Goal: Task Accomplishment & Management: Contribute content

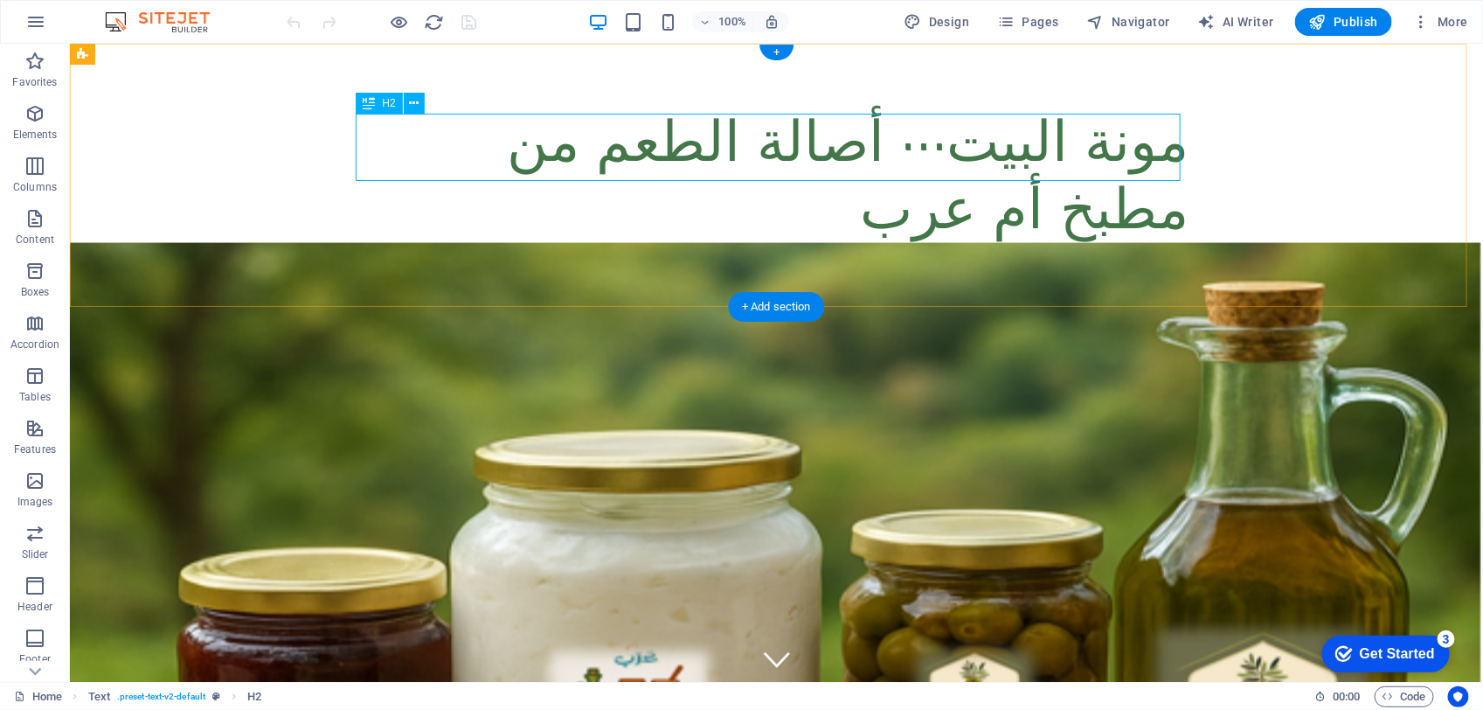
click at [699, 149] on div "مونة البيت… أصالة الطعم من مطبخ أم عرب" at bounding box center [776, 180] width 825 height 135
click at [414, 137] on div "مونة البيت… أصالة الطعم من مطبخ أم عرب" at bounding box center [776, 180] width 825 height 135
click at [107, 137] on div "مونة البيت… أصالة الطعم من مطبخ أم عرب المونة البيتية هي سر الضيافة والأصالة بب…" at bounding box center [775, 208] width 1413 height 330
click at [423, 137] on div "مونة البيت… أصالة الطعم من مطبخ أم عرب" at bounding box center [776, 180] width 825 height 135
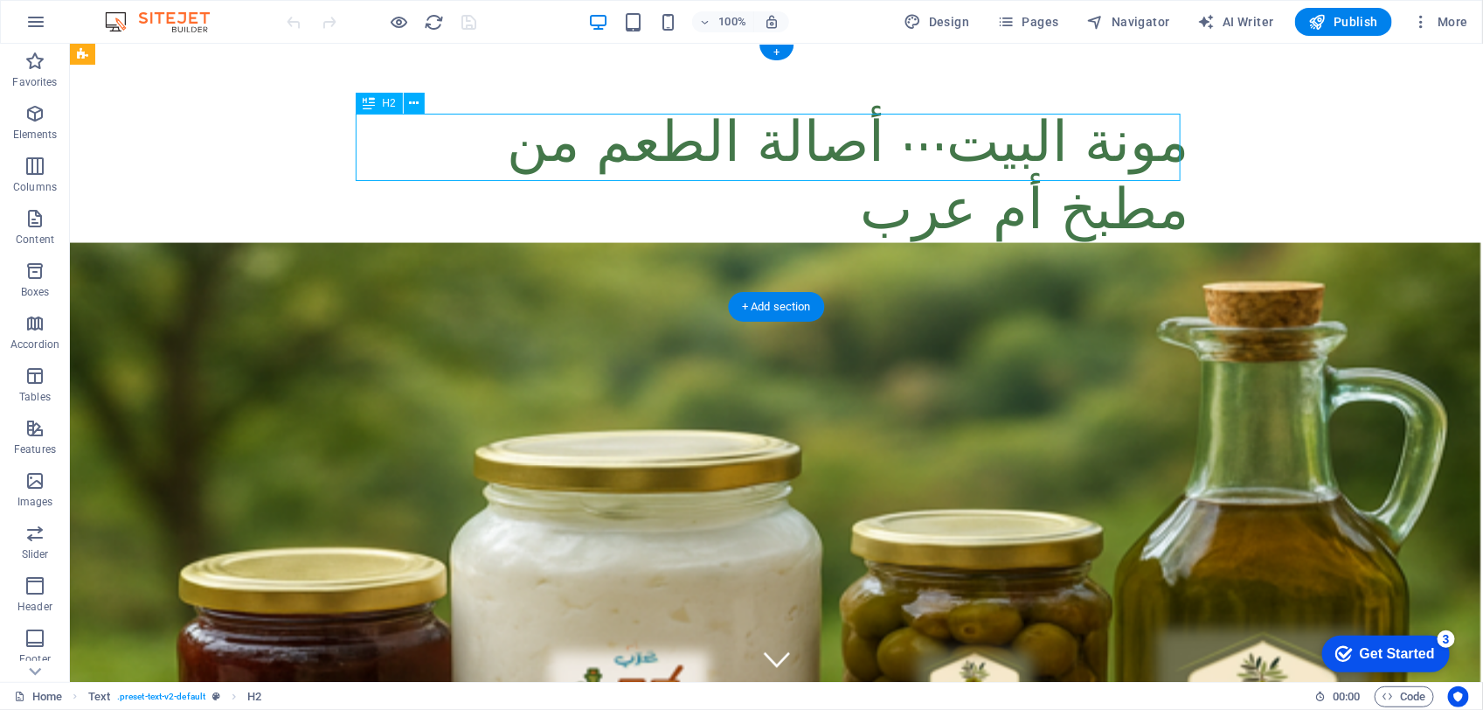
click at [423, 137] on div "مونة البيت… أصالة الطعم من مطبخ أم عرب" at bounding box center [776, 180] width 825 height 135
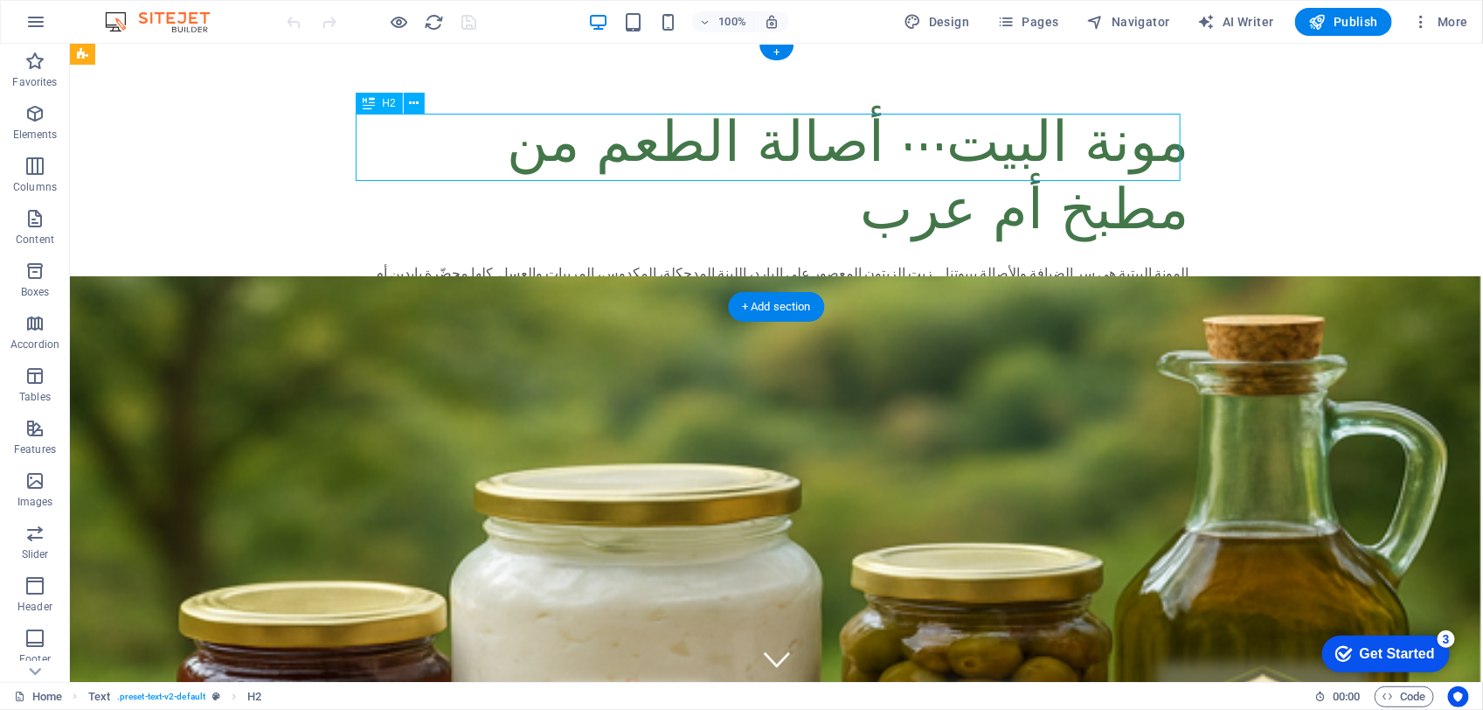
click at [115, 137] on div "مونة البيت… أصالة الطعم من مطبخ أم عرب المونة البيتية هي سر الضيافة والأصالة بب…" at bounding box center [775, 208] width 1413 height 330
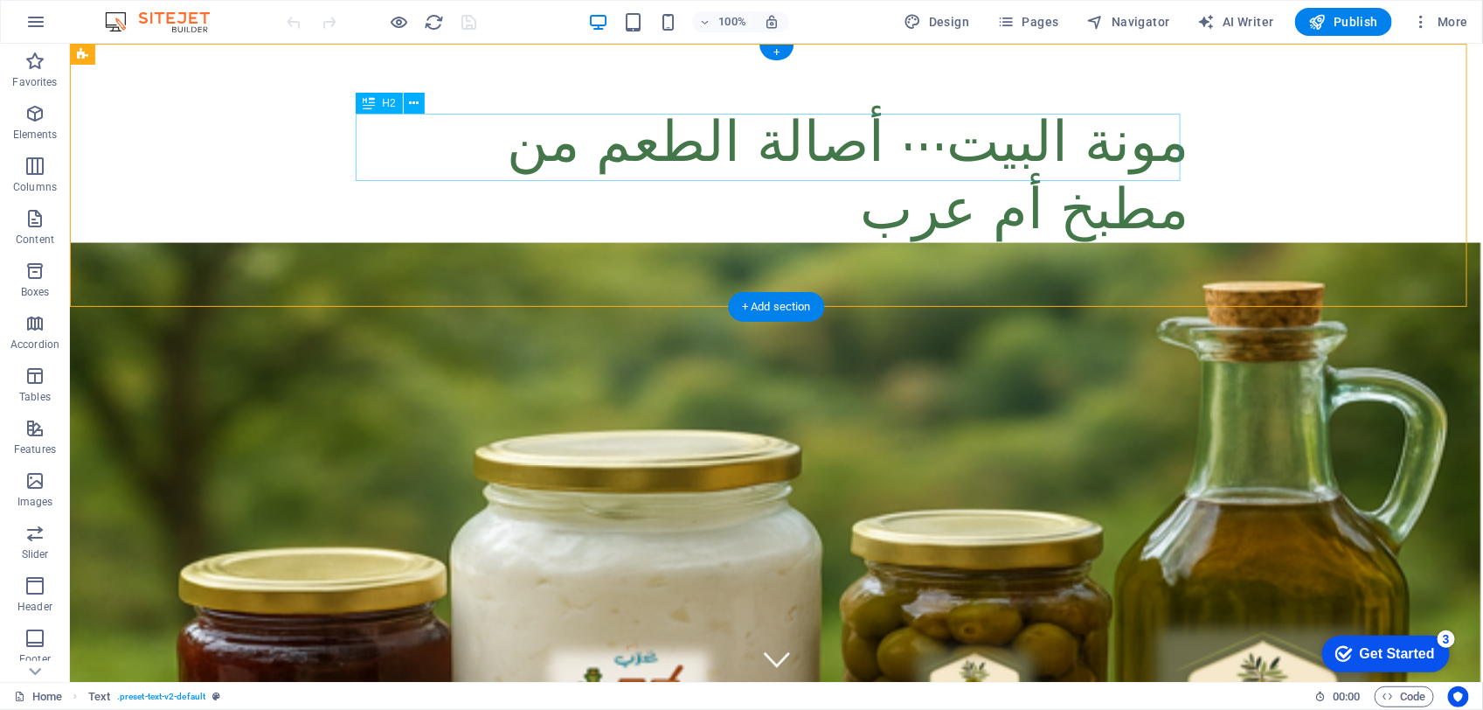
click at [423, 137] on div "مونة البيت… أصالة الطعم من مطبخ أم عرب" at bounding box center [776, 180] width 825 height 135
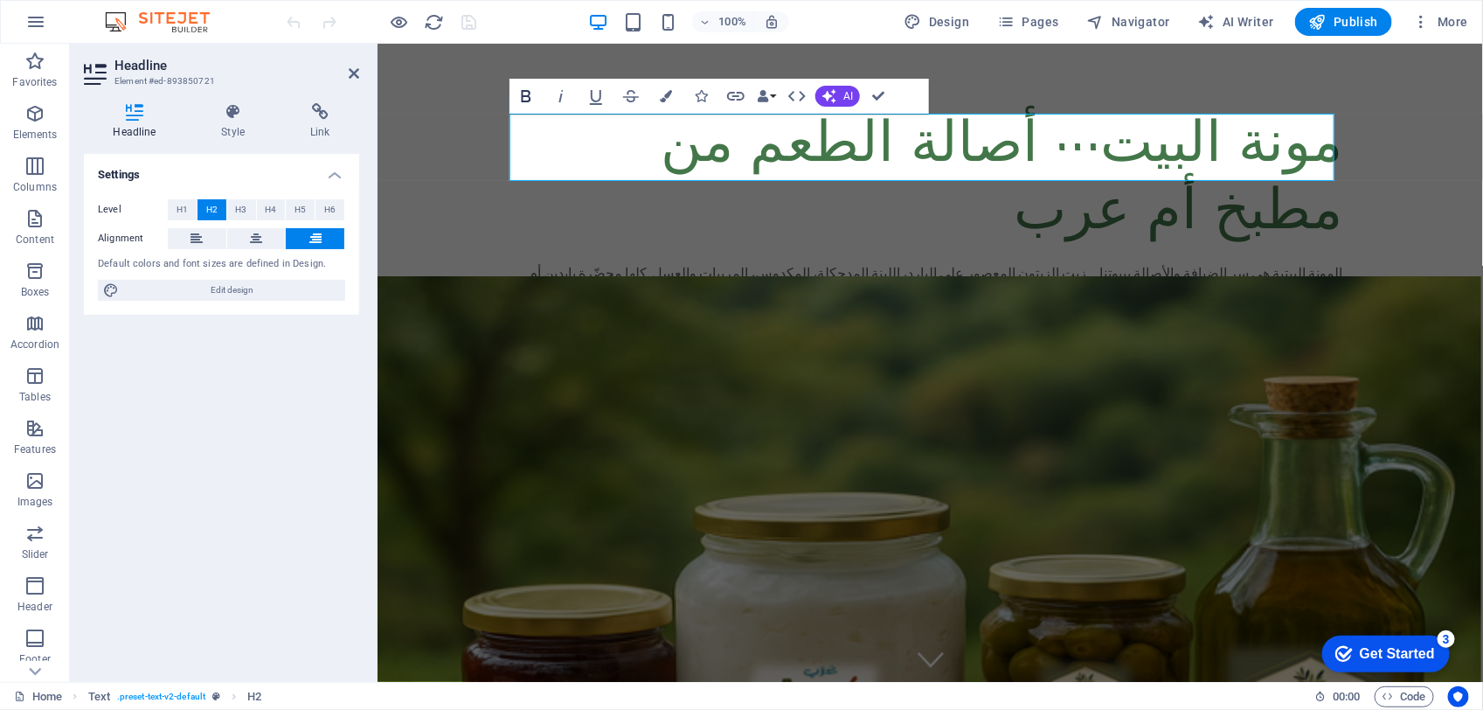
click at [533, 94] on icon "button" at bounding box center [526, 96] width 21 height 21
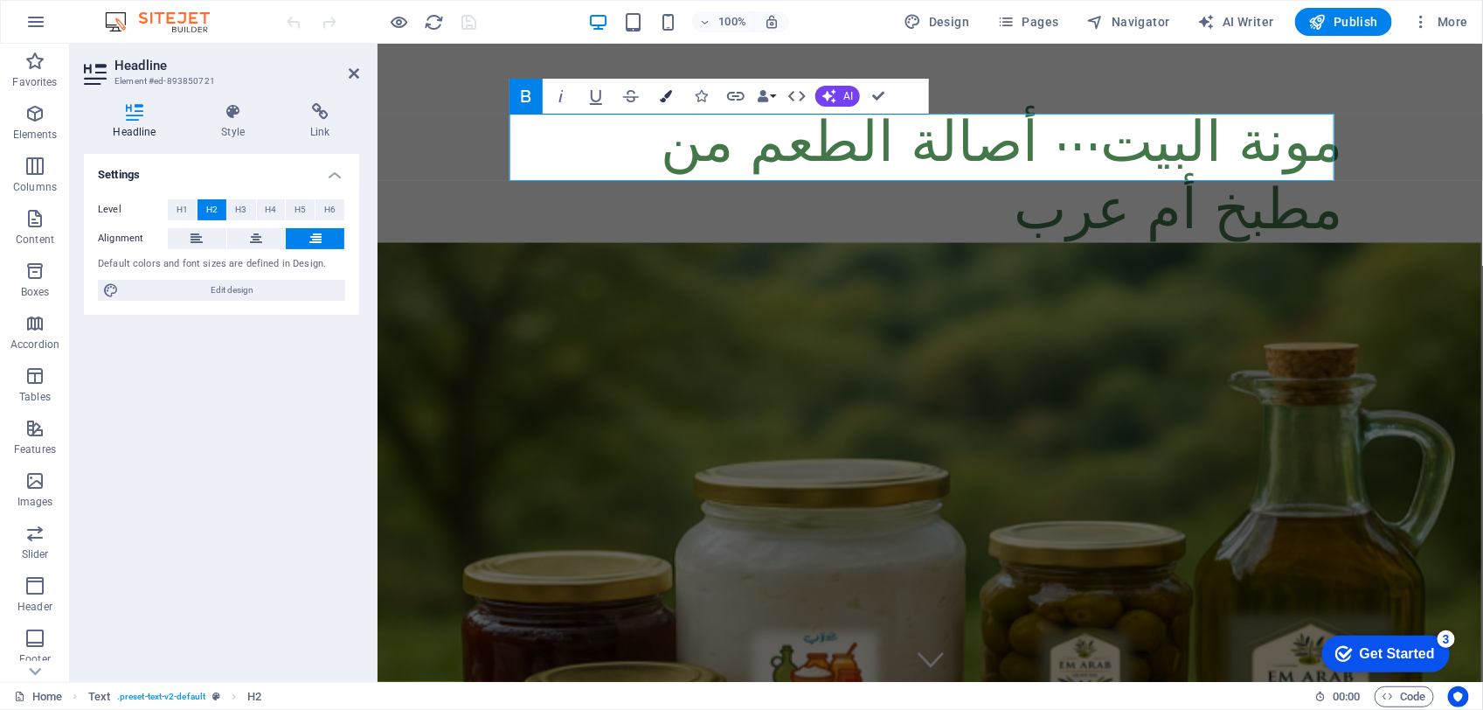
click at [673, 97] on button "Colors" at bounding box center [665, 96] width 33 height 35
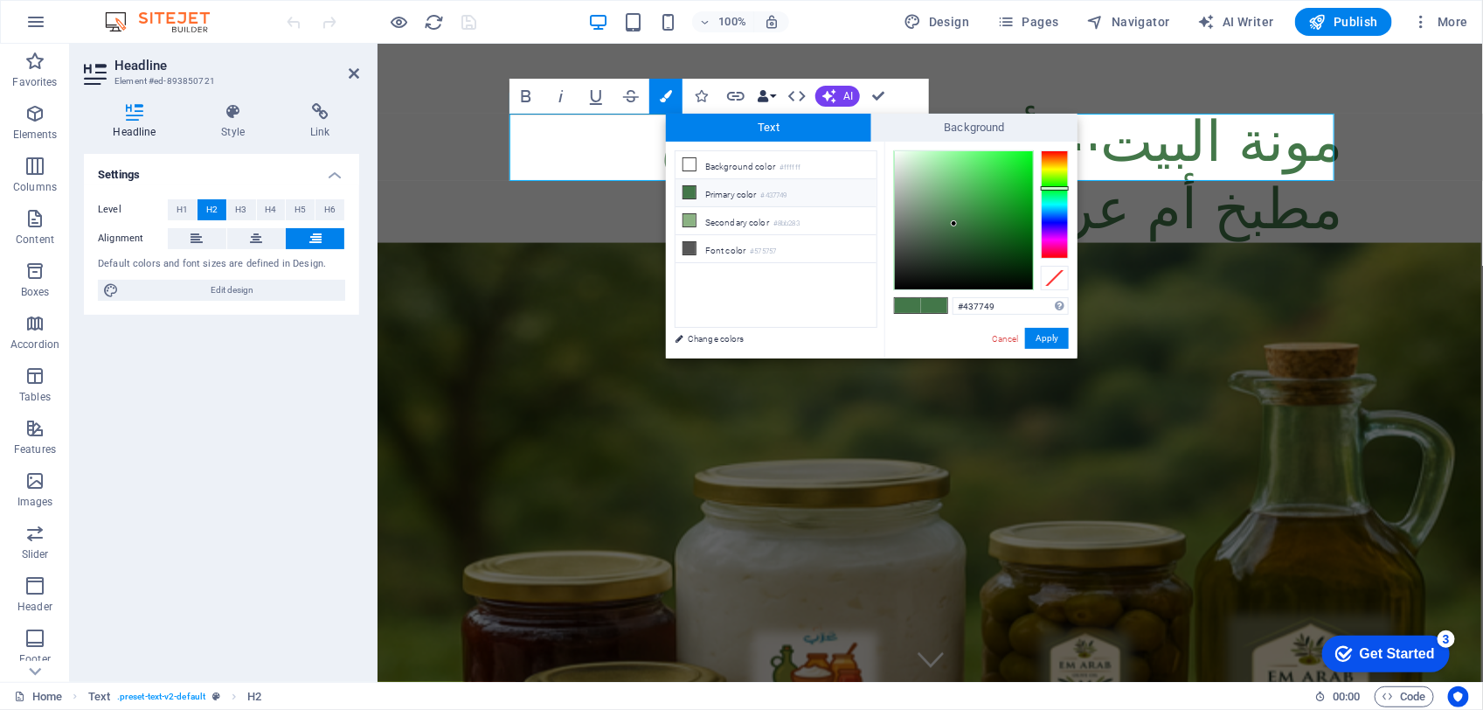
click at [775, 97] on button "Data Bindings" at bounding box center [766, 96] width 24 height 35
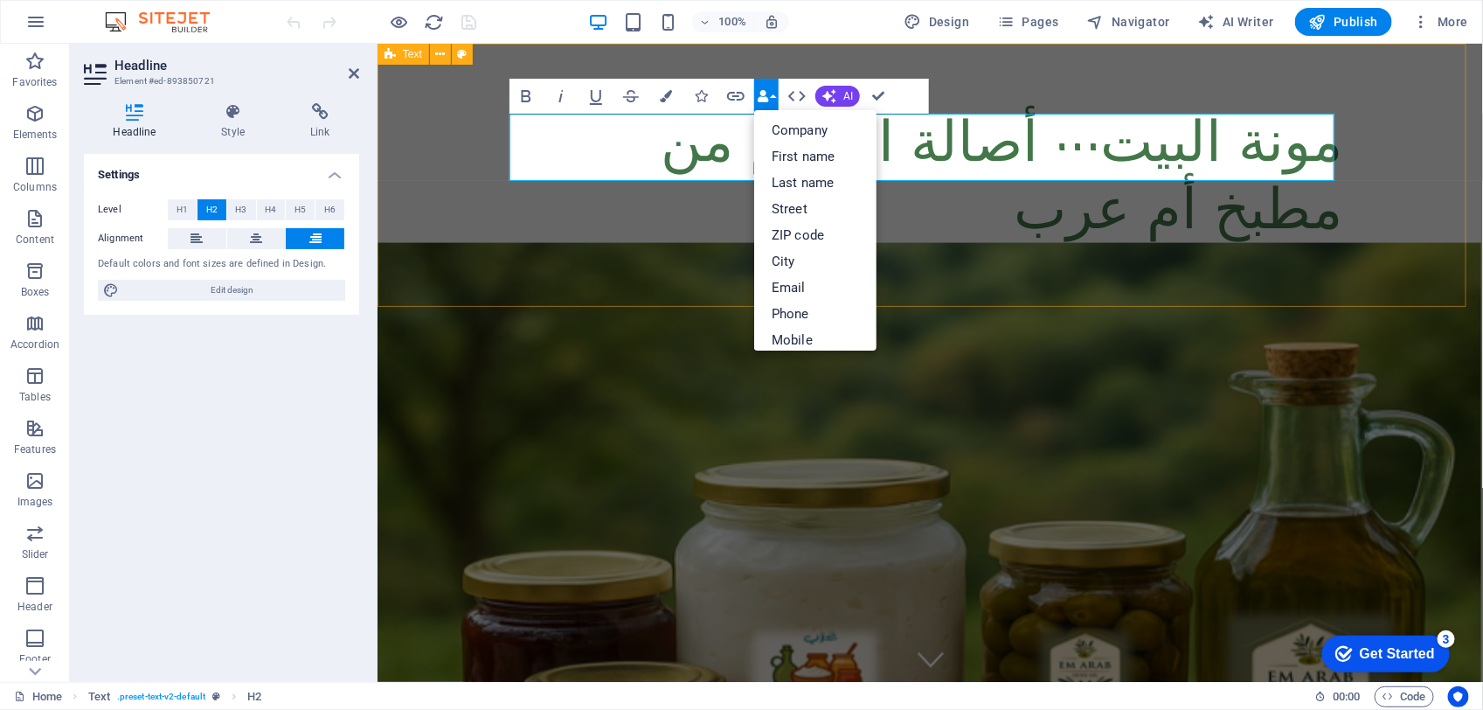
click at [458, 242] on div "مونة البيت… أصالة الطعم من مطبخ أم عرب المونة البيتية هي سر الضيافة والأصالة بب…" at bounding box center [930, 208] width 1106 height 330
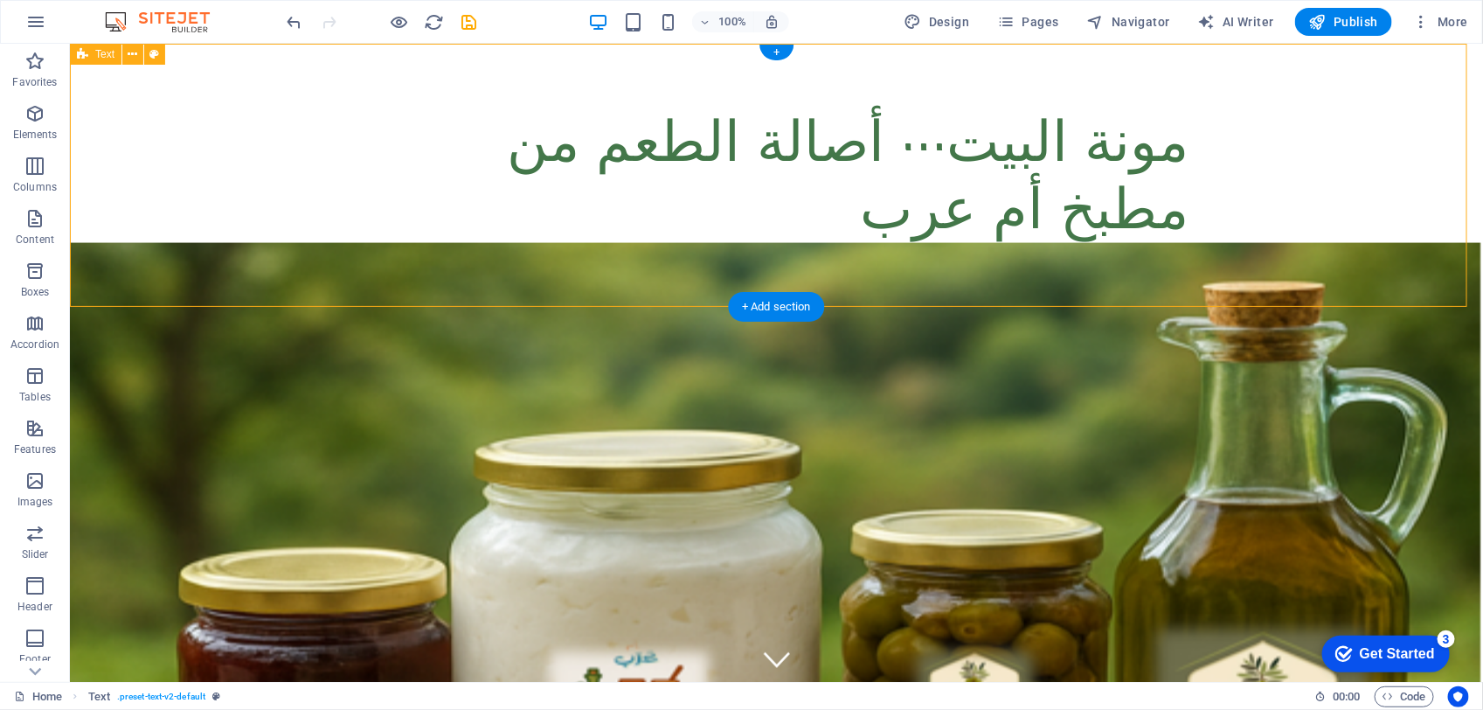
click at [1336, 132] on div "مونة البيت… أصالة الطعم من مطبخ أم عرب المونة البيتية هي سر الضيافة والأصالة بب…" at bounding box center [775, 208] width 1413 height 330
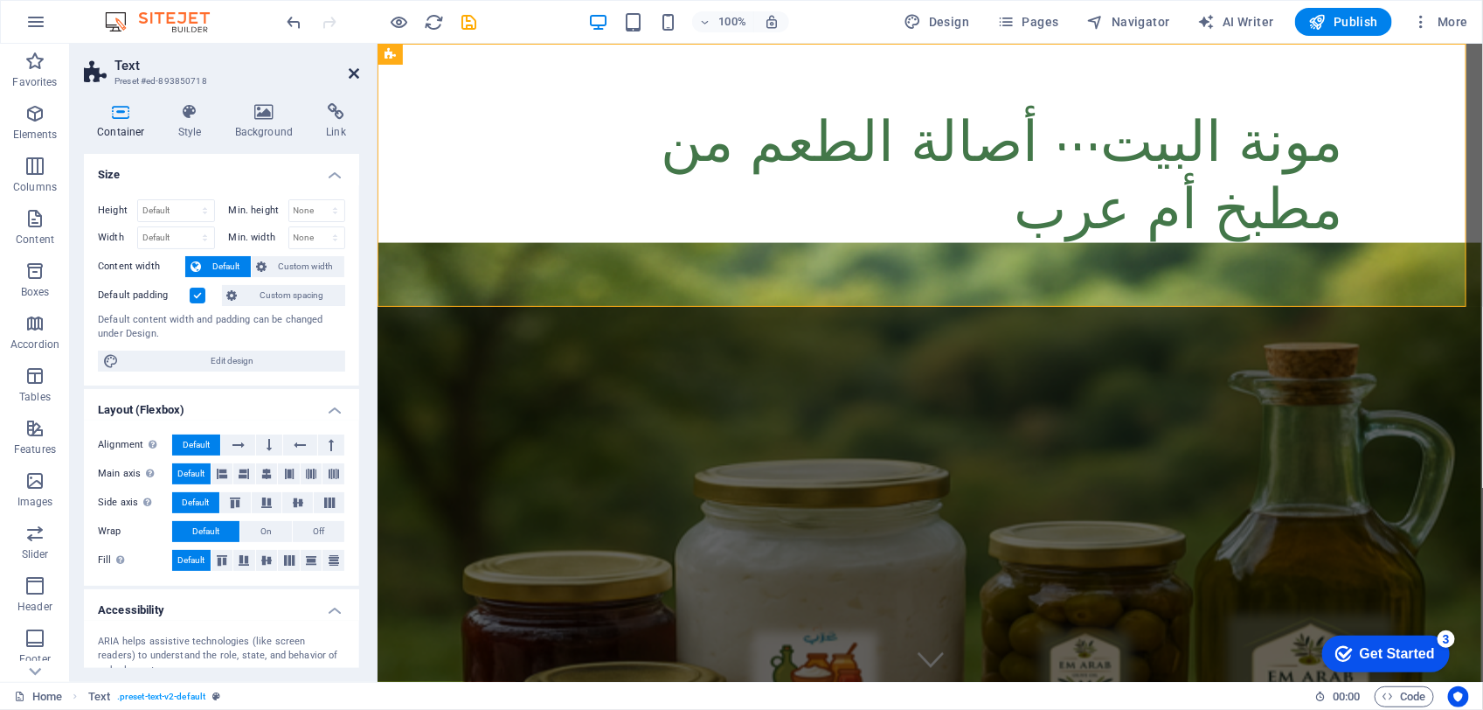
click at [355, 73] on icon at bounding box center [354, 73] width 10 height 14
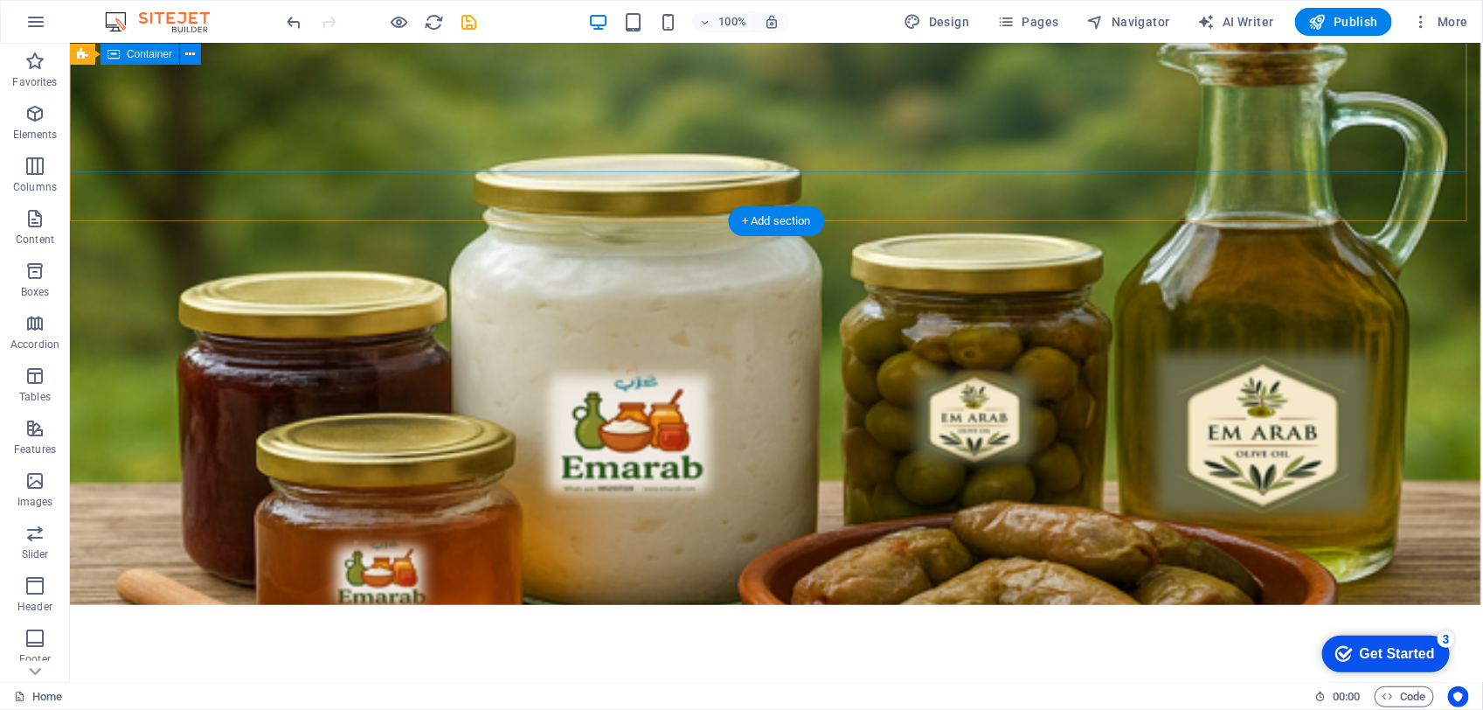
scroll to position [546, 0]
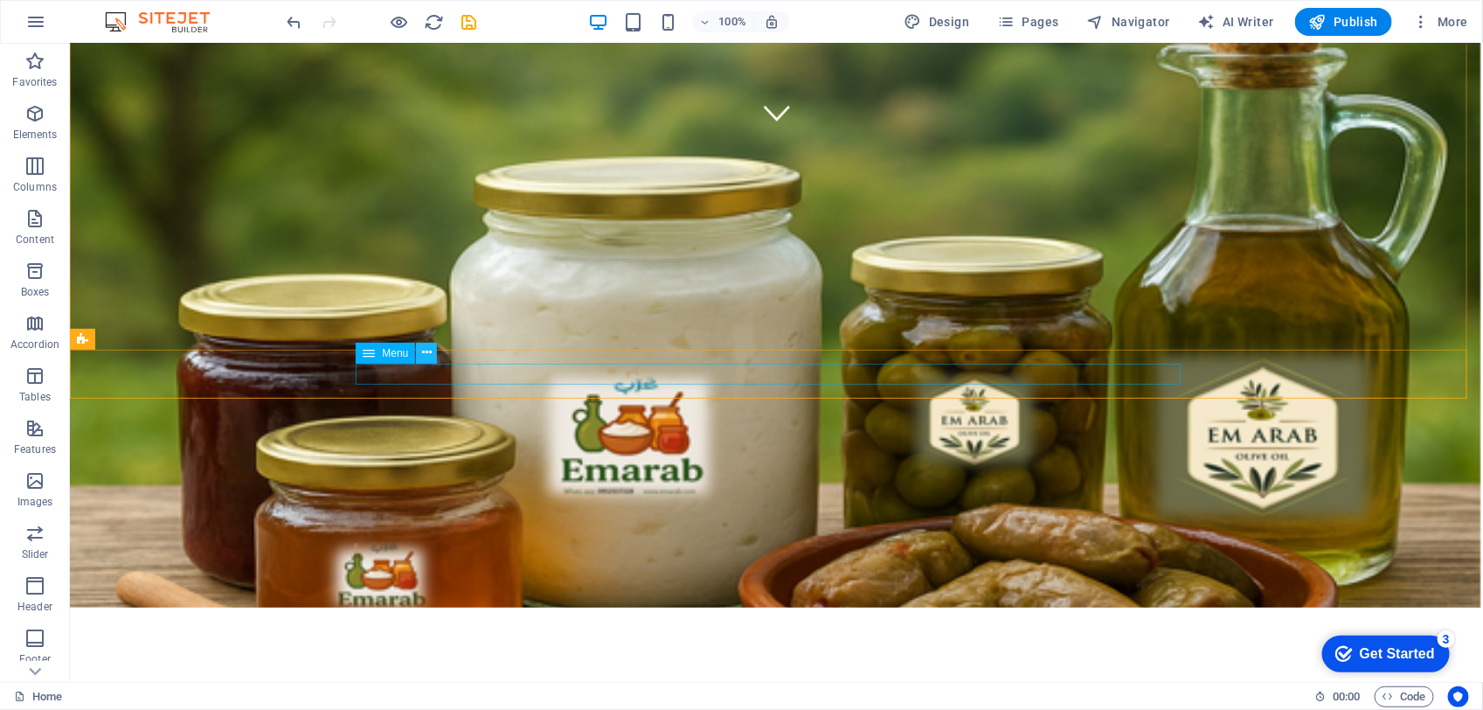
click at [422, 352] on icon at bounding box center [427, 352] width 10 height 18
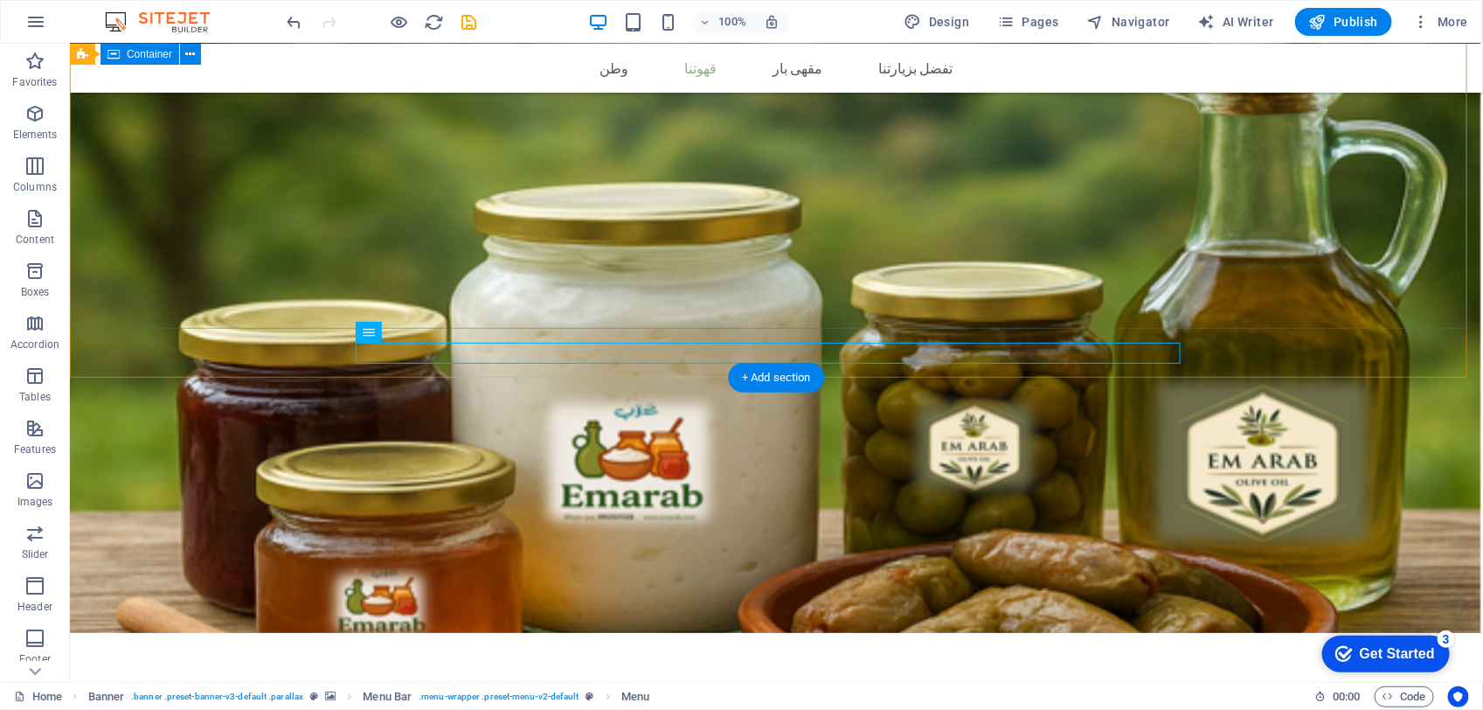
scroll to position [874, 0]
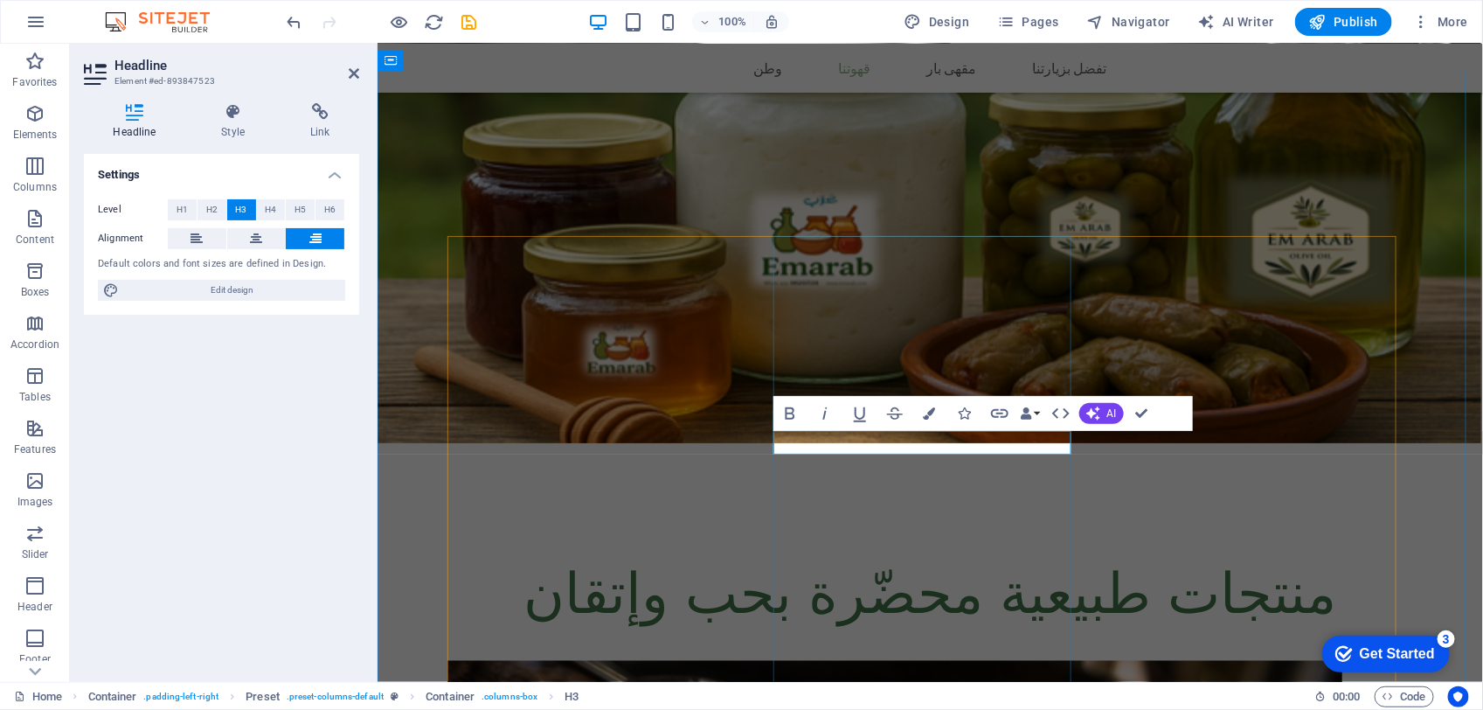
drag, startPoint x: 1032, startPoint y: 440, endPoint x: 1002, endPoint y: 450, distance: 31.2
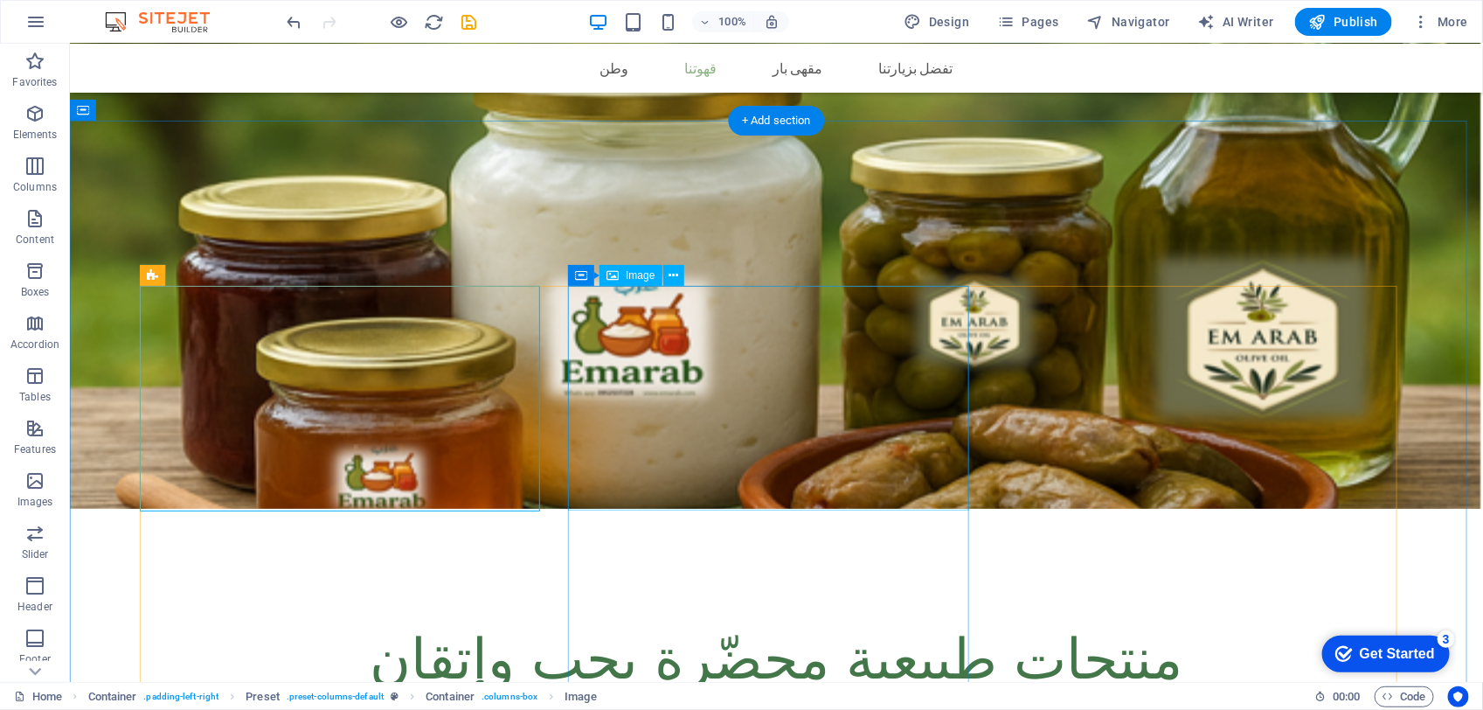
scroll to position [765, 0]
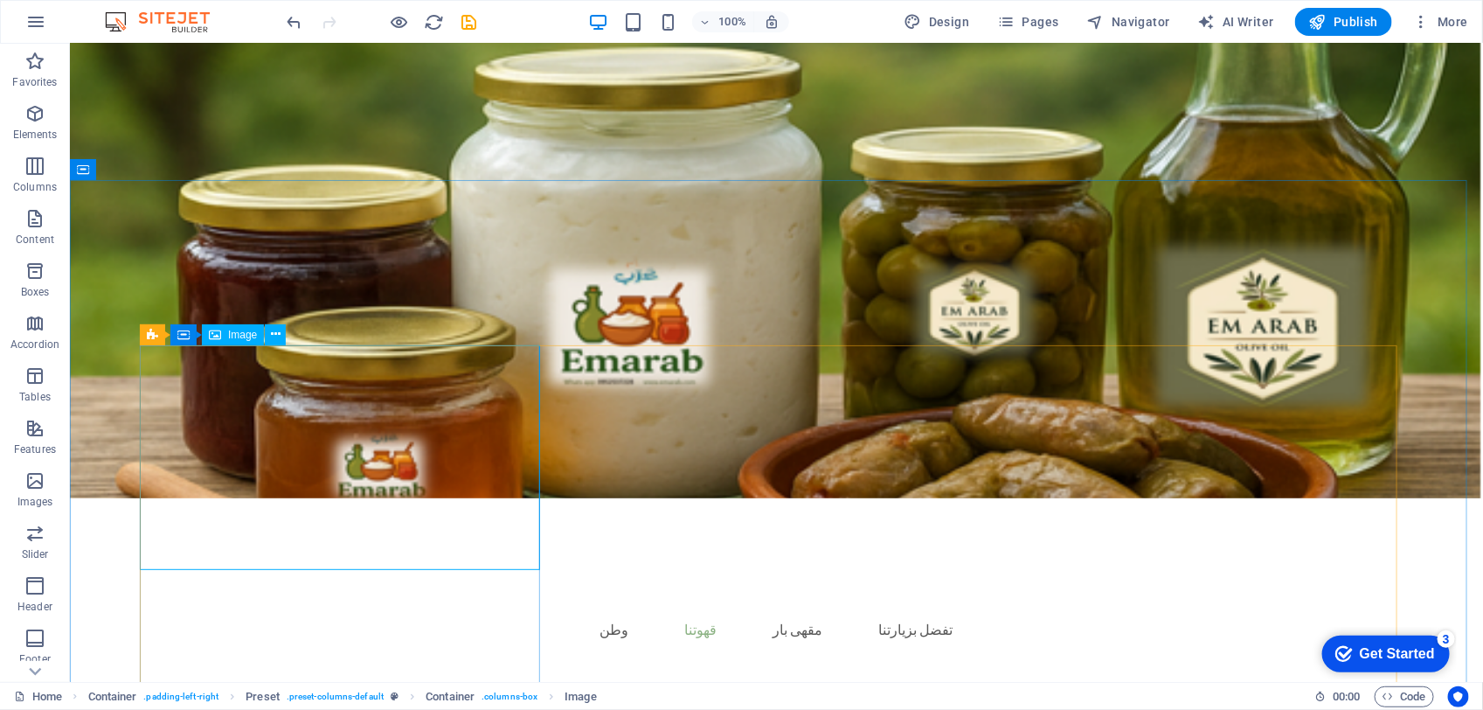
click at [229, 334] on span "Image" at bounding box center [242, 334] width 29 height 10
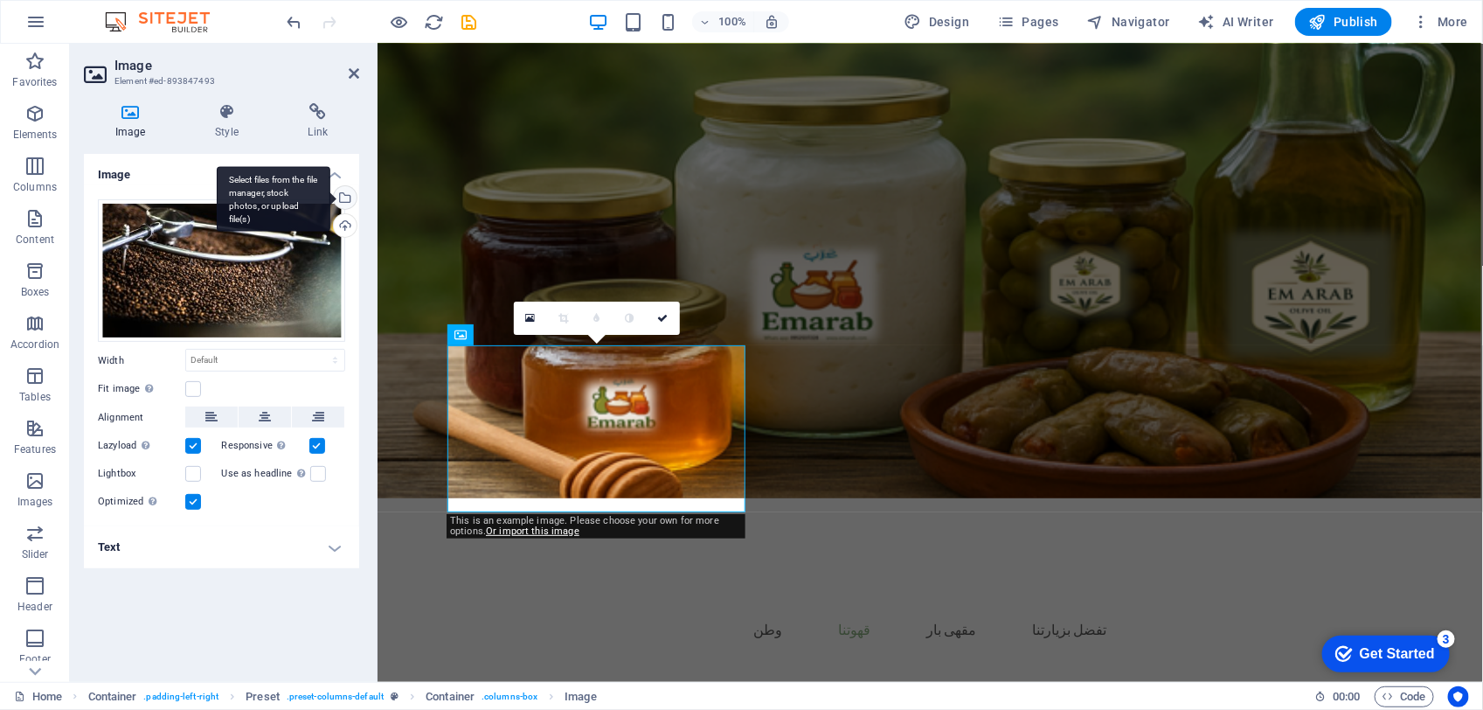
click at [343, 193] on div "Select files from the file manager, stock photos, or upload file(s)" at bounding box center [343, 199] width 26 height 26
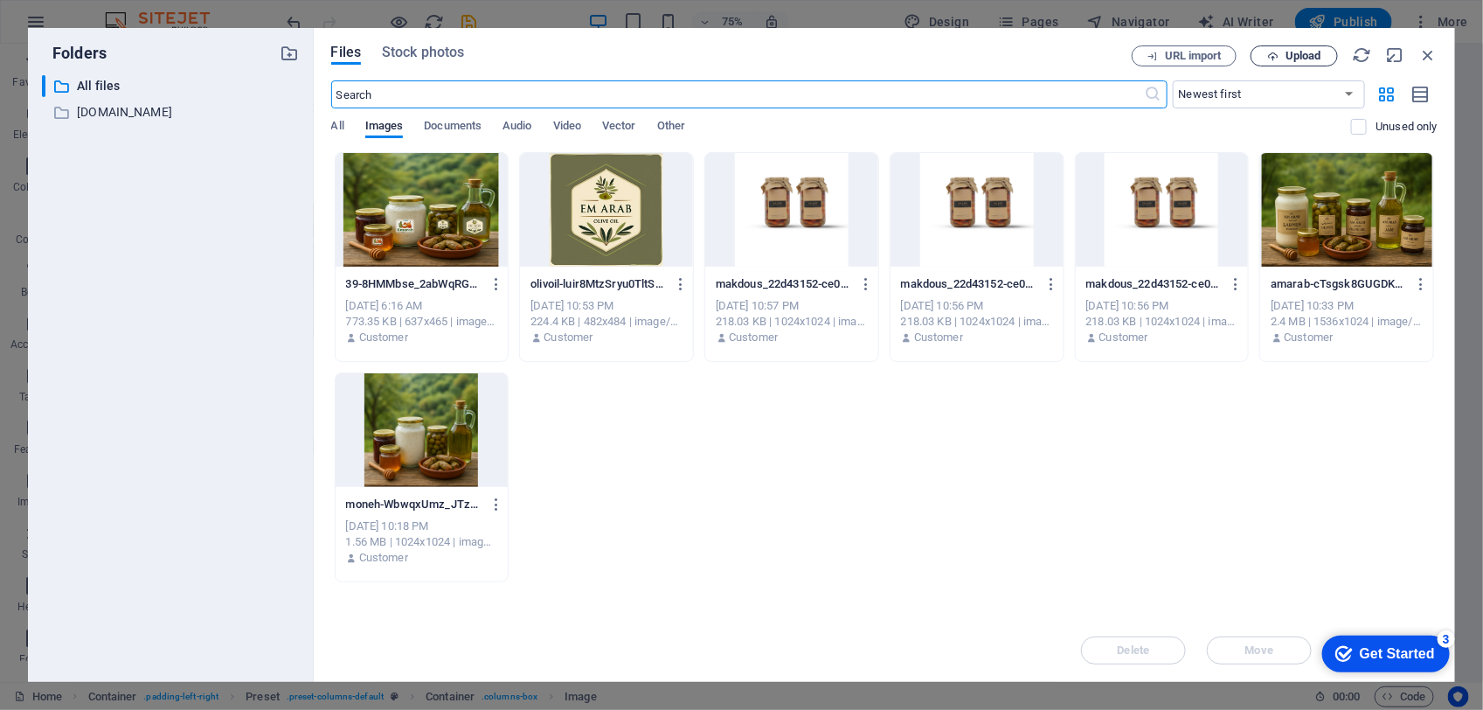
click at [1294, 51] on span "Upload" at bounding box center [1304, 56] width 36 height 10
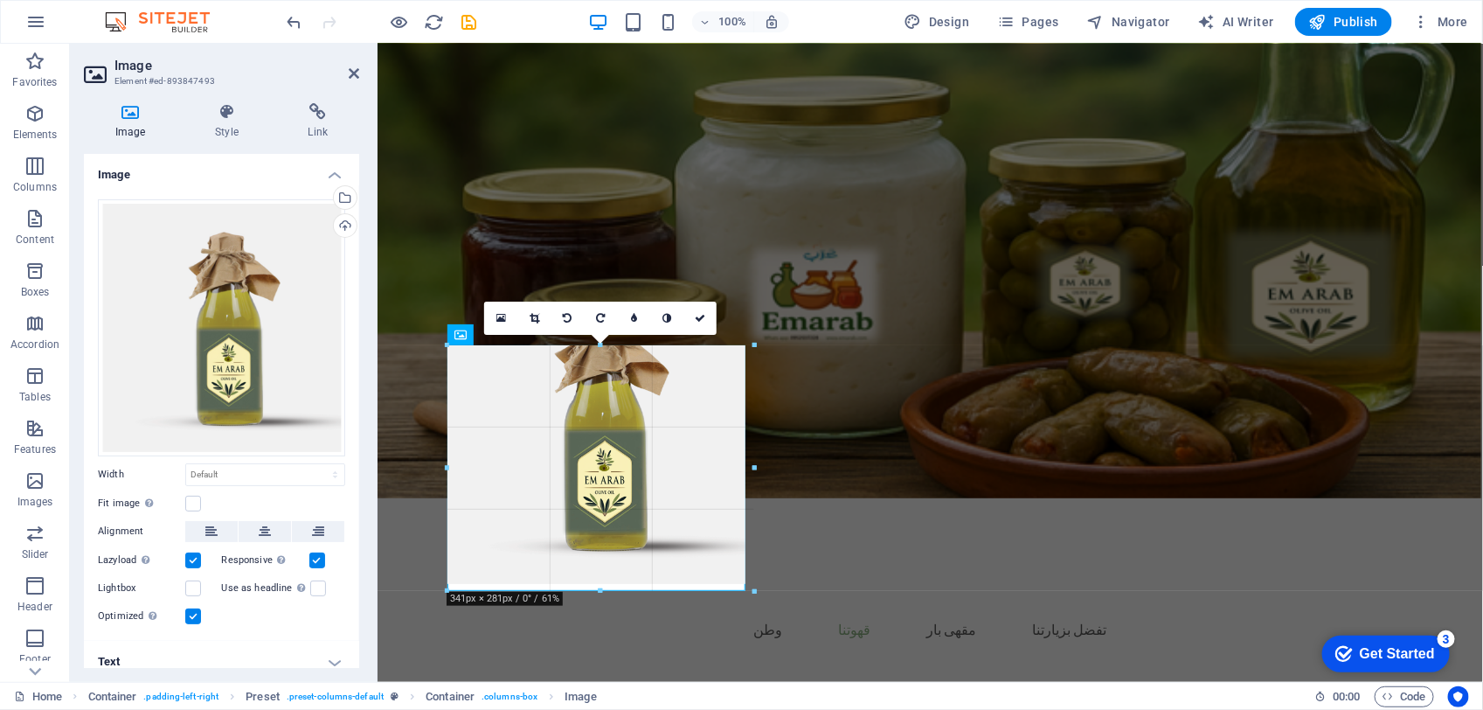
drag, startPoint x: 745, startPoint y: 511, endPoint x: 354, endPoint y: 534, distance: 391.3
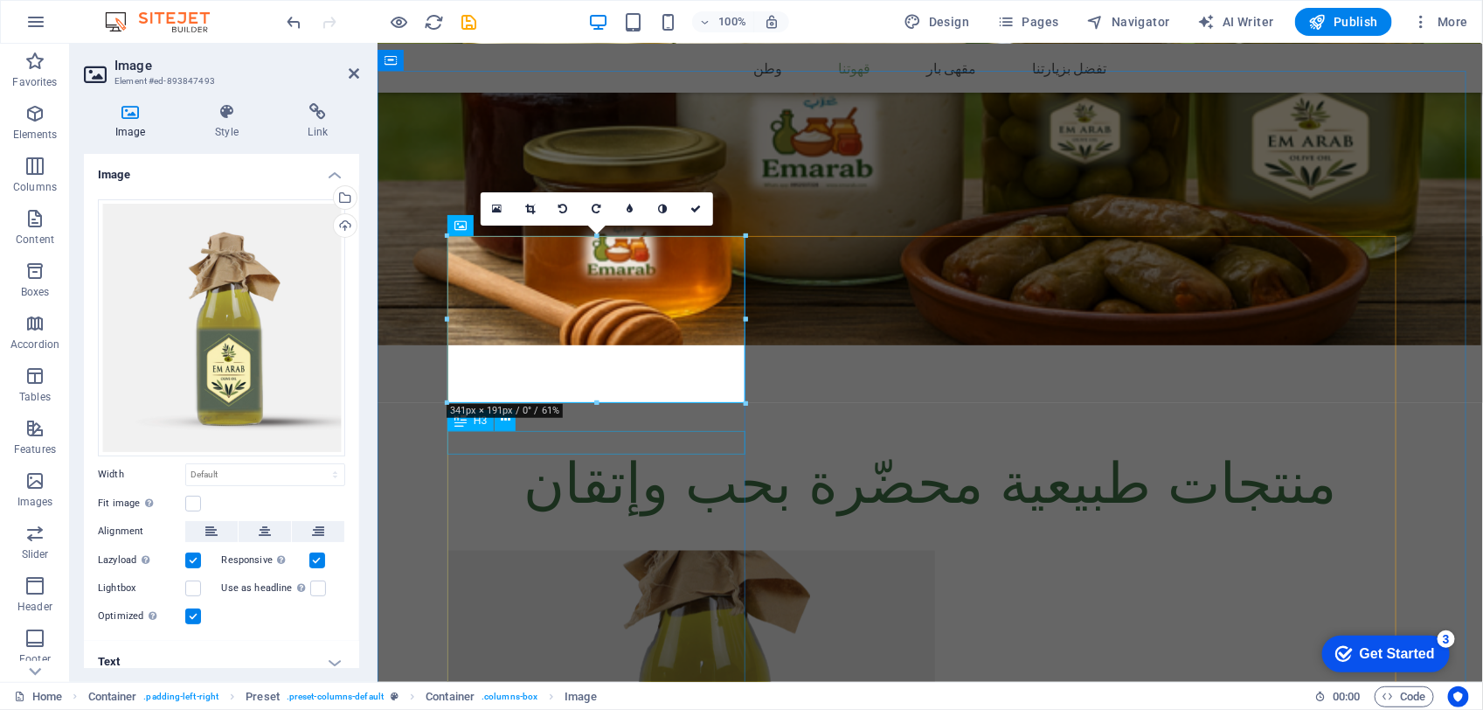
scroll to position [1092, 0]
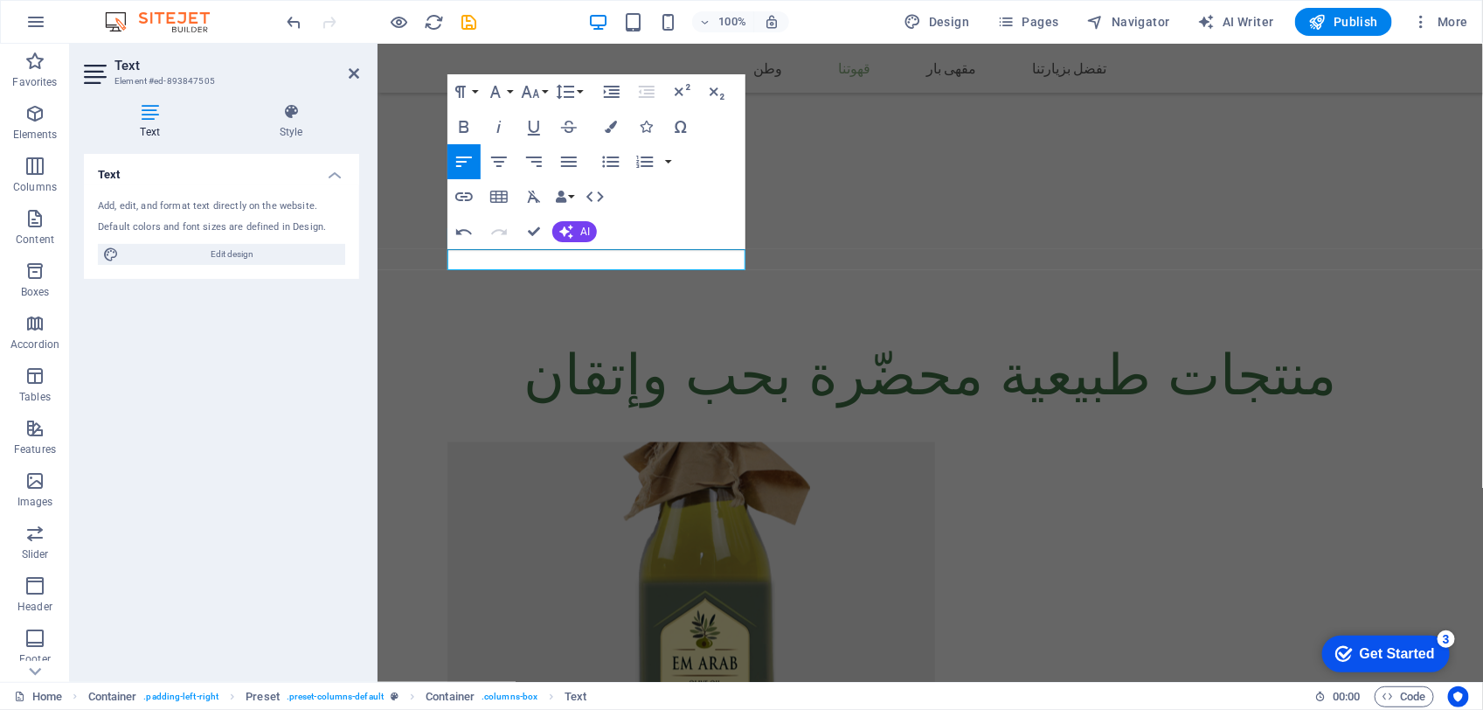
click at [639, 247] on div "Paragraph Format Normal Heading 1 Heading 2 Heading 3 Heading 4 Heading 5 Headi…" at bounding box center [596, 161] width 298 height 175
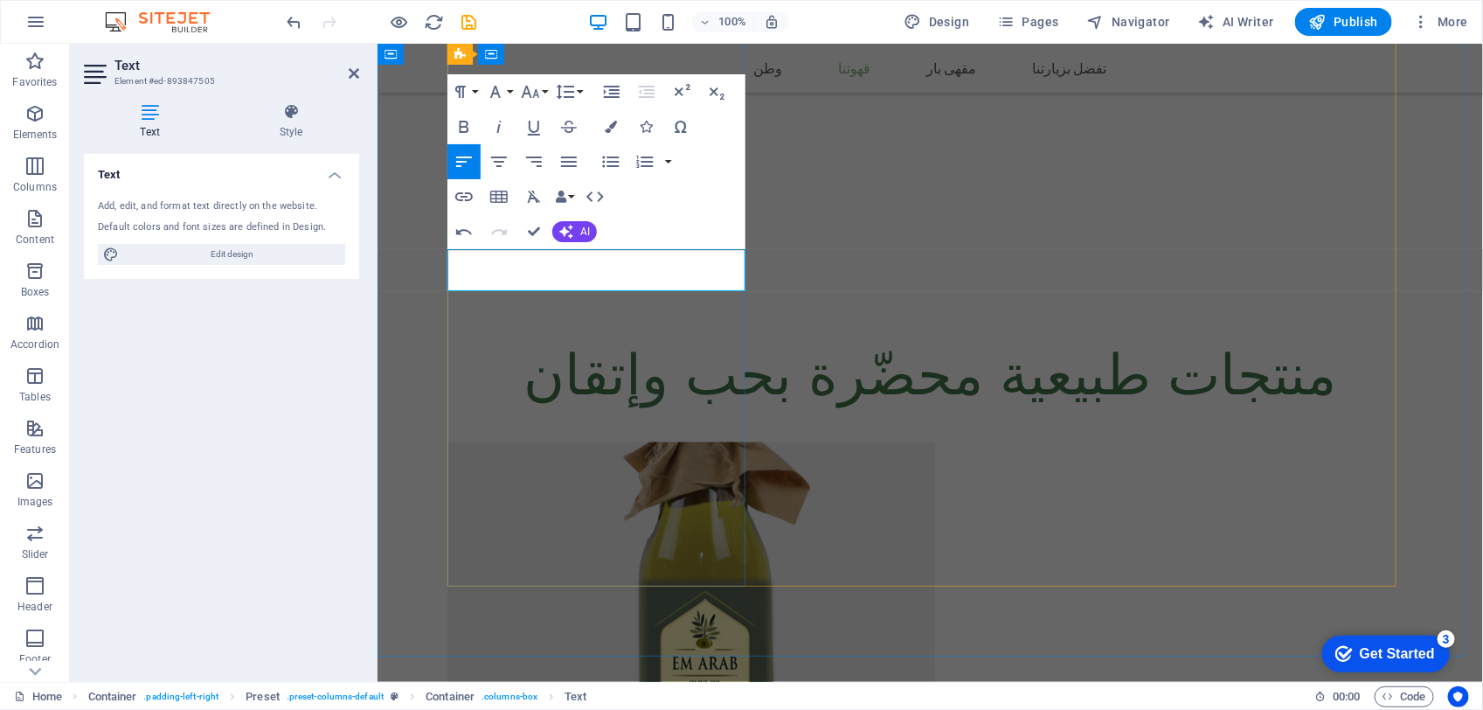
click at [540, 89] on icon "button" at bounding box center [530, 91] width 21 height 21
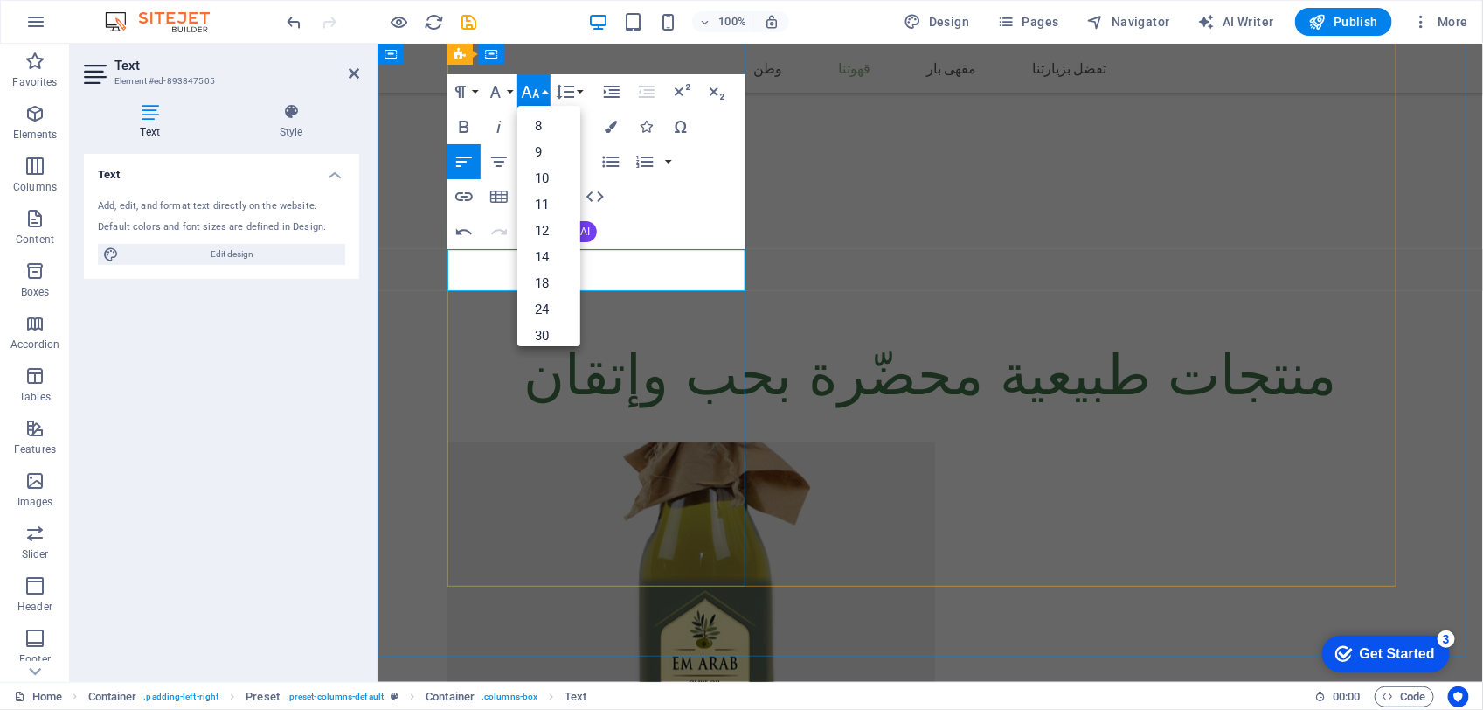
drag, startPoint x: 657, startPoint y: 274, endPoint x: 688, endPoint y: 267, distance: 31.6
drag, startPoint x: 630, startPoint y: 286, endPoint x: 771, endPoint y: 239, distance: 148.1
click at [531, 309] on link "24" at bounding box center [548, 309] width 63 height 26
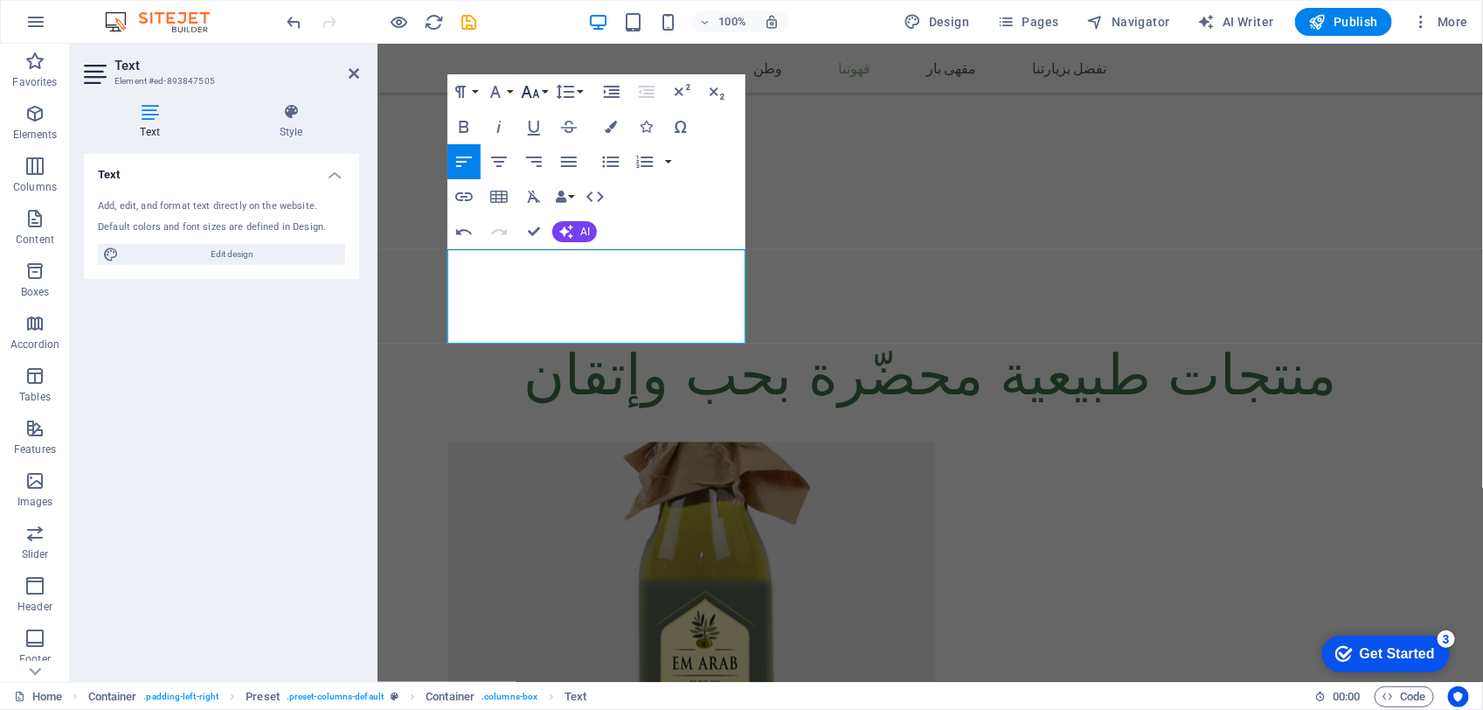
click at [538, 88] on icon "button" at bounding box center [530, 91] width 21 height 21
click at [542, 184] on link "30" at bounding box center [548, 195] width 63 height 26
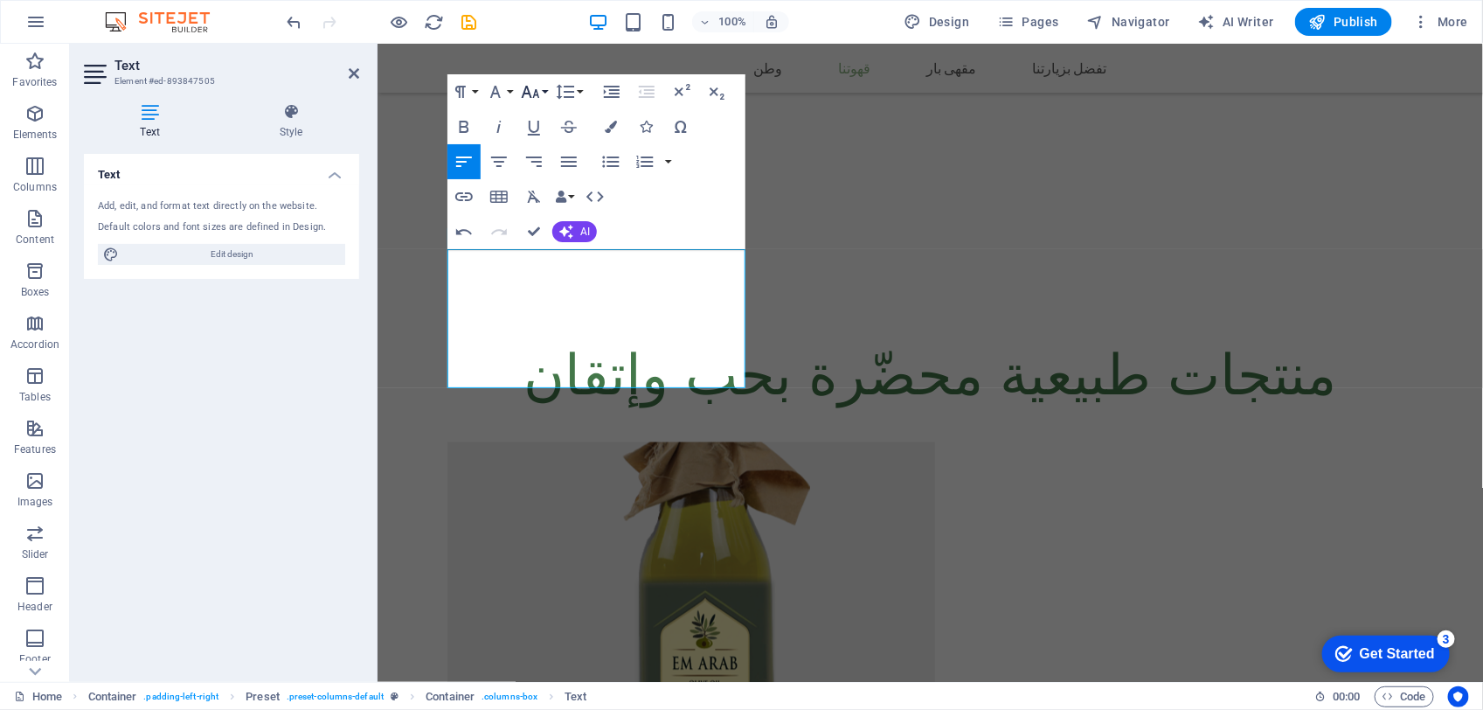
click at [542, 89] on button "Font Size" at bounding box center [533, 91] width 33 height 35
click at [544, 169] on link "24" at bounding box center [548, 169] width 63 height 26
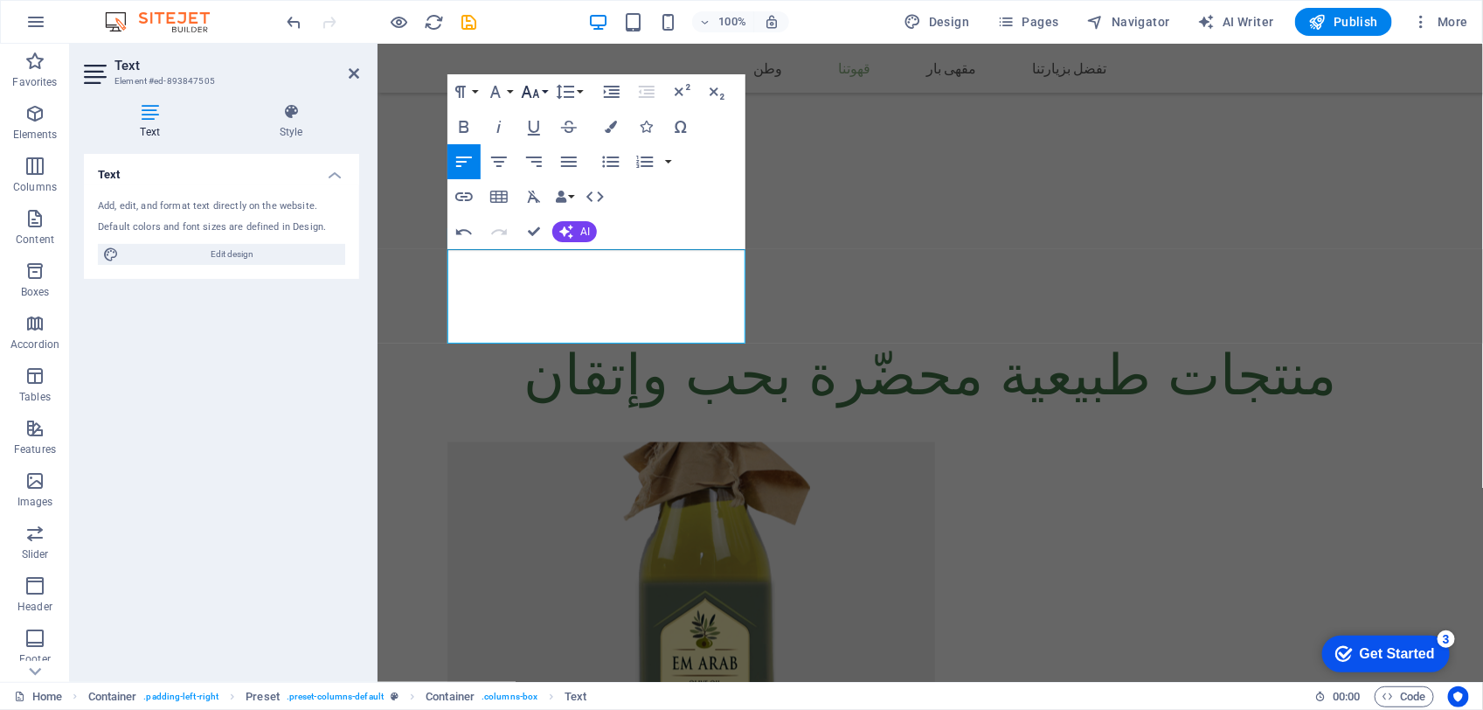
click at [538, 94] on icon "button" at bounding box center [531, 92] width 18 height 12
click at [540, 144] on link "18" at bounding box center [548, 142] width 63 height 26
click at [536, 93] on icon "button" at bounding box center [530, 91] width 21 height 21
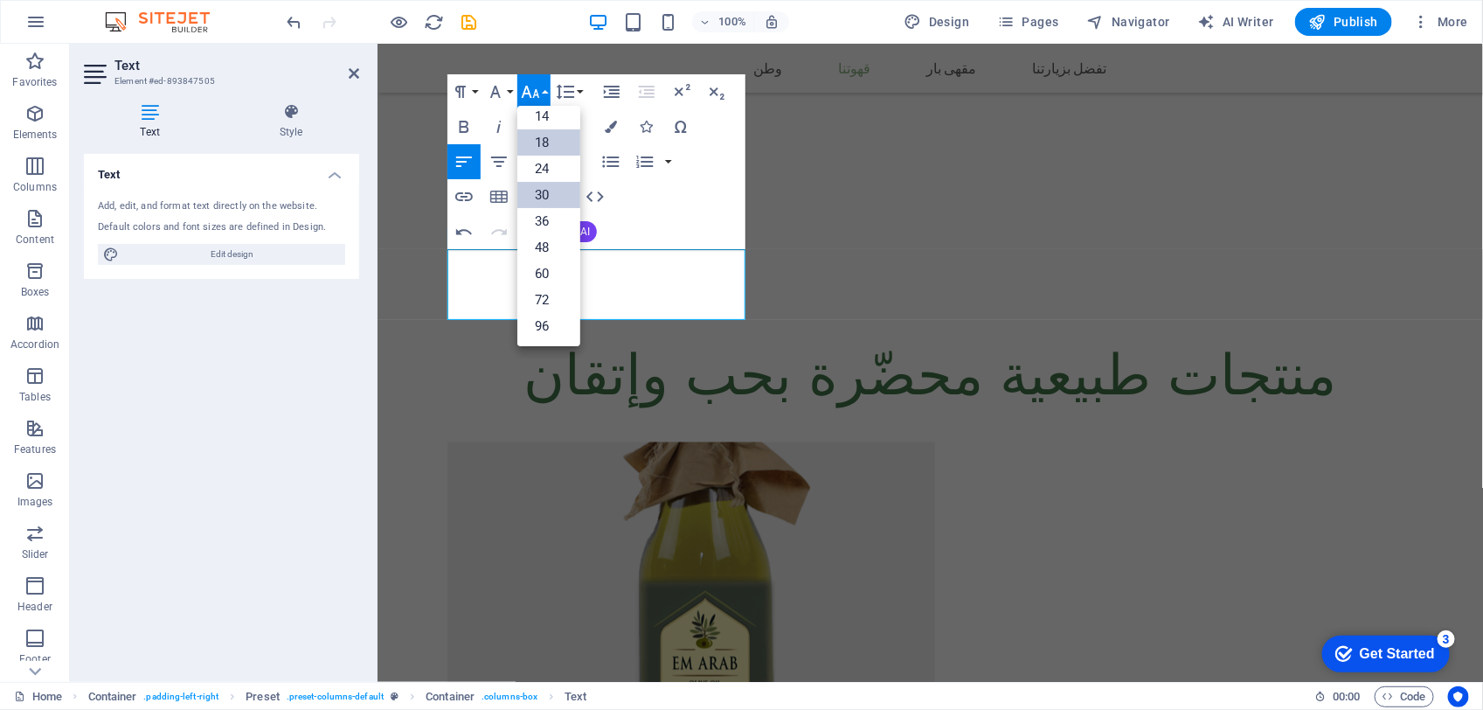
click at [538, 184] on link "30" at bounding box center [548, 195] width 63 height 26
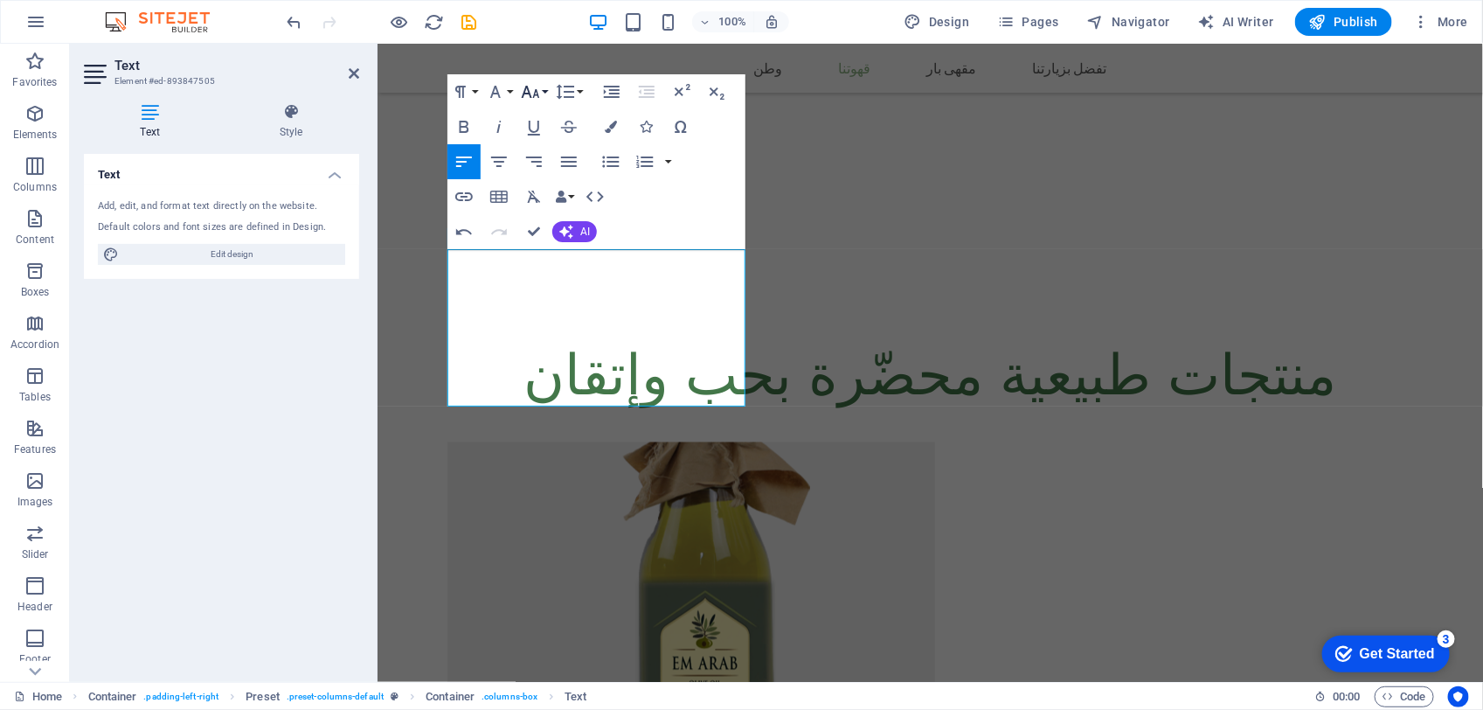
click at [540, 93] on icon "button" at bounding box center [530, 91] width 21 height 21
click at [544, 173] on link "24" at bounding box center [548, 169] width 63 height 26
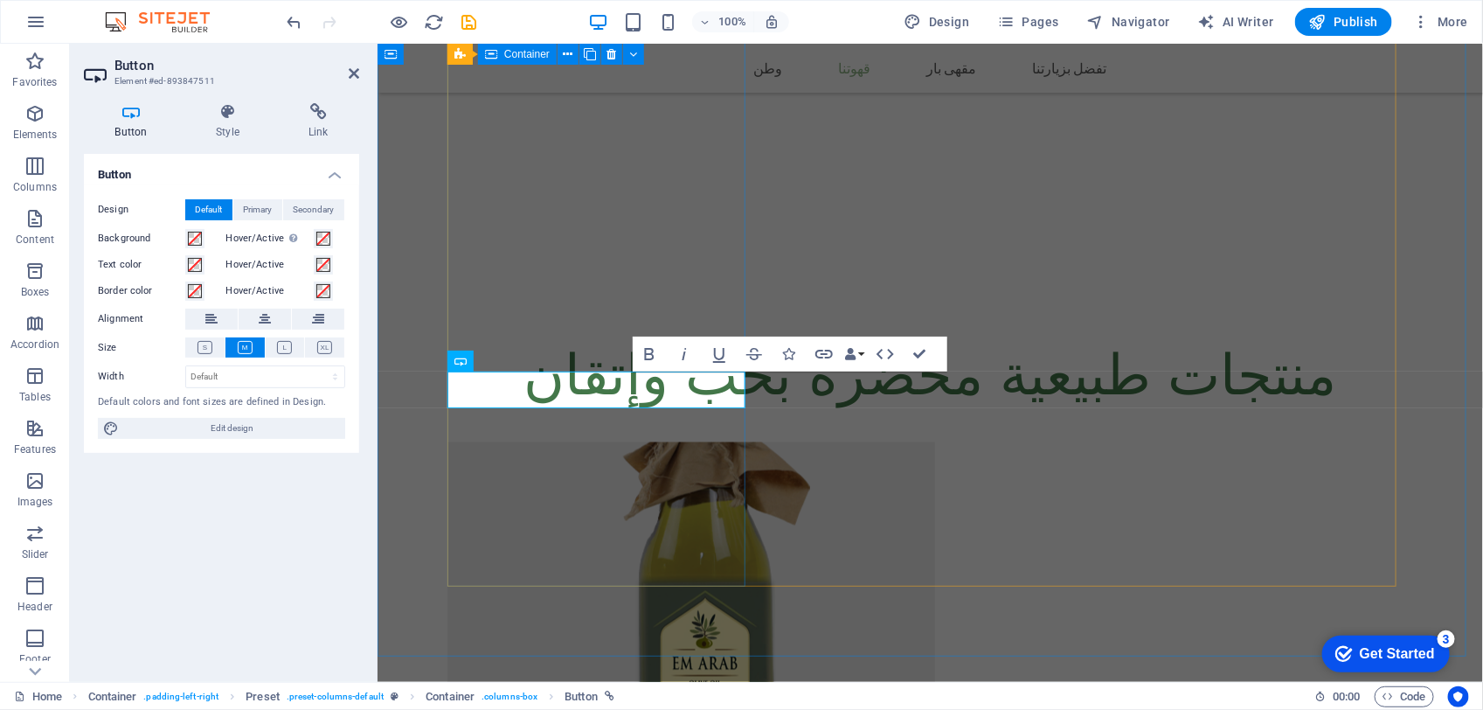
click at [462, 441] on div "زيت الزيتون البكر زيت زيتون بكر ممتازمعصور على البارد نخب أول (عصرة أولى) يعني …" at bounding box center [930, 689] width 966 height 497
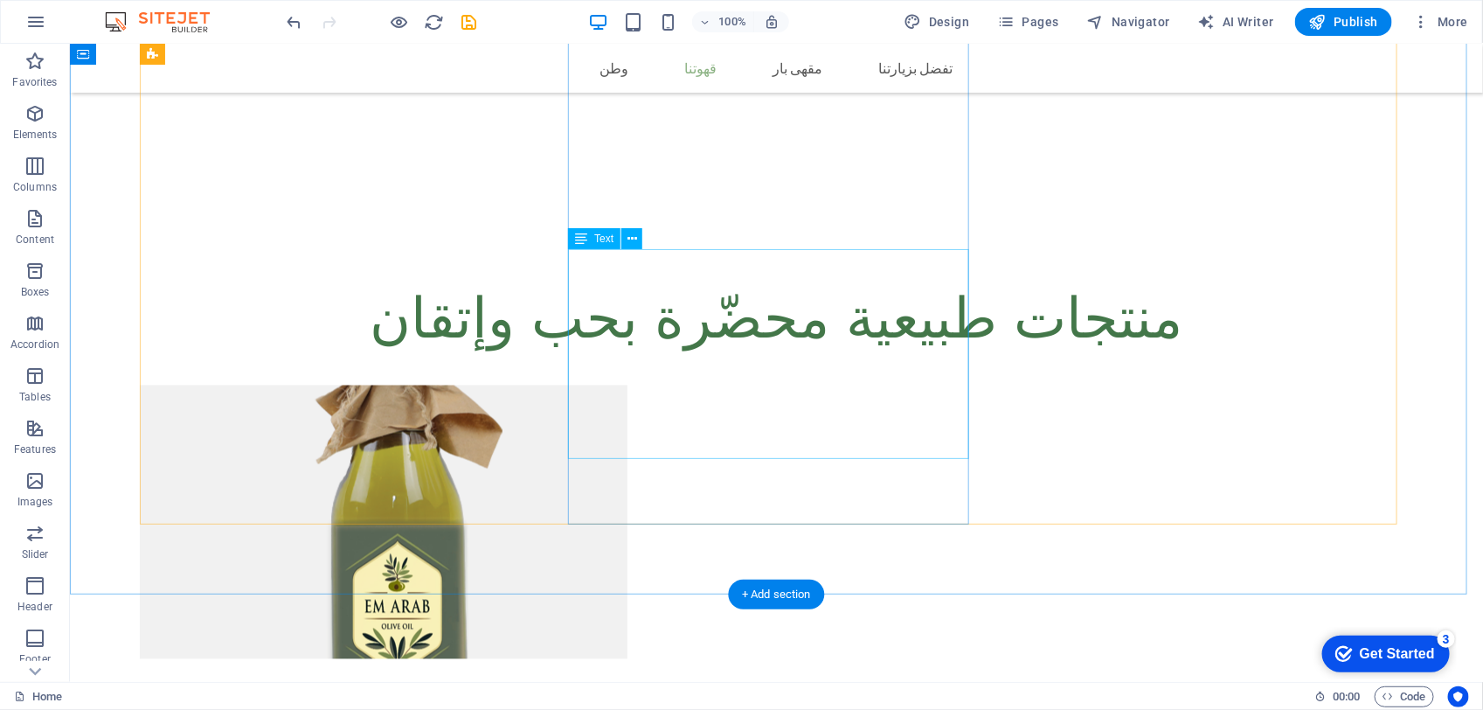
scroll to position [822, 0]
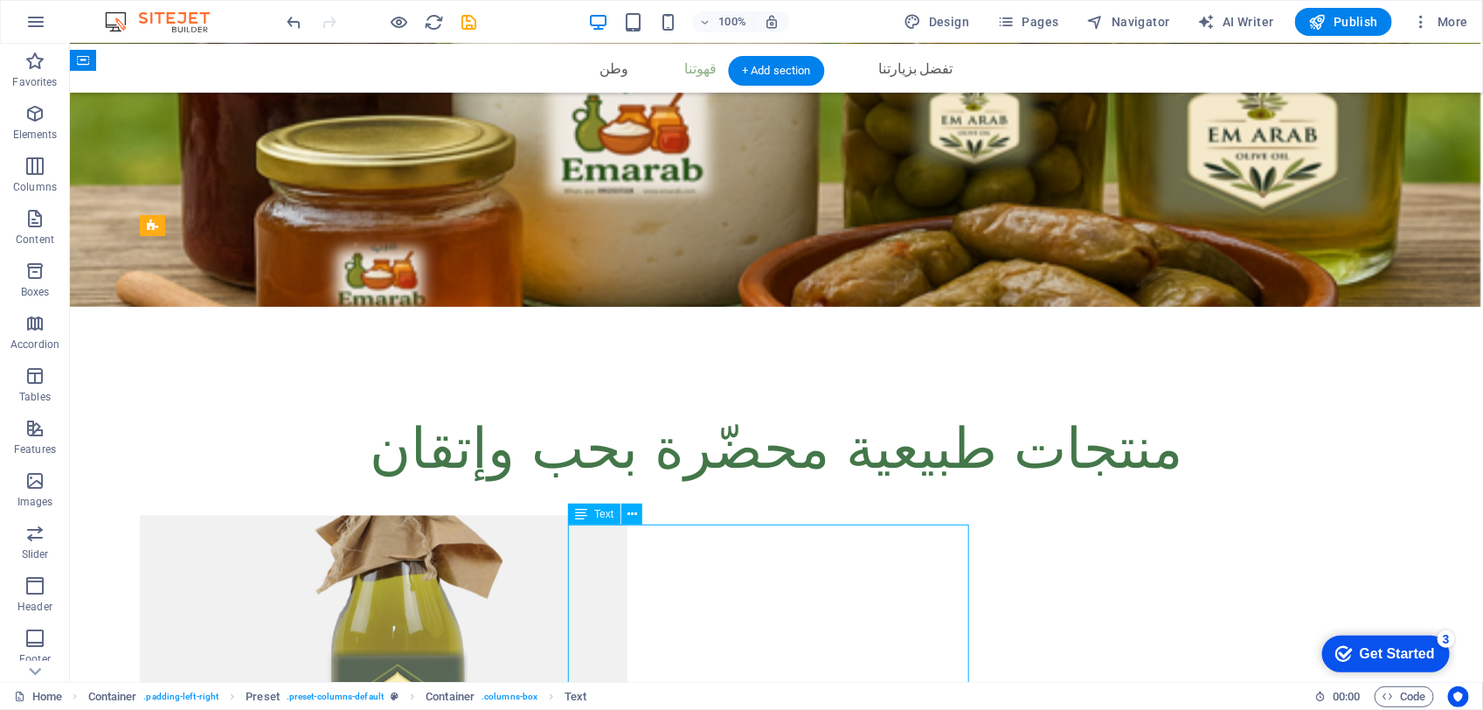
scroll to position [1040, 0]
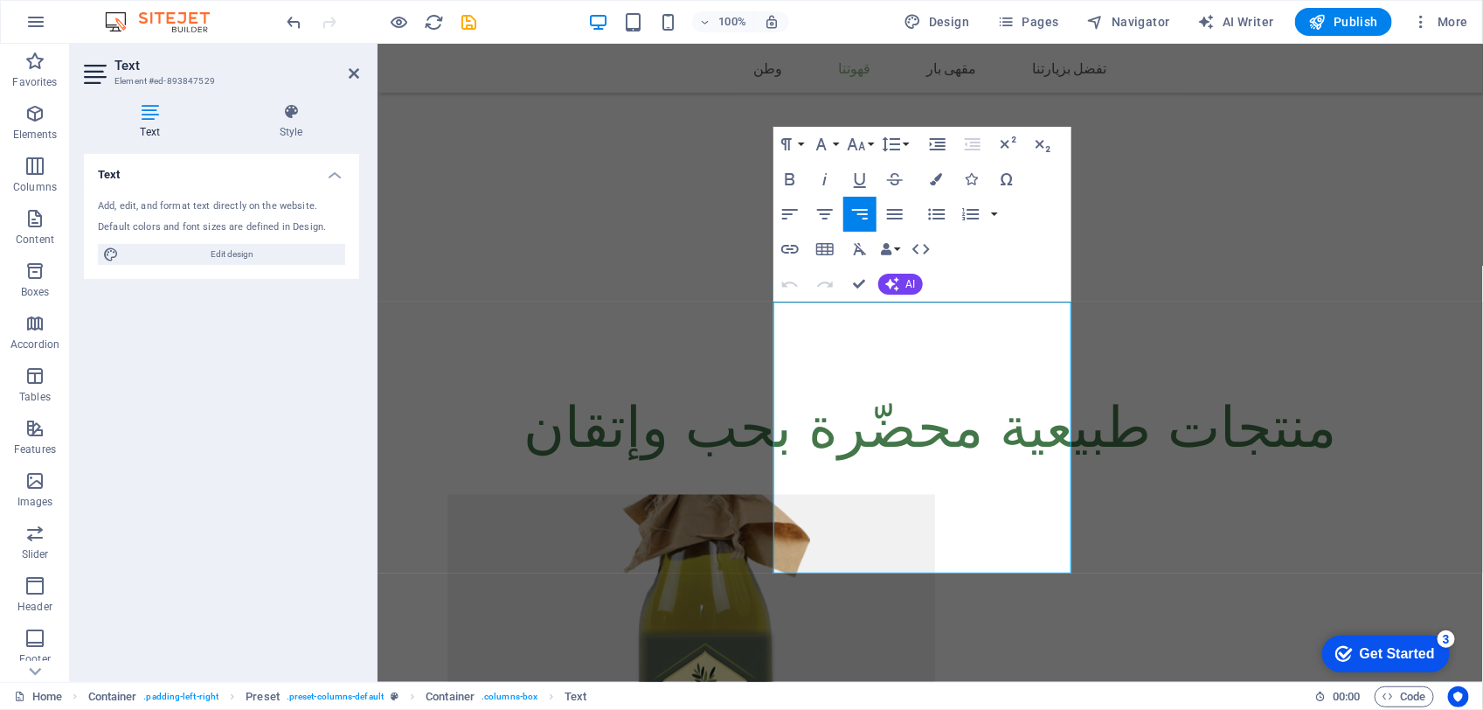
drag, startPoint x: 0, startPoint y: 391, endPoint x: 372, endPoint y: 434, distance: 374.9
click at [372, 434] on aside "Text Element #ed-893847529 Text Style Text Add, edit, and format text directly …" at bounding box center [224, 363] width 308 height 638
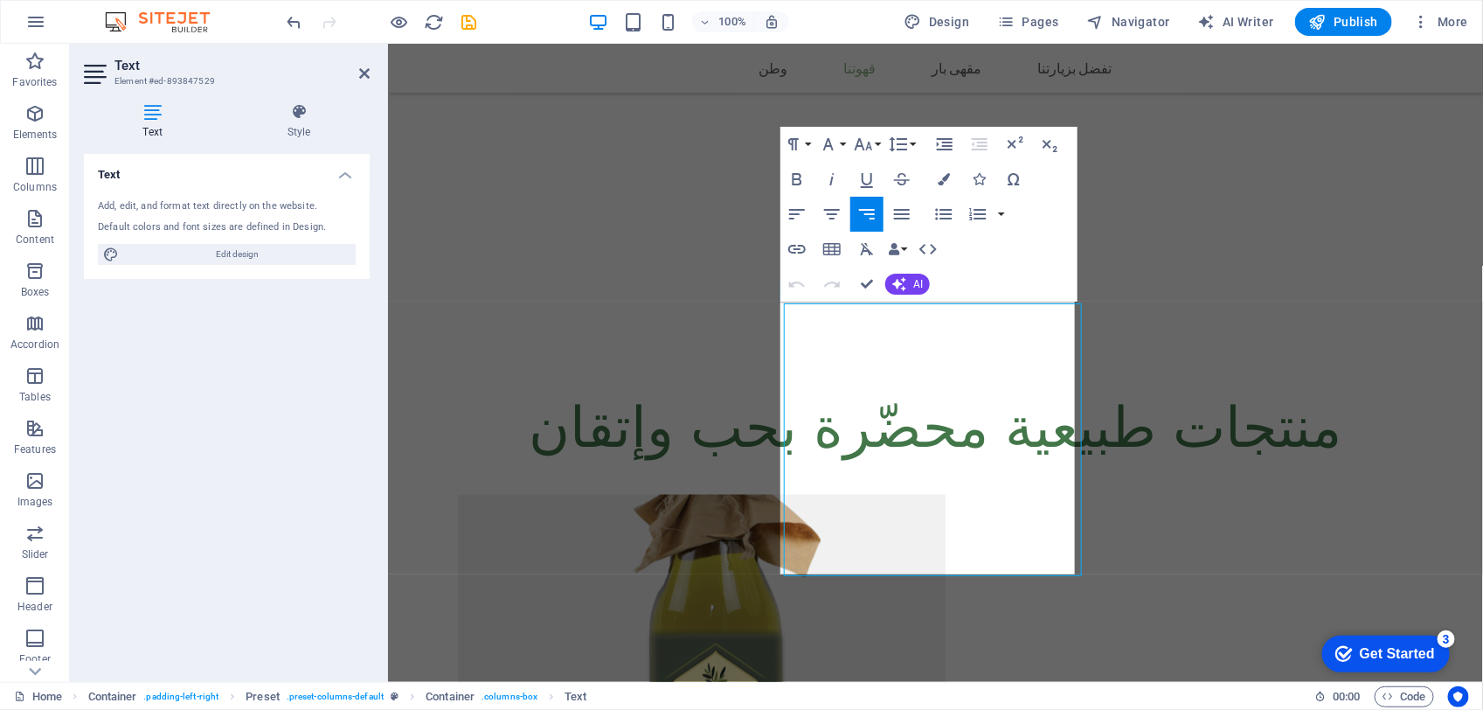
scroll to position [1037, 0]
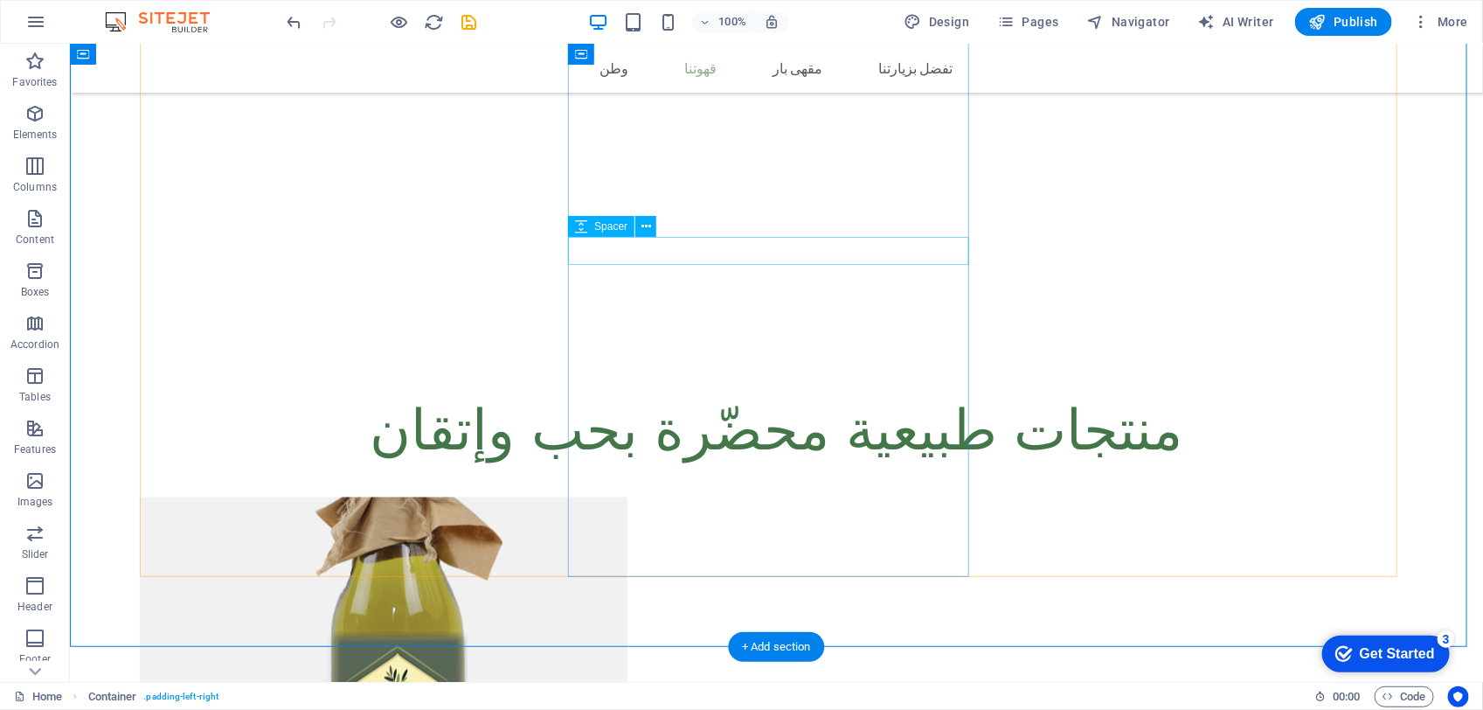
scroll to position [1097, 0]
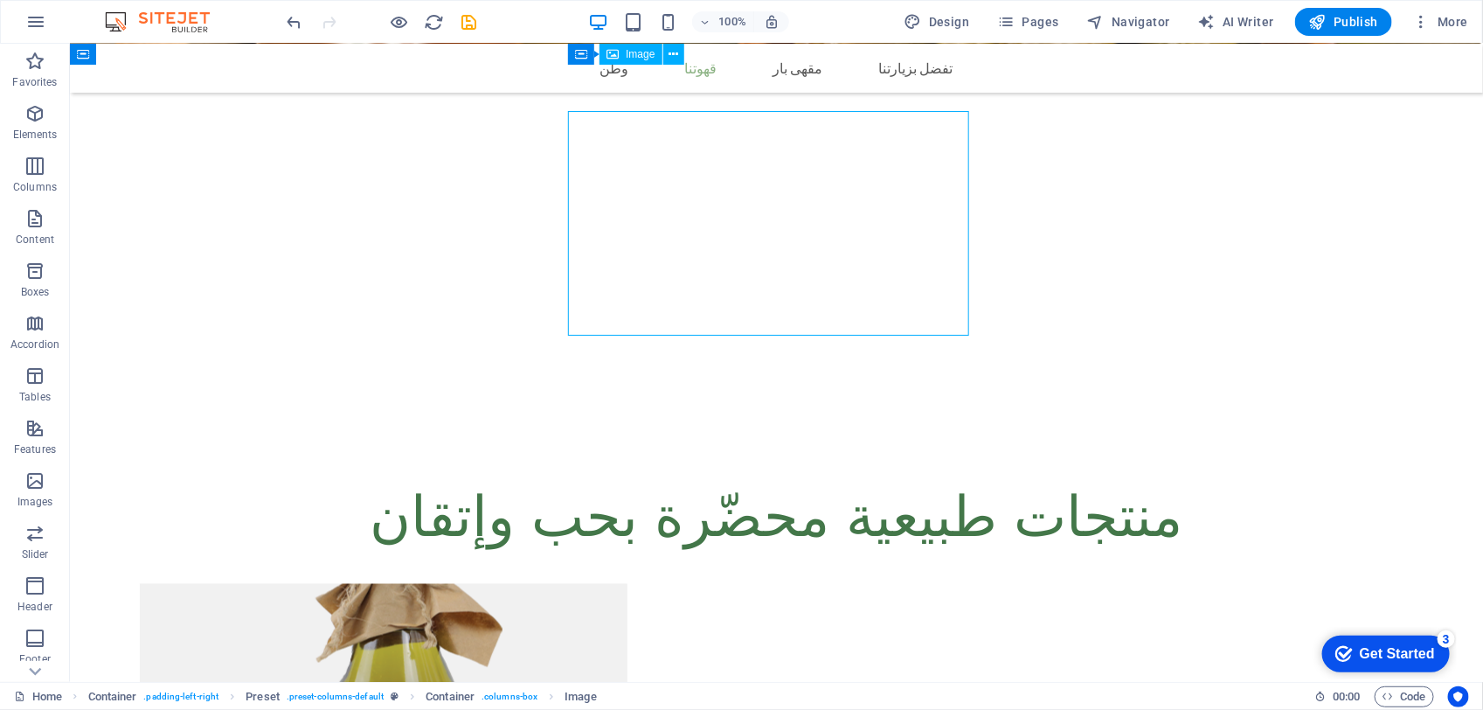
scroll to position [769, 0]
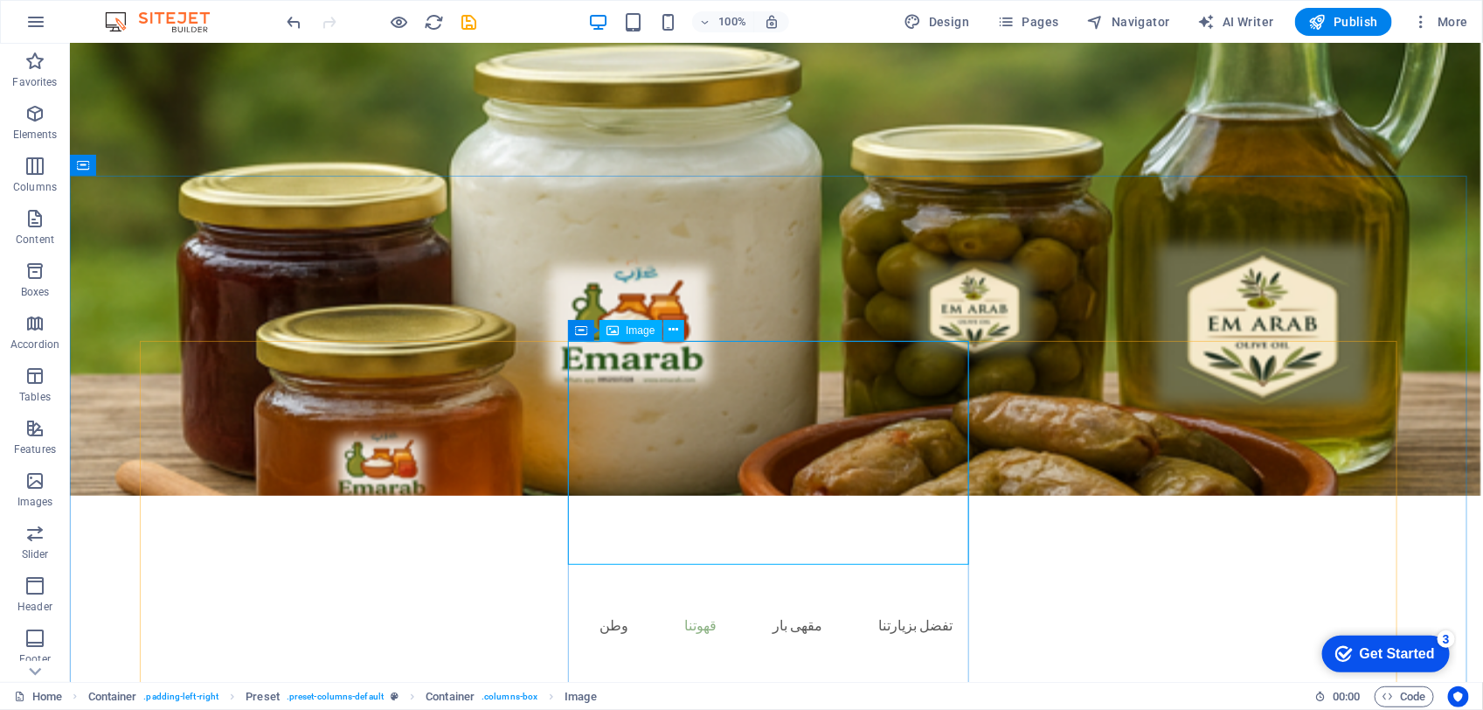
click at [642, 329] on span "Image" at bounding box center [640, 330] width 29 height 10
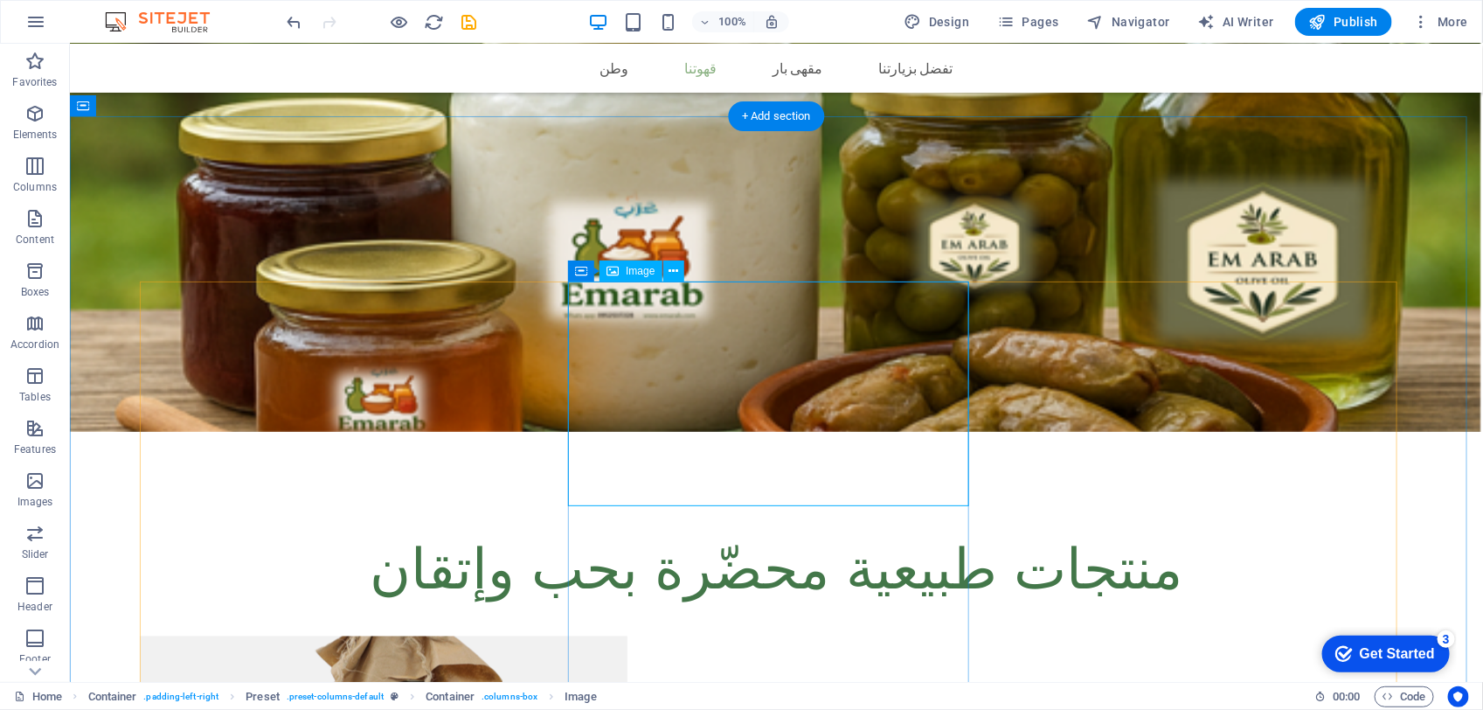
scroll to position [1097, 0]
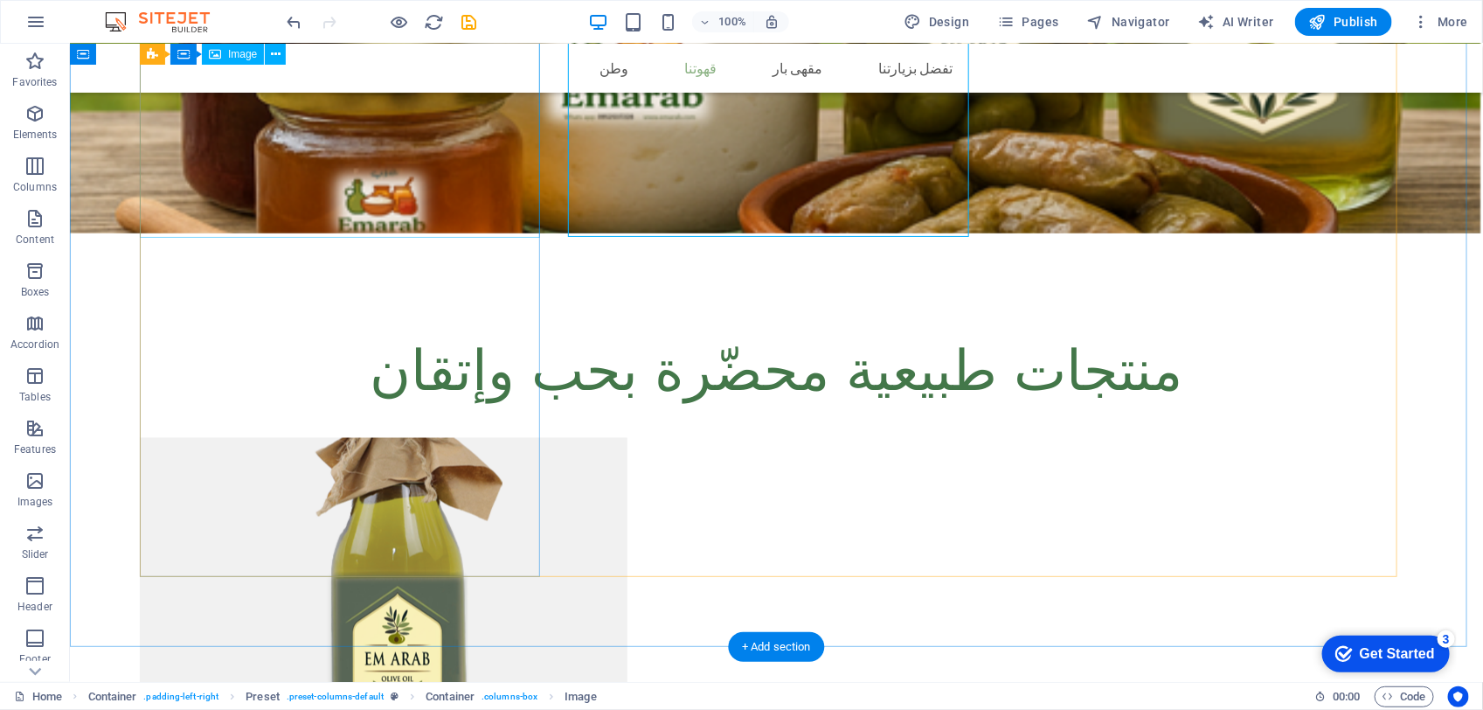
click at [461, 437] on figure at bounding box center [445, 574] width 612 height 274
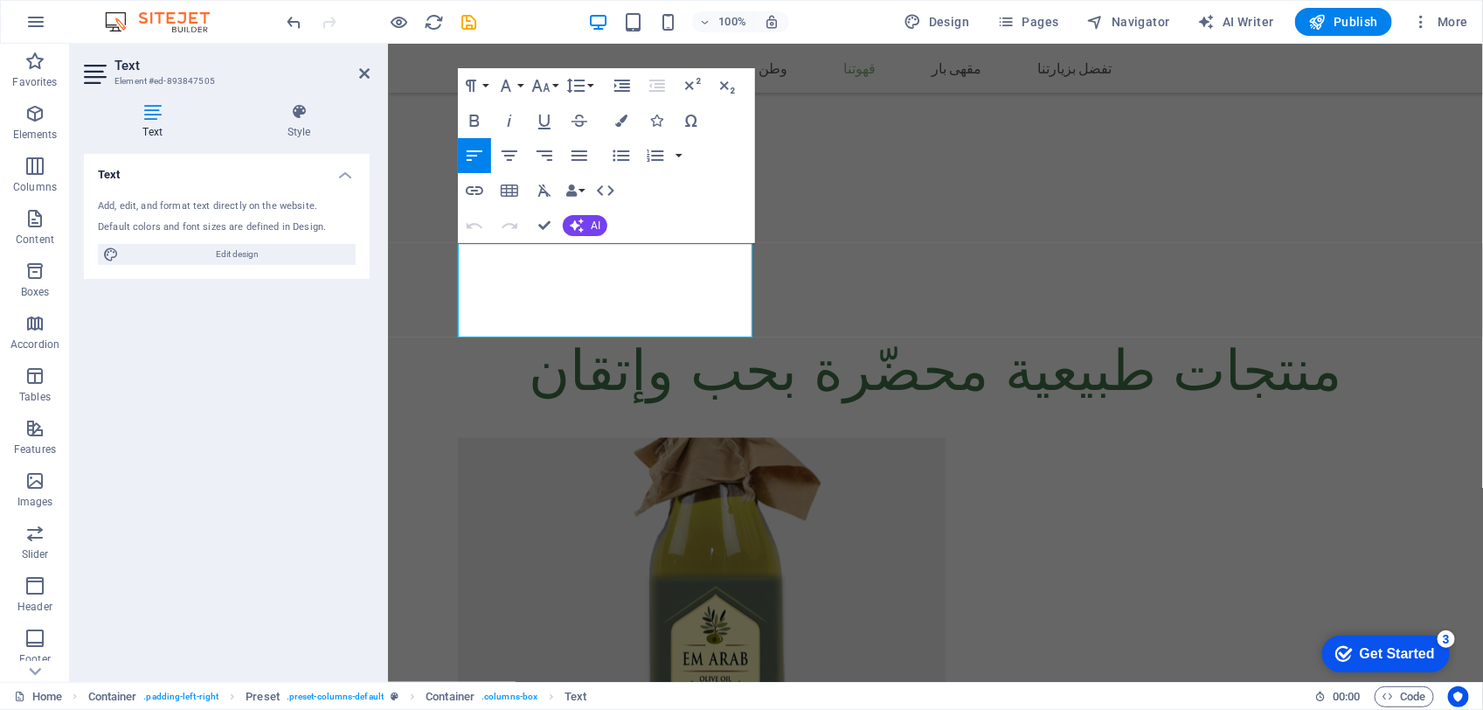
drag, startPoint x: 752, startPoint y: 75, endPoint x: 750, endPoint y: 149, distance: 73.4
click at [750, 149] on div "Paragraph Format Normal Heading 1 Heading 2 Heading 3 Heading 4 Heading 5 Headi…" at bounding box center [606, 155] width 297 height 175
click at [618, 437] on div "زيت الزيتون البكر زيت زيتون بكر ممتازمعصور على البارد نخب أول (عصرة أولى) يعني …" at bounding box center [934, 667] width 955 height 461
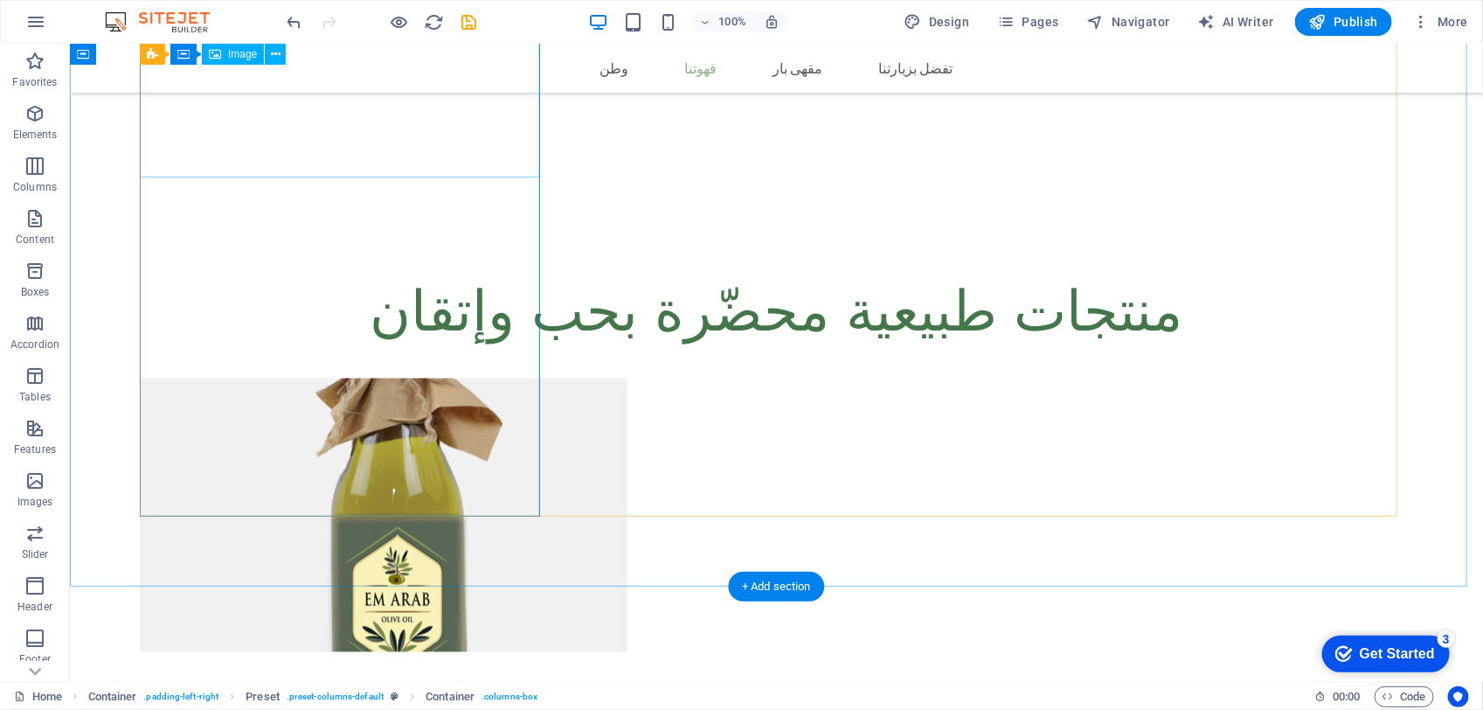
click at [471, 378] on figure at bounding box center [445, 515] width 612 height 274
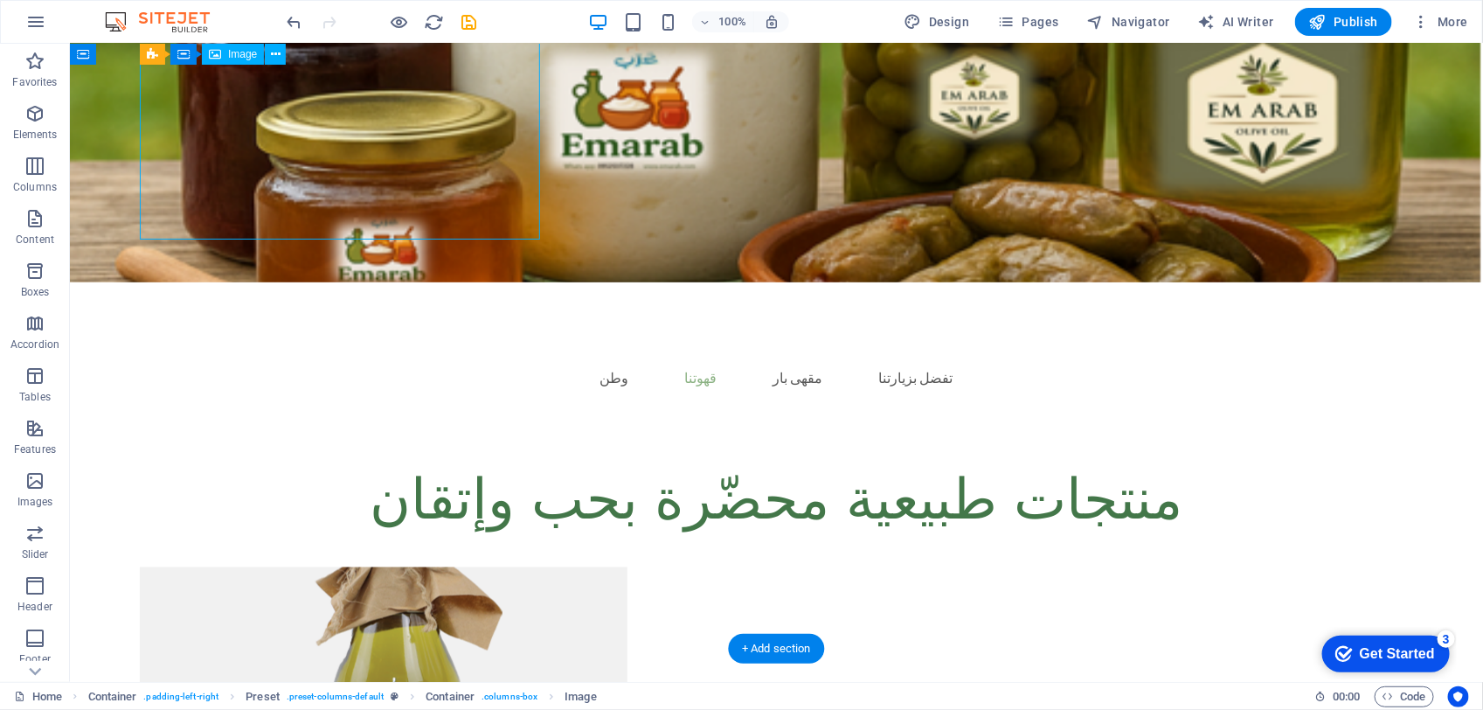
scroll to position [829, 0]
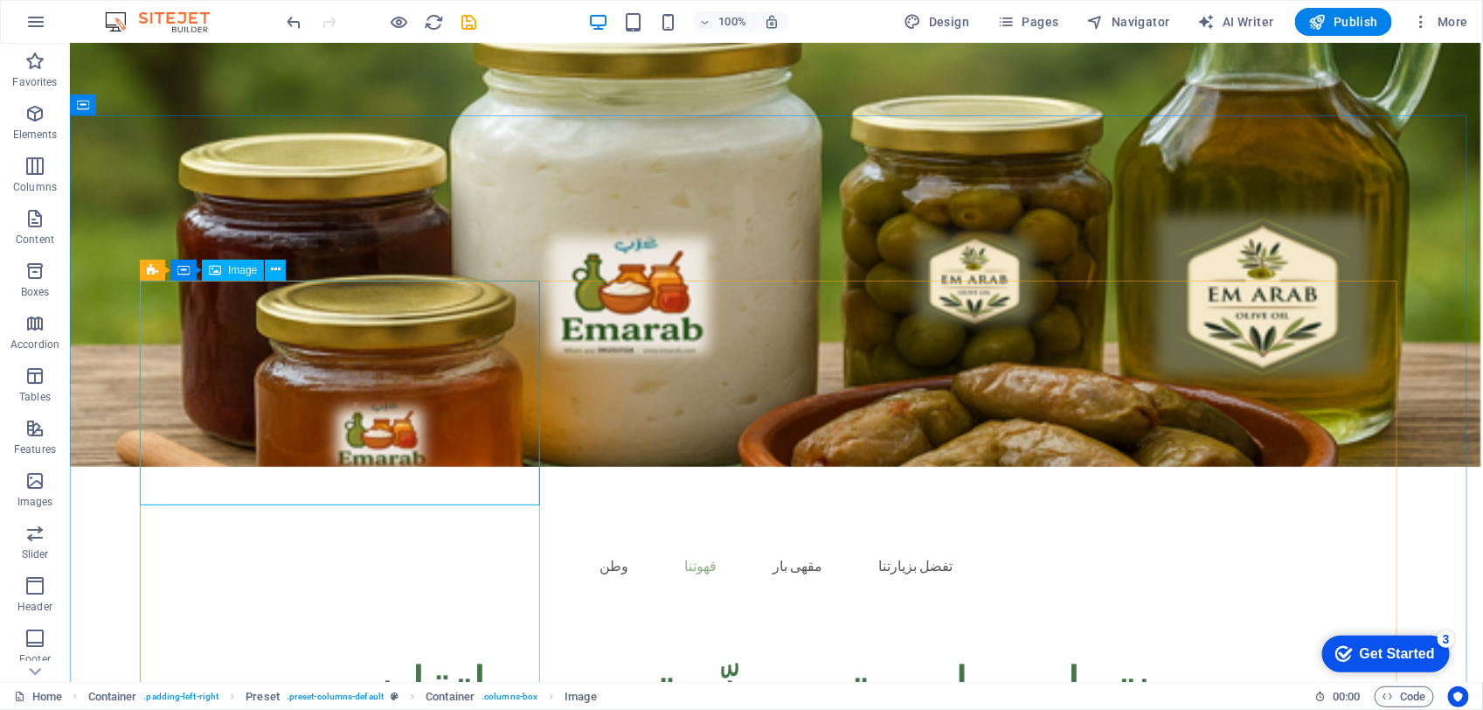
click at [258, 267] on div "Image" at bounding box center [233, 270] width 62 height 21
click at [237, 273] on span "Image" at bounding box center [242, 270] width 29 height 10
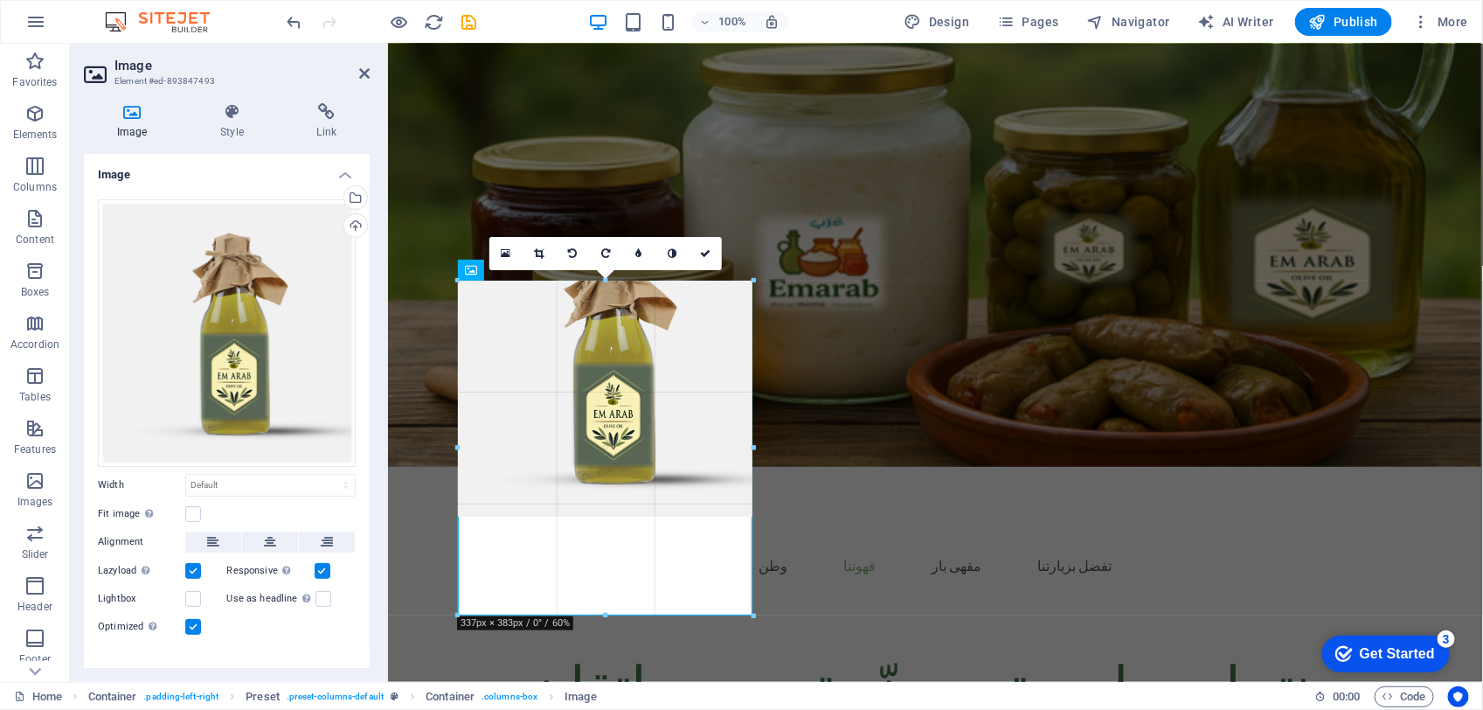
drag, startPoint x: 749, startPoint y: 447, endPoint x: 736, endPoint y: 617, distance: 170.1
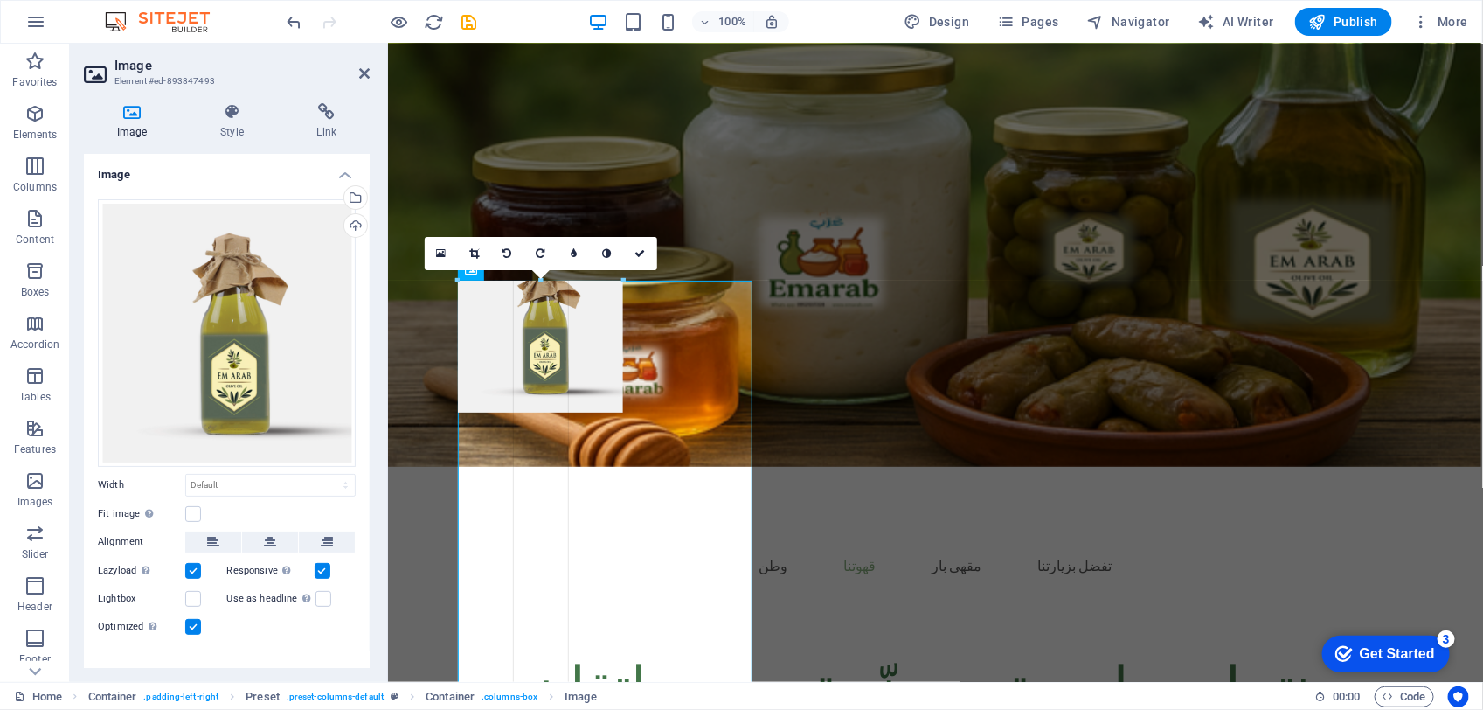
drag, startPoint x: 753, startPoint y: 447, endPoint x: 621, endPoint y: 463, distance: 132.1
type input "189"
select select "px"
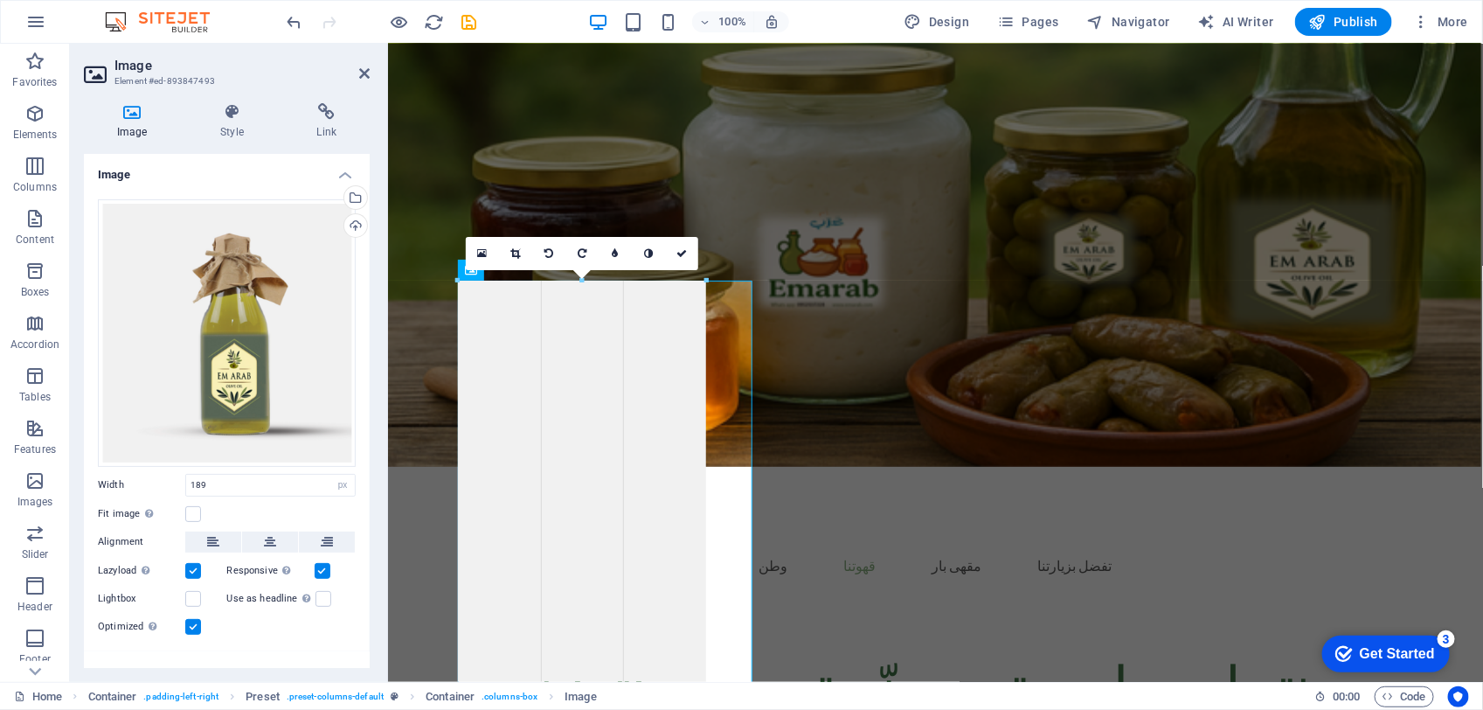
drag, startPoint x: 621, startPoint y: 352, endPoint x: 706, endPoint y: 352, distance: 85.7
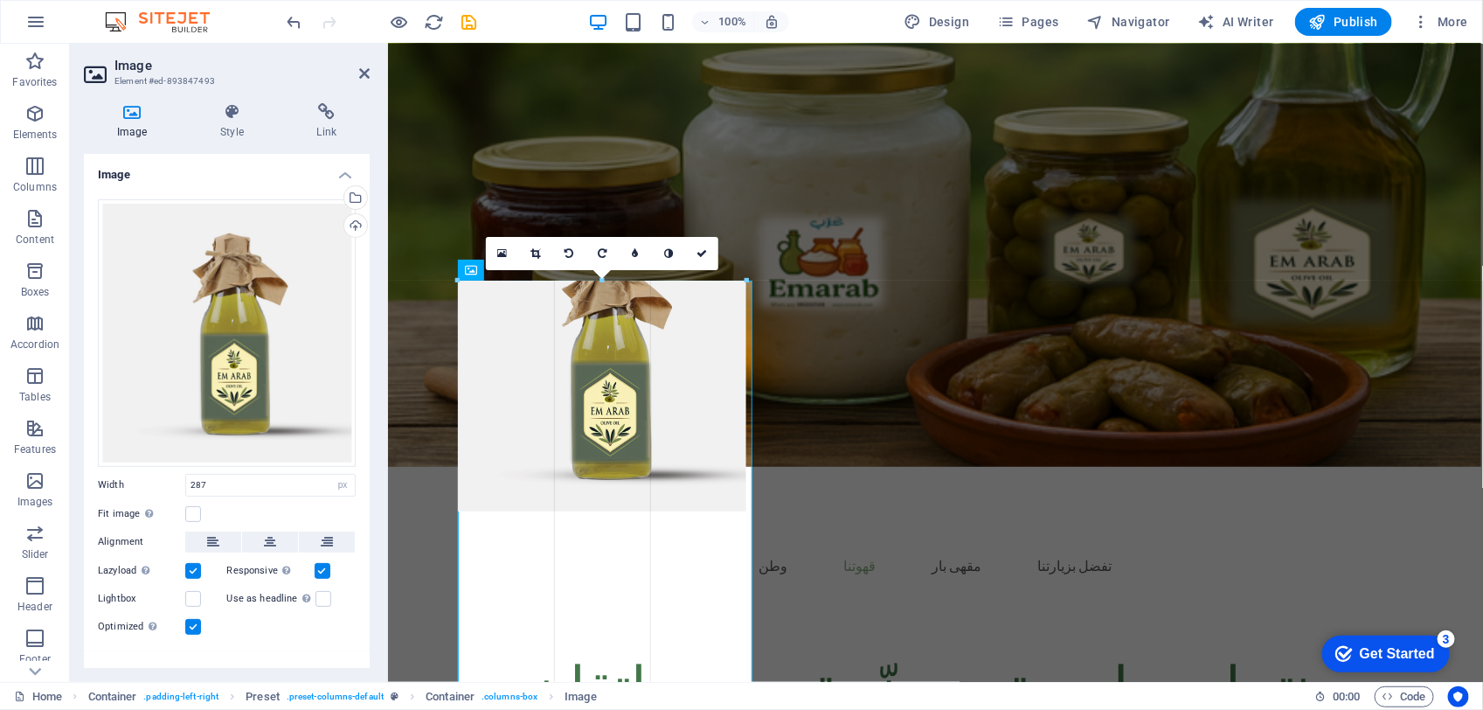
drag, startPoint x: 706, startPoint y: 352, endPoint x: 744, endPoint y: 352, distance: 37.6
type input "330"
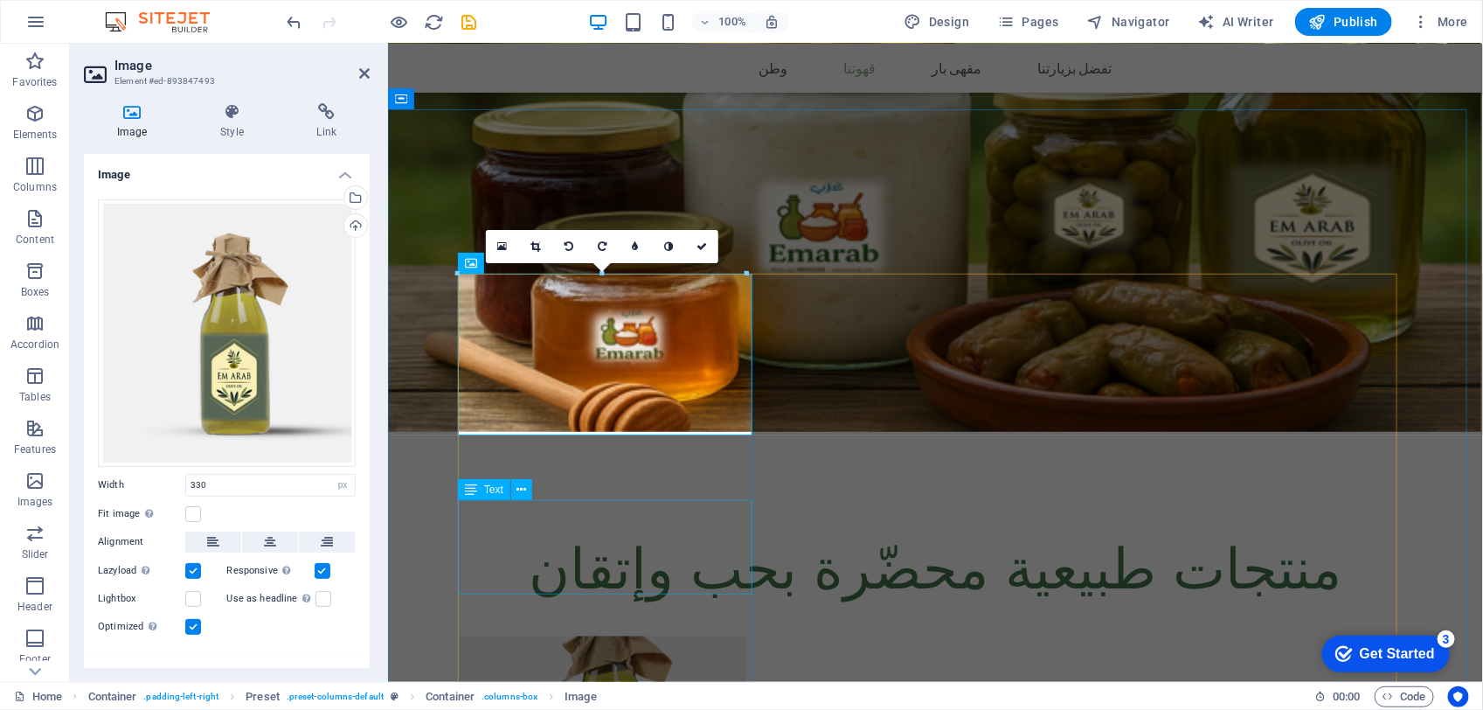
scroll to position [938, 0]
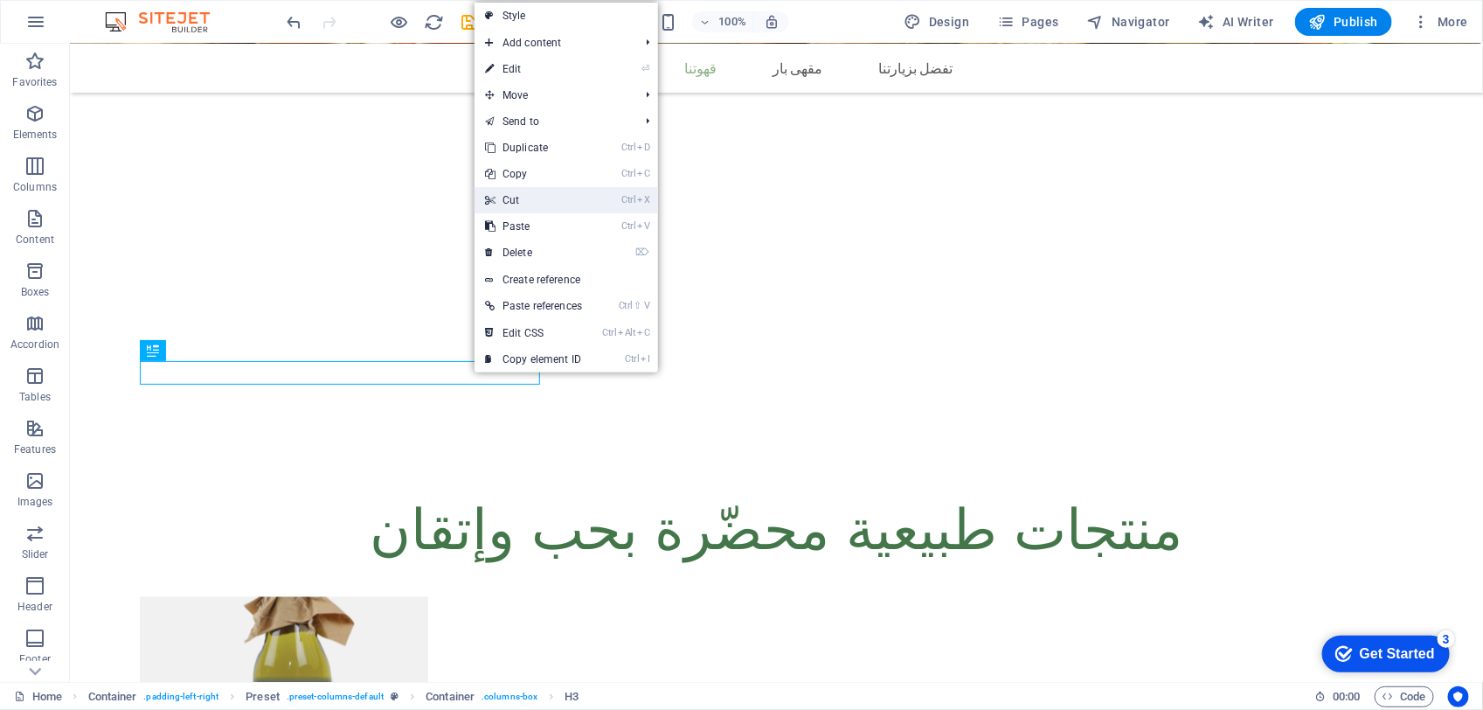
click at [520, 192] on link "Ctrl X Cut" at bounding box center [534, 200] width 118 height 26
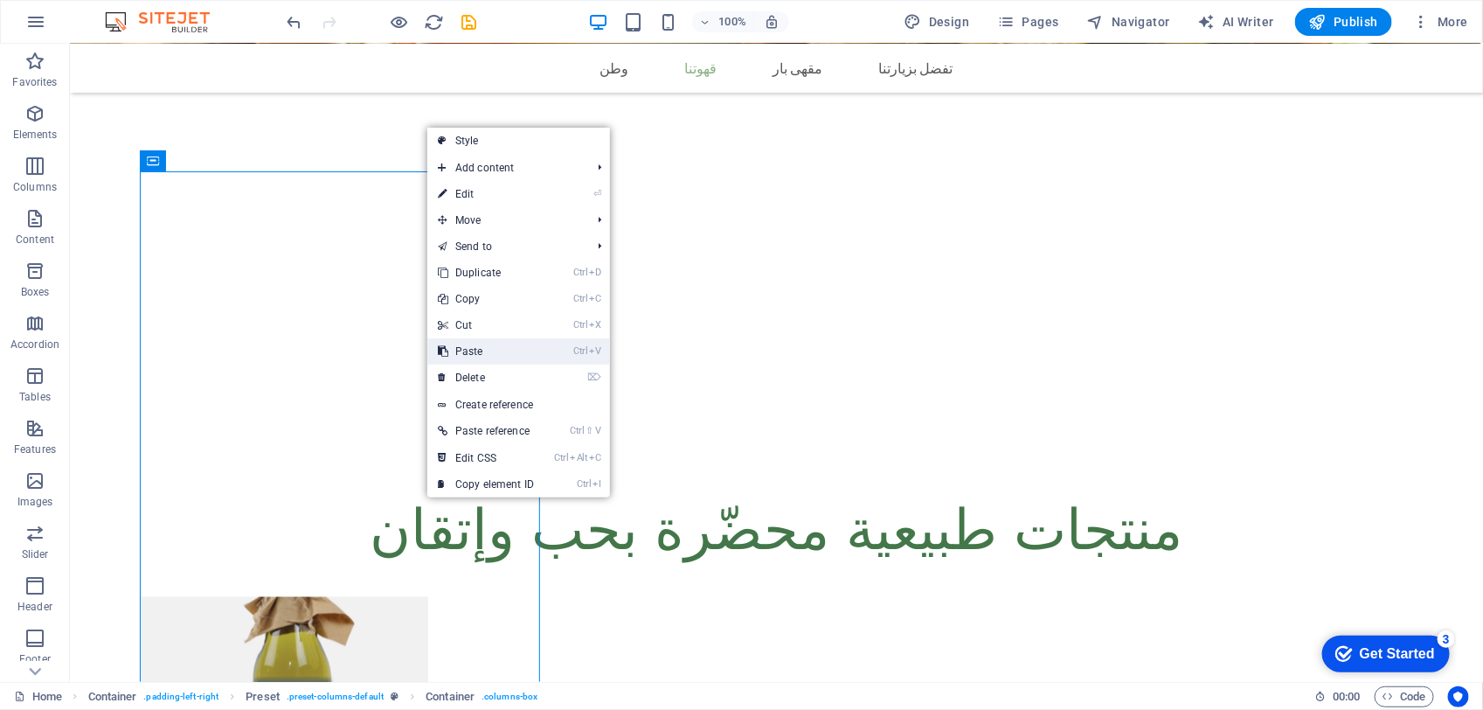
click at [487, 348] on link "Ctrl V Paste" at bounding box center [485, 351] width 117 height 26
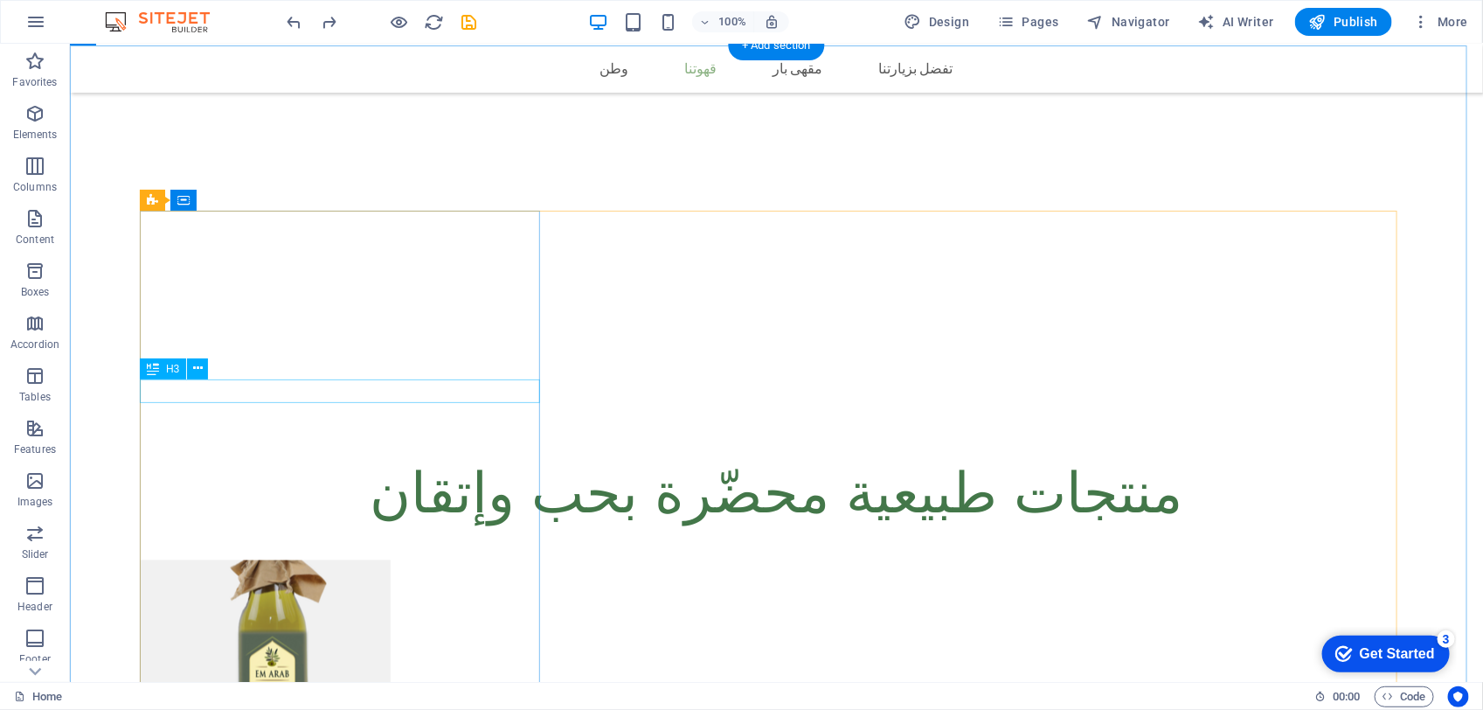
scroll to position [829, 0]
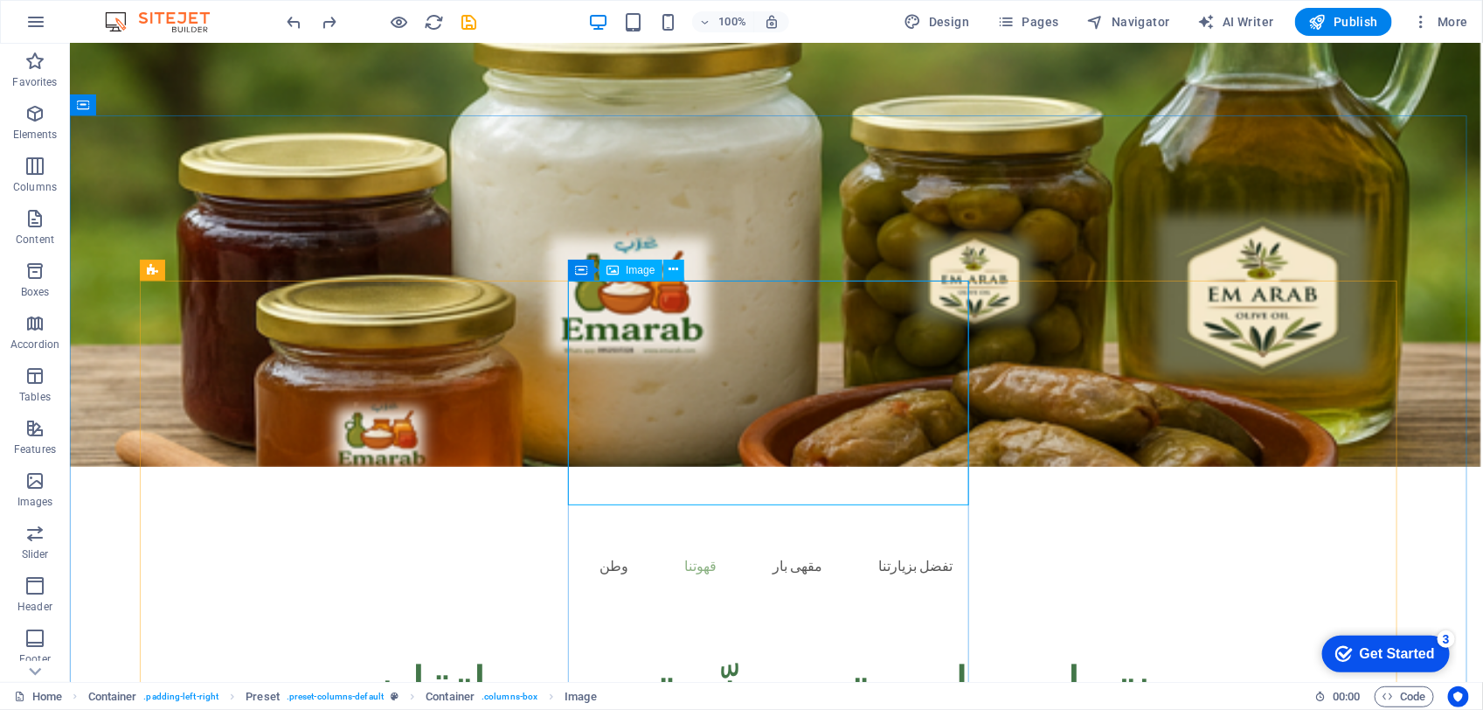
click at [635, 262] on div "Image" at bounding box center [631, 270] width 62 height 21
click at [635, 267] on span "Image" at bounding box center [640, 270] width 29 height 10
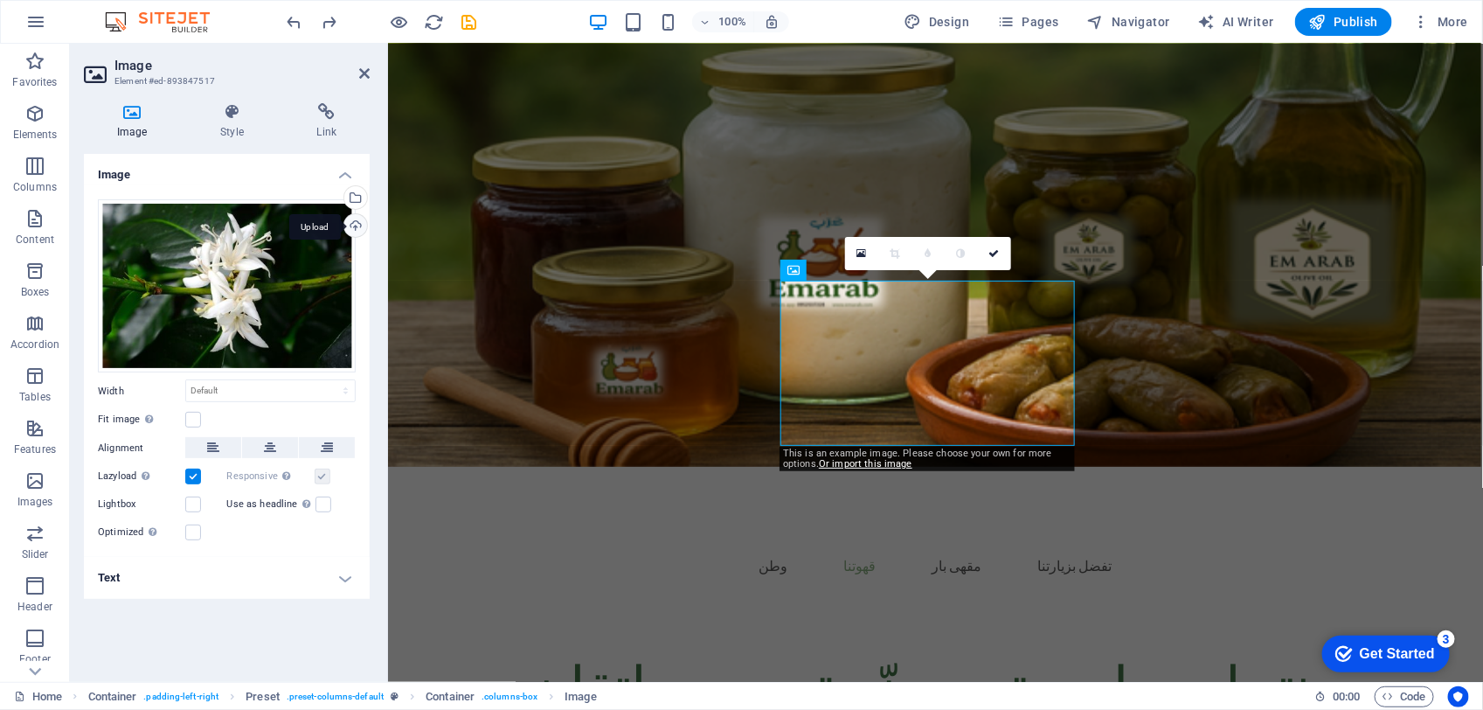
click at [355, 220] on div "Upload" at bounding box center [354, 227] width 26 height 26
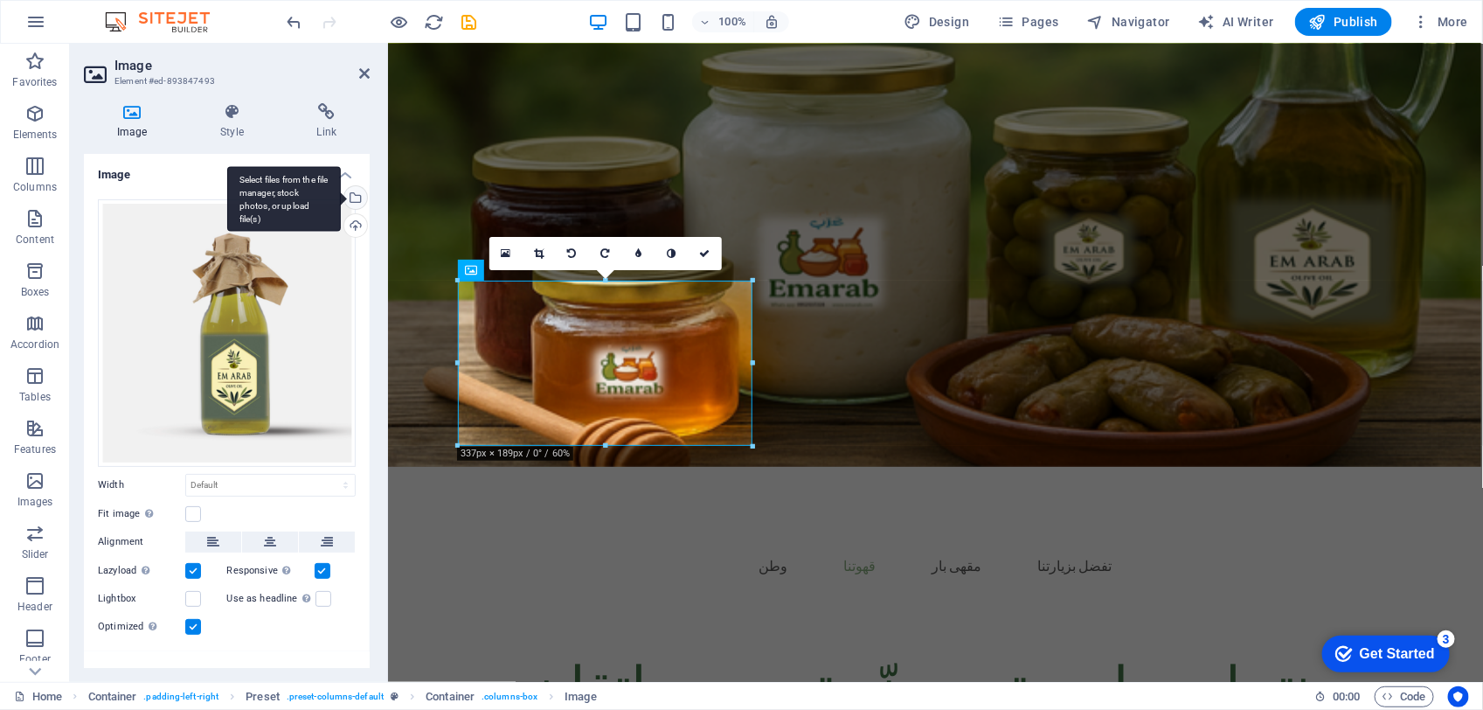
click at [357, 198] on div "Select files from the file manager, stock photos, or upload file(s)" at bounding box center [354, 199] width 26 height 26
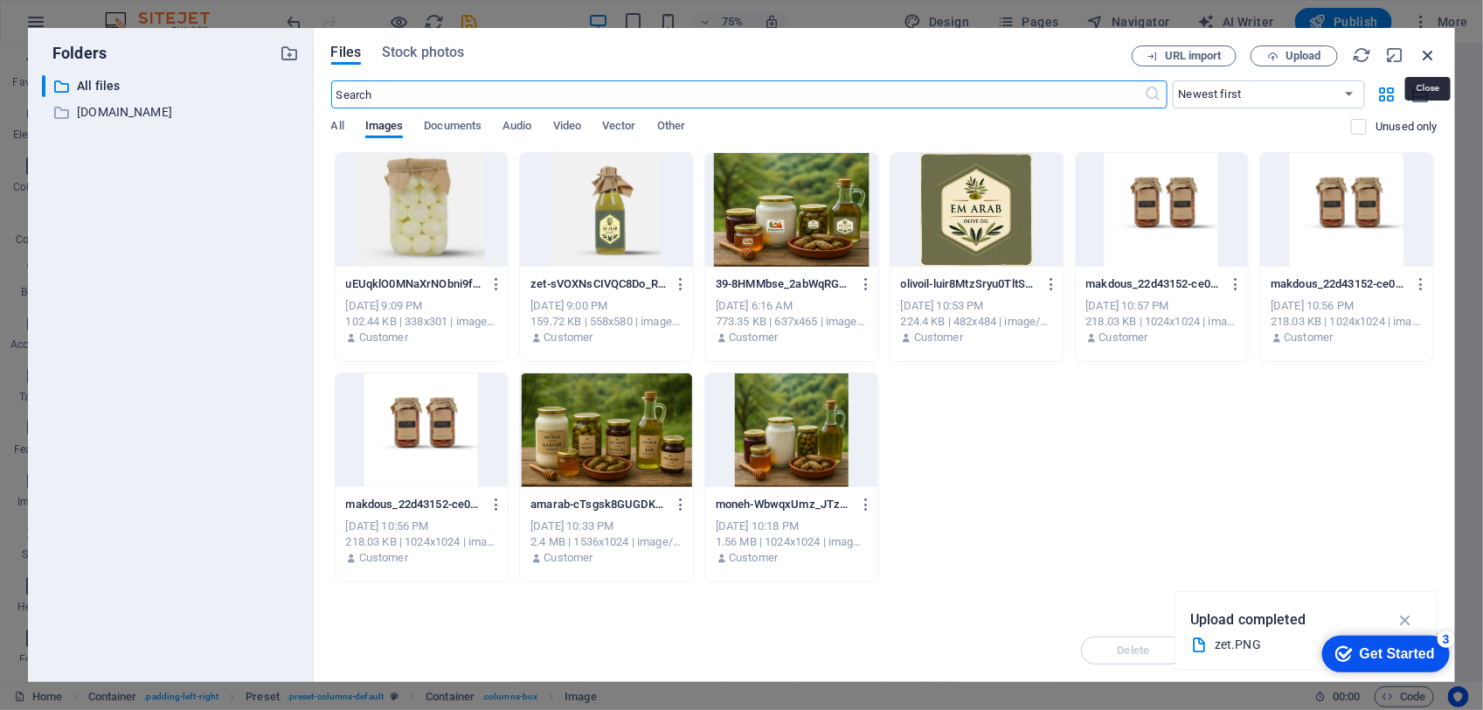
click at [1421, 61] on icon "button" at bounding box center [1427, 54] width 19 height 19
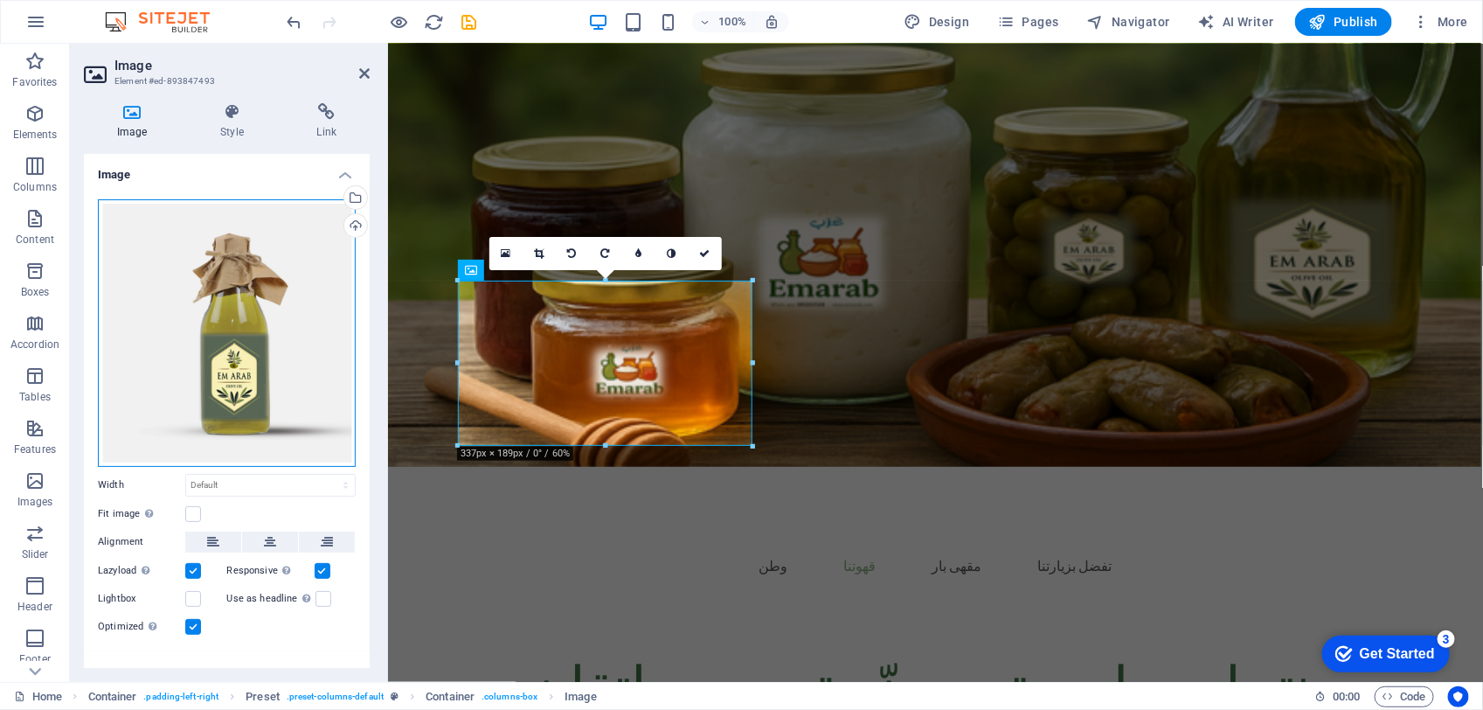
click at [326, 255] on div "Drag files here, click to choose files or select files from Files or our free s…" at bounding box center [227, 332] width 258 height 267
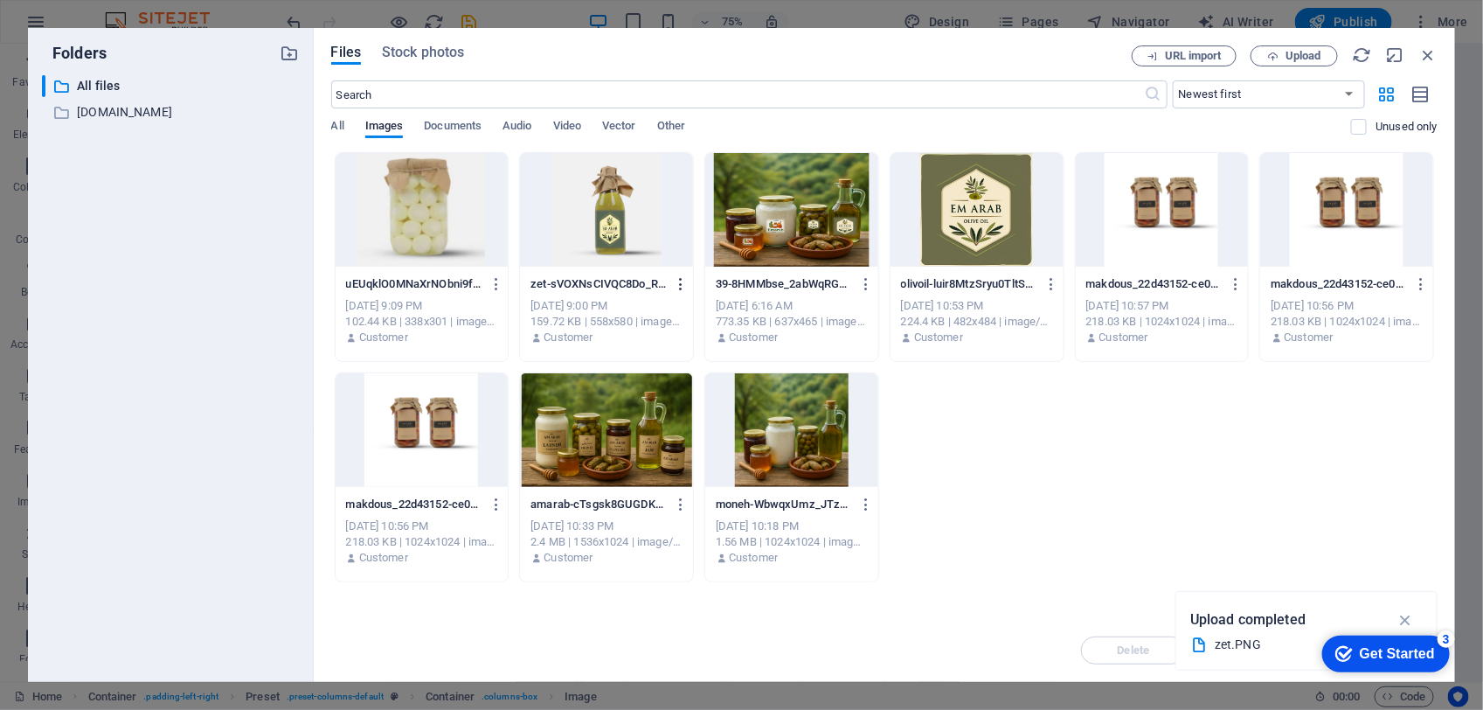
click at [679, 288] on icon "button" at bounding box center [682, 284] width 17 height 16
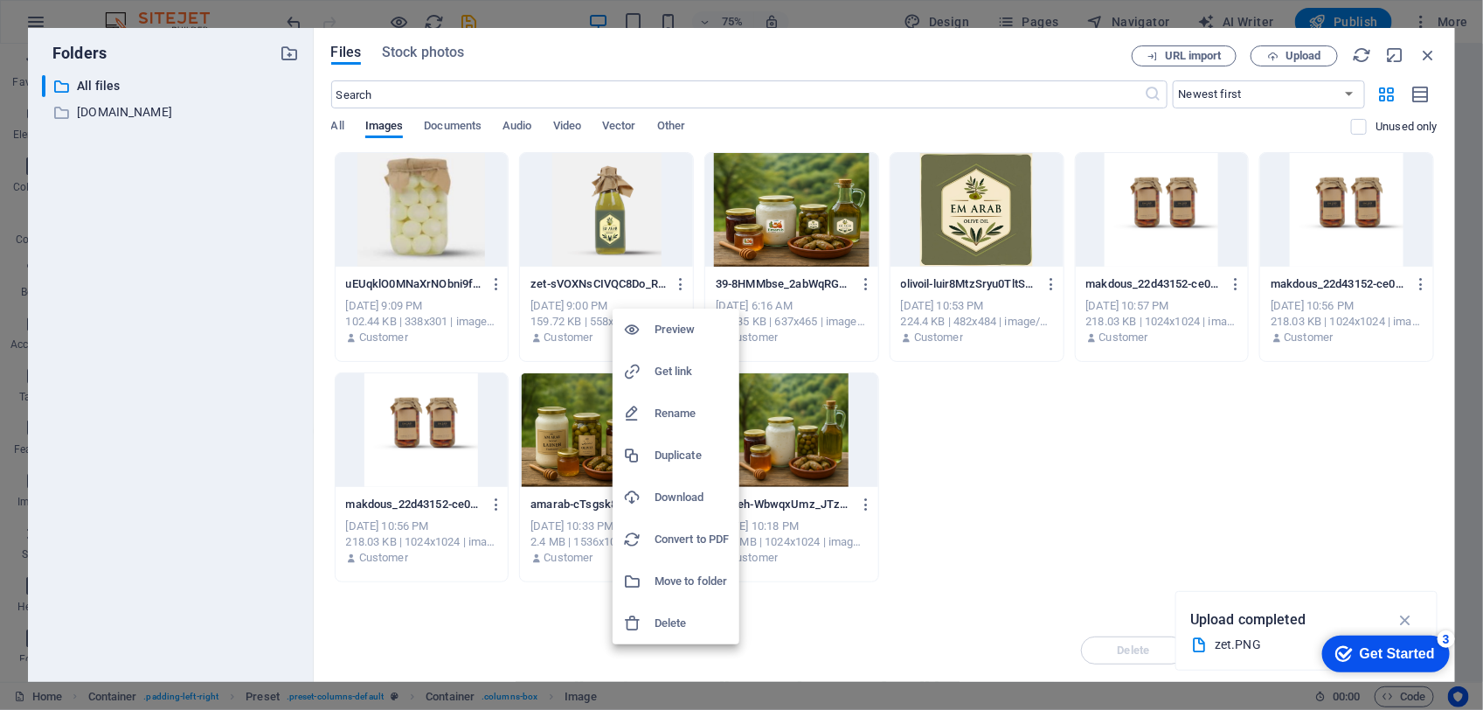
click at [686, 329] on h6 "Preview" at bounding box center [692, 329] width 74 height 21
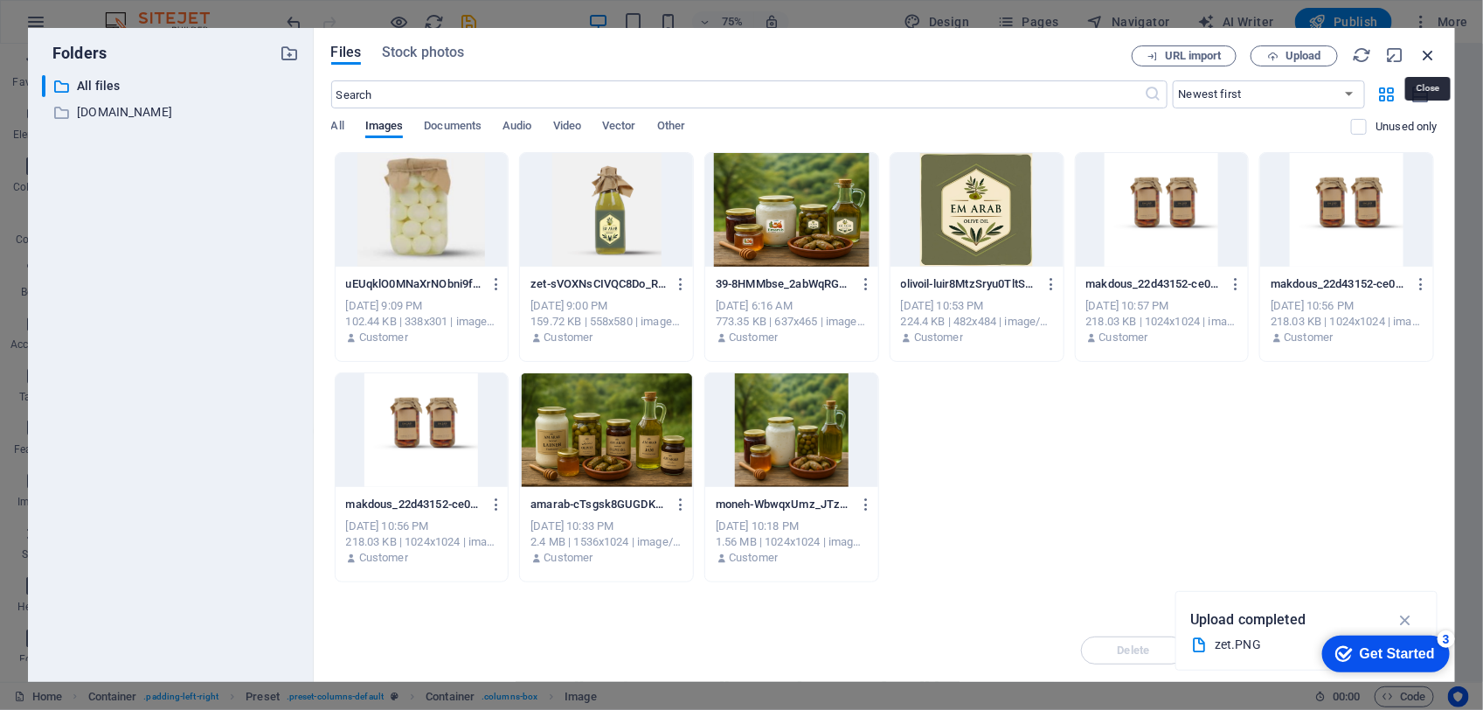
click at [1432, 58] on icon "button" at bounding box center [1427, 54] width 19 height 19
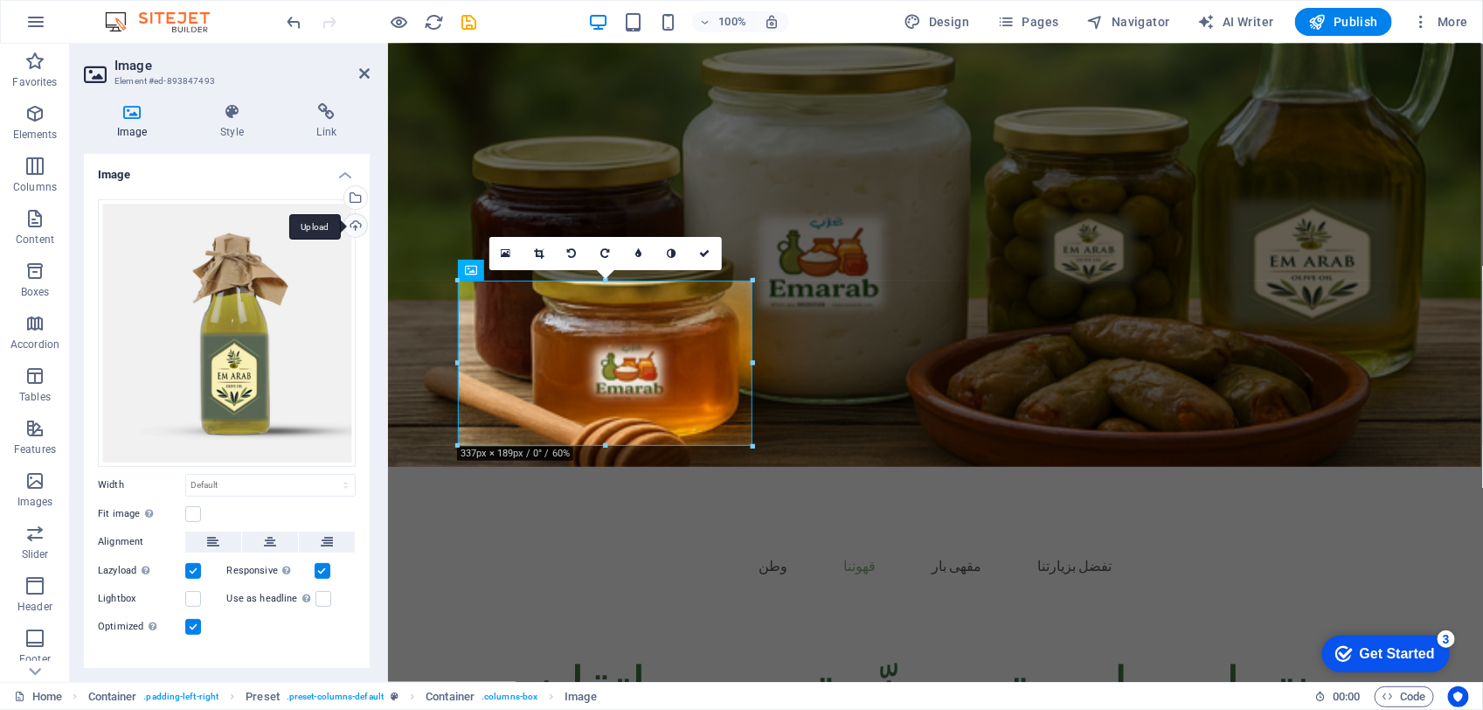
click at [346, 221] on div "Upload" at bounding box center [354, 227] width 26 height 26
click at [628, 444] on div at bounding box center [605, 446] width 295 height 6
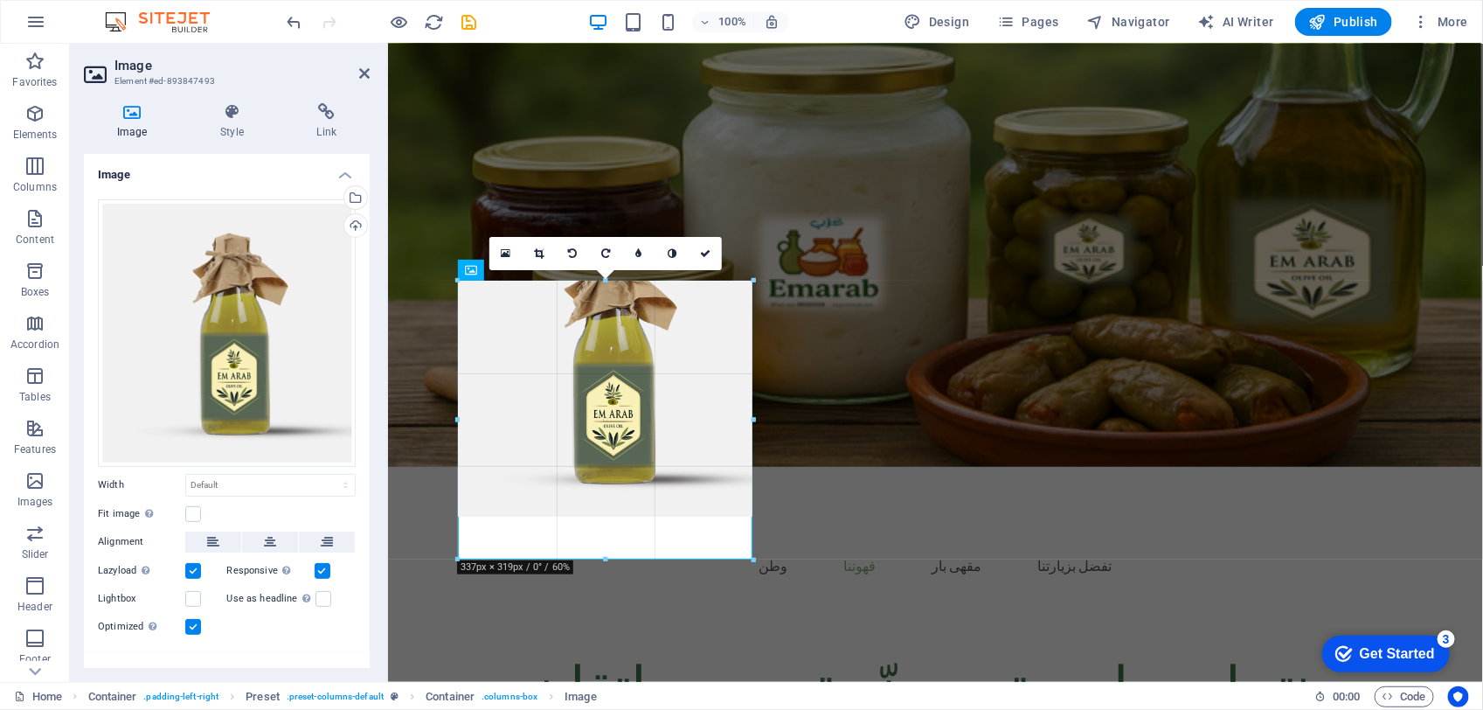
drag, startPoint x: 459, startPoint y: 440, endPoint x: 717, endPoint y: 553, distance: 281.8
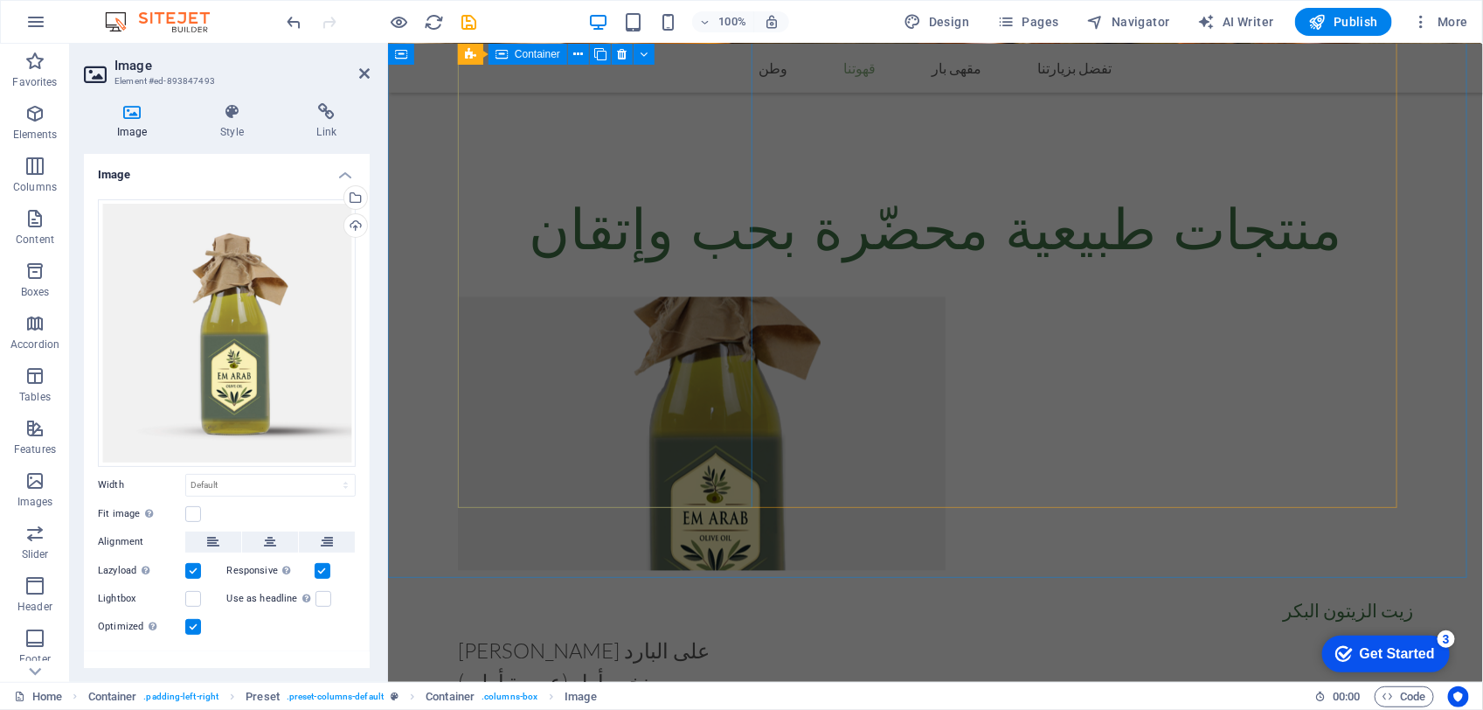
scroll to position [1047, 0]
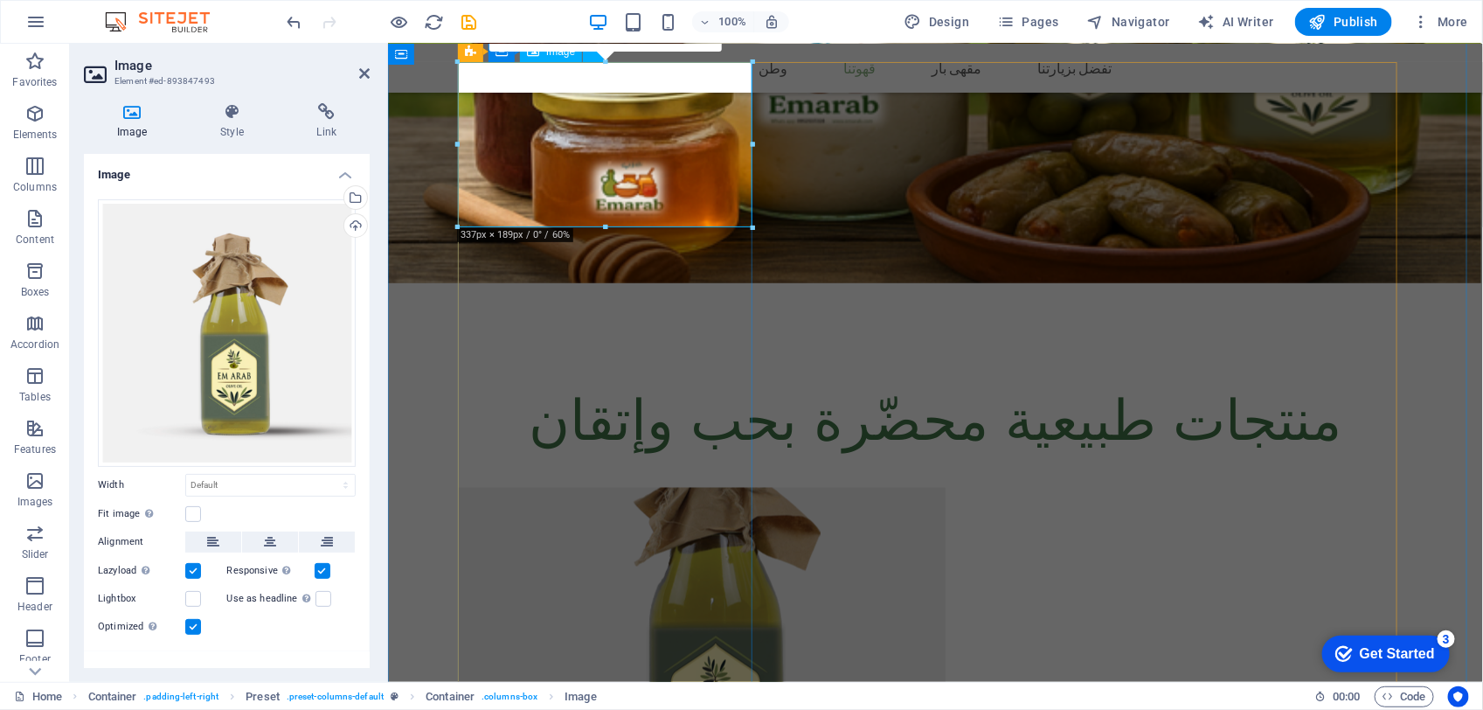
click at [669, 487] on figure at bounding box center [763, 624] width 612 height 274
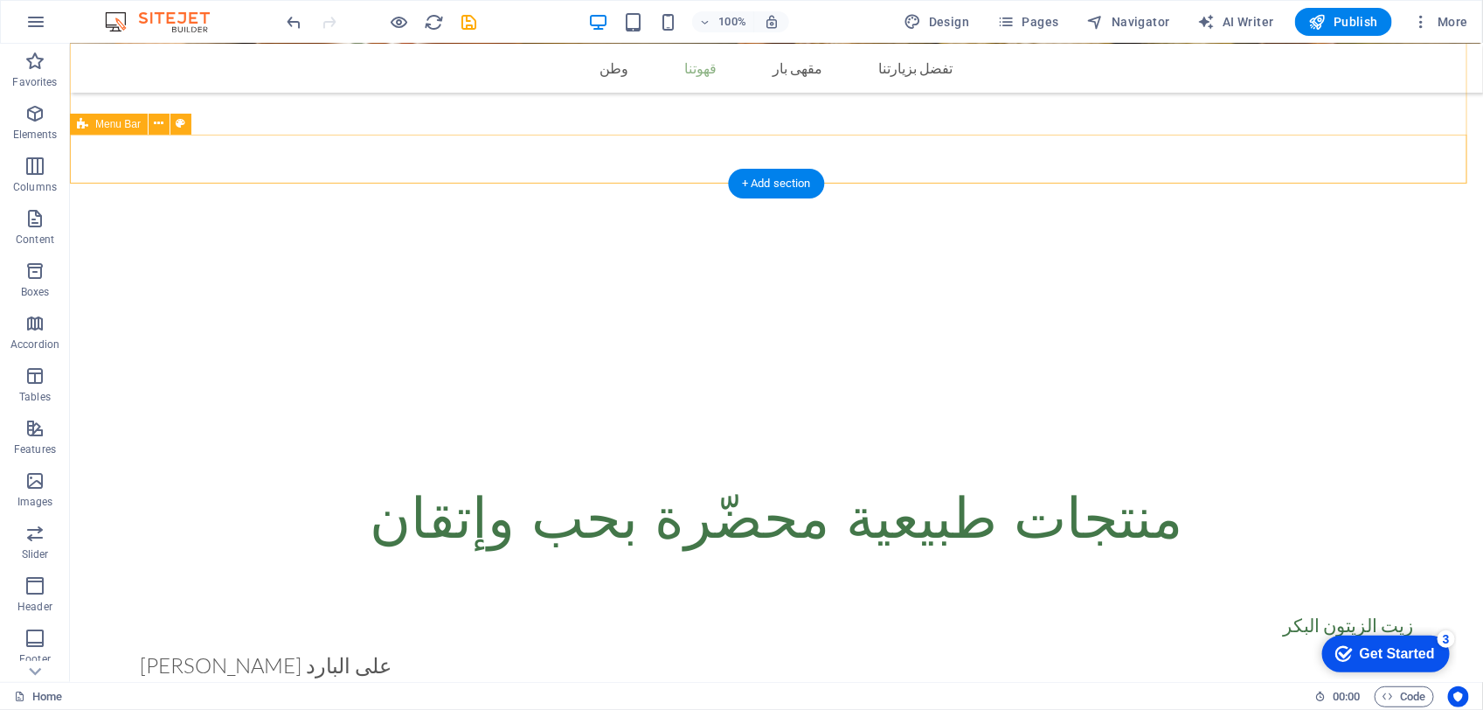
scroll to position [719, 0]
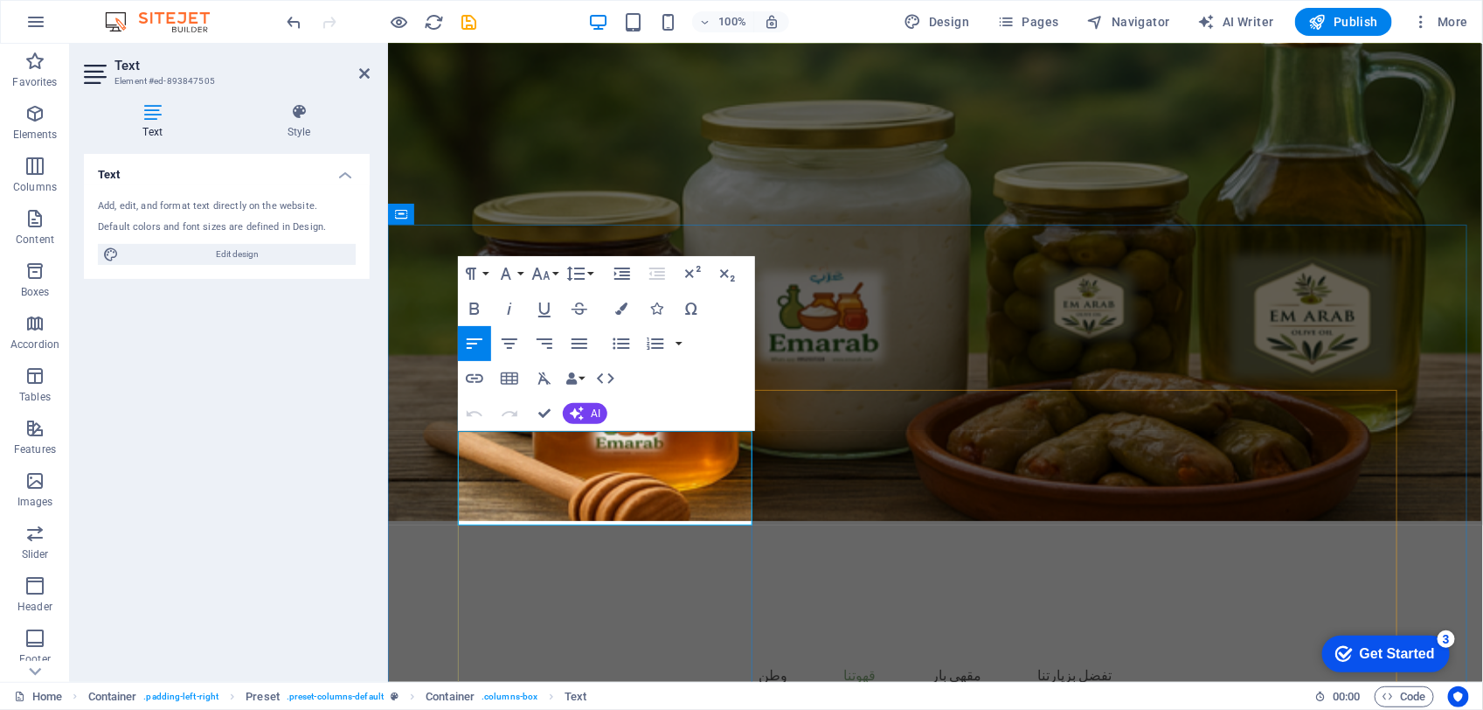
copy div "زيت زيتون بكر ممتازمعصور على البارد نخب أول (عصرة أولى) يعني إذا دقت علقت"
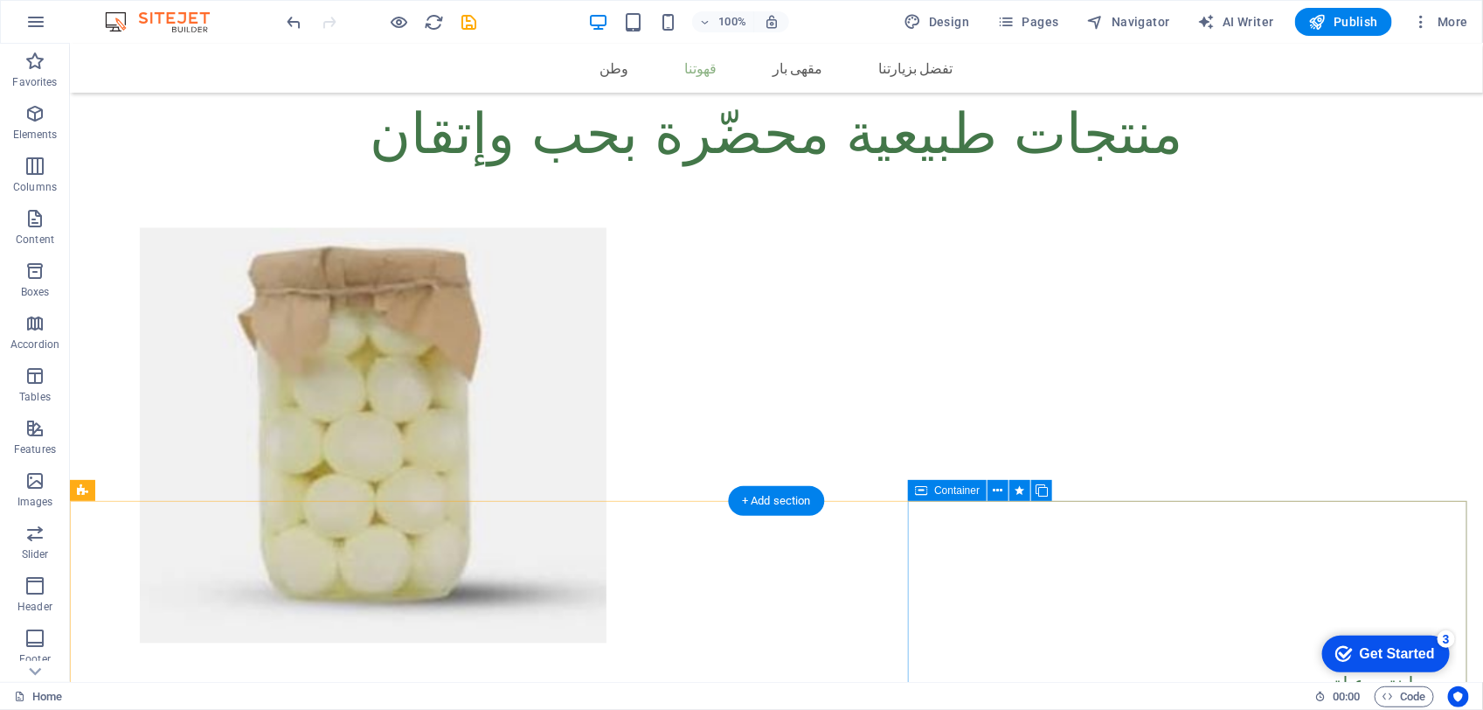
scroll to position [1375, 0]
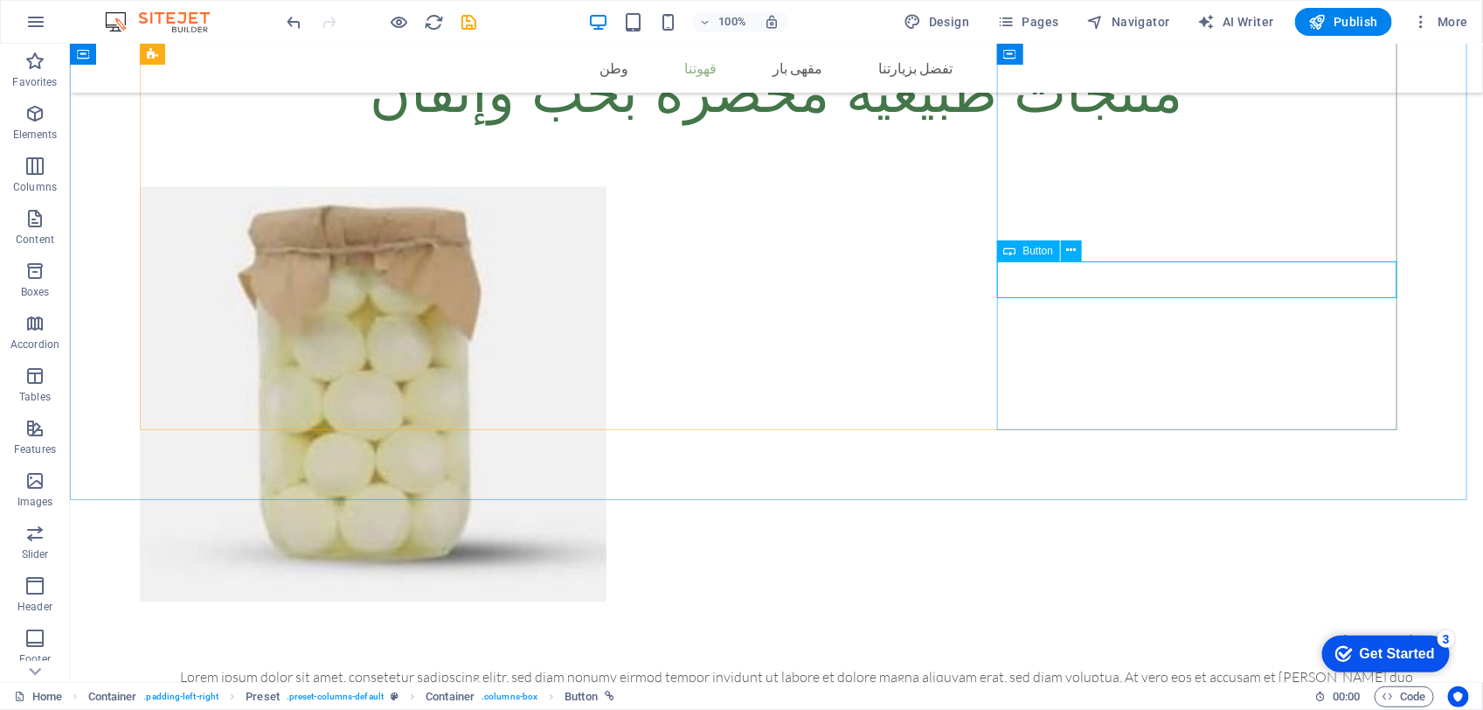
click at [1021, 250] on div "Button" at bounding box center [1029, 250] width 64 height 21
click at [1046, 250] on span "Button" at bounding box center [1038, 251] width 31 height 10
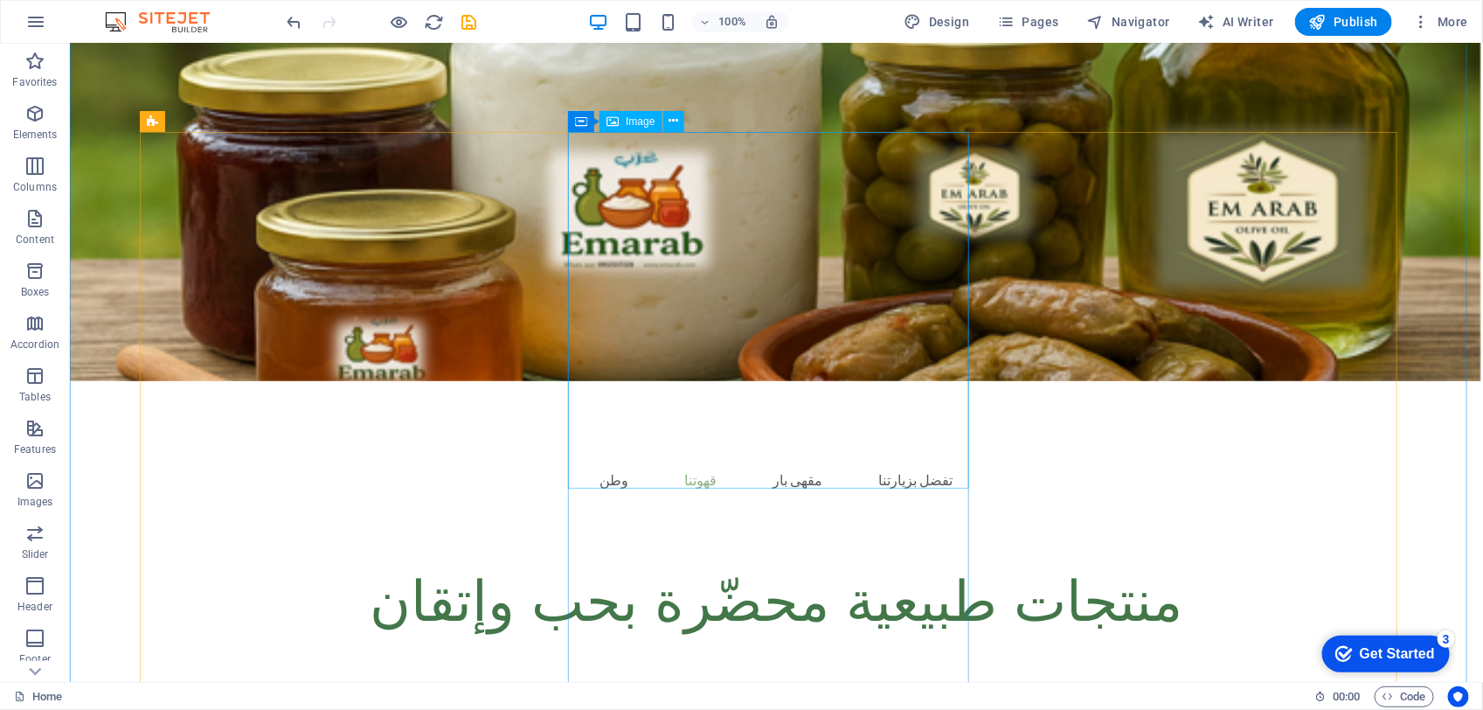
scroll to position [983, 0]
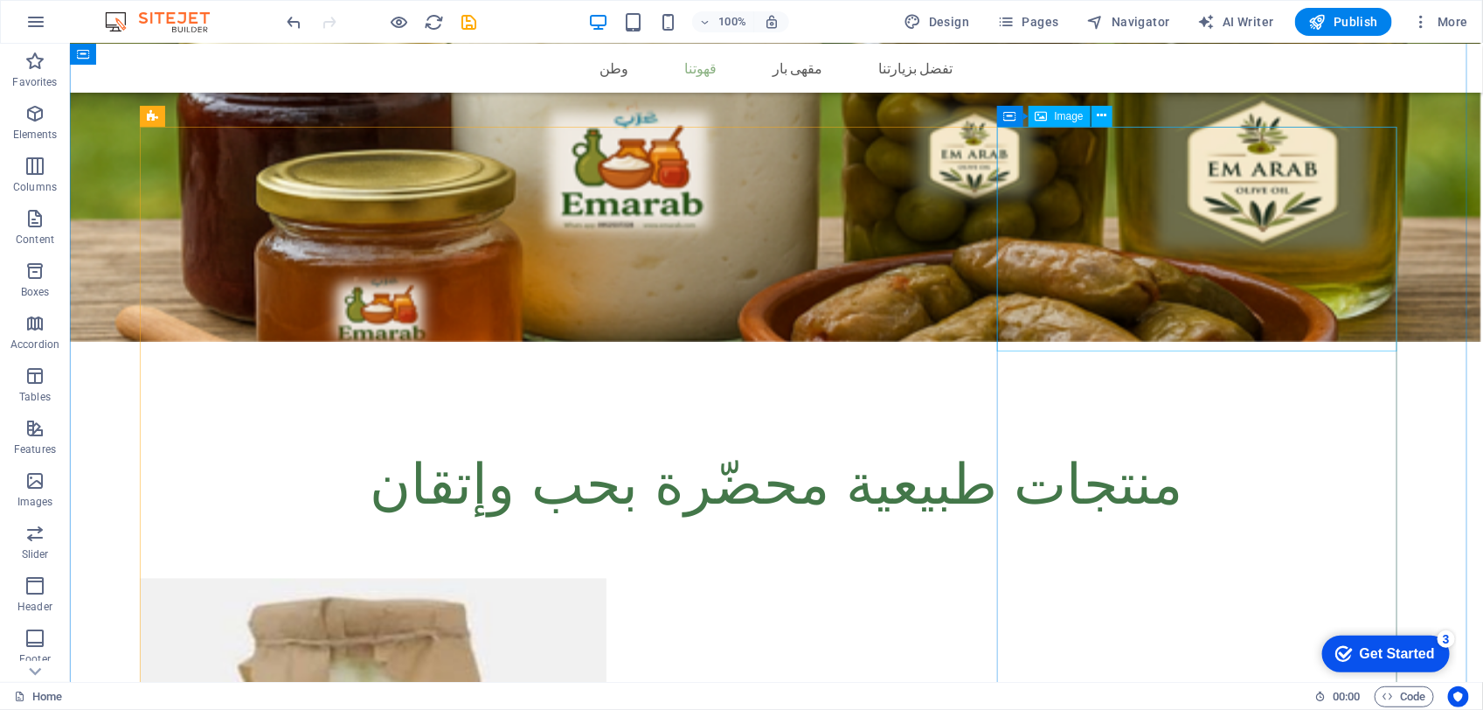
click at [1069, 118] on span "Image" at bounding box center [1069, 116] width 29 height 10
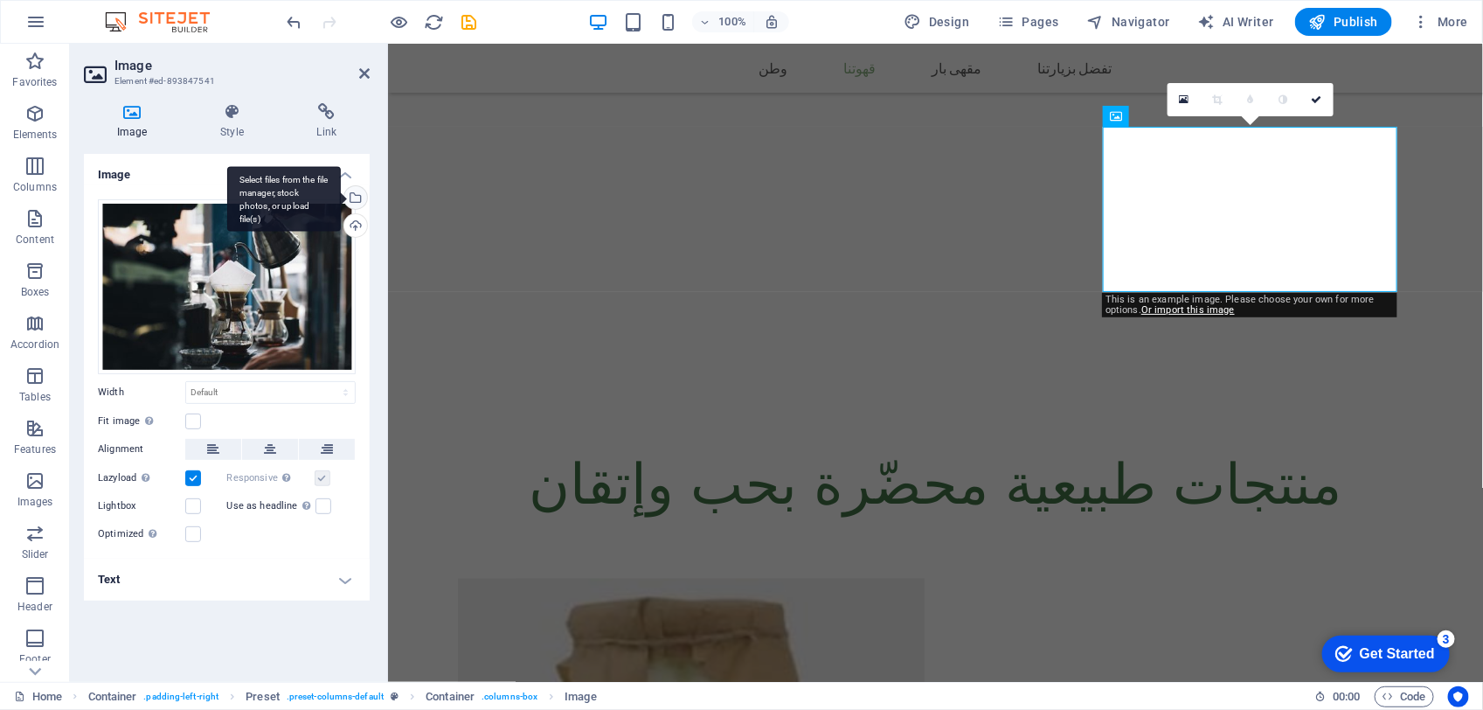
click at [352, 198] on div "Select files from the file manager, stock photos, or upload file(s)" at bounding box center [354, 199] width 26 height 26
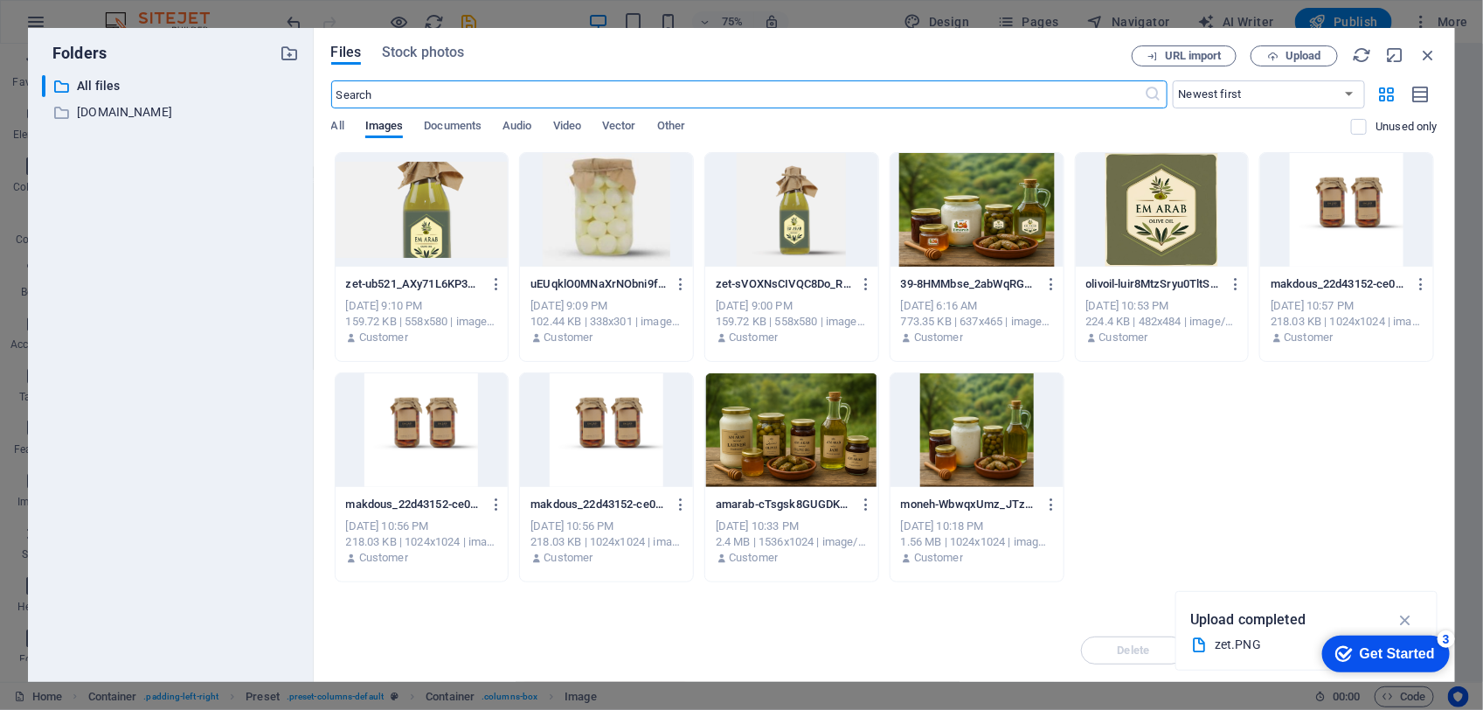
scroll to position [1196, 0]
click at [1289, 51] on span "Upload" at bounding box center [1304, 56] width 36 height 10
click at [1432, 45] on div "Files Stock photos URL import Upload ​ Newest first Oldest first Name (A-Z) Nam…" at bounding box center [884, 355] width 1141 height 654
click at [1432, 45] on icon "button" at bounding box center [1427, 54] width 19 height 19
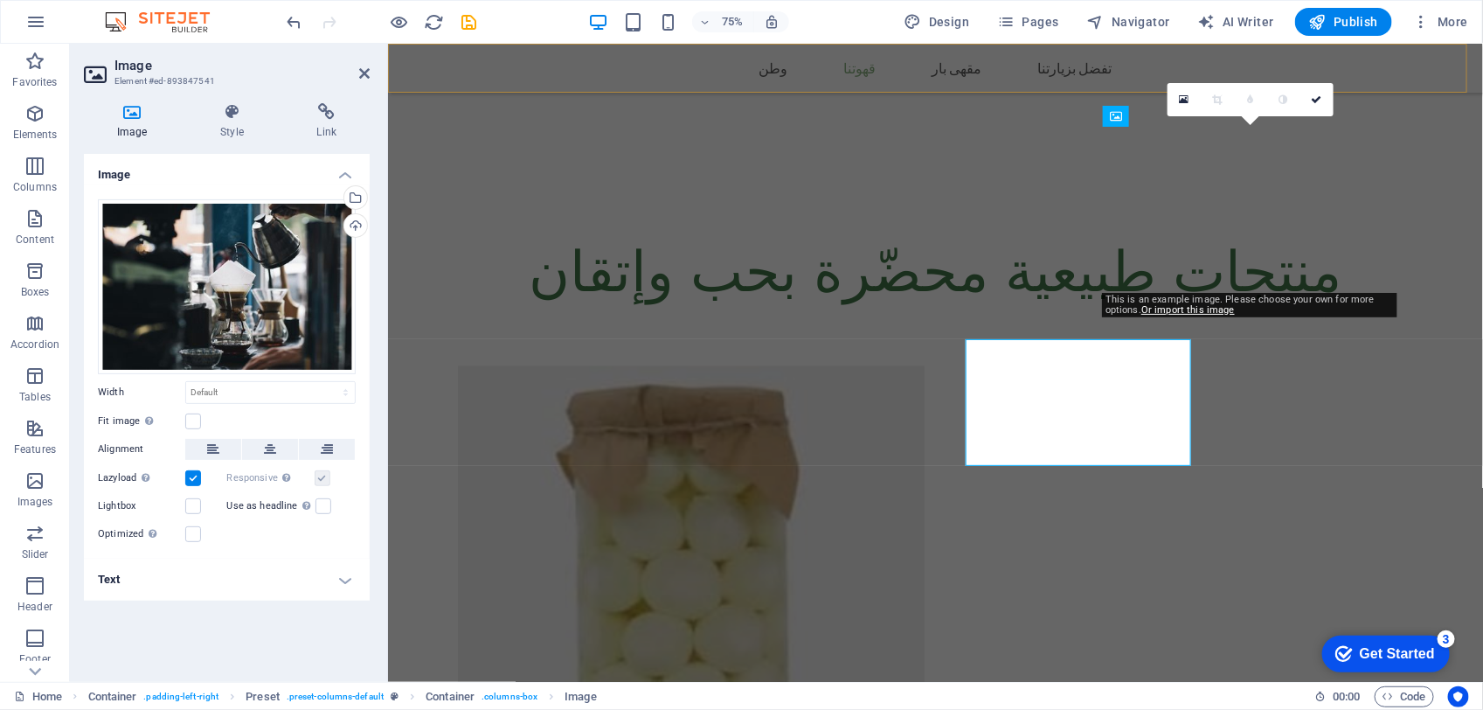
scroll to position [983, 0]
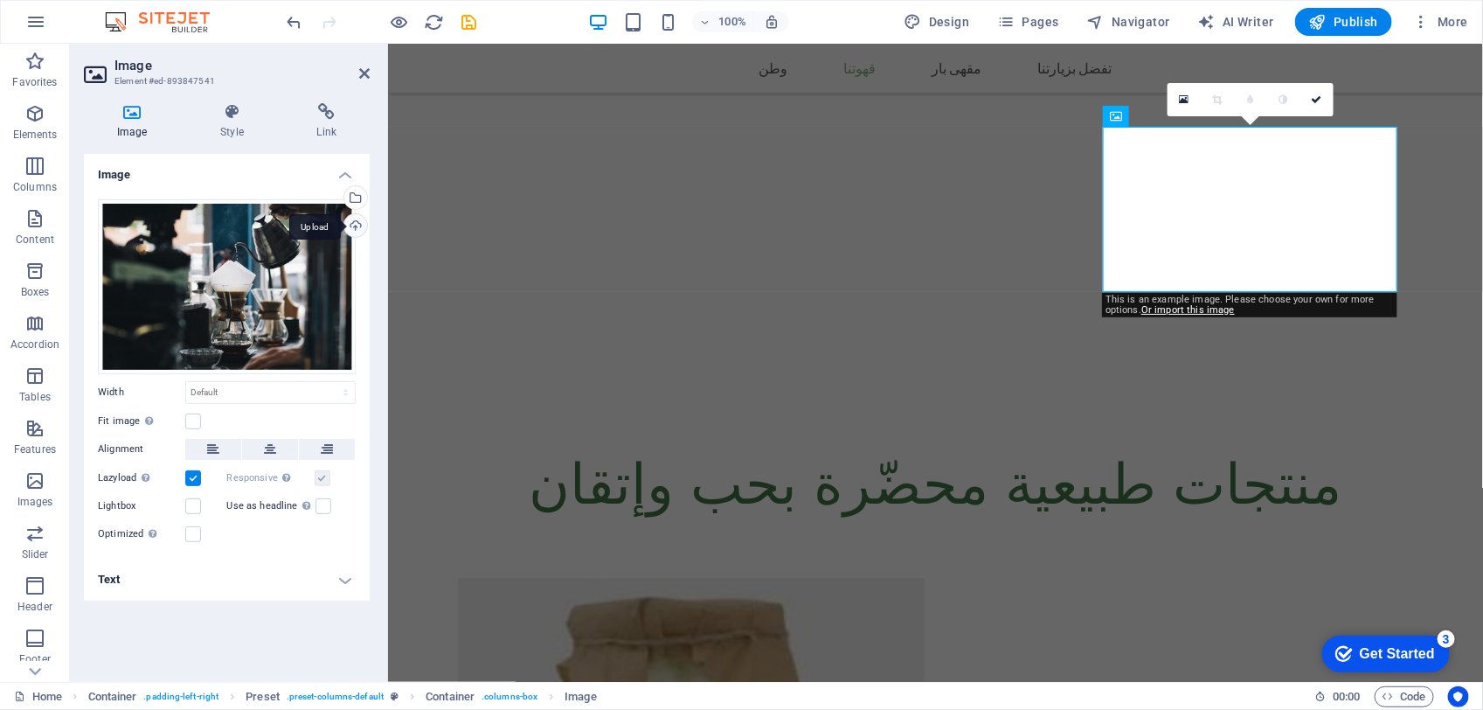
click at [357, 219] on div "Upload" at bounding box center [354, 227] width 26 height 26
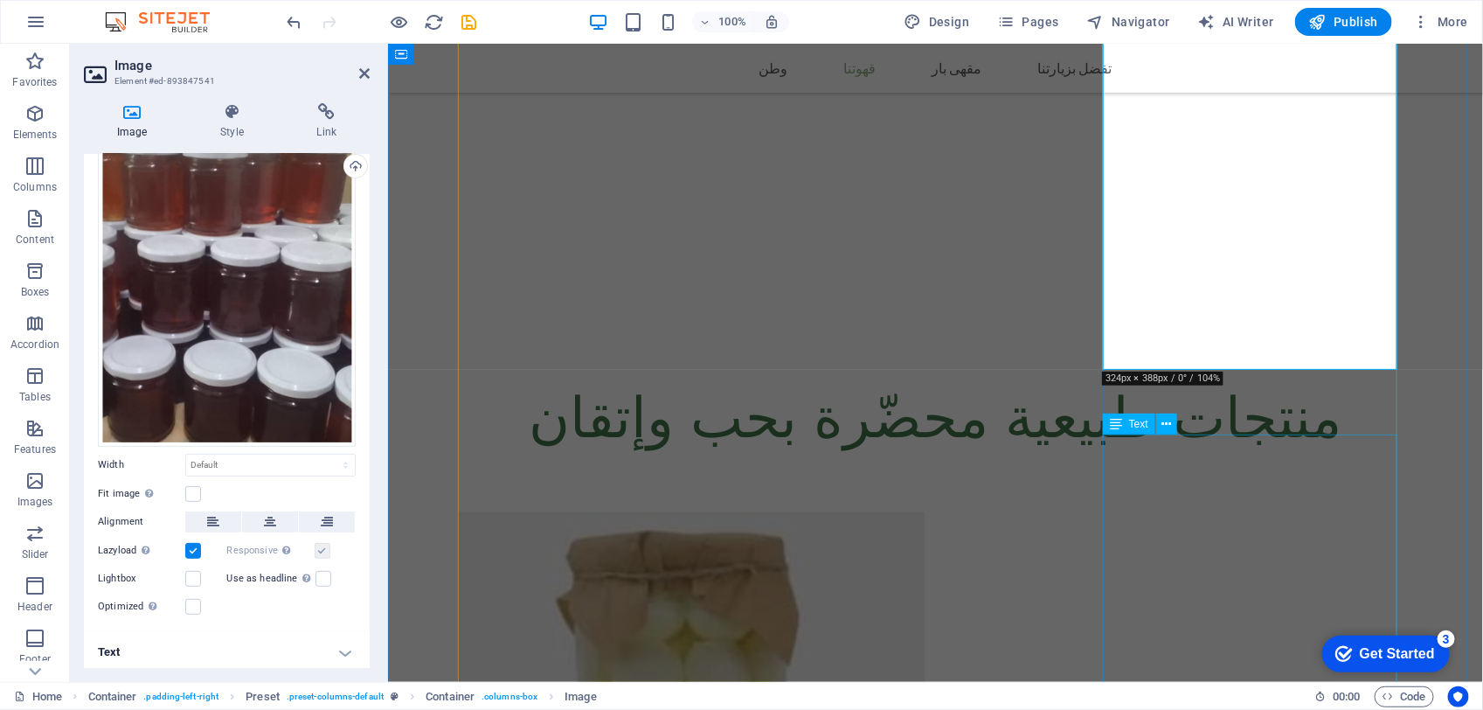
scroll to position [1092, 0]
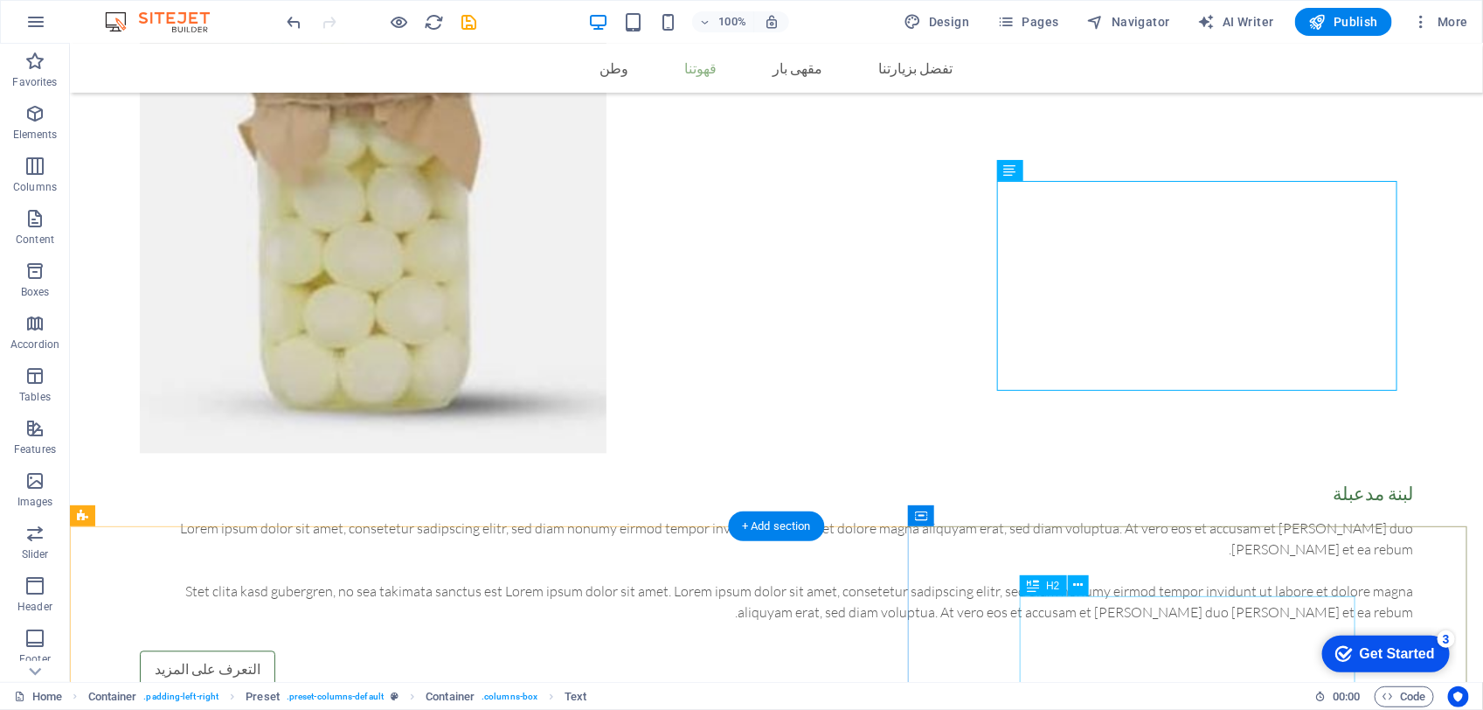
scroll to position [1529, 0]
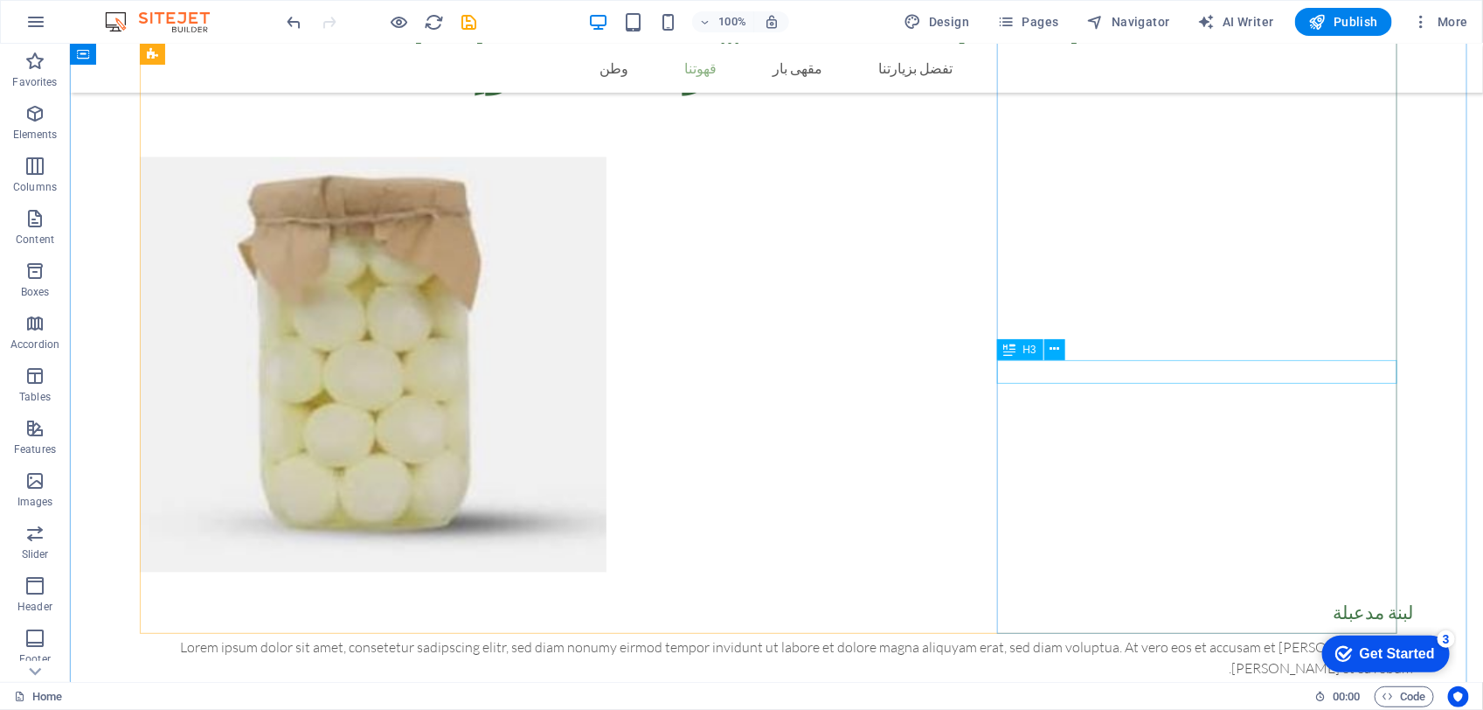
scroll to position [1202, 0]
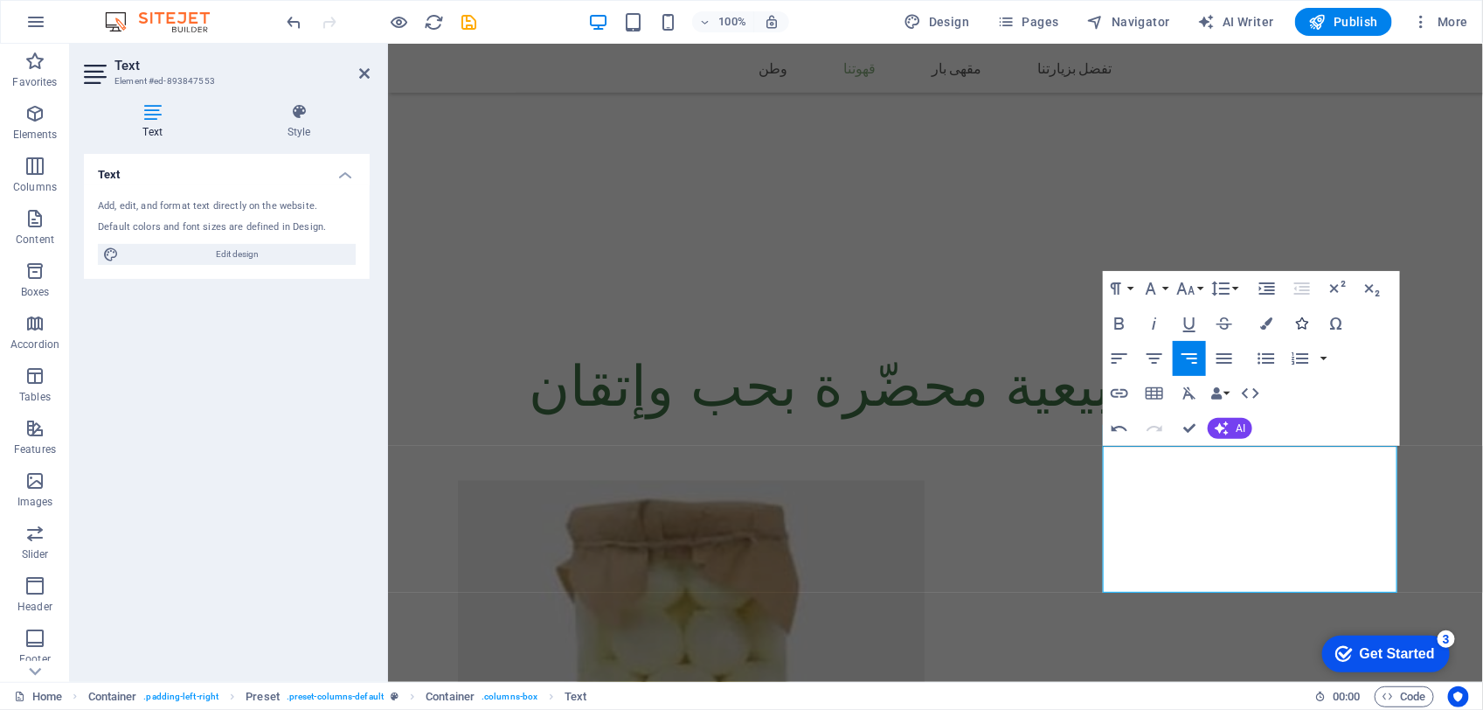
scroll to position [983, 0]
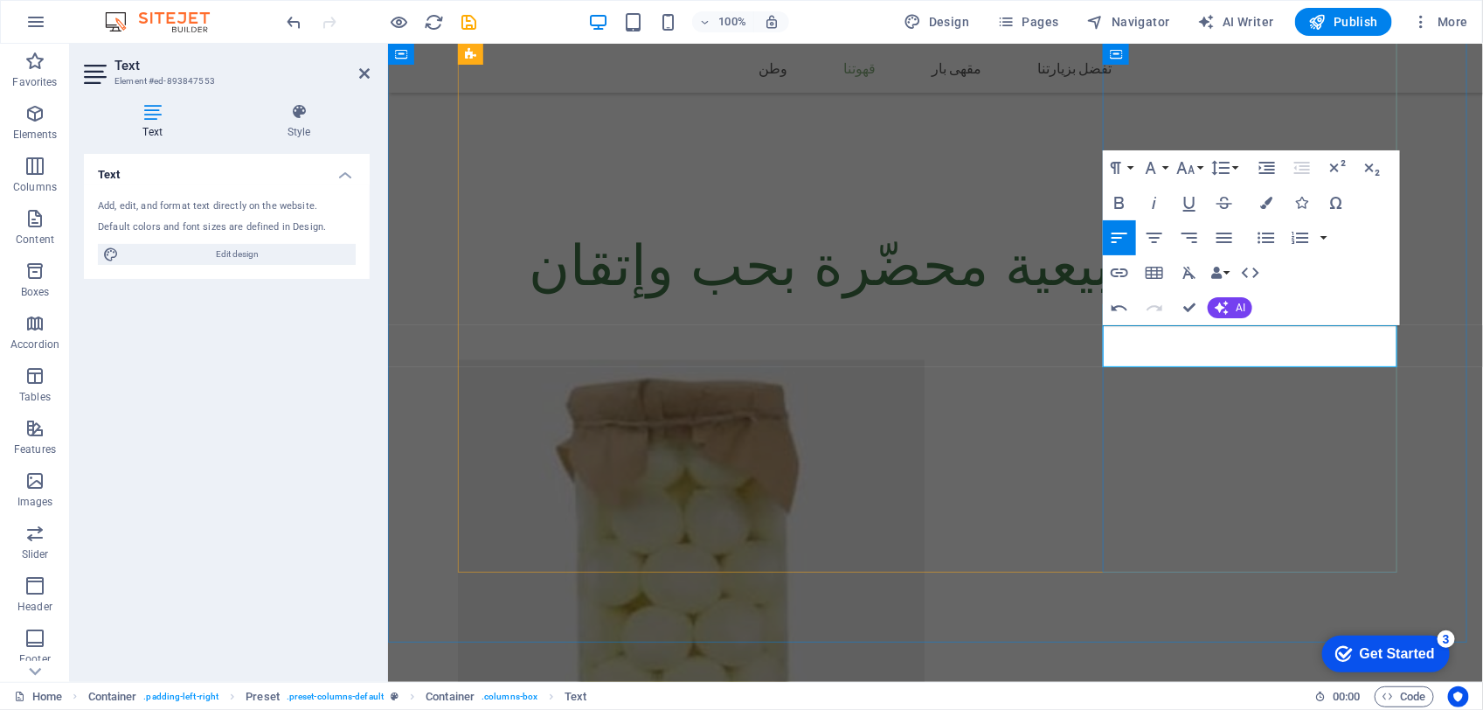
drag, startPoint x: 1317, startPoint y: 351, endPoint x: 1354, endPoint y: 353, distance: 36.7
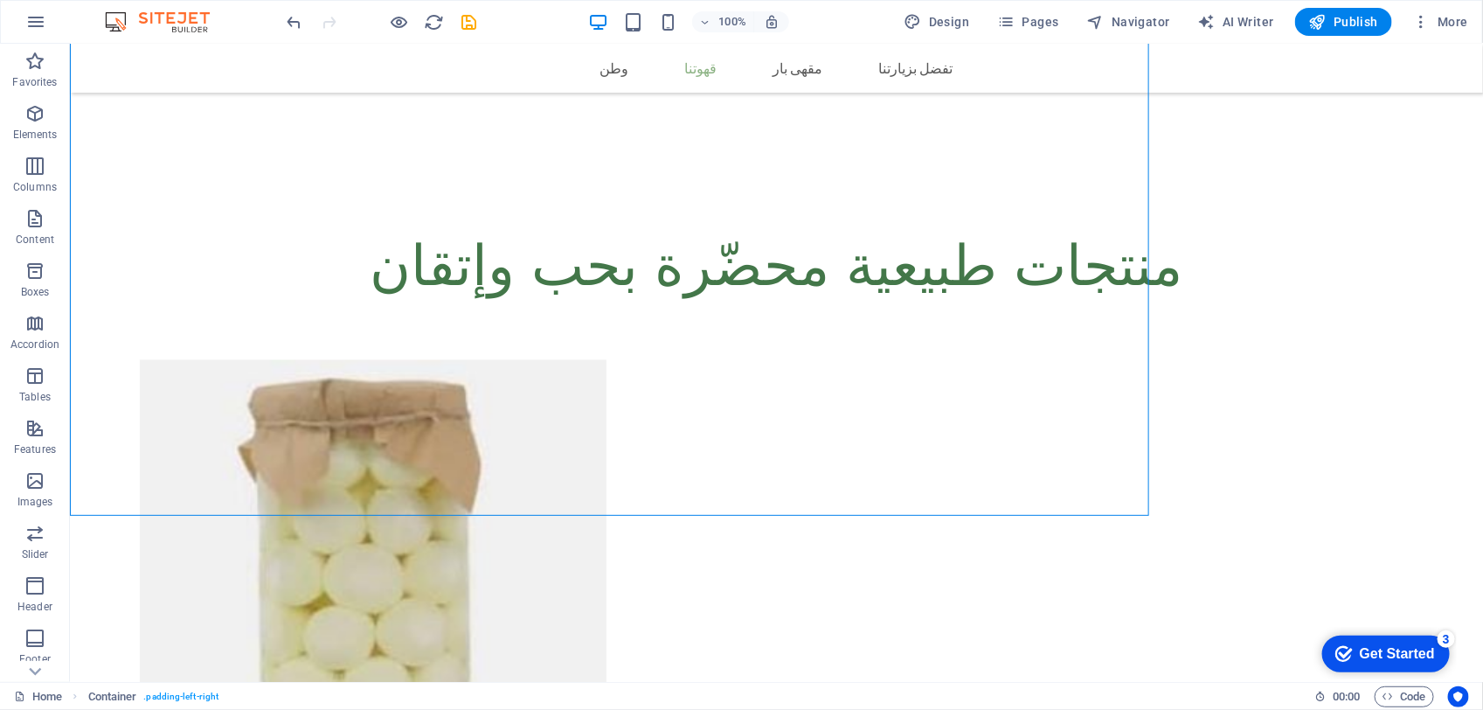
scroll to position [1328, 0]
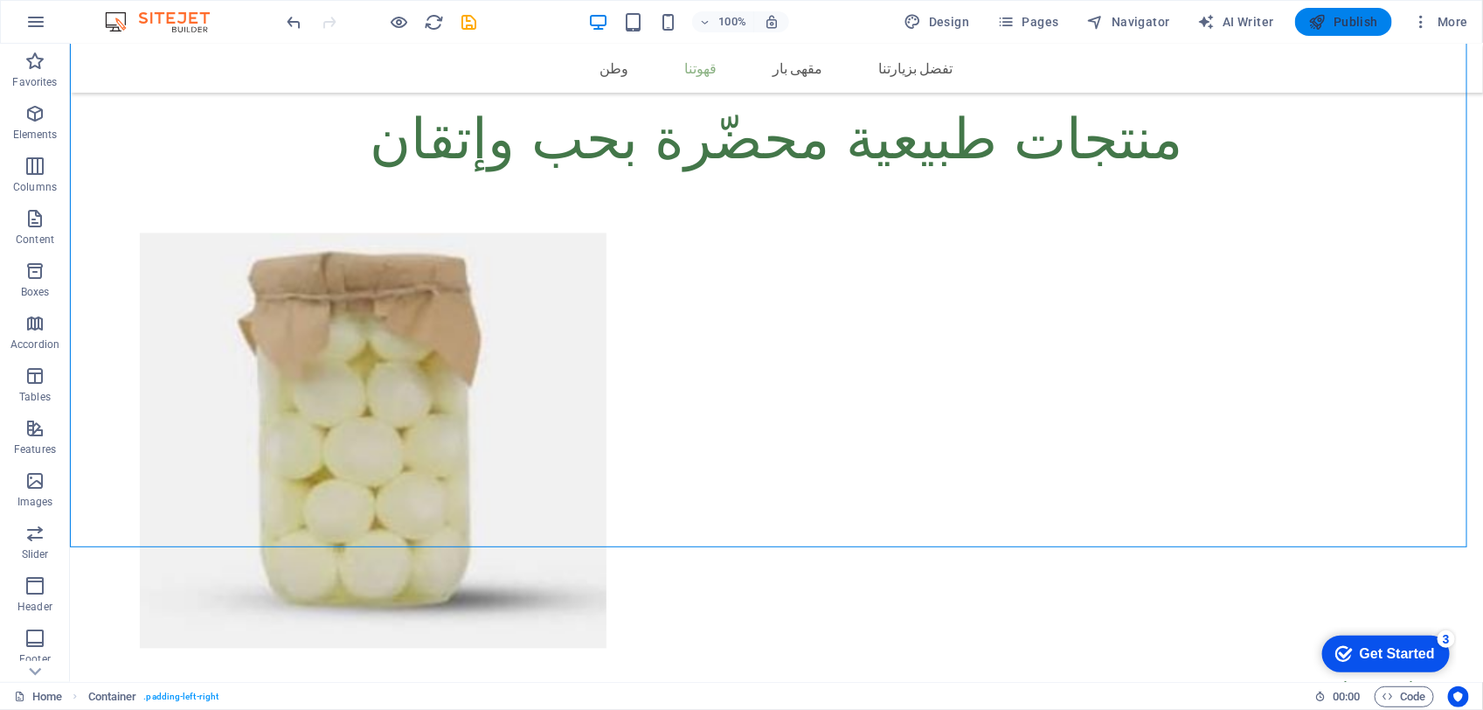
click at [1344, 17] on span "Publish" at bounding box center [1343, 21] width 69 height 17
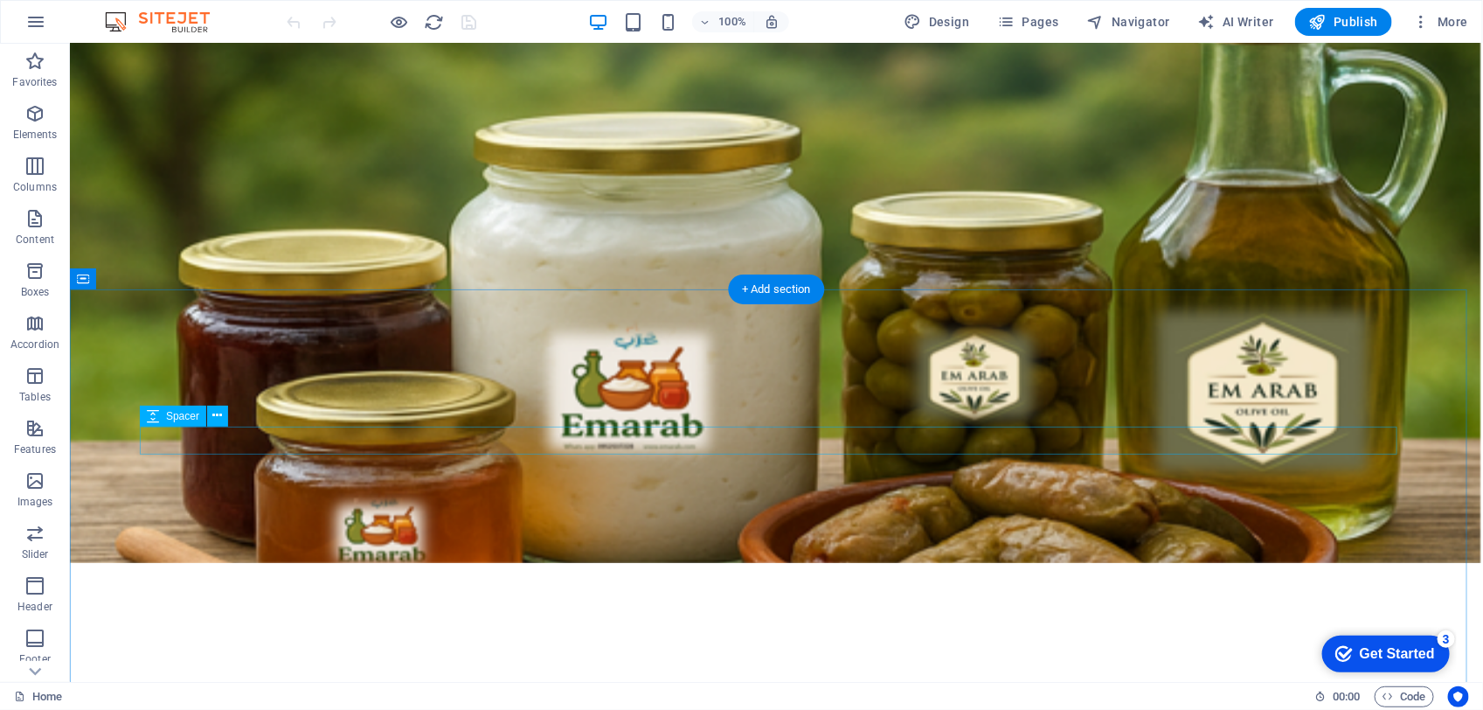
scroll to position [874, 0]
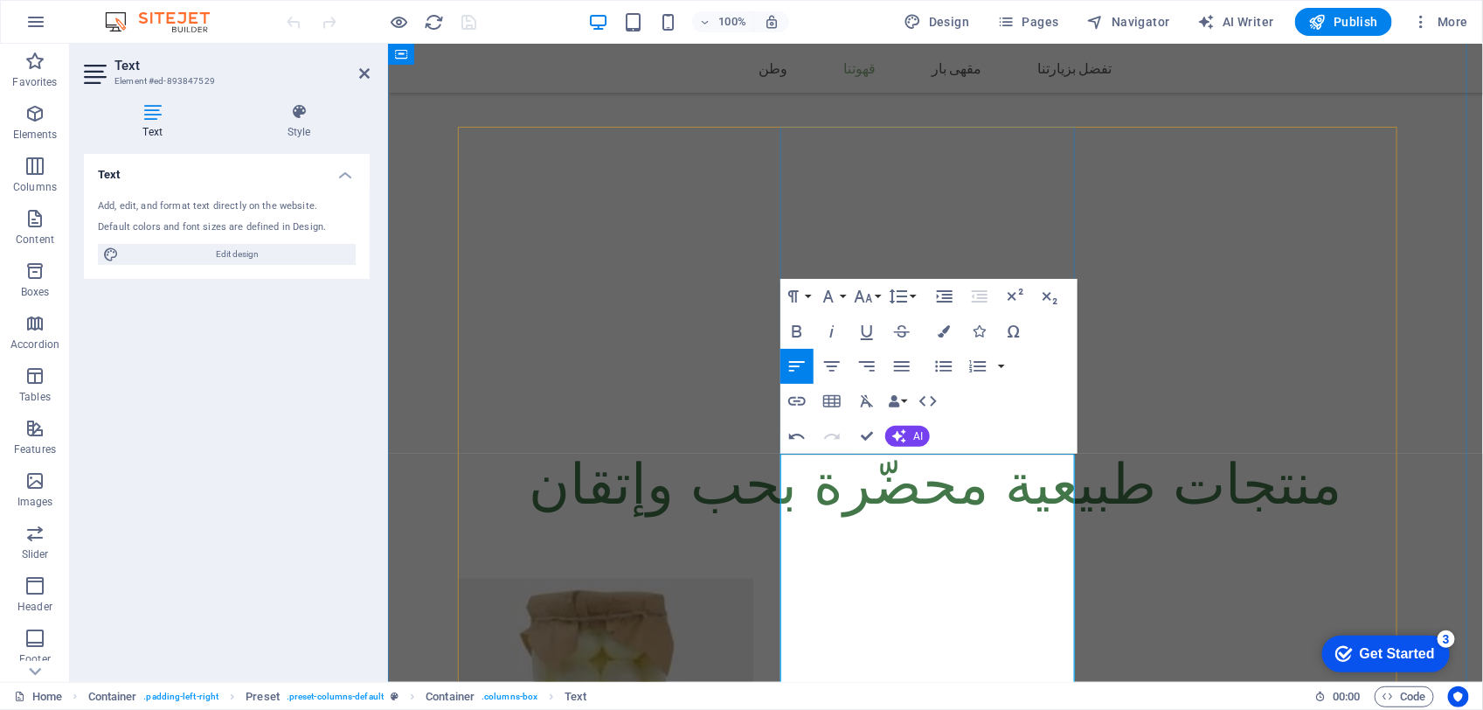
scroll to position [1202, 0]
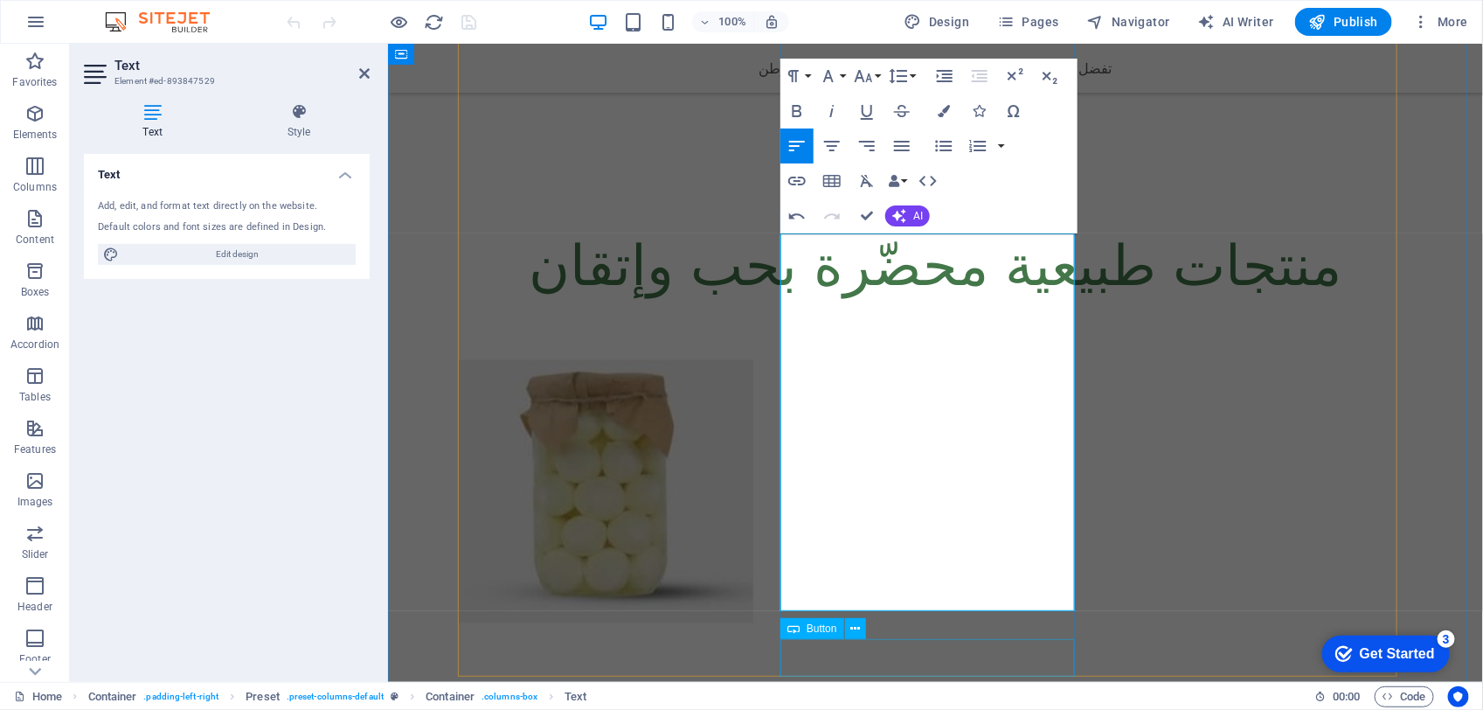
scroll to position [1311, 0]
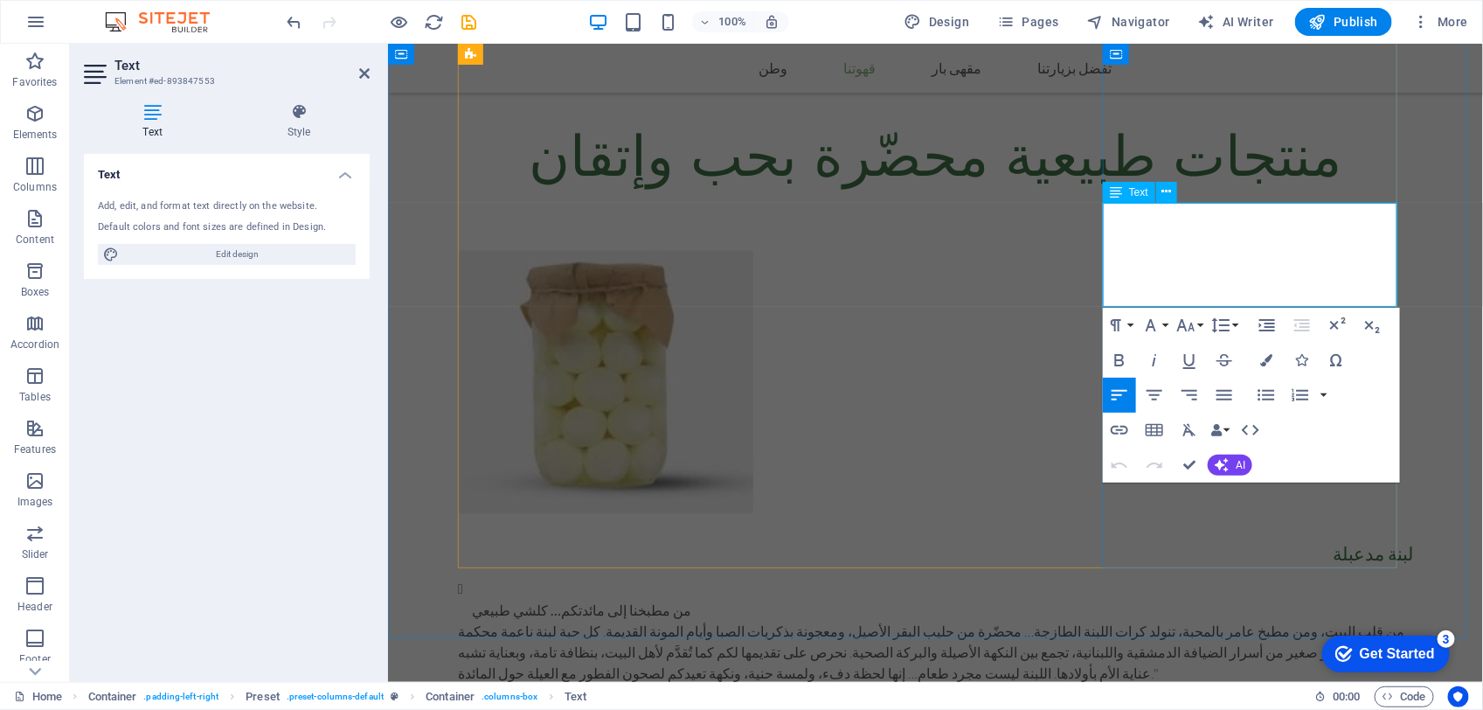
drag, startPoint x: 1394, startPoint y: 215, endPoint x: 1245, endPoint y: 288, distance: 166.1
copy div "عسل الأحراش الطبيعية هو عسل طبيعي مية بالمية حيث يجني النحل رحيقه من أزهار النب…"
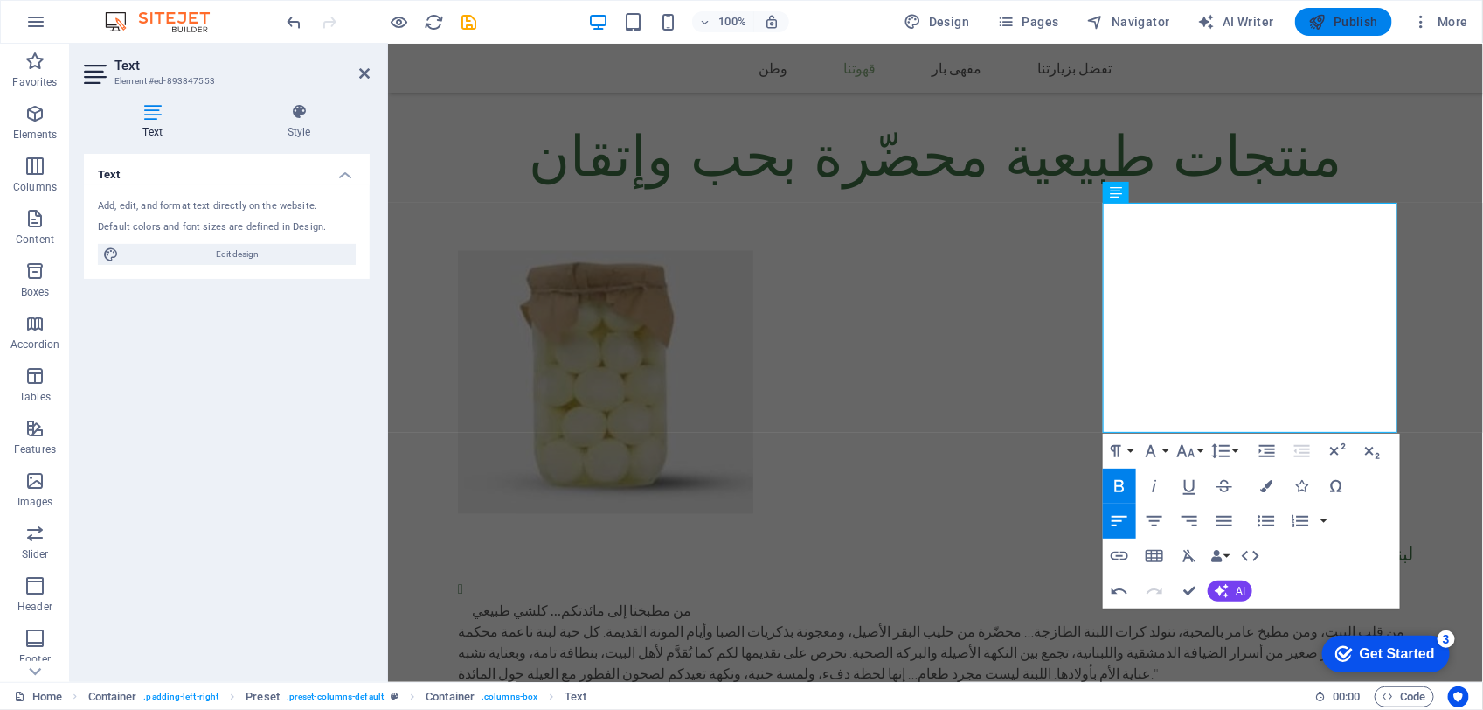
click at [1355, 23] on span "Publish" at bounding box center [1343, 21] width 69 height 17
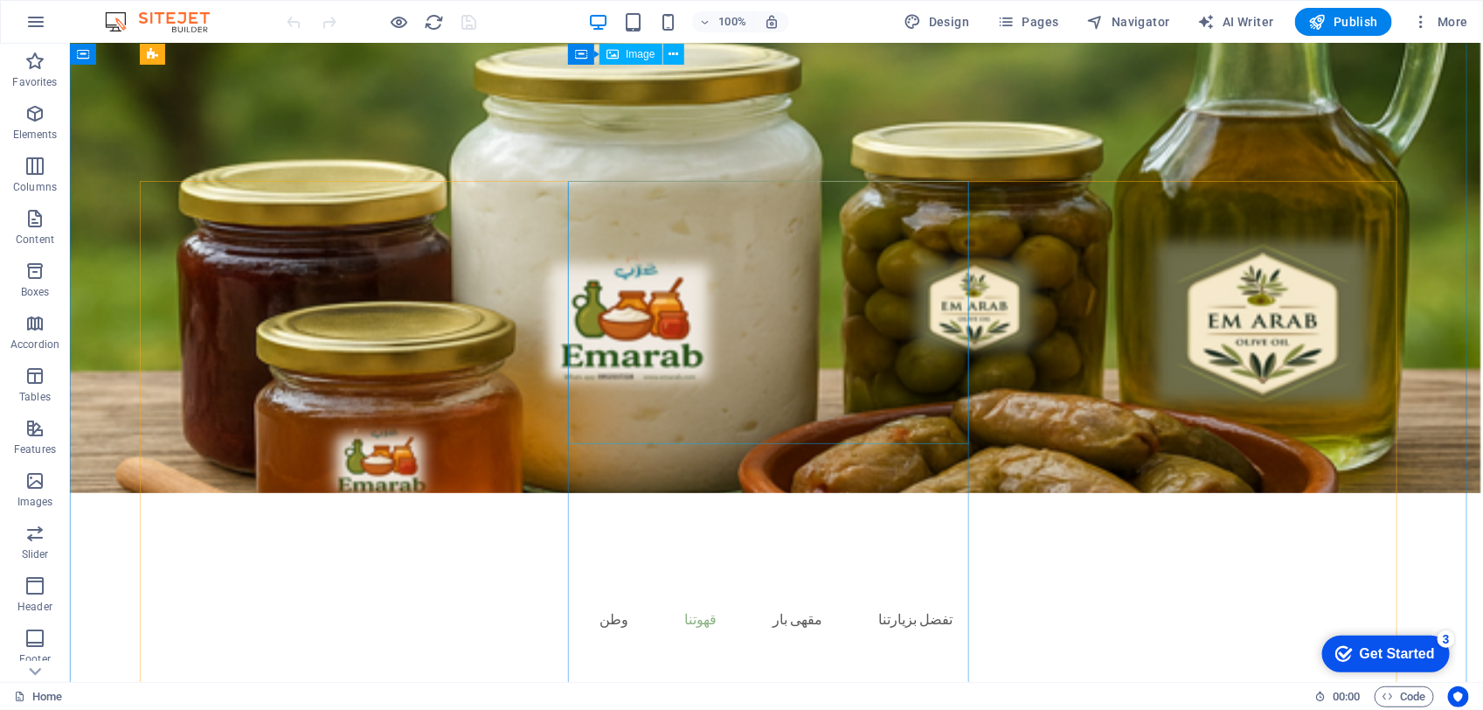
scroll to position [765, 0]
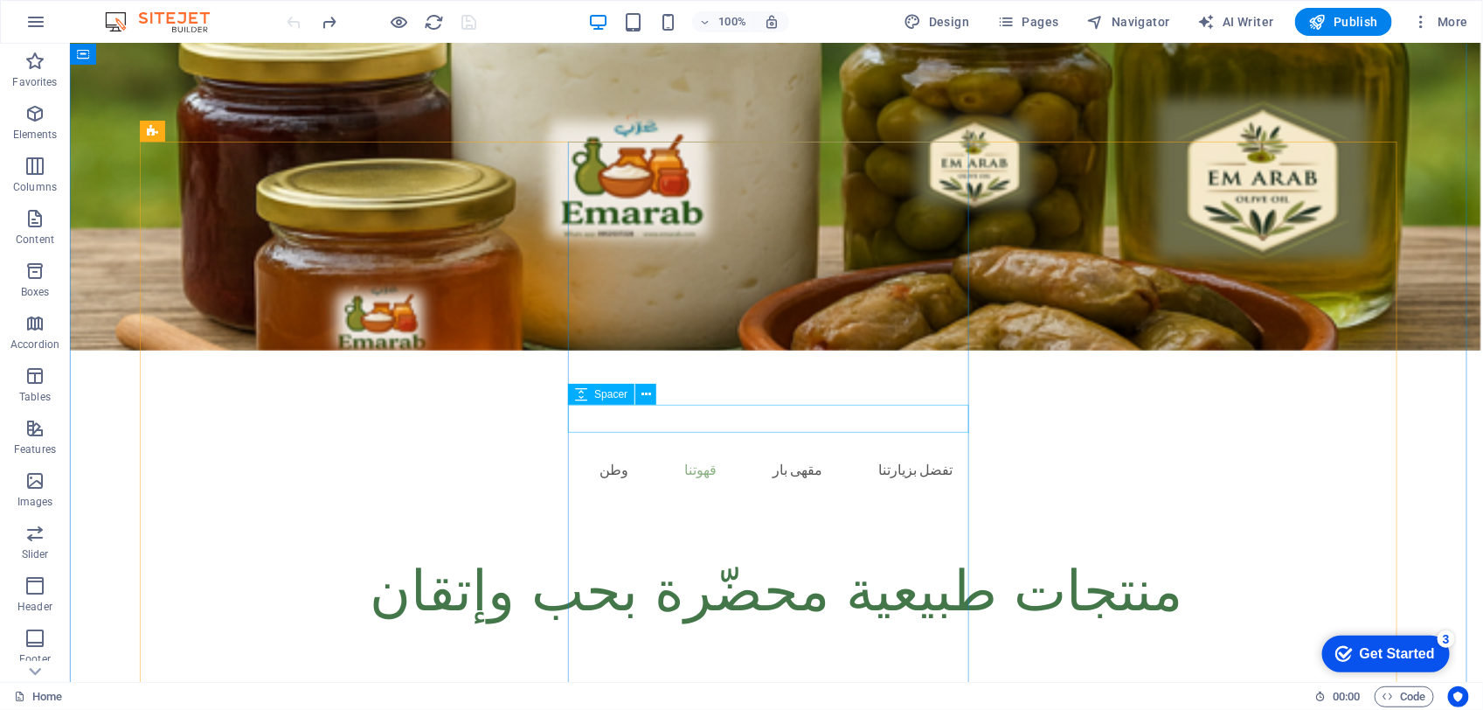
scroll to position [1116, 0]
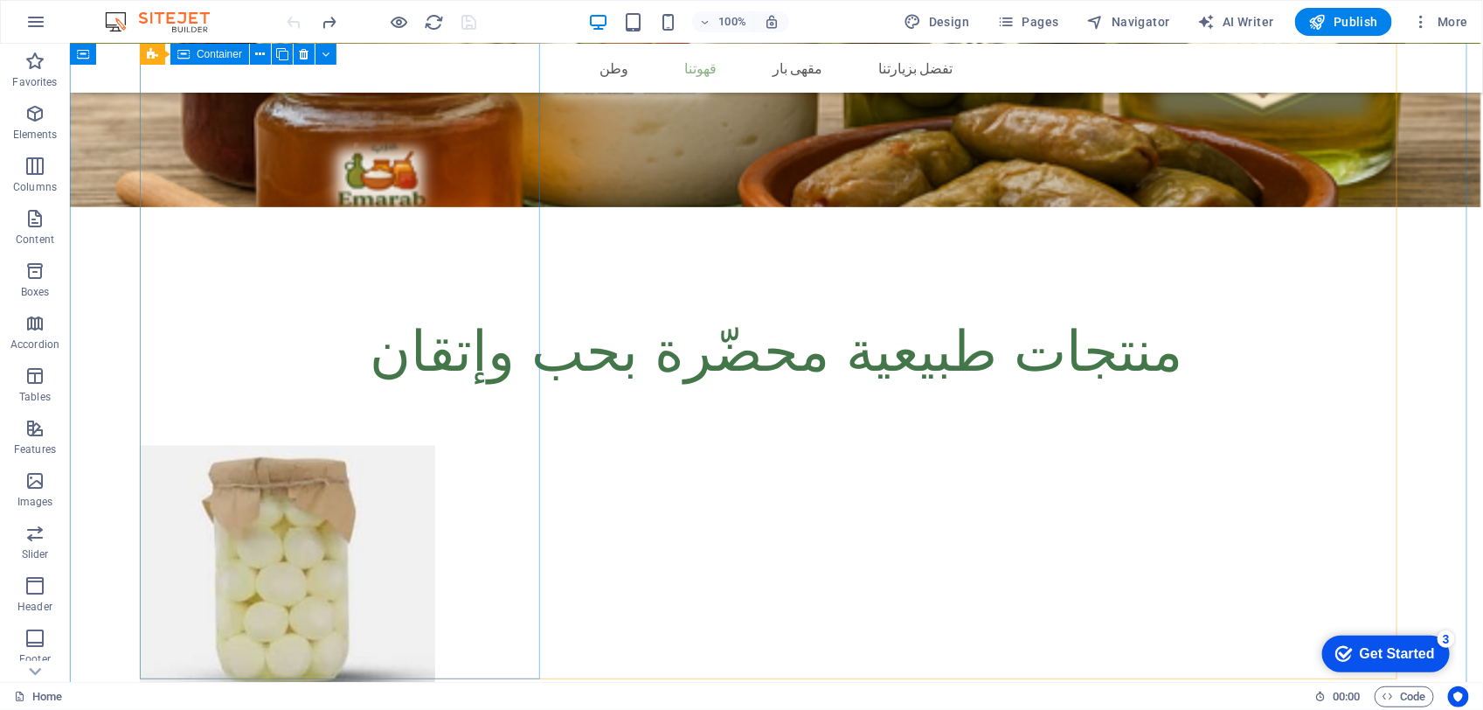
click at [452, 418] on div at bounding box center [775, 424] width 1273 height 13
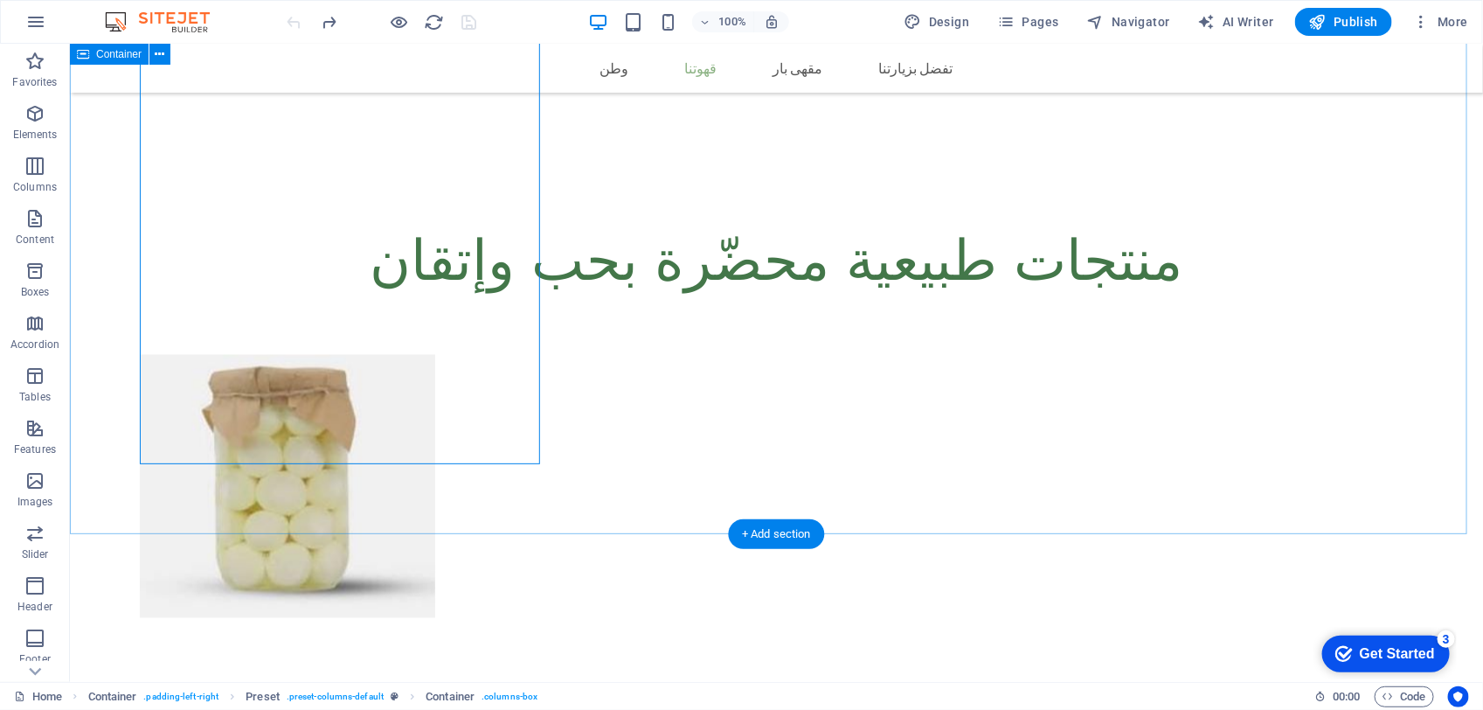
scroll to position [1335, 0]
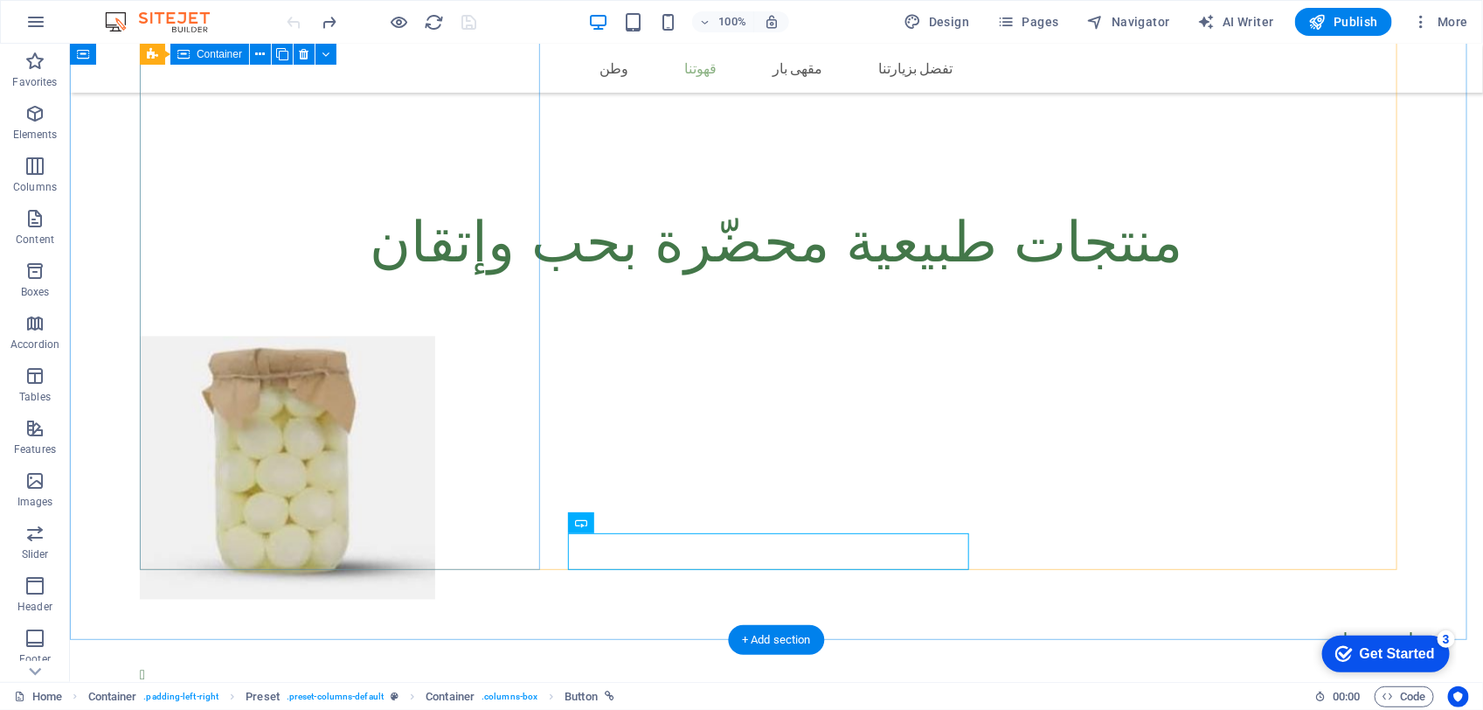
click at [440, 322] on div at bounding box center [775, 315] width 1273 height 13
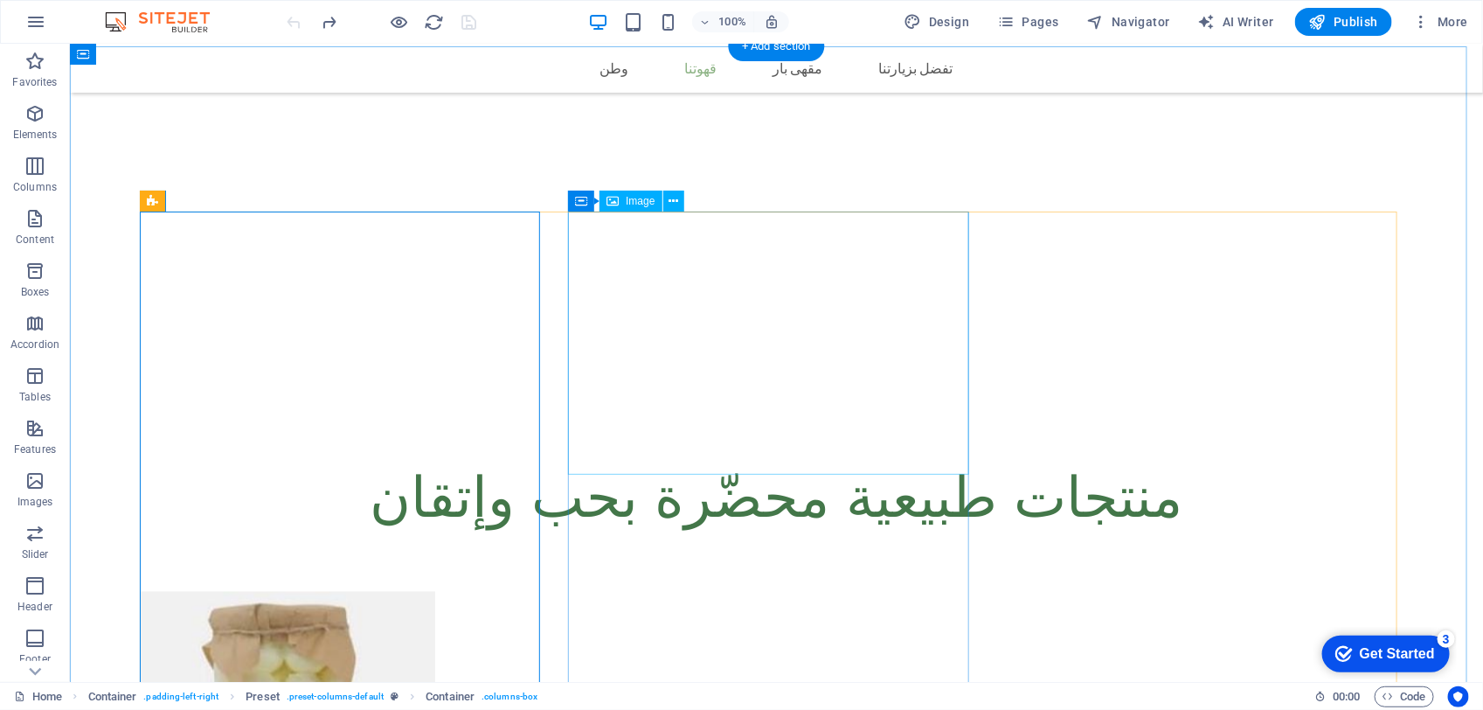
scroll to position [898, 0]
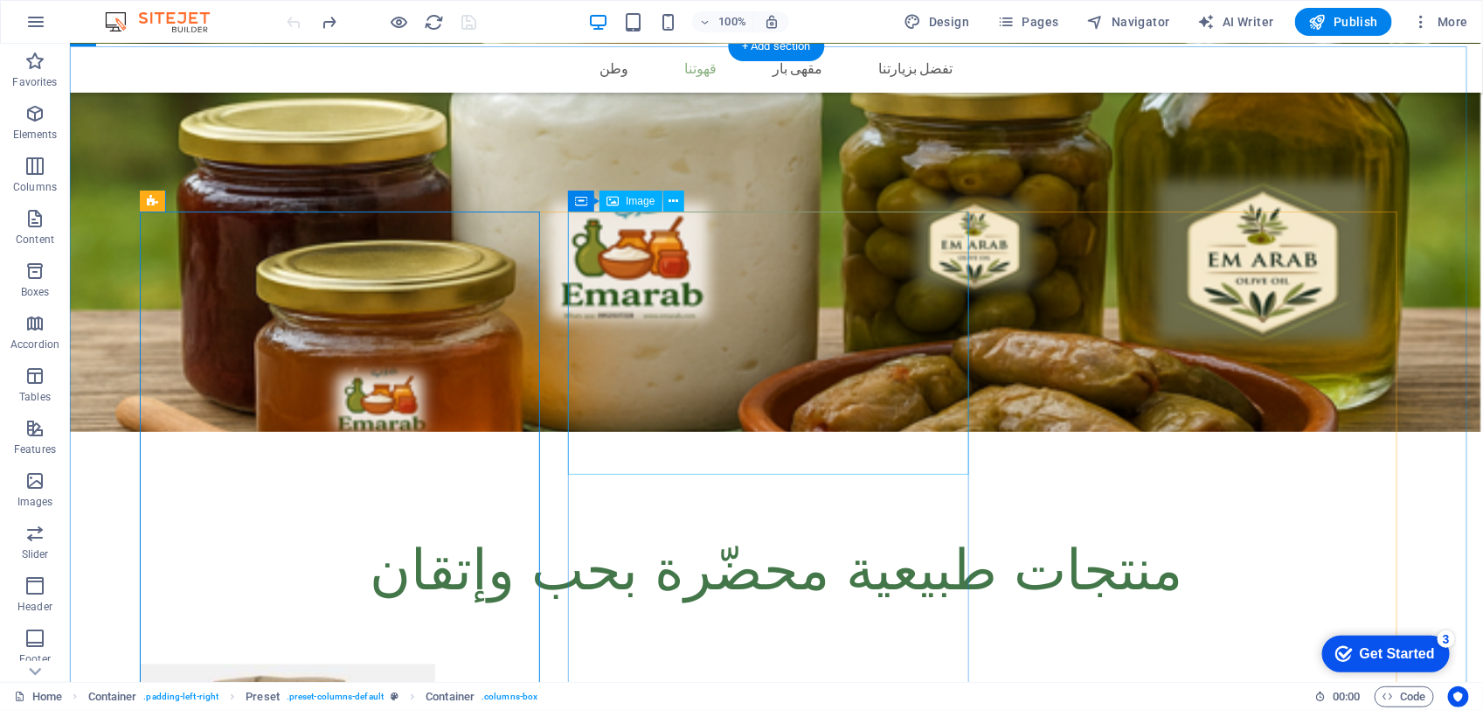
click at [476, 636] on div at bounding box center [775, 642] width 1273 height 13
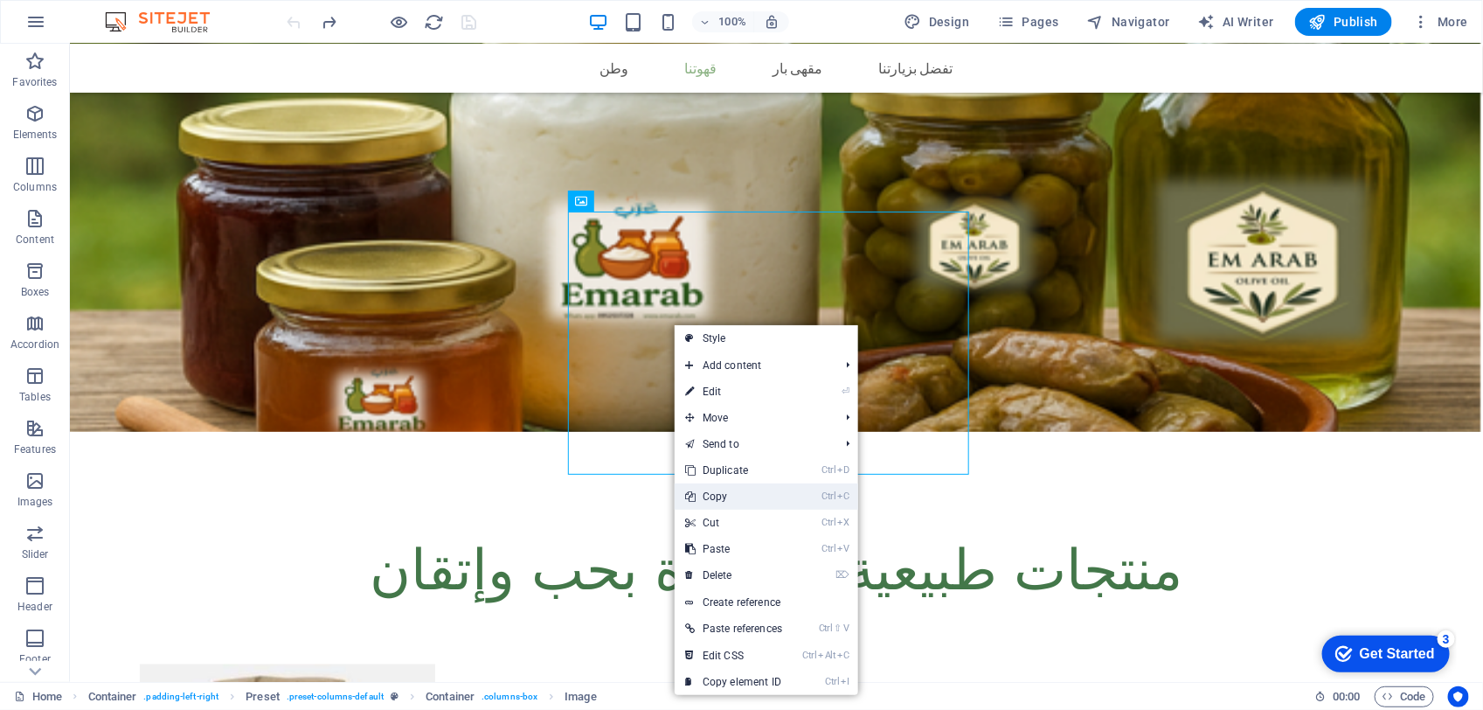
drag, startPoint x: 730, startPoint y: 494, endPoint x: 651, endPoint y: 447, distance: 91.3
click at [730, 494] on link "Ctrl C Copy" at bounding box center [734, 496] width 118 height 26
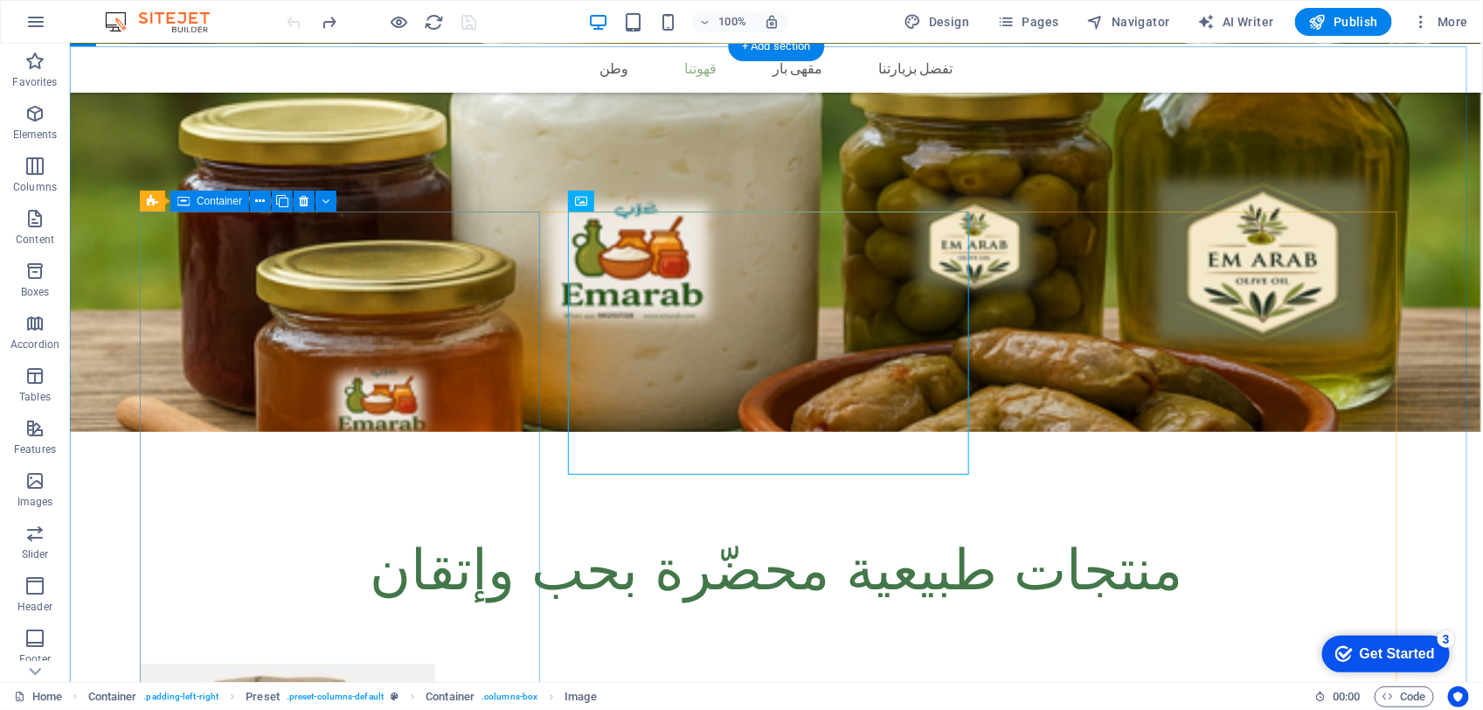
click at [510, 636] on div at bounding box center [775, 642] width 1273 height 13
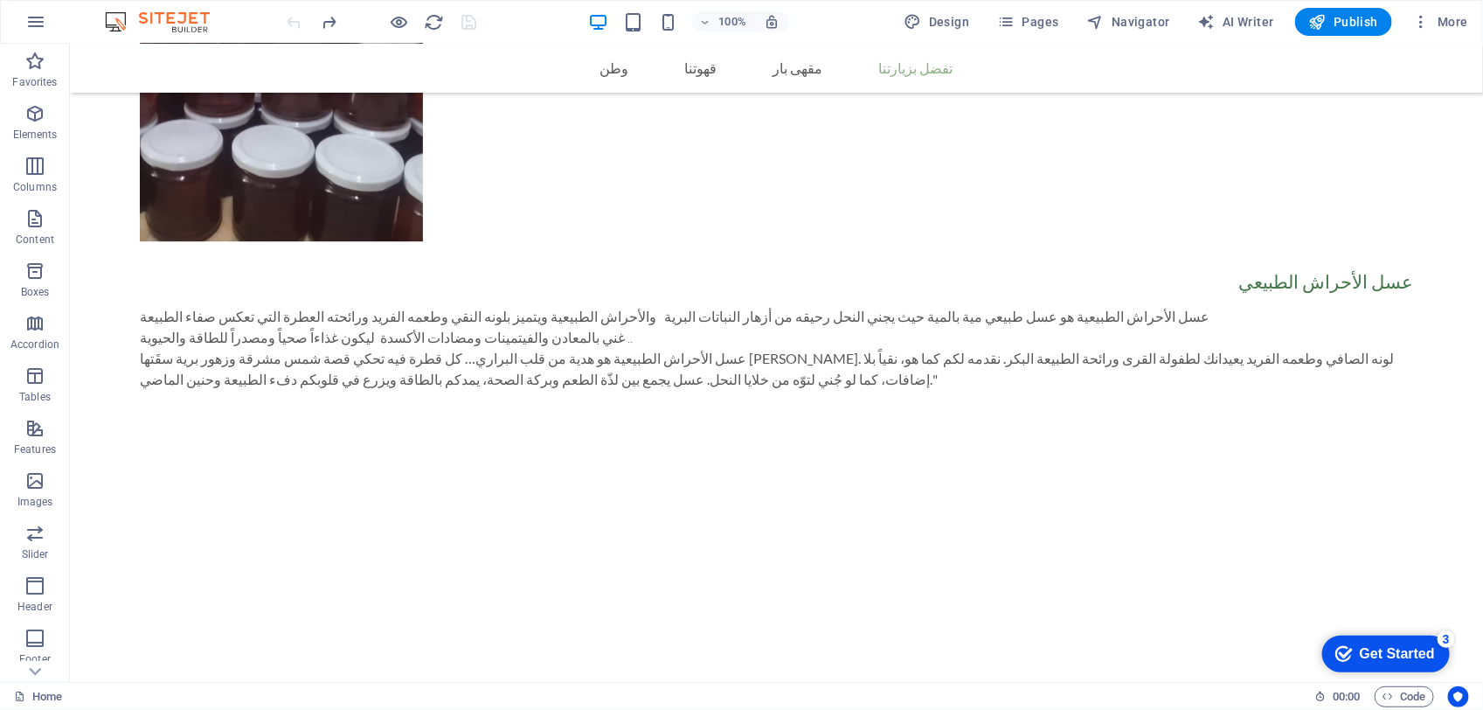
scroll to position [2063, 0]
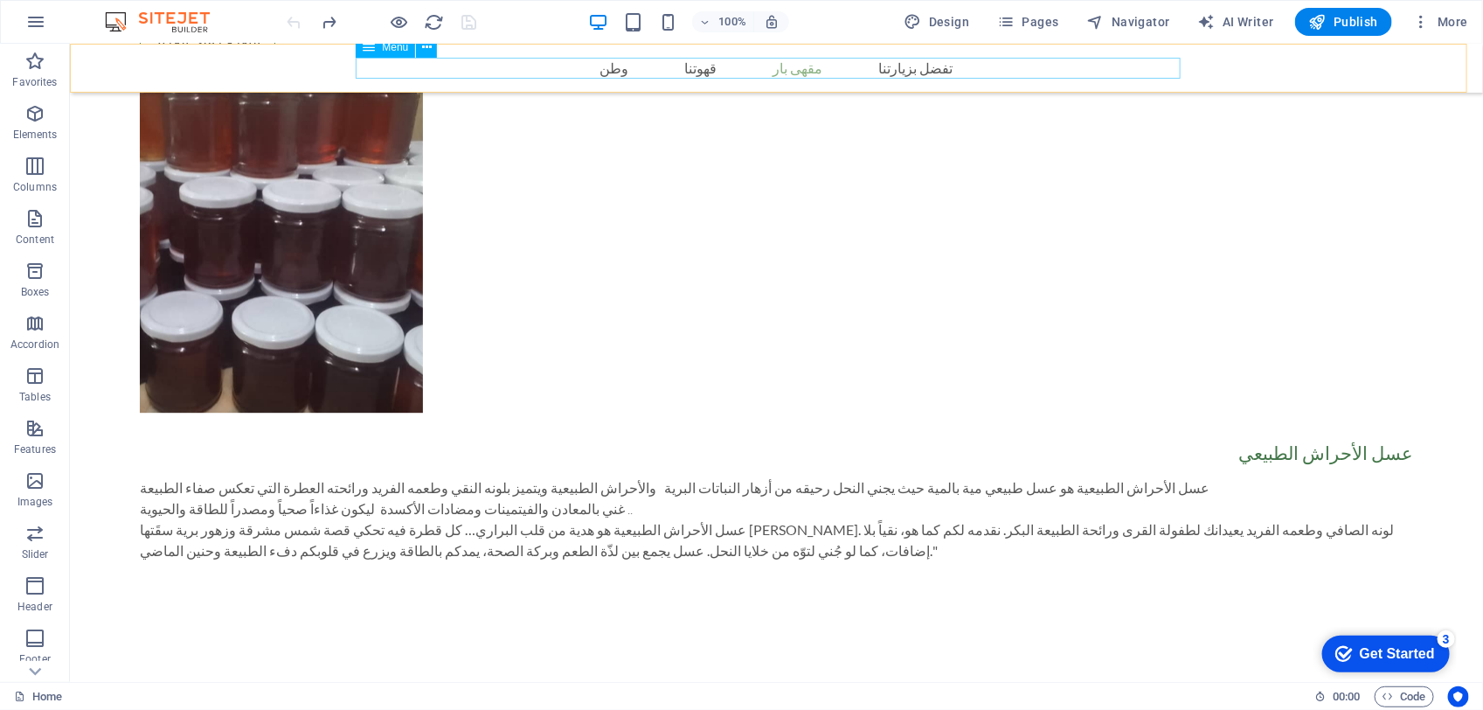
click at [886, 63] on nav "وطن قهوتنا محمصة أصل تذوق مقهى بار تفضل بزيارتنا" at bounding box center [776, 67] width 825 height 21
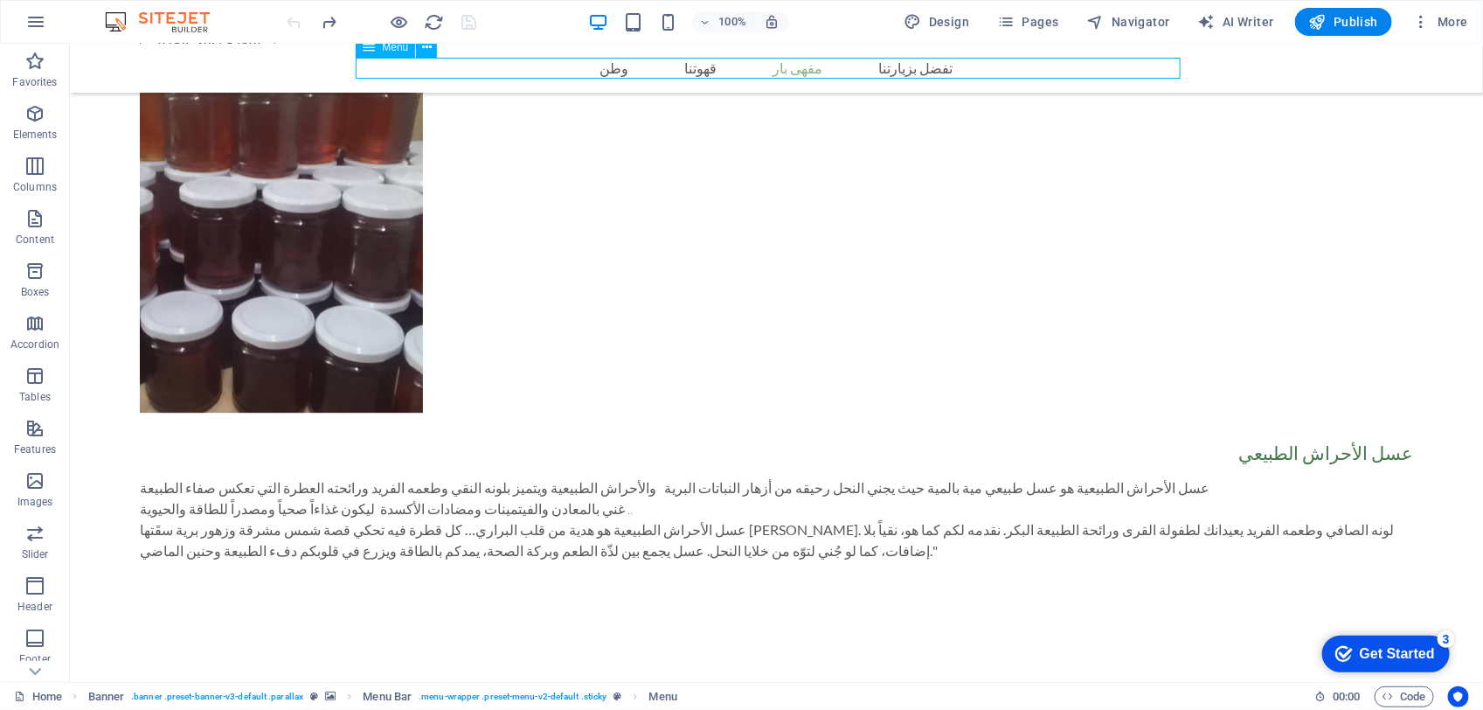
click at [614, 70] on nav "وطن قهوتنا محمصة أصل تذوق مقهى بار تفضل بزيارتنا" at bounding box center [776, 67] width 825 height 21
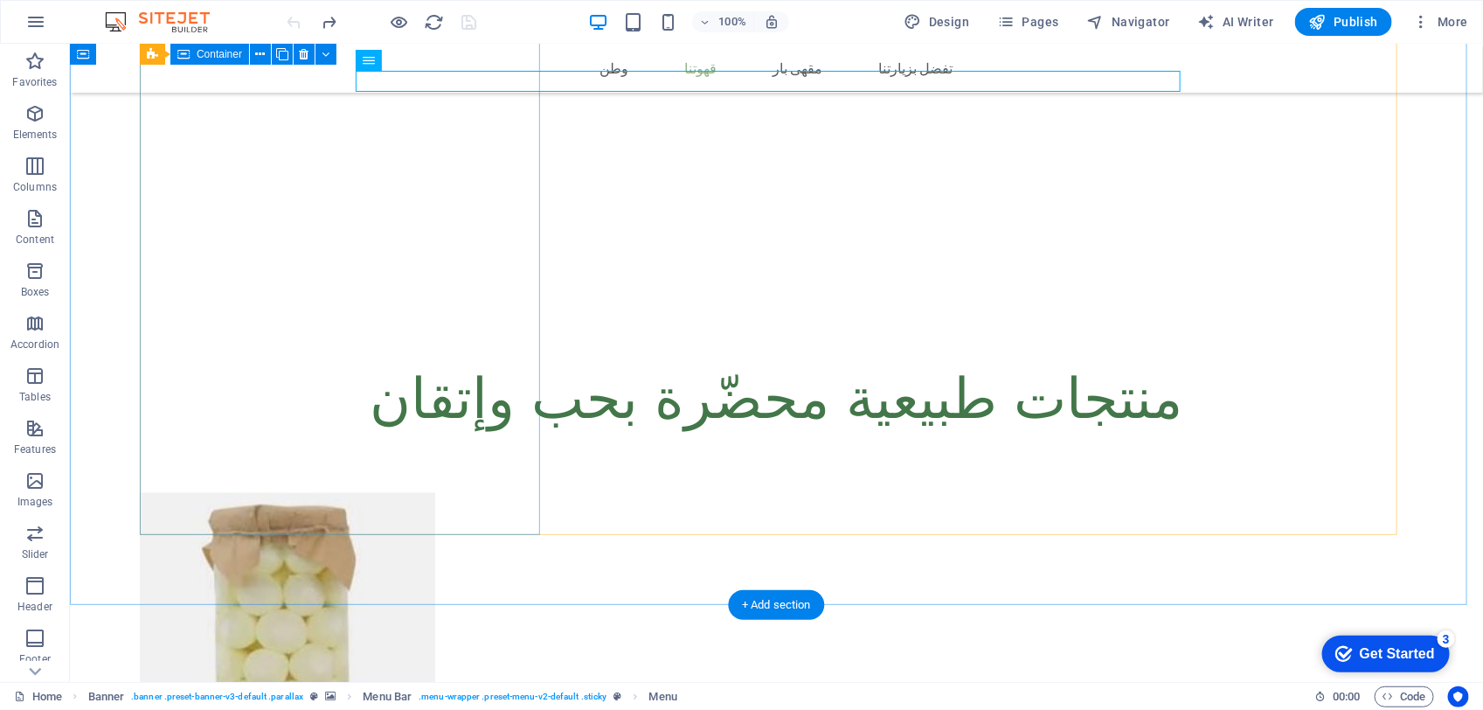
scroll to position [971, 0]
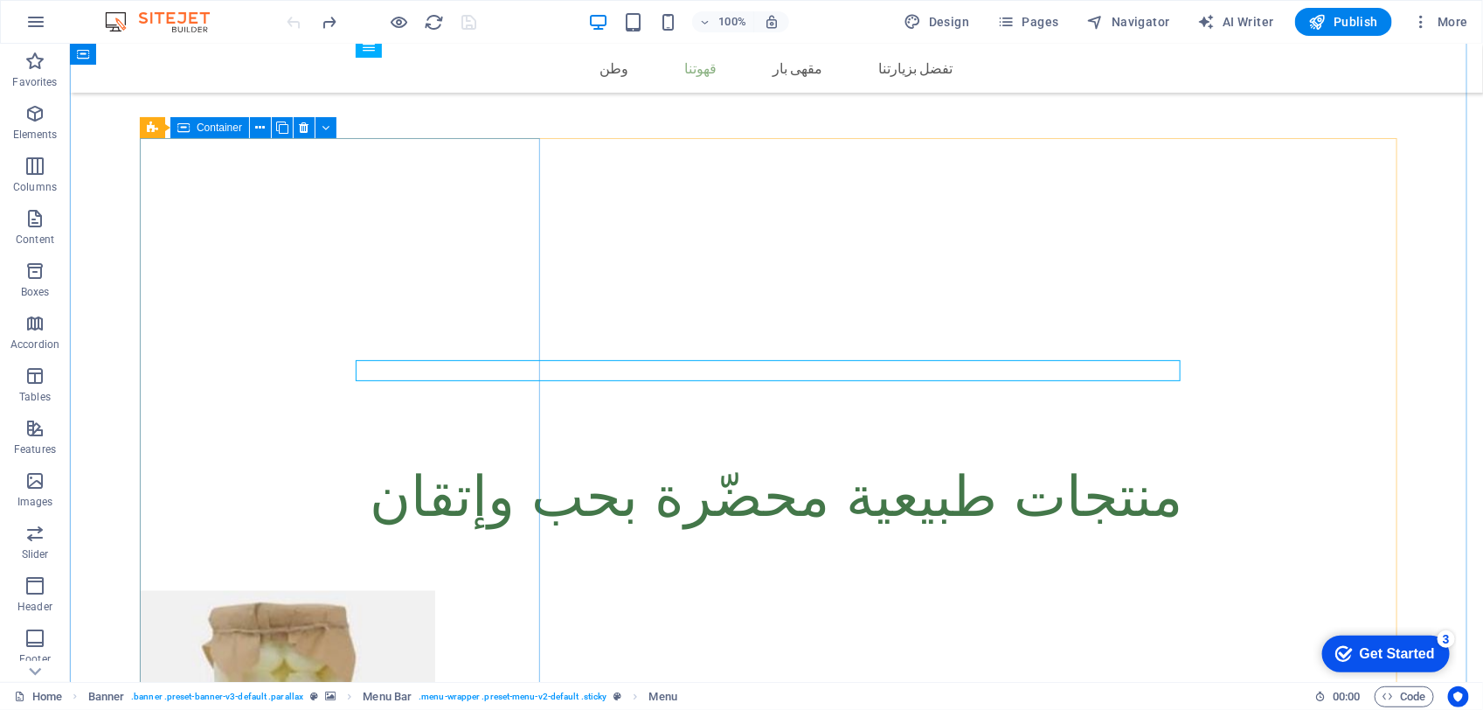
click at [424, 563] on div at bounding box center [775, 569] width 1273 height 13
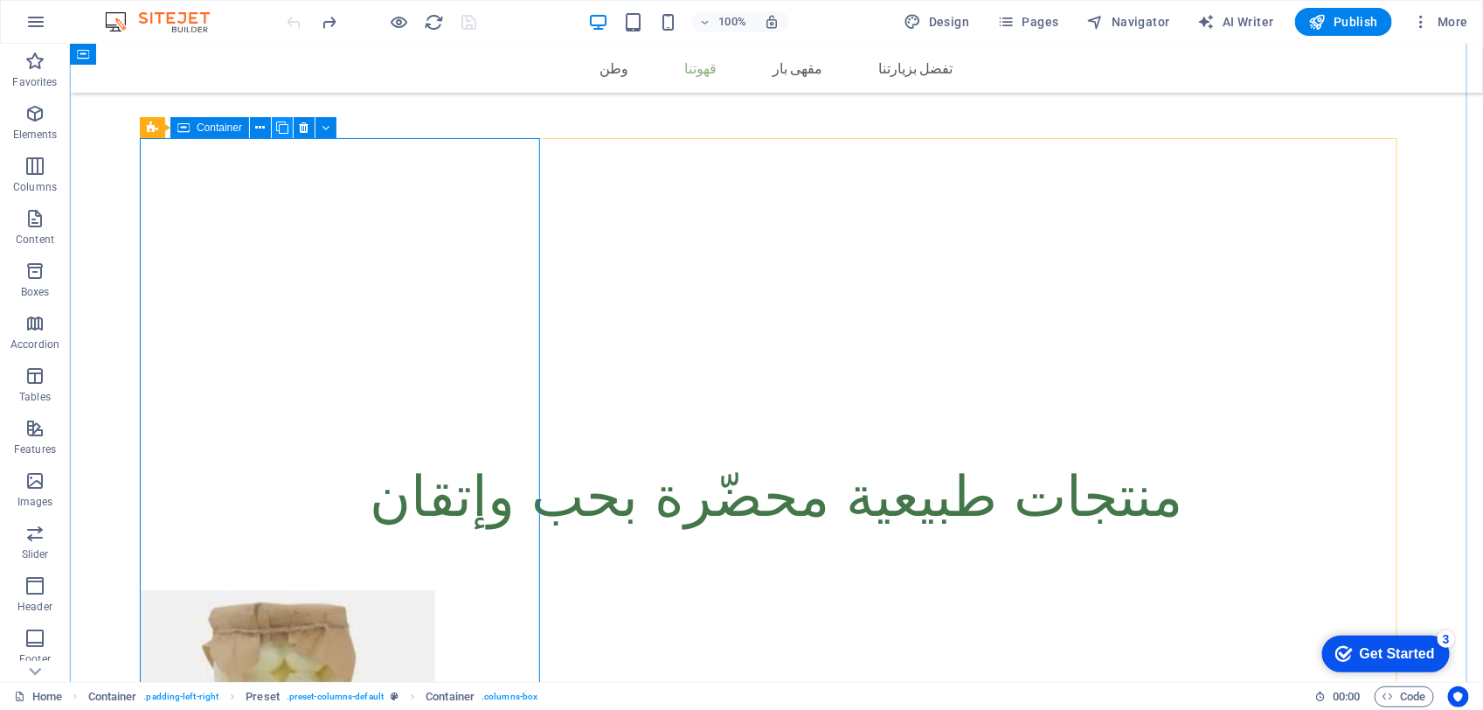
click at [276, 125] on icon at bounding box center [282, 128] width 12 height 18
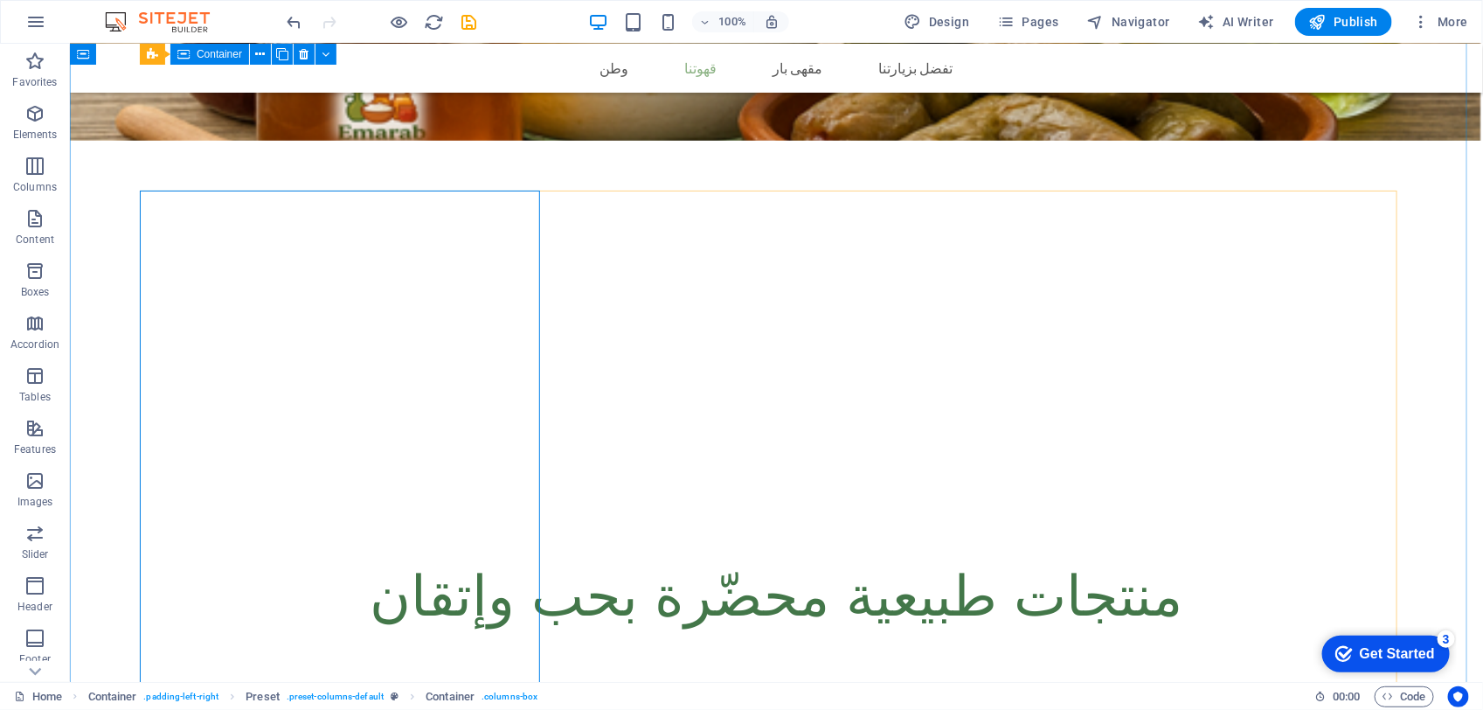
scroll to position [862, 0]
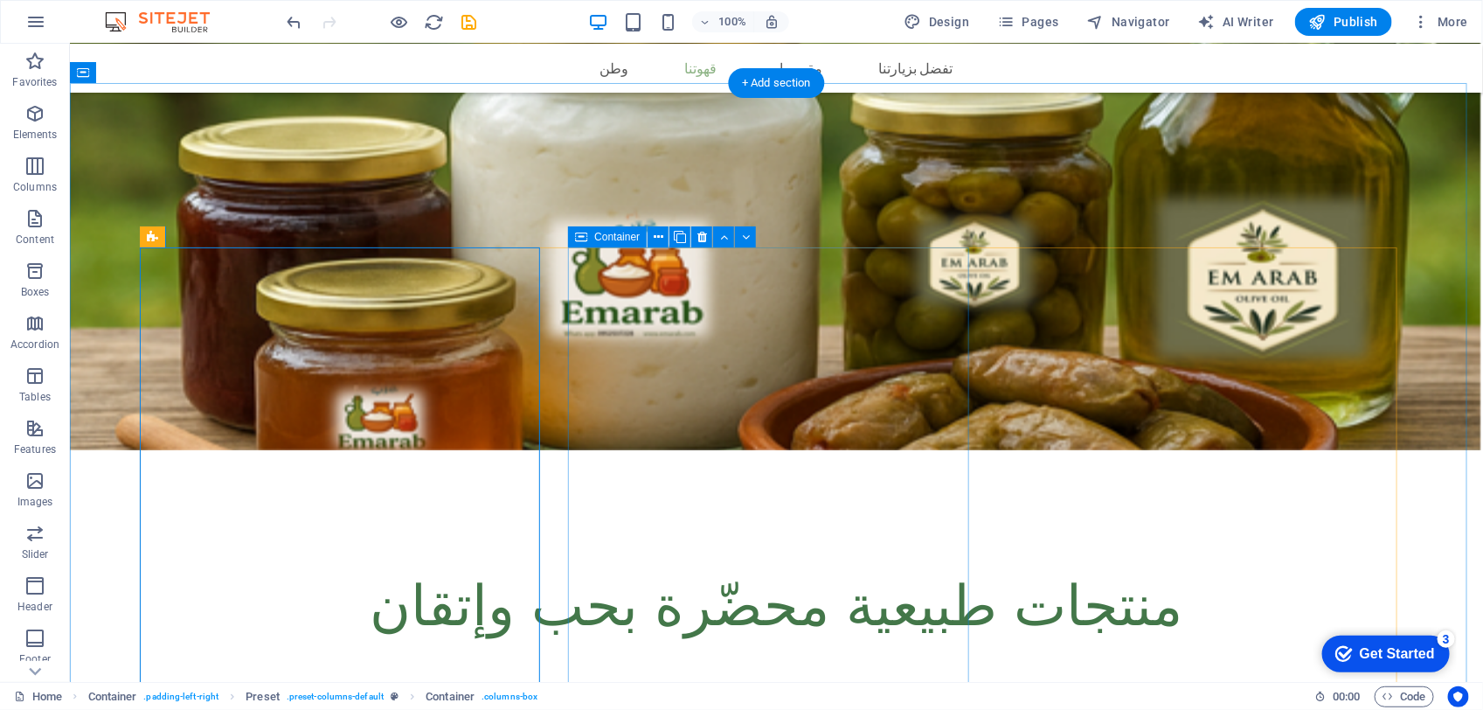
click at [700, 699] on div at bounding box center [775, 705] width 1273 height 13
click at [452, 672] on div at bounding box center [775, 678] width 1273 height 13
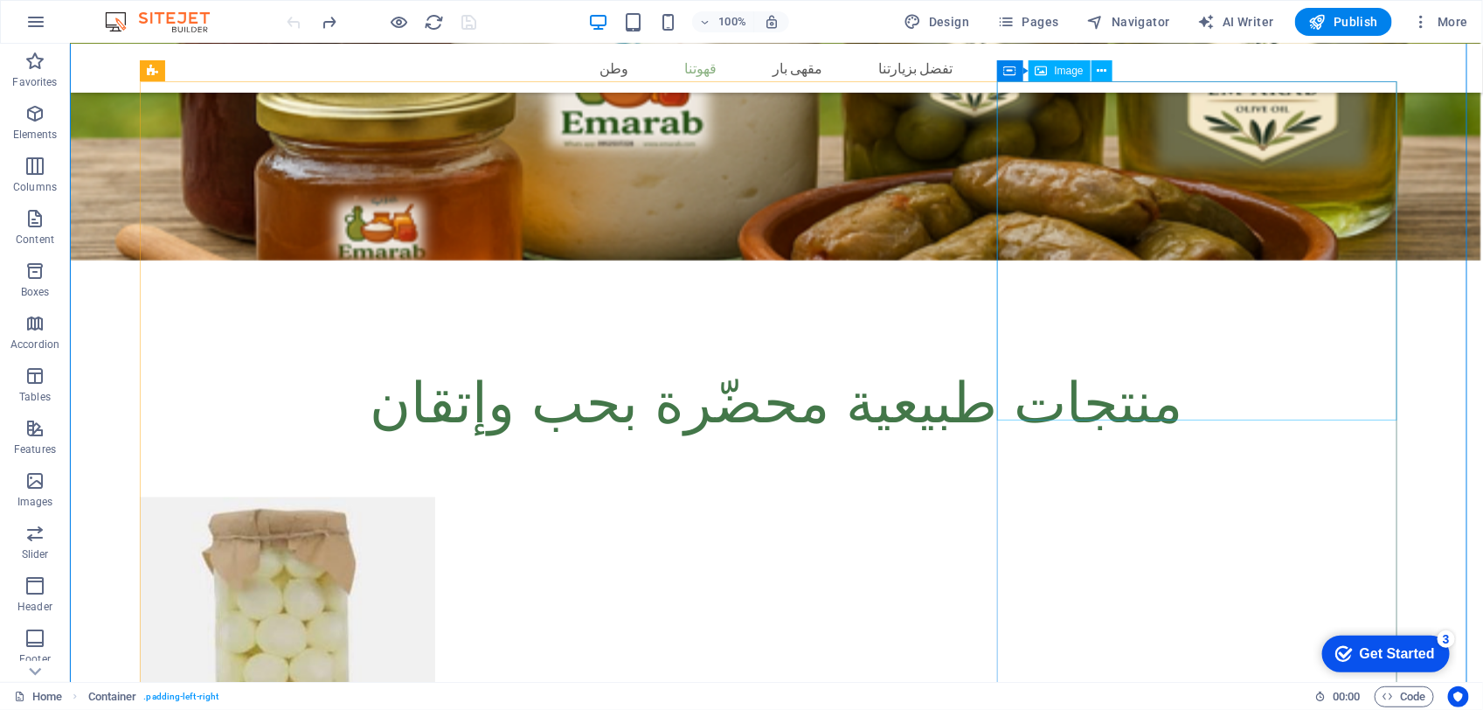
scroll to position [1080, 0]
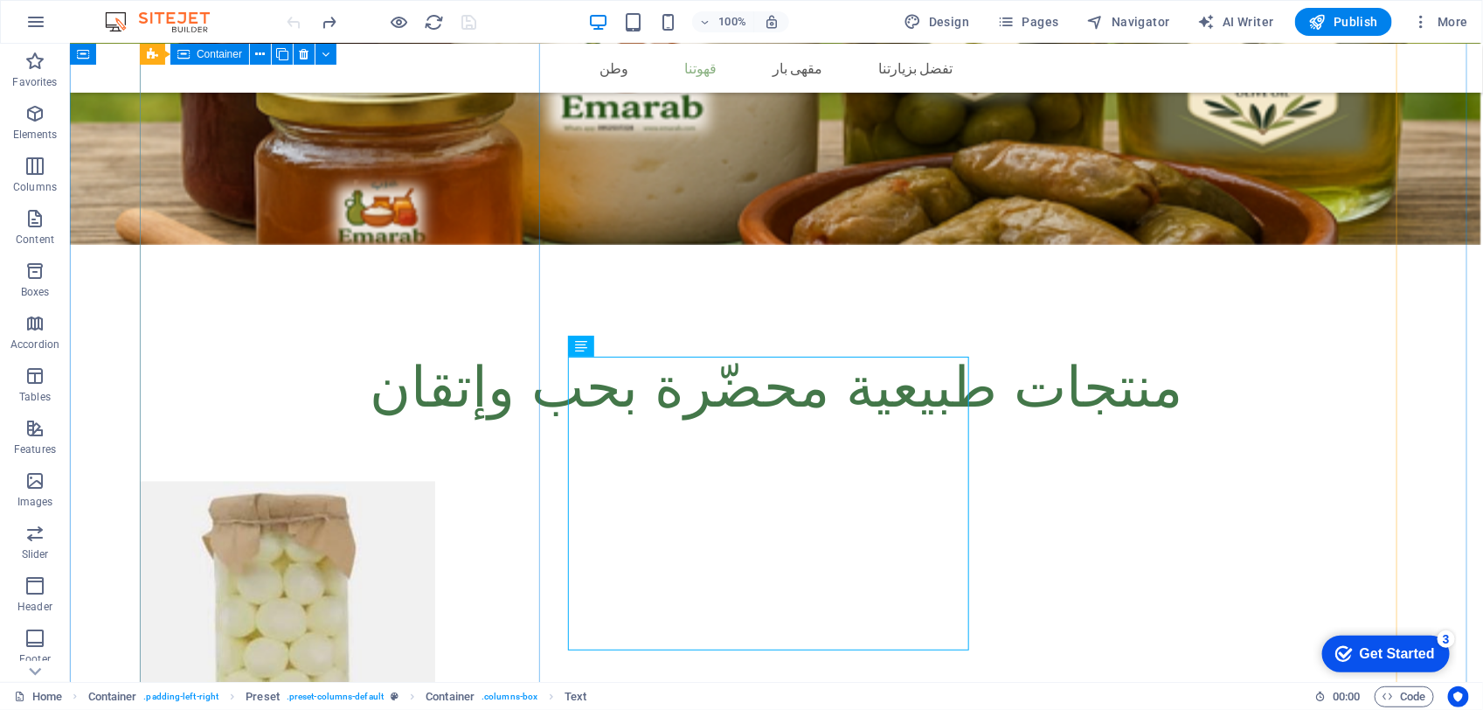
click at [504, 454] on div at bounding box center [775, 460] width 1273 height 13
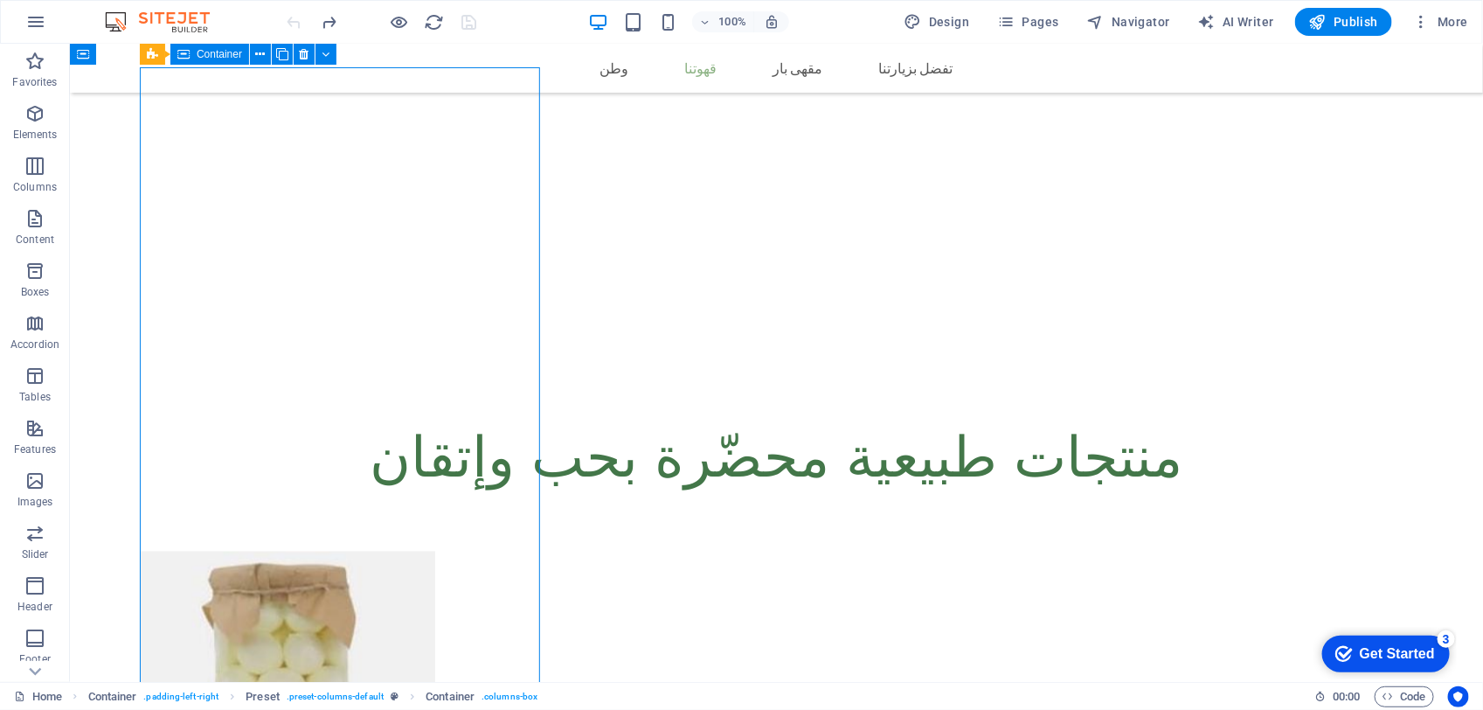
scroll to position [971, 0]
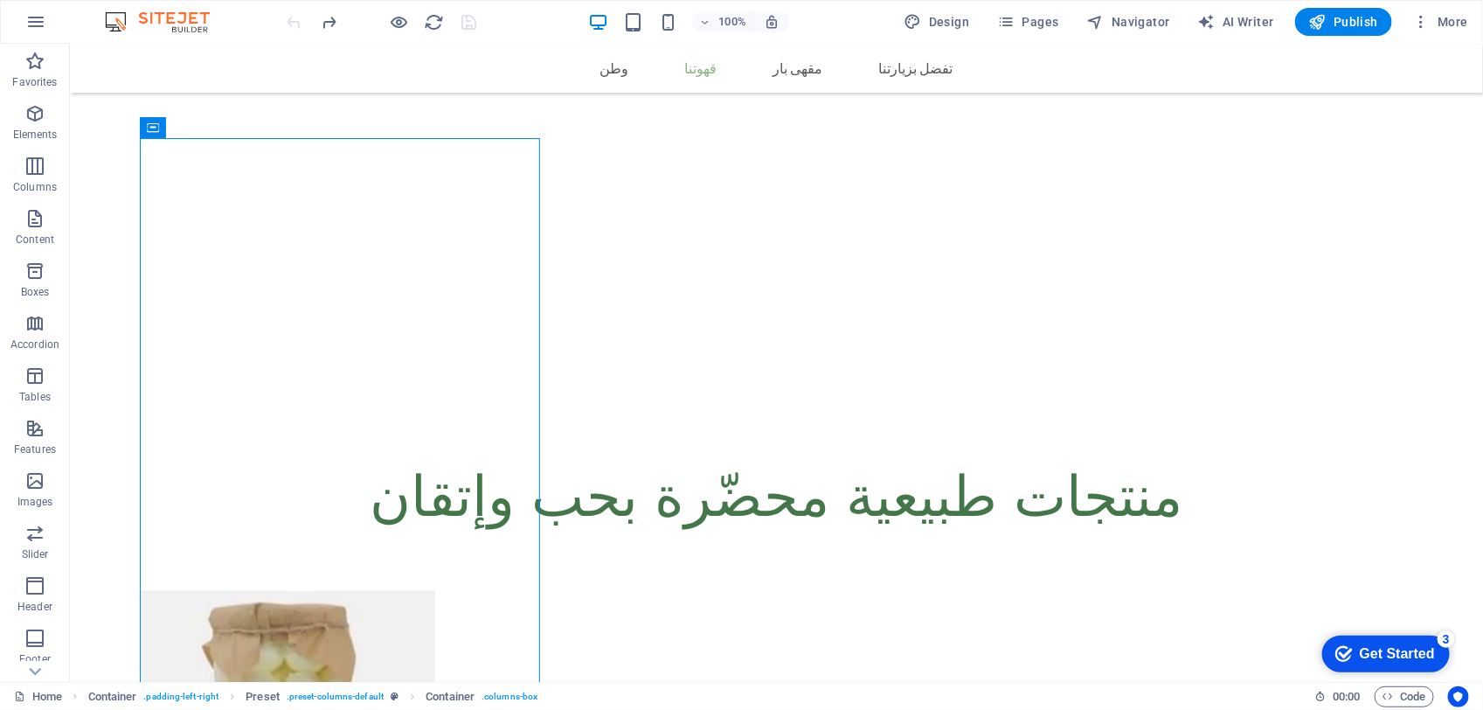
click at [1413, 655] on div "Get Started" at bounding box center [1396, 653] width 75 height 16
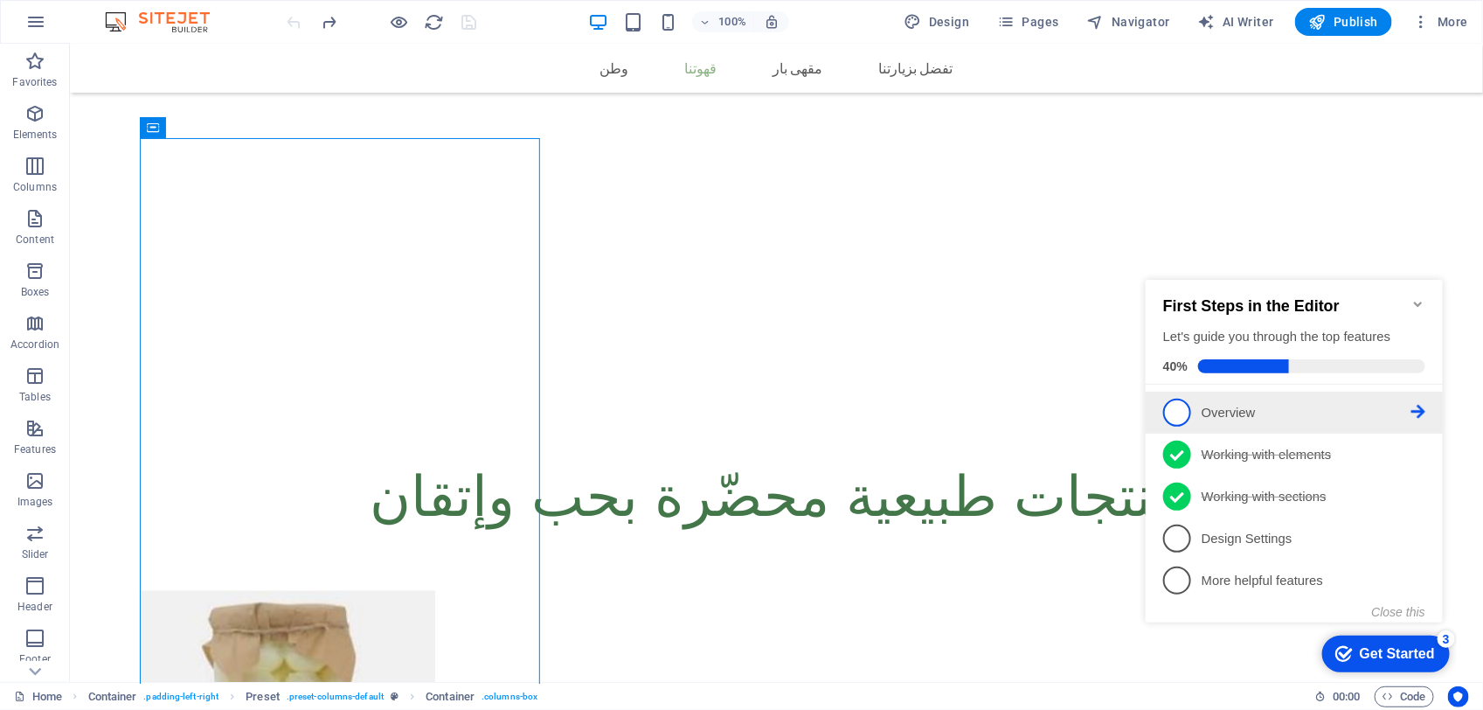
click at [1180, 408] on span "1" at bounding box center [1176, 412] width 28 height 28
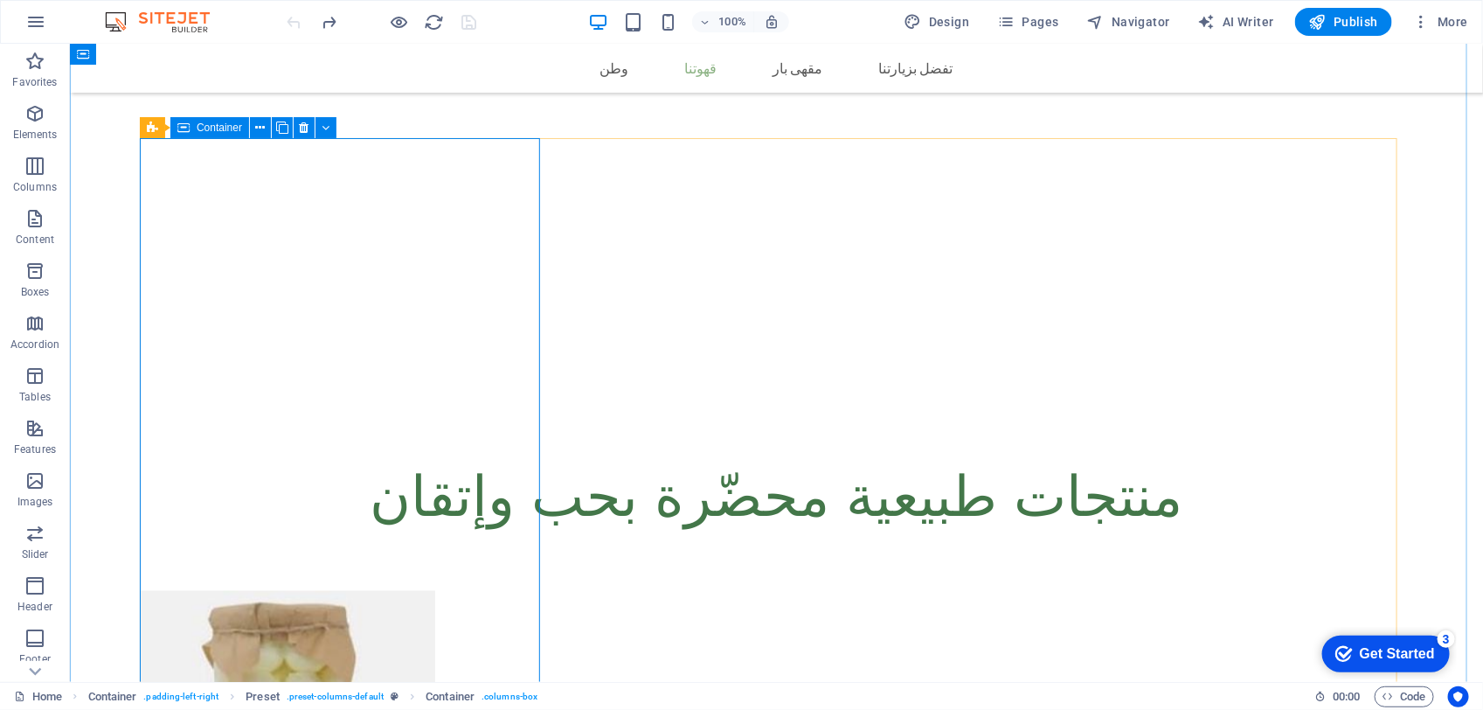
scroll to position [0, 0]
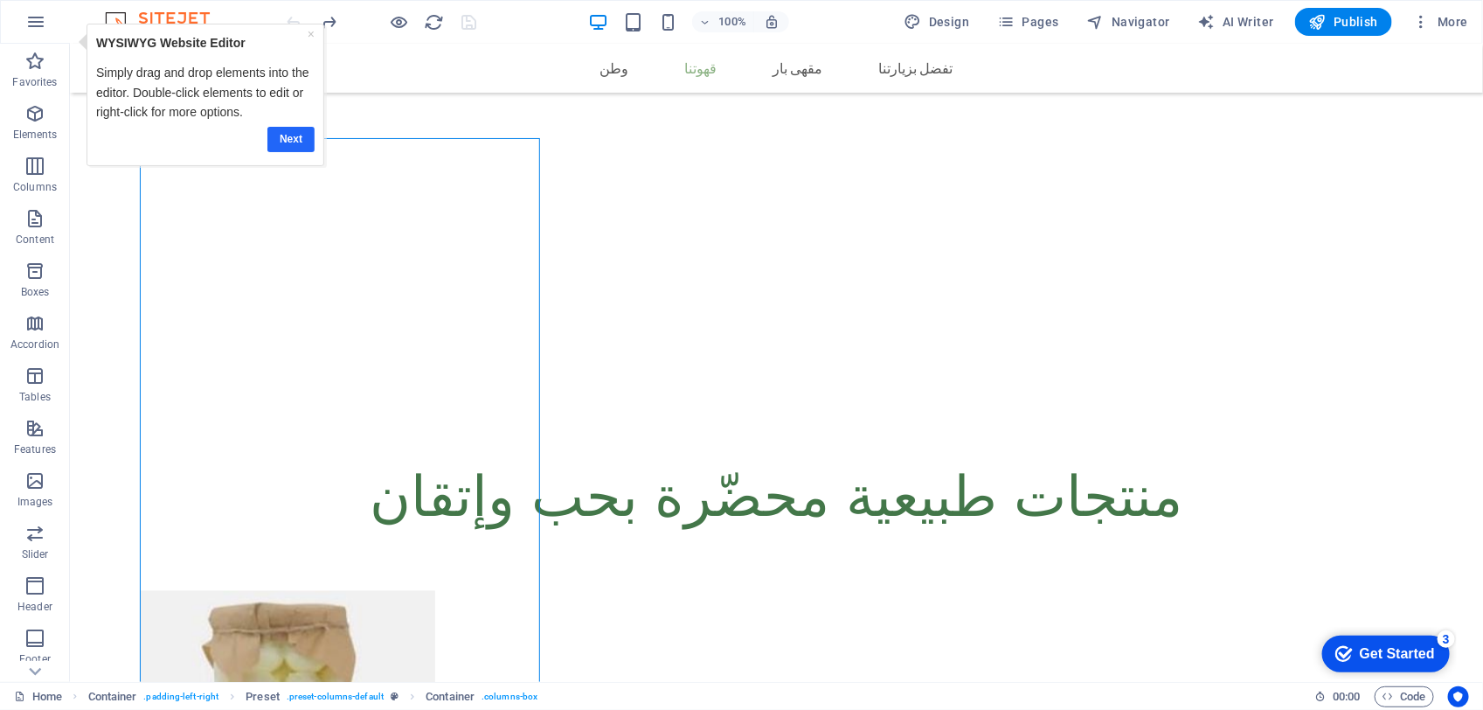
click at [283, 130] on link "Next" at bounding box center [290, 139] width 47 height 25
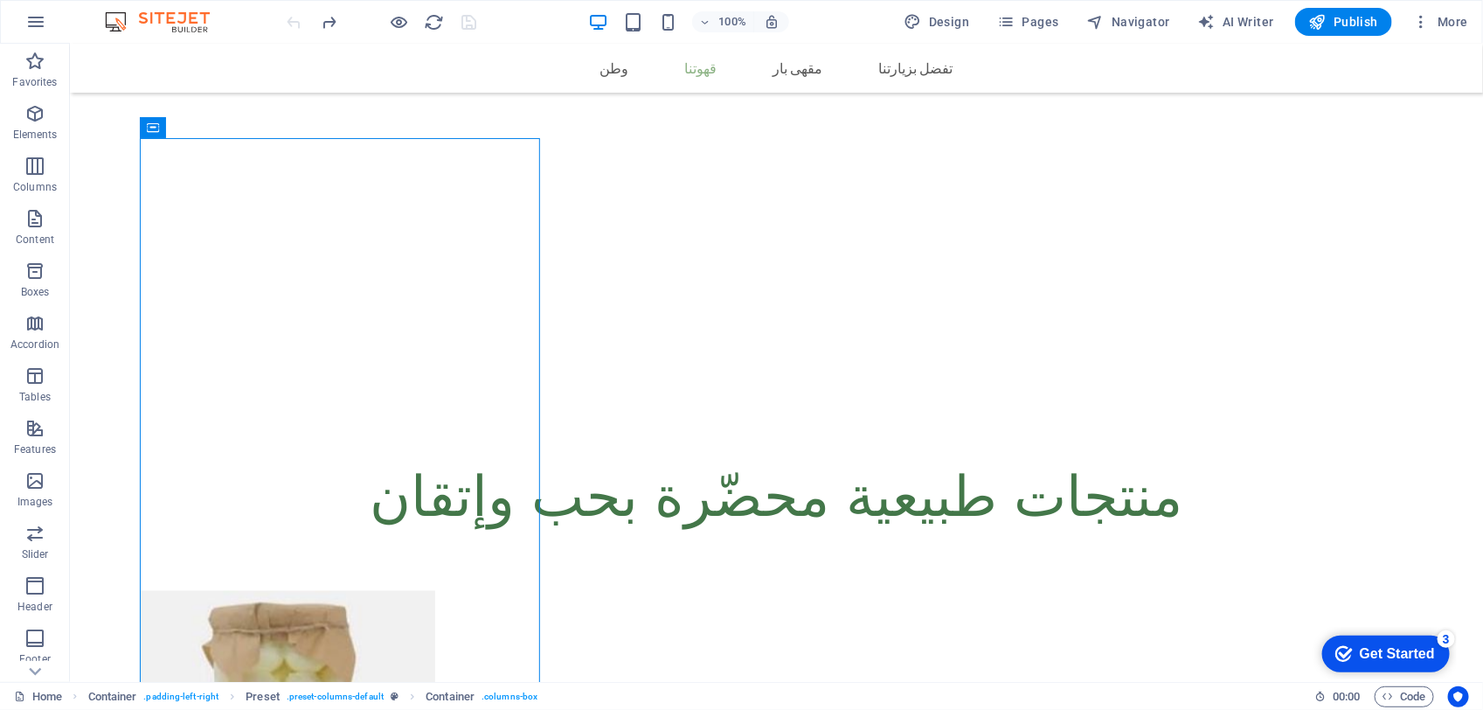
click at [1423, 646] on div "Get Started" at bounding box center [1396, 653] width 75 height 16
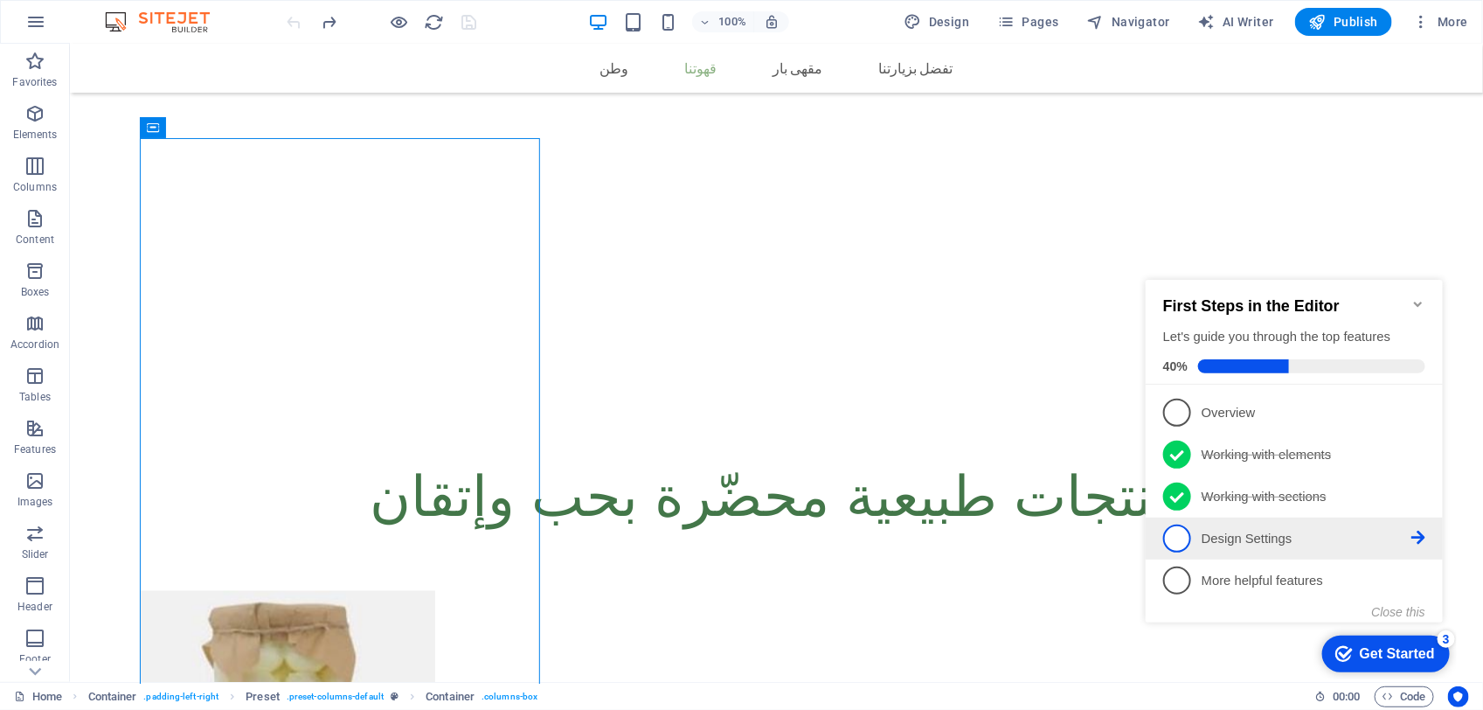
click at [1177, 532] on span "4" at bounding box center [1176, 538] width 28 height 28
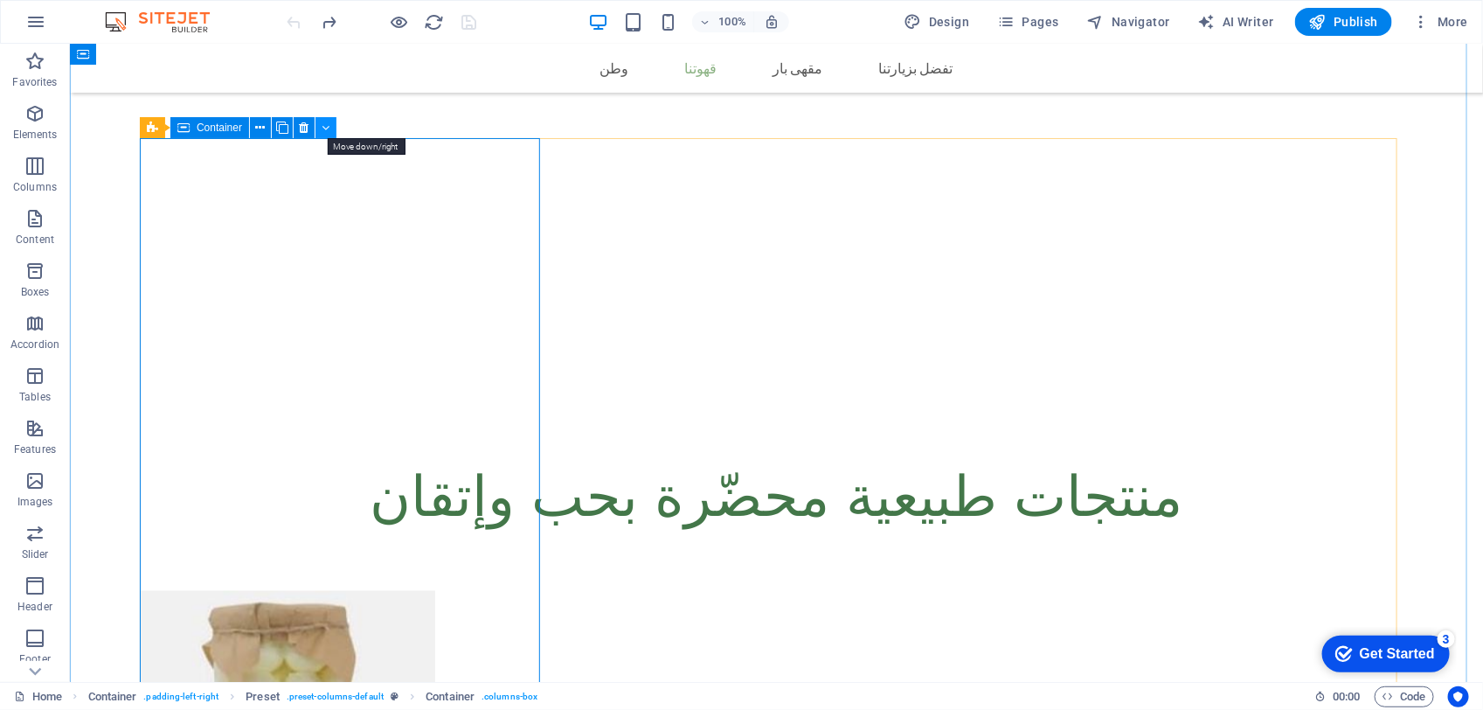
click at [323, 131] on icon at bounding box center [327, 128] width 8 height 18
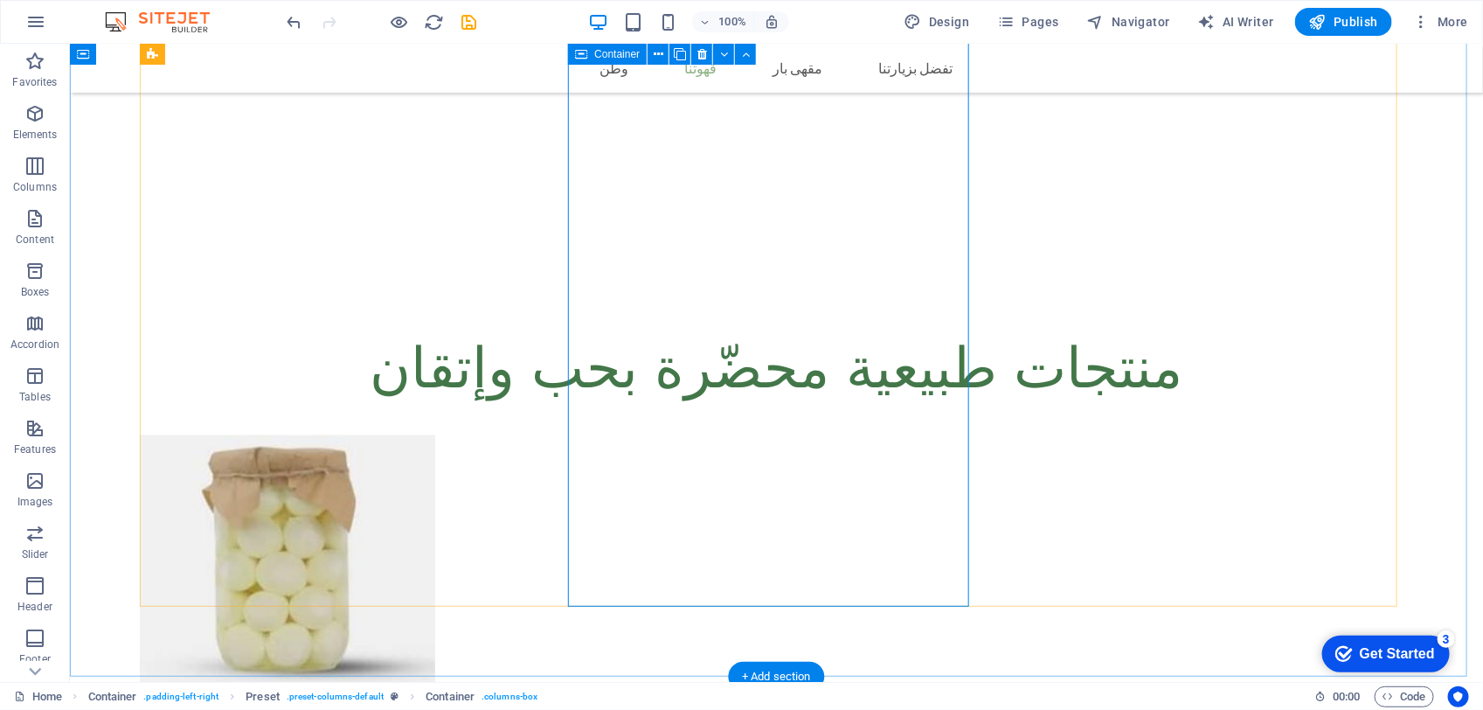
scroll to position [971, 0]
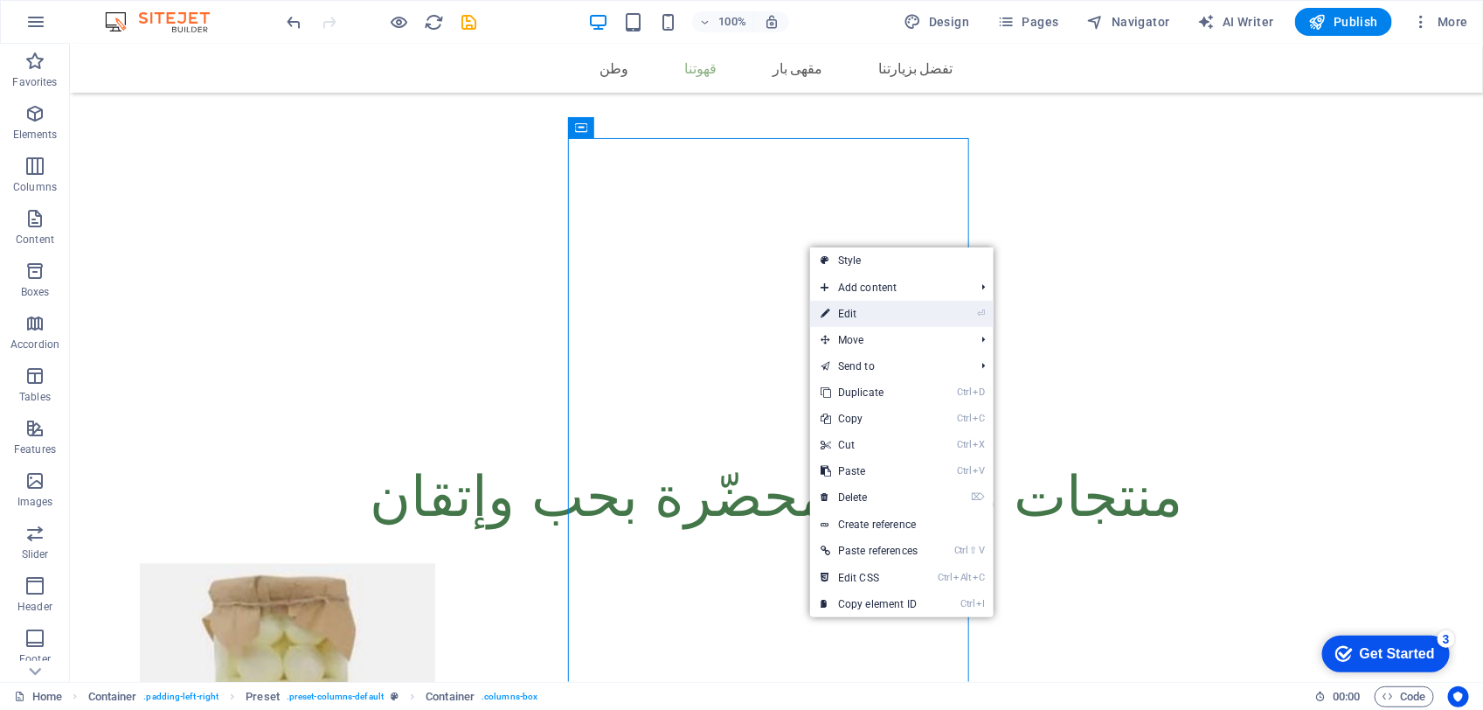
click at [831, 316] on link "⏎ Edit" at bounding box center [869, 314] width 118 height 26
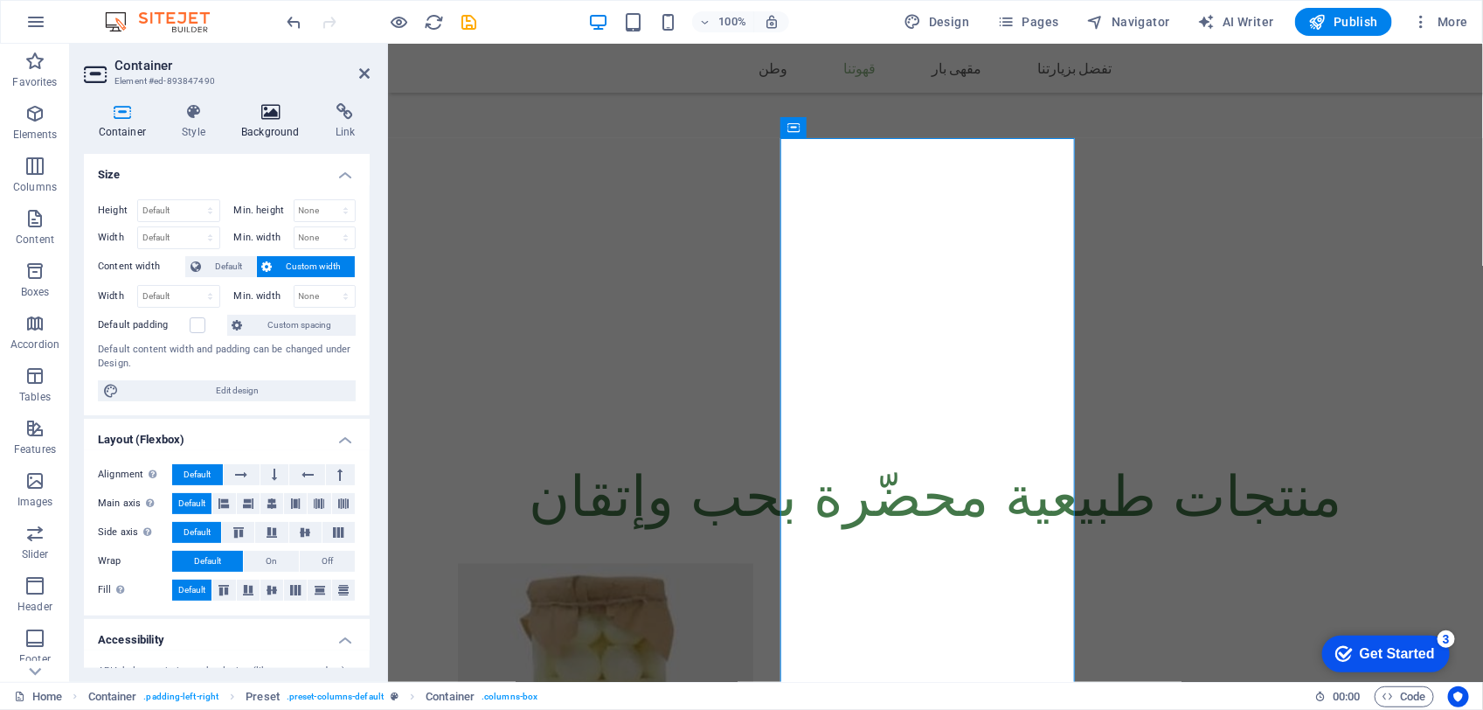
click at [254, 123] on h4 "Background" at bounding box center [274, 121] width 94 height 37
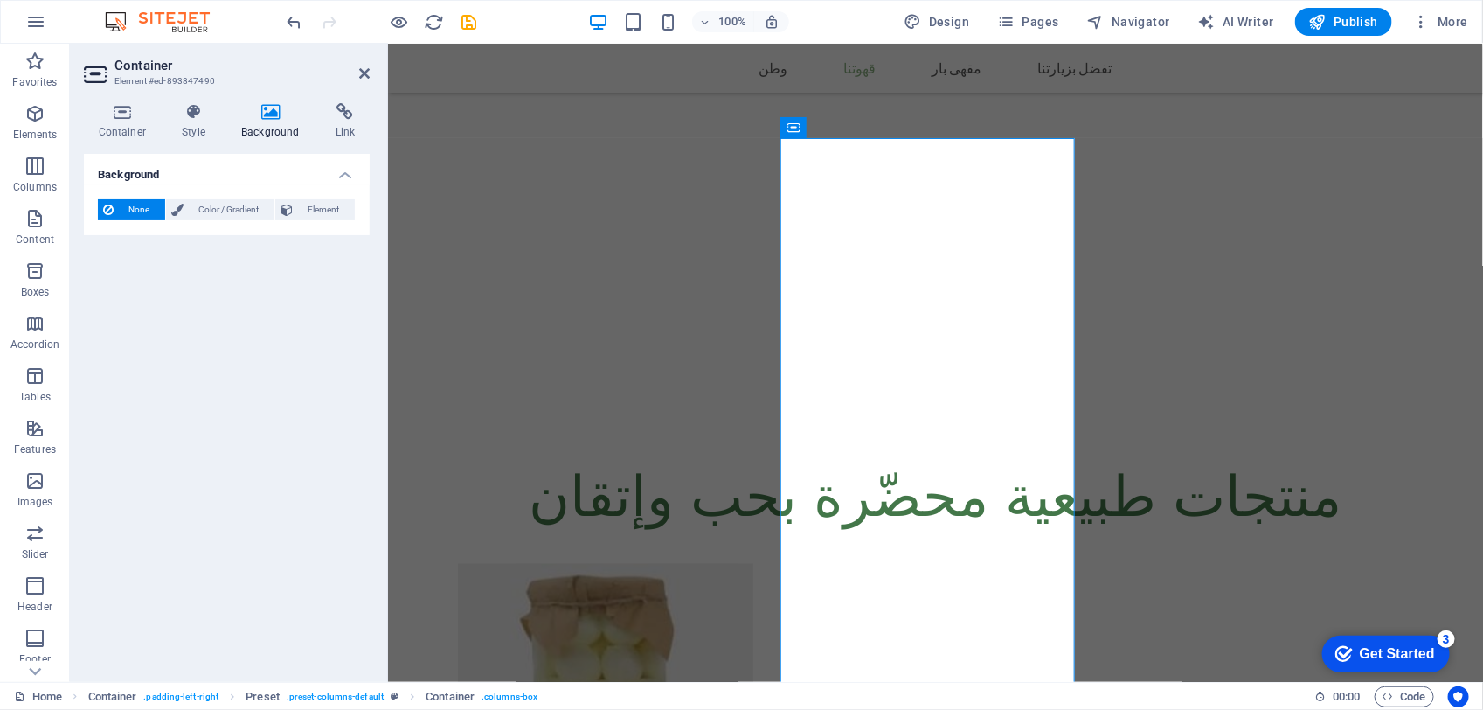
click at [264, 119] on icon at bounding box center [270, 111] width 87 height 17
click at [252, 211] on span "Color / Gradient" at bounding box center [229, 209] width 80 height 21
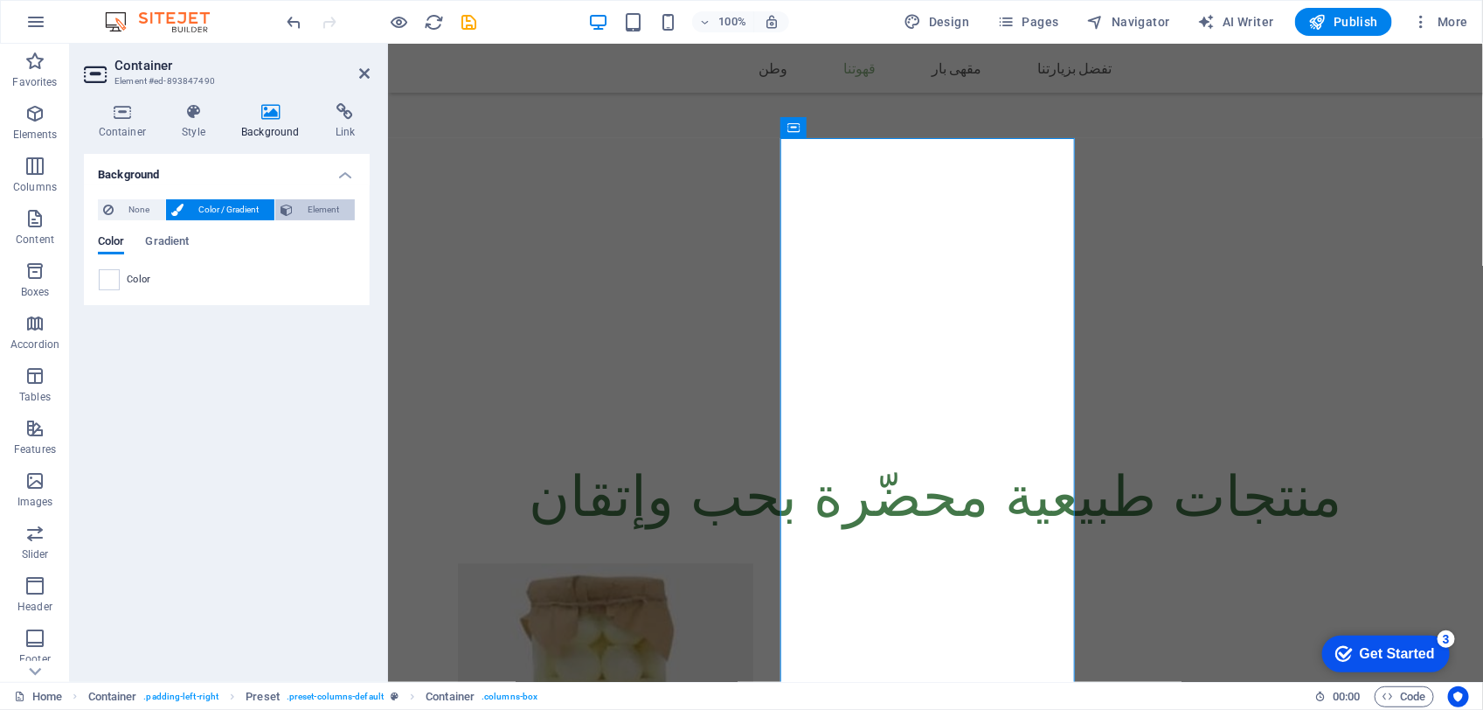
click at [302, 211] on span "Element" at bounding box center [324, 209] width 52 height 21
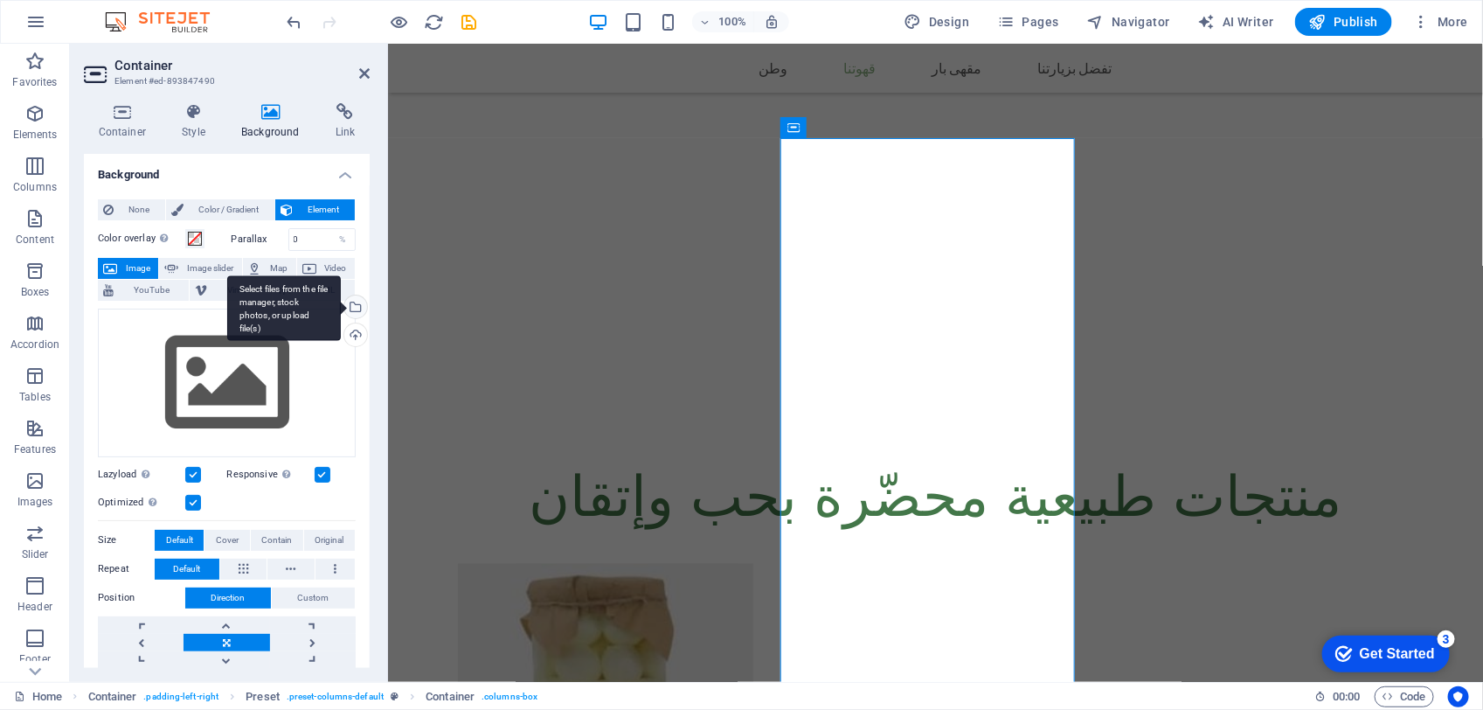
click at [341, 304] on div "Select files from the file manager, stock photos, or upload file(s)" at bounding box center [284, 308] width 114 height 66
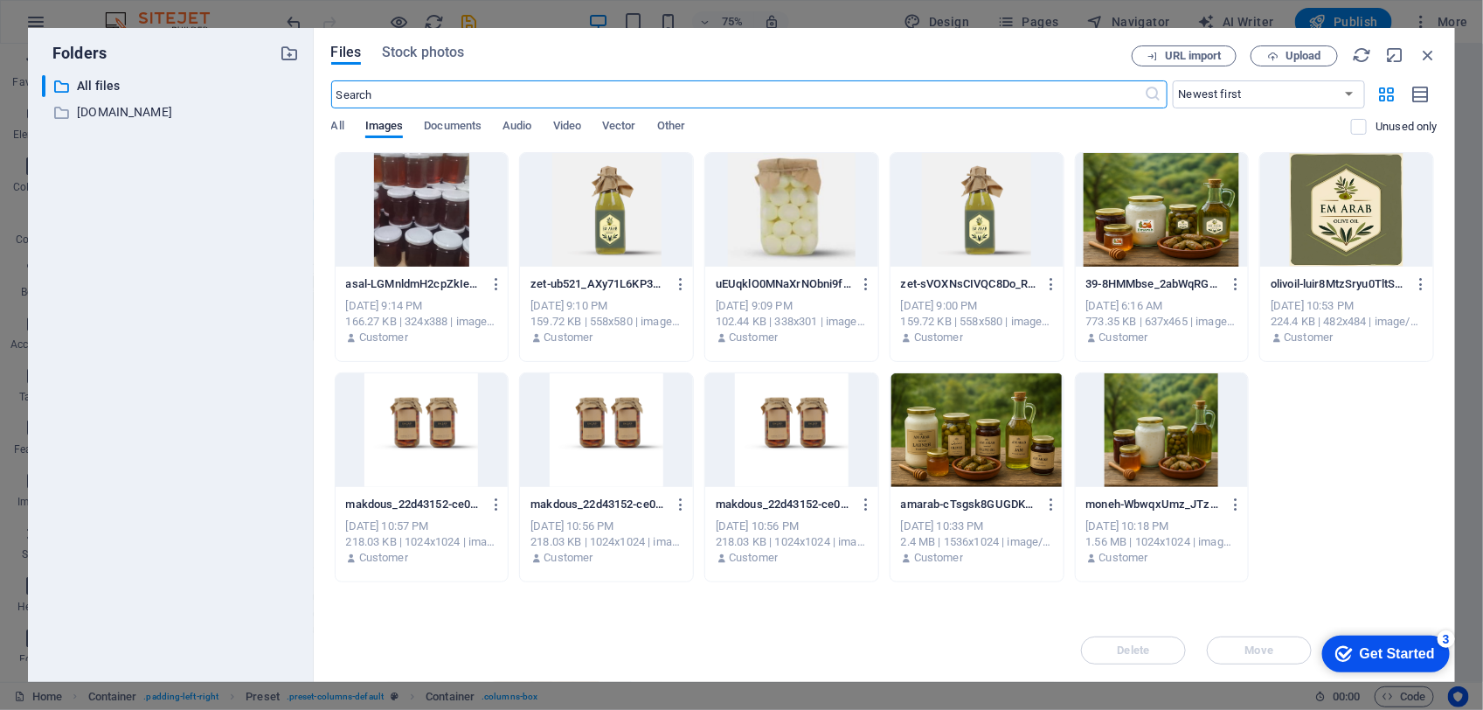
scroll to position [1184, 0]
click at [1007, 217] on div at bounding box center [977, 210] width 173 height 114
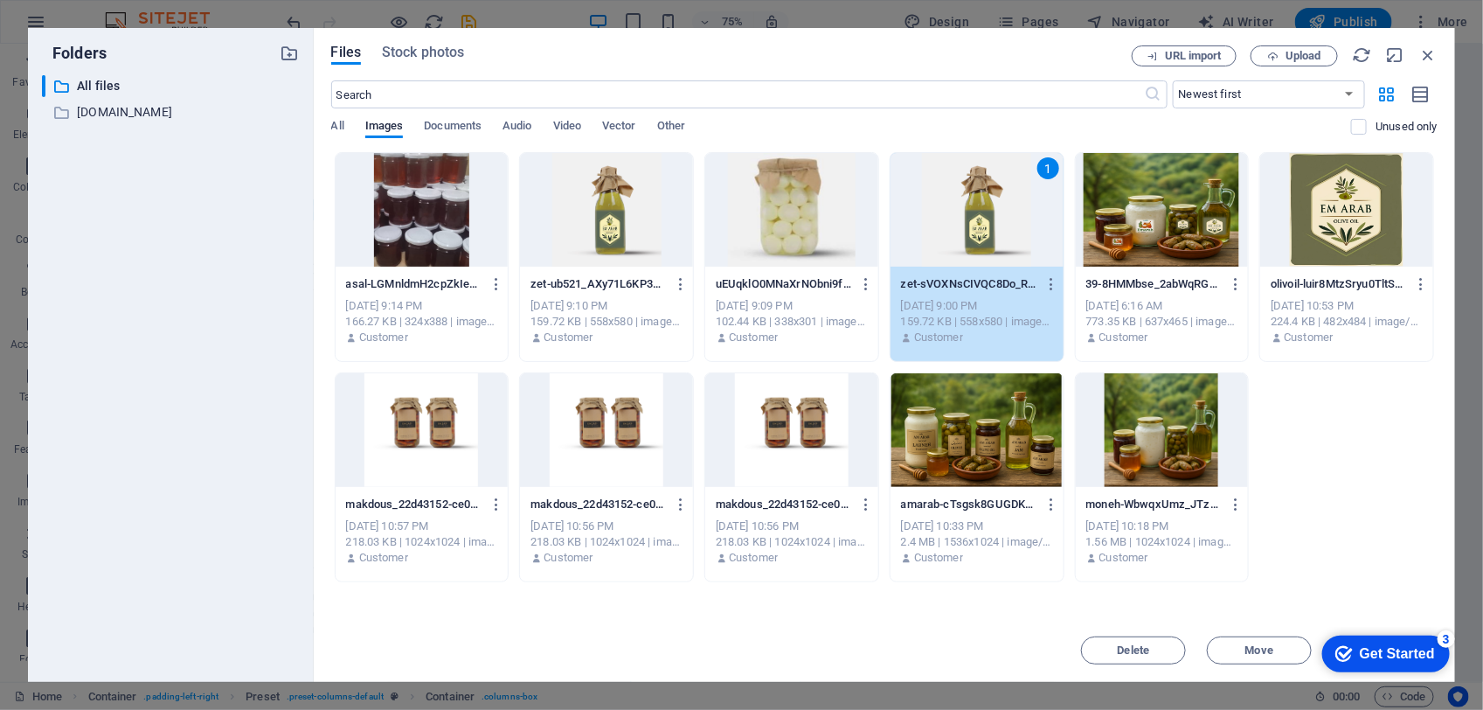
click at [1007, 217] on div "1" at bounding box center [977, 210] width 173 height 114
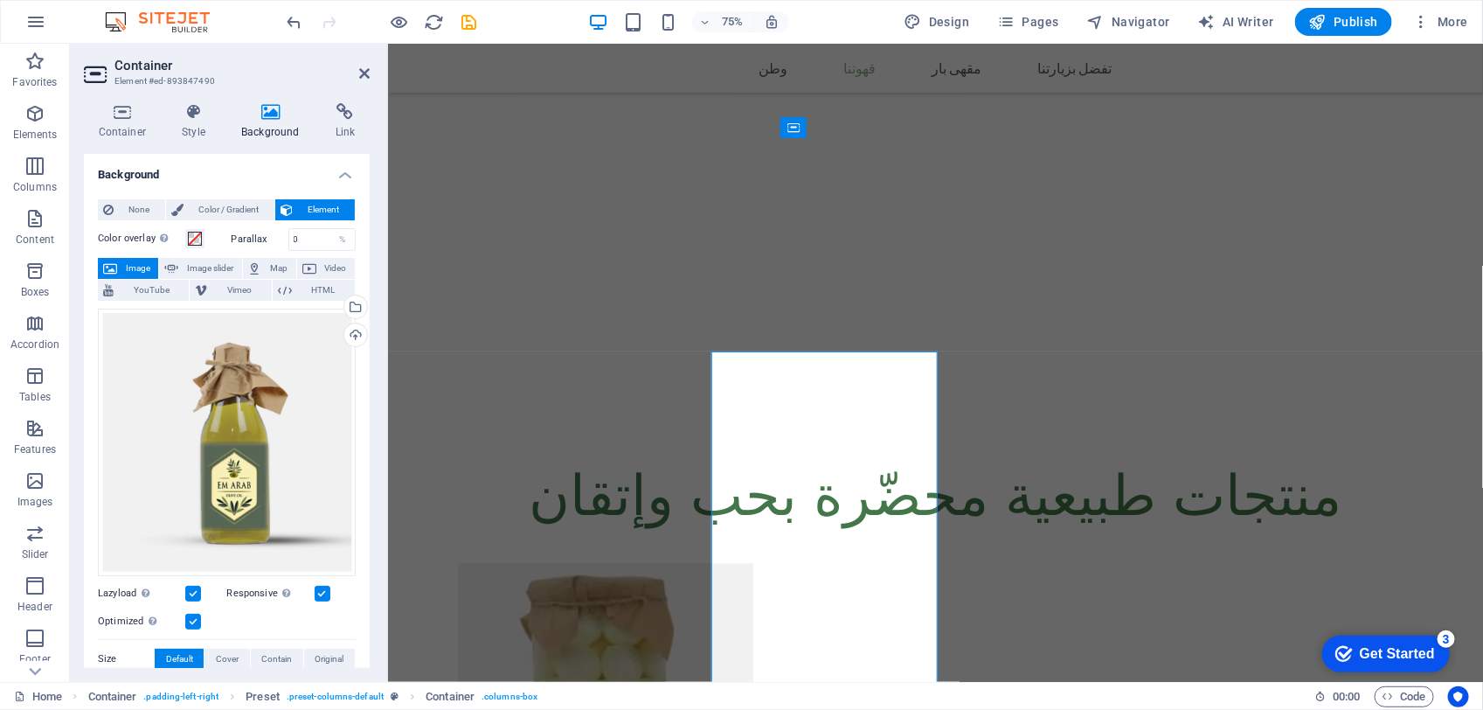
scroll to position [971, 0]
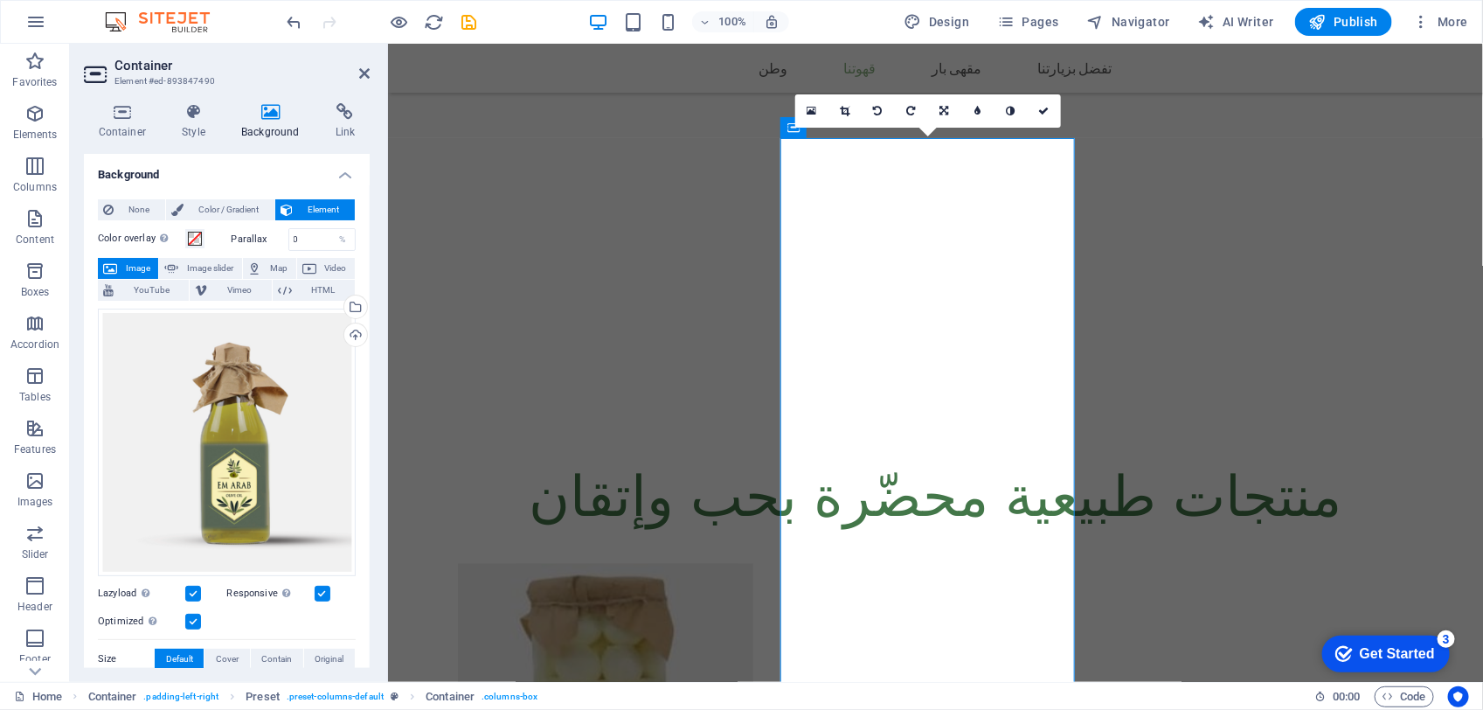
drag, startPoint x: 1022, startPoint y: 378, endPoint x: 1026, endPoint y: 350, distance: 28.3
click at [212, 263] on span "Image slider" at bounding box center [210, 268] width 52 height 21
select select "ms"
select select "s"
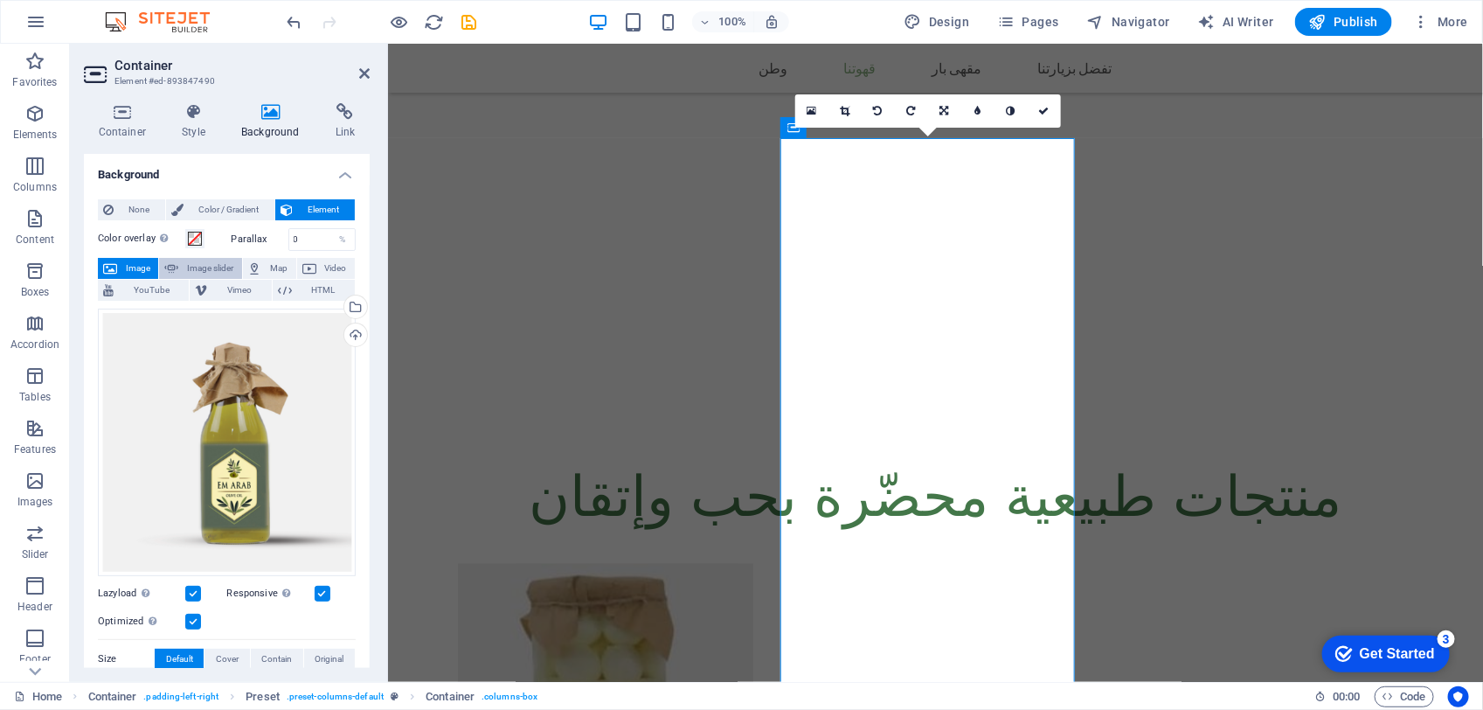
select select "progressive"
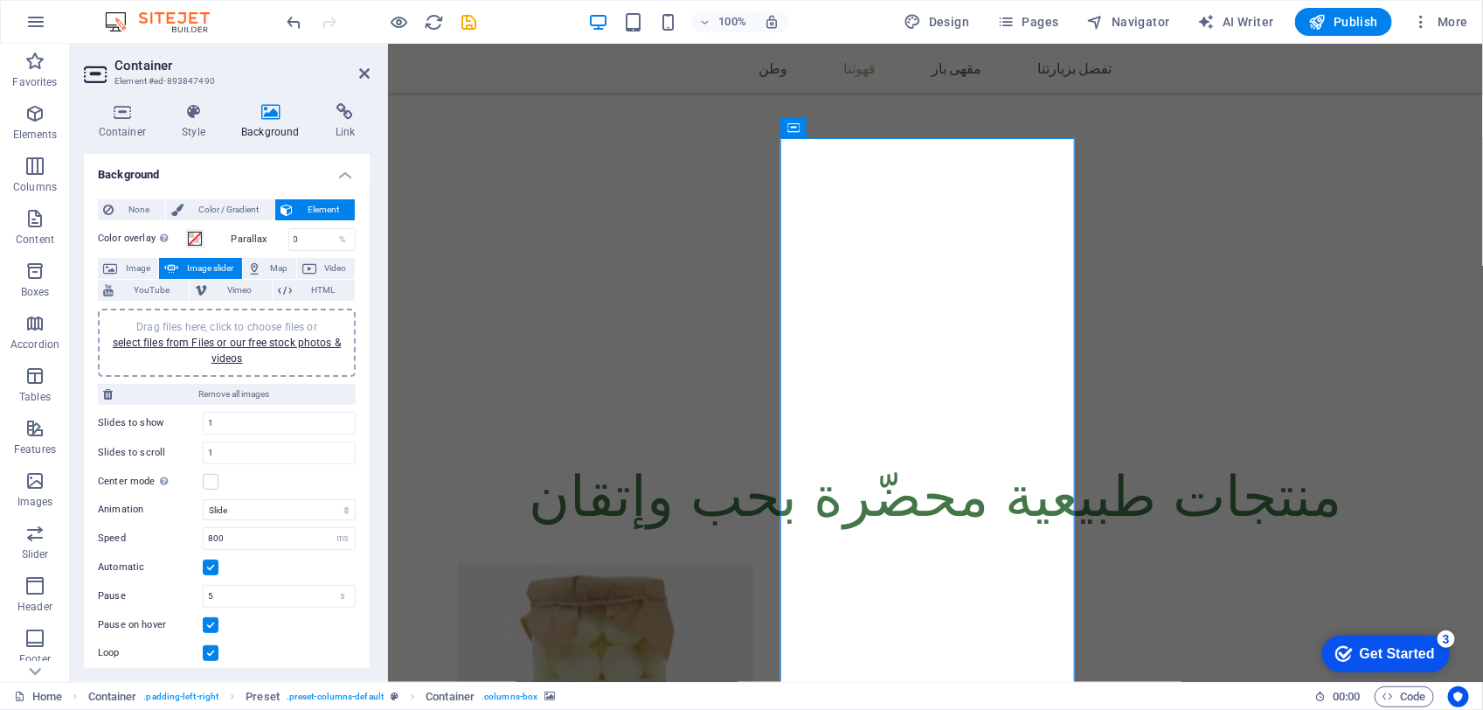
click at [212, 263] on span "Image slider" at bounding box center [210, 268] width 52 height 21
click at [125, 264] on span "Image" at bounding box center [137, 268] width 31 height 21
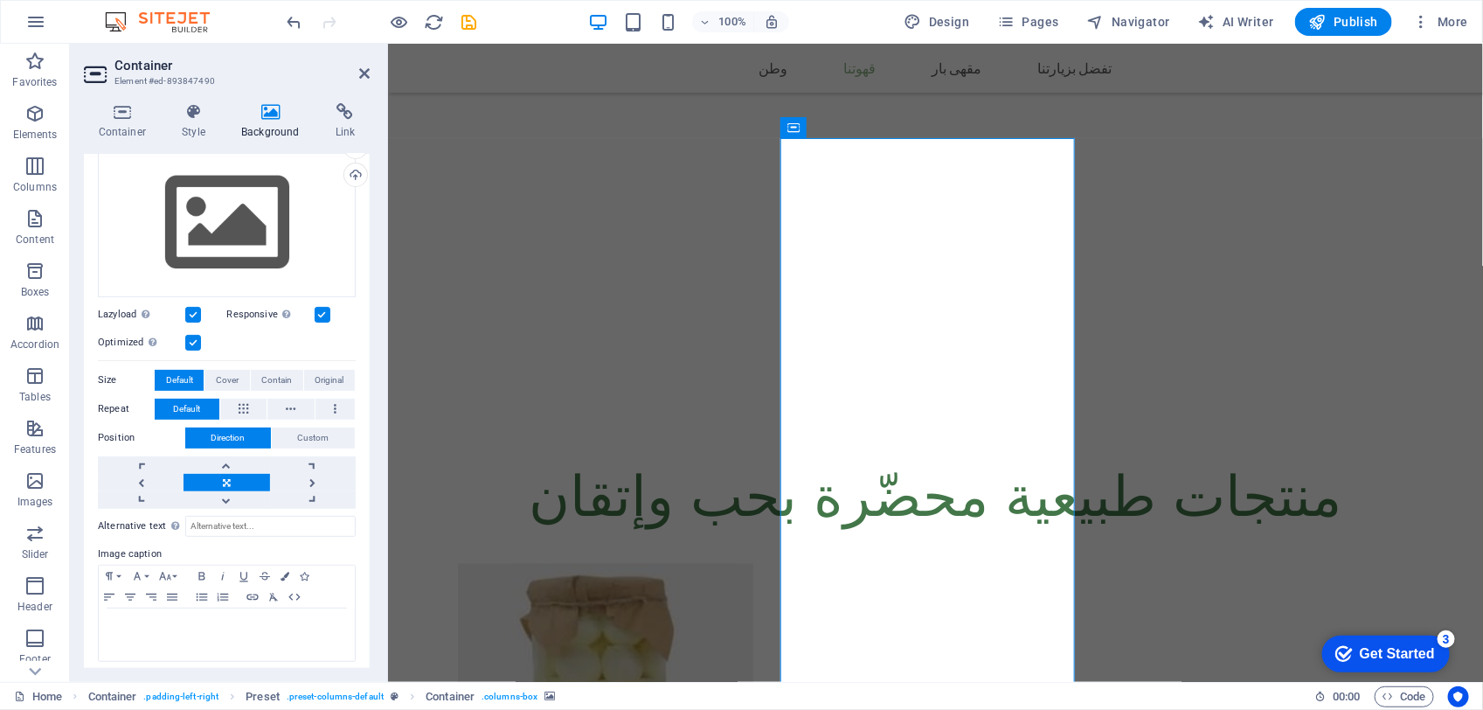
scroll to position [166, 0]
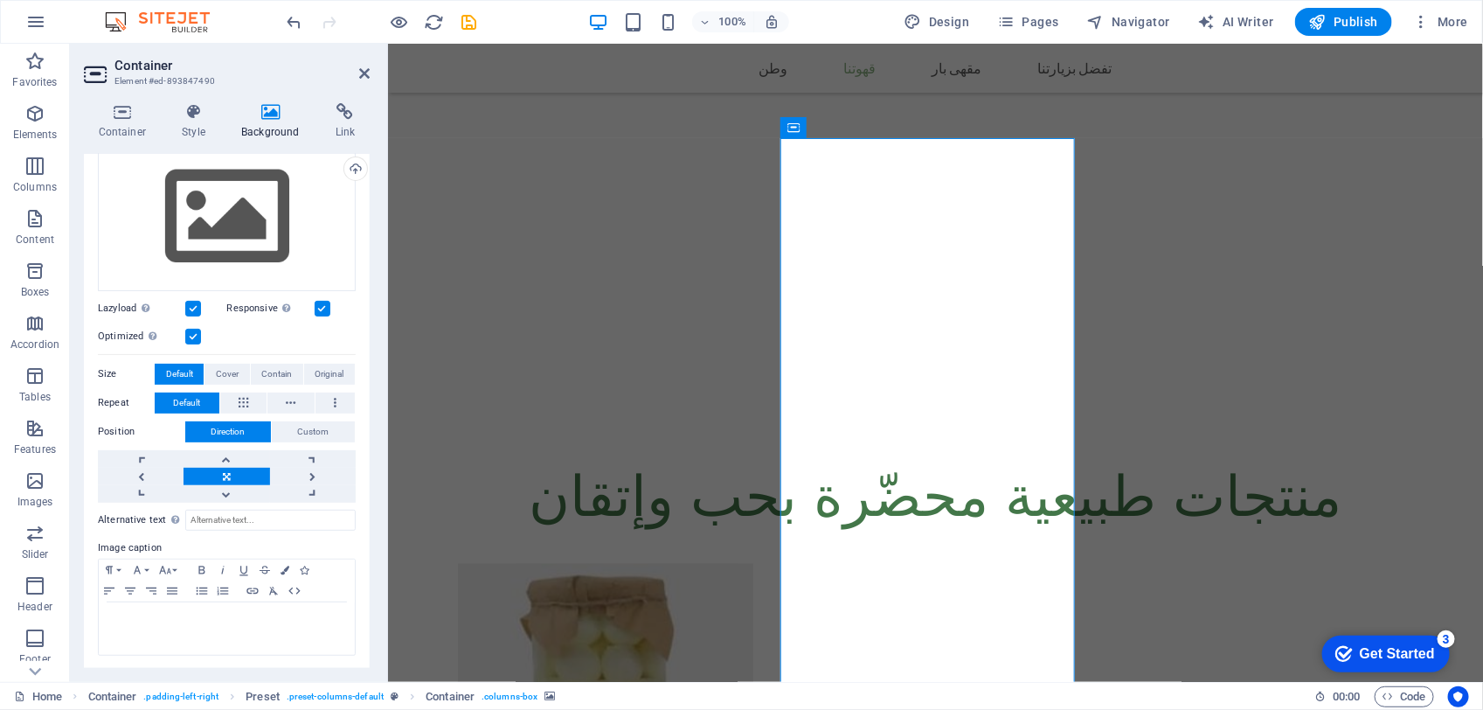
click at [351, 163] on div "Upload" at bounding box center [354, 170] width 26 height 26
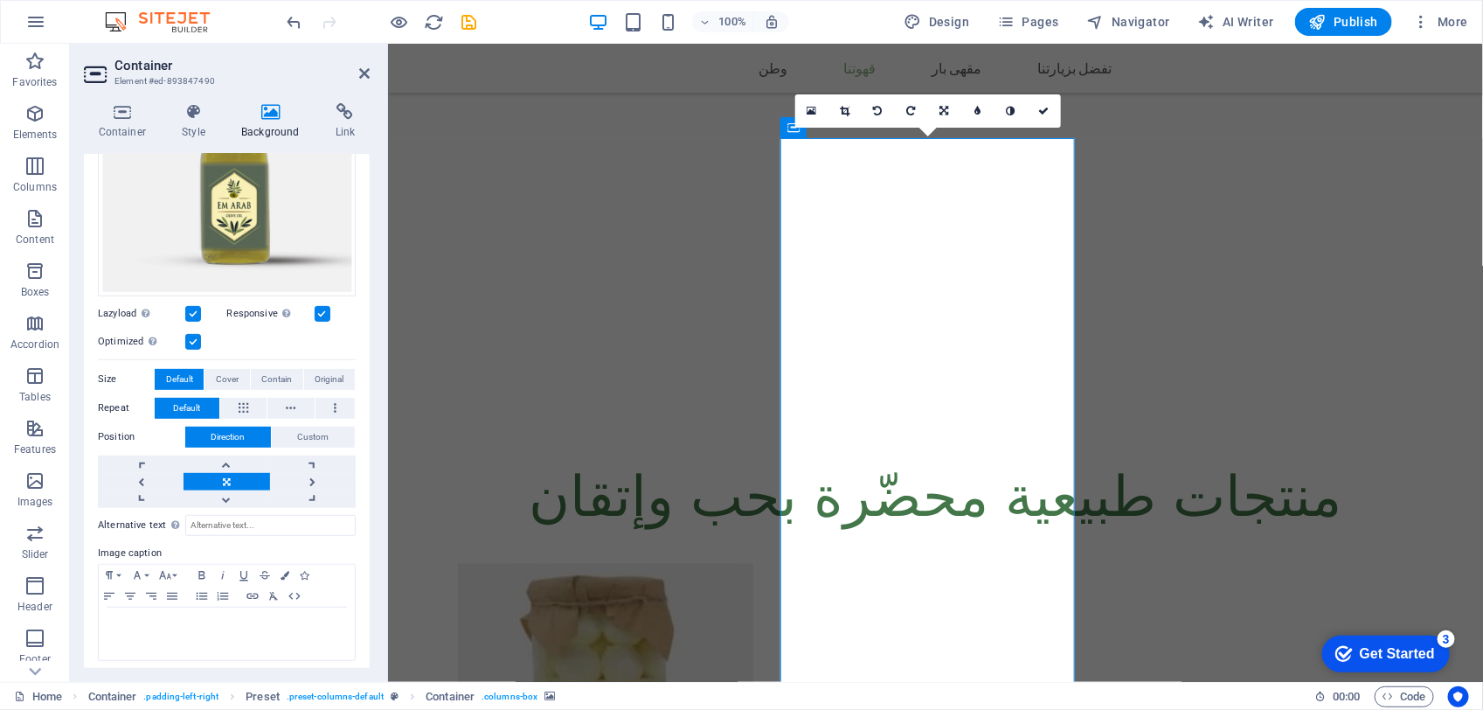
scroll to position [284, 0]
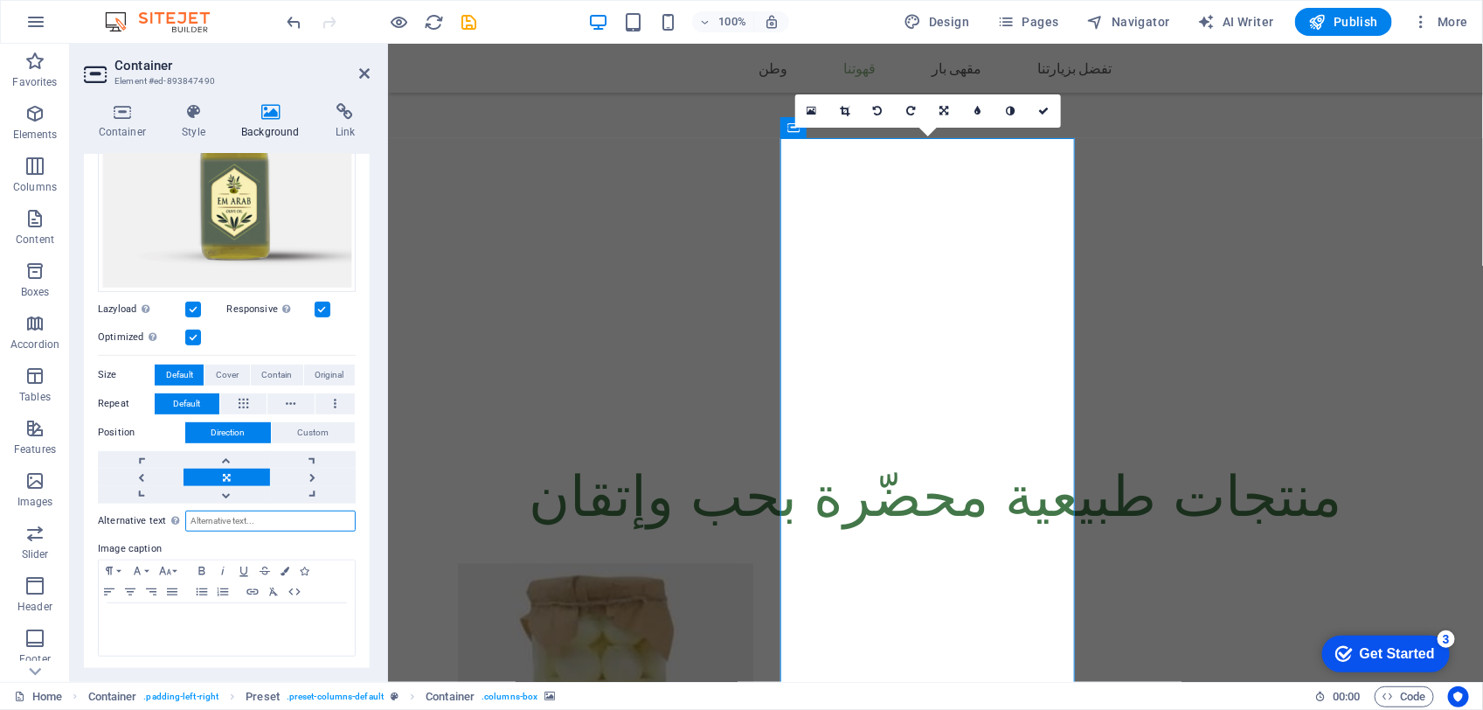
click at [219, 518] on input "Alternative text The alternative text is used by devices that cannot display im…" at bounding box center [270, 520] width 170 height 21
type input "زيت الزيتون البكر الممتاز"
click at [350, 120] on icon at bounding box center [345, 111] width 49 height 17
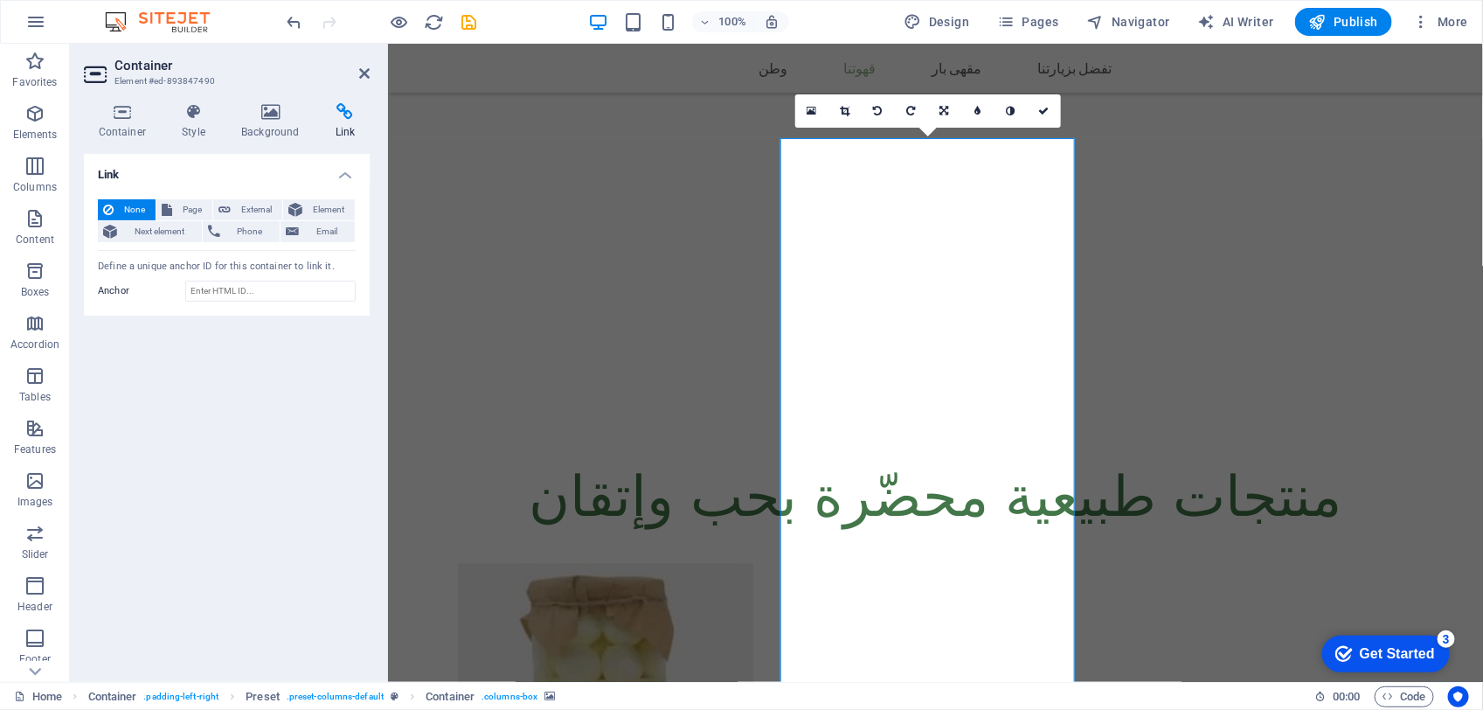
click at [224, 163] on h4 "Link" at bounding box center [227, 169] width 286 height 31
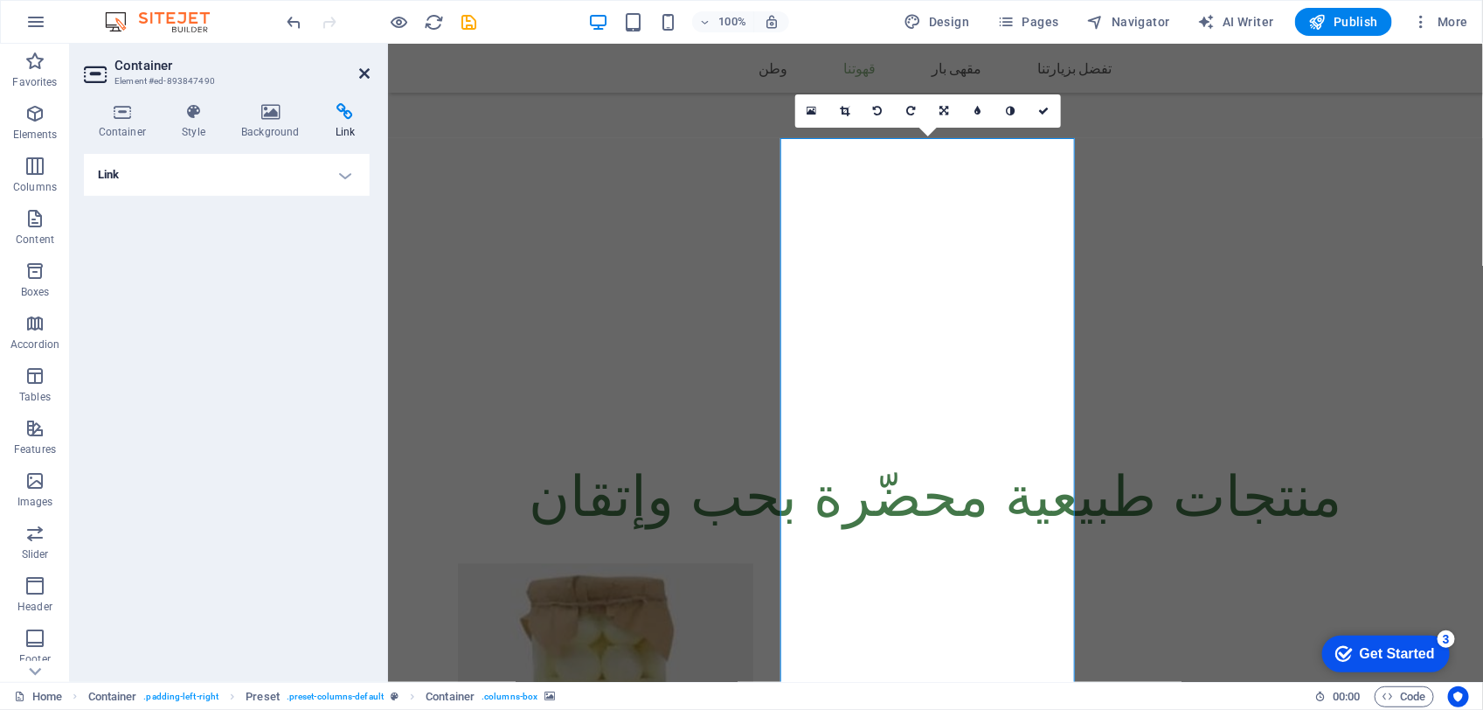
click at [363, 74] on icon at bounding box center [364, 73] width 10 height 14
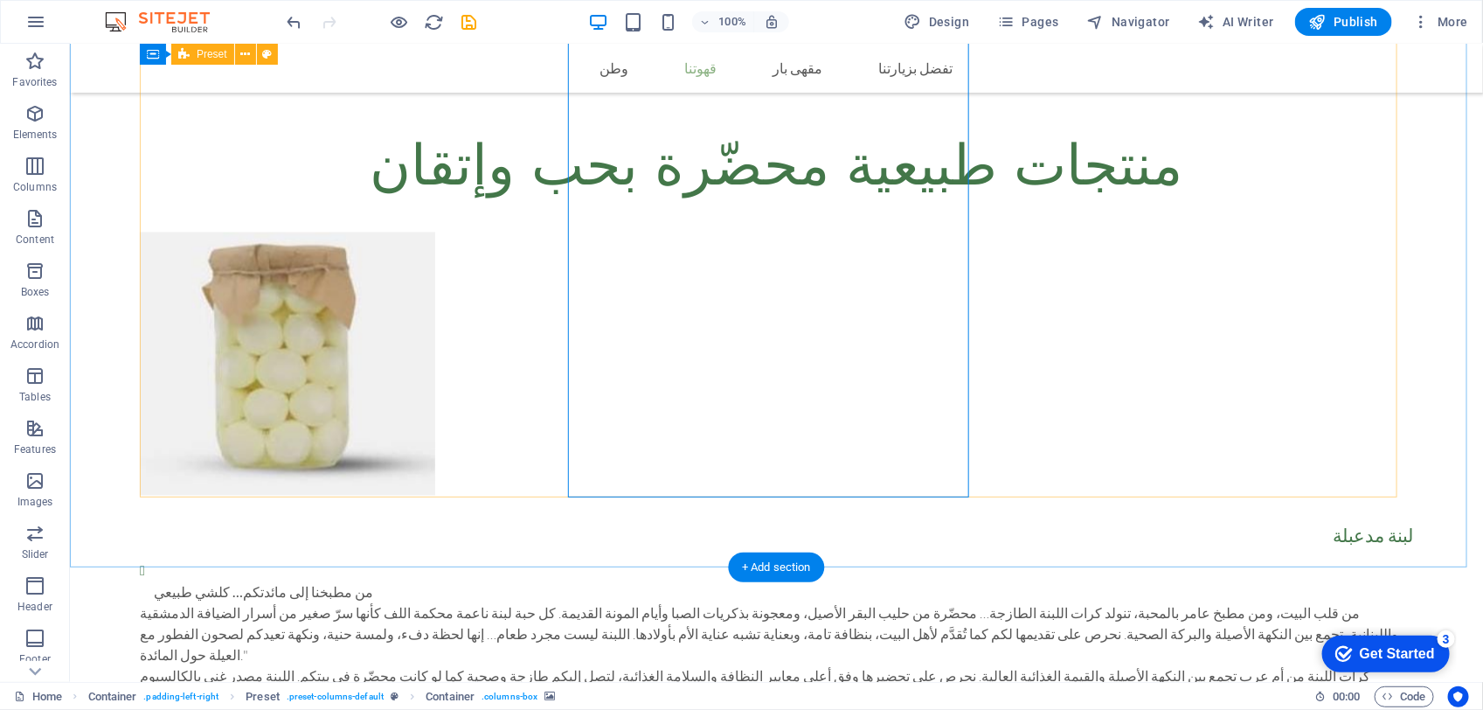
scroll to position [1299, 0]
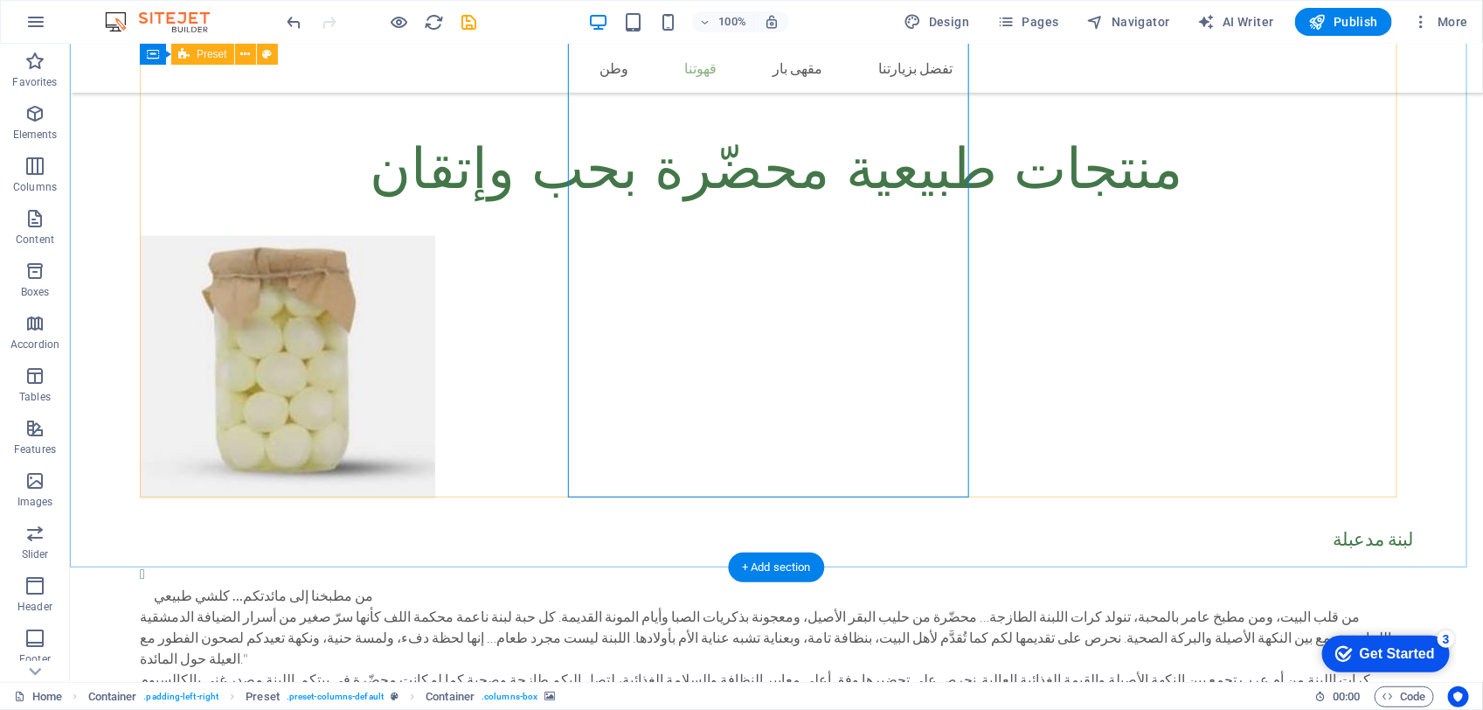
click at [481, 563] on div "من مطبخنا إلى مائدتكم… كلشي طبيعي من قلب البيت، ومن مطبخ عامر بالمحبة، تنولد كر…" at bounding box center [775, 647] width 1273 height 169
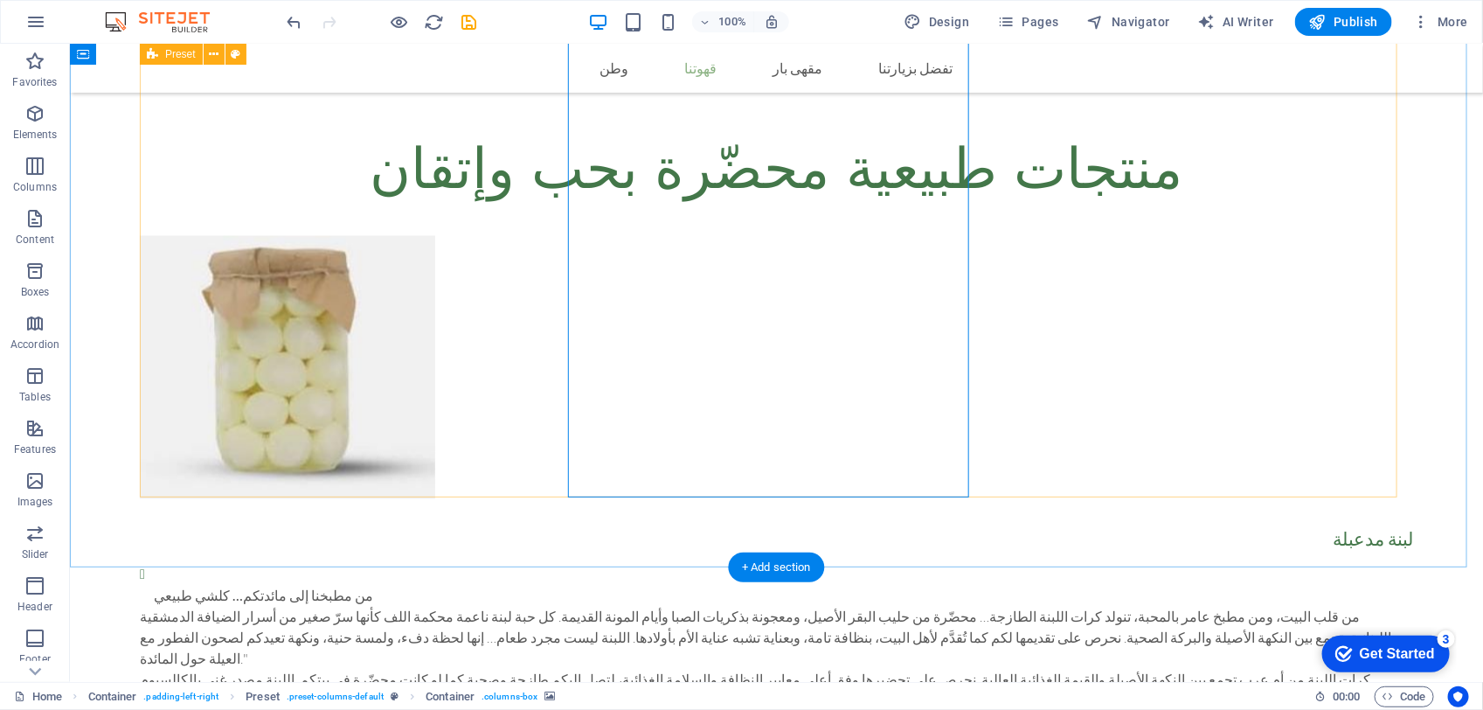
click at [1334, 23] on span "Publish" at bounding box center [1343, 21] width 69 height 17
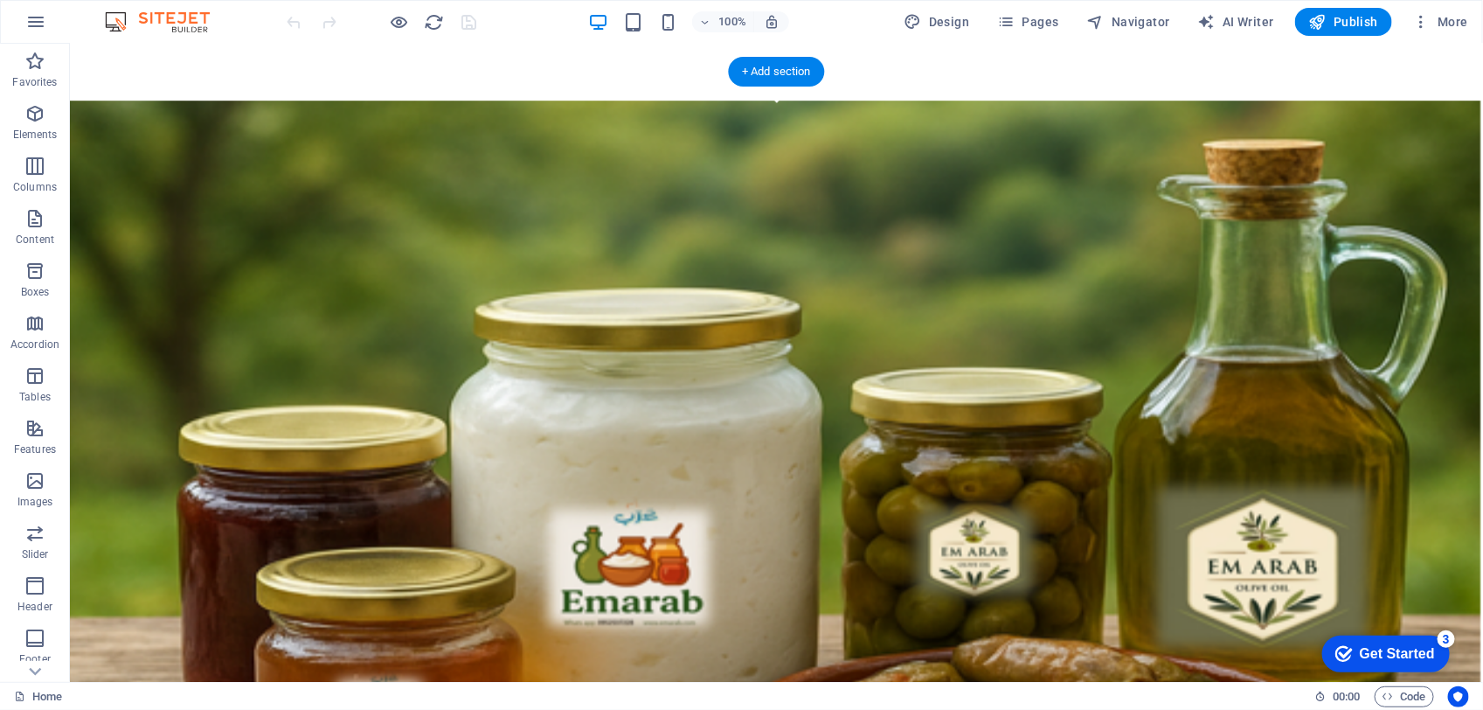
scroll to position [874, 0]
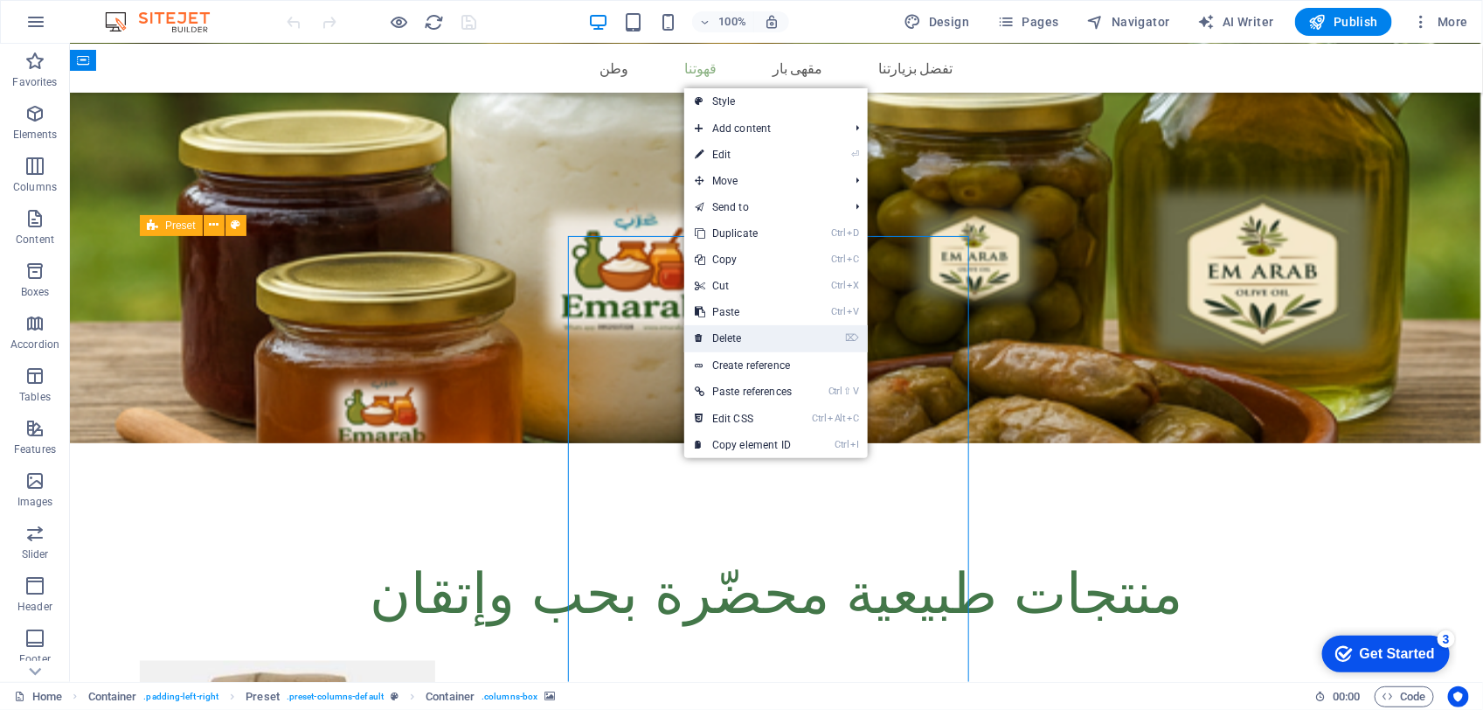
click at [732, 336] on link "⌦ Delete" at bounding box center [743, 338] width 118 height 26
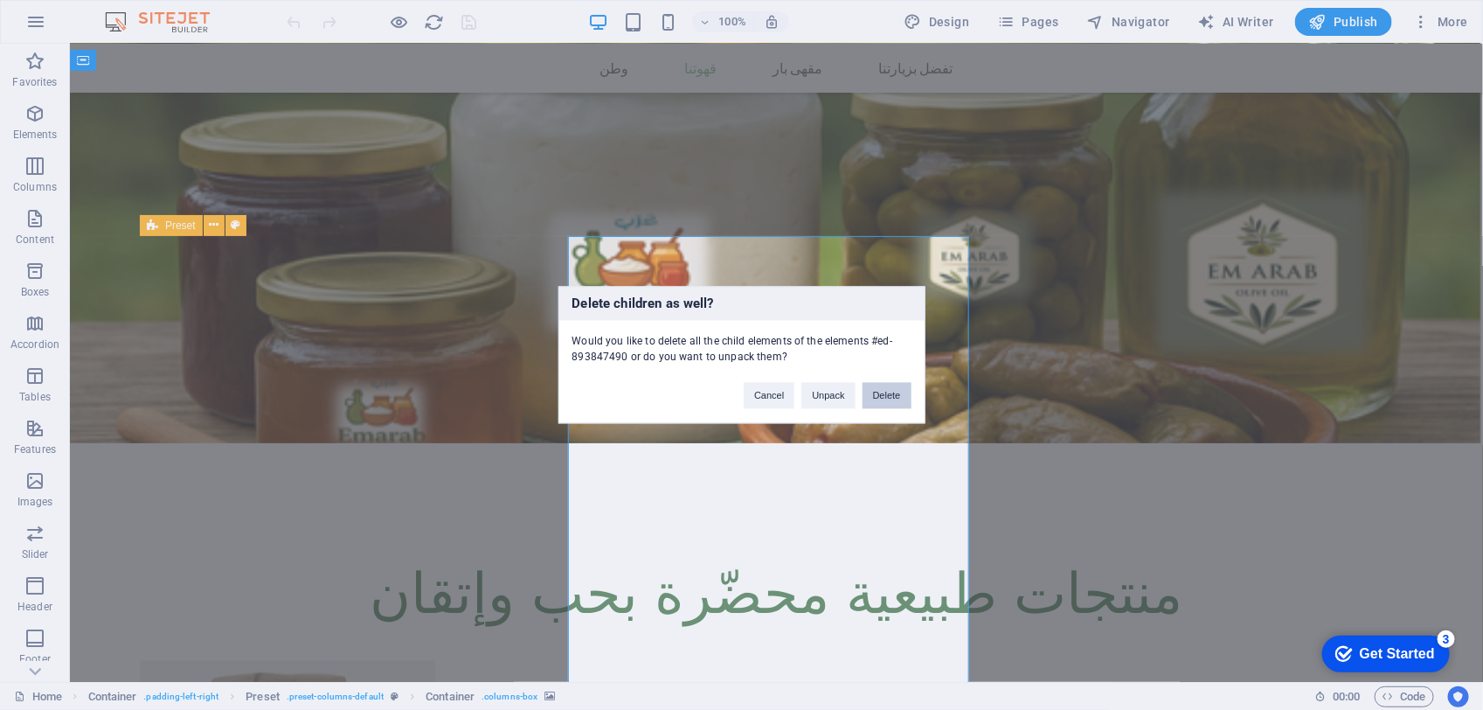
drag, startPoint x: 909, startPoint y: 398, endPoint x: 837, endPoint y: 354, distance: 83.9
click at [909, 398] on button "Delete" at bounding box center [887, 396] width 49 height 26
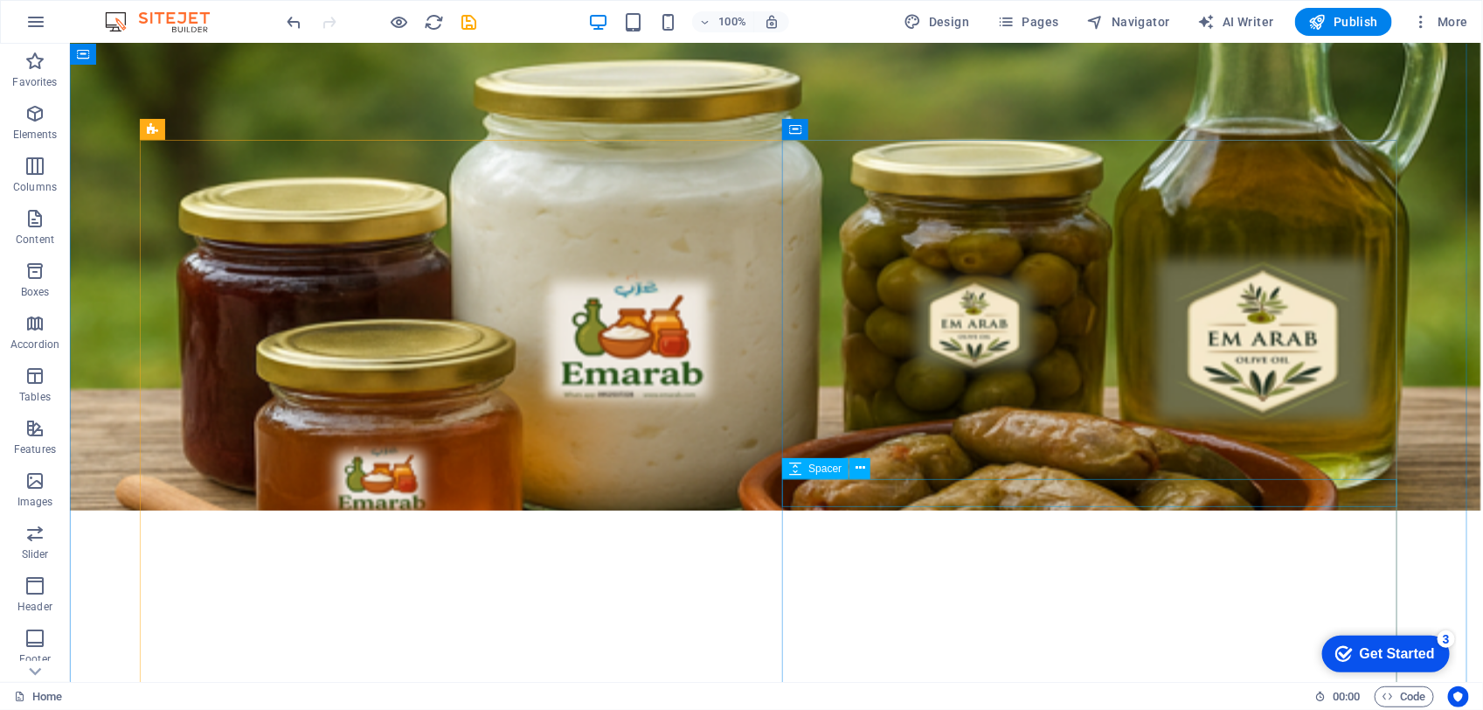
scroll to position [655, 0]
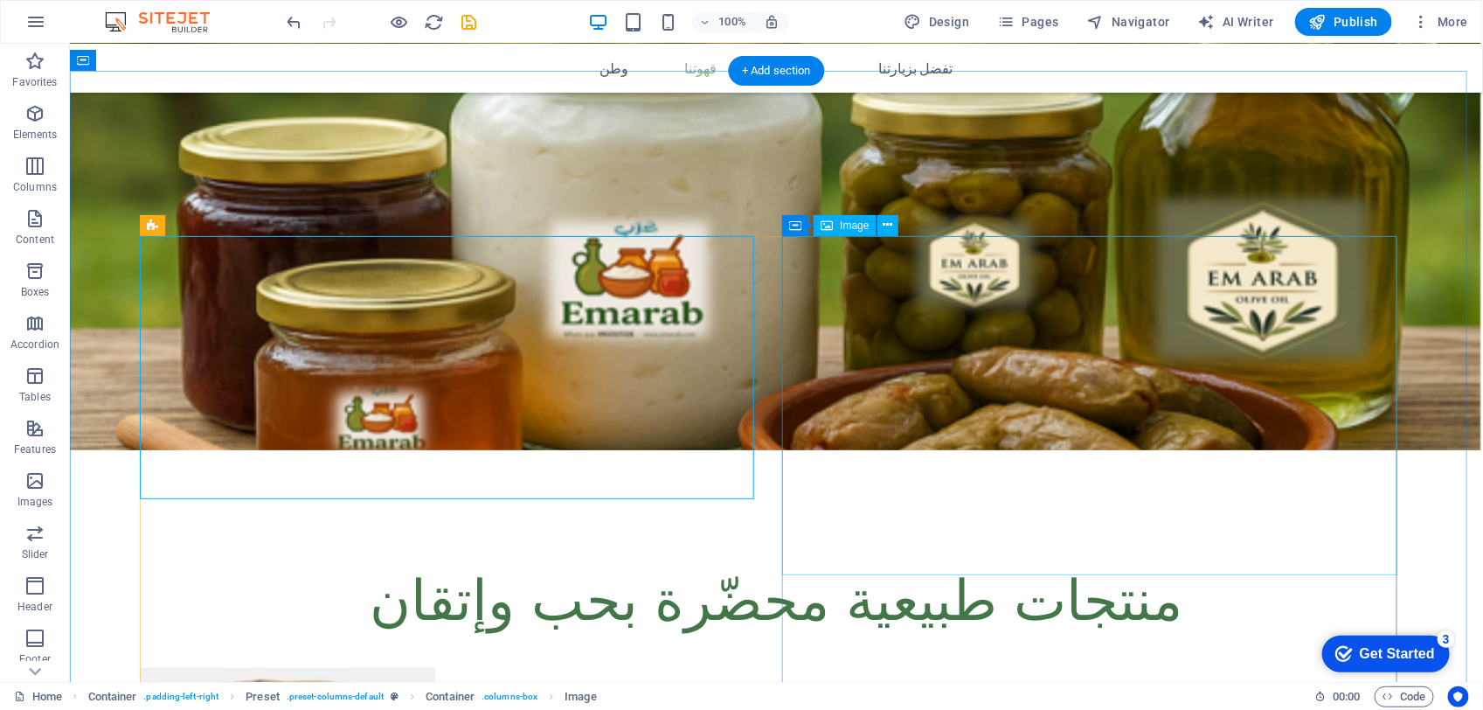
scroll to position [874, 0]
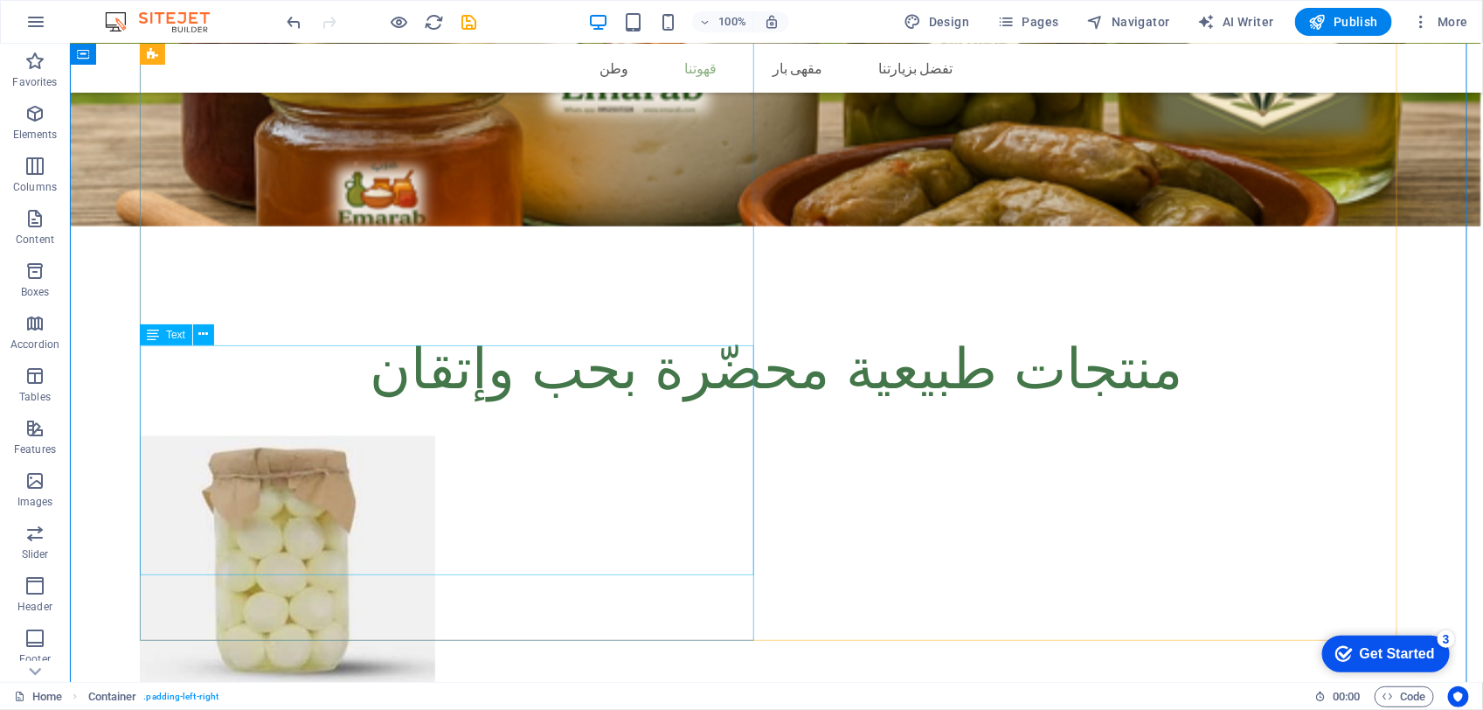
scroll to position [1092, 0]
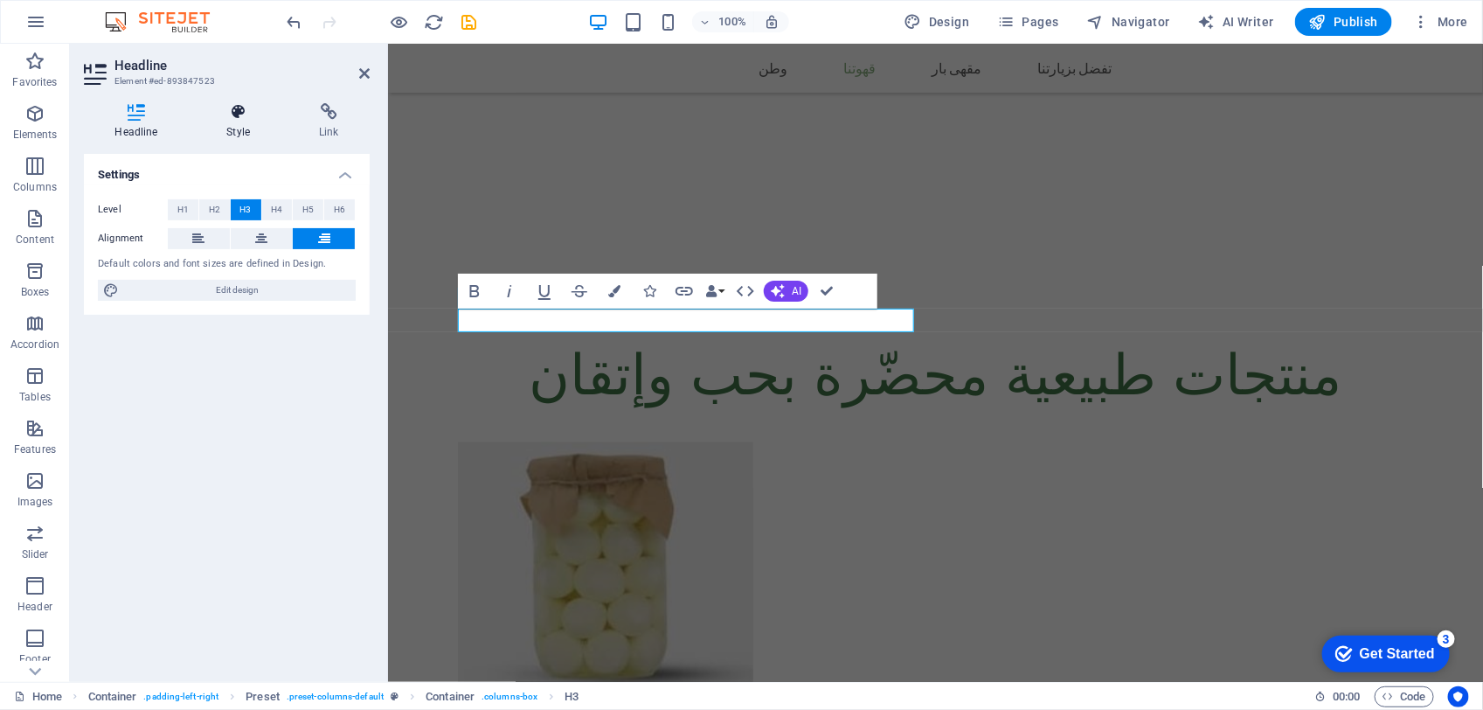
click at [237, 131] on h4 "Style" at bounding box center [242, 121] width 93 height 37
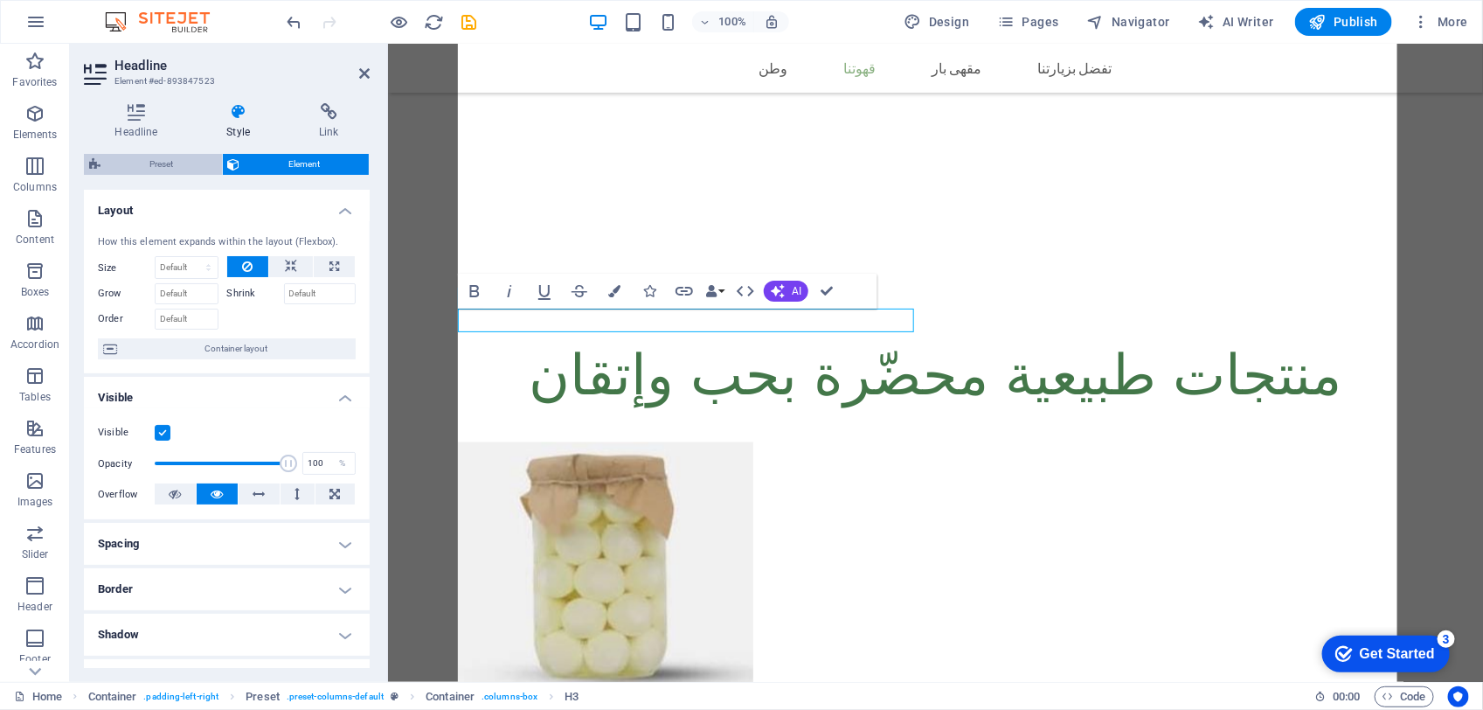
click at [184, 168] on span "Preset" at bounding box center [161, 164] width 111 height 21
select select "px"
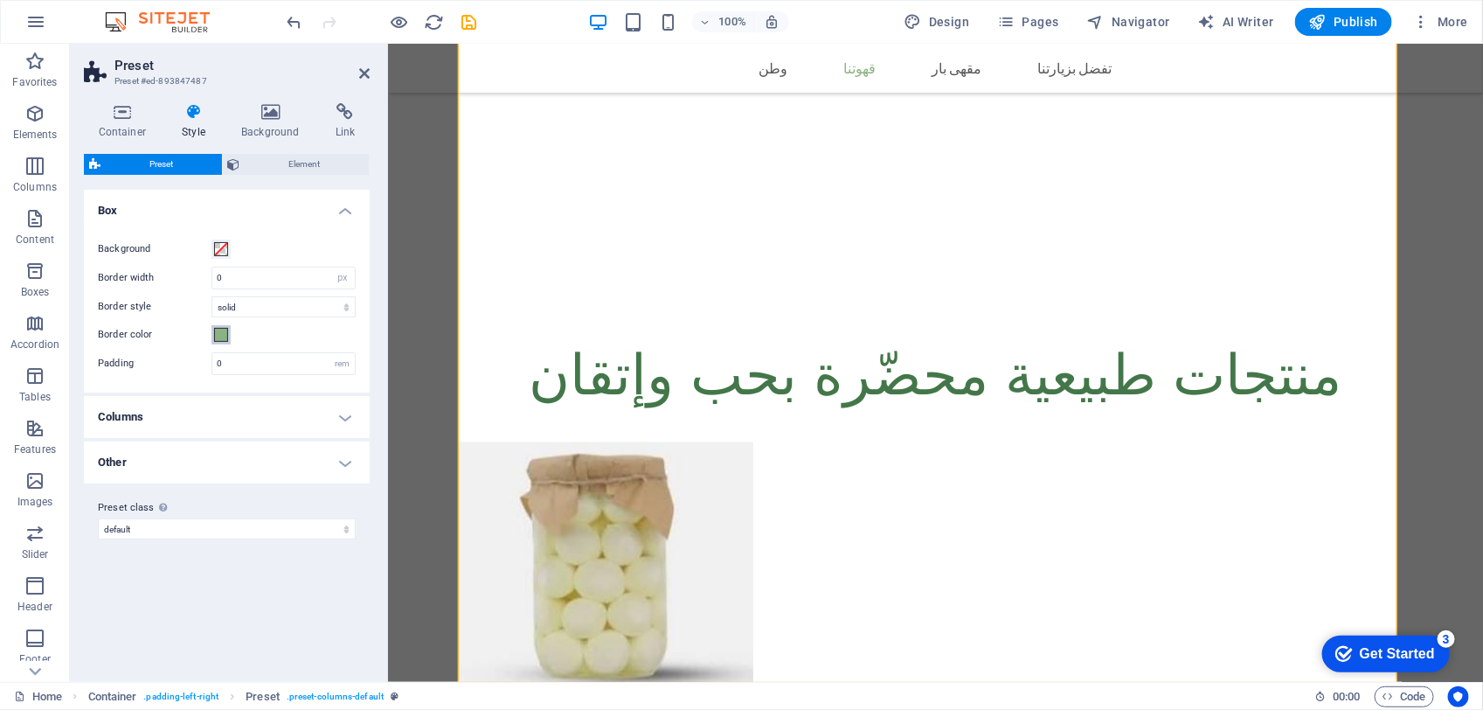
click at [225, 335] on span at bounding box center [221, 335] width 14 height 14
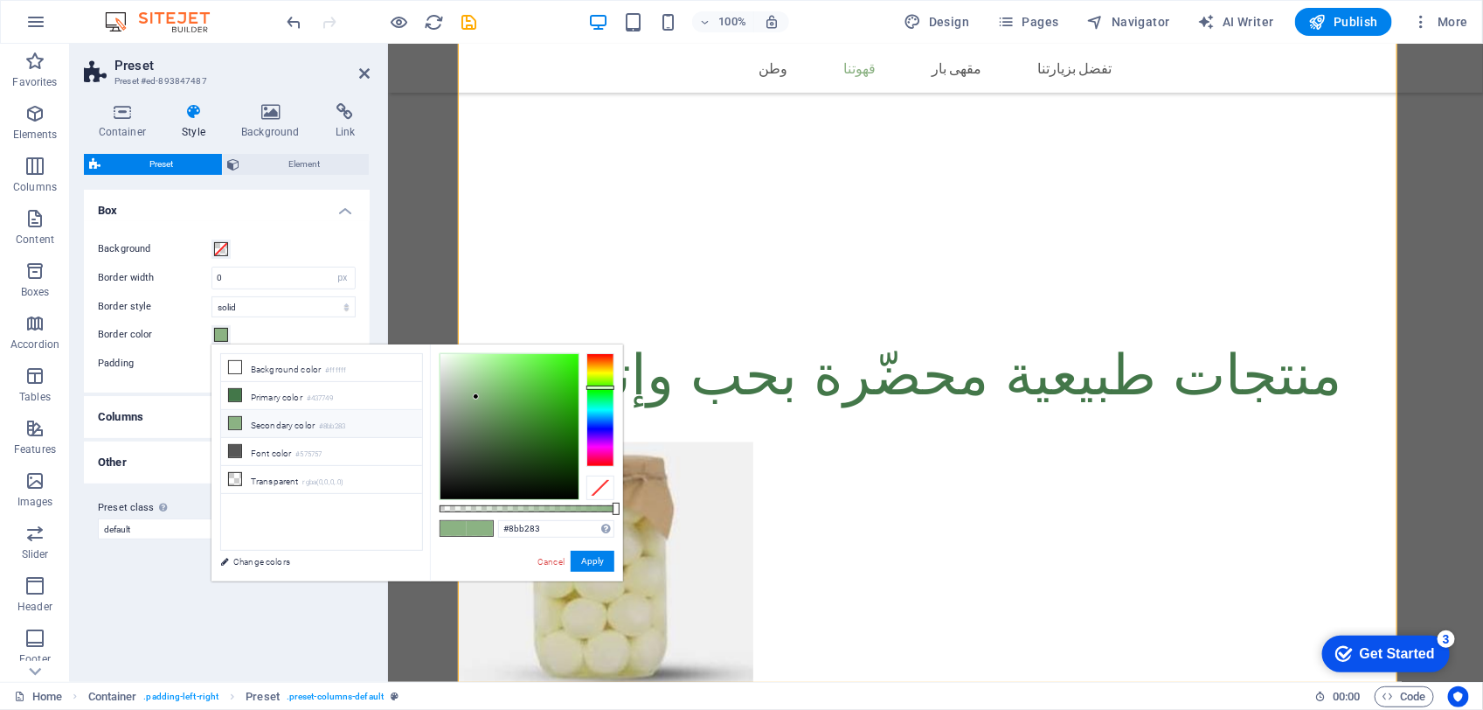
type input "#3bb822"
click at [552, 393] on div at bounding box center [509, 426] width 138 height 145
click at [586, 560] on button "Apply" at bounding box center [593, 561] width 44 height 21
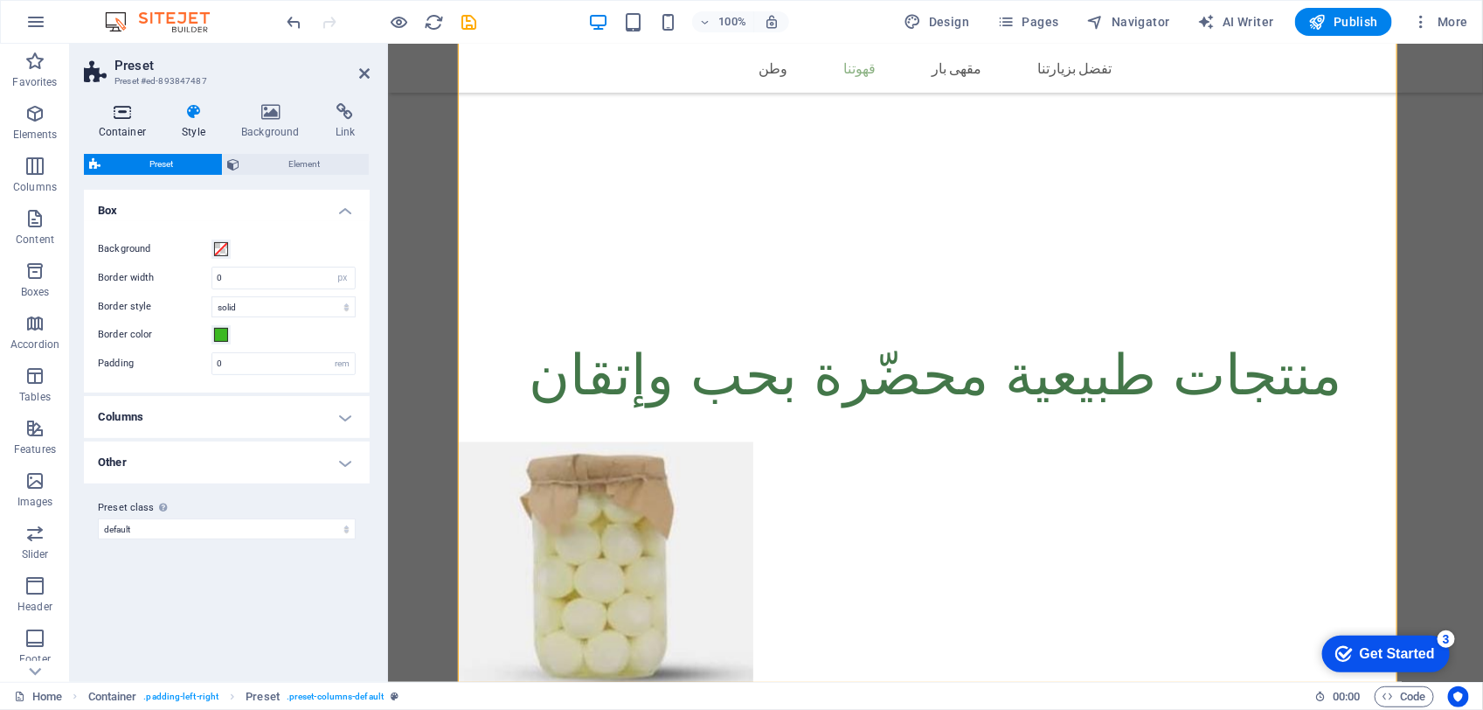
click at [129, 125] on h4 "Container" at bounding box center [126, 121] width 84 height 37
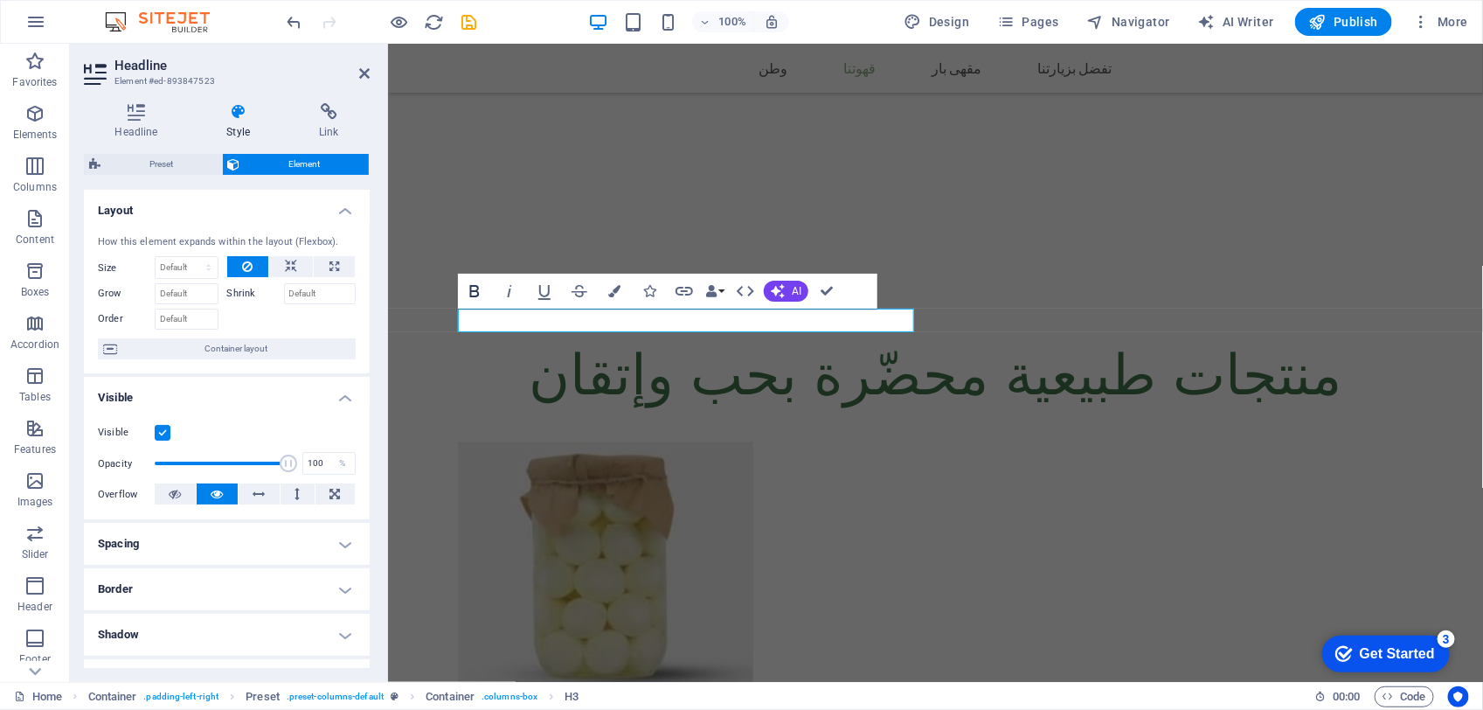
click at [470, 293] on icon "button" at bounding box center [475, 291] width 10 height 12
click at [679, 289] on icon "button" at bounding box center [684, 291] width 21 height 21
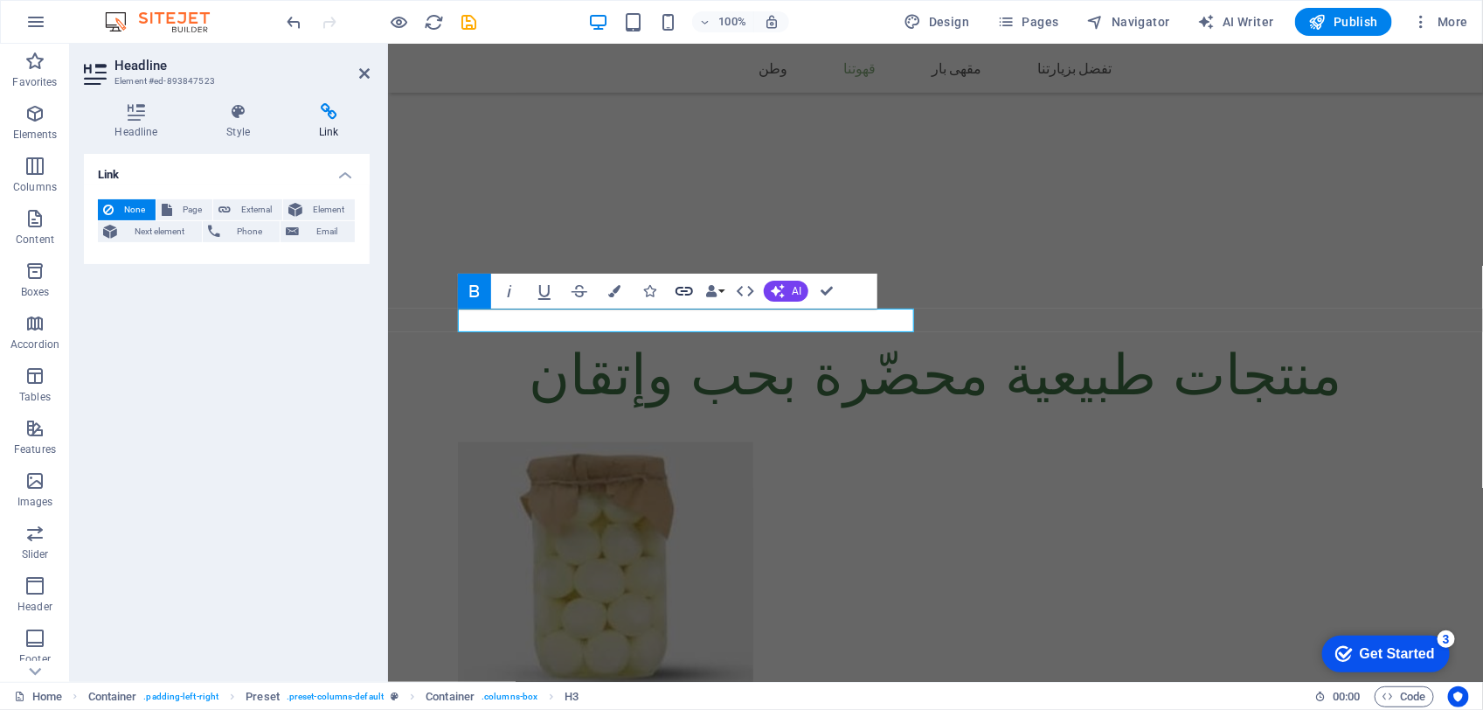
click at [699, 289] on button "Link" at bounding box center [684, 291] width 33 height 35
click at [712, 289] on icon "button" at bounding box center [711, 291] width 12 height 12
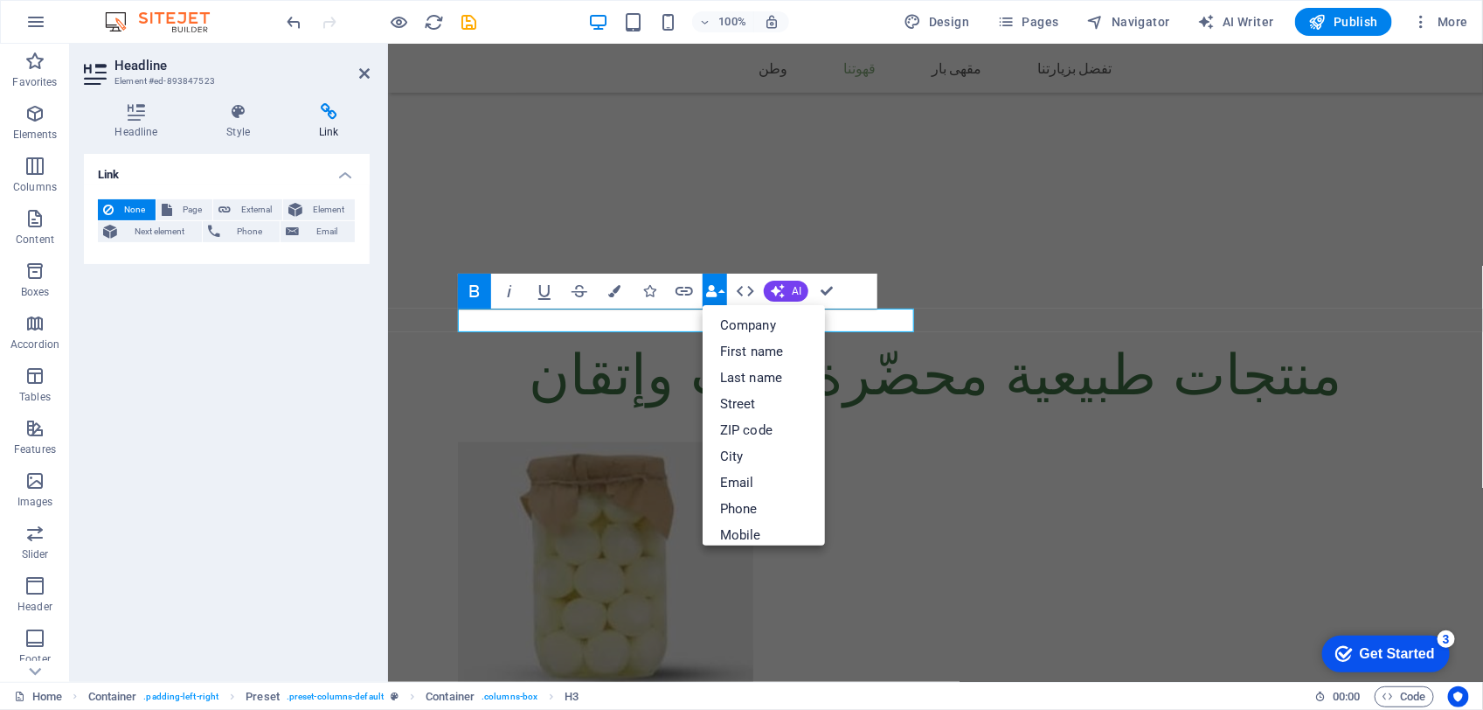
click at [712, 289] on icon "button" at bounding box center [711, 291] width 12 height 12
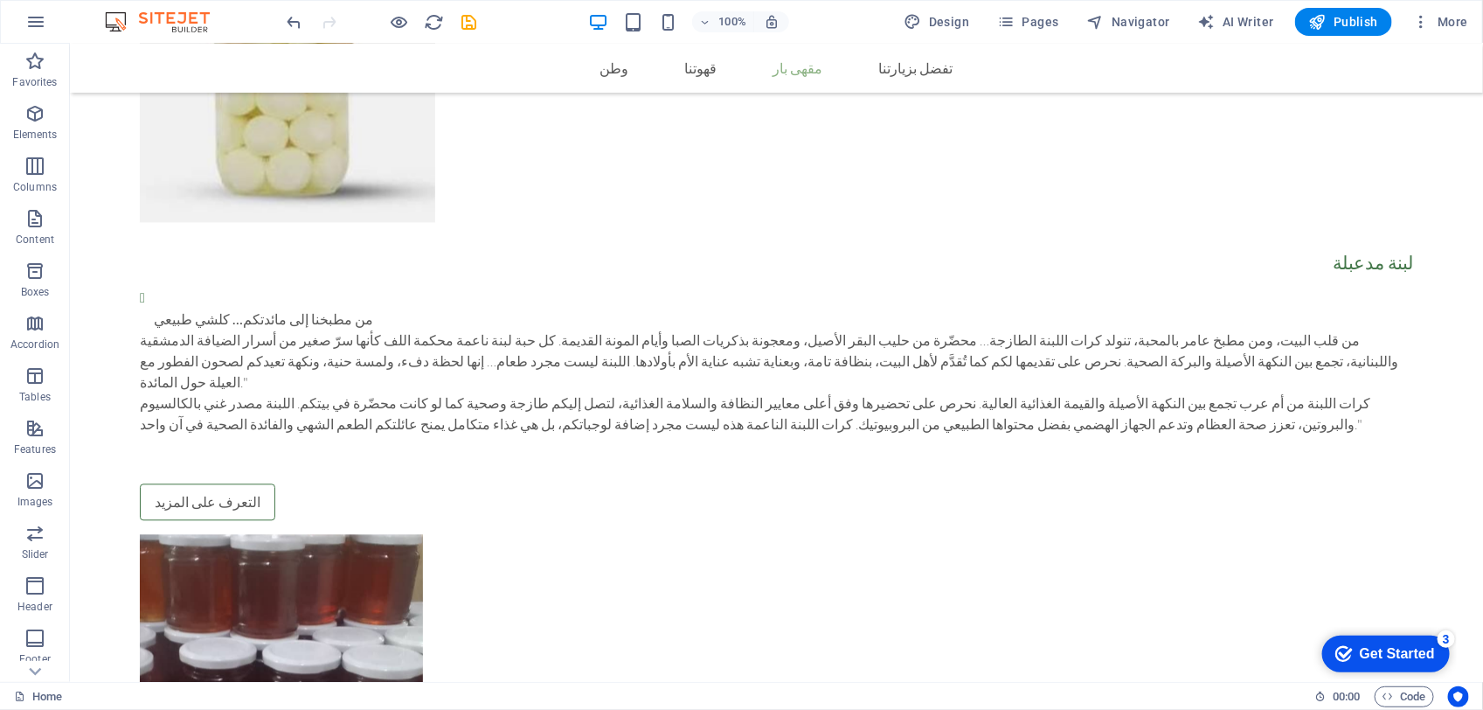
scroll to position [1639, 0]
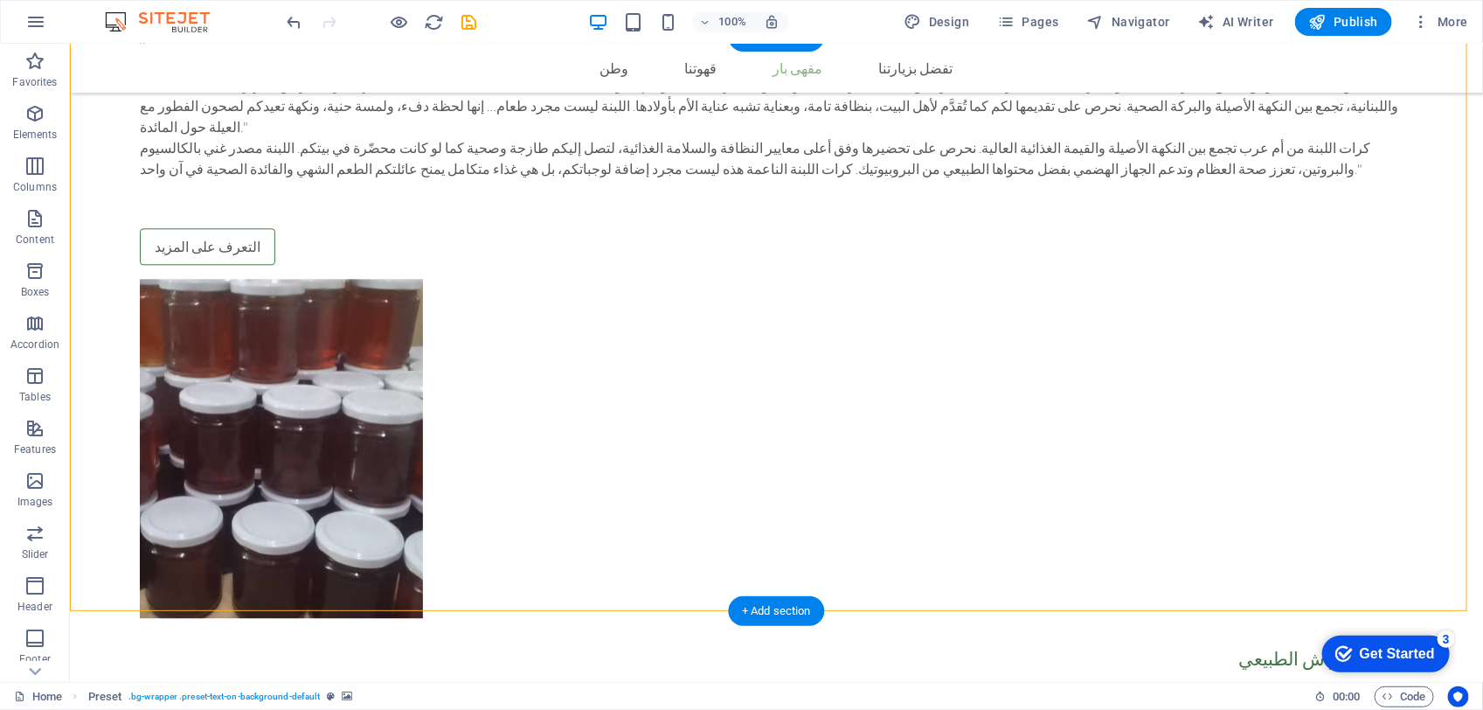
scroll to position [1748, 0]
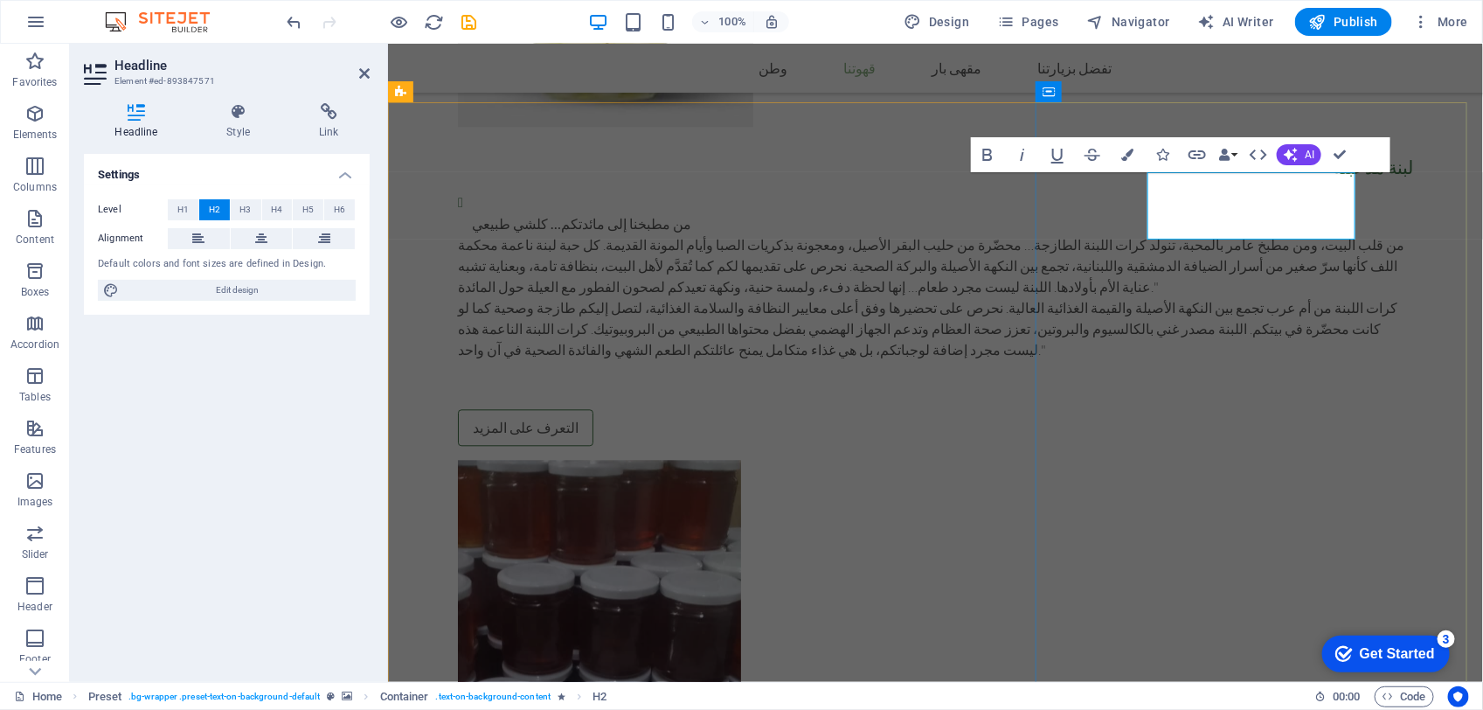
scroll to position [1529, 0]
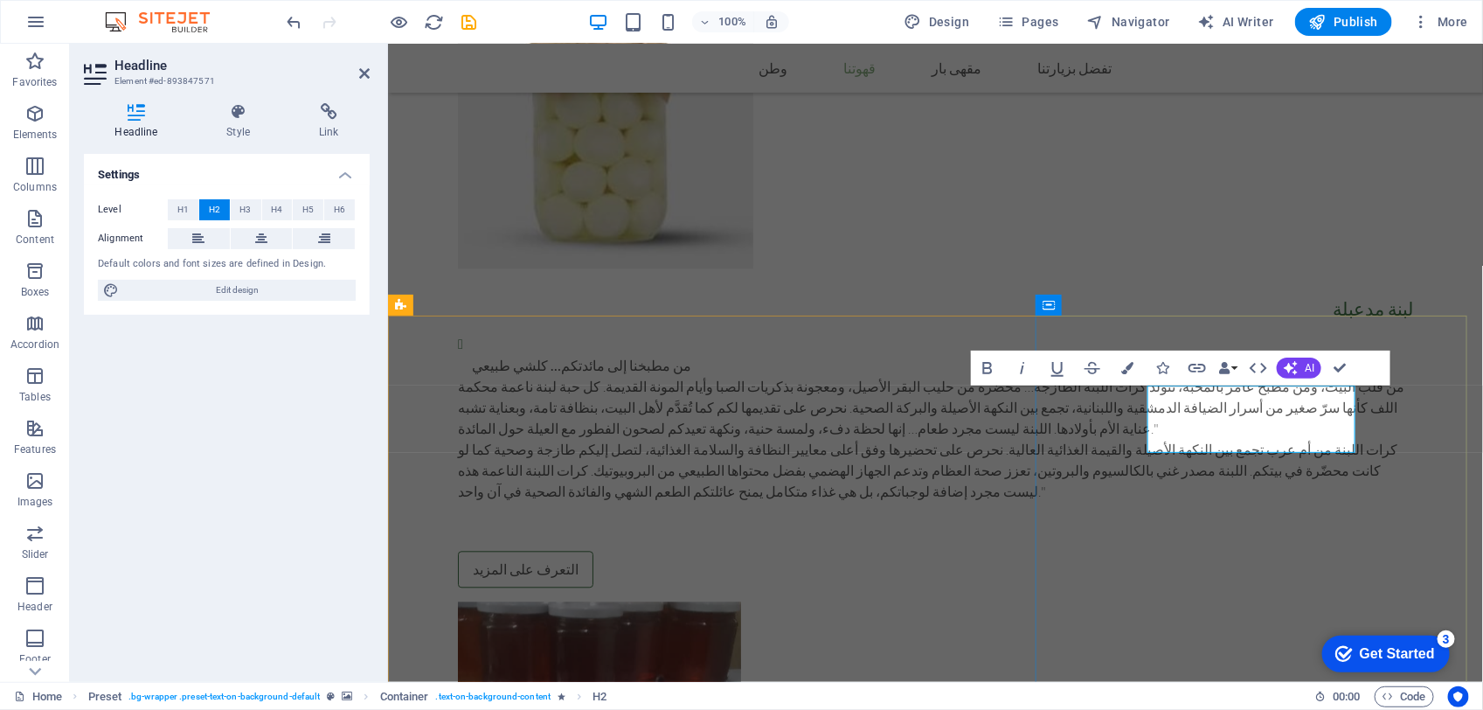
click at [227, 116] on icon at bounding box center [239, 111] width 86 height 17
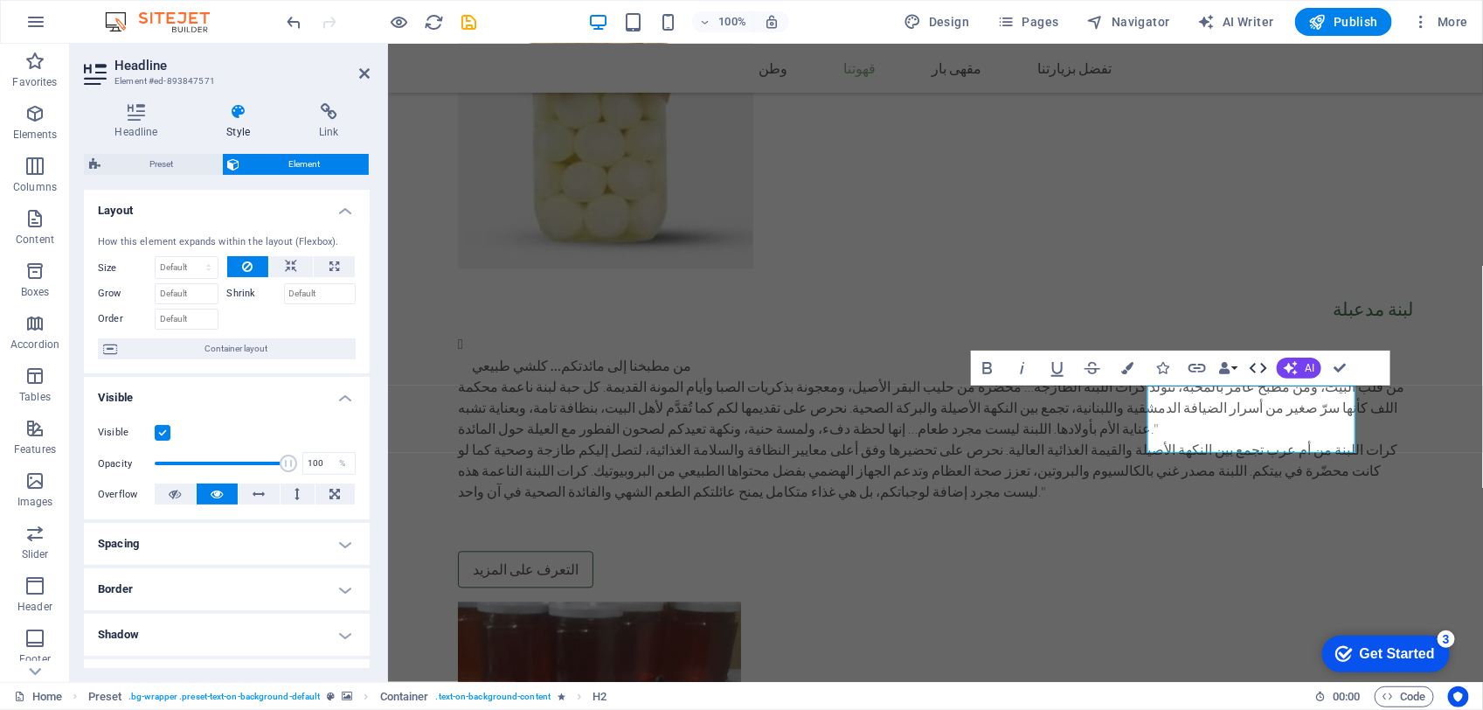
click at [1243, 365] on button "HTML" at bounding box center [1258, 367] width 33 height 35
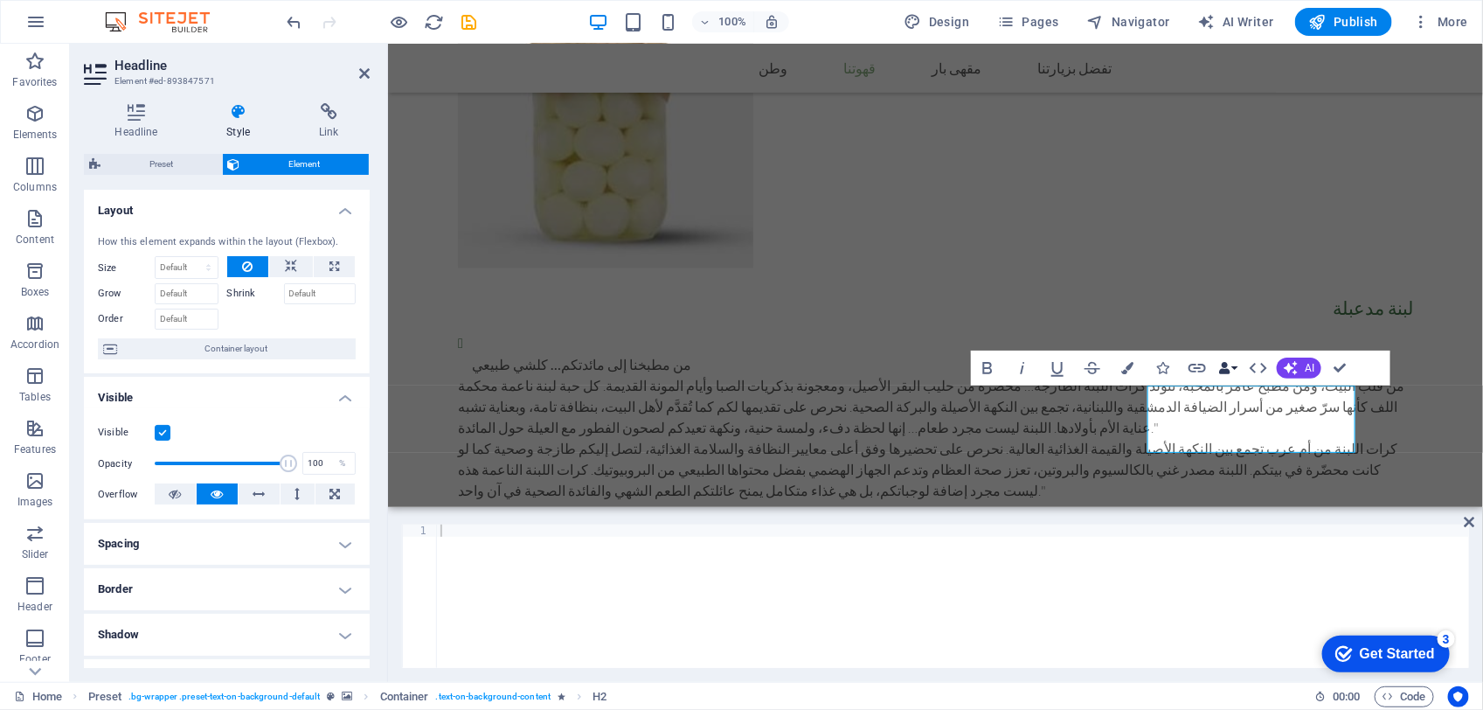
click at [1238, 365] on button "Data Bindings" at bounding box center [1228, 367] width 24 height 35
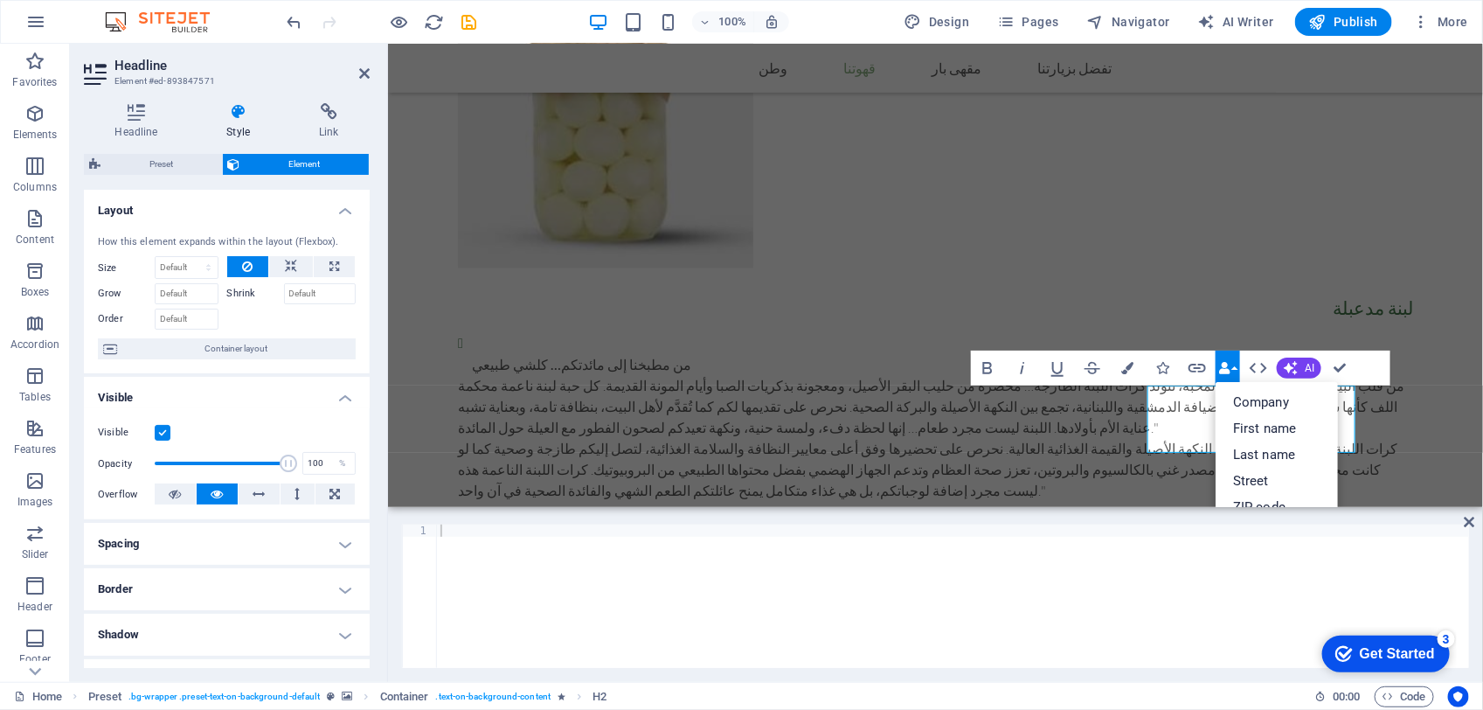
click at [1237, 365] on button "Data Bindings" at bounding box center [1228, 367] width 24 height 35
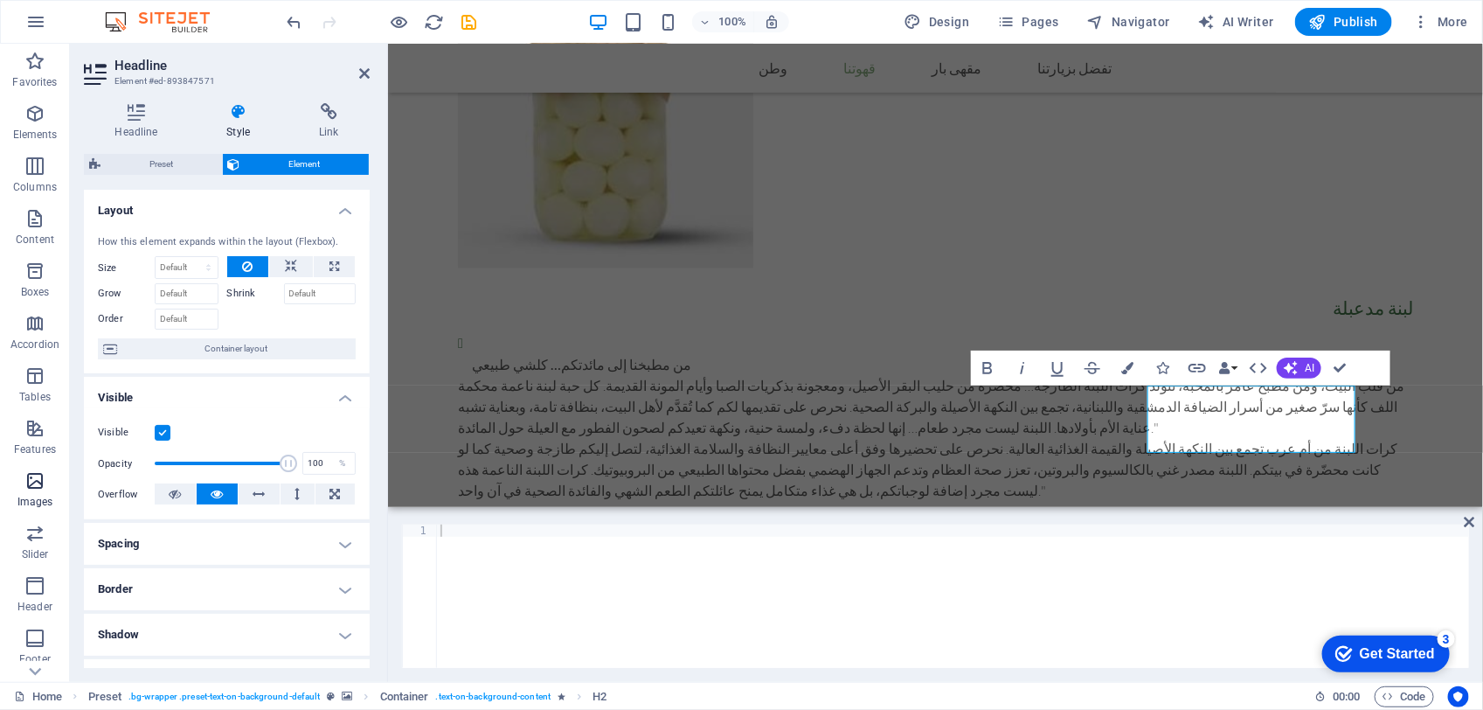
click at [44, 478] on icon "button" at bounding box center [34, 480] width 21 height 21
click at [39, 482] on icon "button" at bounding box center [34, 480] width 21 height 21
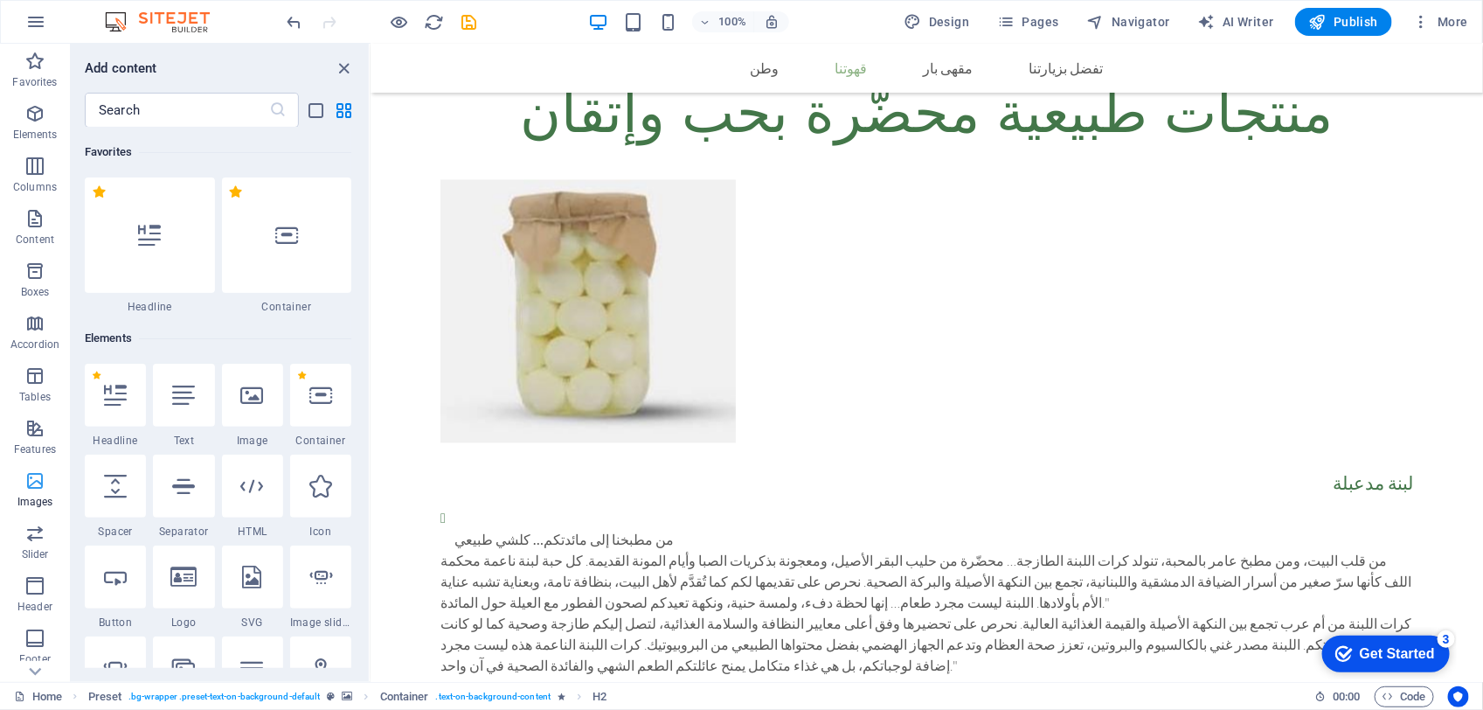
click at [39, 482] on icon "button" at bounding box center [34, 480] width 21 height 21
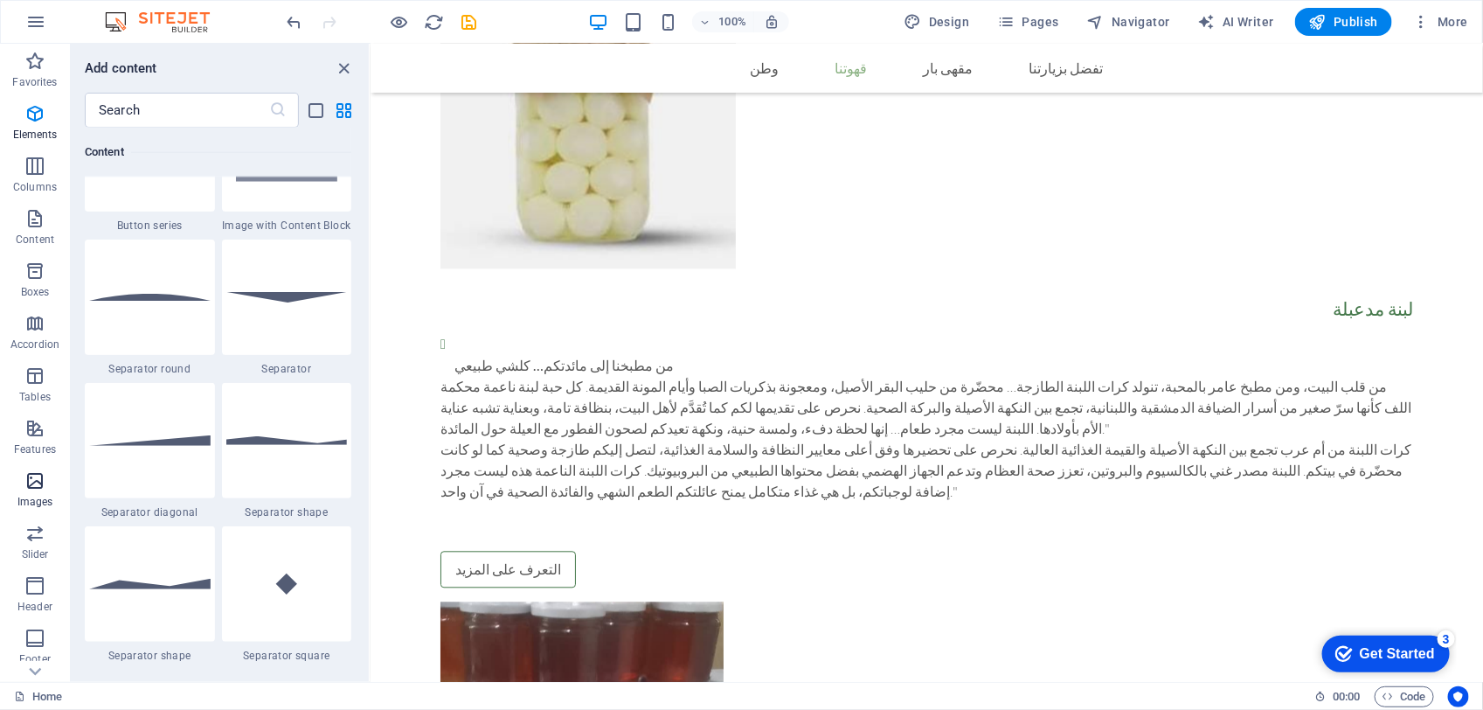
scroll to position [8860, 0]
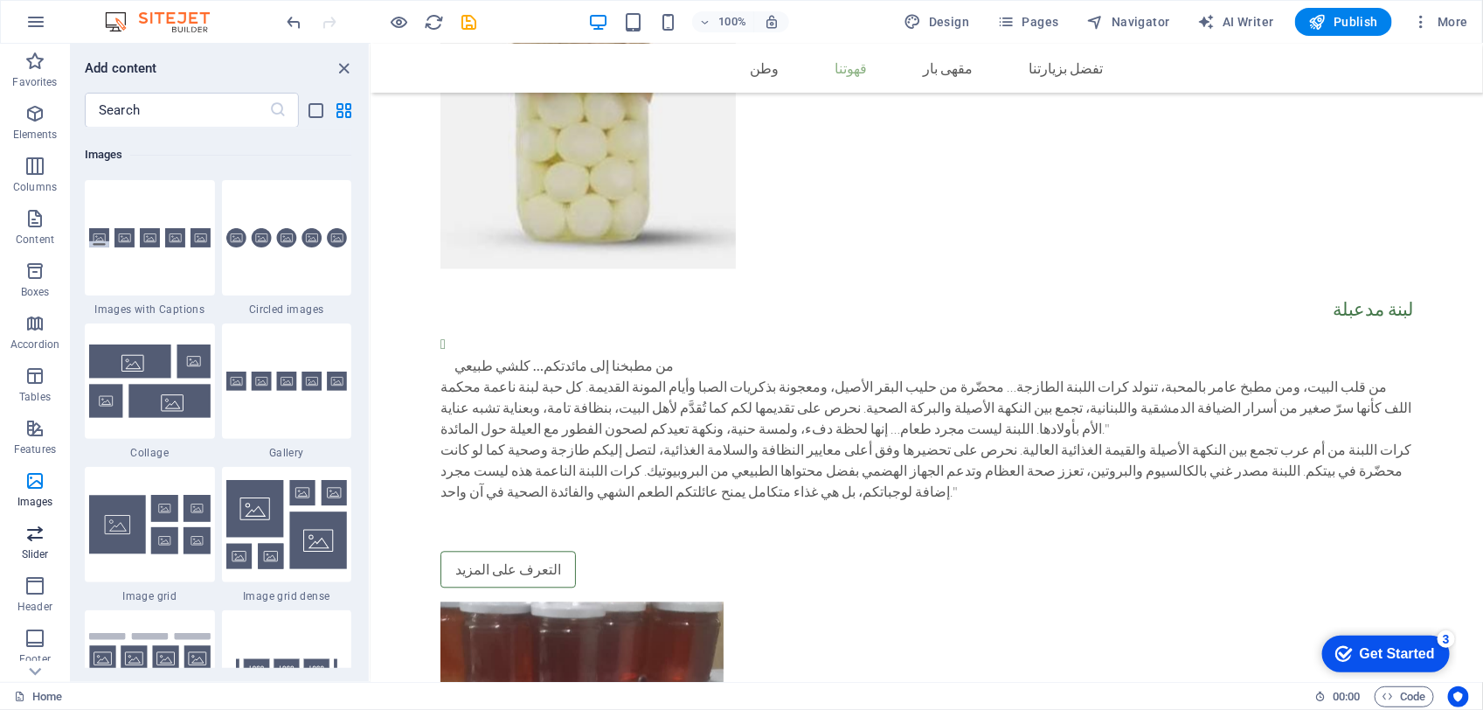
click at [17, 546] on span "Slider" at bounding box center [35, 544] width 70 height 42
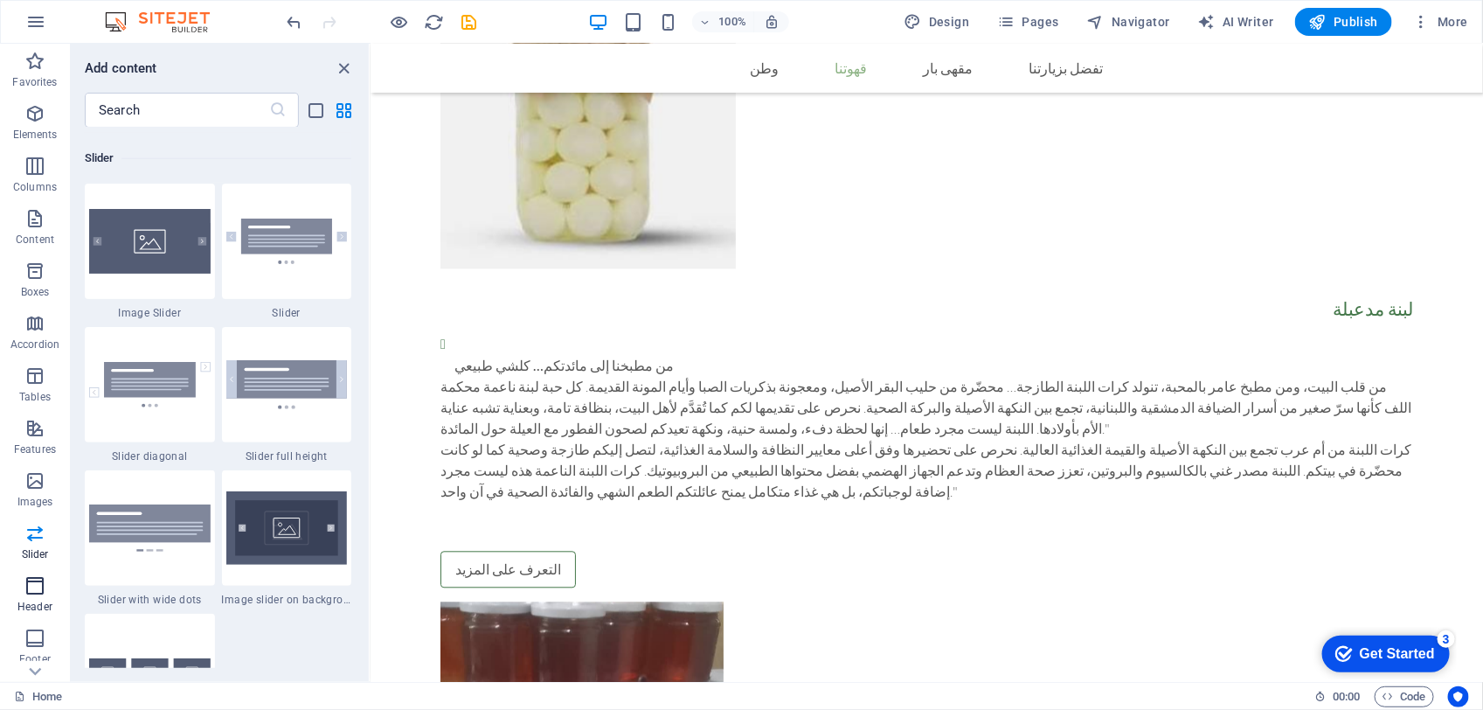
scroll to position [9907, 0]
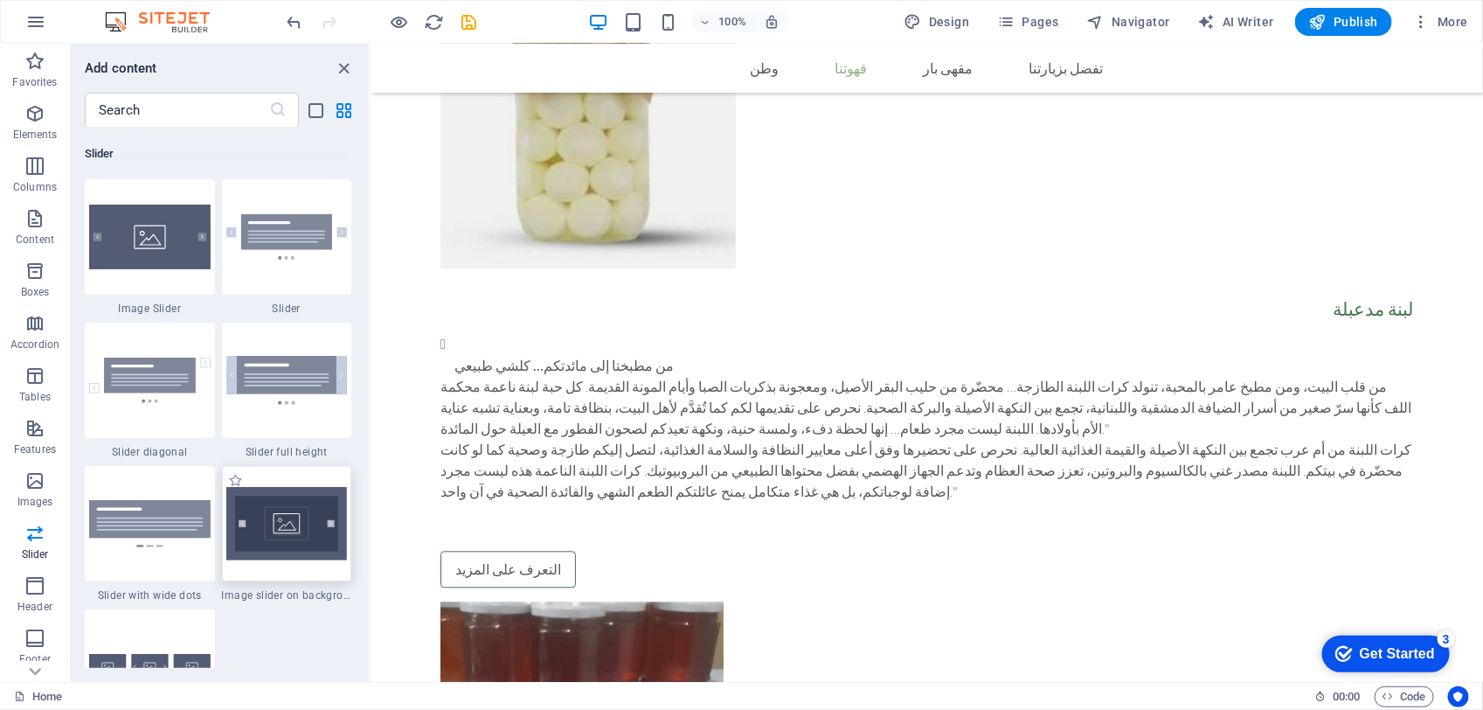
click at [288, 527] on img at bounding box center [286, 523] width 121 height 73
click at [27, 114] on icon "button" at bounding box center [34, 113] width 21 height 21
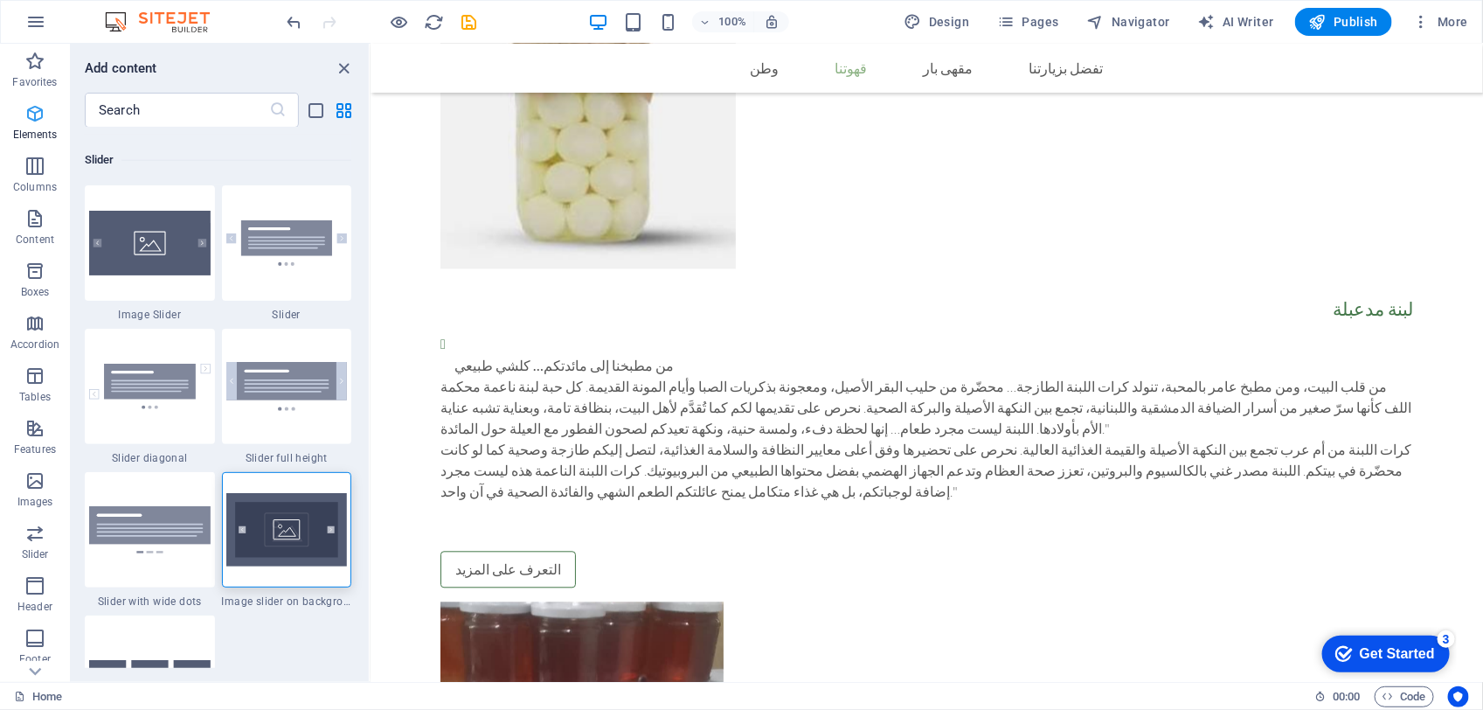
click at [27, 114] on icon "button" at bounding box center [34, 113] width 21 height 21
click at [32, 112] on icon "button" at bounding box center [34, 113] width 21 height 21
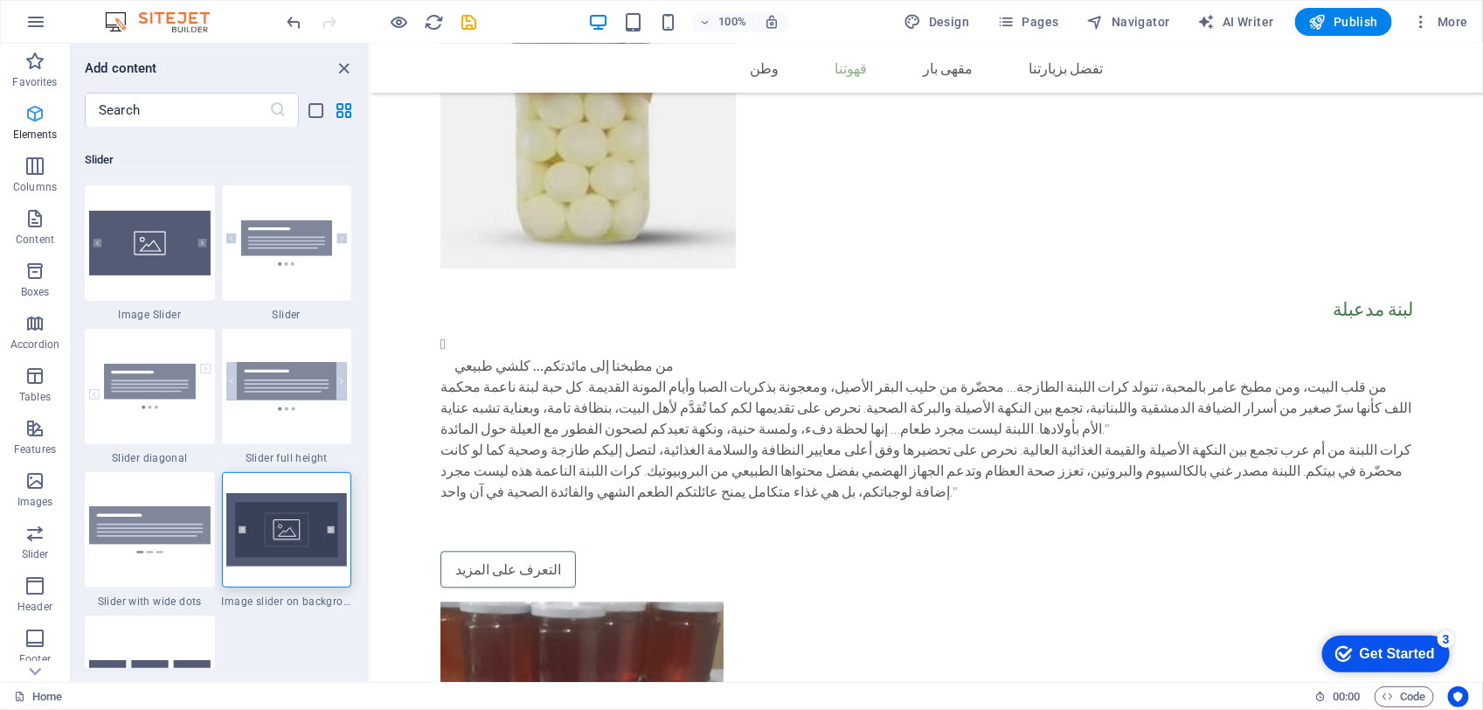
click at [32, 112] on icon "button" at bounding box center [34, 113] width 21 height 21
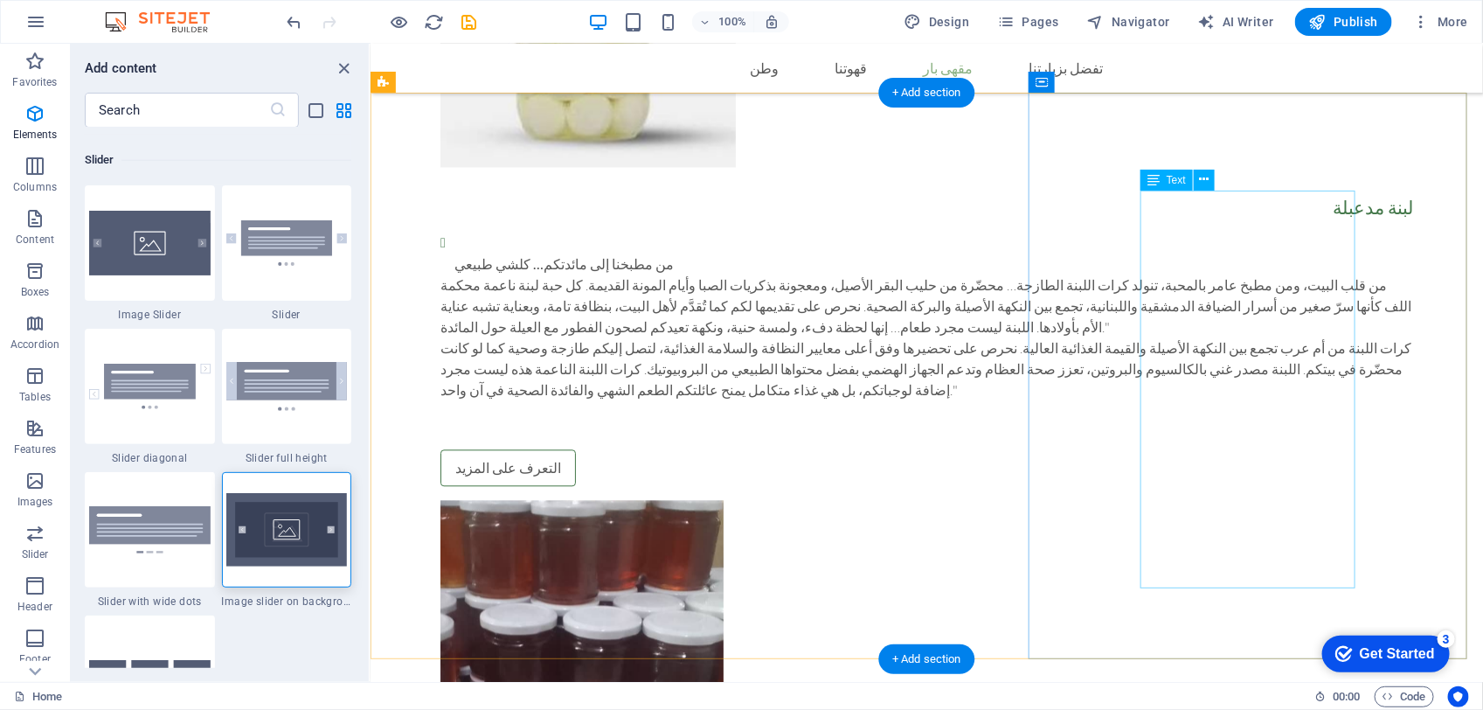
scroll to position [1857, 0]
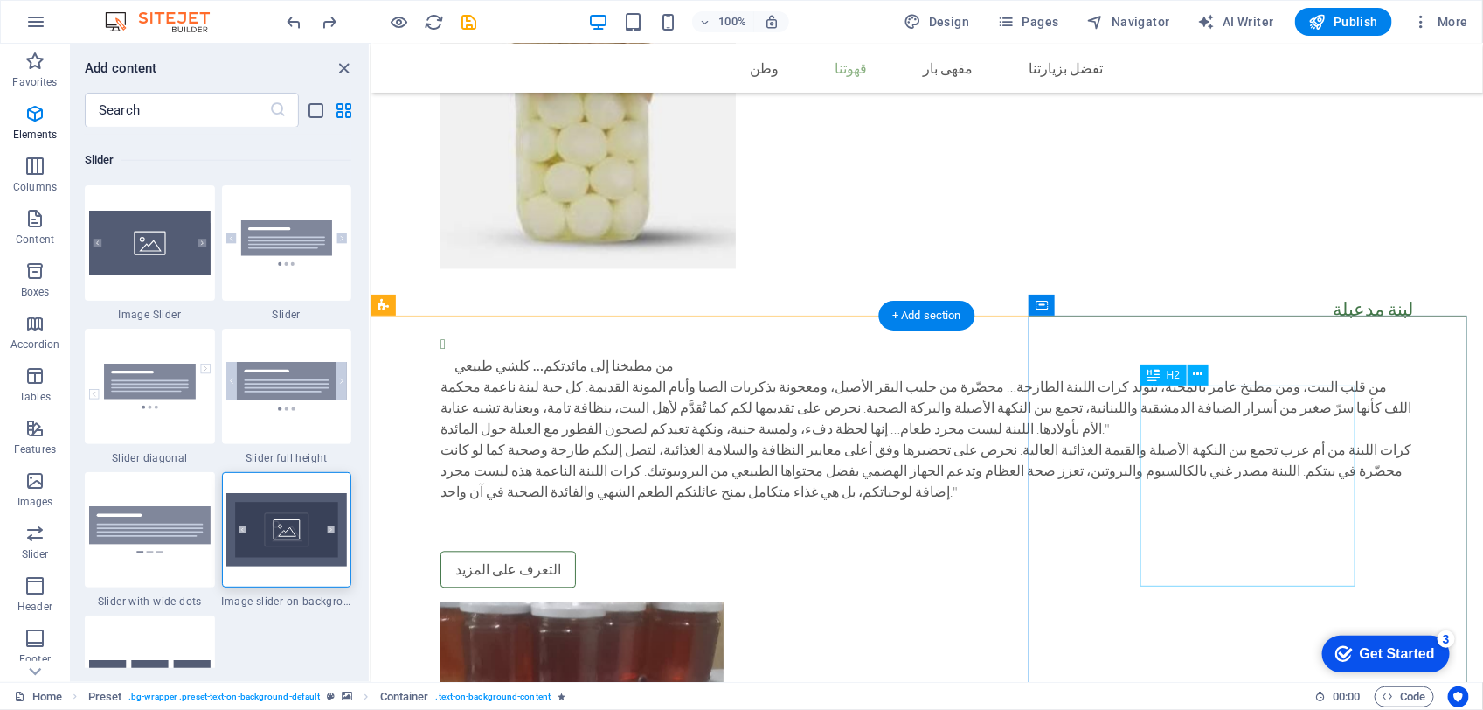
click at [1203, 371] on icon at bounding box center [1199, 374] width 10 height 18
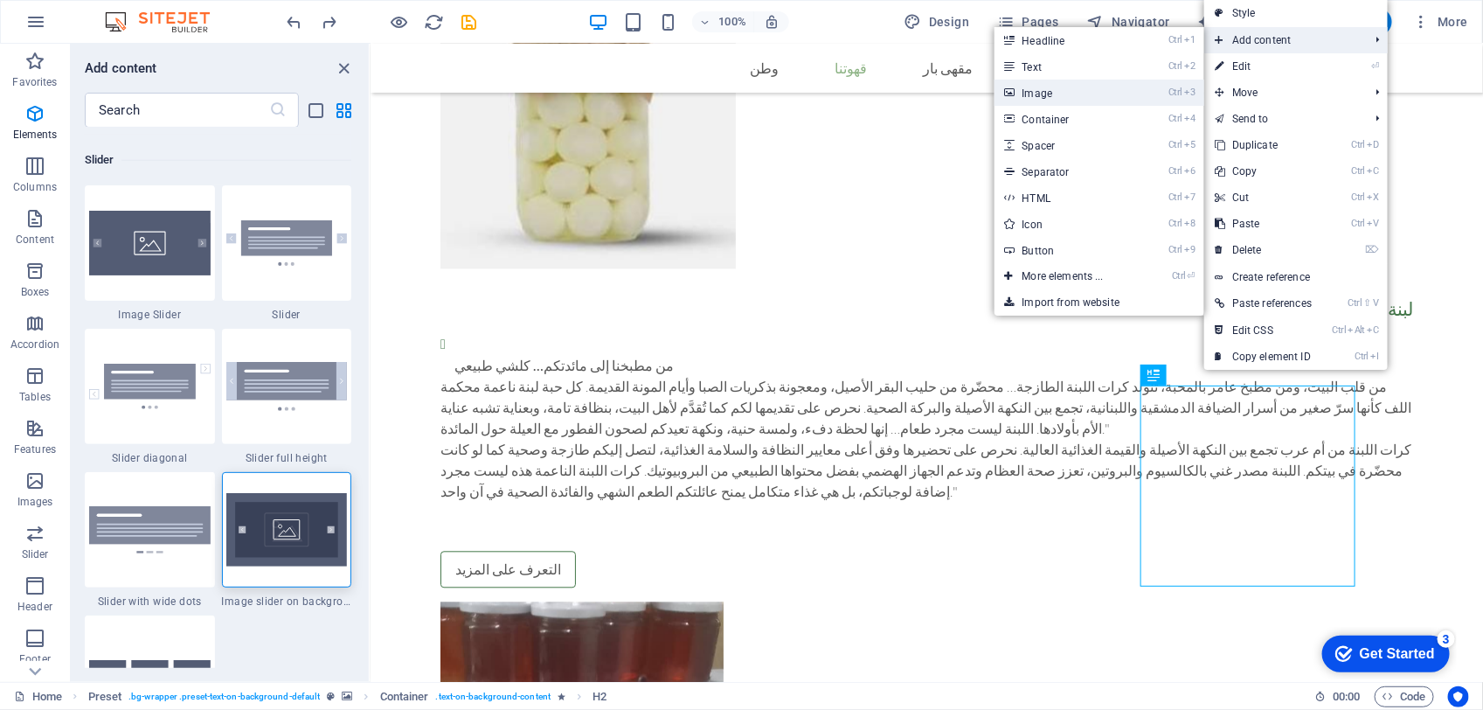
click at [1091, 101] on link "Ctrl 3 Image" at bounding box center [1067, 93] width 144 height 26
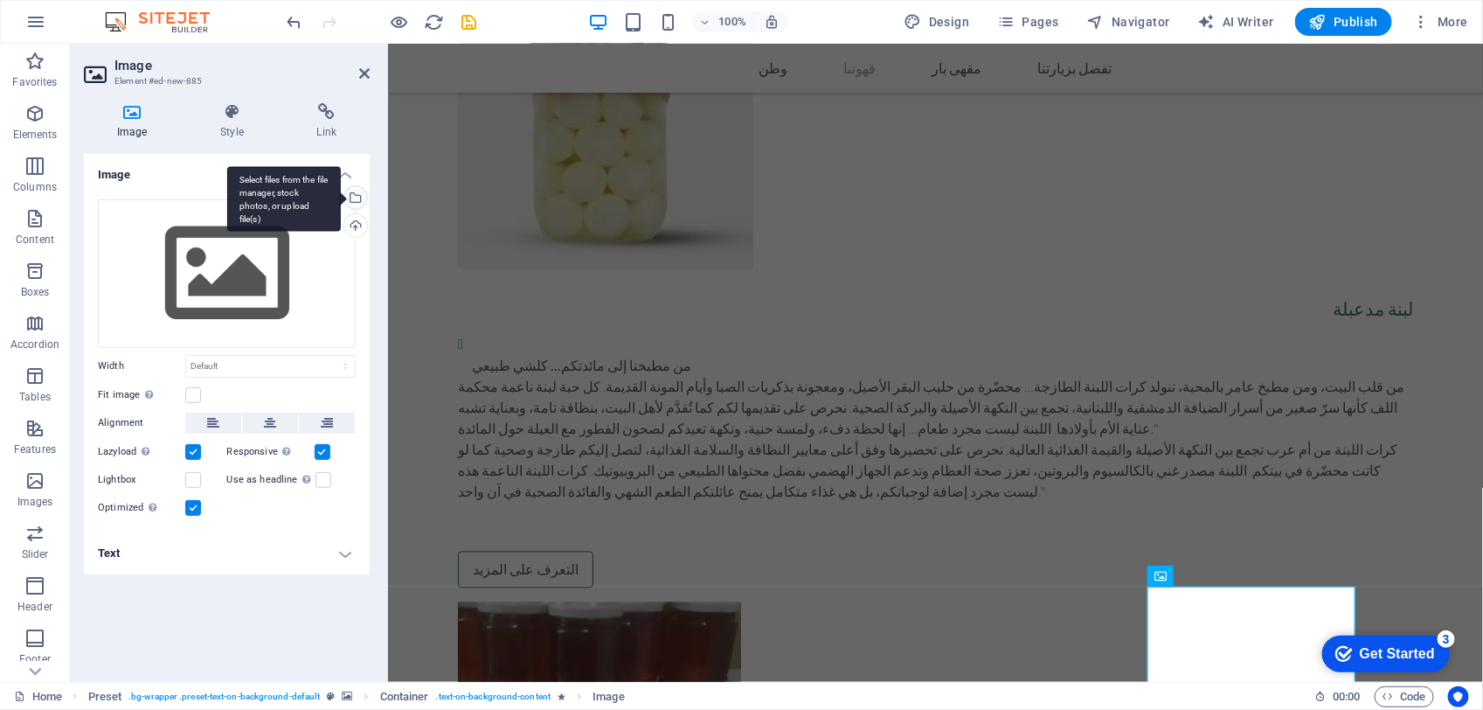
click at [352, 198] on div "Select files from the file manager, stock photos, or upload file(s)" at bounding box center [354, 199] width 26 height 26
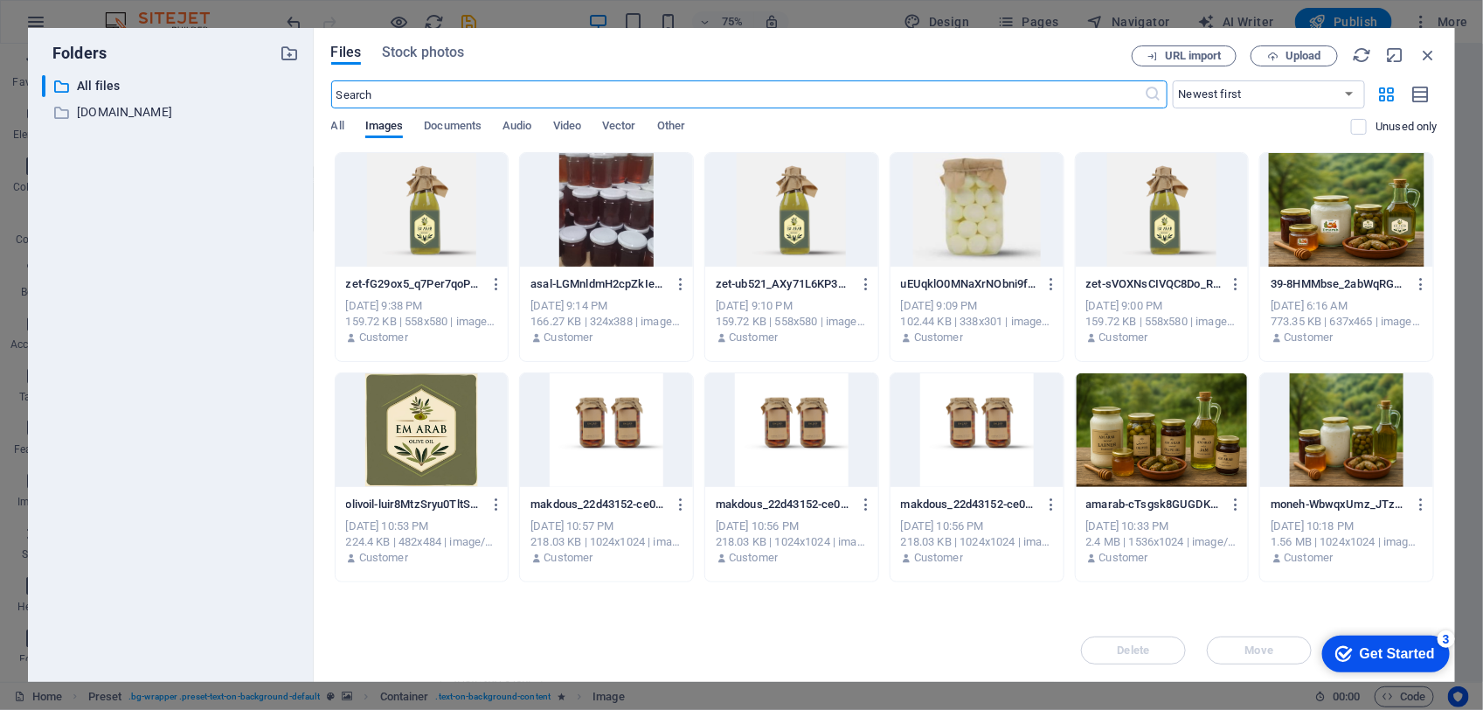
scroll to position [1742, 0]
click at [447, 437] on div at bounding box center [422, 430] width 173 height 114
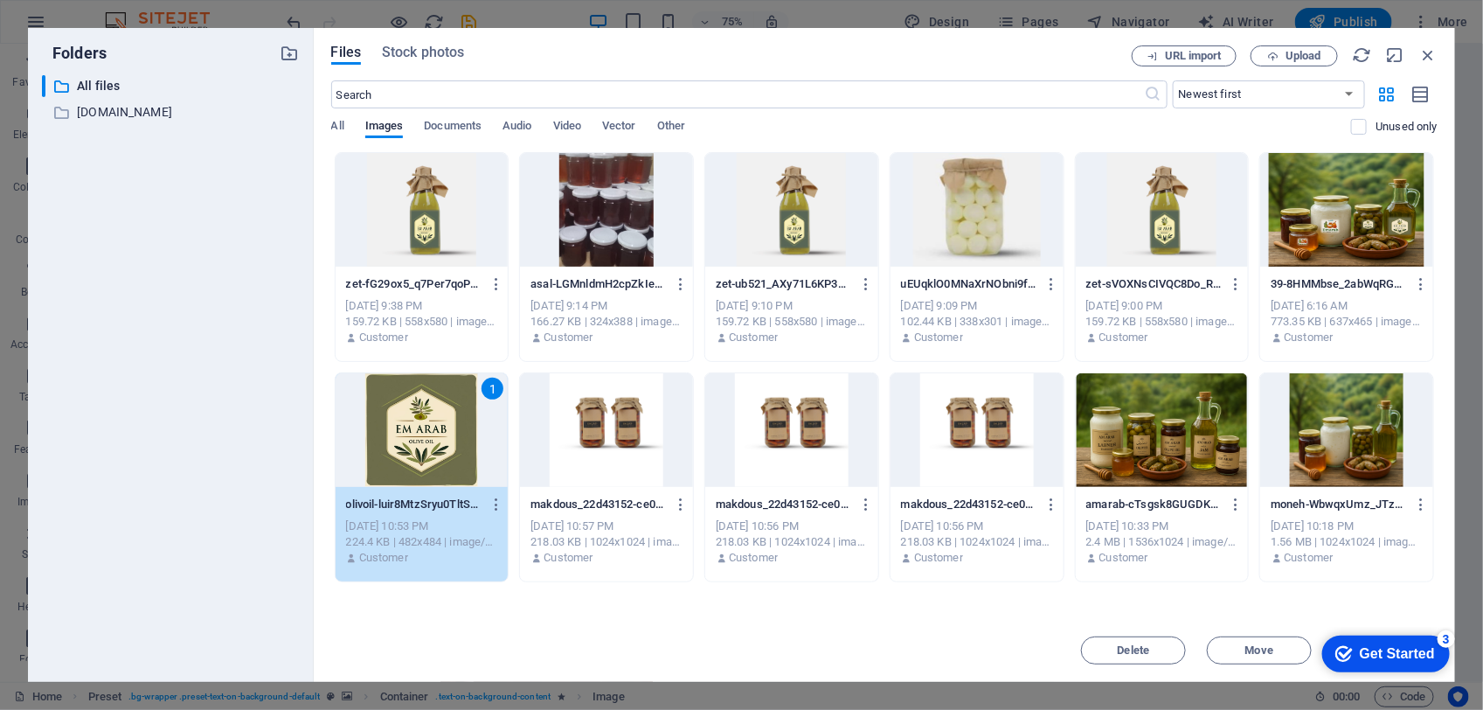
click at [447, 437] on div "1" at bounding box center [422, 430] width 173 height 114
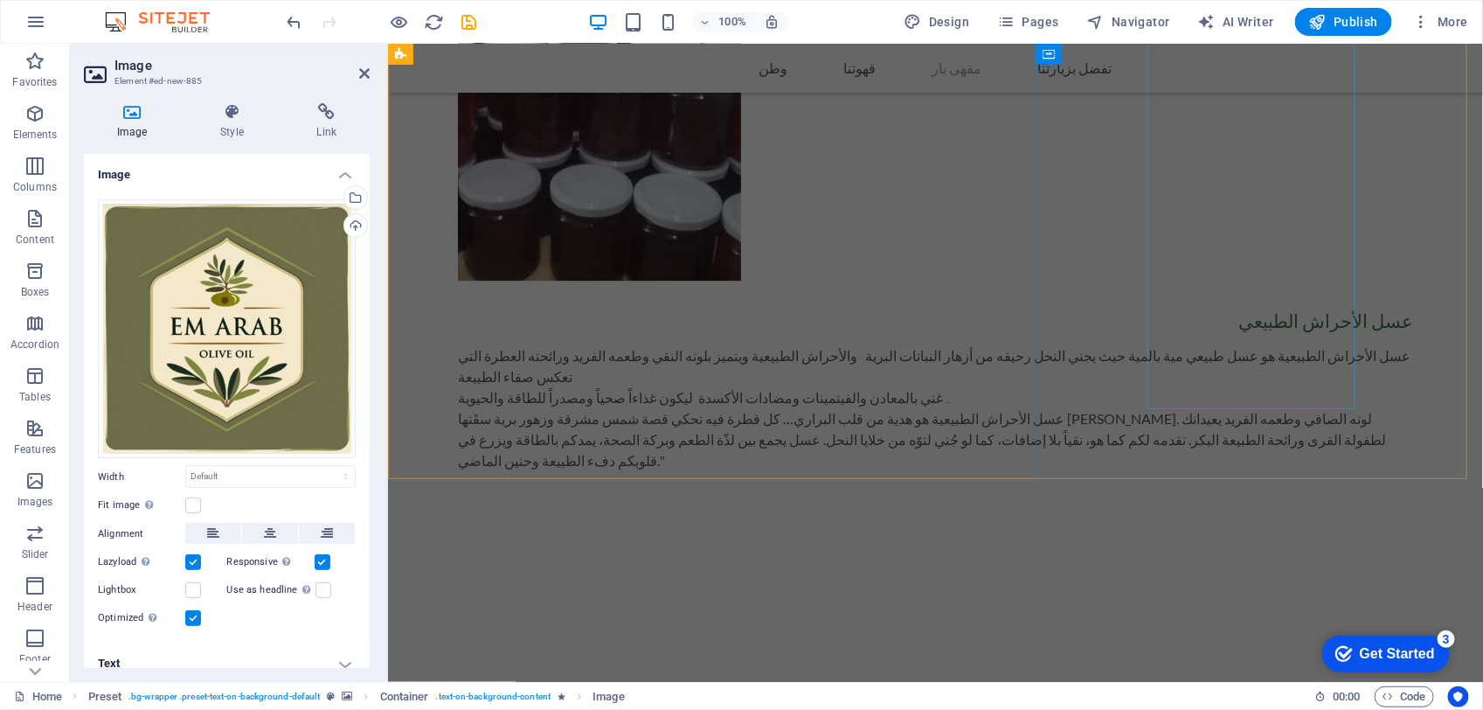
scroll to position [2294, 0]
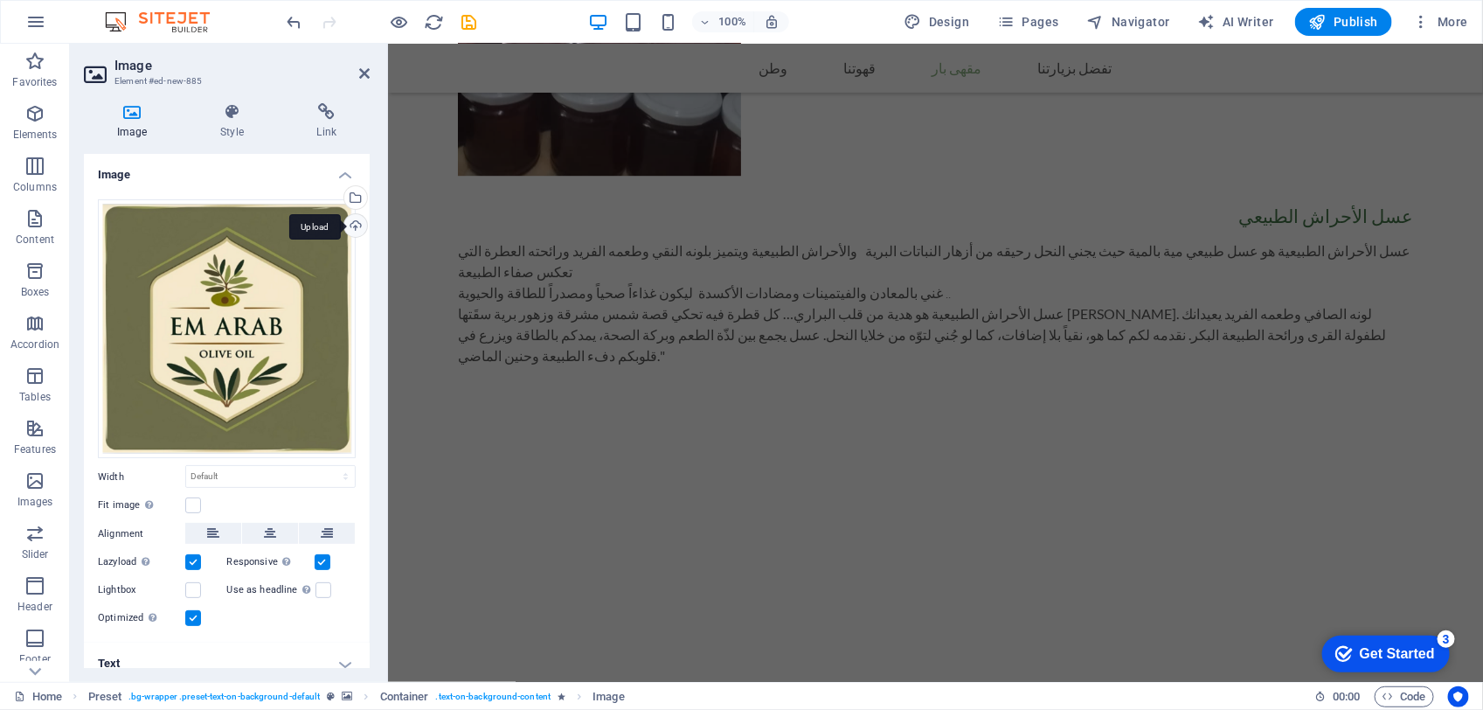
click at [356, 214] on div "Upload" at bounding box center [354, 227] width 26 height 26
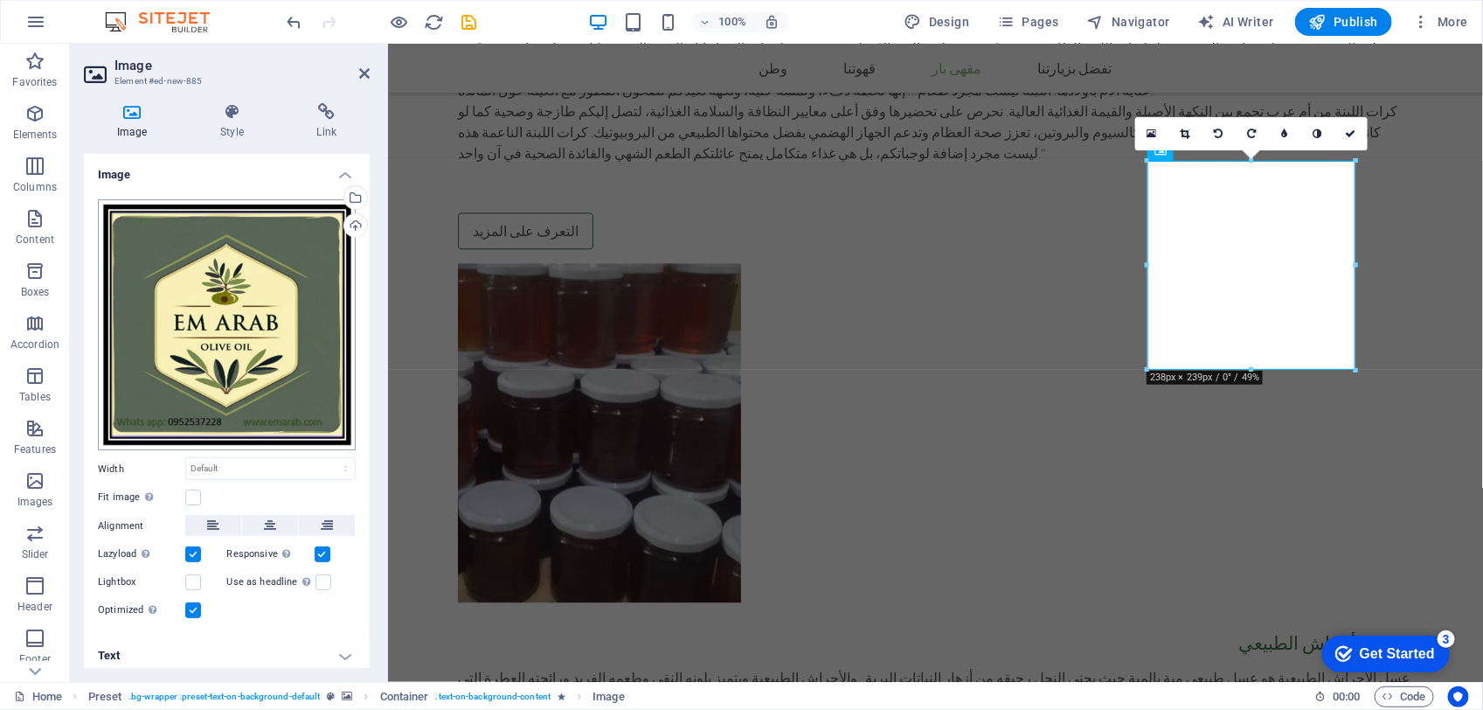
scroll to position [1858, 0]
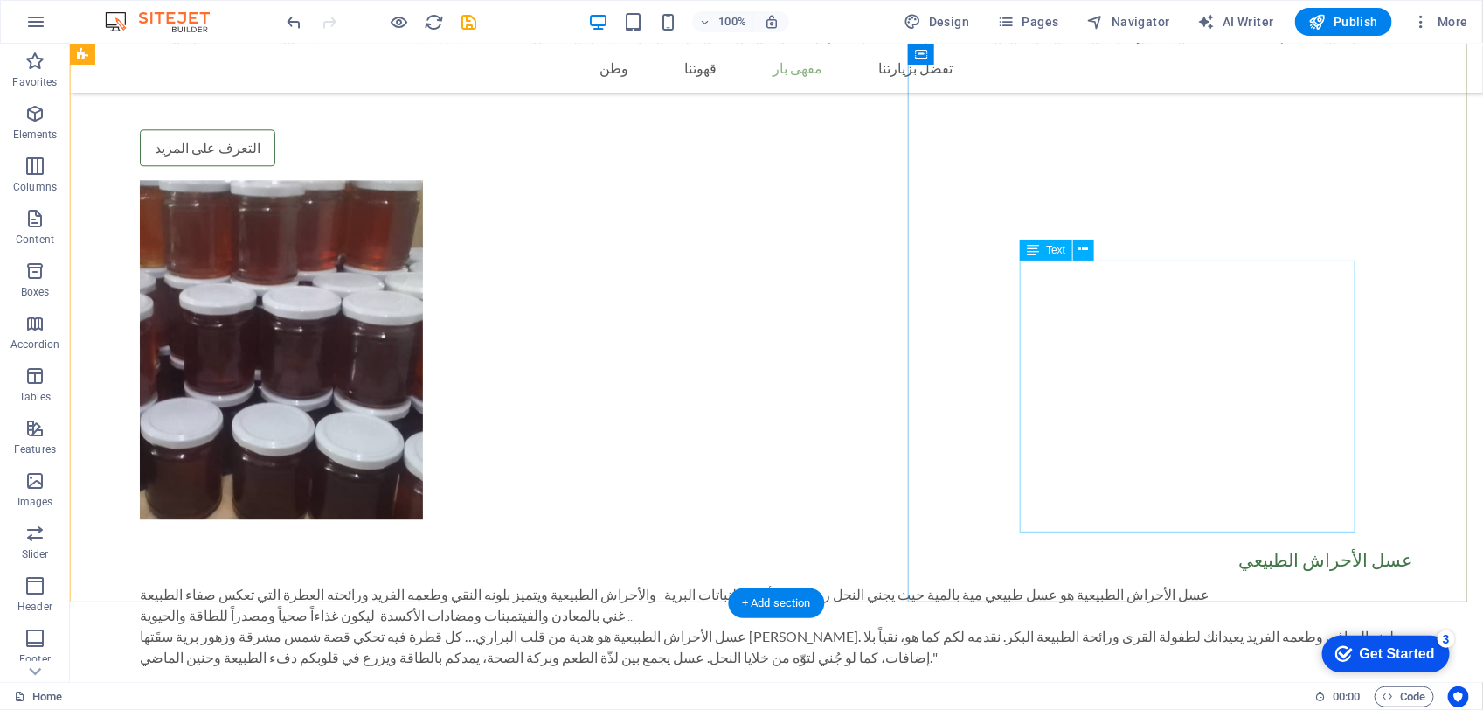
scroll to position [1967, 0]
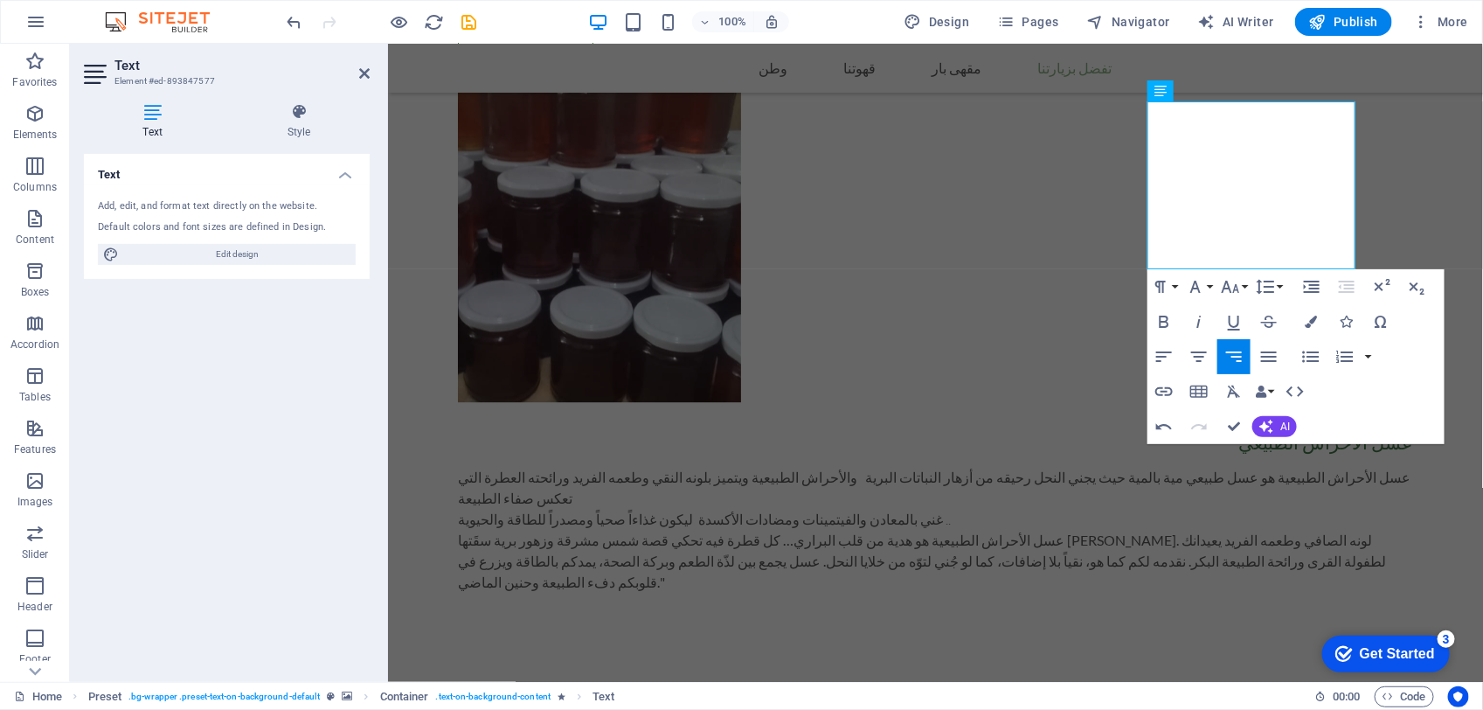
scroll to position [2077, 0]
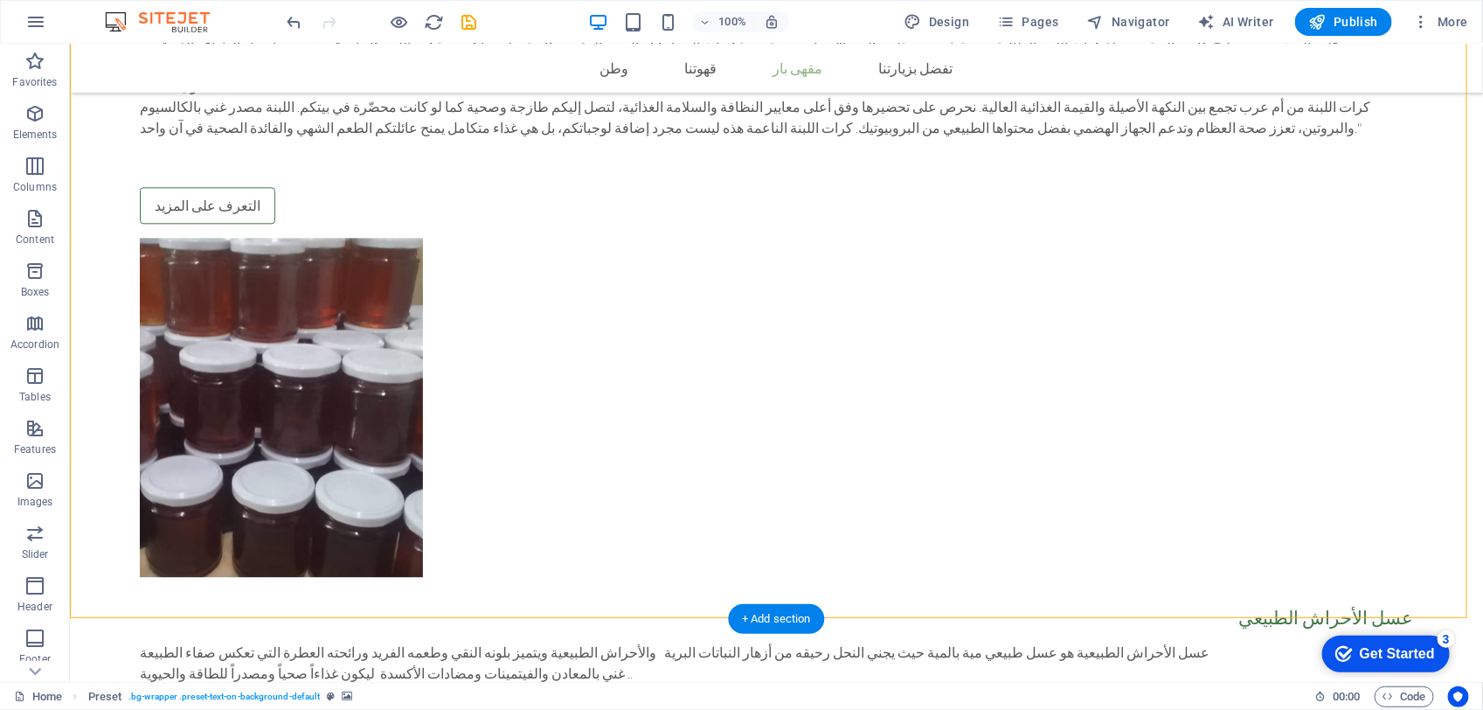
scroll to position [1858, 0]
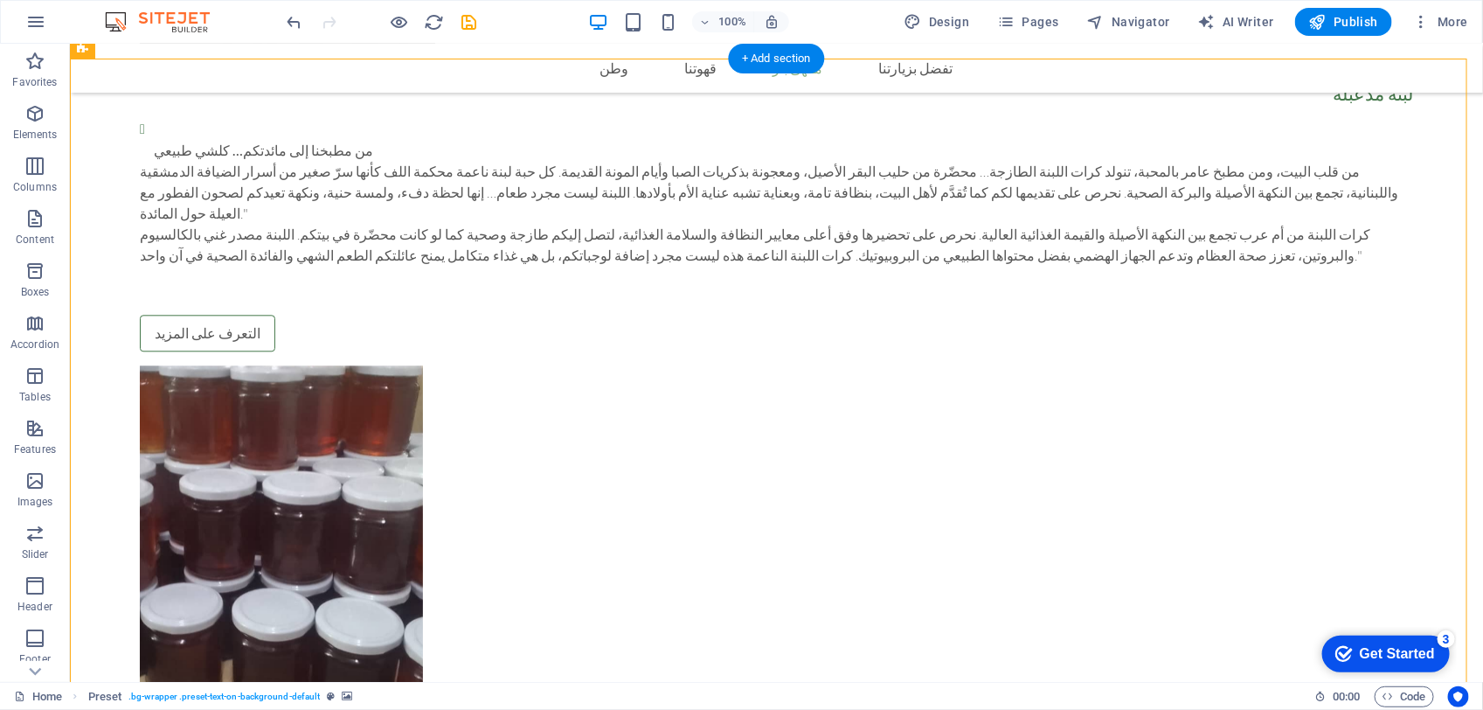
scroll to position [1530, 0]
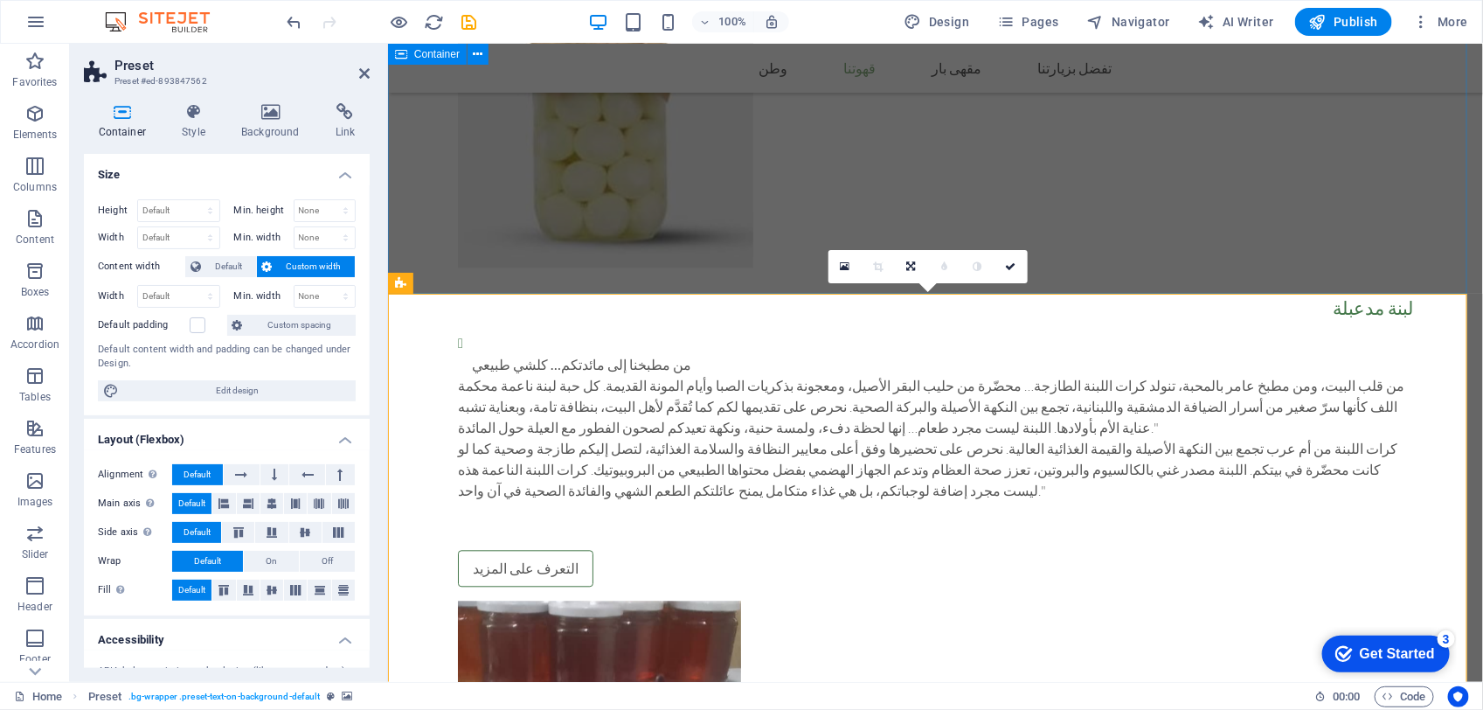
scroll to position [1551, 0]
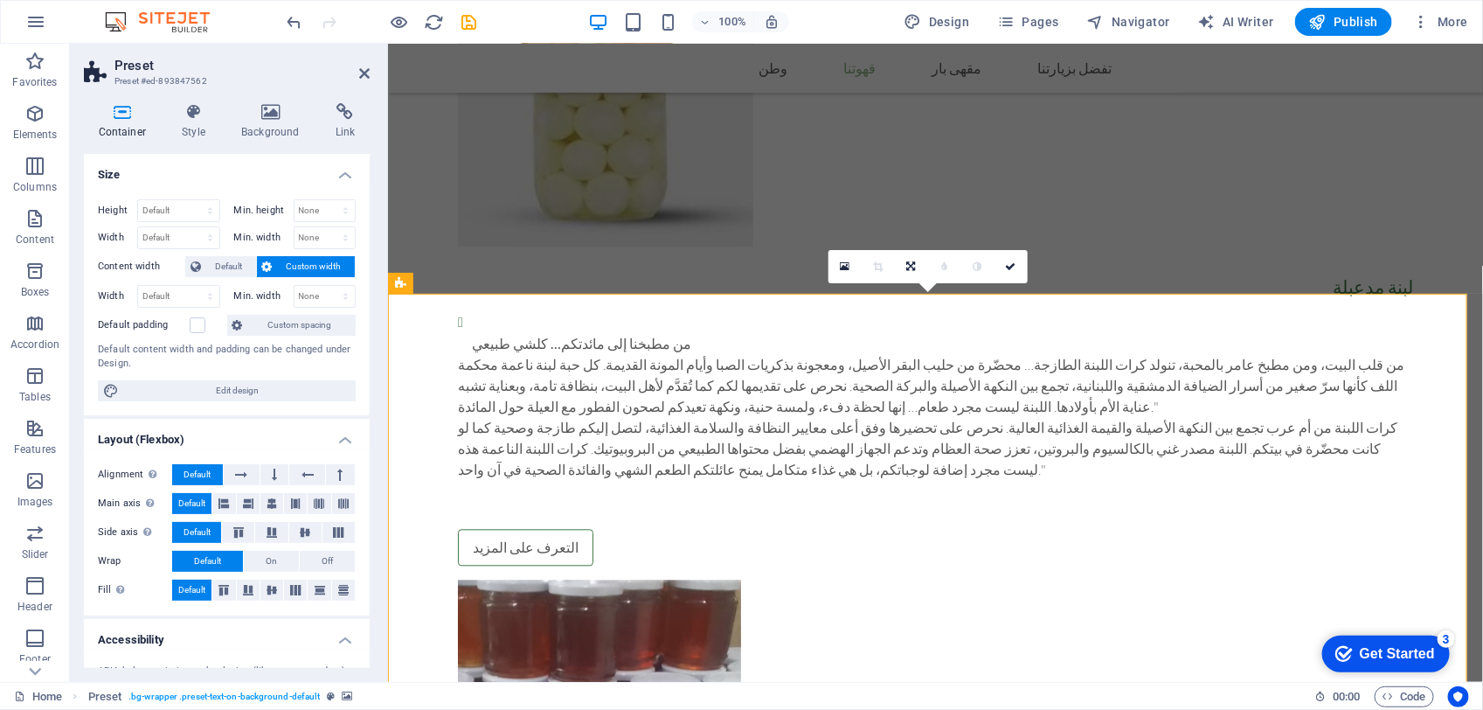
click at [848, 260] on icon at bounding box center [845, 266] width 10 height 12
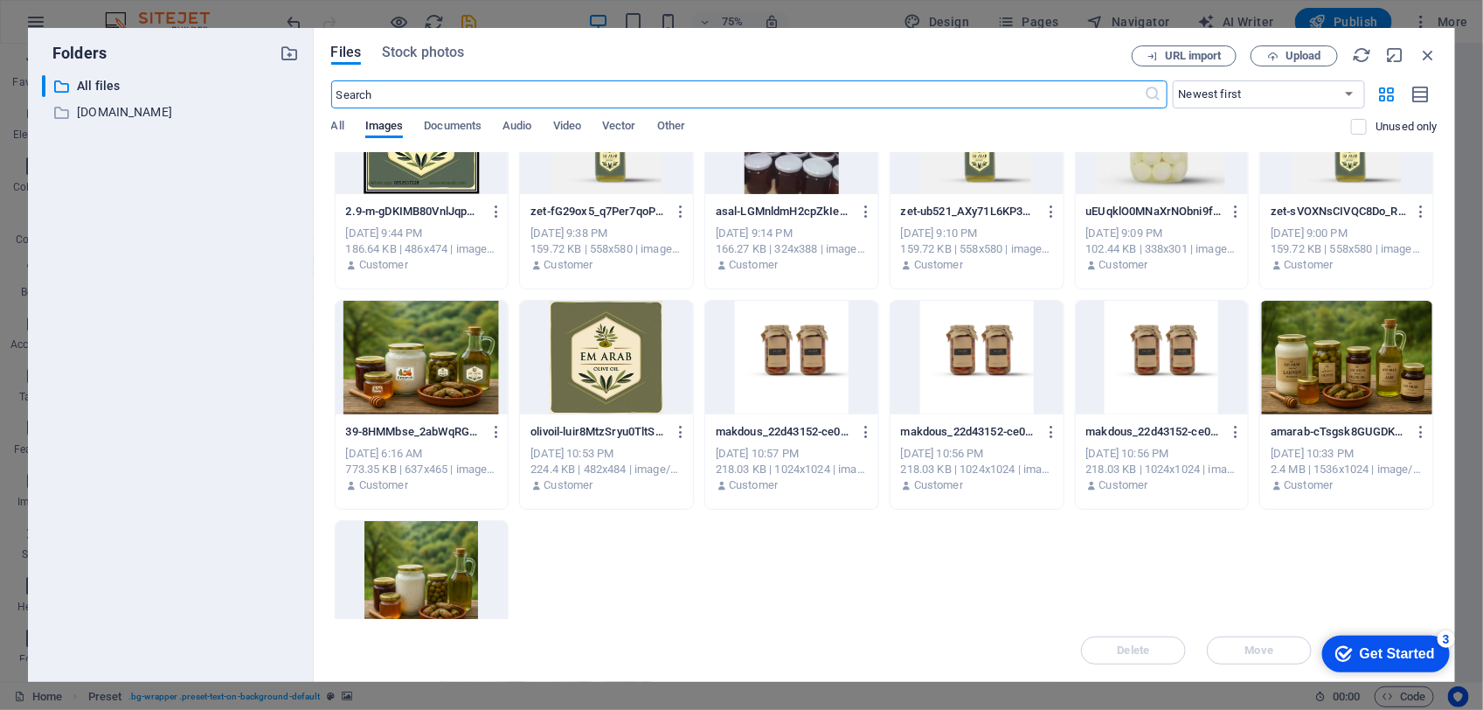
scroll to position [0, 0]
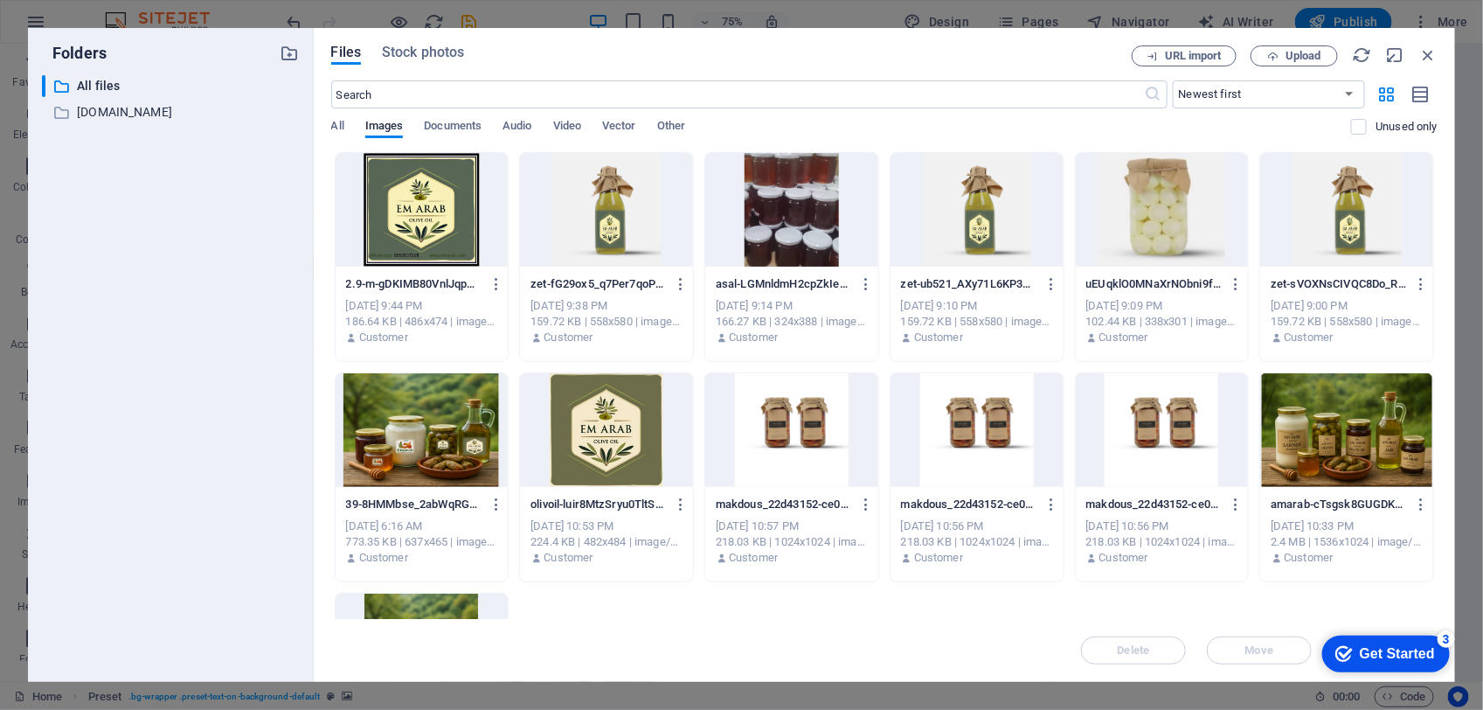
click at [599, 240] on div at bounding box center [606, 210] width 173 height 114
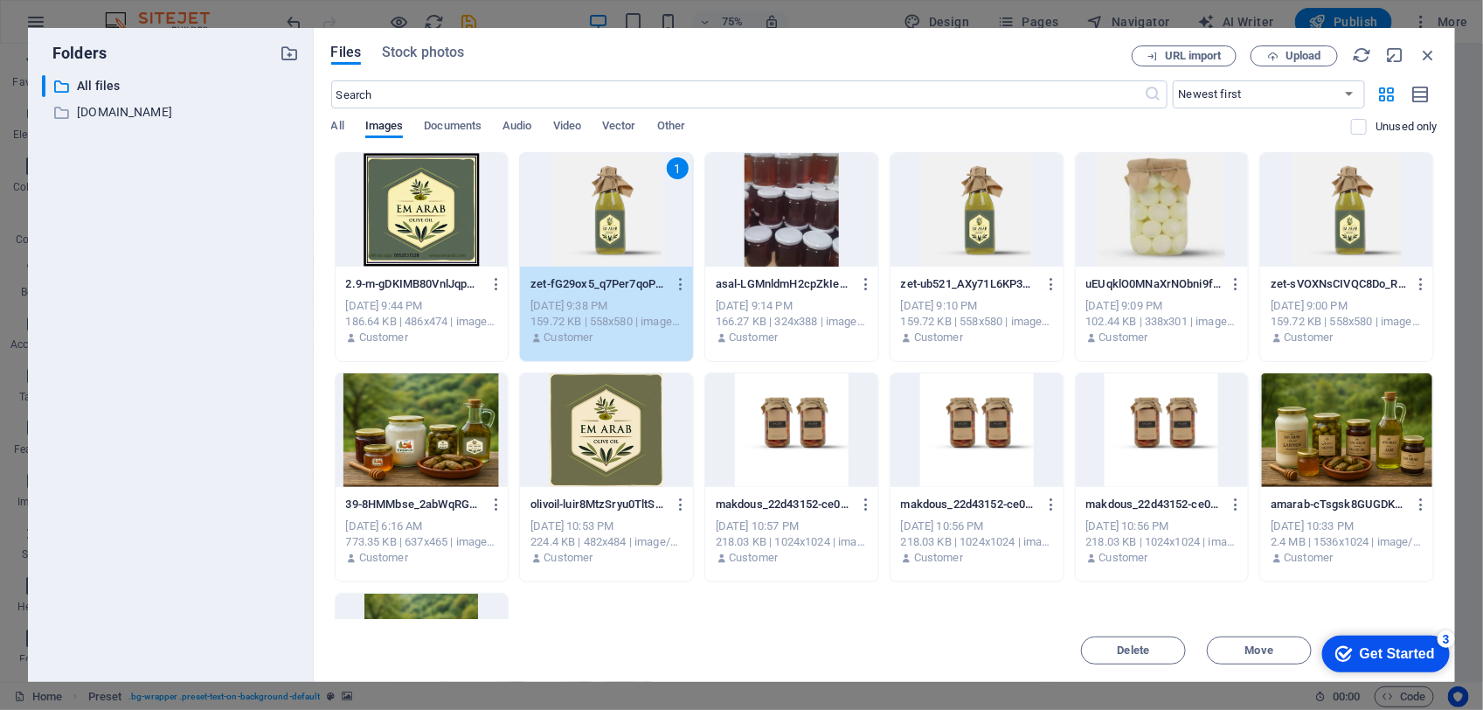
click at [599, 240] on div "1" at bounding box center [606, 210] width 173 height 114
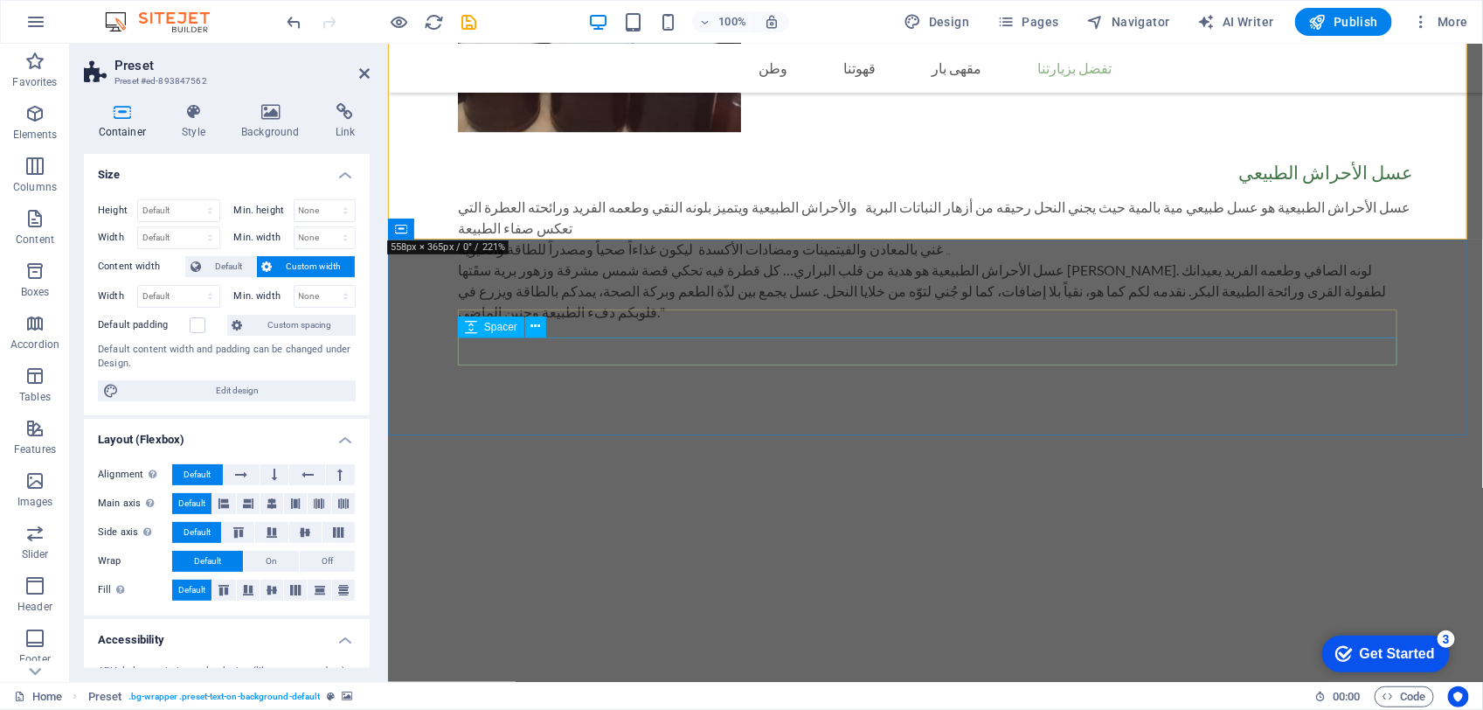
scroll to position [2292, 0]
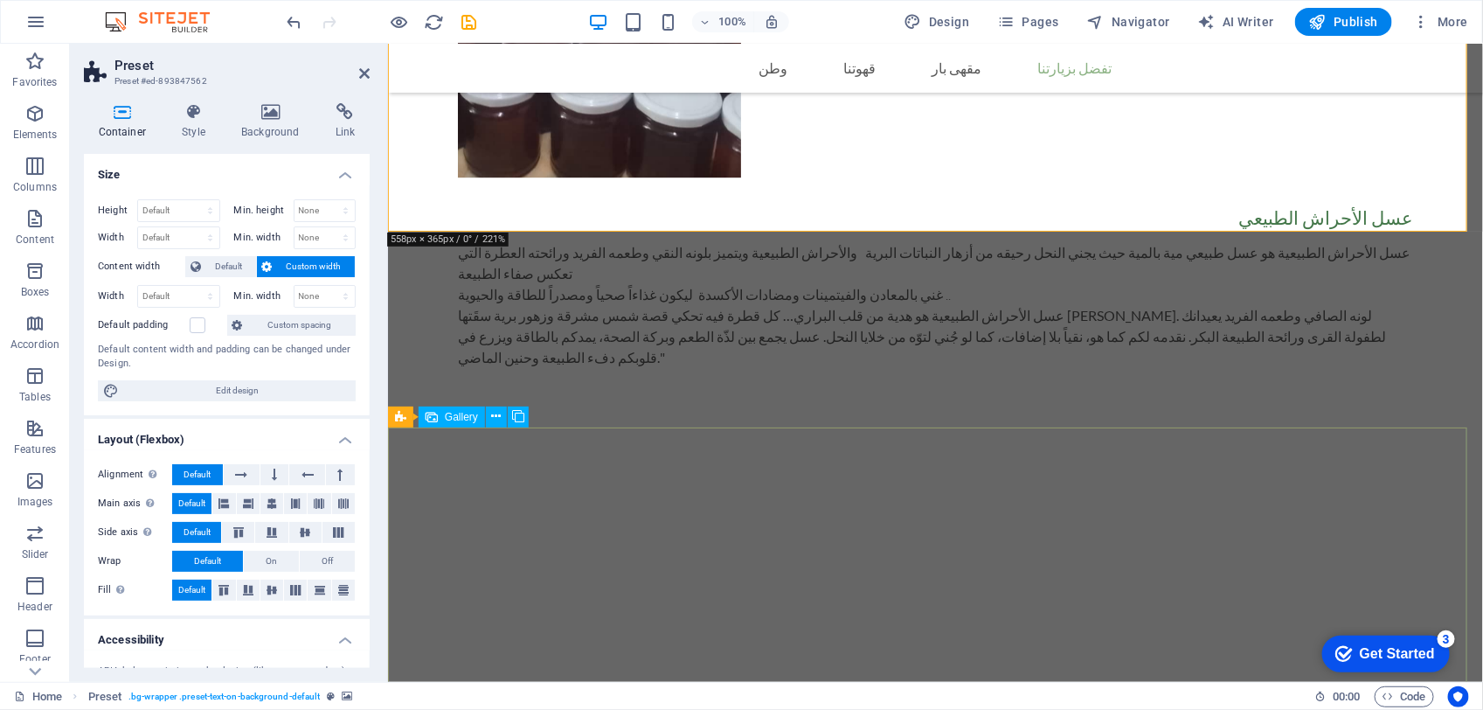
scroll to position [2402, 0]
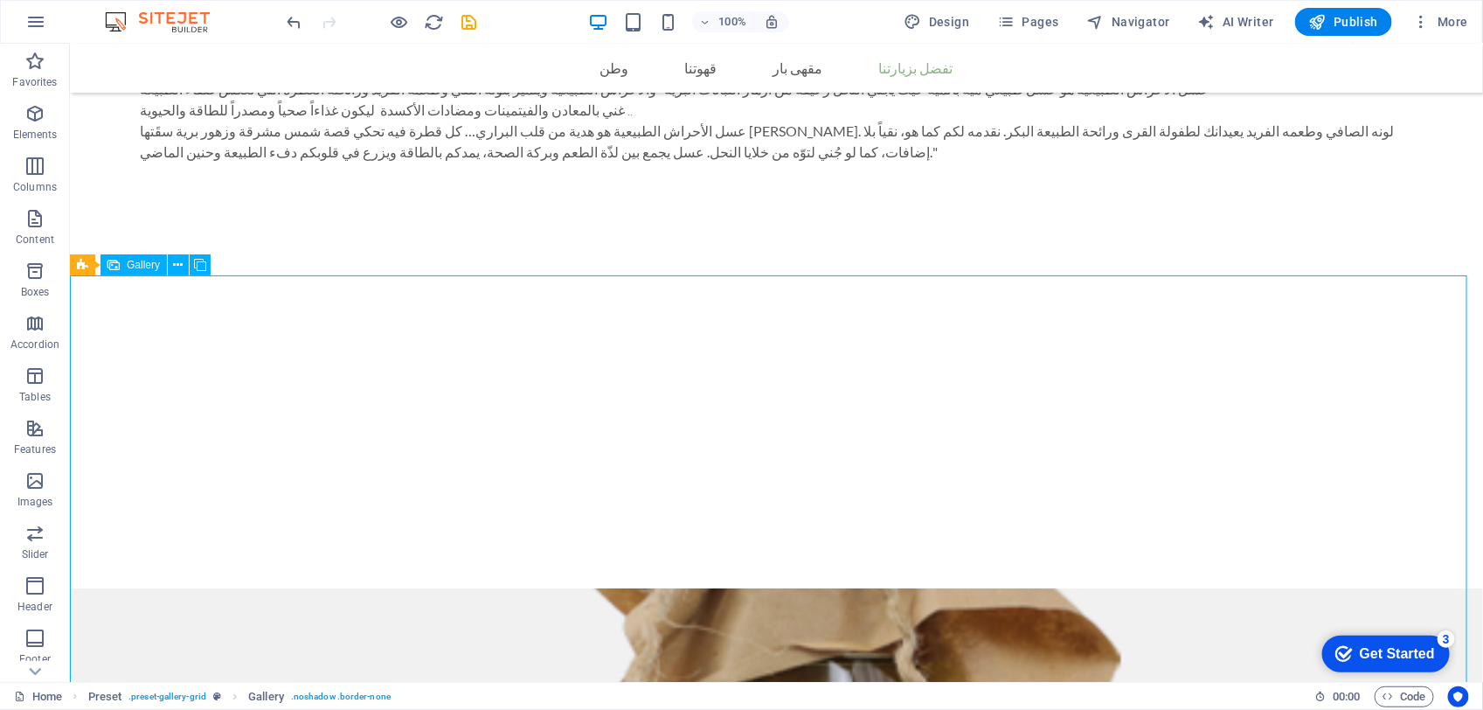
scroll to position [2458, 0]
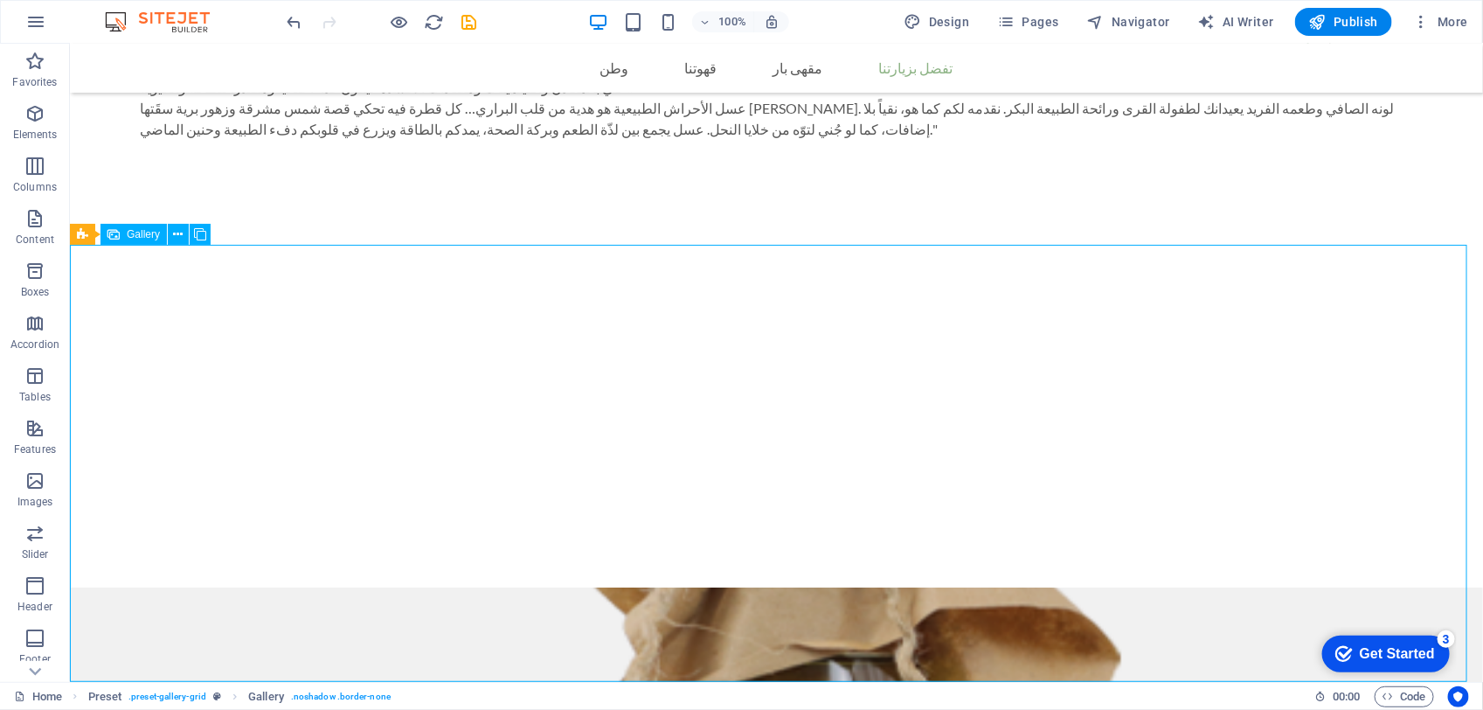
click at [787, 242] on div "+ Add section" at bounding box center [776, 245] width 97 height 30
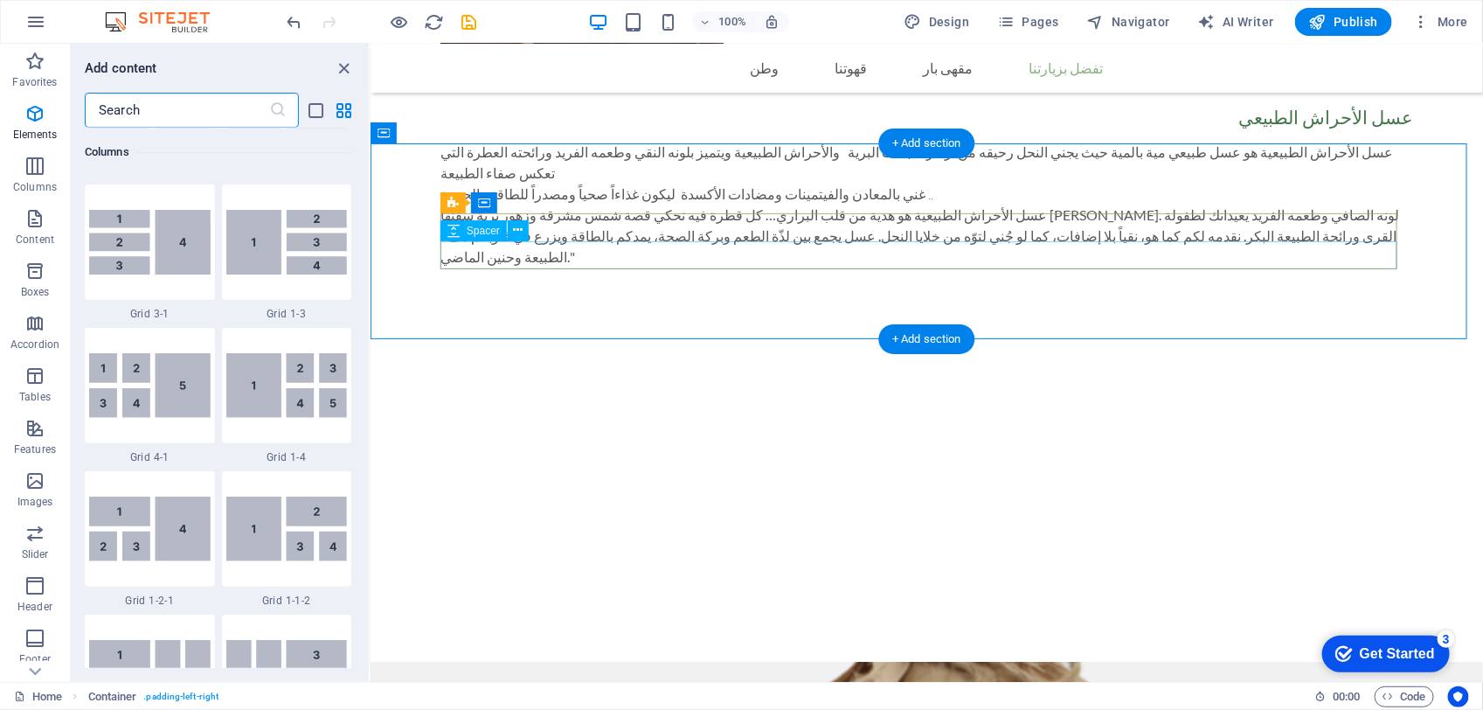
scroll to position [3056, 0]
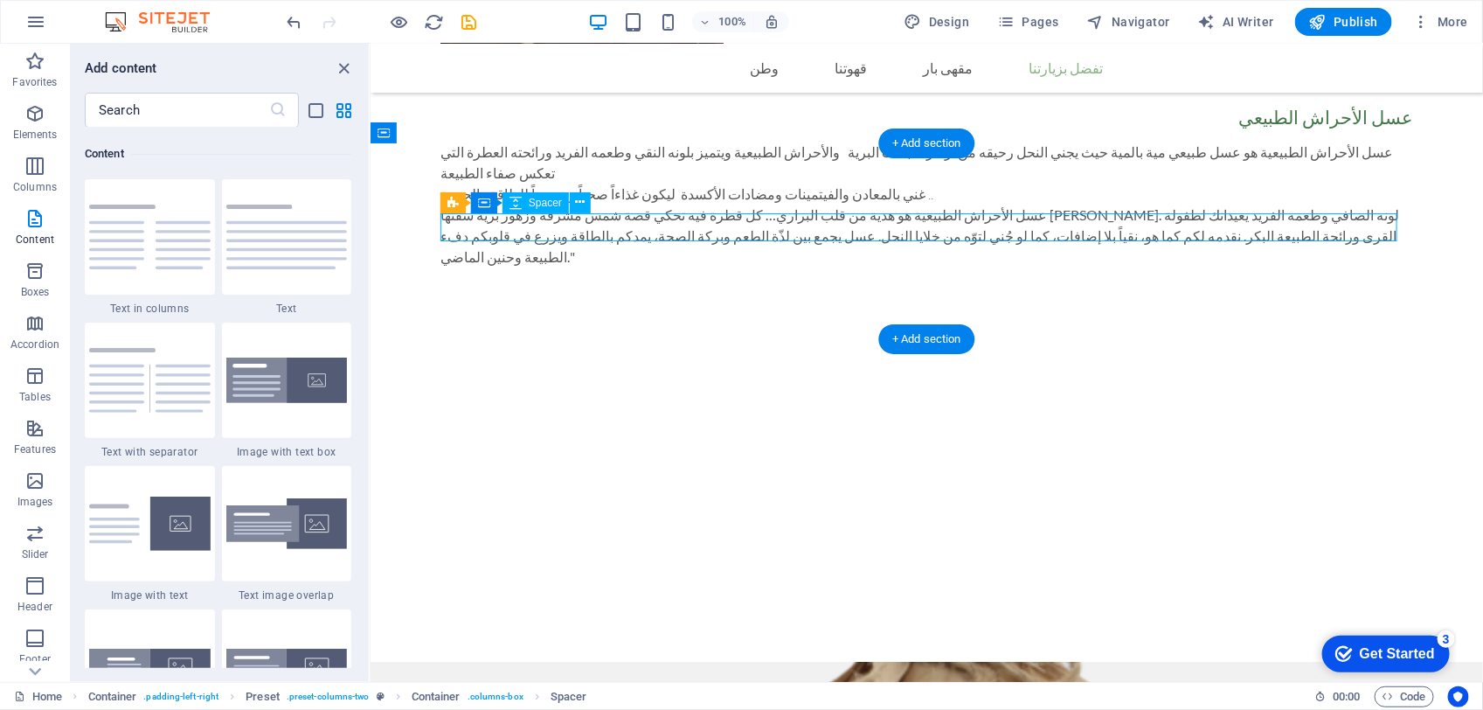
select select "rem"
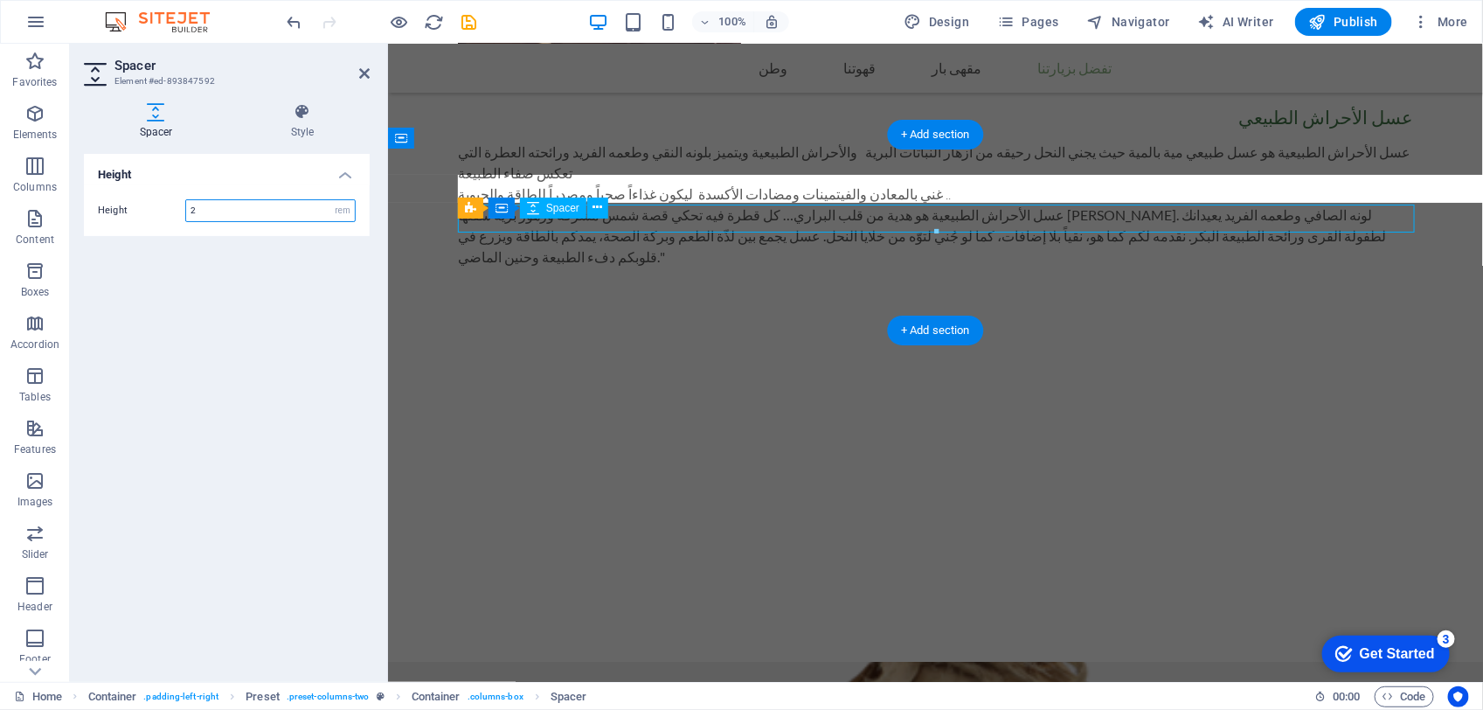
scroll to position [2402, 0]
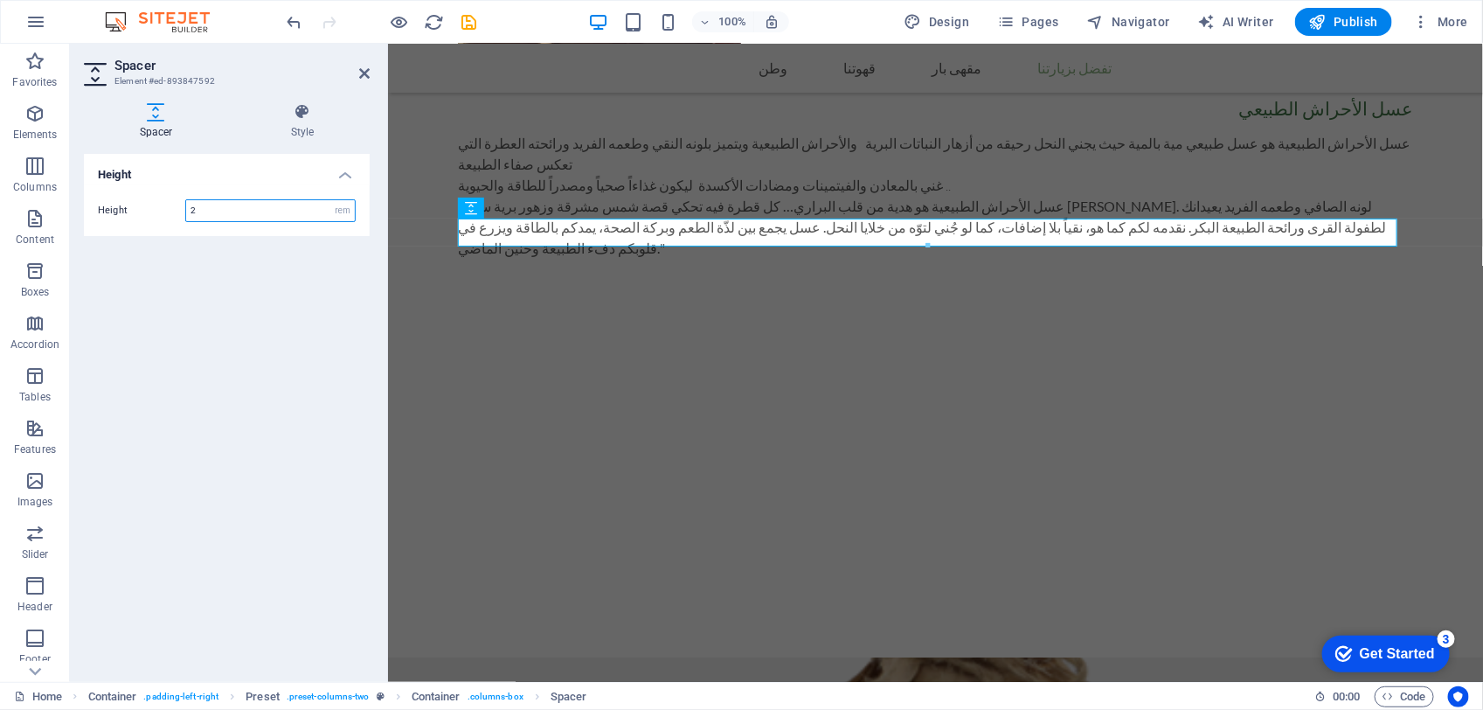
click at [212, 212] on input "2" at bounding box center [270, 210] width 169 height 21
click at [311, 277] on div "Height Height 2 px rem vh vw" at bounding box center [227, 411] width 286 height 514
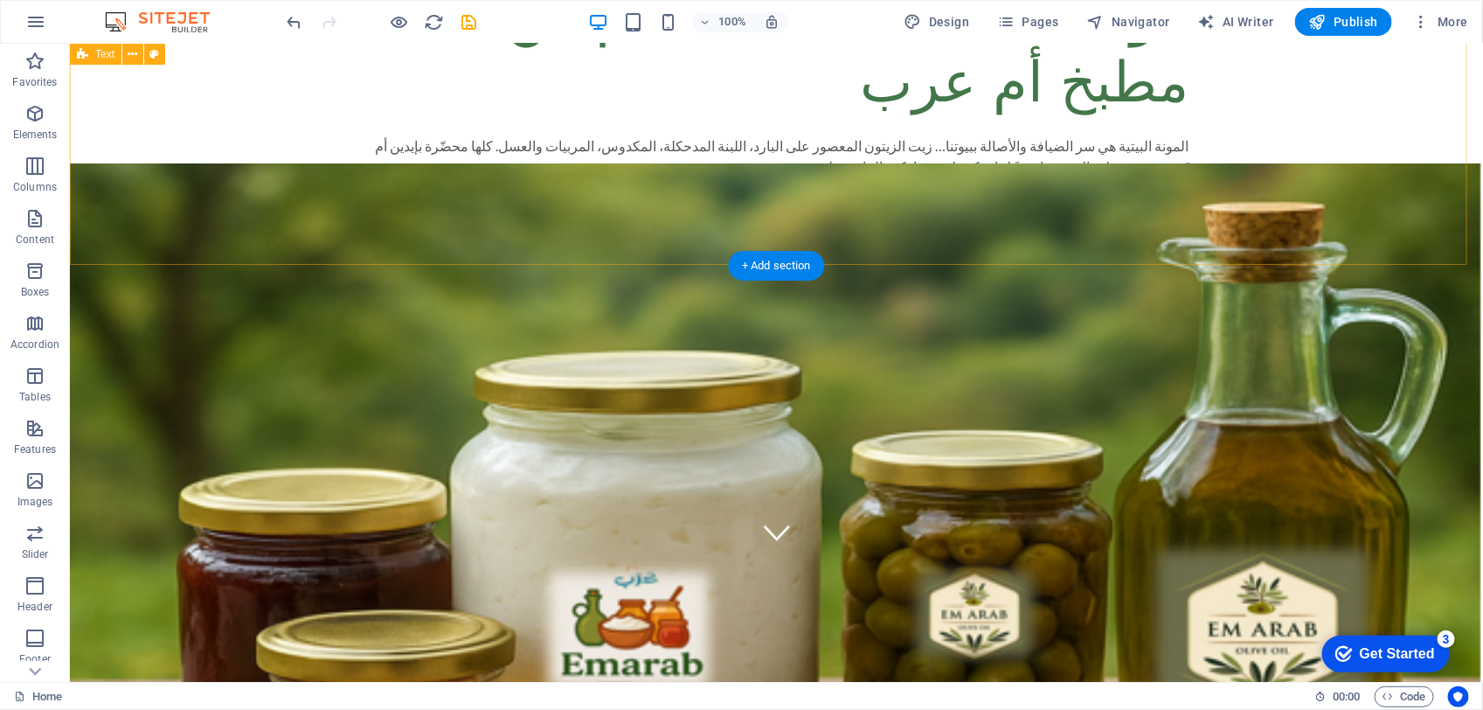
scroll to position [0, 0]
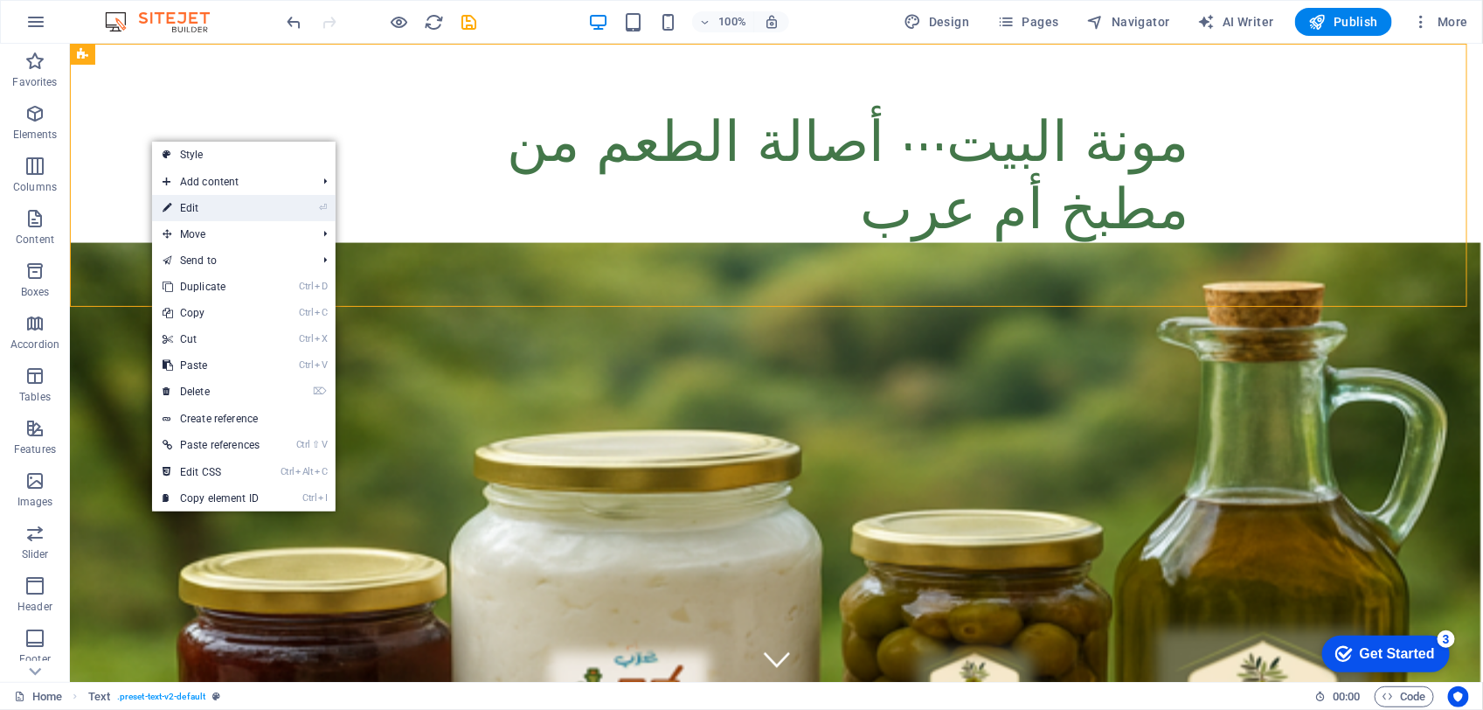
click at [225, 210] on link "⏎ Edit" at bounding box center [211, 208] width 118 height 26
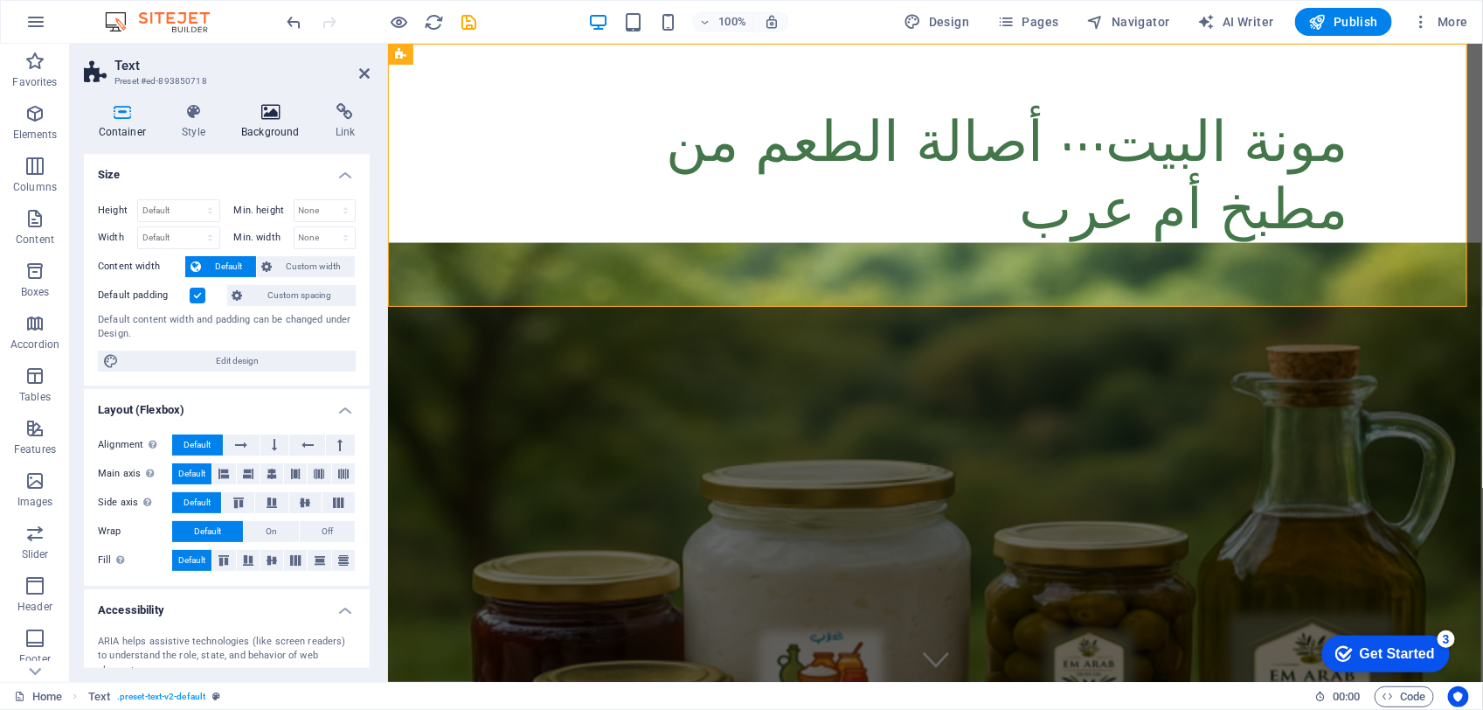
click at [249, 121] on h4 "Background" at bounding box center [274, 121] width 94 height 37
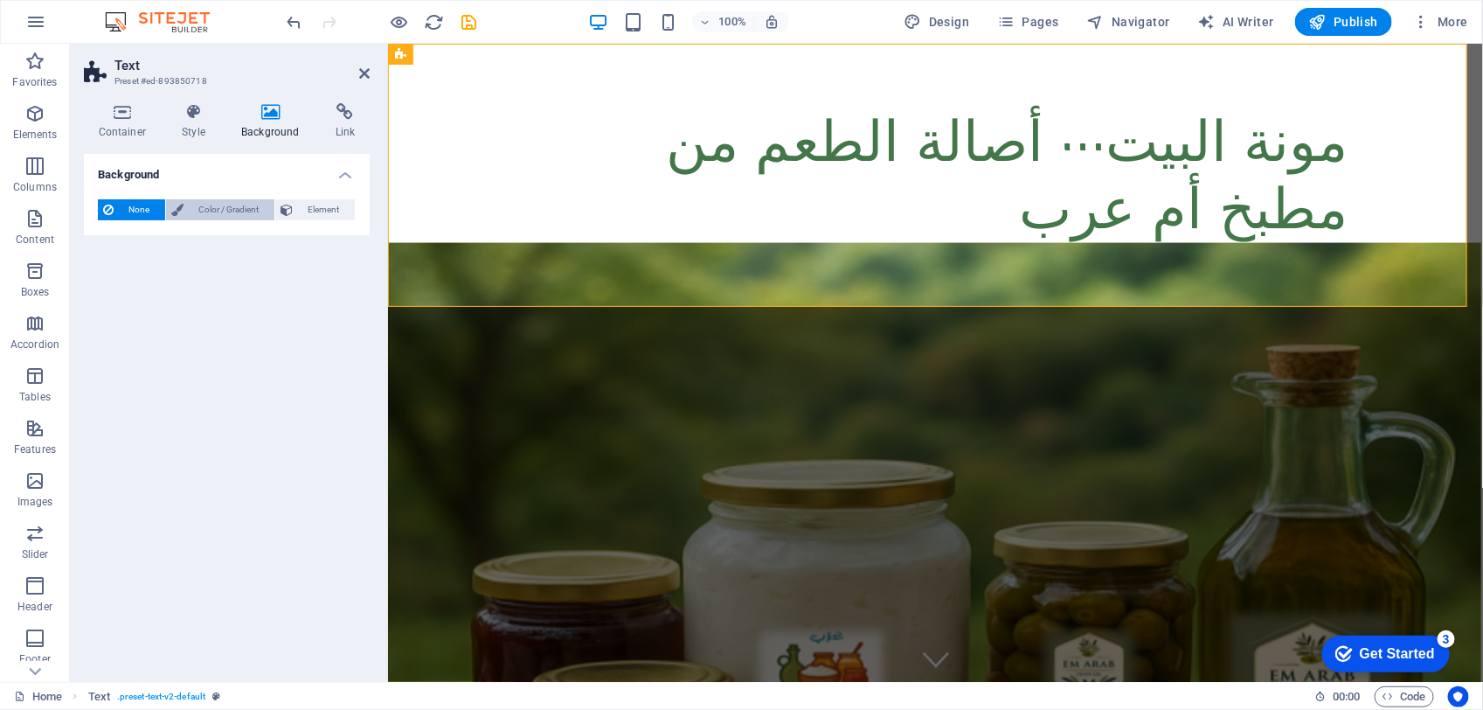
click at [204, 207] on span "Color / Gradient" at bounding box center [229, 209] width 80 height 21
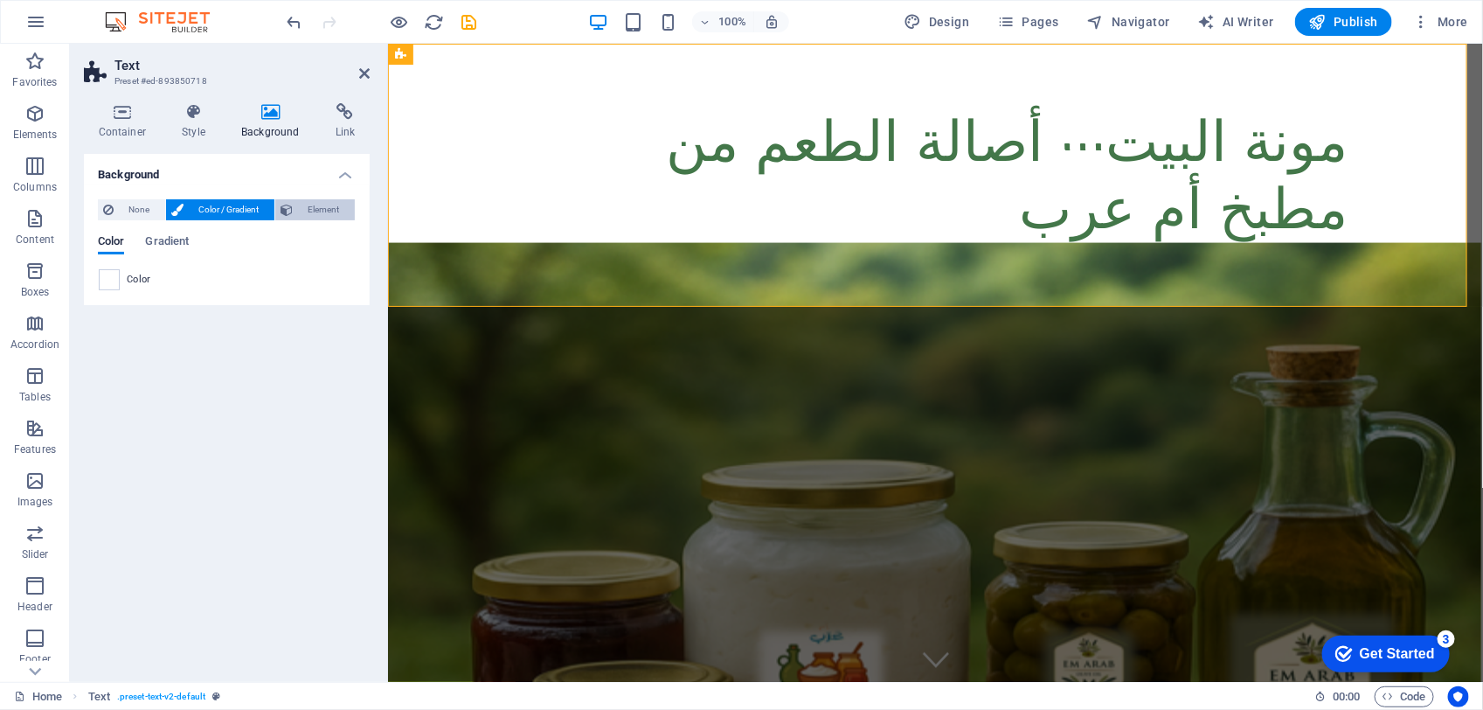
click at [322, 212] on span "Element" at bounding box center [324, 209] width 52 height 21
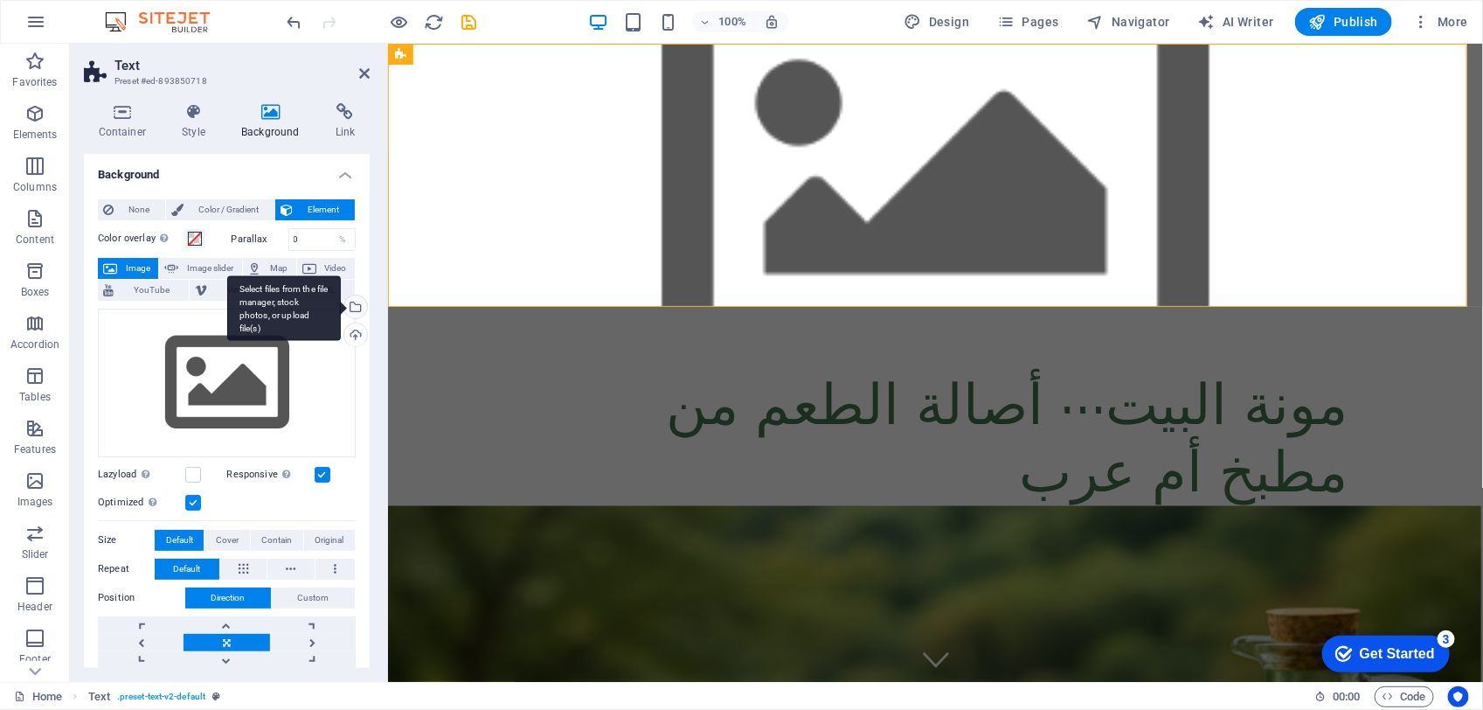
click at [352, 307] on div "Select files from the file manager, stock photos, or upload file(s)" at bounding box center [354, 308] width 26 height 26
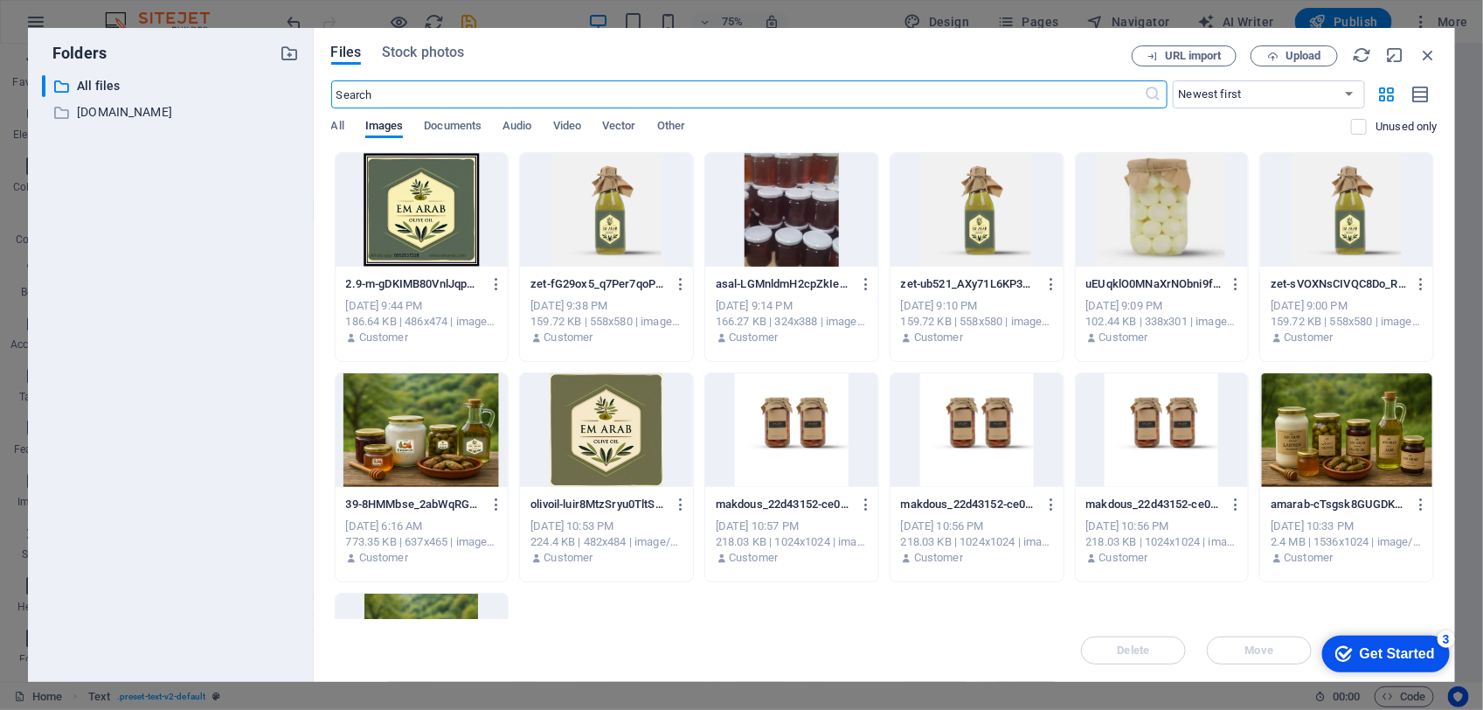
scroll to position [182, 0]
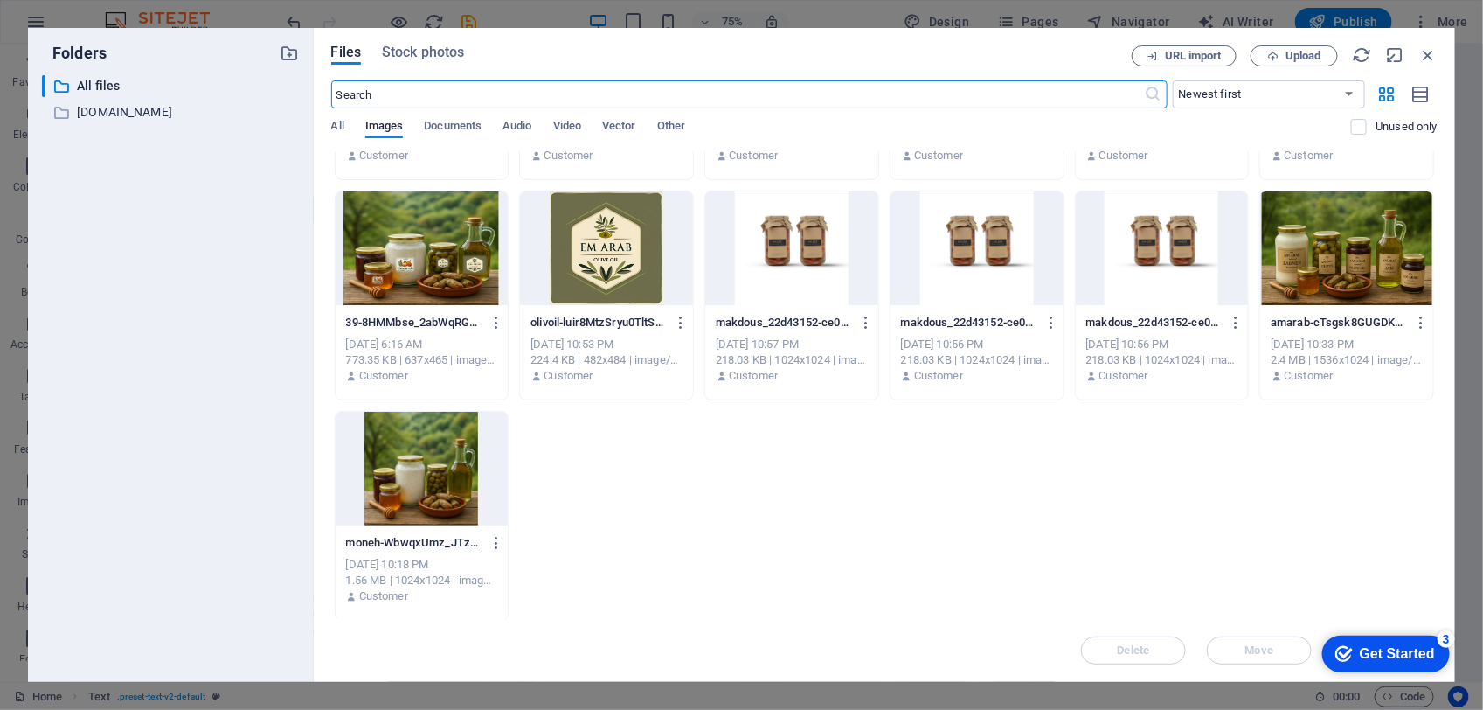
click at [426, 461] on div at bounding box center [422, 469] width 173 height 114
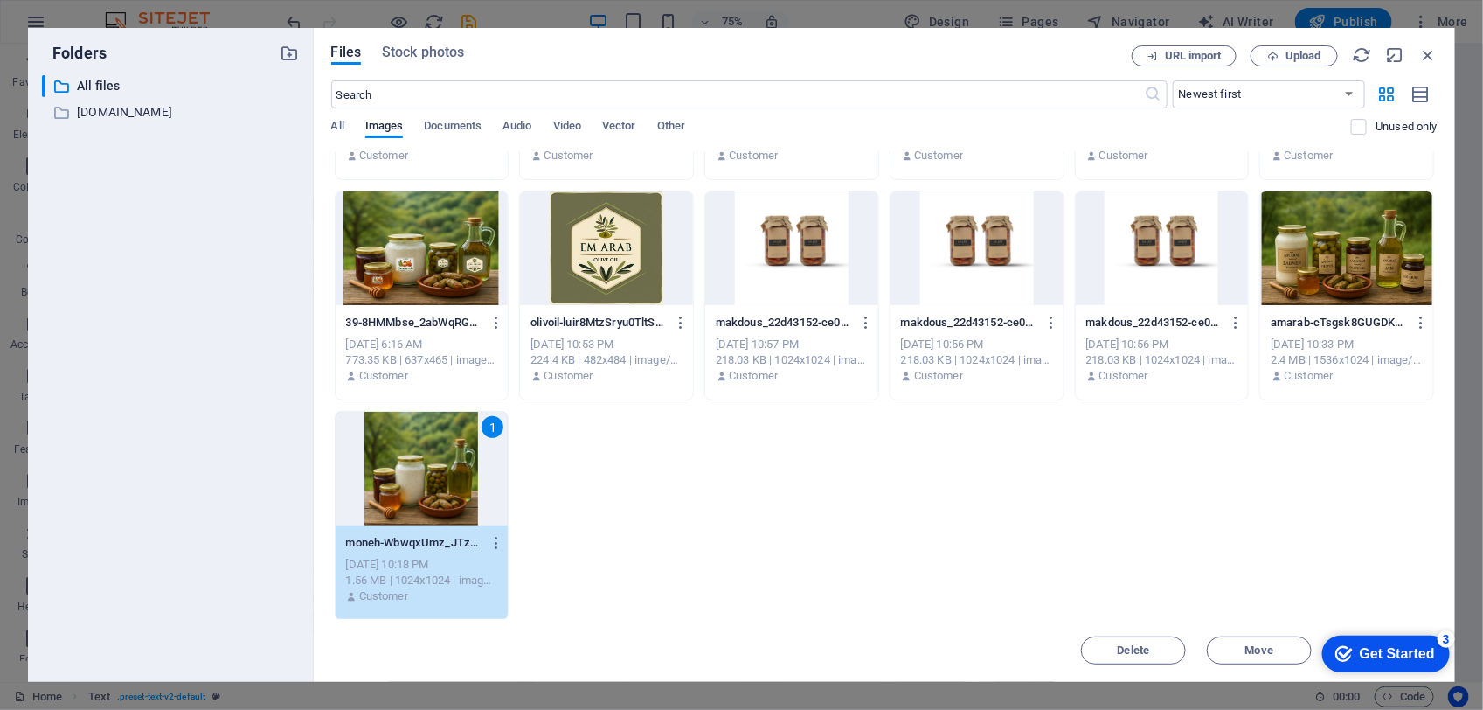
scroll to position [0, 0]
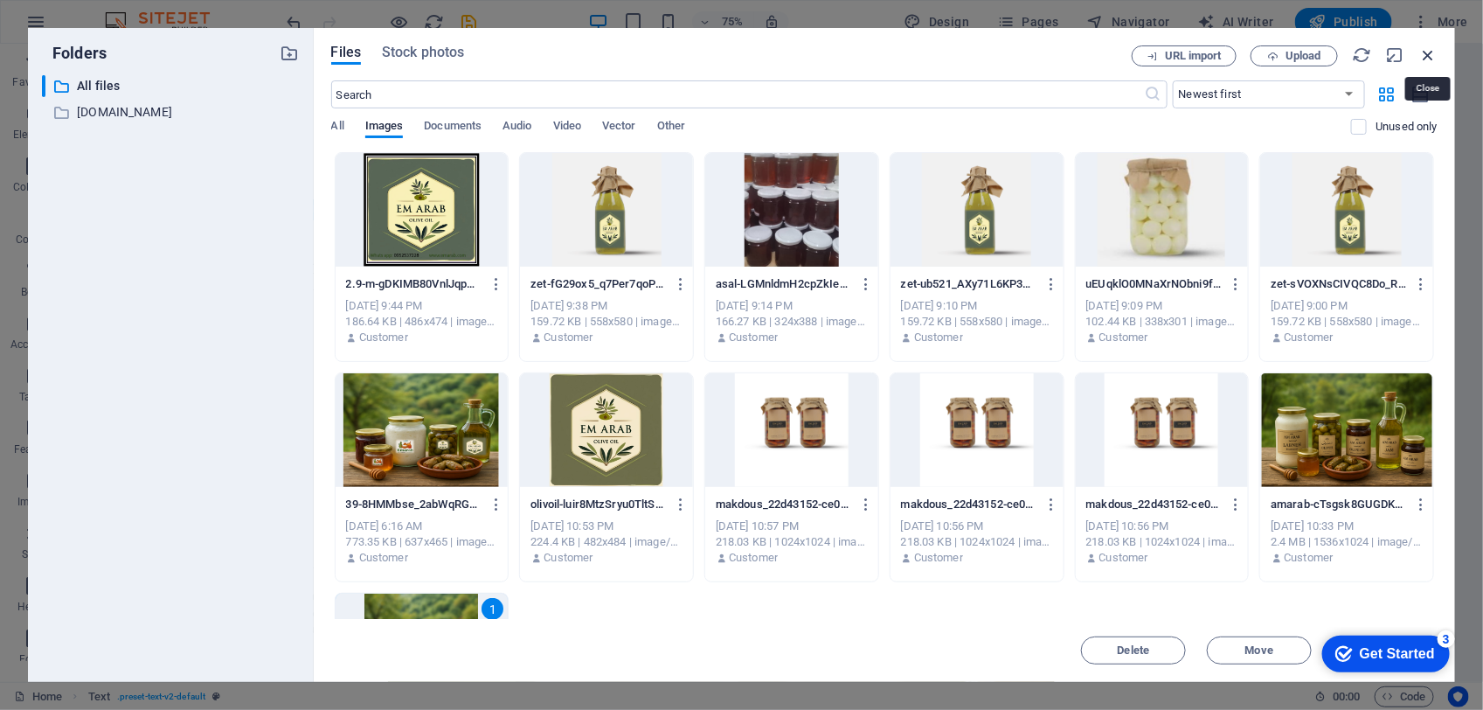
click at [1427, 53] on icon "button" at bounding box center [1427, 54] width 19 height 19
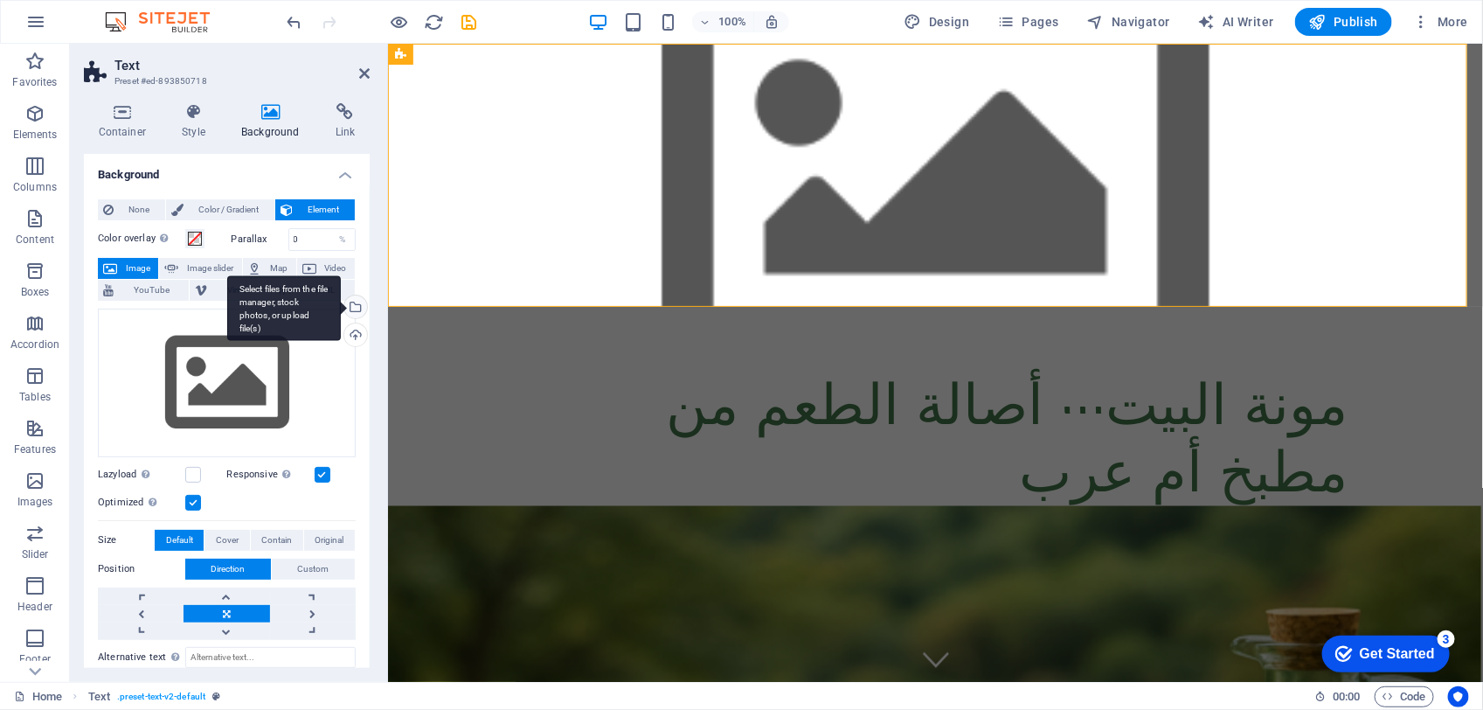
click at [350, 310] on div "Select files from the file manager, stock photos, or upload file(s)" at bounding box center [354, 308] width 26 height 26
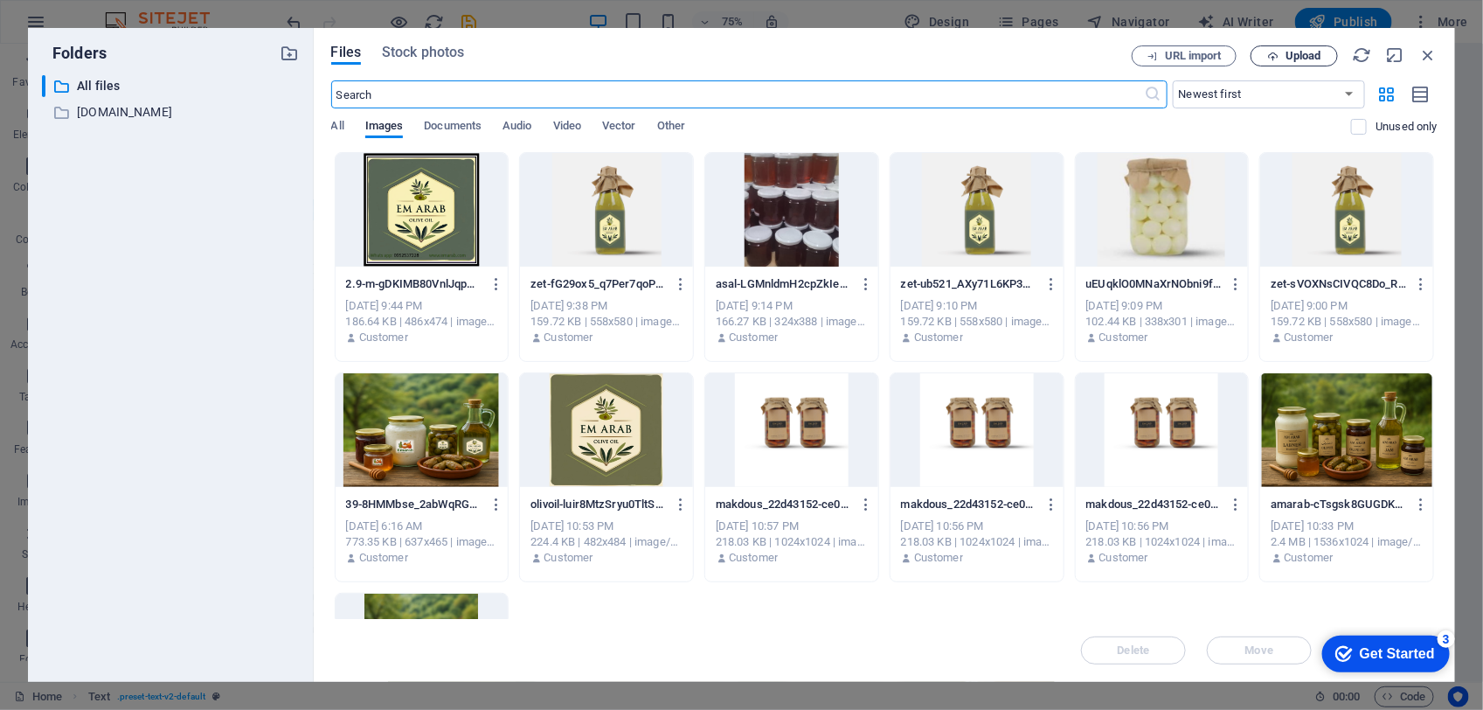
click at [1299, 51] on span "Upload" at bounding box center [1304, 56] width 36 height 10
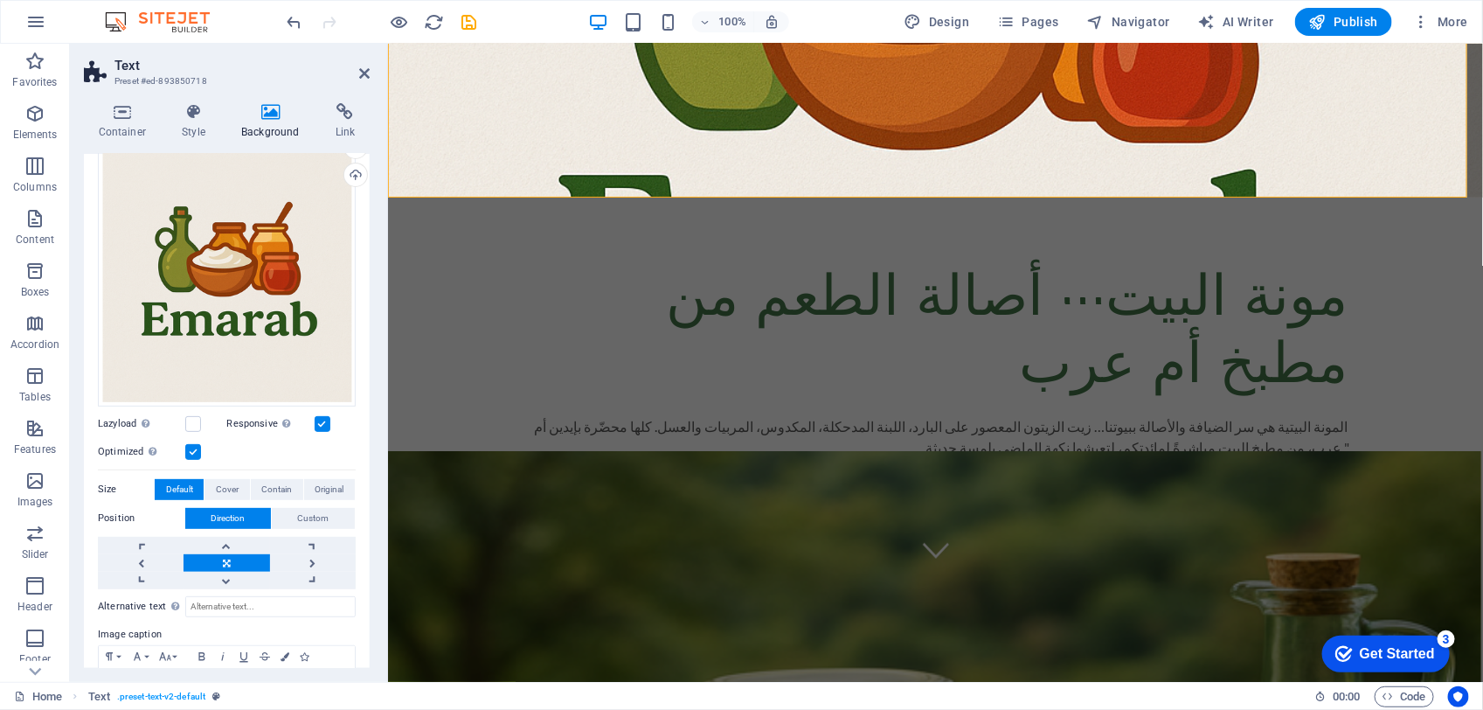
scroll to position [26, 0]
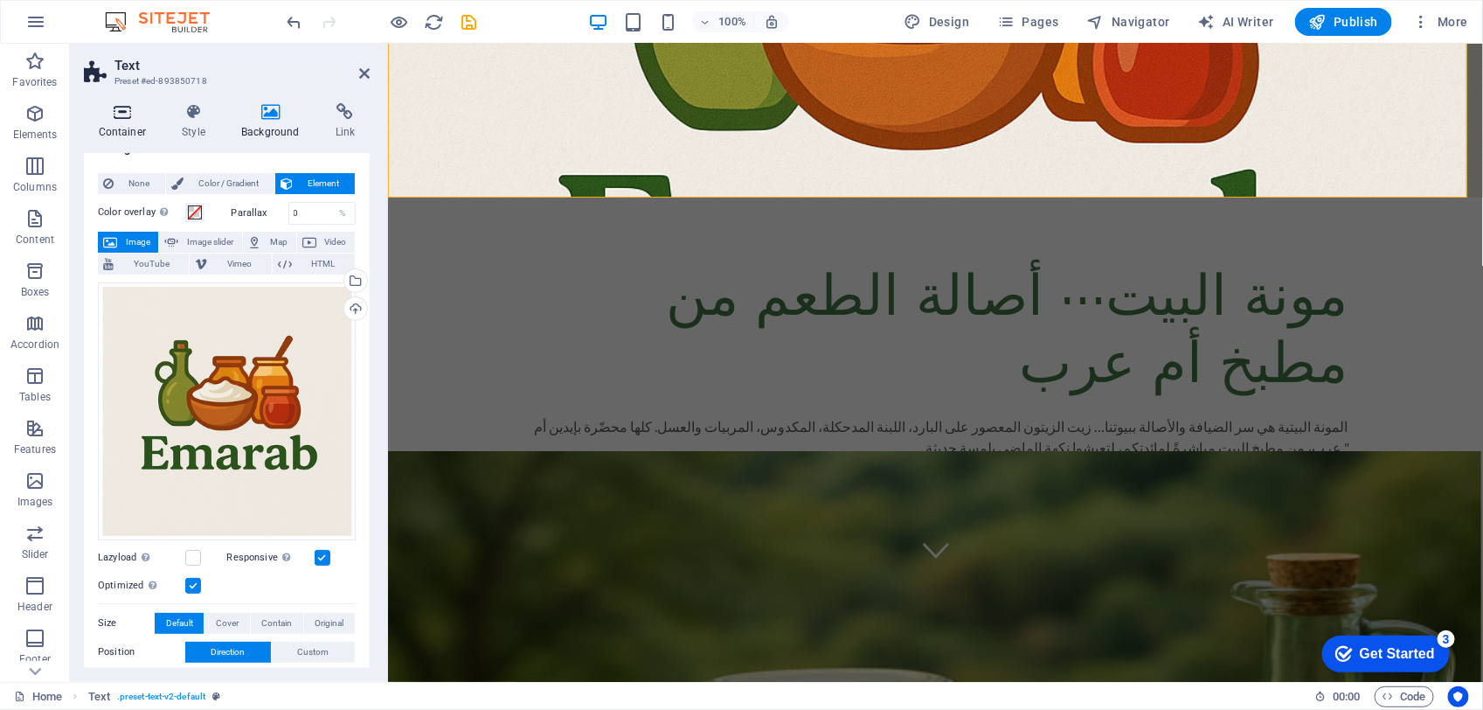
click at [116, 123] on h4 "Container" at bounding box center [126, 121] width 84 height 37
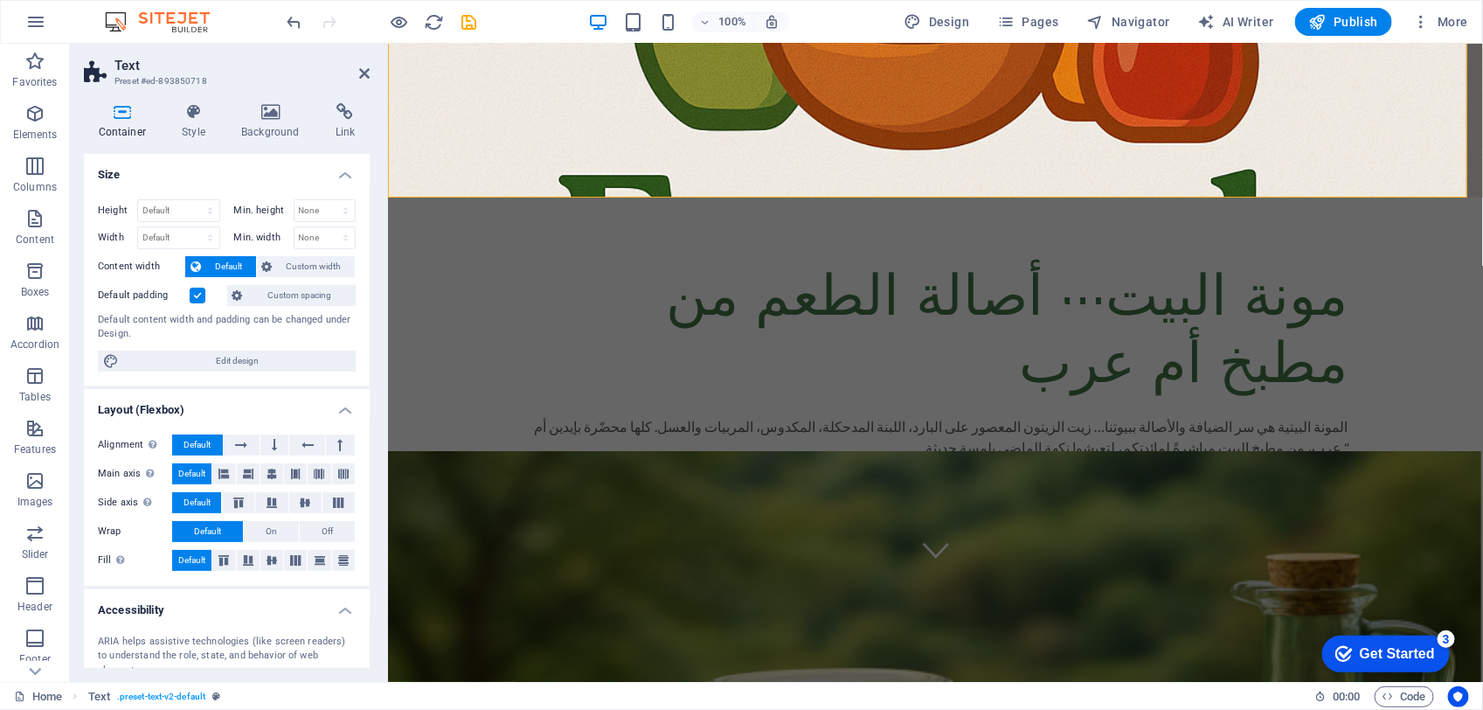
scroll to position [149, 0]
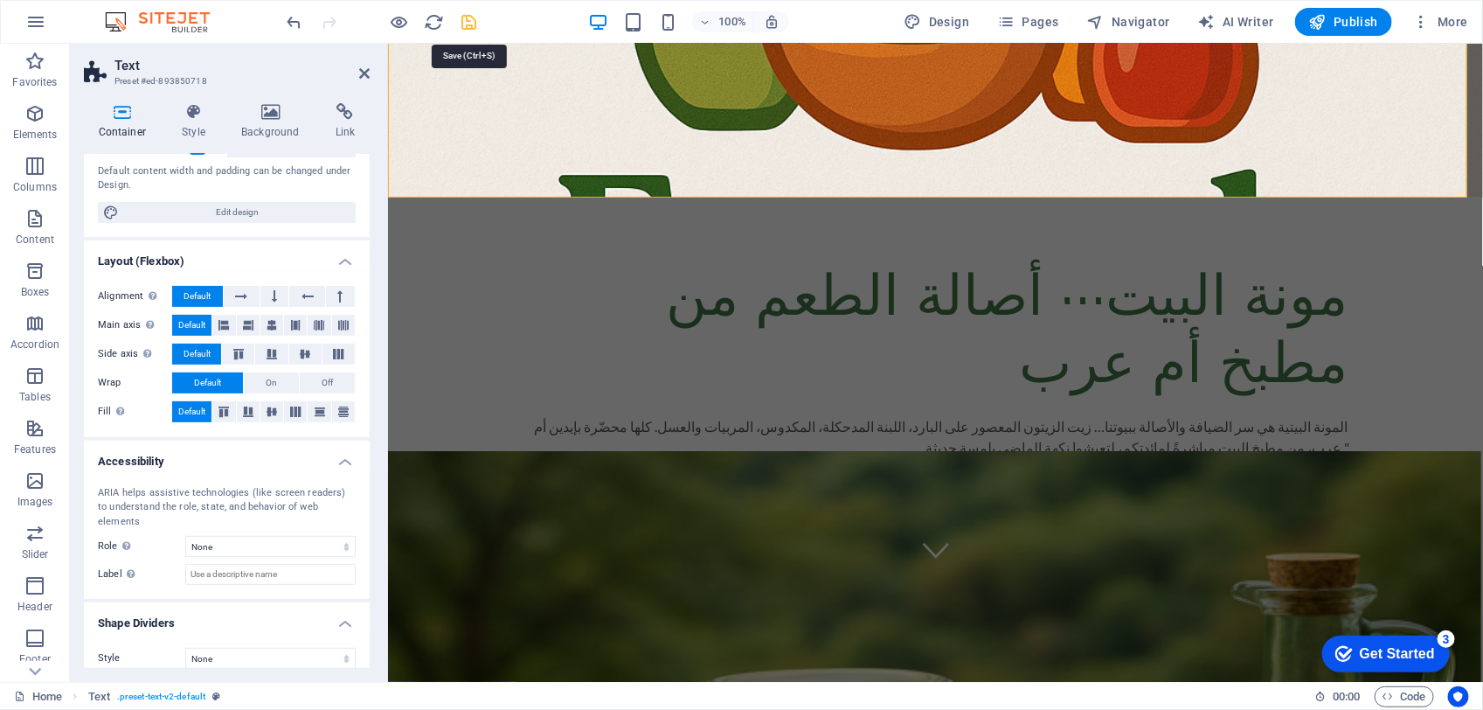
click at [466, 24] on icon "save" at bounding box center [470, 22] width 20 height 20
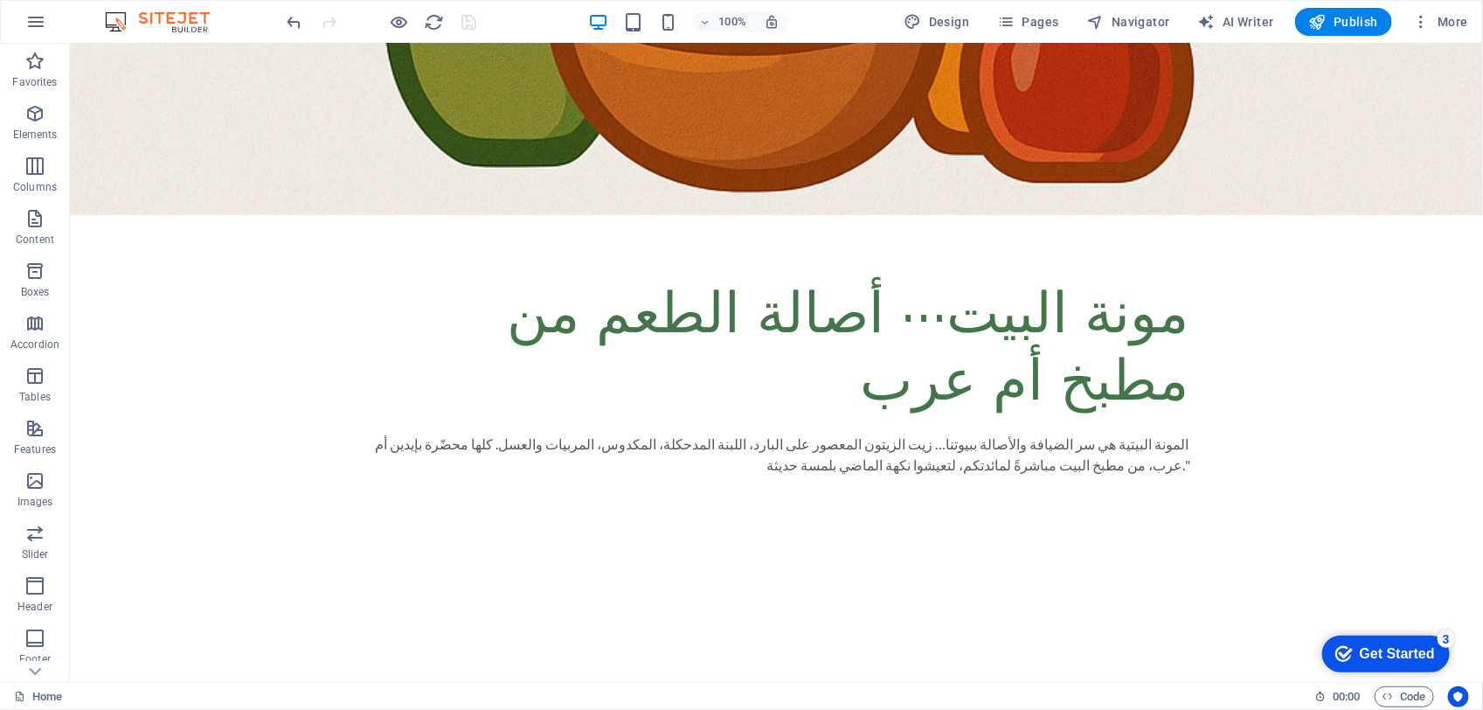
scroll to position [0, 0]
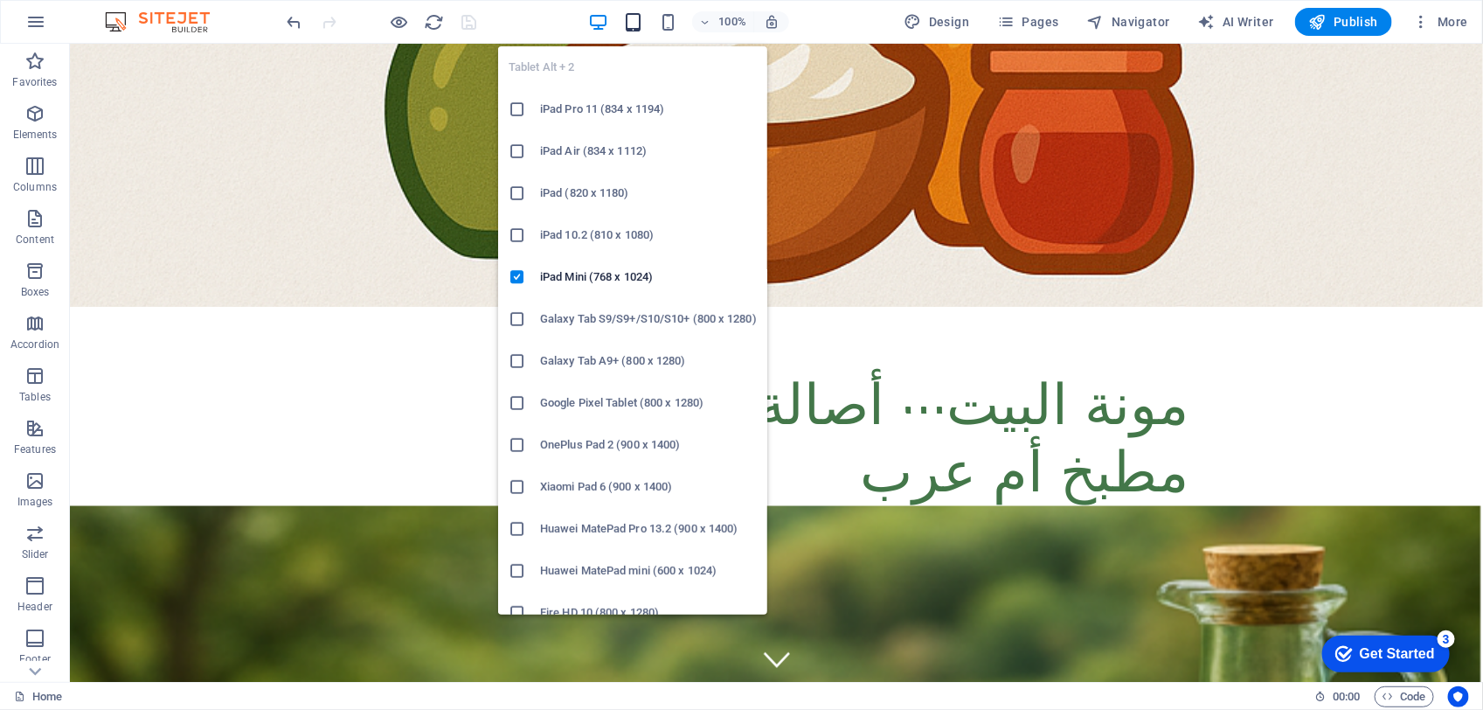
click at [636, 24] on icon "button" at bounding box center [633, 22] width 20 height 20
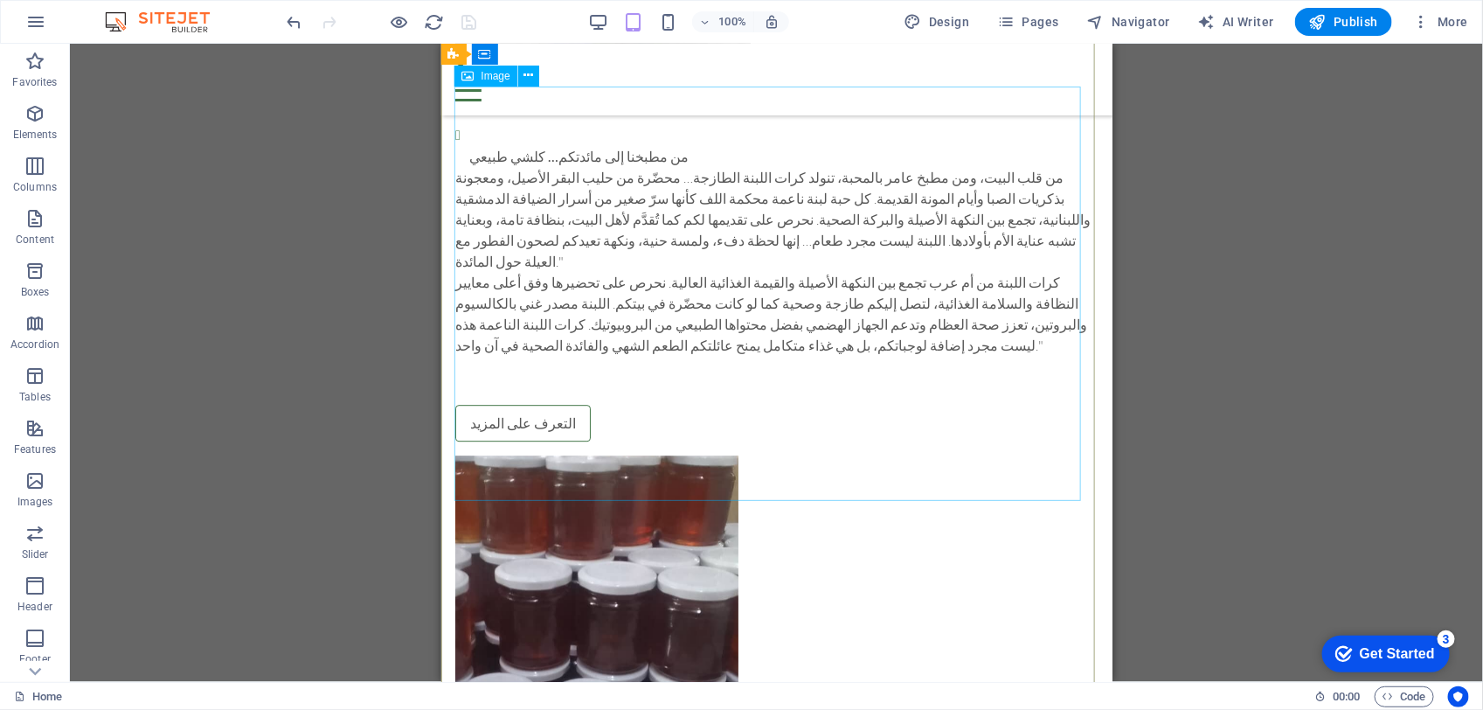
scroll to position [1966, 0]
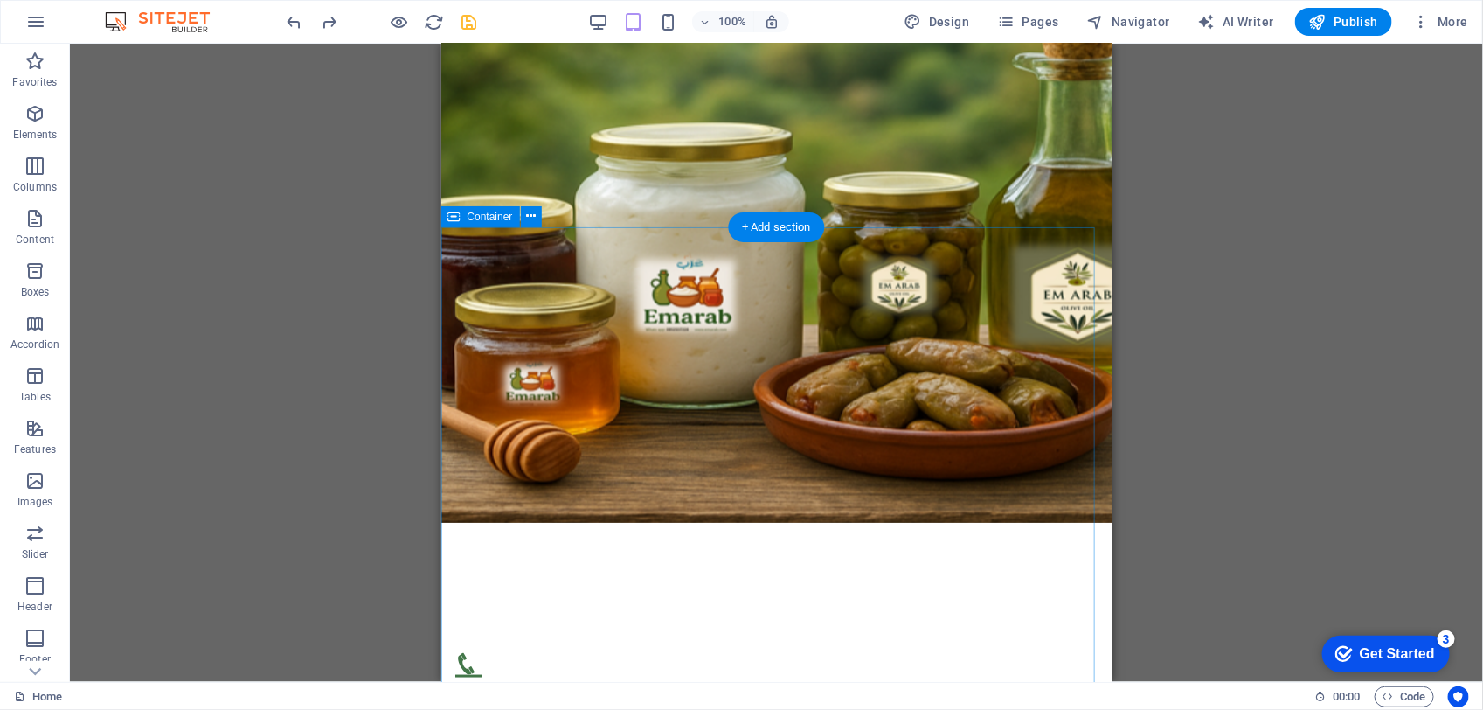
scroll to position [765, 0]
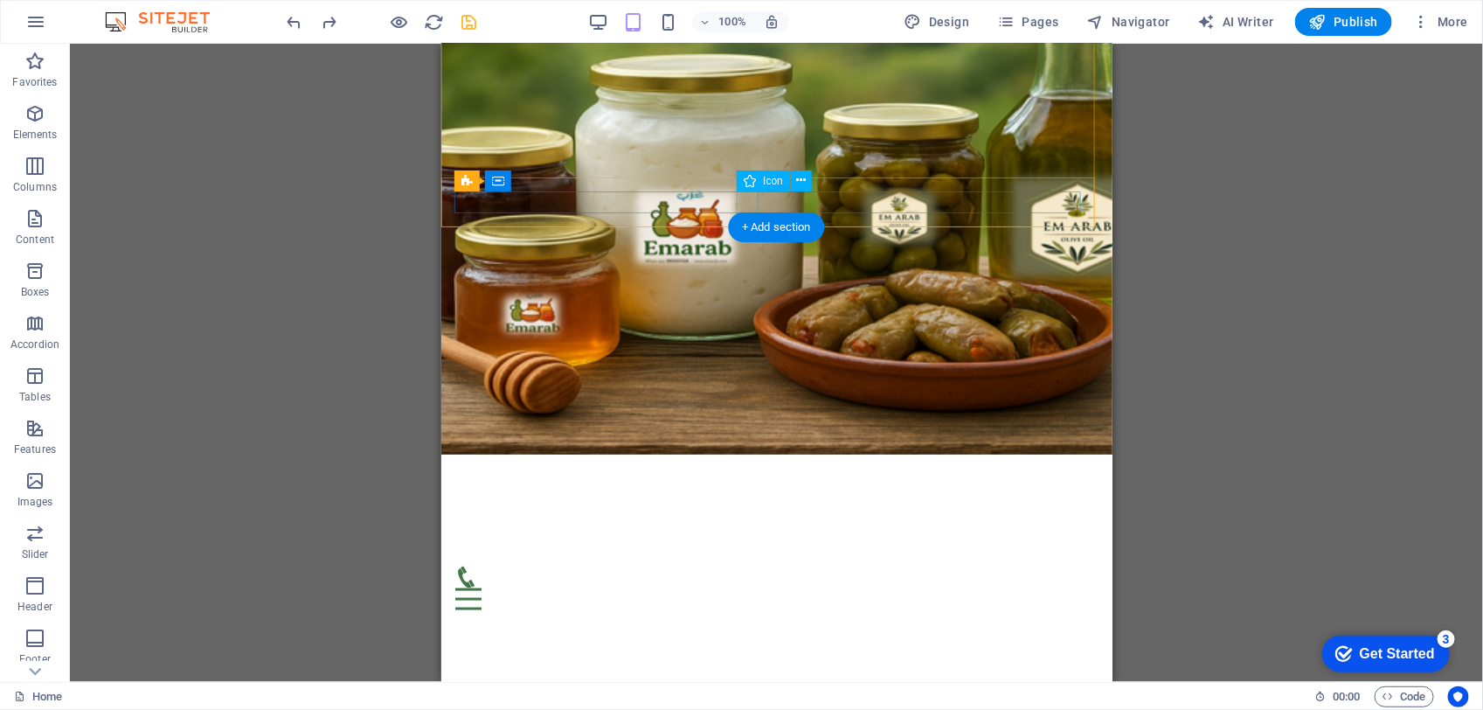
click at [751, 565] on figure at bounding box center [768, 576] width 629 height 22
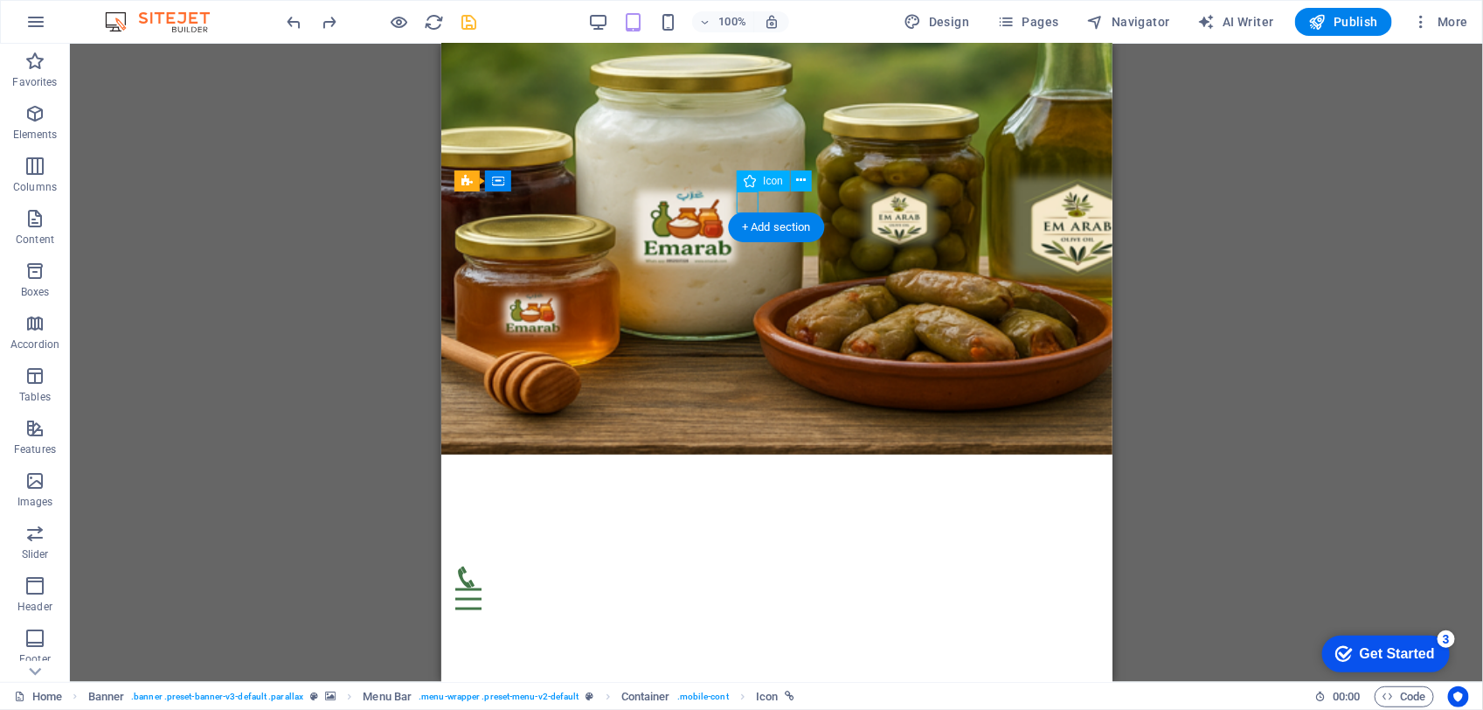
click at [751, 565] on figure at bounding box center [768, 576] width 629 height 22
select select "xMidYMid"
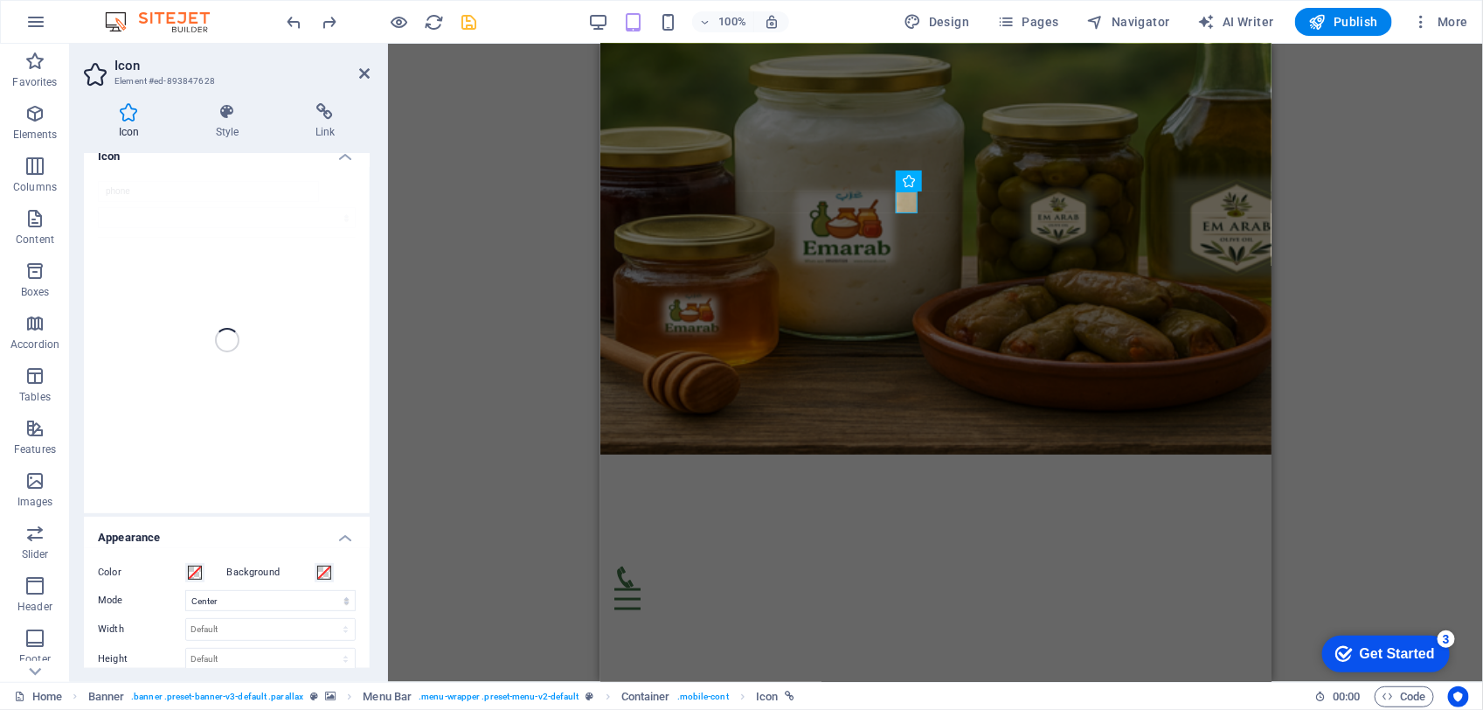
scroll to position [0, 0]
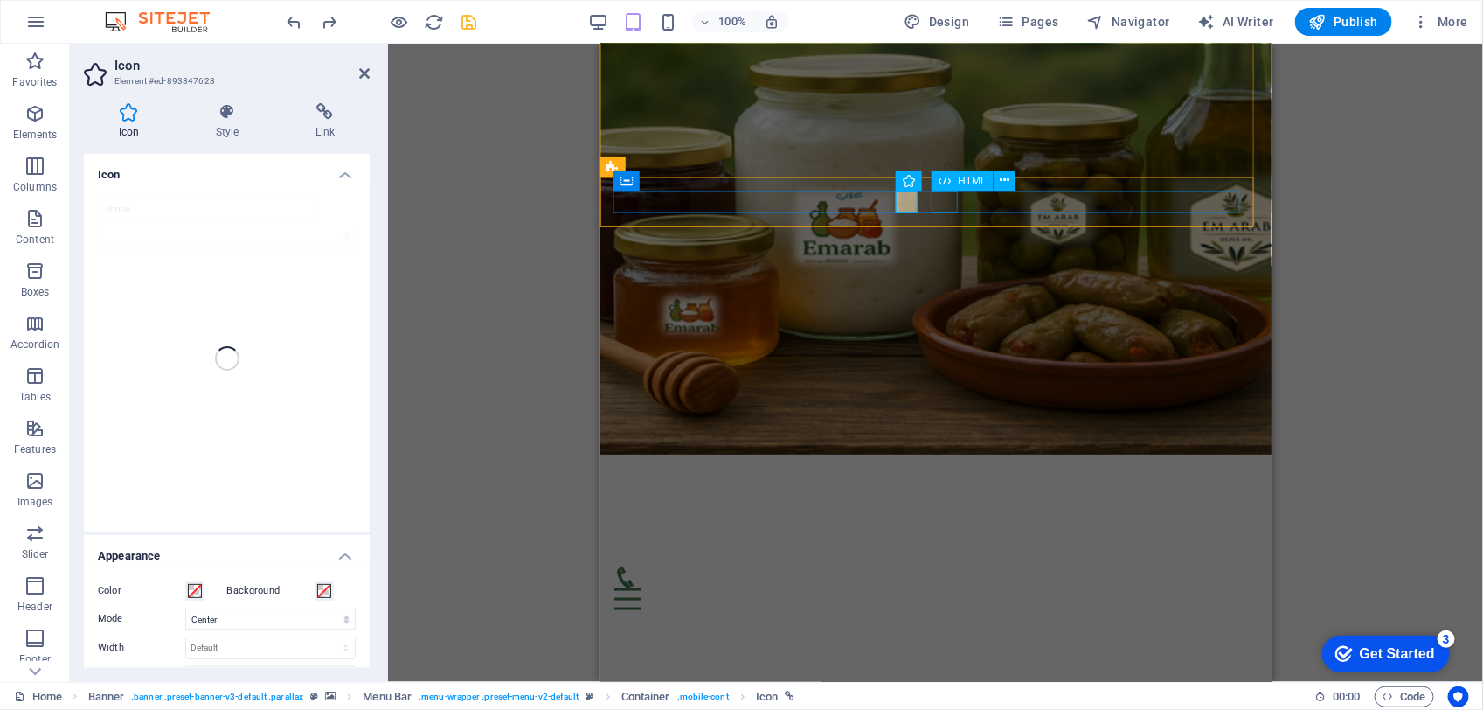
click at [943, 587] on div at bounding box center [935, 598] width 643 height 22
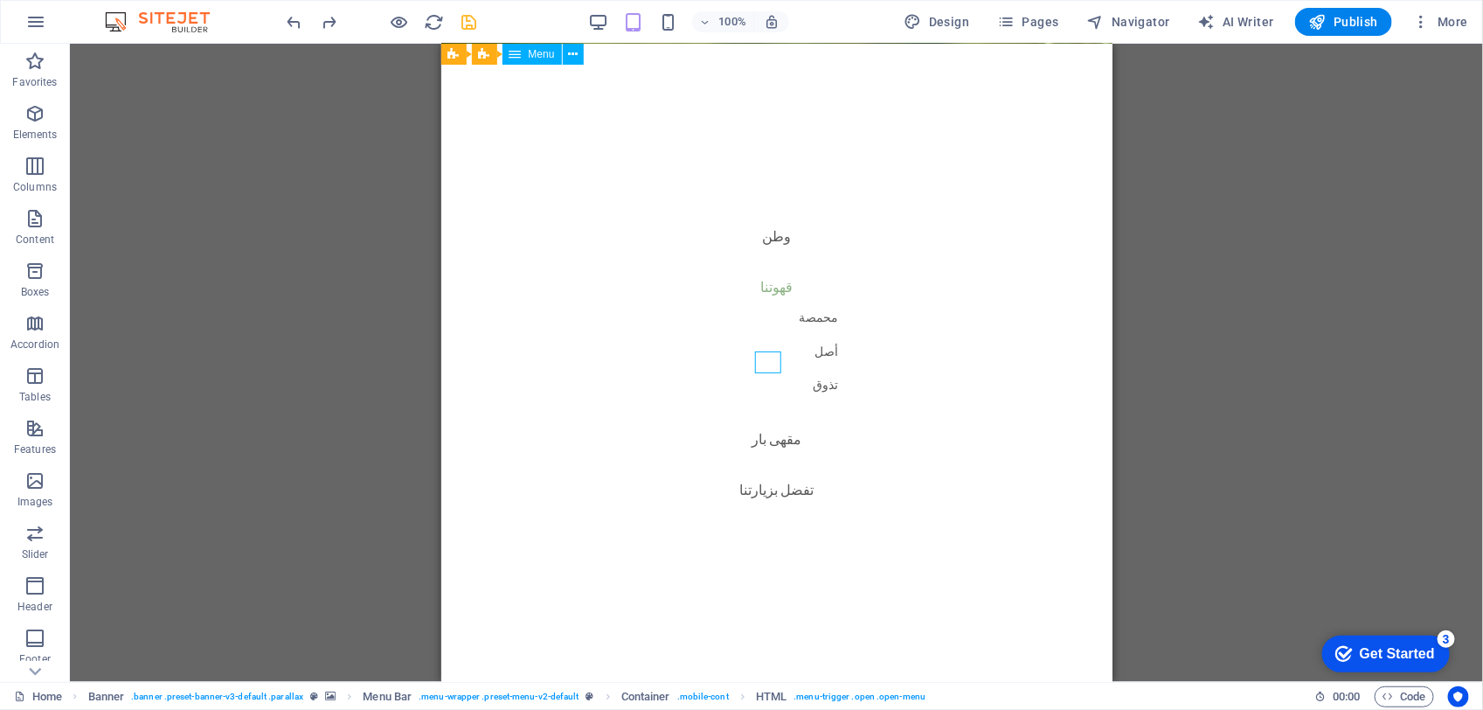
scroll to position [1369, 0]
click at [481, 79] on div at bounding box center [467, 90] width 26 height 22
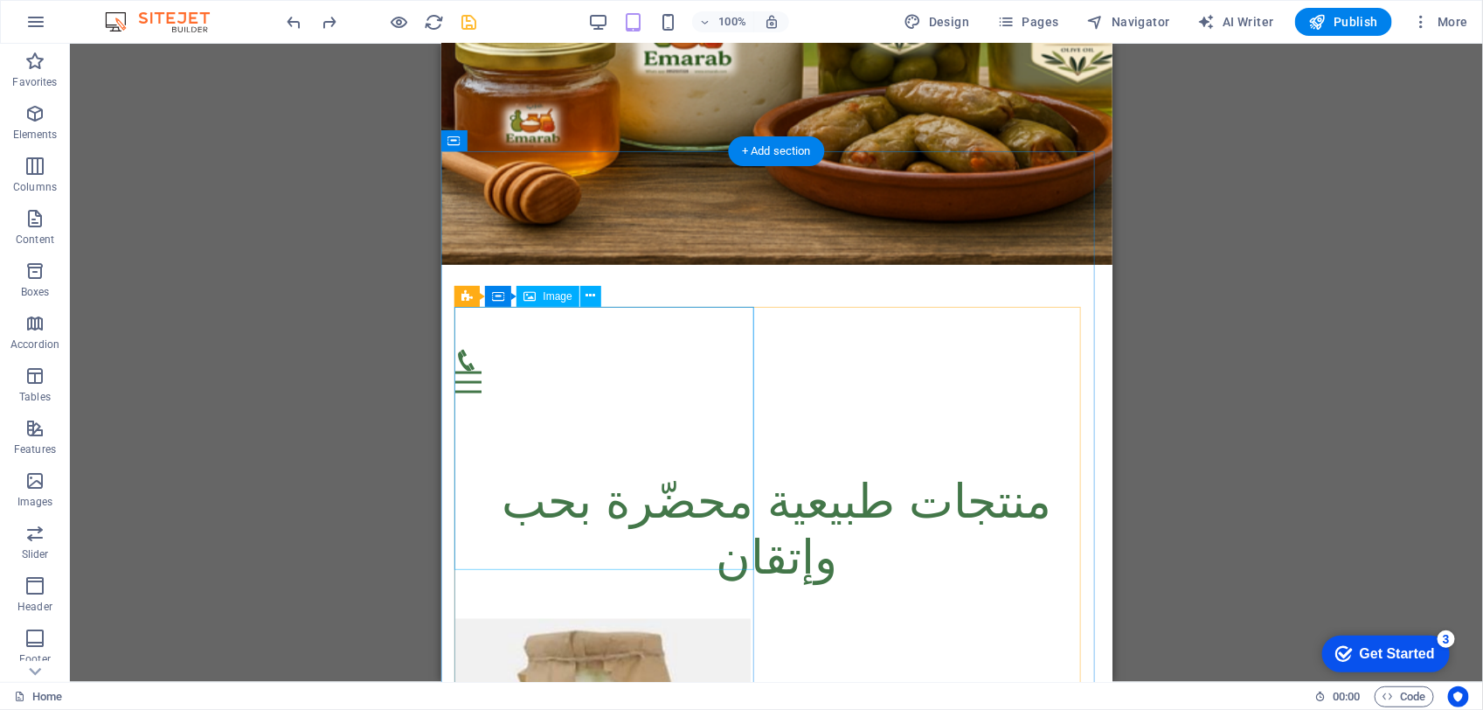
scroll to position [983, 0]
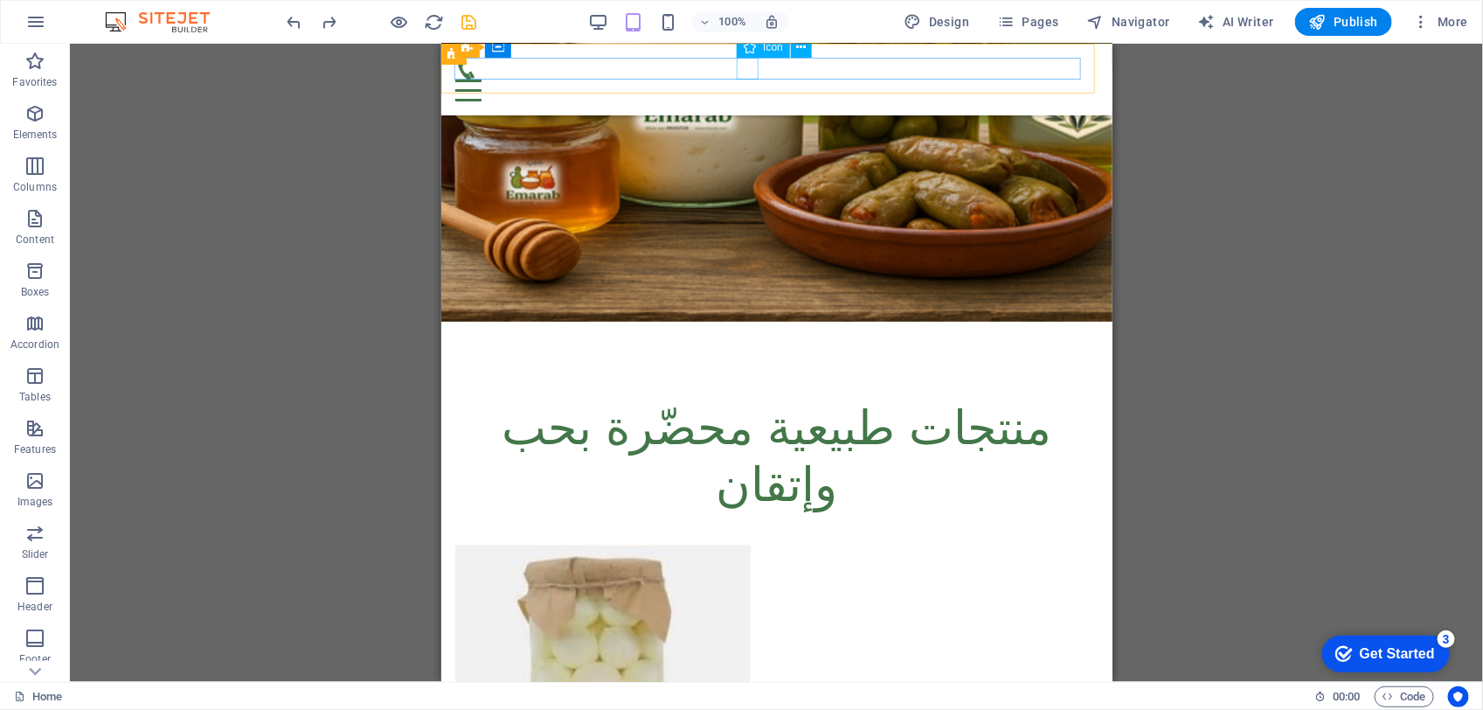
click at [751, 63] on figure at bounding box center [768, 68] width 629 height 22
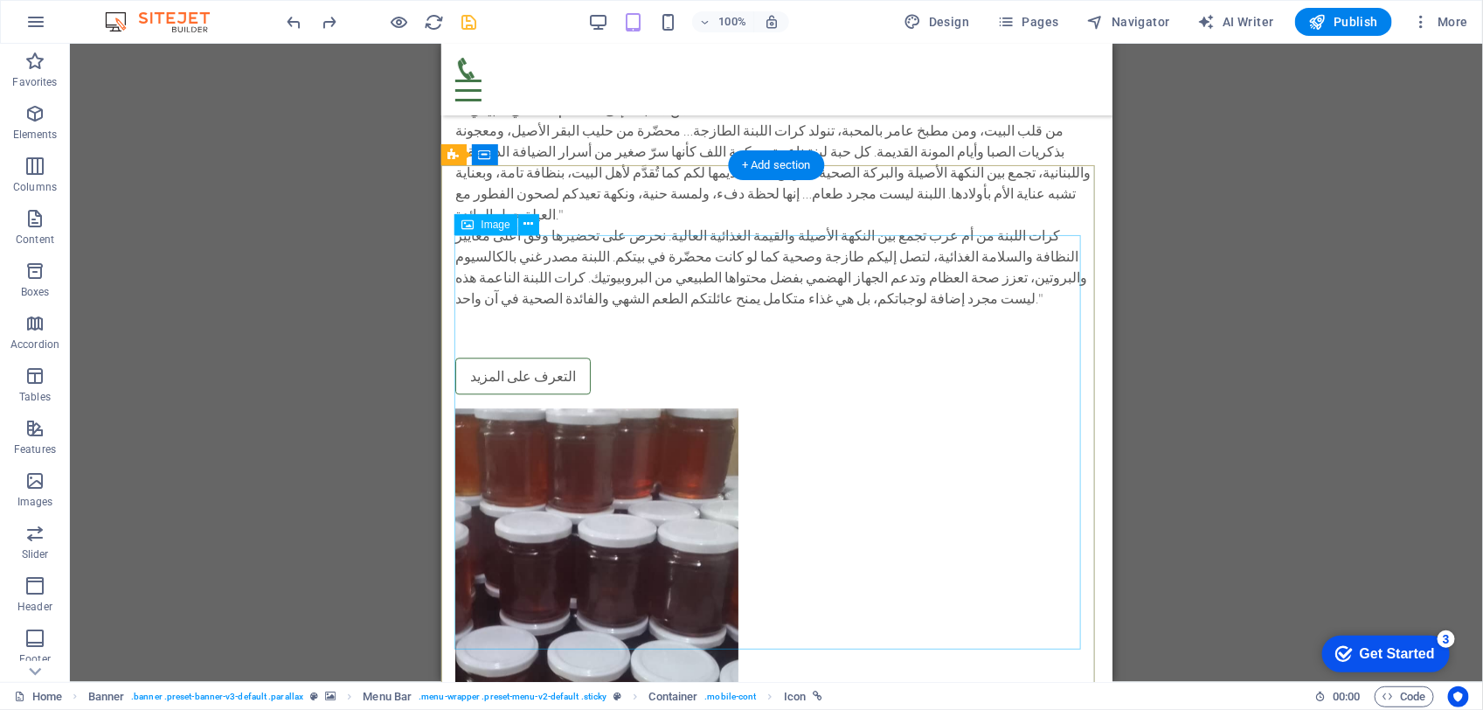
scroll to position [1857, 0]
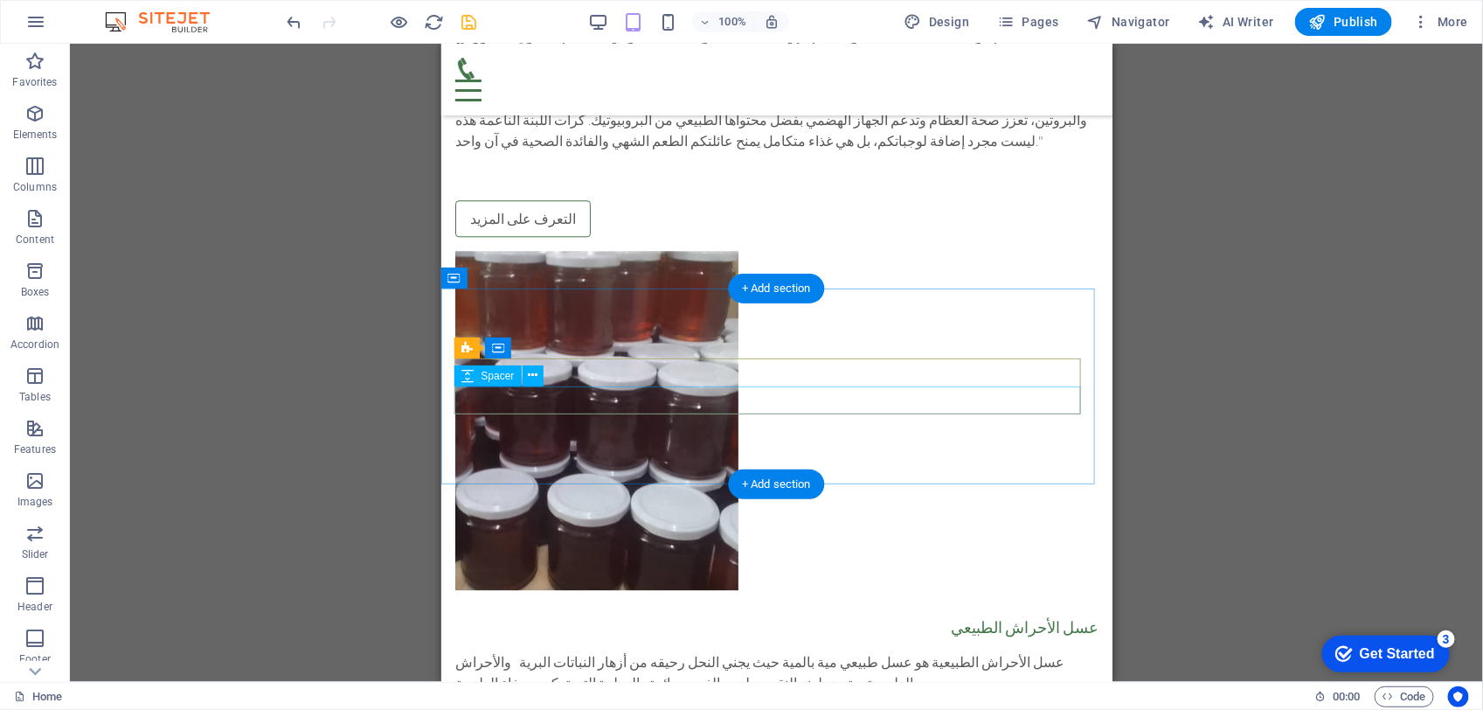
scroll to position [1994, 0]
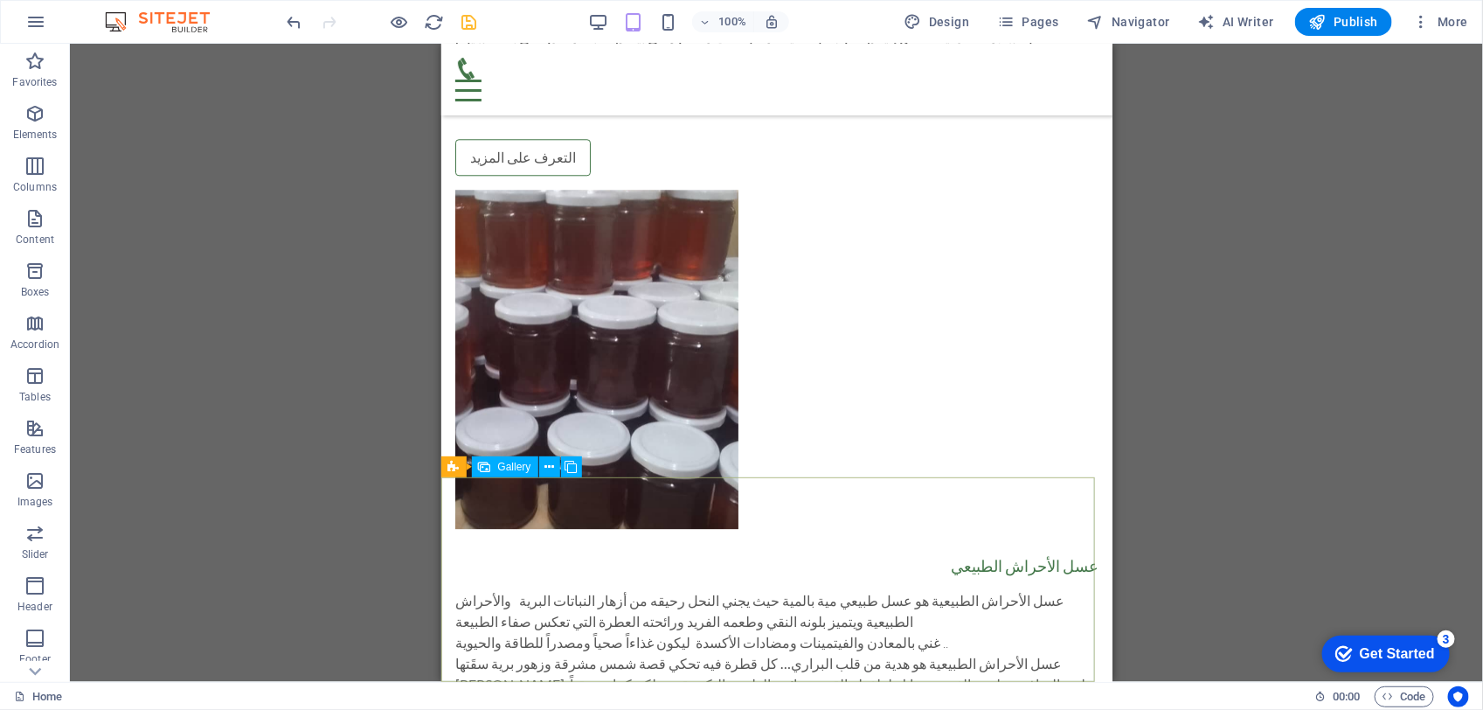
click at [527, 465] on span "Gallery" at bounding box center [514, 466] width 33 height 10
click at [551, 464] on icon at bounding box center [549, 467] width 10 height 18
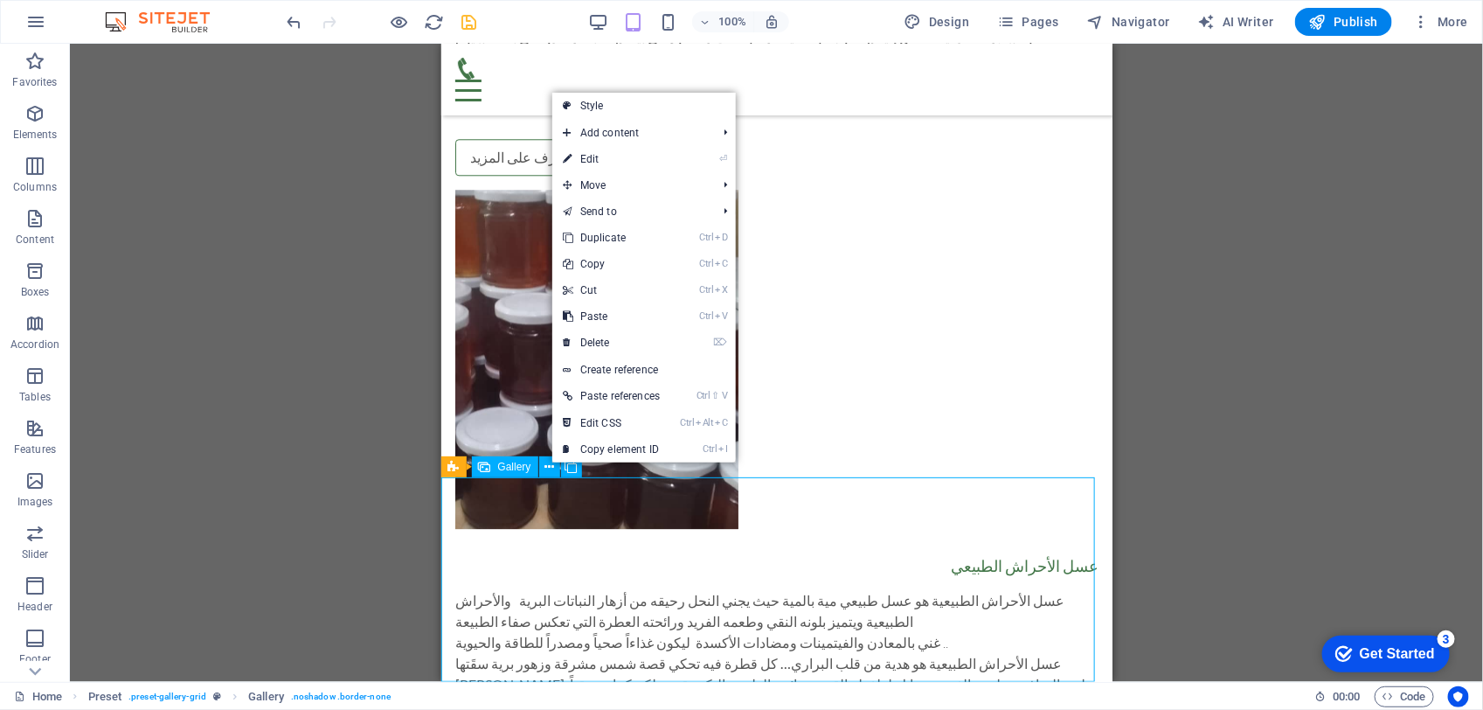
click at [523, 470] on span "Gallery" at bounding box center [514, 466] width 33 height 10
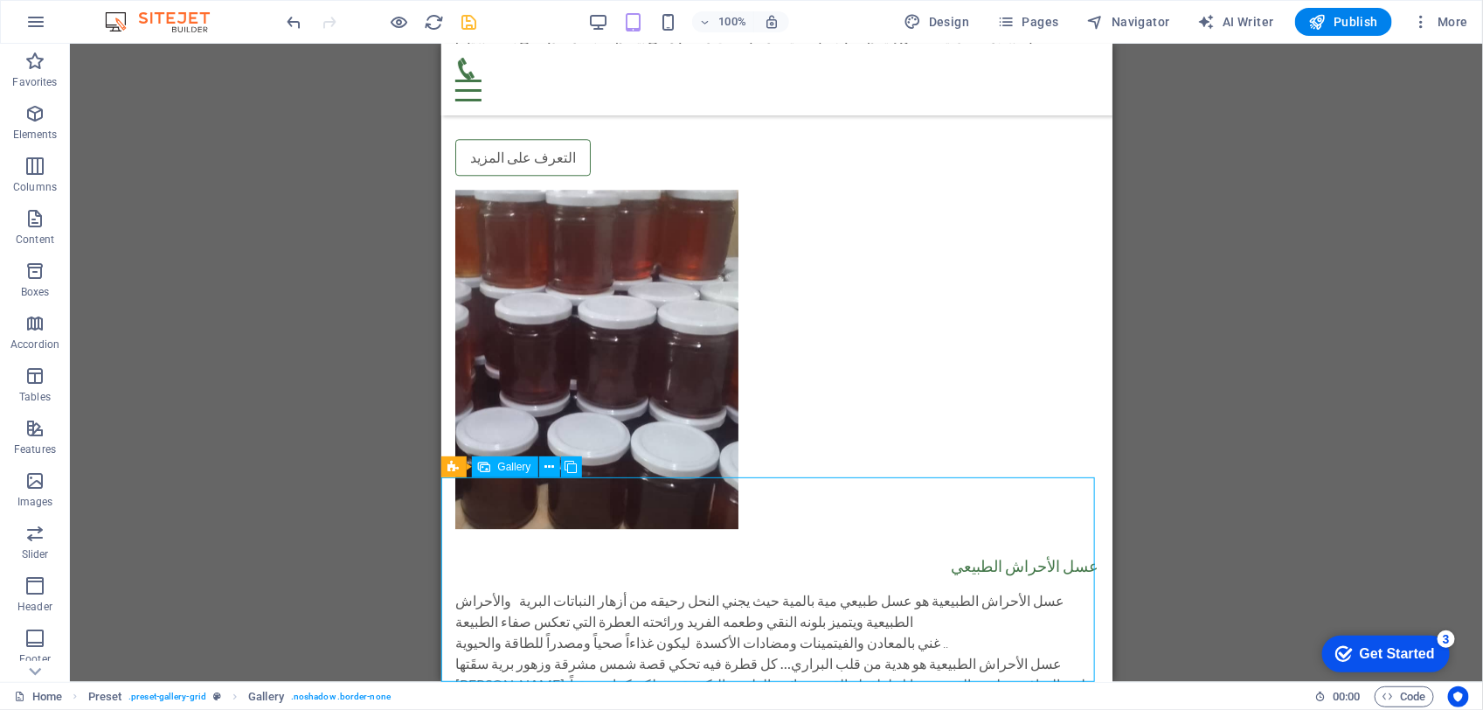
click at [523, 470] on span "Gallery" at bounding box center [514, 466] width 33 height 10
select select "2"
select select "px"
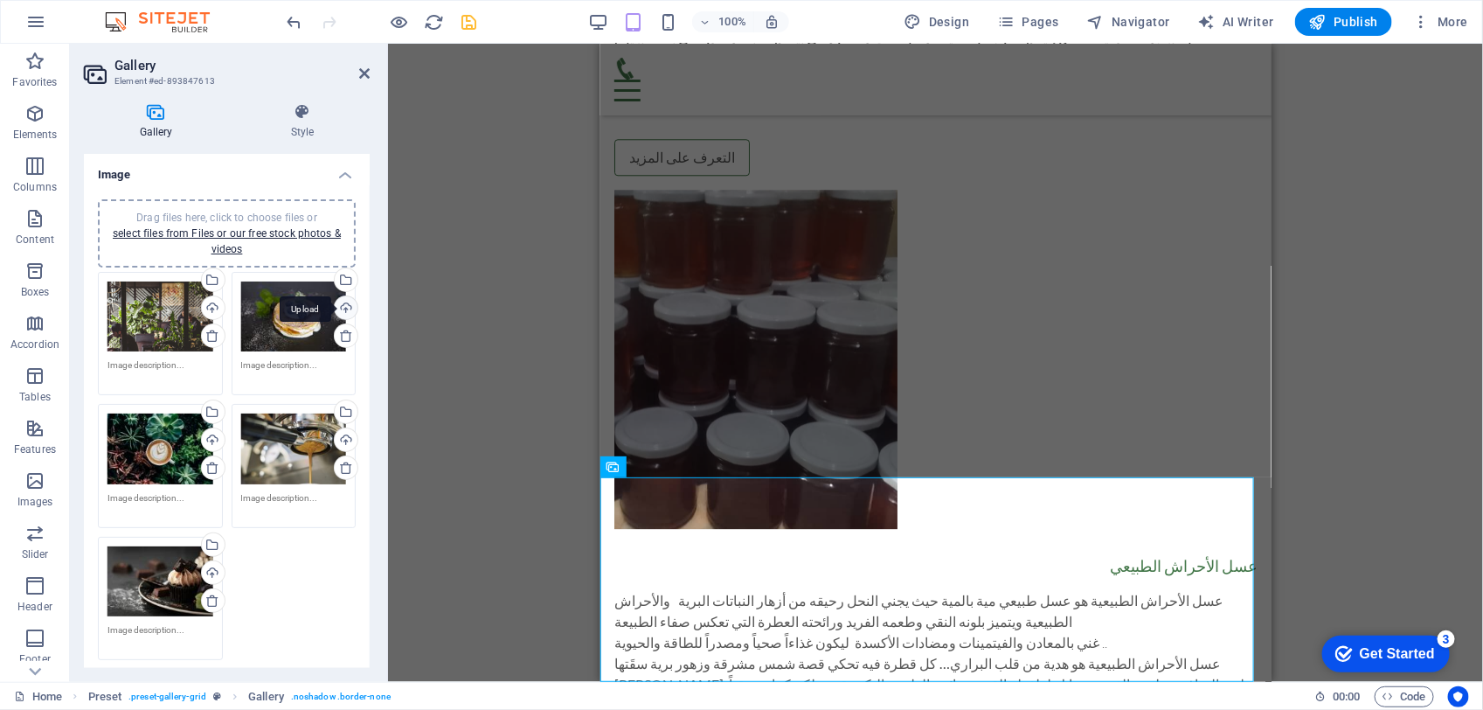
click at [343, 309] on div "Upload" at bounding box center [344, 309] width 26 height 26
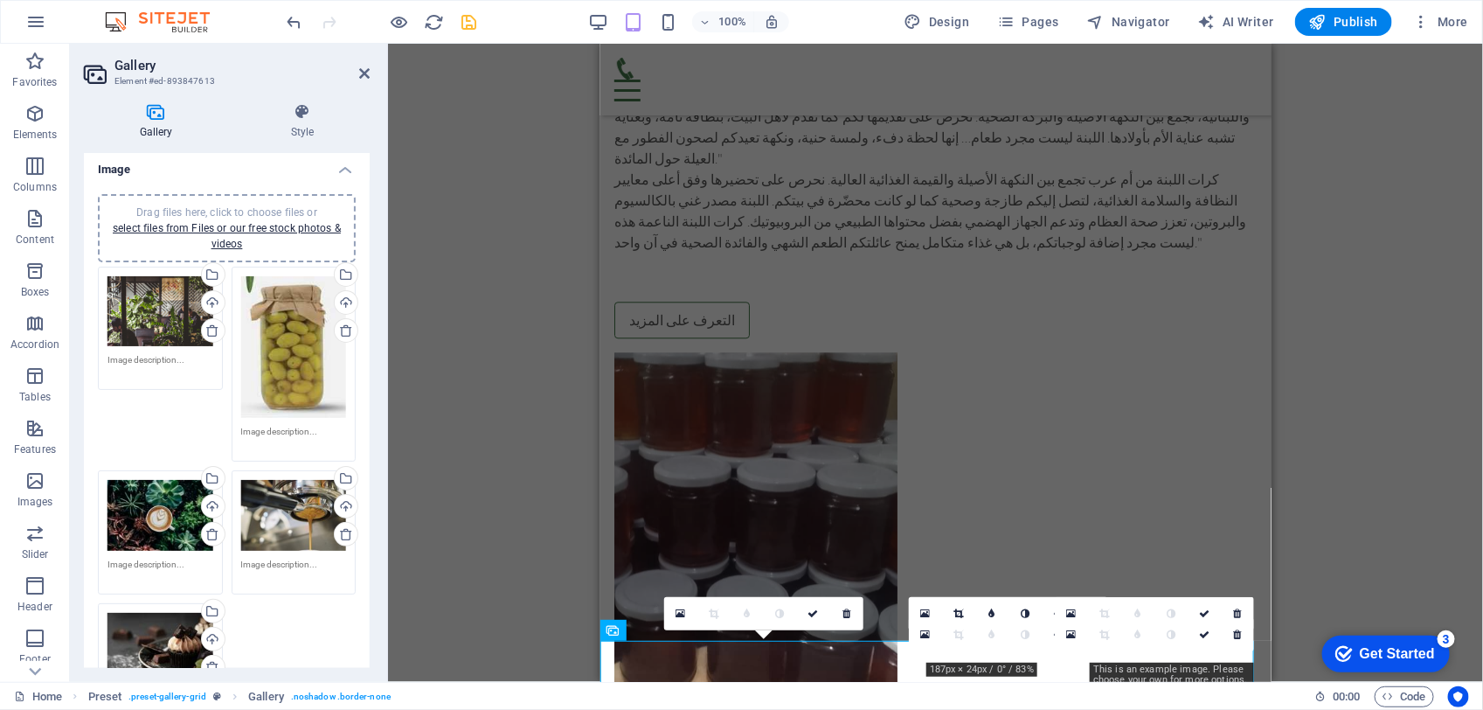
scroll to position [0, 0]
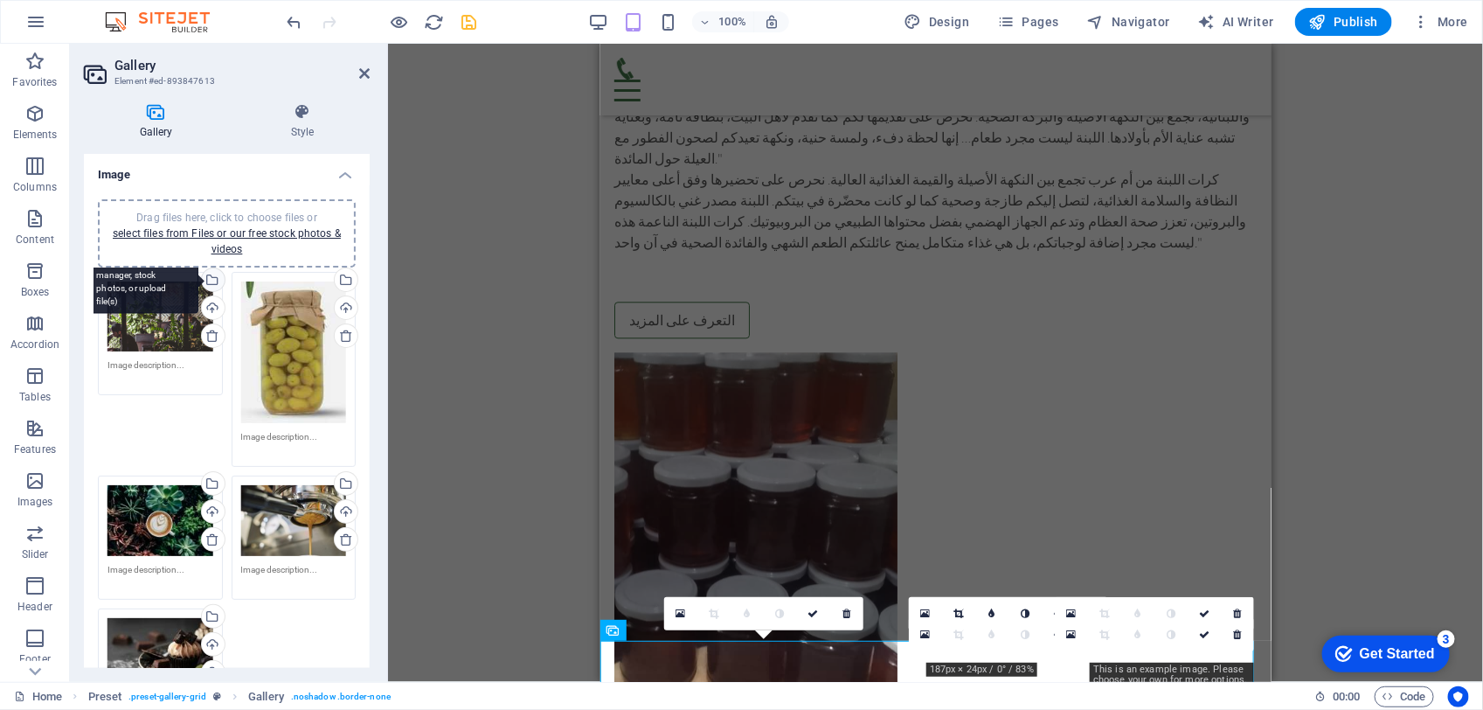
click at [212, 277] on div "Select files from the file manager, stock photos, or upload file(s)" at bounding box center [211, 281] width 26 height 26
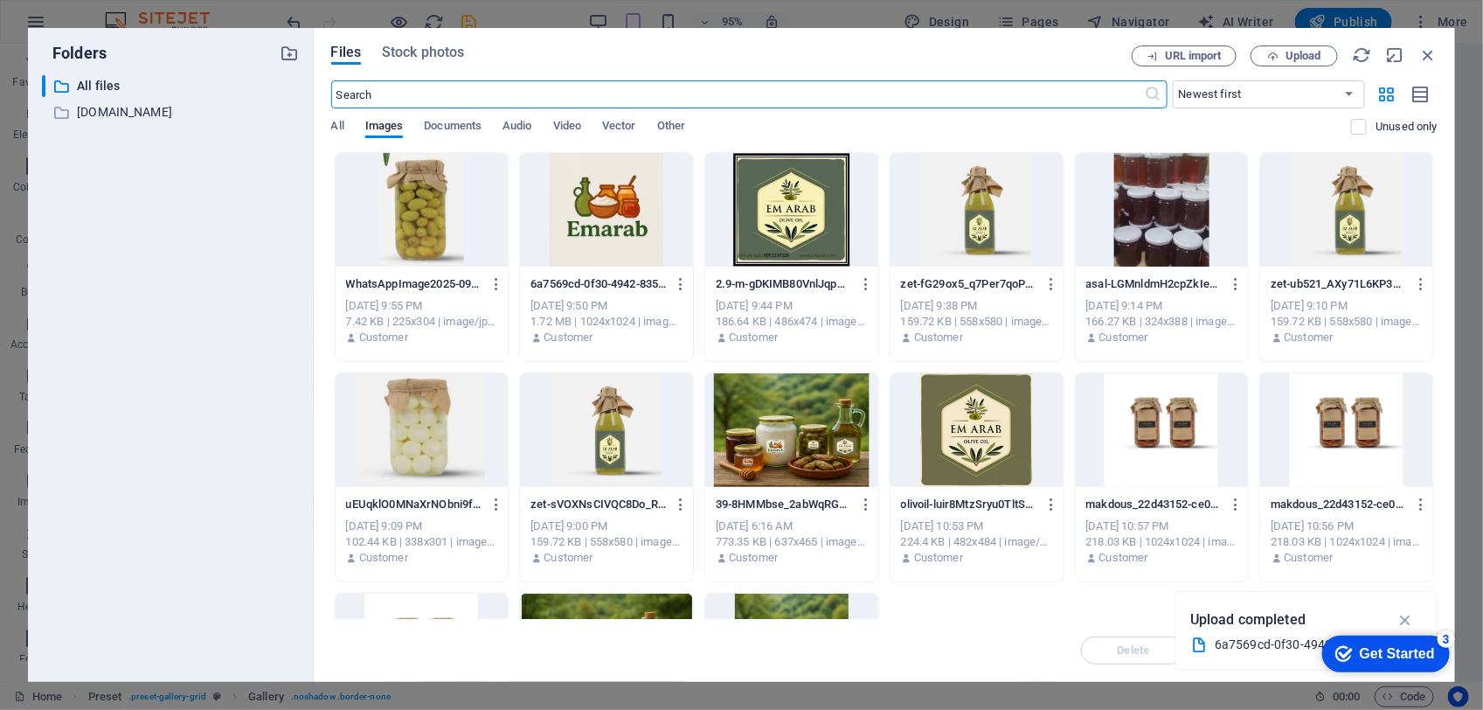
scroll to position [1866, 0]
click at [607, 422] on div at bounding box center [606, 430] width 173 height 114
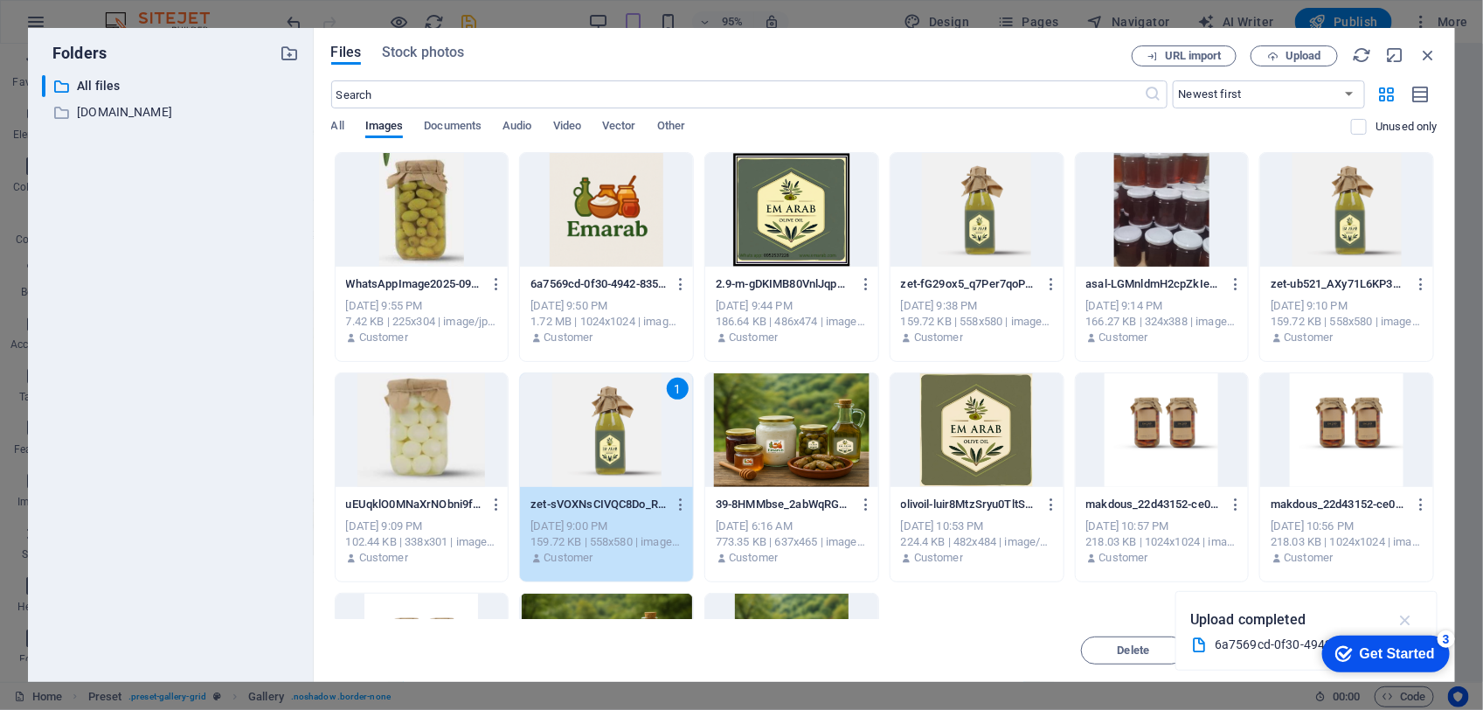
click at [1404, 613] on icon "button" at bounding box center [1406, 619] width 20 height 19
click at [1246, 642] on button "Move" at bounding box center [1259, 650] width 105 height 28
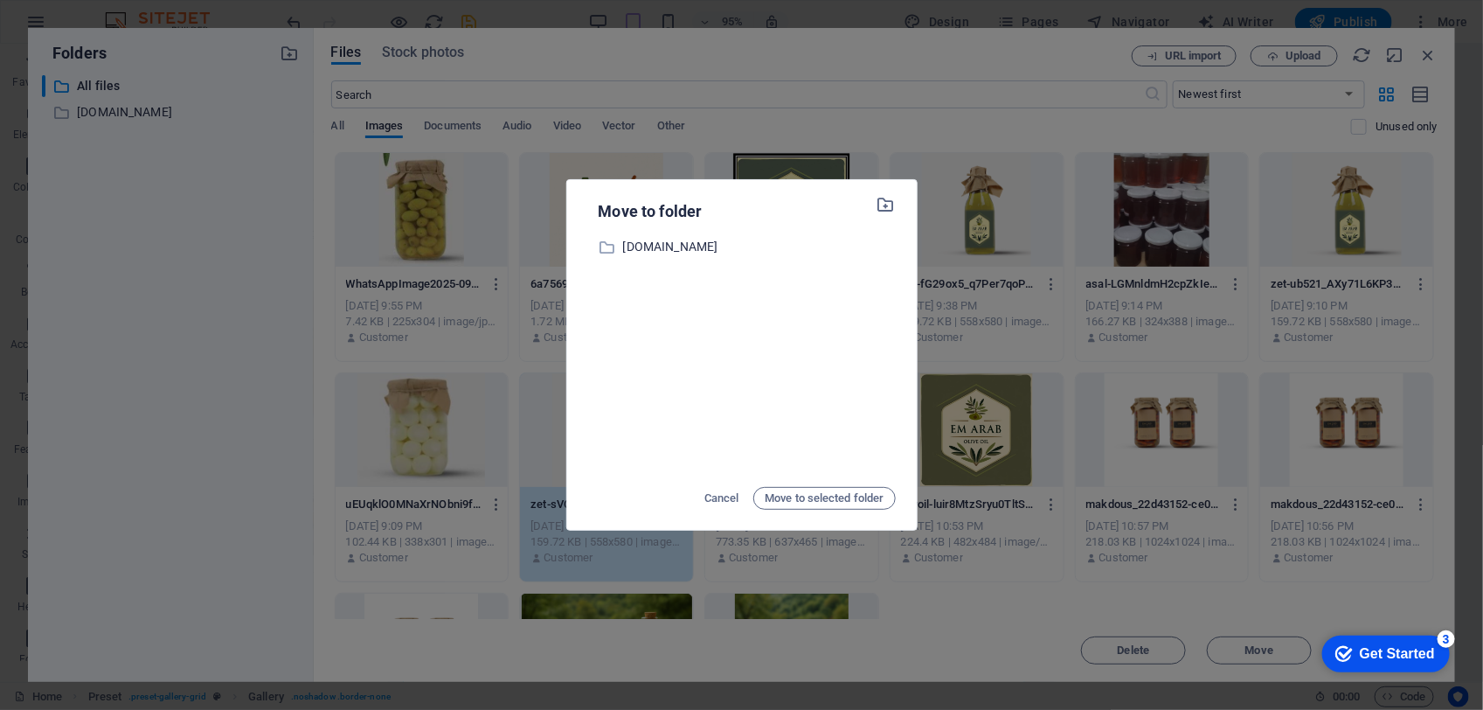
click at [431, 409] on div "Move to folder ​ www.emjad.shop www.emjad.shop Cancel Move to selected folder" at bounding box center [741, 355] width 1483 height 710
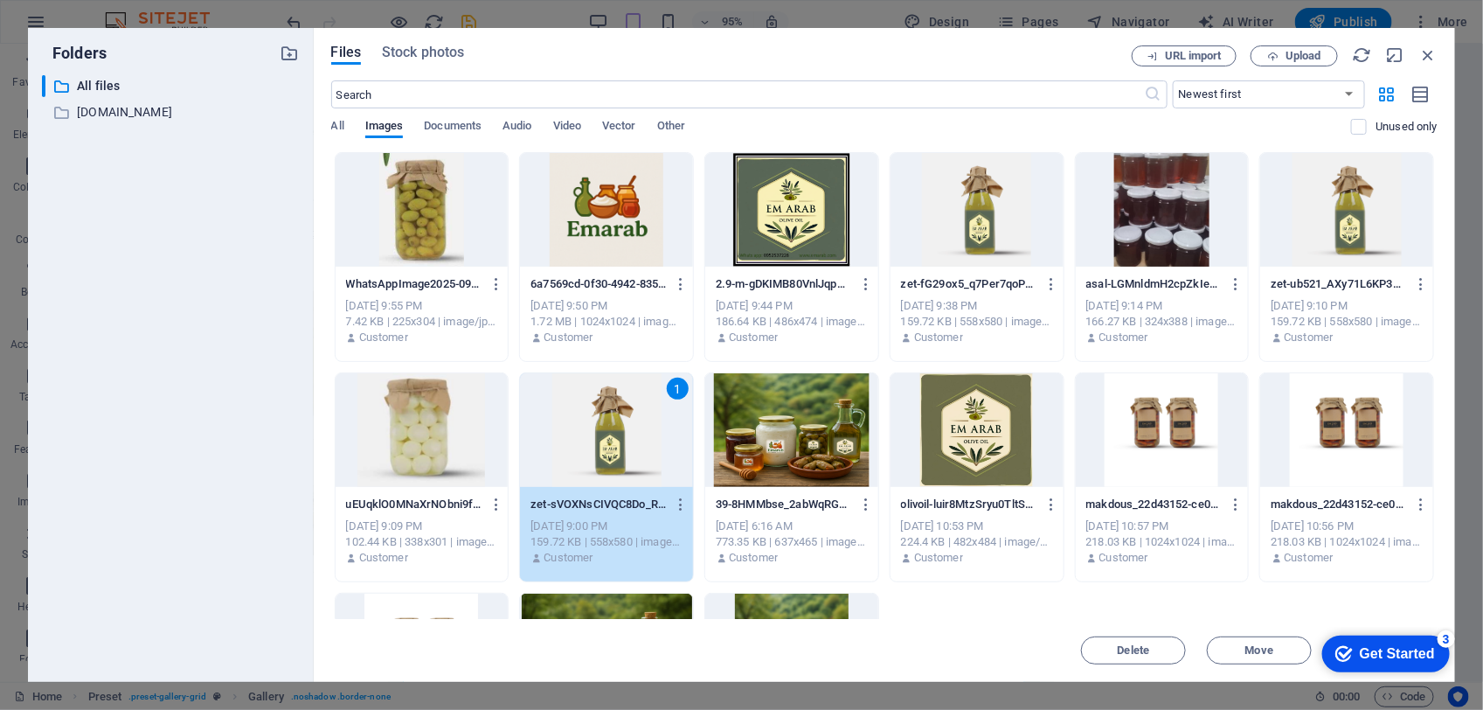
click at [433, 433] on div at bounding box center [422, 430] width 173 height 114
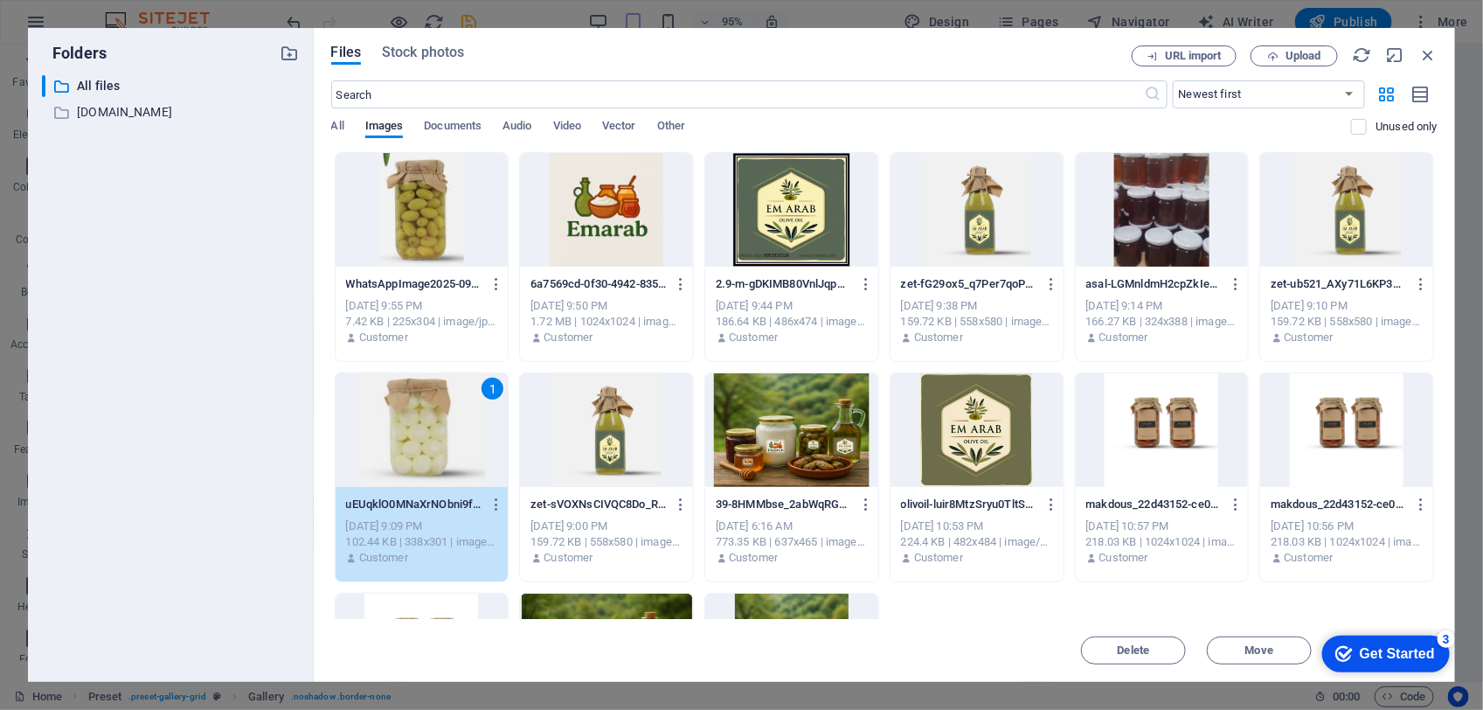
click at [433, 433] on div "1" at bounding box center [422, 430] width 173 height 114
click at [433, 433] on div "Drag and drop a file to add it H2 Text Spacer Text Banner Container Banner H2 H…" at bounding box center [721, 363] width 667 height 638
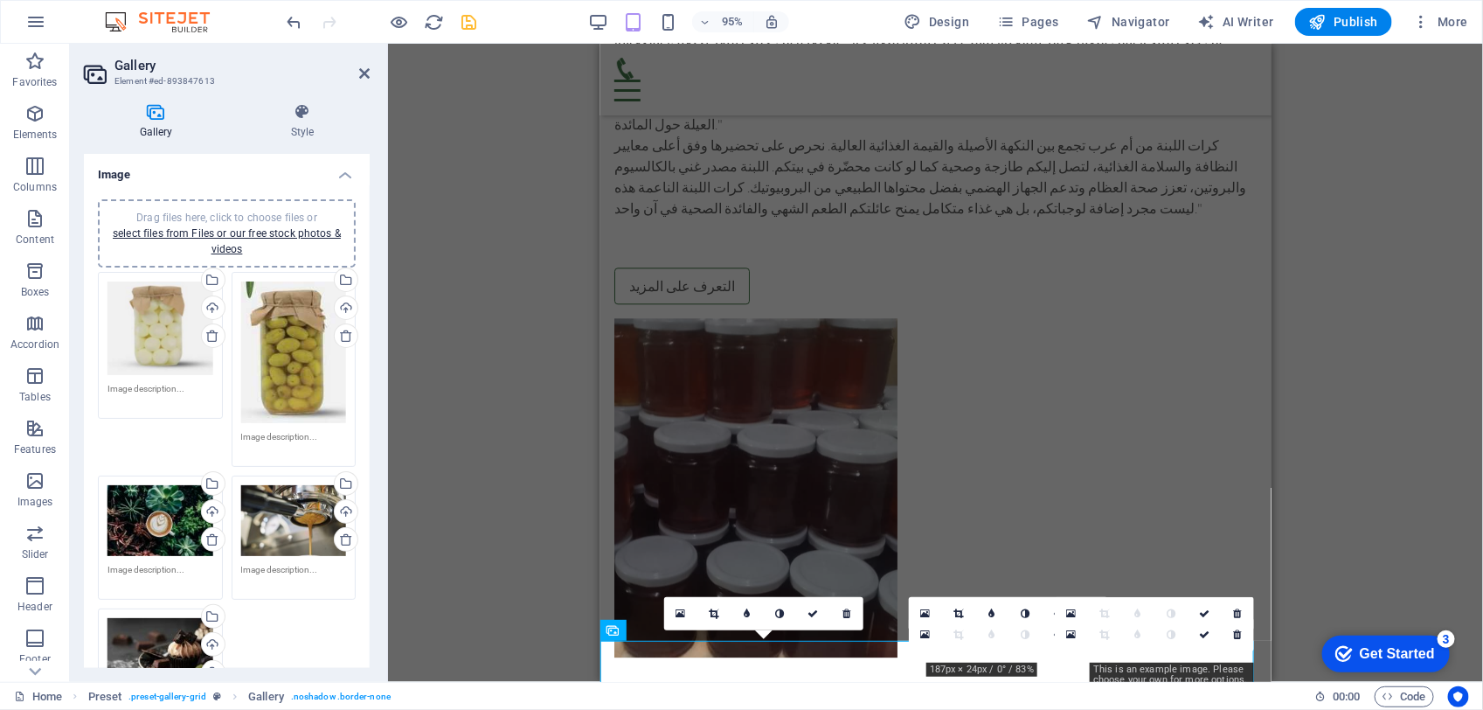
scroll to position [1832, 0]
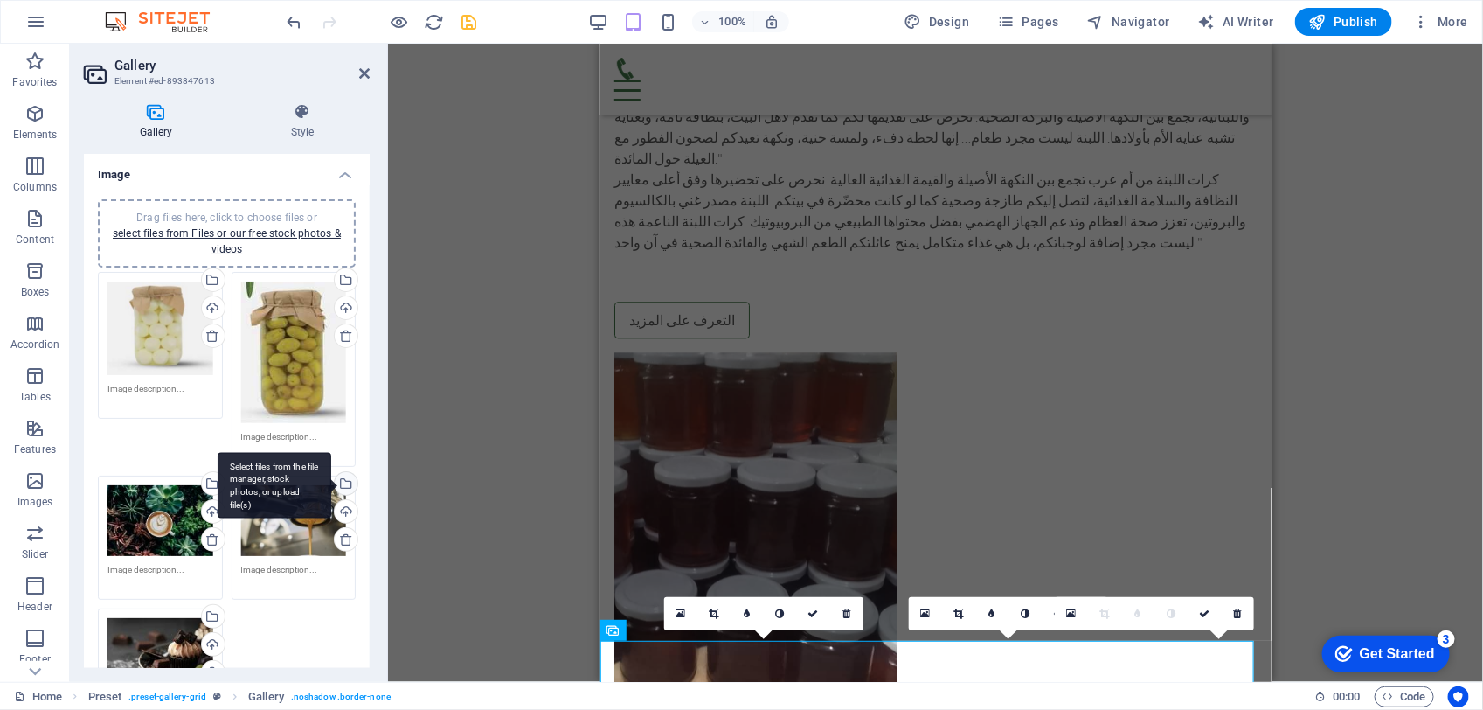
drag, startPoint x: 433, startPoint y: 433, endPoint x: 339, endPoint y: 482, distance: 105.6
click at [339, 482] on div "Select files from the file manager, stock photos, or upload file(s)" at bounding box center [344, 485] width 26 height 26
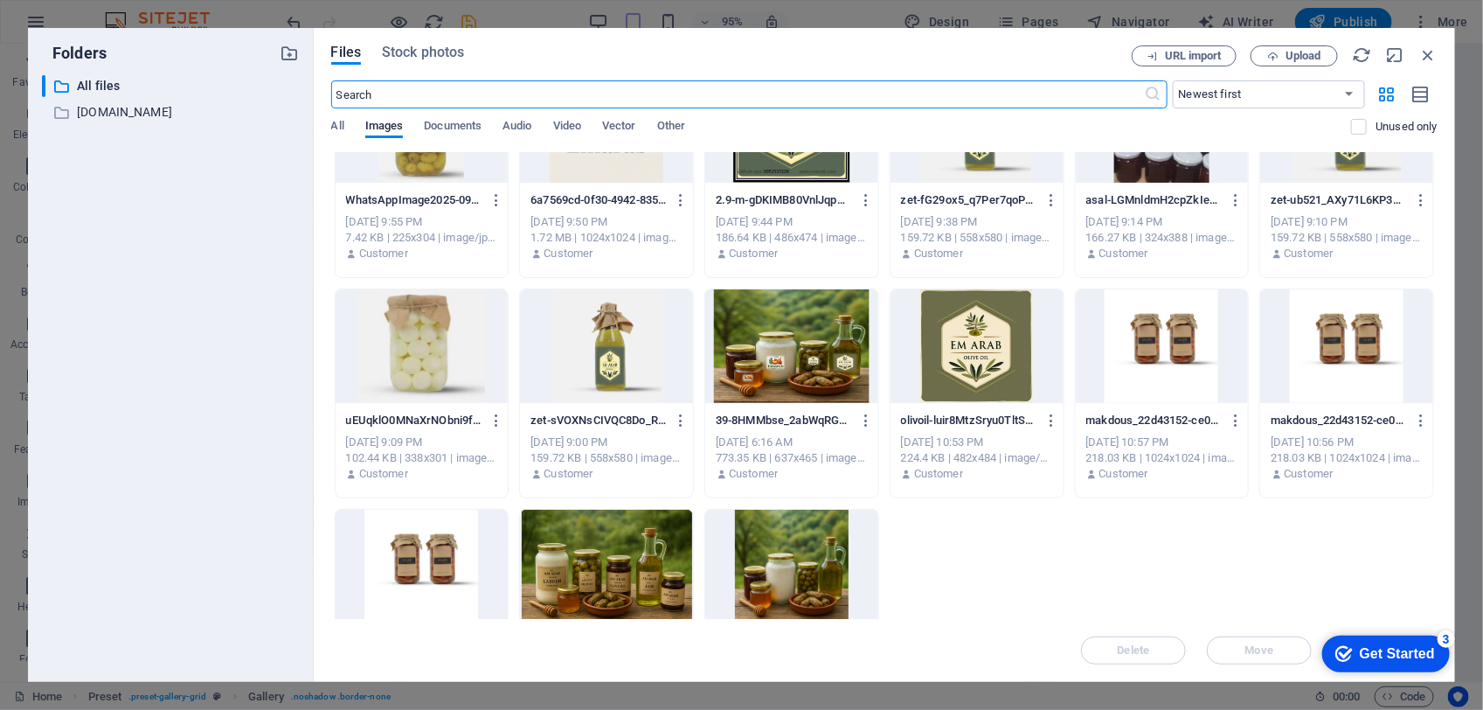
scroll to position [182, 0]
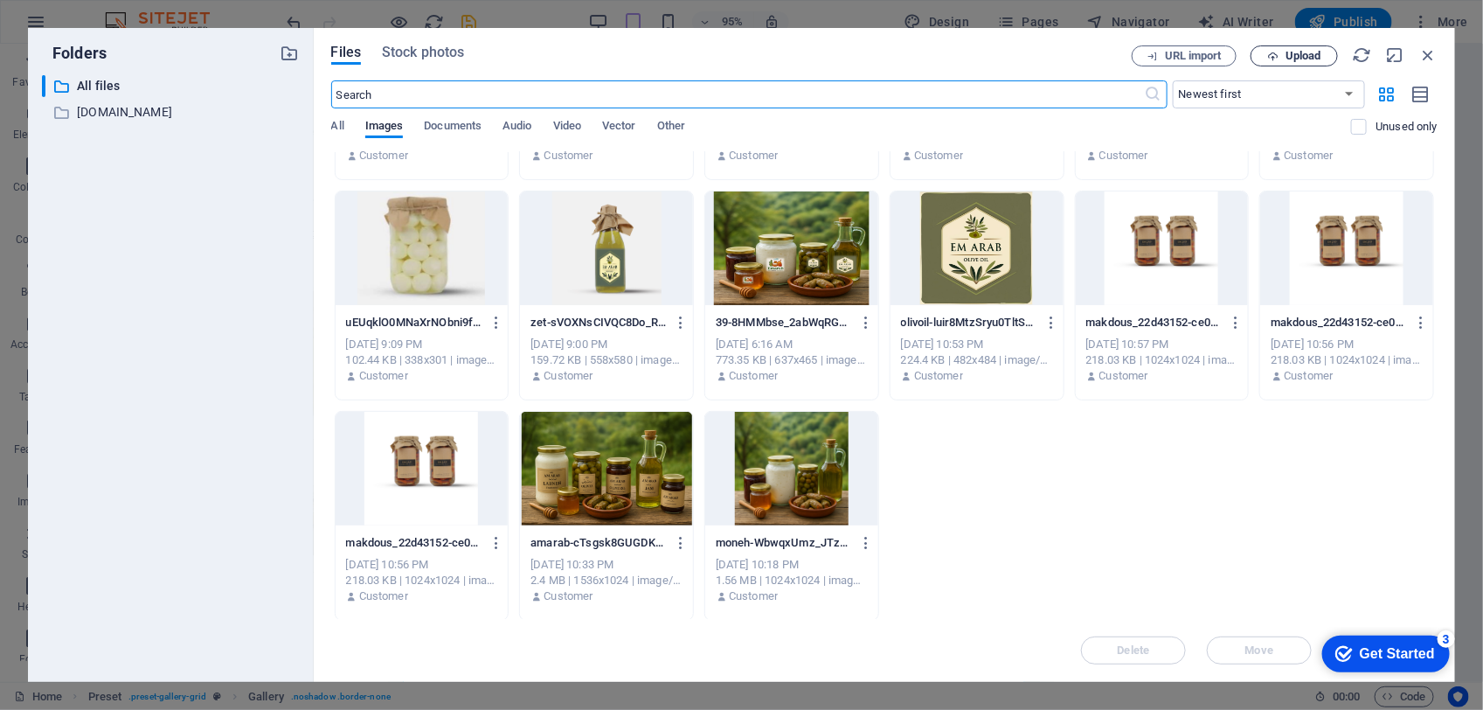
click at [1296, 55] on span "Upload" at bounding box center [1304, 56] width 36 height 10
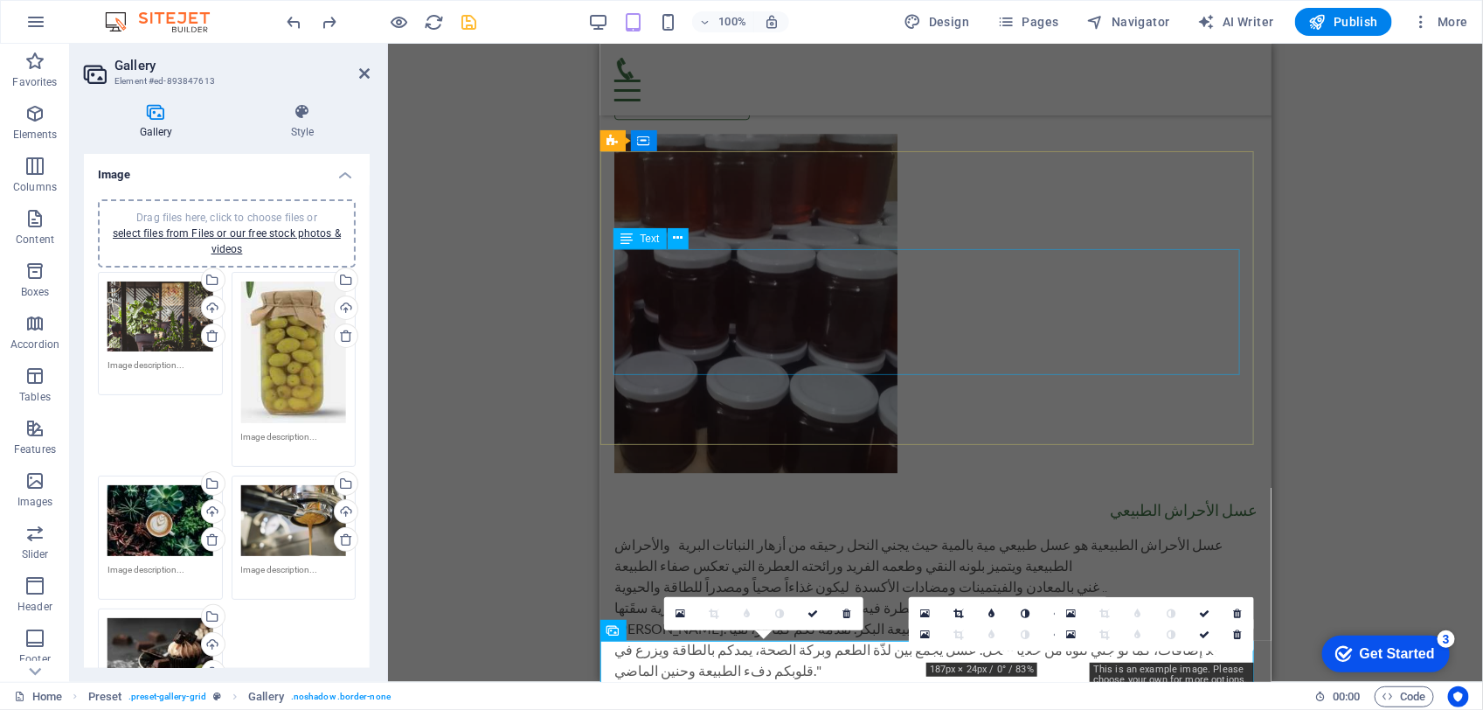
scroll to position [1832, 0]
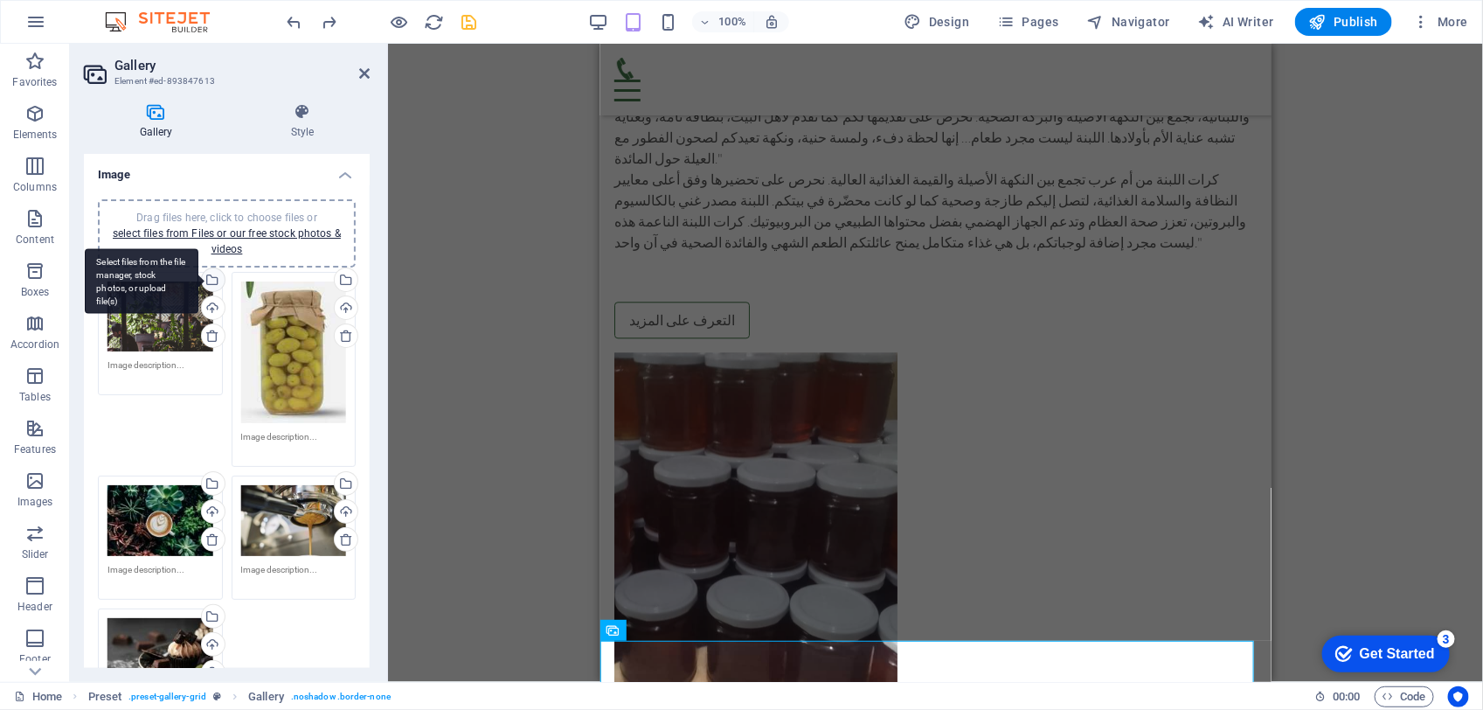
click at [211, 274] on div "Select files from the file manager, stock photos, or upload file(s)" at bounding box center [211, 281] width 26 height 26
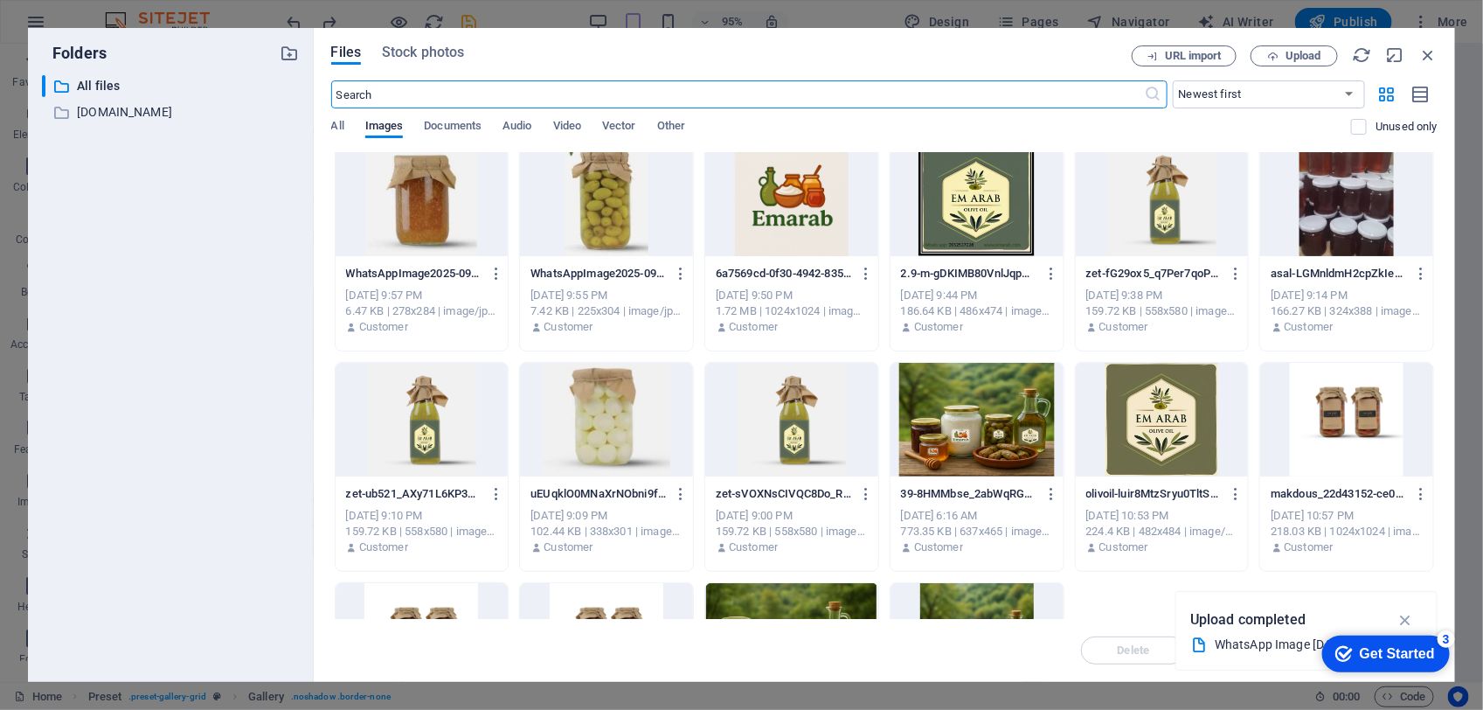
scroll to position [0, 0]
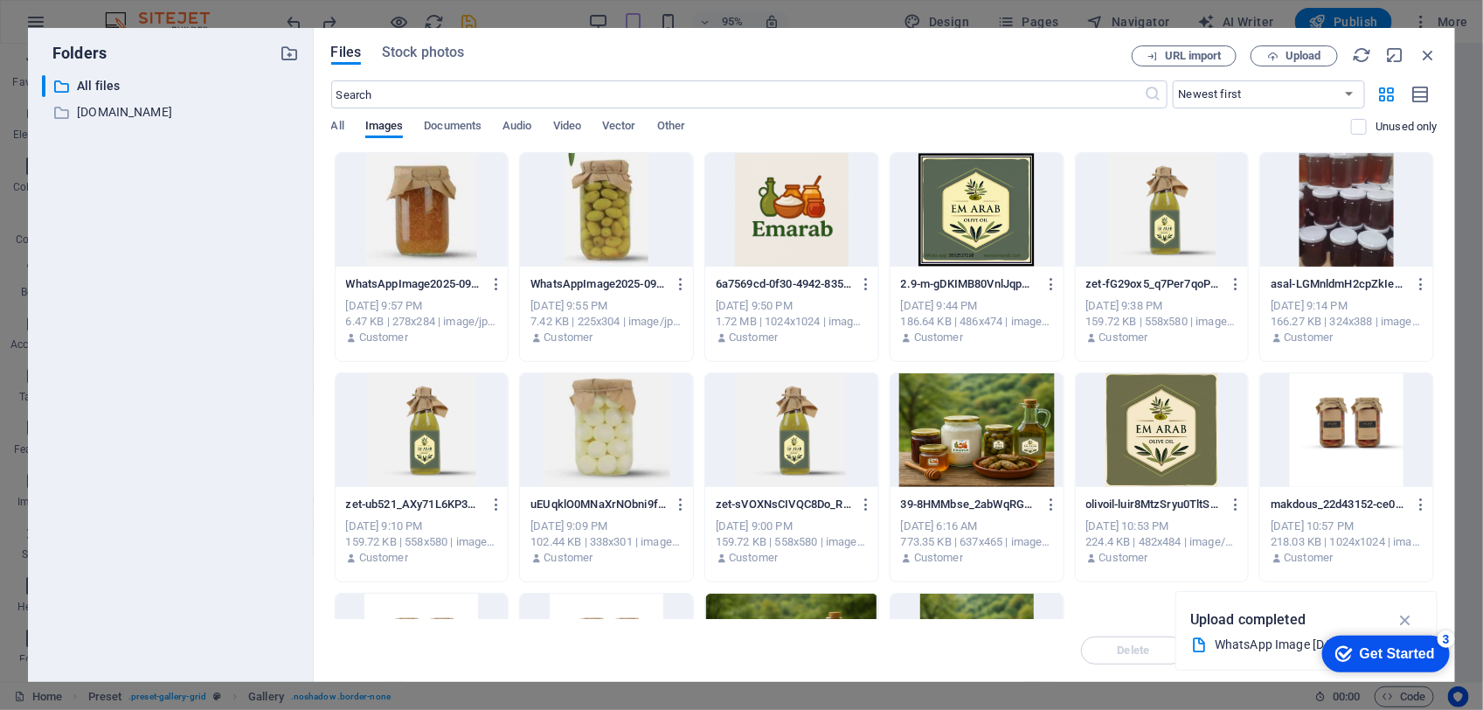
click at [779, 172] on div at bounding box center [791, 210] width 173 height 114
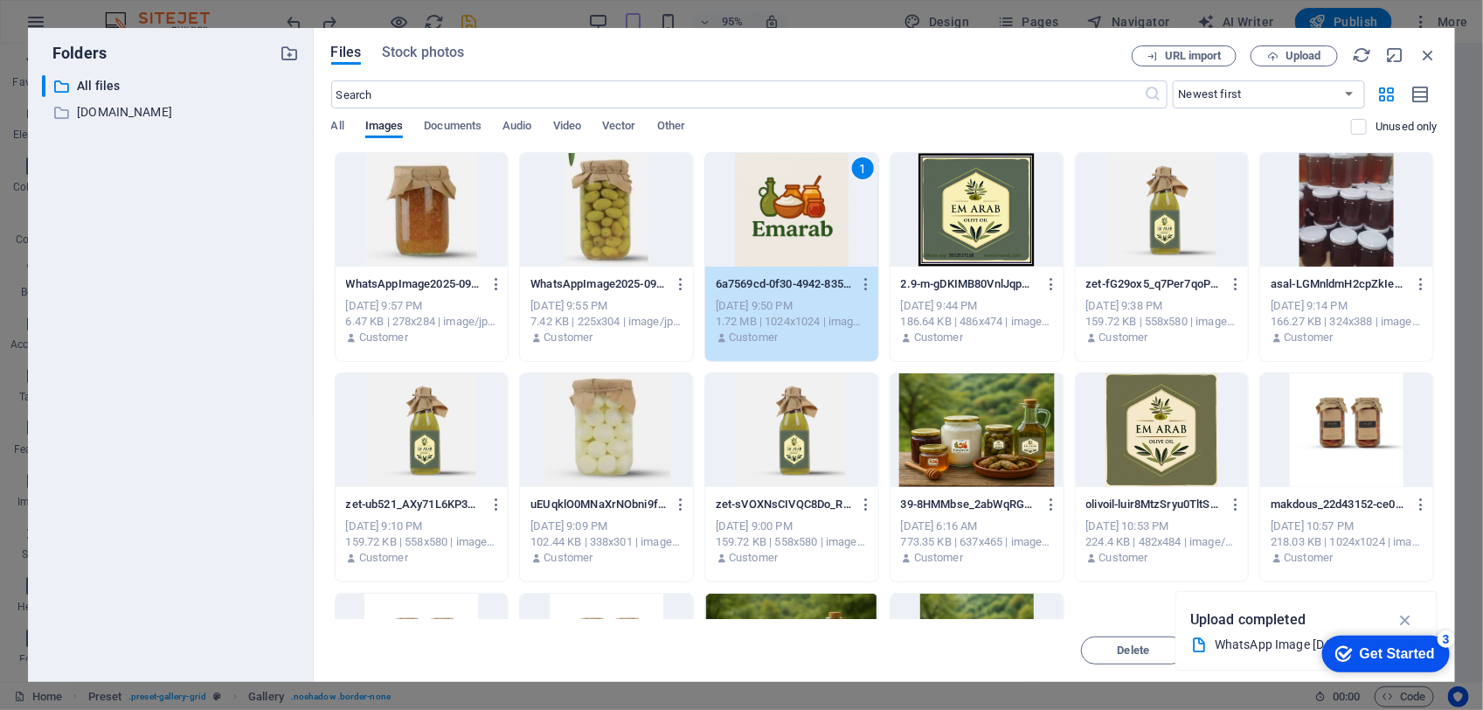
click at [801, 237] on div "1" at bounding box center [791, 210] width 173 height 114
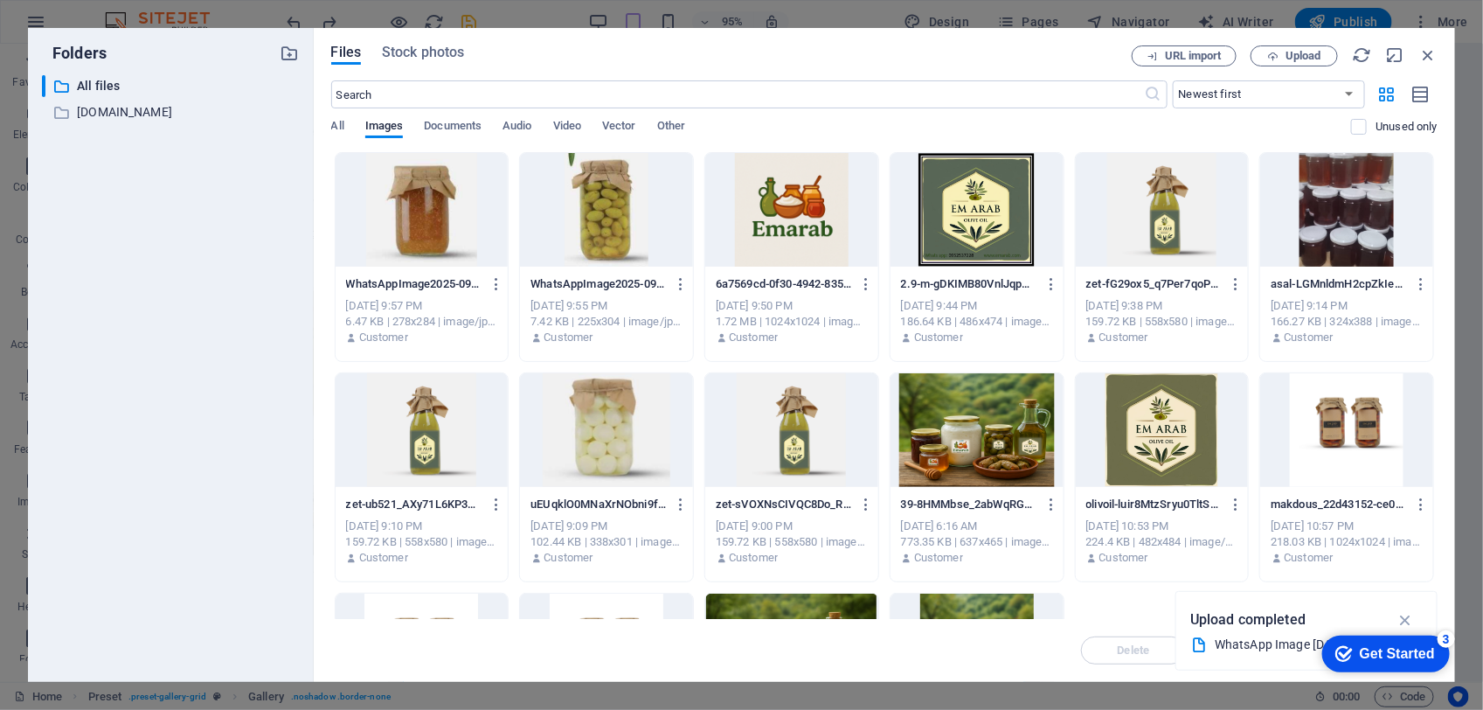
click at [801, 237] on div at bounding box center [791, 210] width 173 height 114
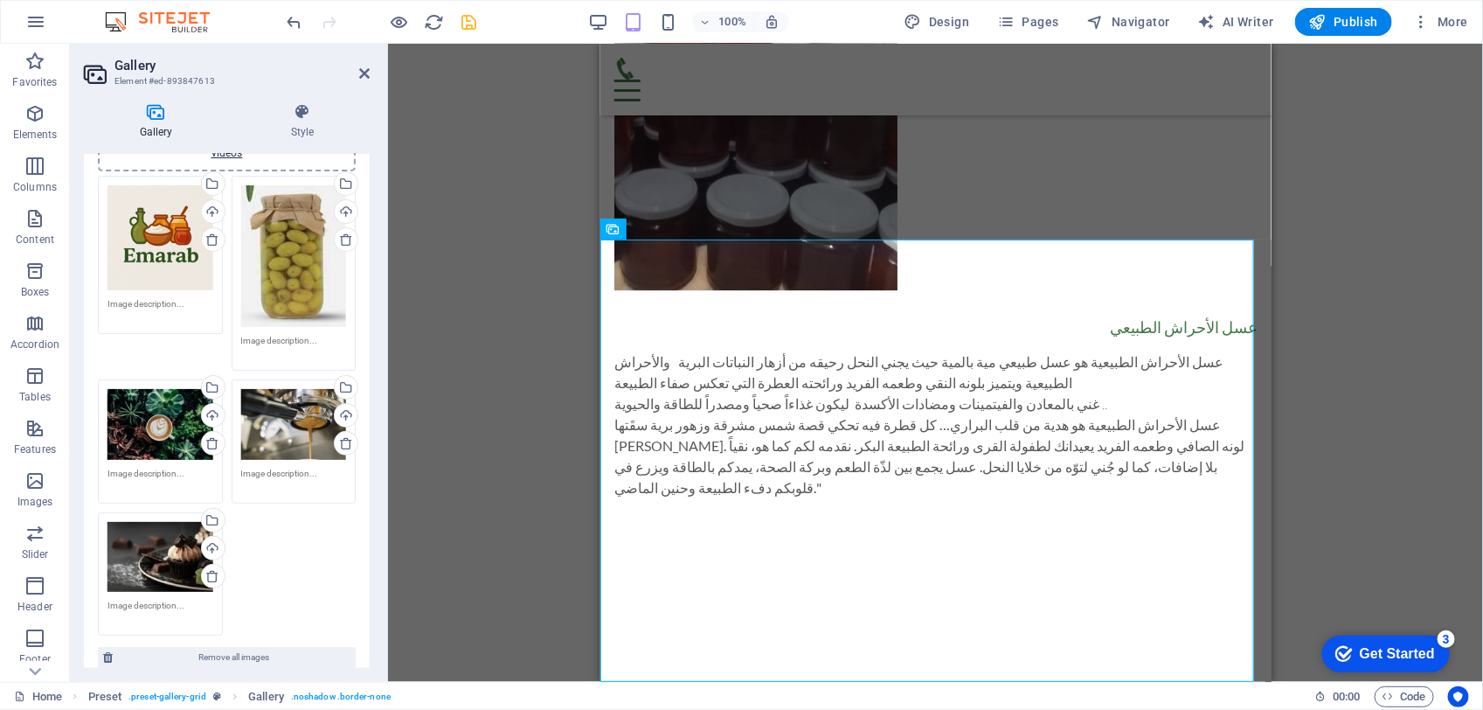
scroll to position [218, 0]
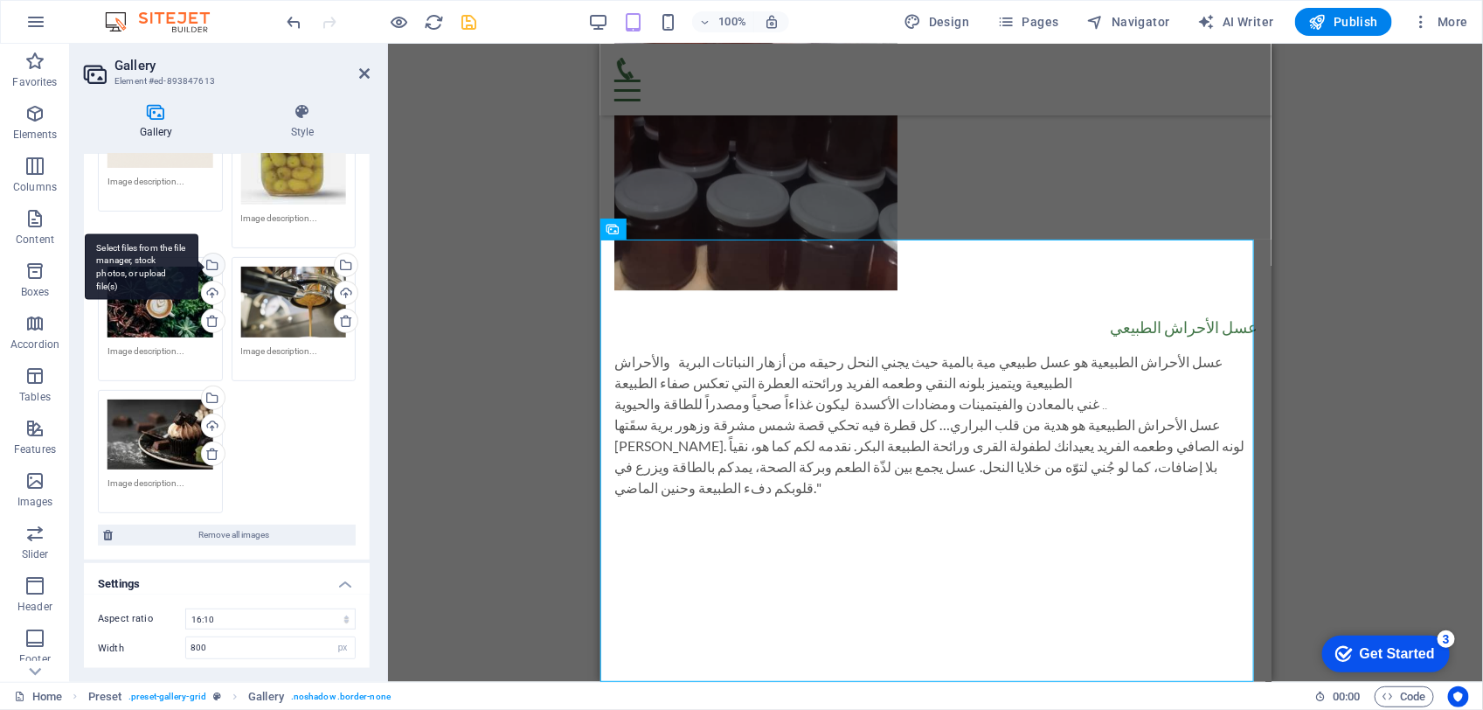
click at [210, 260] on div "Select files from the file manager, stock photos, or upload file(s)" at bounding box center [211, 266] width 26 height 26
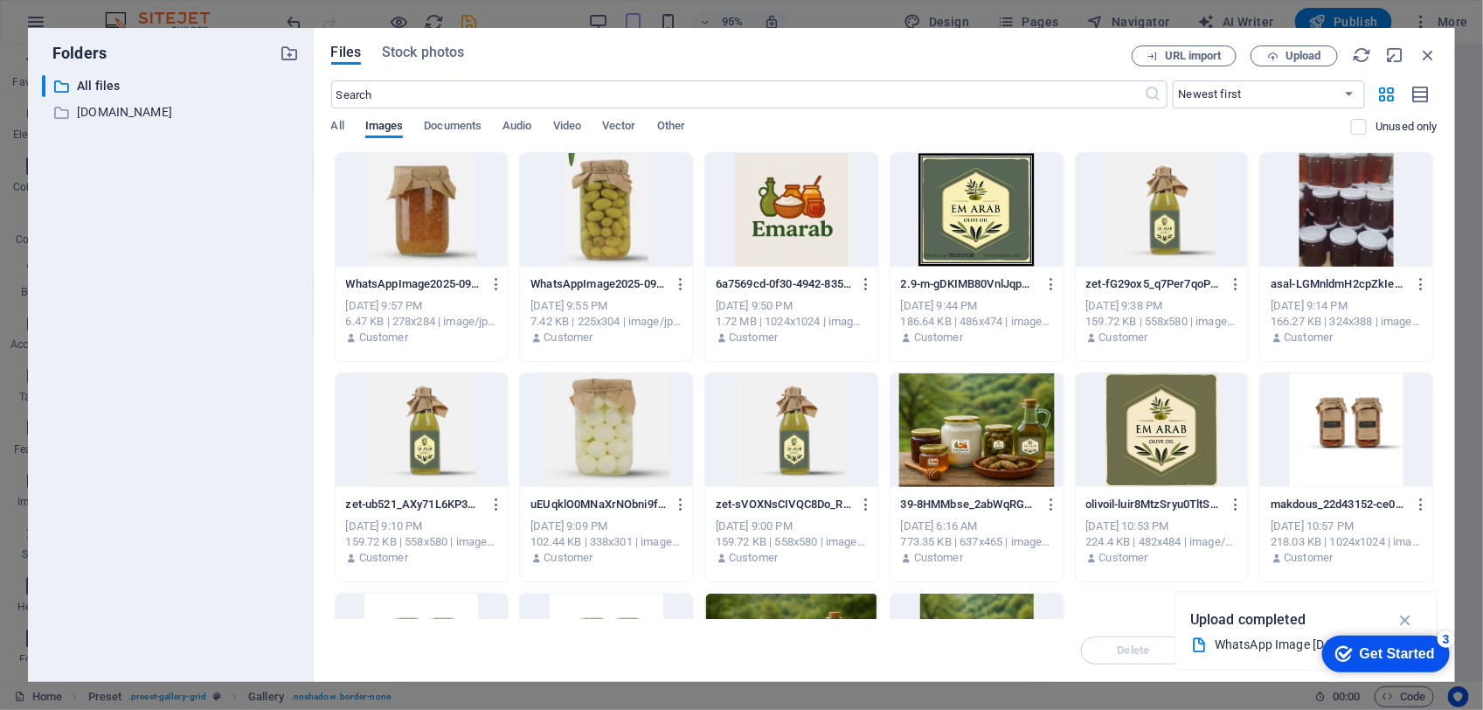
click at [586, 435] on div at bounding box center [606, 430] width 173 height 114
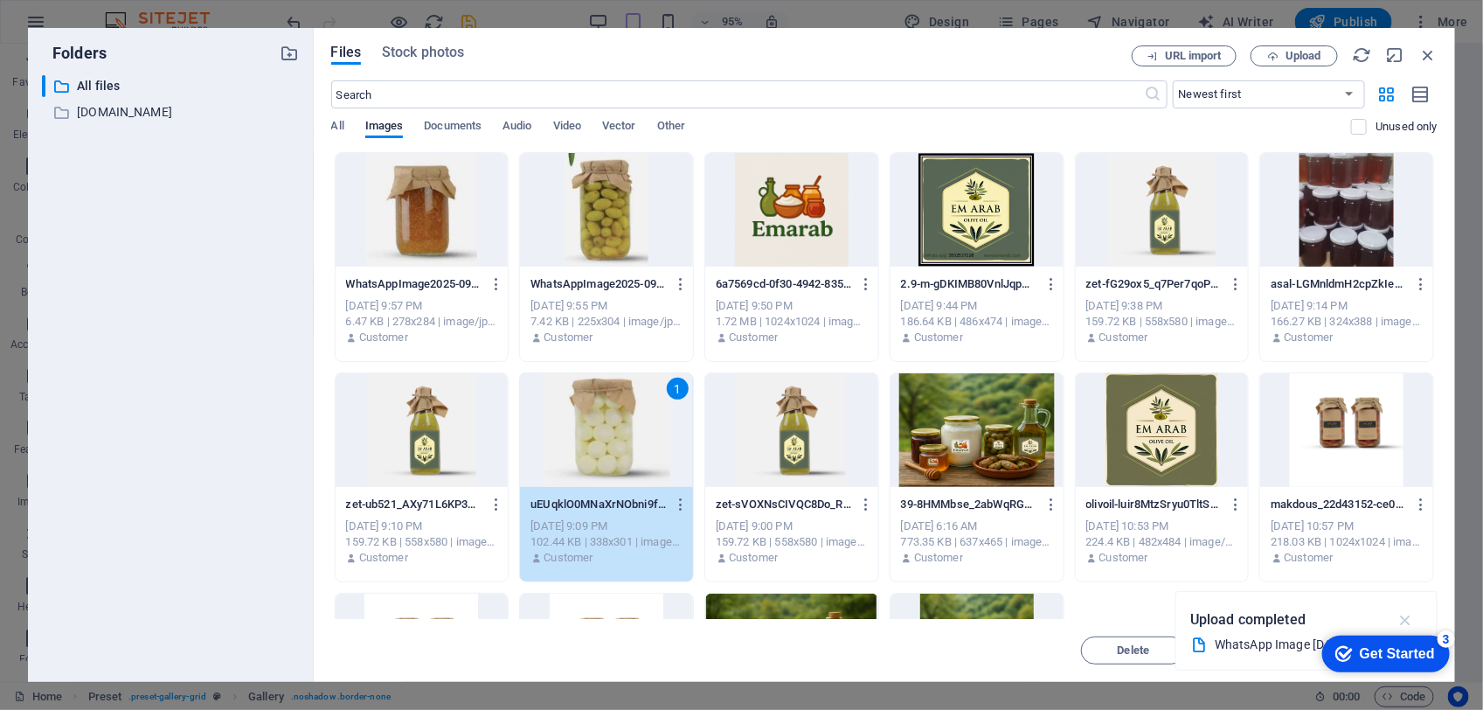
click at [1407, 621] on icon "button" at bounding box center [1406, 619] width 20 height 19
click at [1257, 645] on span "Move" at bounding box center [1259, 650] width 28 height 10
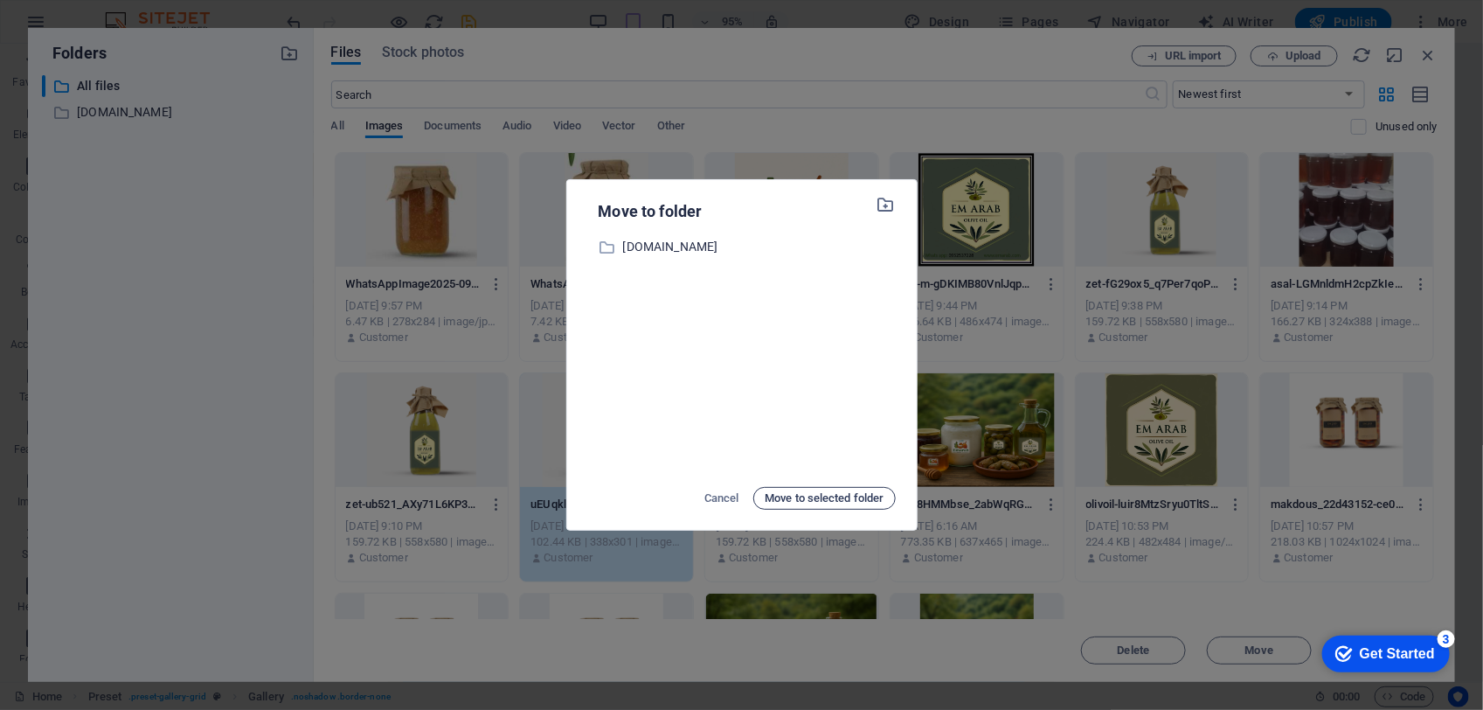
click at [801, 503] on span "Move to selected folder" at bounding box center [824, 498] width 119 height 21
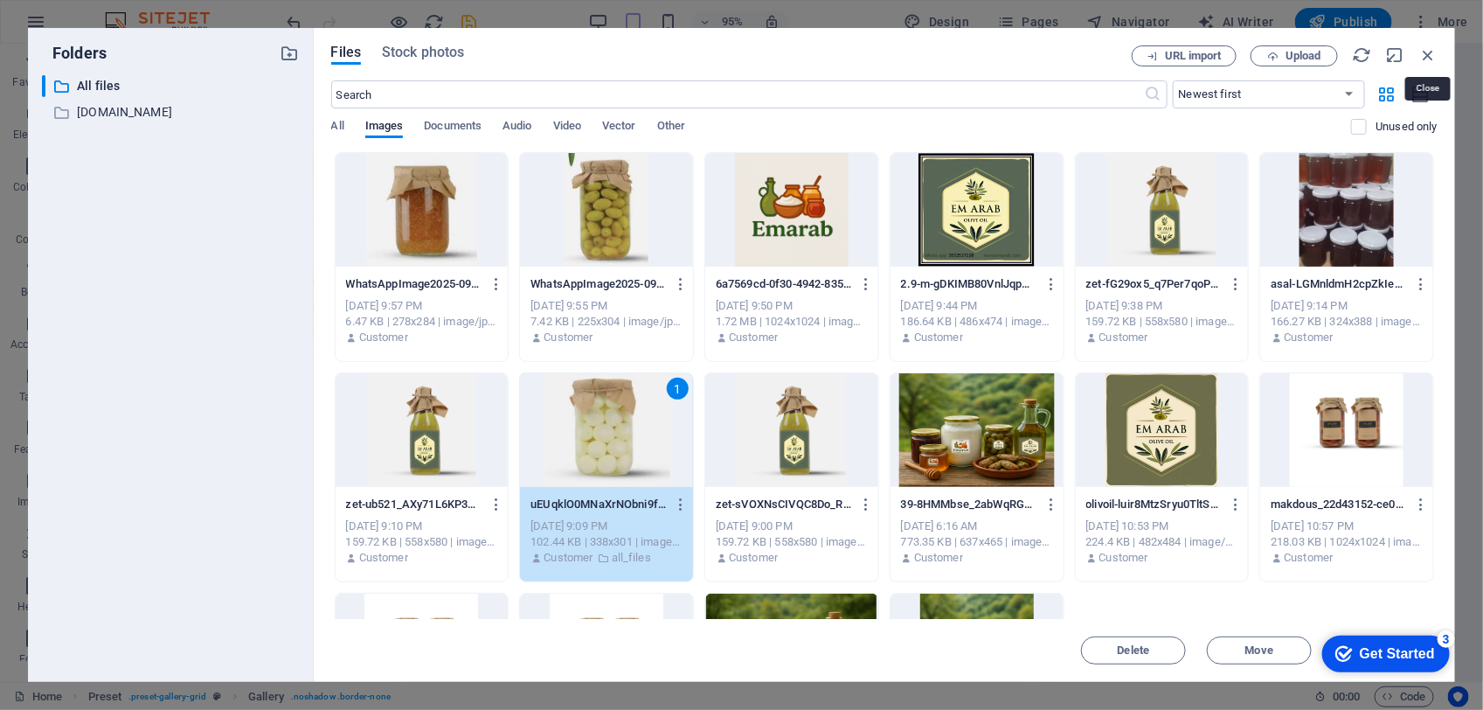
click at [1431, 53] on icon "button" at bounding box center [1427, 54] width 19 height 19
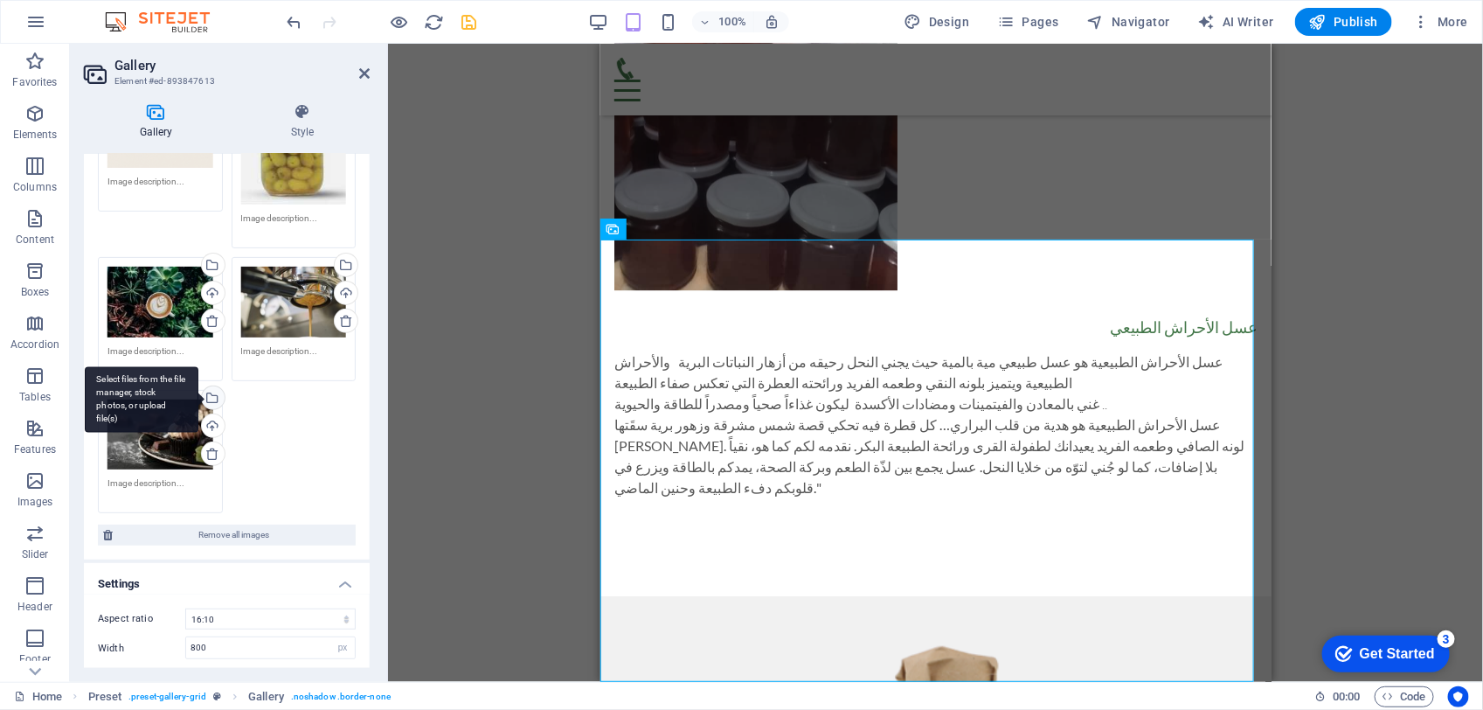
click at [206, 386] on div "Select files from the file manager, stock photos, or upload file(s)" at bounding box center [211, 399] width 26 height 26
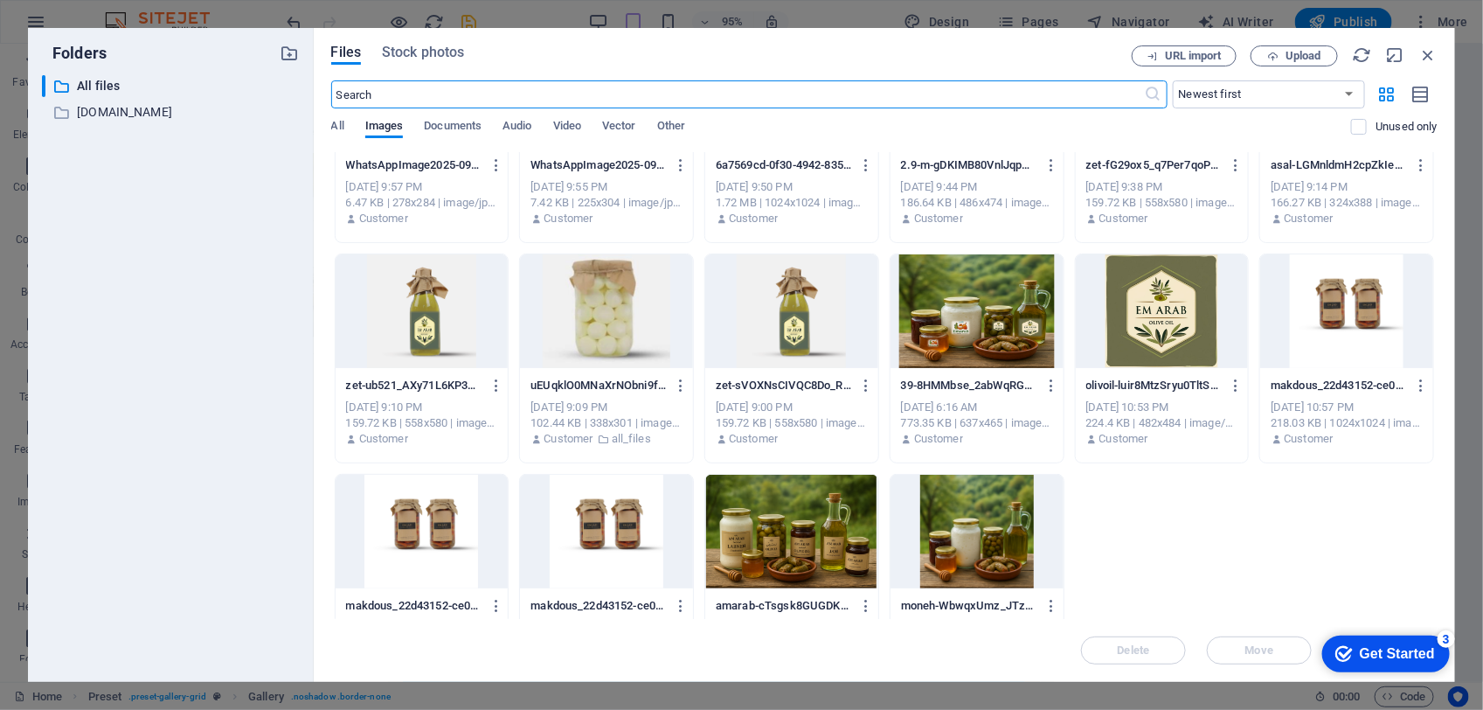
scroll to position [182, 0]
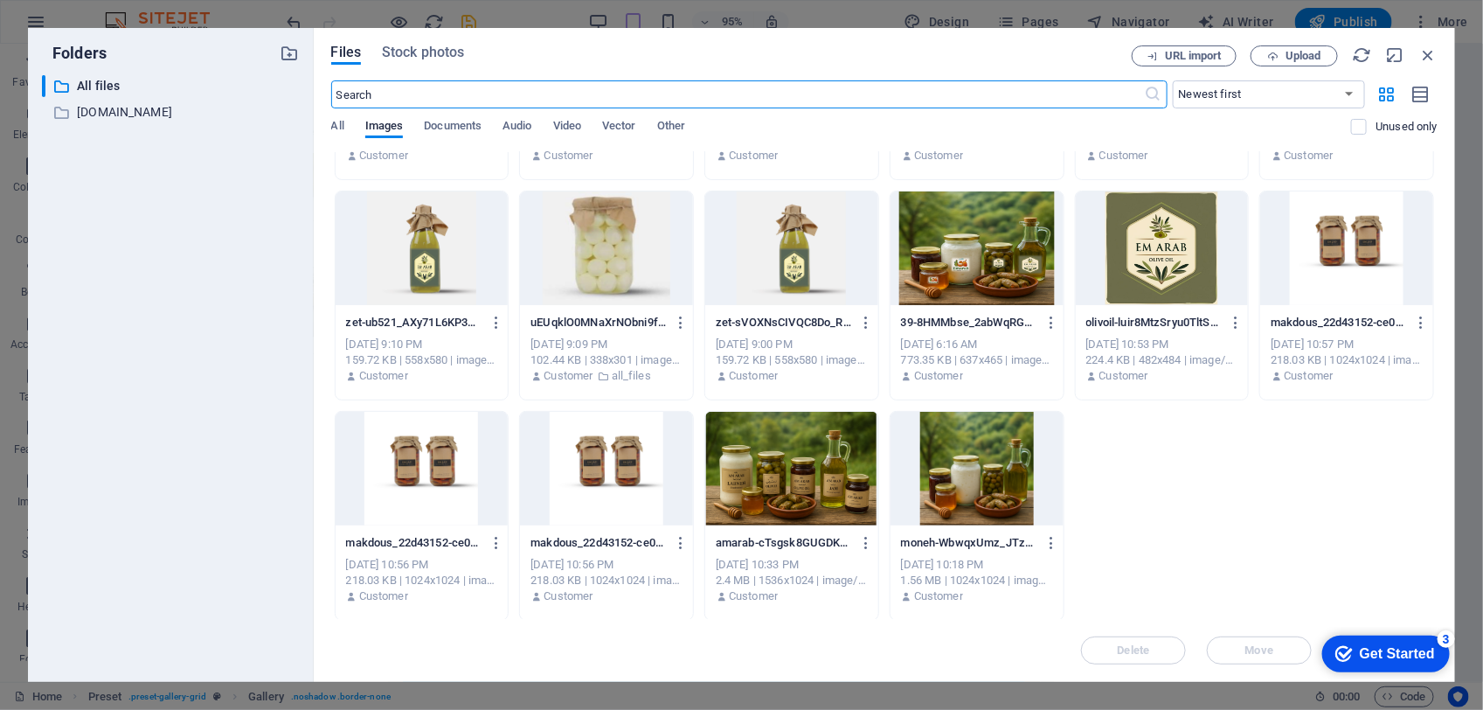
click at [950, 486] on div at bounding box center [977, 469] width 173 height 114
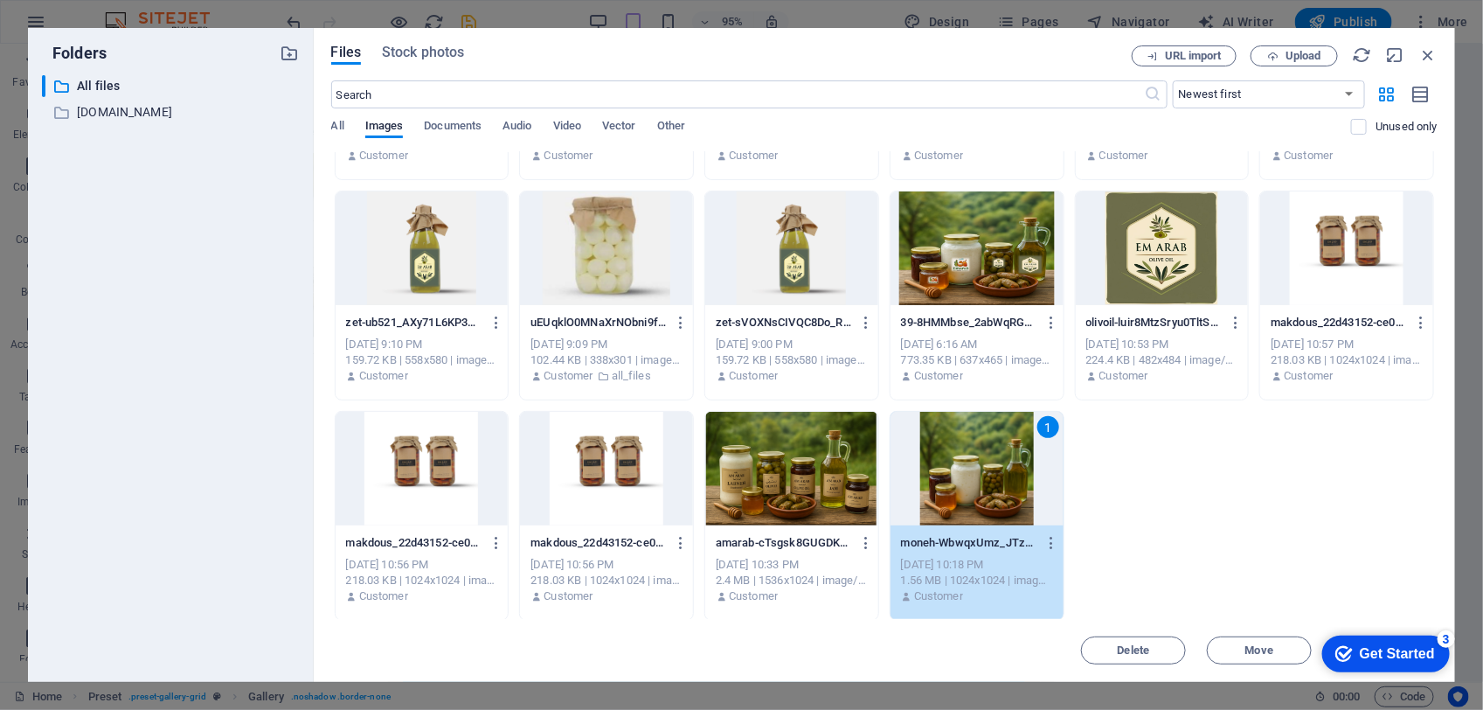
drag, startPoint x: 950, startPoint y: 486, endPoint x: 349, endPoint y: 442, distance: 602.9
click at [950, 486] on div "1" at bounding box center [977, 469] width 173 height 114
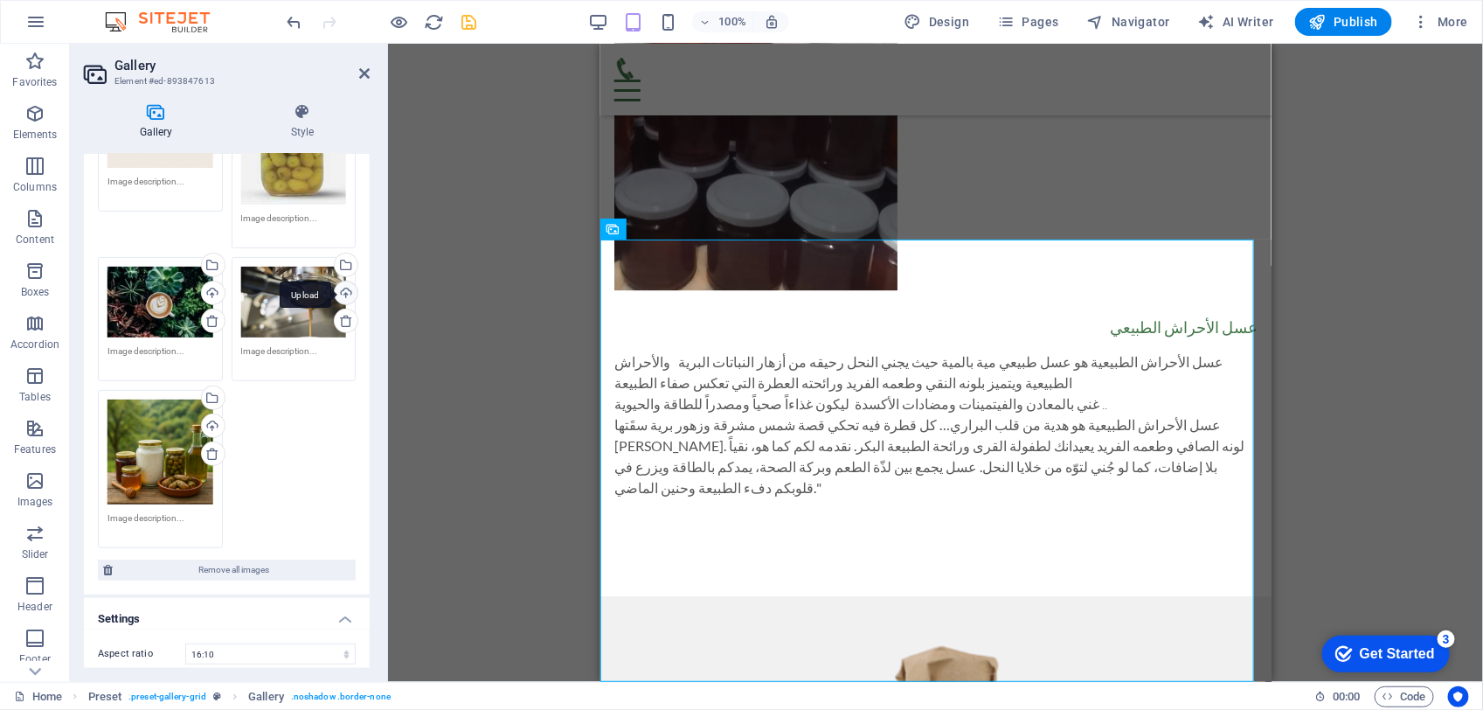
click at [336, 281] on div "Upload" at bounding box center [344, 294] width 26 height 26
click at [346, 281] on div "Upload" at bounding box center [344, 294] width 26 height 26
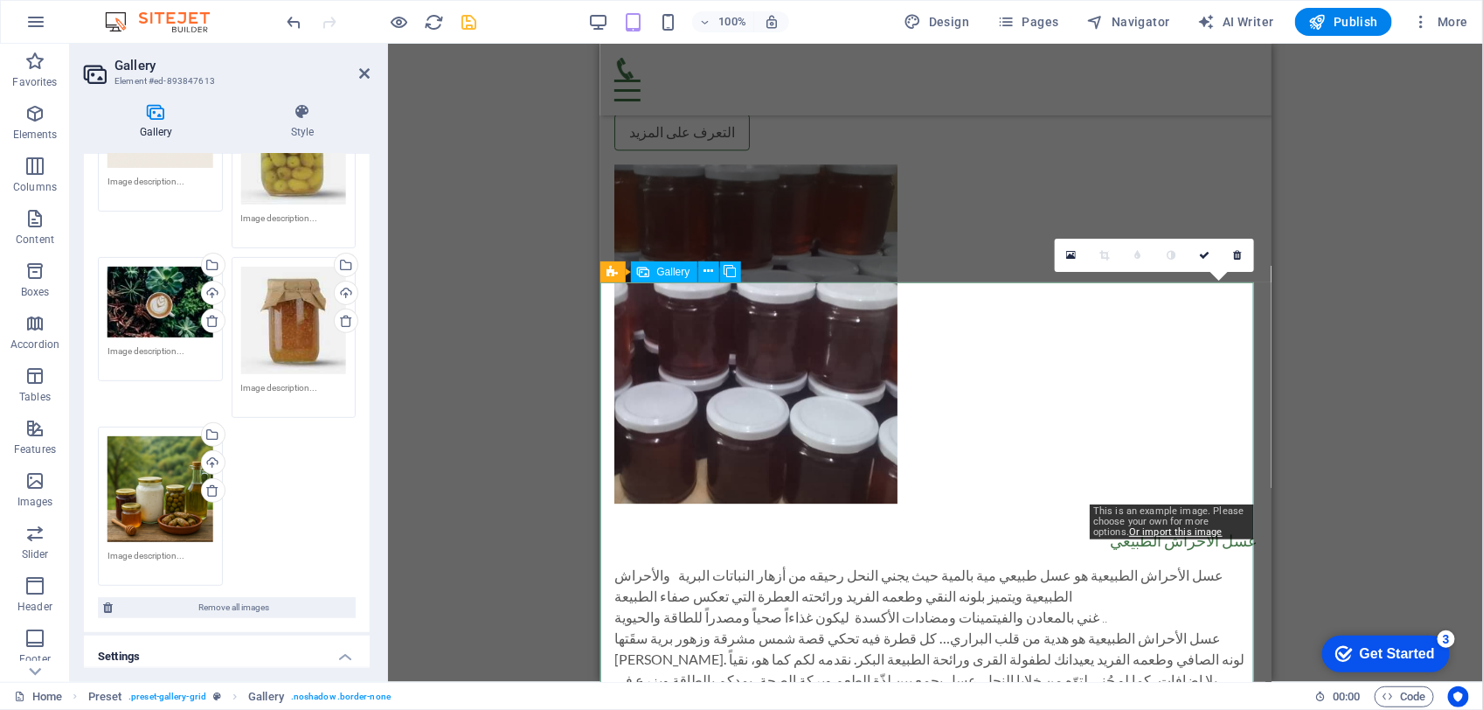
scroll to position [2015, 0]
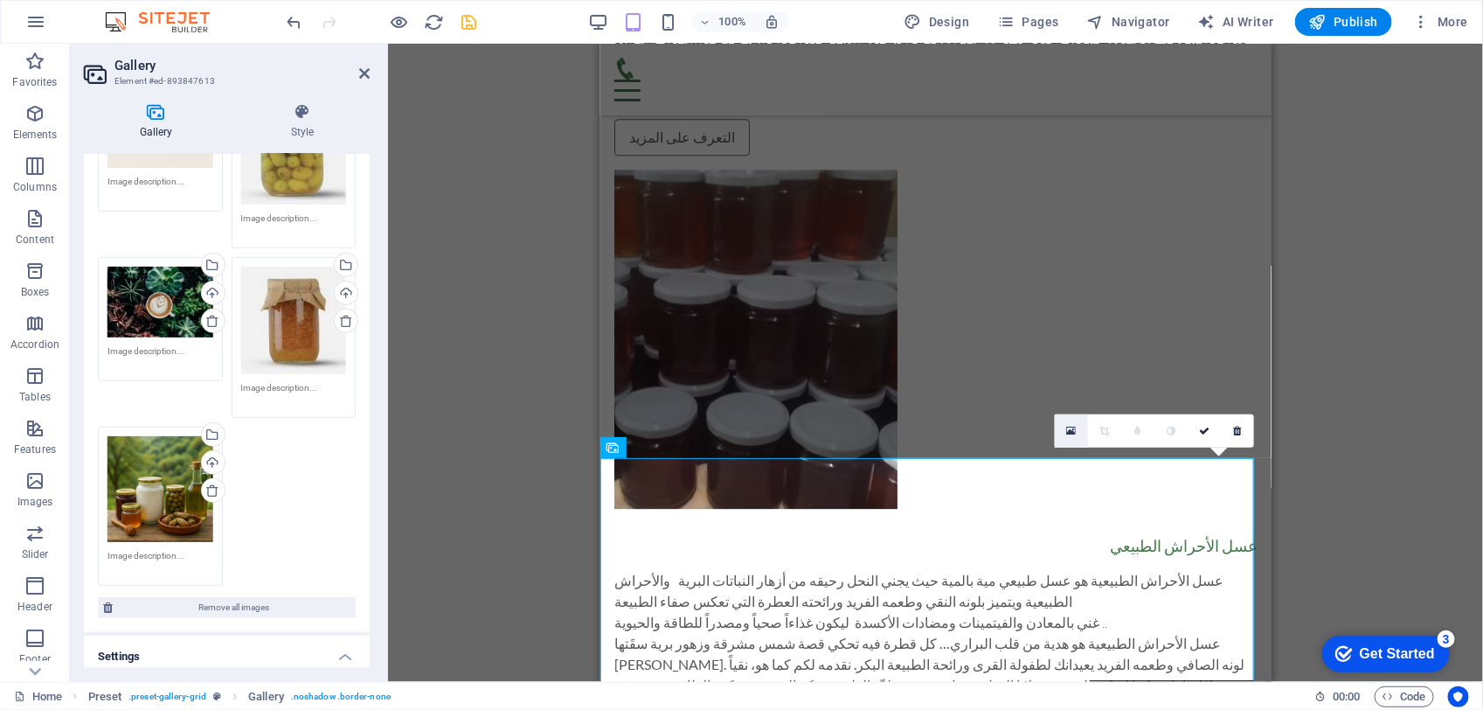
click at [1072, 435] on icon at bounding box center [1071, 431] width 10 height 12
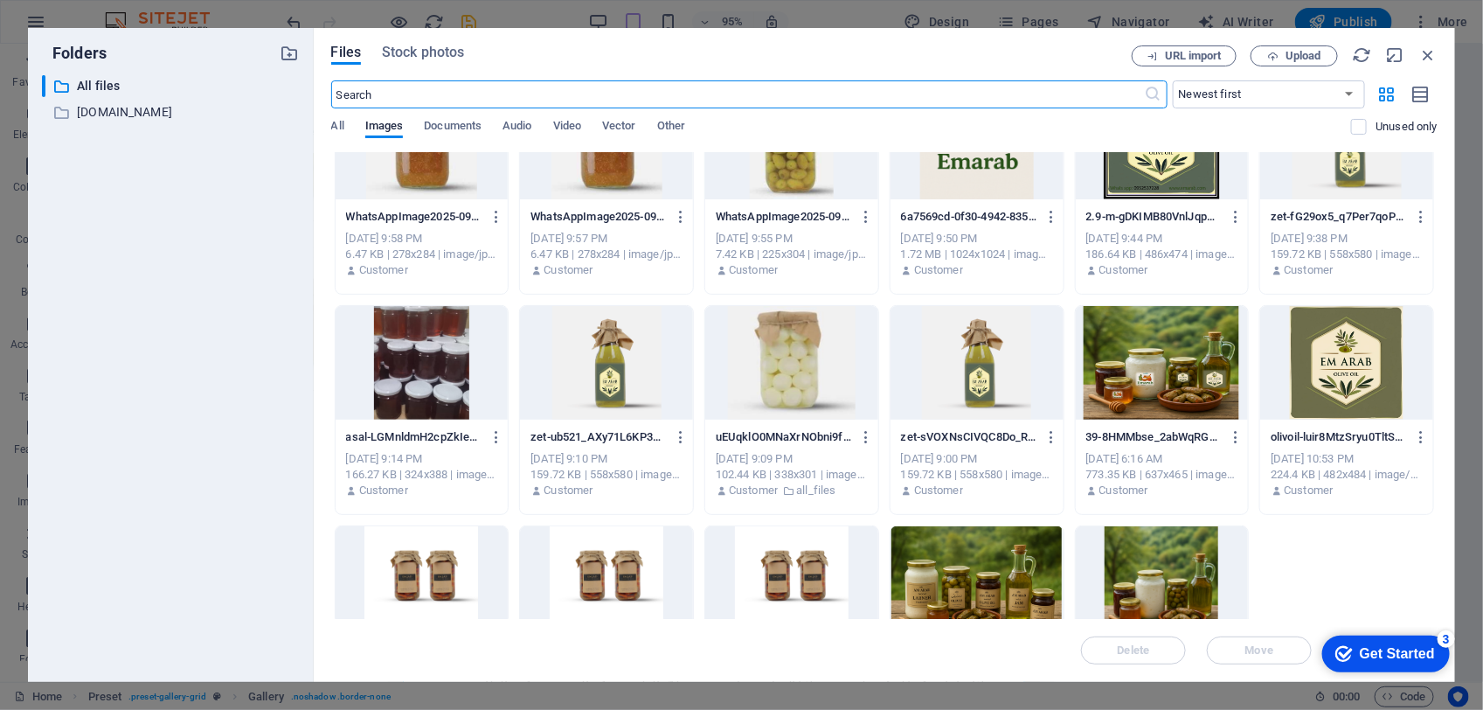
scroll to position [109, 0]
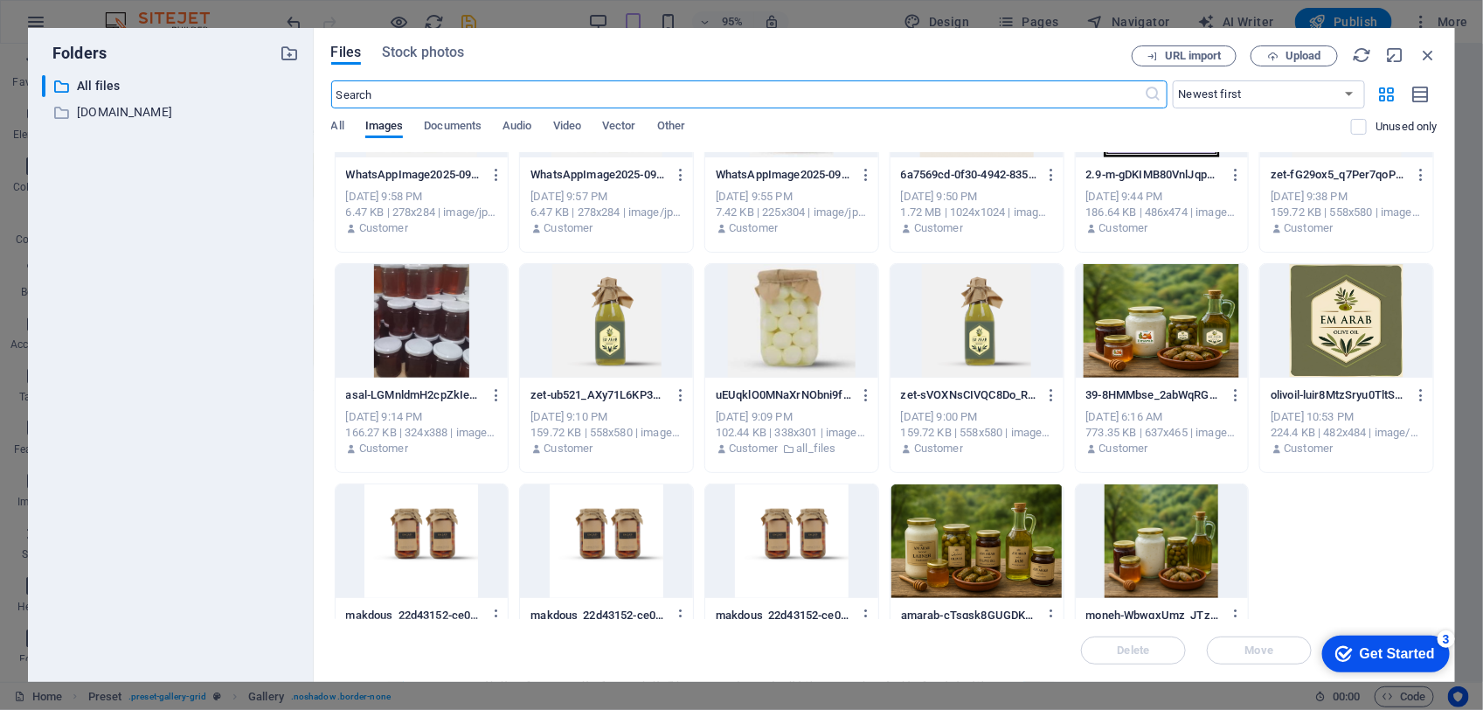
click at [612, 332] on div at bounding box center [606, 321] width 173 height 114
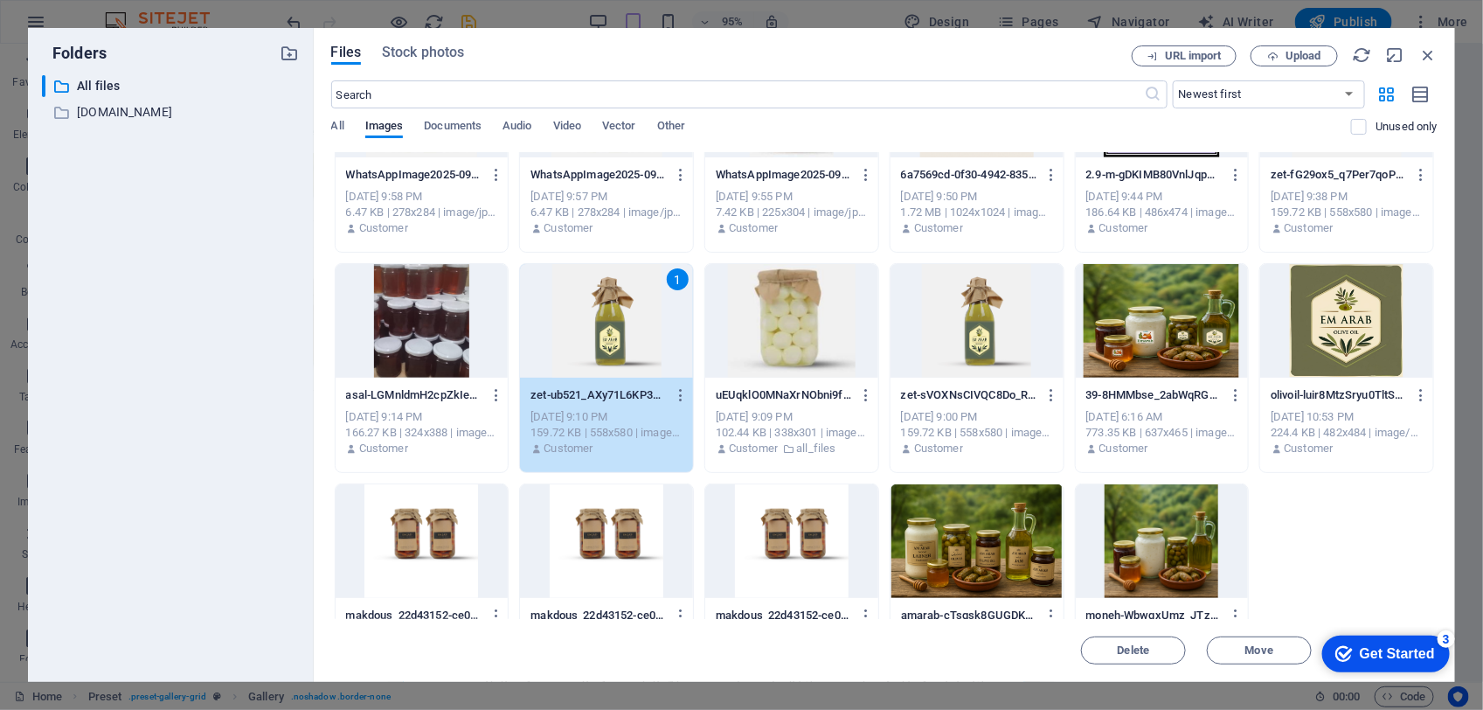
drag, startPoint x: 612, startPoint y: 332, endPoint x: 109, endPoint y: 347, distance: 502.8
click at [612, 332] on div "1" at bounding box center [606, 321] width 173 height 114
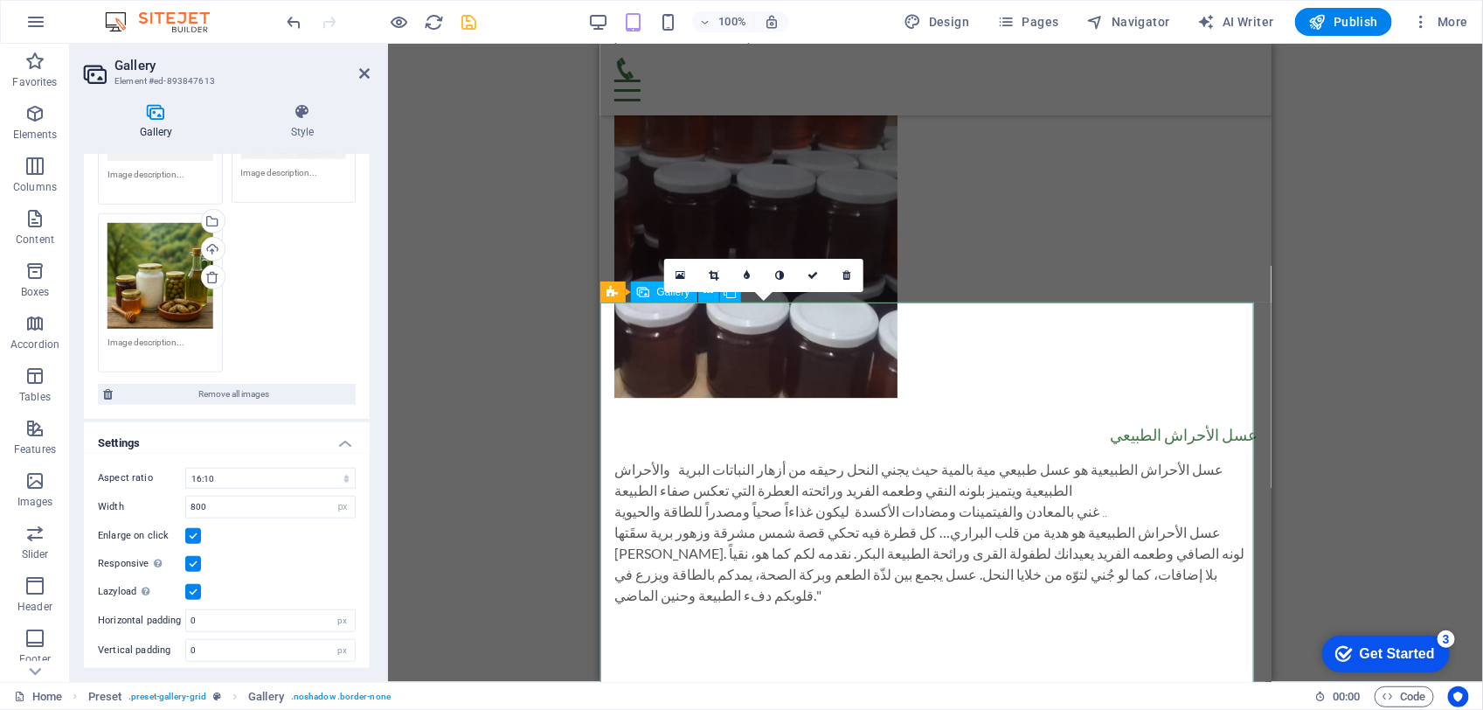
scroll to position [2233, 0]
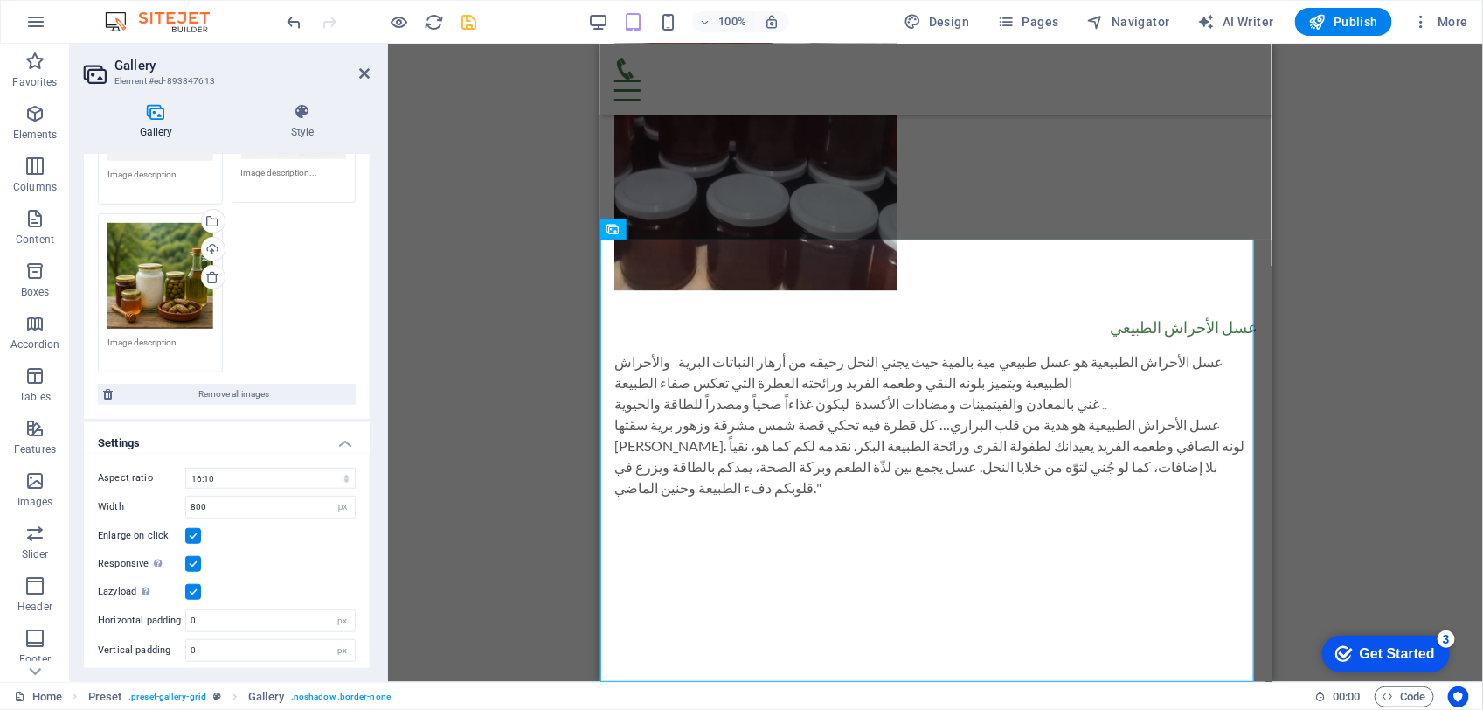
click at [1385, 367] on div "Drag and drop a file to add it H2 Text Spacer Text Banner Container Banner H2 H…" at bounding box center [935, 363] width 1095 height 638
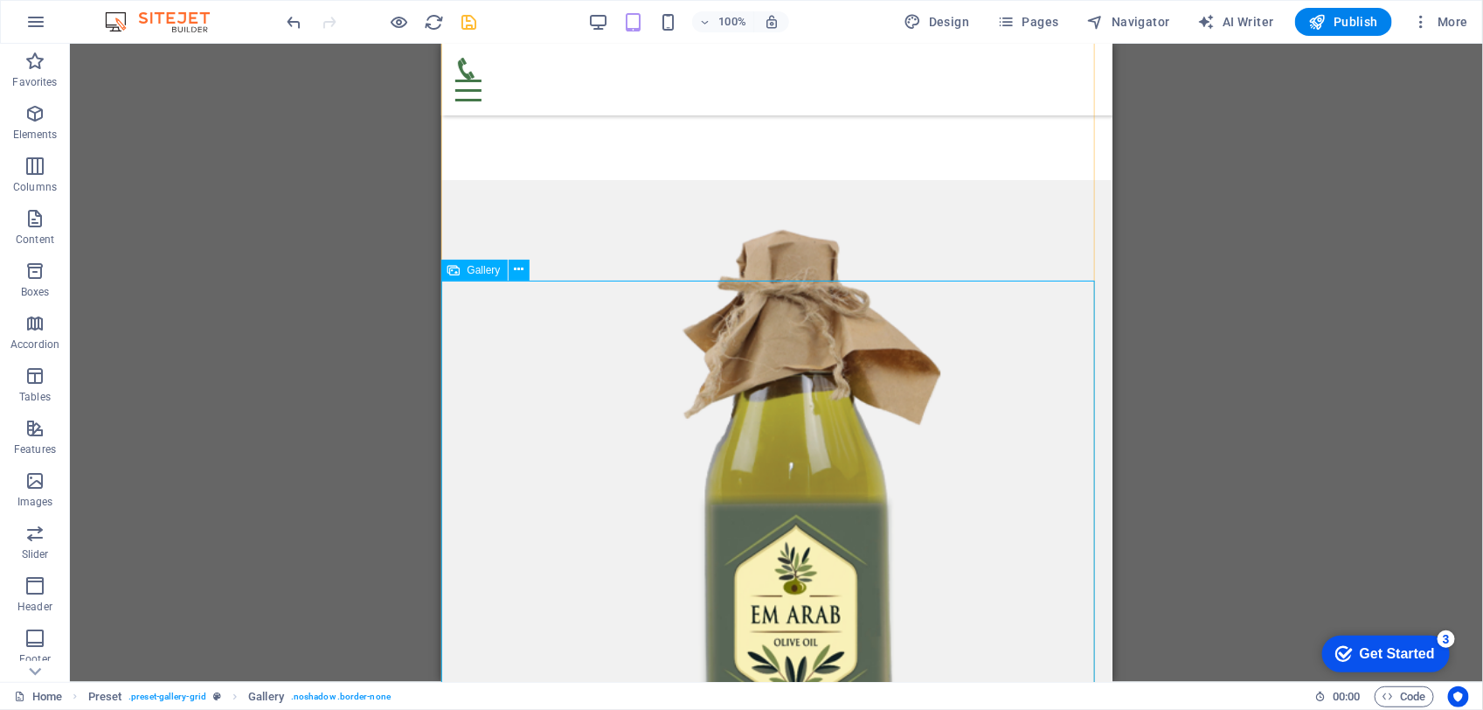
scroll to position [2674, 0]
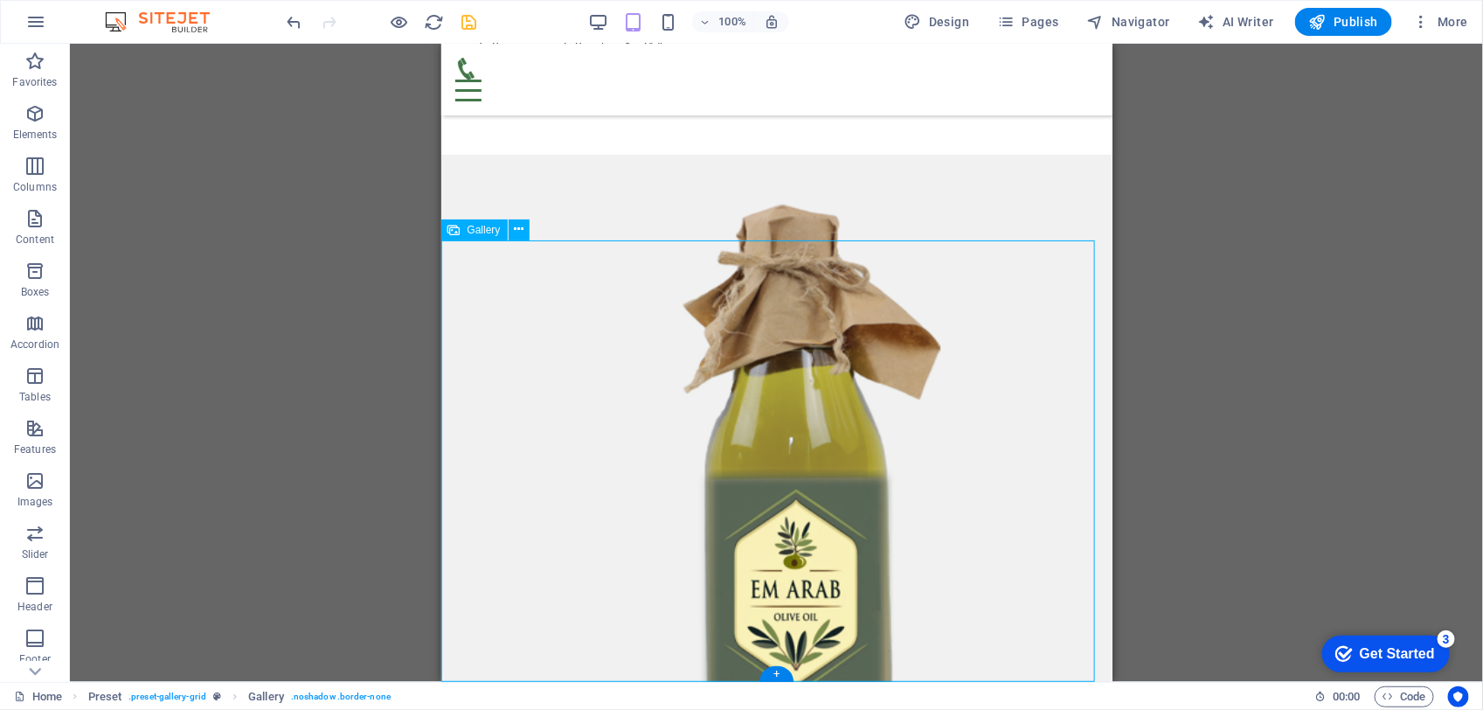
click at [596, 316] on div "Drag and drop a file to add it H2 Text Spacer Text Banner Container Banner H2 H…" at bounding box center [776, 363] width 1413 height 638
select select "2"
select select "px"
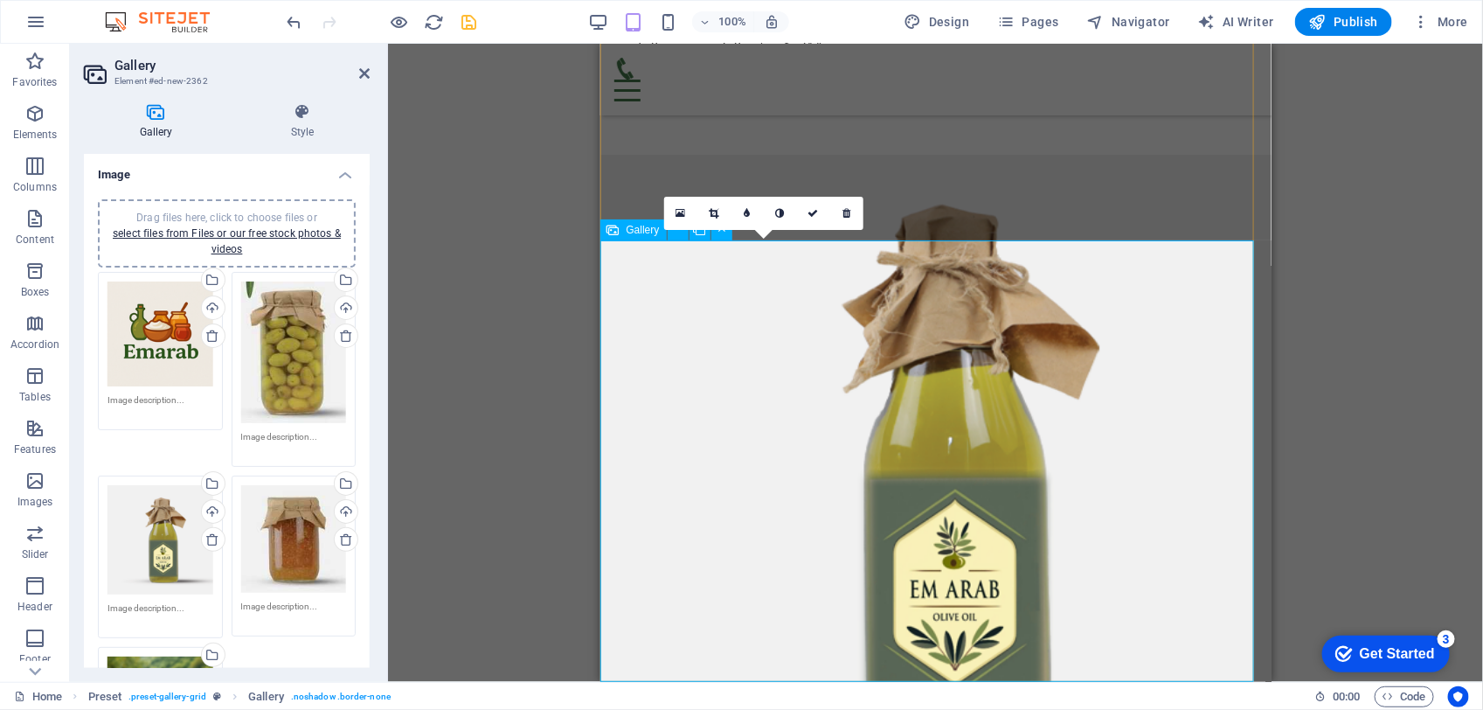
click at [677, 215] on icon at bounding box center [681, 213] width 10 height 12
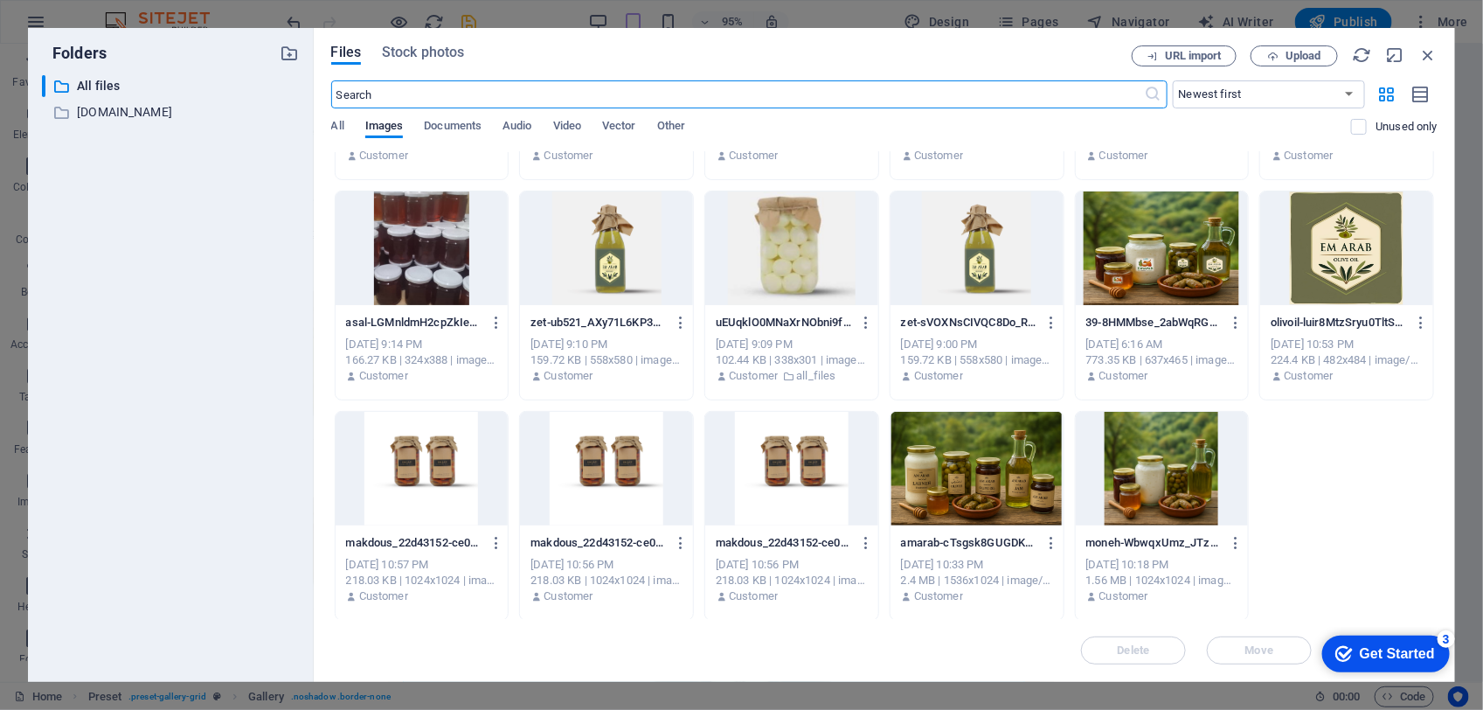
scroll to position [0, 0]
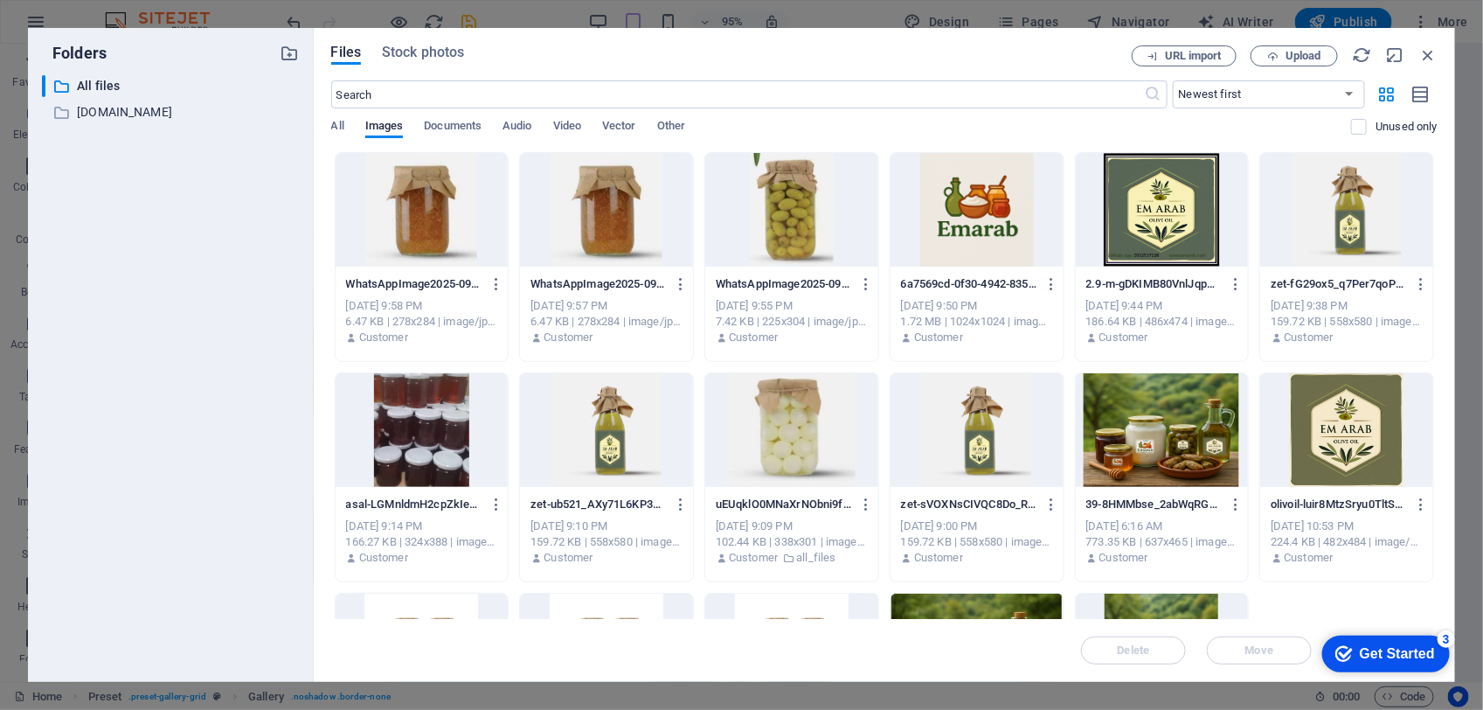
click at [1138, 220] on div at bounding box center [1162, 210] width 173 height 114
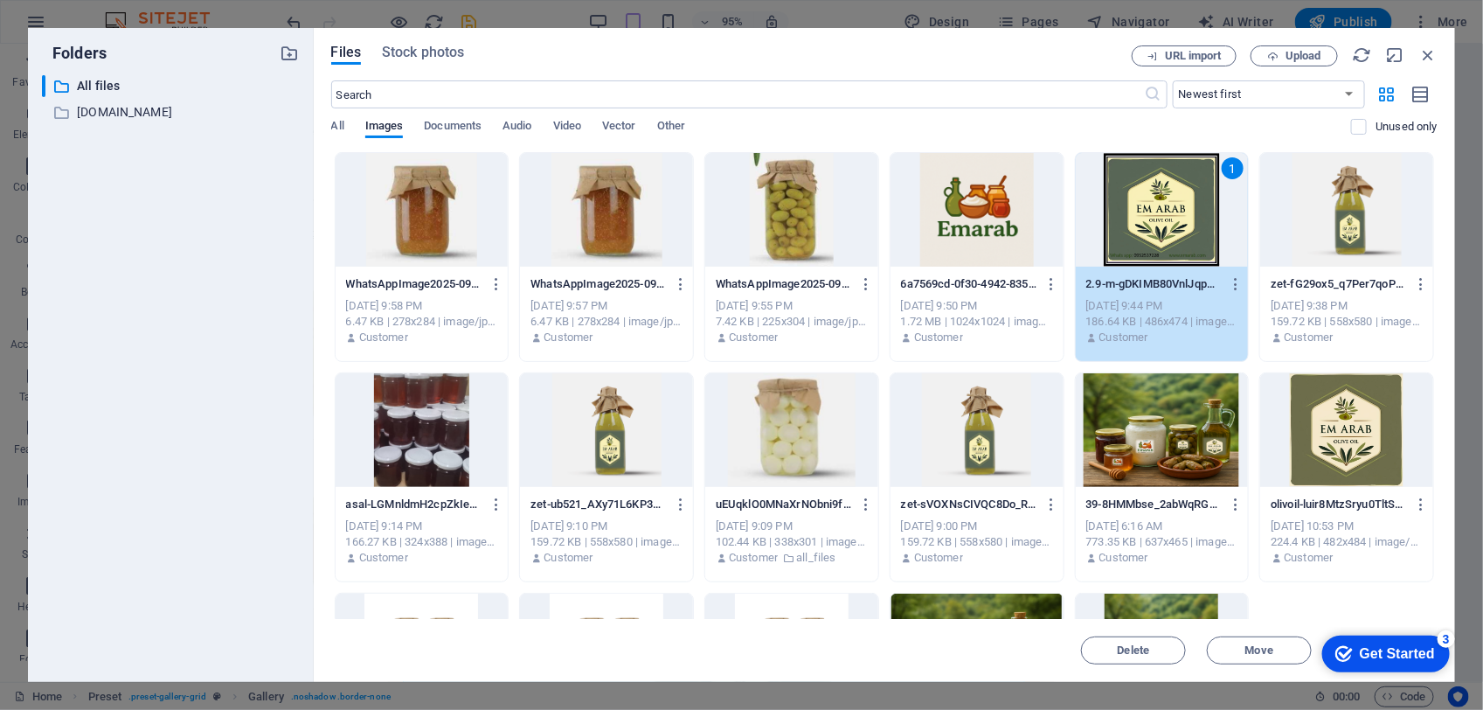
click at [1334, 466] on div at bounding box center [1346, 430] width 173 height 114
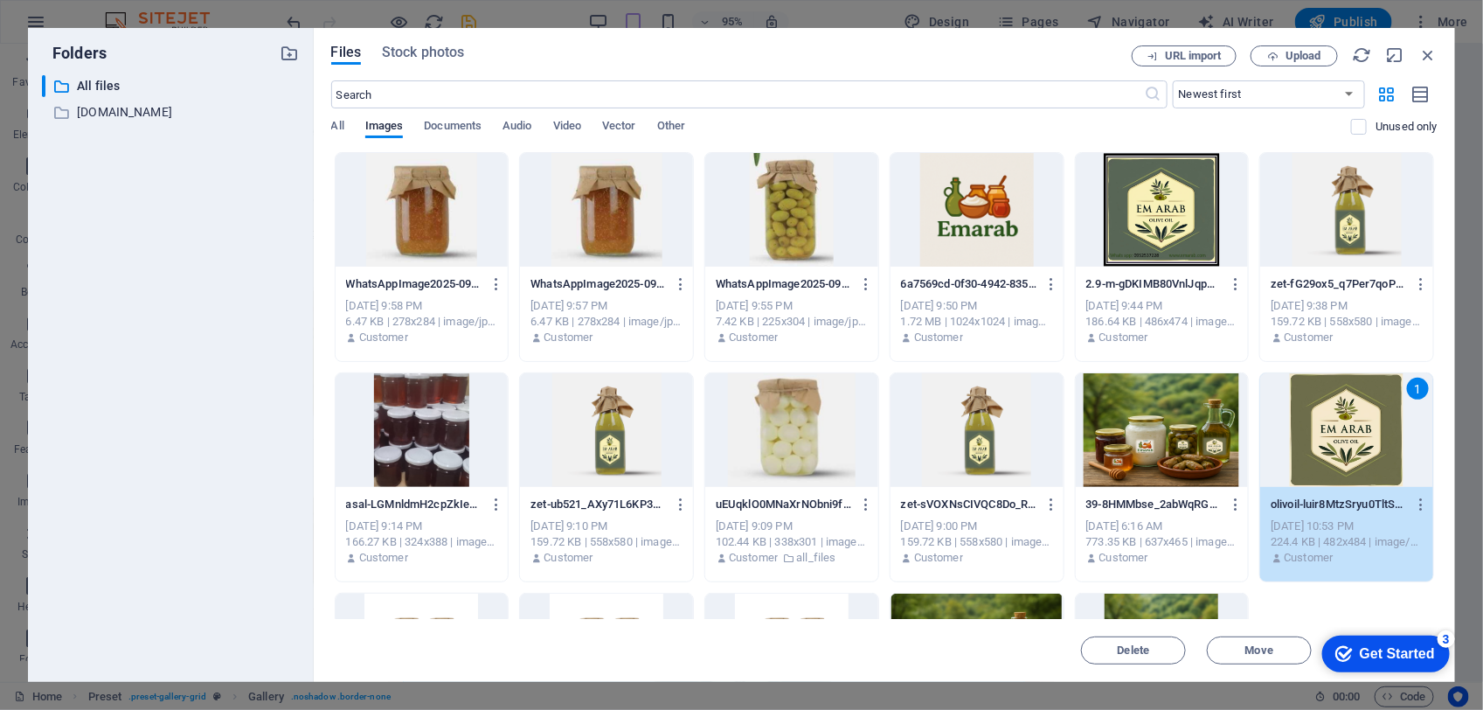
click at [1334, 466] on div "1" at bounding box center [1346, 430] width 173 height 114
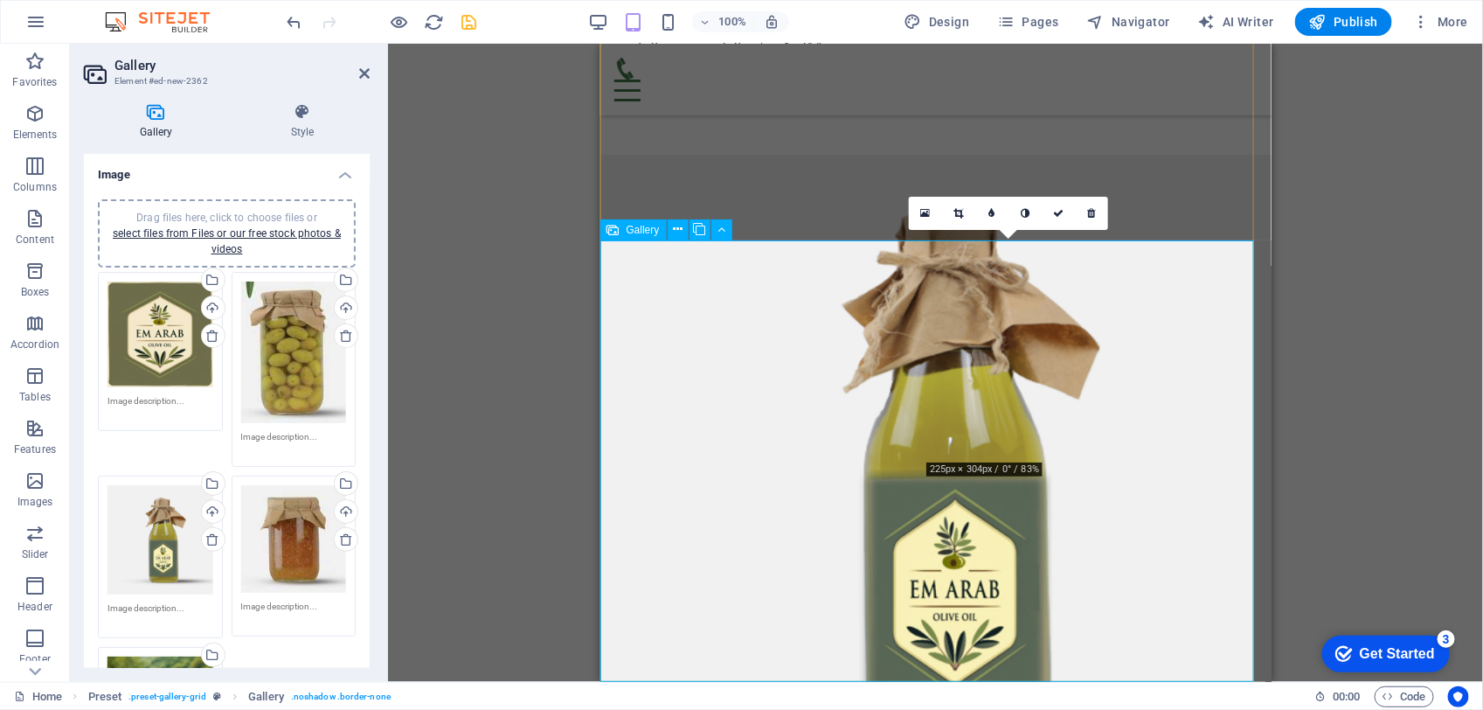
click at [926, 207] on icon at bounding box center [926, 213] width 10 height 12
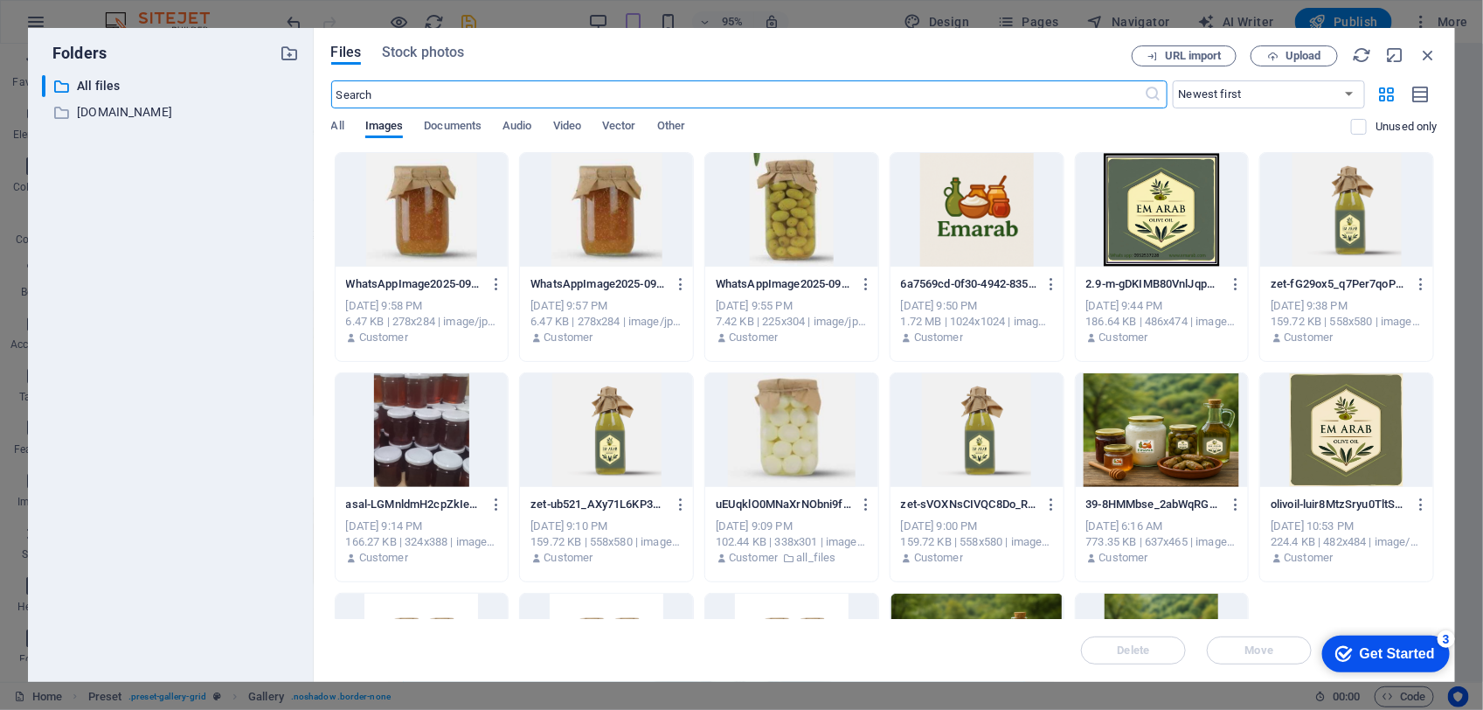
scroll to position [182, 0]
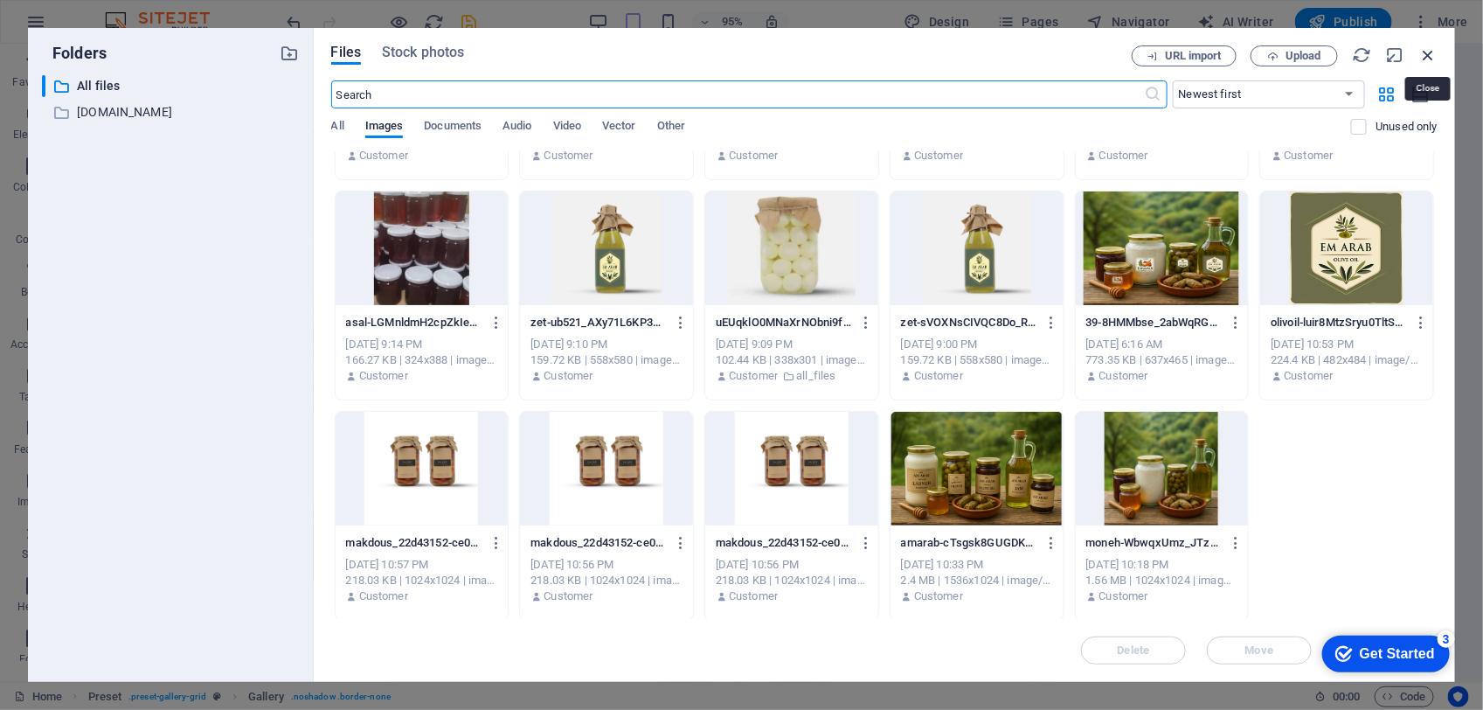
click at [1431, 53] on icon "button" at bounding box center [1427, 54] width 19 height 19
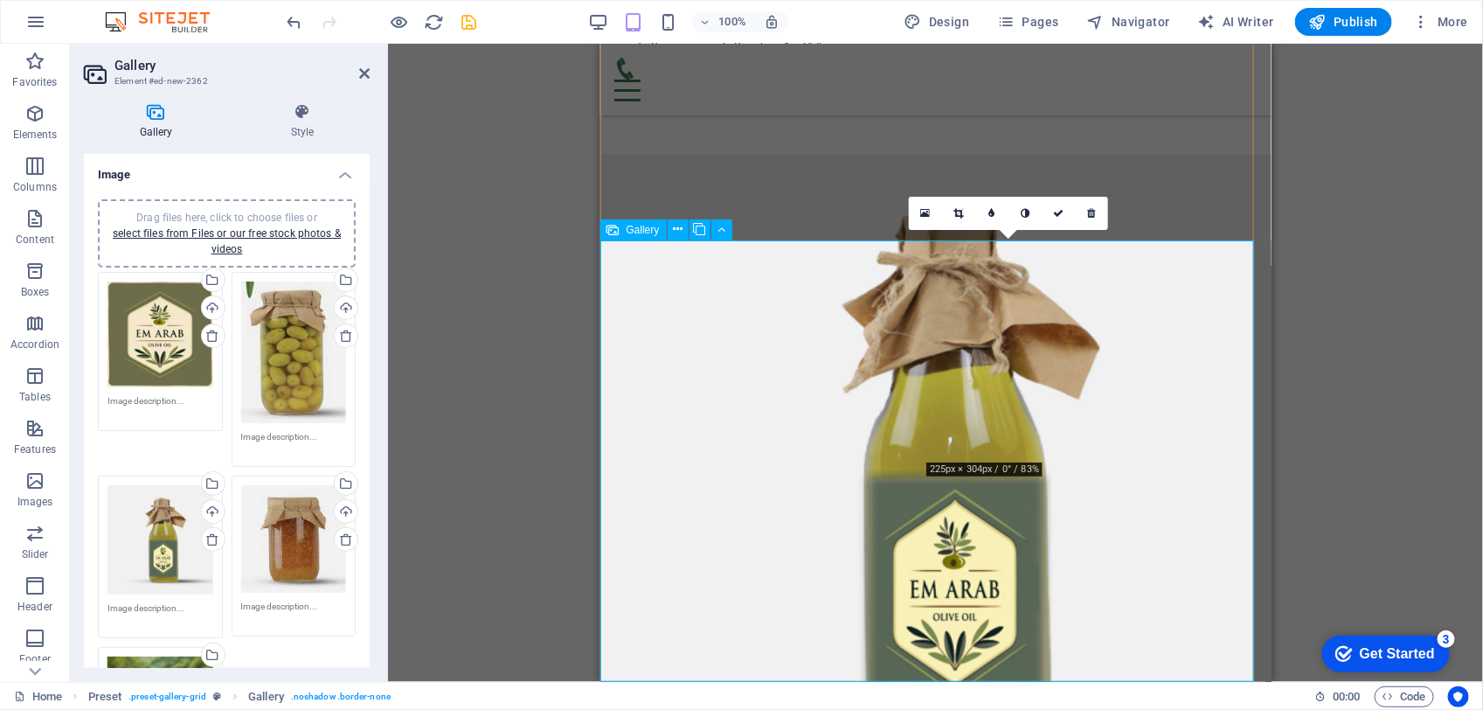
click at [923, 207] on icon at bounding box center [926, 213] width 10 height 12
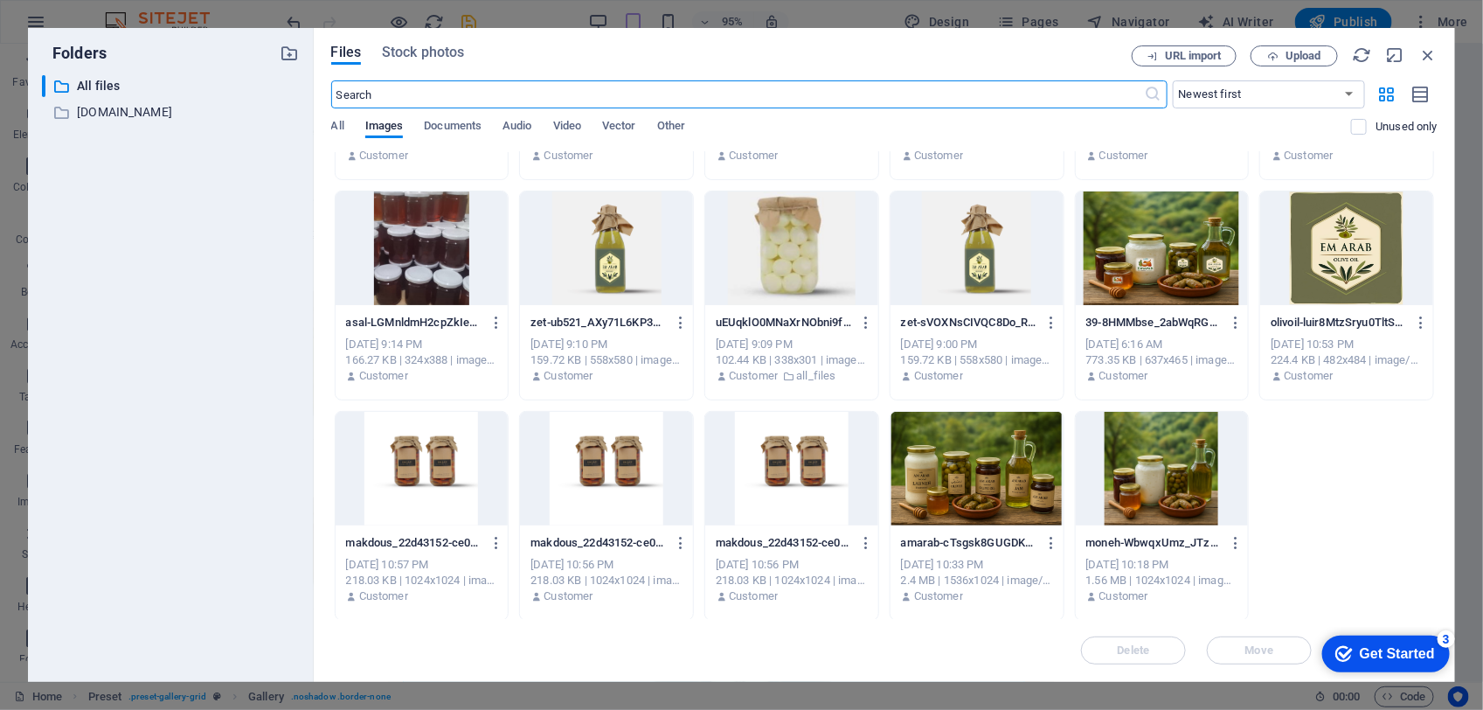
click at [955, 267] on div at bounding box center [977, 248] width 173 height 114
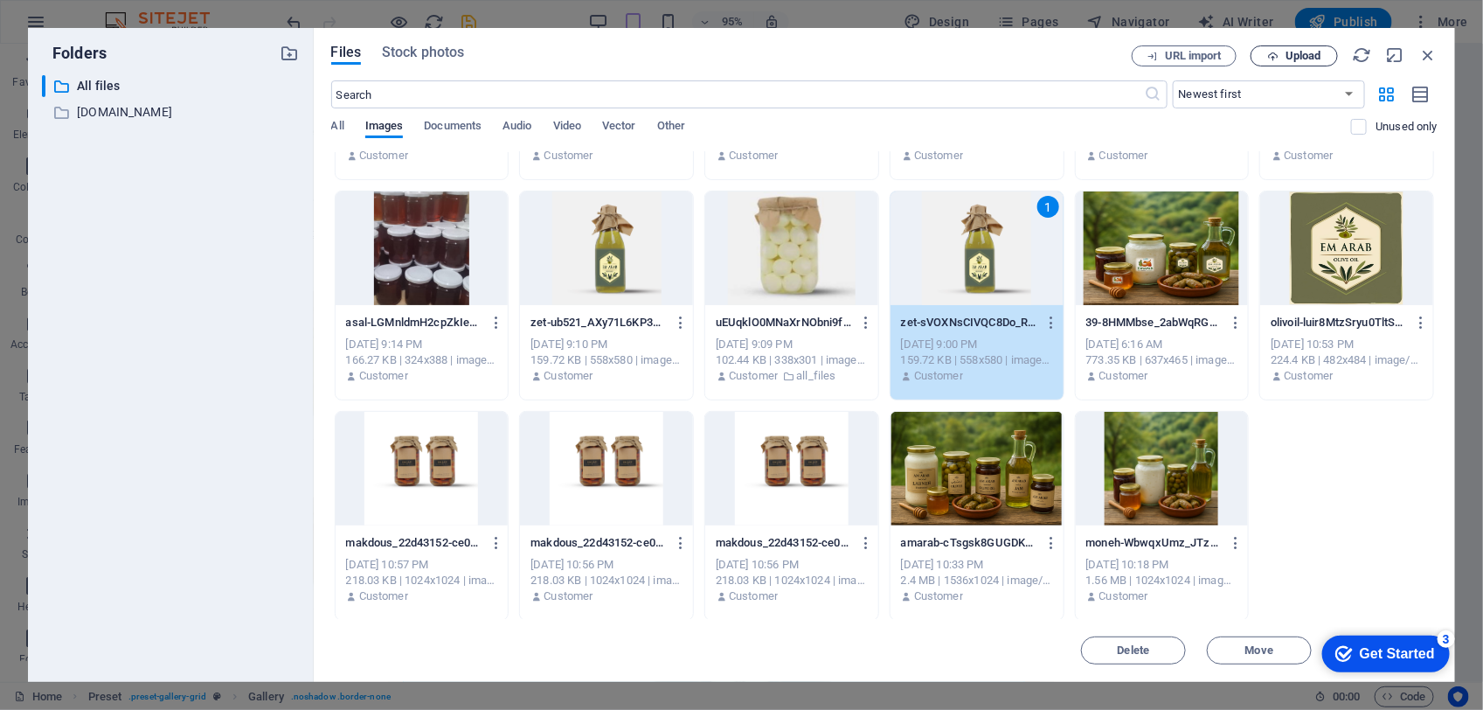
click at [1322, 48] on button "Upload" at bounding box center [1294, 55] width 87 height 21
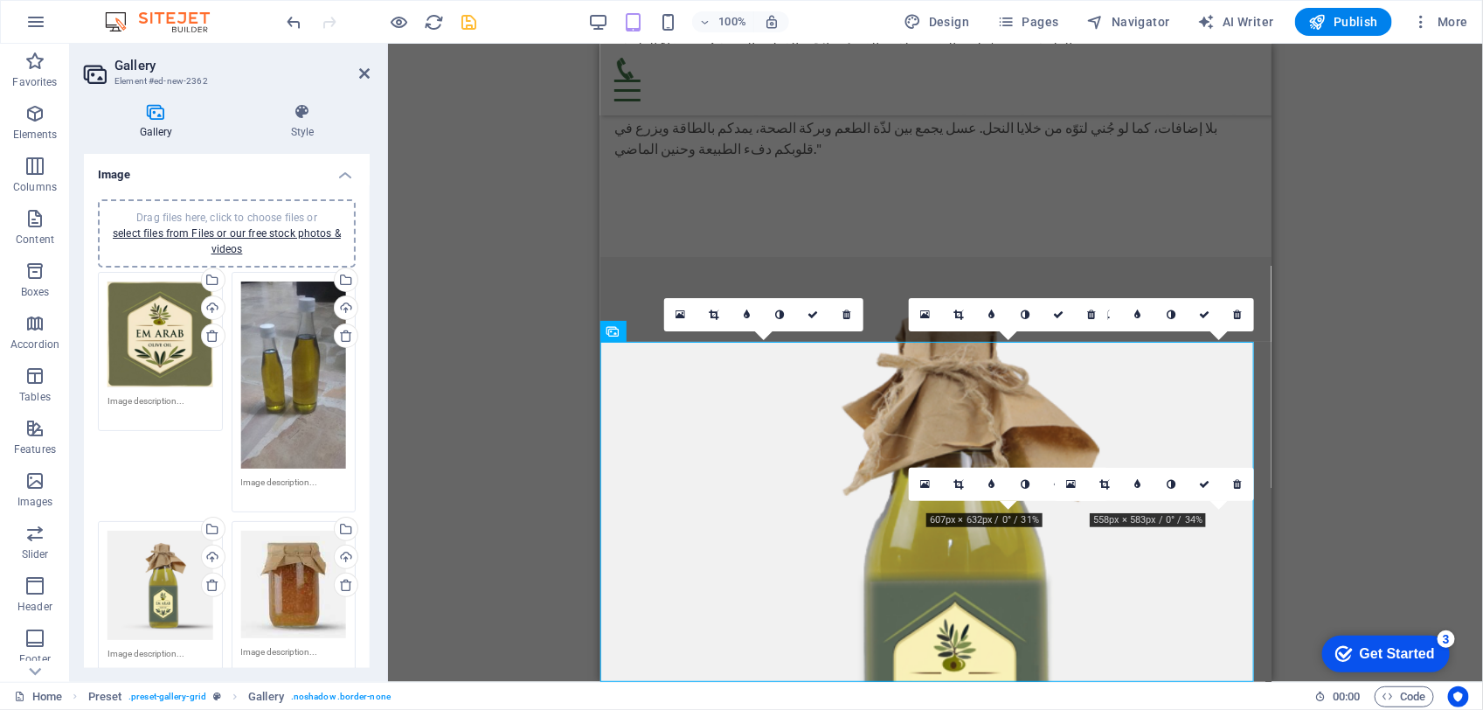
scroll to position [2674, 0]
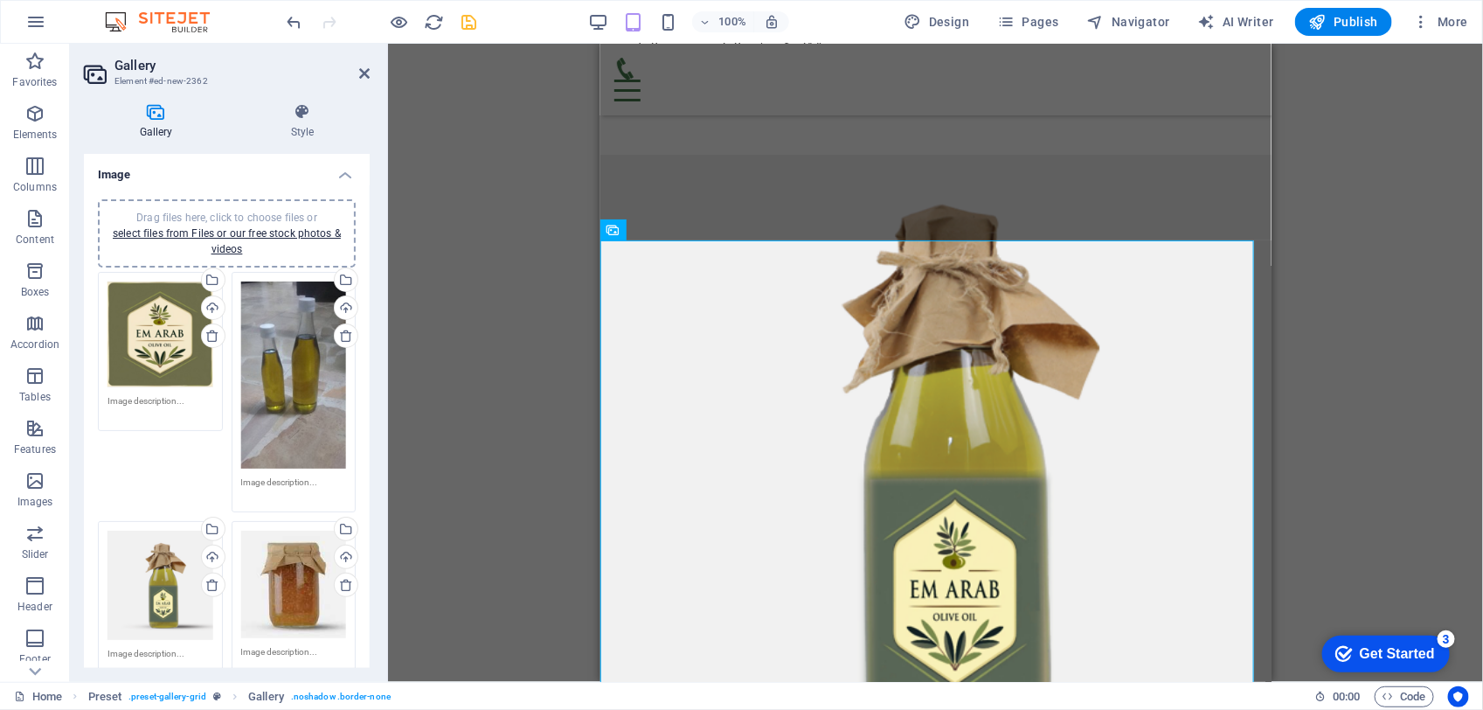
click at [1360, 241] on div "Drag and drop a file to add it H2 Text Spacer Text Banner Container Banner H2 H…" at bounding box center [935, 363] width 1095 height 638
click at [958, 63] on div at bounding box center [935, 79] width 643 height 44
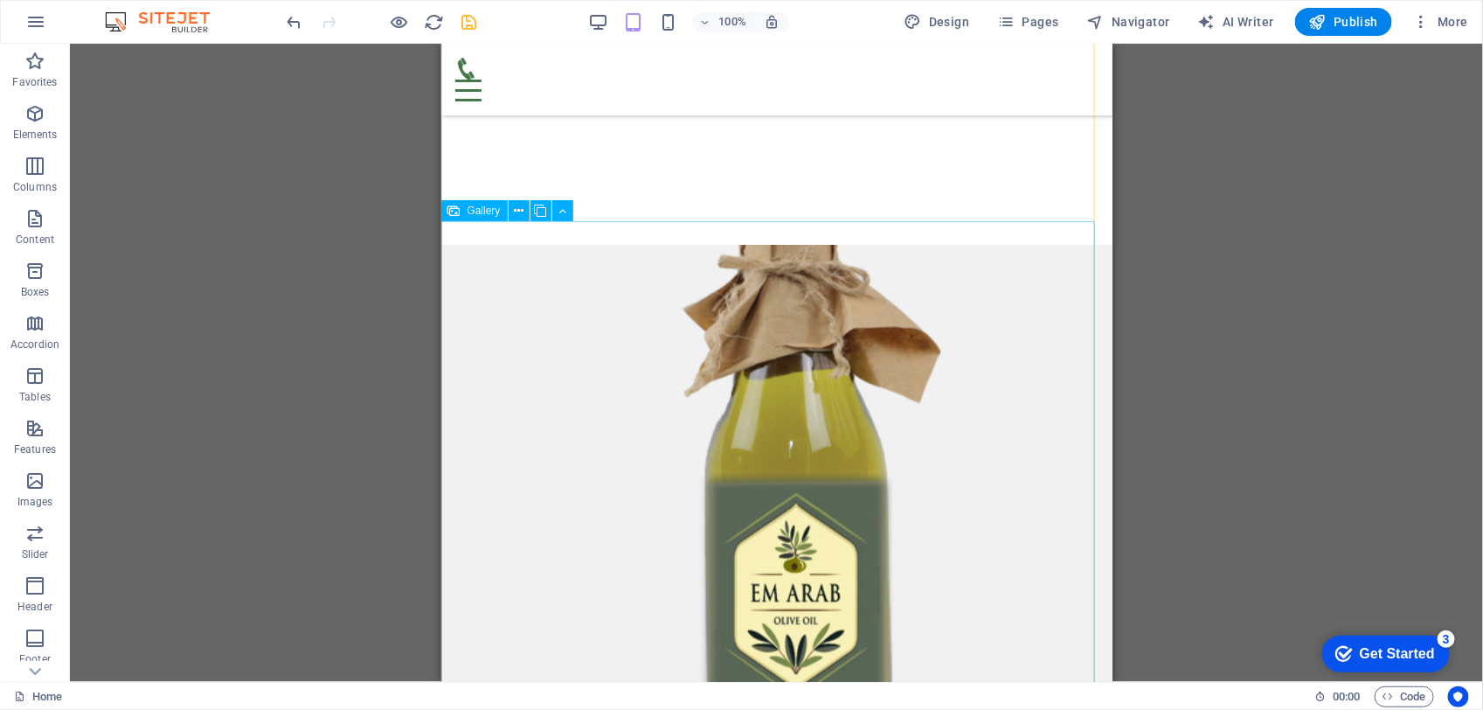
scroll to position [2378, 0]
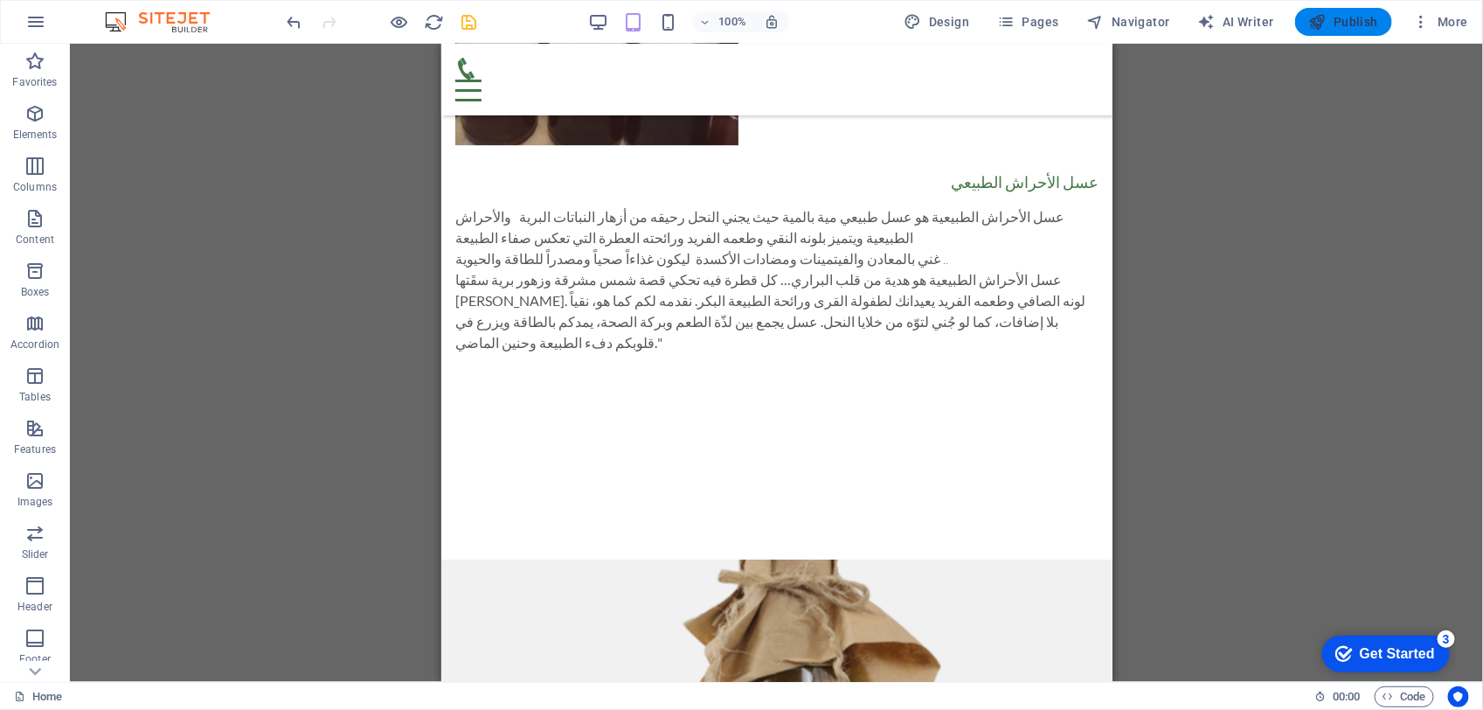
click at [1355, 28] on span "Publish" at bounding box center [1343, 21] width 69 height 17
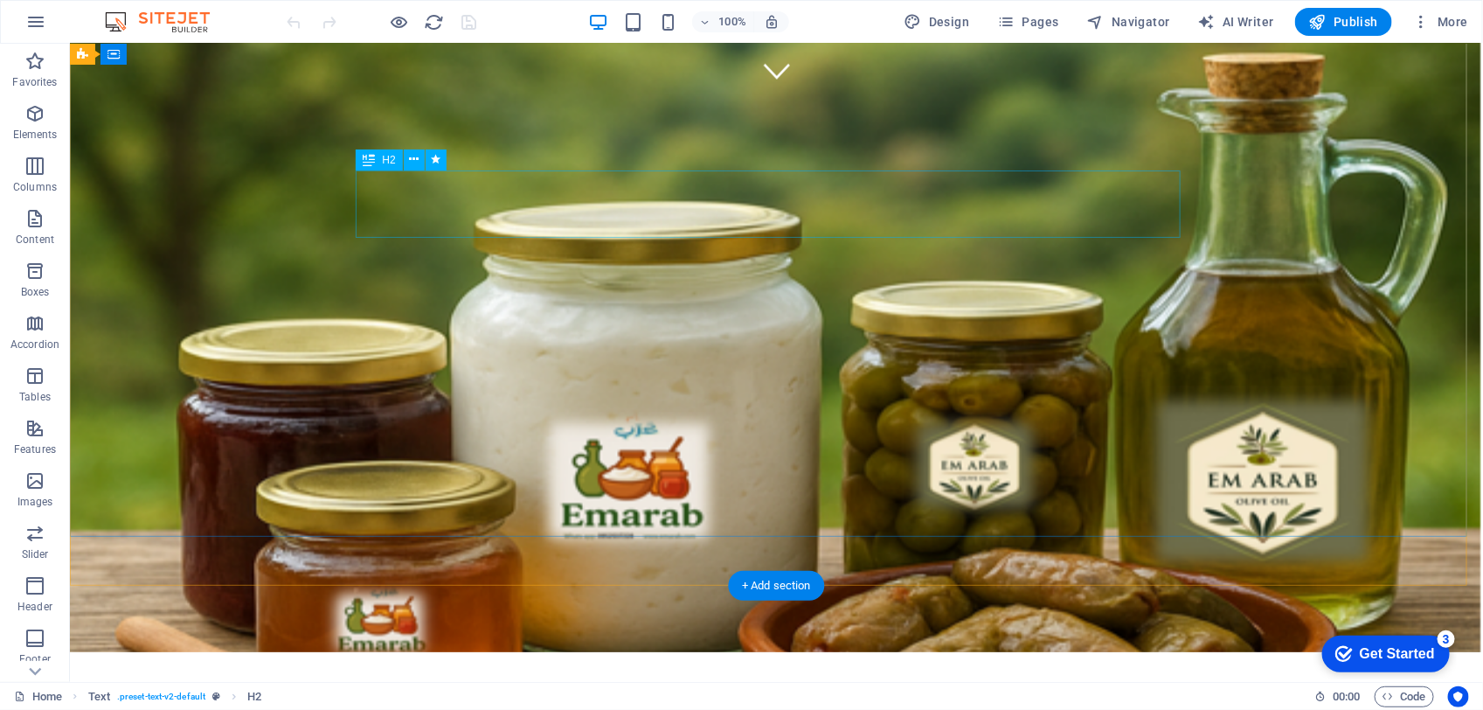
scroll to position [765, 0]
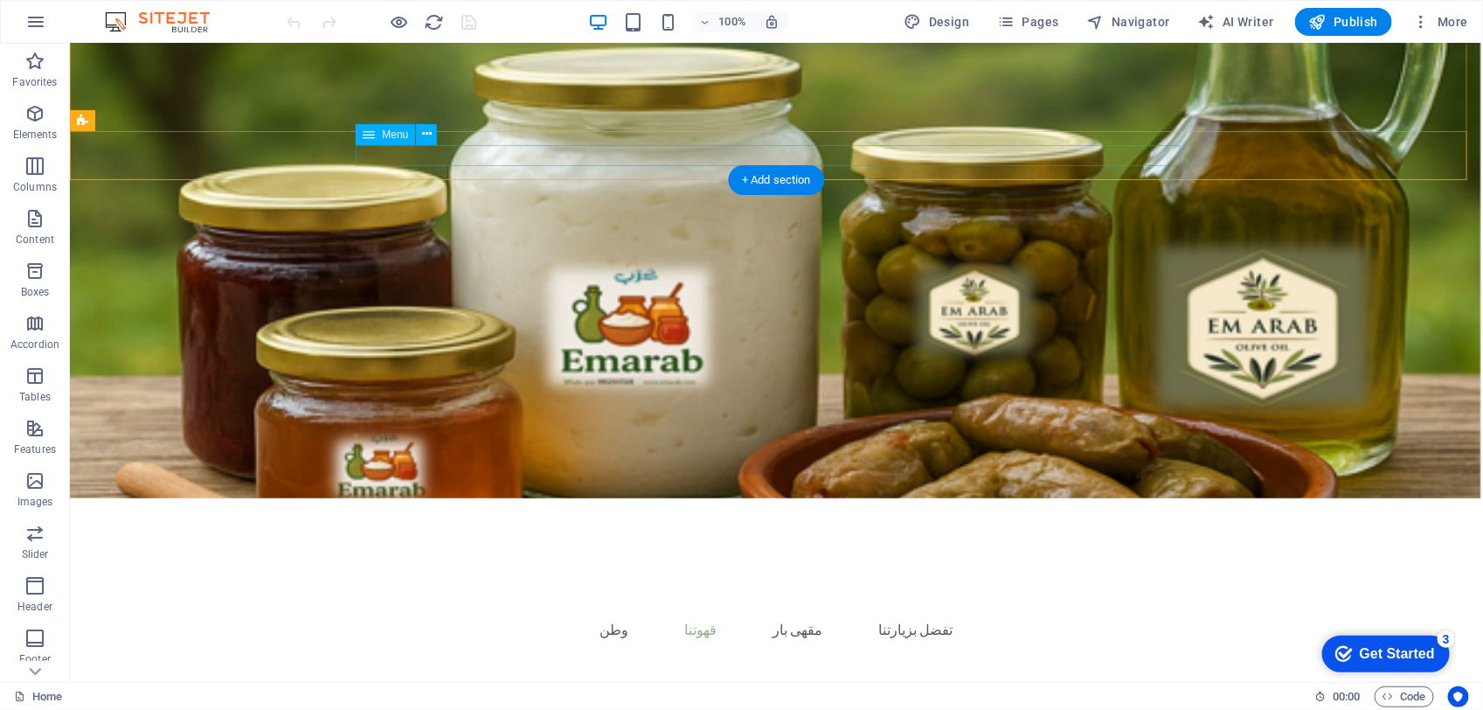
click at [787, 618] on nav "وطن قهوتنا محمصة أصل تذوق مقهى بار تفضل بزيارتنا" at bounding box center [776, 628] width 825 height 21
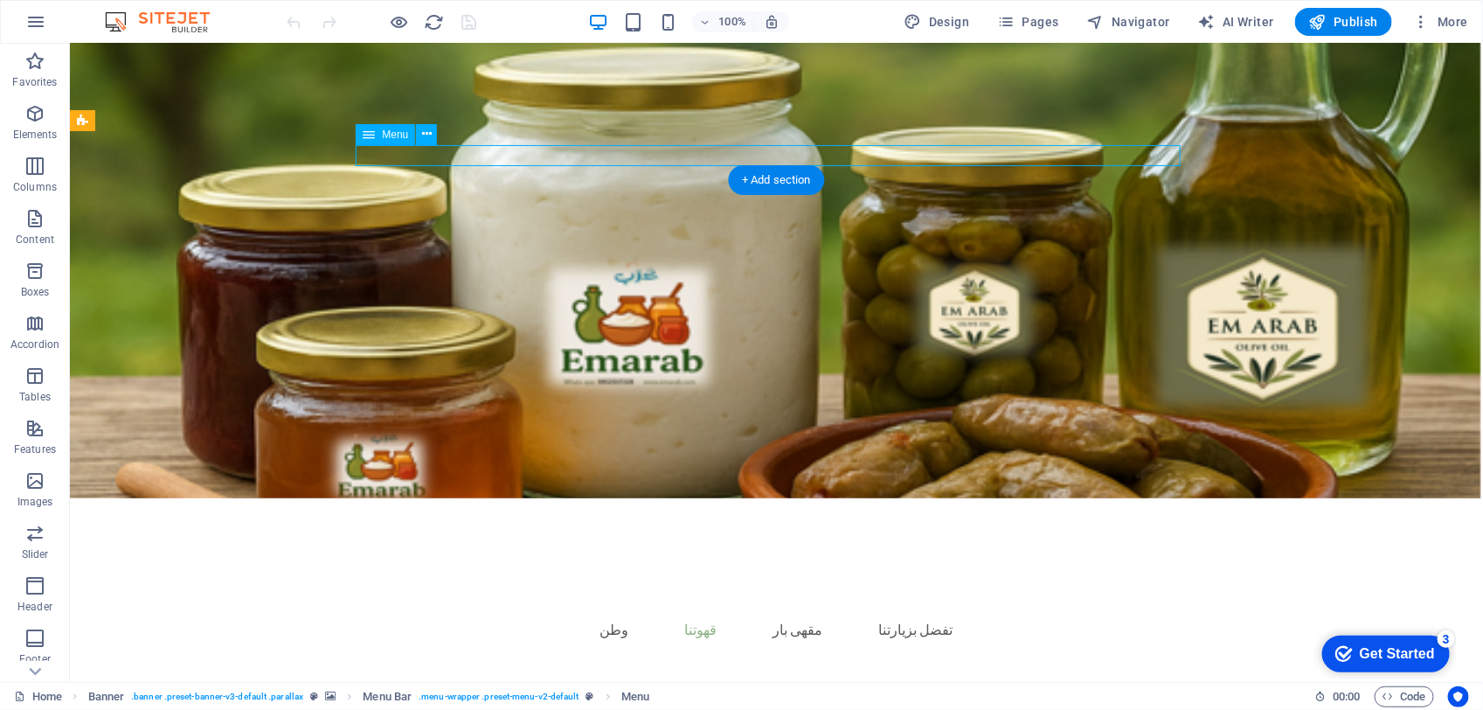
click at [787, 618] on nav "وطن قهوتنا محمصة أصل تذوق مقهى بار تفضل بزيارتنا" at bounding box center [776, 628] width 825 height 21
select select "1"
select select
select select "2"
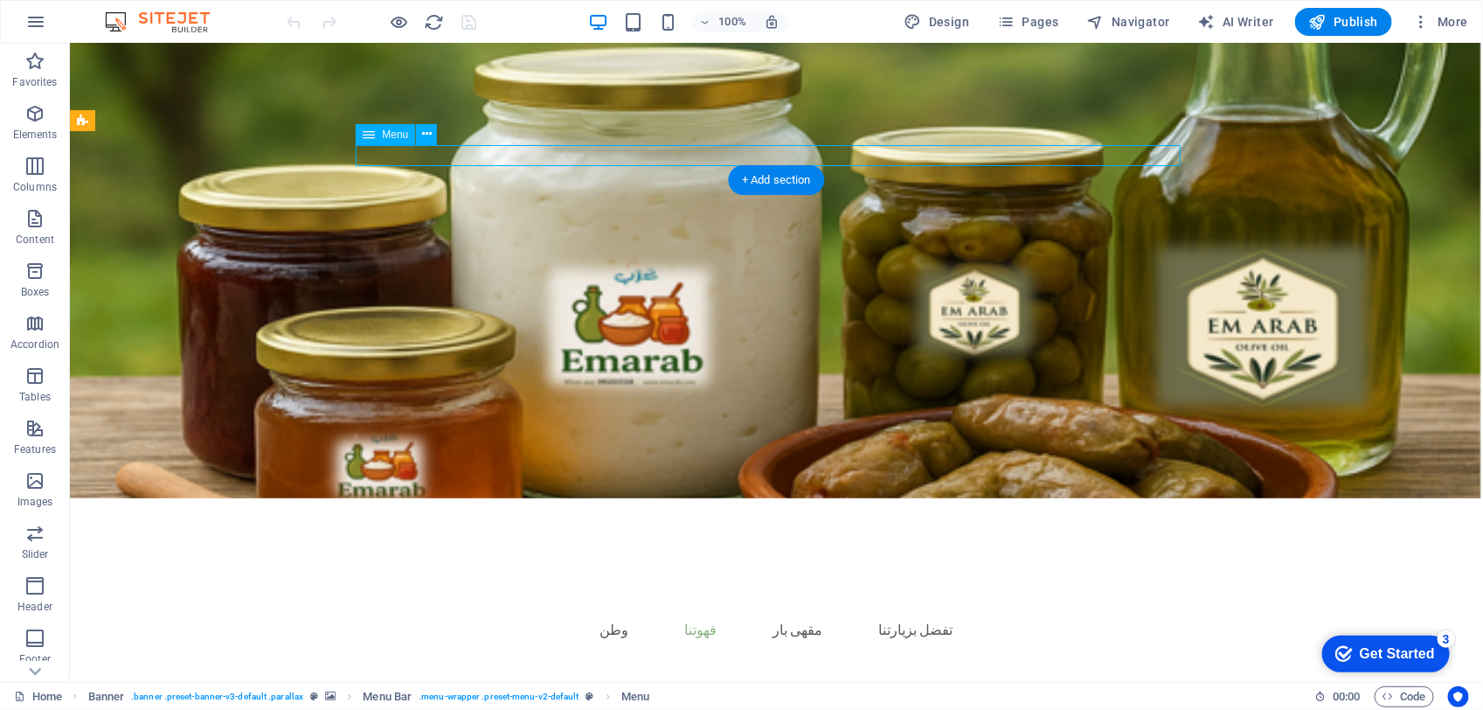
select select
select select "3"
select select
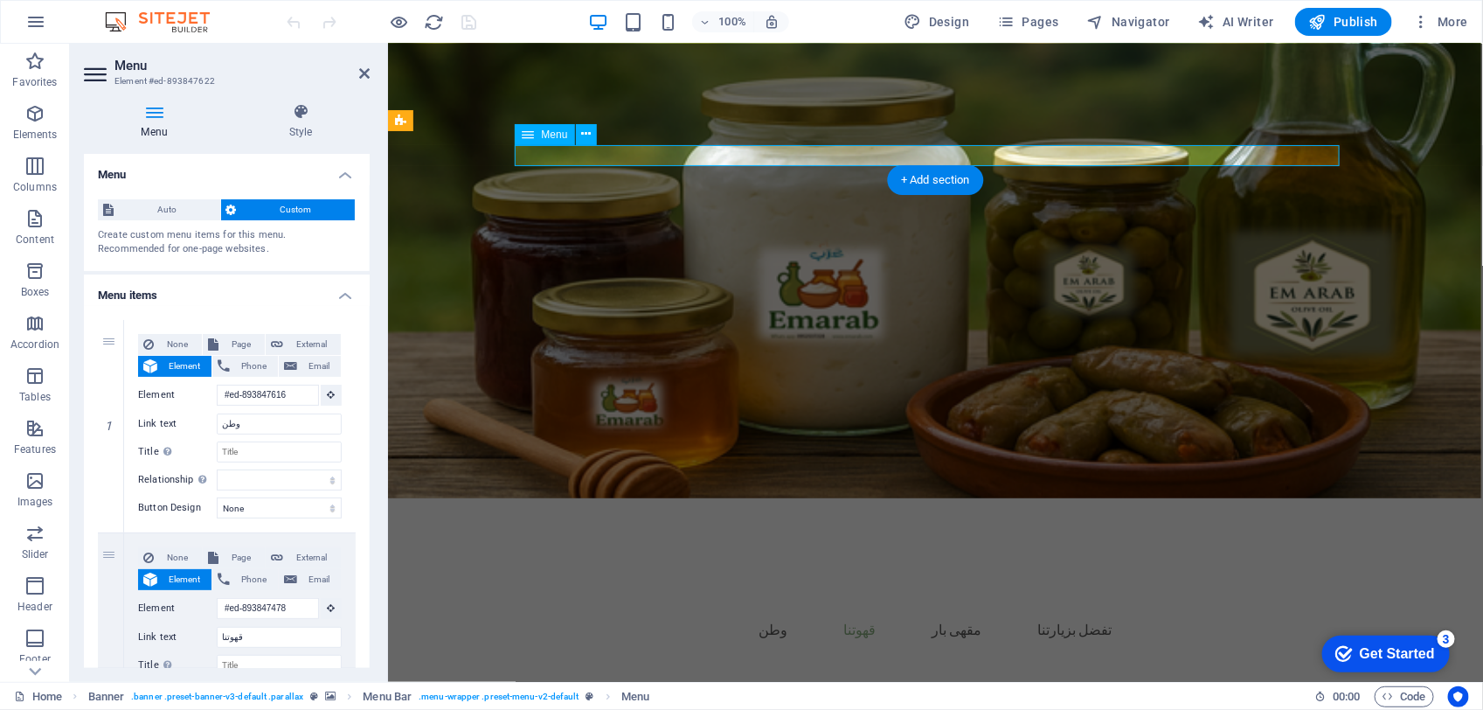
click at [957, 618] on nav "وطن قهوتنا محمصة أصل تذوق مقهى بار تفضل بزيارتنا" at bounding box center [935, 628] width 825 height 21
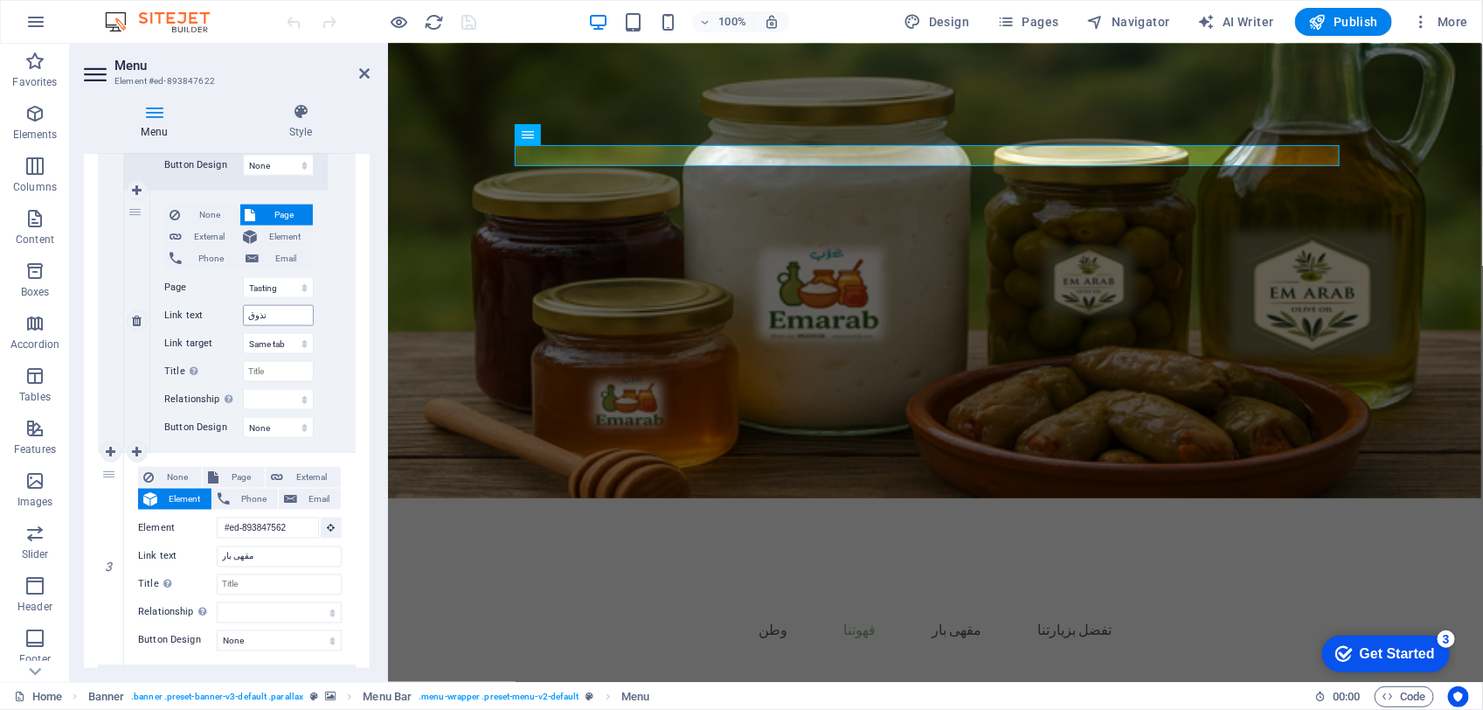
scroll to position [1092, 0]
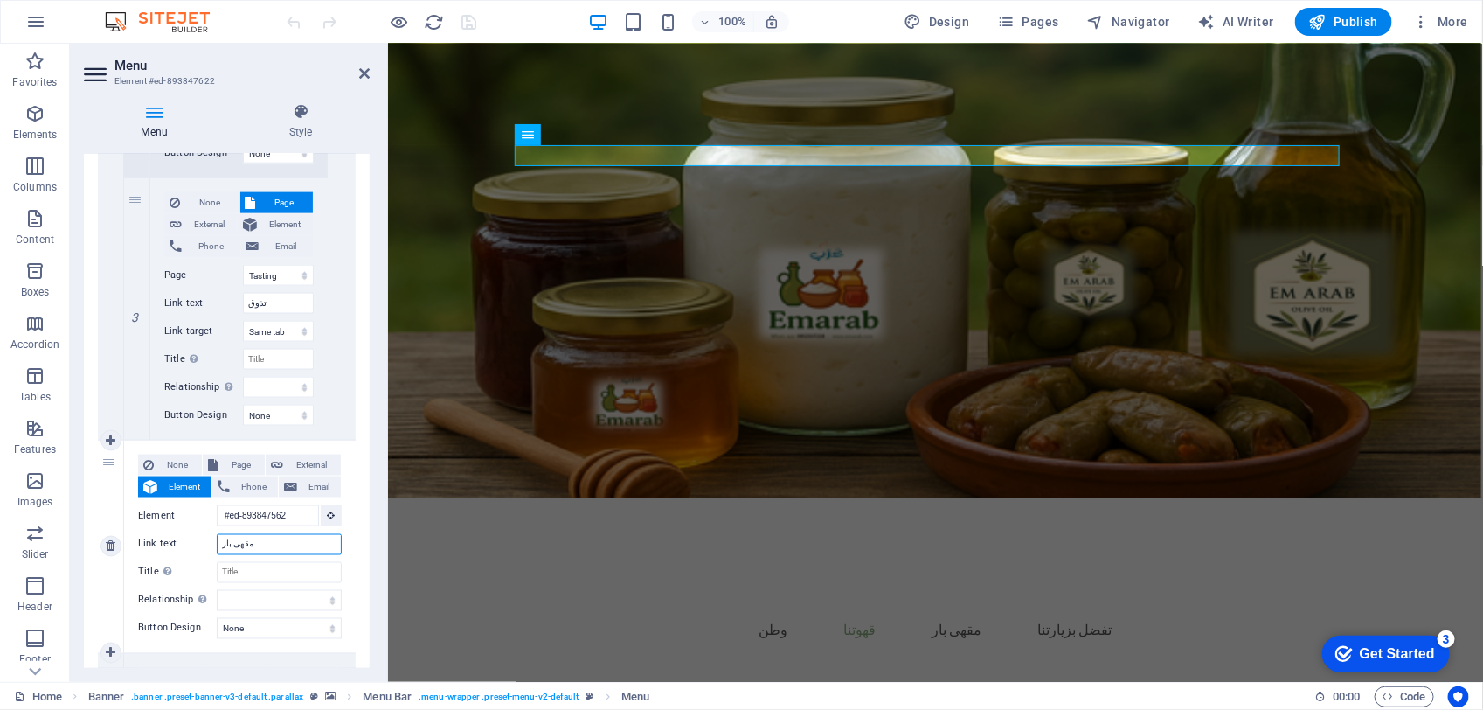
click at [280, 538] on input "مقهى بار" at bounding box center [279, 544] width 125 height 21
click at [280, 539] on input "مقهى بار" at bounding box center [279, 544] width 125 height 21
drag, startPoint x: 280, startPoint y: 547, endPoint x: 208, endPoint y: 547, distance: 71.7
click at [208, 547] on div "Link text مقهى بار" at bounding box center [240, 544] width 204 height 21
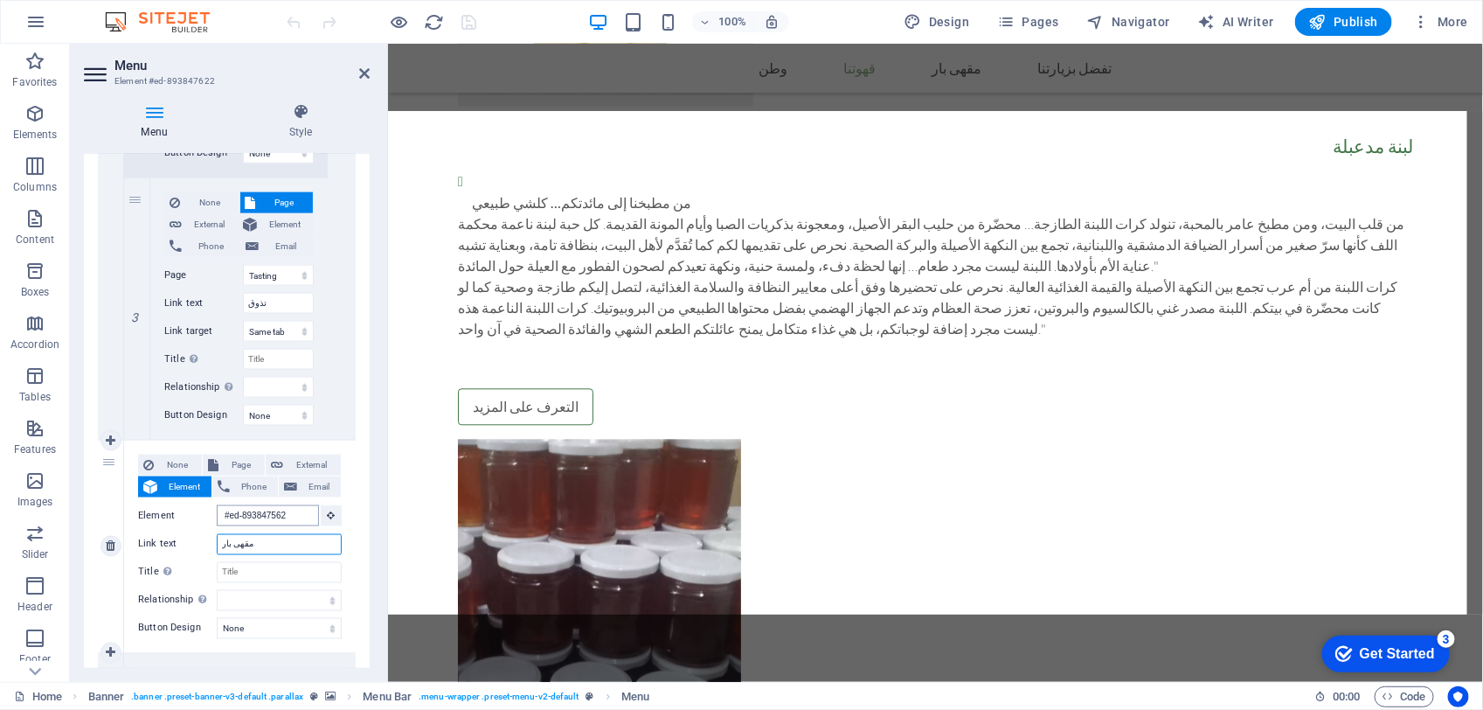
scroll to position [1733, 0]
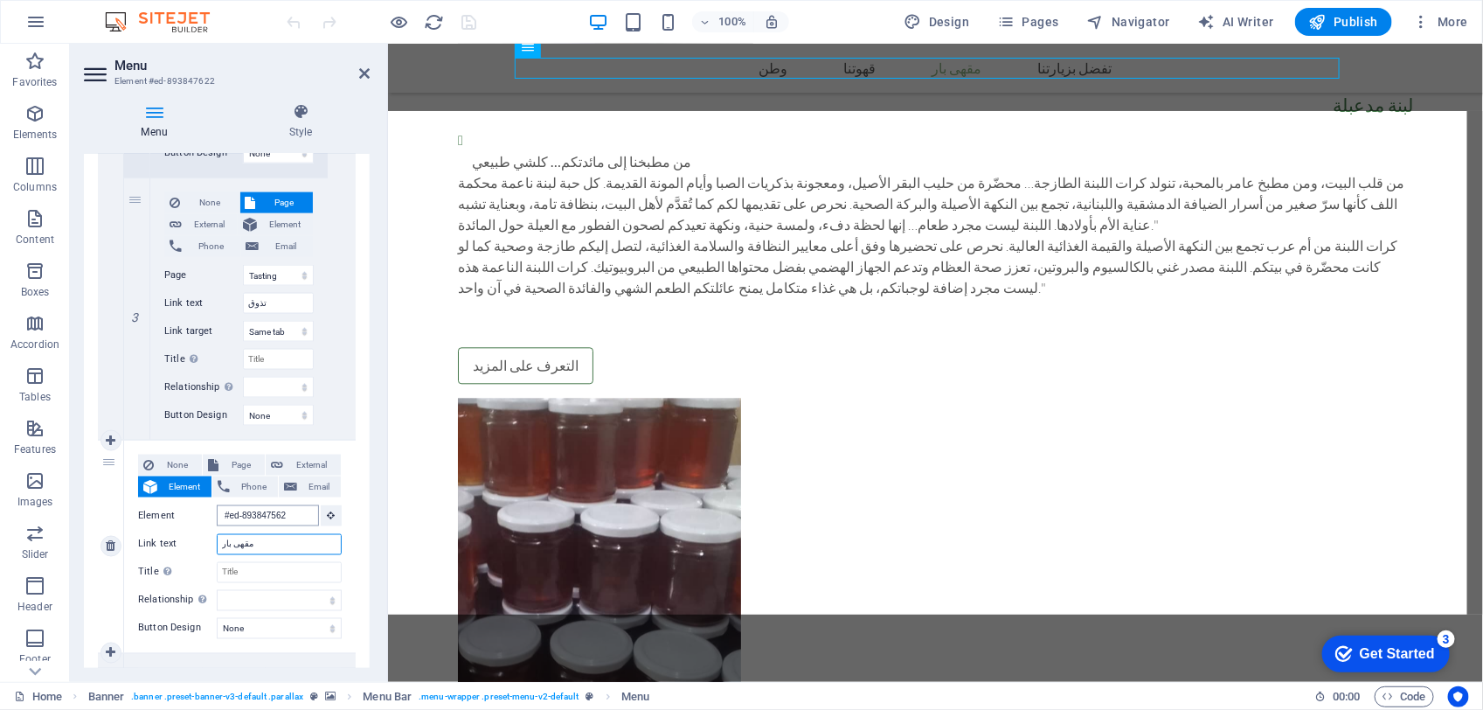
type input "ز"
select select
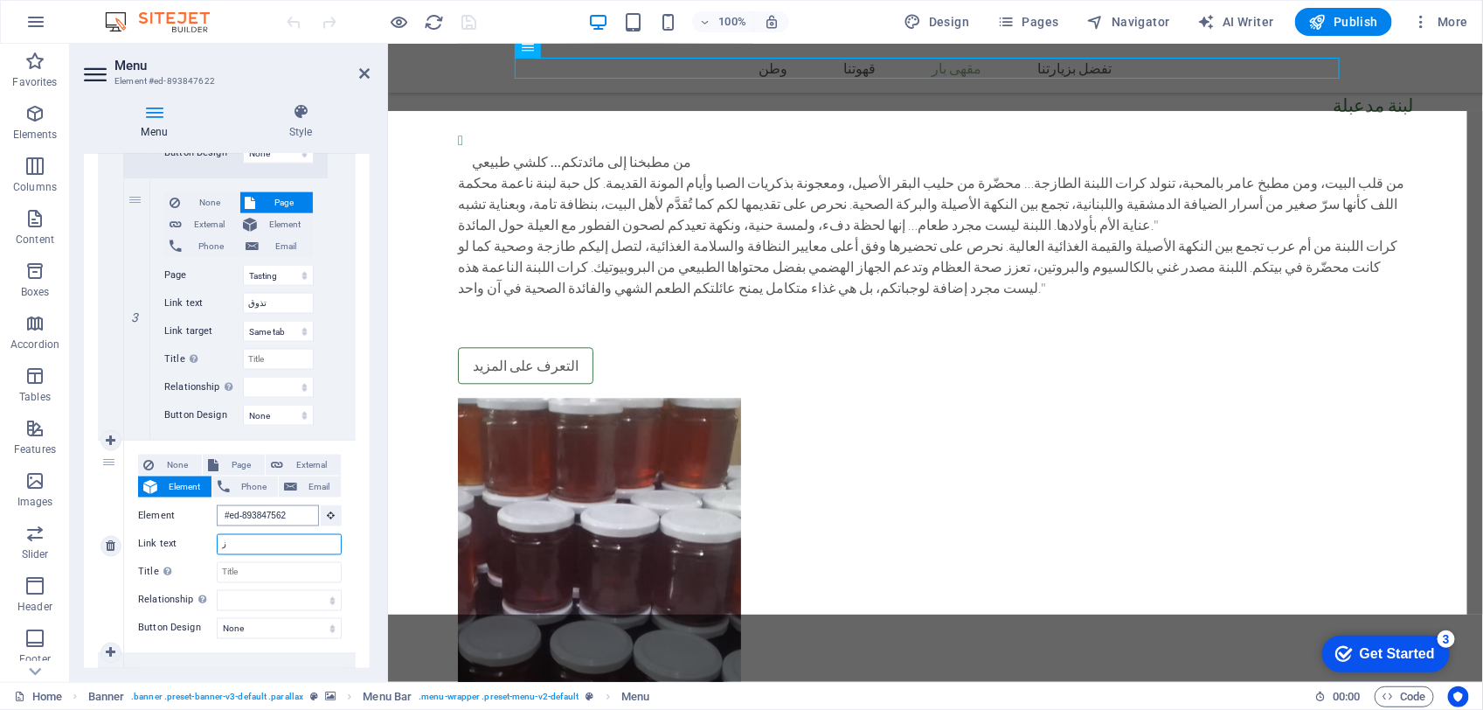
select select
type input "زي"
select select
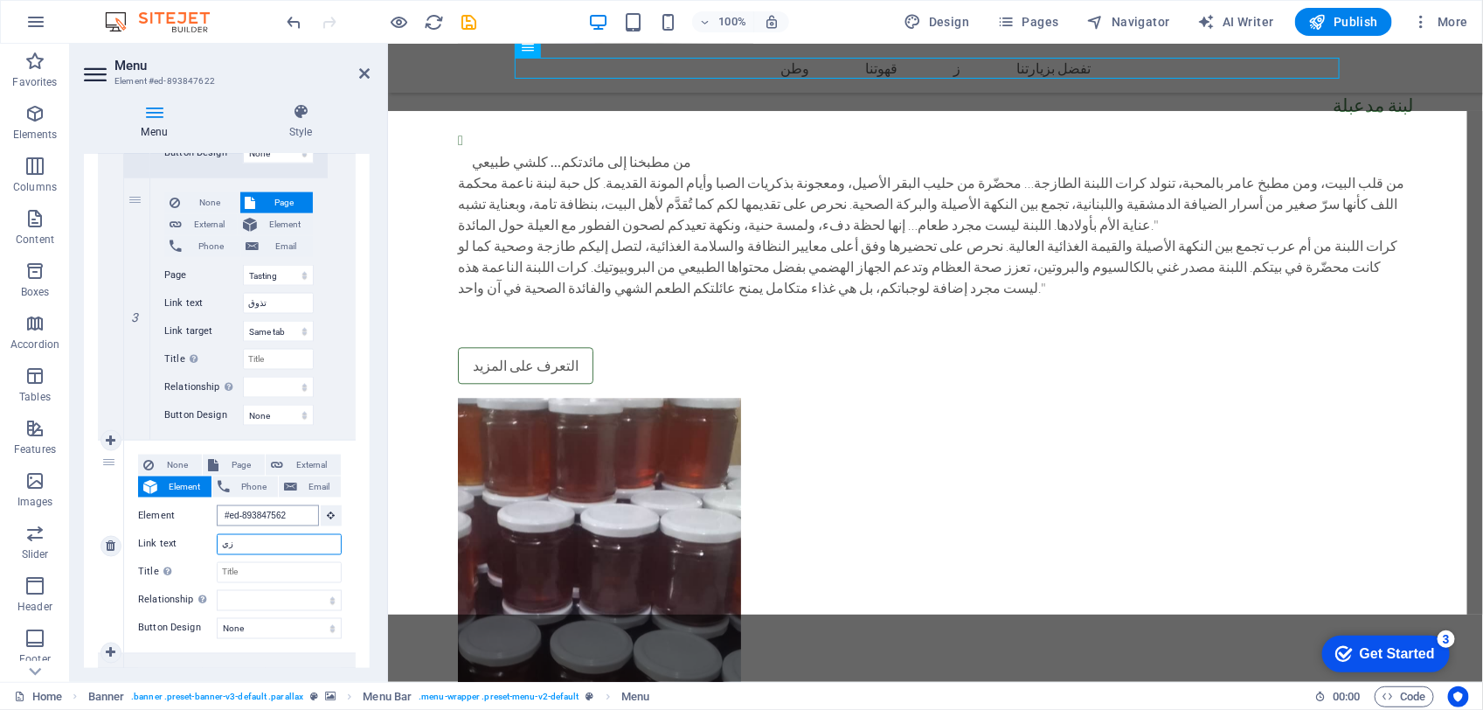
select select
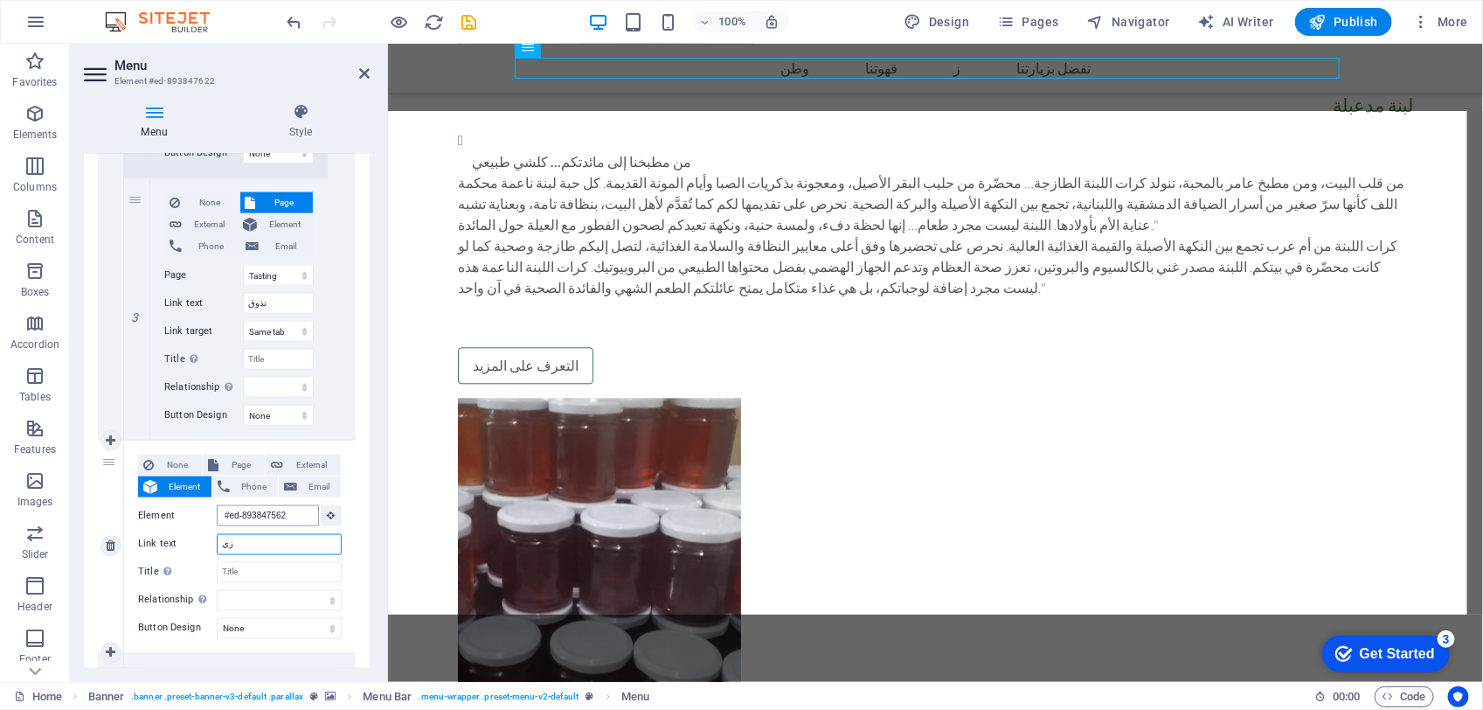
select select
type input "زيت الز"
select select
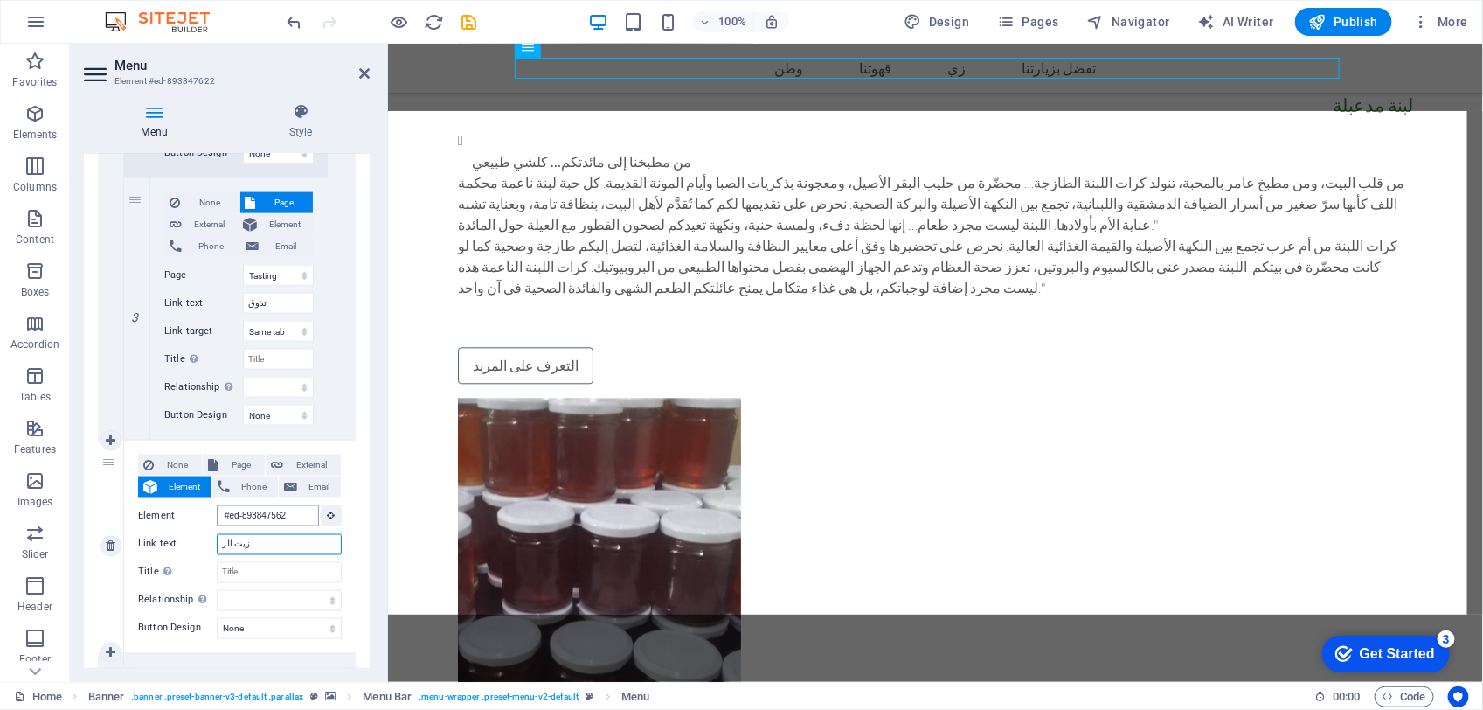
select select
type input "زيت الزيت"
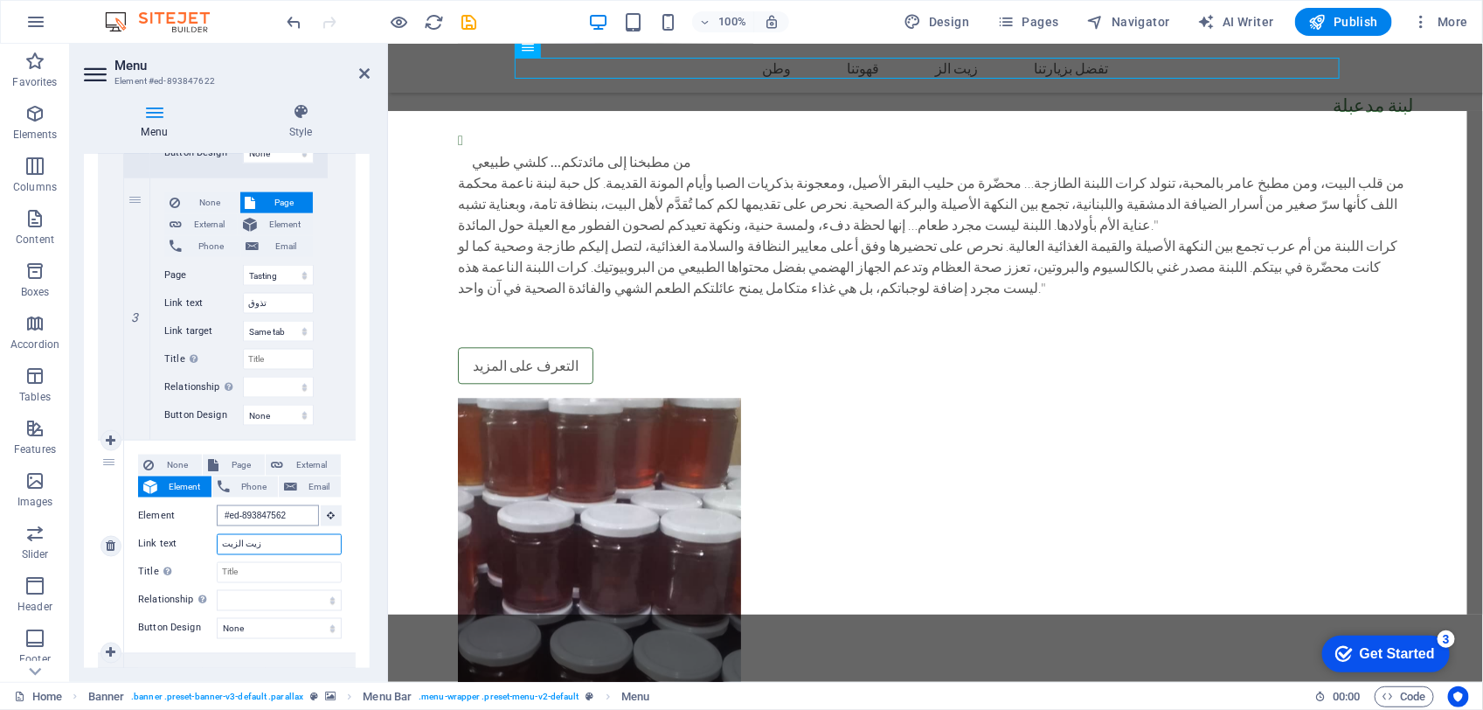
select select
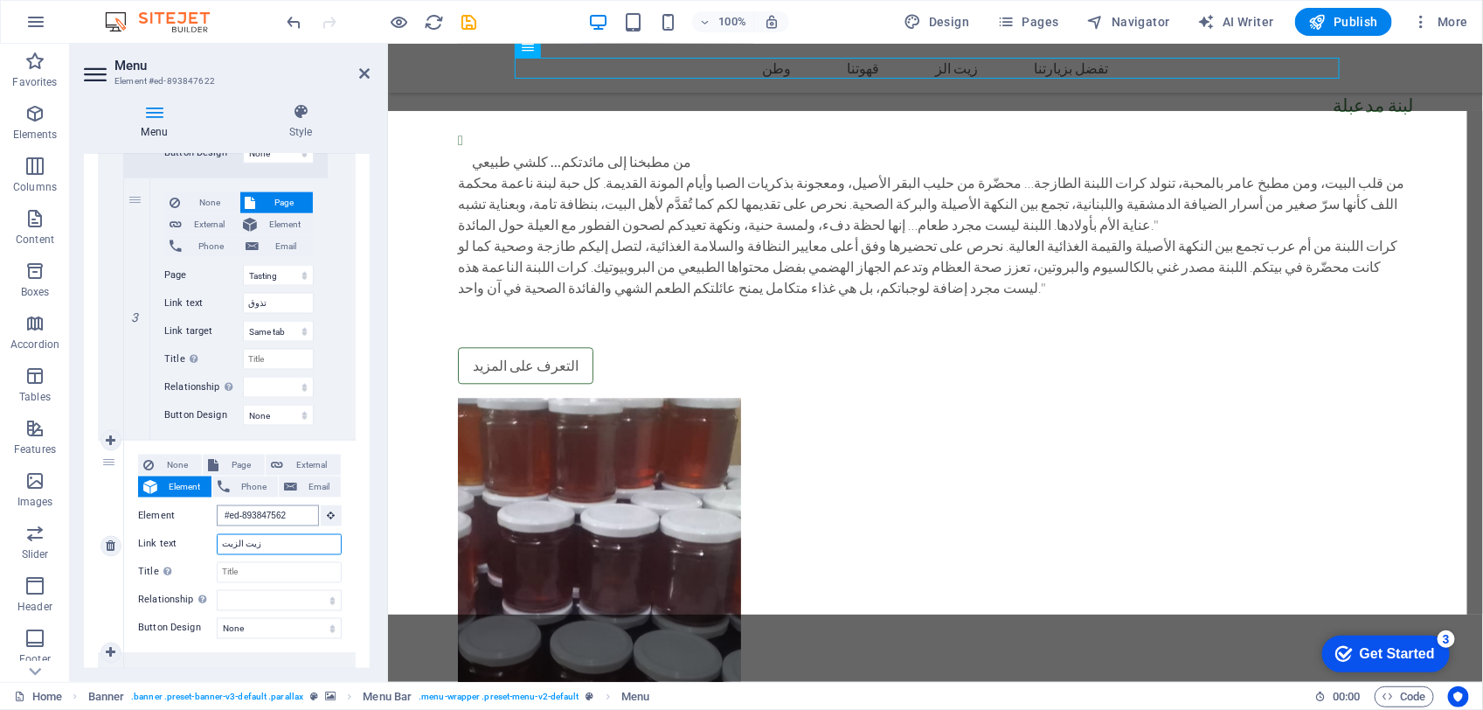
select select
type input "زيت الزيتون ال"
select select
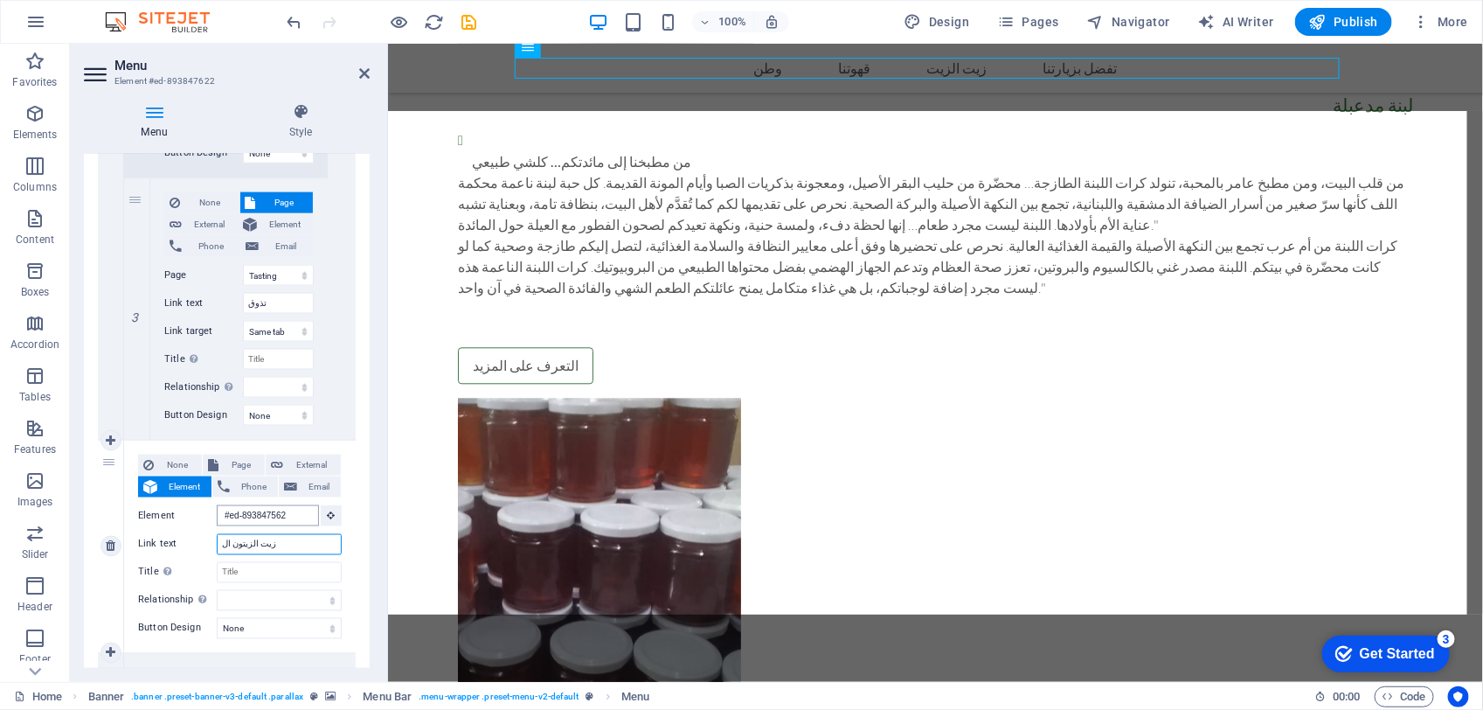
select select
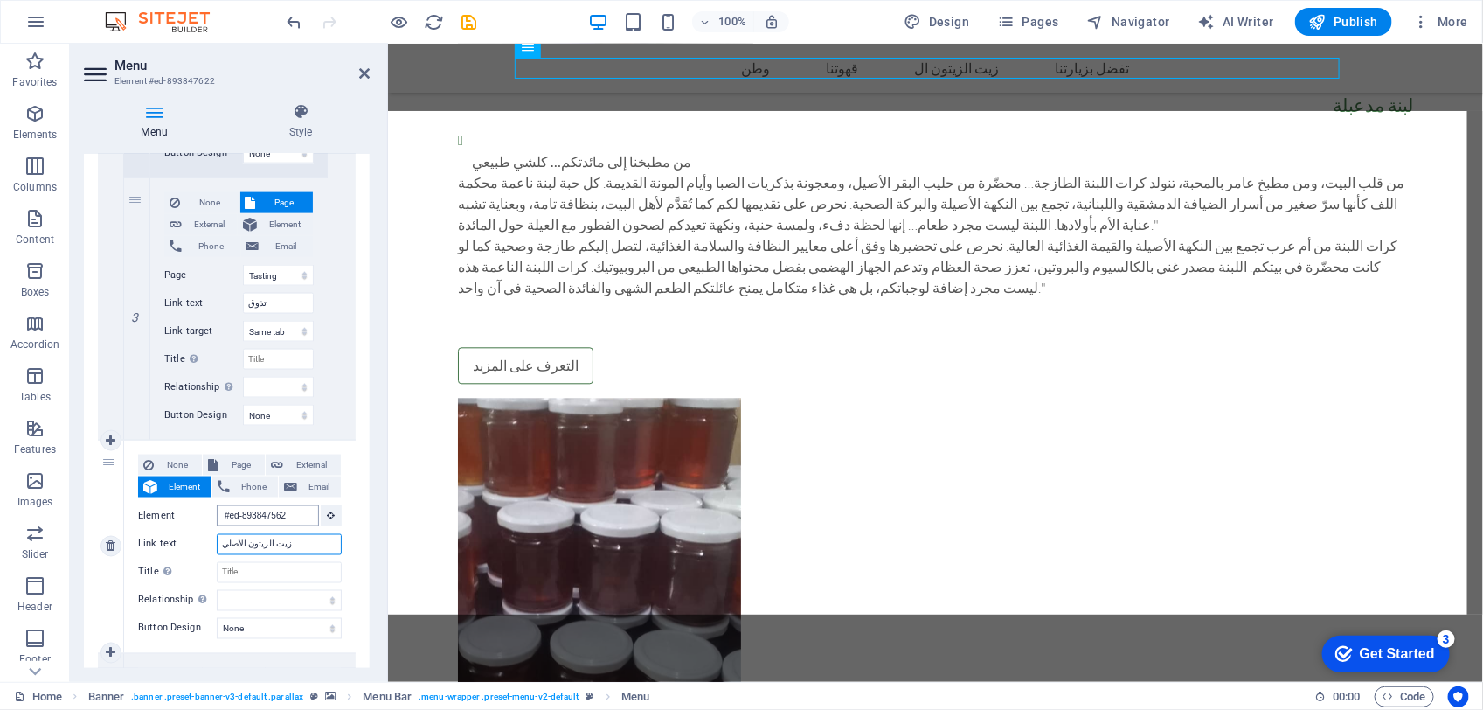
type input "زيت الزيتون الأصلي"
select select
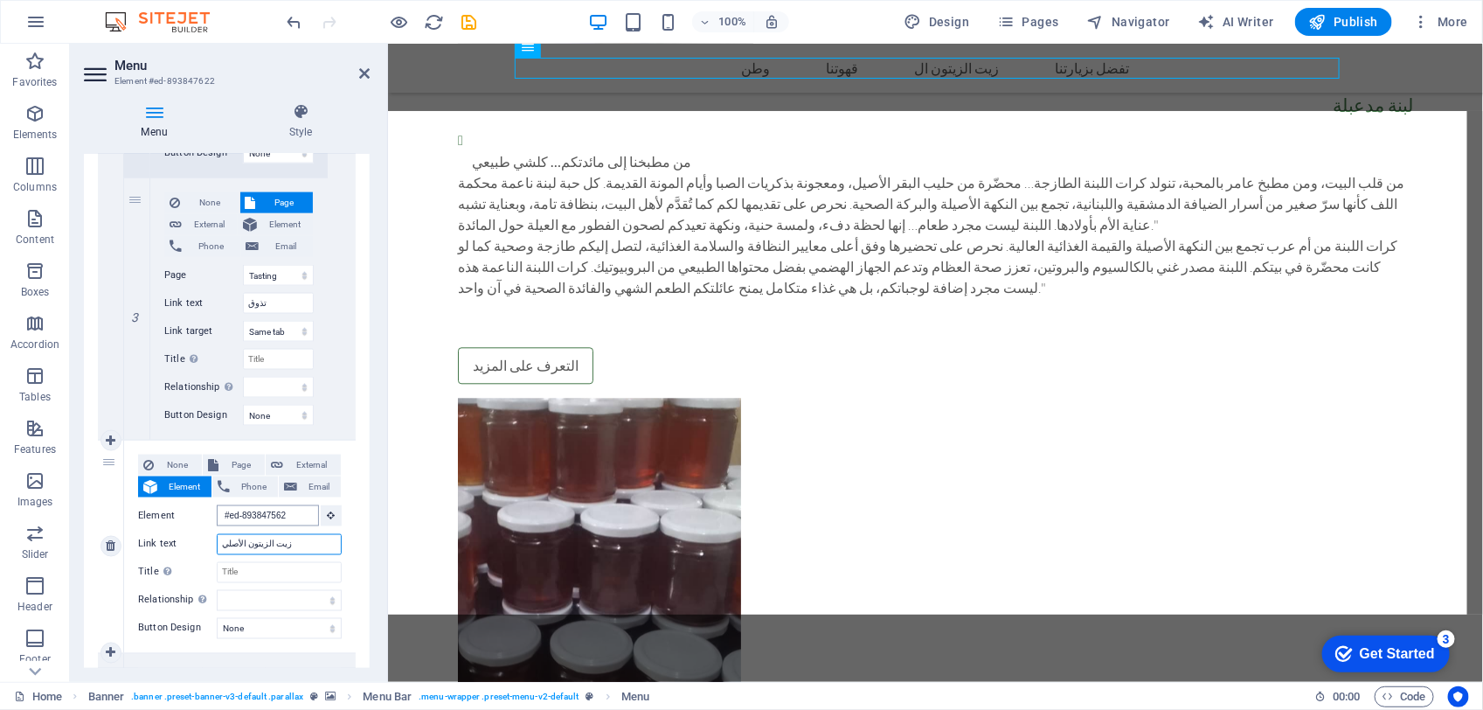
select select
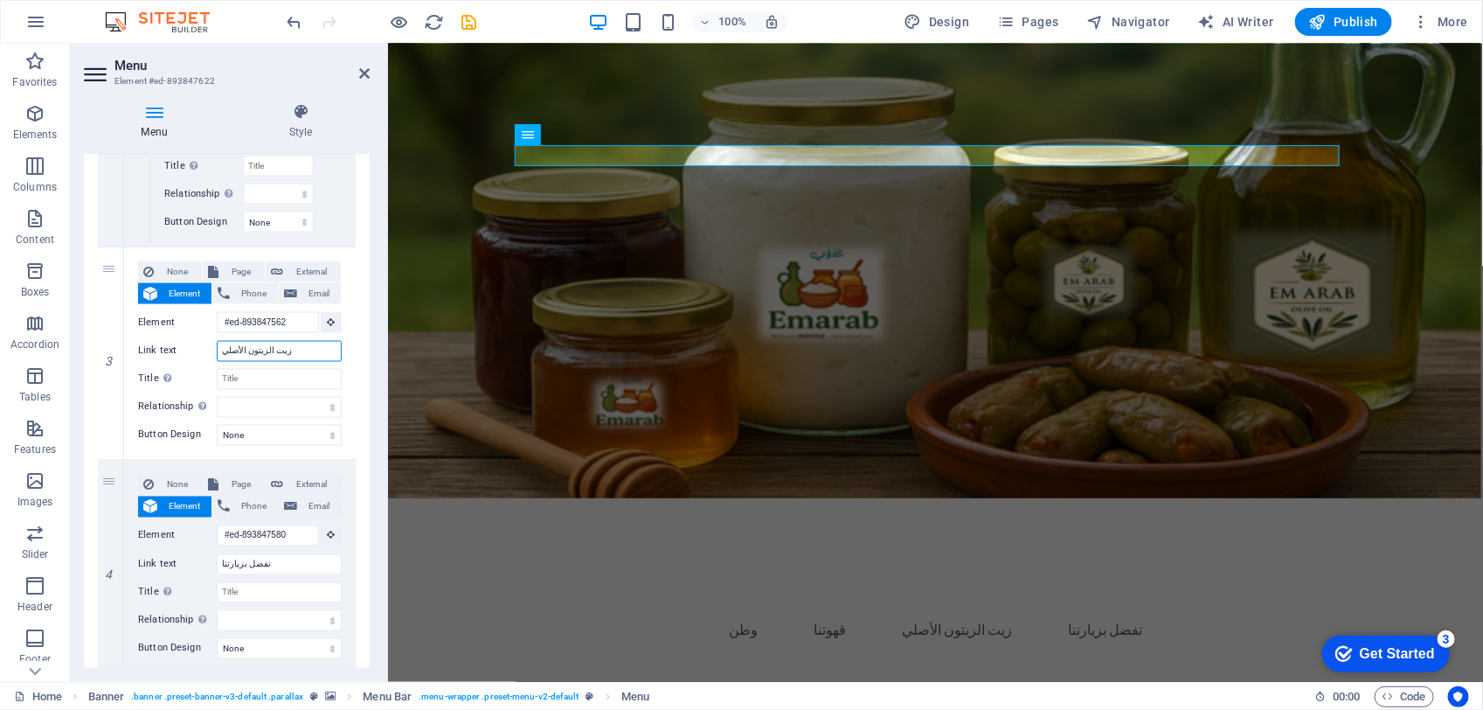
scroll to position [1311, 0]
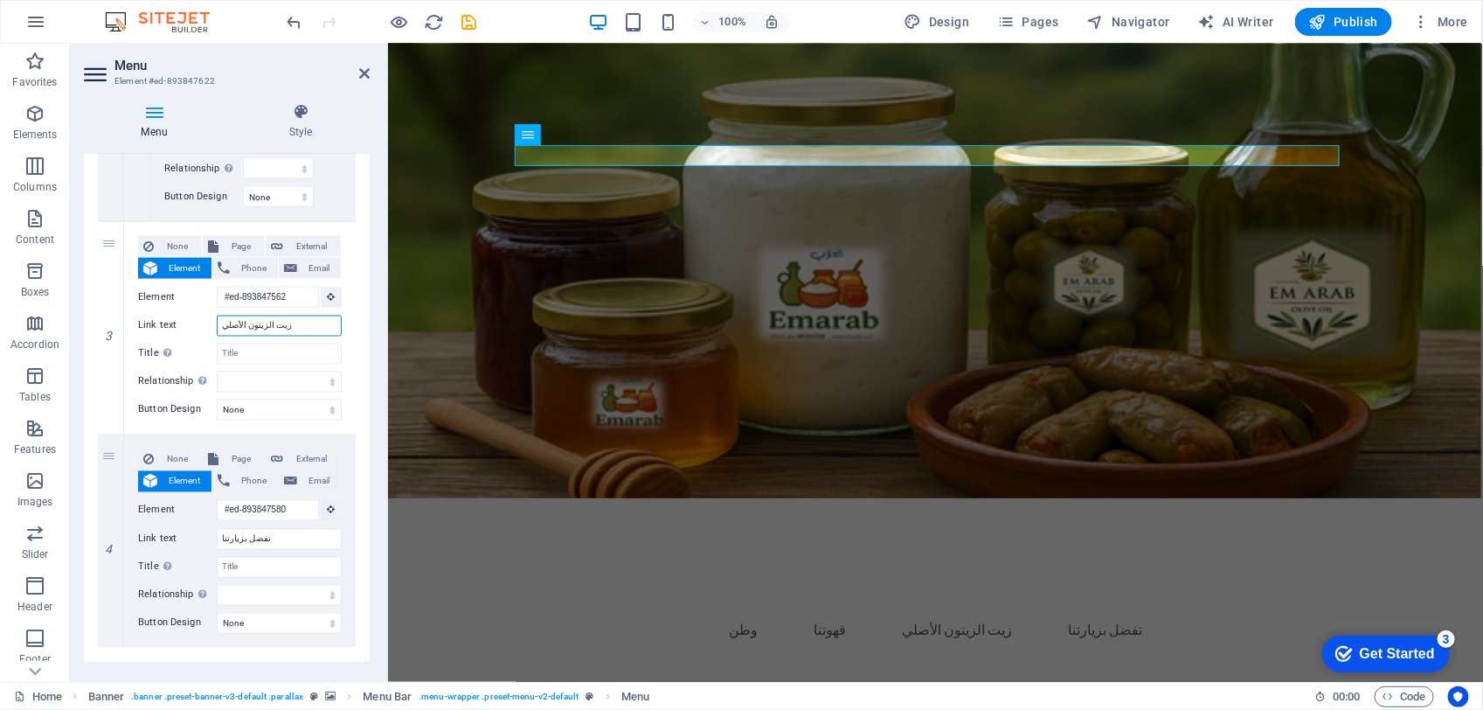
type input "زيت الزيتون الأصلي"
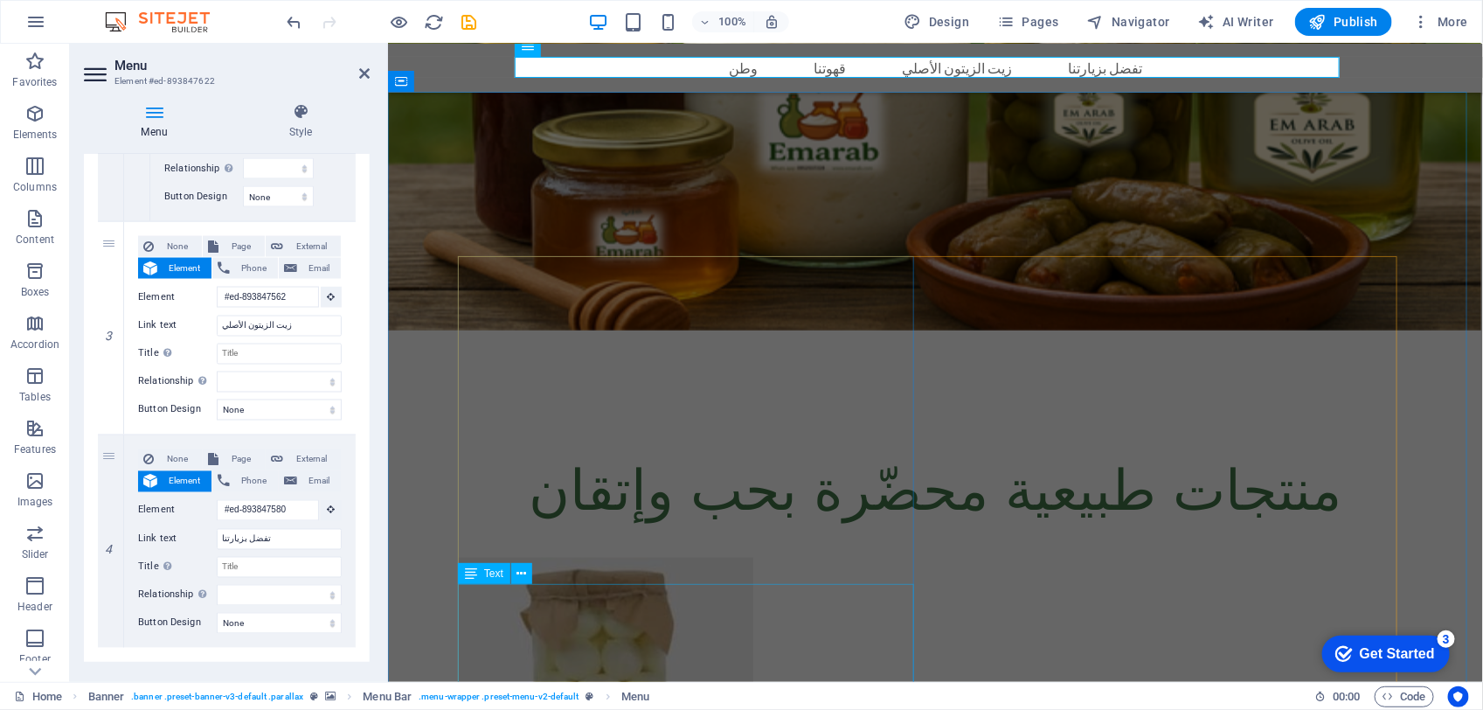
scroll to position [983, 0]
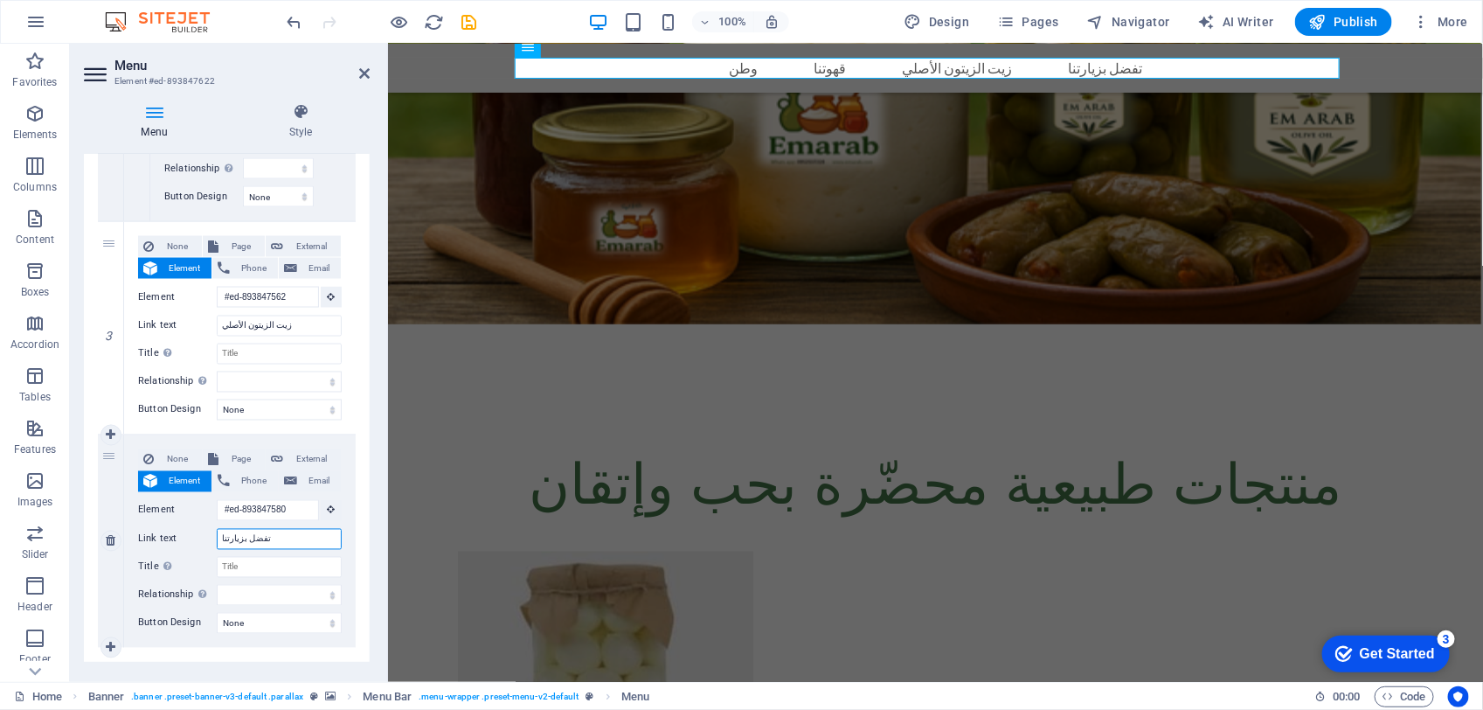
click at [307, 534] on input "تفضل بزيارتنا" at bounding box center [279, 539] width 125 height 21
type input "منتج"
select select
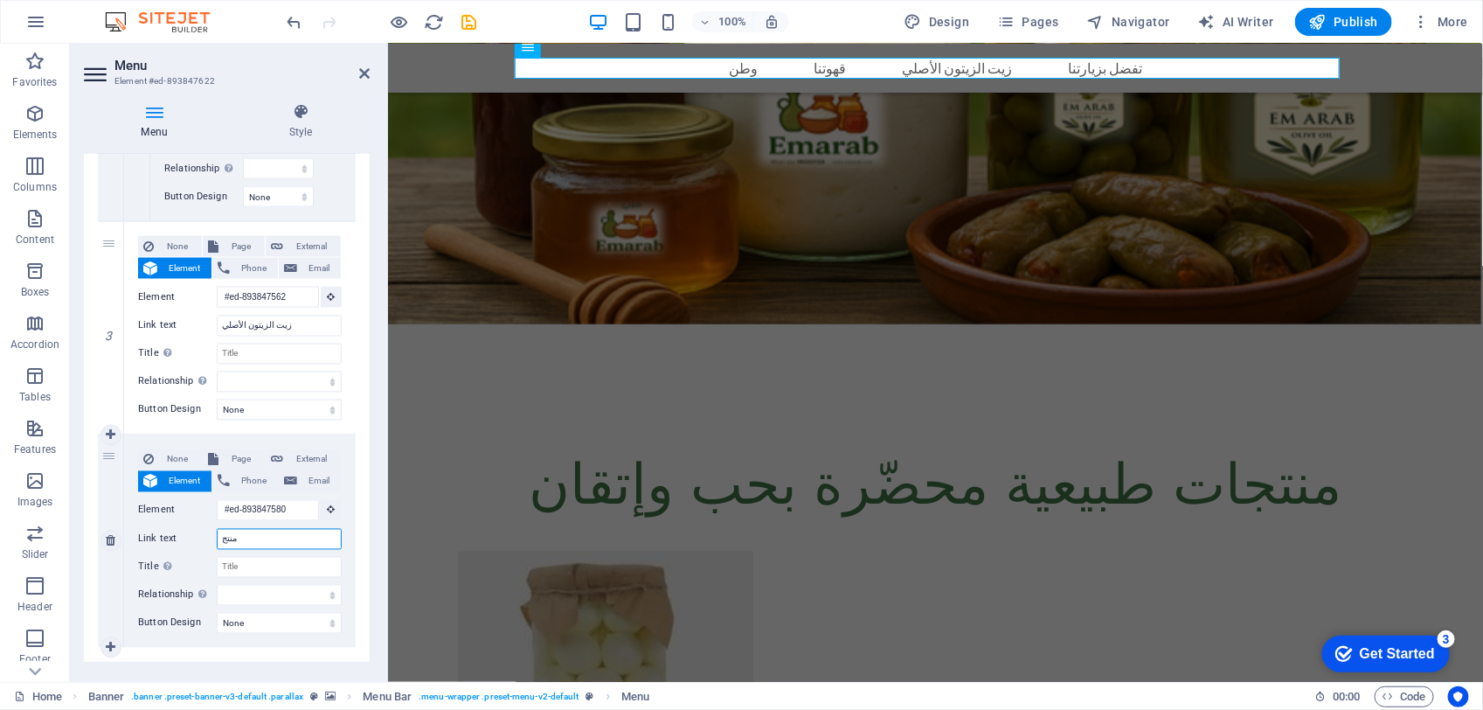
select select
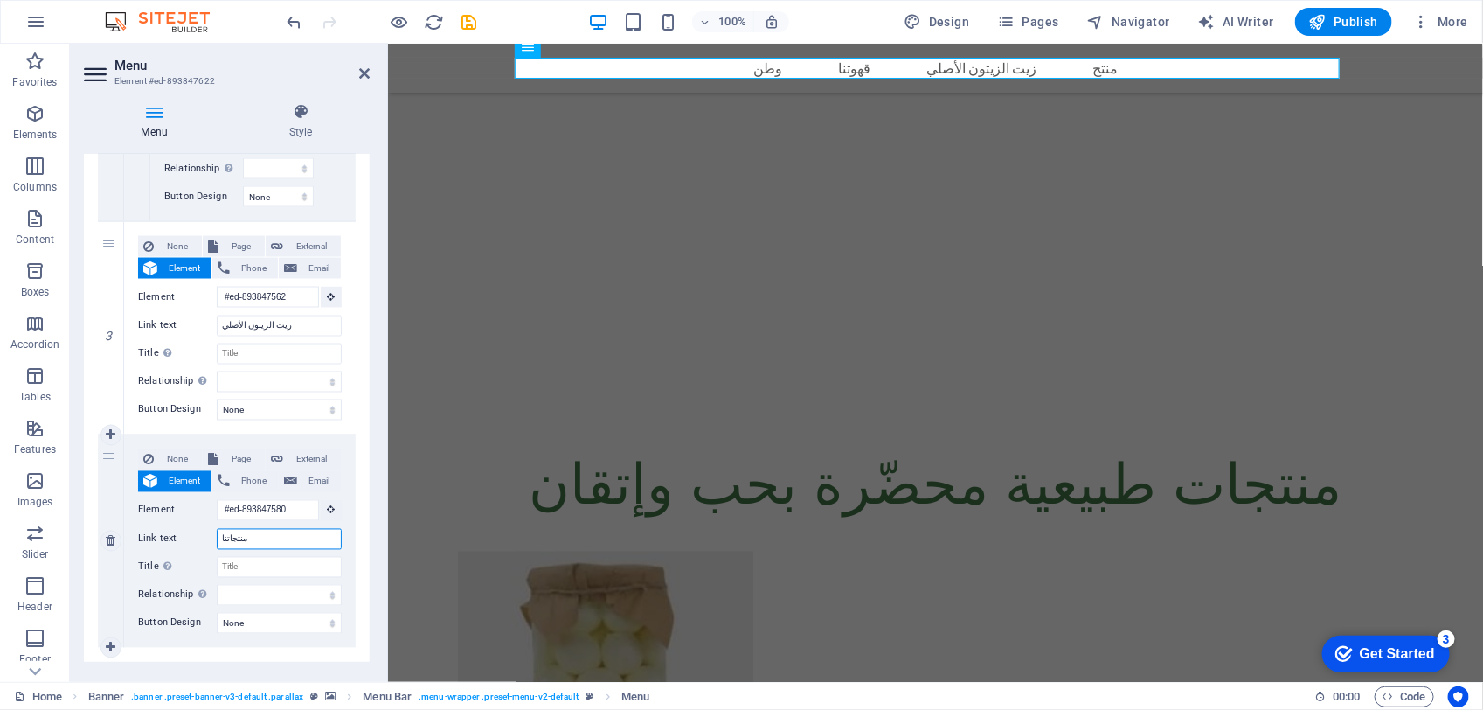
type input "منتجاتنا"
select select
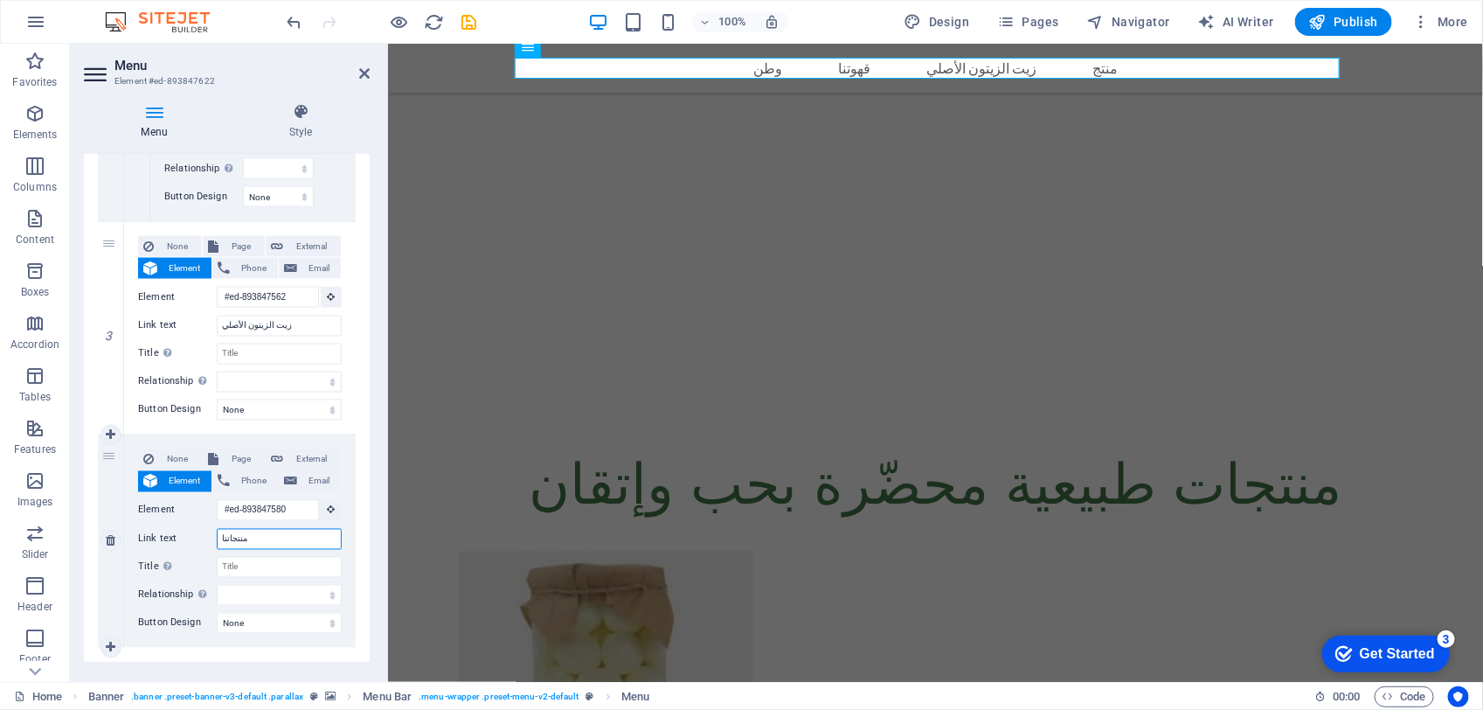
select select
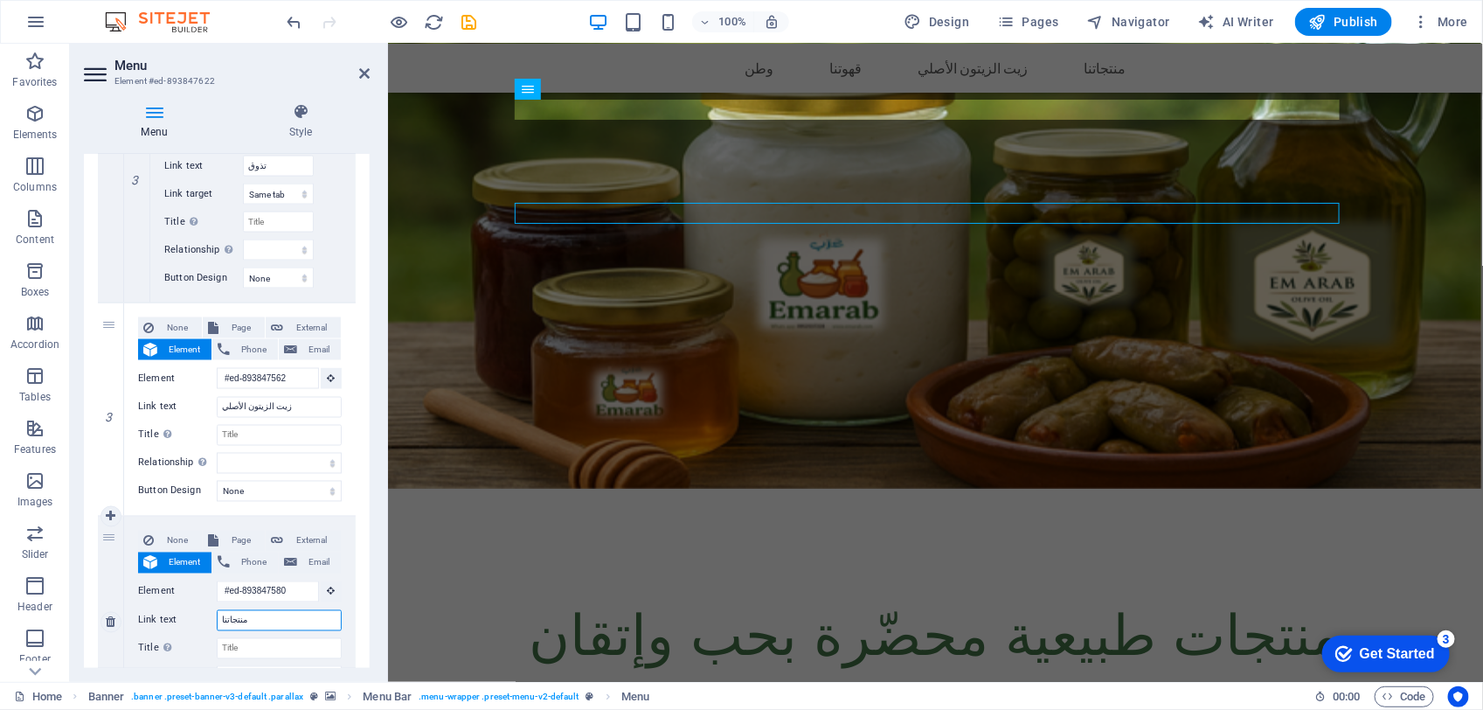
scroll to position [879, 0]
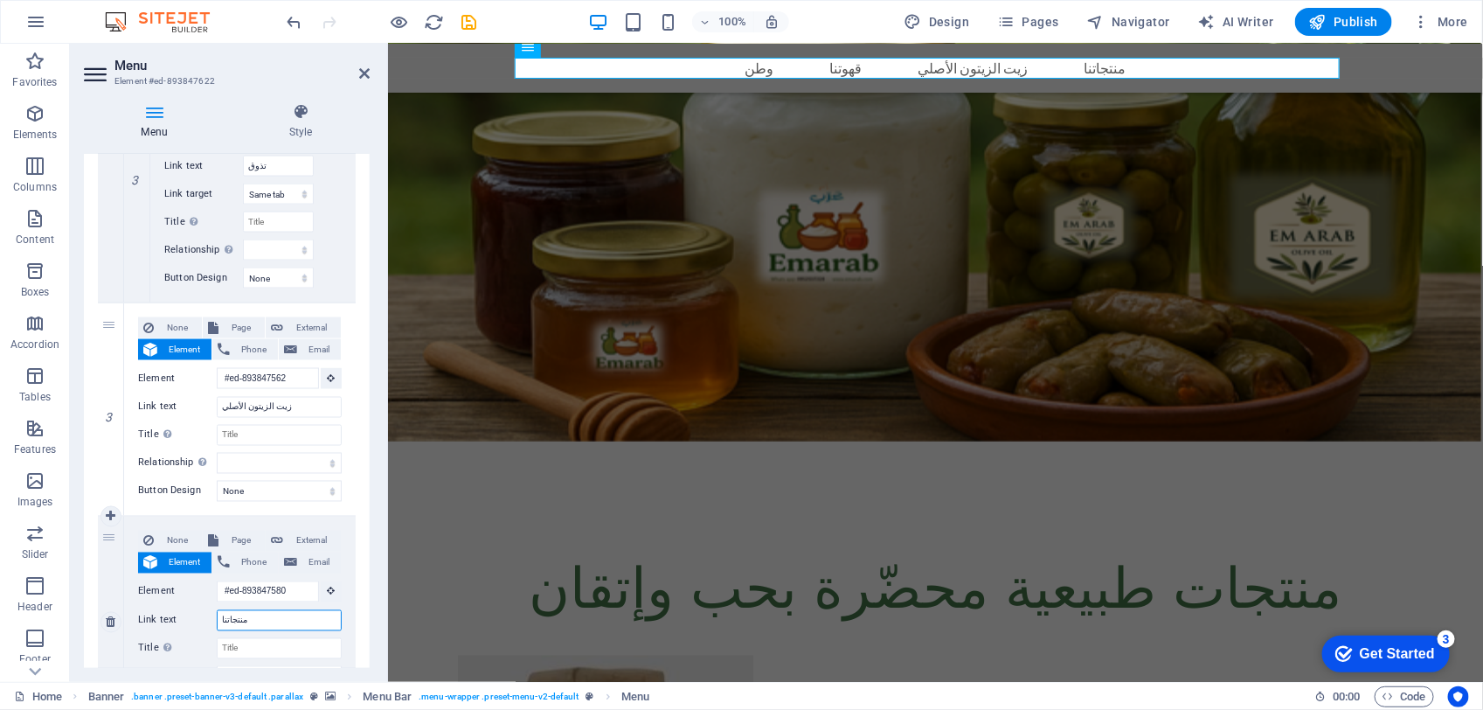
click at [269, 621] on input "منتجاتنا" at bounding box center [279, 620] width 125 height 21
type input "م"
select select
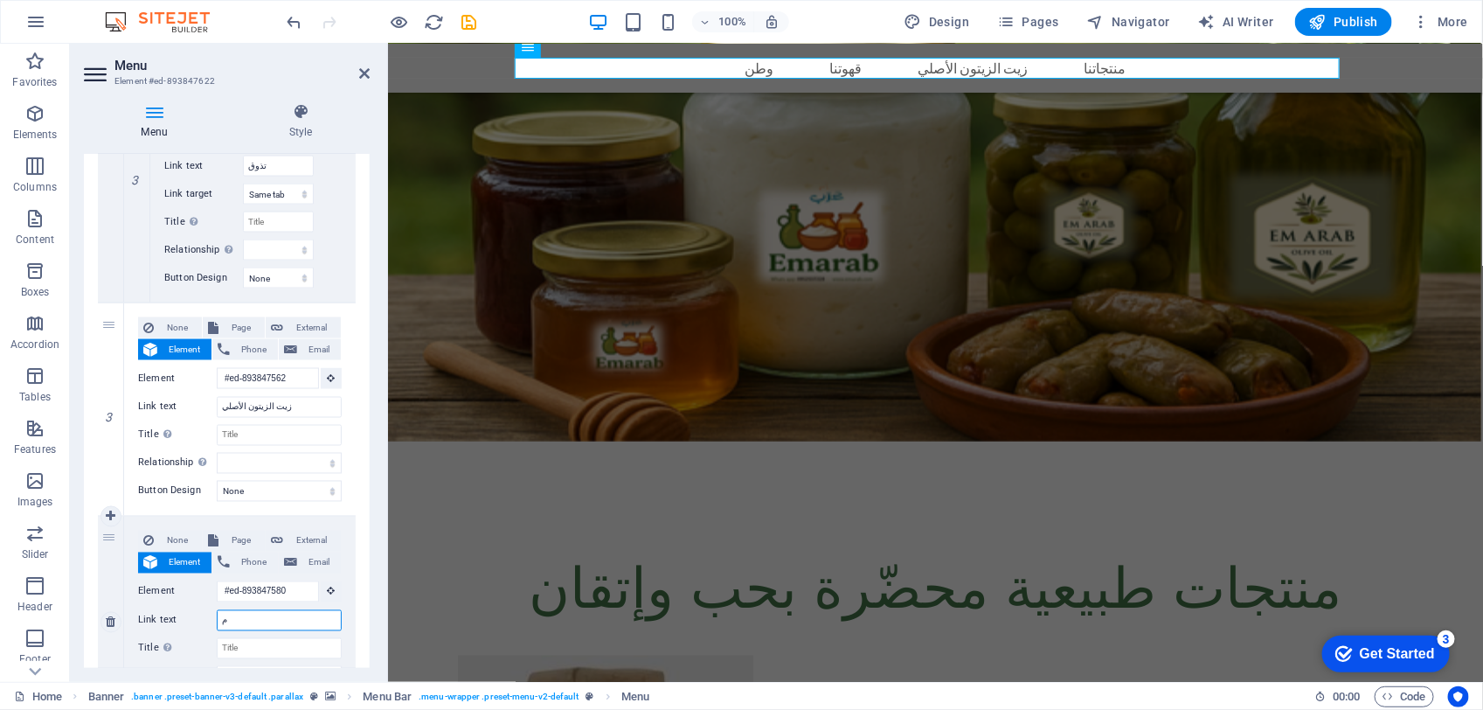
select select
type input "ممنتج"
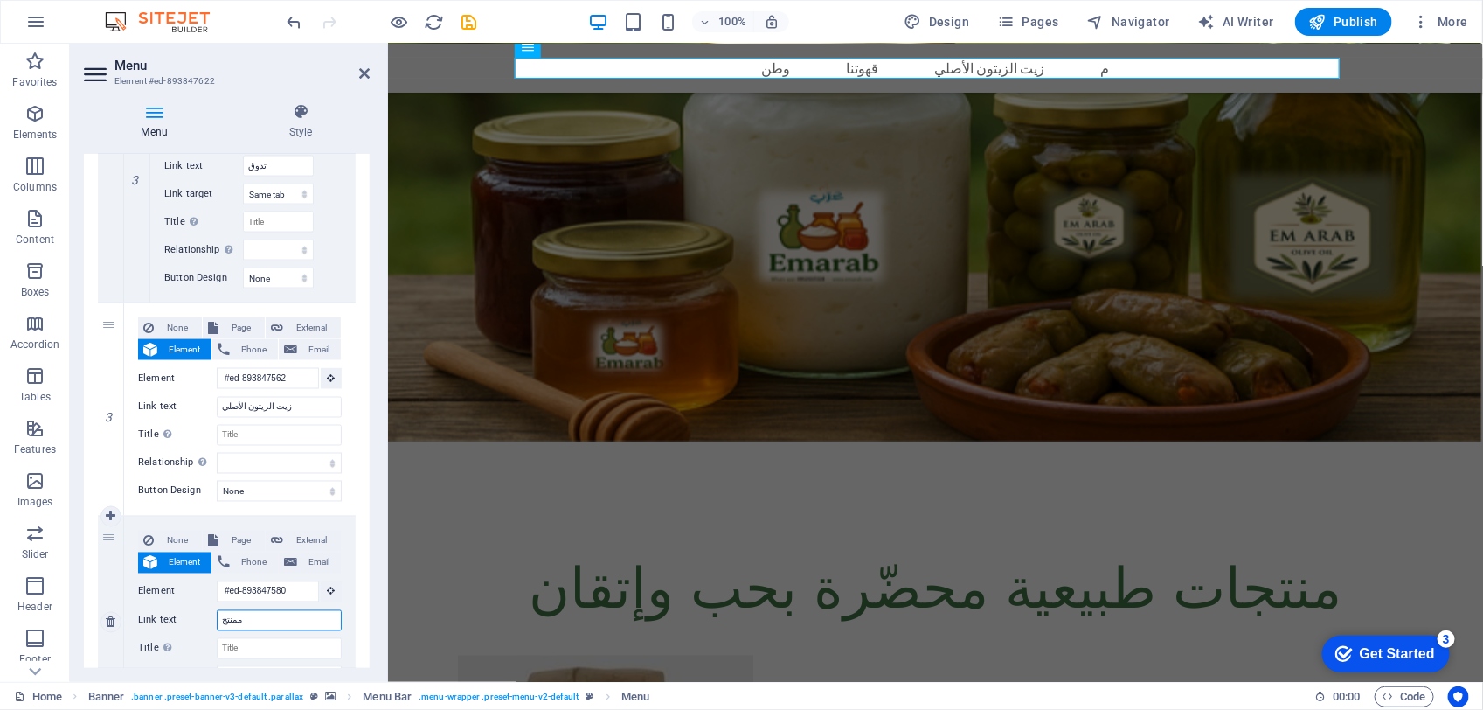
select select
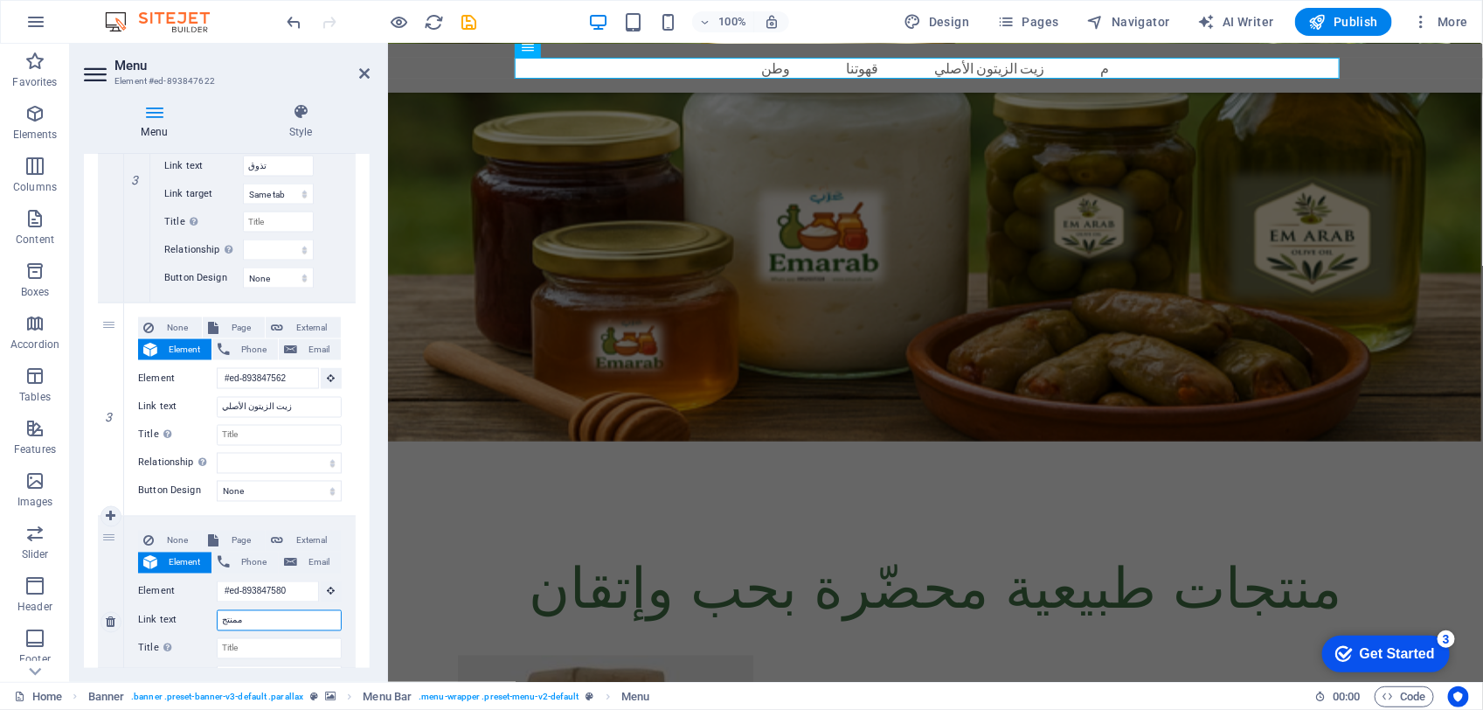
select select
type input "ممنتجات واسع"
select select
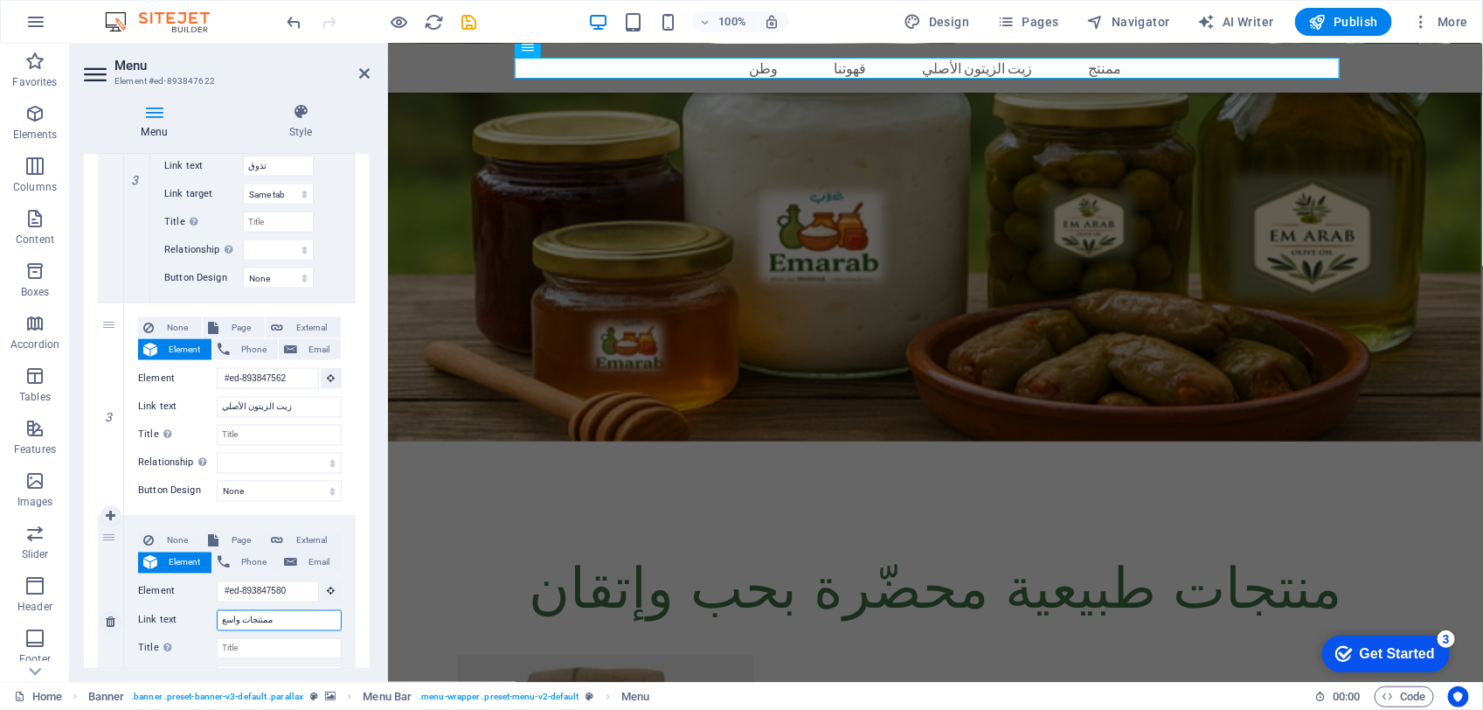
select select
type input "ممنتجات واسعا"
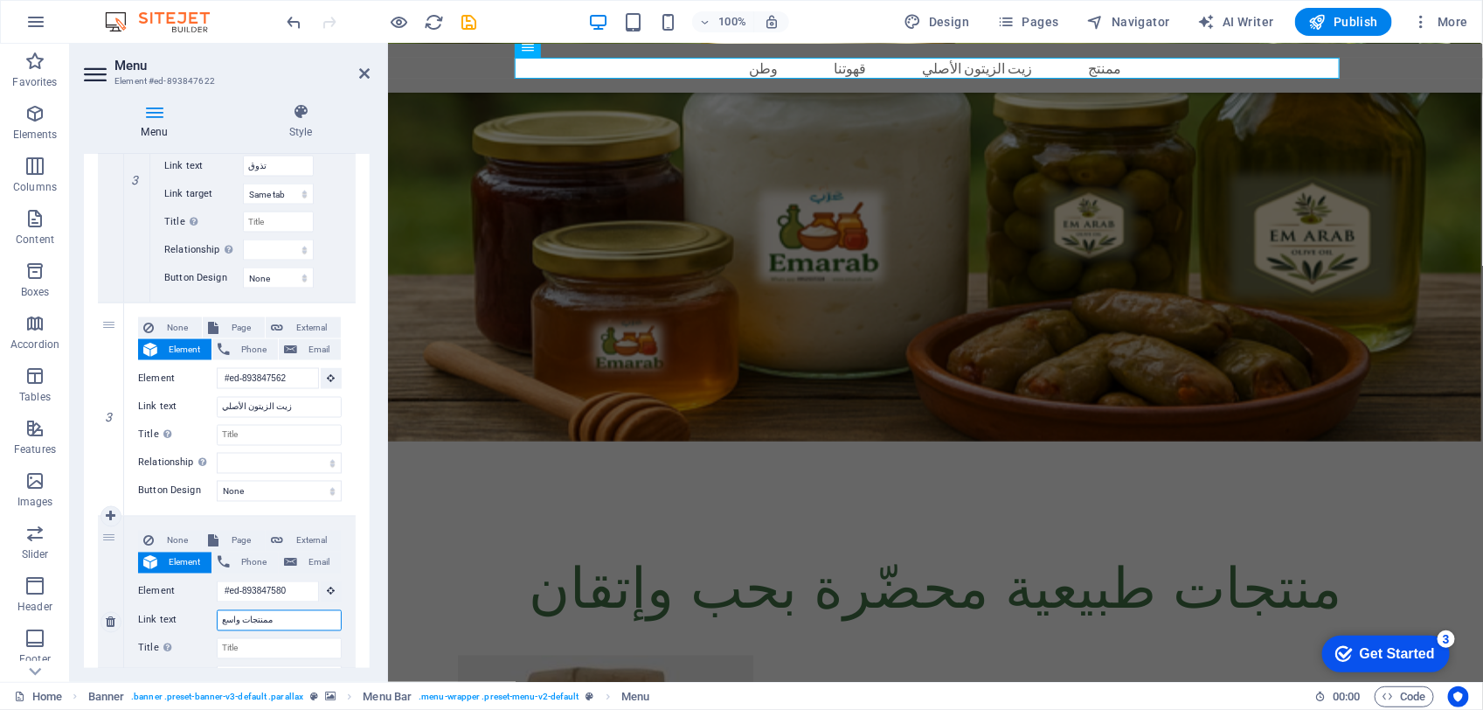
select select
type input "ممنتجات واسعار"
select select
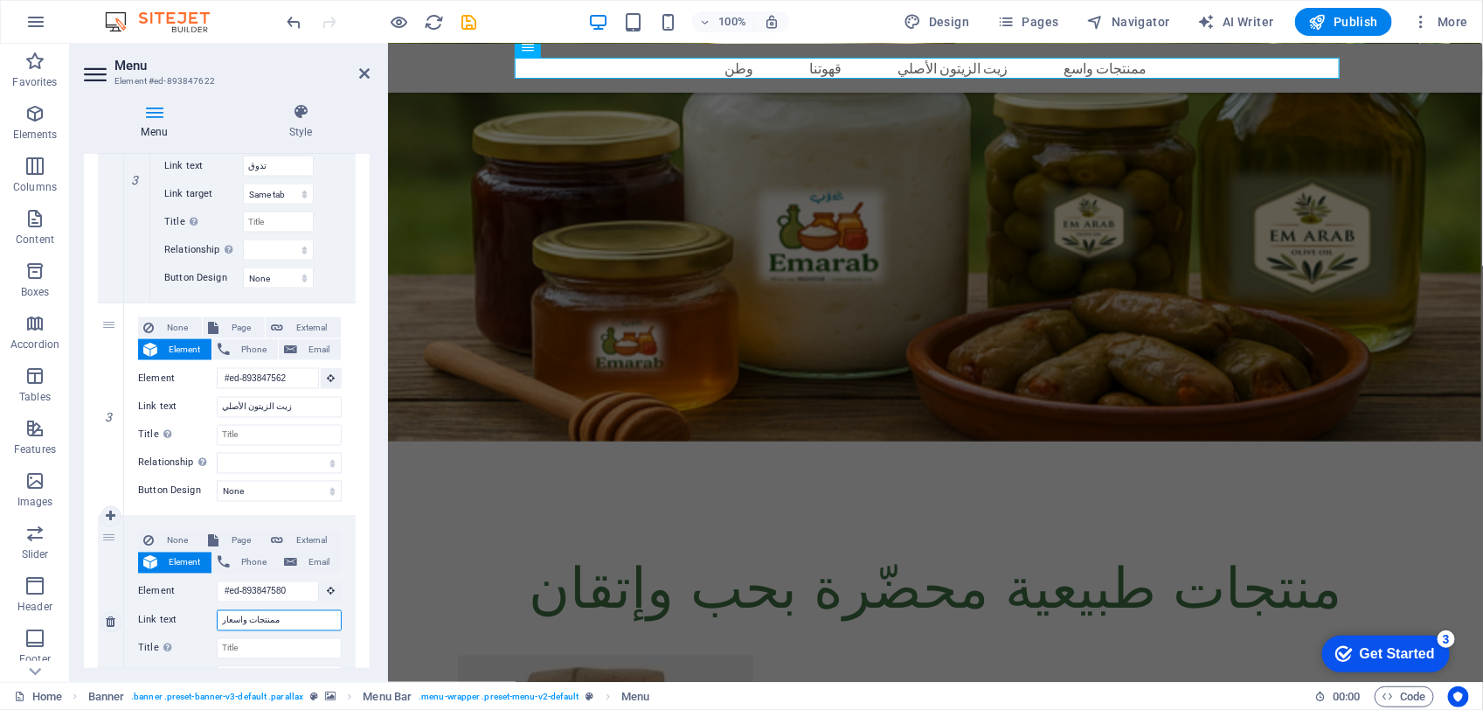
select select
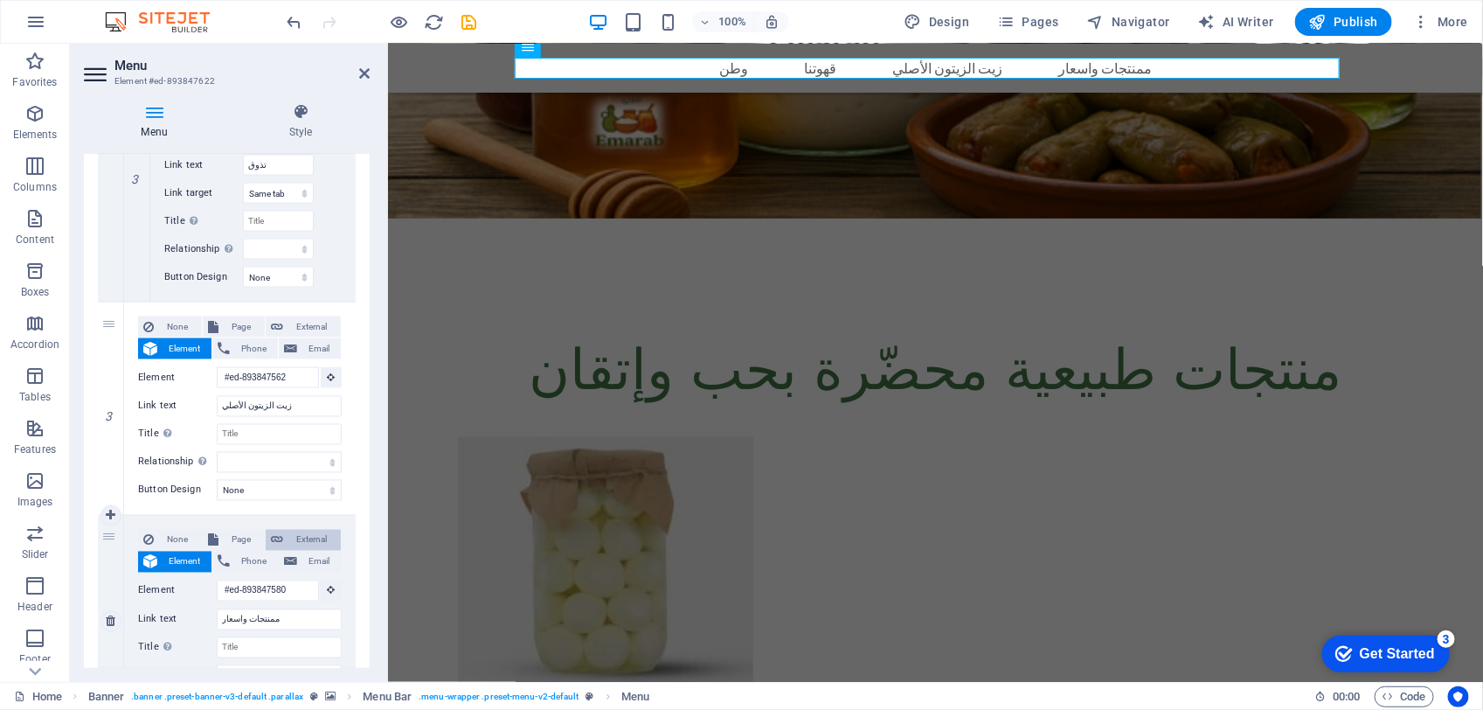
scroll to position [1339, 0]
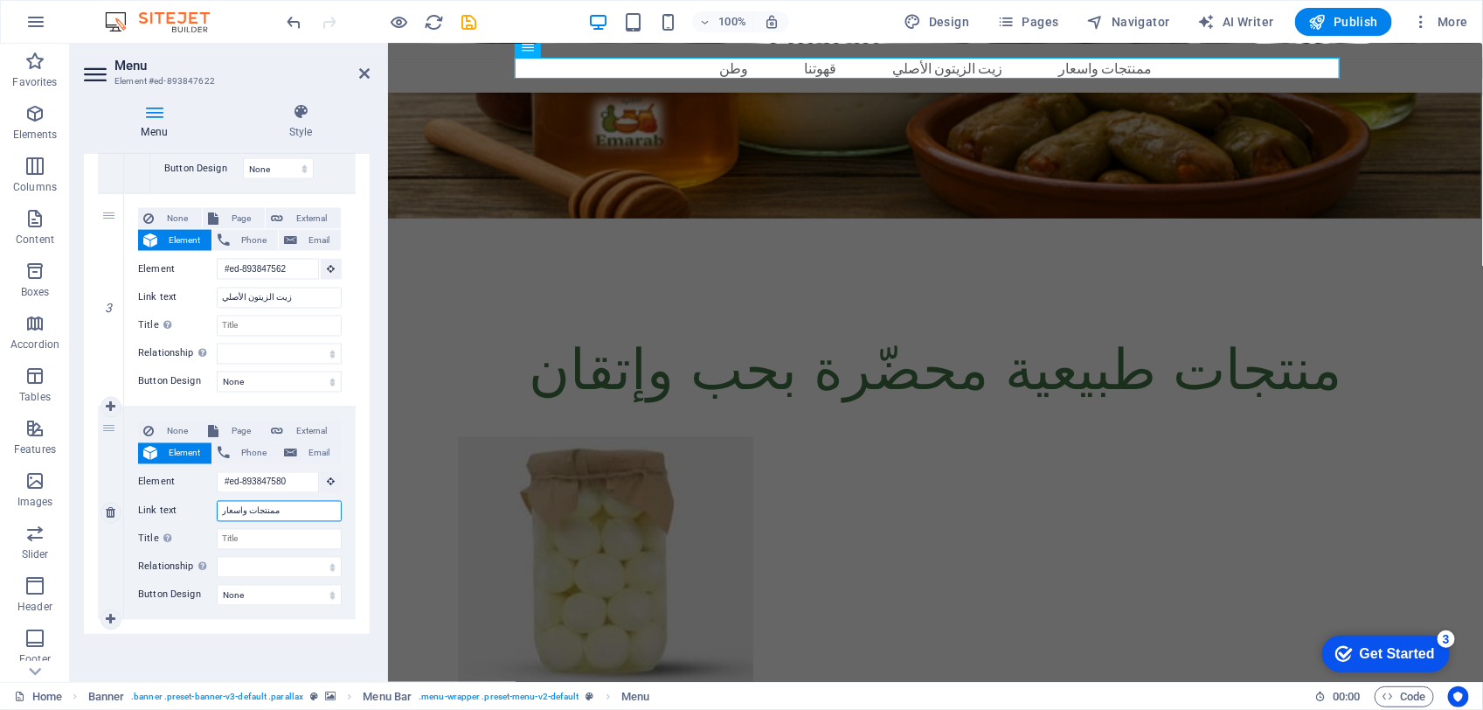
click at [262, 512] on input "ممنتجات واسعار" at bounding box center [279, 511] width 125 height 21
type input "منتجات واسعار"
select select
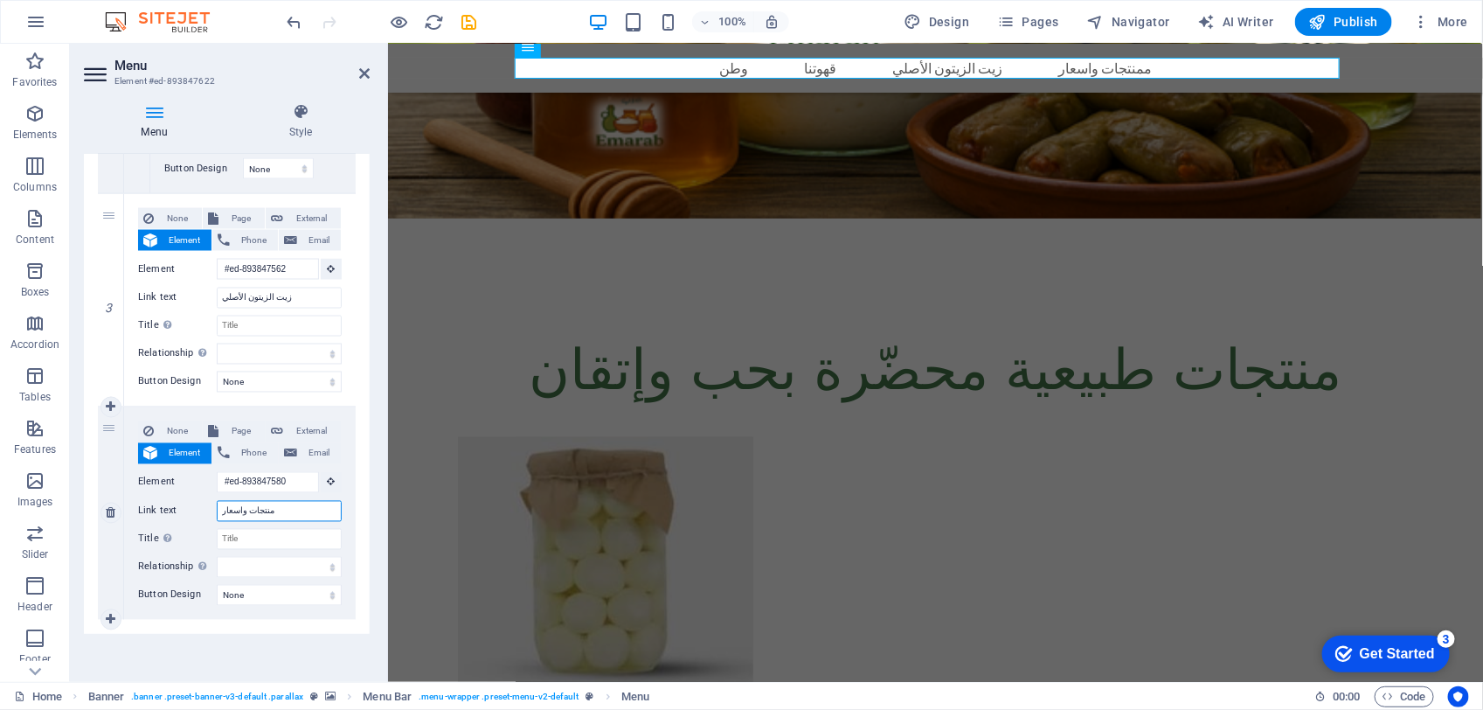
select select
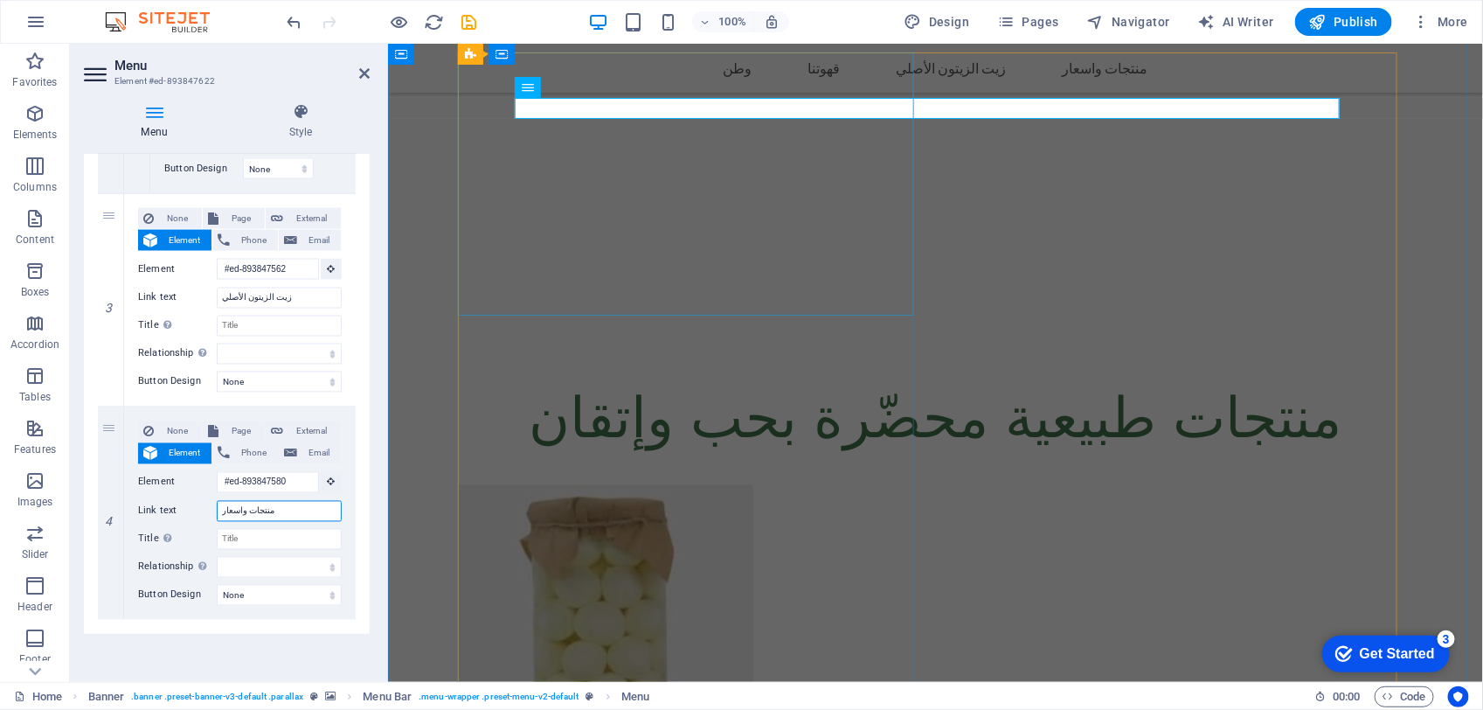
scroll to position [1049, 0]
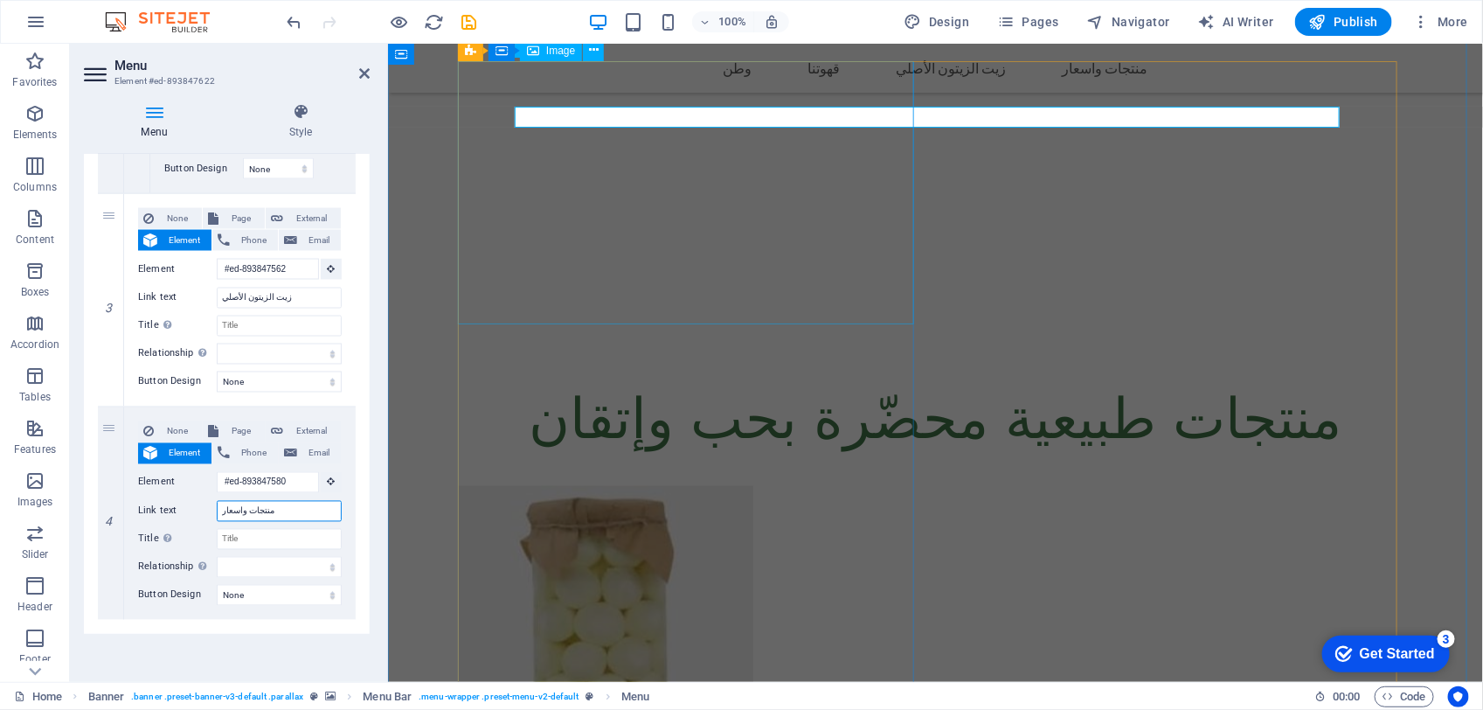
type input "منتجات واسعار"
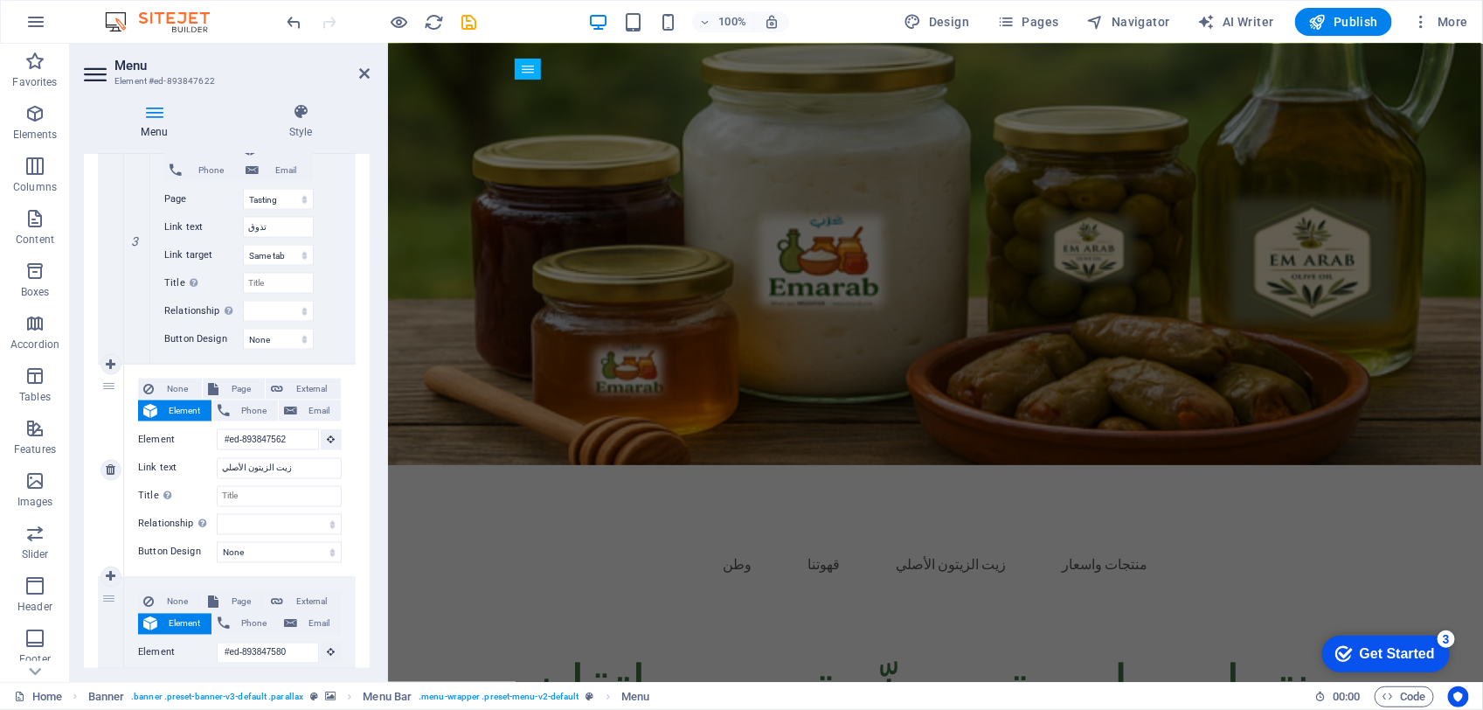
scroll to position [1120, 0]
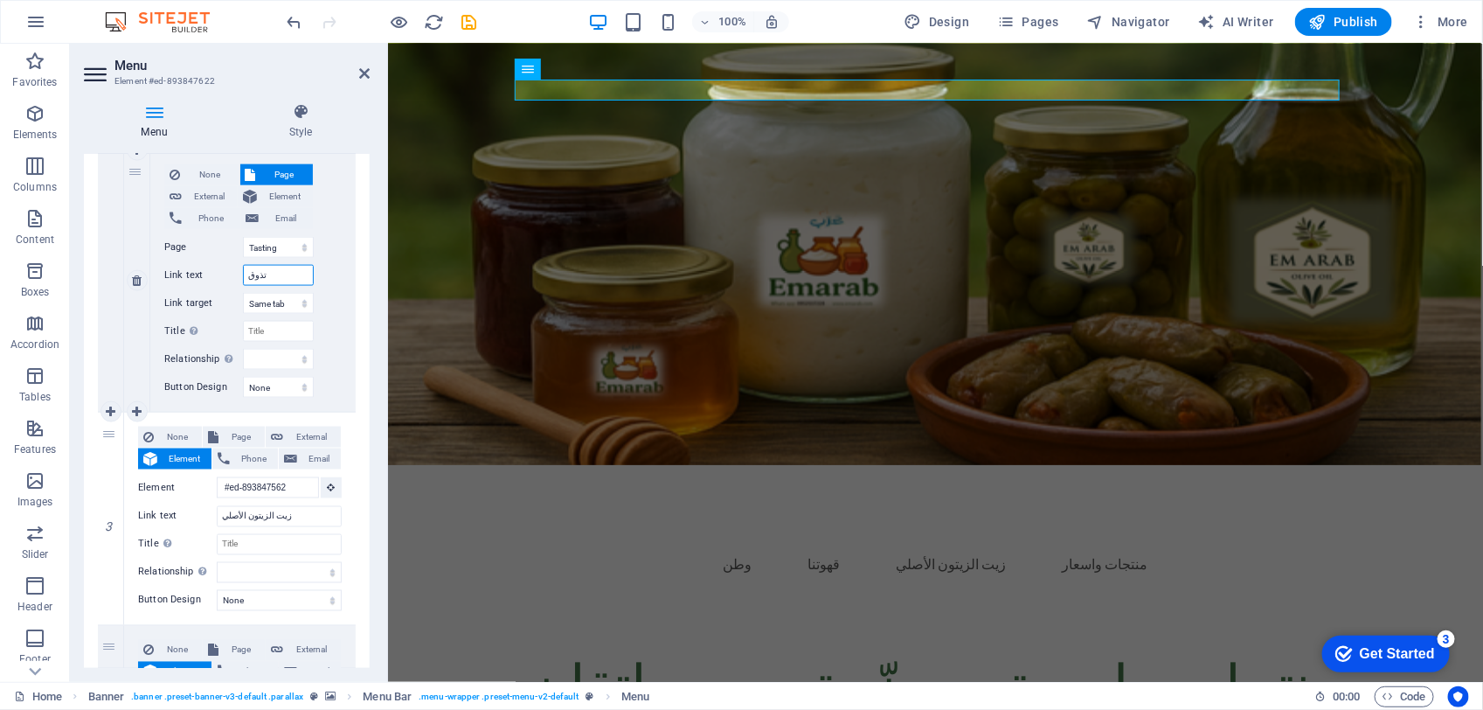
click at [282, 277] on input "تذوق" at bounding box center [278, 275] width 71 height 21
type input "ظ"
select select
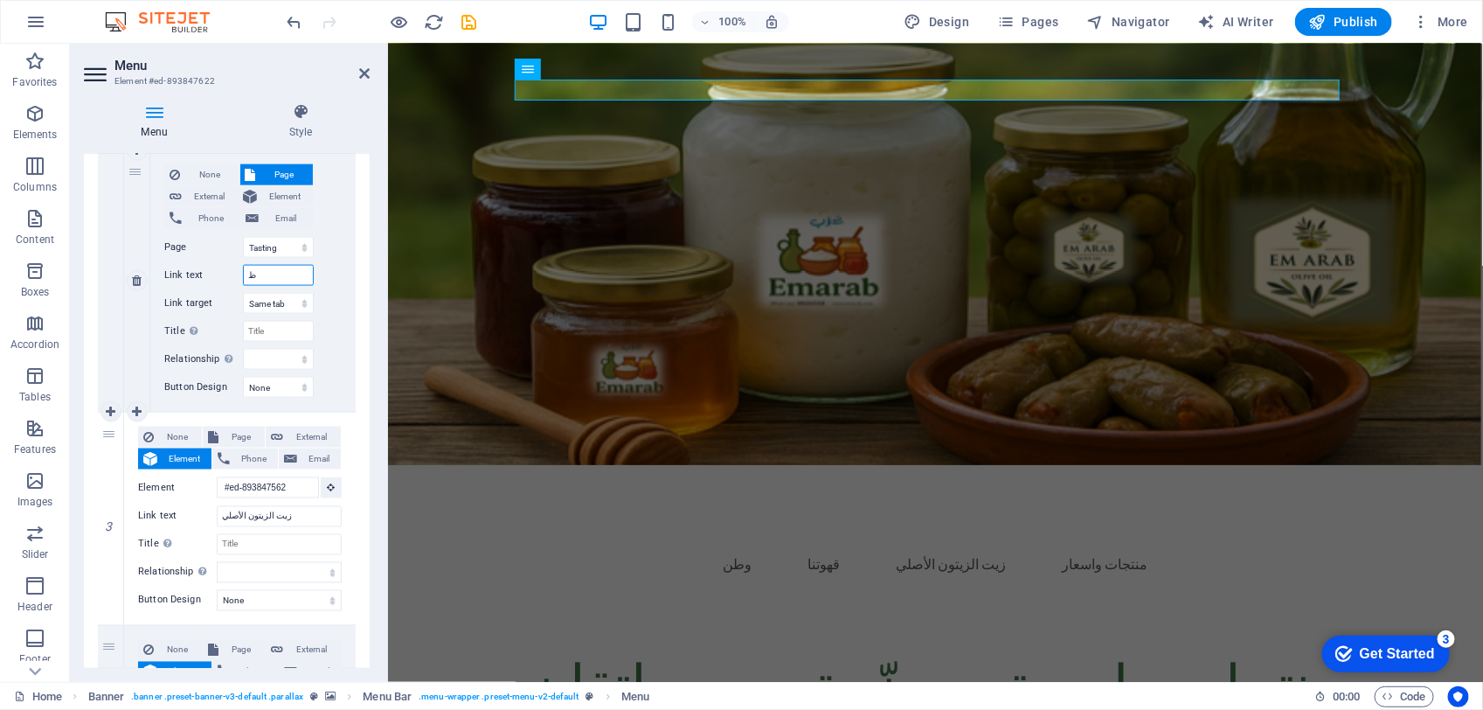
select select
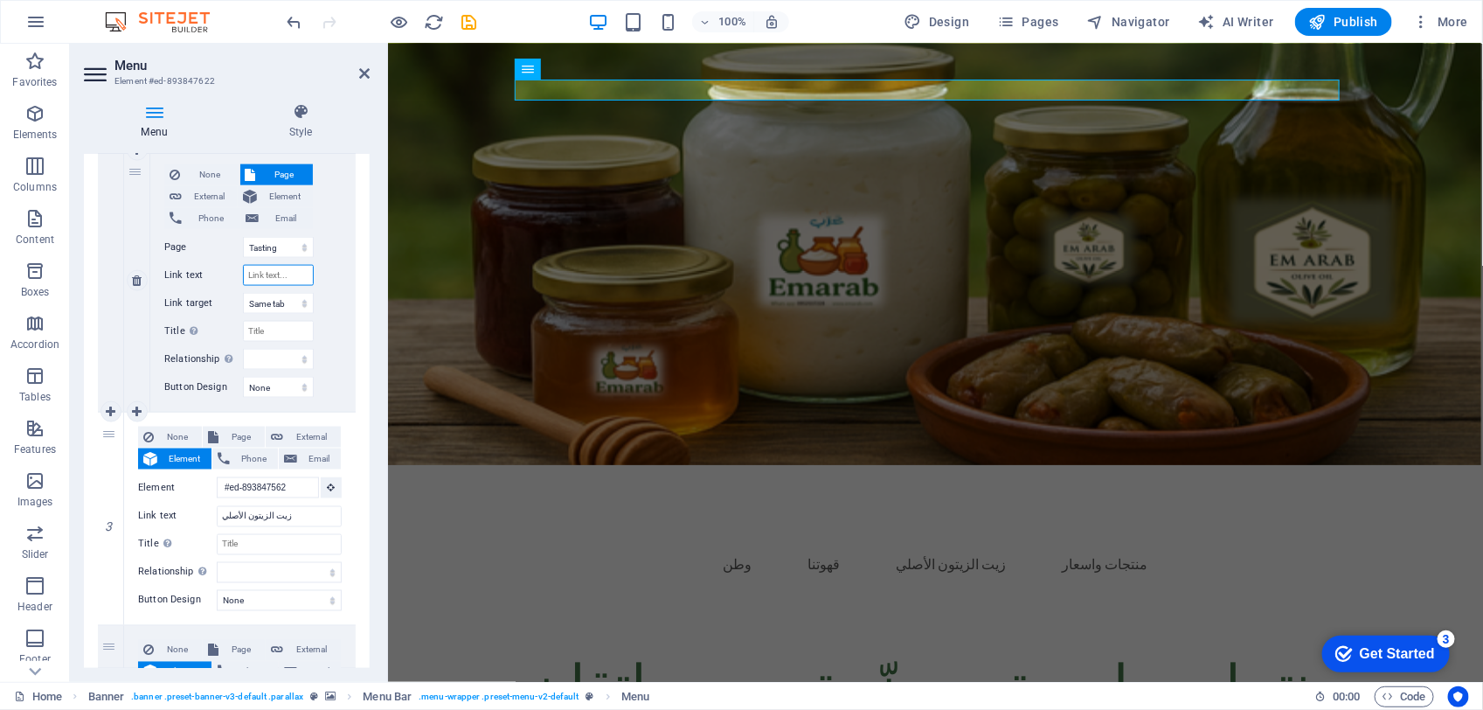
select select
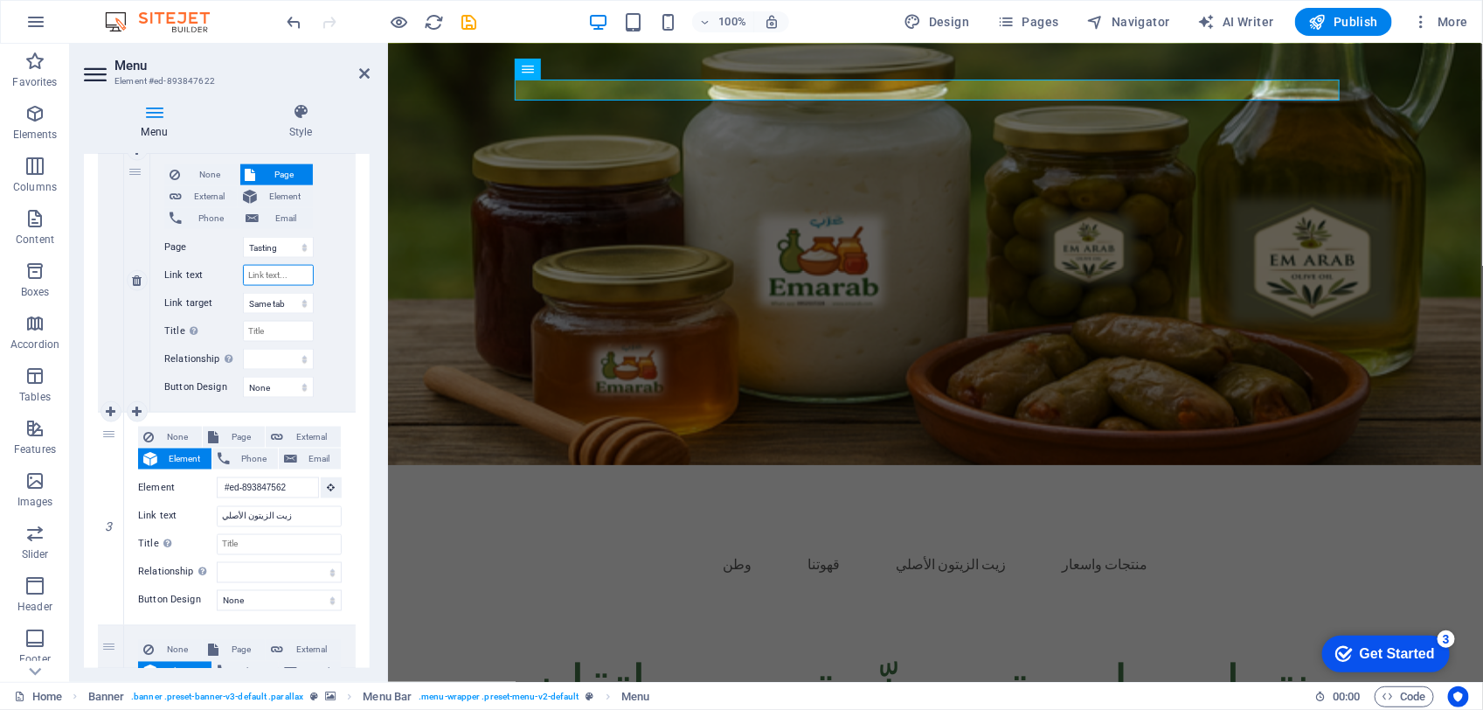
select select
type input "تذ"
select select
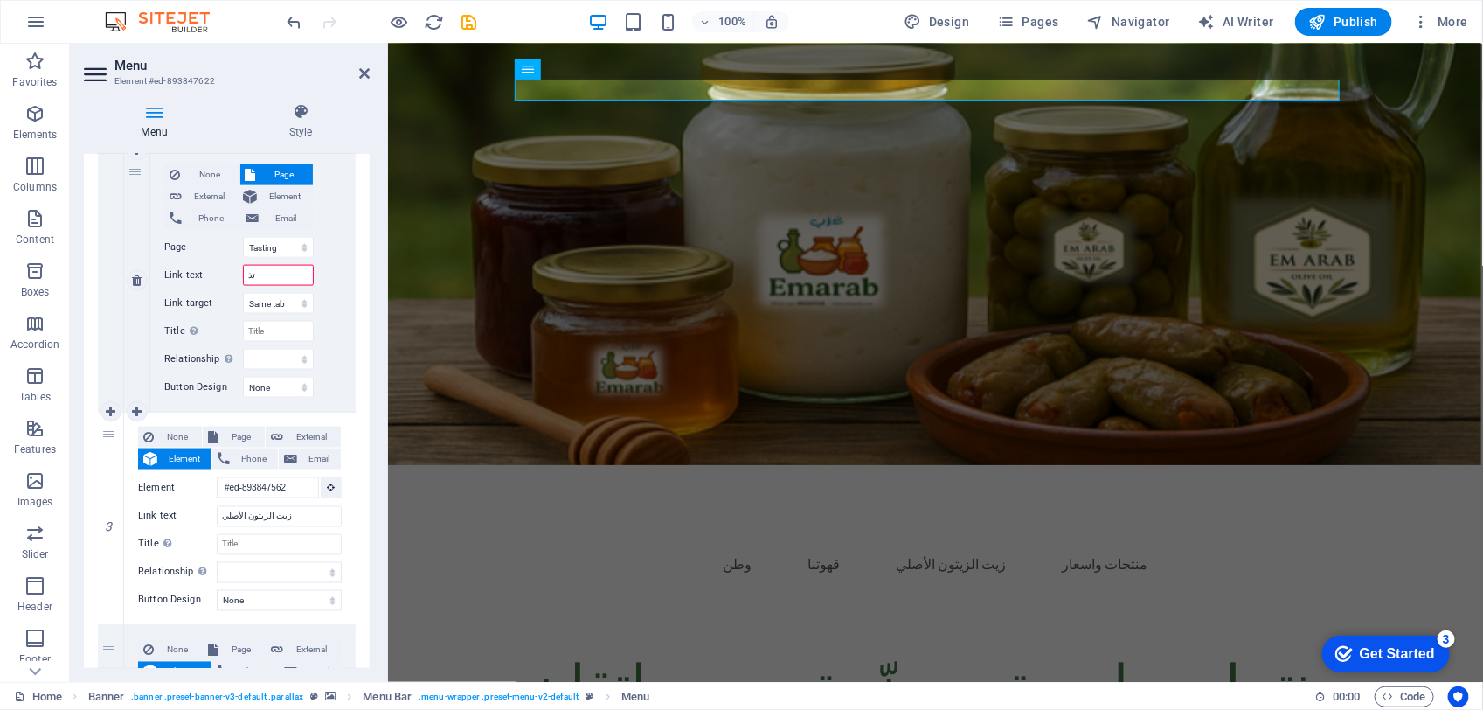
select select
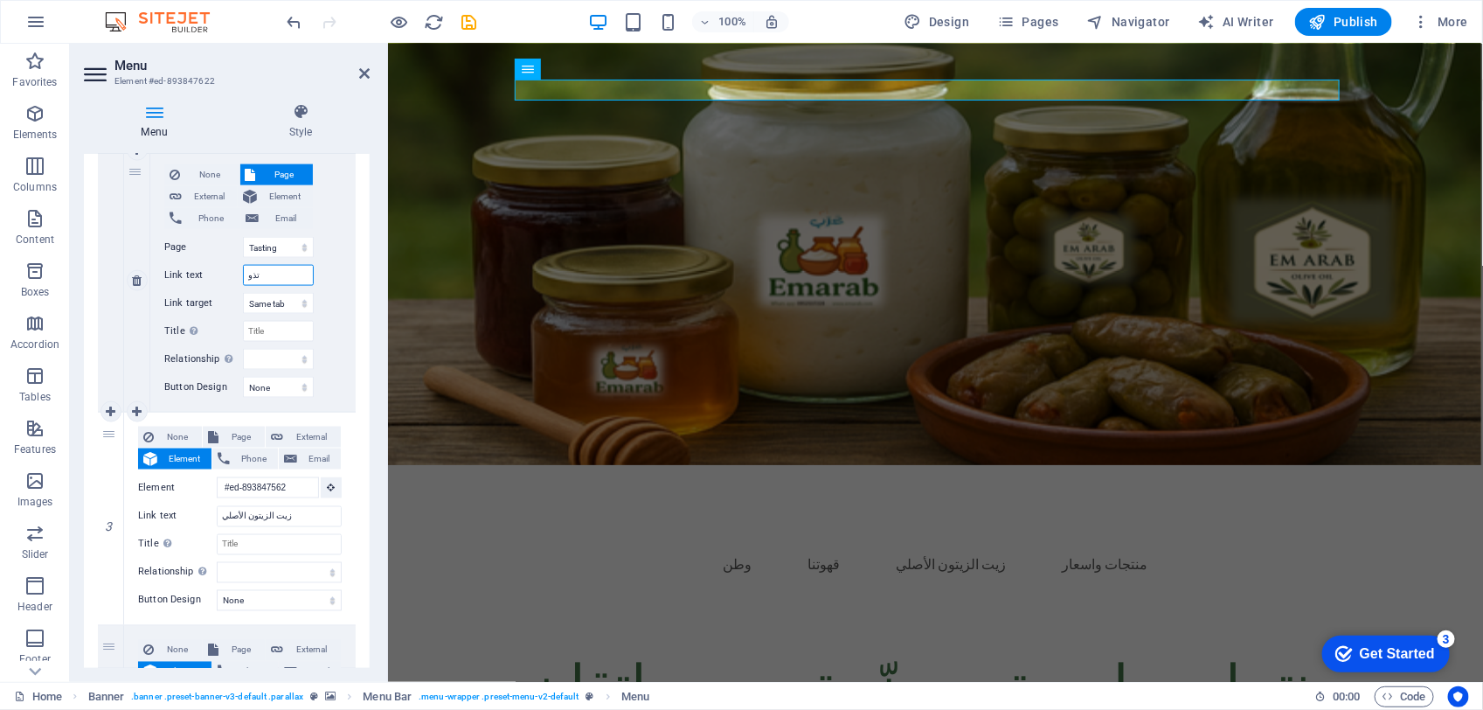
type input "تذوق"
select select
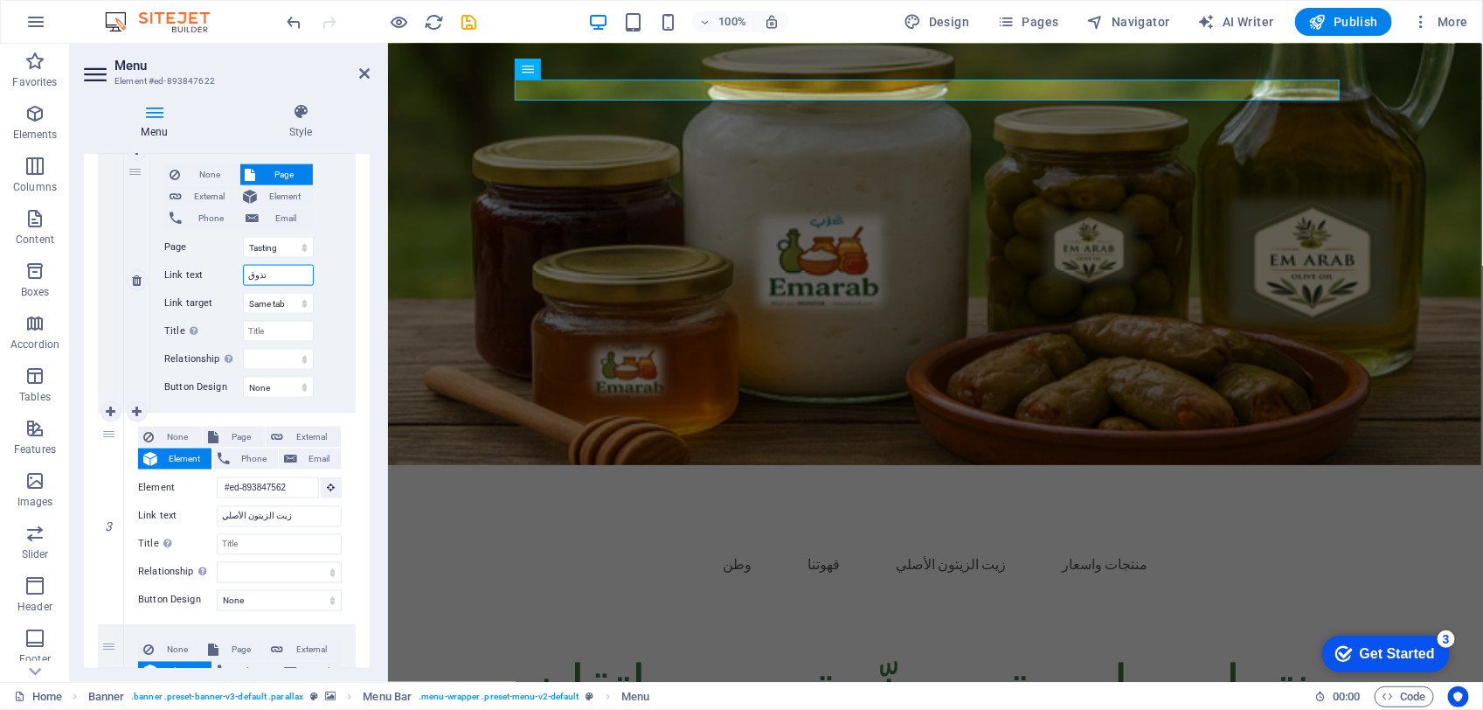
select select
click at [1012, 20] on icon "button" at bounding box center [1005, 21] width 17 height 17
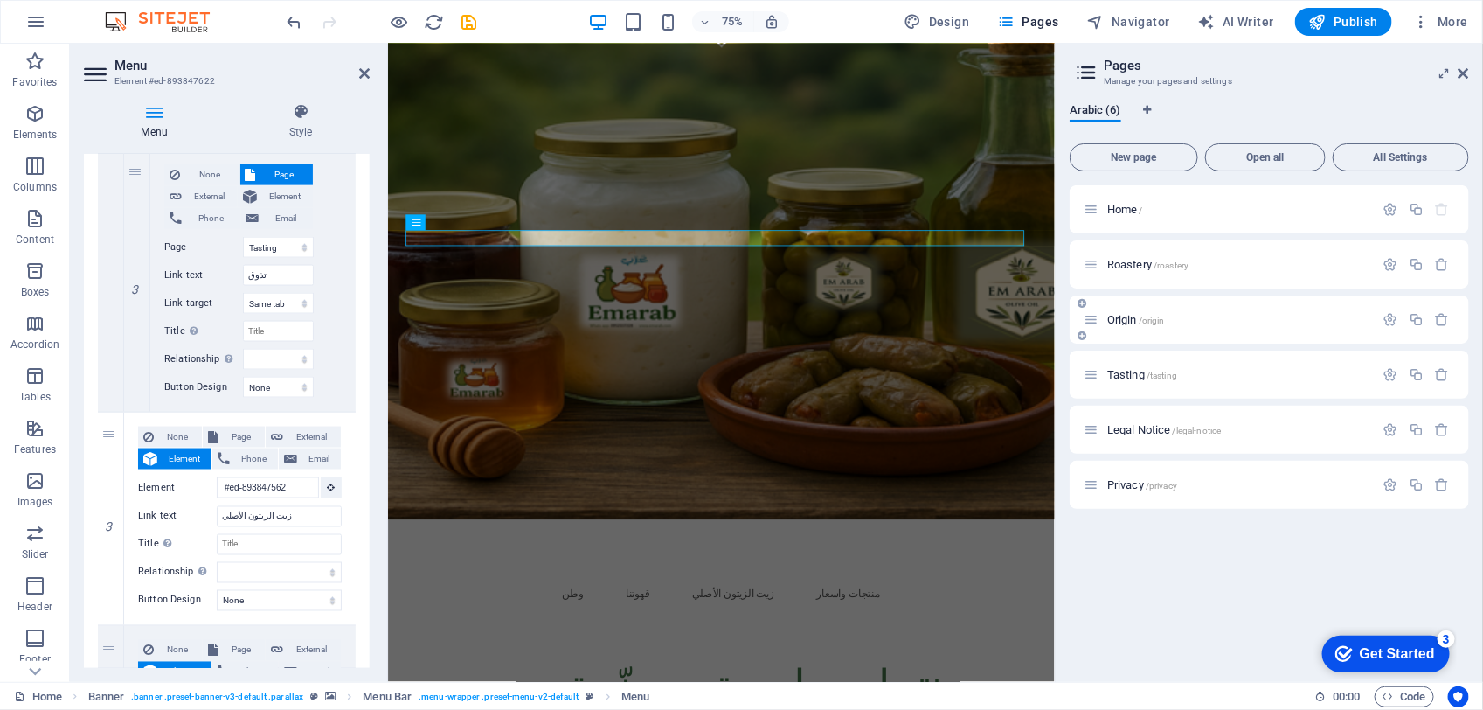
click at [1176, 317] on p "Origin /origin" at bounding box center [1238, 319] width 262 height 11
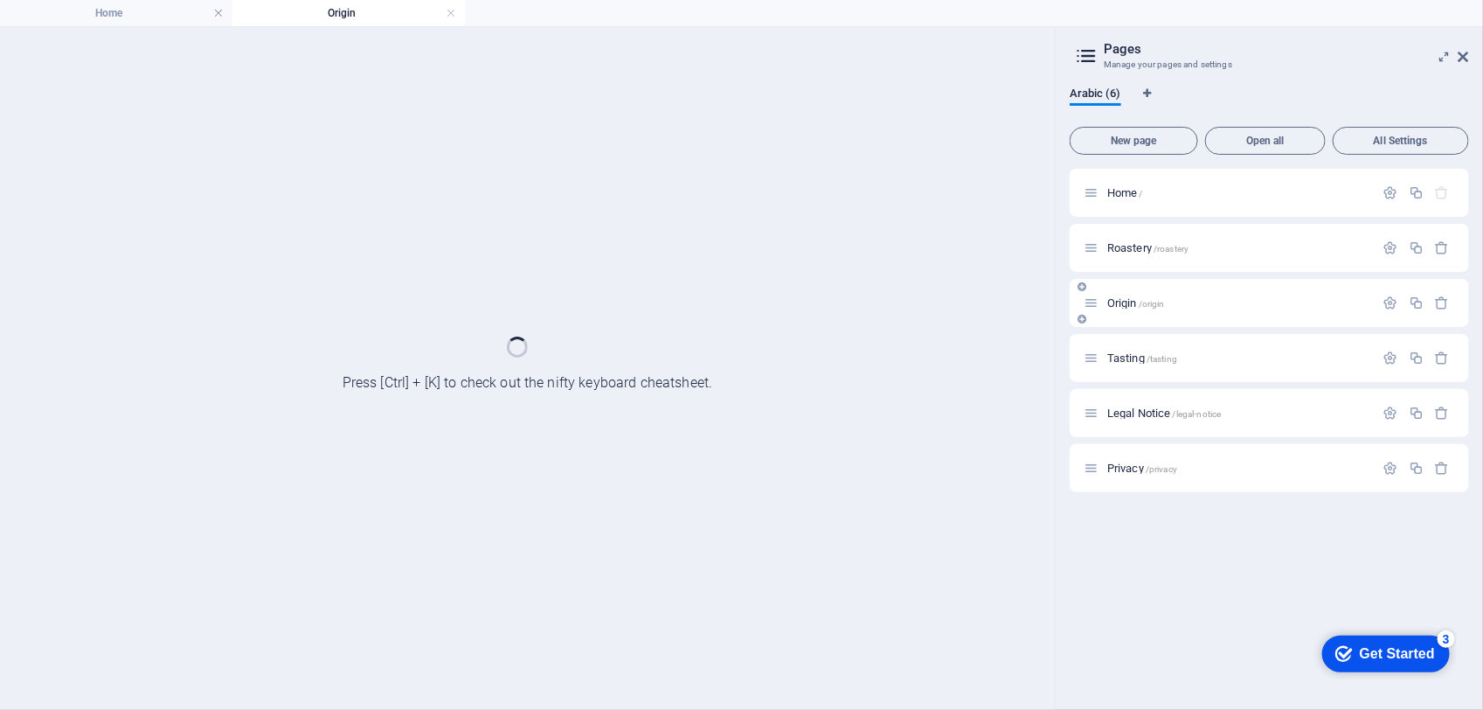
scroll to position [0, 0]
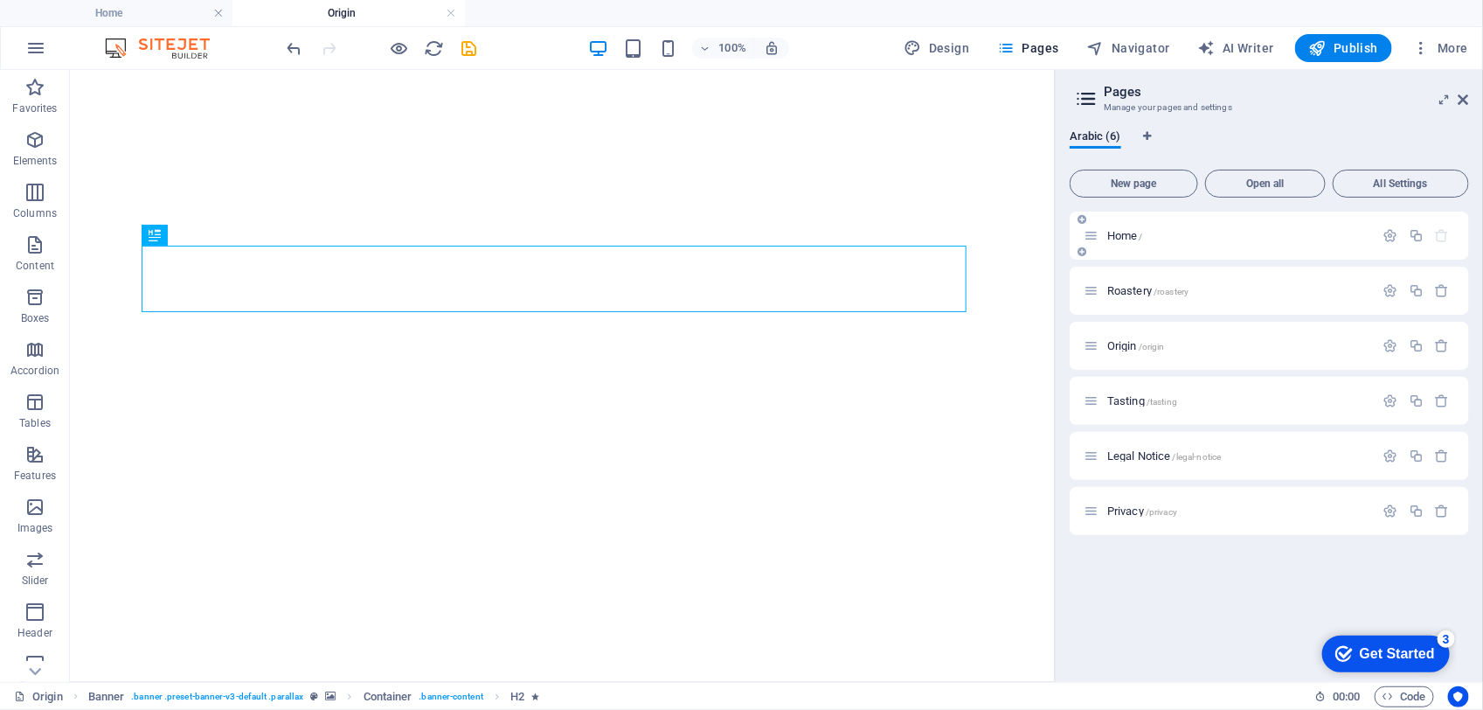
click at [1154, 238] on p "Home /" at bounding box center [1238, 235] width 262 height 11
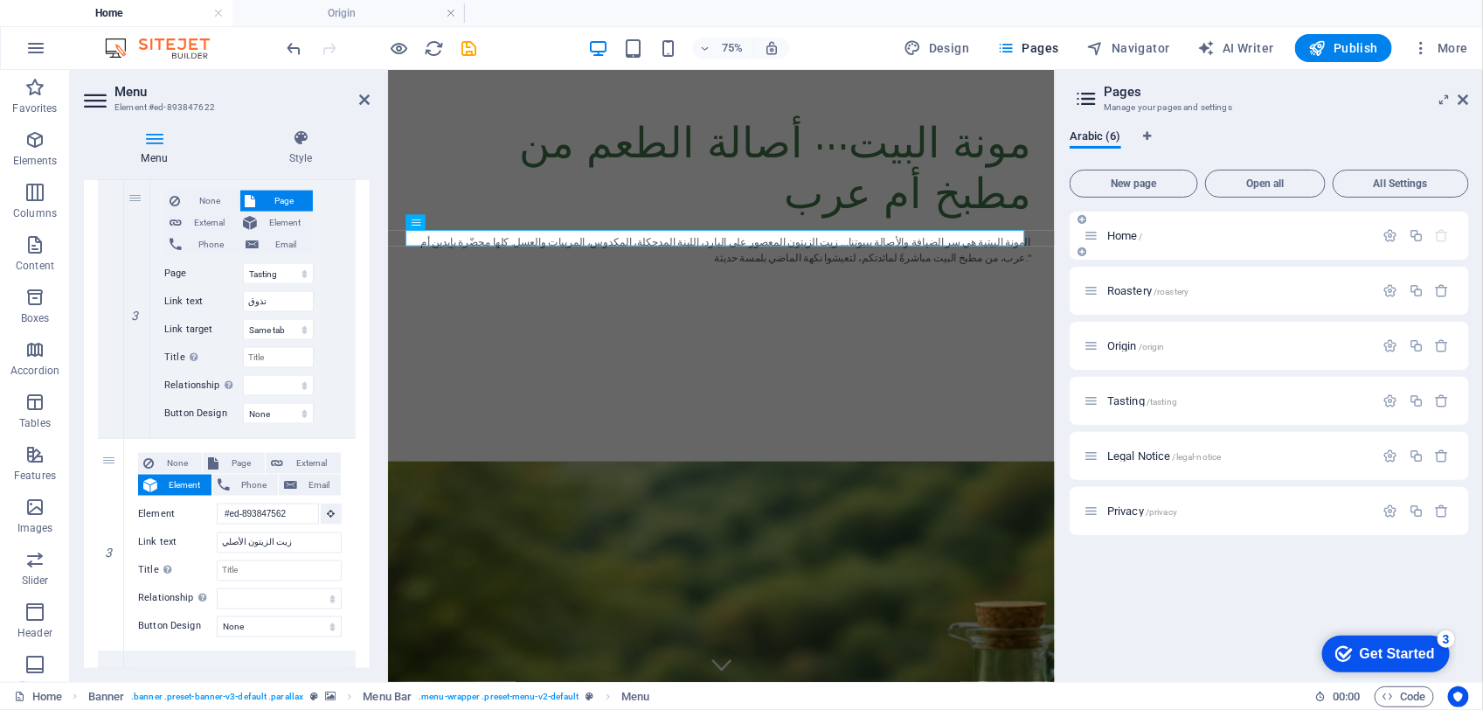
scroll to position [830, 0]
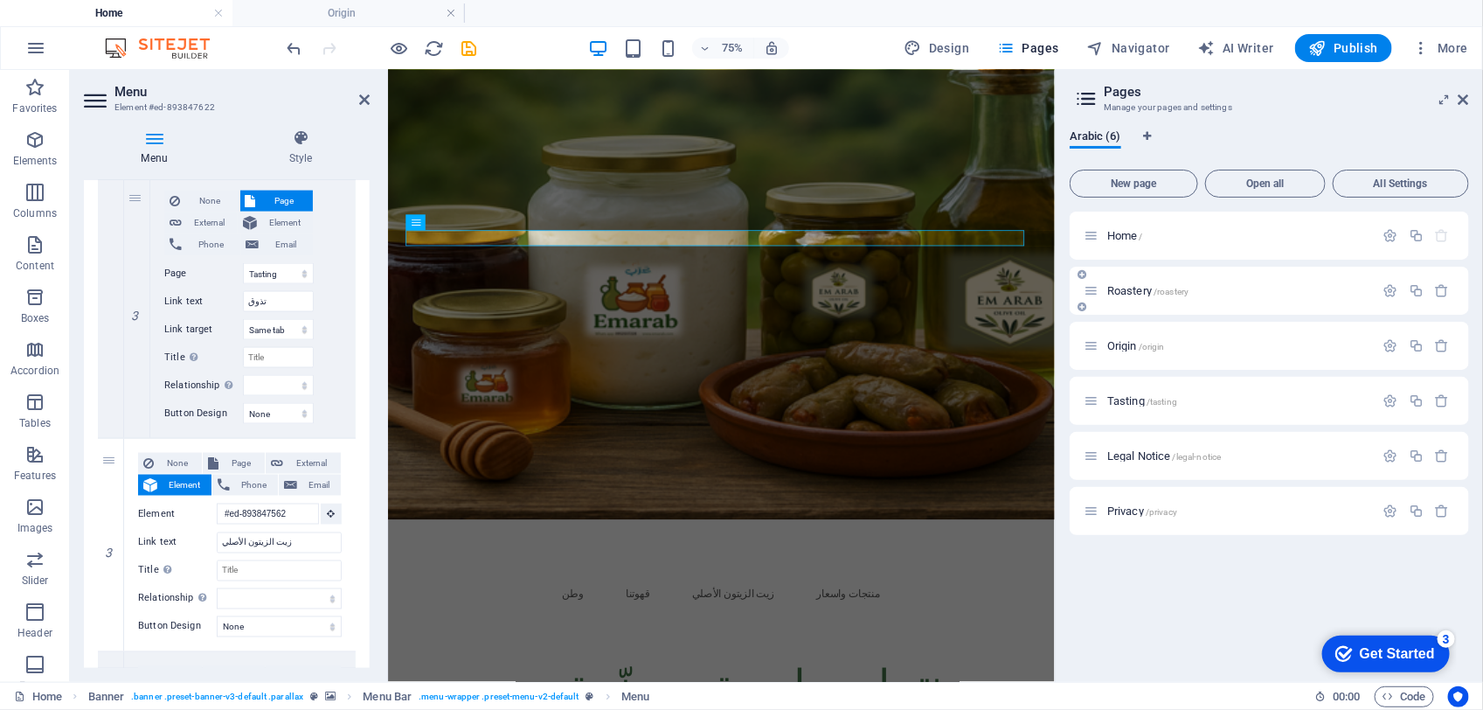
click at [1150, 293] on span "Roastery /roastery" at bounding box center [1147, 290] width 81 height 13
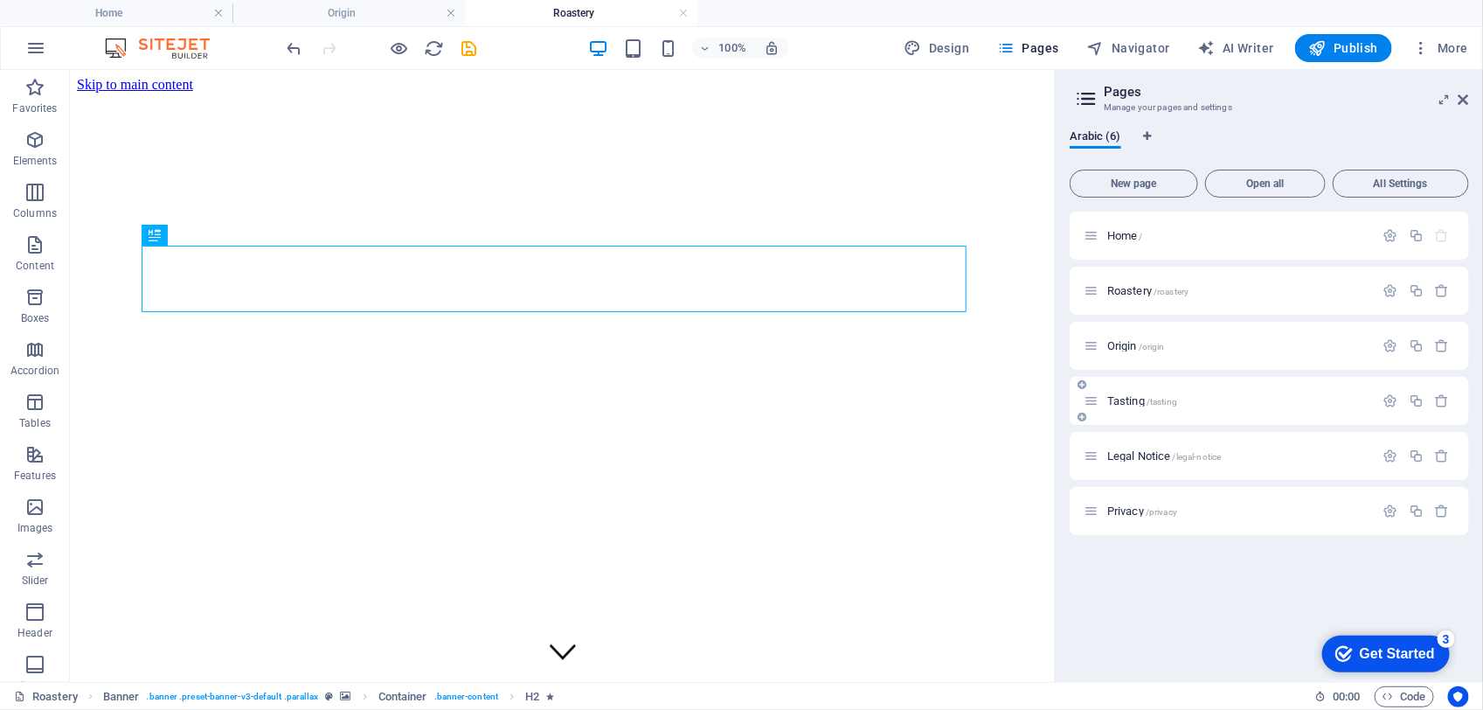
scroll to position [0, 0]
click at [1149, 455] on span "Legal Notice /legal-notice" at bounding box center [1164, 455] width 114 height 13
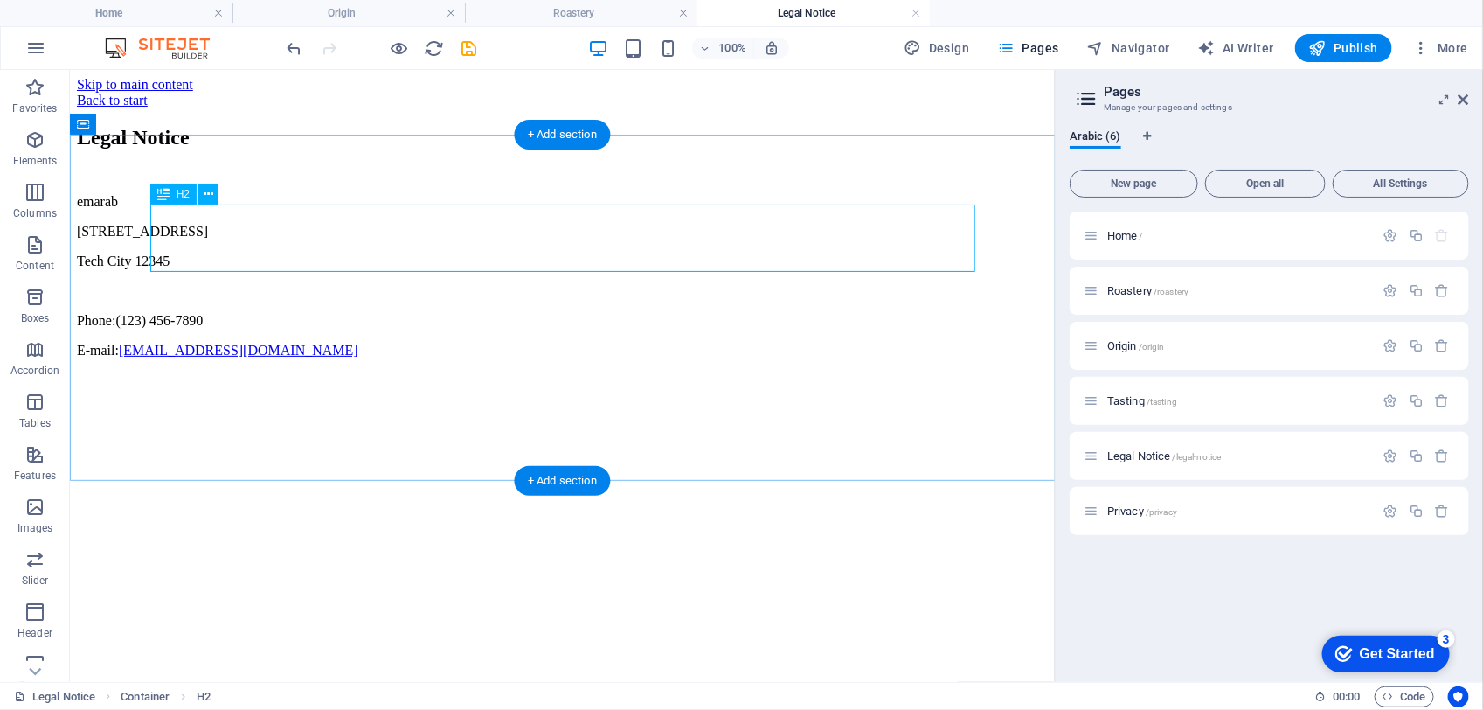
click at [485, 149] on div "Legal Notice" at bounding box center [561, 137] width 971 height 24
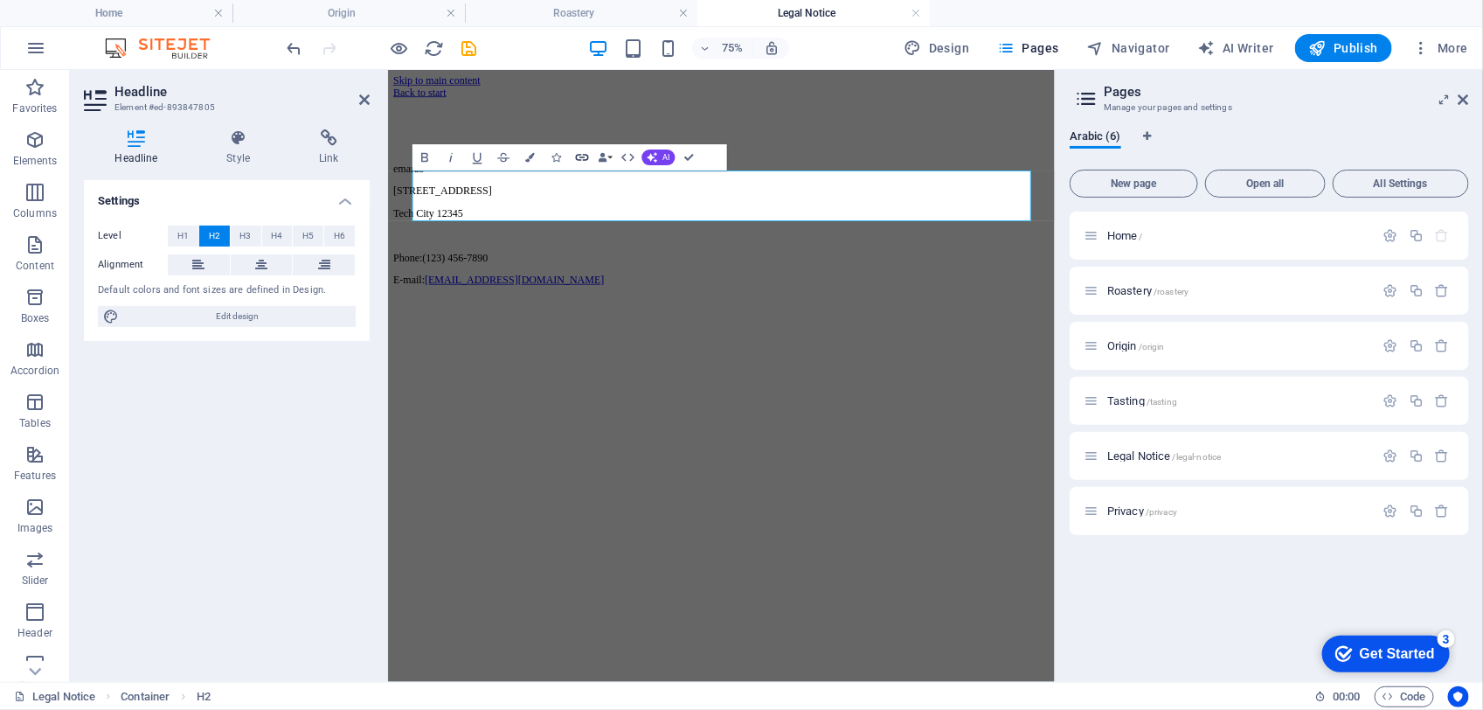
click at [582, 156] on icon "button" at bounding box center [581, 158] width 13 height 7
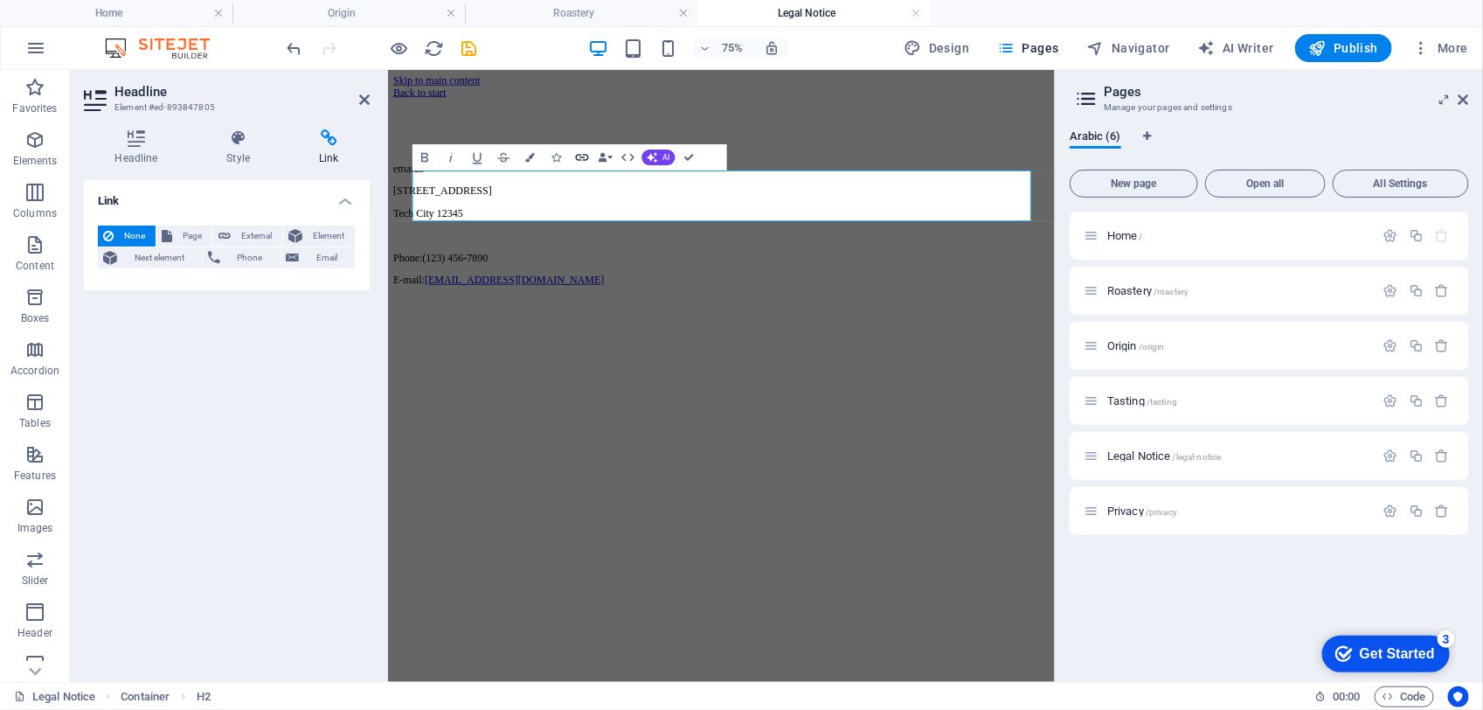
click at [582, 156] on icon "button" at bounding box center [581, 158] width 13 height 7
click at [177, 227] on span "Page" at bounding box center [192, 235] width 30 height 21
select select
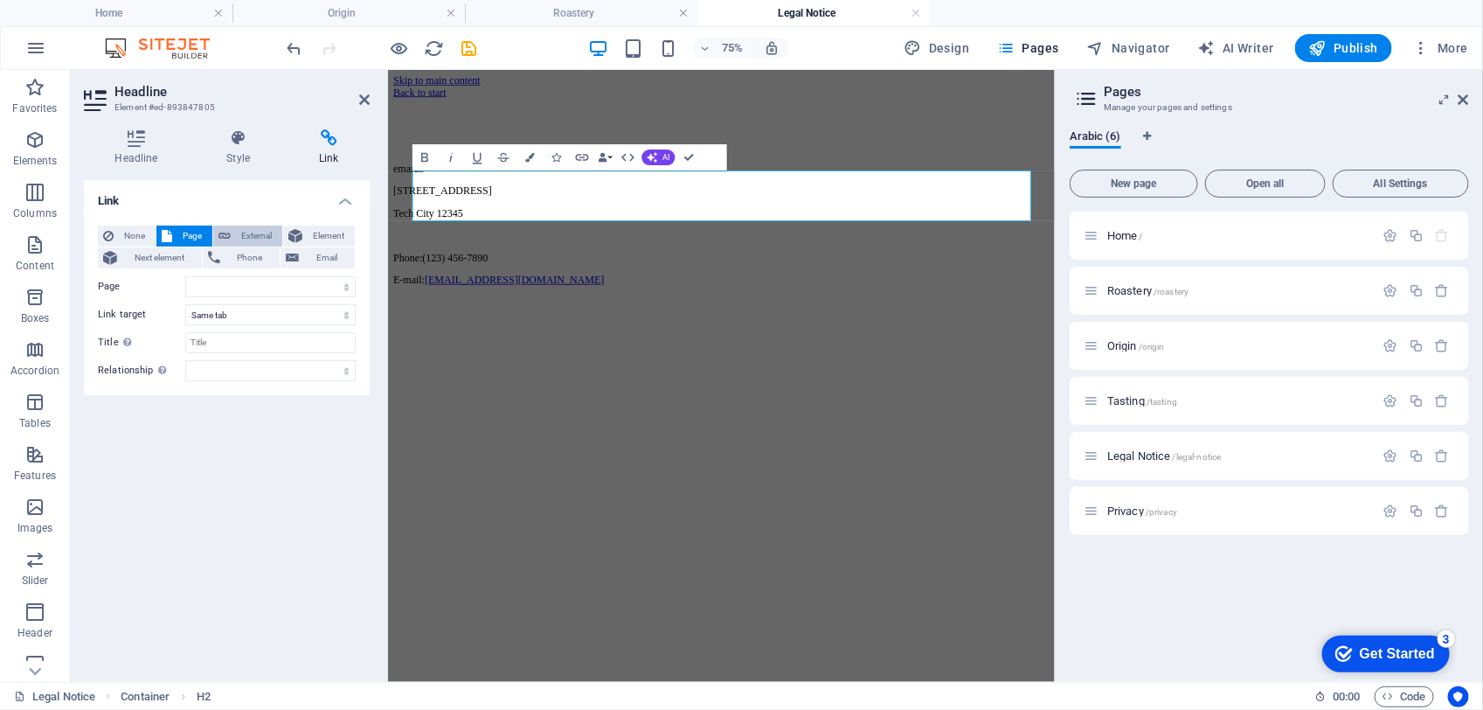
click at [221, 229] on icon at bounding box center [224, 235] width 12 height 21
select select "blank"
click at [131, 233] on span "None" at bounding box center [134, 235] width 31 height 21
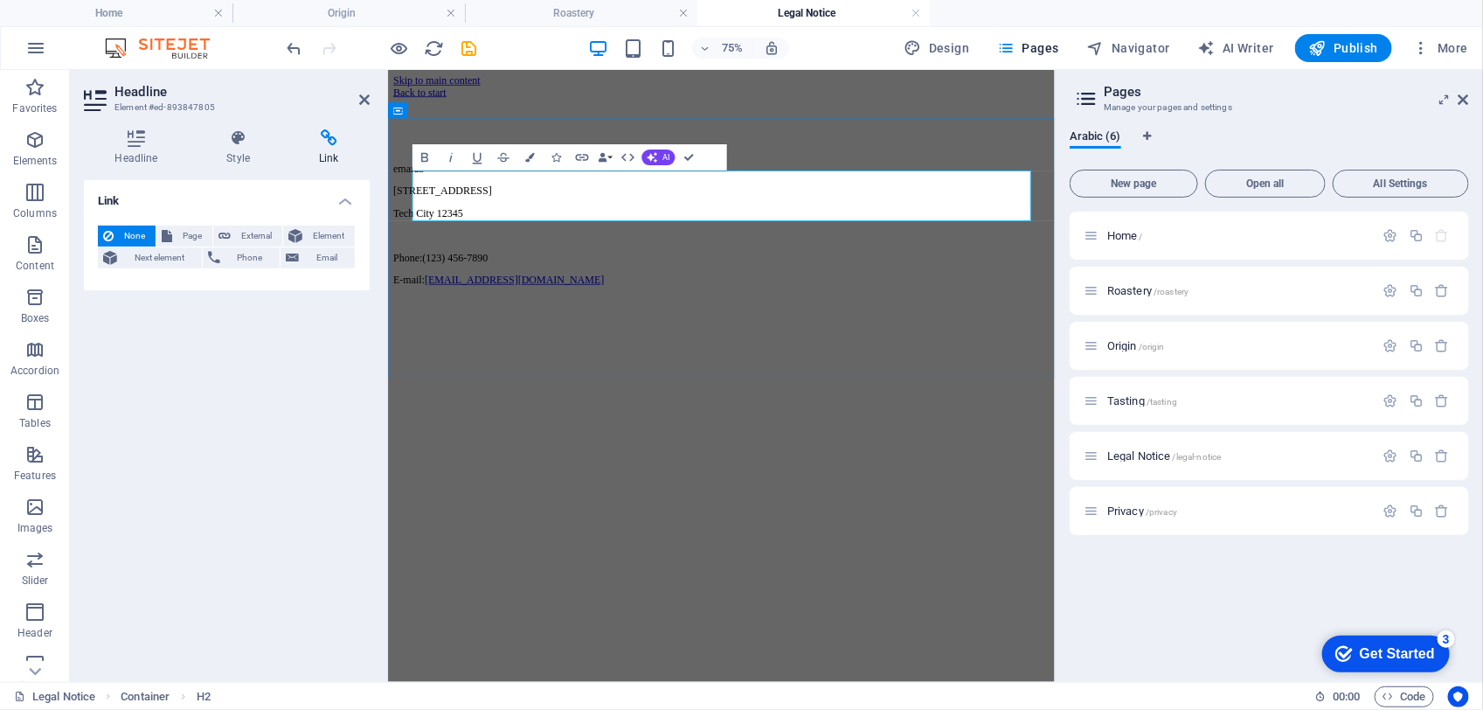
click at [630, 149] on h2 "​" at bounding box center [831, 137] width 875 height 24
click at [155, 151] on h4 "Headline" at bounding box center [140, 147] width 112 height 37
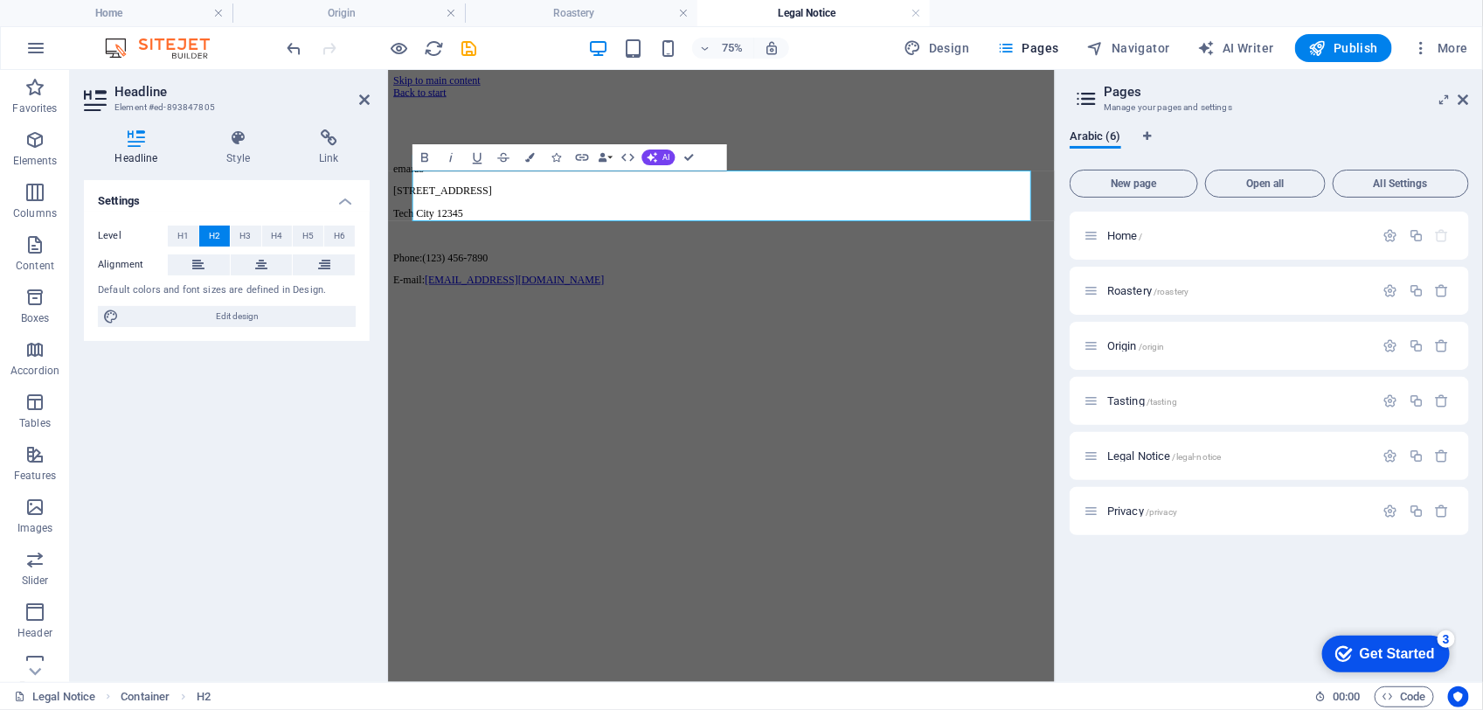
click at [155, 151] on h4 "Headline" at bounding box center [140, 147] width 112 height 37
click at [239, 150] on h4 "Style" at bounding box center [242, 147] width 93 height 37
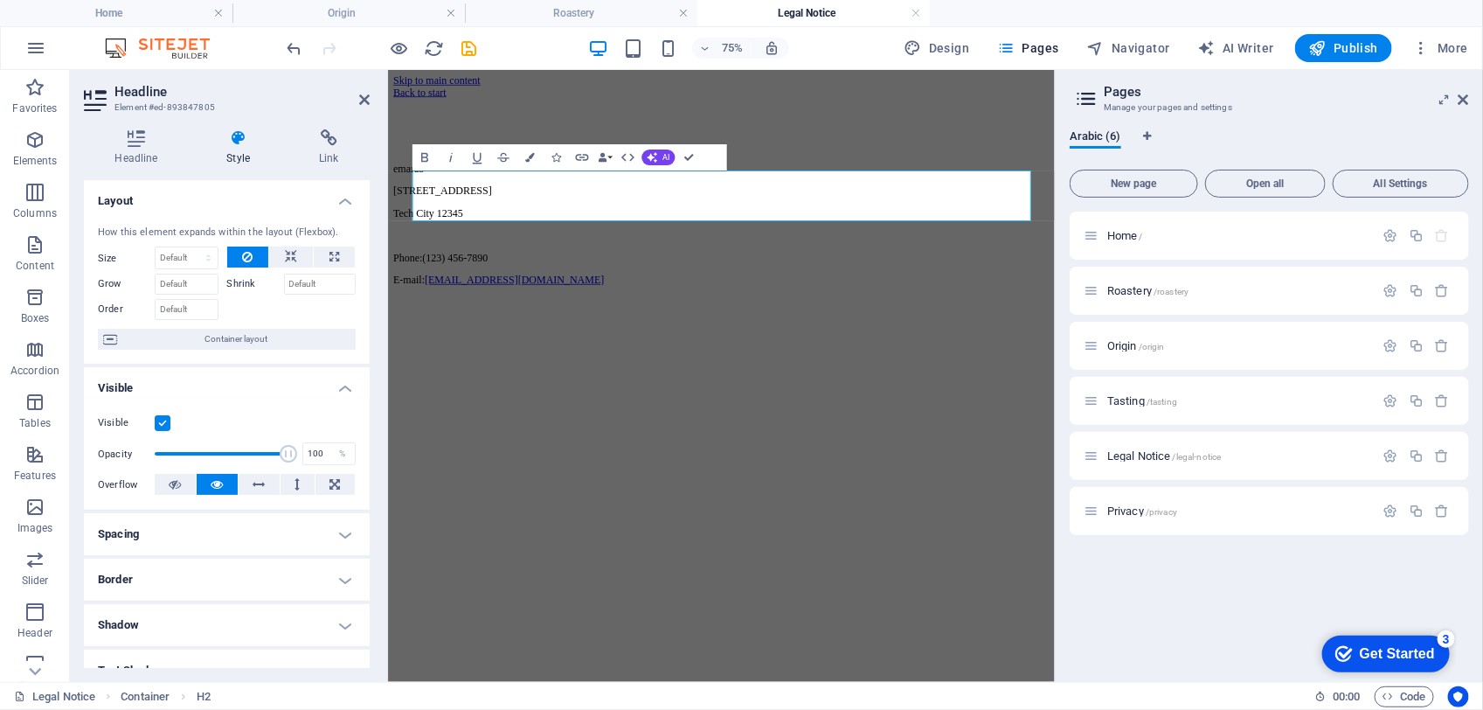
click at [246, 157] on h4 "Style" at bounding box center [242, 147] width 93 height 37
click at [329, 146] on icon at bounding box center [328, 137] width 81 height 17
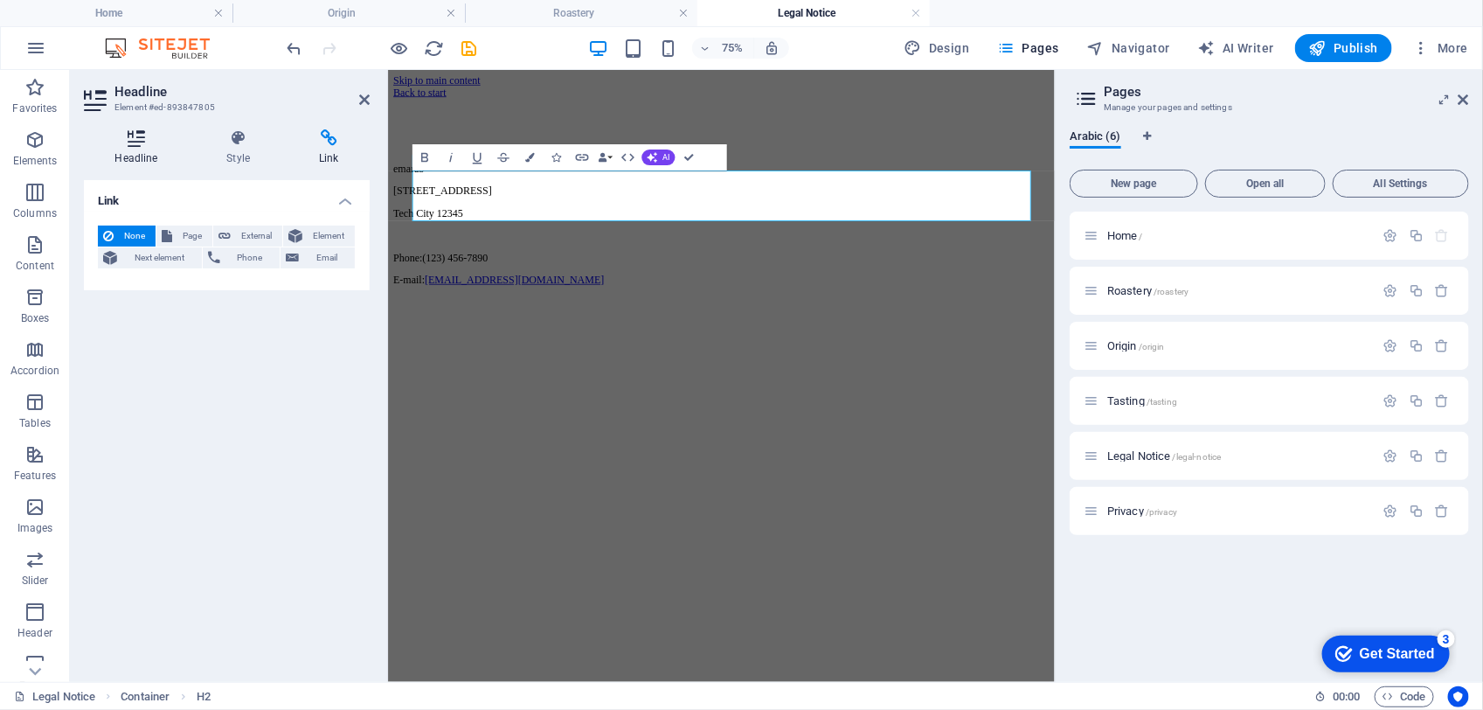
click at [138, 136] on icon at bounding box center [136, 137] width 105 height 17
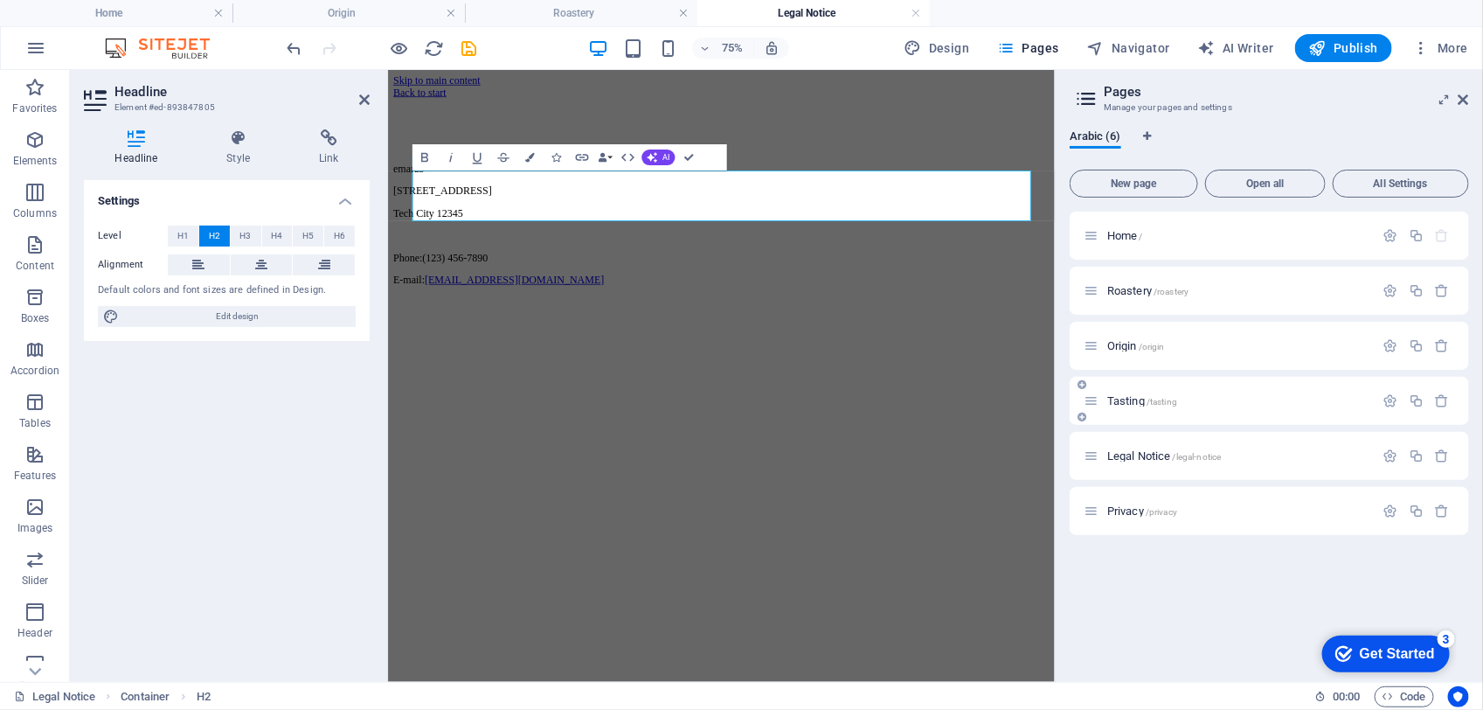
click at [1133, 385] on div "Tasting /tasting" at bounding box center [1269, 401] width 399 height 48
click at [1141, 407] on div "Tasting /tasting" at bounding box center [1229, 401] width 291 height 20
click at [1143, 454] on span "Legal Notice /legal-notice" at bounding box center [1164, 455] width 114 height 13
click at [1143, 453] on span "Legal Notice /legal-notice" at bounding box center [1164, 455] width 114 height 13
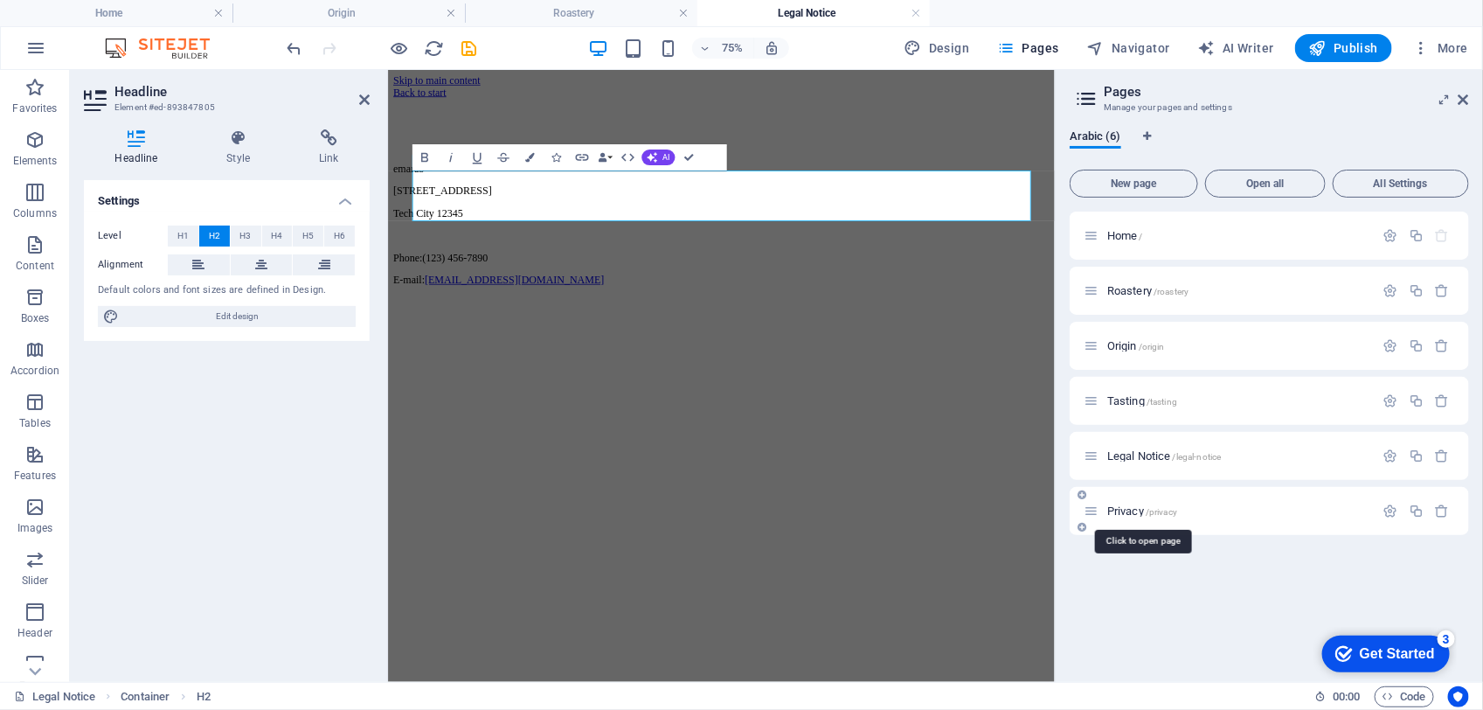
click at [1149, 508] on span "/privacy" at bounding box center [1161, 512] width 31 height 10
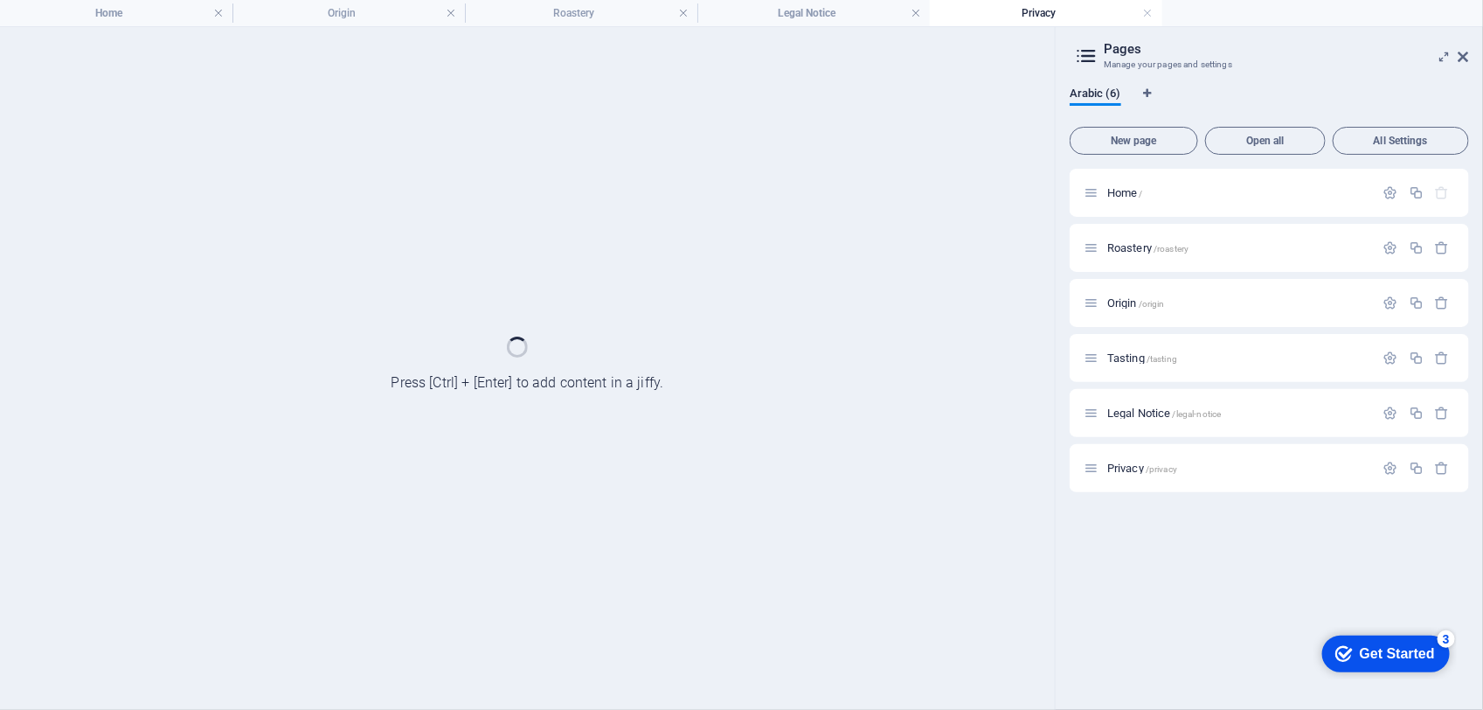
click at [1149, 509] on div "Home / Roastery /roastery Origin /origin Tasting /tasting Legal Notice /legal-n…" at bounding box center [1269, 432] width 399 height 527
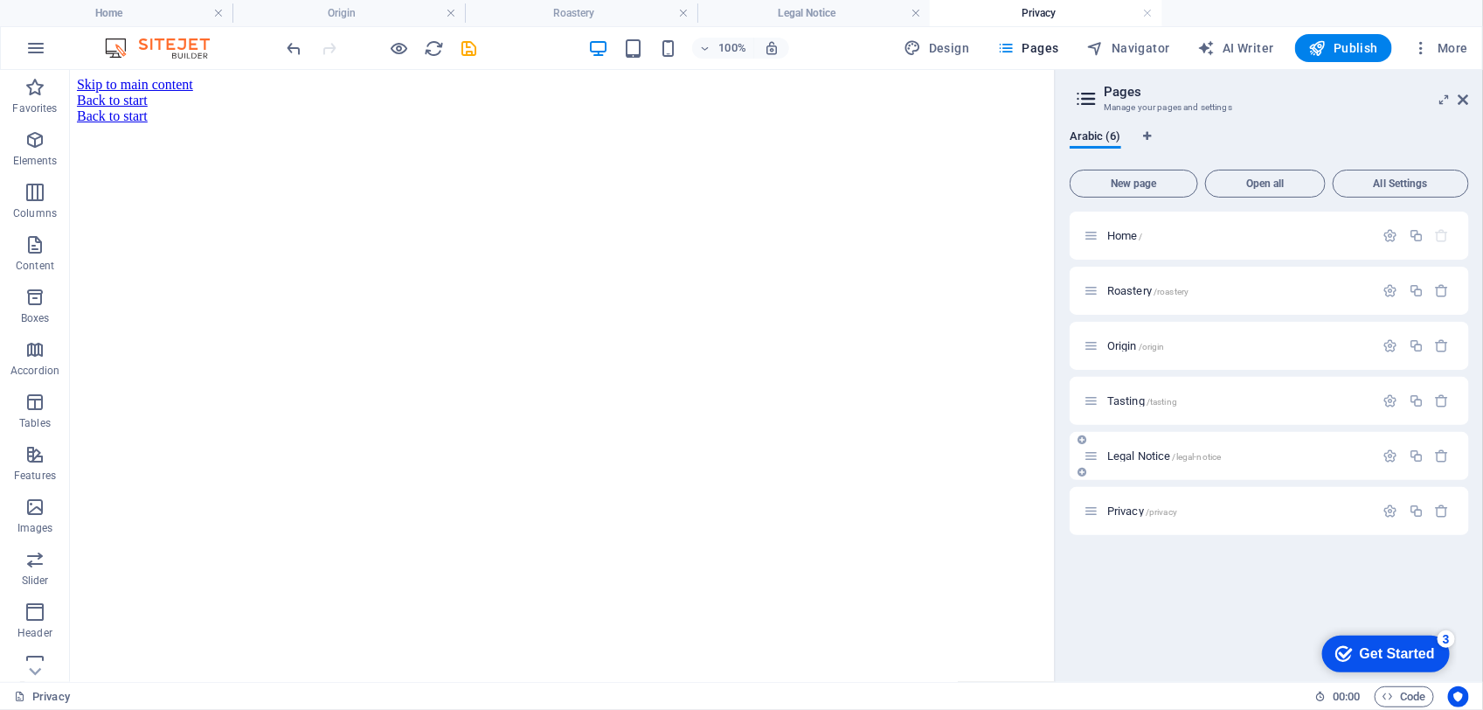
click at [1270, 459] on p "Legal Notice /legal-notice" at bounding box center [1238, 455] width 262 height 11
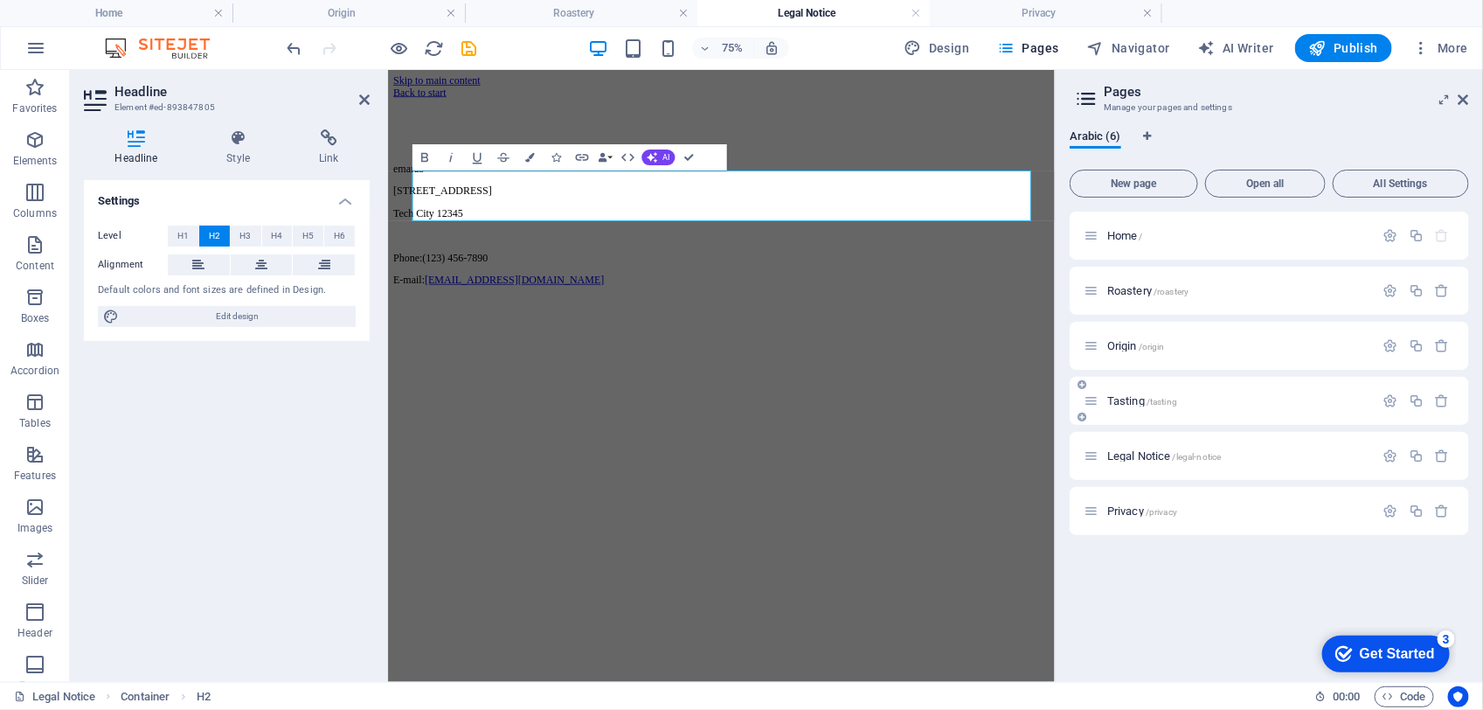
click at [1209, 392] on div "Tasting /tasting" at bounding box center [1229, 401] width 291 height 20
click at [1142, 394] on span "Tasting /tasting" at bounding box center [1142, 400] width 70 height 13
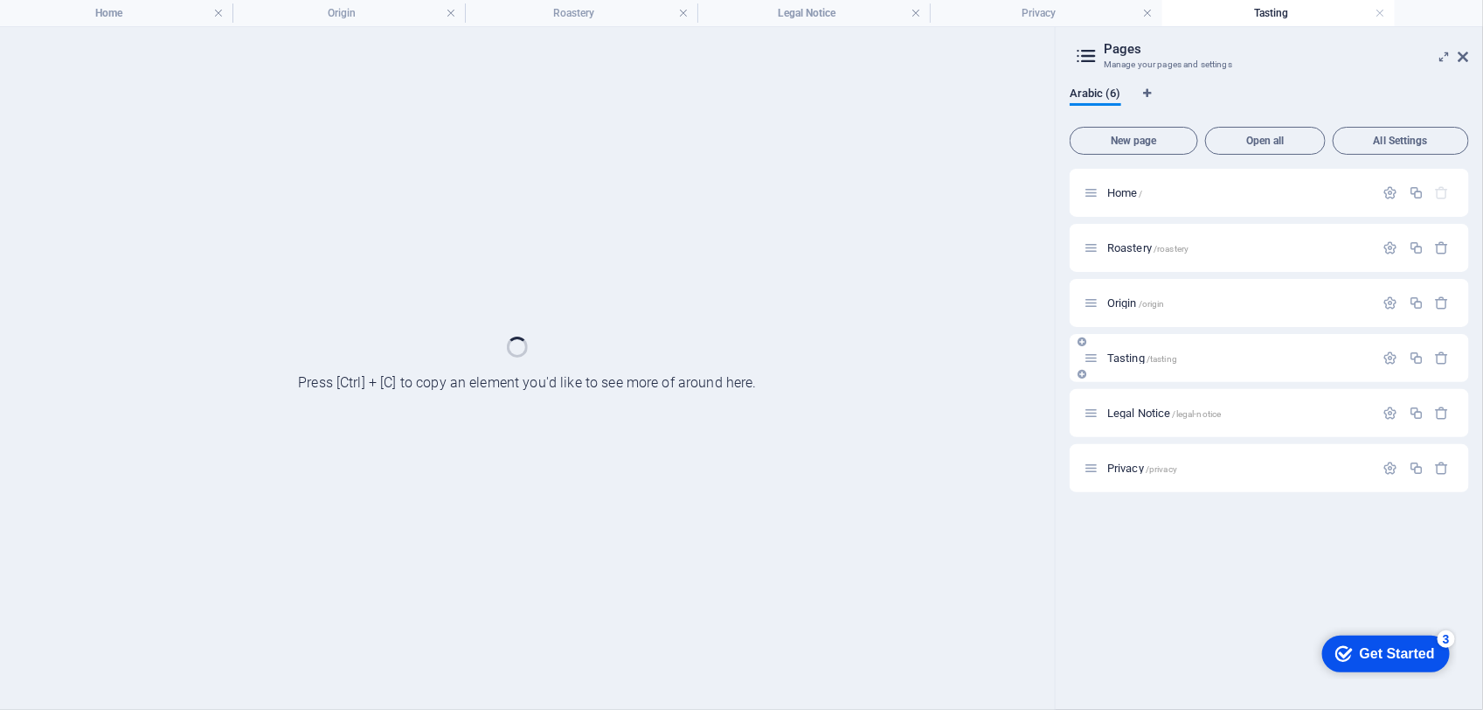
click at [1142, 394] on div "Legal Notice /legal-notice" at bounding box center [1269, 413] width 399 height 48
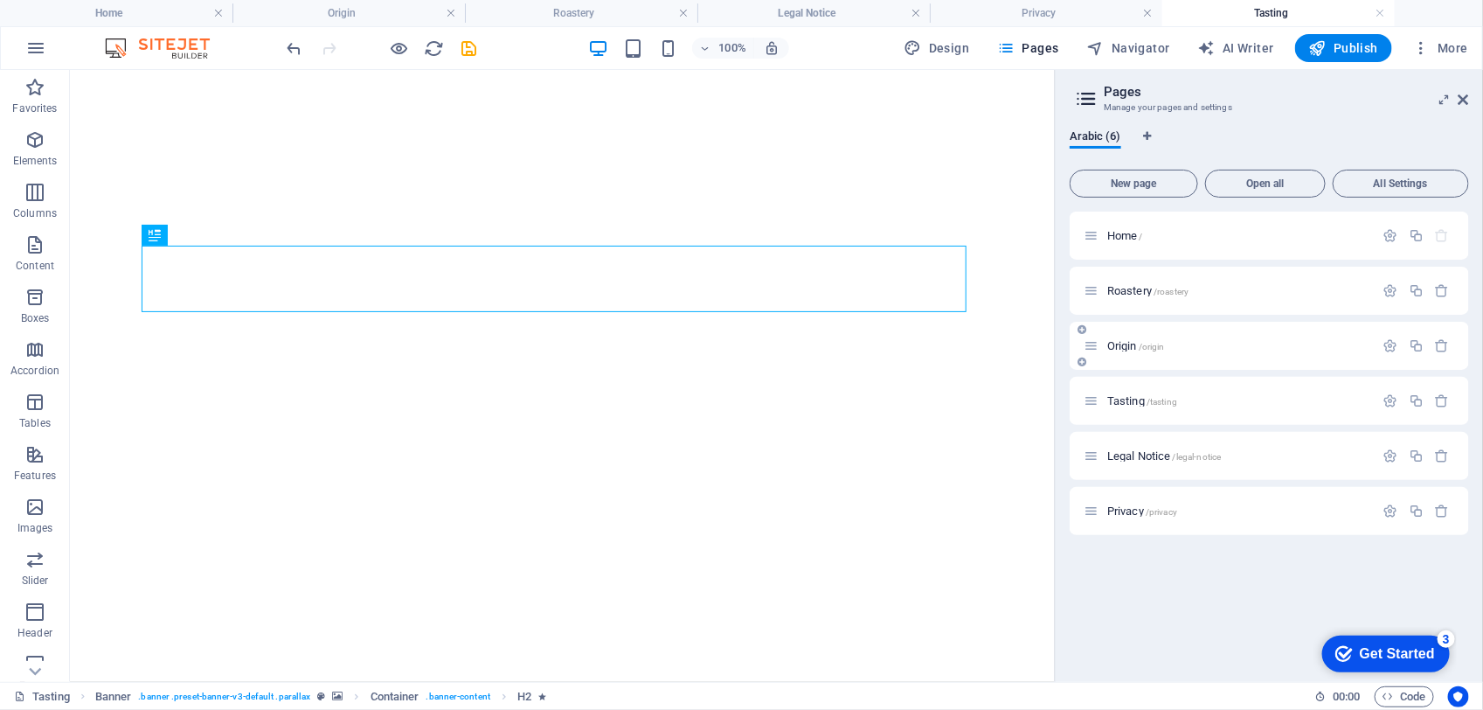
click at [1164, 347] on span "/origin" at bounding box center [1152, 347] width 26 height 10
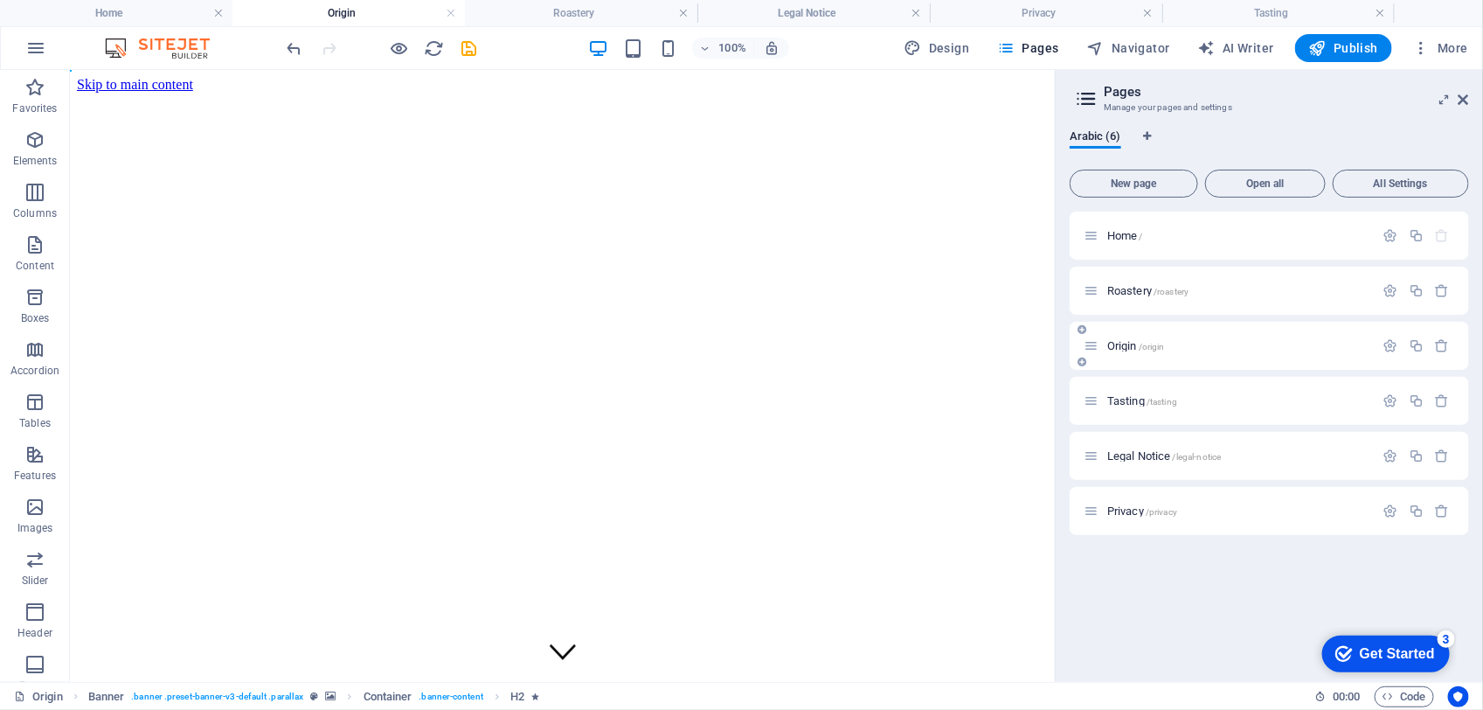
click at [1164, 347] on span "/origin" at bounding box center [1152, 347] width 26 height 10
click at [1168, 289] on span "/roastery" at bounding box center [1171, 292] width 35 height 10
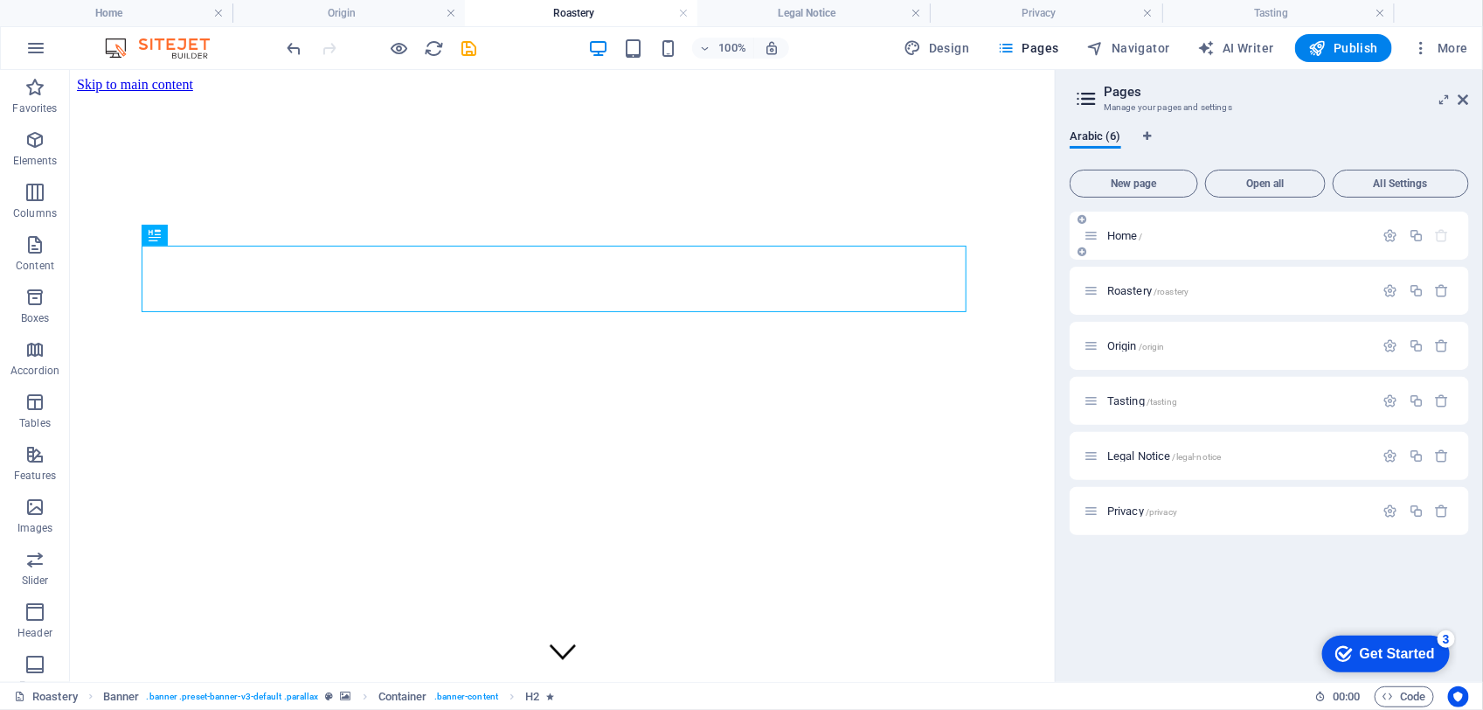
click at [1168, 246] on div "Home /" at bounding box center [1269, 236] width 399 height 48
click at [1128, 237] on span "Home /" at bounding box center [1125, 235] width 36 height 13
click at [1127, 237] on span "Home /" at bounding box center [1125, 235] width 36 height 13
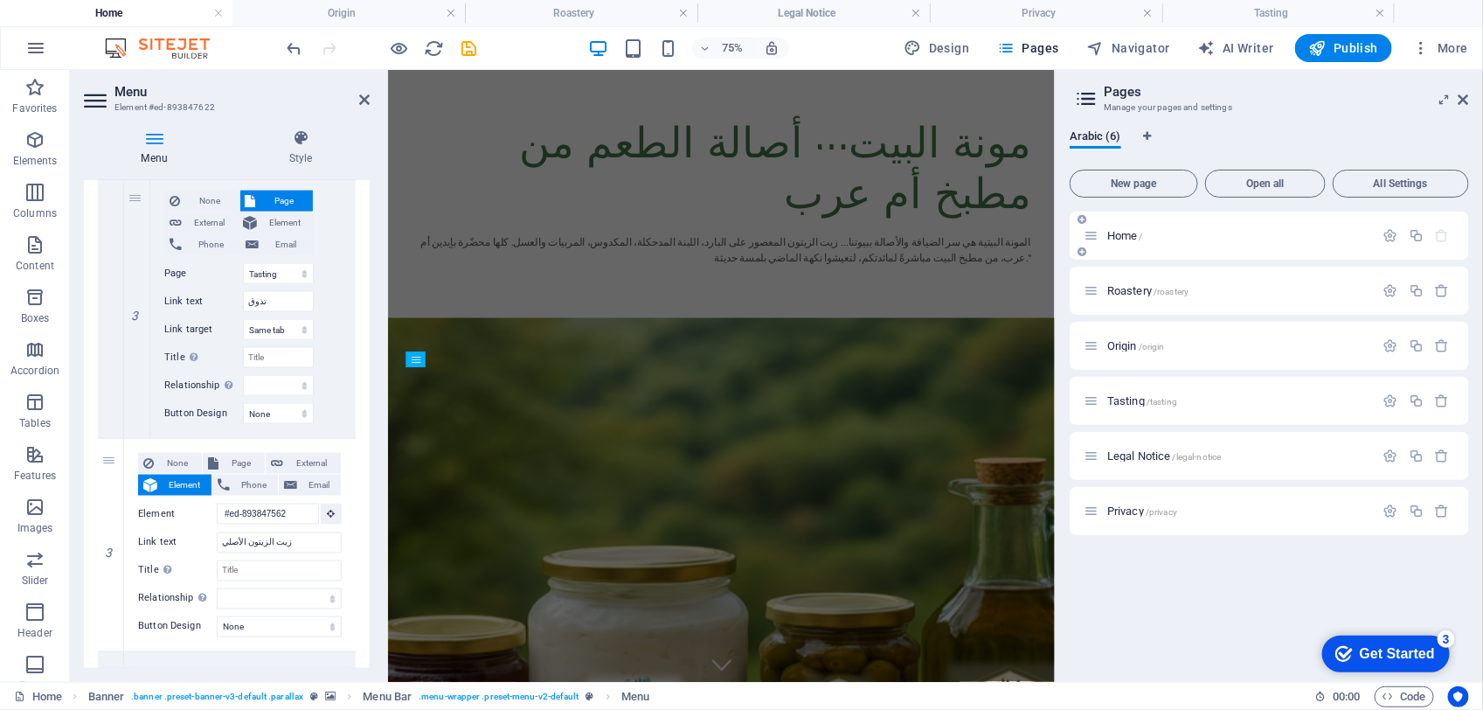
scroll to position [830, 0]
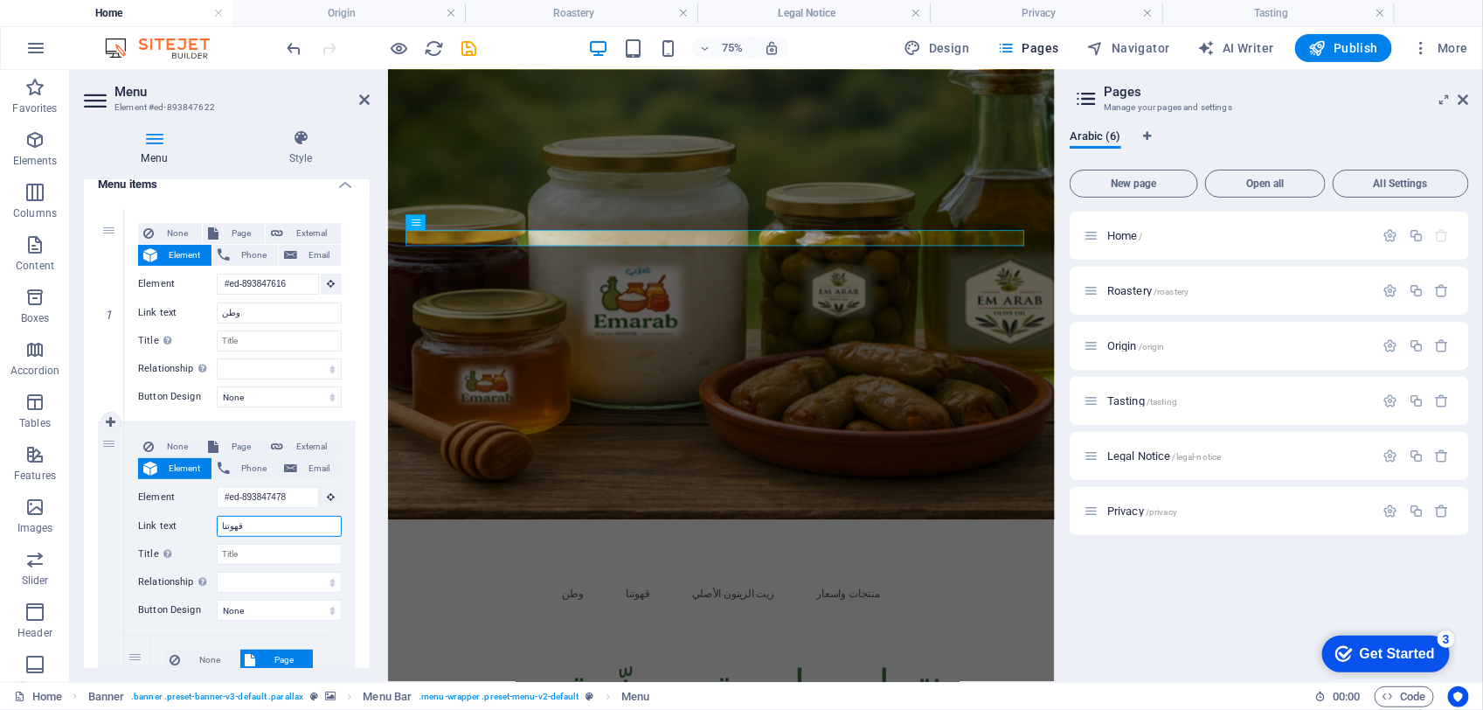
click at [254, 529] on input "قهوتنا" at bounding box center [279, 526] width 125 height 21
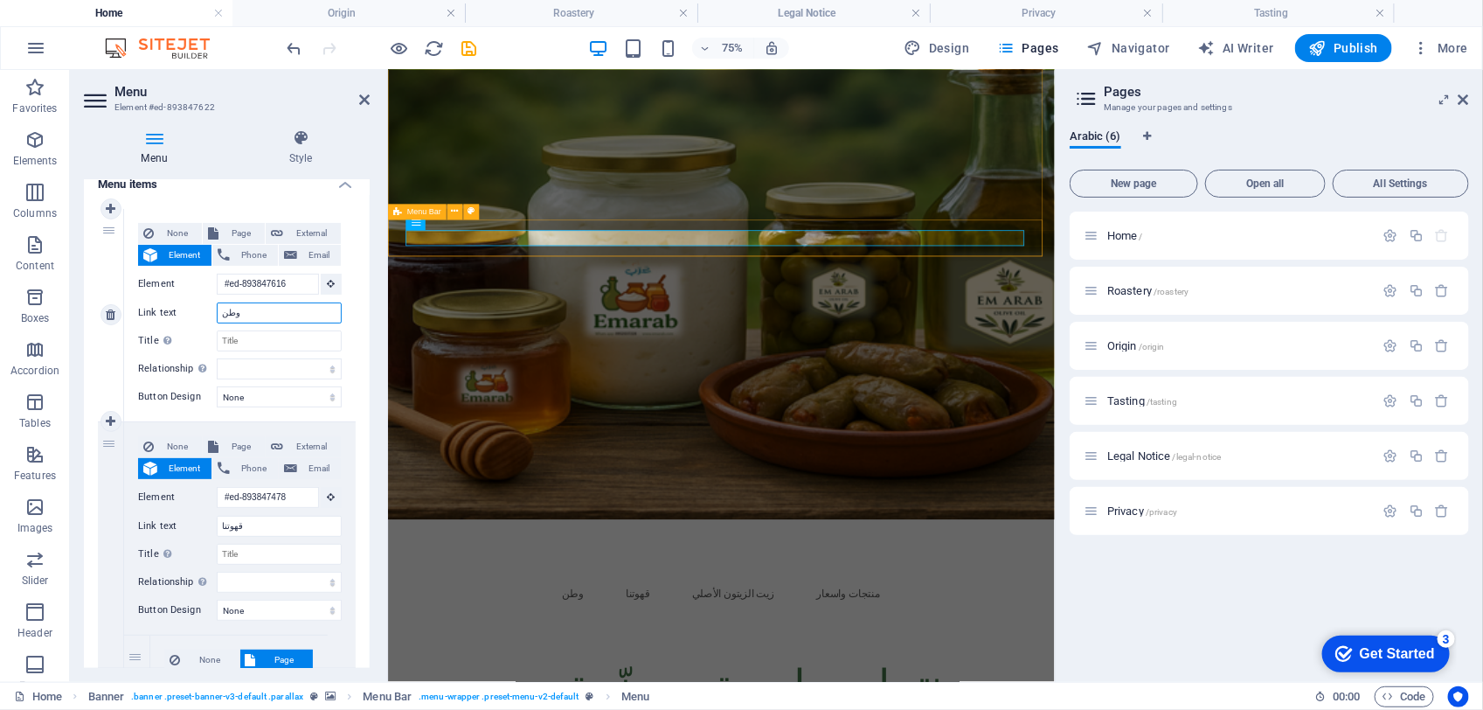
click at [241, 316] on input "وطن" at bounding box center [279, 312] width 125 height 21
click at [249, 258] on span "Phone" at bounding box center [254, 255] width 38 height 21
select select
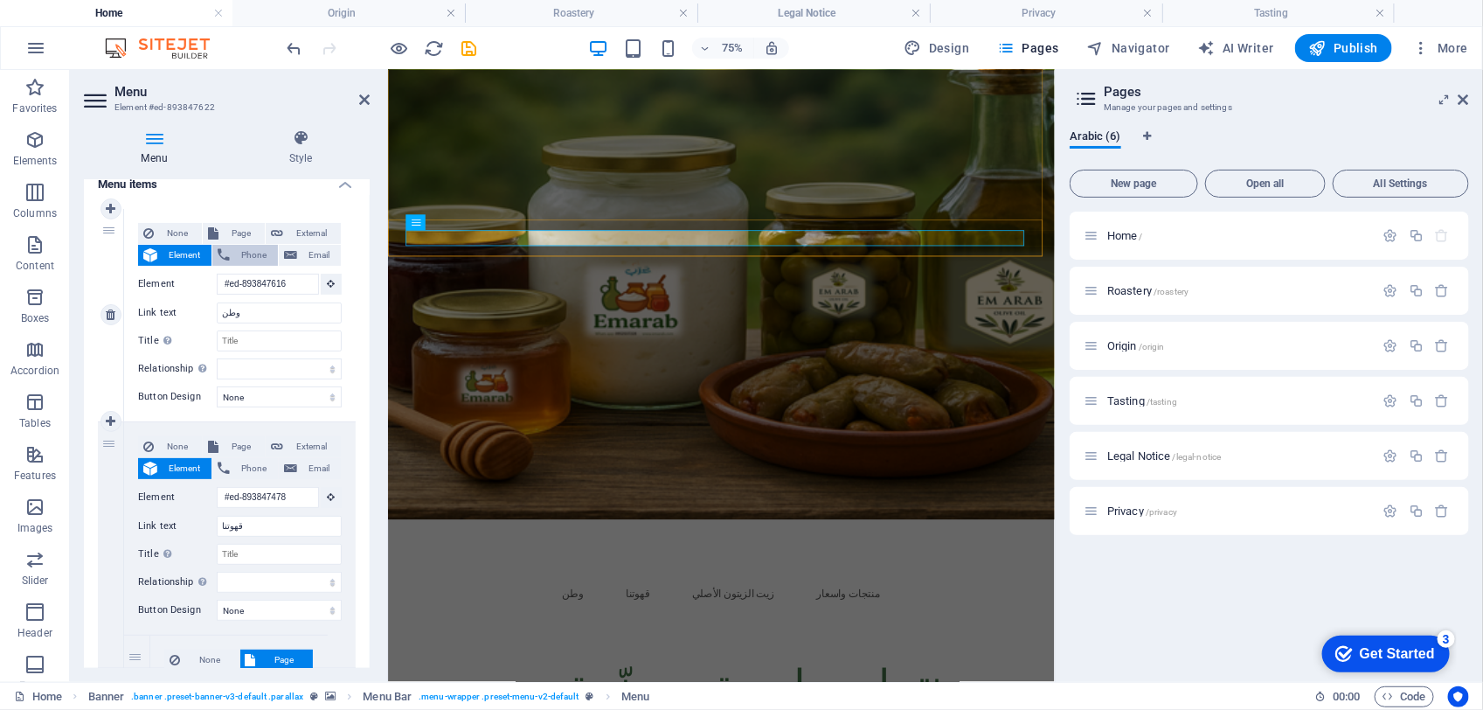
select select
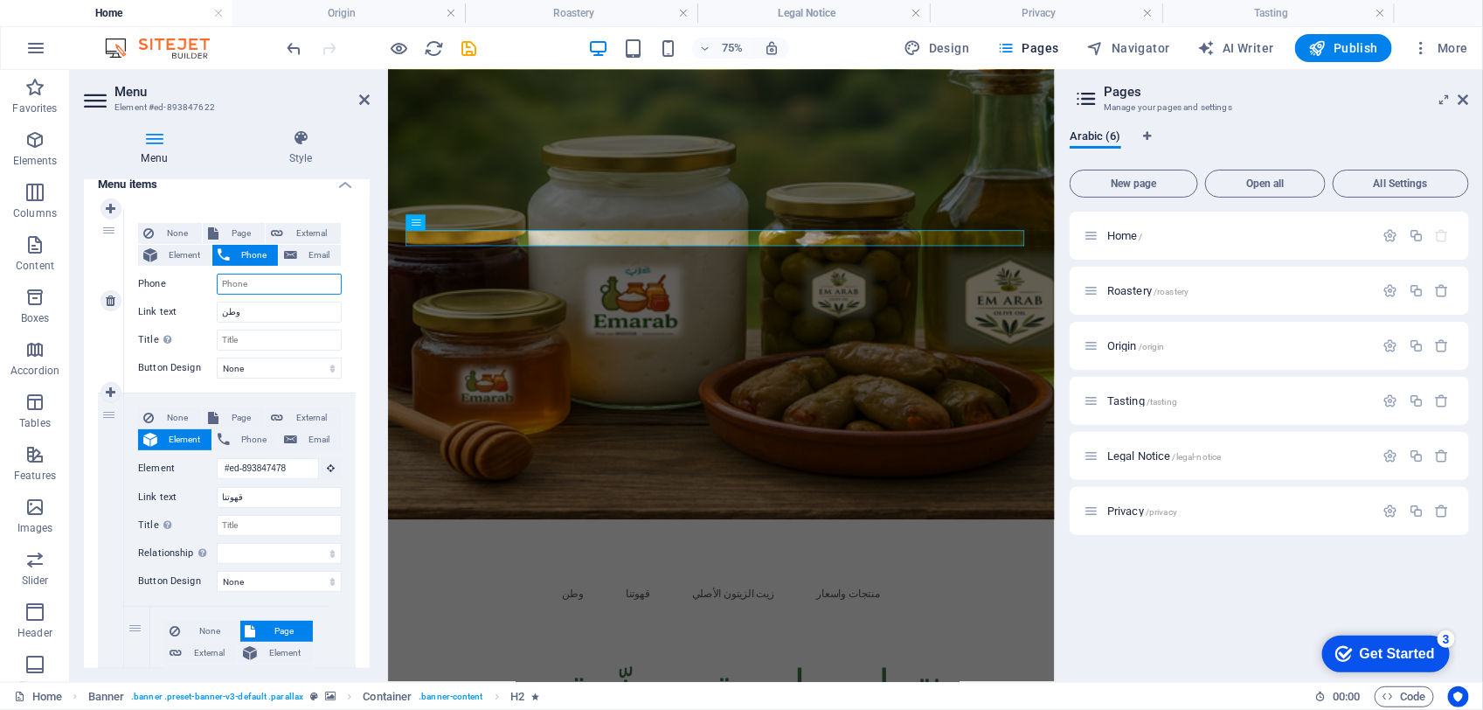
click at [313, 280] on input "Phone" at bounding box center [279, 284] width 125 height 21
select select
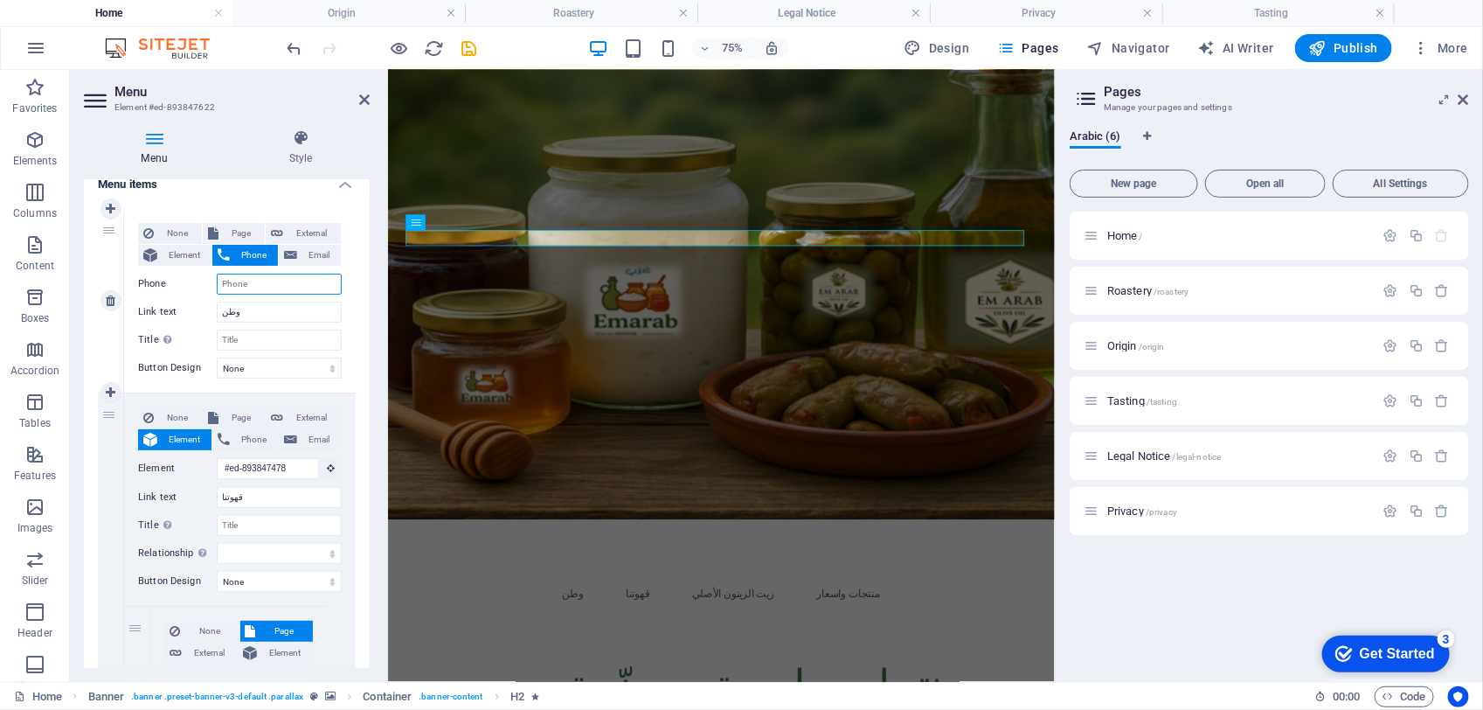
select select
type input "+)"
select select
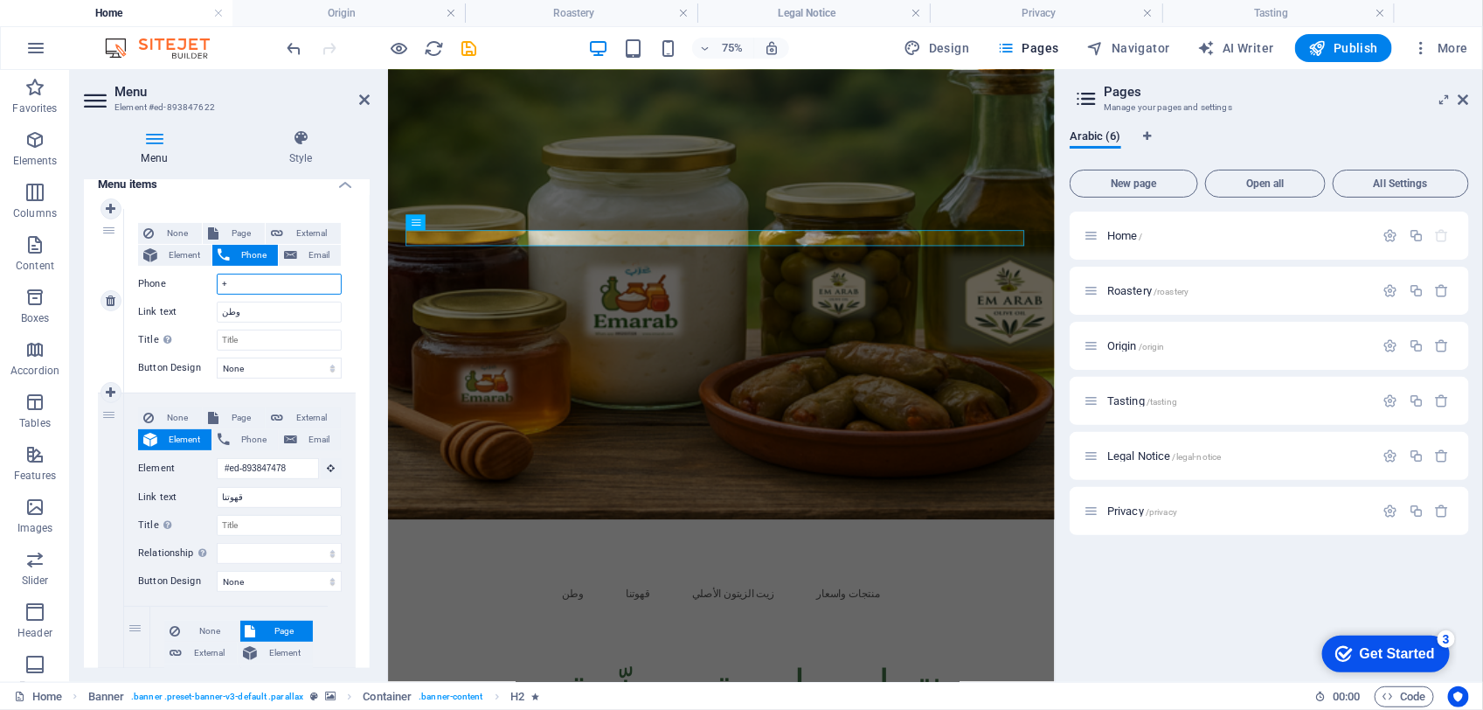
select select
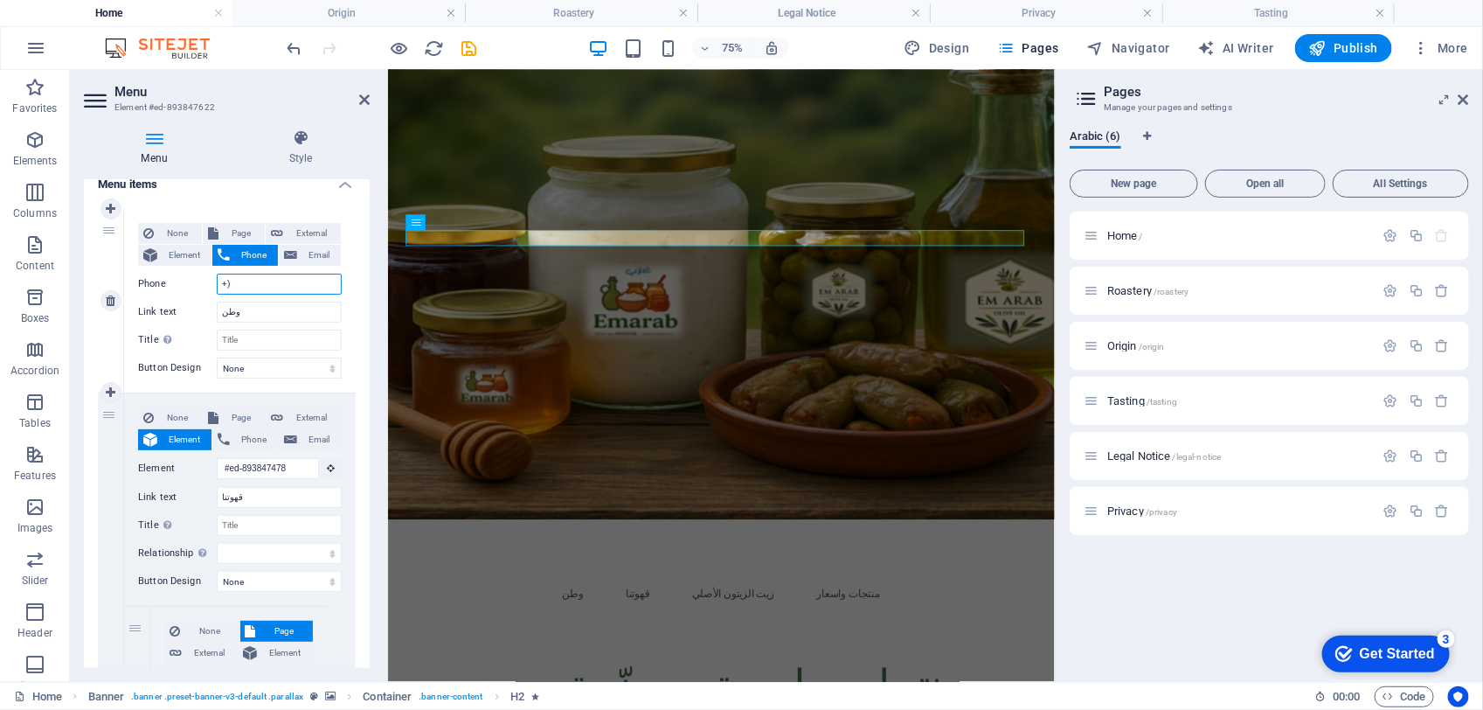
select select
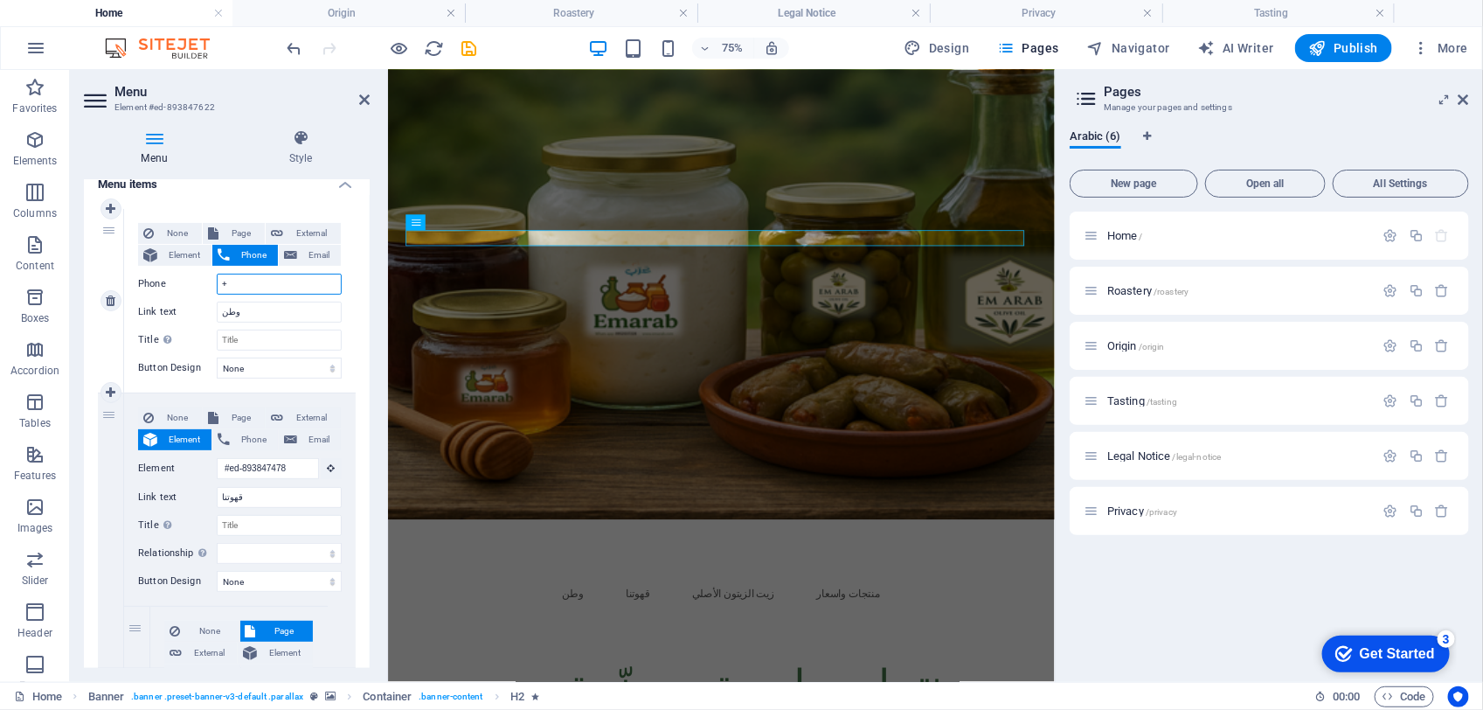
type input "+9"
select select
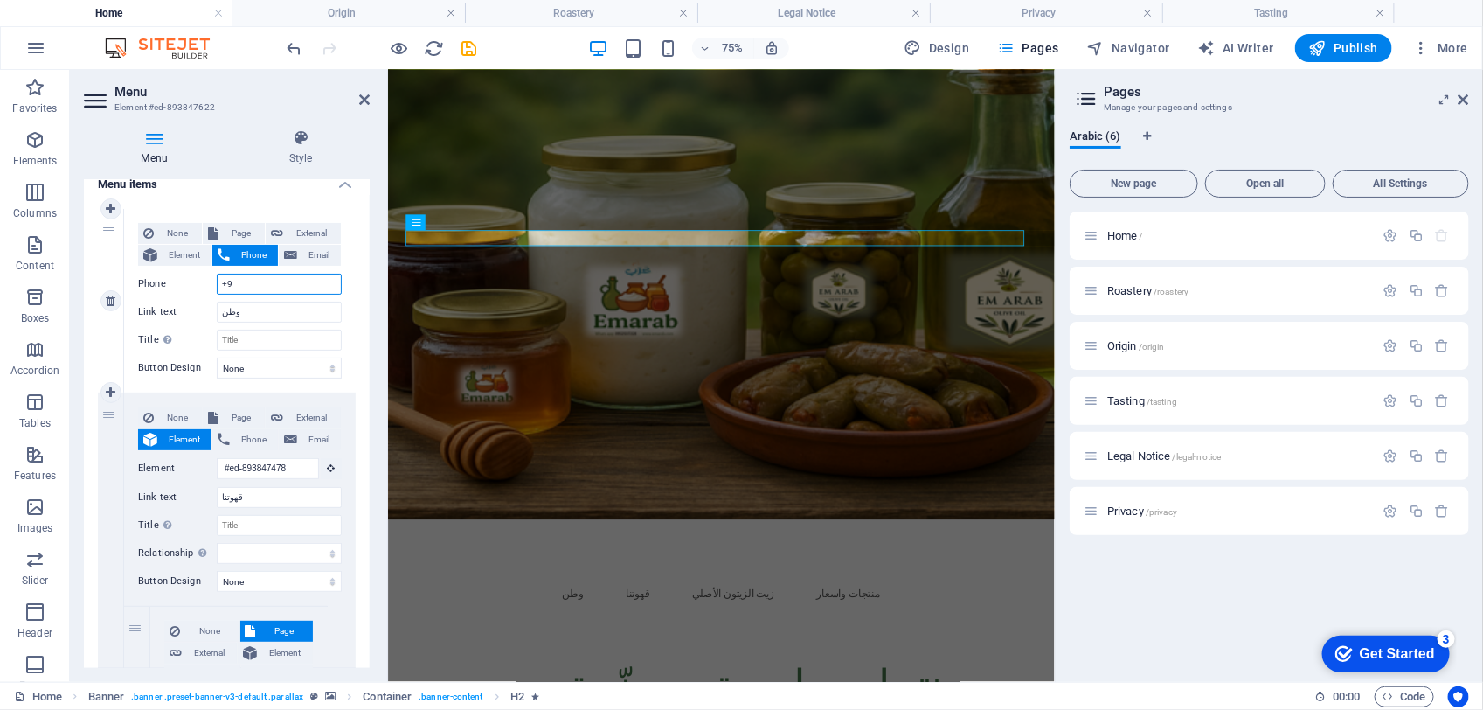
select select
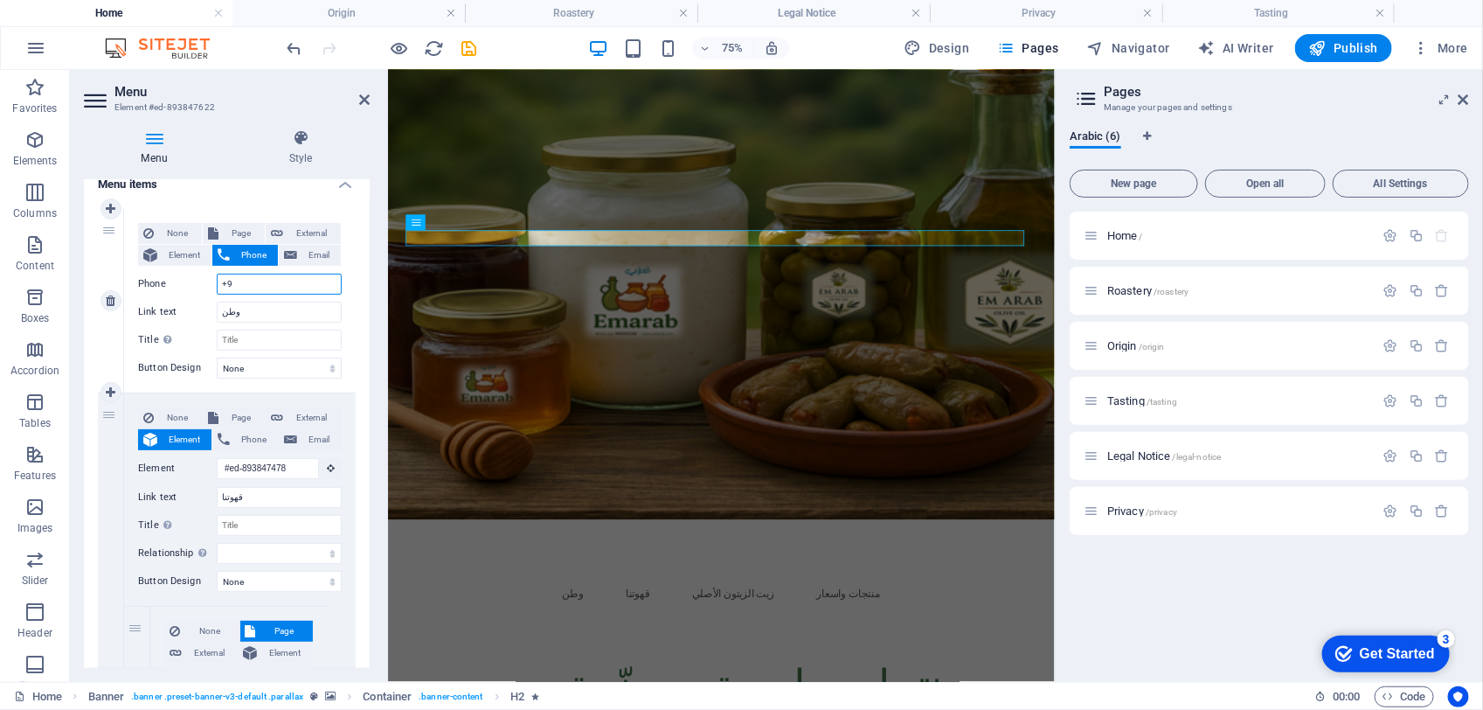
select select
type input "+963"
select select
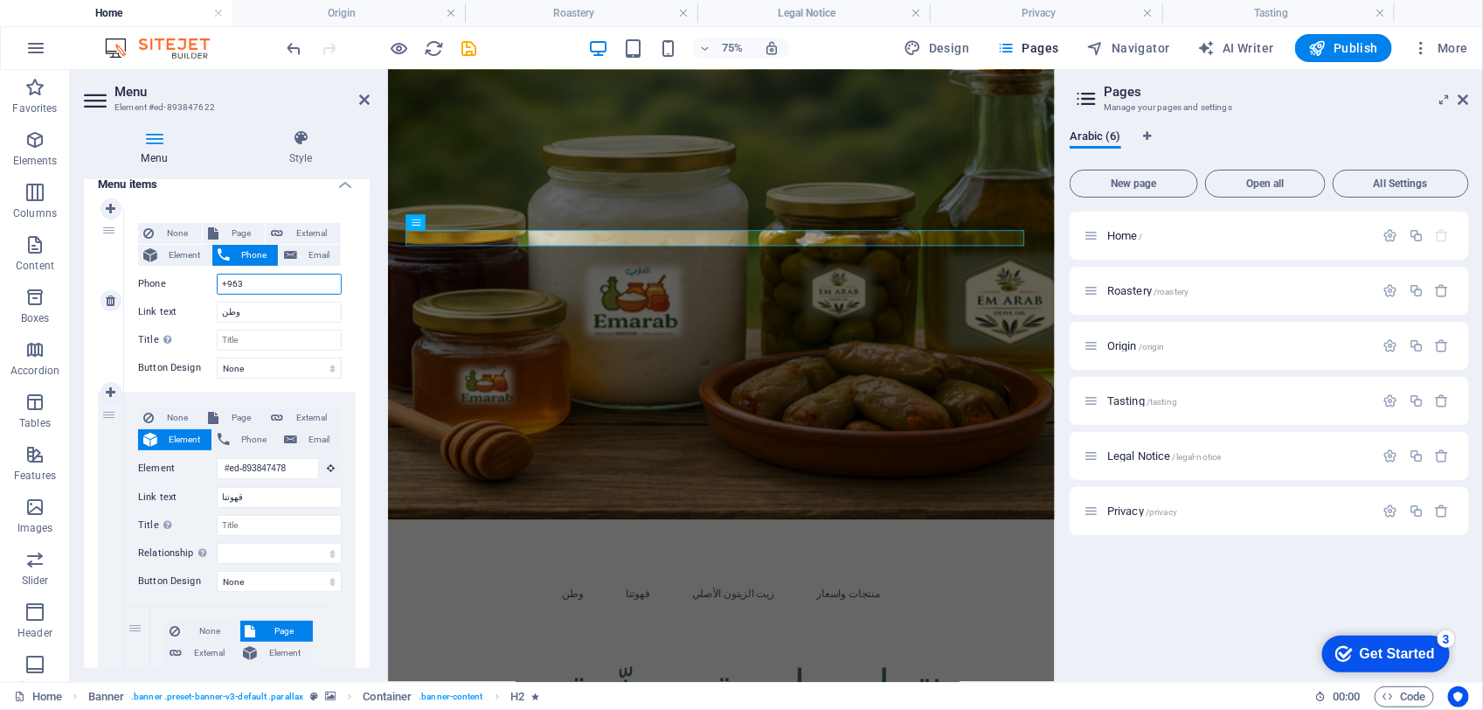
select select
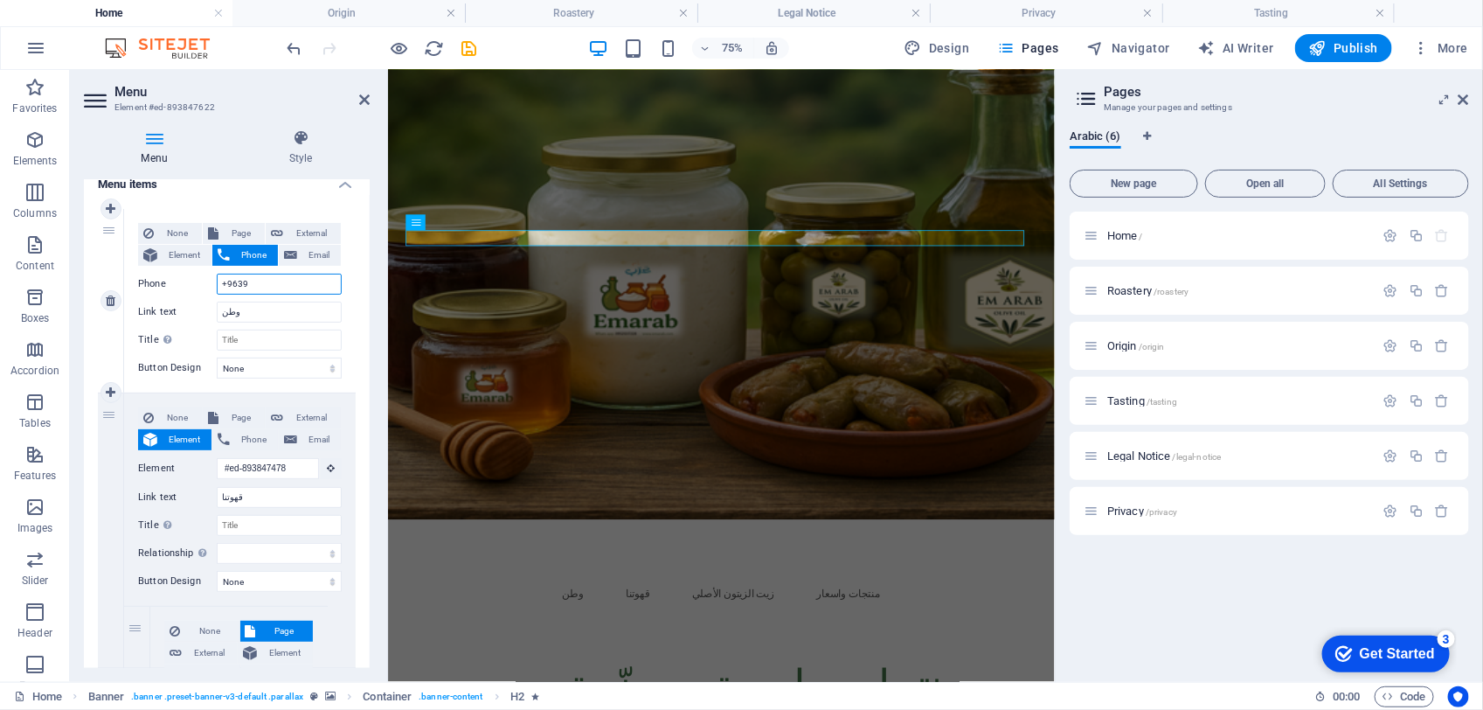
type input "+96395"
select select
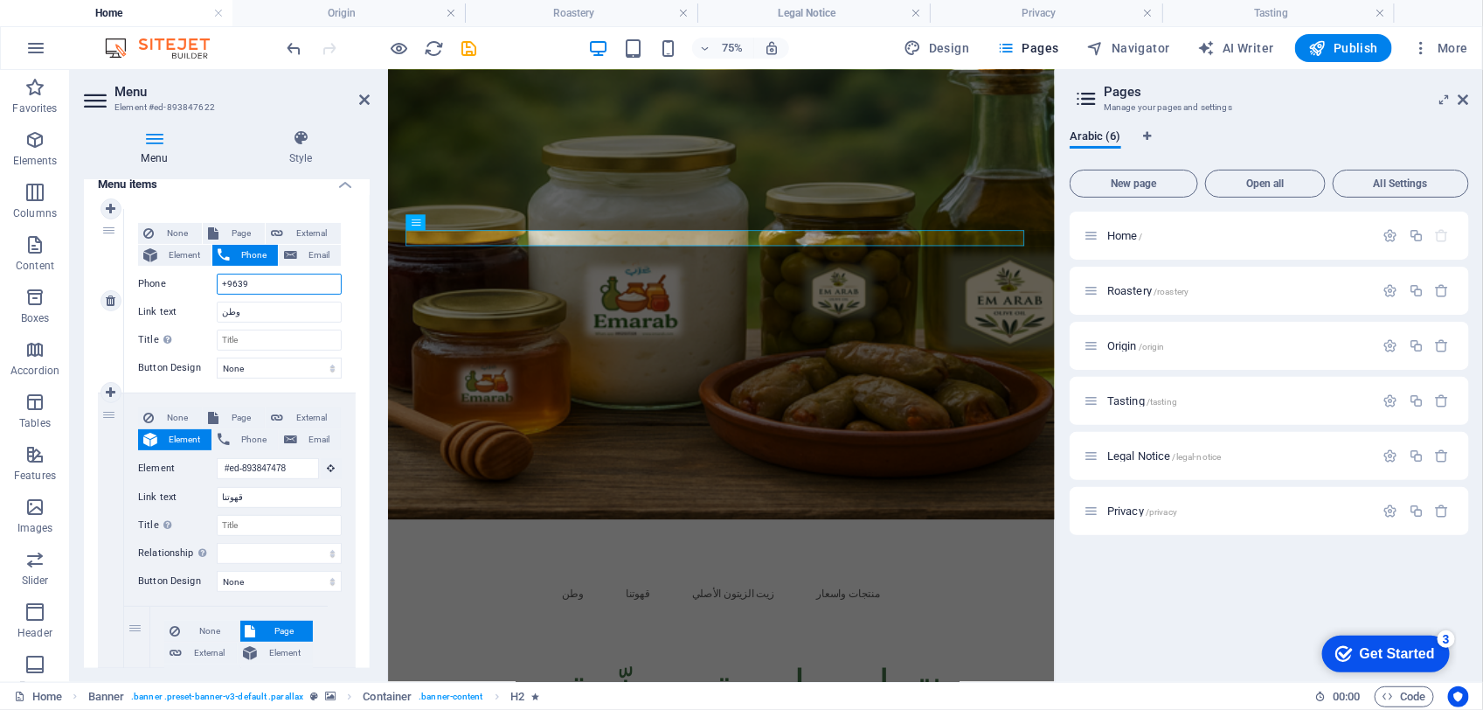
select select
click at [342, 321] on div "None Page External Element Phone Email Page Home Roastery Origin Tasting Legal …" at bounding box center [240, 301] width 232 height 184
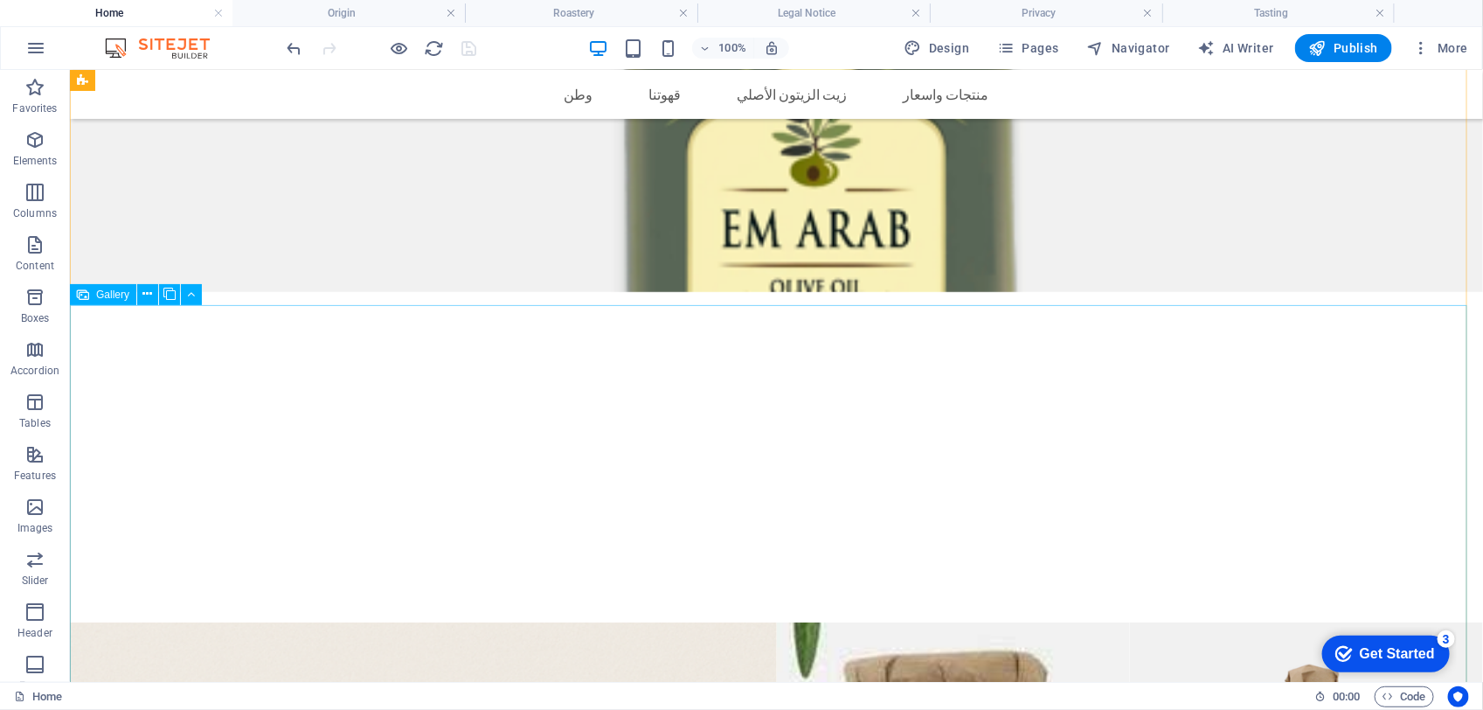
scroll to position [2797, 0]
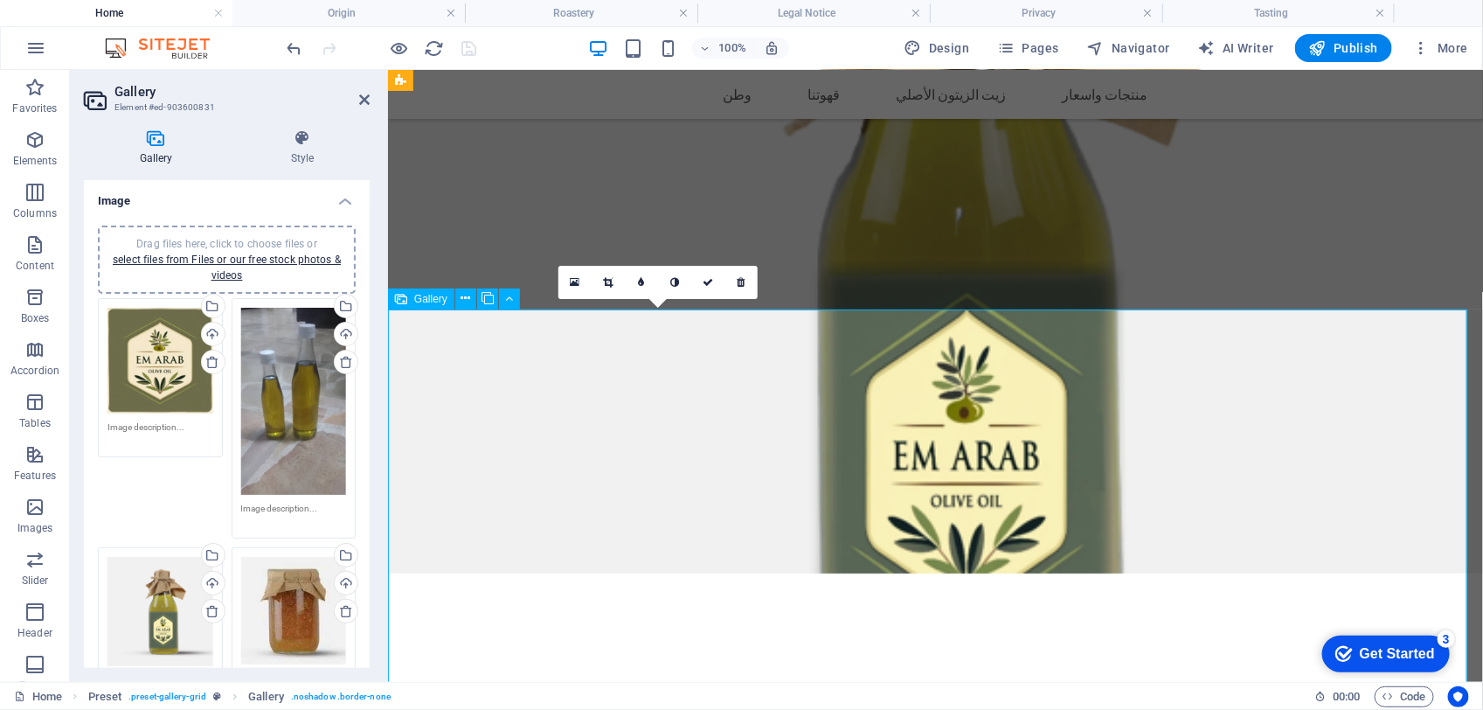
scroll to position [2964, 0]
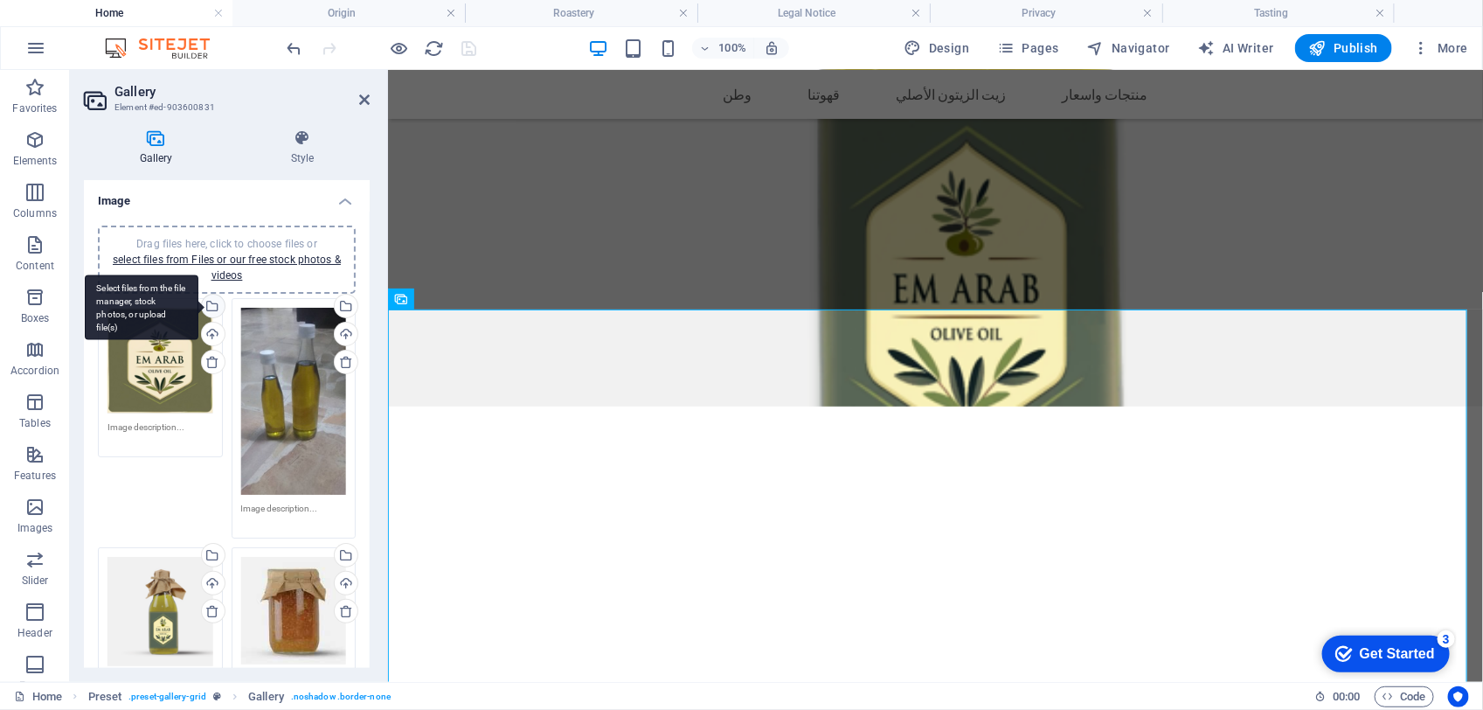
click at [212, 299] on div "Select files from the file manager, stock photos, or upload file(s)" at bounding box center [211, 308] width 26 height 26
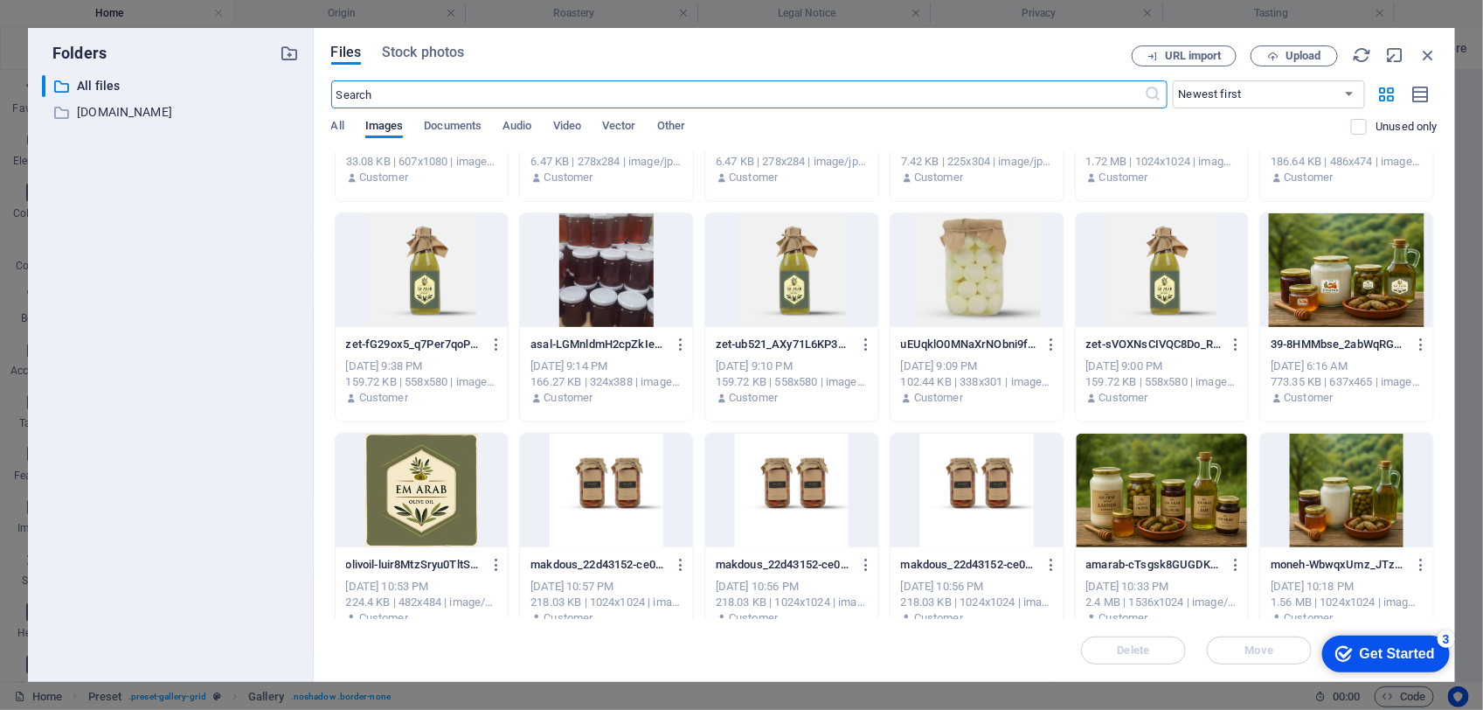
scroll to position [182, 0]
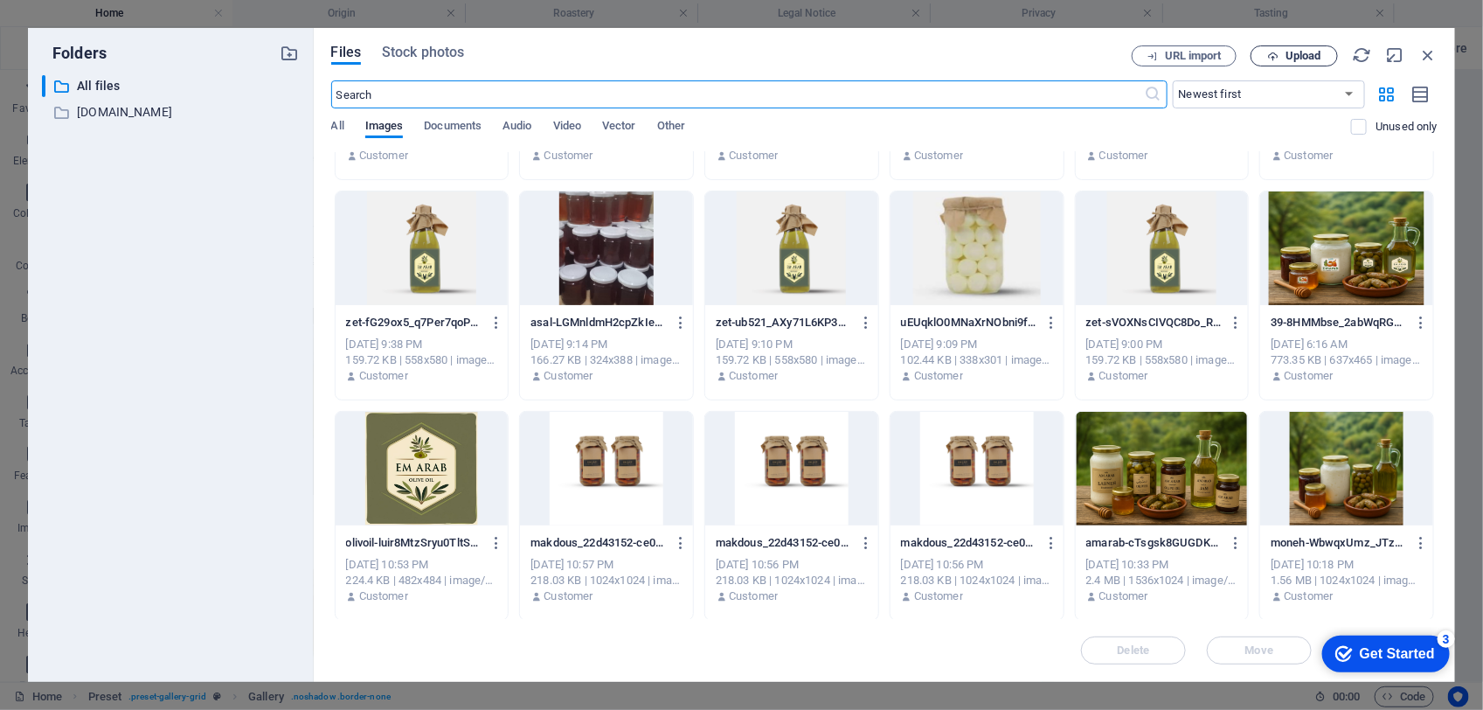
click at [1294, 66] on div "Files Stock photos URL import Upload ​ Newest first Oldest first Name (A-Z) Nam…" at bounding box center [884, 354] width 1106 height 619
click at [1294, 57] on span "Upload" at bounding box center [1304, 56] width 36 height 10
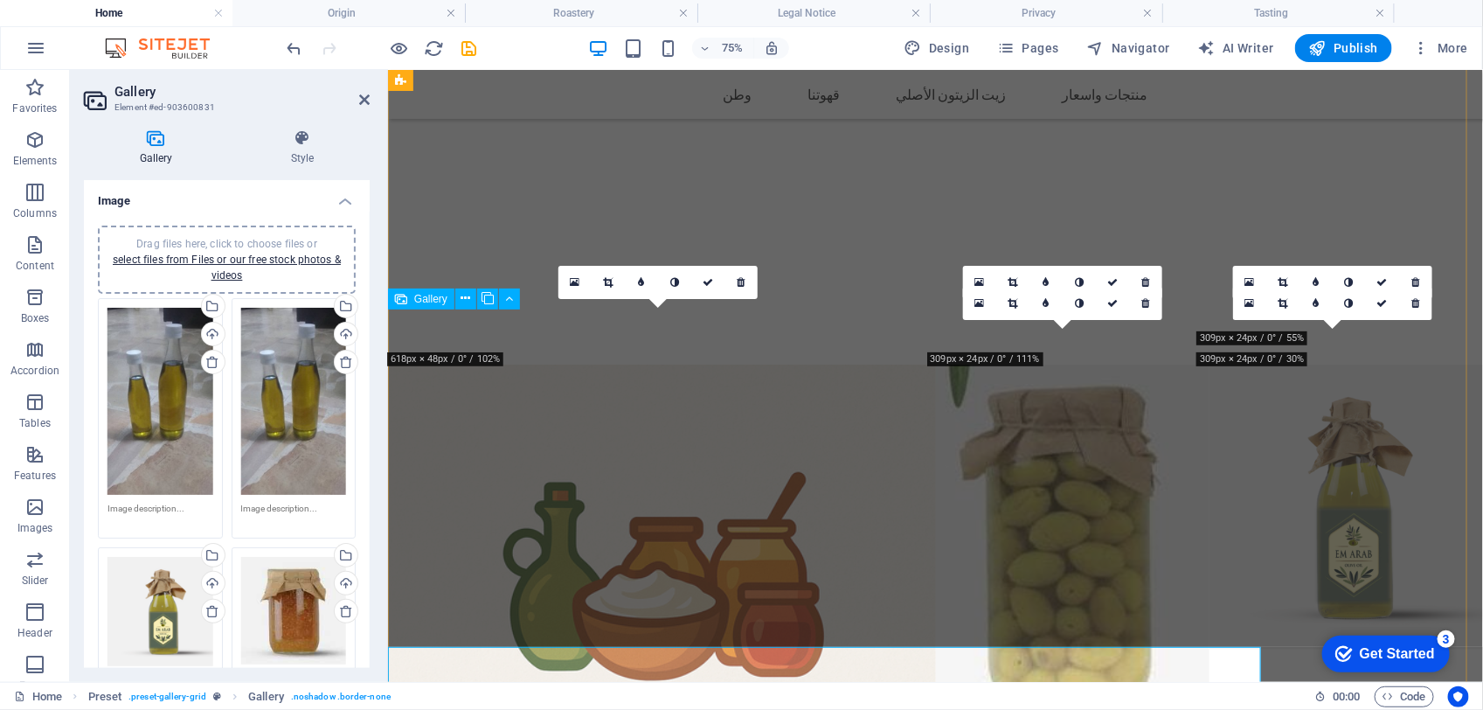
scroll to position [2964, 0]
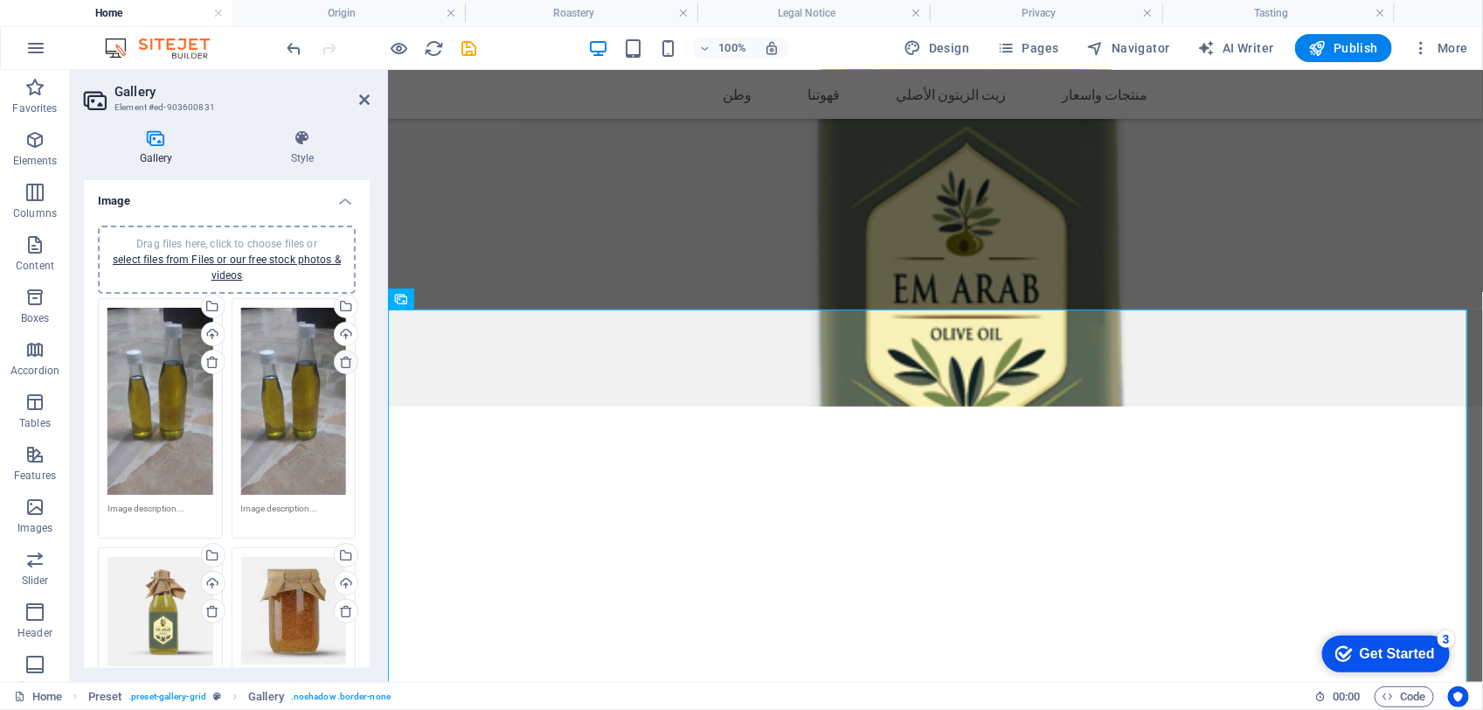
click at [339, 364] on icon at bounding box center [346, 362] width 14 height 14
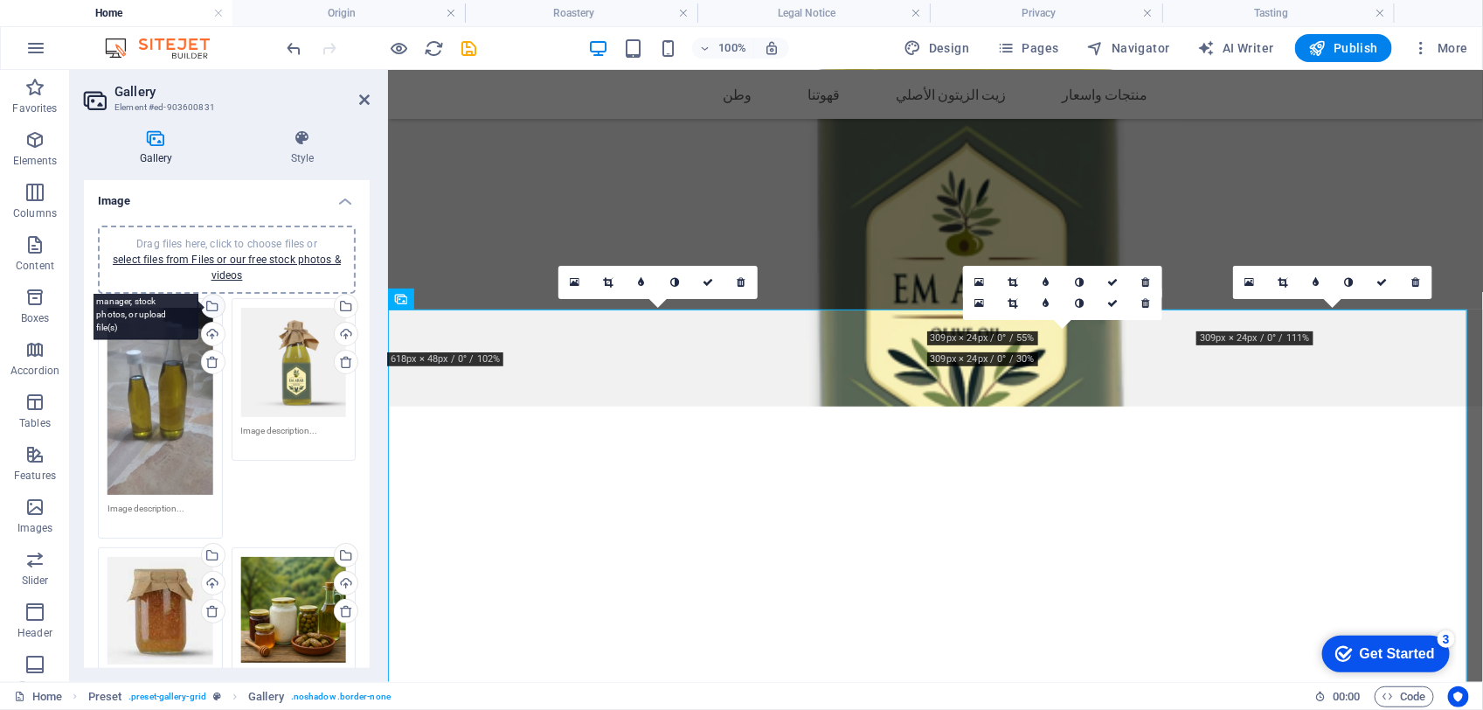
click at [214, 302] on div "Select files from the file manager, stock photos, or upload file(s)" at bounding box center [211, 308] width 26 height 26
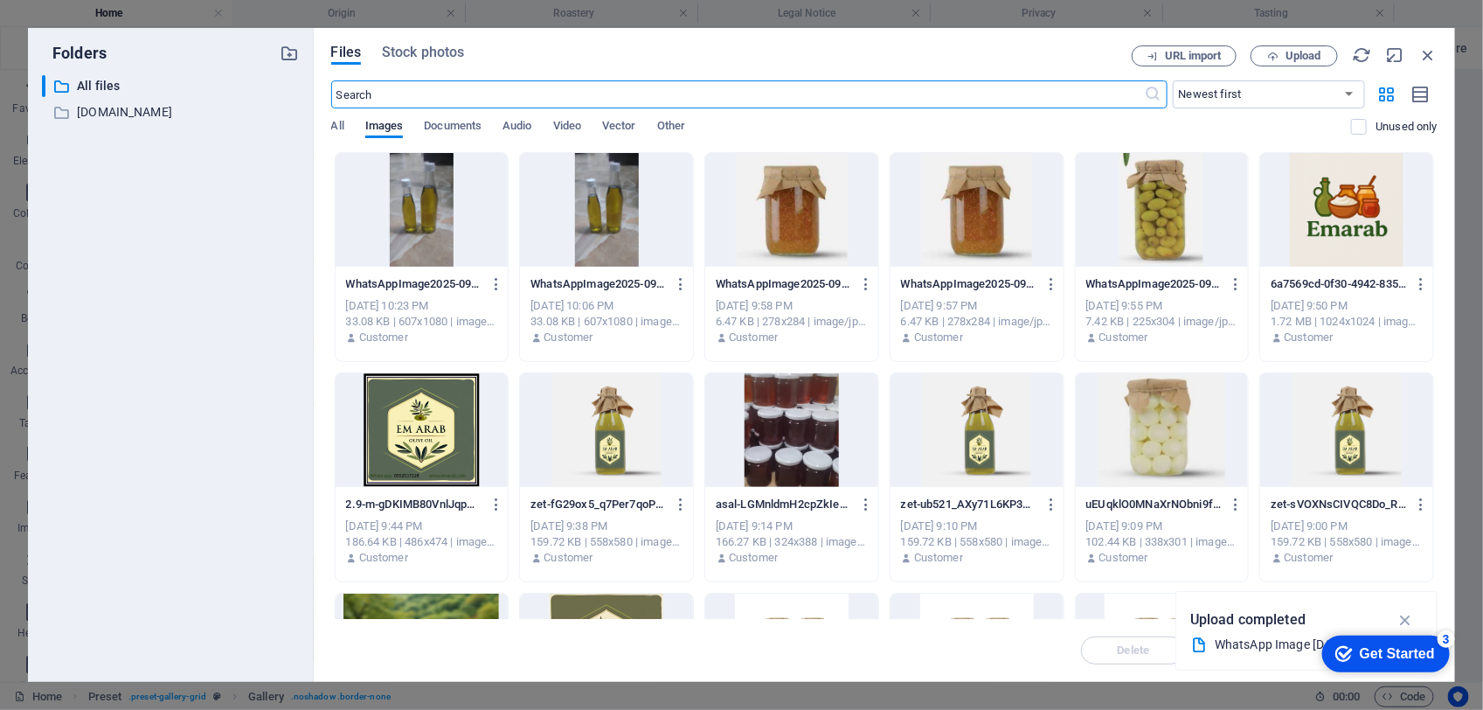
scroll to position [3441, 0]
click at [1320, 53] on span "Upload" at bounding box center [1304, 56] width 36 height 10
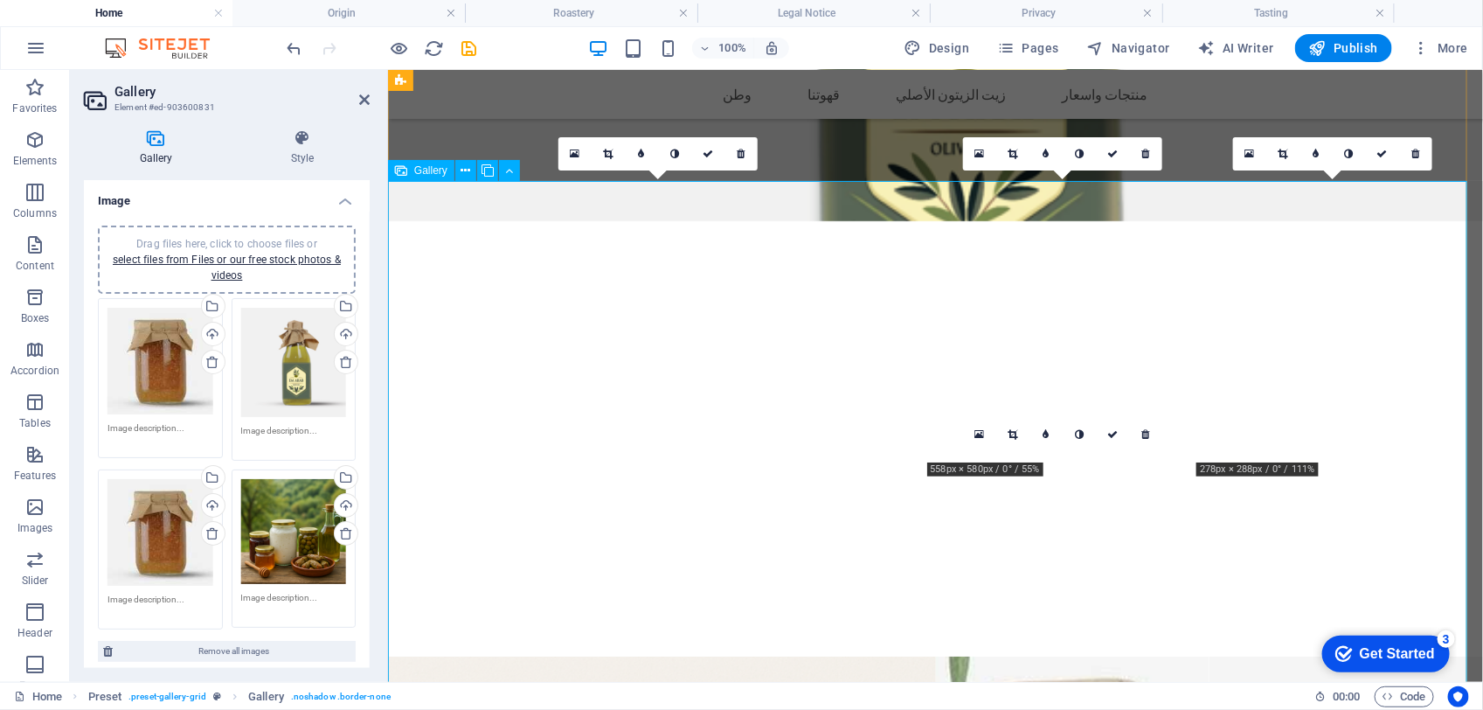
scroll to position [3152, 0]
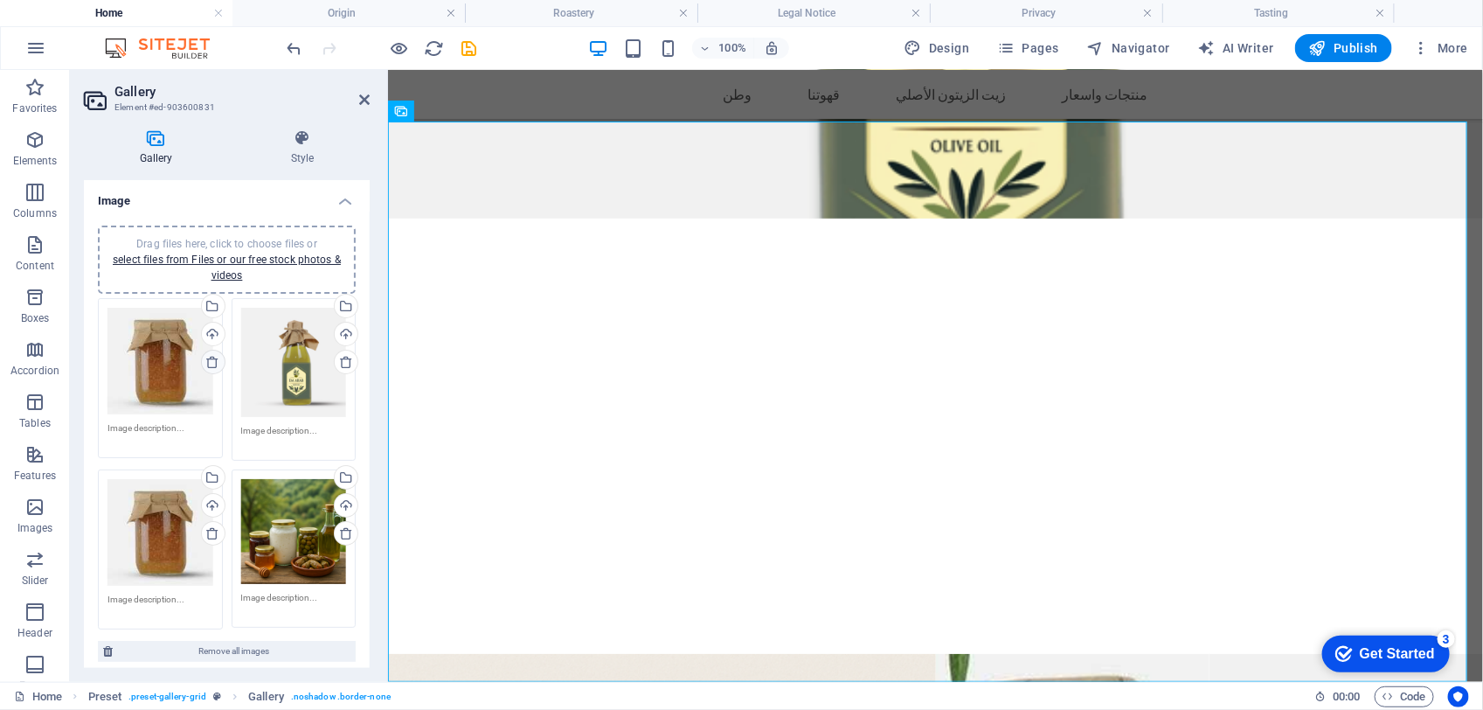
click at [205, 355] on icon at bounding box center [212, 362] width 14 height 14
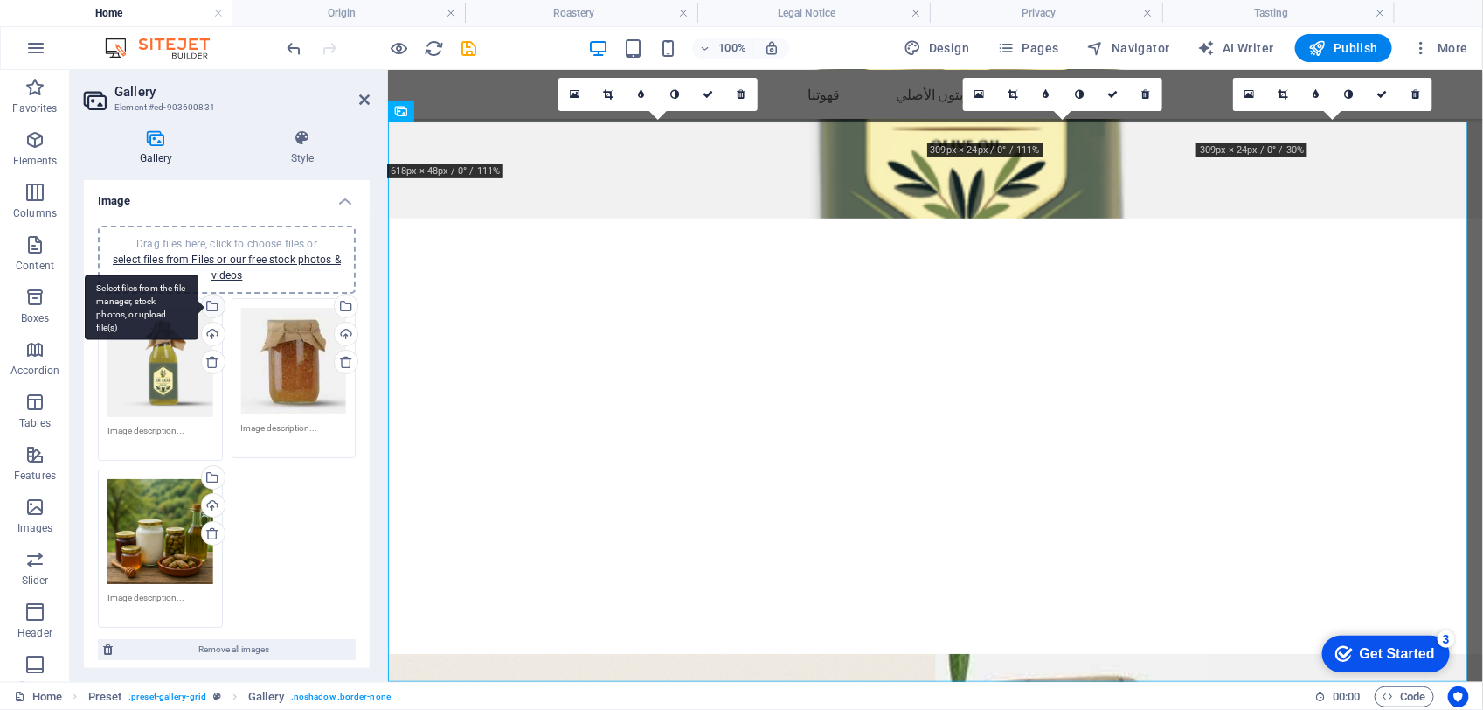
click at [216, 297] on div "Select files from the file manager, stock photos, or upload file(s)" at bounding box center [211, 308] width 26 height 26
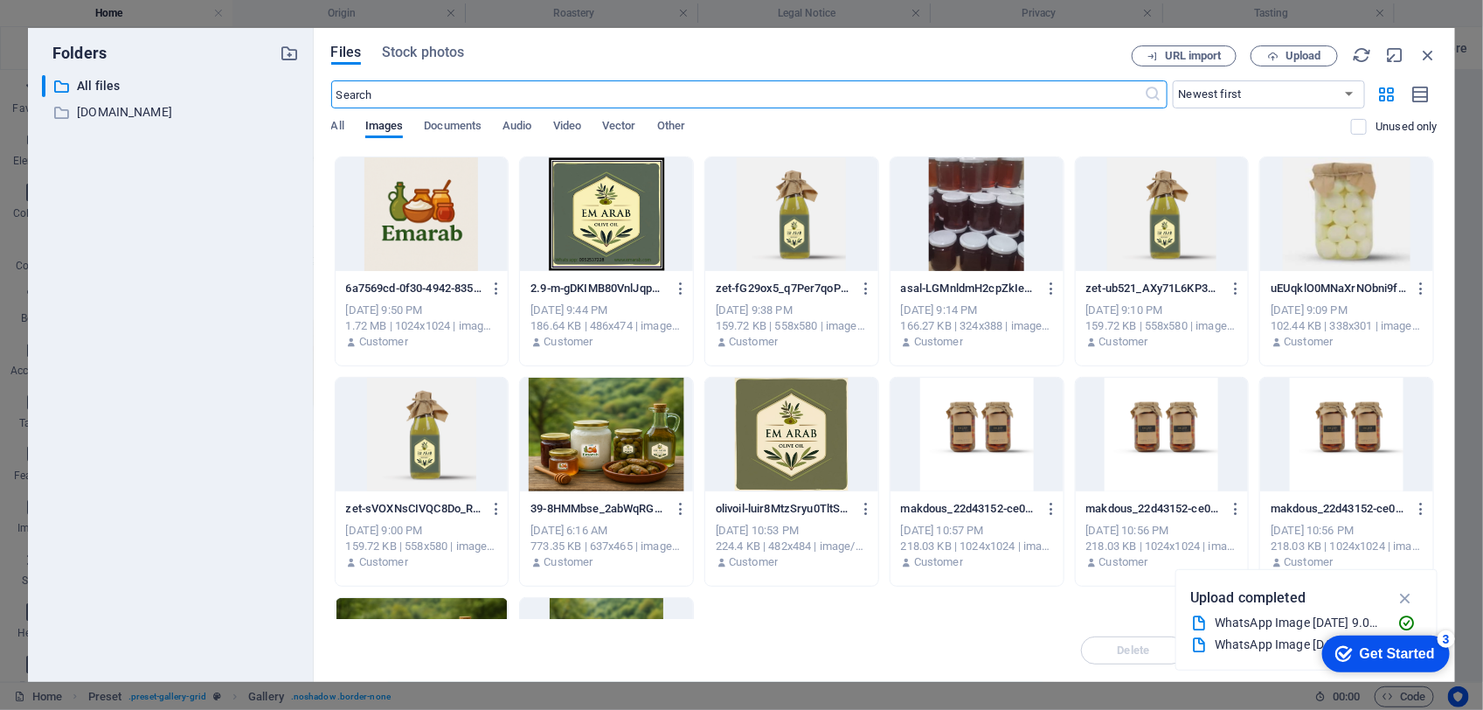
scroll to position [0, 0]
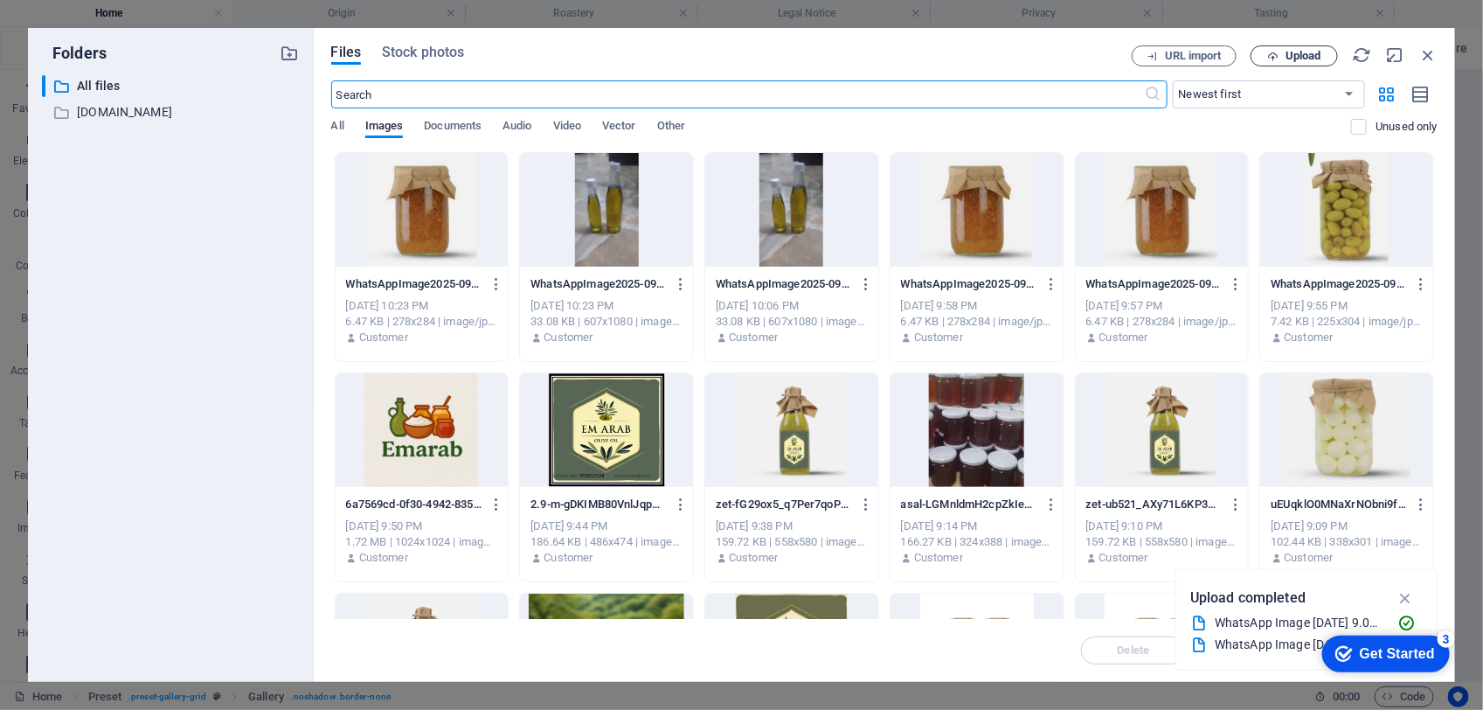
click at [1277, 57] on icon "button" at bounding box center [1272, 56] width 11 height 11
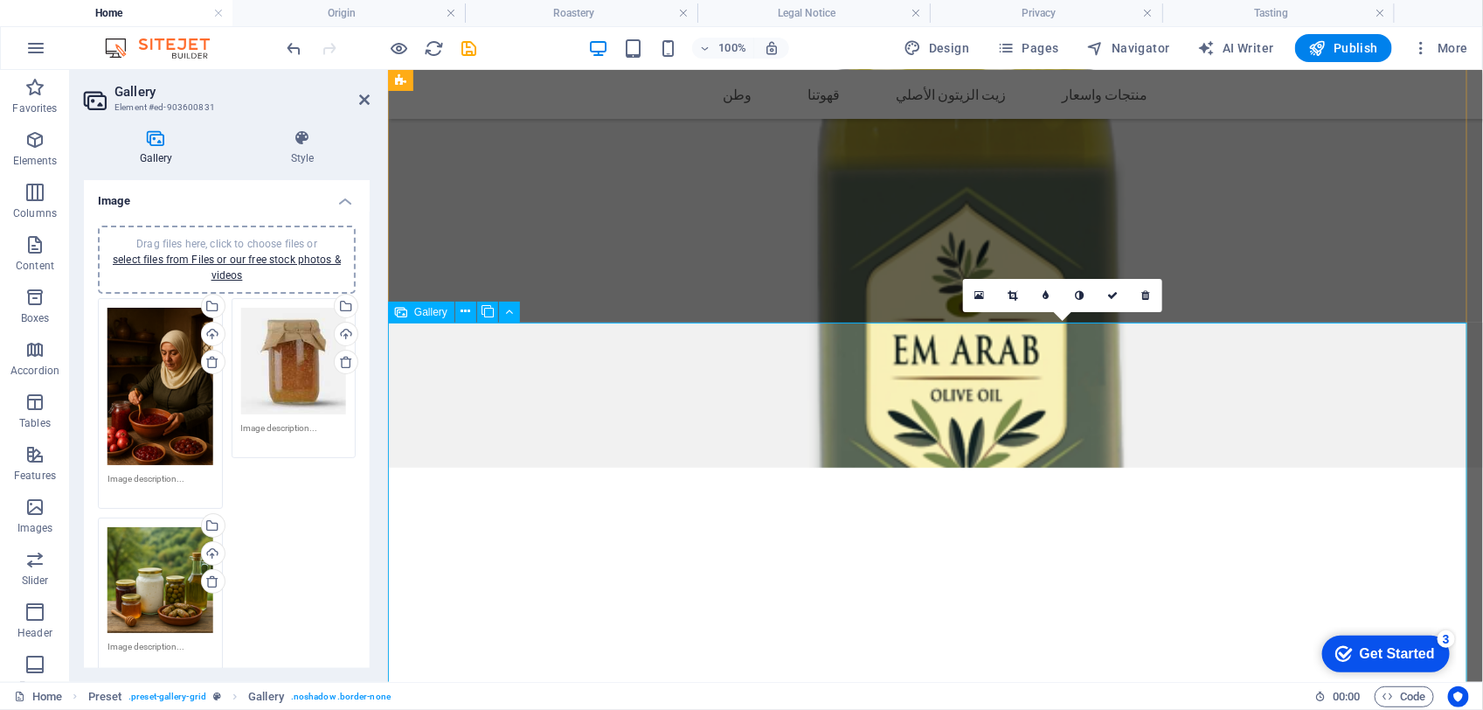
scroll to position [2746, 0]
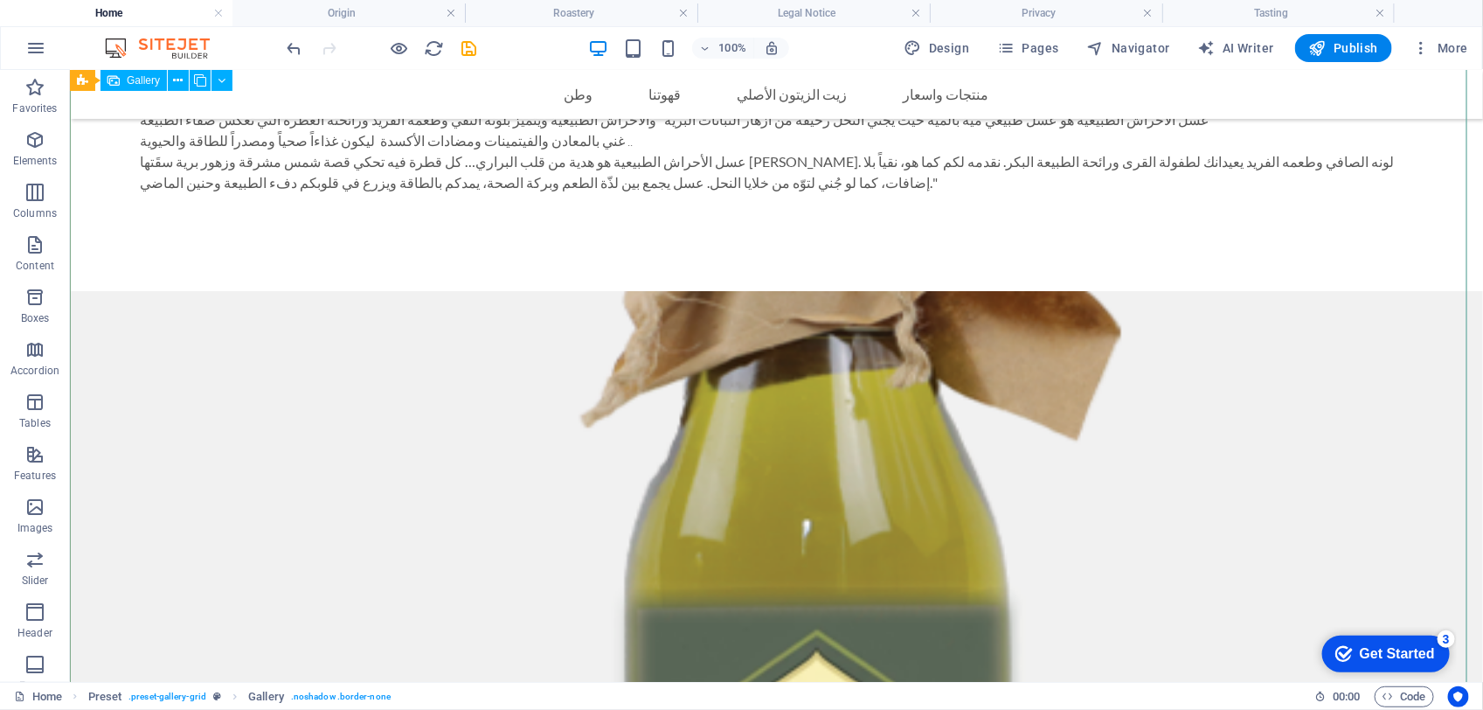
scroll to position [2361, 0]
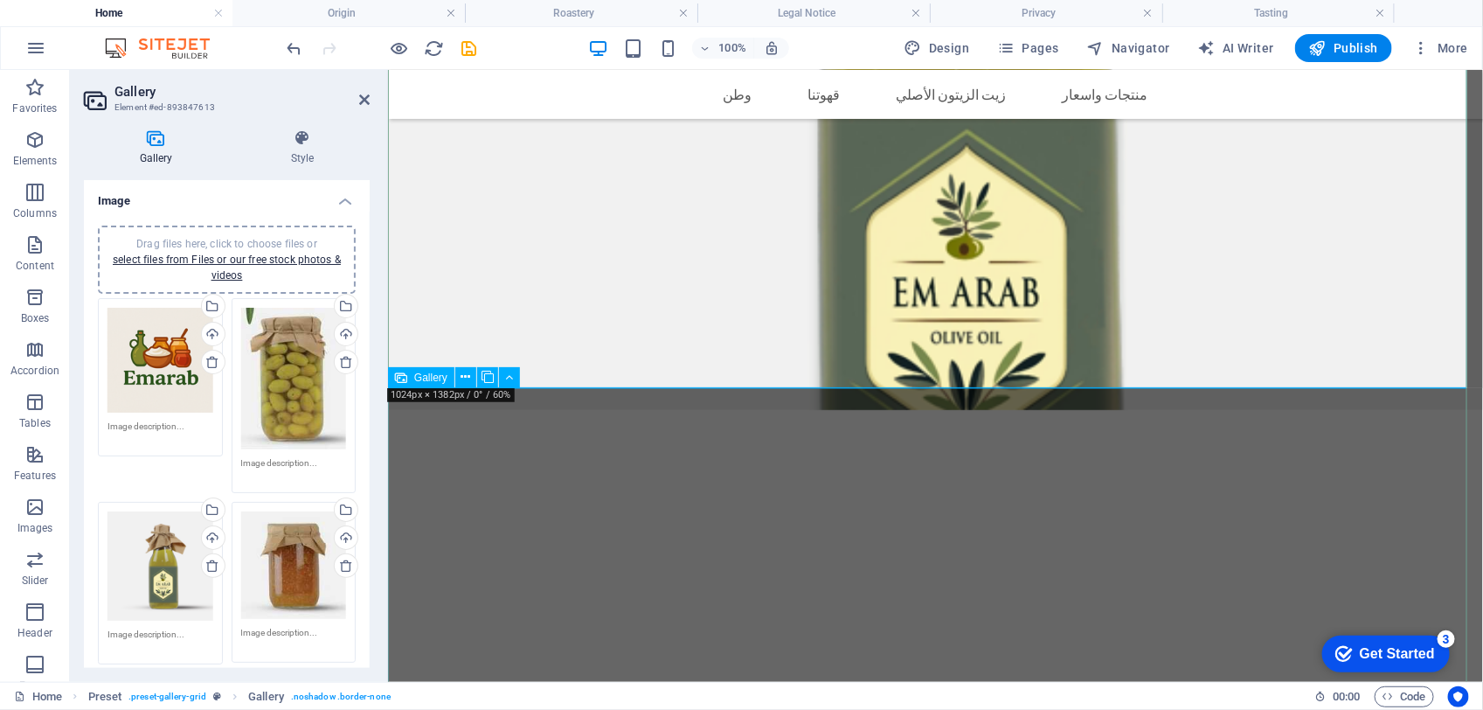
scroll to position [2965, 0]
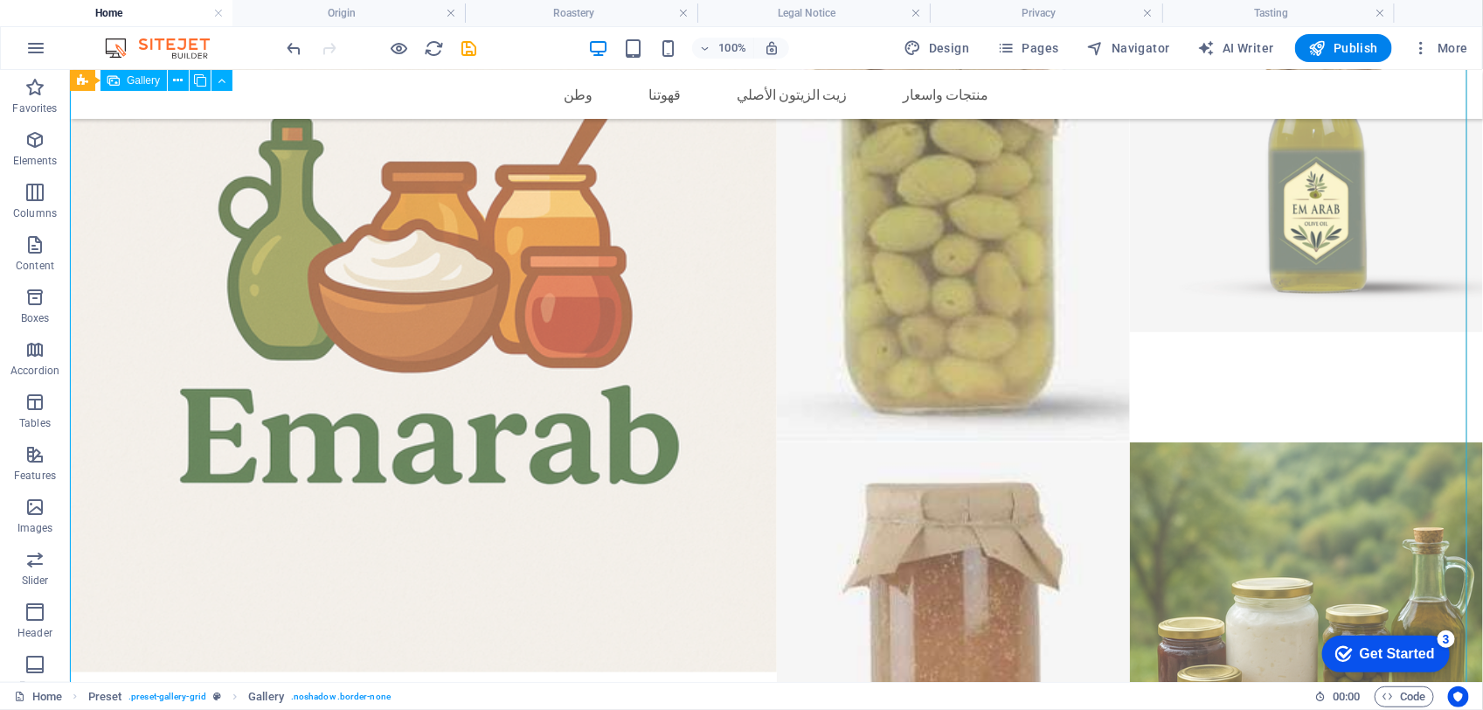
scroll to position [3686, 0]
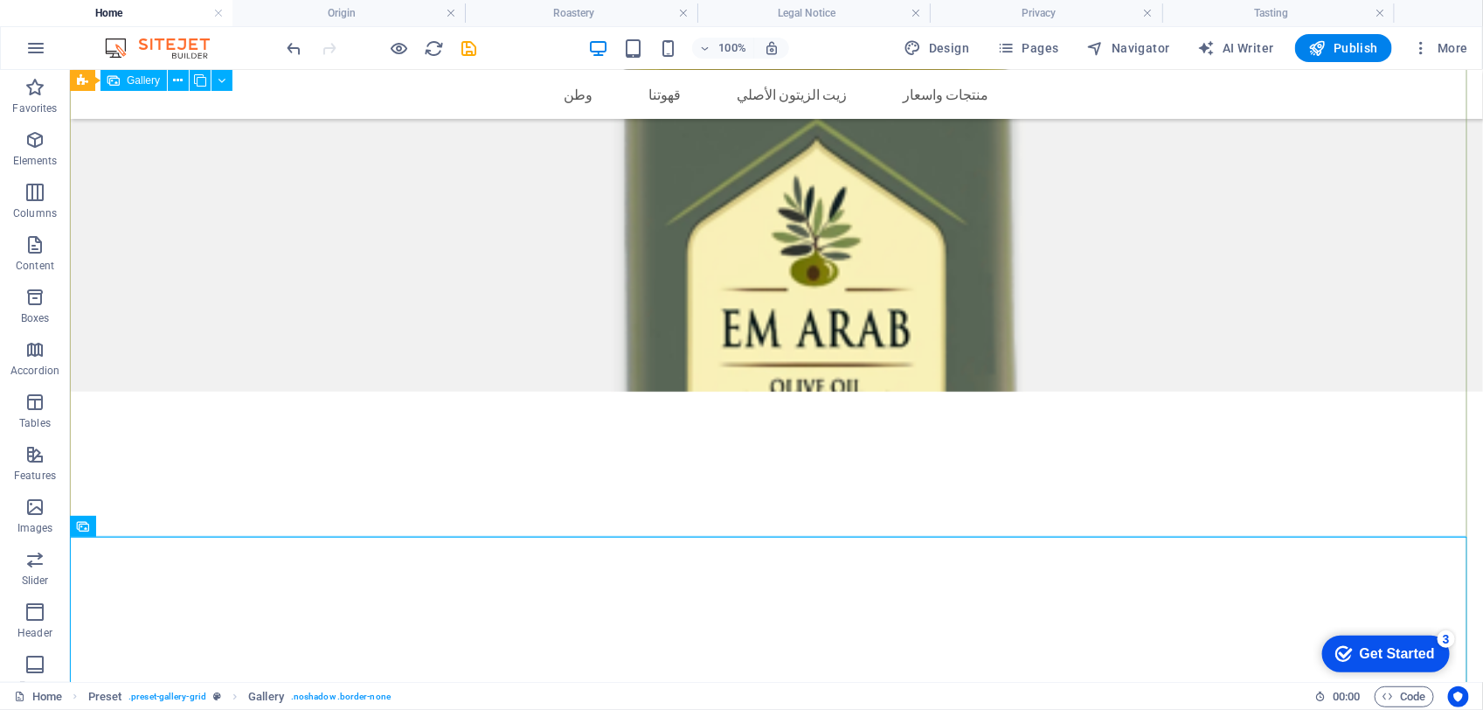
scroll to position [2703, 0]
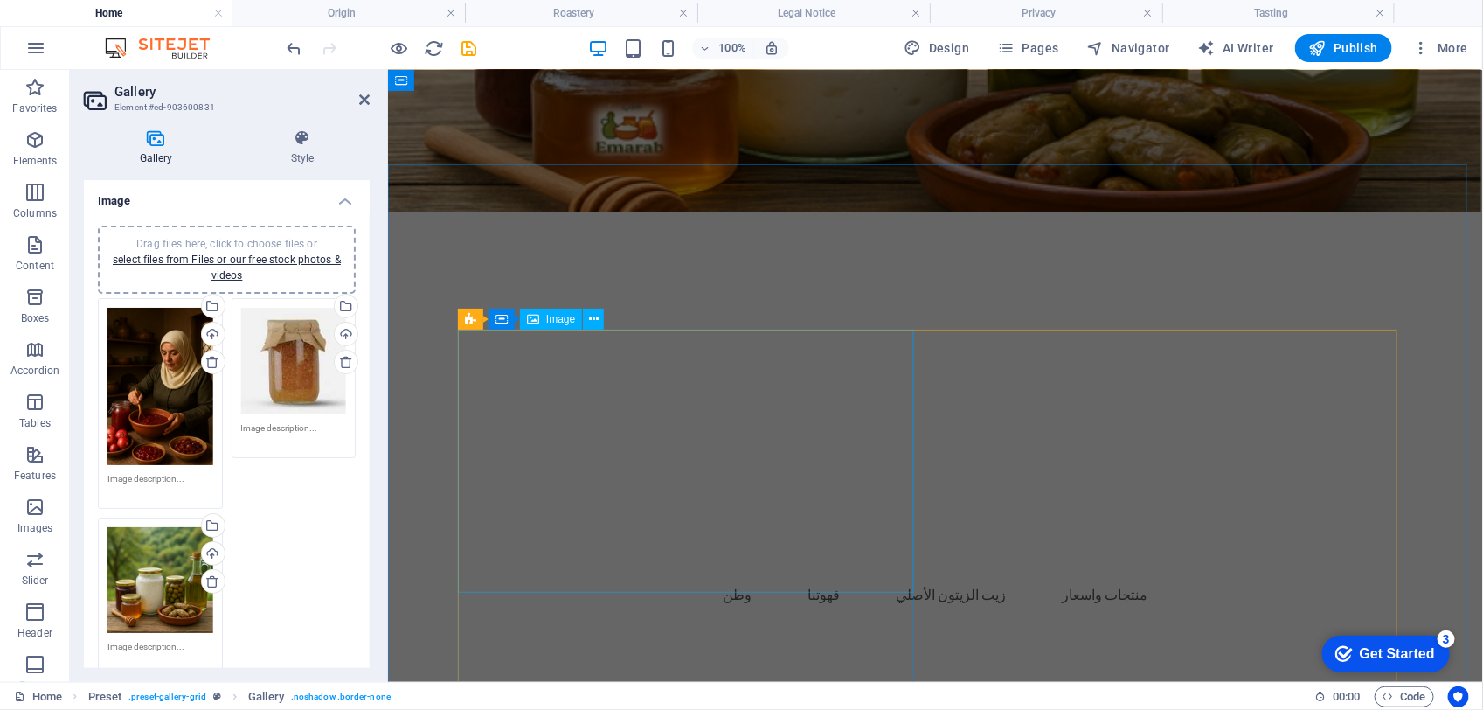
scroll to position [780, 0]
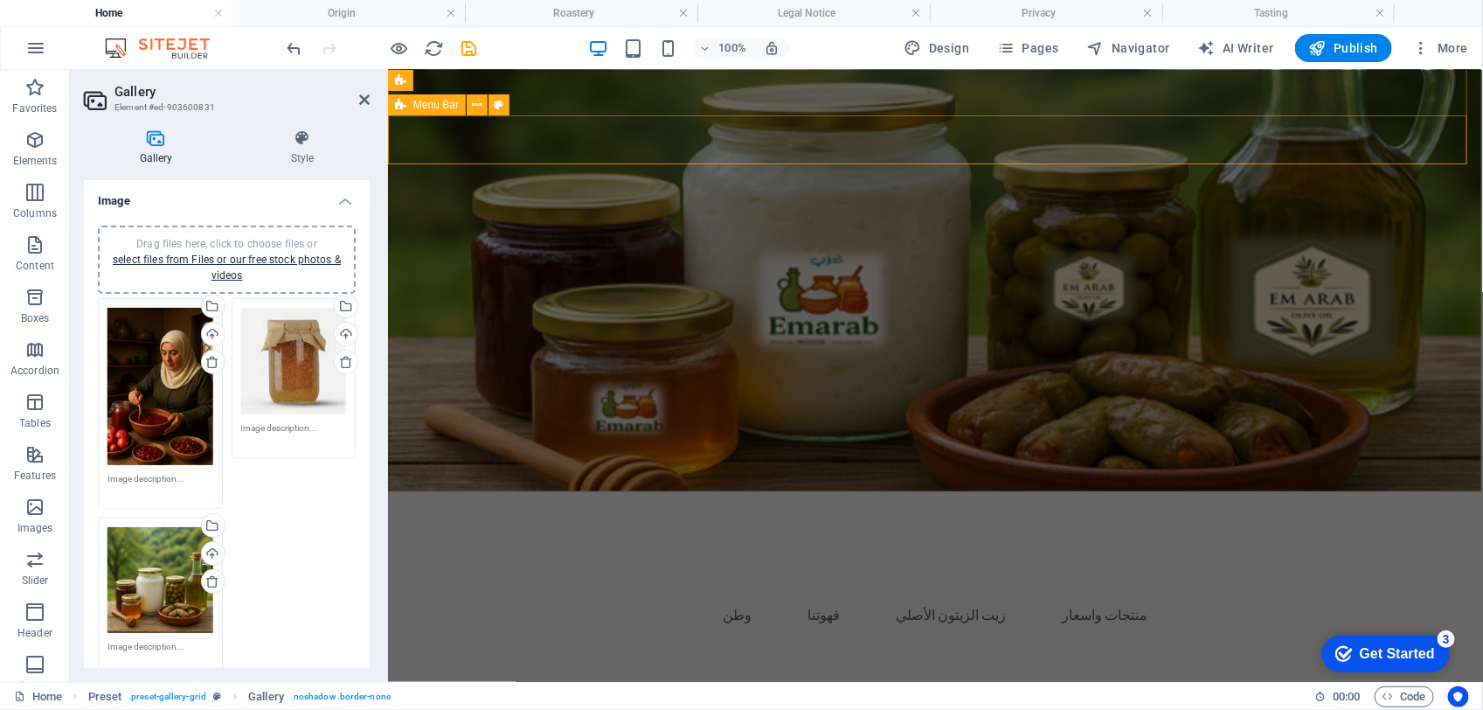
click at [1441, 589] on div "وطن قهوتنا محمصة أصل تذوق زيت الزيتون الأصلي منتجات واسعار" at bounding box center [934, 613] width 1095 height 49
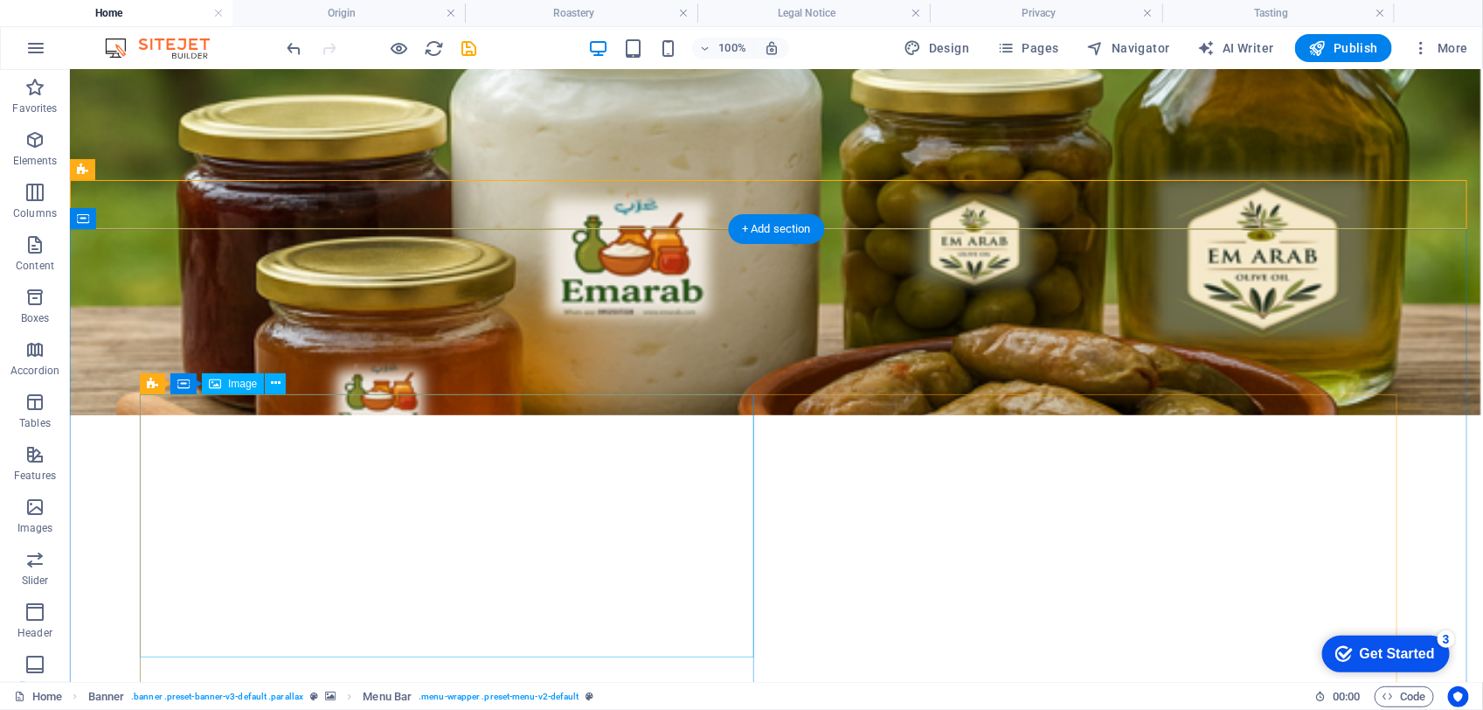
scroll to position [343, 0]
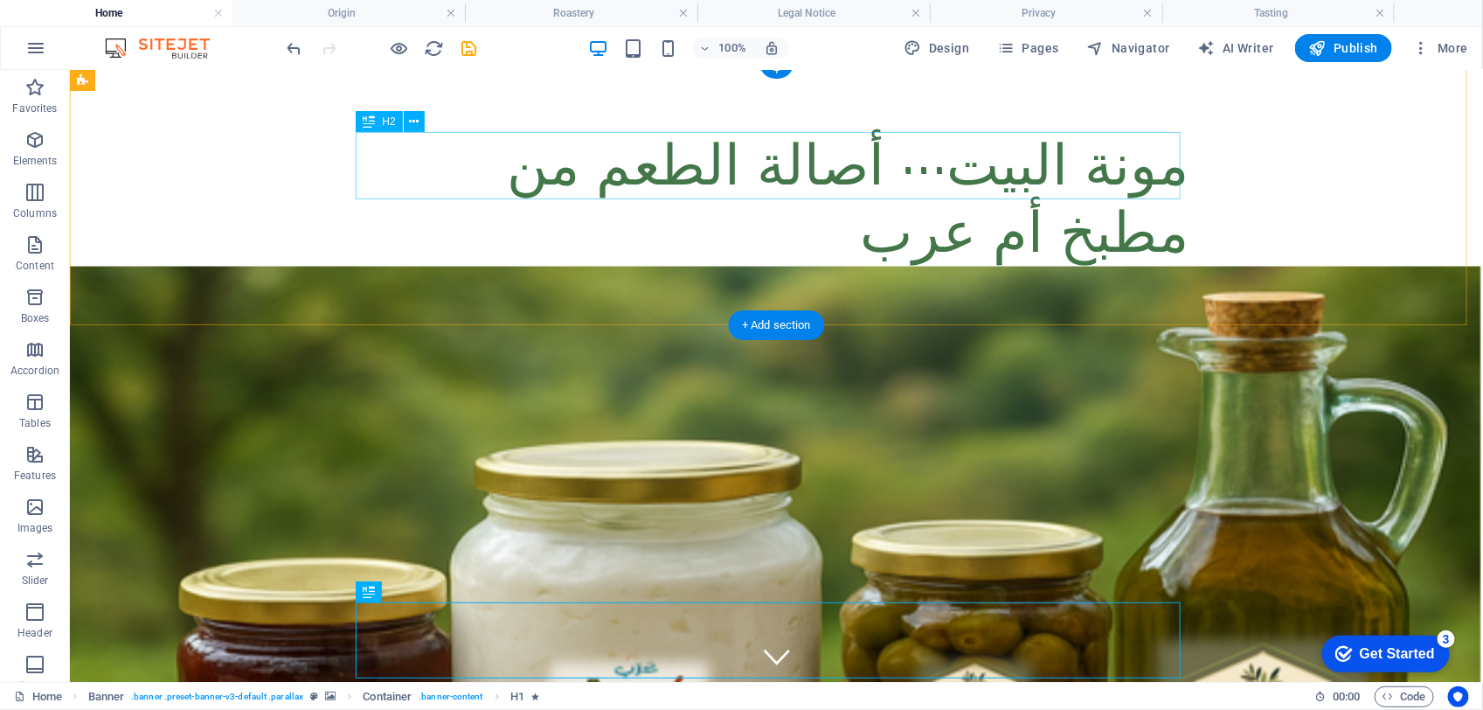
scroll to position [0, 0]
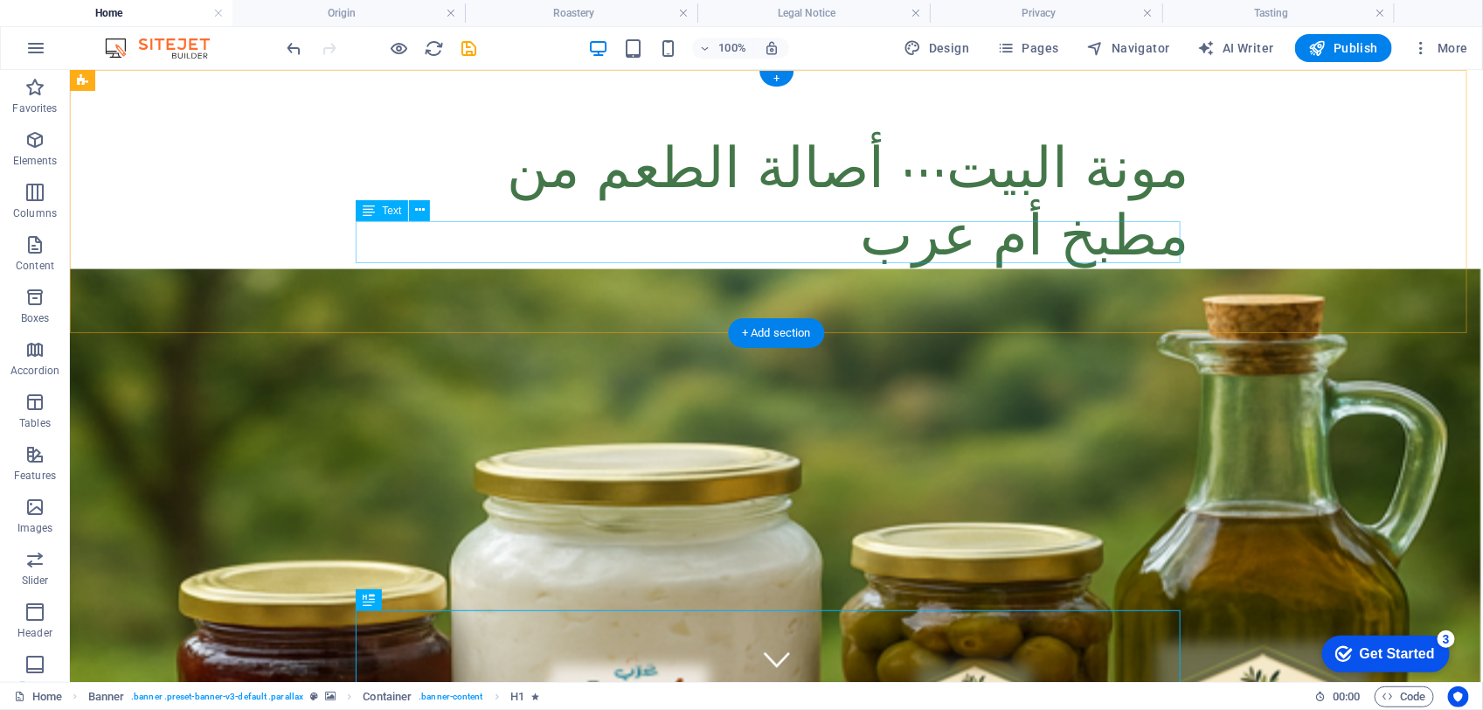
click at [809, 288] on div "المونة البيتية هي سر الضيافة والأصالة ببيوتنا… زيت الزيتون المعصور على البارد، …" at bounding box center [776, 309] width 825 height 42
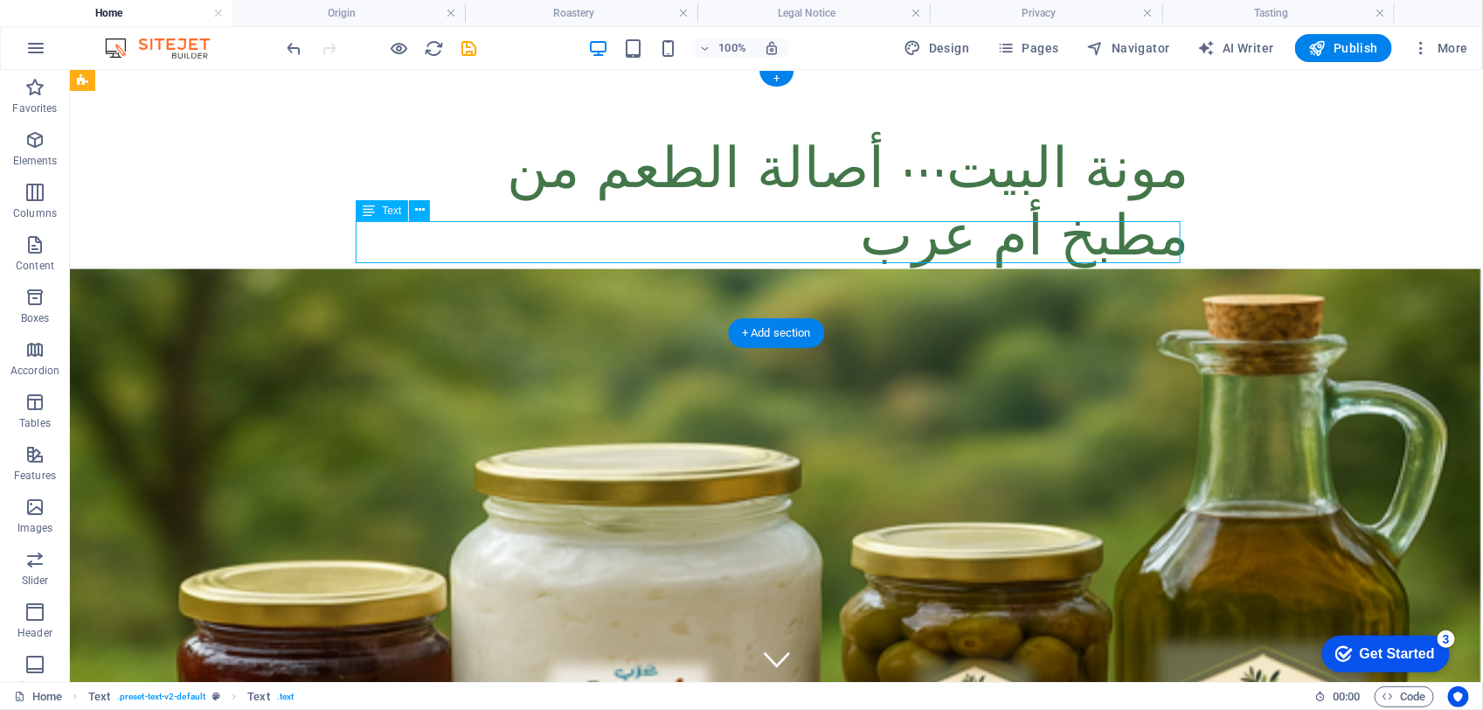
click at [809, 288] on div "المونة البيتية هي سر الضيافة والأصالة ببيوتنا… زيت الزيتون المعصور على البارد، …" at bounding box center [776, 309] width 825 height 42
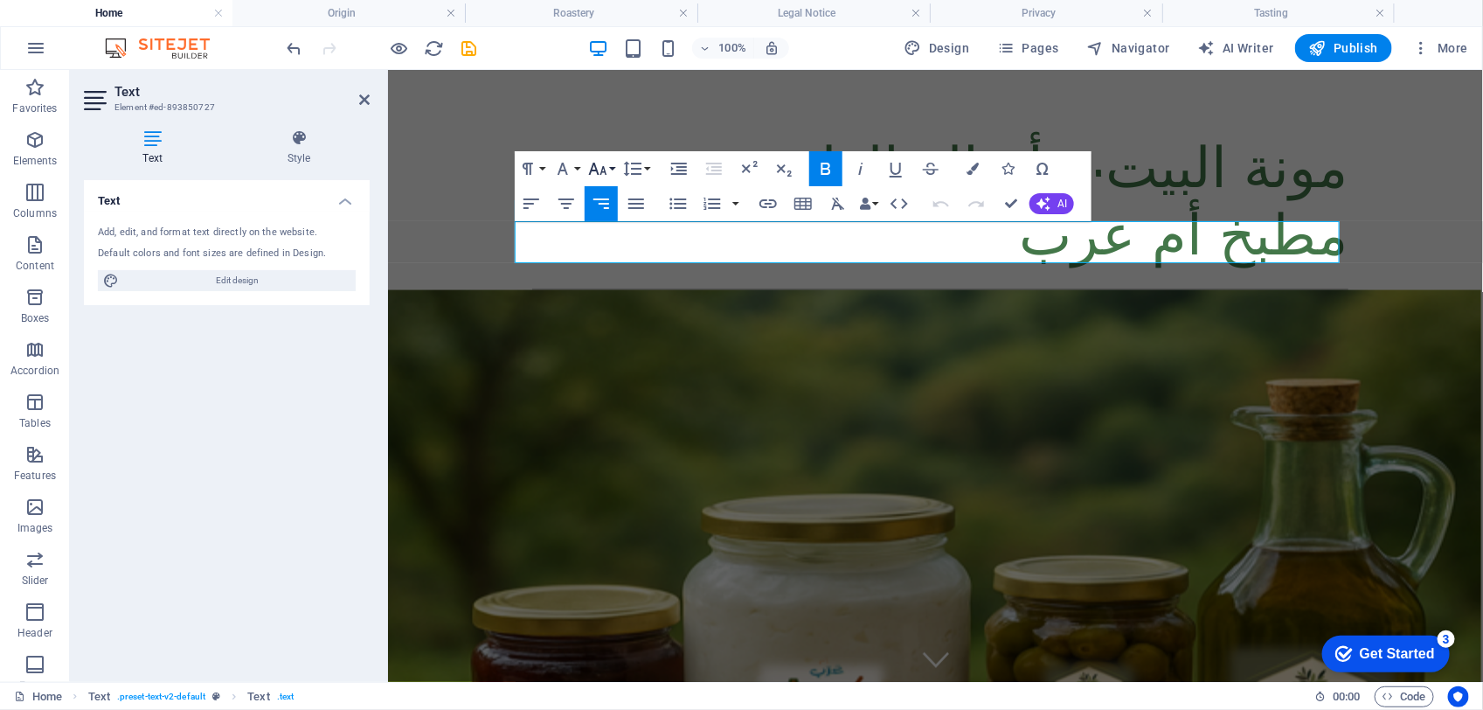
click at [600, 163] on icon "button" at bounding box center [597, 168] width 21 height 21
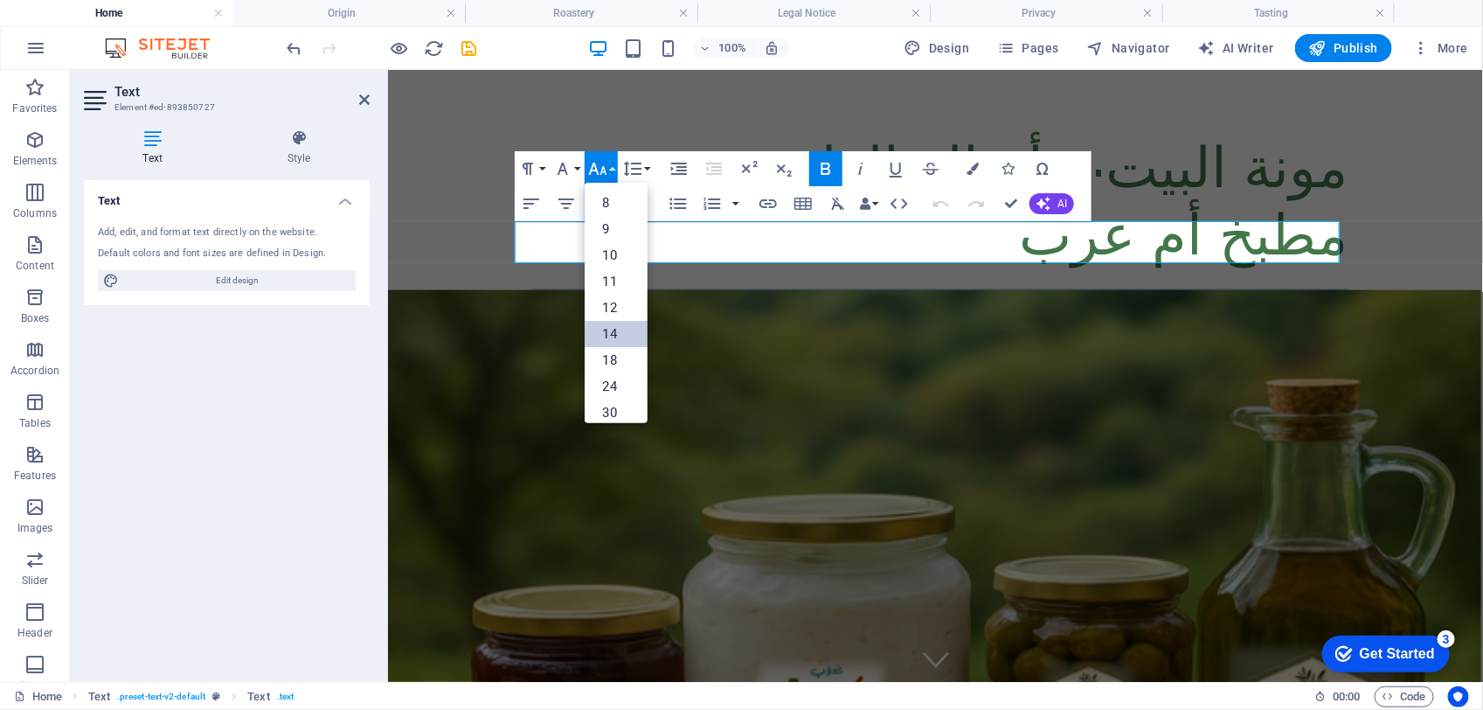
click at [607, 330] on link "14" at bounding box center [616, 334] width 63 height 26
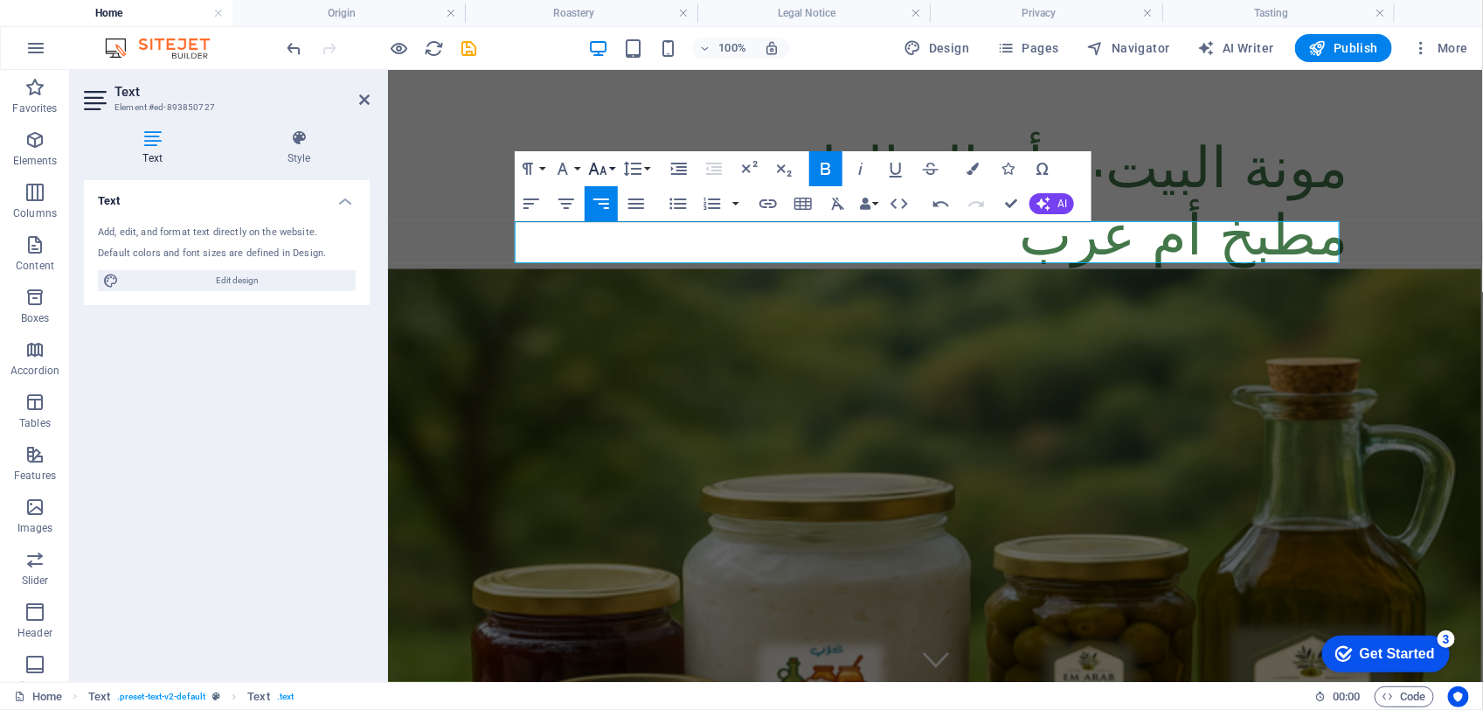
click at [606, 164] on icon "button" at bounding box center [597, 168] width 21 height 21
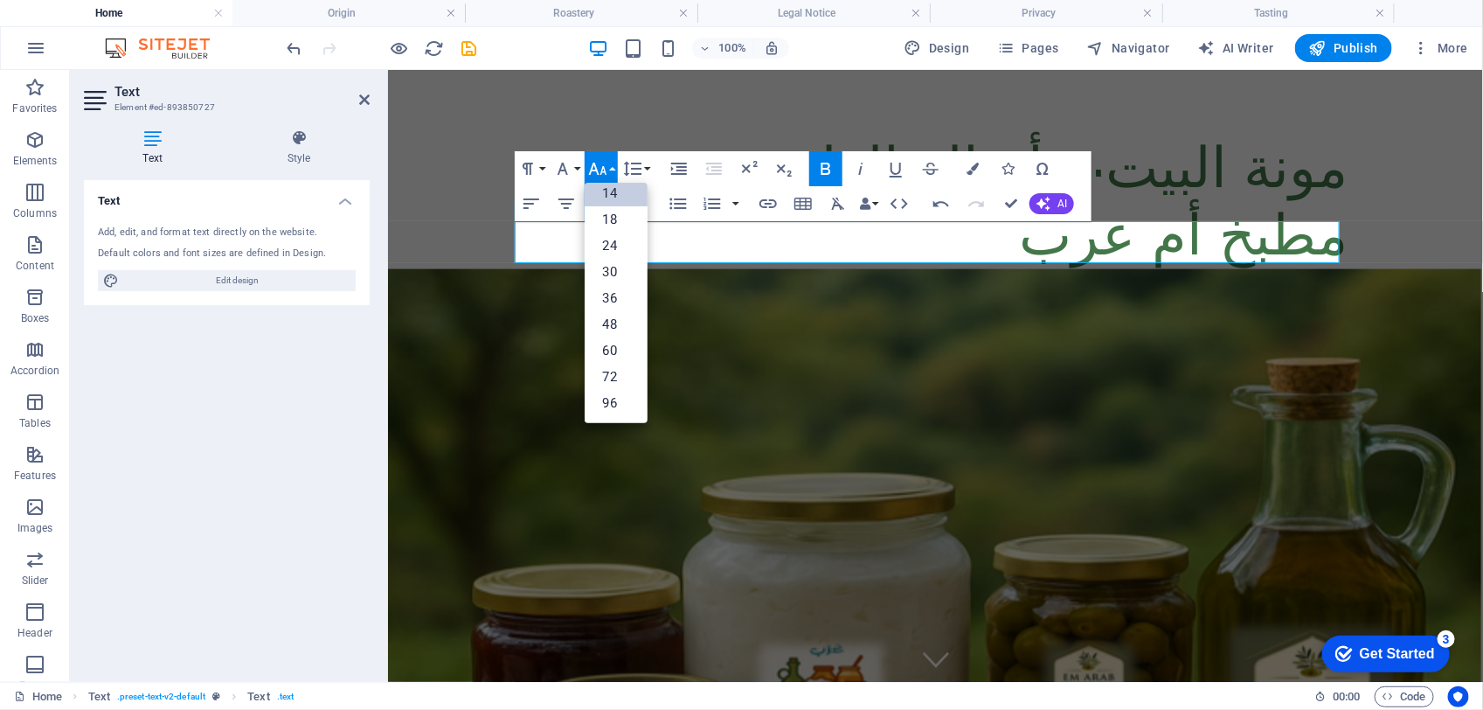
scroll to position [141, 0]
click at [601, 325] on link "48" at bounding box center [616, 324] width 63 height 26
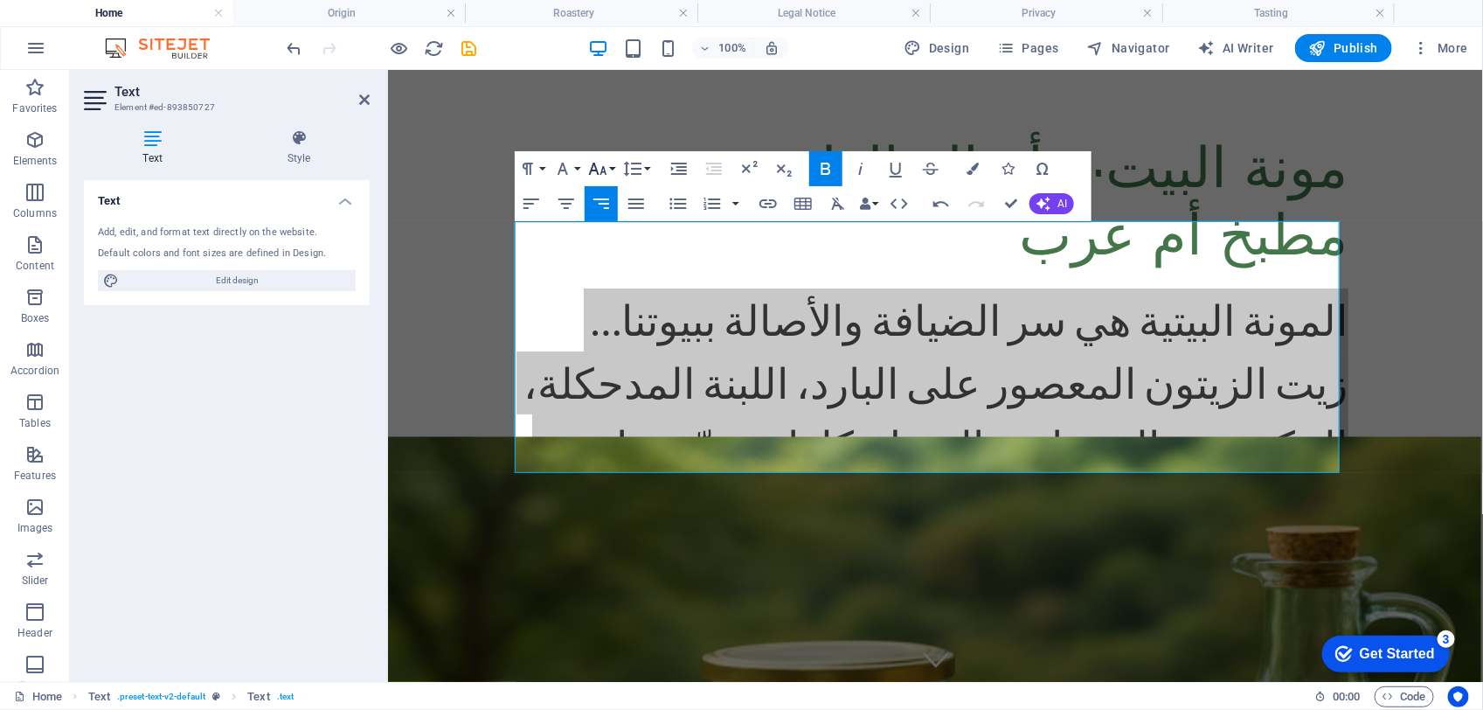
click at [605, 164] on icon "button" at bounding box center [597, 168] width 21 height 21
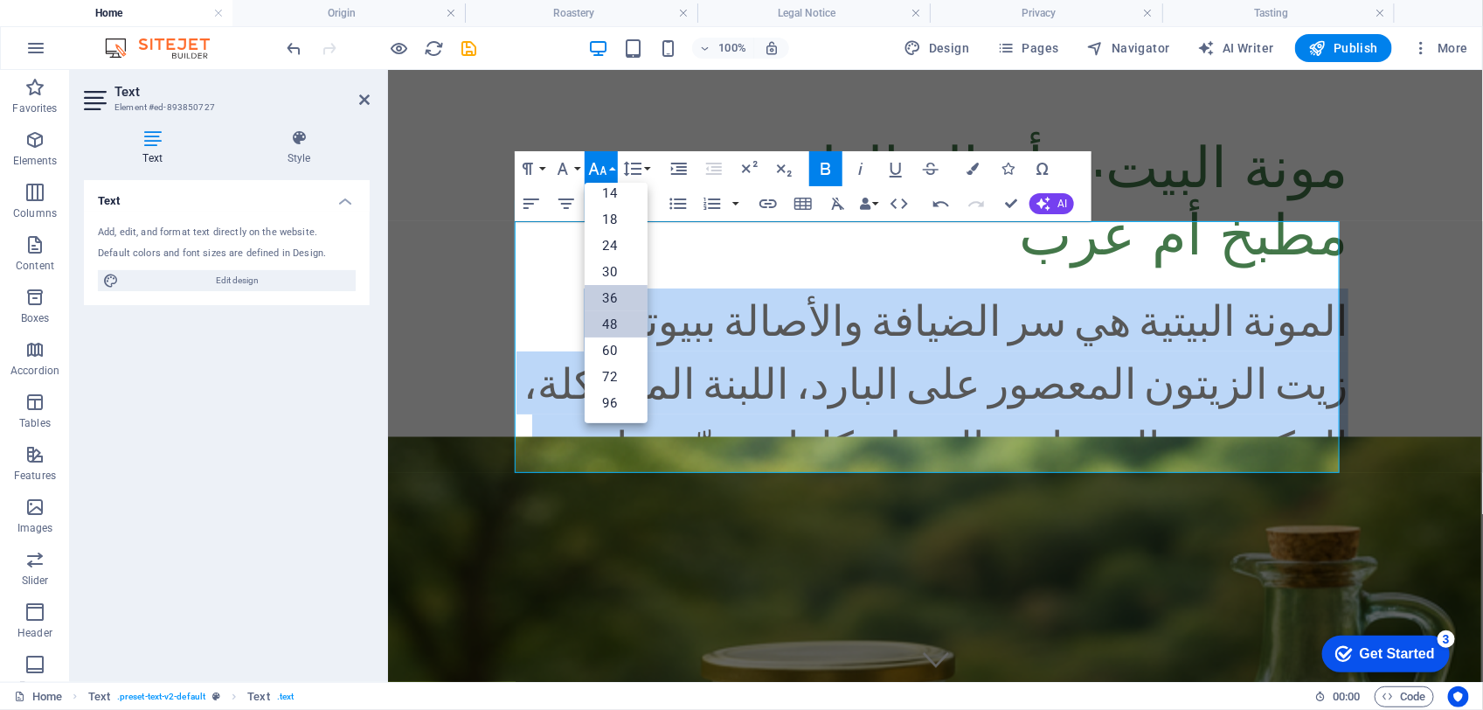
click at [612, 302] on link "36" at bounding box center [616, 298] width 63 height 26
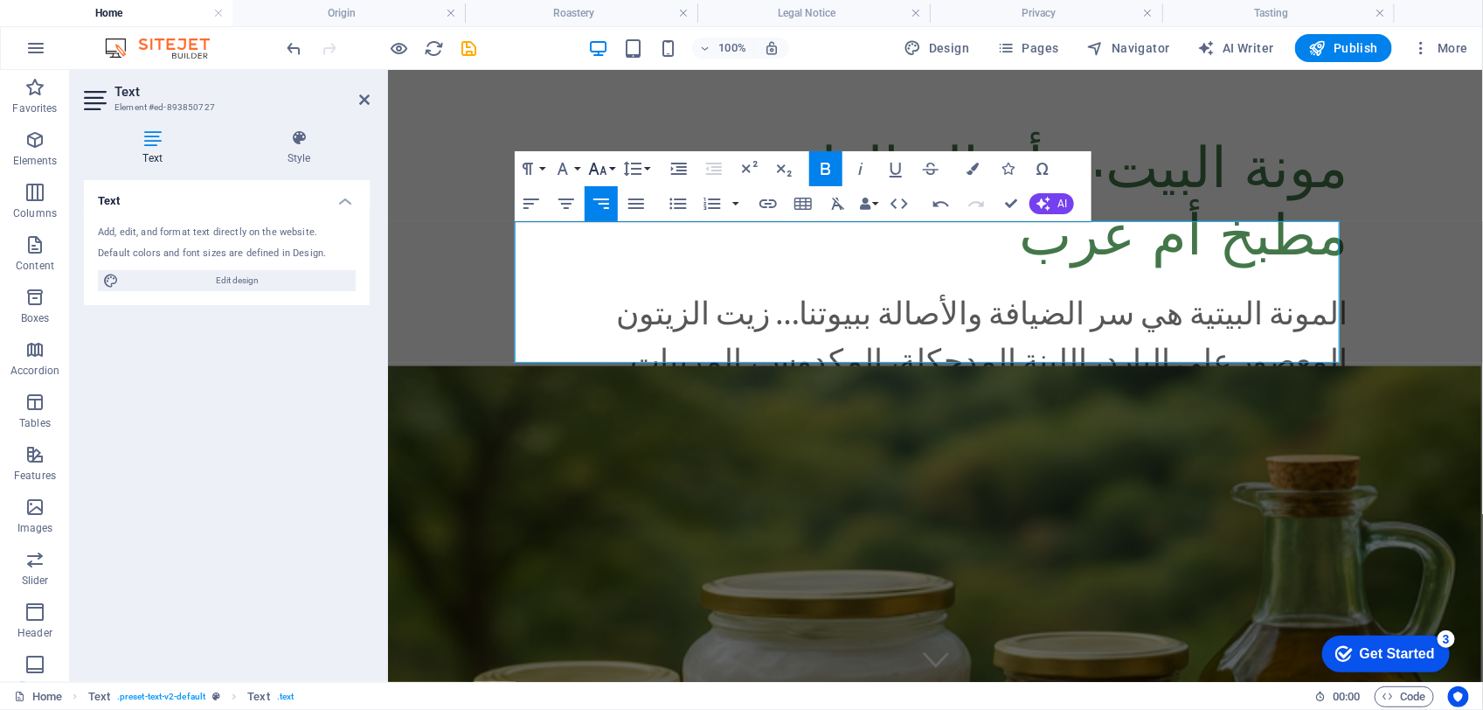
click at [609, 164] on button "Font Size" at bounding box center [601, 168] width 33 height 35
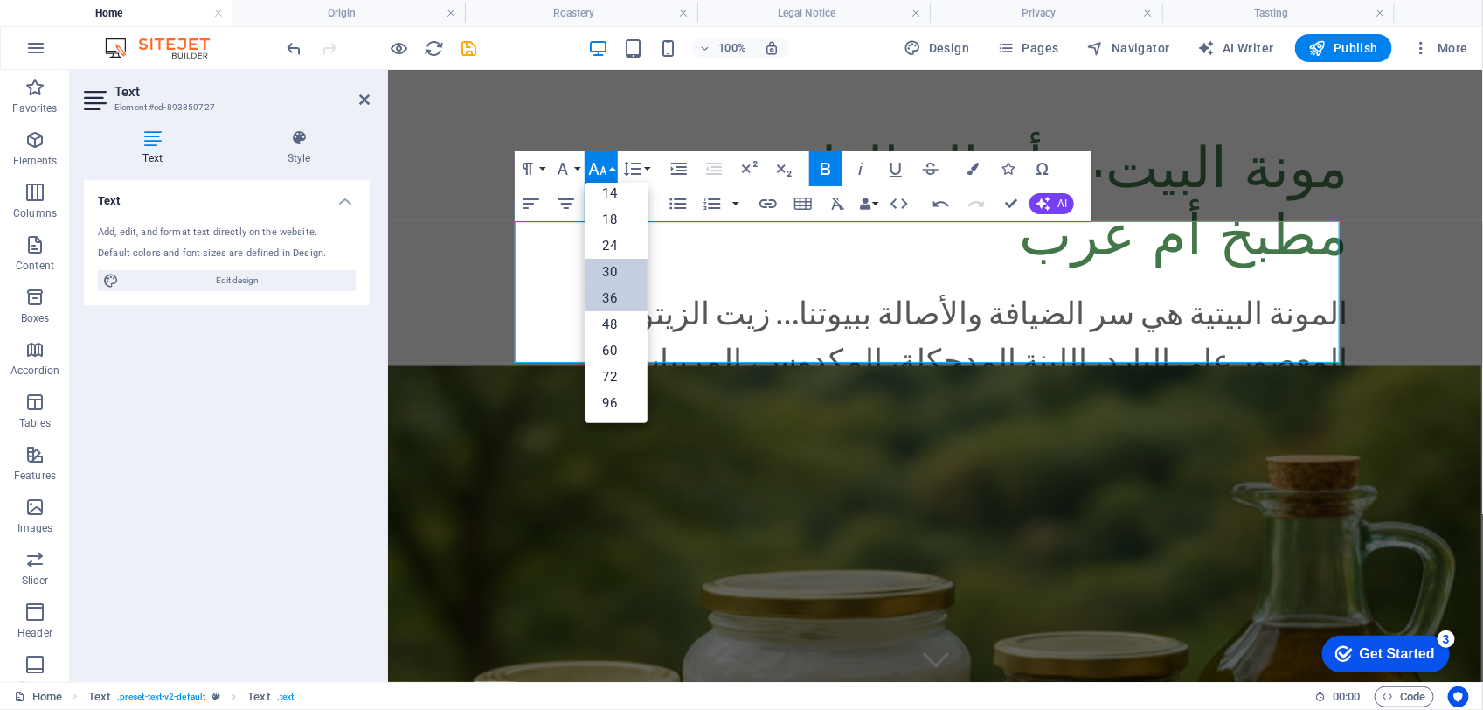
click at [609, 264] on link "30" at bounding box center [616, 272] width 63 height 26
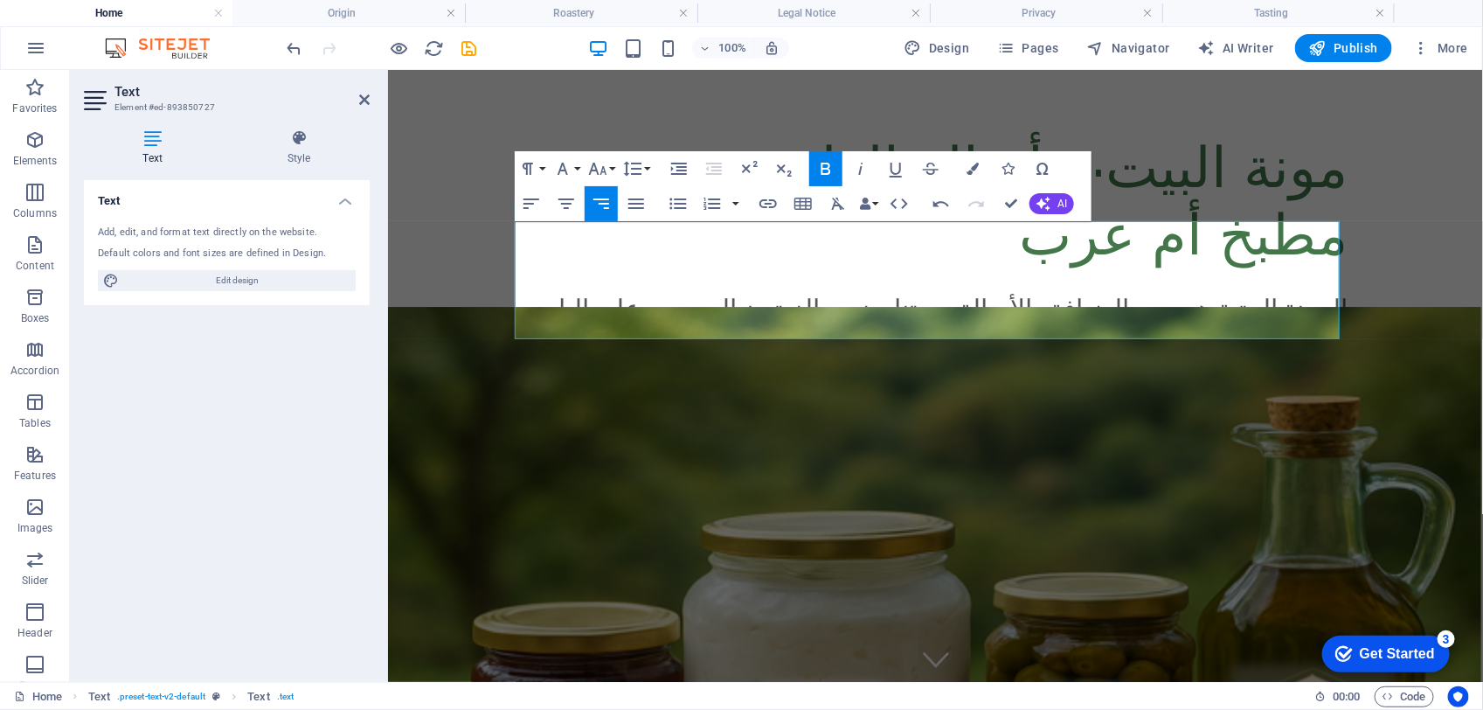
click at [311, 365] on div "Text Add, edit, and format text directly on the website. Default colors and fon…" at bounding box center [227, 424] width 286 height 488
click at [307, 307] on div "Text Add, edit, and format text directly on the website. Default colors and fon…" at bounding box center [227, 424] width 286 height 488
click at [359, 101] on icon at bounding box center [364, 100] width 10 height 14
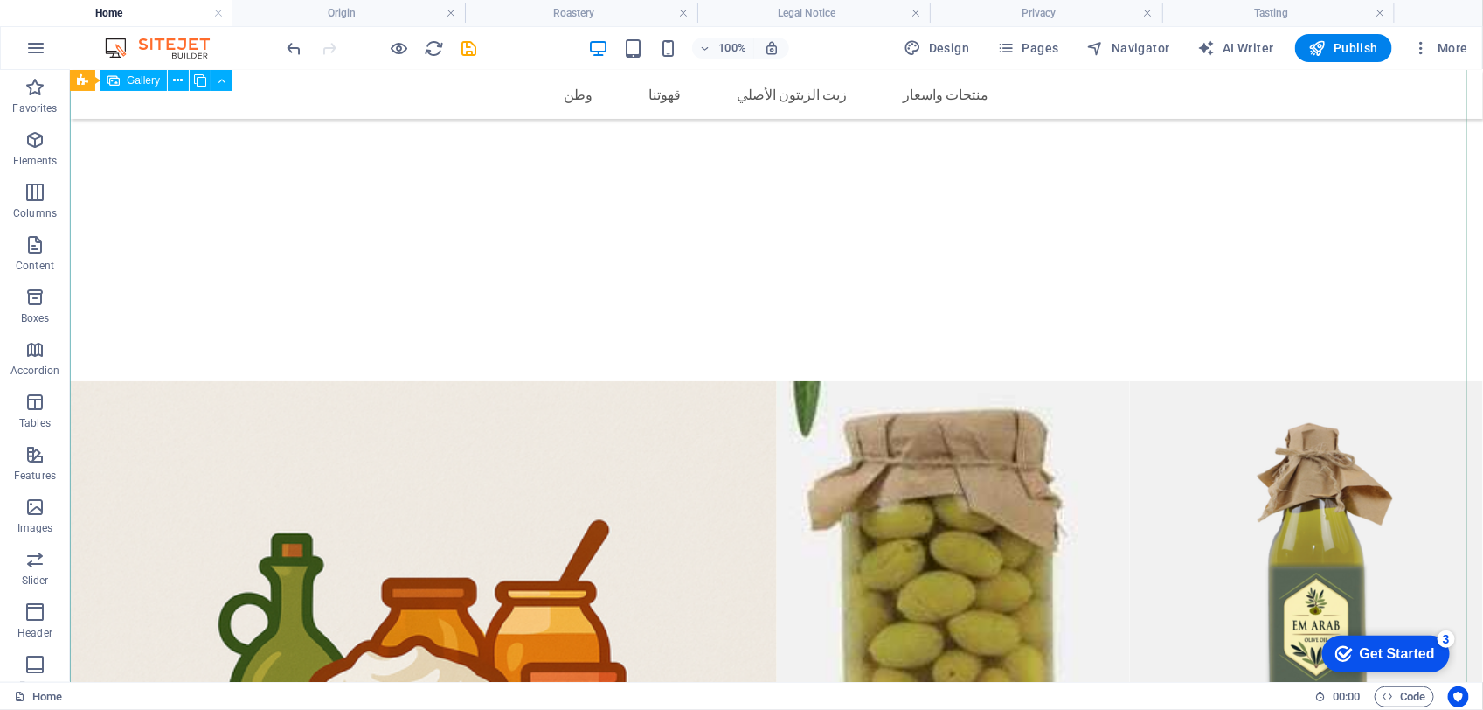
scroll to position [3326, 0]
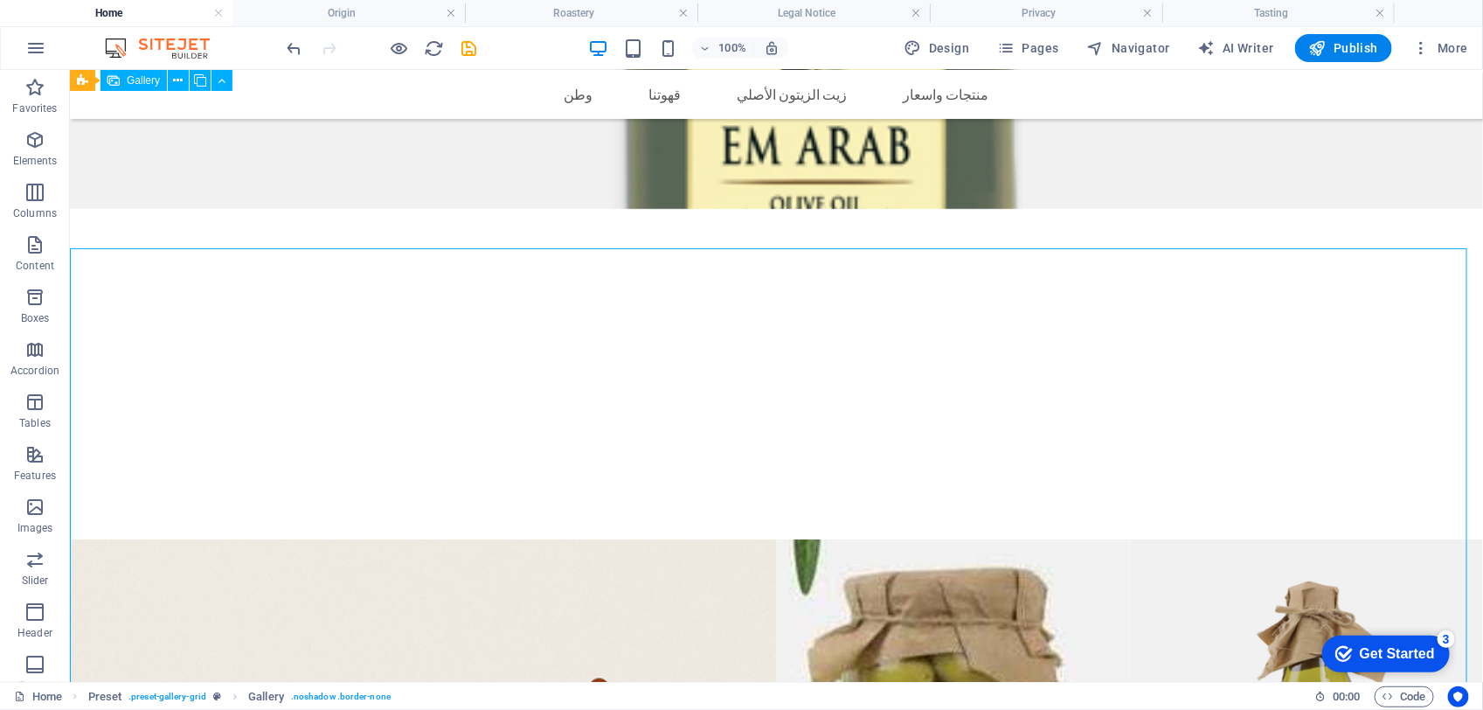
scroll to position [3108, 0]
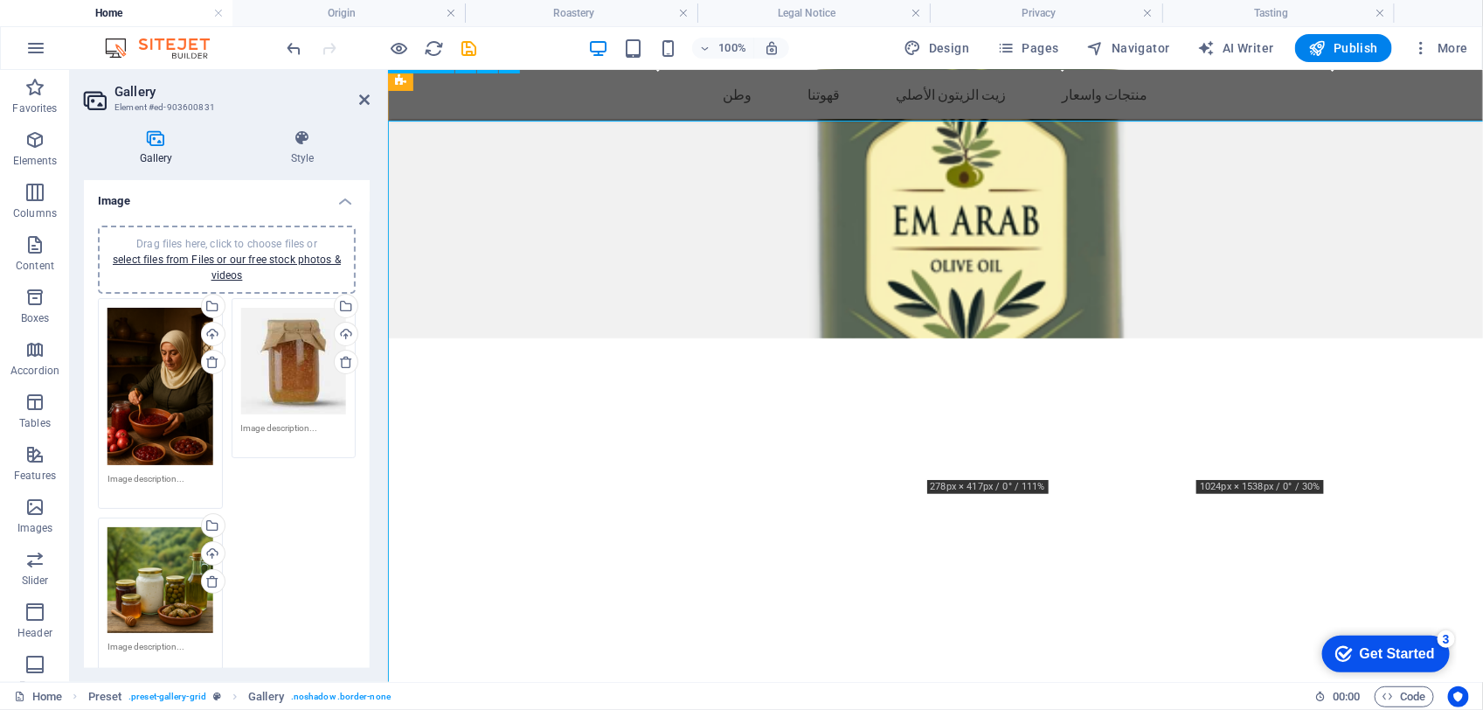
scroll to position [3275, 0]
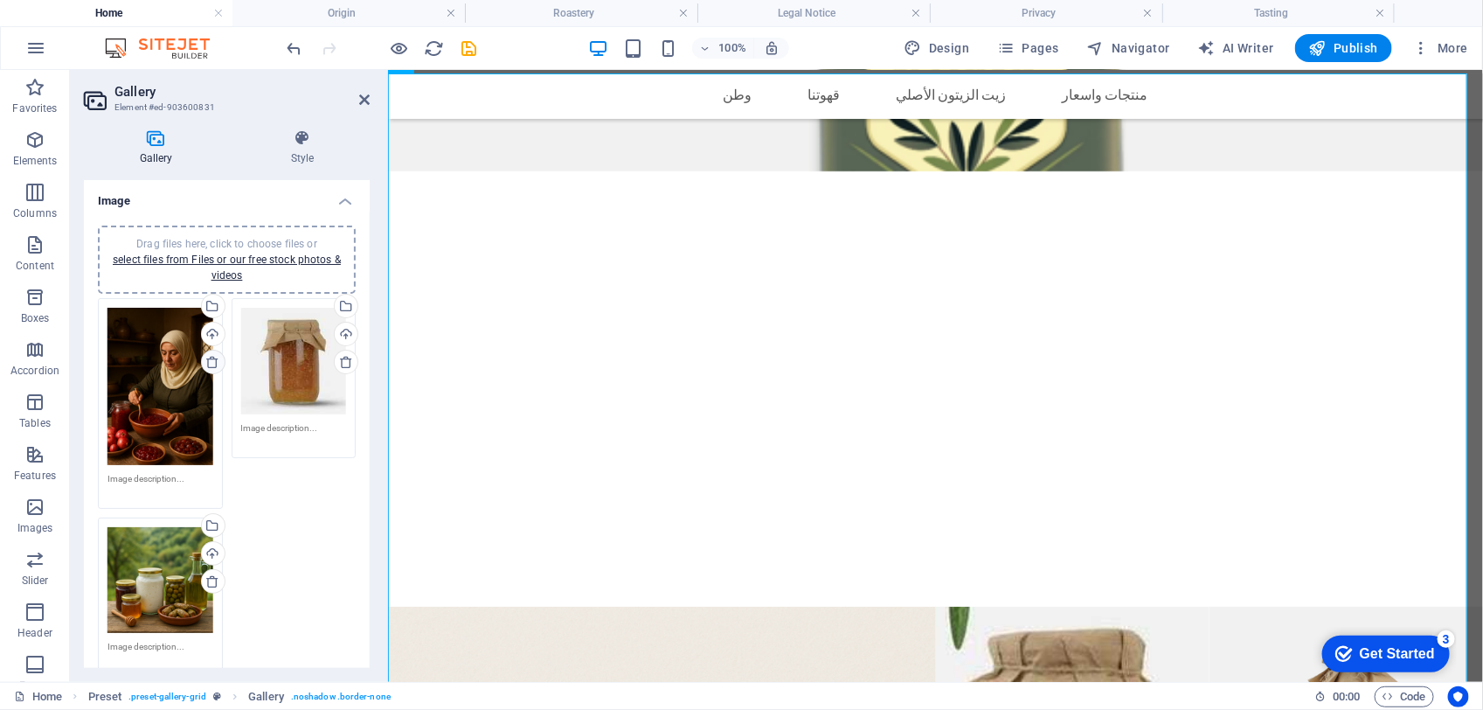
click at [208, 355] on icon at bounding box center [212, 362] width 14 height 14
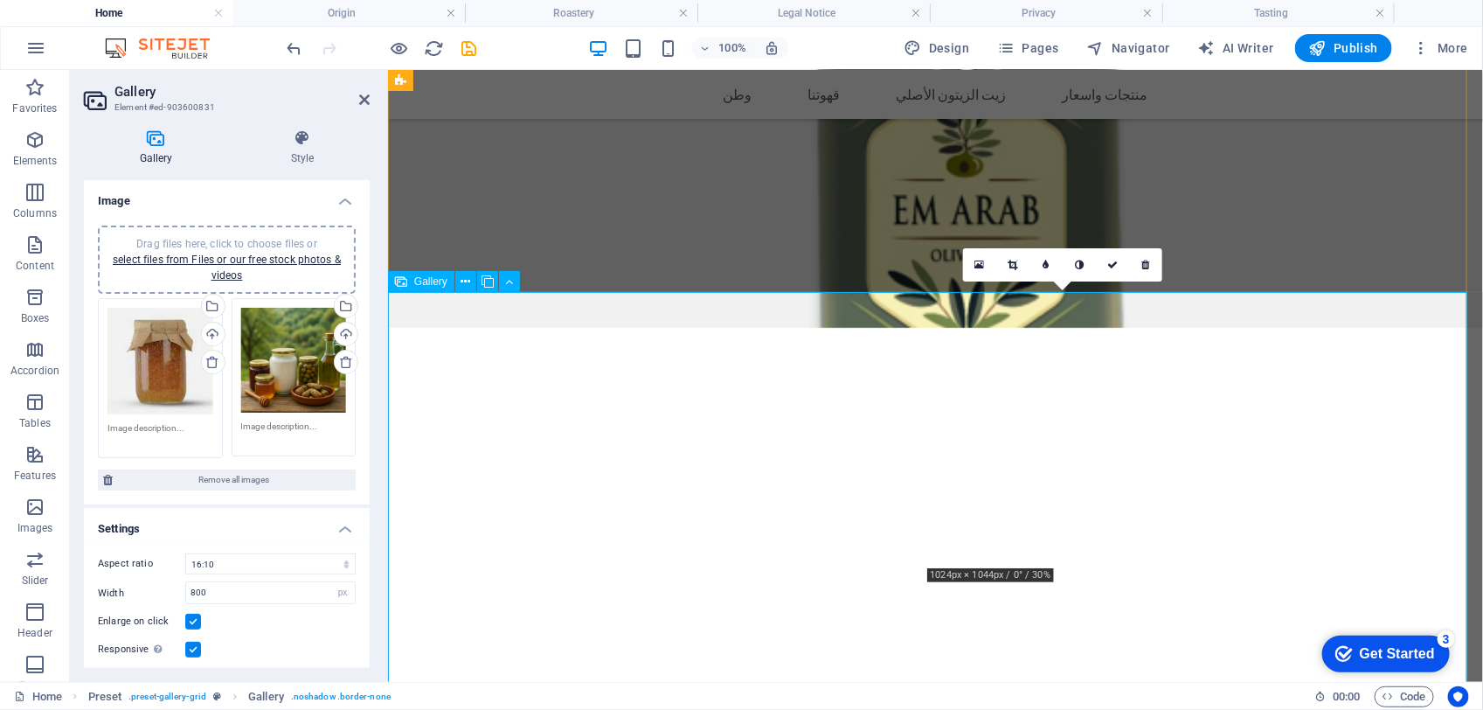
scroll to position [3218, 0]
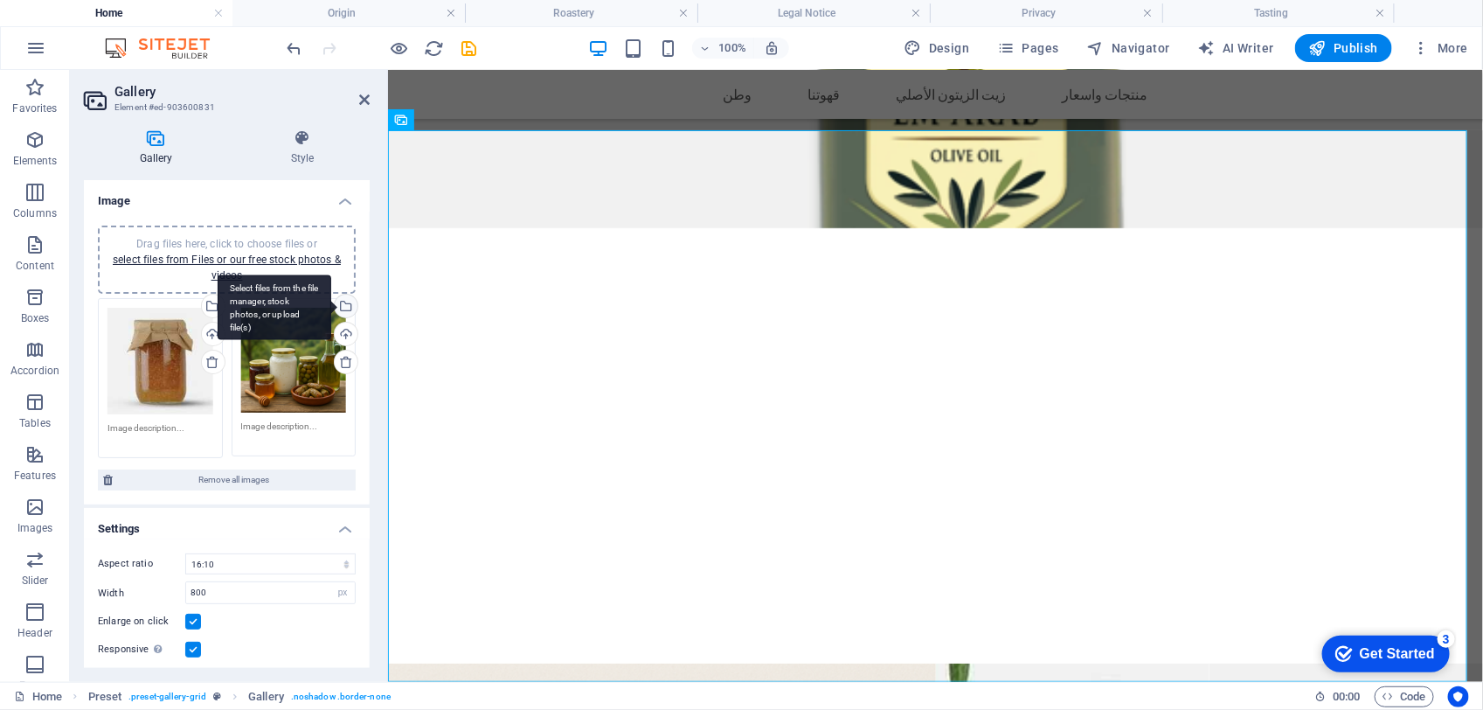
click at [342, 308] on div "Select files from the file manager, stock photos, or upload file(s)" at bounding box center [344, 308] width 26 height 26
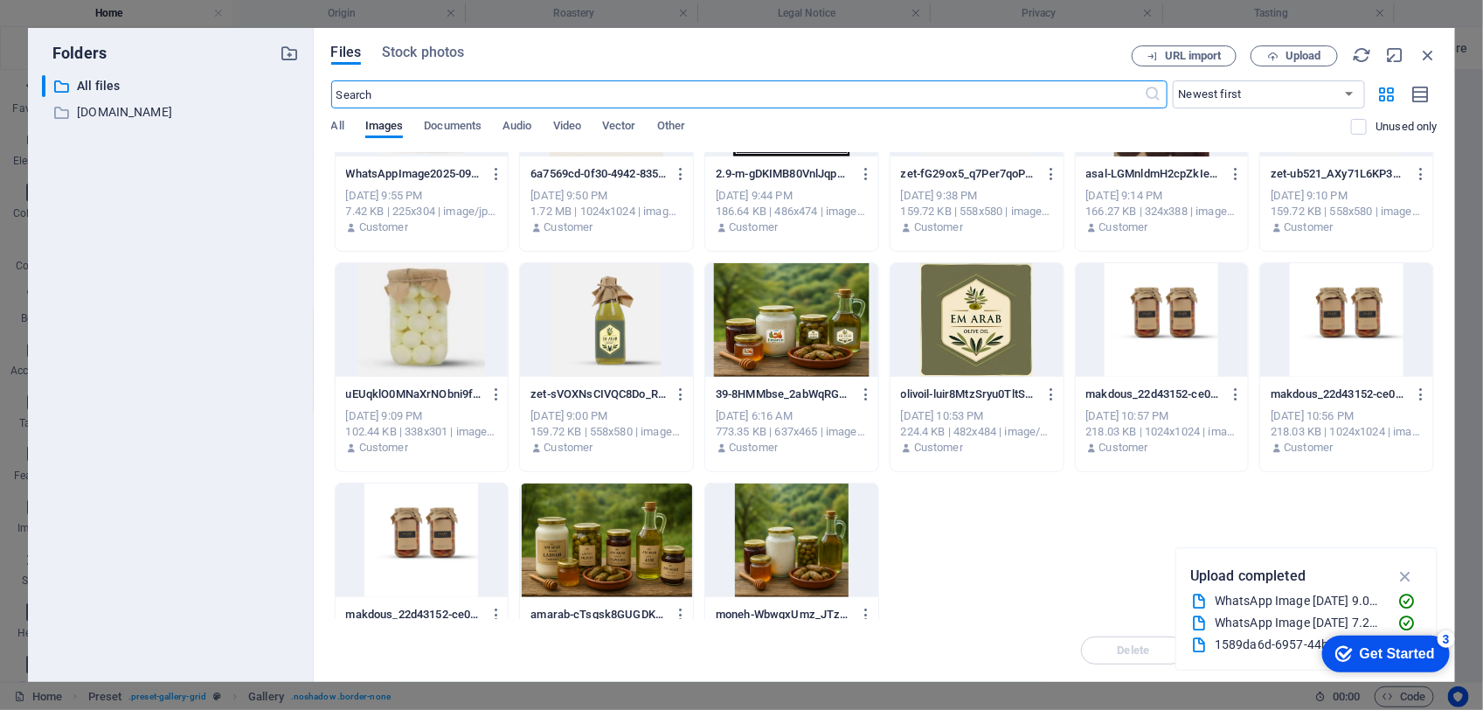
scroll to position [403, 0]
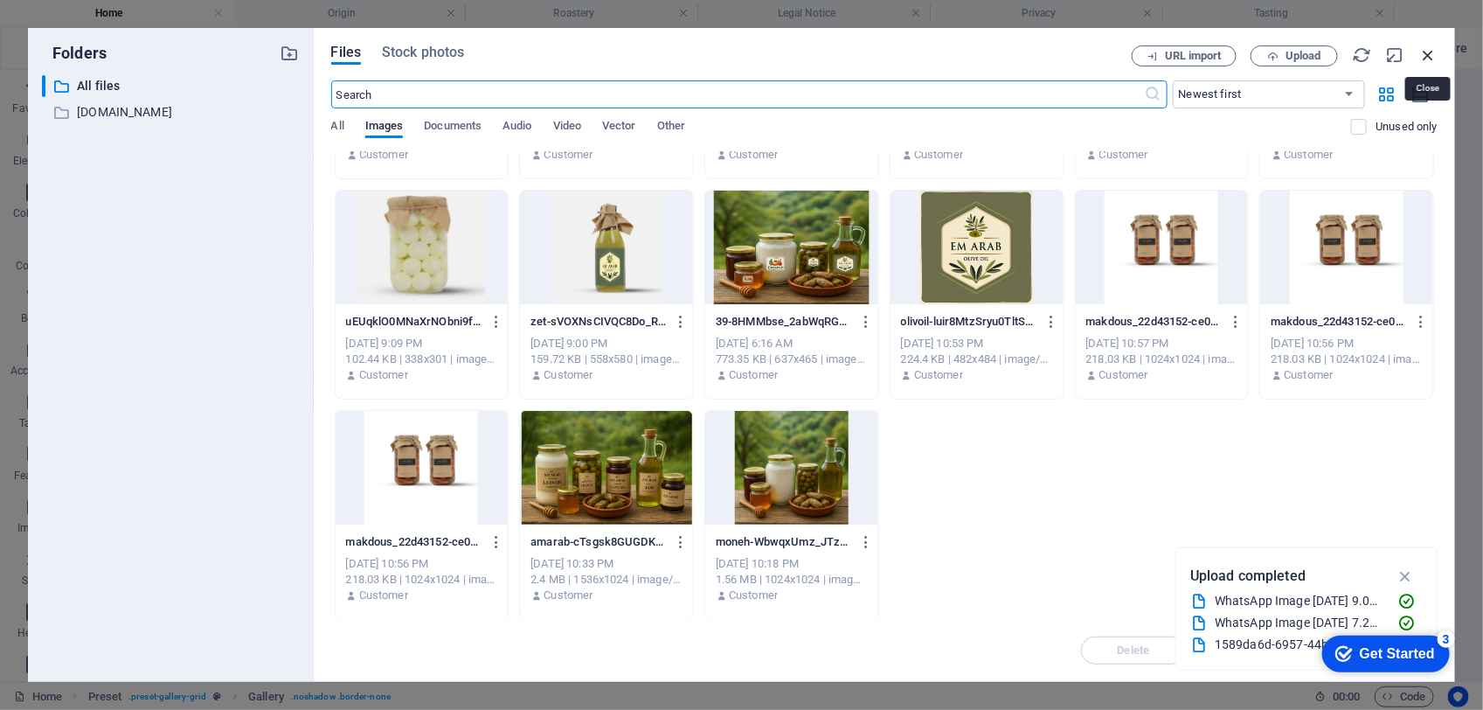
click at [1431, 51] on icon "button" at bounding box center [1427, 54] width 19 height 19
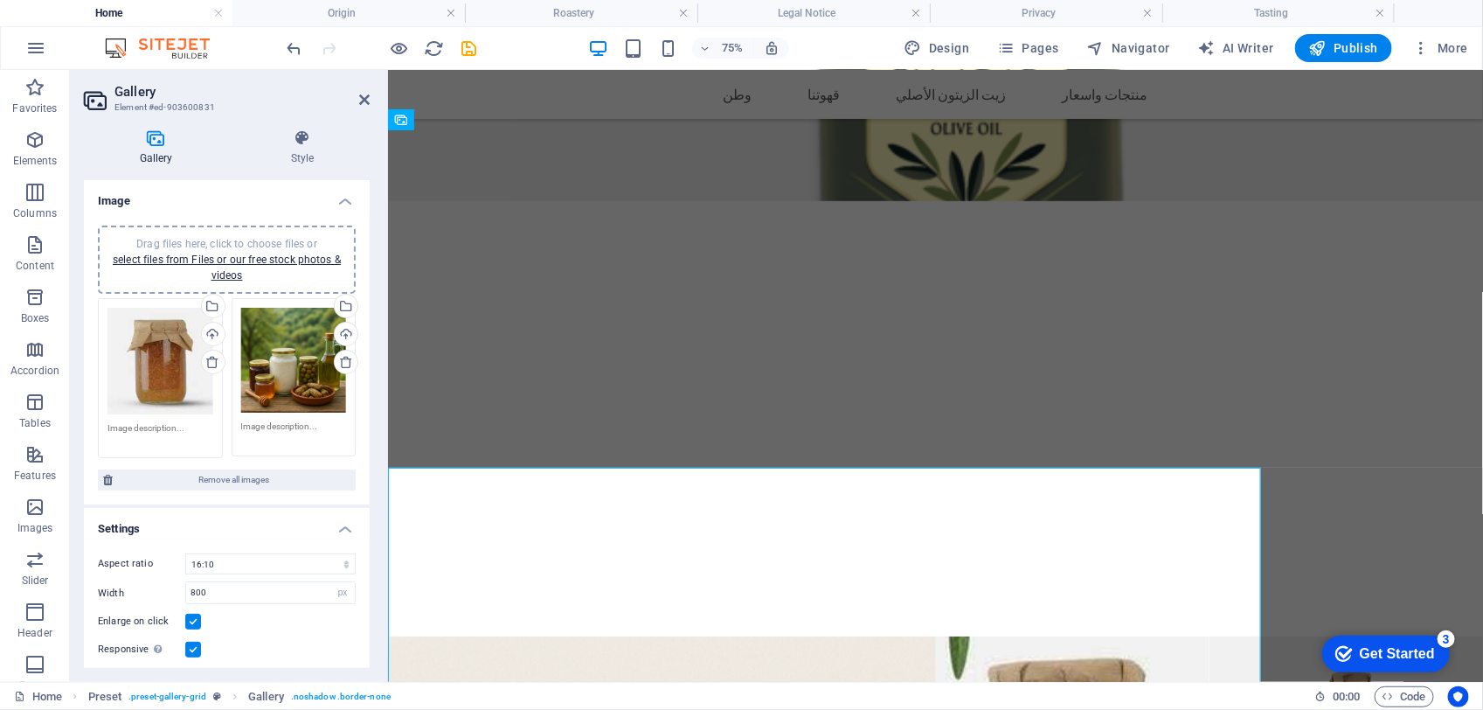
scroll to position [3218, 0]
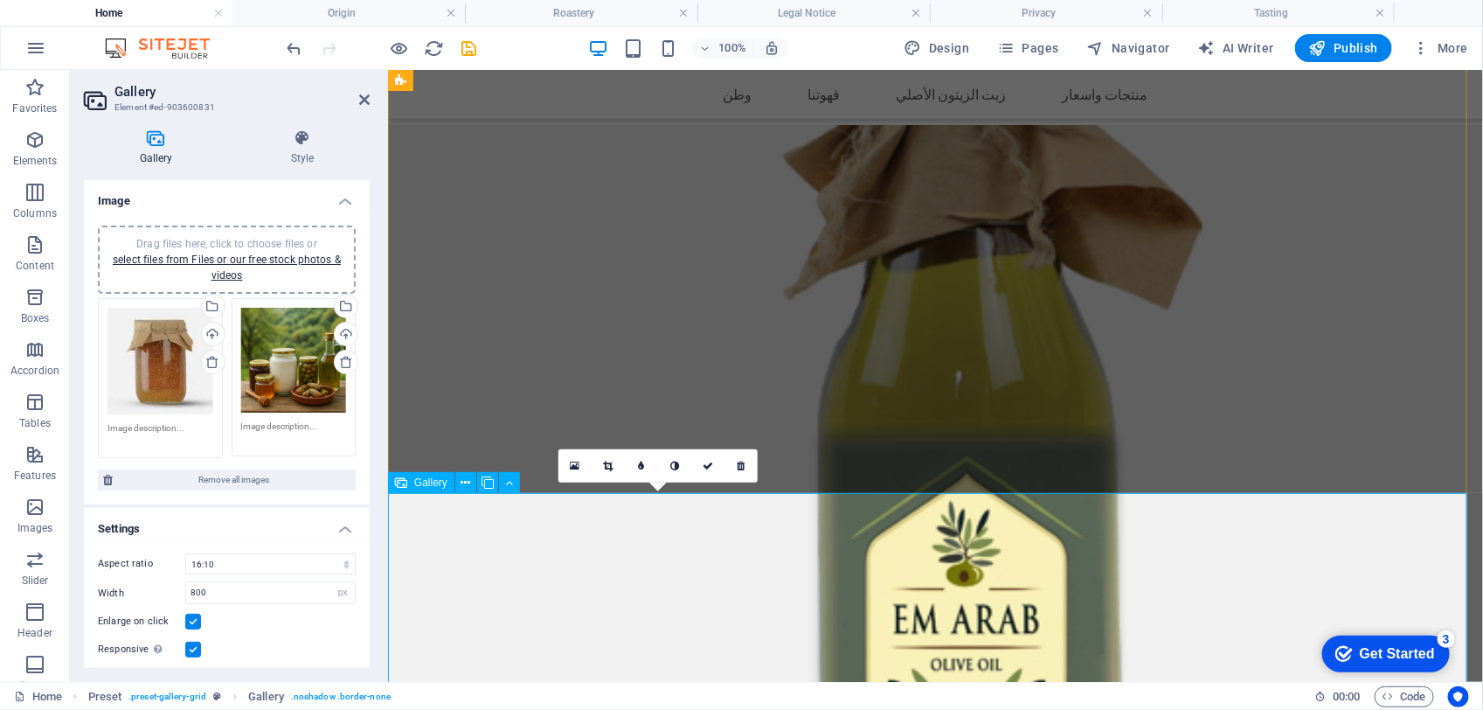
scroll to position [2563, 0]
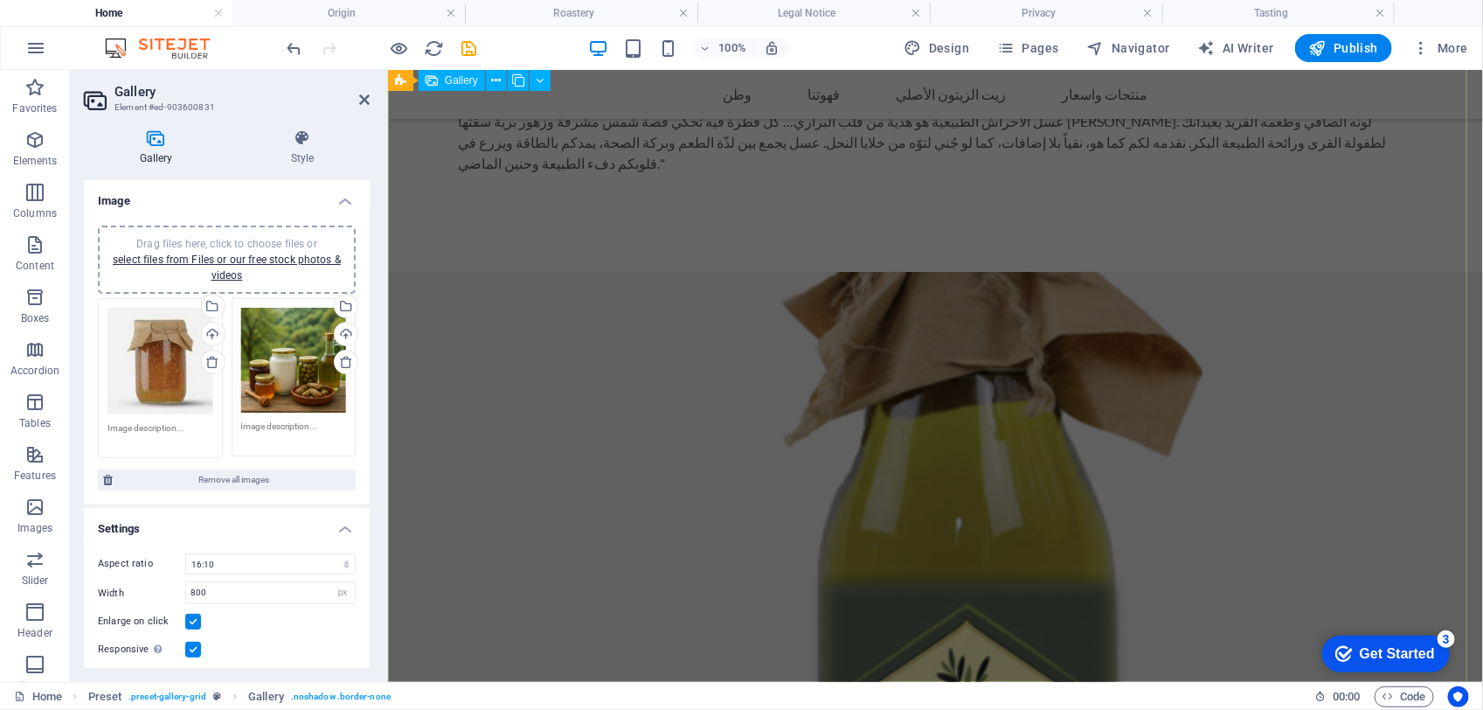
drag, startPoint x: 1306, startPoint y: 276, endPoint x: 1624, endPoint y: 275, distance: 318.1
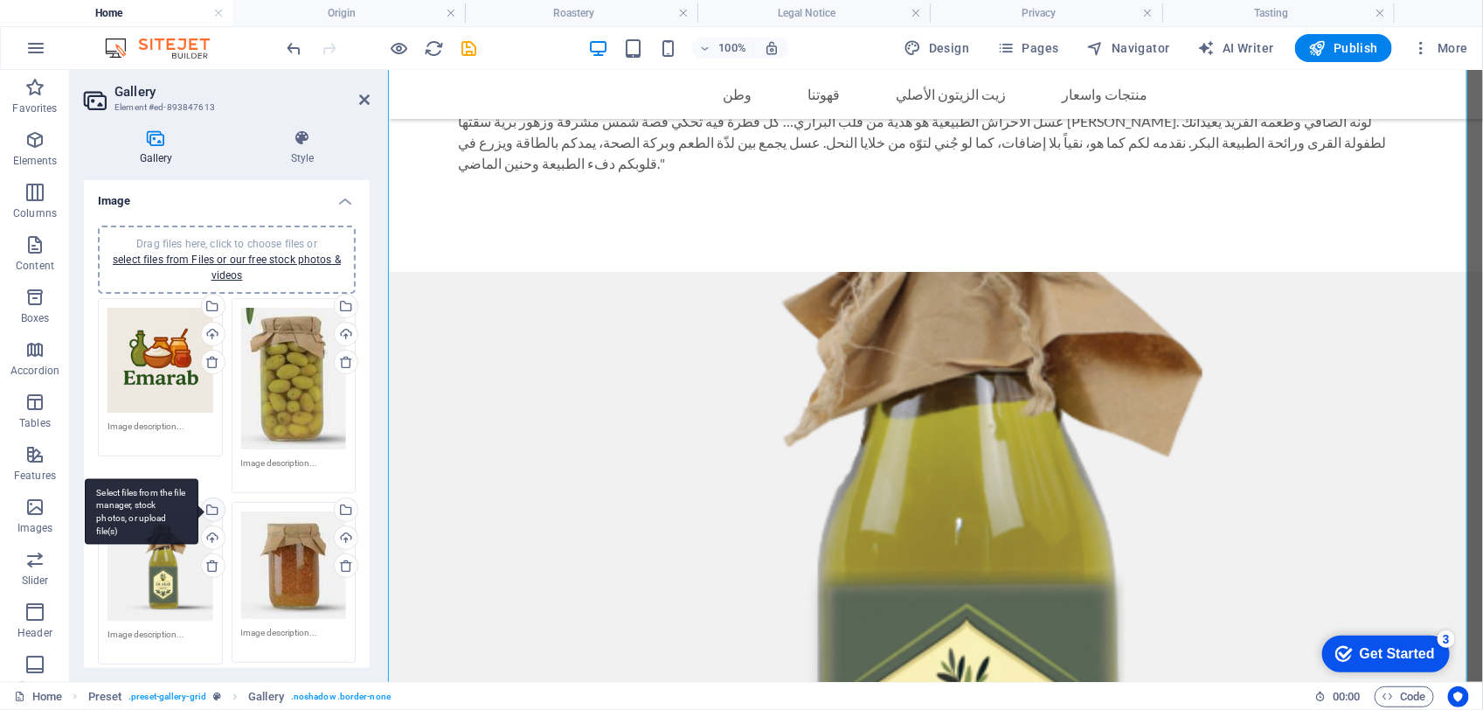
click at [215, 501] on div "Select files from the file manager, stock photos, or upload file(s)" at bounding box center [211, 511] width 26 height 26
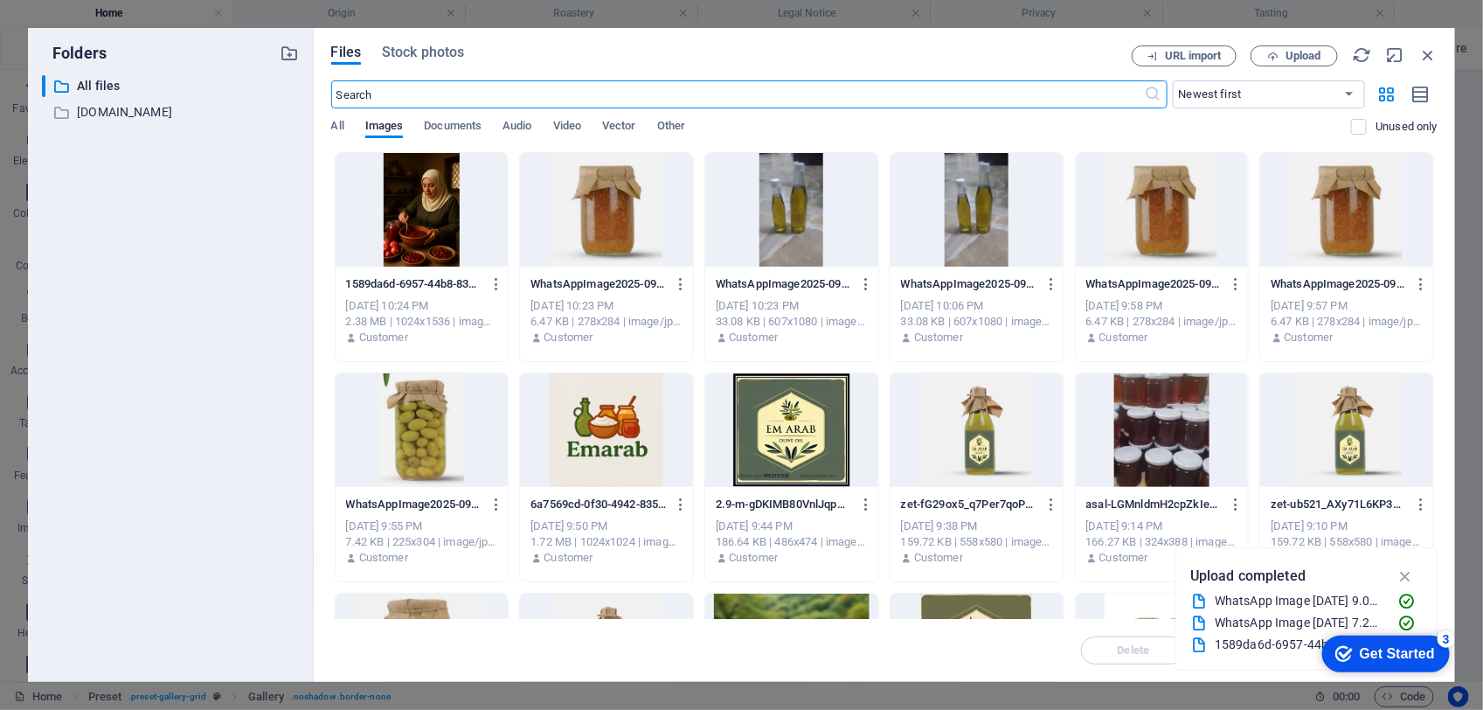
scroll to position [3040, 0]
click at [1296, 61] on span "Upload" at bounding box center [1304, 56] width 36 height 10
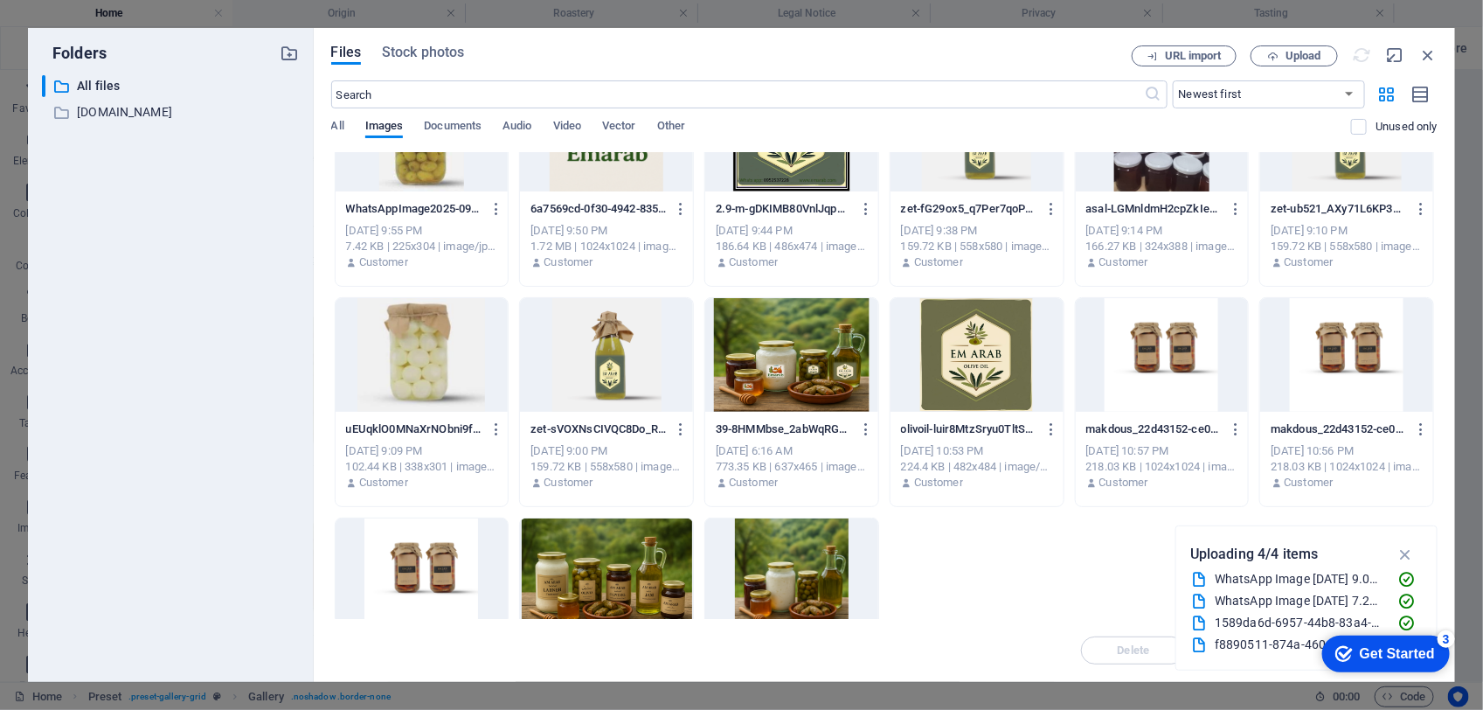
scroll to position [403, 0]
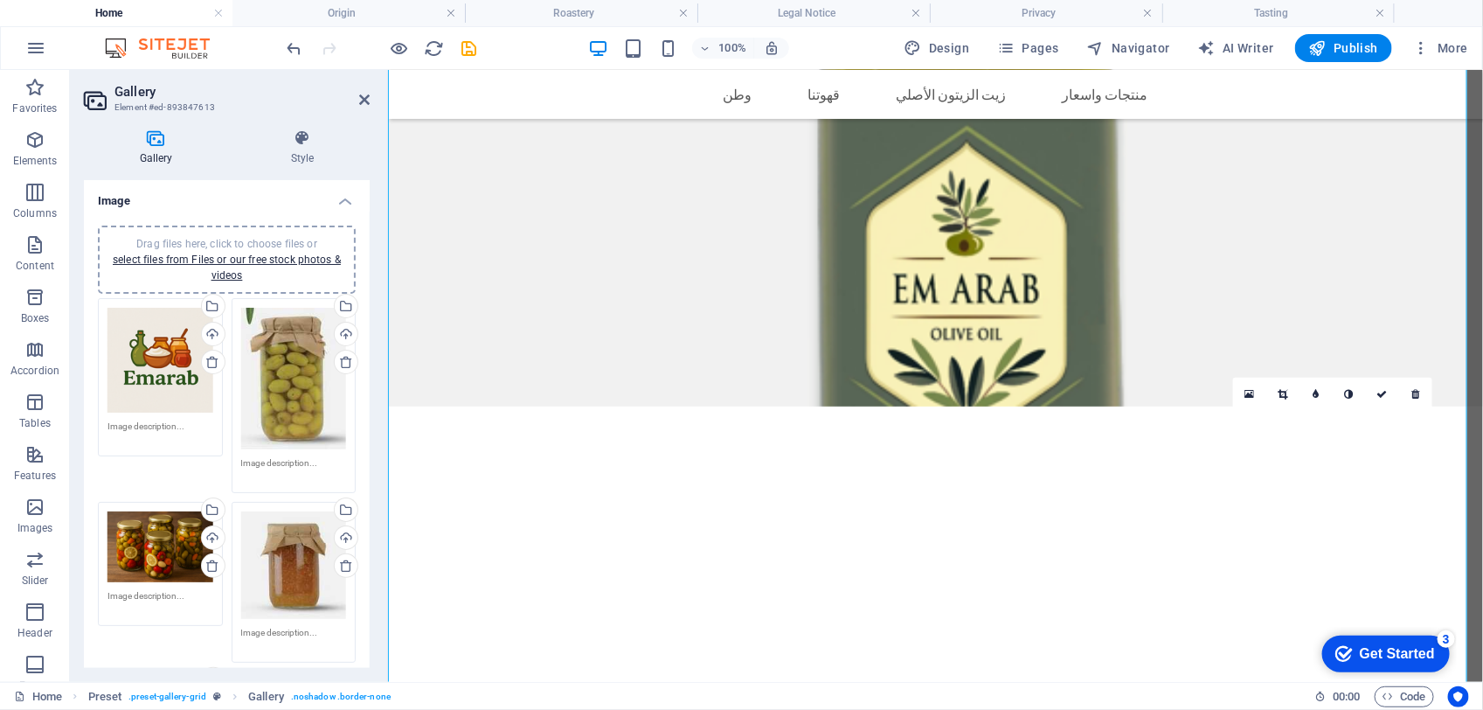
scroll to position [2563, 0]
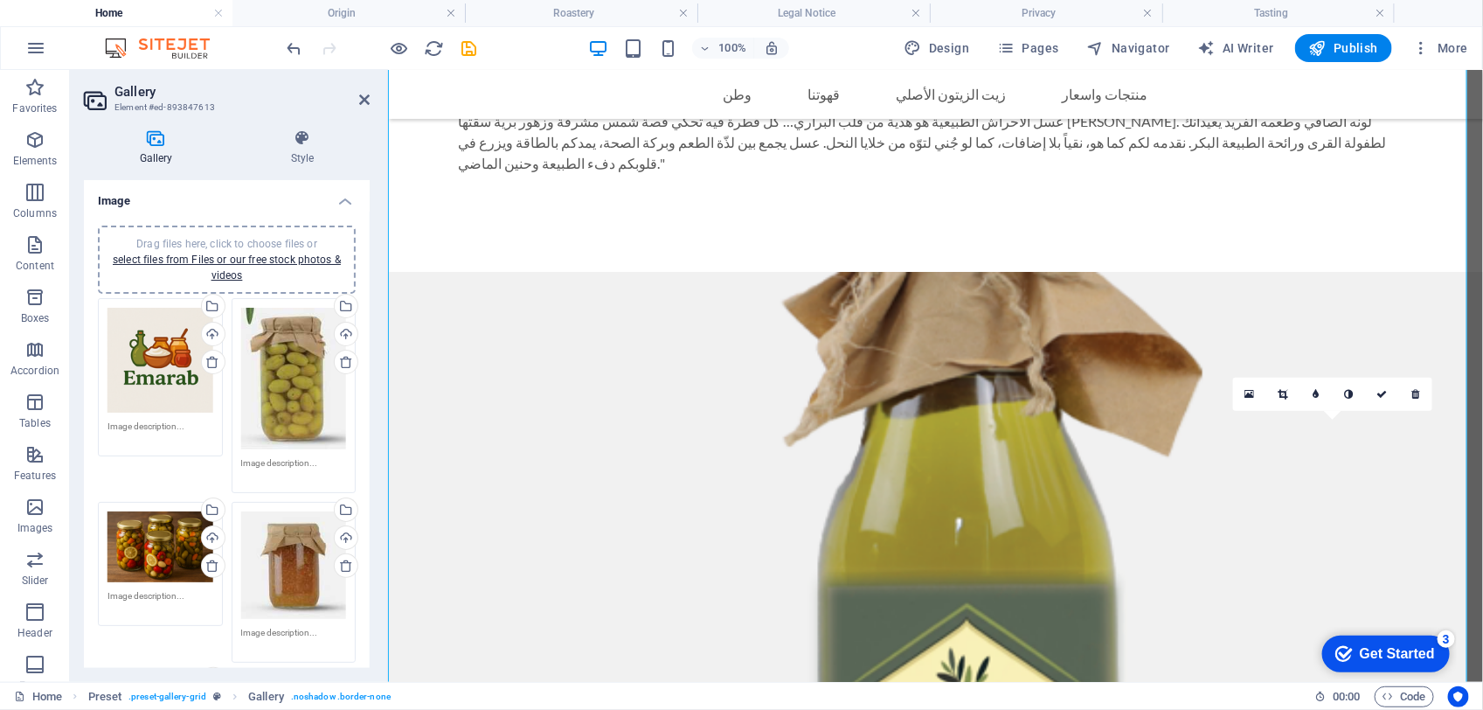
click at [1365, 651] on div "Get Started" at bounding box center [1396, 653] width 75 height 16
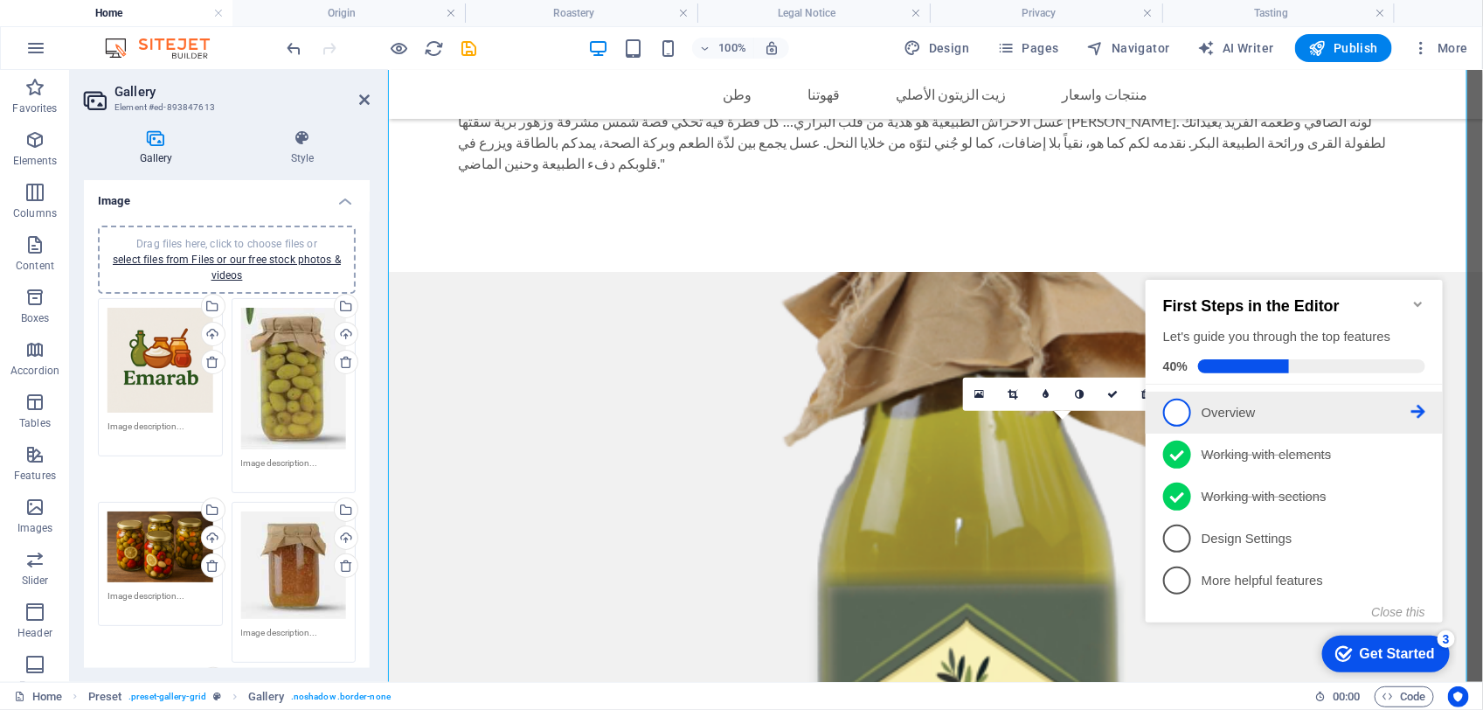
click at [1169, 408] on span "1" at bounding box center [1176, 412] width 28 height 28
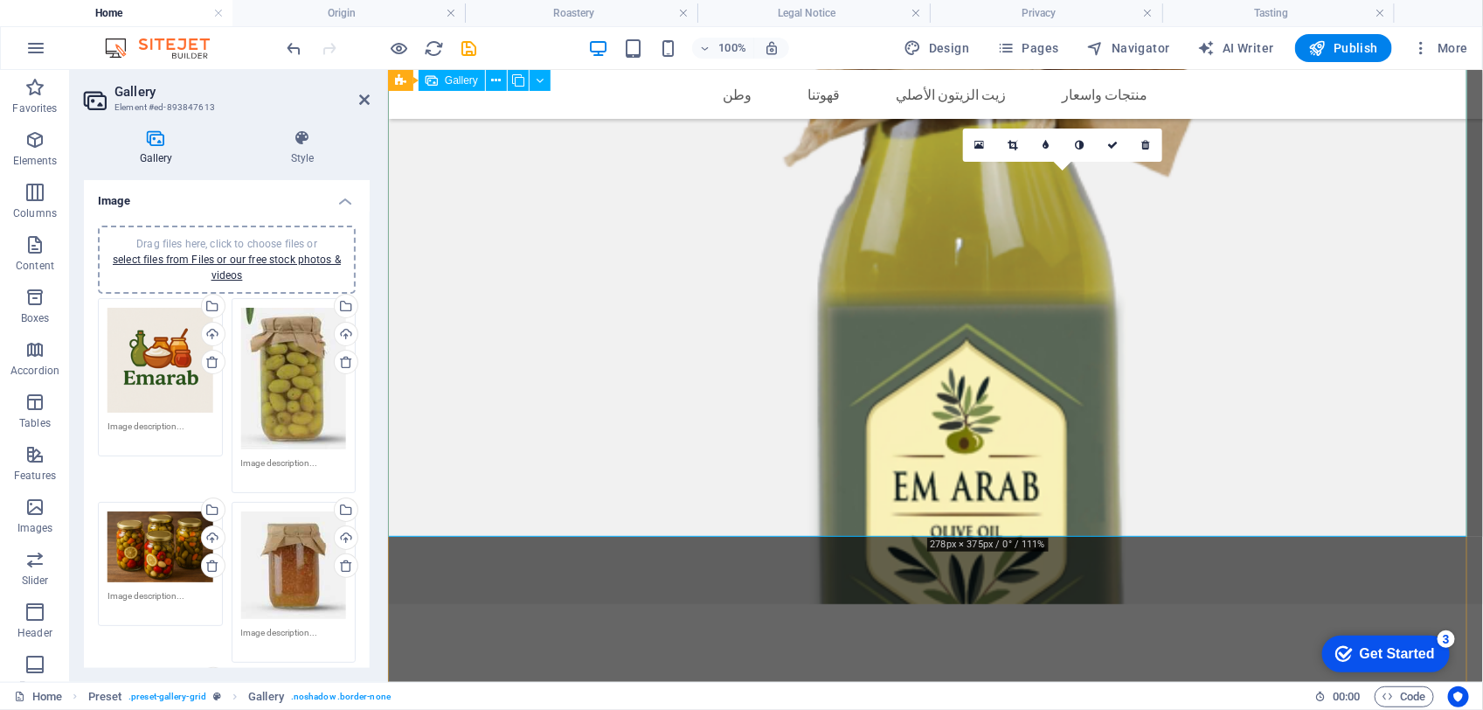
scroll to position [2890, 0]
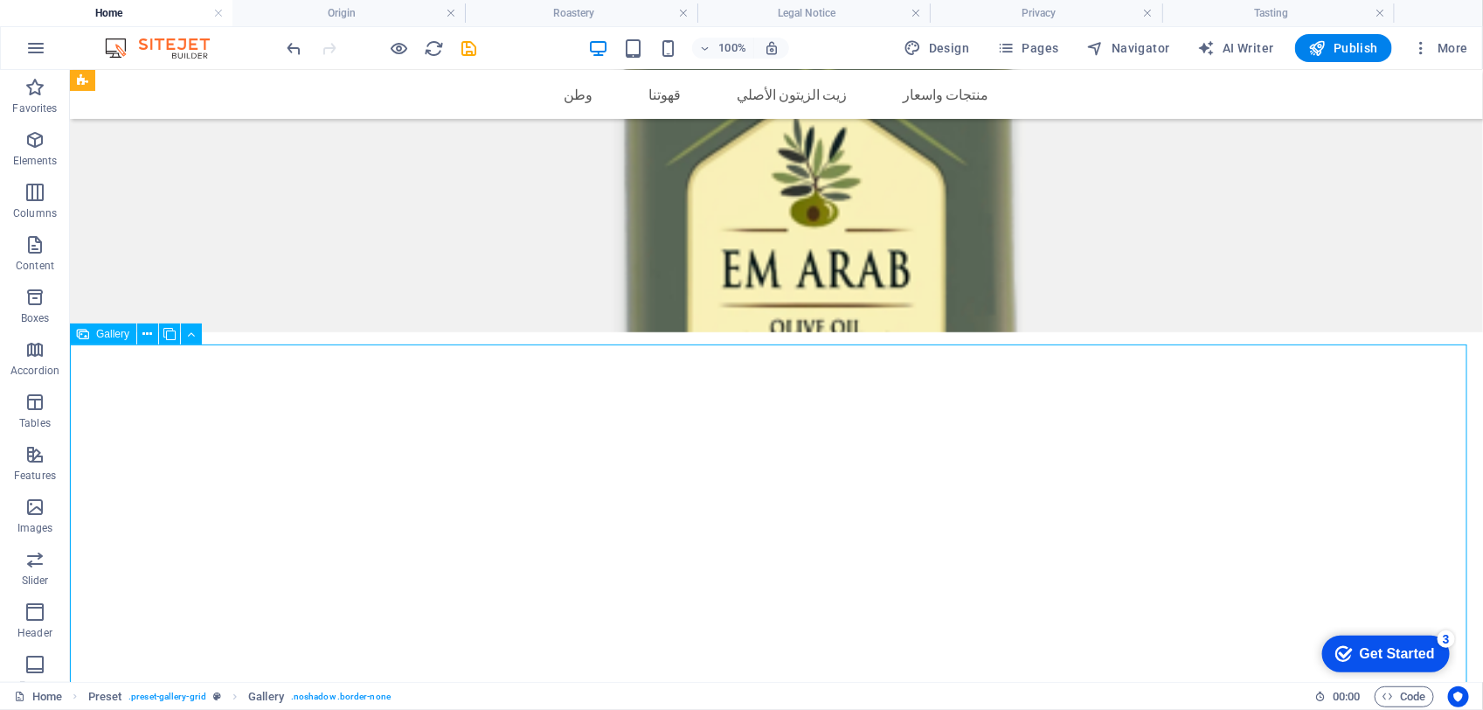
scroll to position [3218, 0]
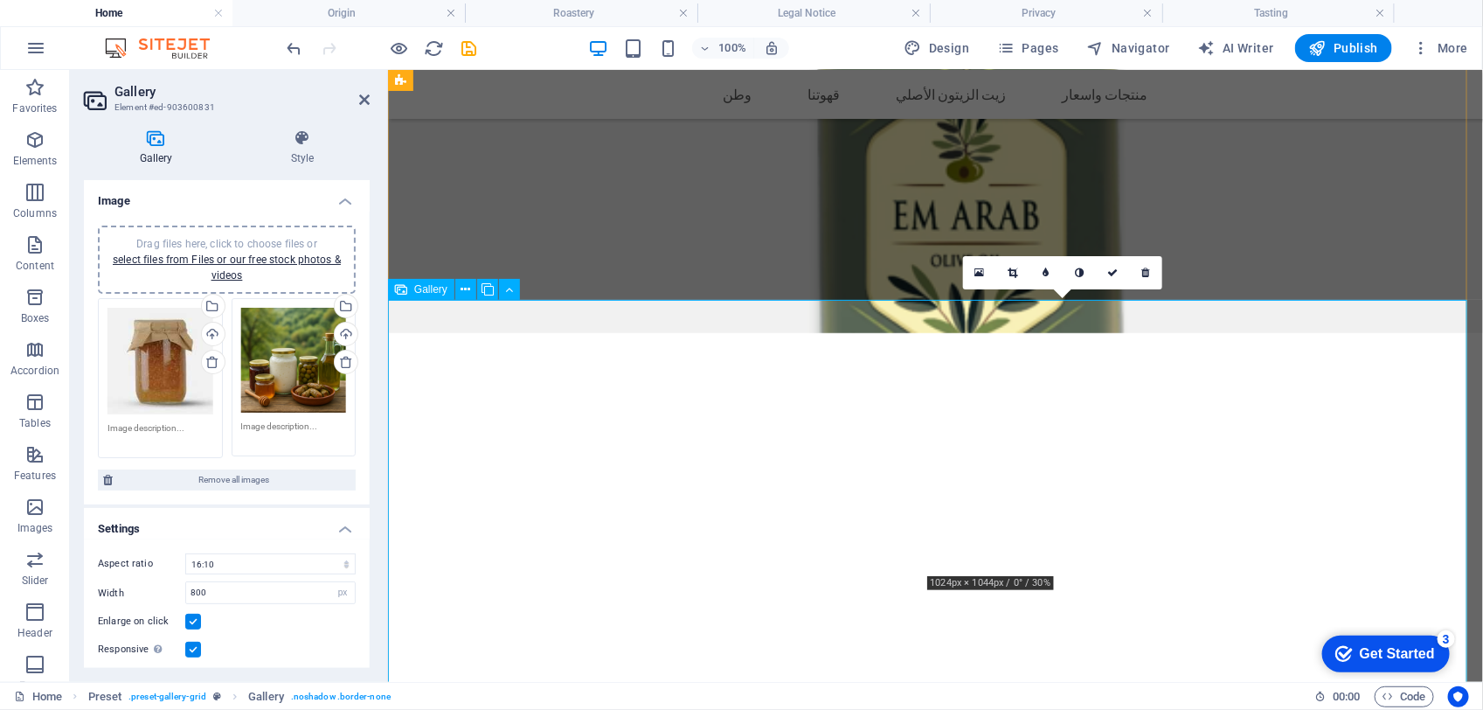
scroll to position [2890, 0]
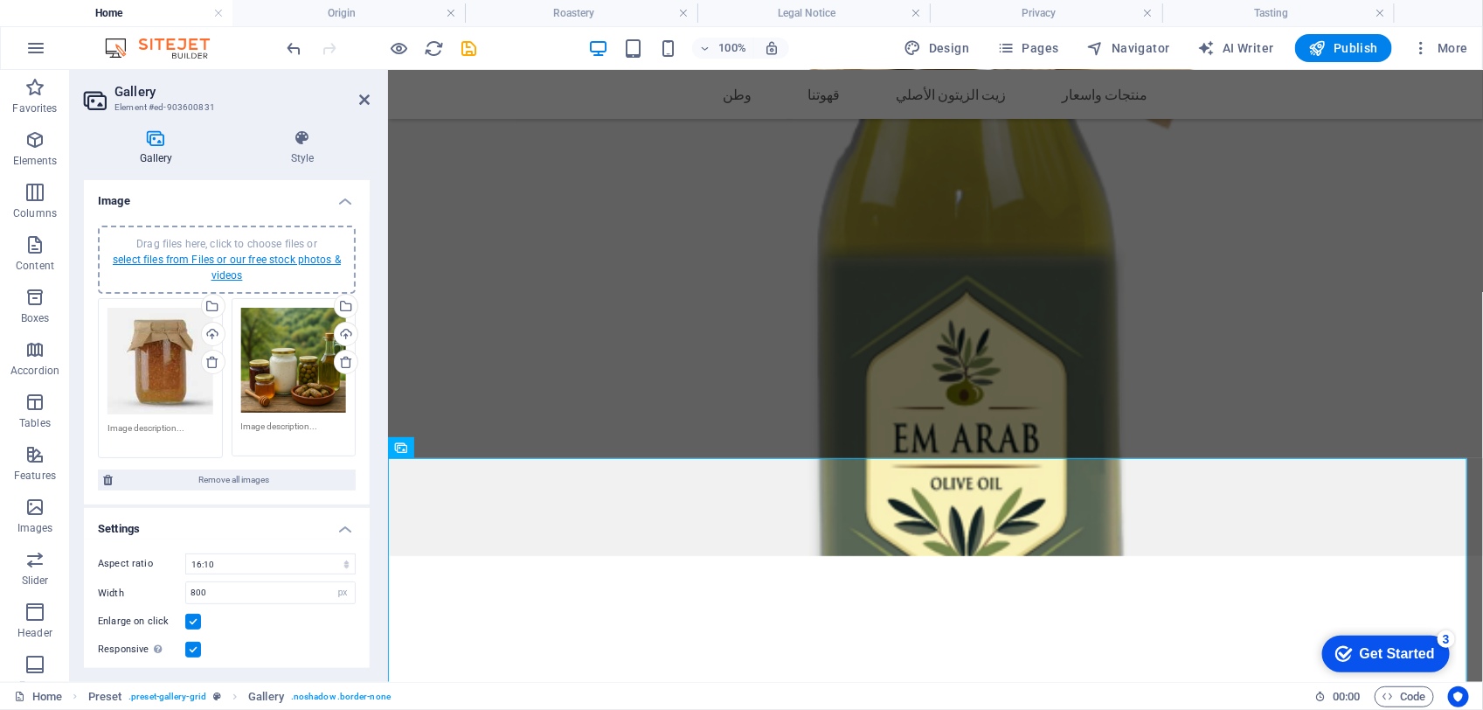
click at [256, 260] on link "select files from Files or our free stock photos & videos" at bounding box center [227, 267] width 228 height 28
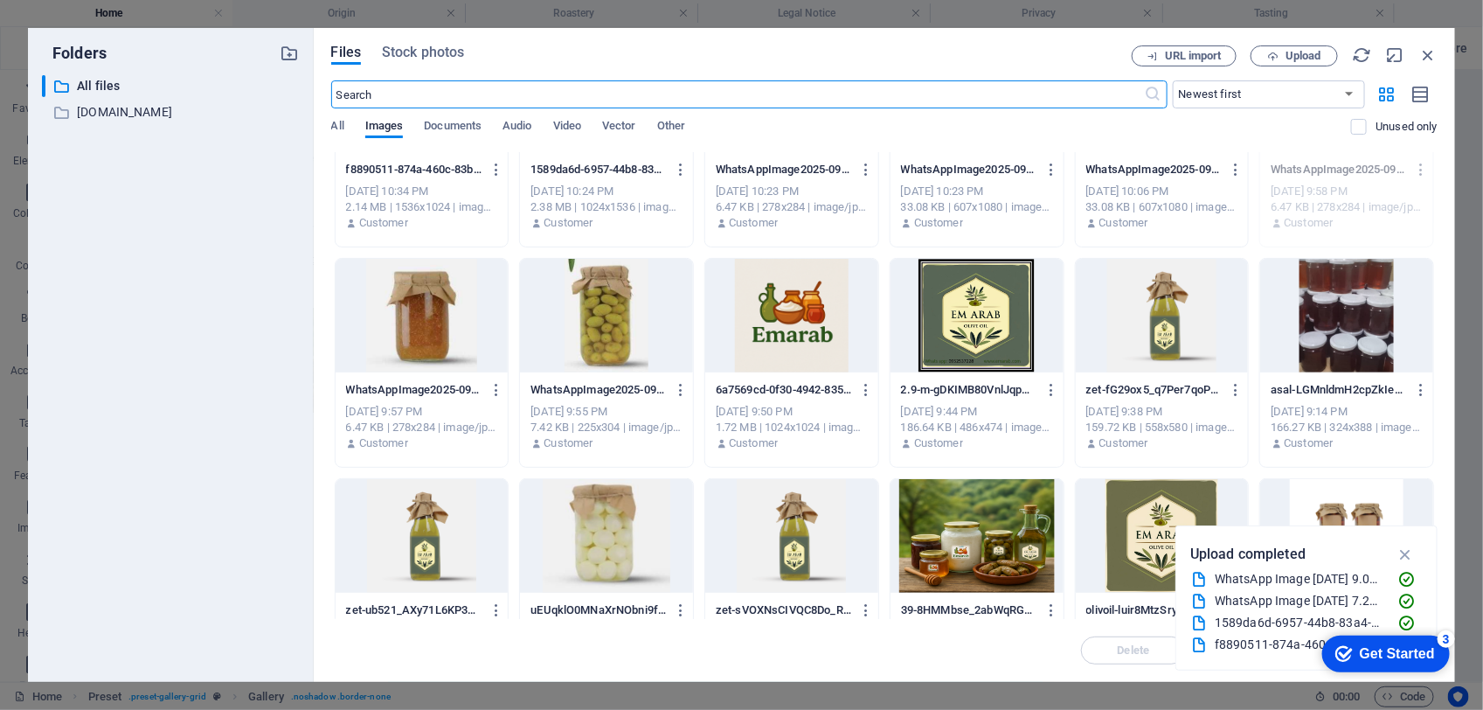
scroll to position [109, 0]
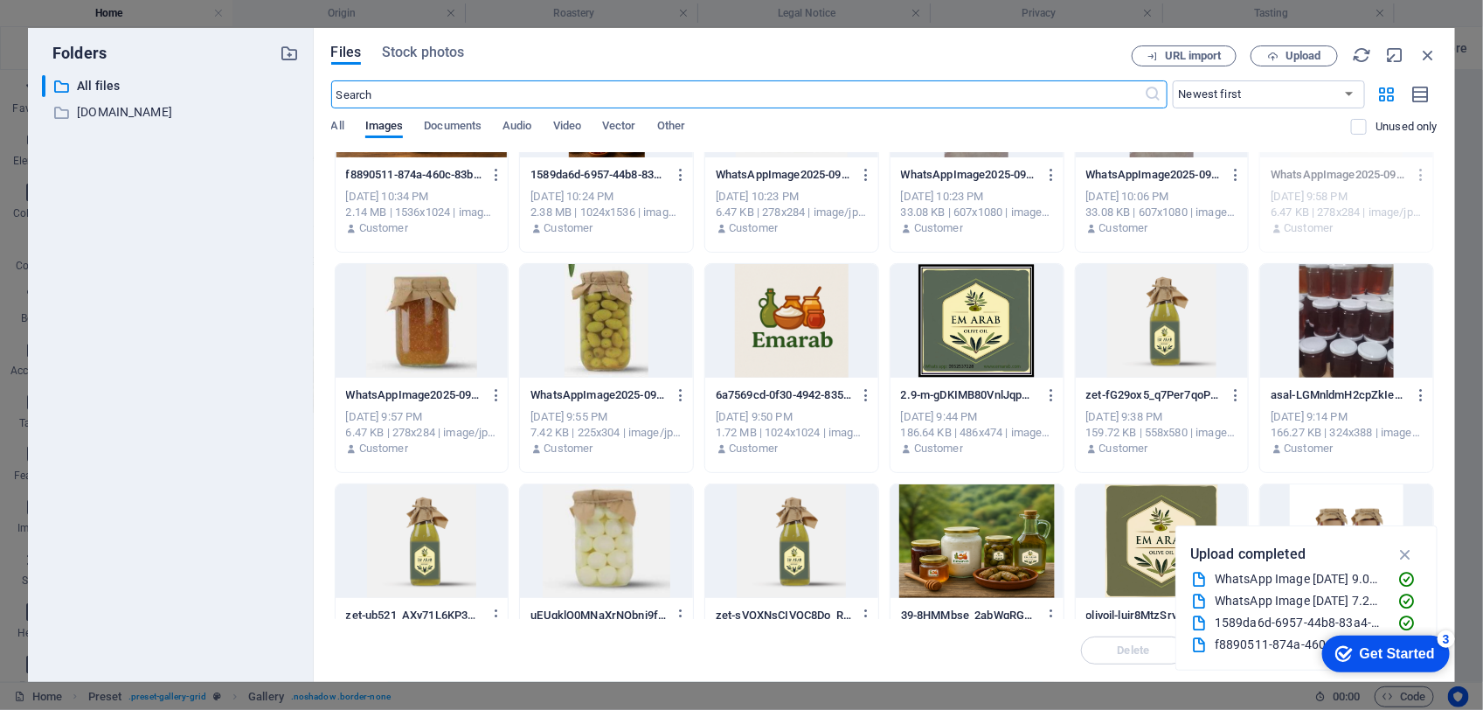
click at [621, 316] on div at bounding box center [606, 321] width 173 height 114
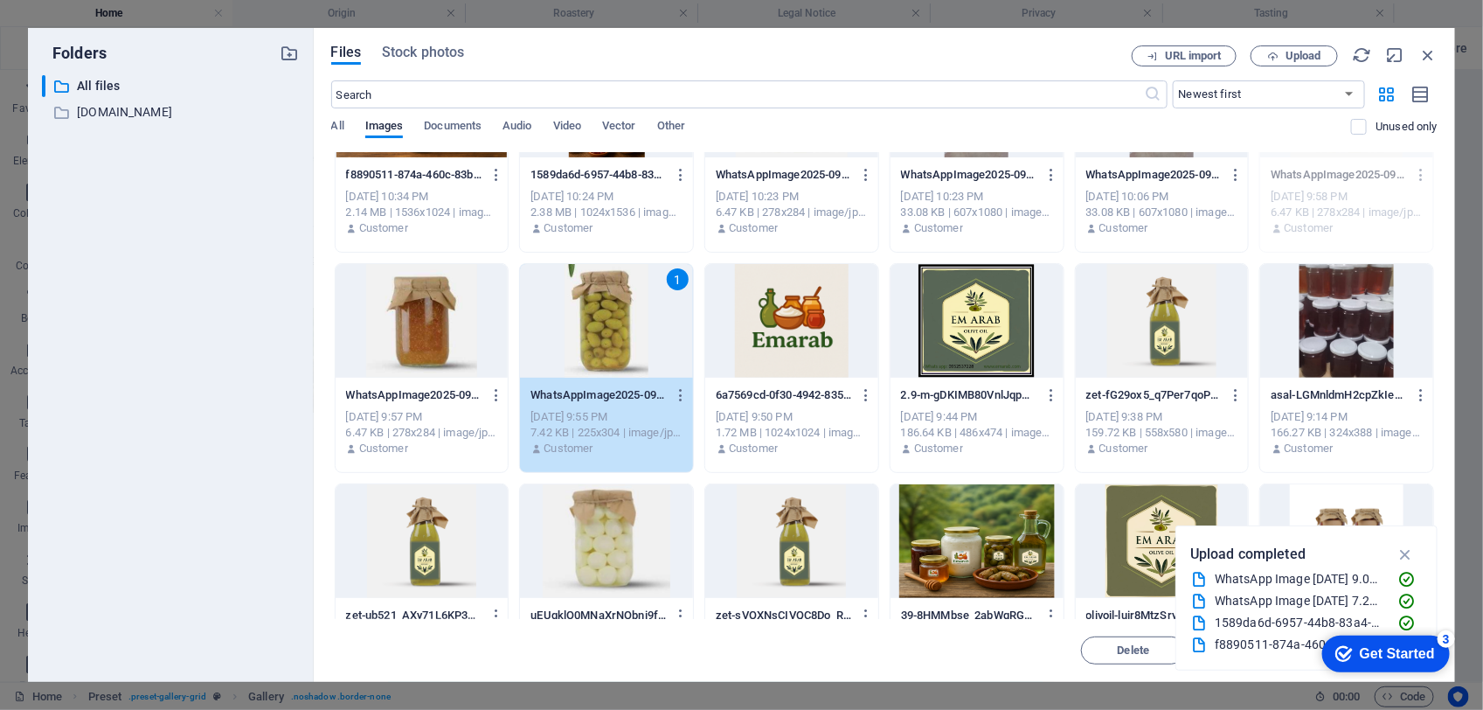
click at [621, 316] on div "1" at bounding box center [606, 321] width 173 height 114
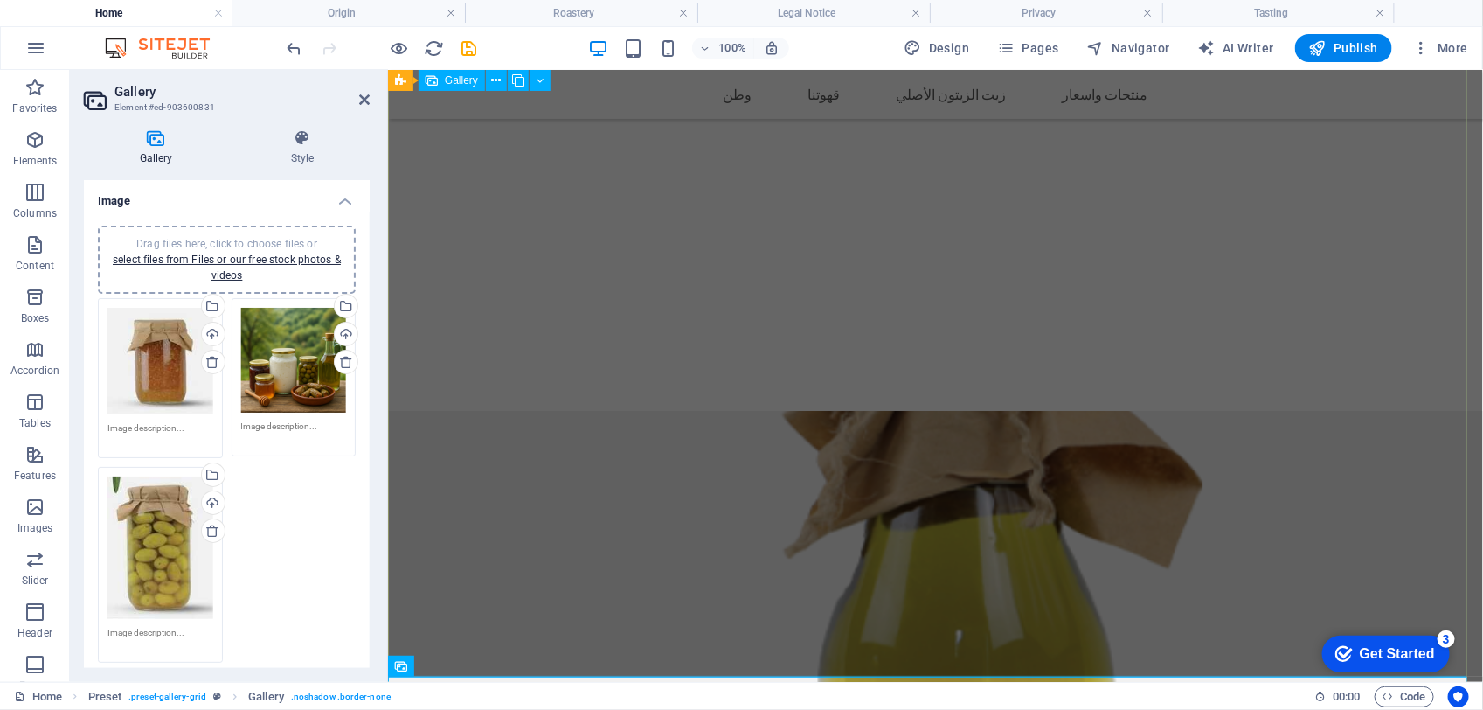
scroll to position [3000, 0]
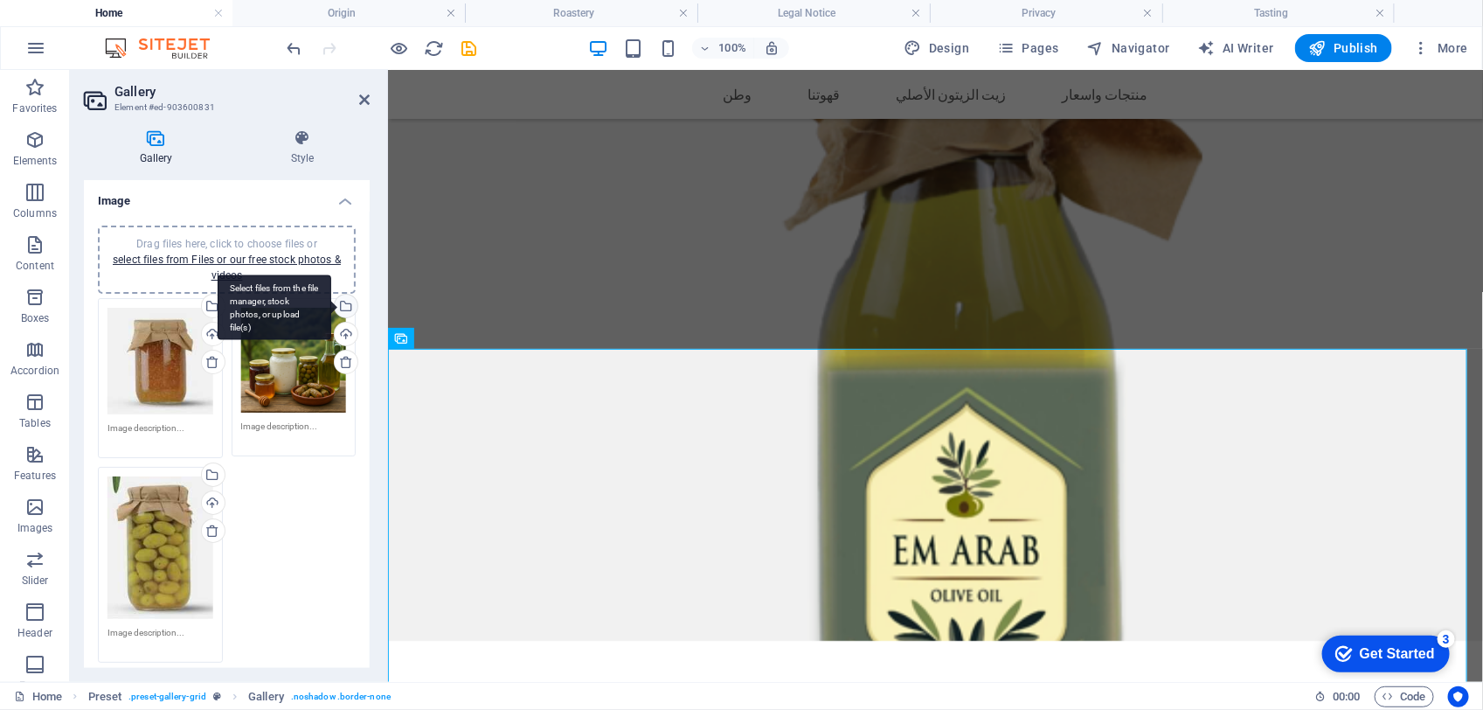
click at [345, 295] on div "Select files from the file manager, stock photos, or upload file(s)" at bounding box center [344, 308] width 26 height 26
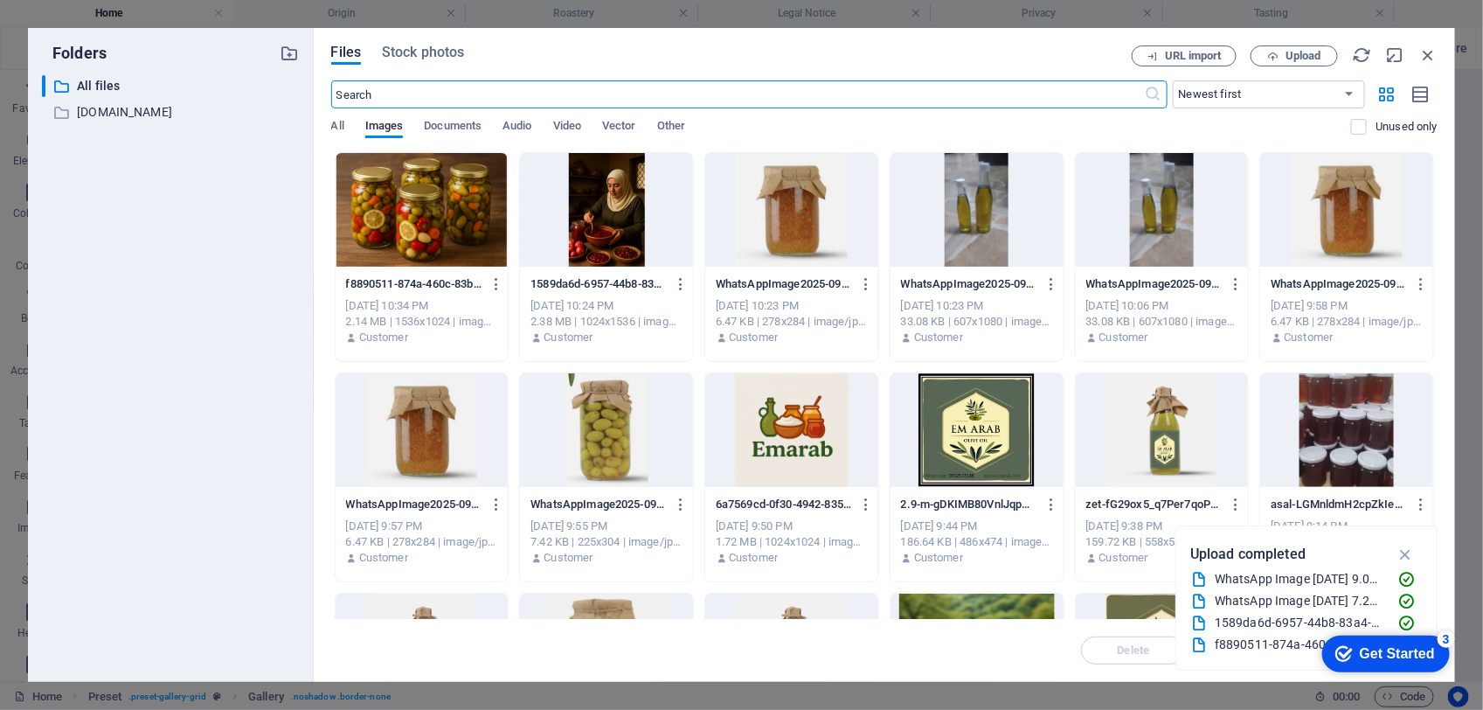
scroll to position [3245, 0]
click at [1162, 421] on div at bounding box center [1162, 430] width 173 height 114
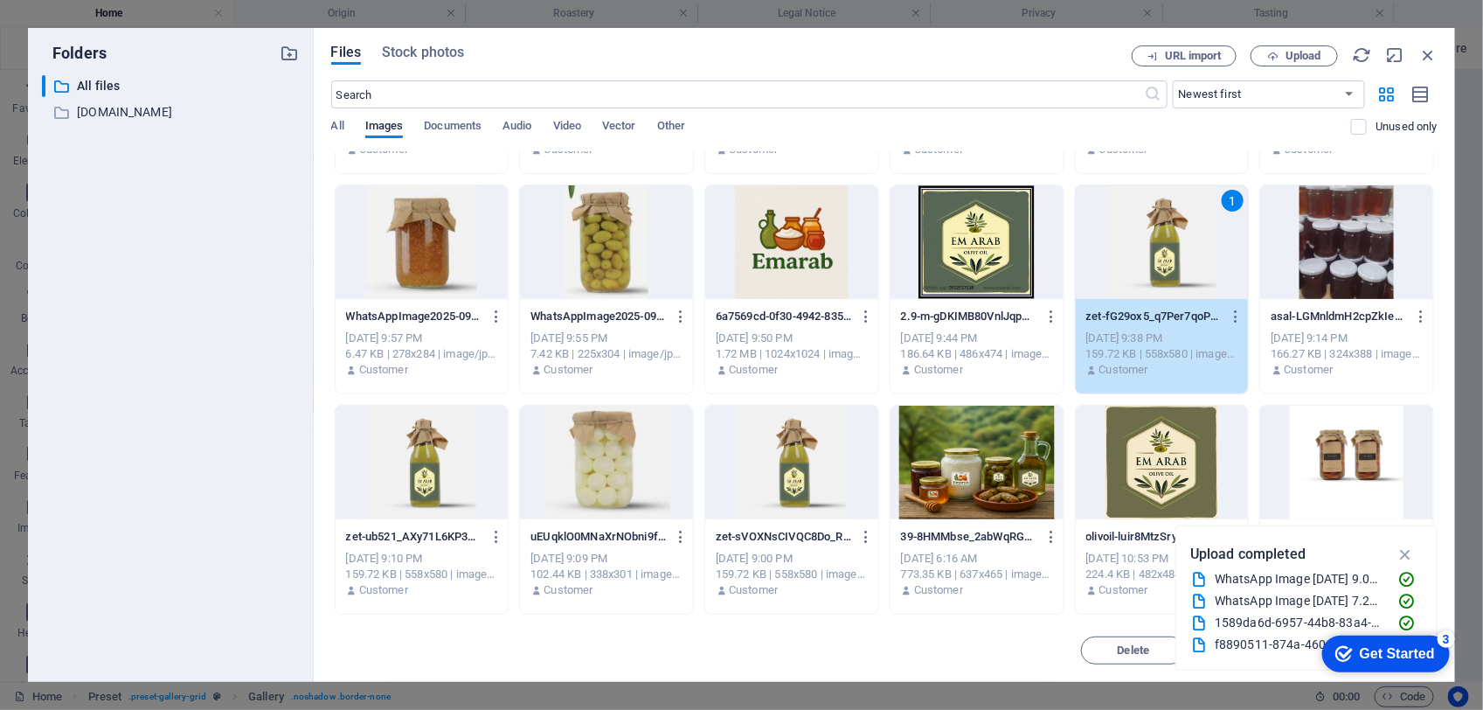
scroll to position [184, 0]
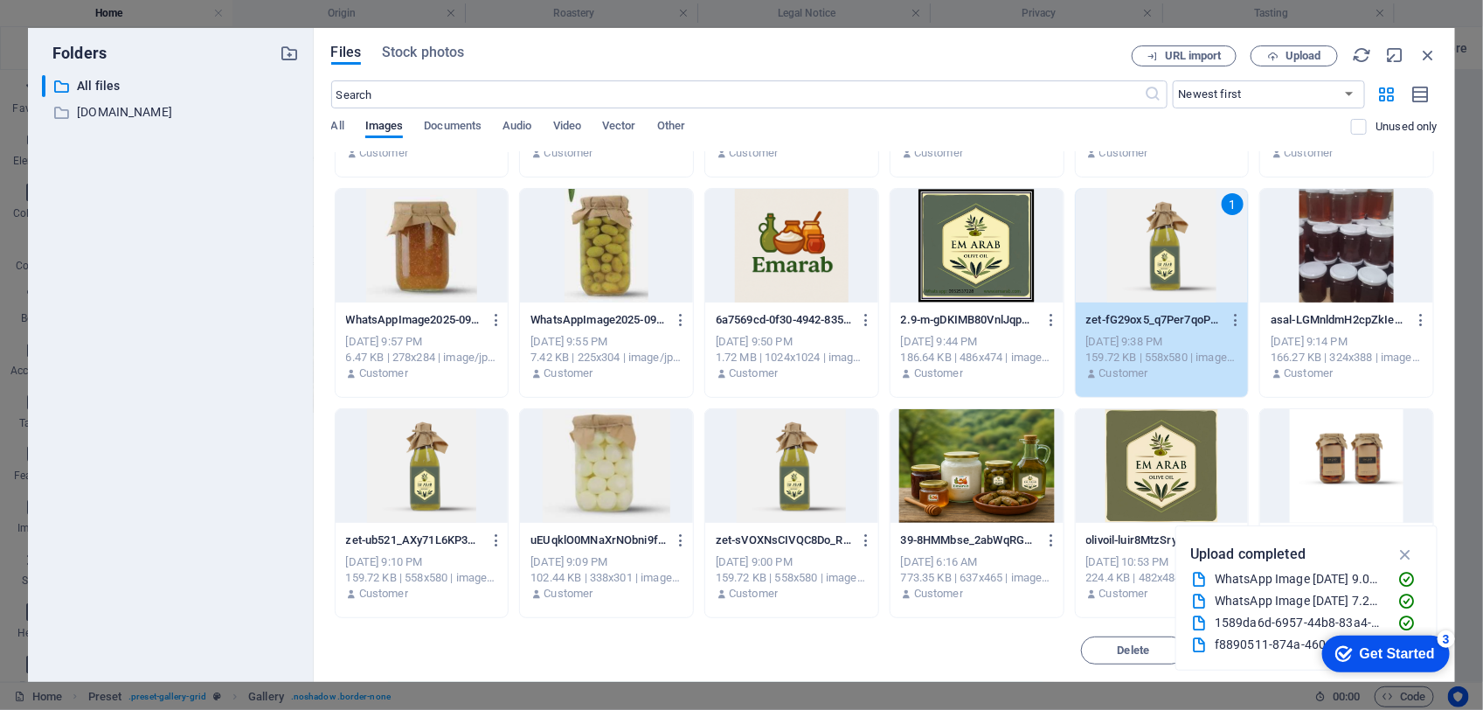
click at [1151, 260] on div "1" at bounding box center [1162, 246] width 173 height 114
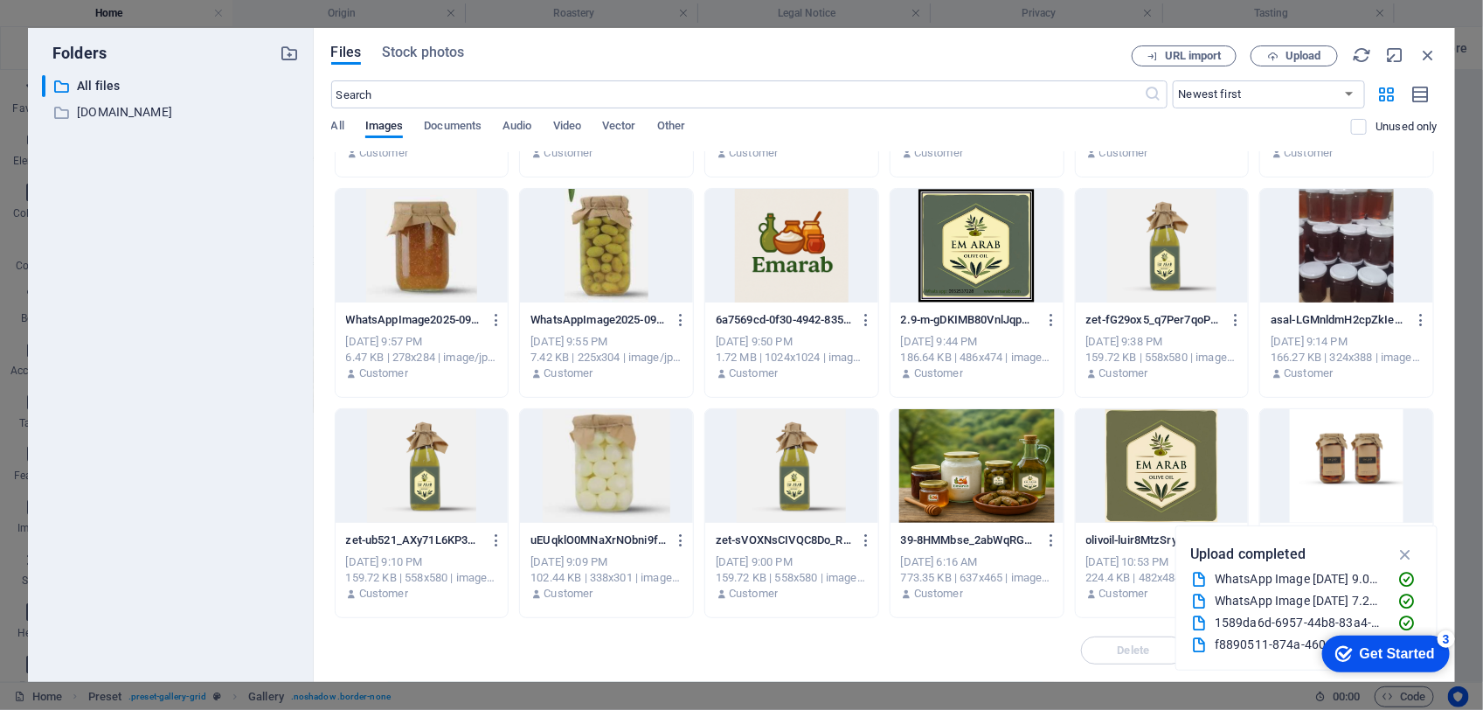
click at [1151, 260] on div at bounding box center [1162, 246] width 173 height 114
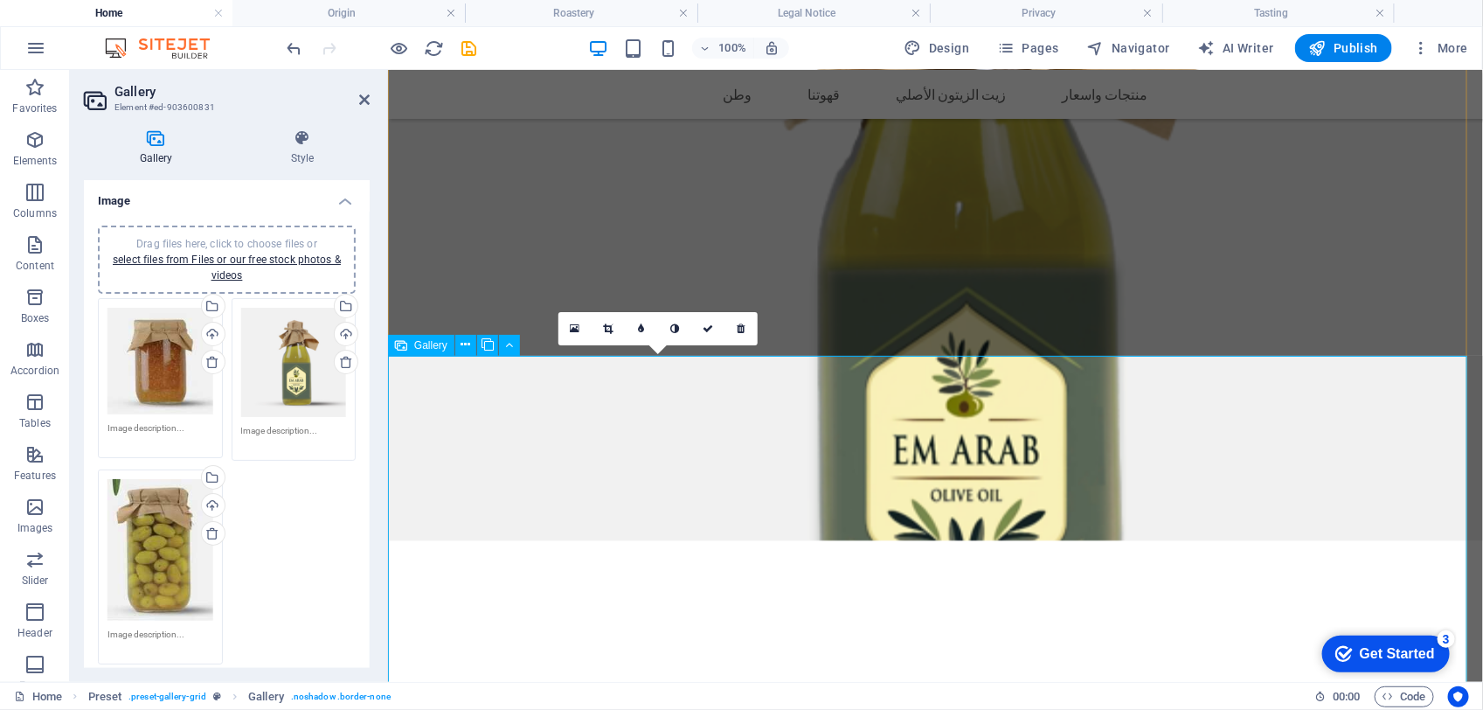
scroll to position [3218, 0]
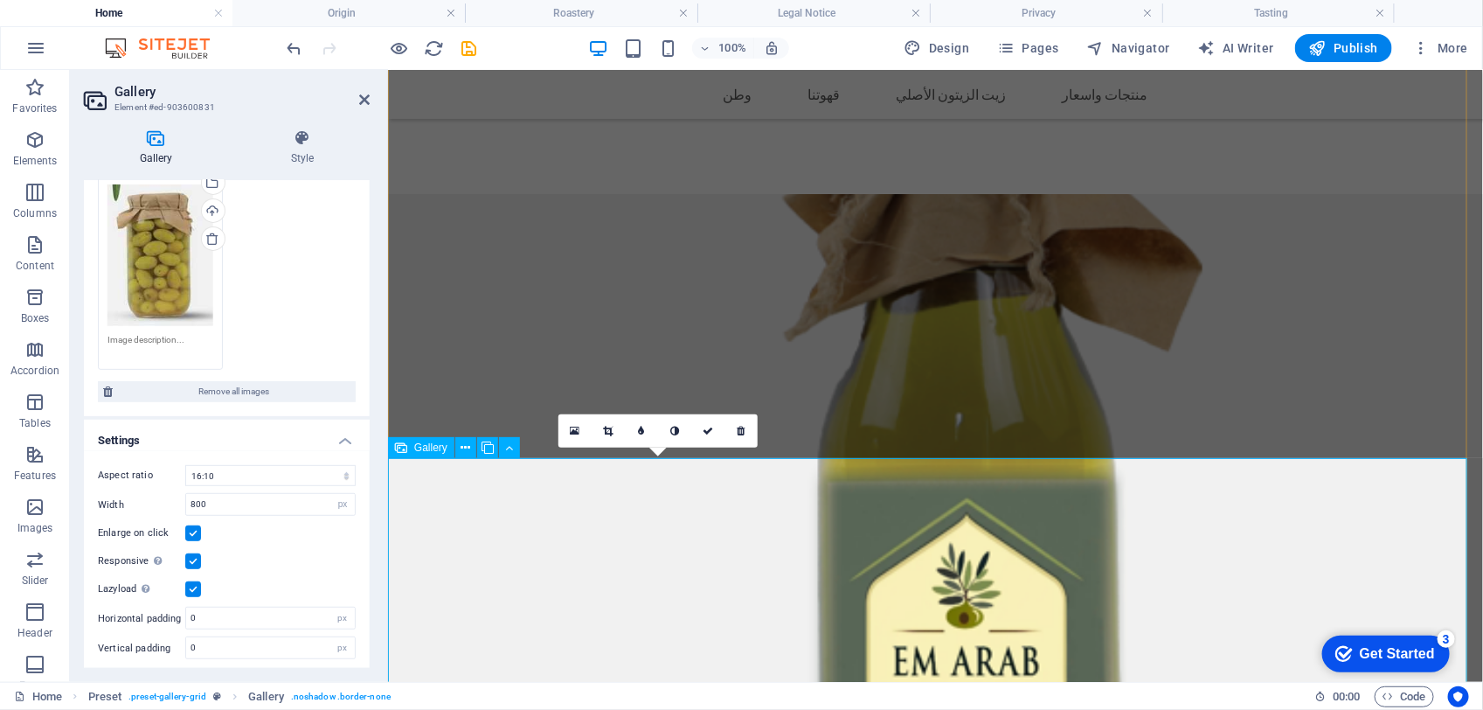
scroll to position [3228, 0]
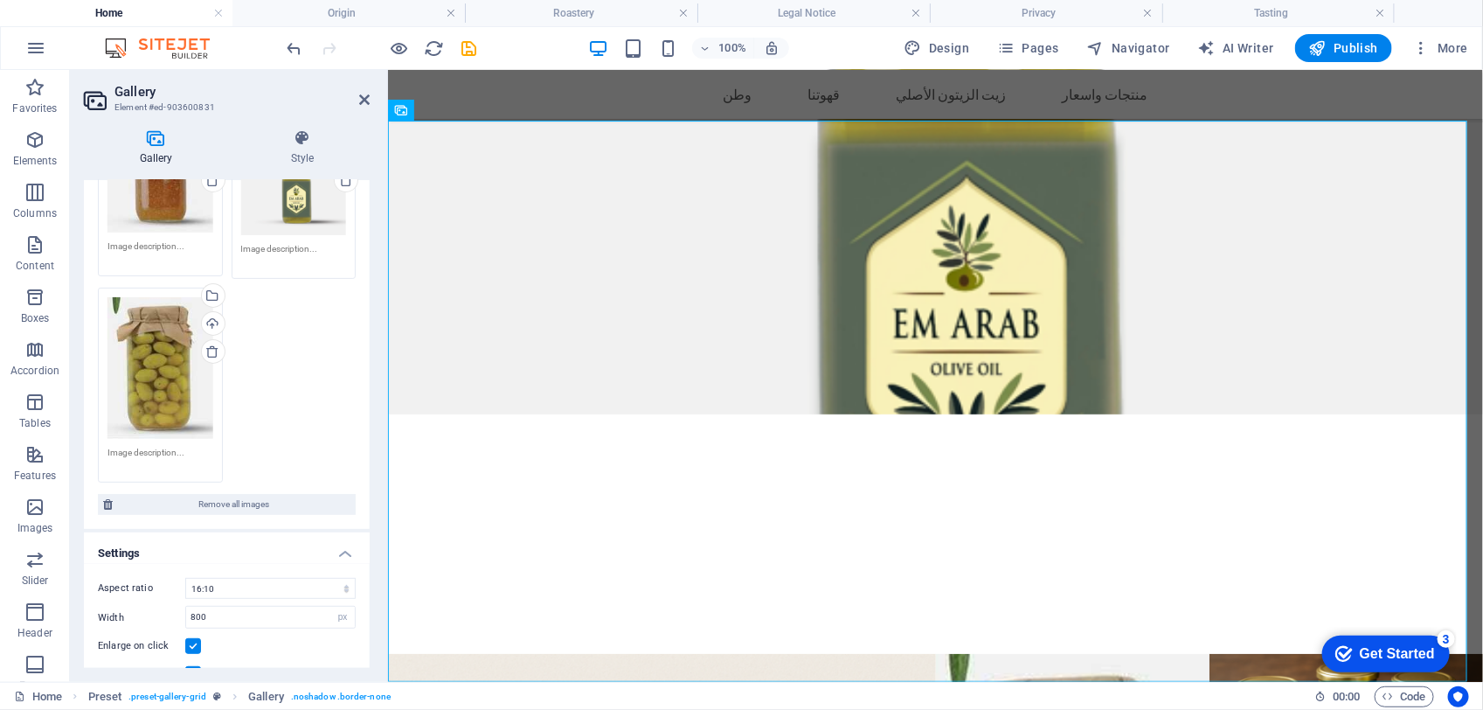
scroll to position [76, 0]
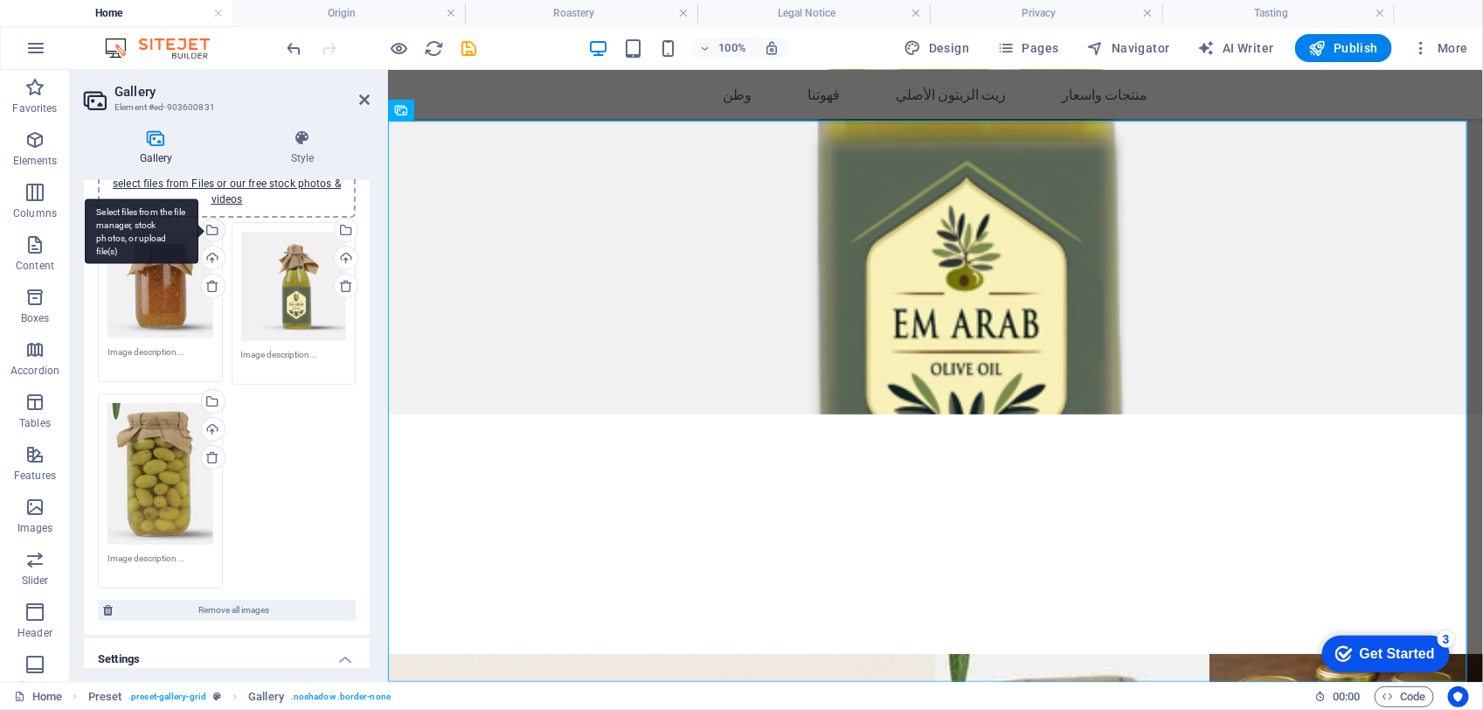
click at [208, 223] on div "Select files from the file manager, stock photos, or upload file(s)" at bounding box center [211, 231] width 26 height 26
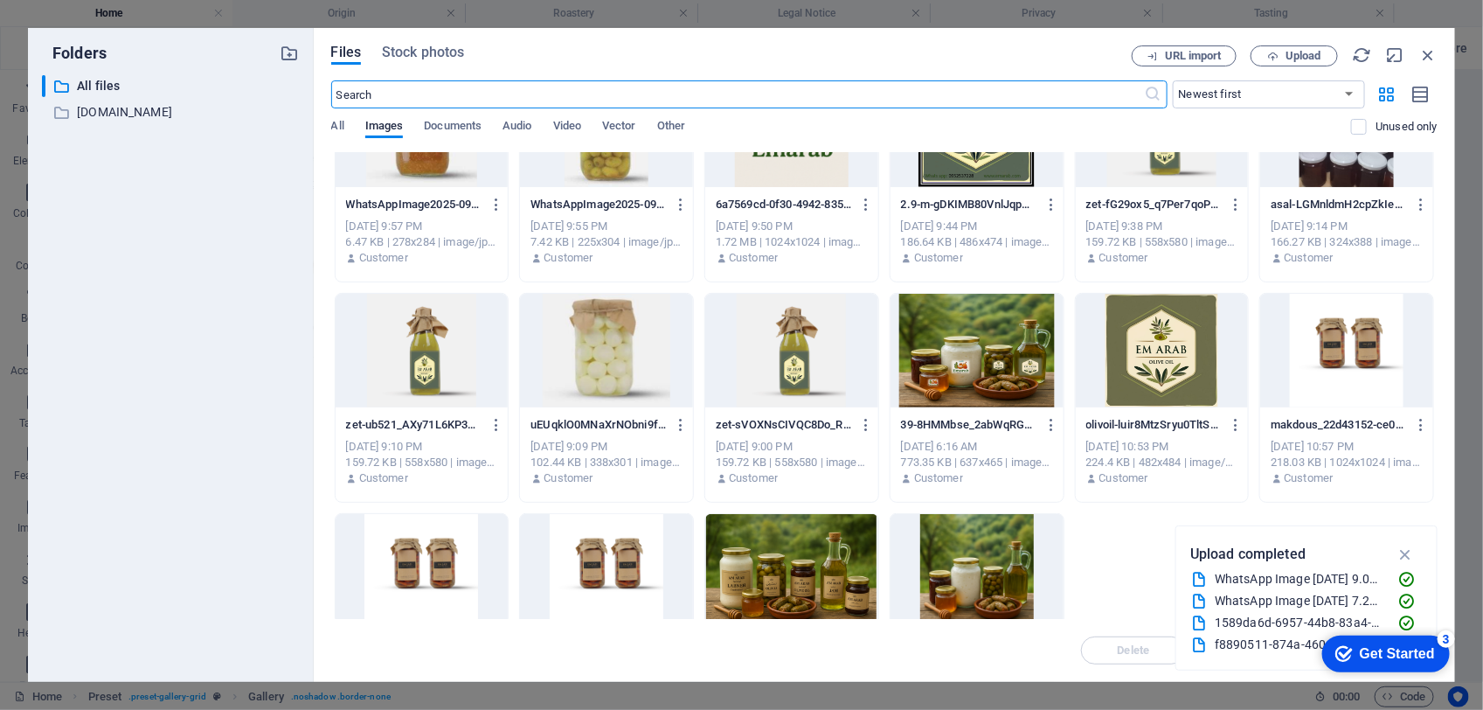
scroll to position [184, 0]
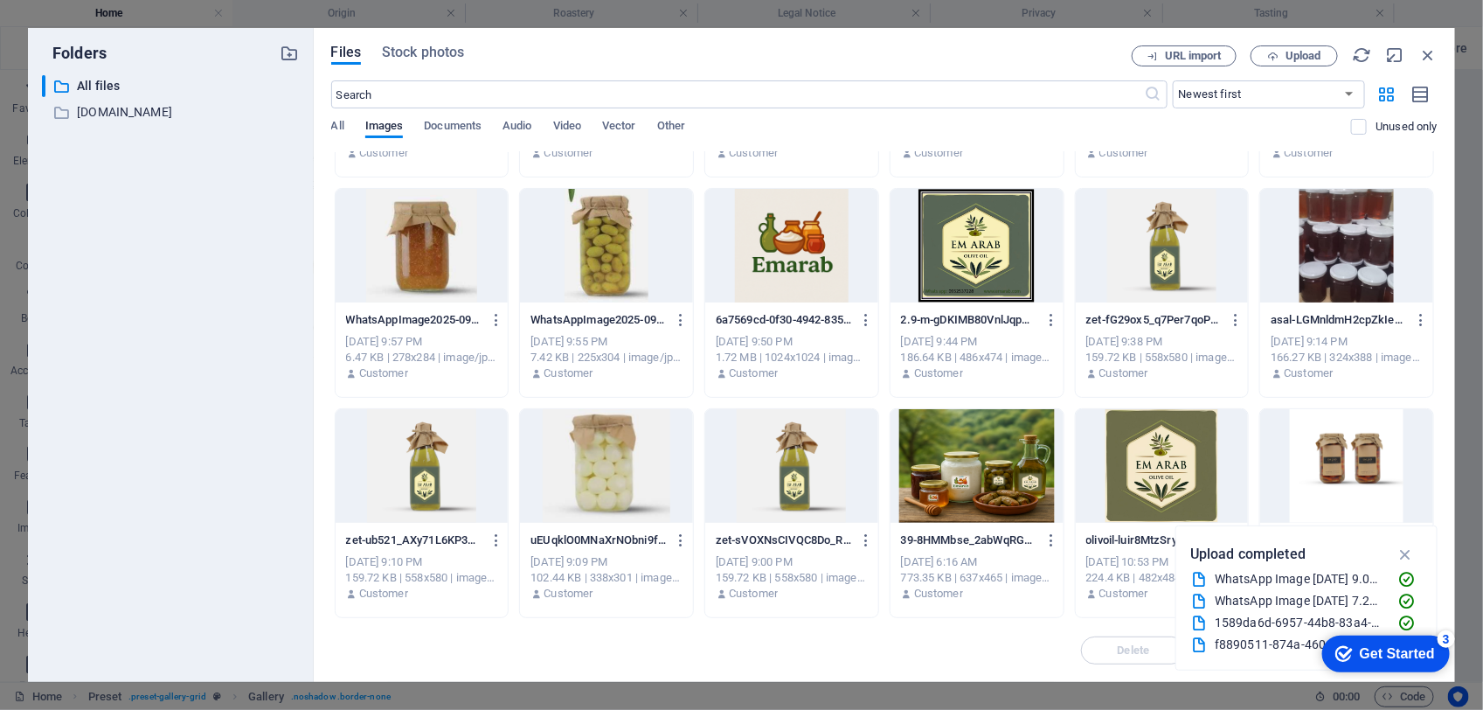
drag, startPoint x: 1003, startPoint y: 434, endPoint x: 618, endPoint y: 383, distance: 388.9
click at [1003, 434] on div at bounding box center [977, 466] width 173 height 114
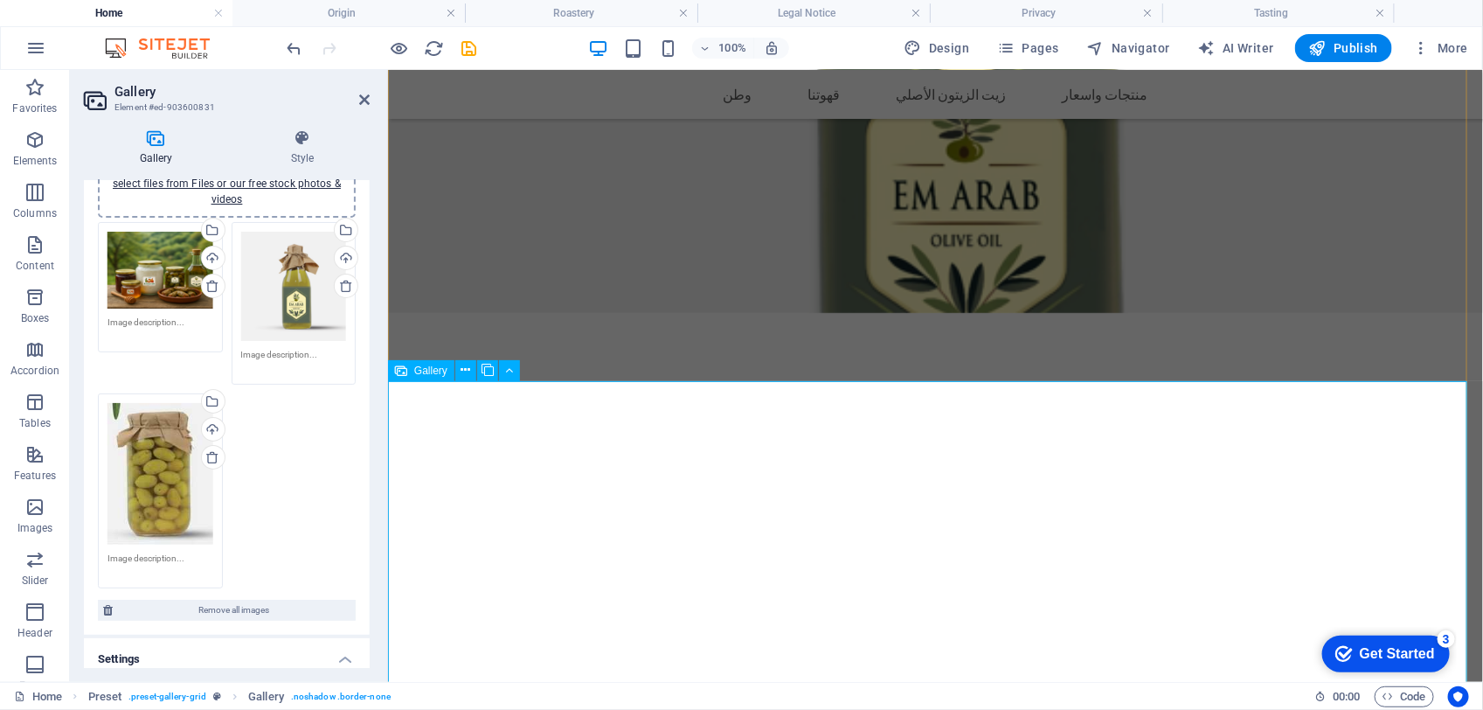
scroll to position [3228, 0]
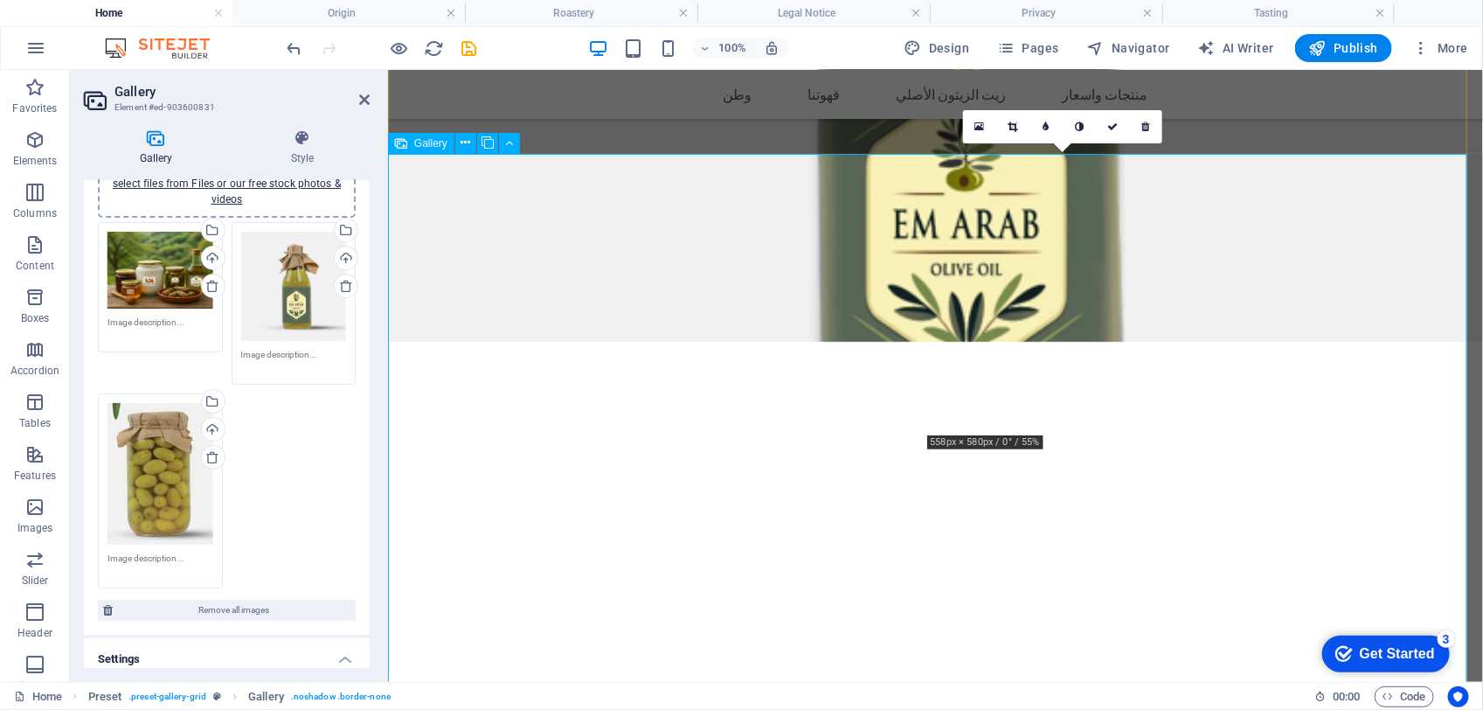
scroll to position [2900, 0]
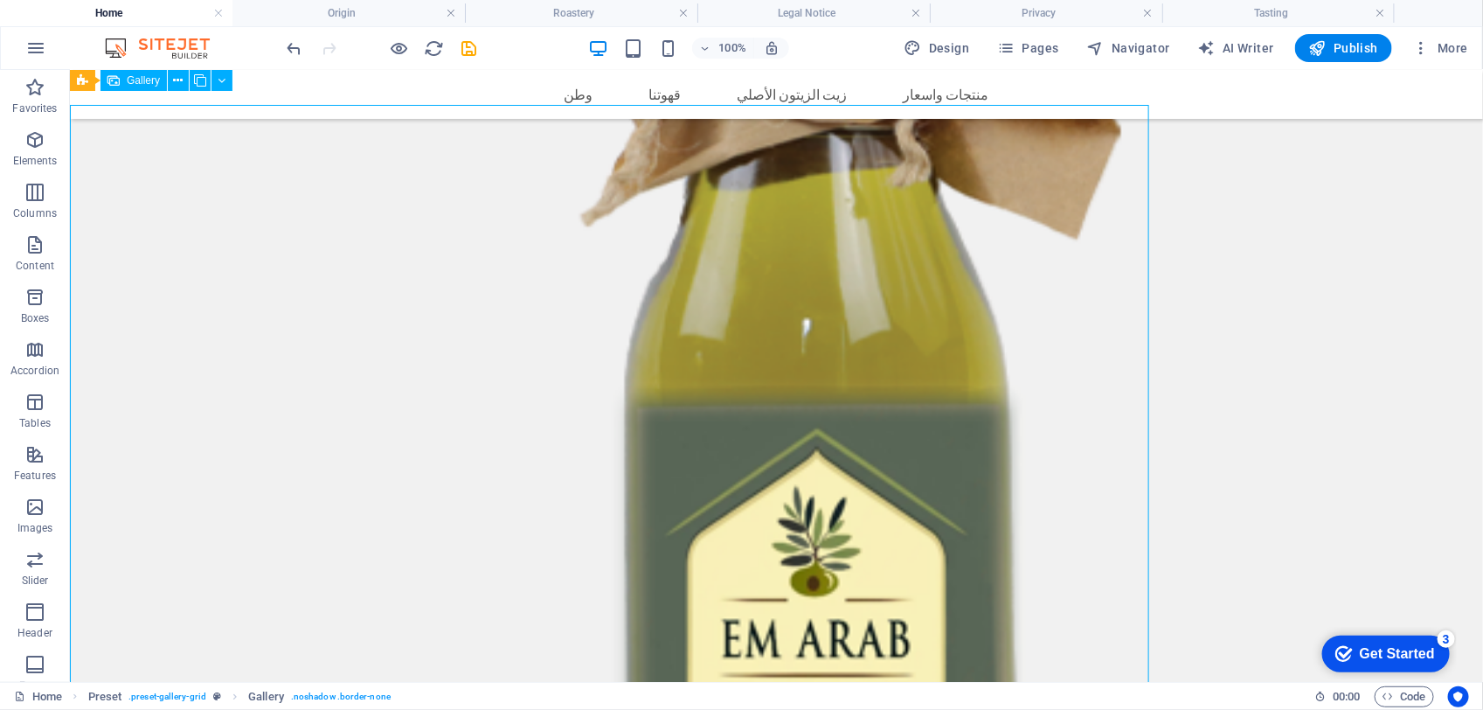
scroll to position [2514, 0]
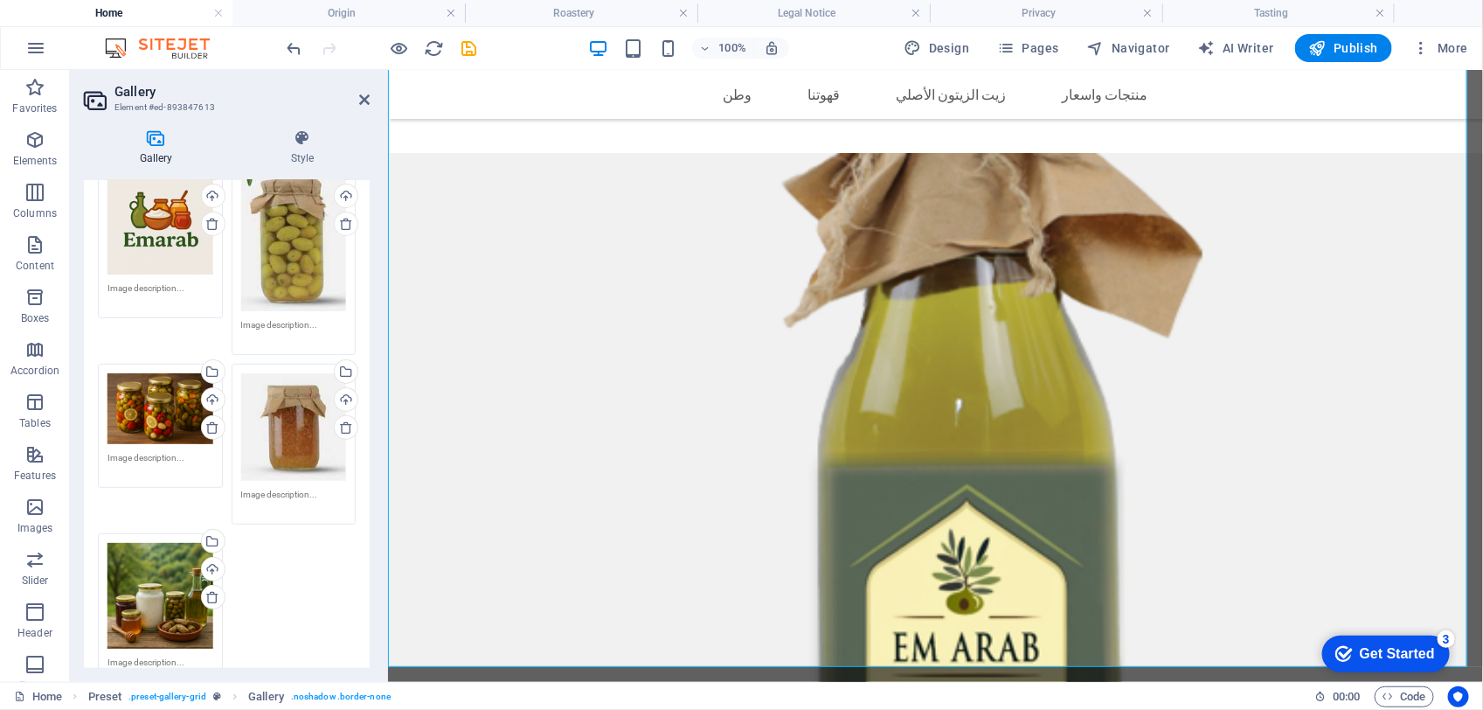
scroll to position [328, 0]
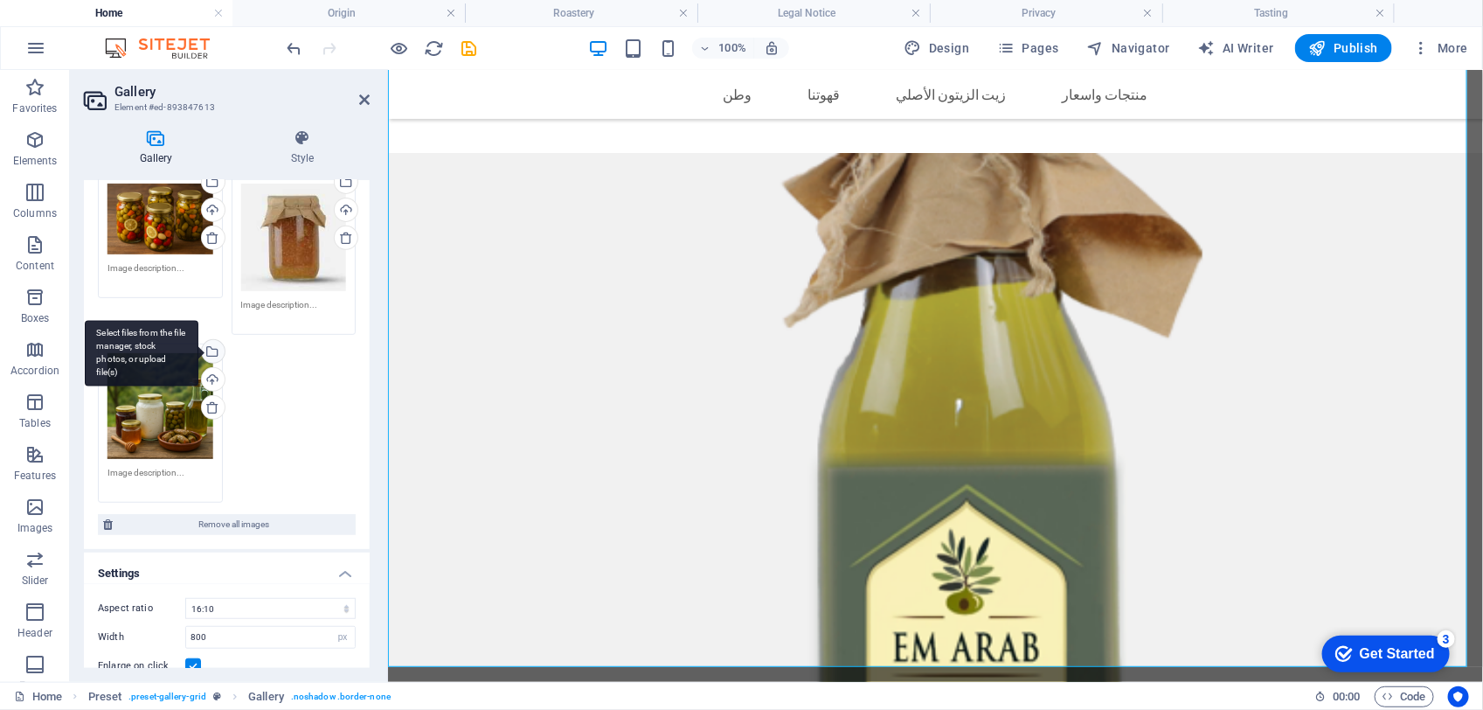
click at [211, 346] on div "Select files from the file manager, stock photos, or upload file(s)" at bounding box center [211, 353] width 26 height 26
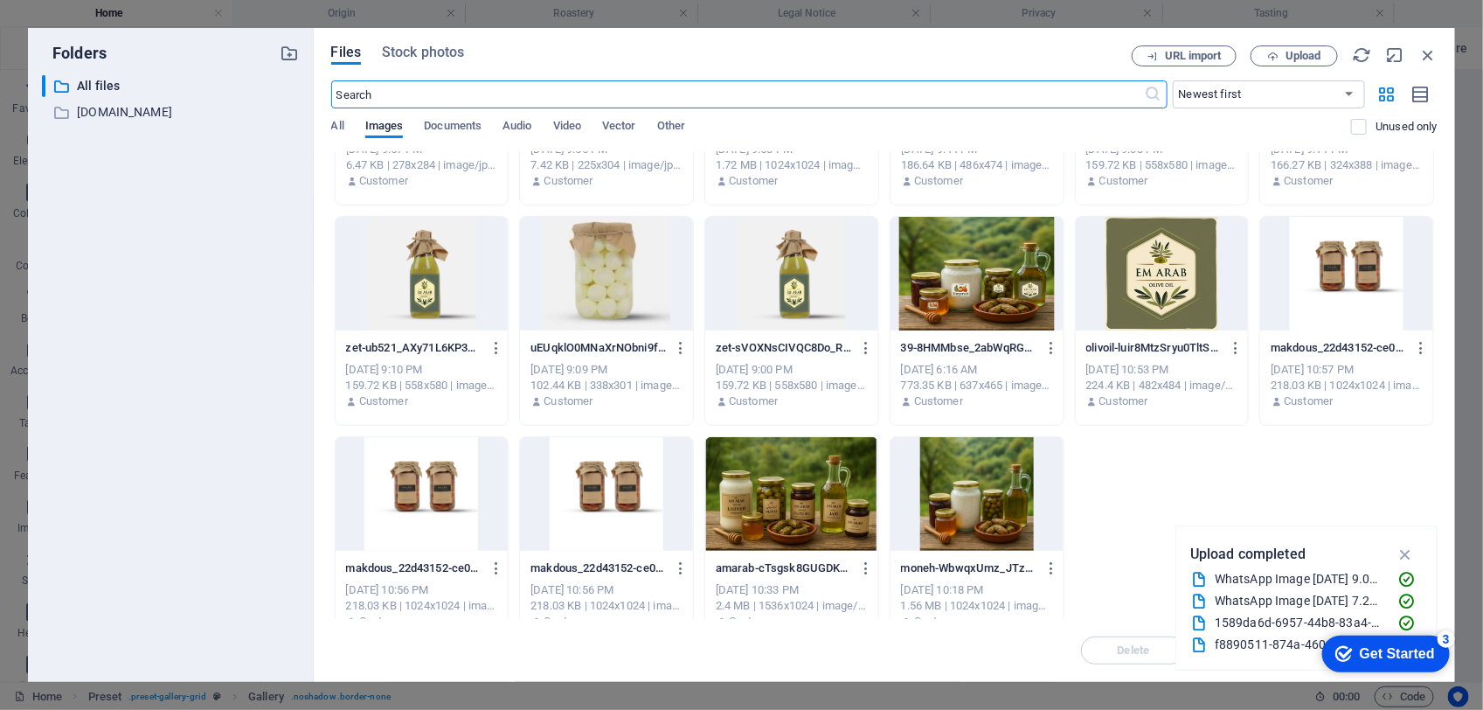
scroll to position [403, 0]
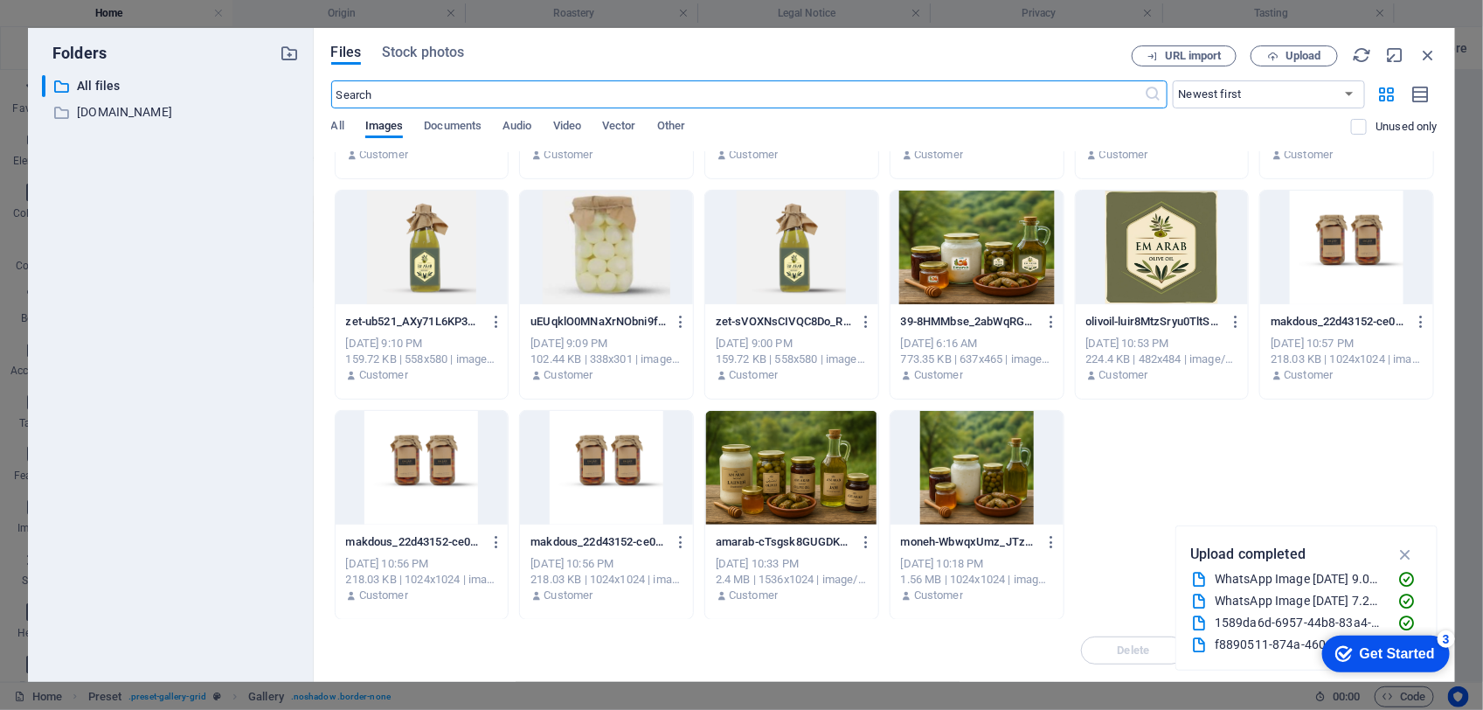
click at [635, 260] on div at bounding box center [606, 248] width 173 height 114
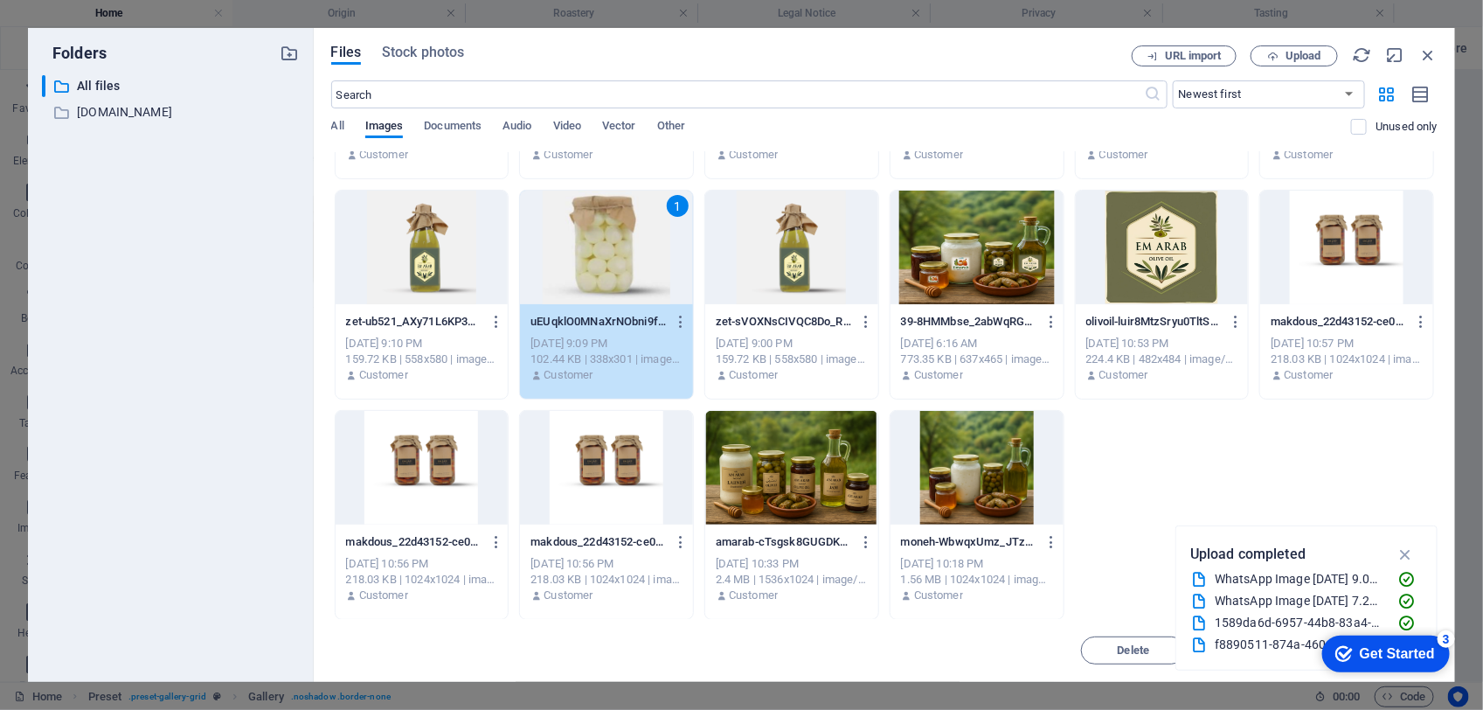
drag, startPoint x: 635, startPoint y: 260, endPoint x: 248, endPoint y: 192, distance: 392.3
click at [635, 260] on div "1" at bounding box center [606, 248] width 173 height 114
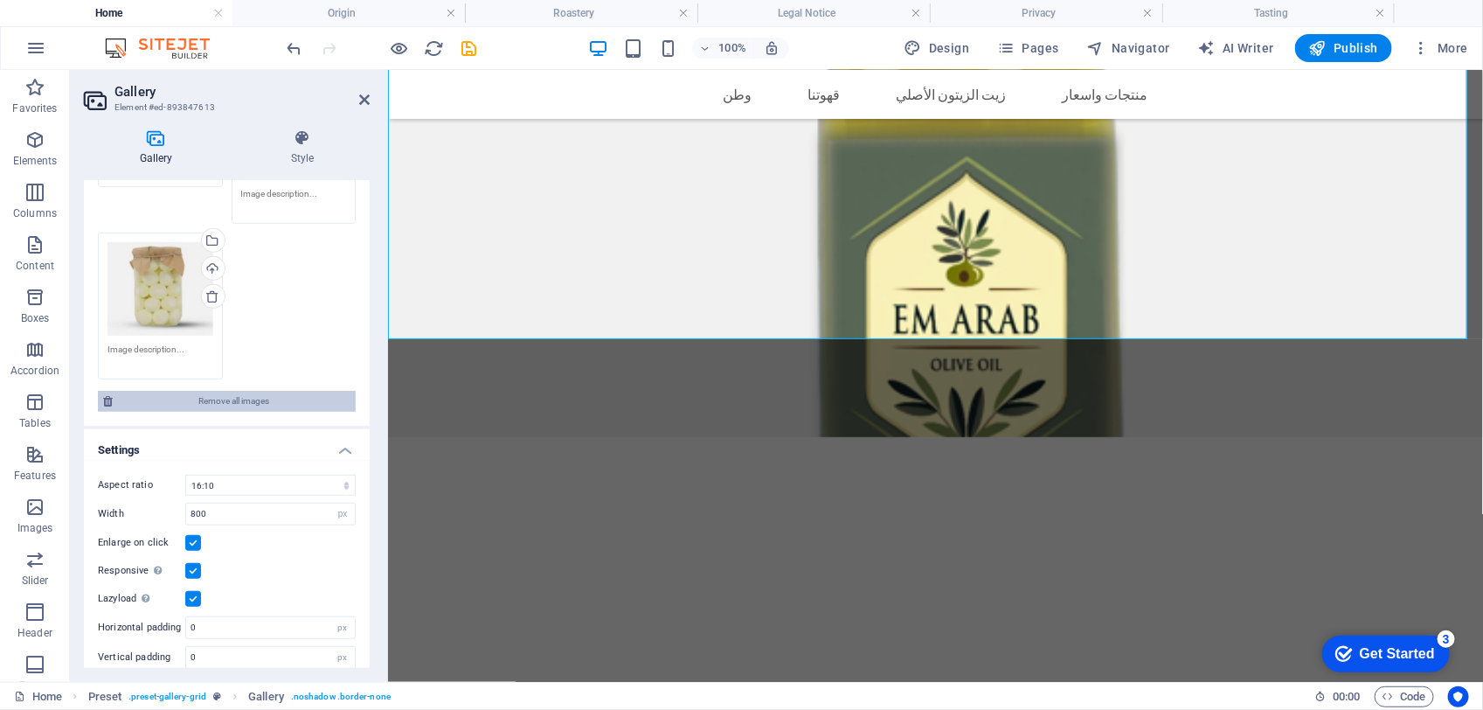
scroll to position [447, 0]
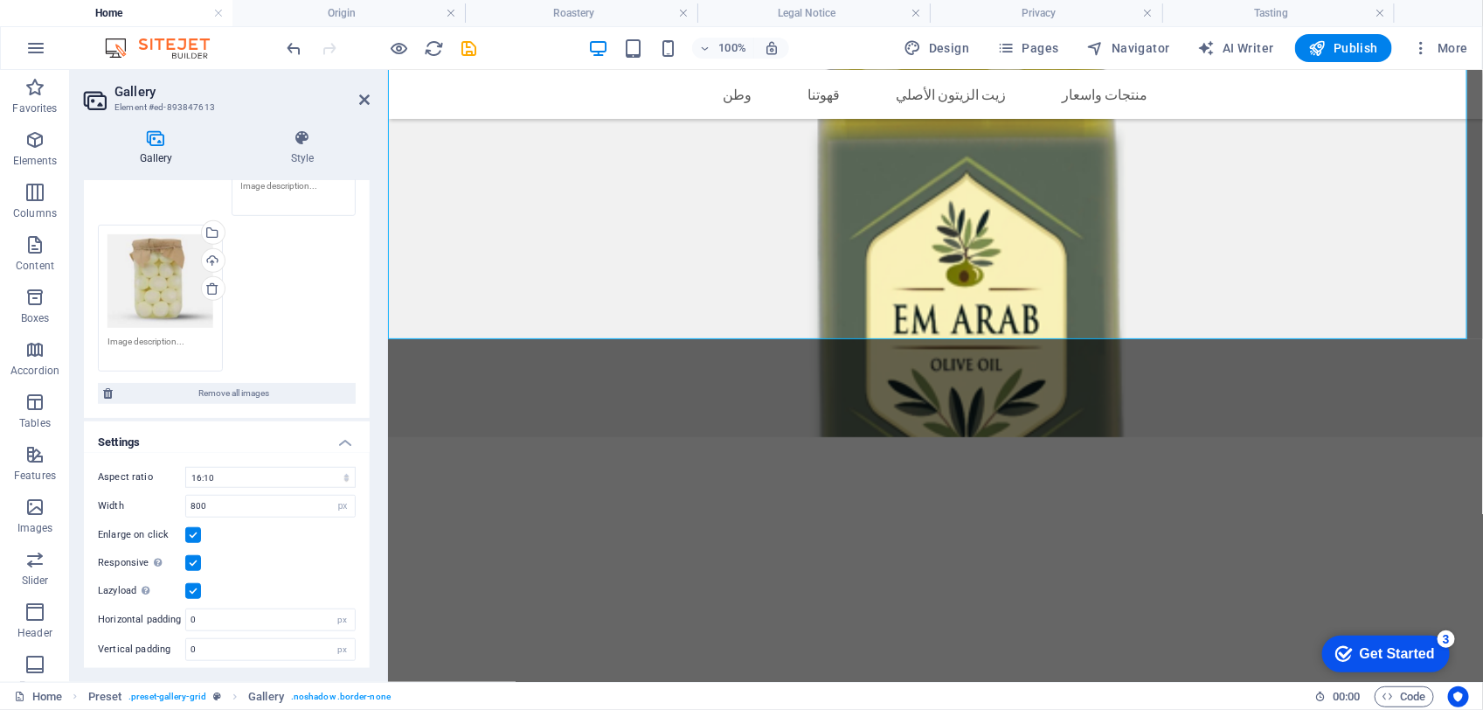
click at [285, 337] on div "Drag files here, click to choose files or select files from Files or our free s…" at bounding box center [227, 111] width 267 height 529
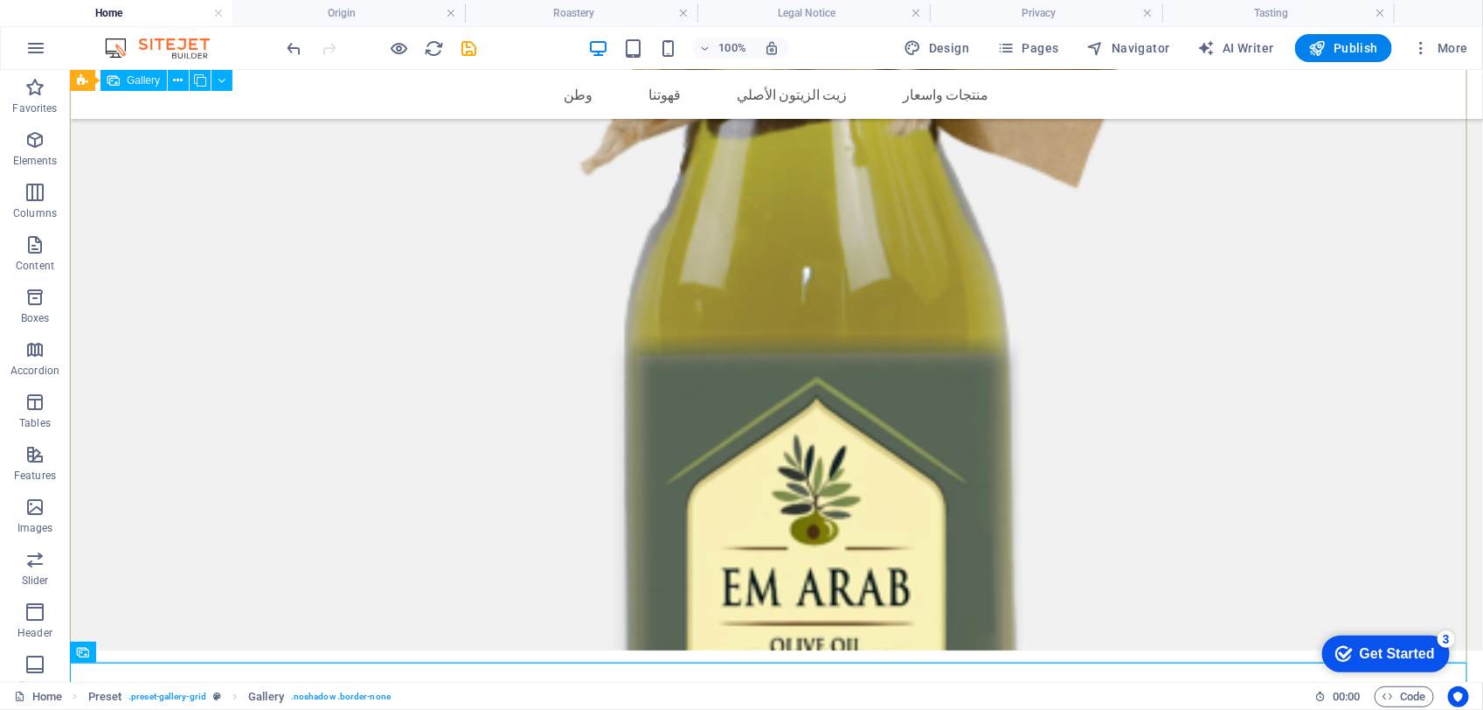
scroll to position [3061, 0]
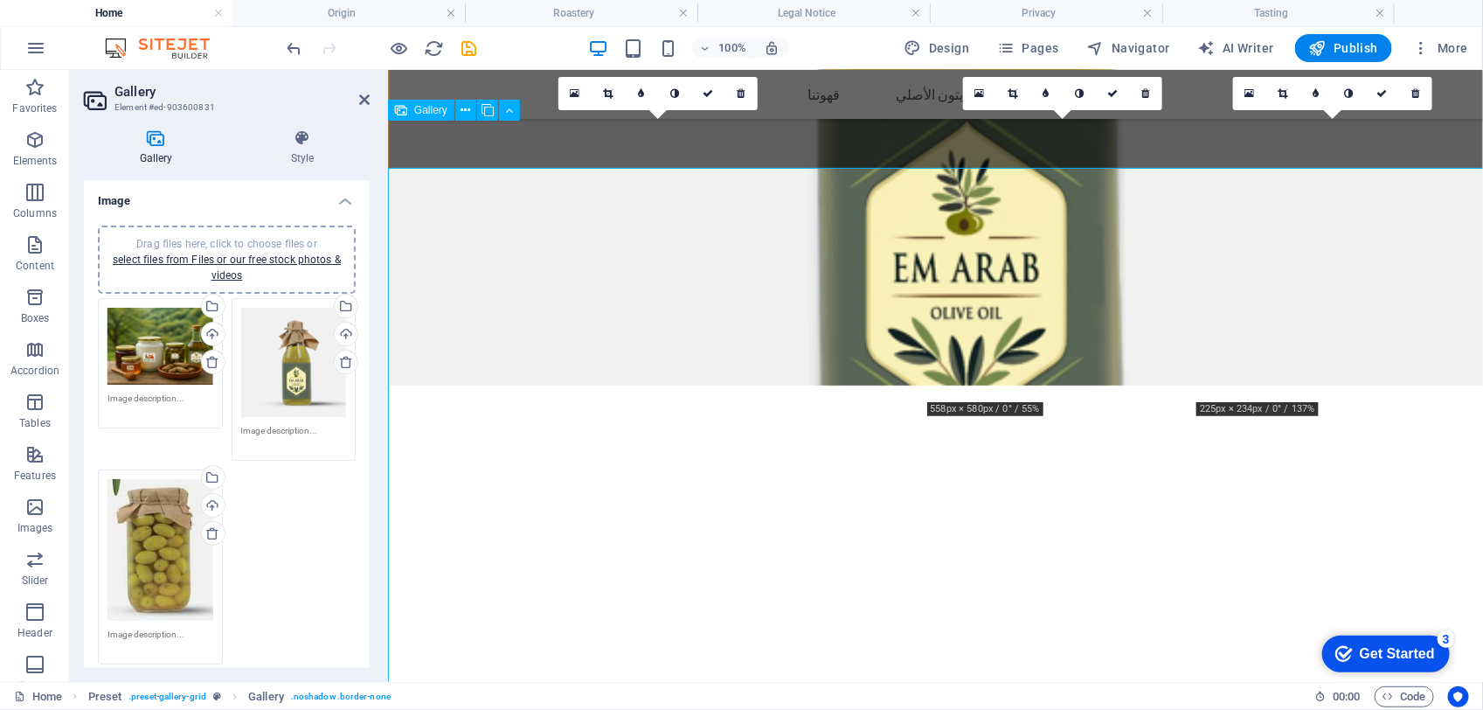
scroll to position [3228, 0]
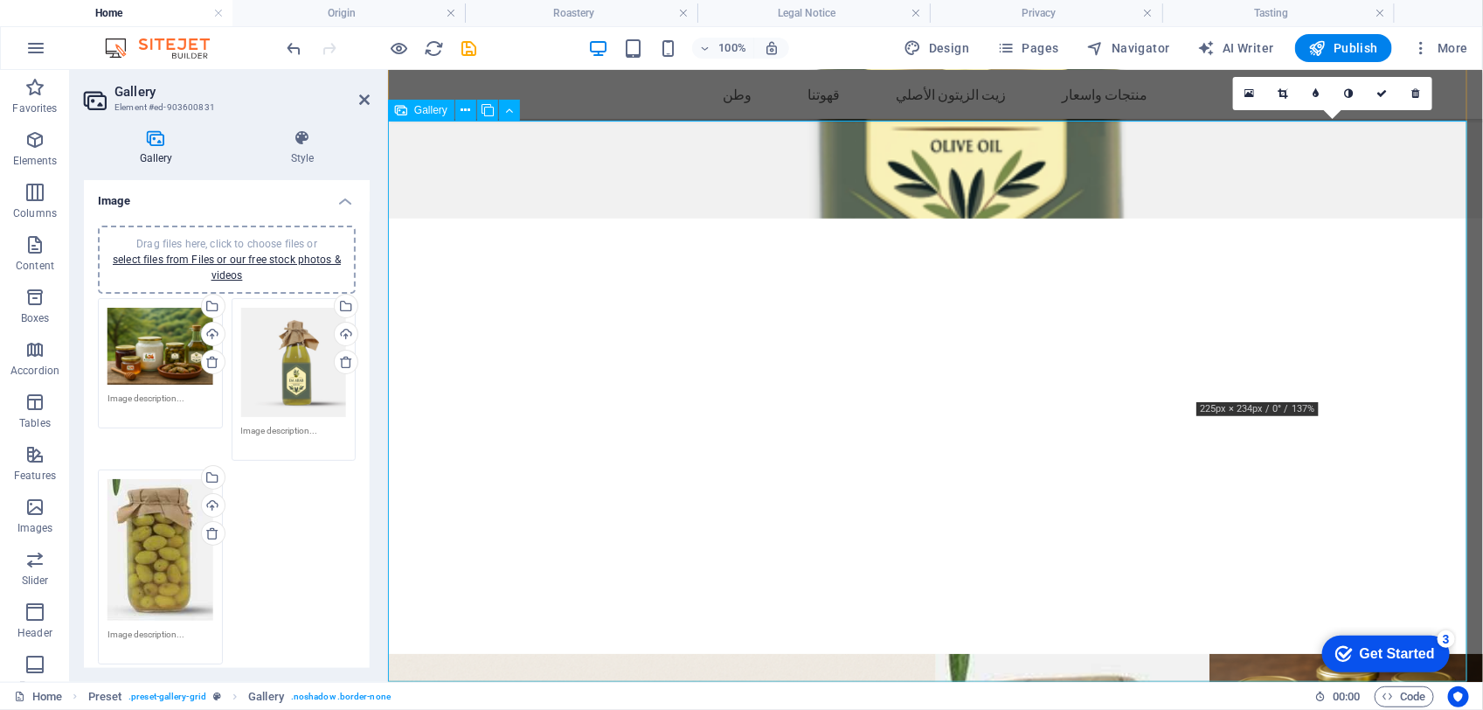
click at [1388, 96] on link at bounding box center [1382, 93] width 33 height 33
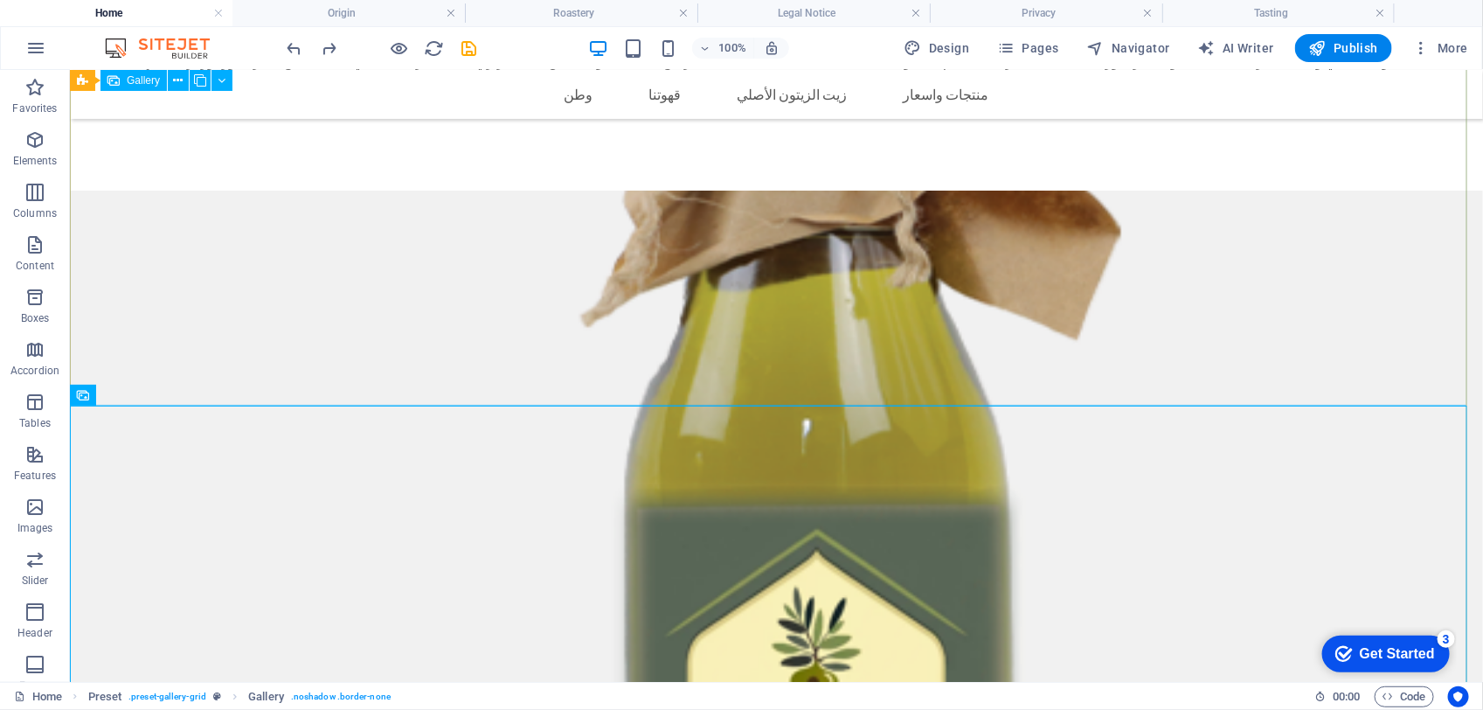
scroll to position [2549, 0]
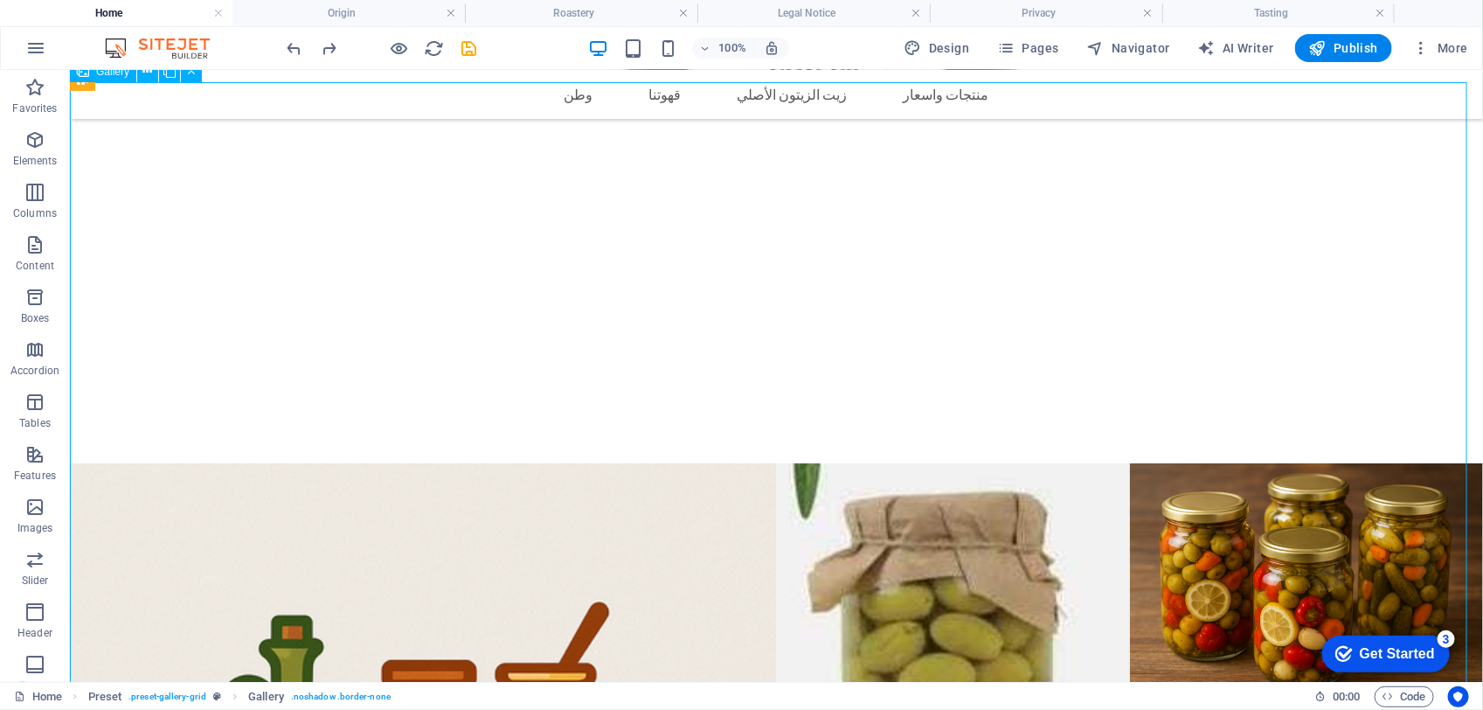
scroll to position [3228, 0]
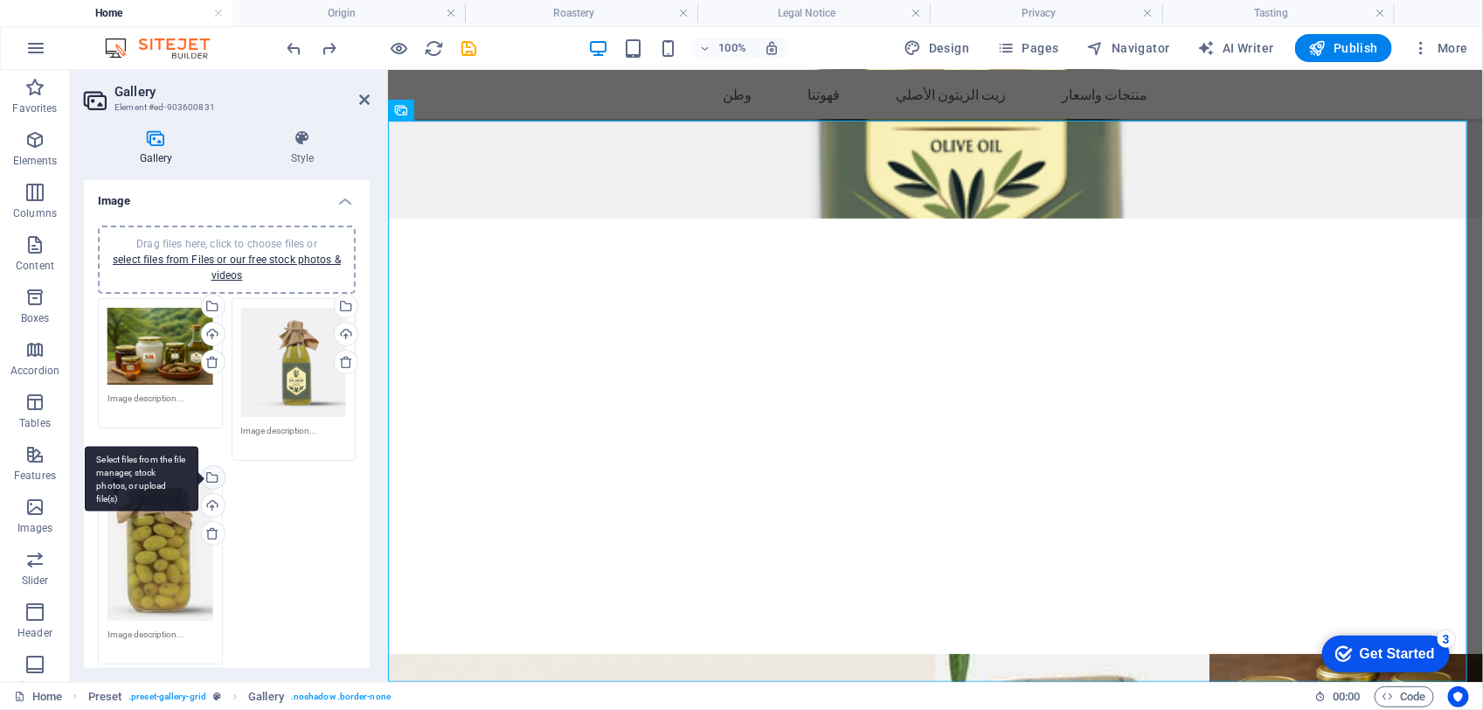
click at [212, 466] on div "Select files from the file manager, stock photos, or upload file(s)" at bounding box center [211, 479] width 26 height 26
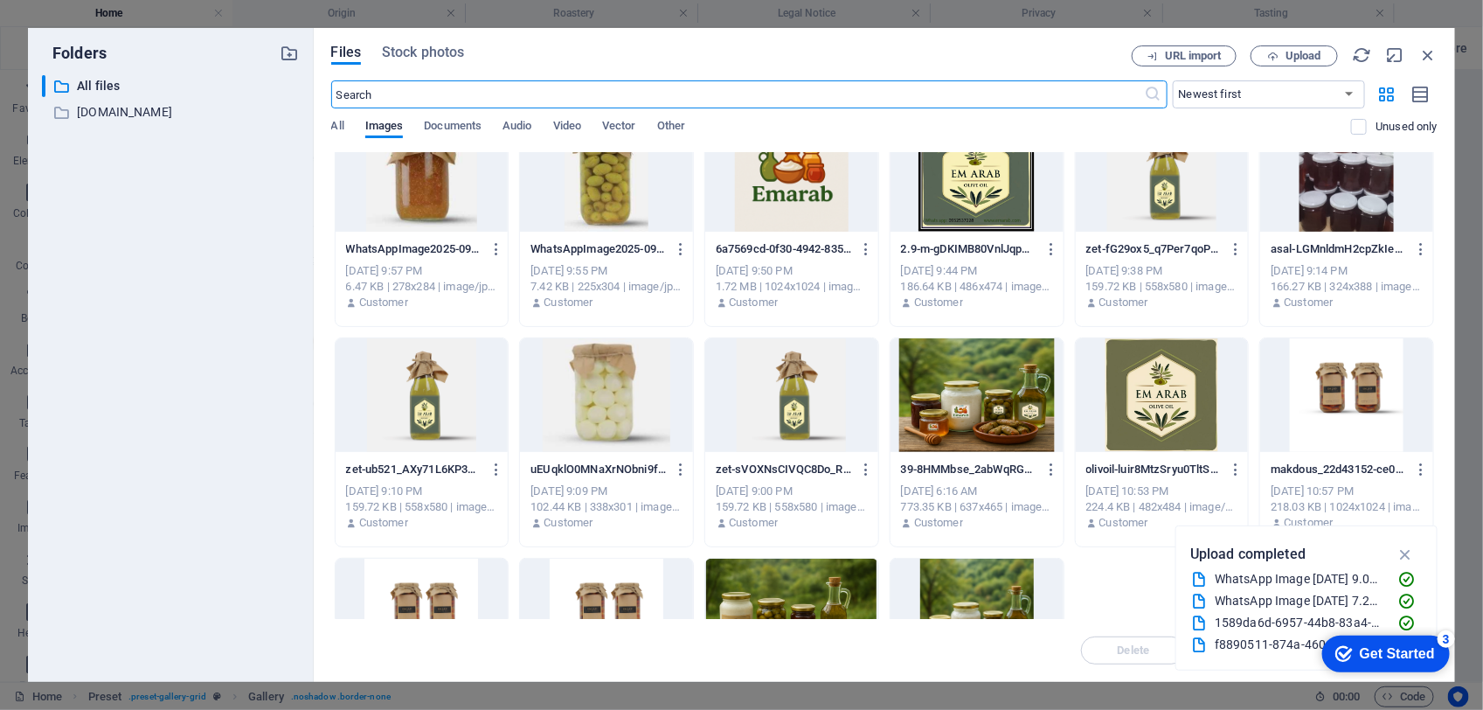
scroll to position [328, 0]
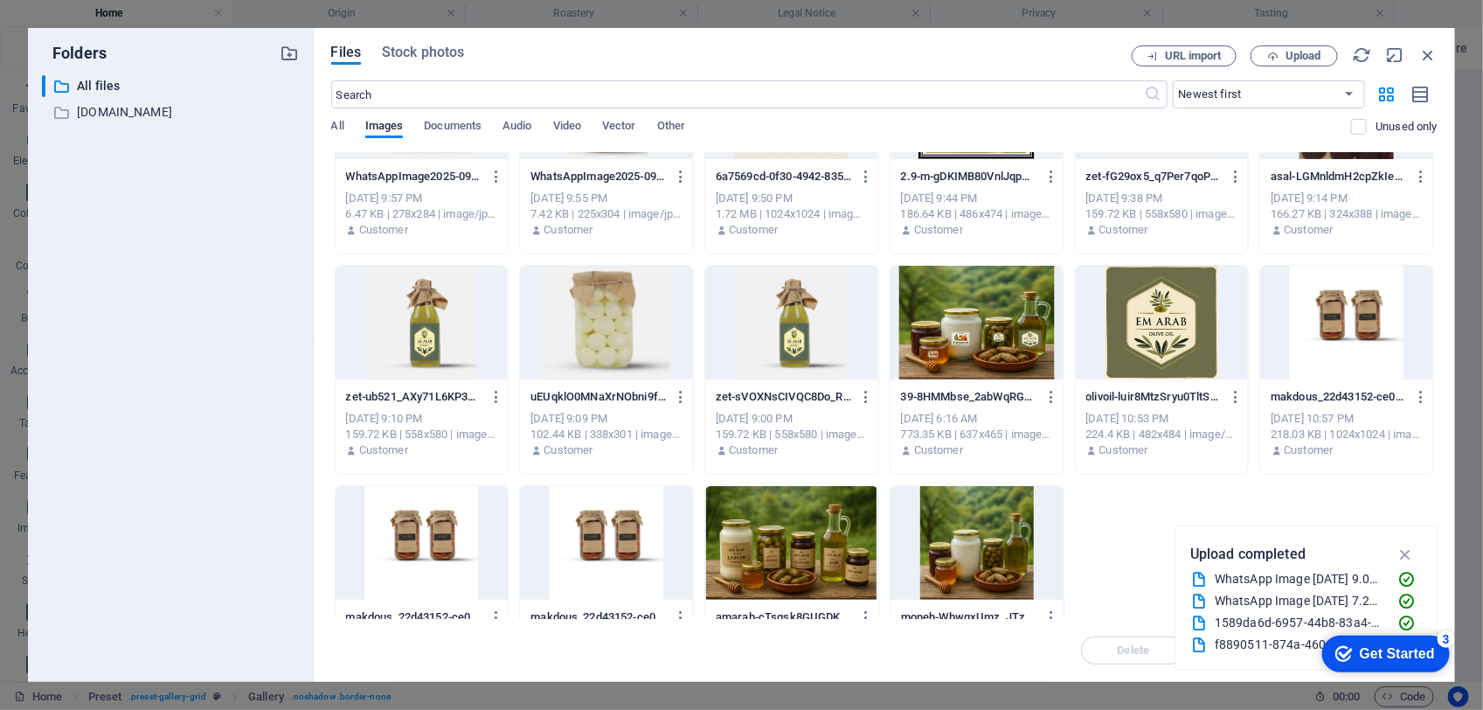
click at [629, 322] on div at bounding box center [606, 323] width 173 height 114
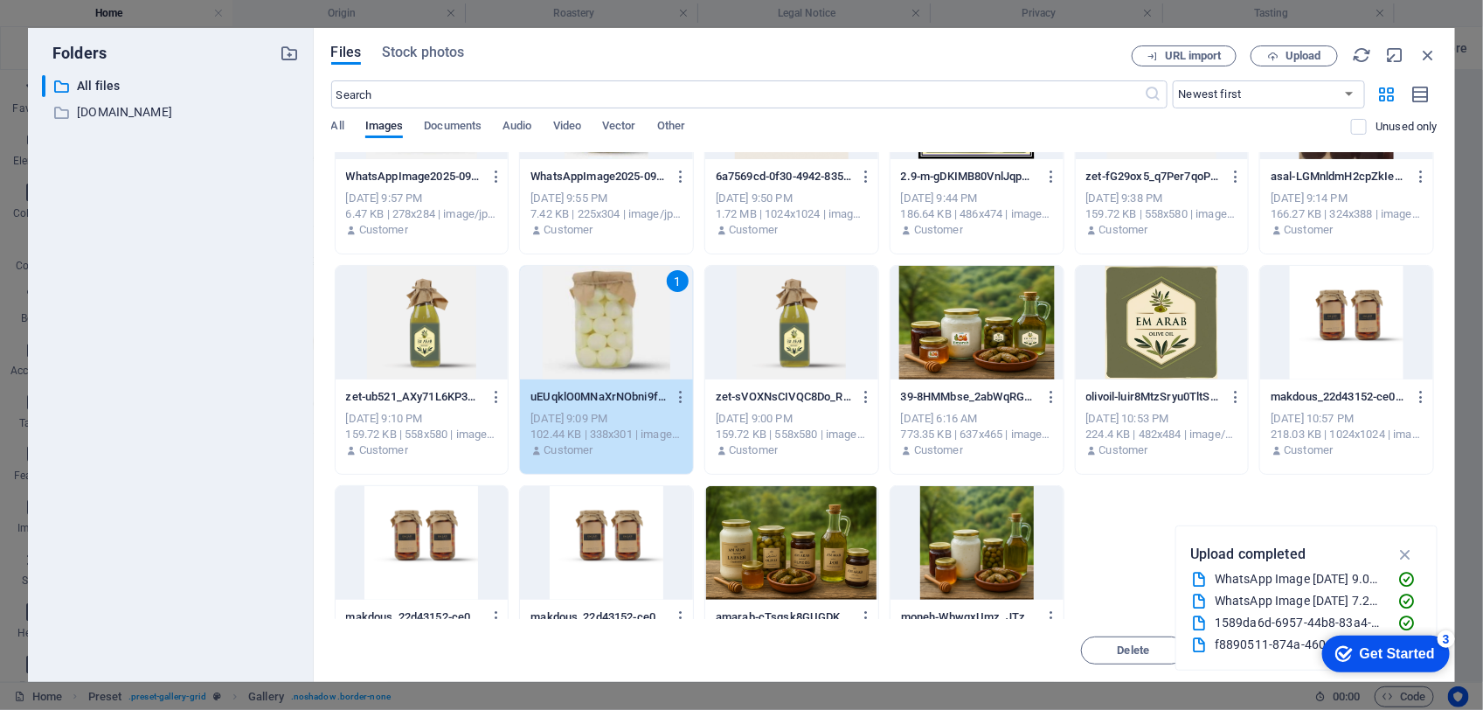
click at [629, 322] on div "1" at bounding box center [606, 323] width 173 height 114
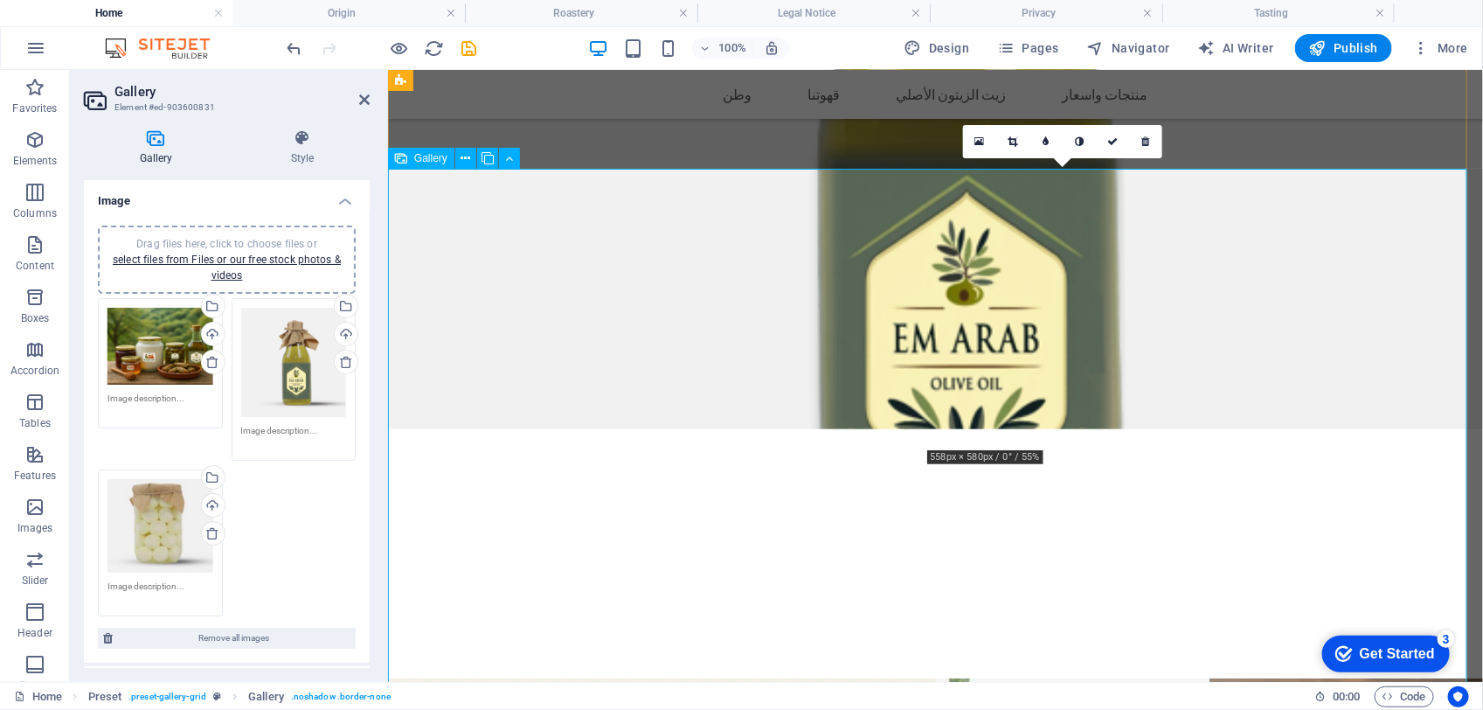
scroll to position [3228, 0]
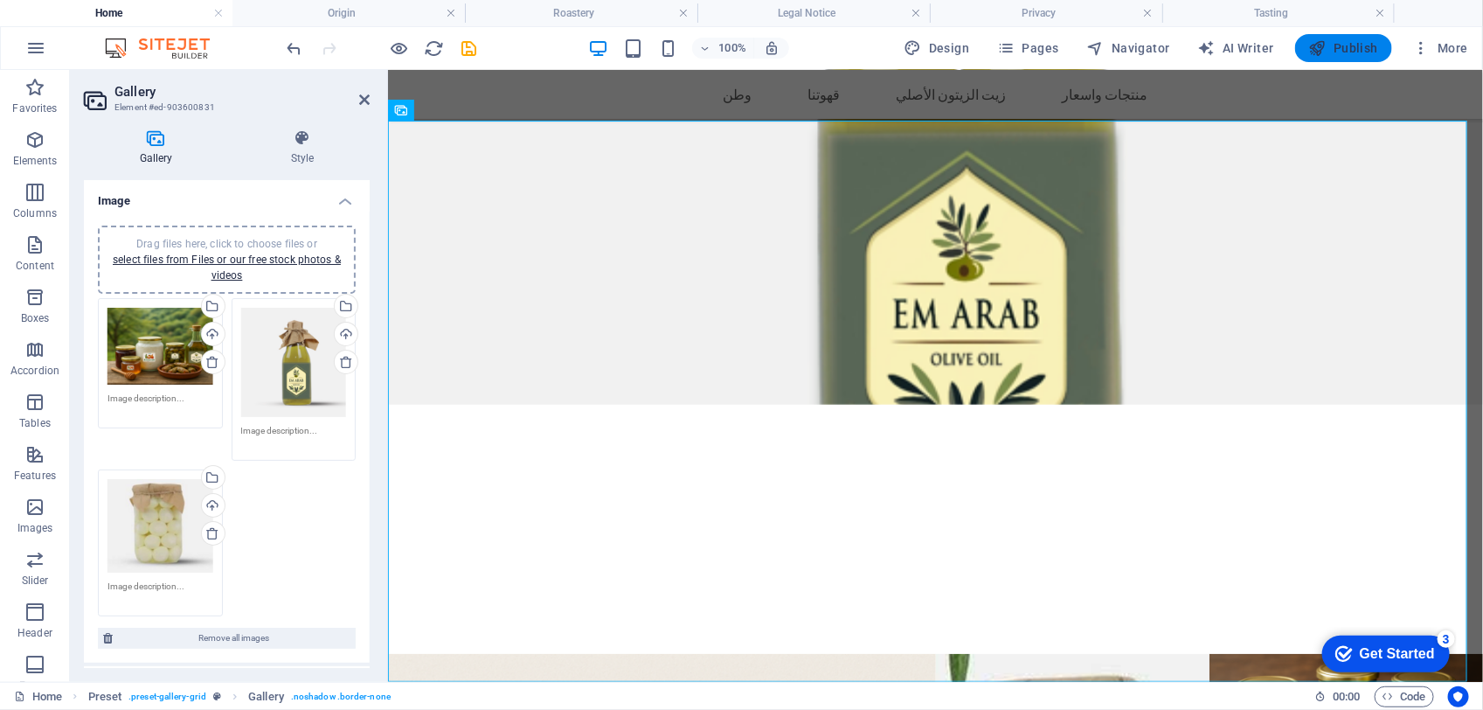
click at [1344, 40] on span "Publish" at bounding box center [1343, 47] width 69 height 17
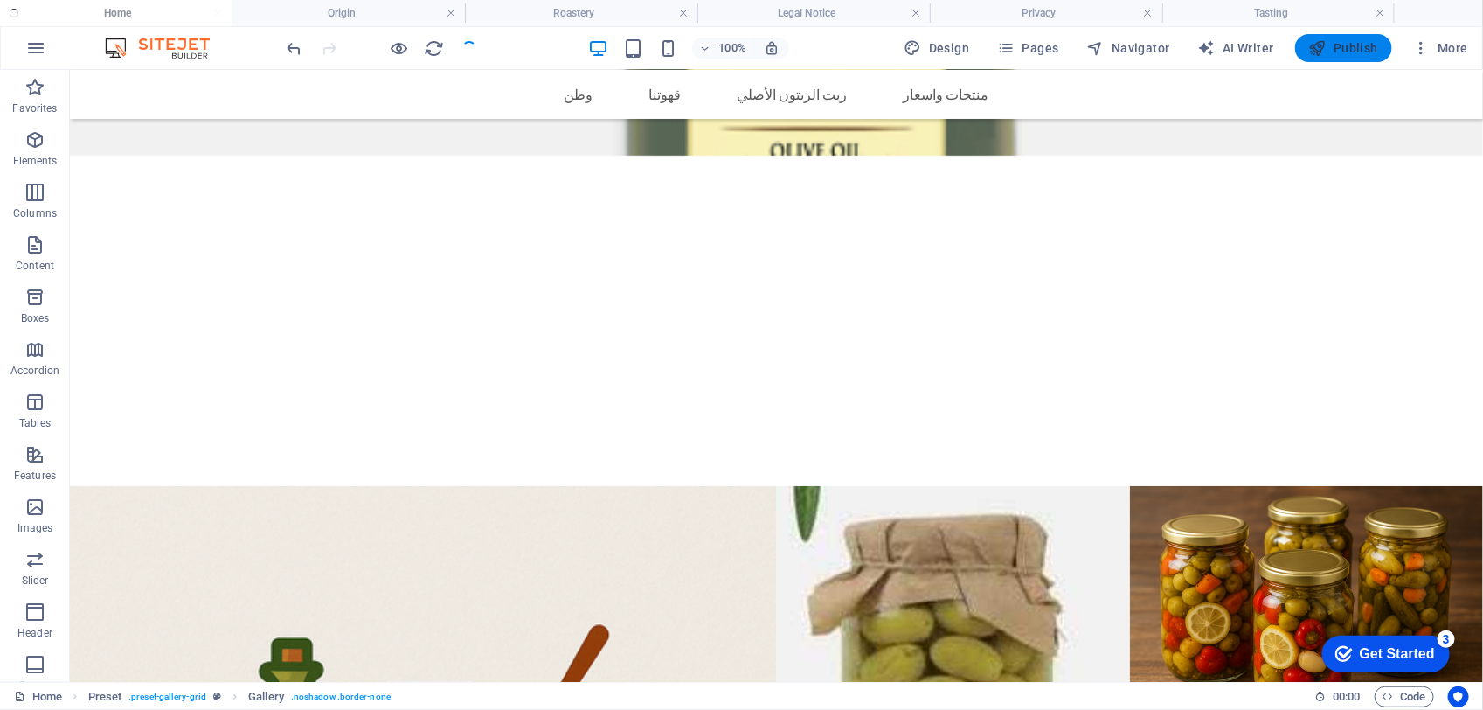
scroll to position [3061, 0]
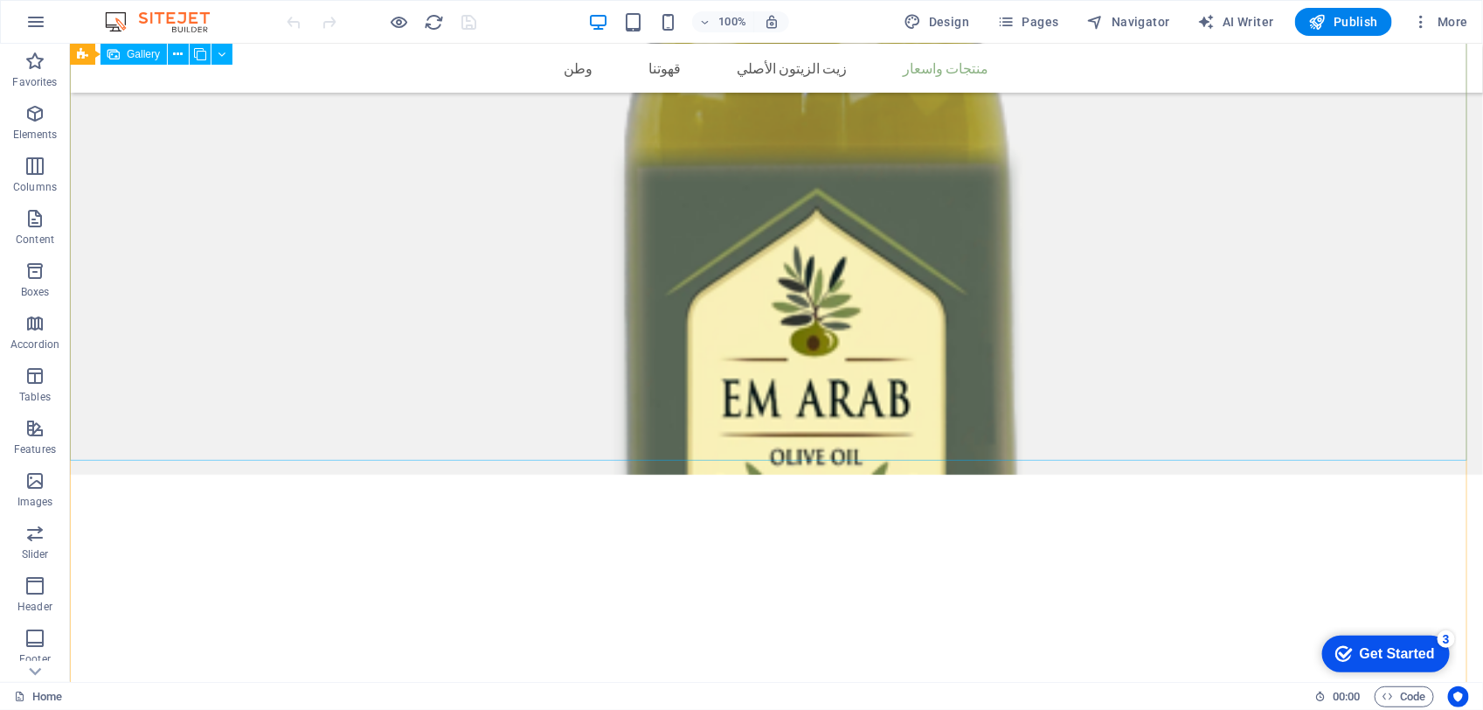
scroll to position [2785, 0]
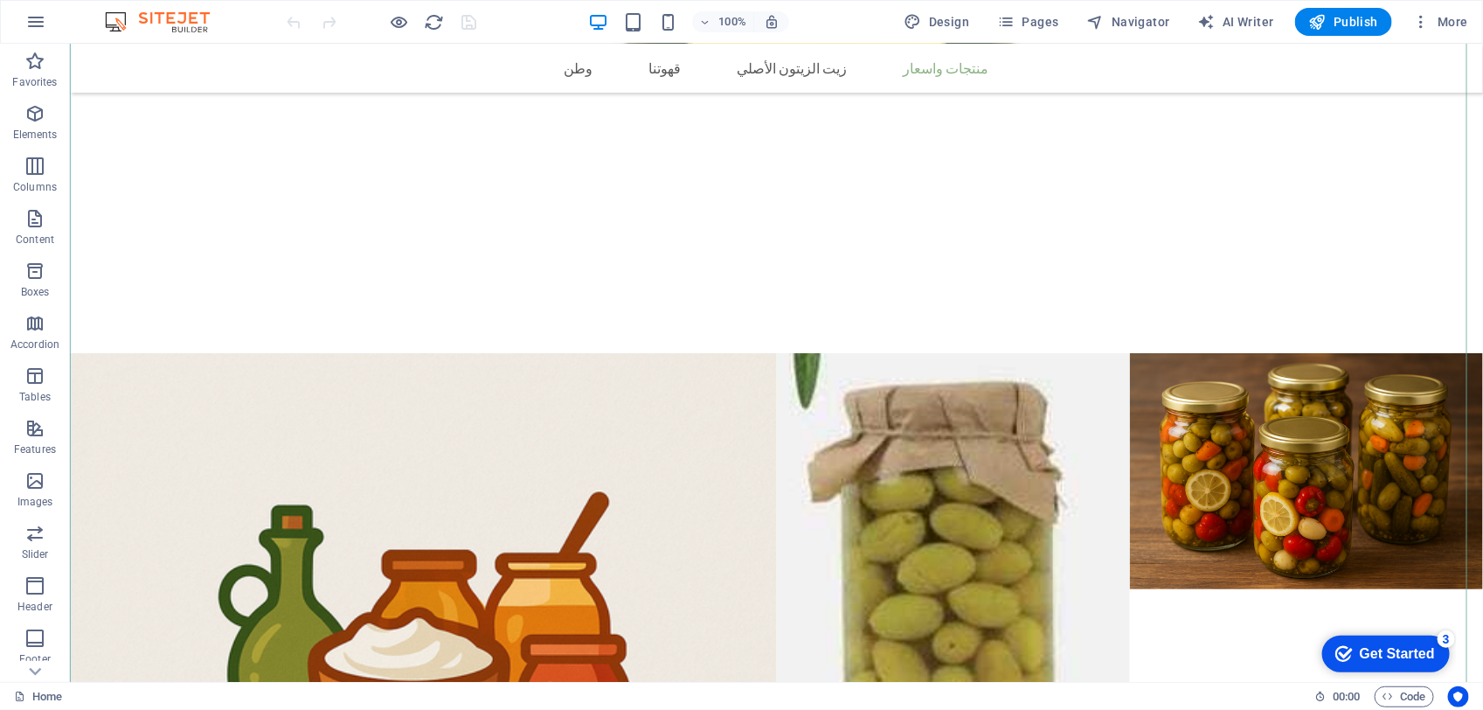
scroll to position [3440, 0]
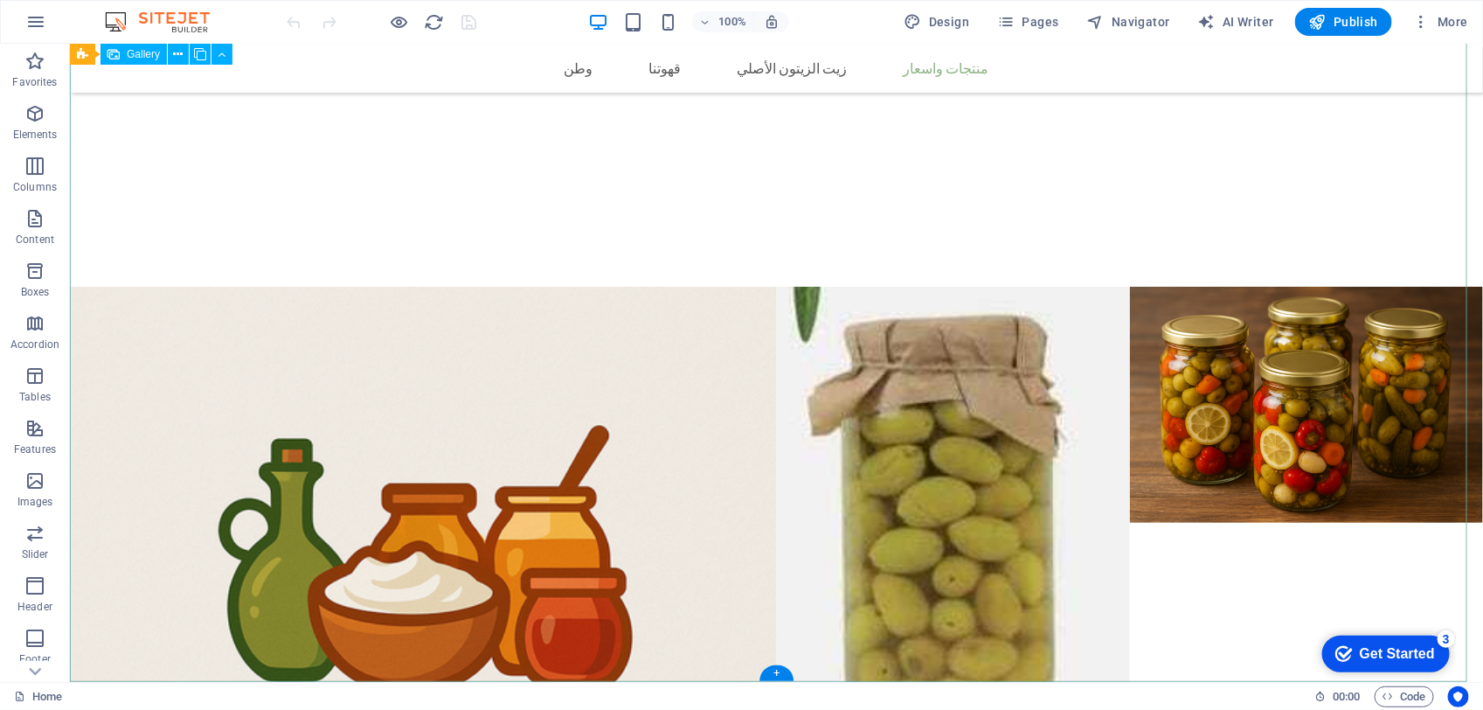
drag, startPoint x: 961, startPoint y: 391, endPoint x: 968, endPoint y: 382, distance: 11.2
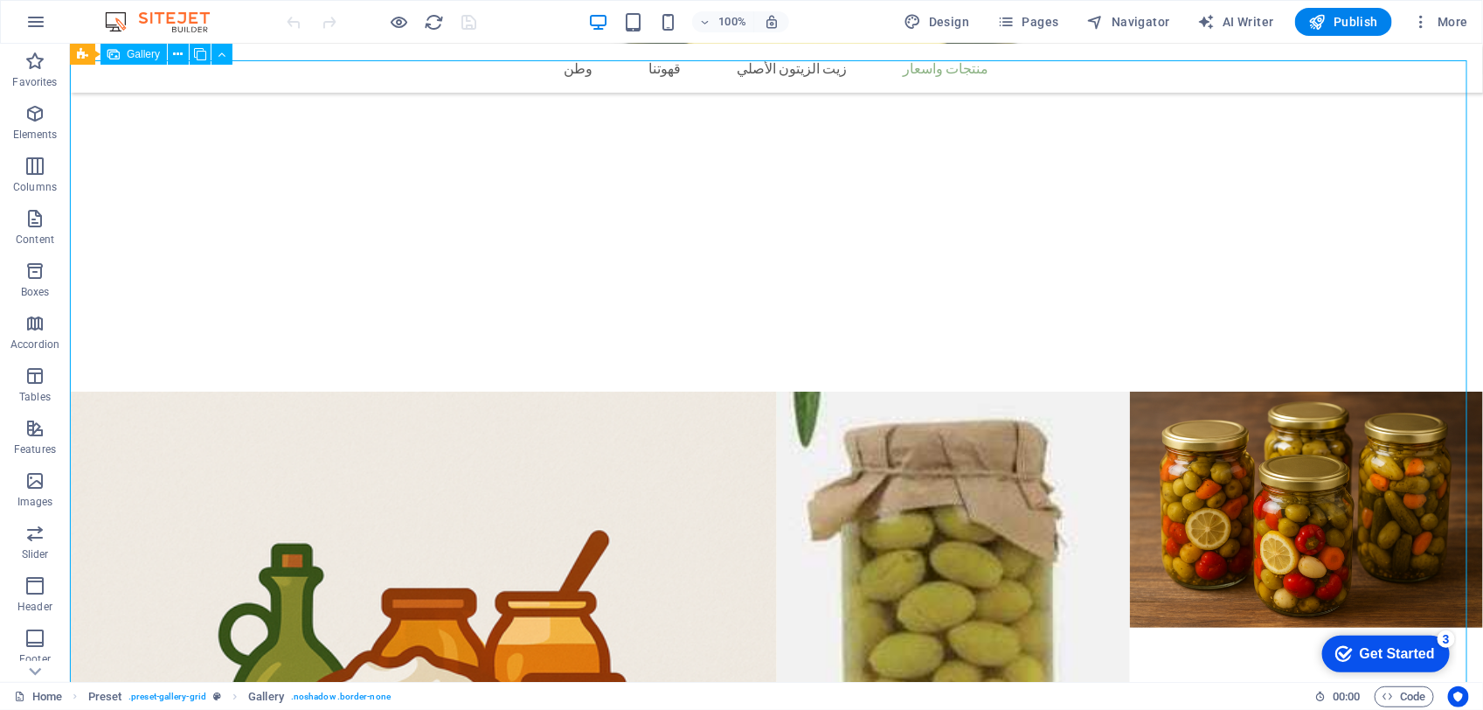
scroll to position [3222, 0]
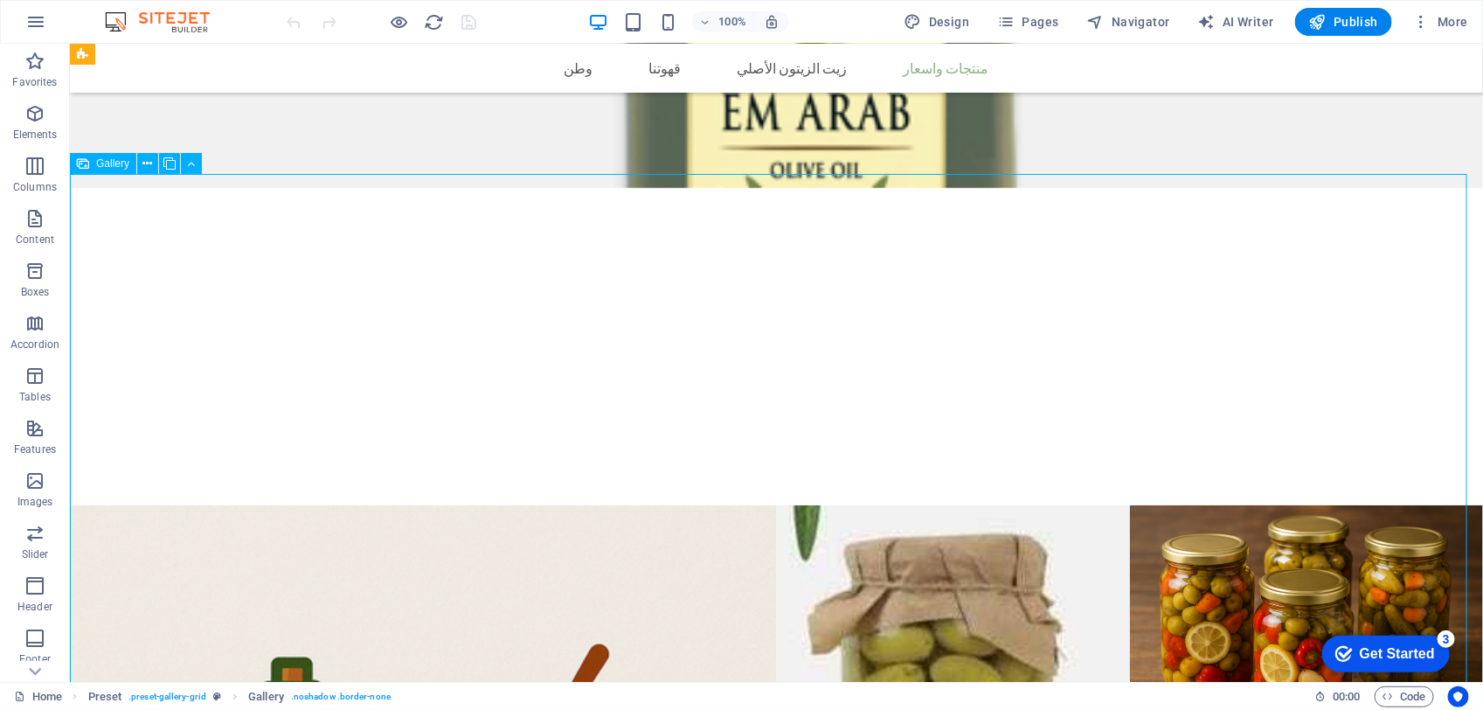
click at [931, 63] on nav "وطن قهوتنا محمصة أصل تذوق زيت الزيتون الأصلي منتجات واسعار" at bounding box center [776, 67] width 825 height 21
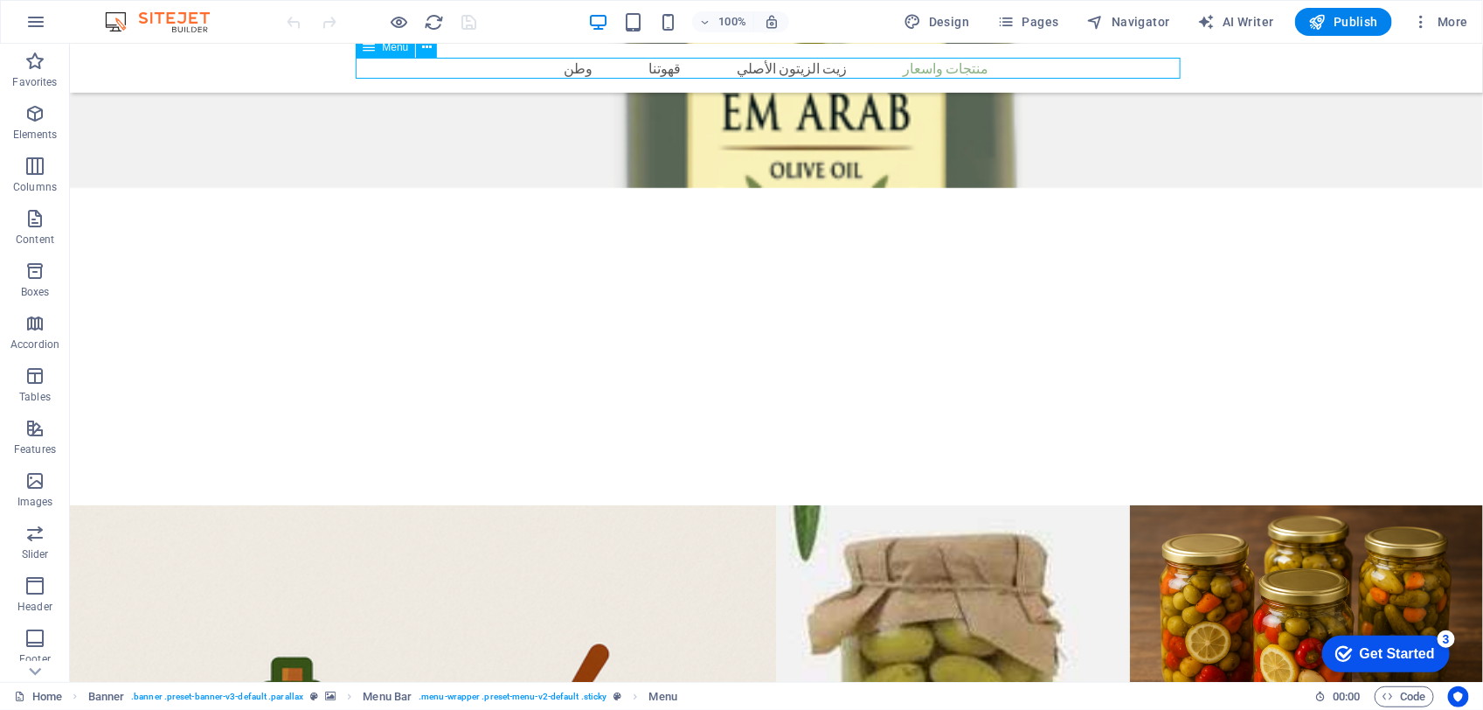
click at [806, 63] on nav "وطن قهوتنا محمصة أصل تذوق زيت الزيتون الأصلي منتجات واسعار" at bounding box center [776, 67] width 825 height 21
click at [682, 61] on nav "وطن قهوتنا محمصة أصل تذوق زيت الزيتون الأصلي منتجات واسعار" at bounding box center [776, 67] width 825 height 21
click at [676, 71] on nav "وطن قهوتنا محمصة أصل تذوق زيت الزيتون الأصلي منتجات واسعار" at bounding box center [776, 67] width 825 height 21
drag, startPoint x: 676, startPoint y: 71, endPoint x: 777, endPoint y: 66, distance: 100.6
click at [676, 71] on nav "وطن قهوتنا محمصة أصل تذوق زيت الزيتون الأصلي منتجات واسعار" at bounding box center [776, 67] width 825 height 21
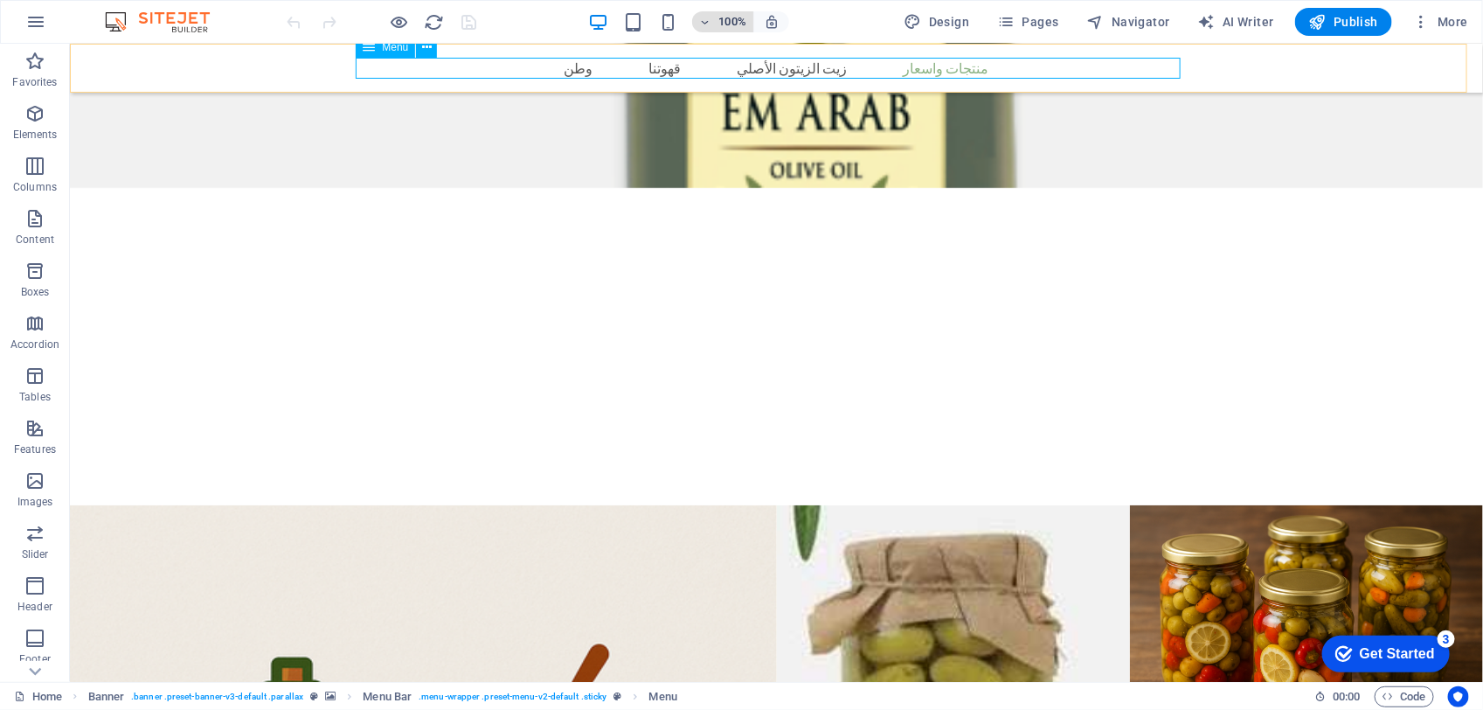
select select "1"
select select
select select "2"
select select
select select "3"
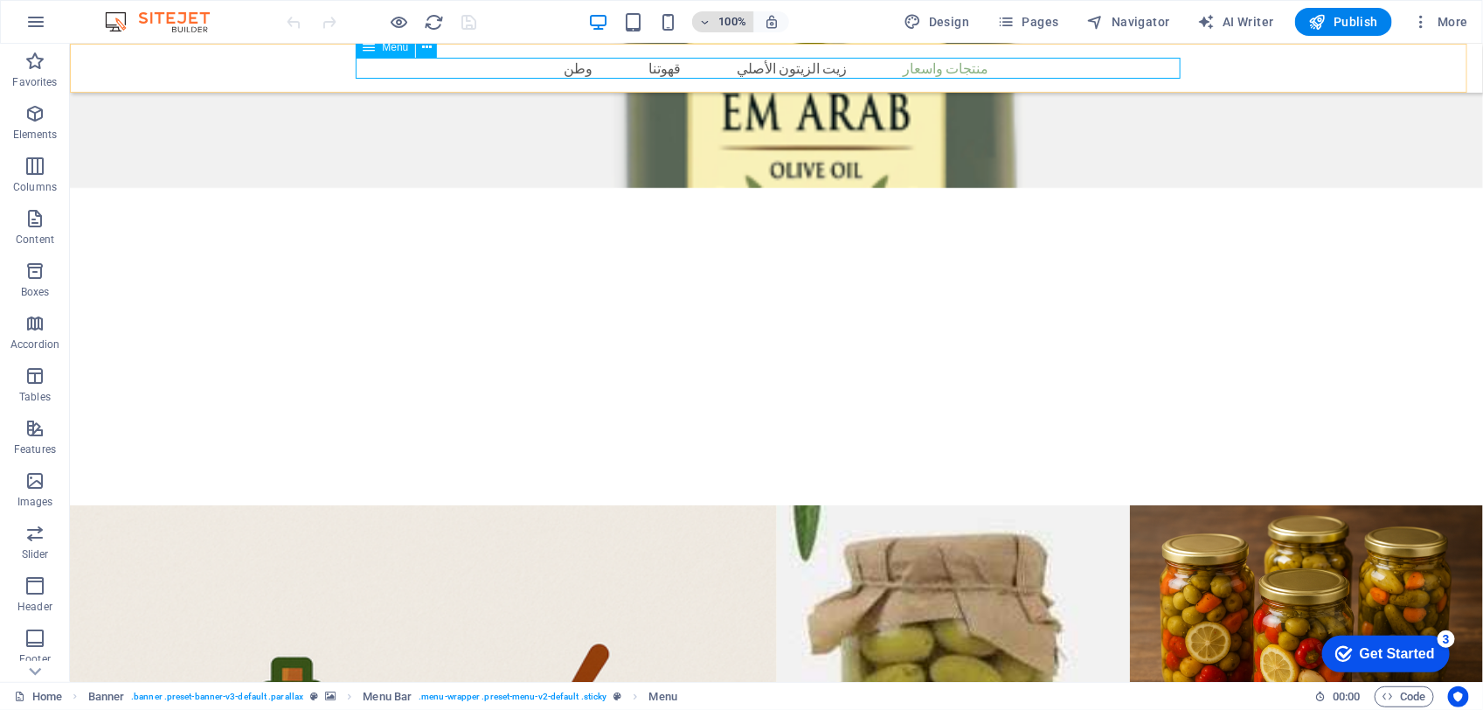
select select
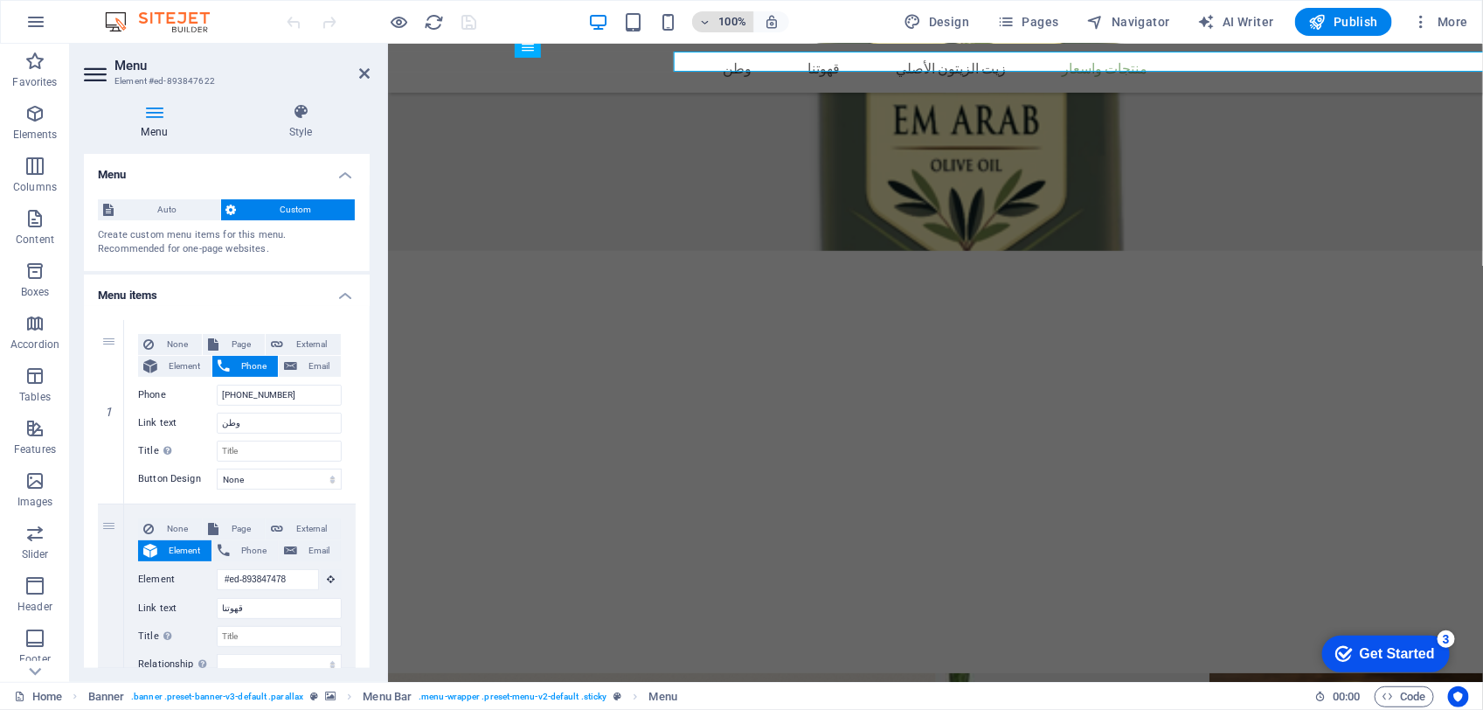
scroll to position [3228, 0]
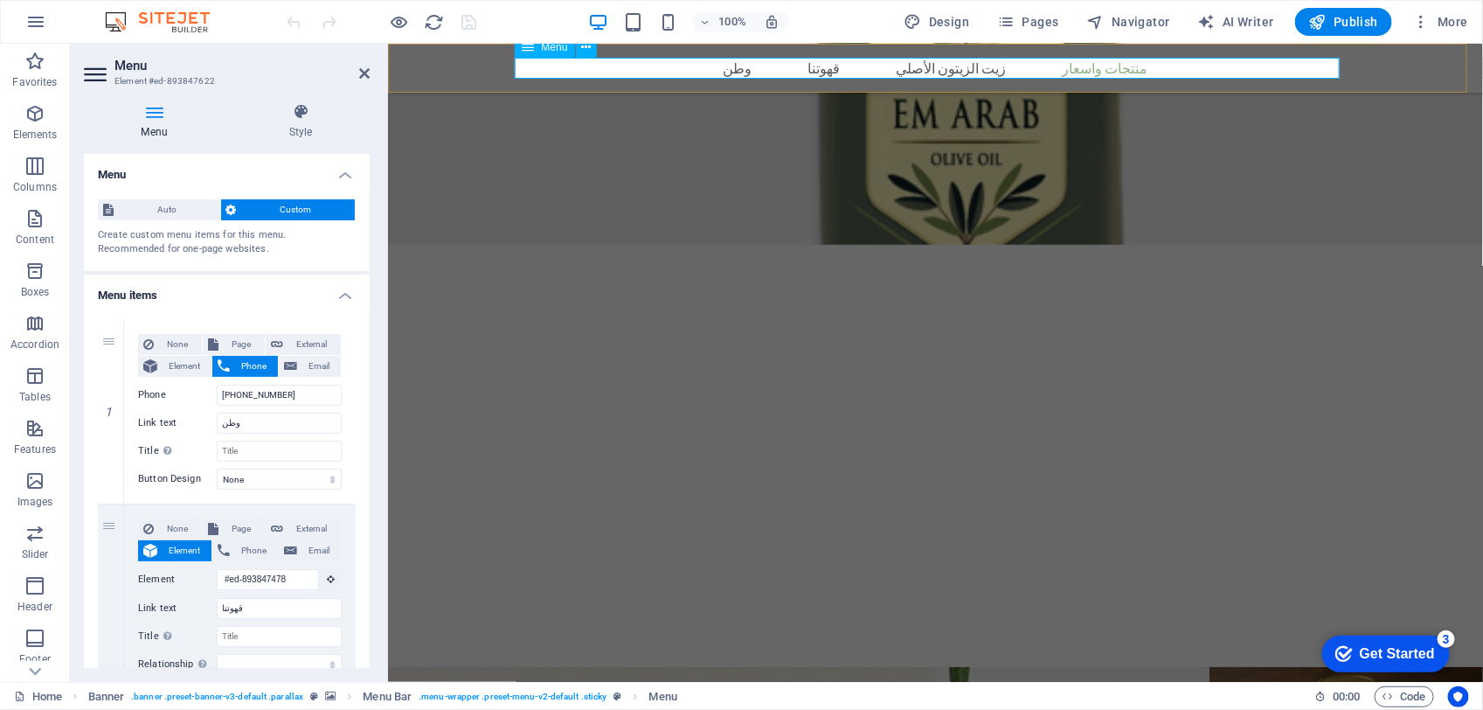
click at [826, 69] on nav "وطن قهوتنا محمصة أصل تذوق زيت الزيتون الأصلي منتجات واسعار" at bounding box center [935, 67] width 825 height 21
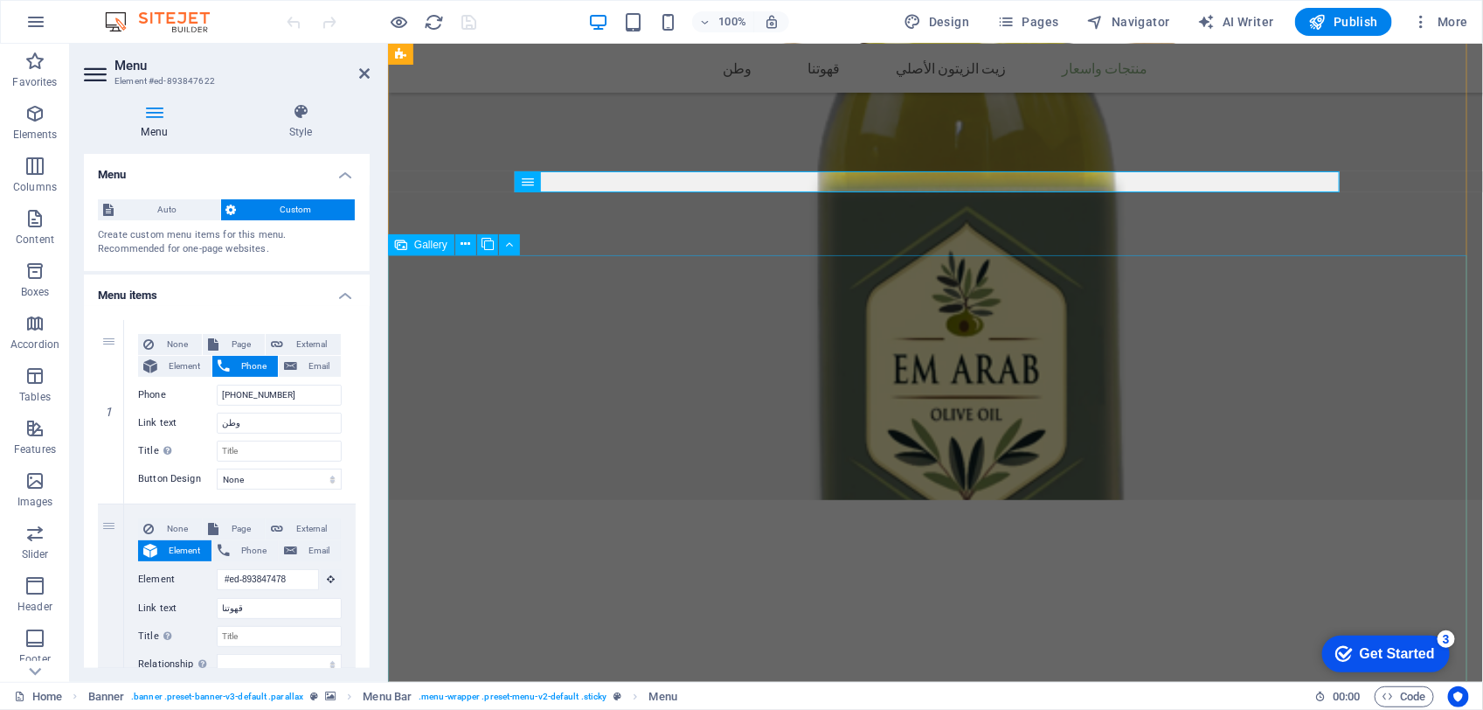
scroll to position [2900, 0]
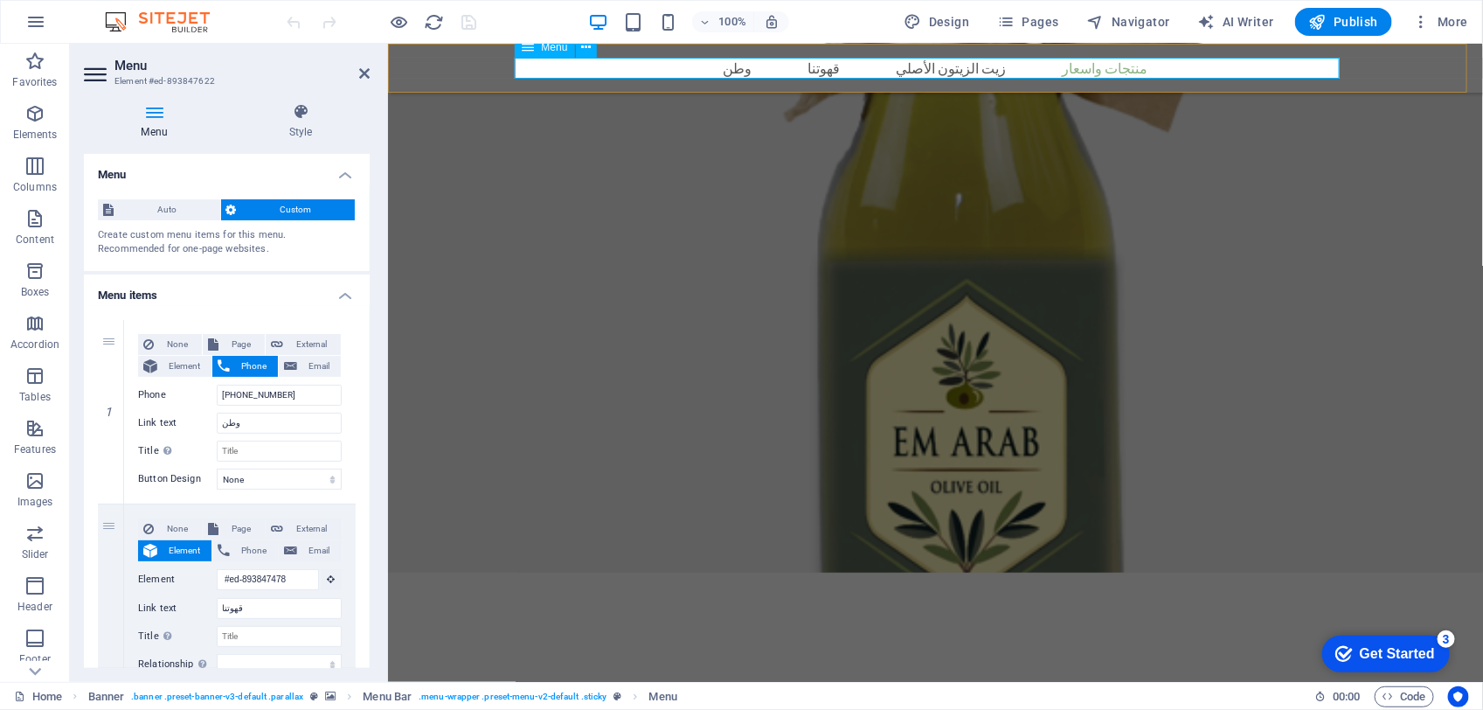
click at [832, 66] on nav "وطن قهوتنا محمصة أصل تذوق زيت الزيتون الأصلي منتجات واسعار" at bounding box center [935, 67] width 825 height 21
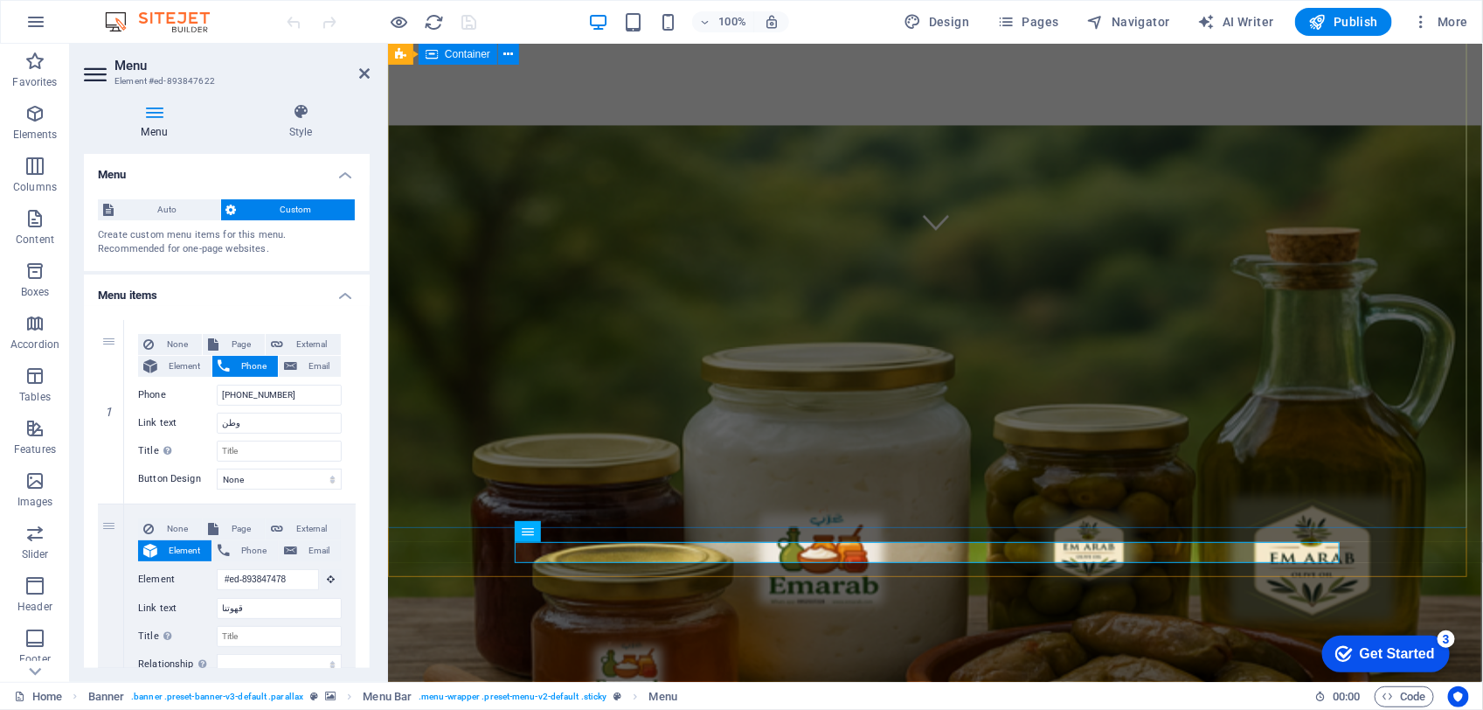
scroll to position [765, 0]
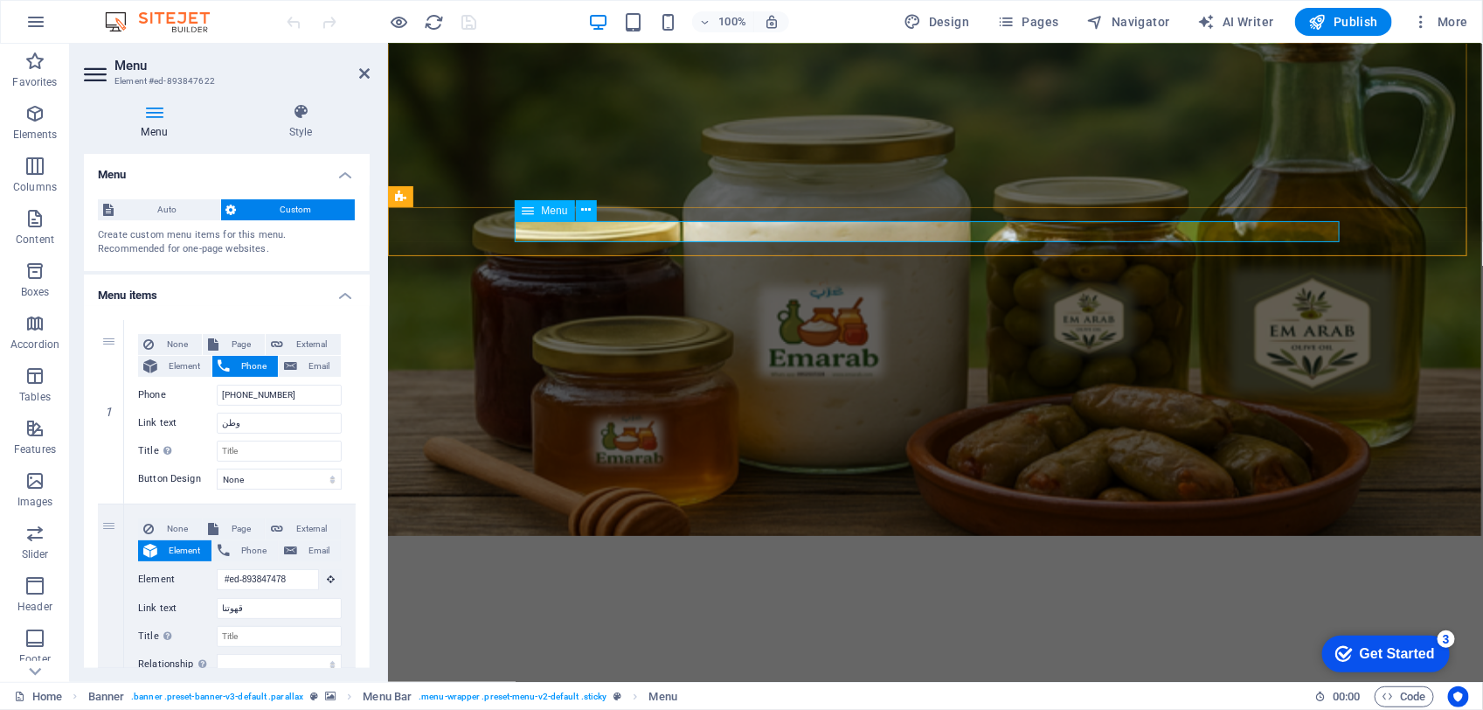
click at [843, 694] on nav "وطن قهوتنا محمصة أصل تذوق زيت الزيتون الأصلي منتجات واسعار" at bounding box center [935, 704] width 825 height 21
click at [841, 694] on nav "وطن قهوتنا محمصة أصل تذوق زيت الزيتون الأصلي منتجات واسعار" at bounding box center [935, 704] width 825 height 21
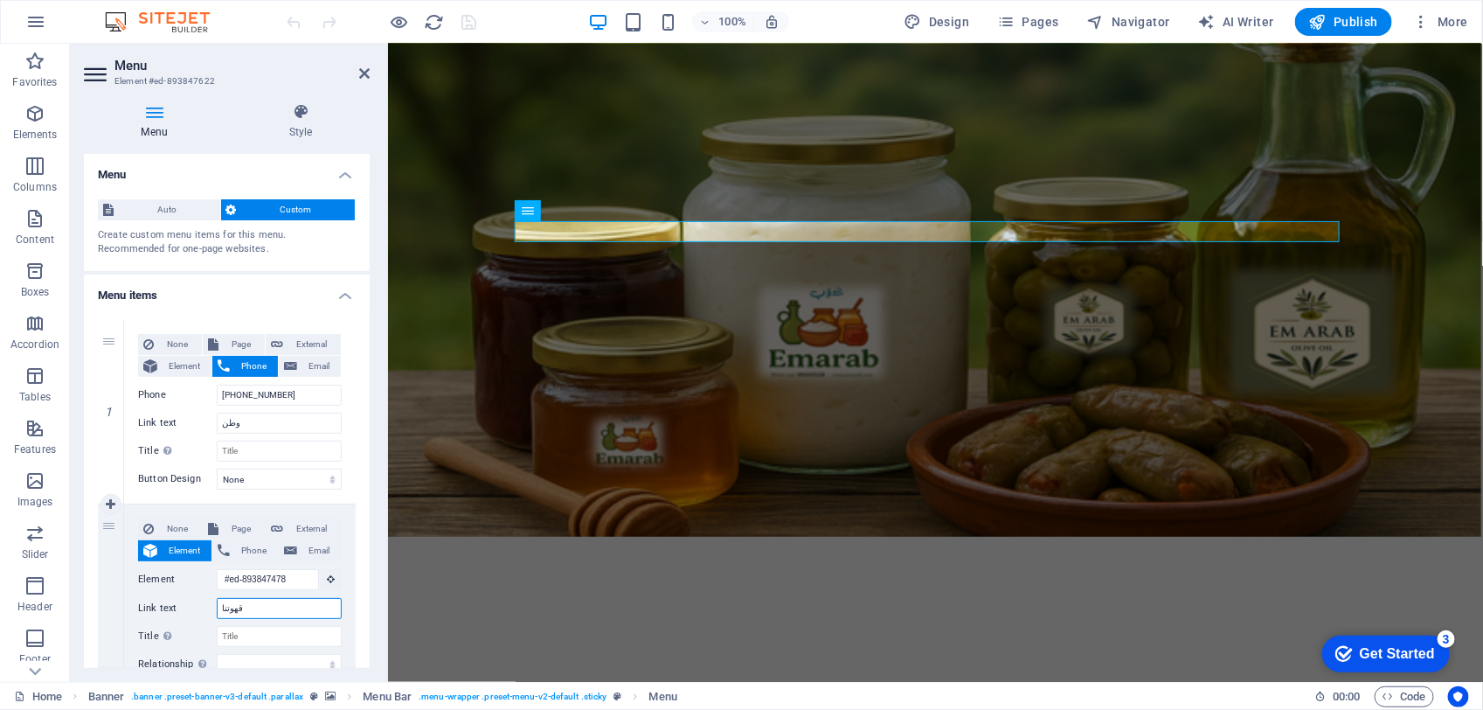
click at [253, 606] on input "قهوتنا" at bounding box center [279, 608] width 125 height 21
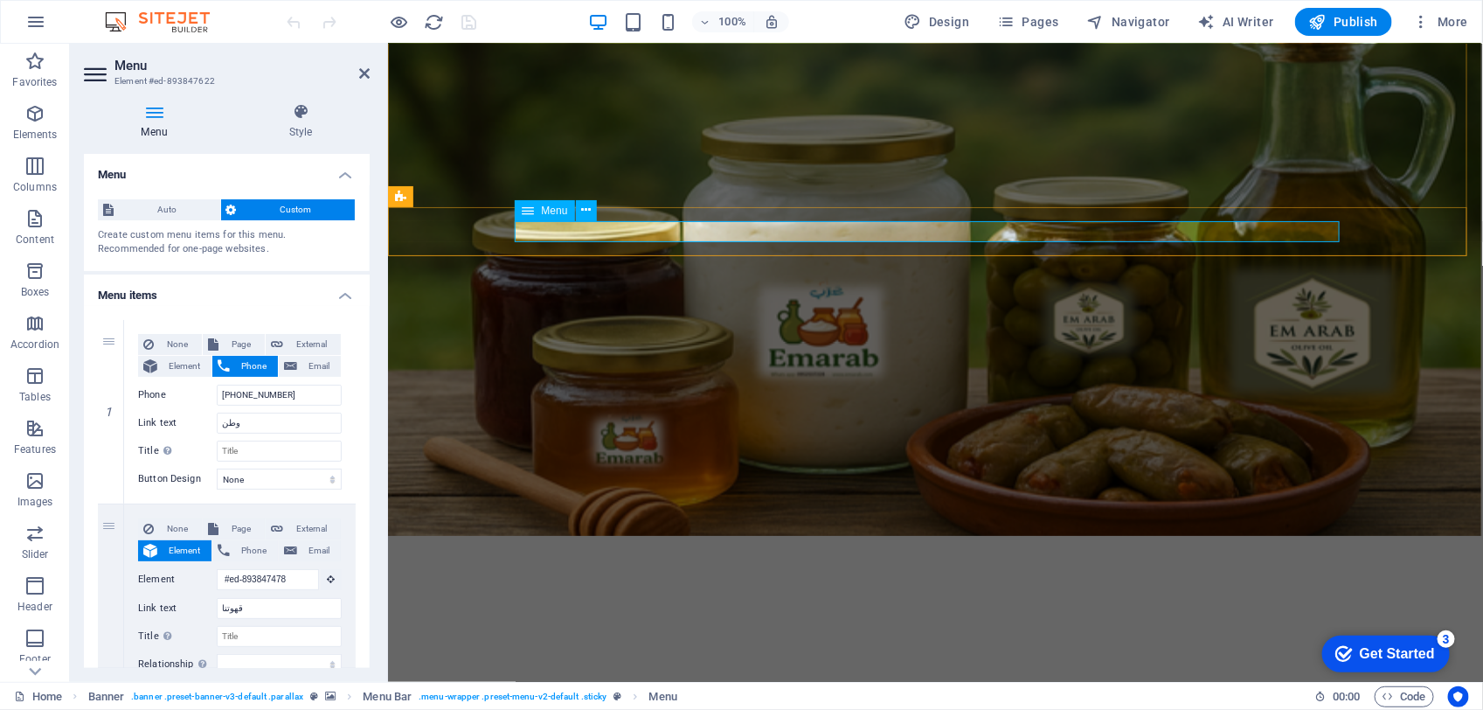
click at [835, 694] on nav "وطن قهوتنا محمصة أصل تذوق زيت الزيتون الأصلي منتجات واسعار" at bounding box center [935, 704] width 825 height 21
click at [836, 694] on nav "وطن قهوتنا محمصة أصل تذوق زيت الزيتون الأصلي منتجات واسعار" at bounding box center [935, 704] width 825 height 21
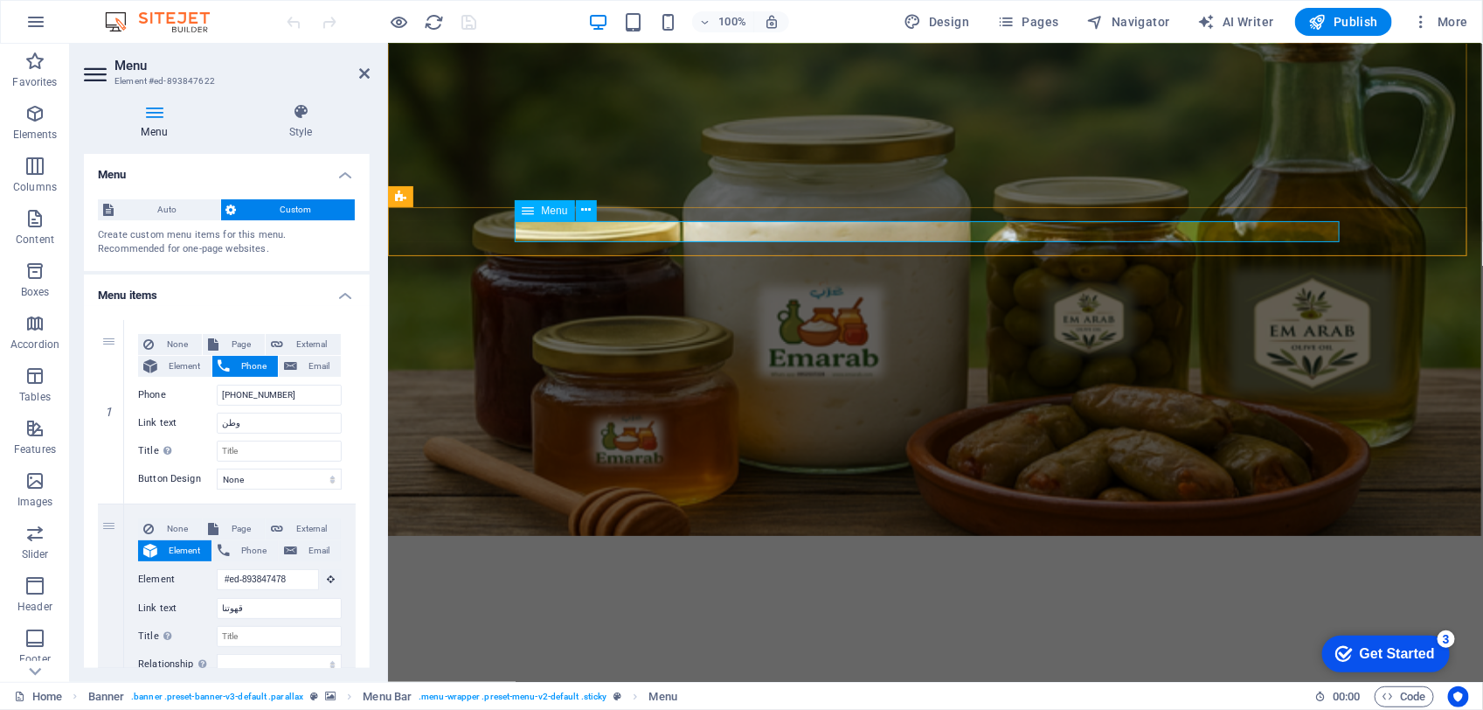
click at [738, 694] on nav "وطن قهوتنا محمصة أصل تذوق زيت الزيتون الأصلي منتجات واسعار" at bounding box center [935, 704] width 825 height 21
click at [843, 694] on nav "وطن قهوتنا محمصة أصل تذوق زيت الزيتون الأصلي منتجات واسعار" at bounding box center [935, 704] width 825 height 21
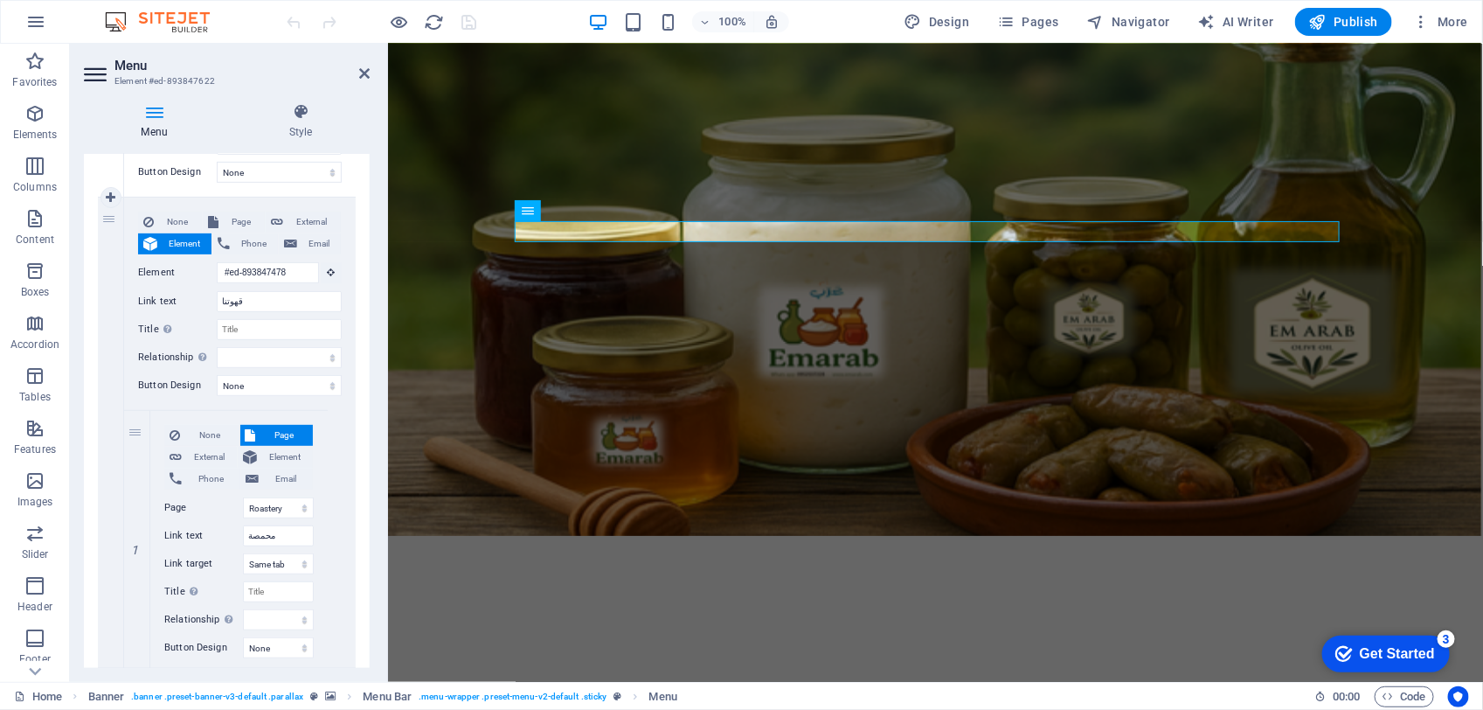
scroll to position [328, 0]
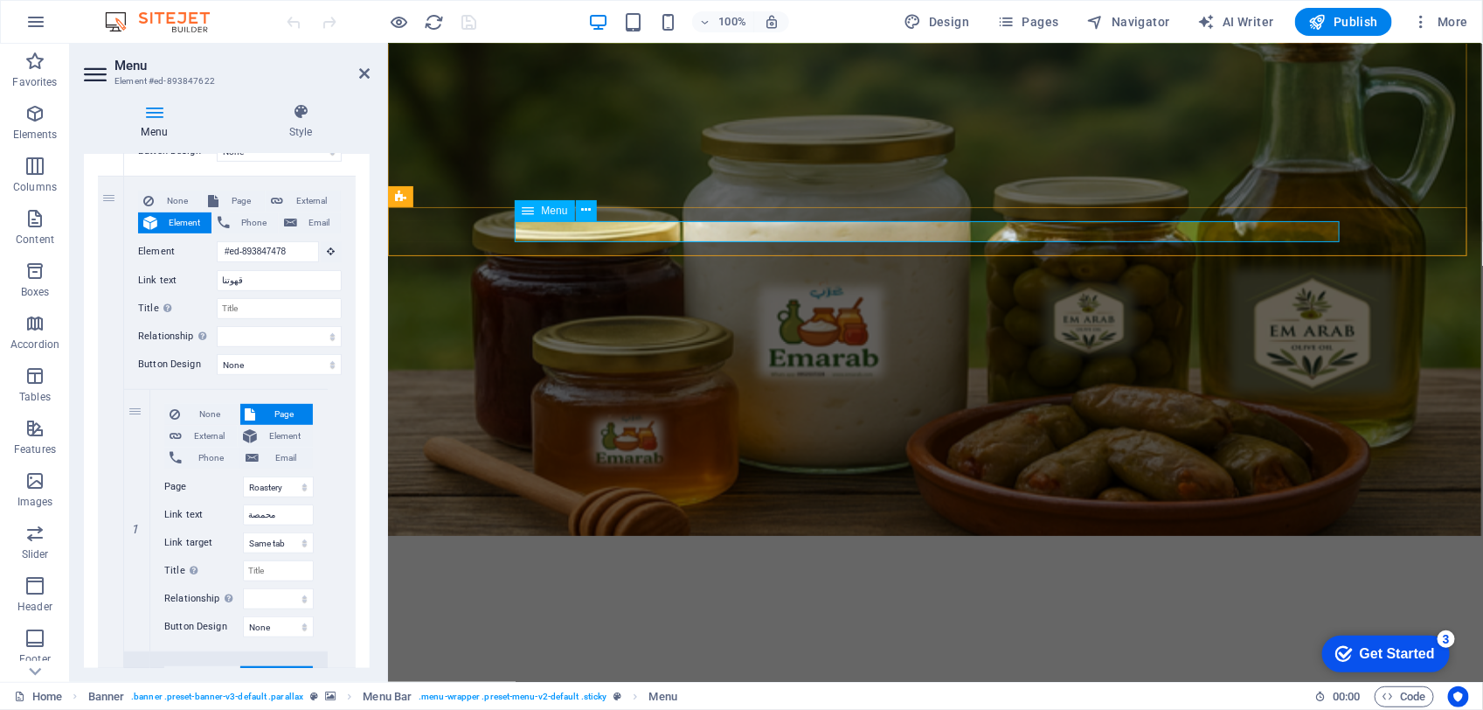
click at [828, 694] on nav "وطن قهوتنا محمصة أصل تذوق زيت الزيتون الأصلي منتجات واسعار" at bounding box center [935, 704] width 825 height 21
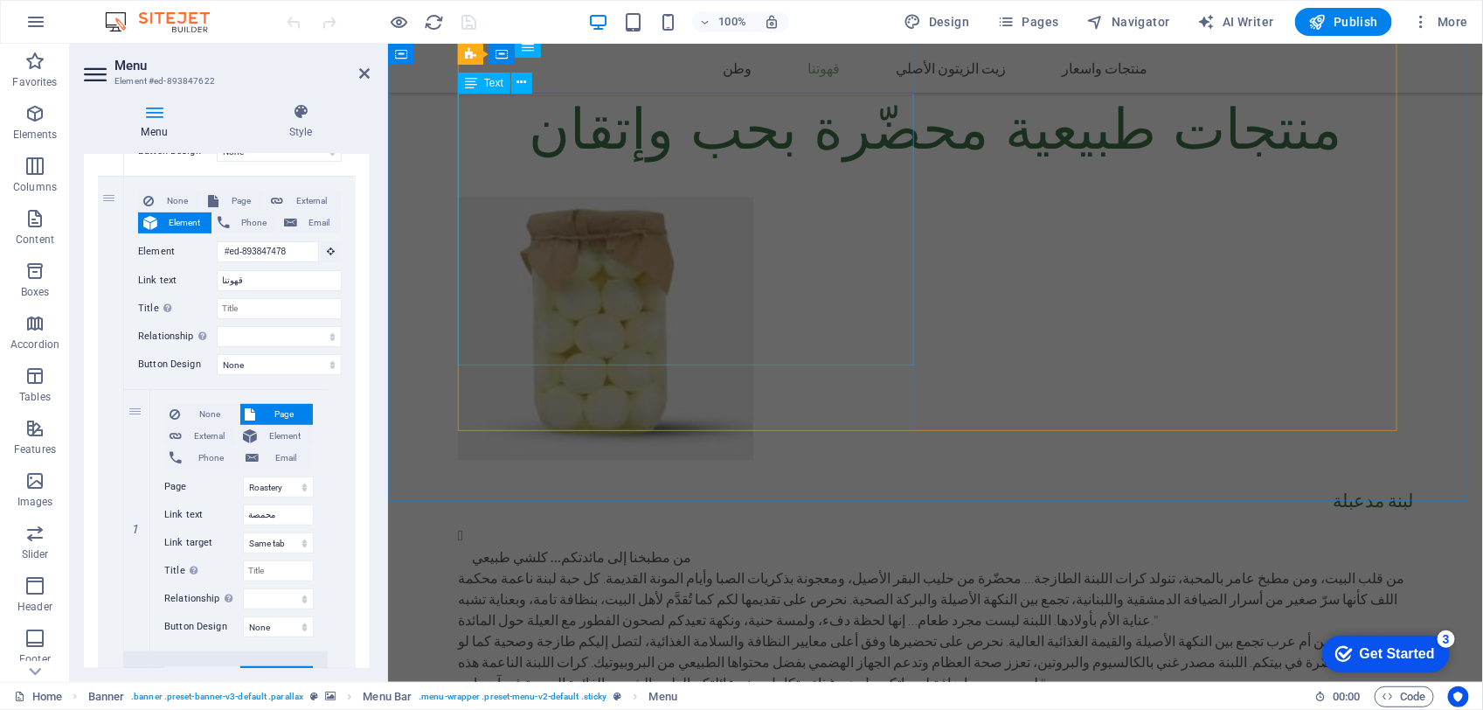
scroll to position [1420, 0]
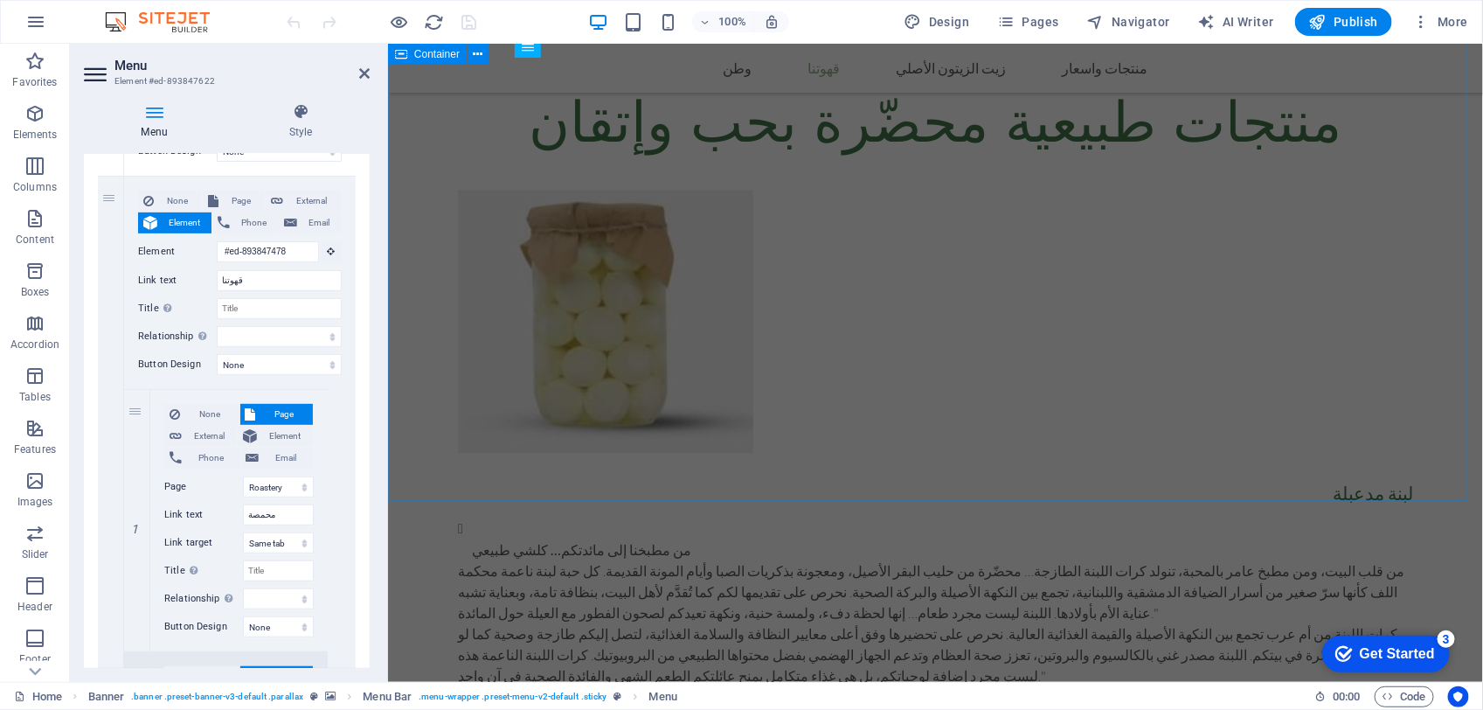
drag, startPoint x: 535, startPoint y: 484, endPoint x: 853, endPoint y: 487, distance: 318.1
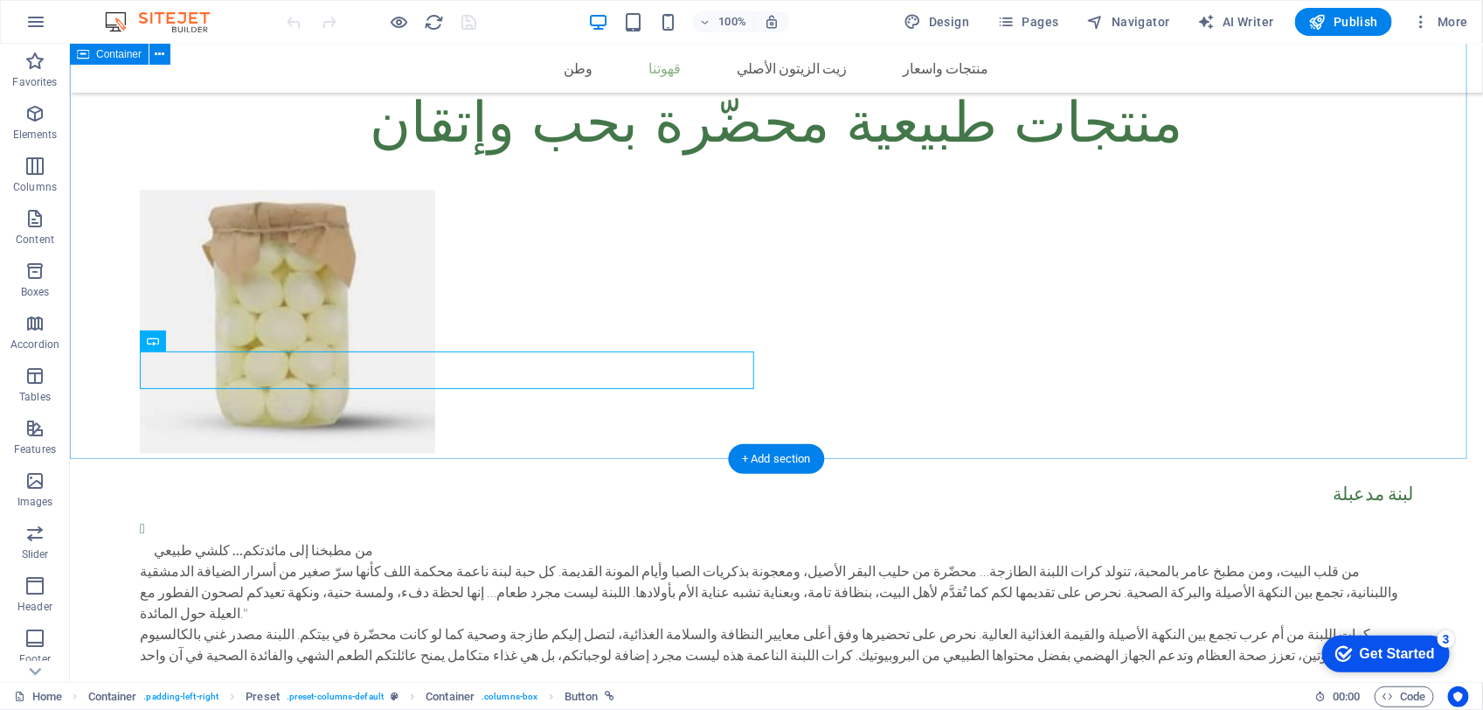
click at [189, 427] on div "منتجات طبيعية محضّرة بحب وإتقان لبنة مدعبلة من مطبخنا إلى مائدتكم… كلشي طبيعي م…" at bounding box center [775, 687] width 1413 height 1326
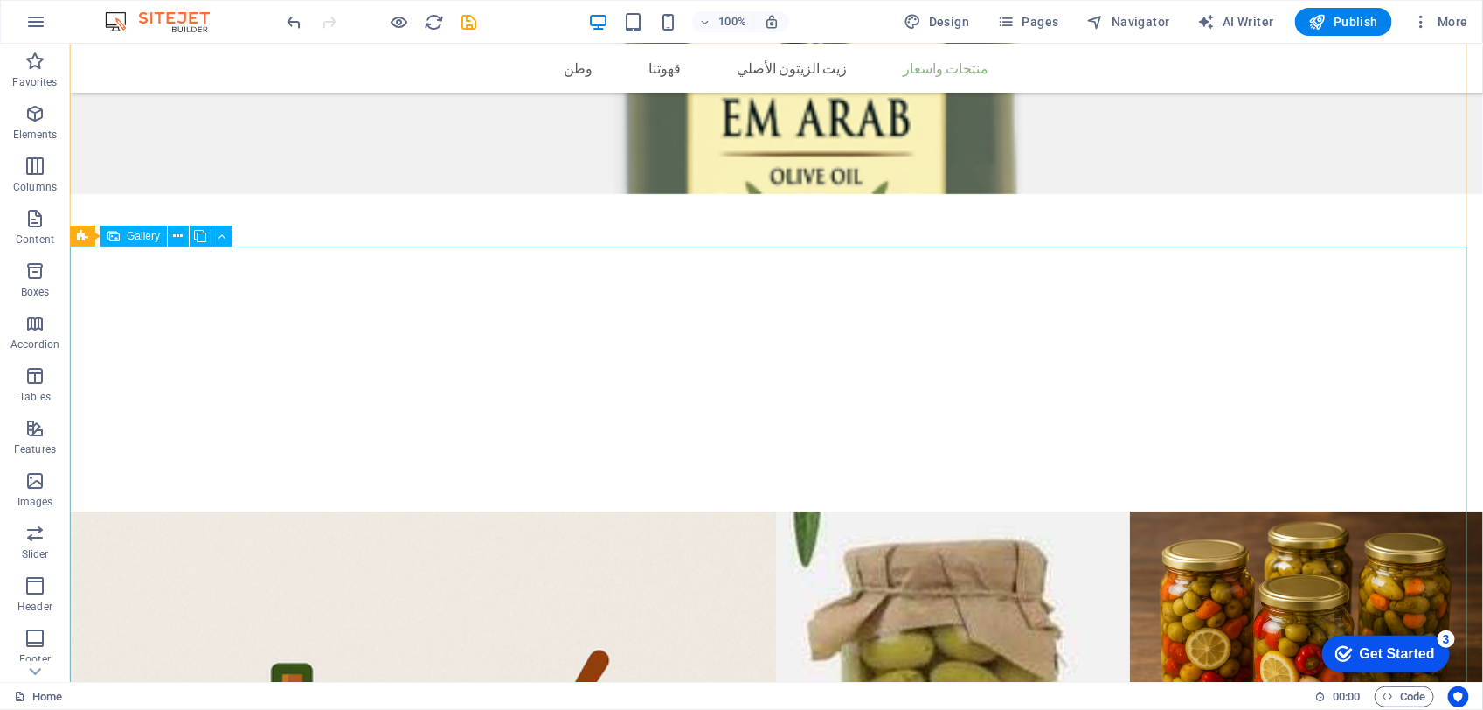
scroll to position [3075, 0]
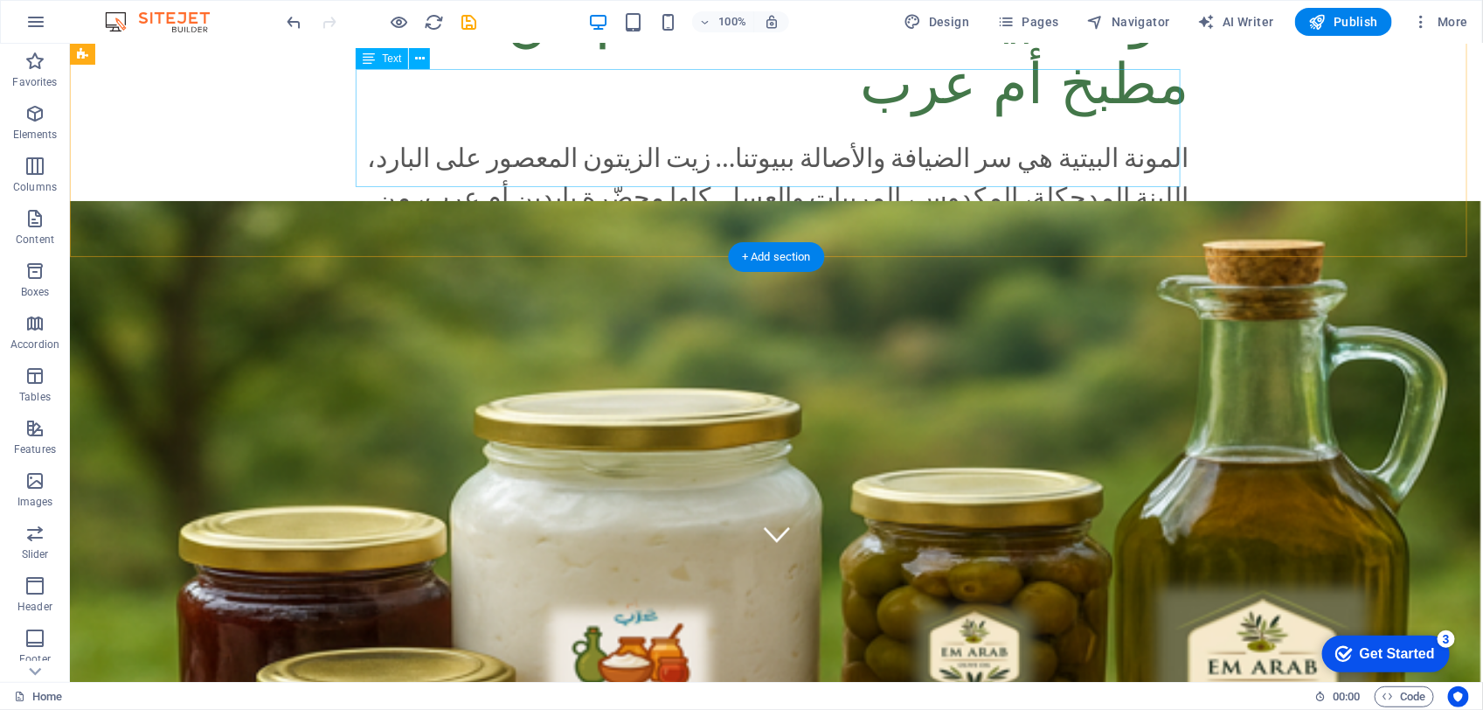
scroll to position [0, 0]
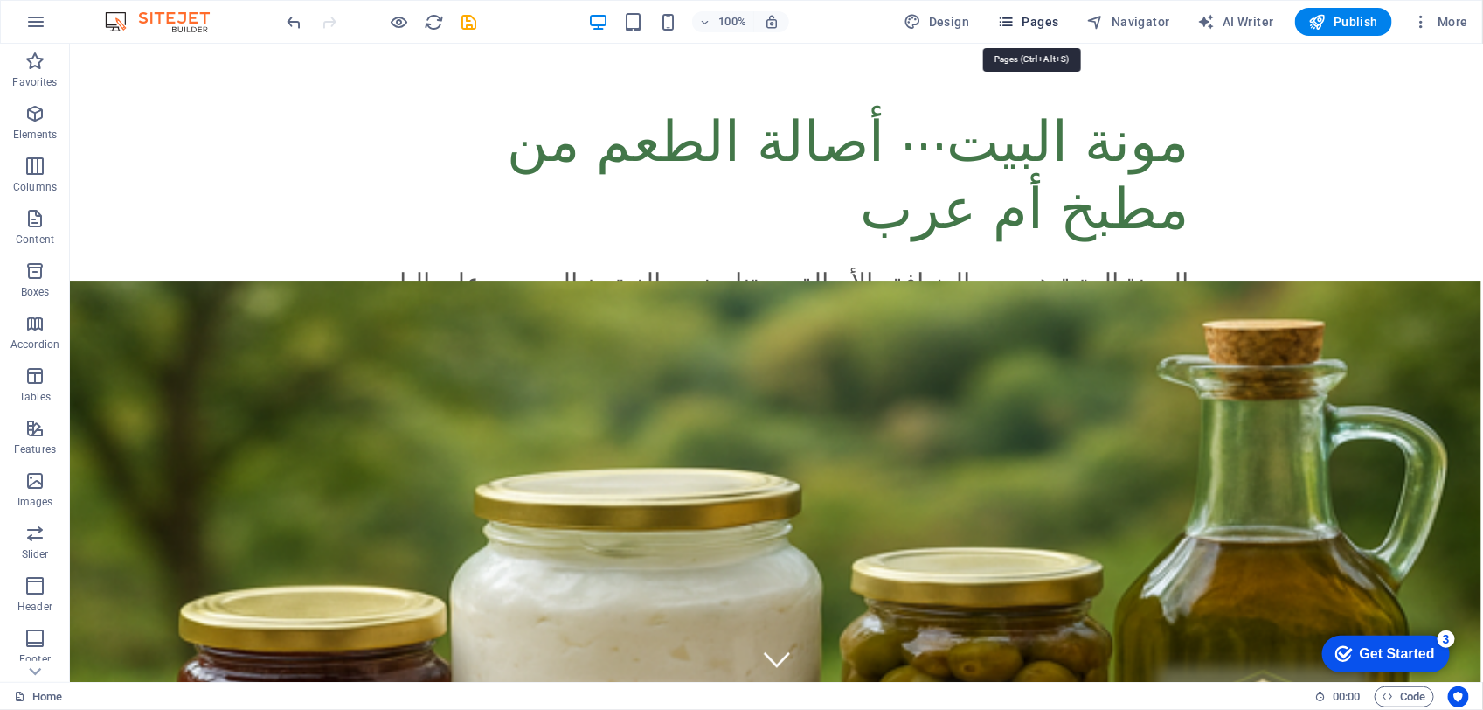
click at [1047, 15] on span "Pages" at bounding box center [1027, 21] width 61 height 17
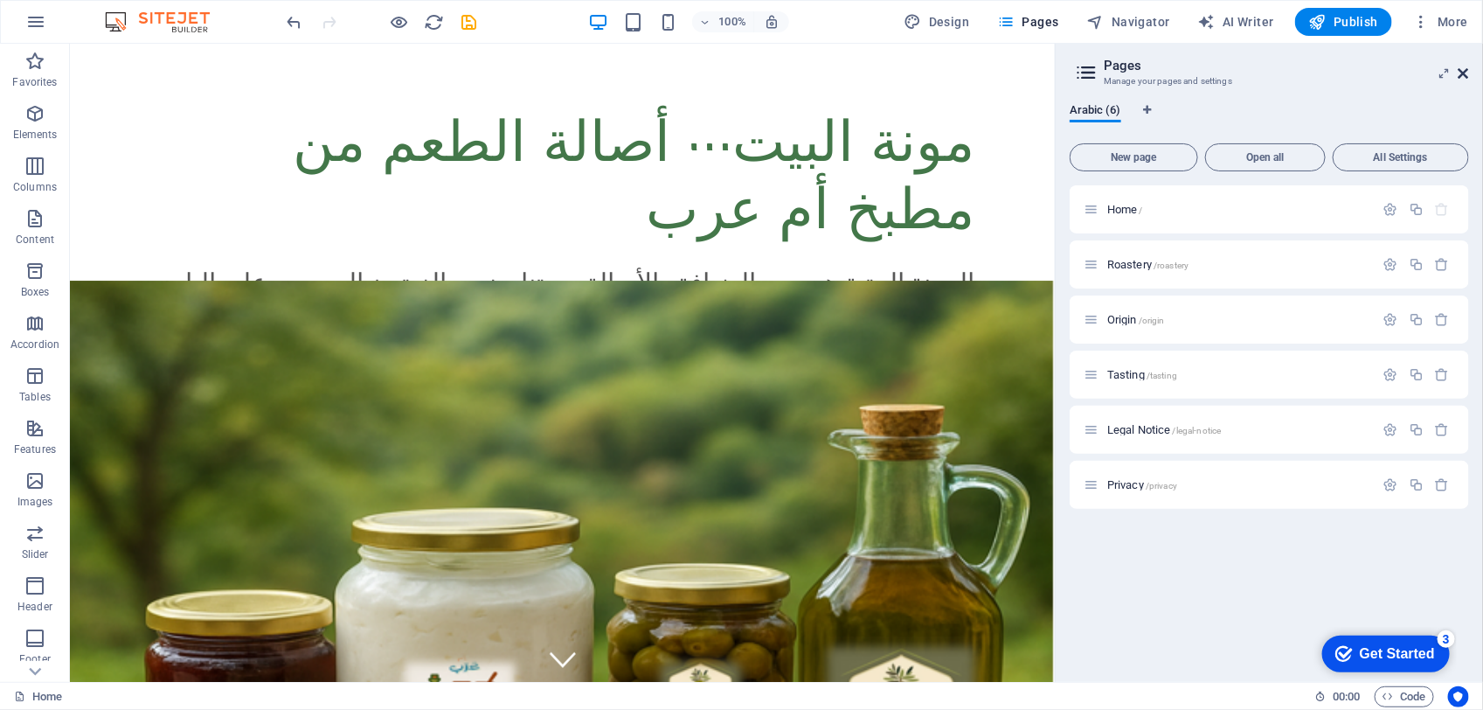
click at [1466, 66] on icon at bounding box center [1464, 73] width 10 height 14
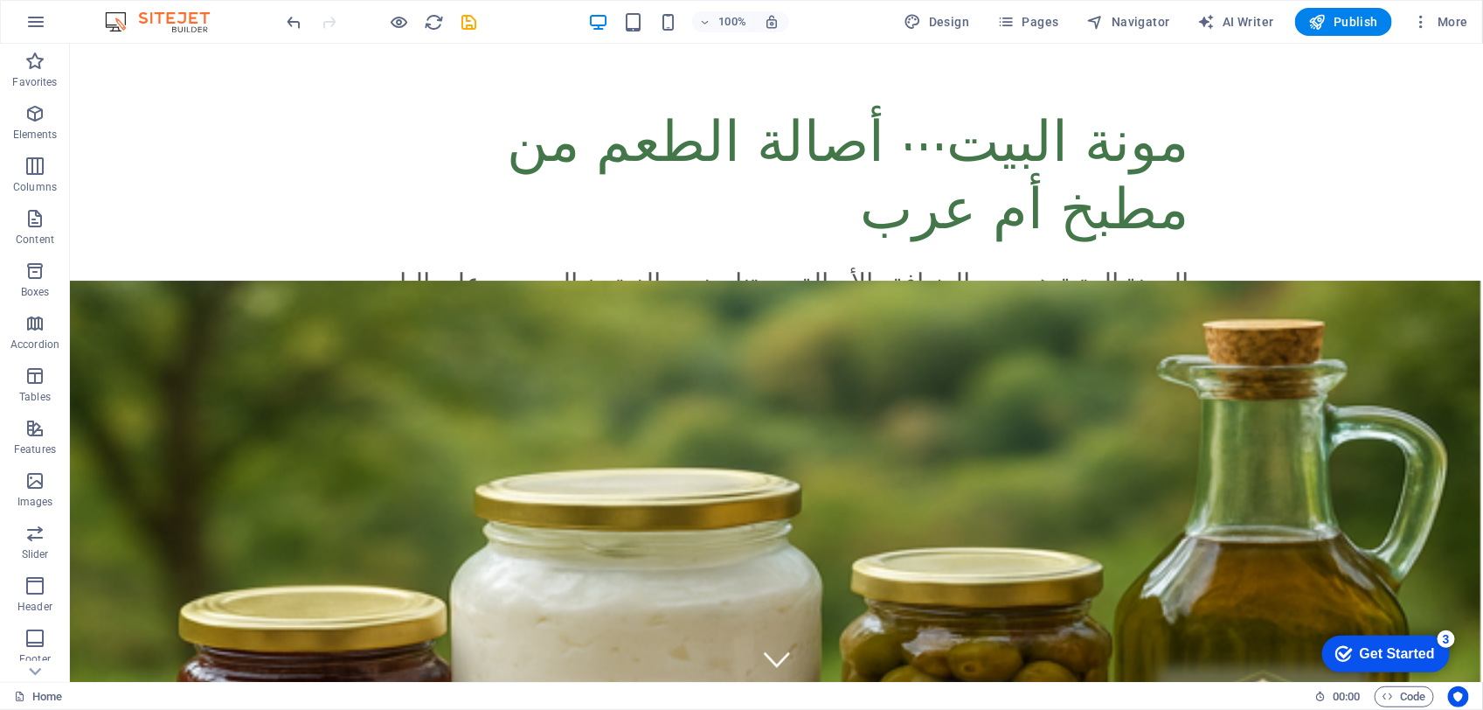
click at [1014, 39] on div "100% Design Pages Navigator AI Writer Publish More" at bounding box center [741, 22] width 1481 height 42
click at [1021, 10] on button "Pages" at bounding box center [1027, 22] width 75 height 28
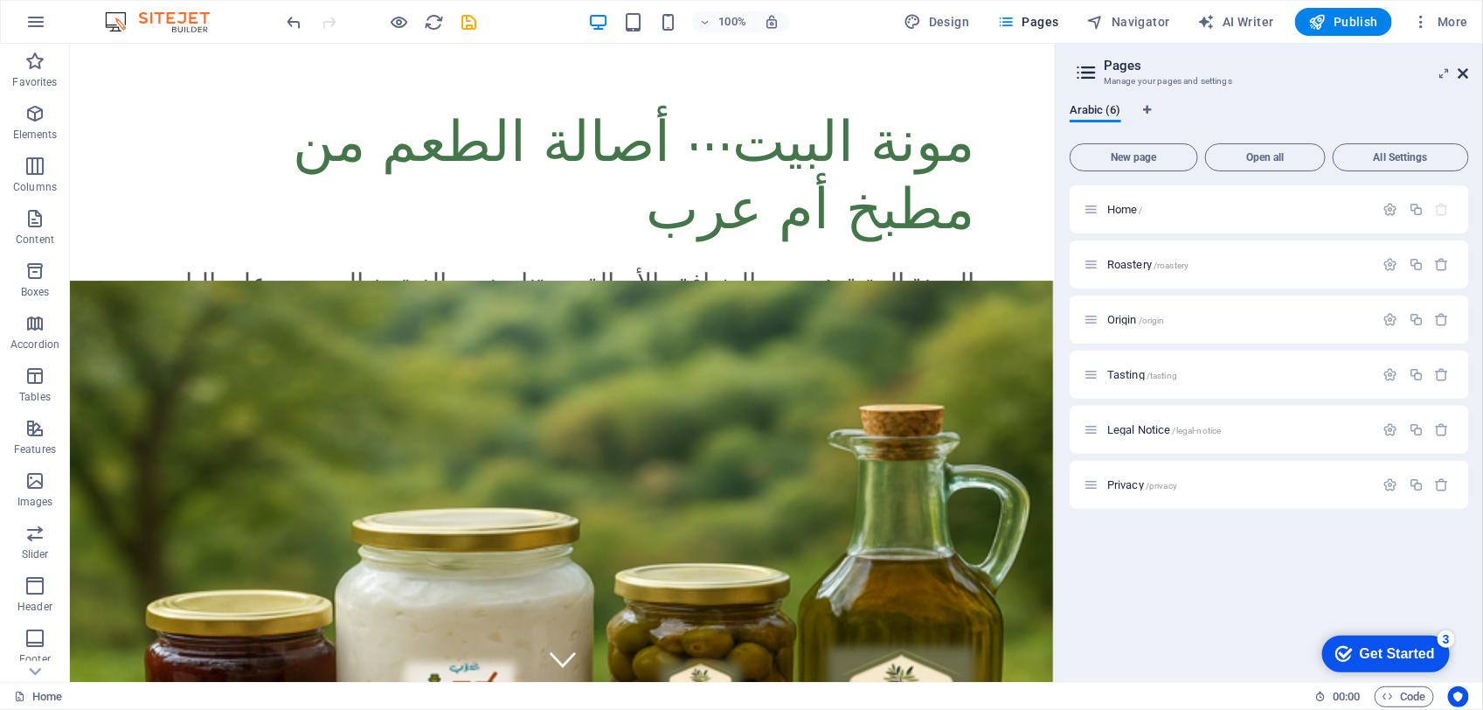
click at [1468, 73] on icon at bounding box center [1464, 73] width 10 height 14
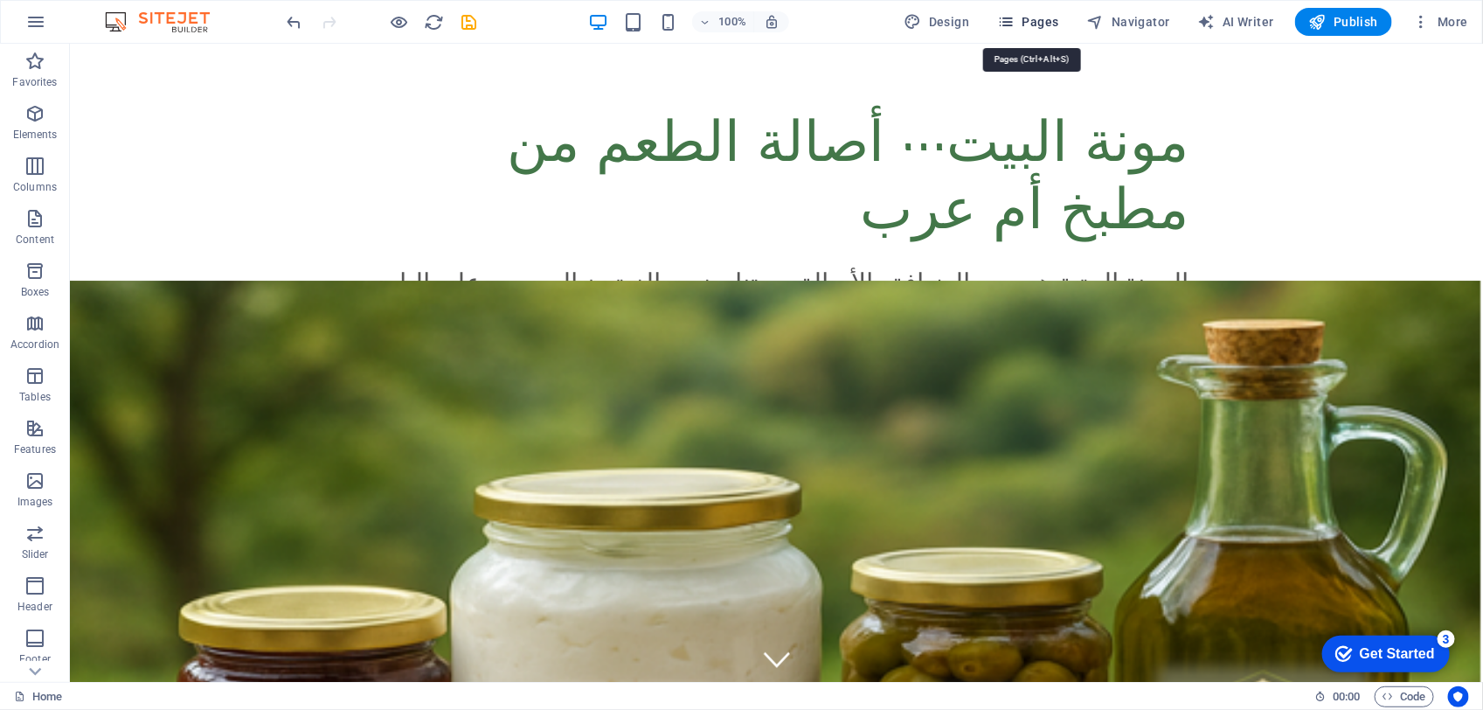
click at [1049, 16] on span "Pages" at bounding box center [1027, 21] width 61 height 17
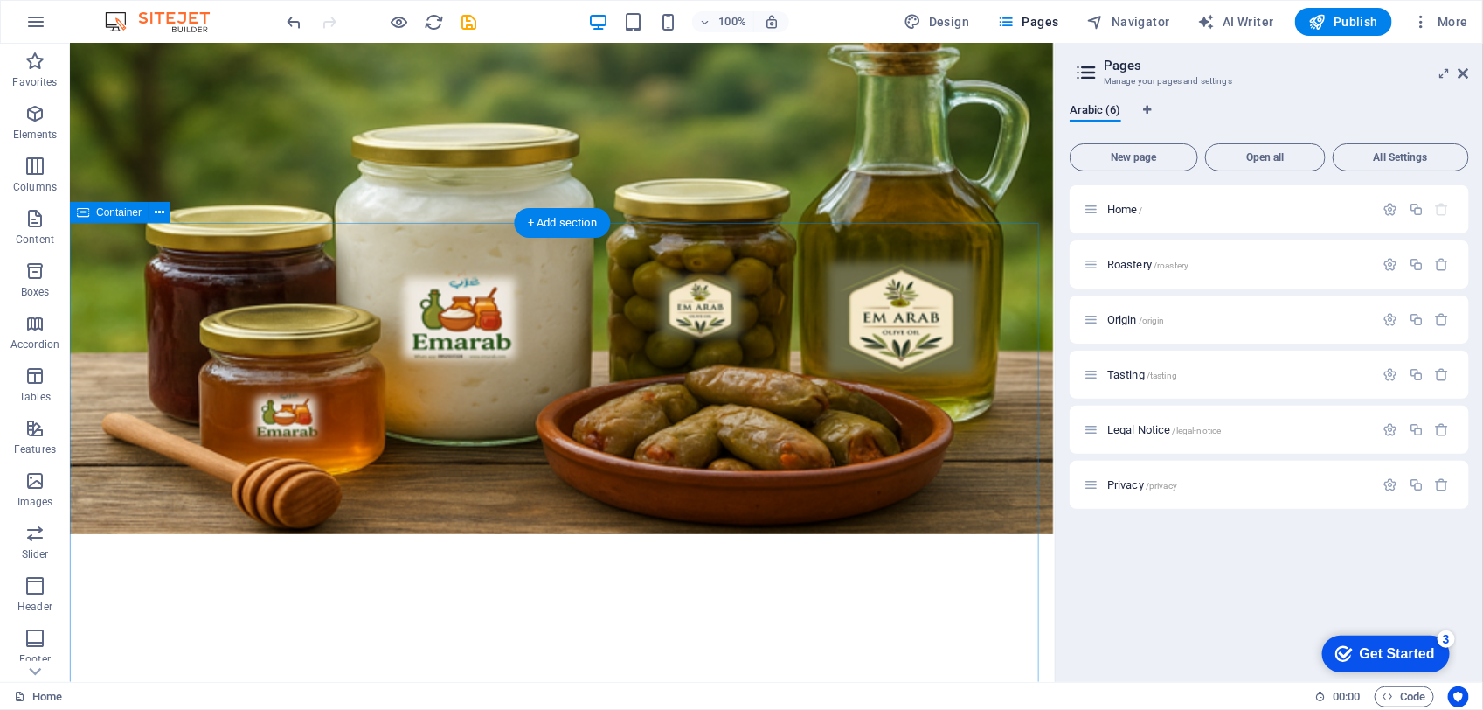
scroll to position [874, 0]
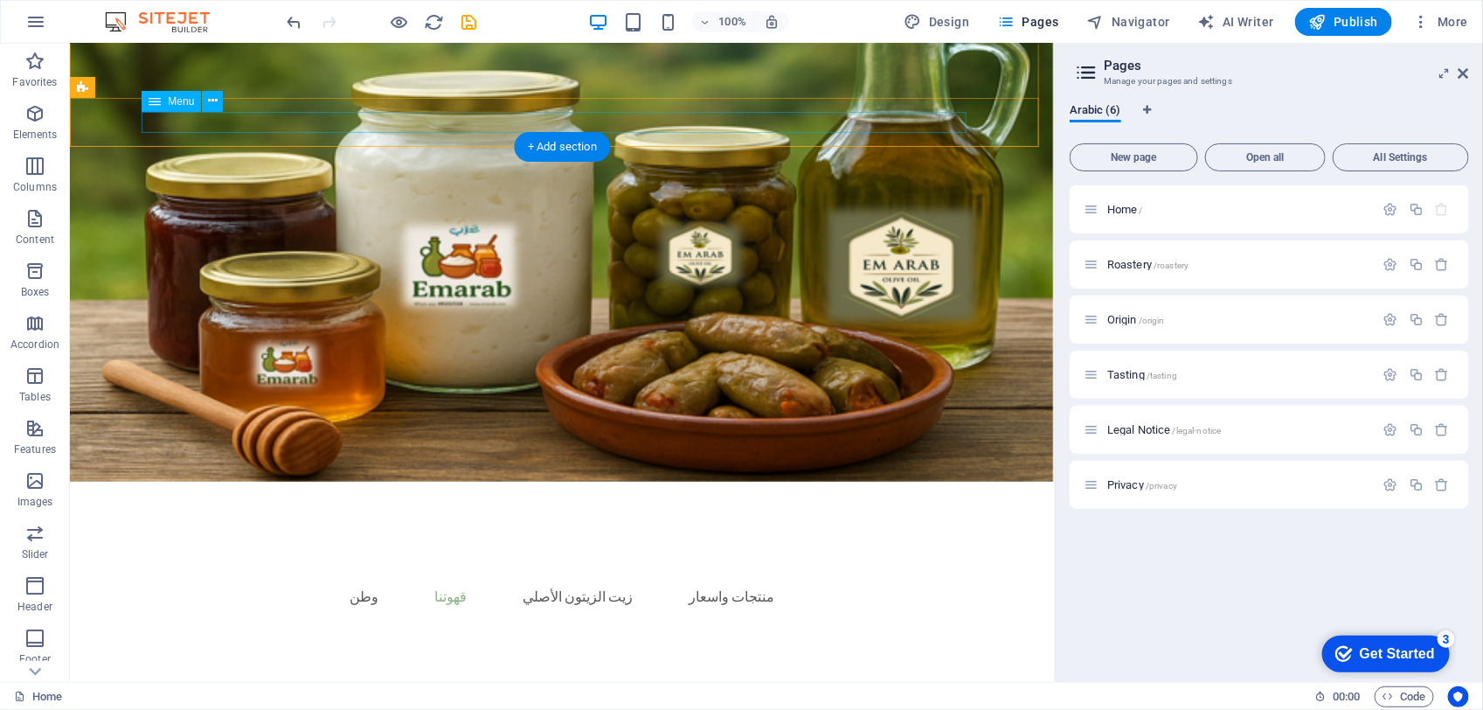
click at [463, 585] on nav "وطن قهوتنا محمصة أصل تذوق زيت الزيتون الأصلي منتجات واسعار" at bounding box center [561, 595] width 825 height 21
click at [385, 585] on nav "وطن قهوتنا محمصة أصل تذوق زيت الزيتون الأصلي منتجات واسعار" at bounding box center [561, 595] width 825 height 21
click at [464, 585] on nav "وطن قهوتنا محمصة أصل تذوق زيت الزيتون الأصلي منتجات واسعار" at bounding box center [561, 595] width 825 height 21
select select "1"
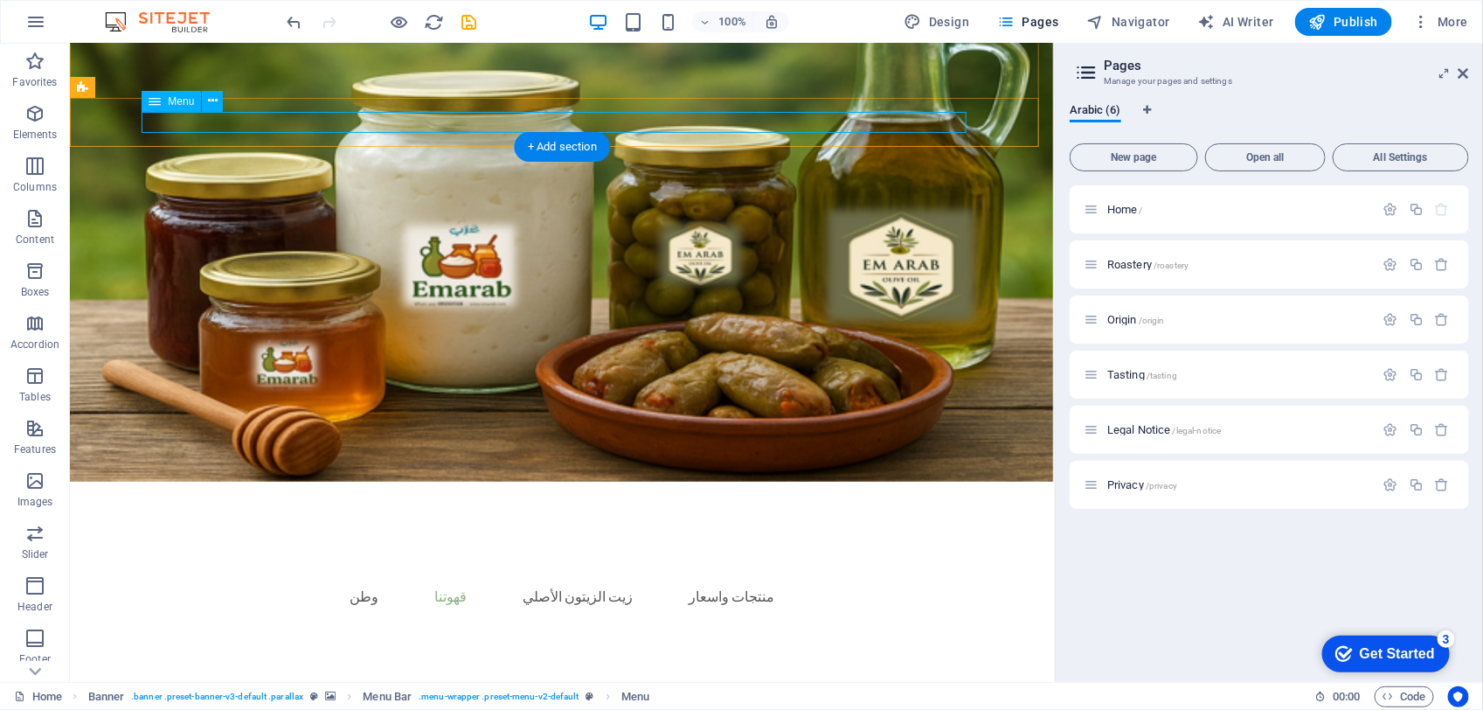
select select
select select "2"
select select
select select "3"
select select
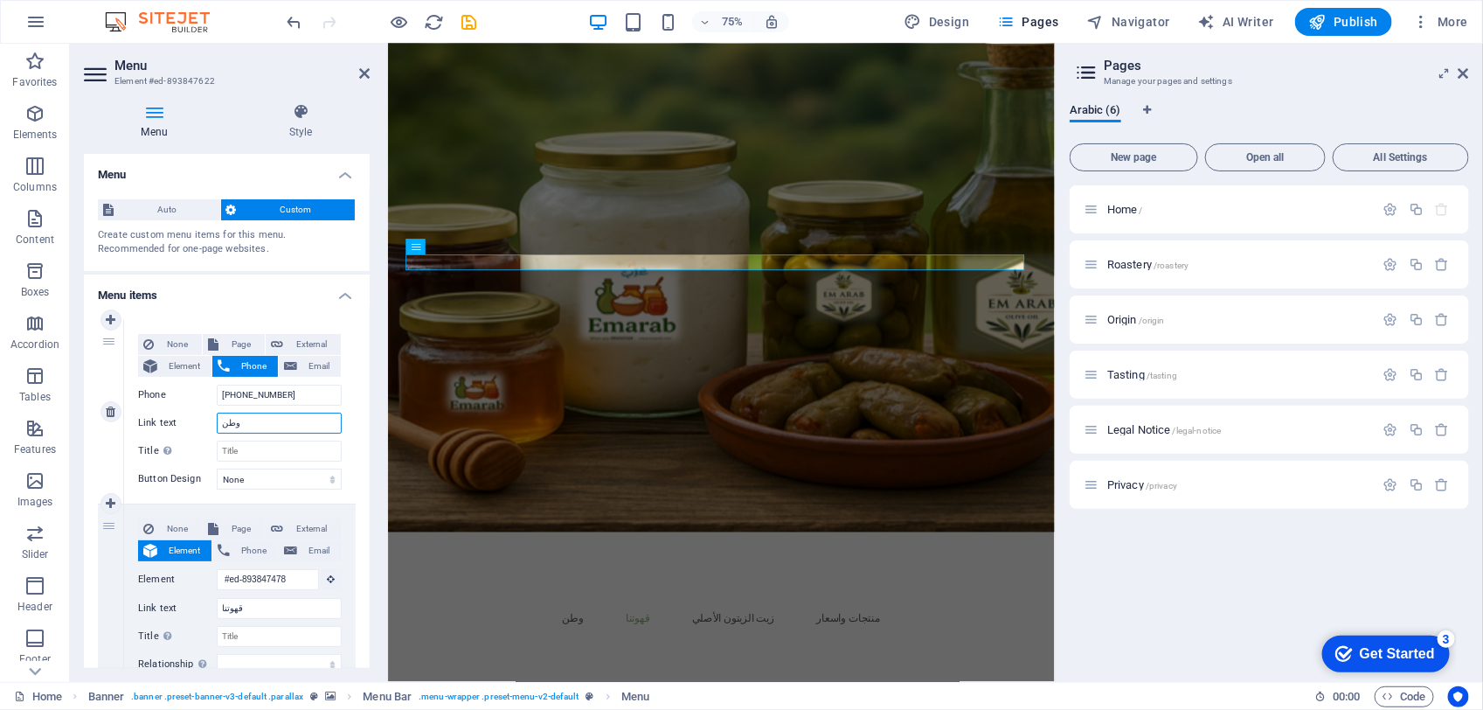
click at [268, 429] on input "وطن" at bounding box center [279, 423] width 125 height 21
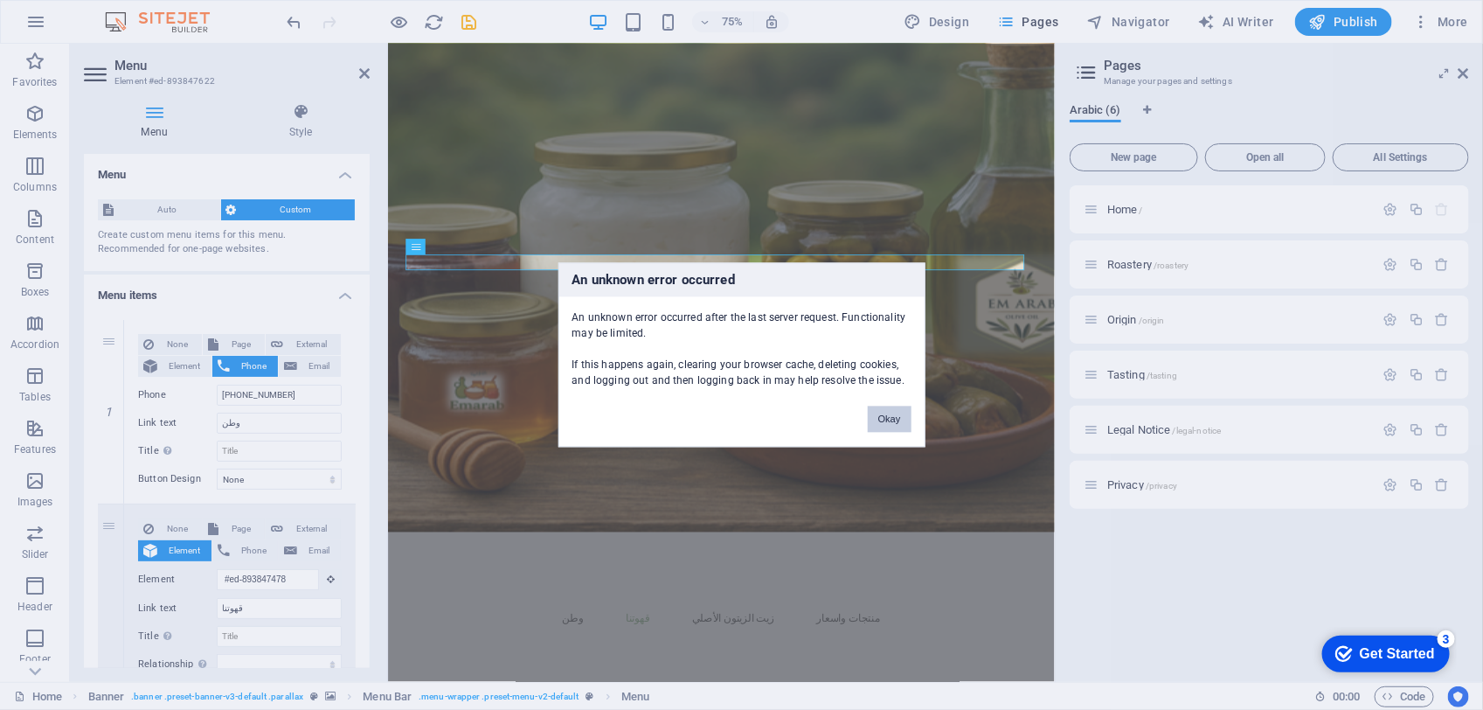
click at [902, 421] on button "Okay" at bounding box center [890, 419] width 44 height 26
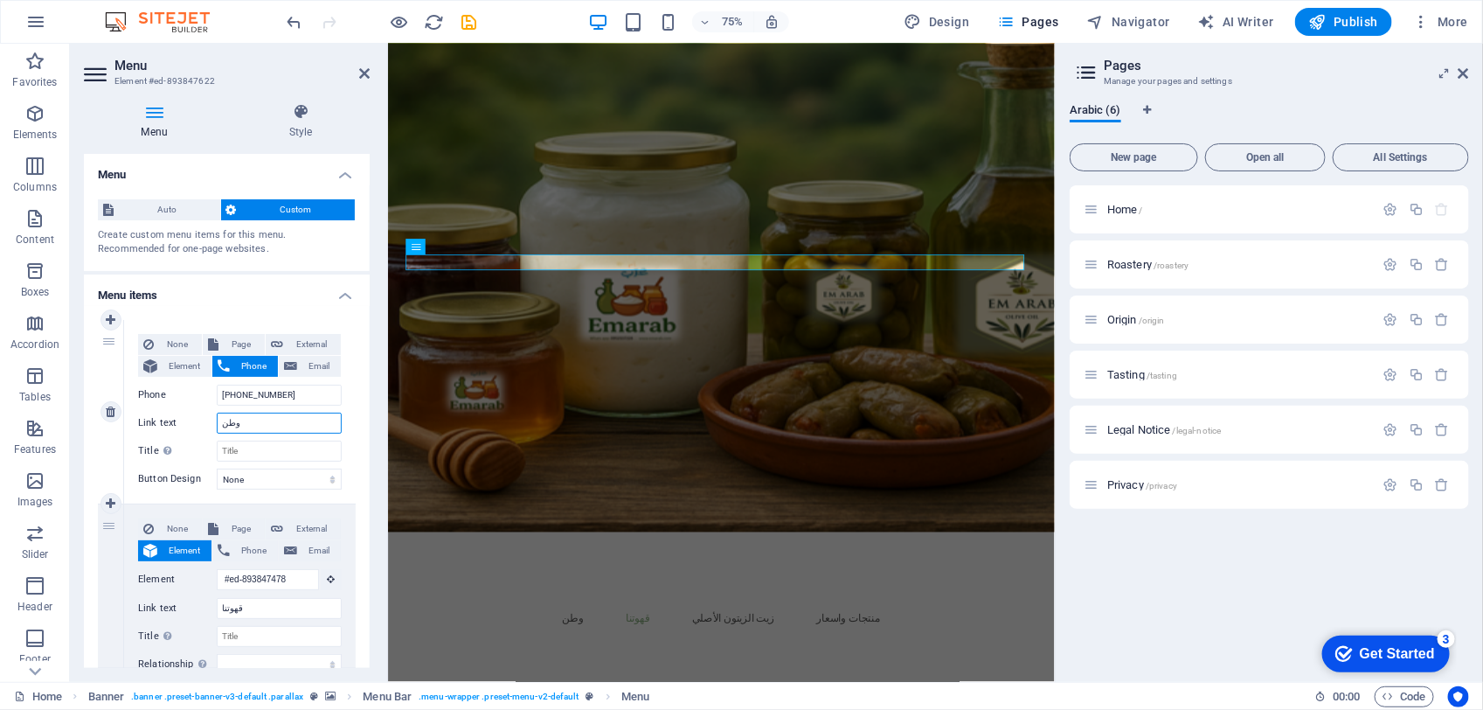
click at [303, 425] on input "وطن" at bounding box center [279, 423] width 125 height 21
click at [1120, 481] on span "Privacy /privacy" at bounding box center [1142, 484] width 70 height 13
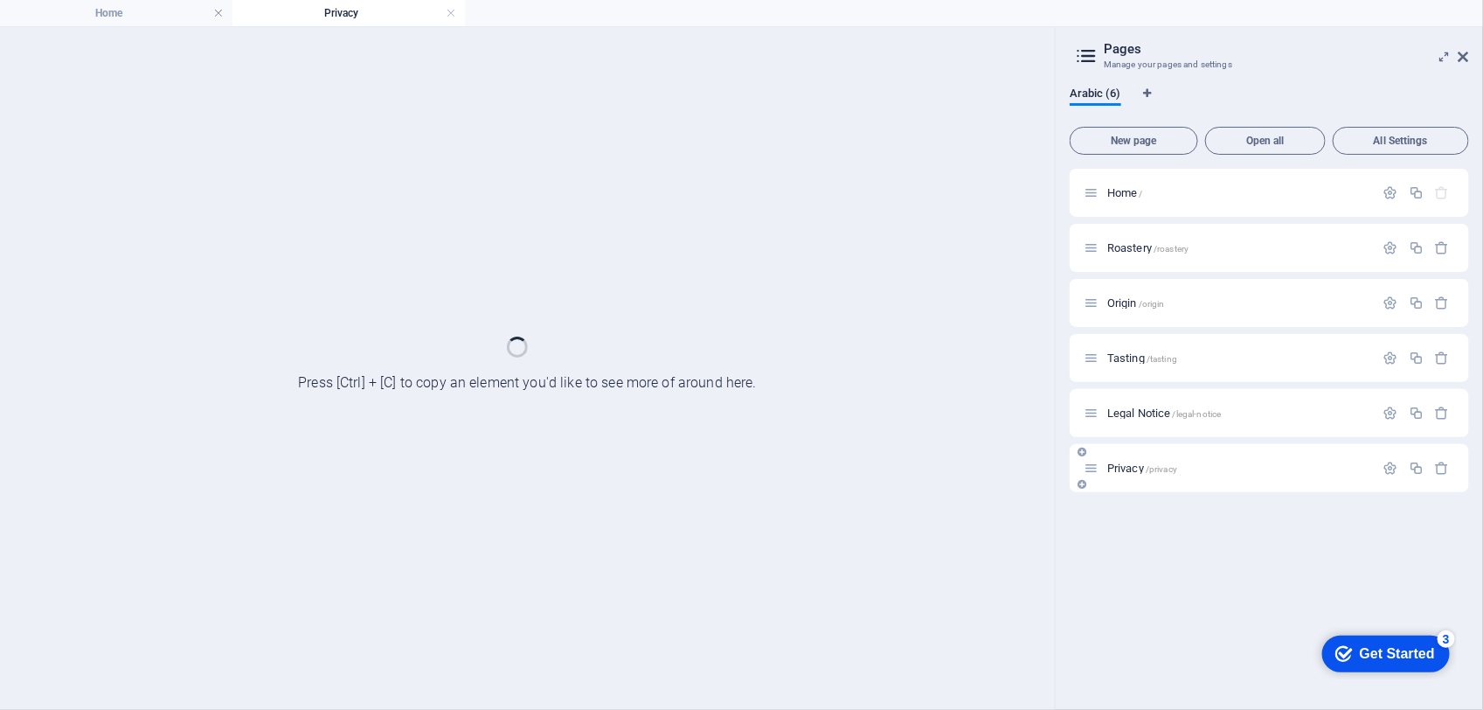
scroll to position [0, 0]
click at [1163, 409] on span "Legal Notice /legal-notice" at bounding box center [1164, 412] width 114 height 13
click at [1129, 352] on span "Tasting /tasting" at bounding box center [1142, 357] width 70 height 13
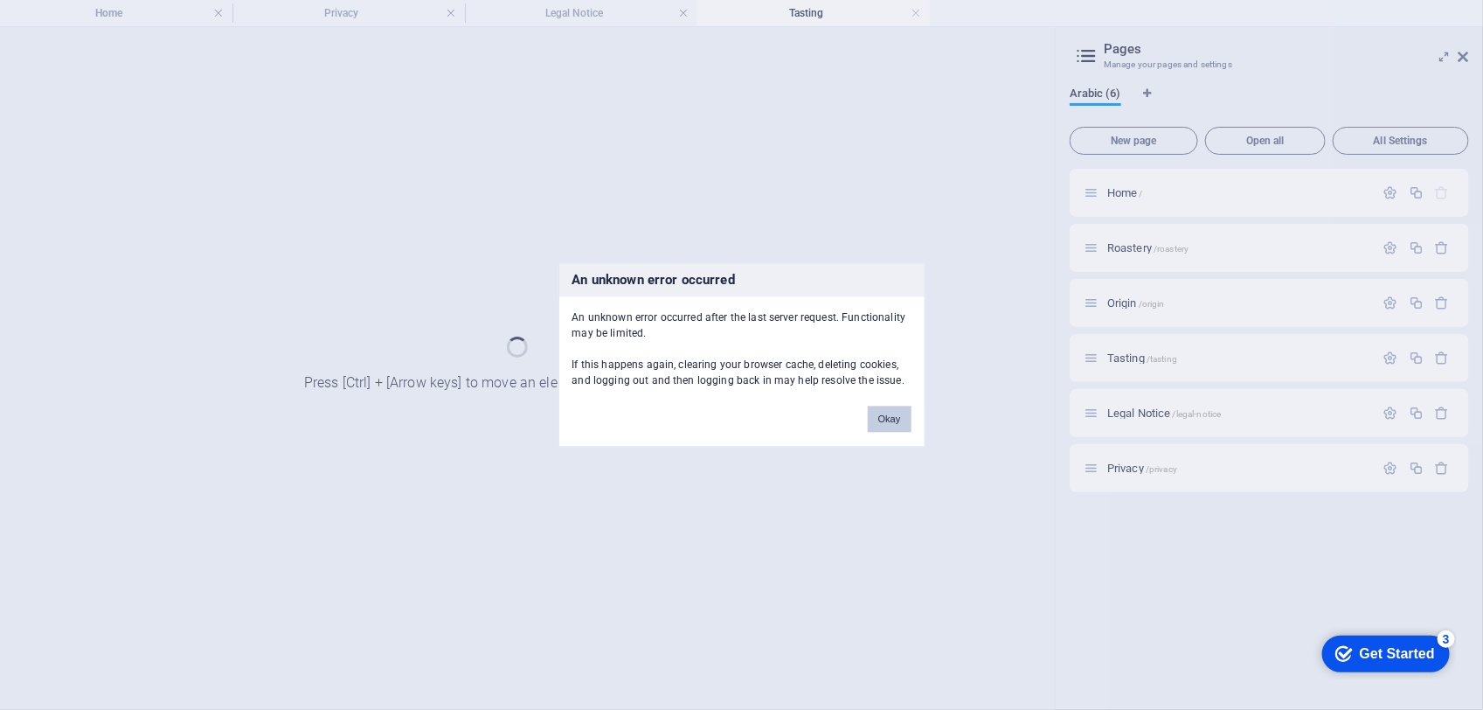
click at [898, 424] on button "Okay" at bounding box center [890, 419] width 44 height 26
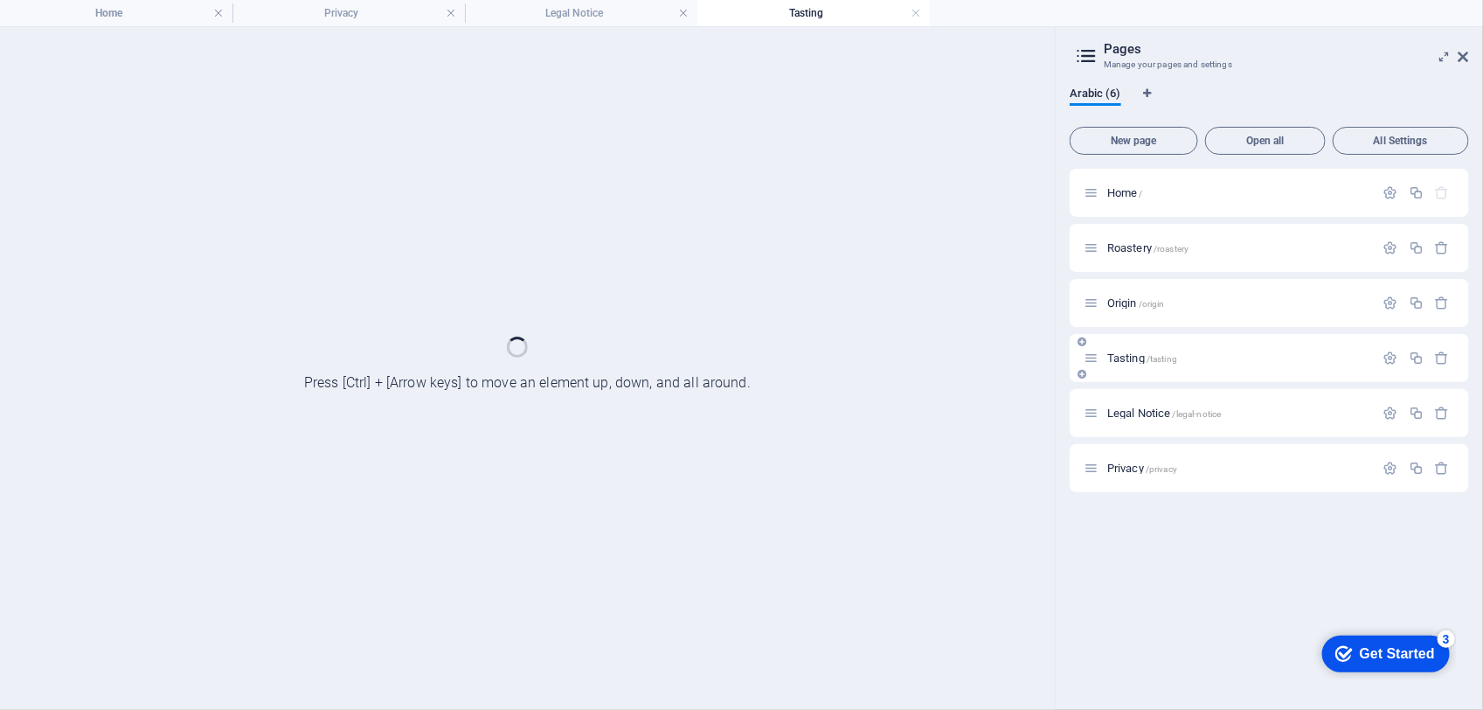
click at [1138, 346] on div "Tasting /tasting" at bounding box center [1269, 358] width 399 height 48
click at [1132, 360] on span "Tasting /tasting" at bounding box center [1142, 357] width 70 height 13
click at [1129, 360] on span "Tasting /tasting" at bounding box center [1142, 357] width 70 height 13
click at [1129, 303] on span "Origin /origin" at bounding box center [1136, 302] width 58 height 13
click at [1128, 246] on span "Roastery /roastery" at bounding box center [1147, 247] width 81 height 13
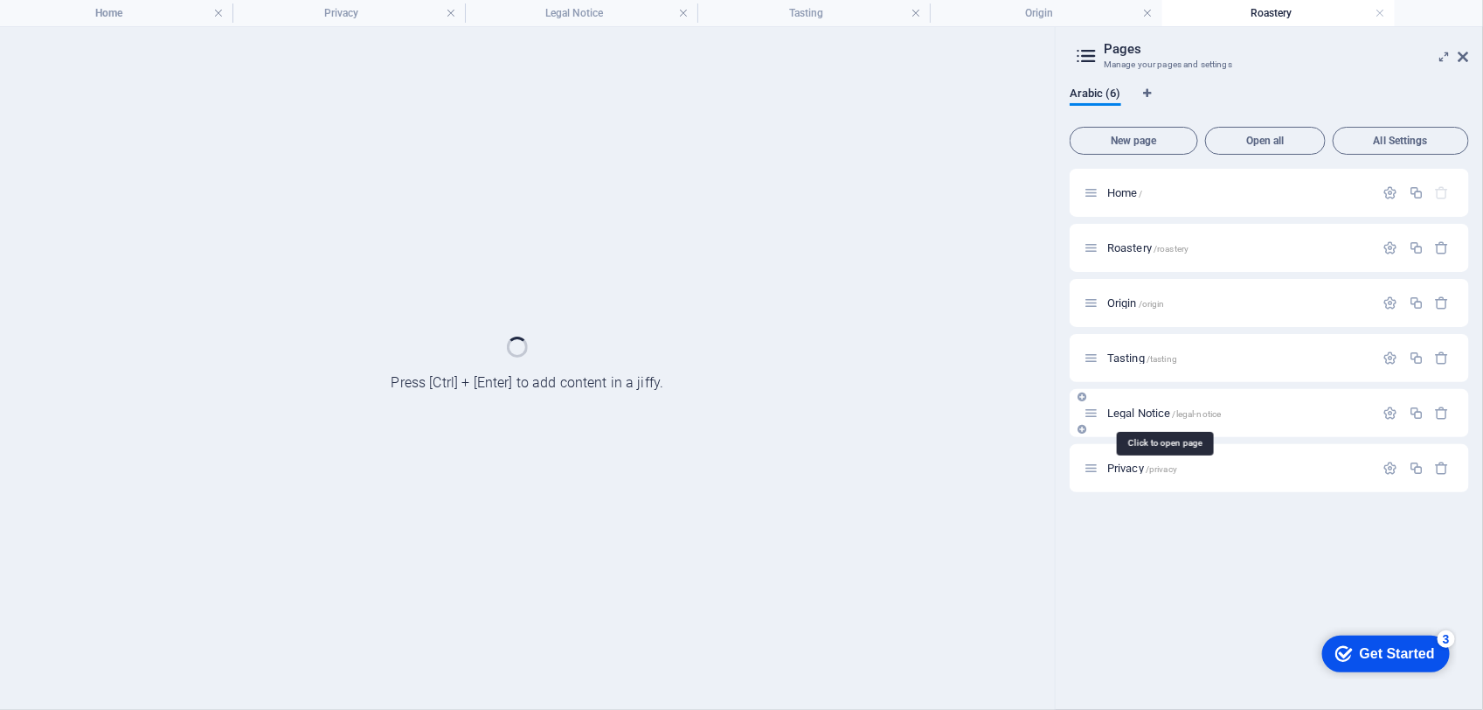
click at [1134, 409] on span "Legal Notice /legal-notice" at bounding box center [1164, 412] width 114 height 13
click at [1129, 240] on div "Roastery /roastery" at bounding box center [1229, 248] width 291 height 20
click at [1143, 205] on div "Home /" at bounding box center [1269, 193] width 399 height 48
click at [1124, 185] on div "Home /" at bounding box center [1229, 193] width 291 height 20
click at [1116, 191] on span "Home /" at bounding box center [1125, 192] width 36 height 13
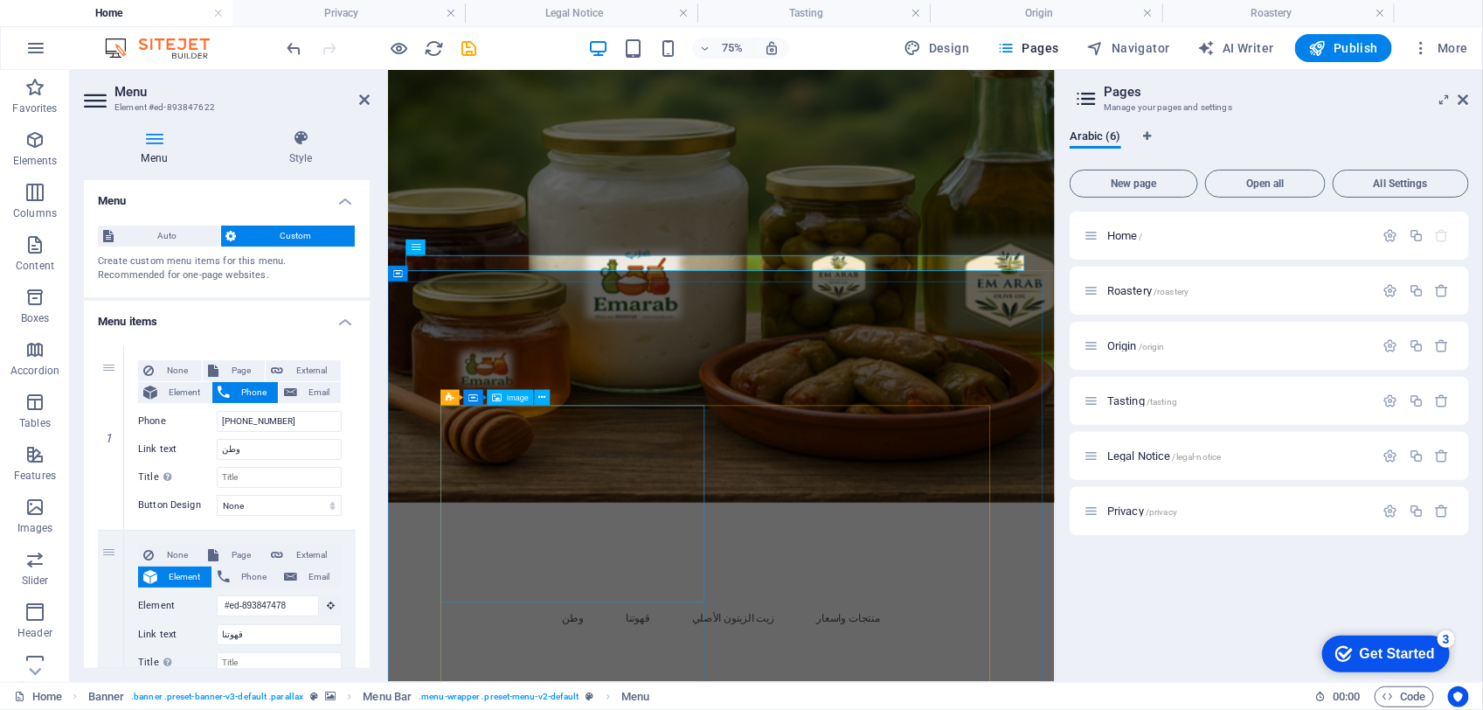
scroll to position [655, 0]
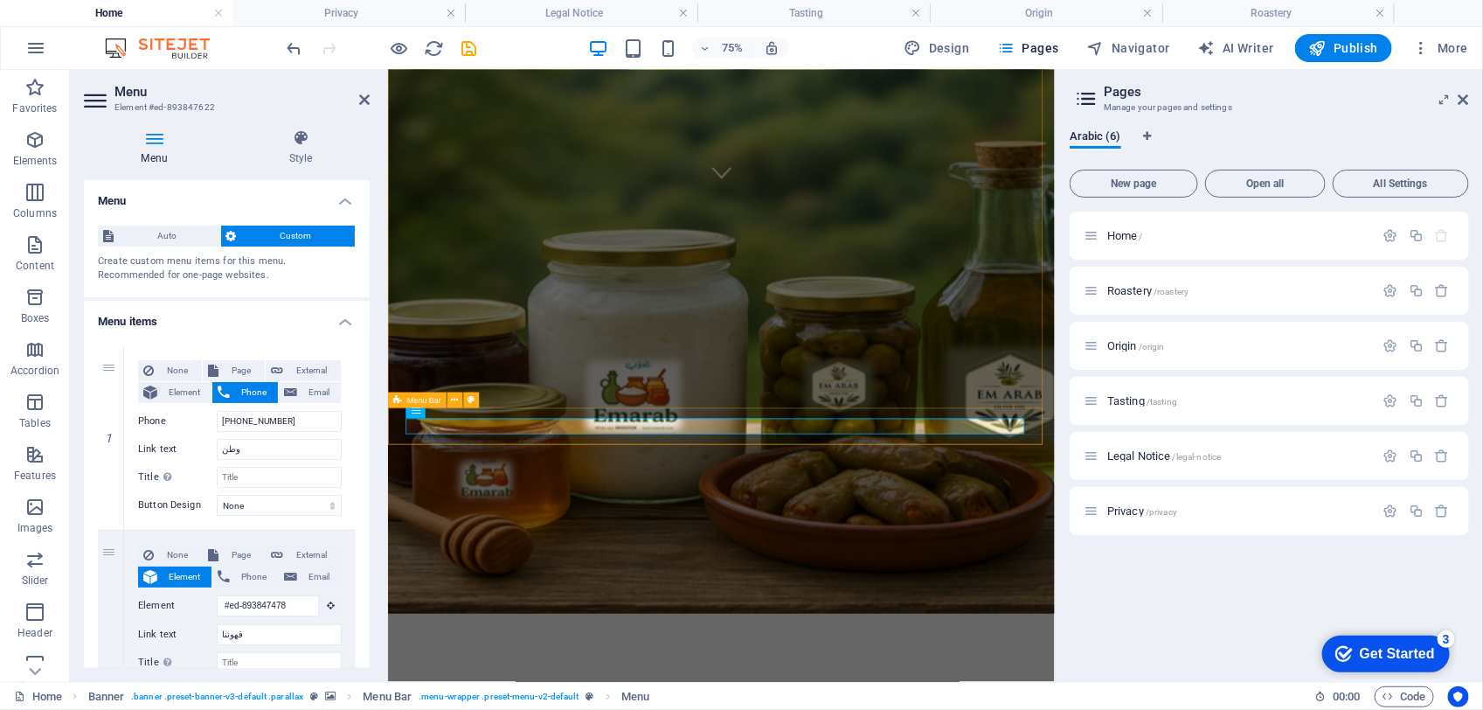
drag, startPoint x: 648, startPoint y: 544, endPoint x: 900, endPoint y: 427, distance: 278.4
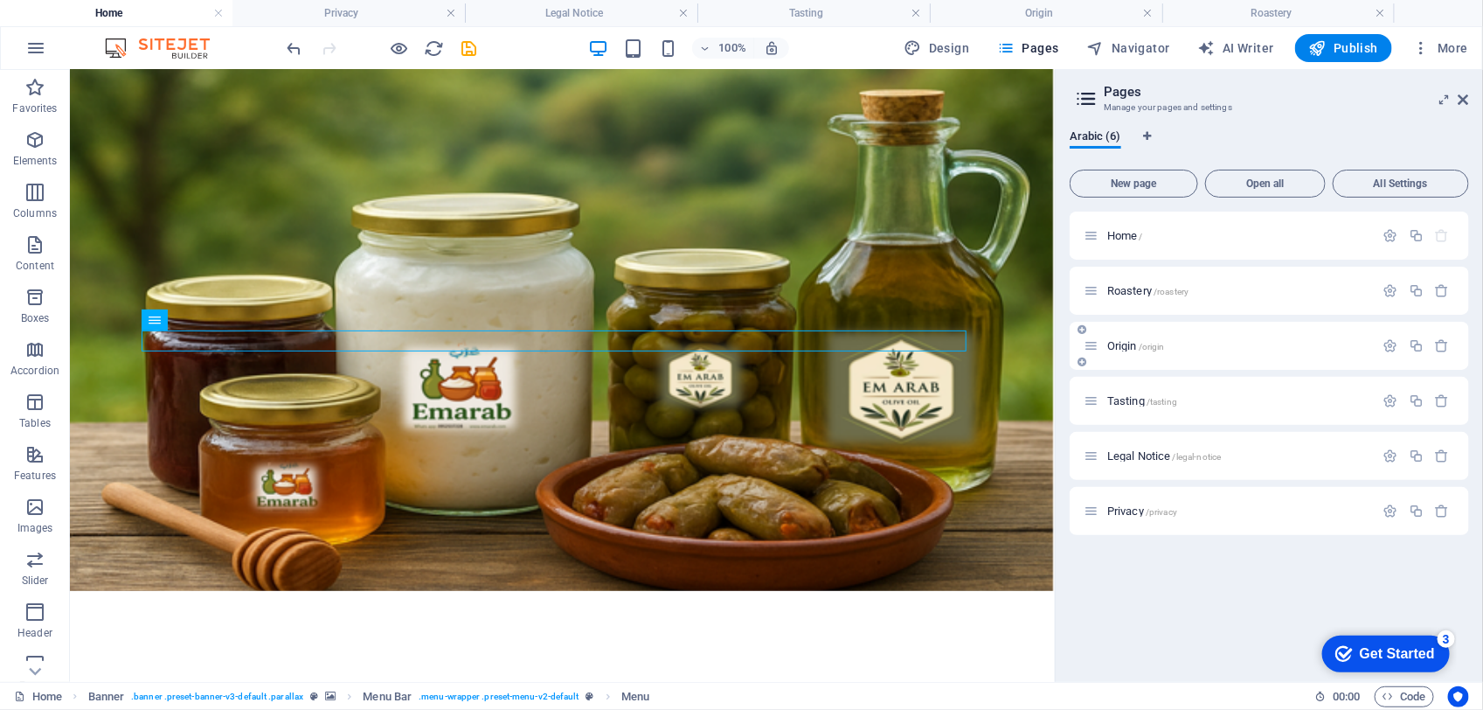
click at [1189, 341] on p "Origin /origin" at bounding box center [1238, 345] width 262 height 11
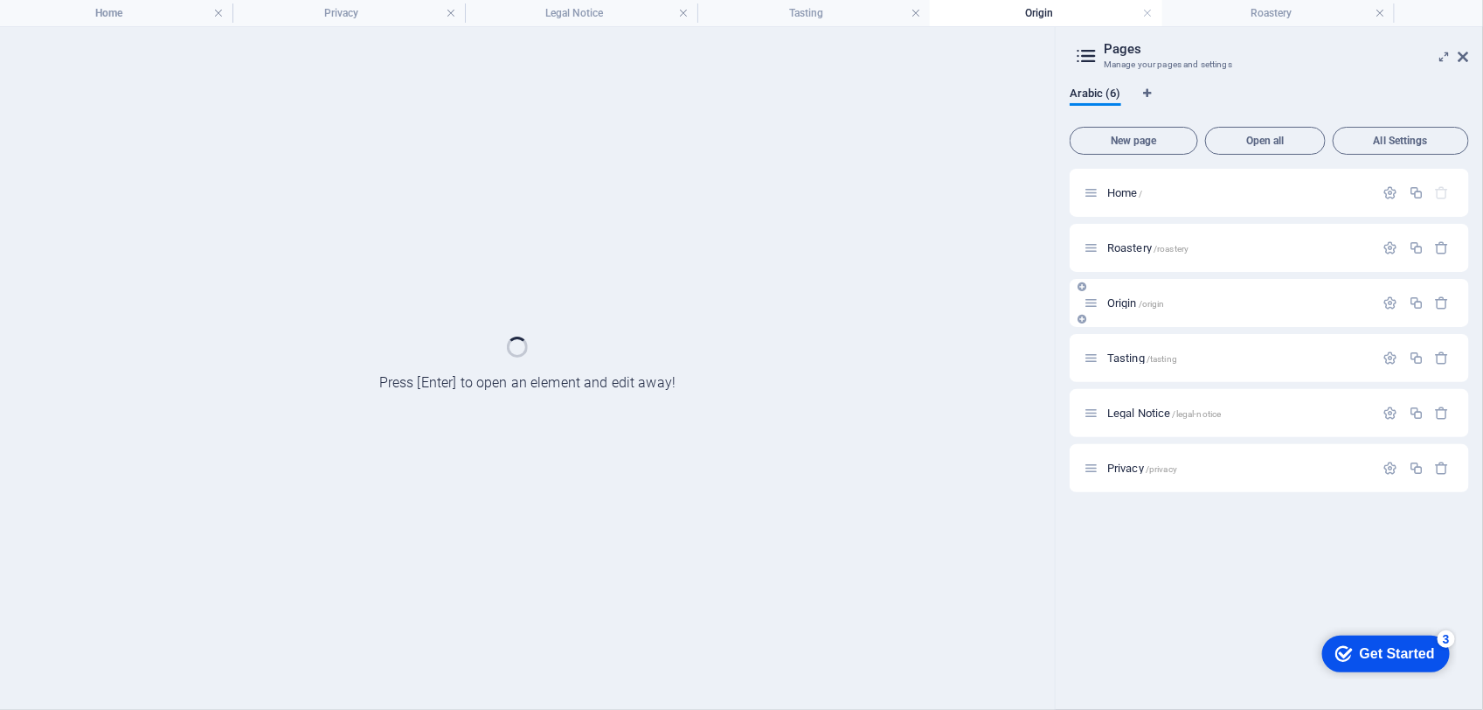
scroll to position [0, 0]
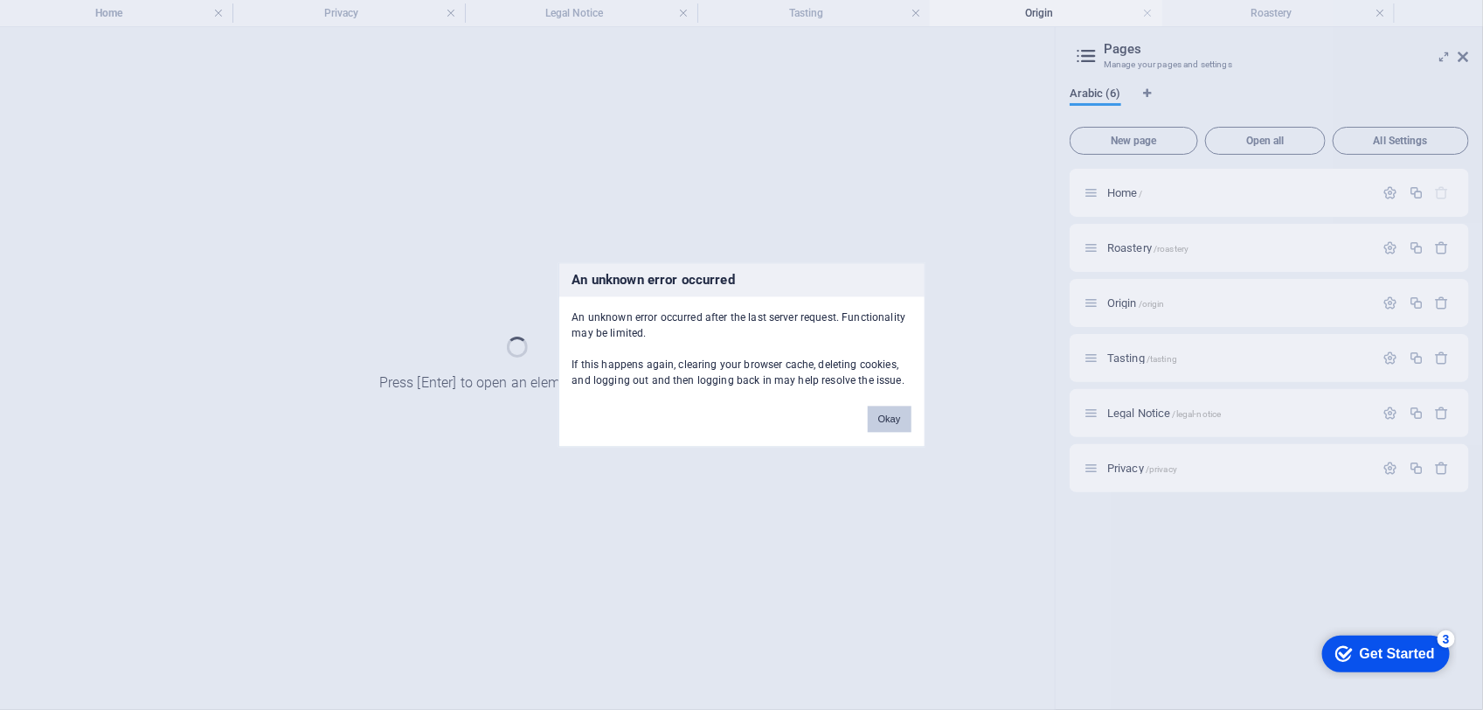
click at [893, 413] on button "Okay" at bounding box center [890, 419] width 44 height 26
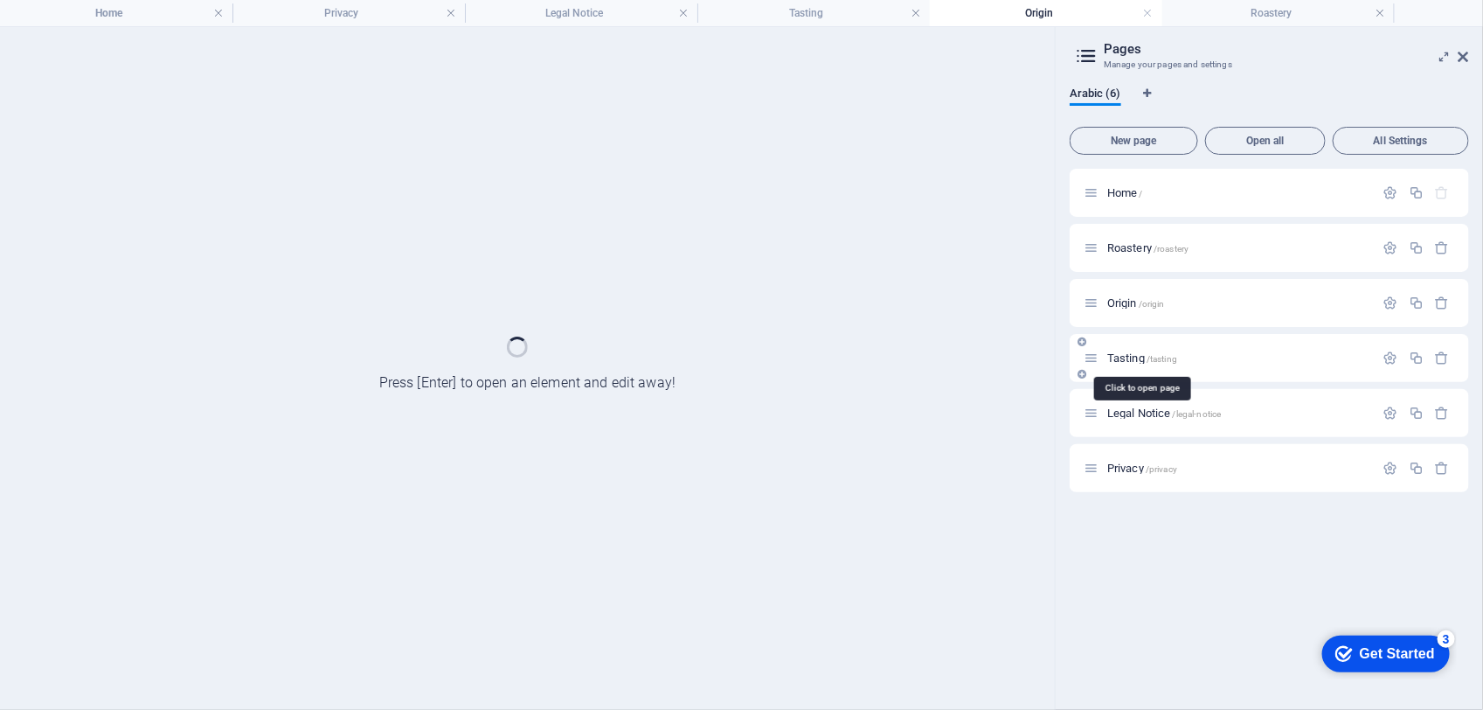
click at [1132, 354] on span "Tasting /tasting" at bounding box center [1142, 357] width 70 height 13
click at [1141, 413] on span "Legal Notice /legal-notice" at bounding box center [1164, 412] width 114 height 13
click at [1110, 468] on span "Privacy /privacy" at bounding box center [1142, 467] width 70 height 13
click at [1124, 190] on span "Home /" at bounding box center [1125, 192] width 36 height 13
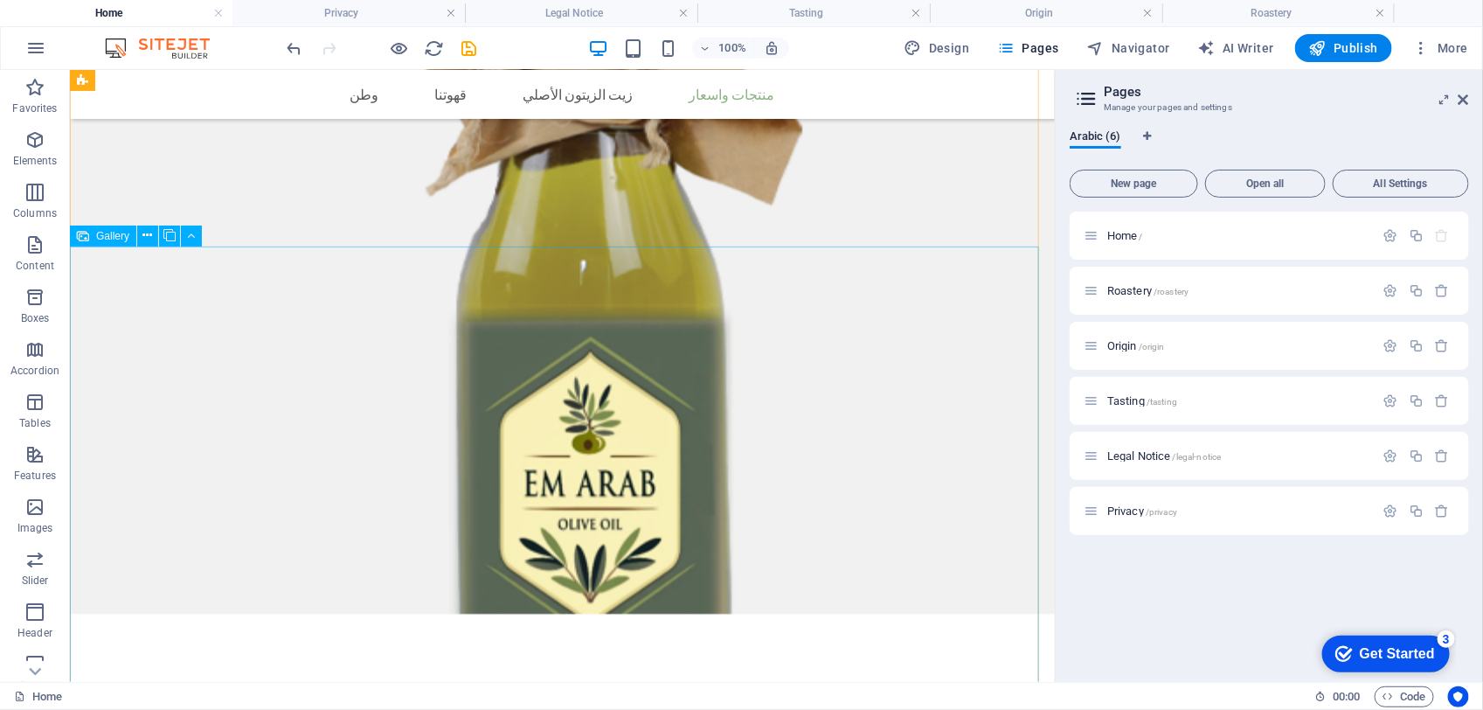
scroll to position [3164, 0]
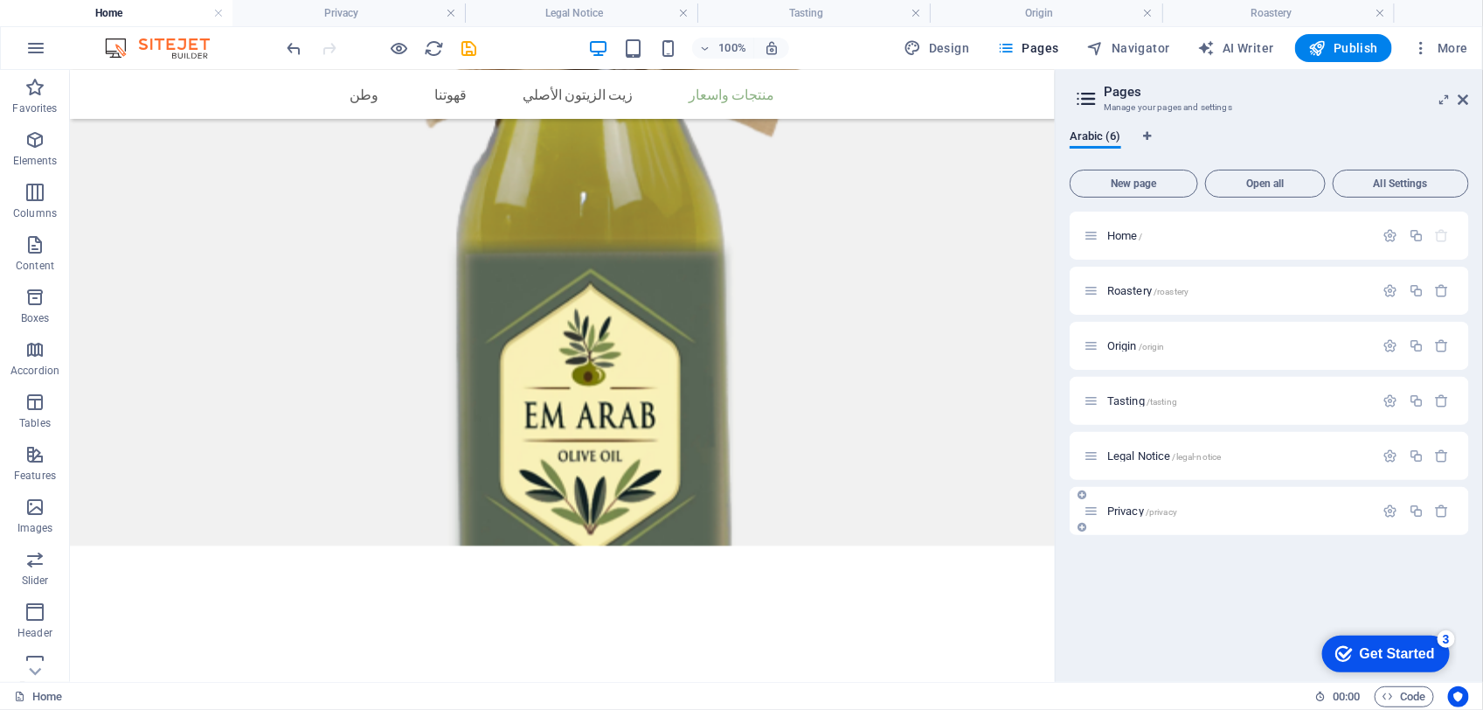
click at [1119, 496] on div "Privacy /privacy" at bounding box center [1269, 511] width 399 height 48
click at [1129, 513] on span "Privacy /privacy" at bounding box center [1142, 510] width 70 height 13
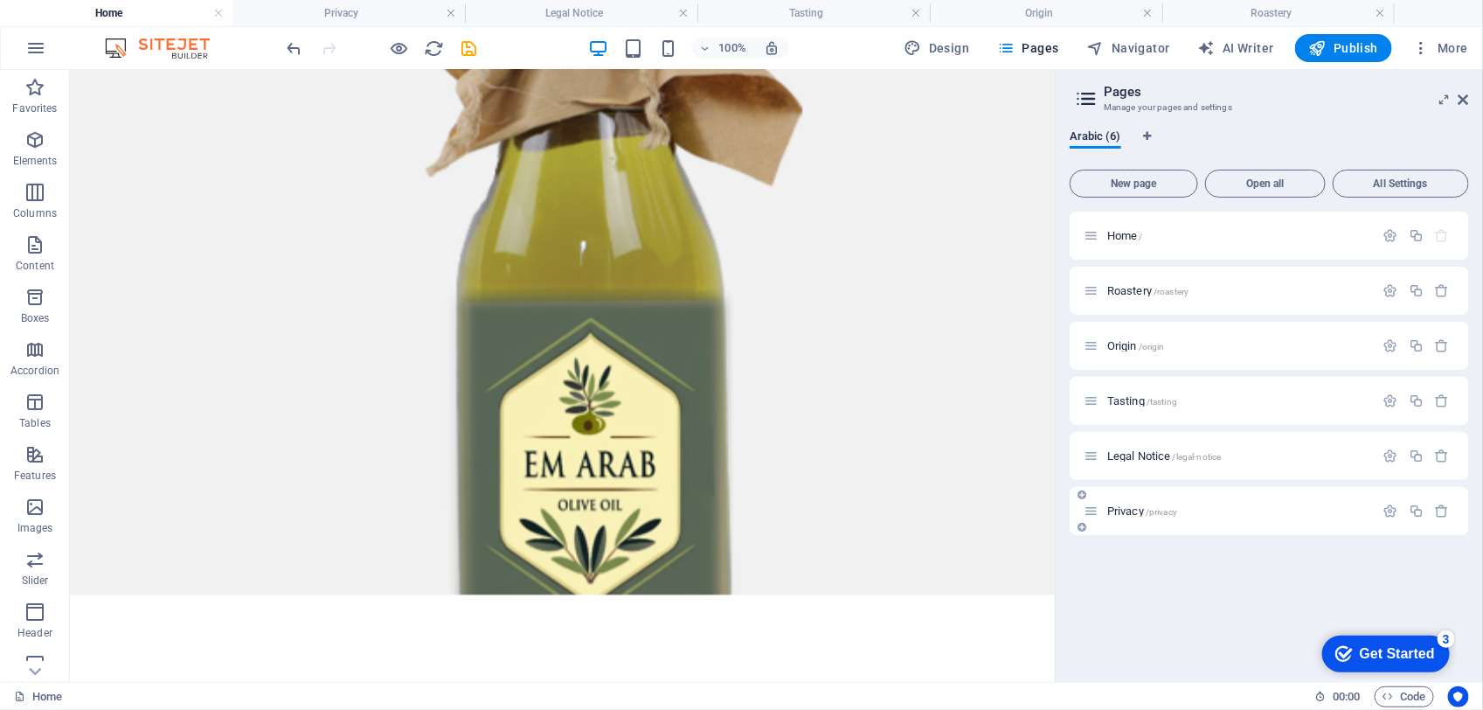
scroll to position [0, 0]
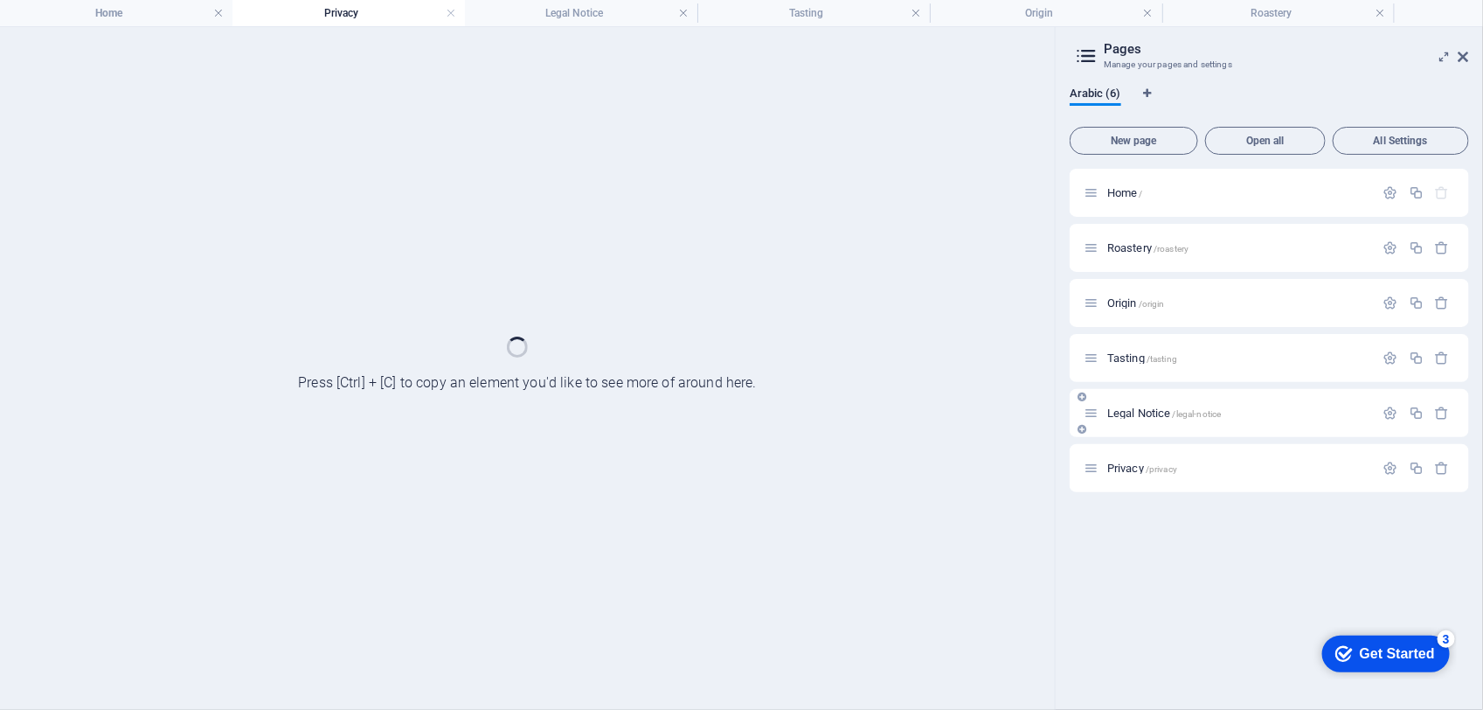
click at [1127, 415] on span "Legal Notice /legal-notice" at bounding box center [1164, 412] width 114 height 13
click at [1136, 360] on span "Tasting /tasting" at bounding box center [1142, 357] width 70 height 13
click at [1139, 304] on span "Origin /origin" at bounding box center [1136, 302] width 58 height 13
click at [1154, 254] on div "Roastery /roastery" at bounding box center [1229, 248] width 291 height 20
click at [1145, 238] on div "Roastery /roastery" at bounding box center [1229, 248] width 291 height 20
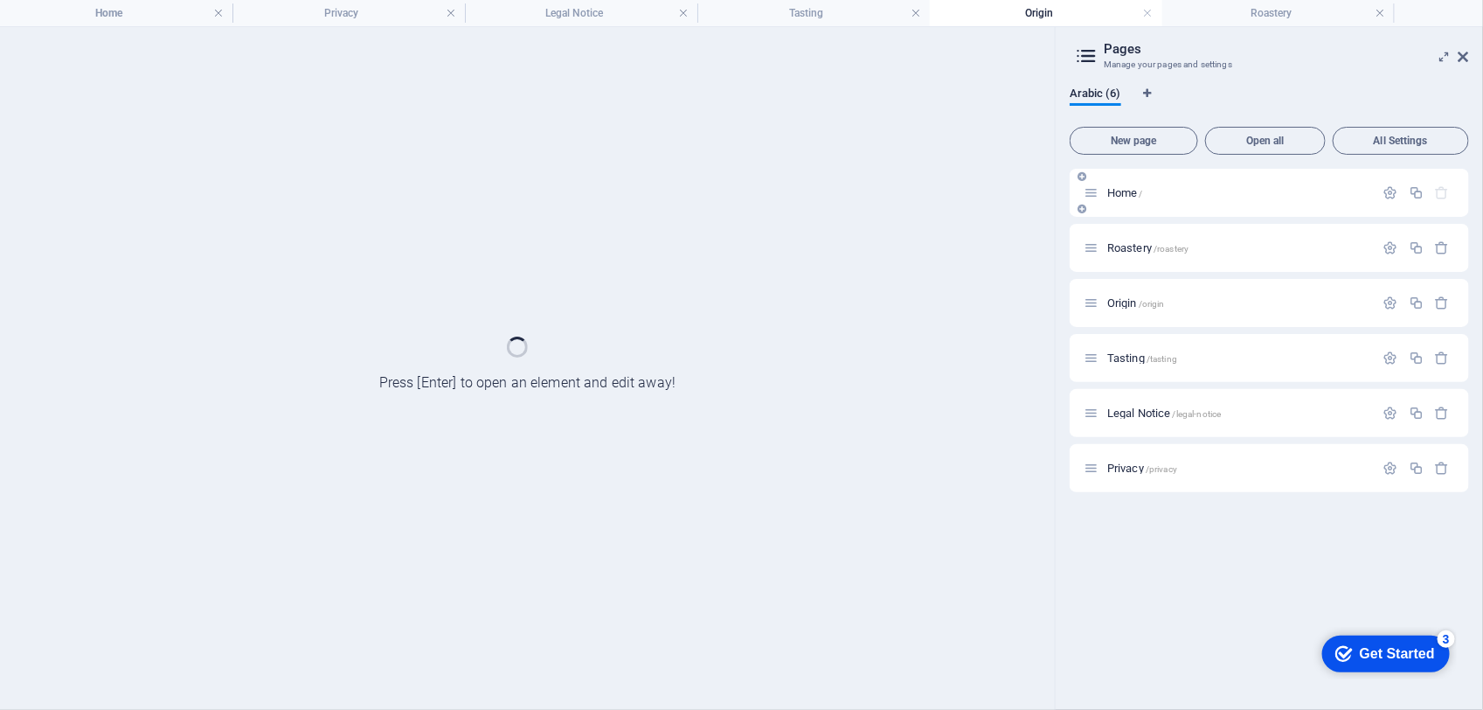
click at [1123, 198] on div "Home /" at bounding box center [1229, 193] width 291 height 20
click at [1125, 180] on div "Home /" at bounding box center [1269, 193] width 399 height 48
click at [1124, 203] on div "Home /" at bounding box center [1269, 193] width 399 height 48
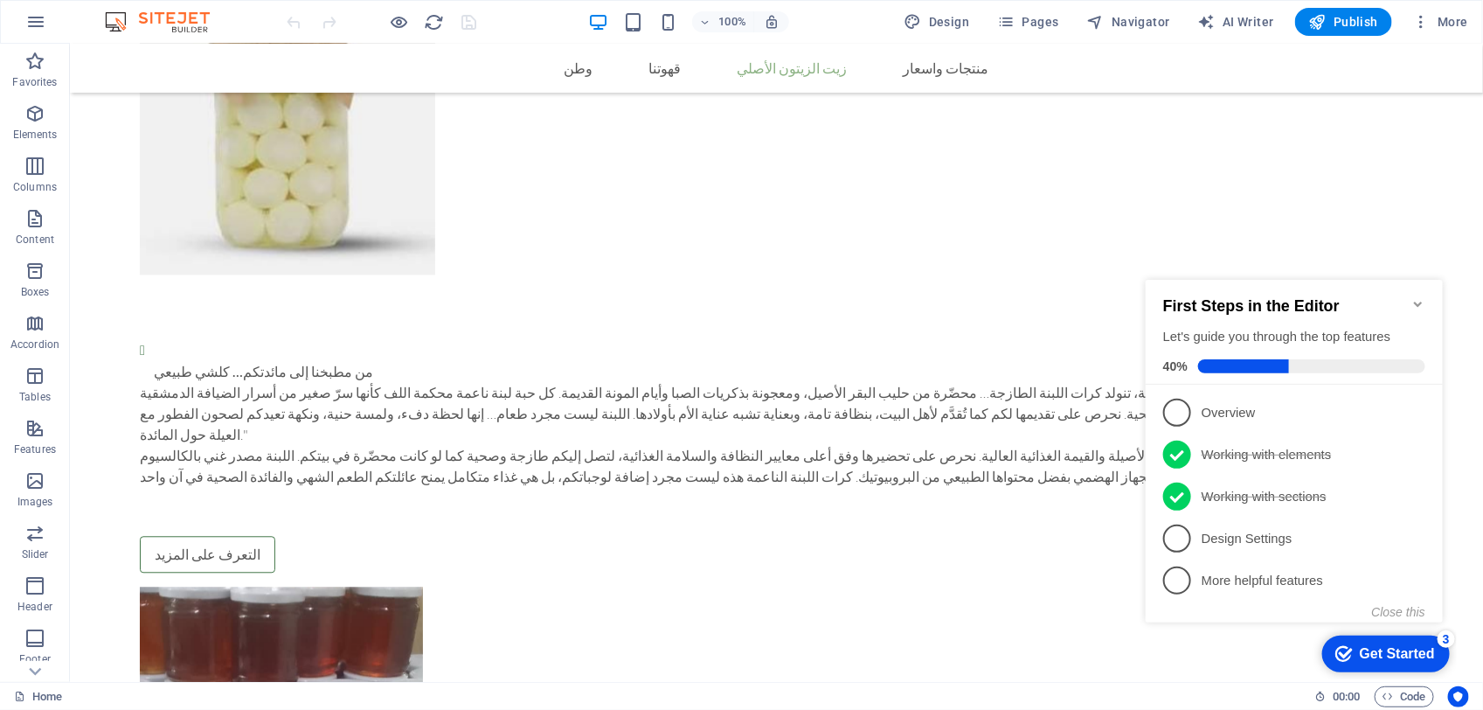
scroll to position [1748, 0]
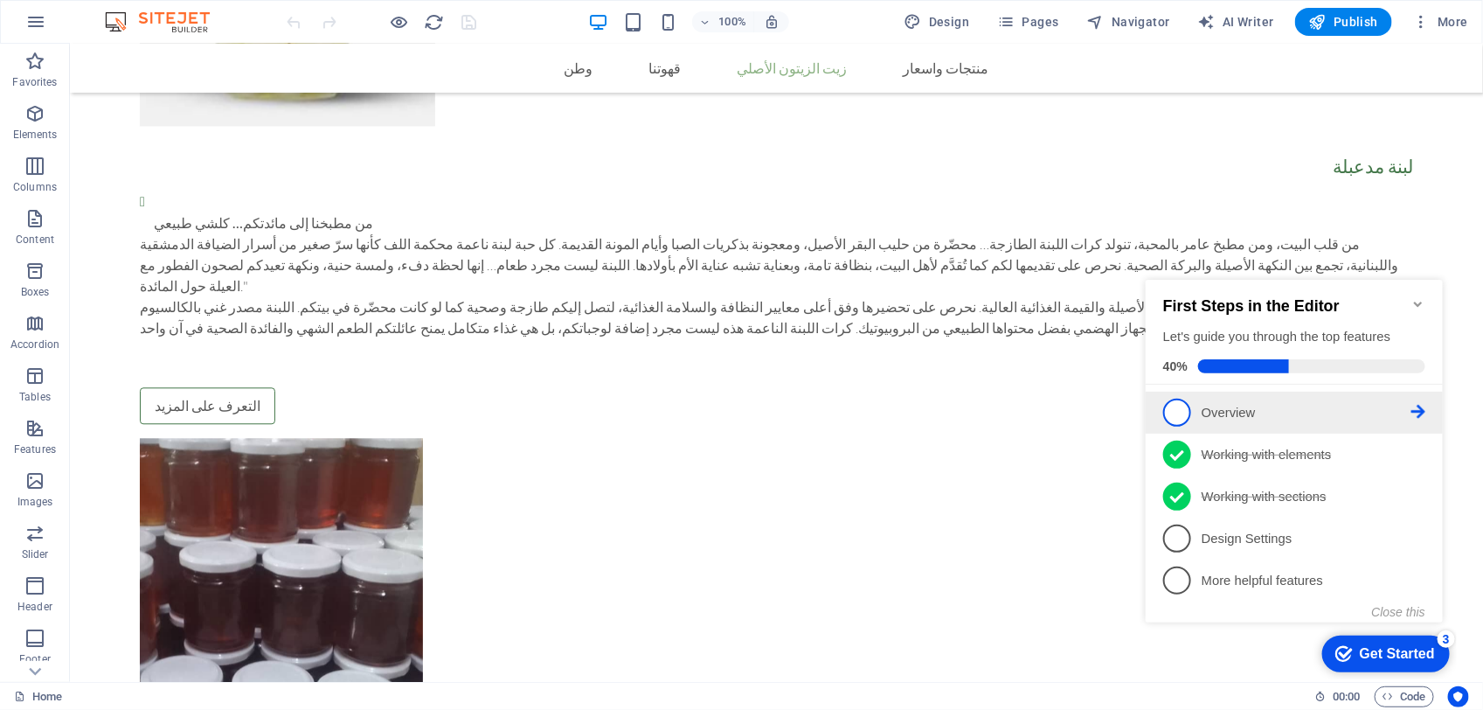
click at [1188, 410] on span "1" at bounding box center [1176, 412] width 28 height 28
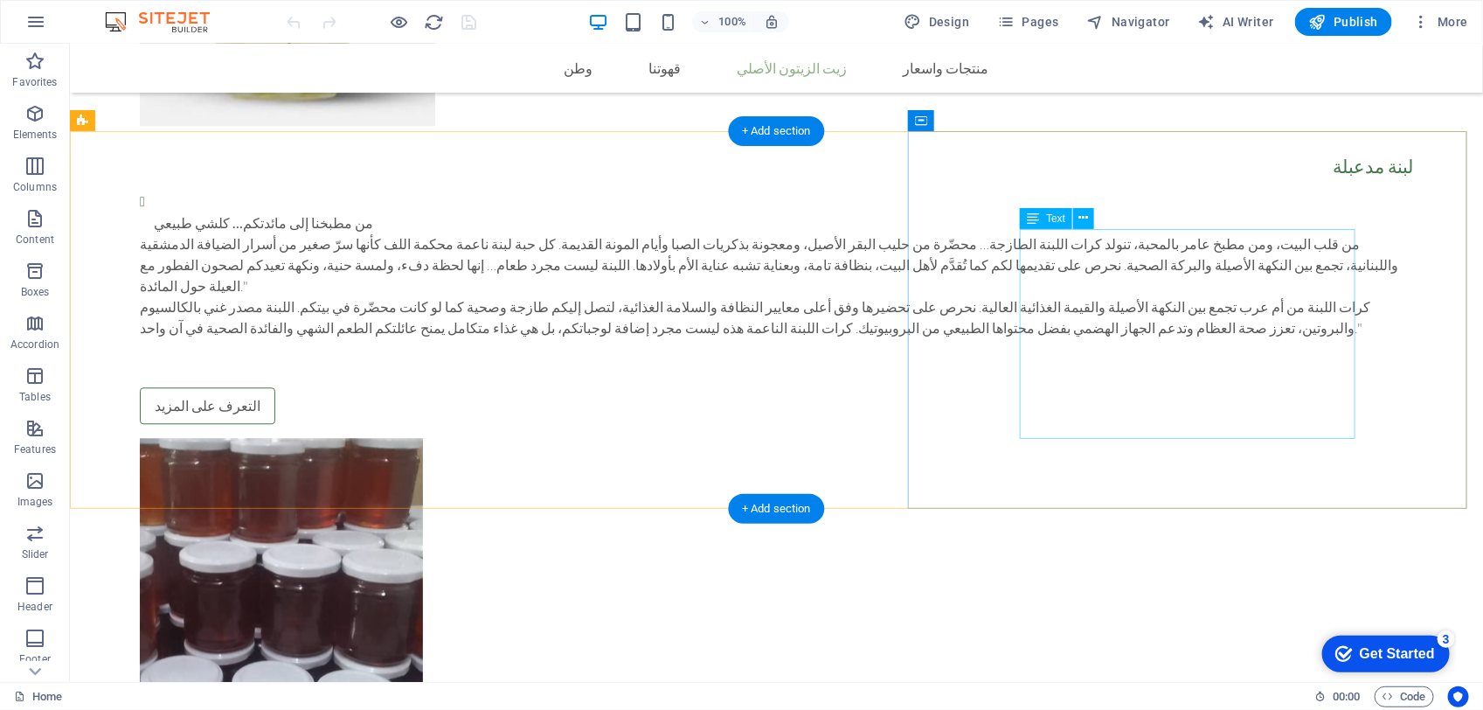
scroll to position [0, 0]
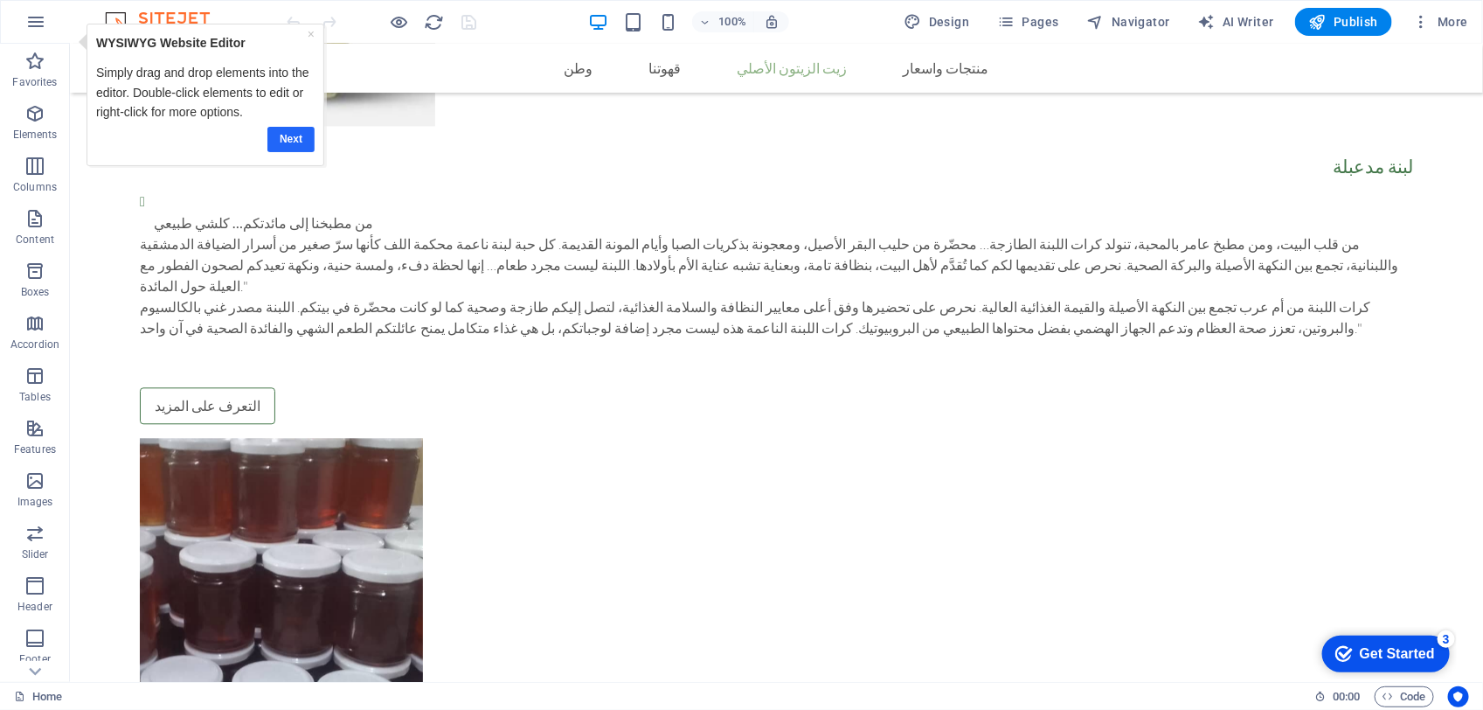
click at [282, 143] on link "Next" at bounding box center [290, 139] width 47 height 25
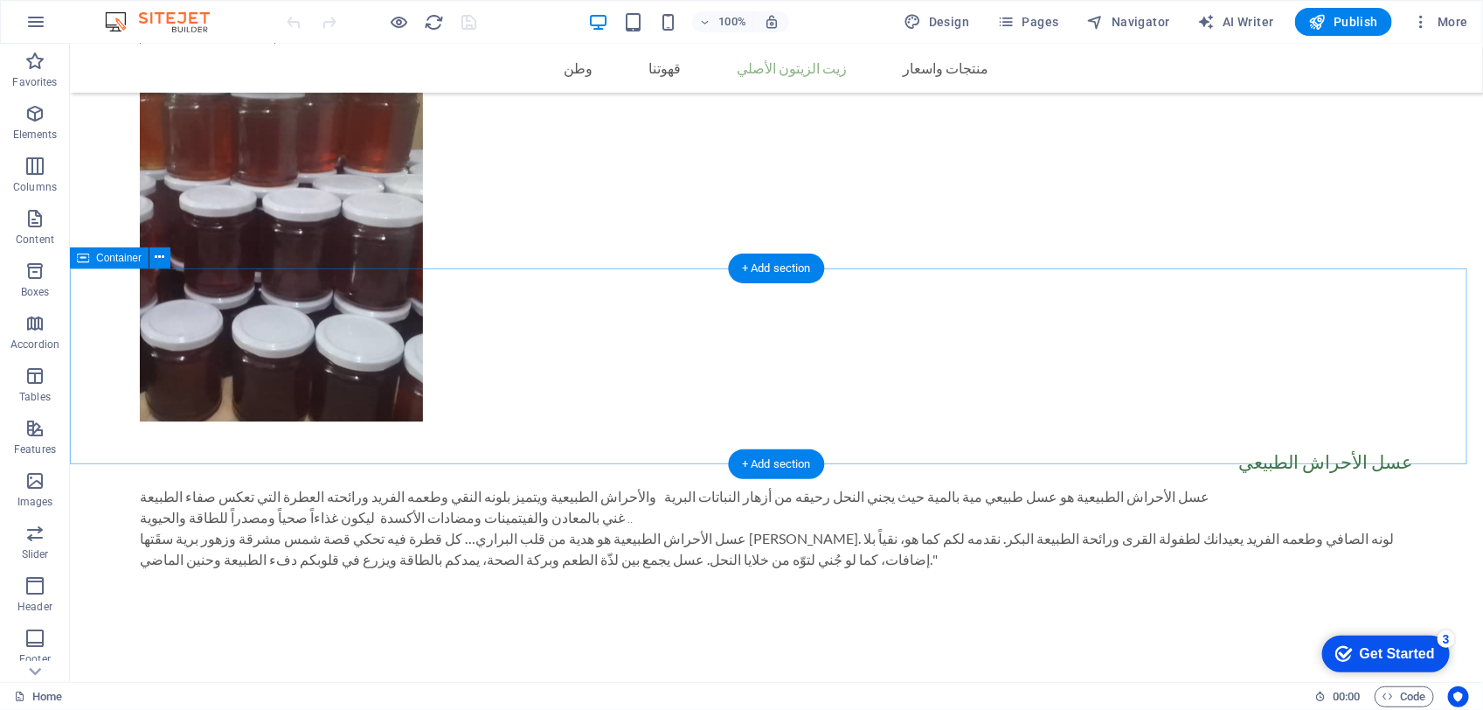
scroll to position [1966, 0]
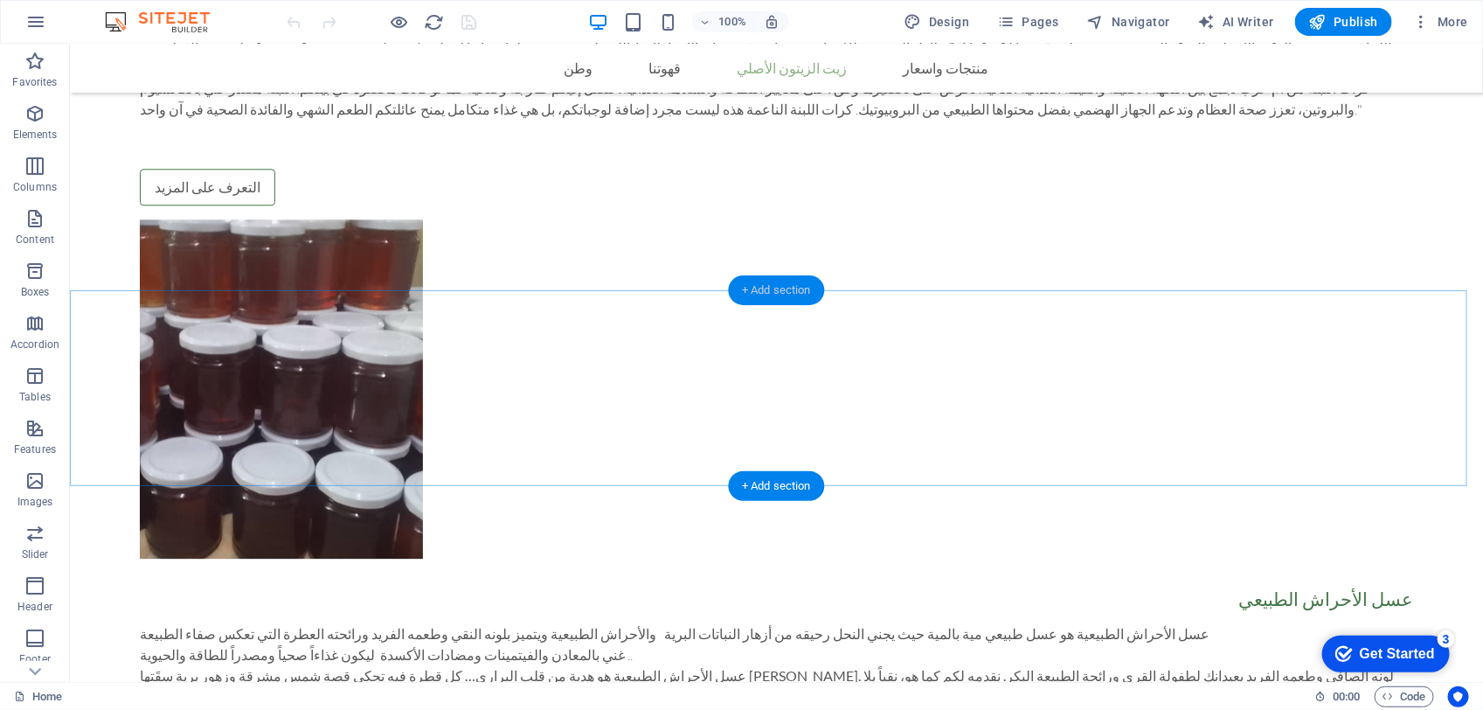
click at [757, 286] on div "+ Add section" at bounding box center [776, 290] width 97 height 30
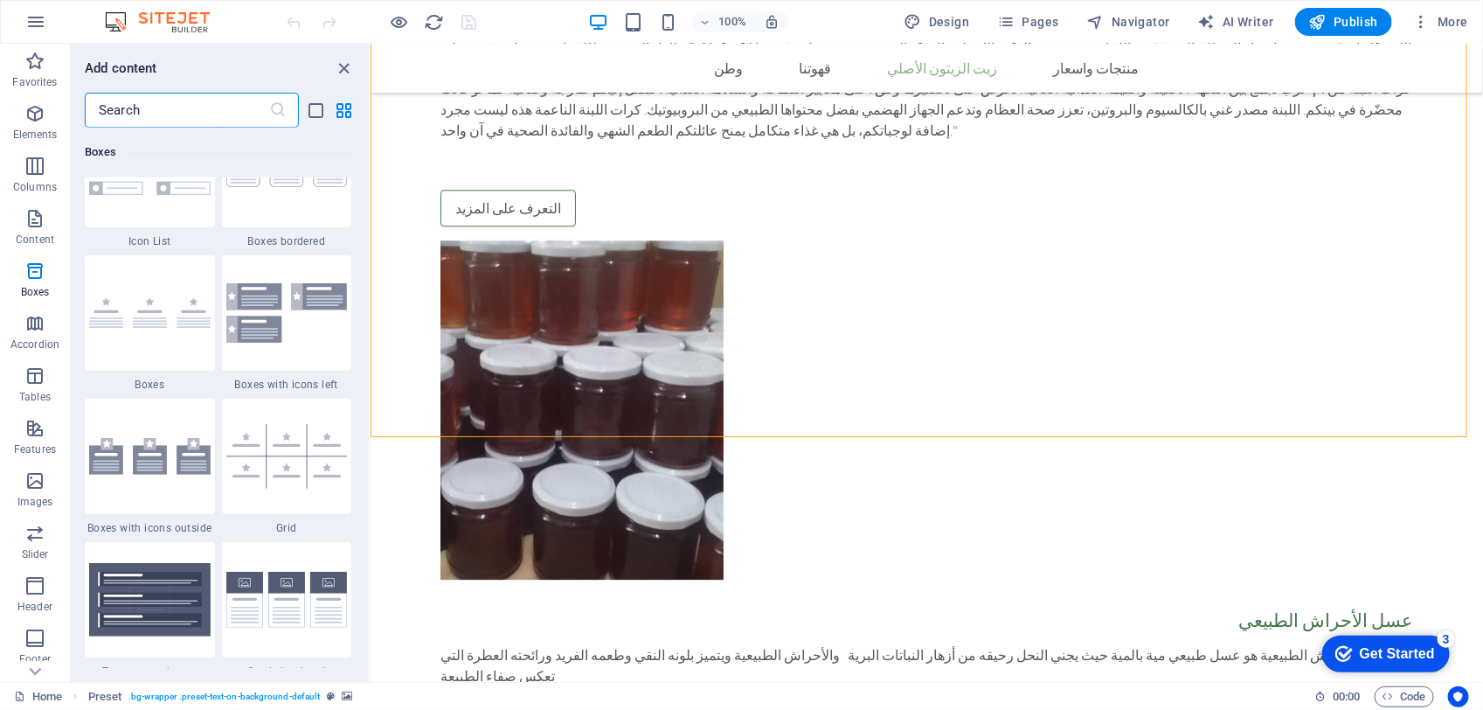
scroll to position [4914, 0]
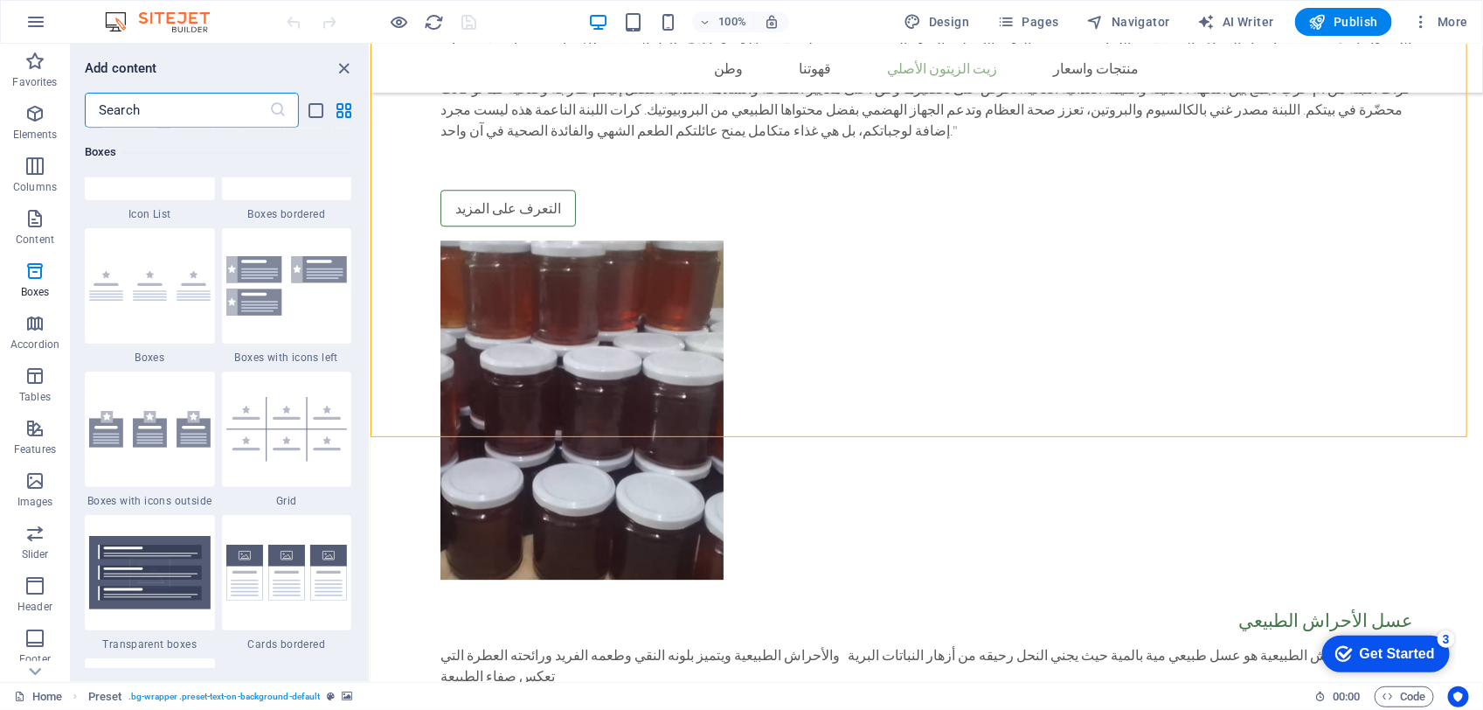
click at [302, 413] on img at bounding box center [286, 429] width 121 height 65
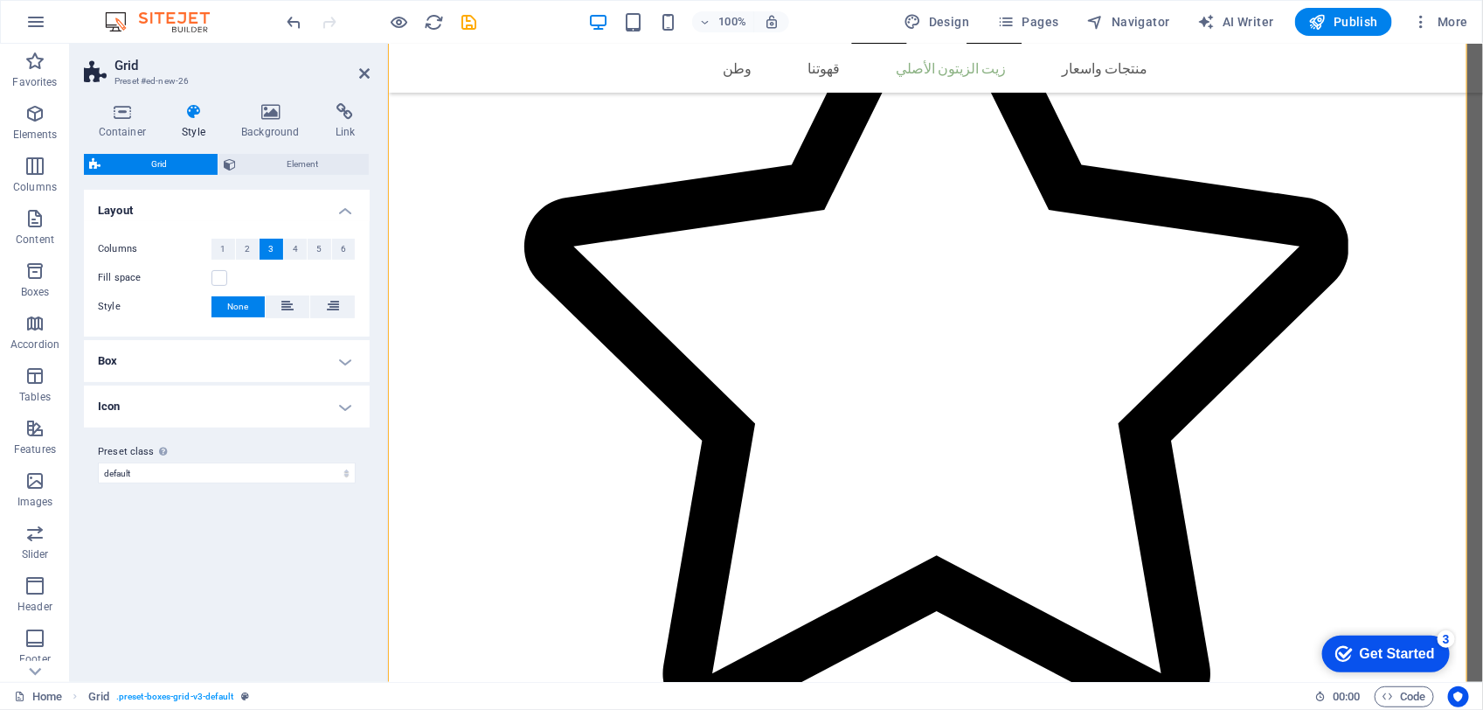
scroll to position [3710, 0]
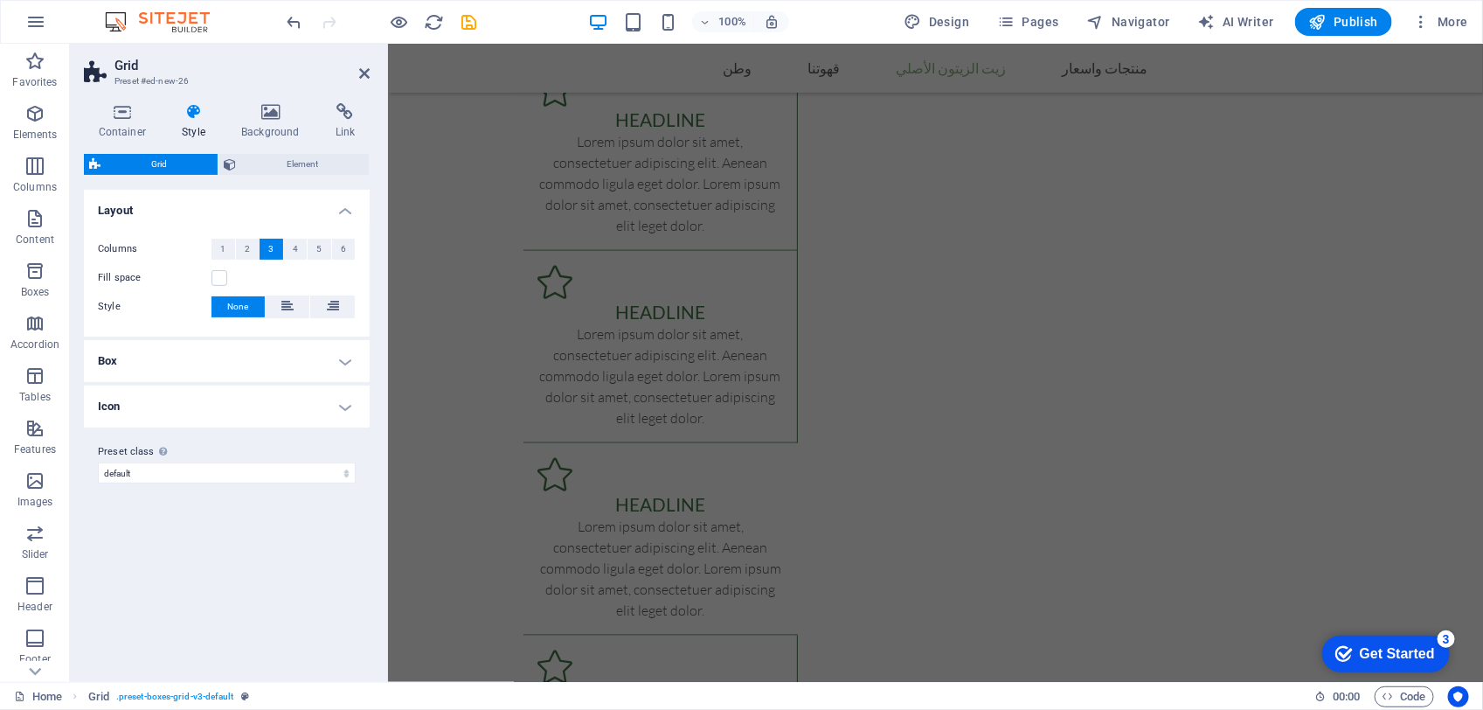
click at [170, 158] on span "Grid" at bounding box center [159, 164] width 107 height 21
click at [357, 70] on h2 "Grid" at bounding box center [241, 66] width 255 height 16
click at [367, 73] on icon at bounding box center [364, 73] width 10 height 14
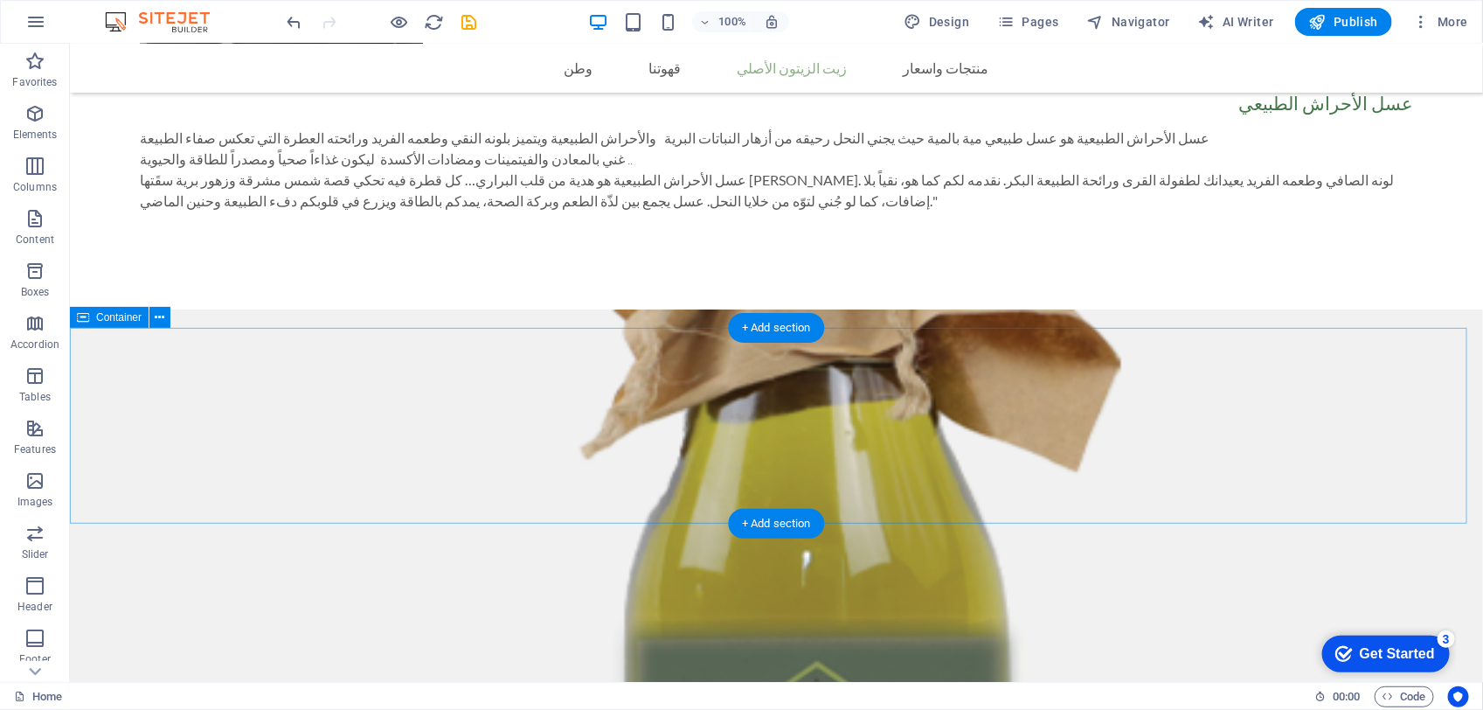
scroll to position [2134, 0]
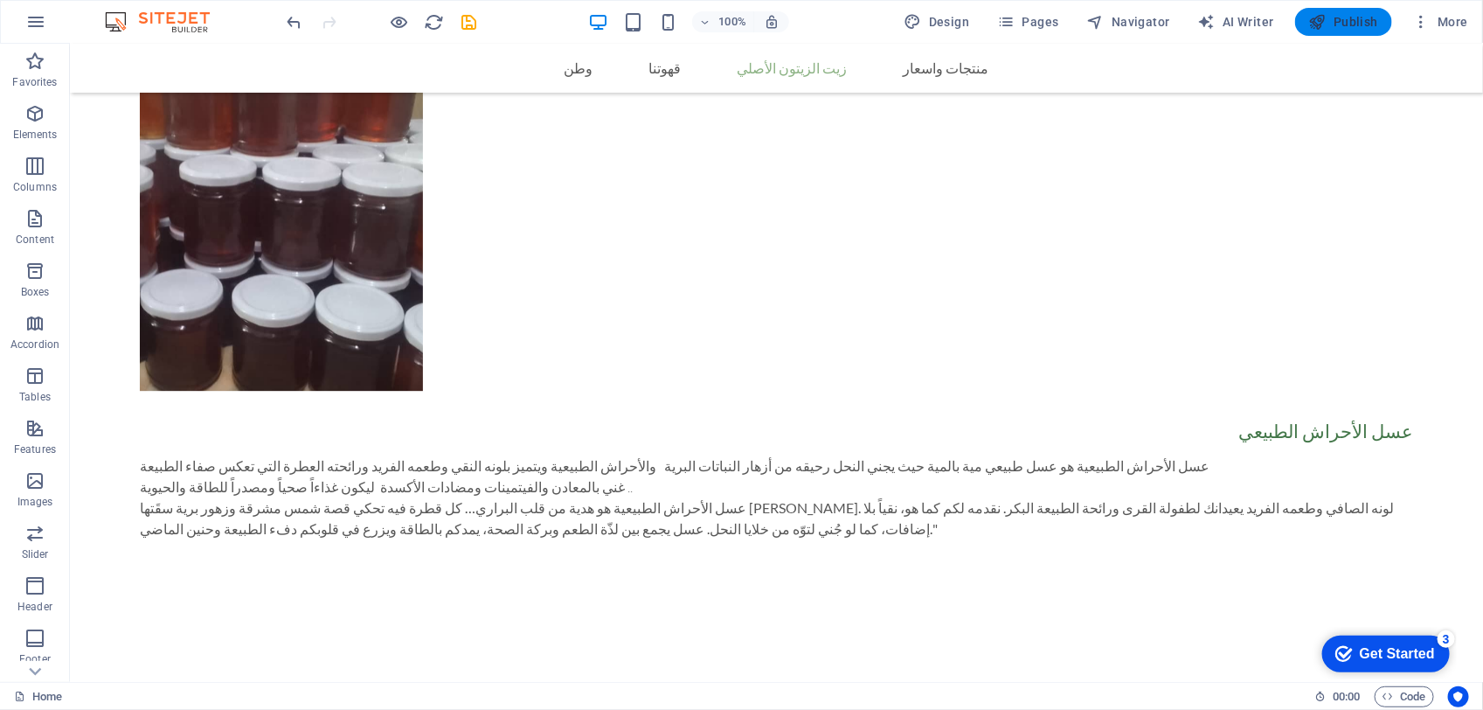
click at [1317, 27] on icon "button" at bounding box center [1317, 21] width 17 height 17
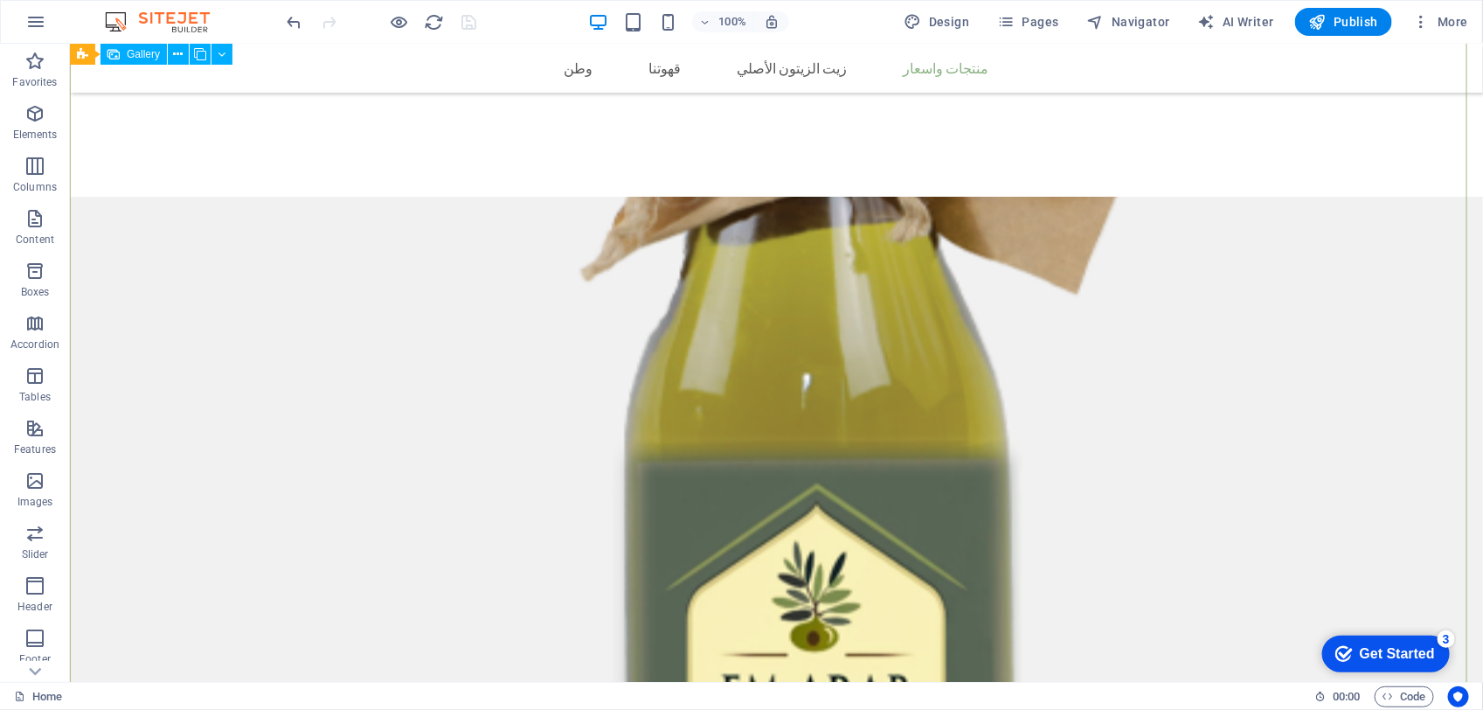
scroll to position [3118, 0]
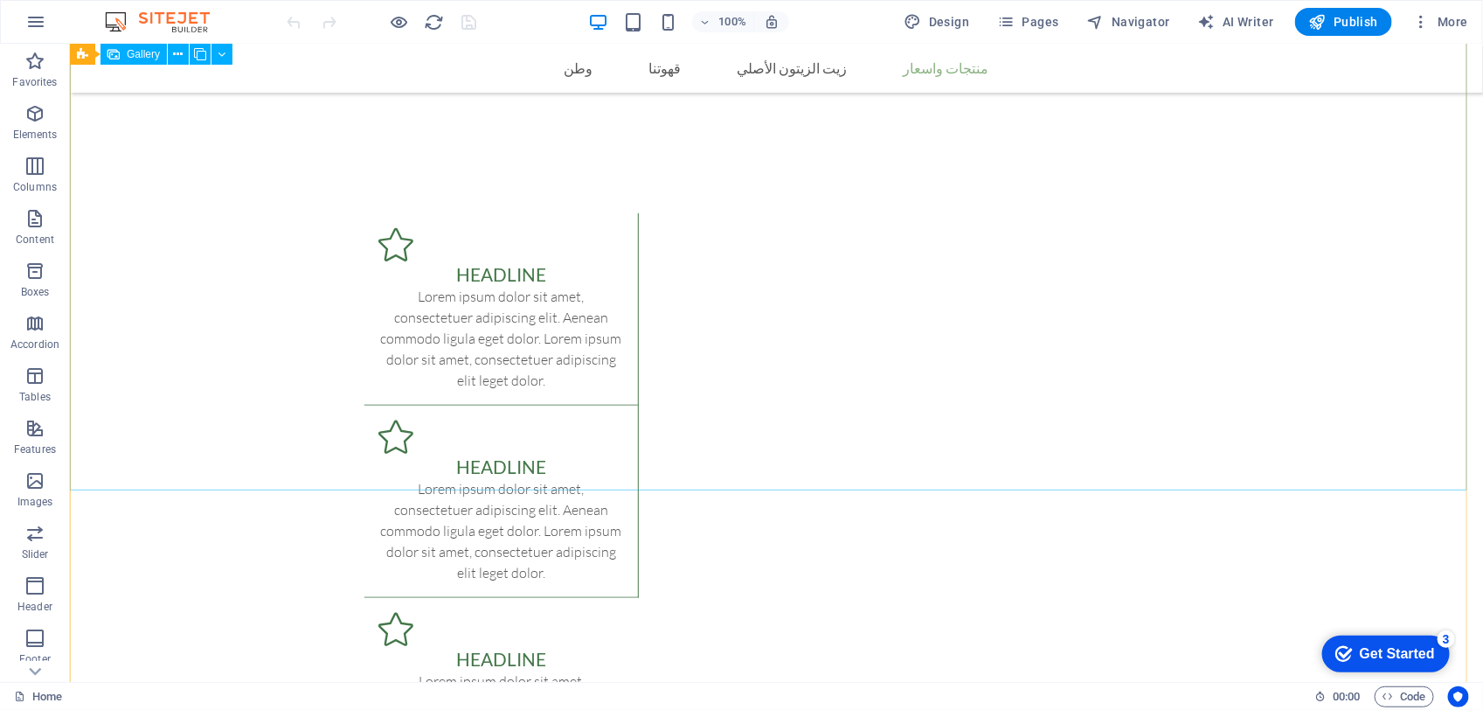
scroll to position [3266, 0]
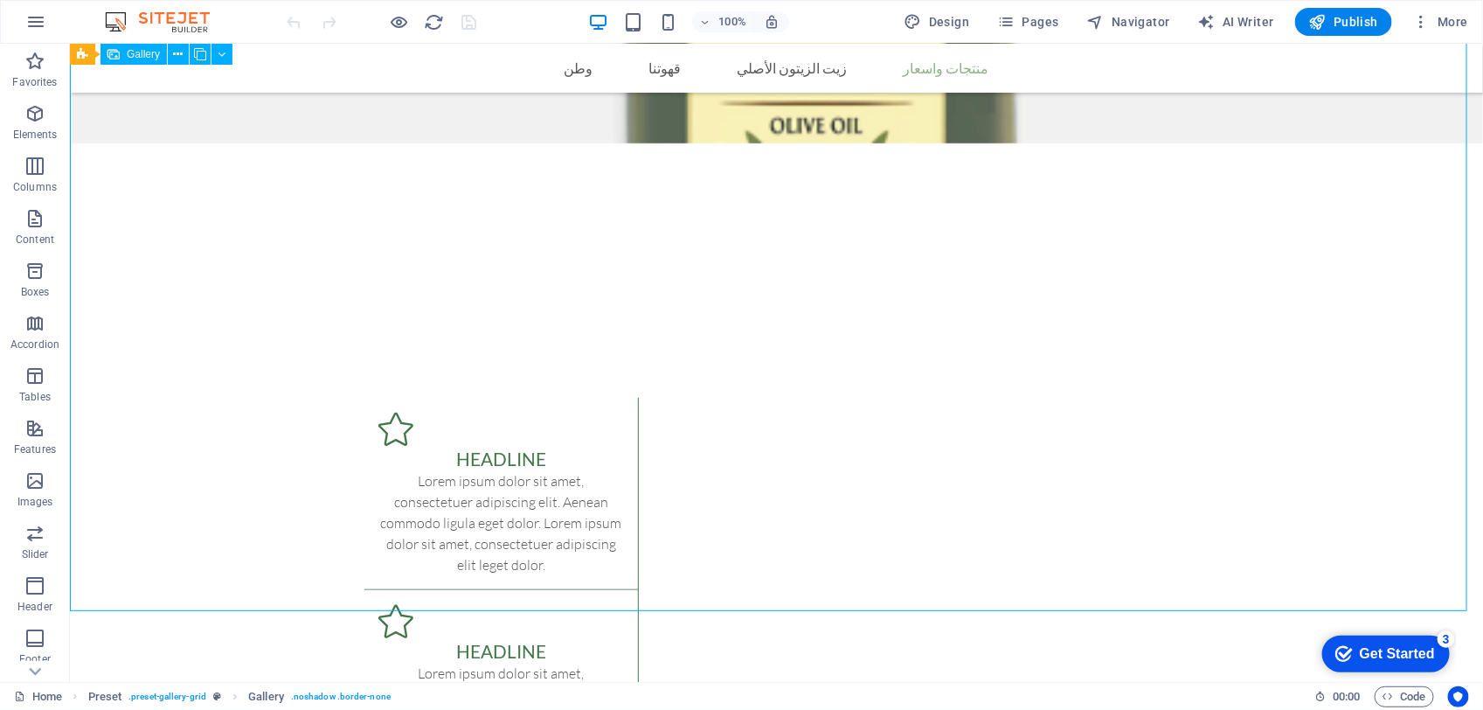
select select "2"
select select "px"
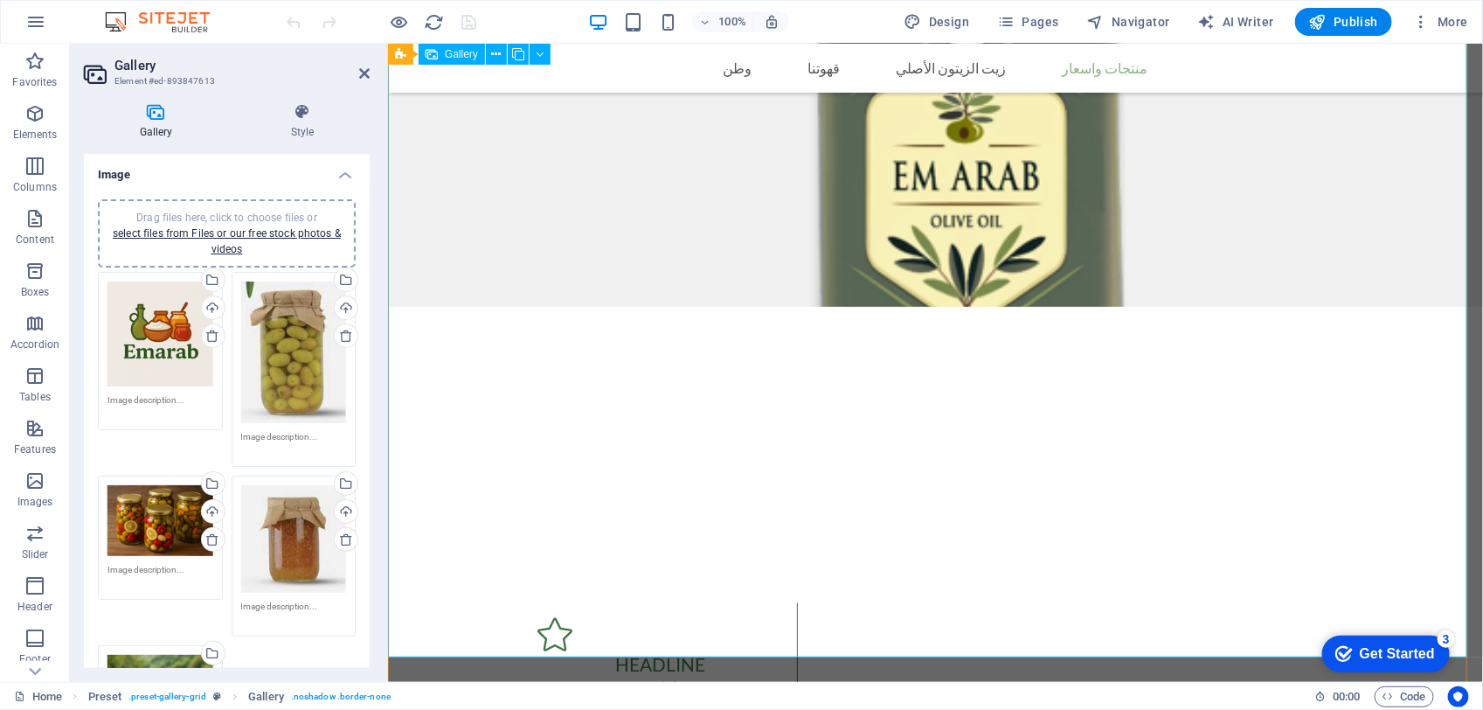
scroll to position [3164, 0]
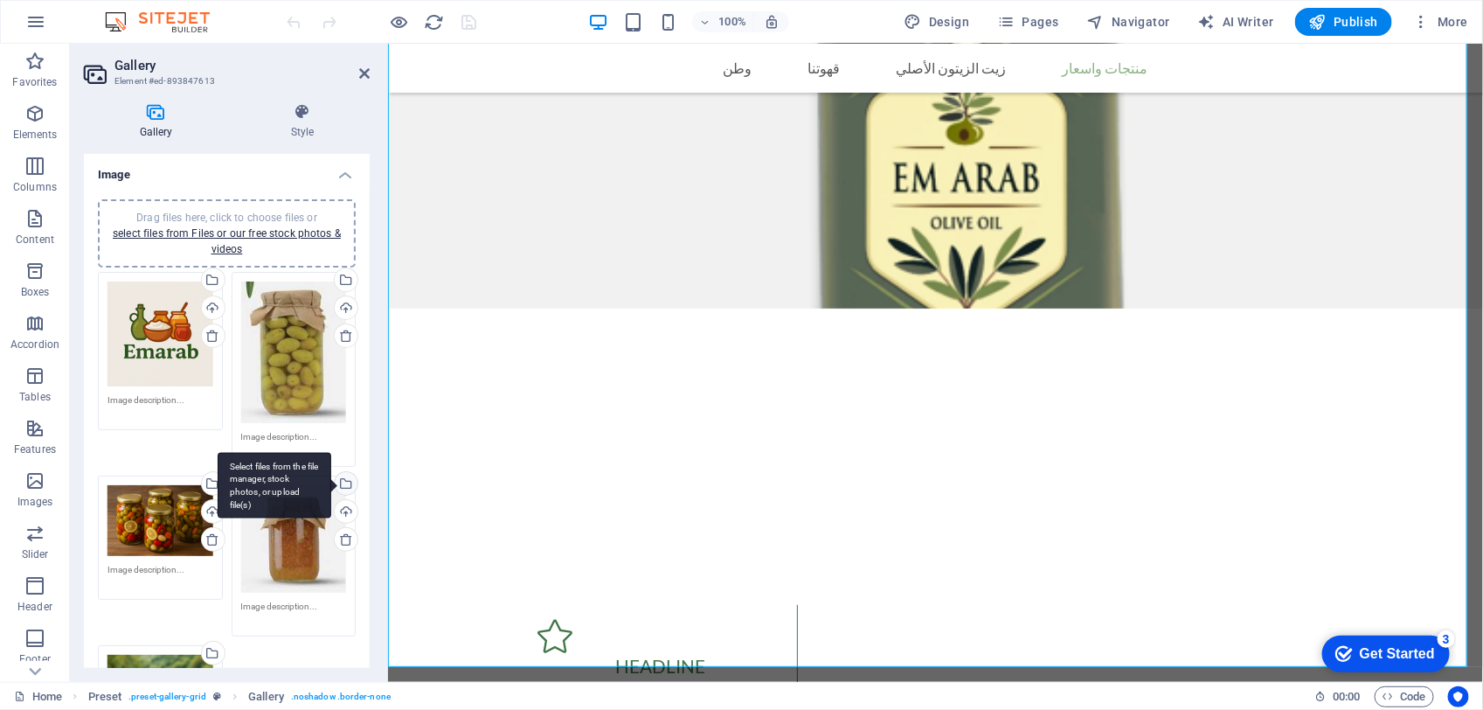
click at [347, 477] on div "Select files from the file manager, stock photos, or upload file(s)" at bounding box center [344, 485] width 26 height 26
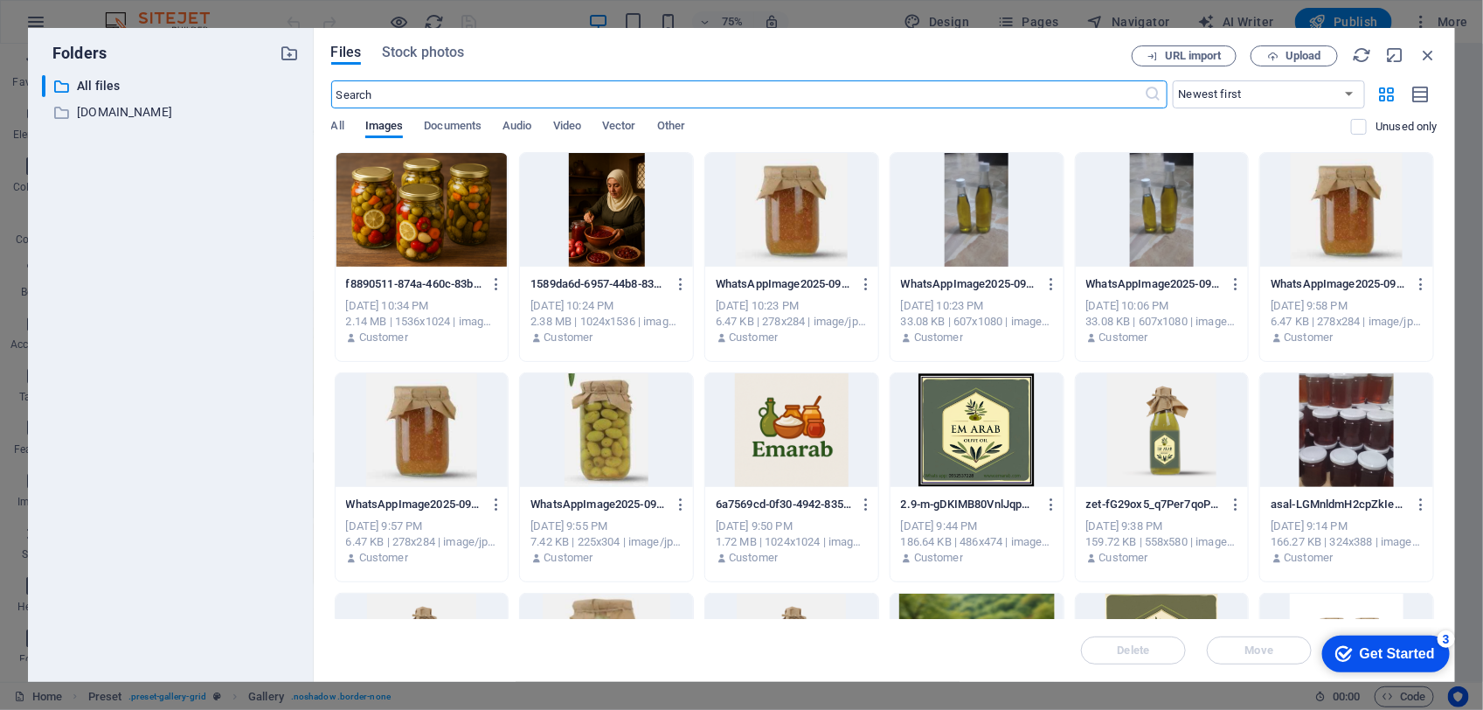
scroll to position [3649, 0]
click at [1302, 45] on button "Upload" at bounding box center [1294, 55] width 87 height 21
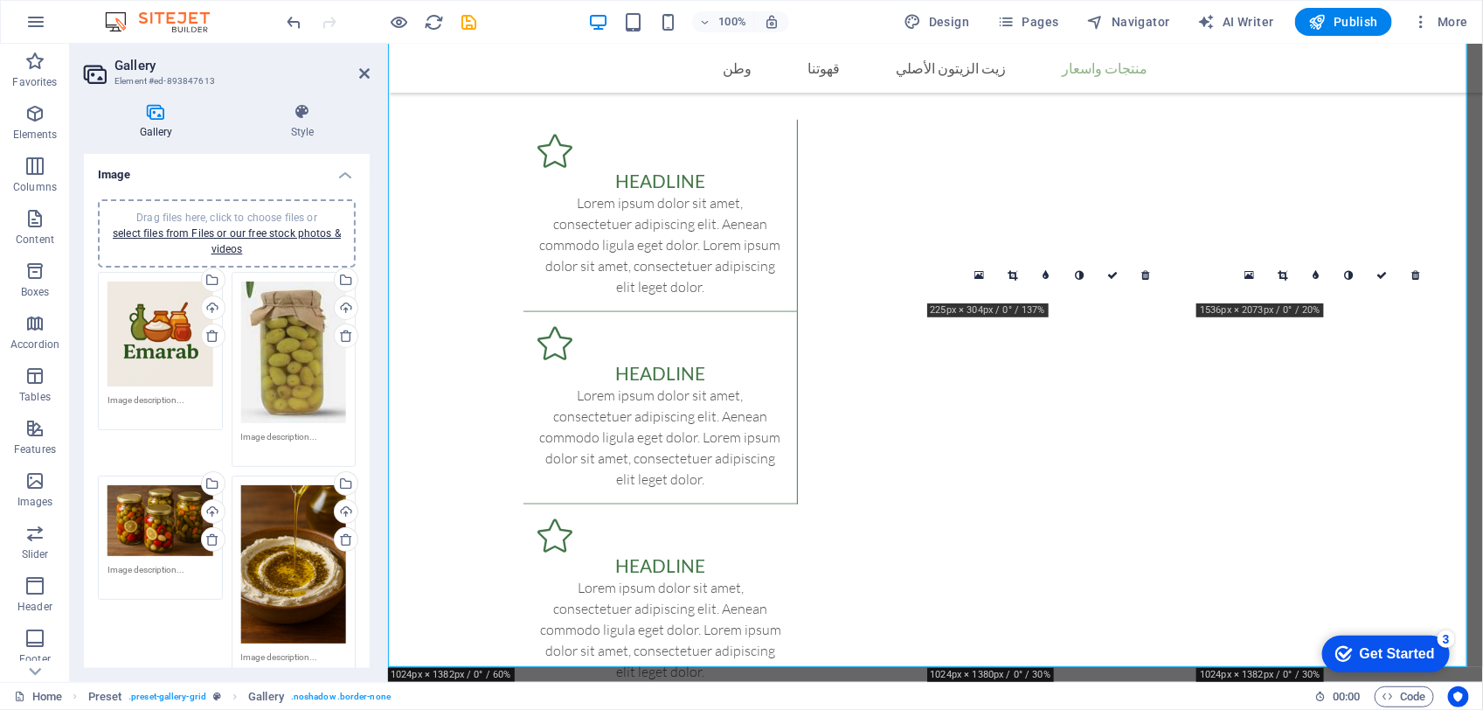
scroll to position [3164, 0]
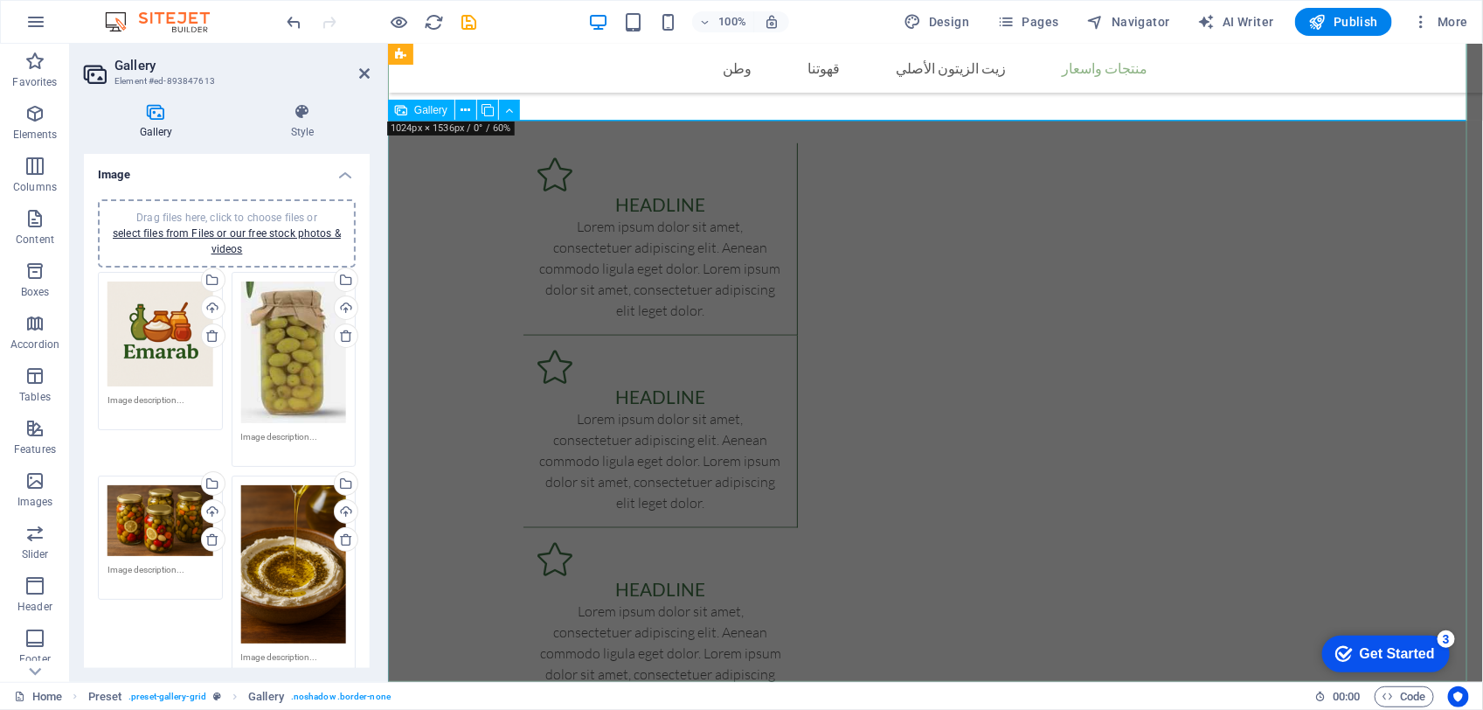
scroll to position [3790, 0]
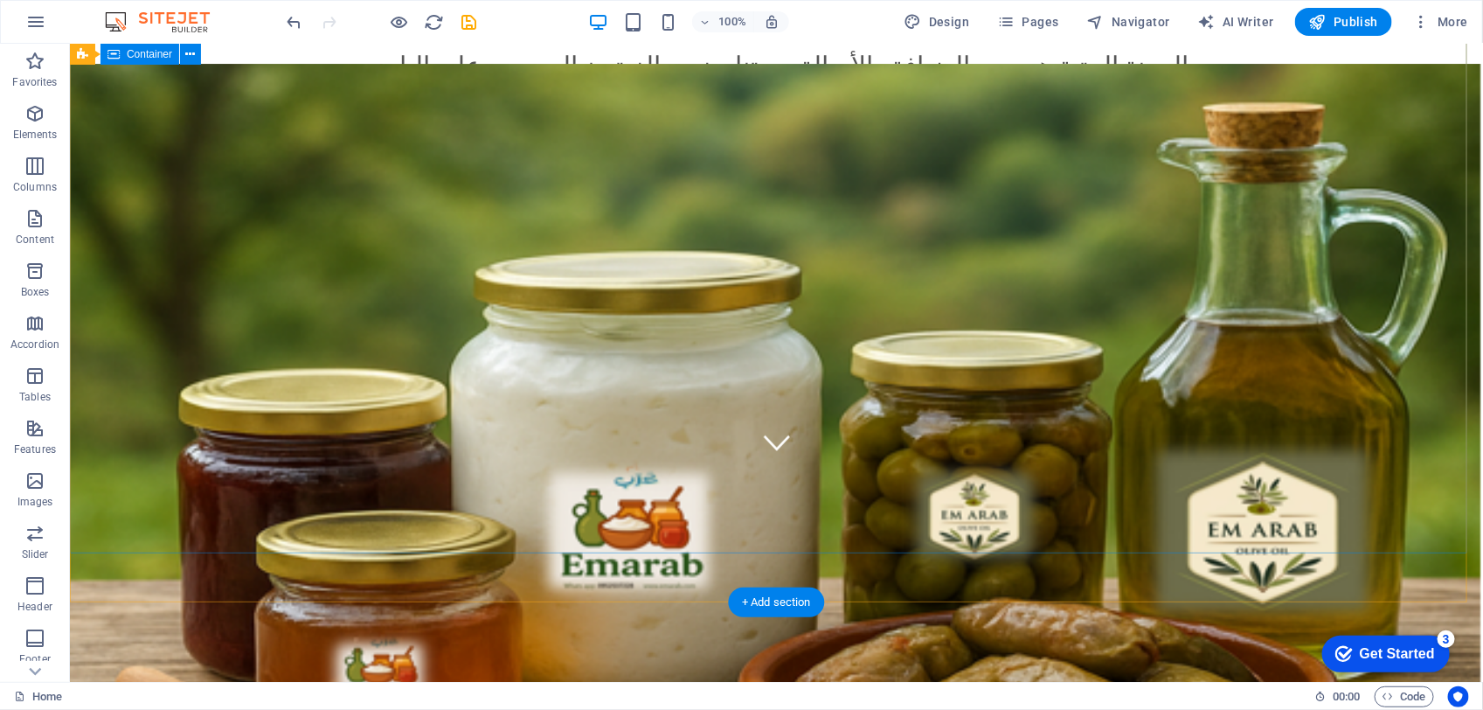
scroll to position [0, 0]
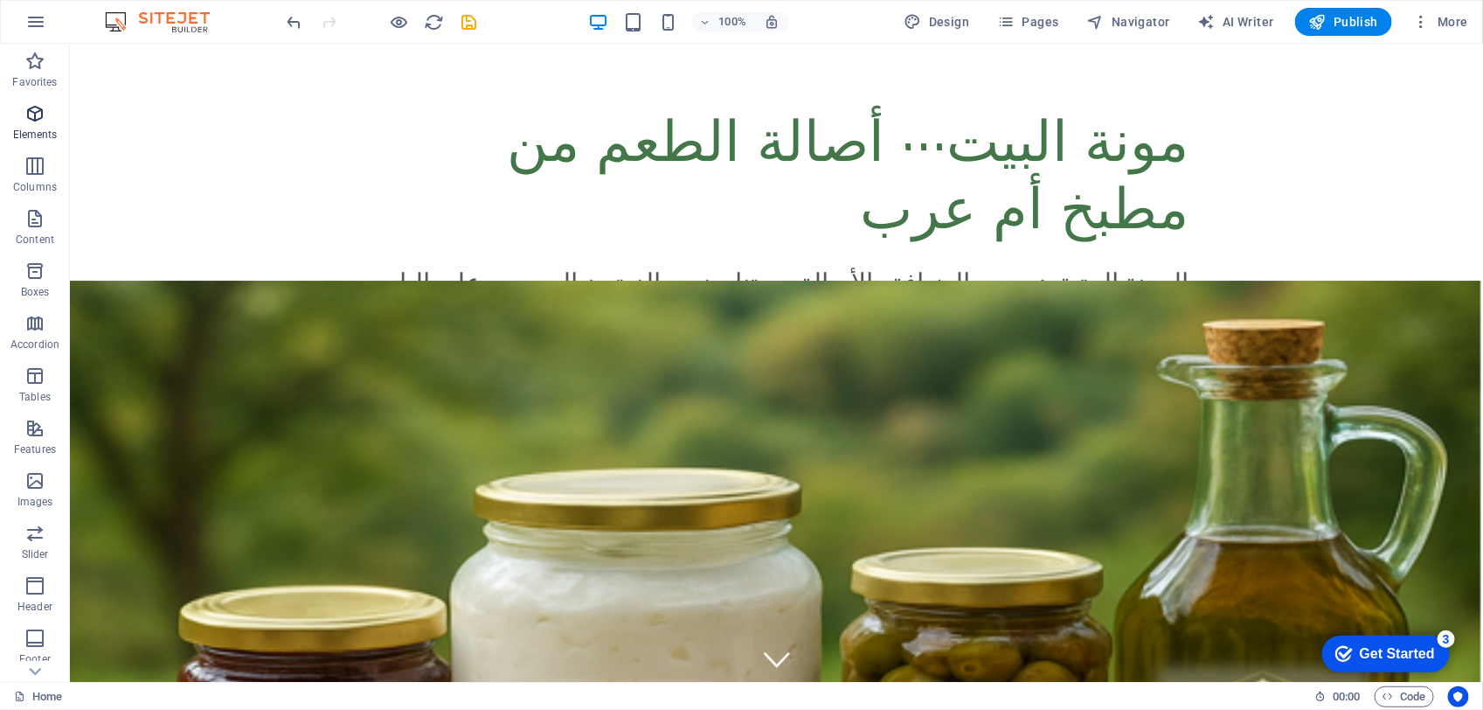
click at [39, 123] on span "Elements" at bounding box center [35, 124] width 70 height 42
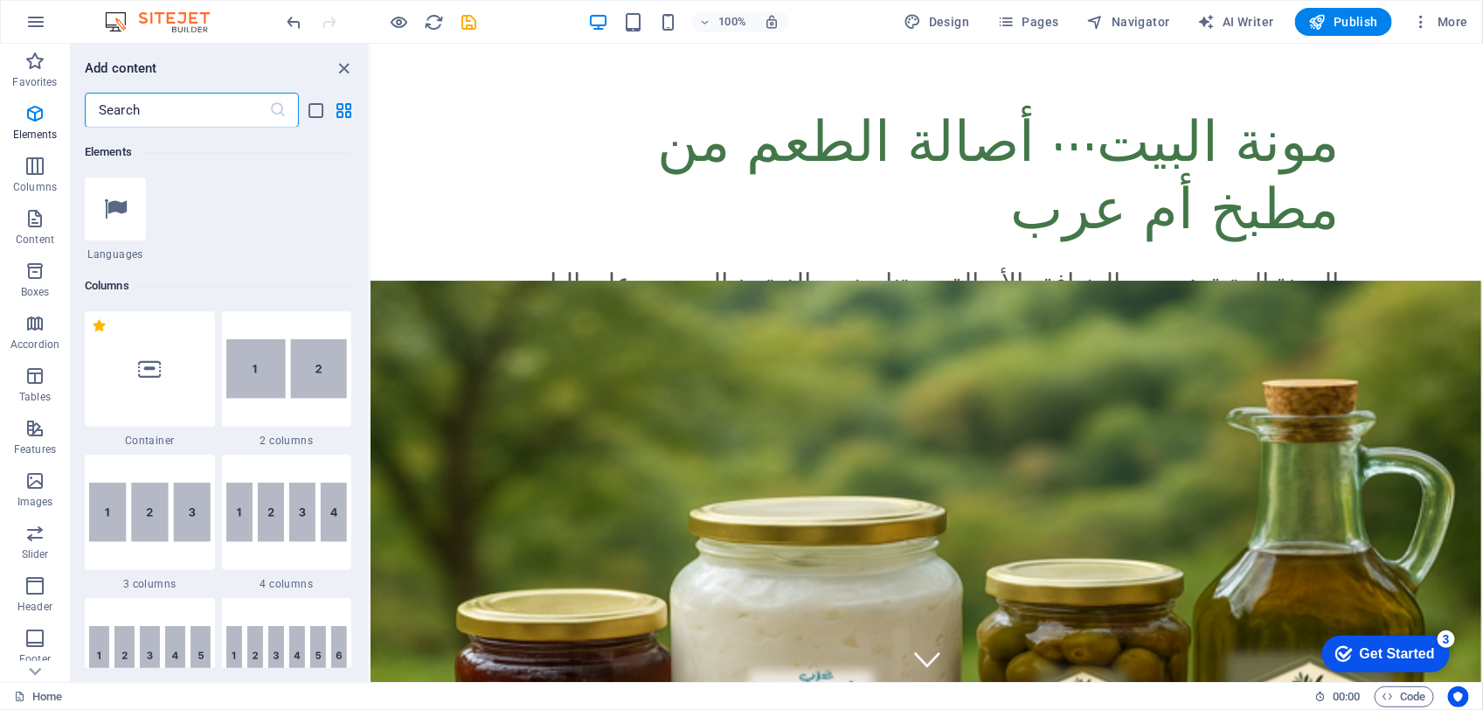
scroll to position [295, 0]
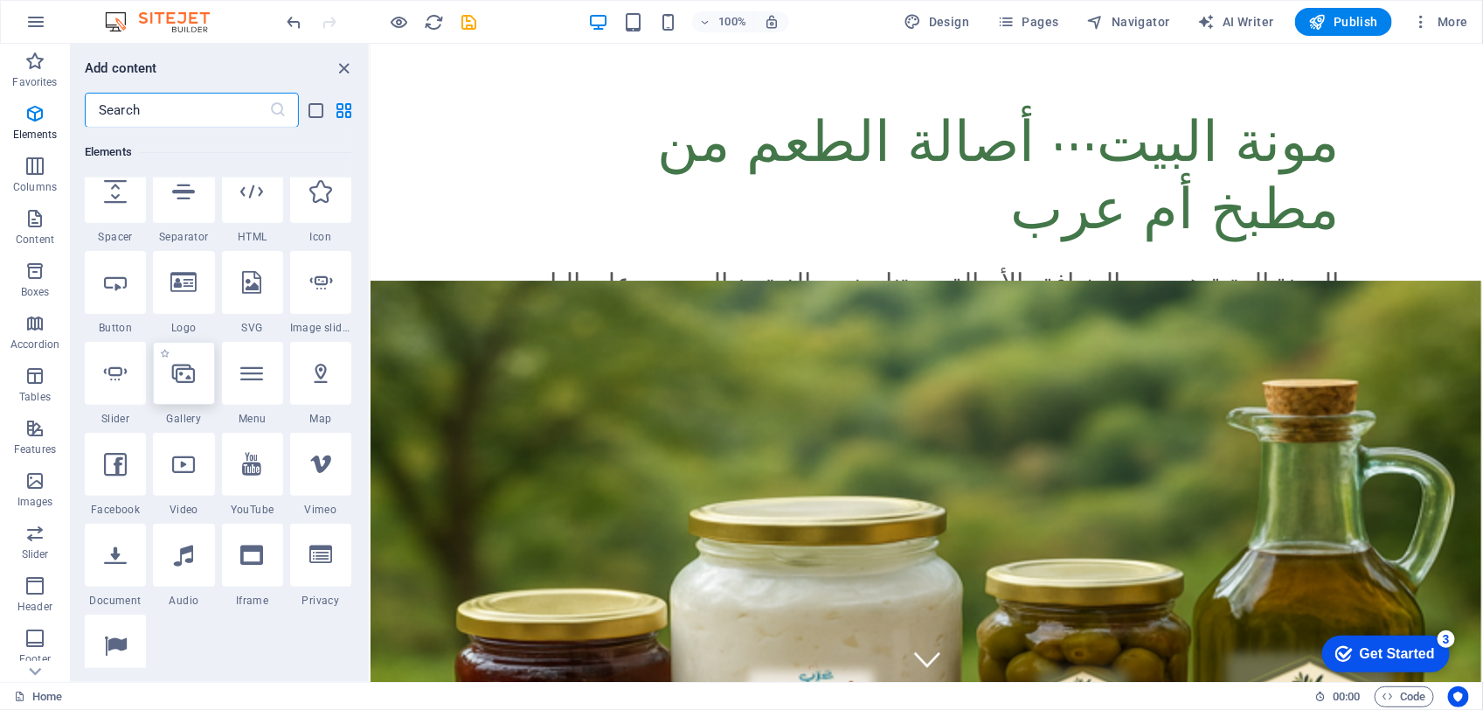
click at [204, 373] on div at bounding box center [183, 373] width 61 height 63
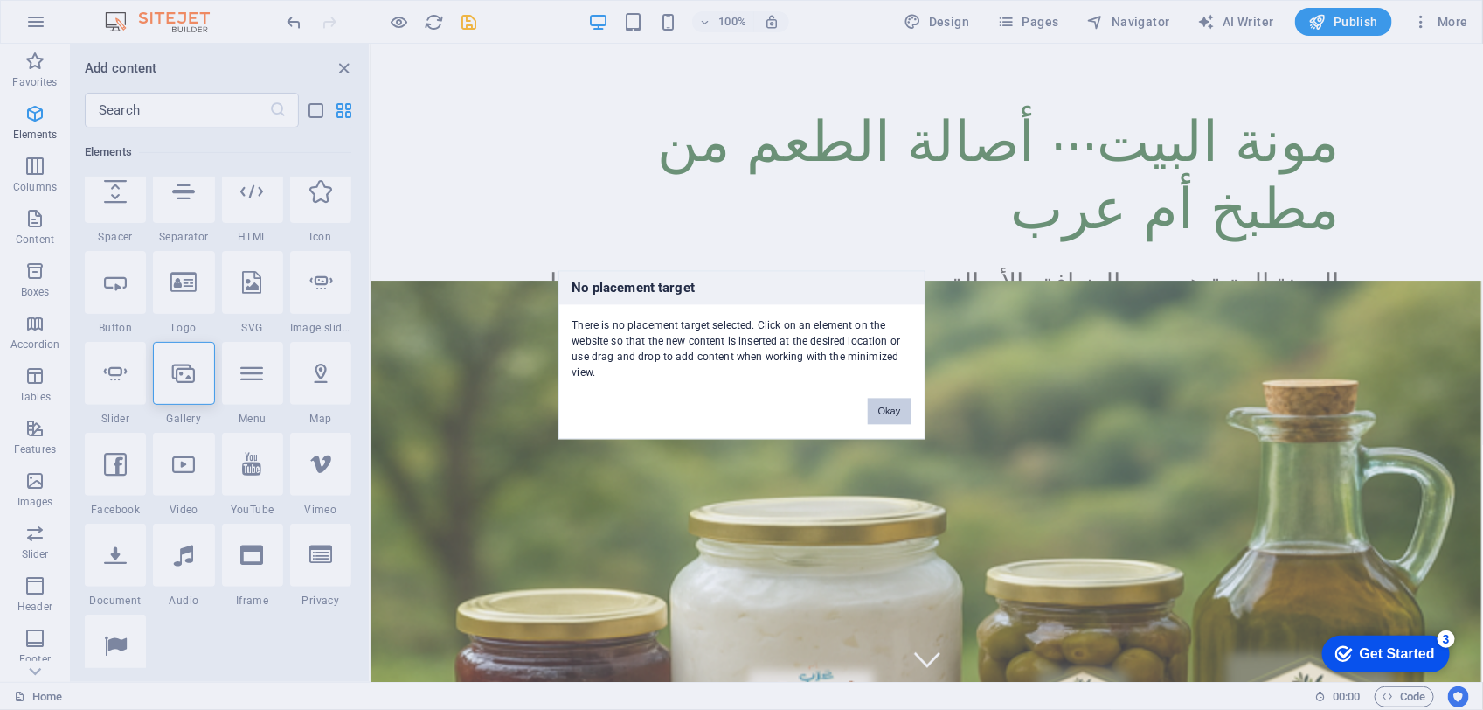
click at [894, 402] on button "Okay" at bounding box center [890, 412] width 44 height 26
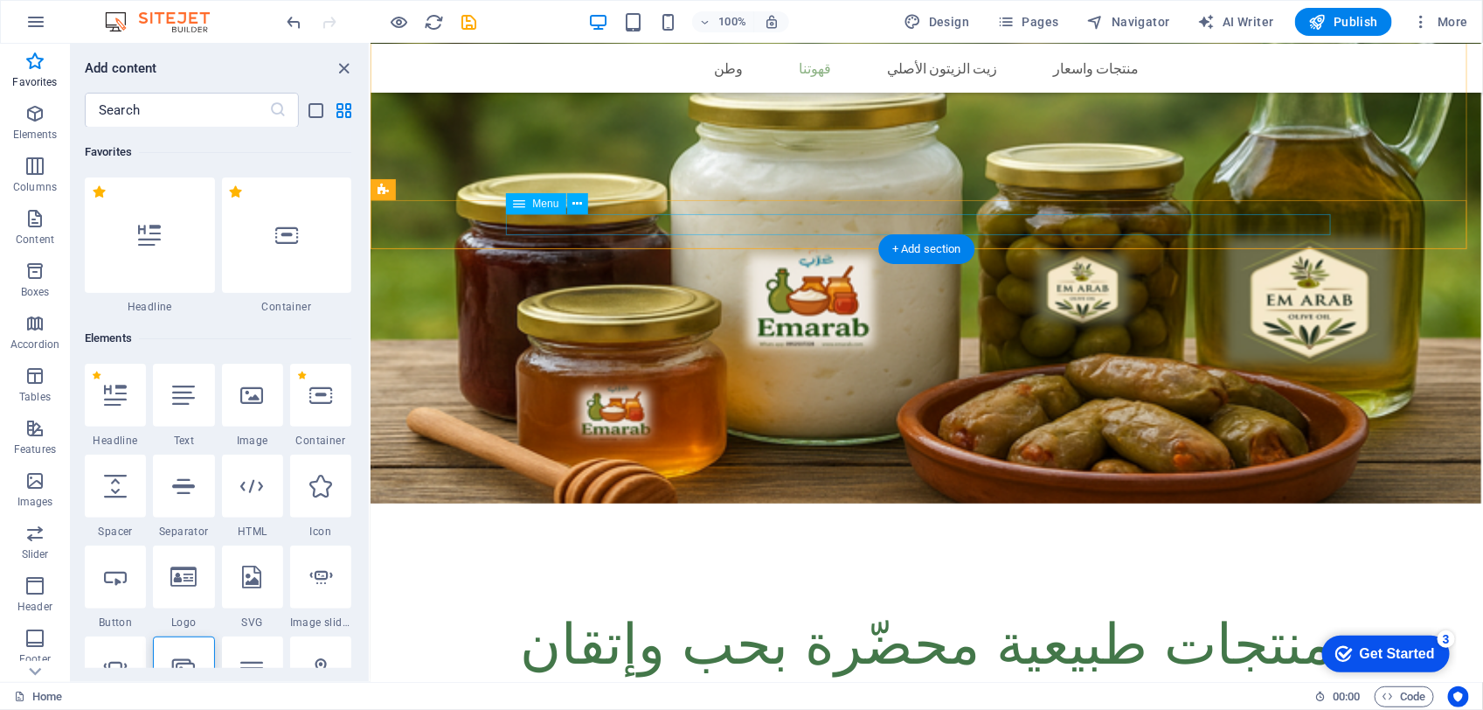
scroll to position [983, 0]
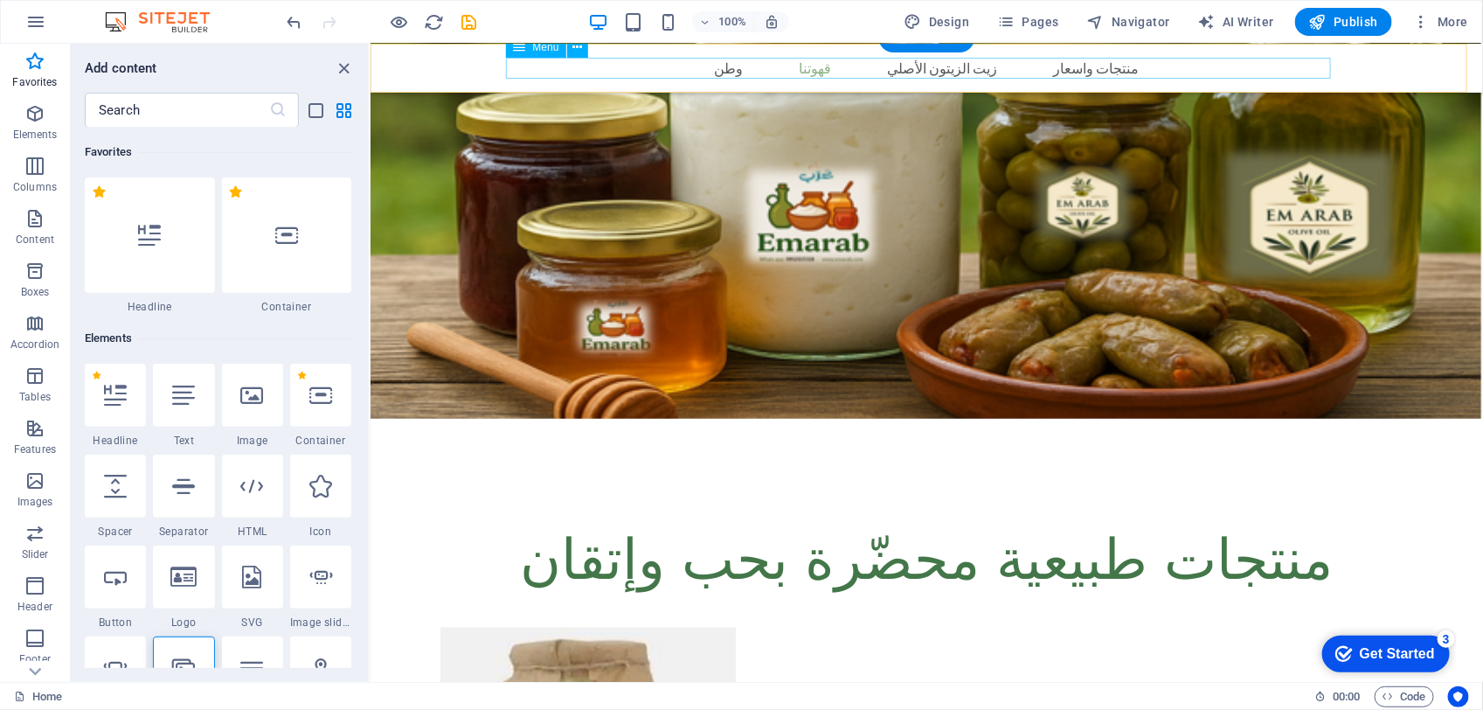
click at [738, 63] on nav "وطن قهوتنا محمصة أصل تذوق زيت الزيتون الأصلي منتجات واسعار" at bounding box center [926, 67] width 825 height 21
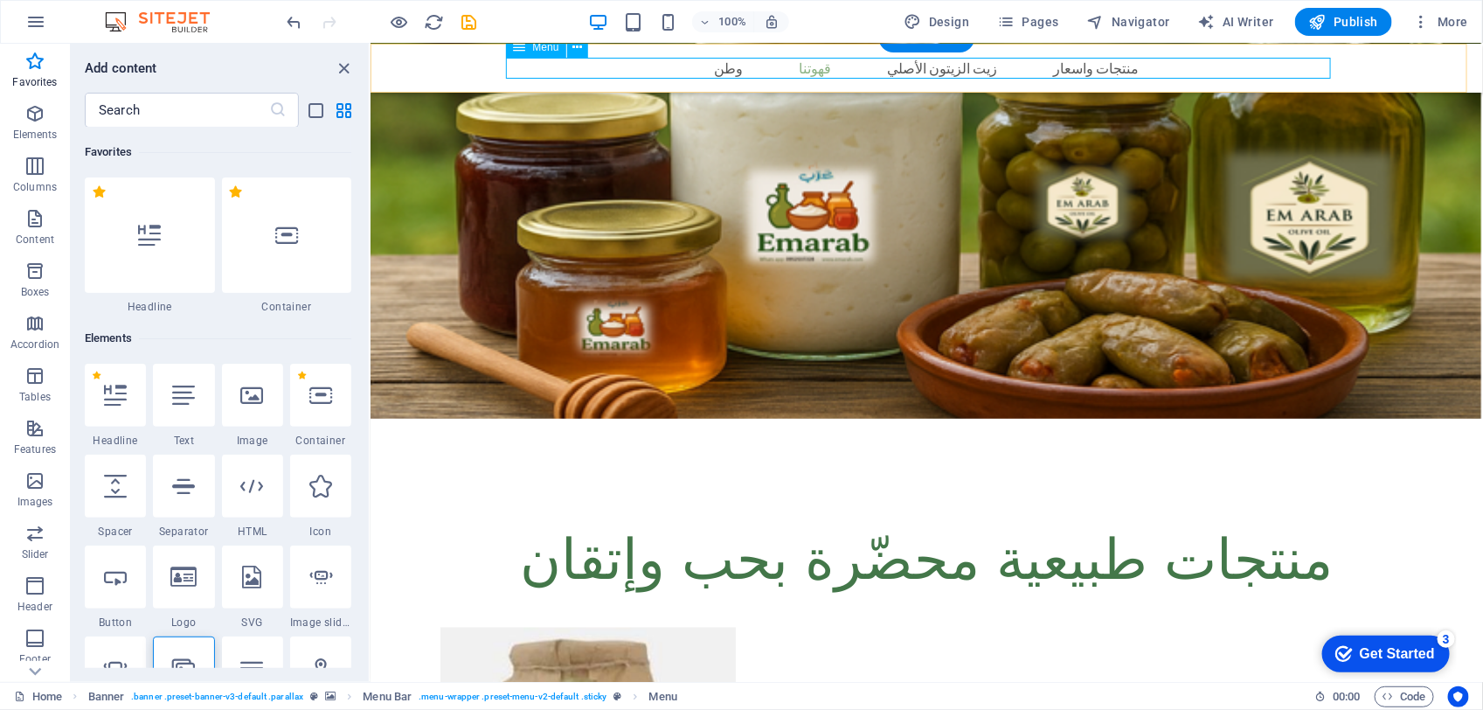
click at [821, 66] on nav "وطن قهوتنا محمصة أصل تذوق زيت الزيتون الأصلي منتجات واسعار" at bounding box center [926, 67] width 825 height 21
click at [1087, 76] on nav "وطن قهوتنا محمصة أصل تذوق زيت الزيتون الأصلي منتجات واسعار" at bounding box center [926, 67] width 825 height 21
drag, startPoint x: 1087, startPoint y: 76, endPoint x: 1054, endPoint y: 72, distance: 33.5
click at [1085, 76] on nav "وطن قهوتنا محمصة أصل تذوق زيت الزيتون الأصلي منتجات واسعار" at bounding box center [926, 67] width 825 height 21
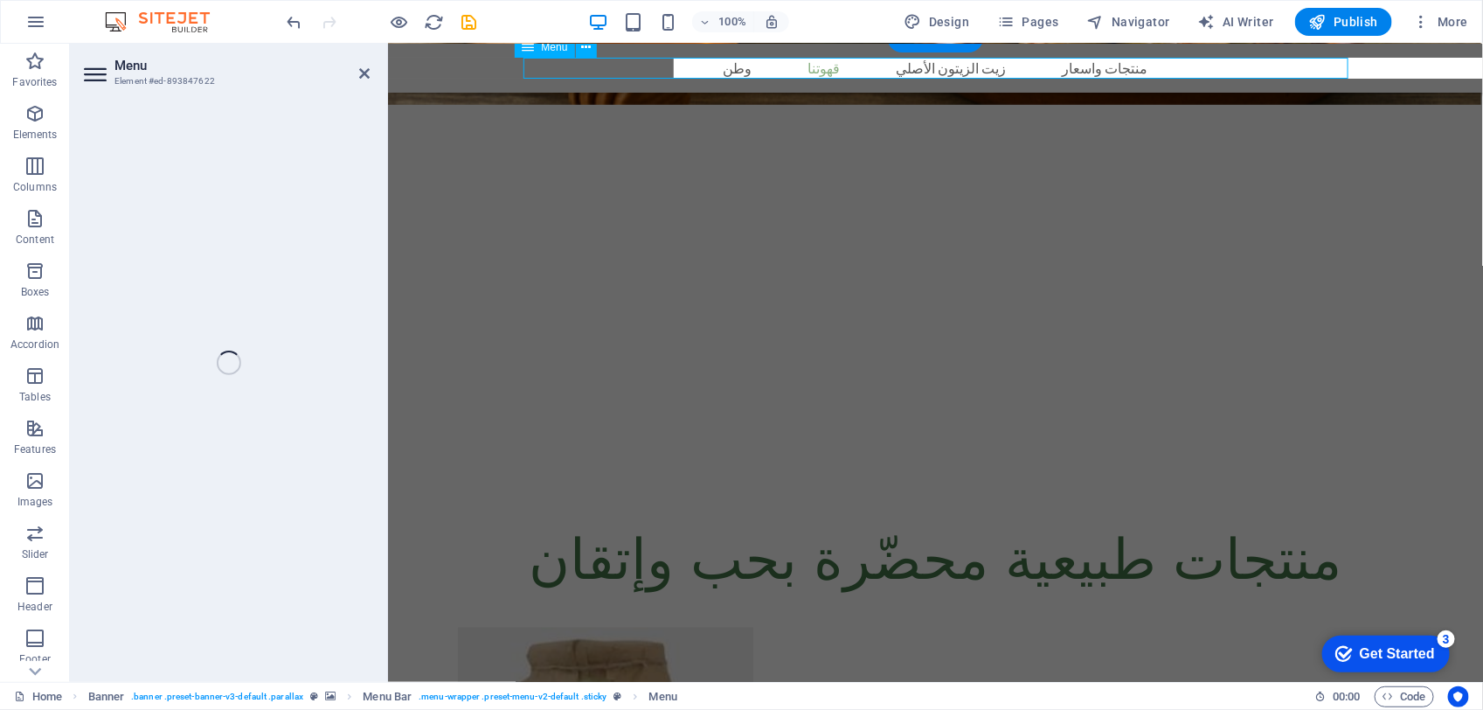
select select "1"
select select
select select "2"
select select
select select "3"
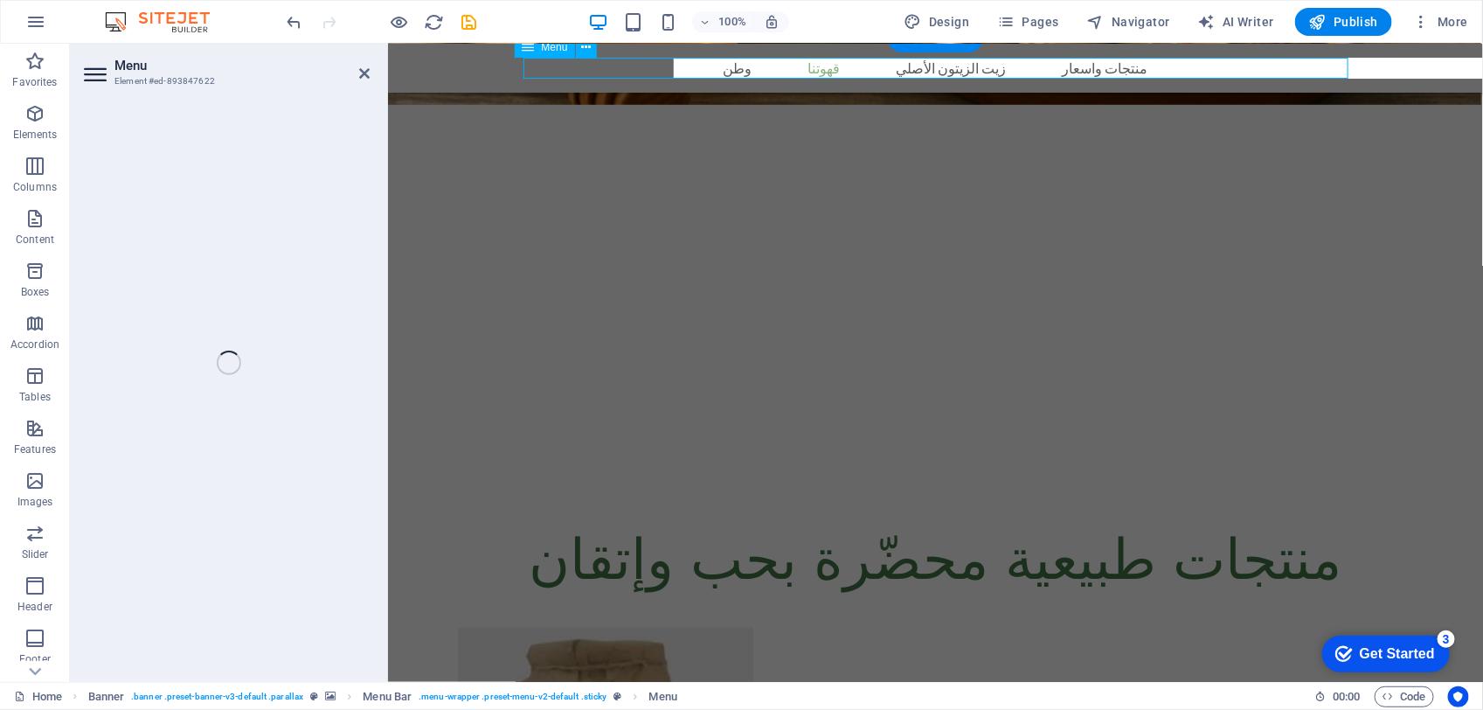
select select
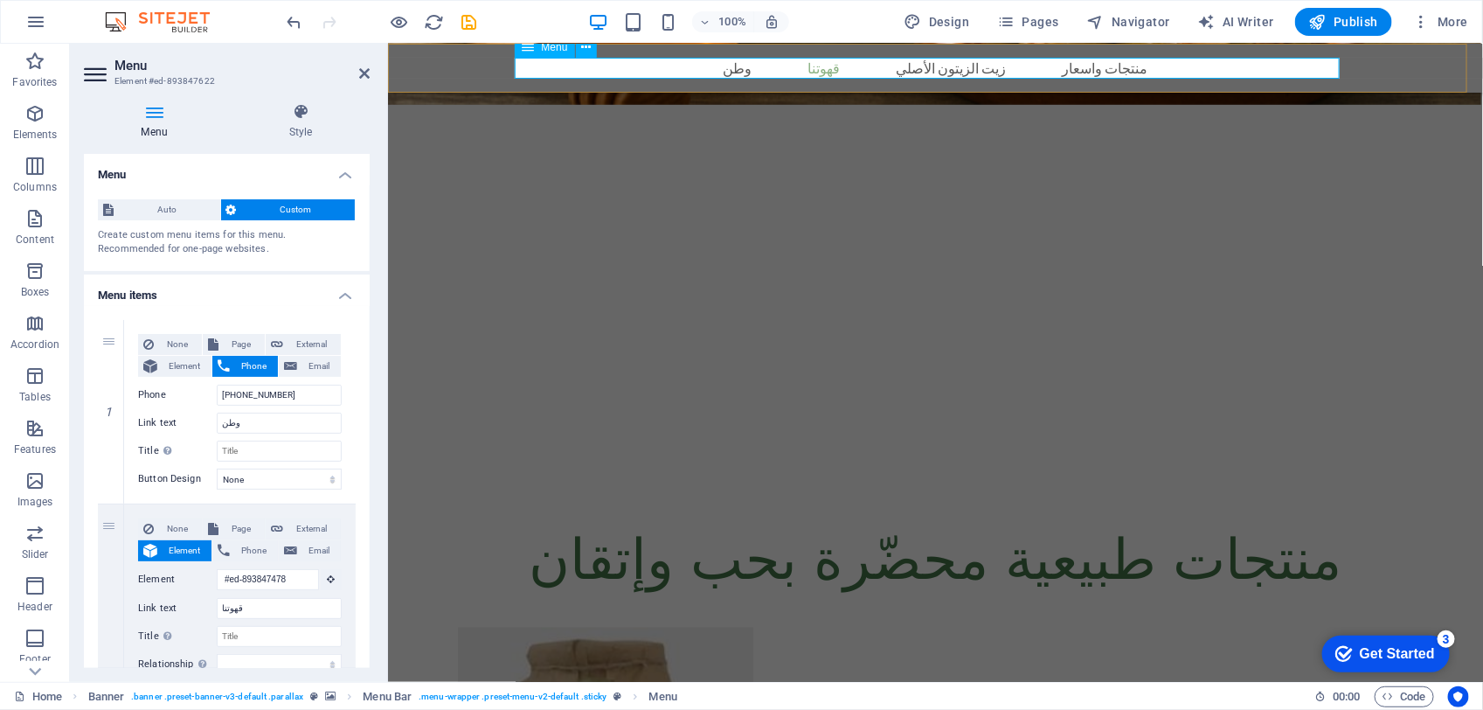
click at [752, 67] on nav "وطن قهوتنا محمصة أصل تذوق زيت الزيتون الأصلي منتجات واسعار" at bounding box center [935, 67] width 825 height 21
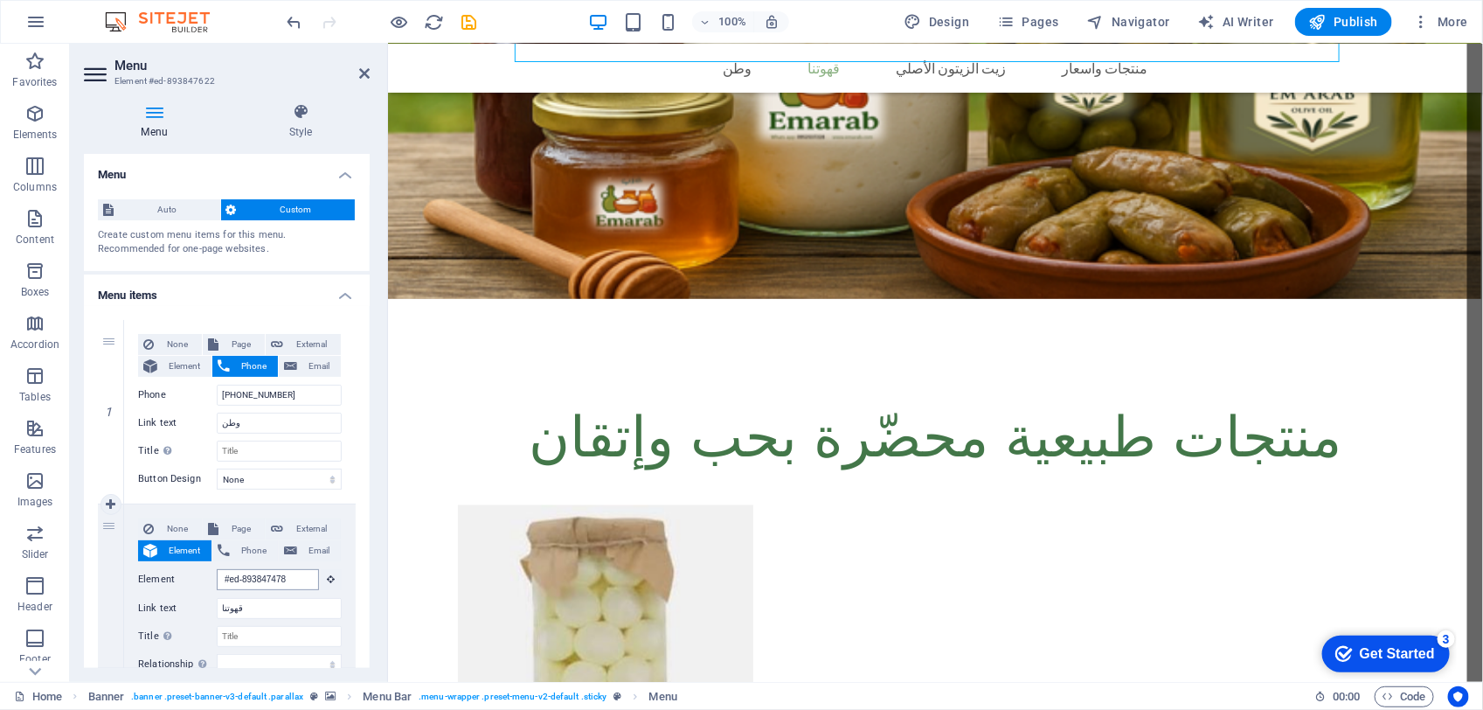
scroll to position [1107, 0]
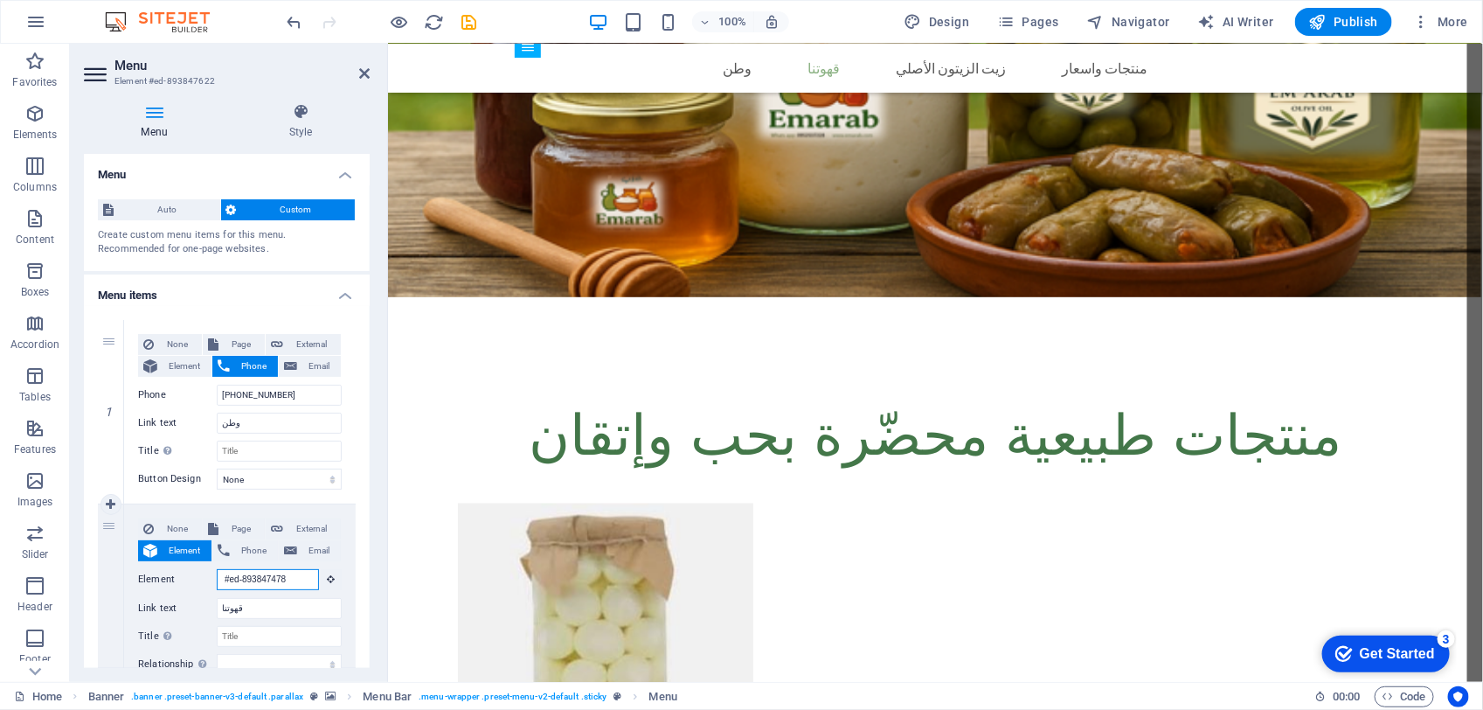
click at [285, 579] on input "#ed-893847478" at bounding box center [268, 579] width 102 height 21
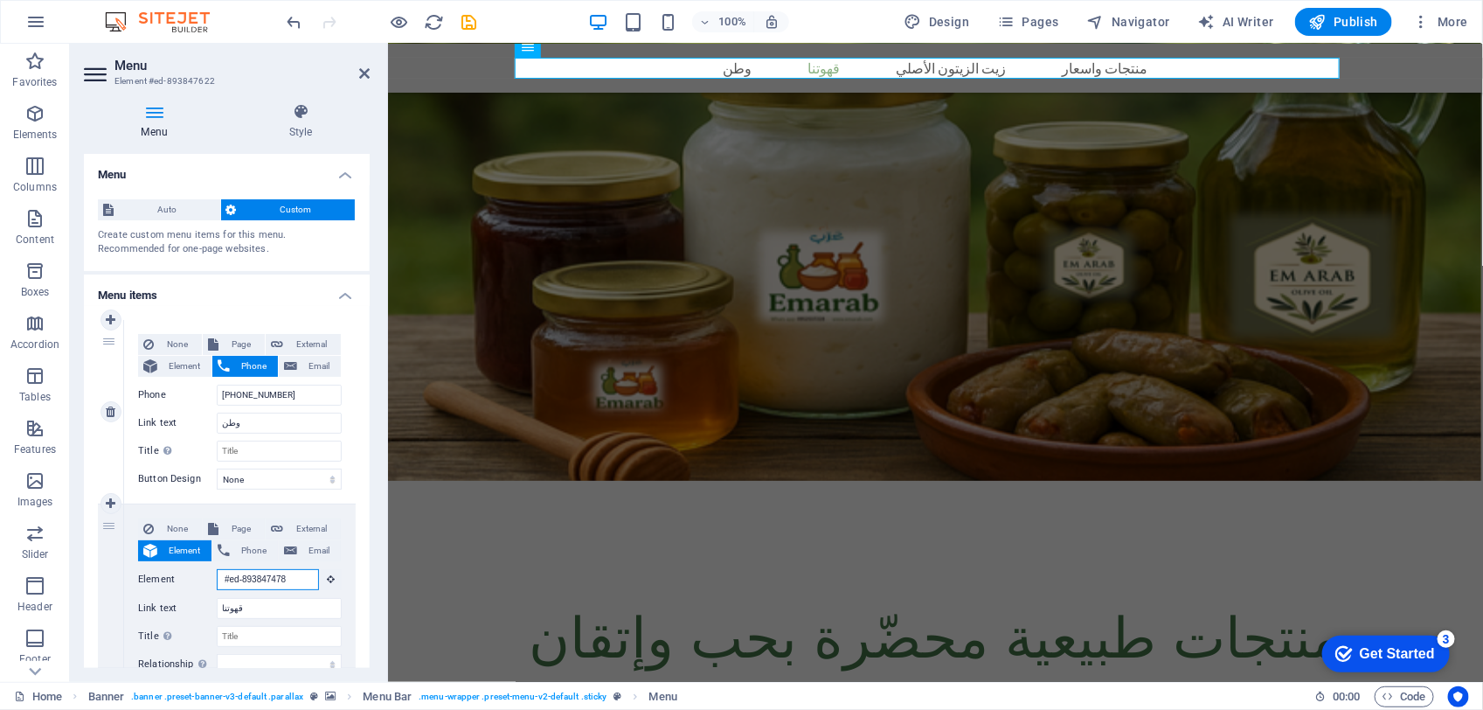
scroll to position [933, 0]
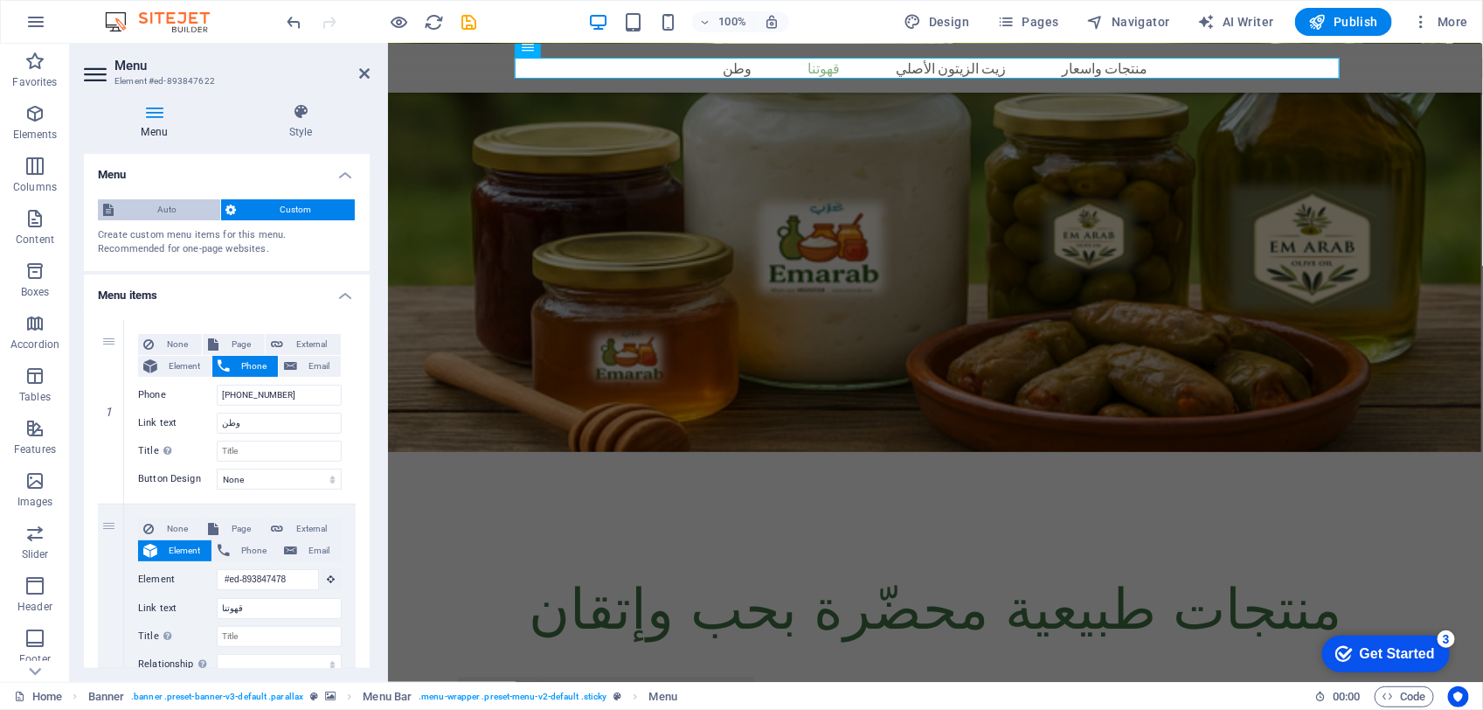
click at [164, 207] on span "Auto" at bounding box center [167, 209] width 96 height 21
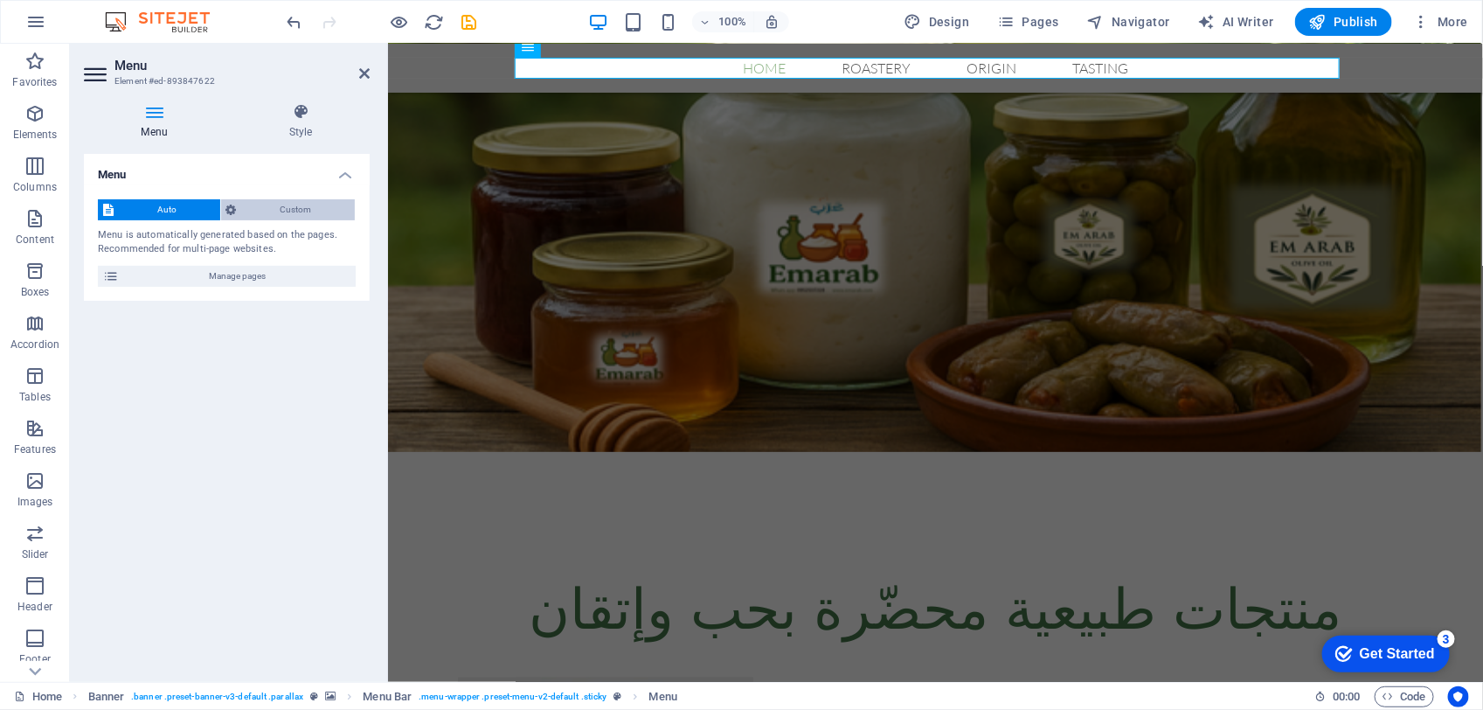
click at [290, 206] on span "Custom" at bounding box center [296, 209] width 108 height 21
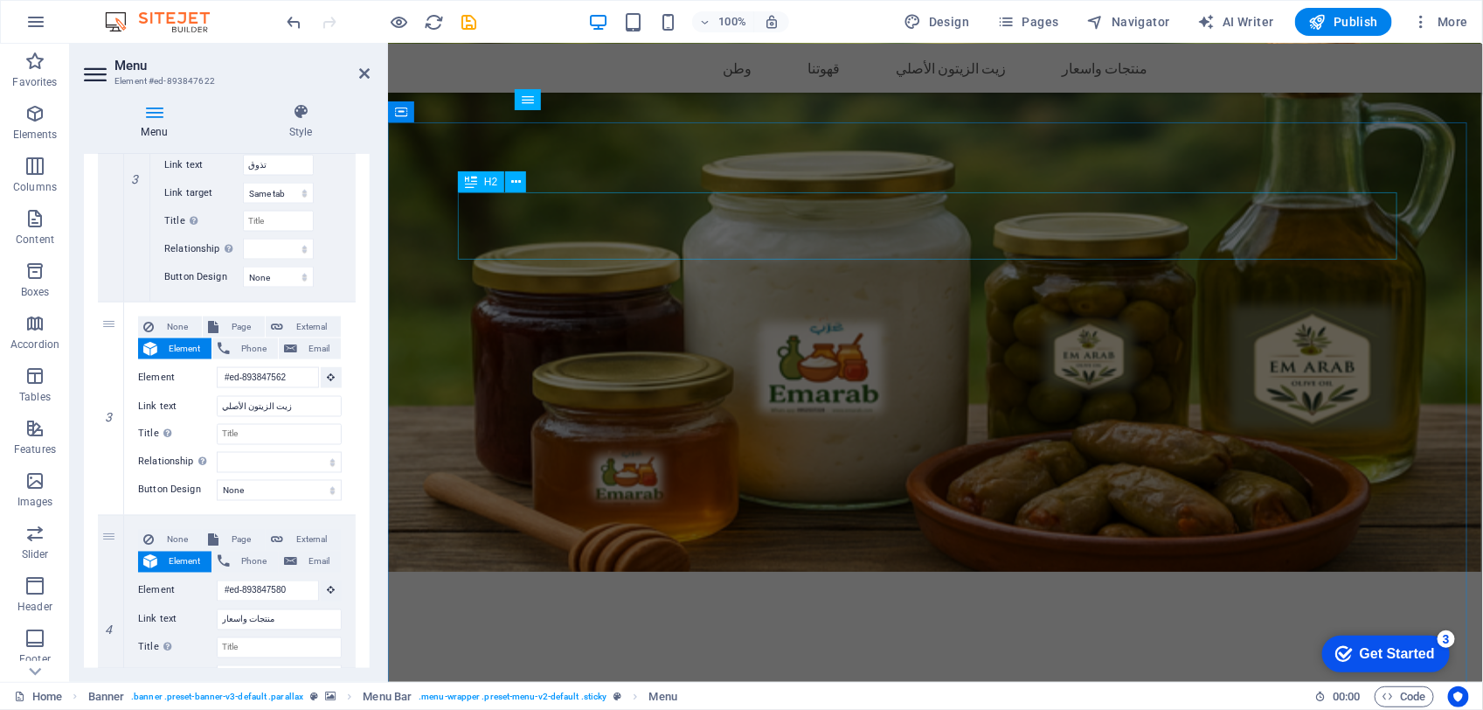
scroll to position [513, 0]
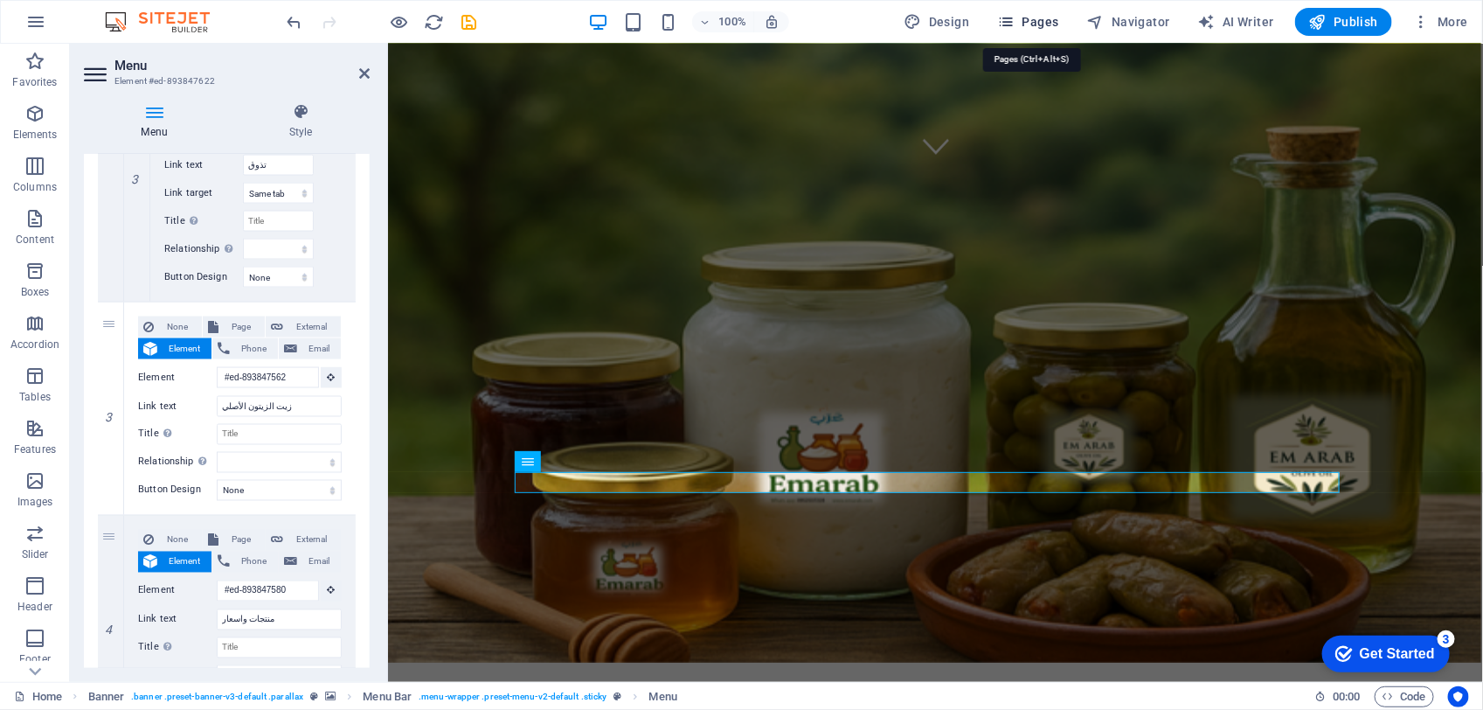
click at [1023, 15] on span "Pages" at bounding box center [1027, 21] width 61 height 17
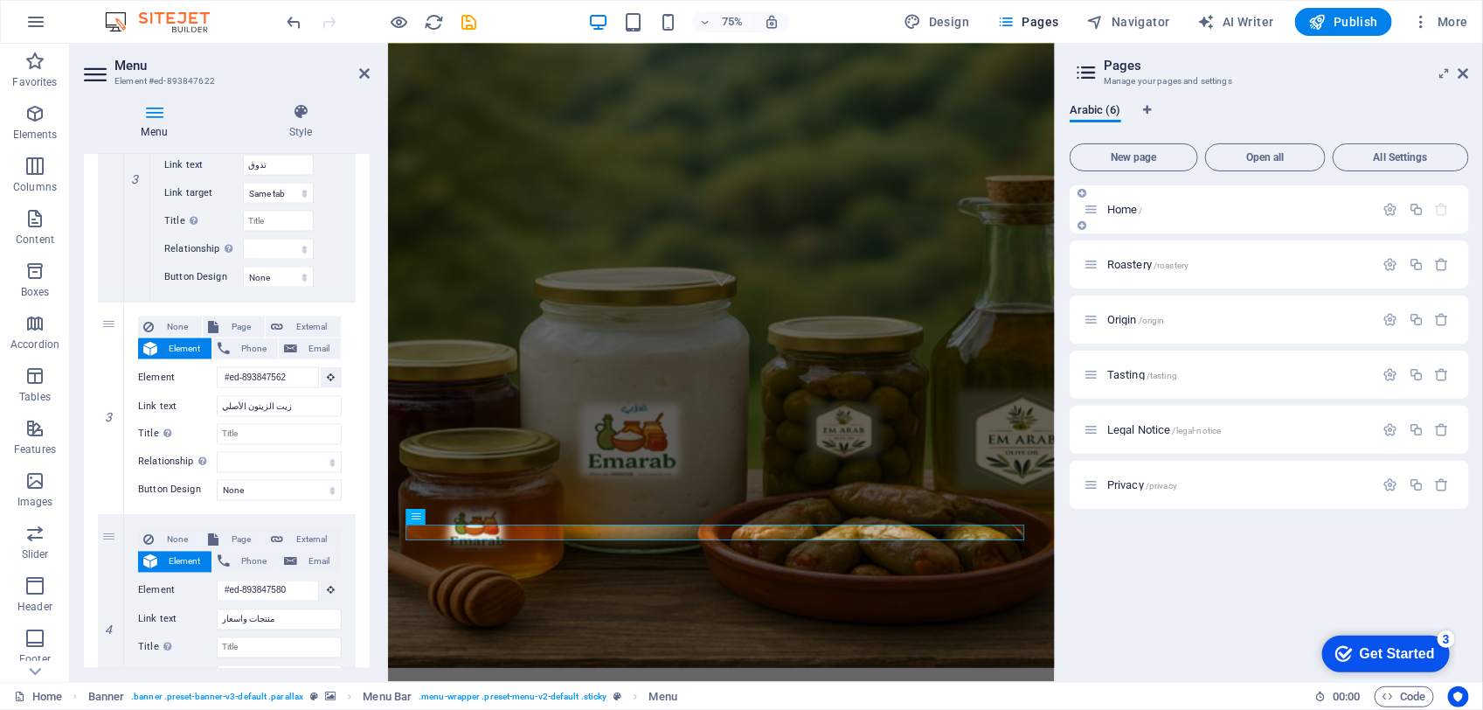
click at [1196, 205] on p "Home /" at bounding box center [1238, 209] width 262 height 11
click at [1178, 263] on span "/roastery" at bounding box center [1171, 265] width 35 height 10
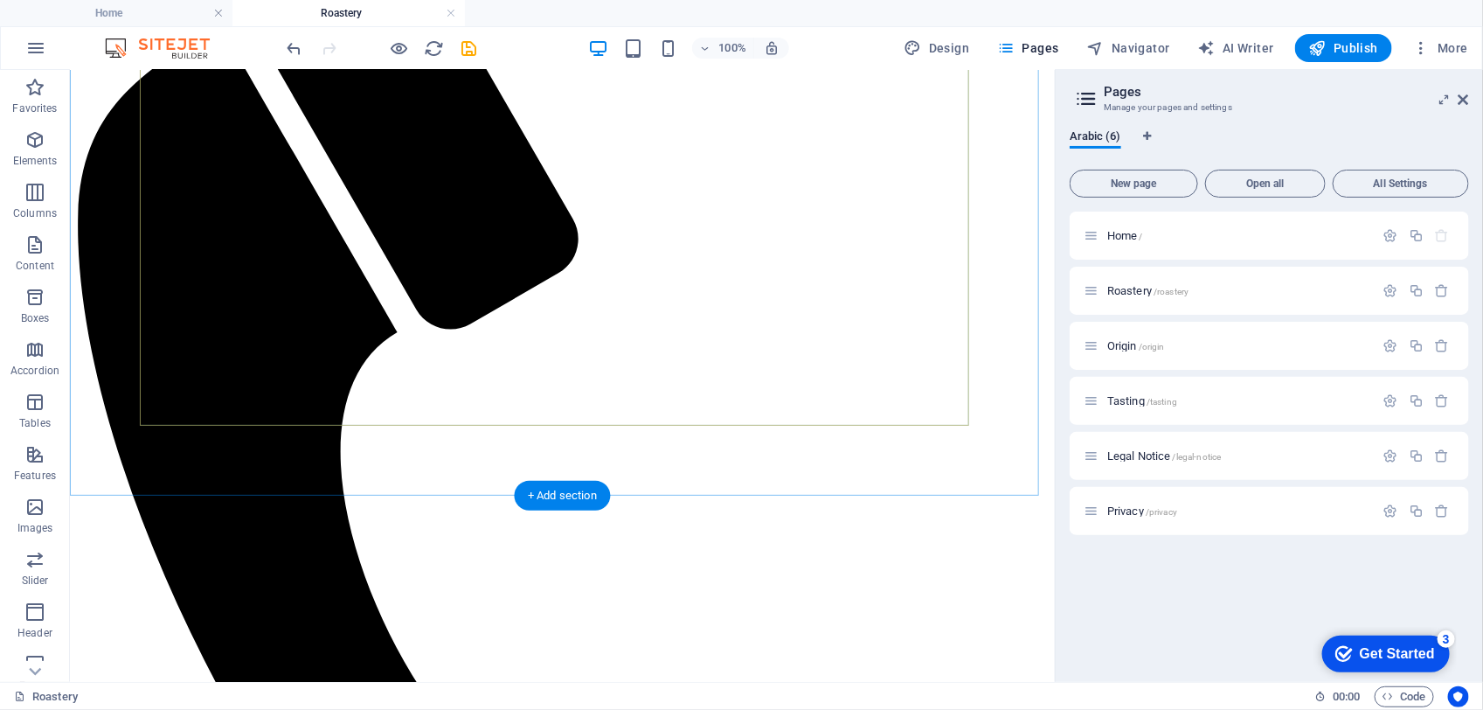
scroll to position [940, 0]
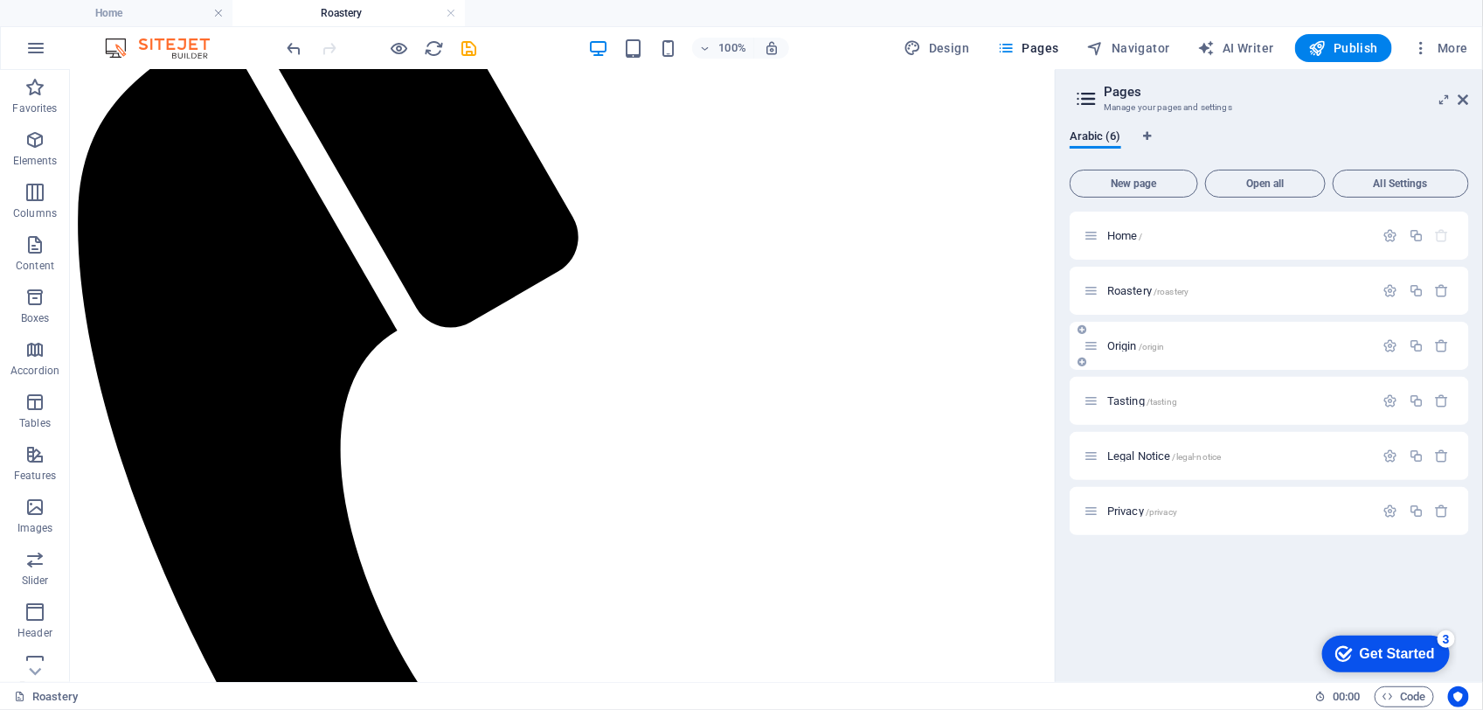
click at [1150, 336] on div "Origin /origin" at bounding box center [1229, 346] width 291 height 20
click at [1124, 357] on div "Origin /origin" at bounding box center [1269, 346] width 399 height 48
click at [1125, 343] on span "Origin /origin" at bounding box center [1136, 345] width 58 height 13
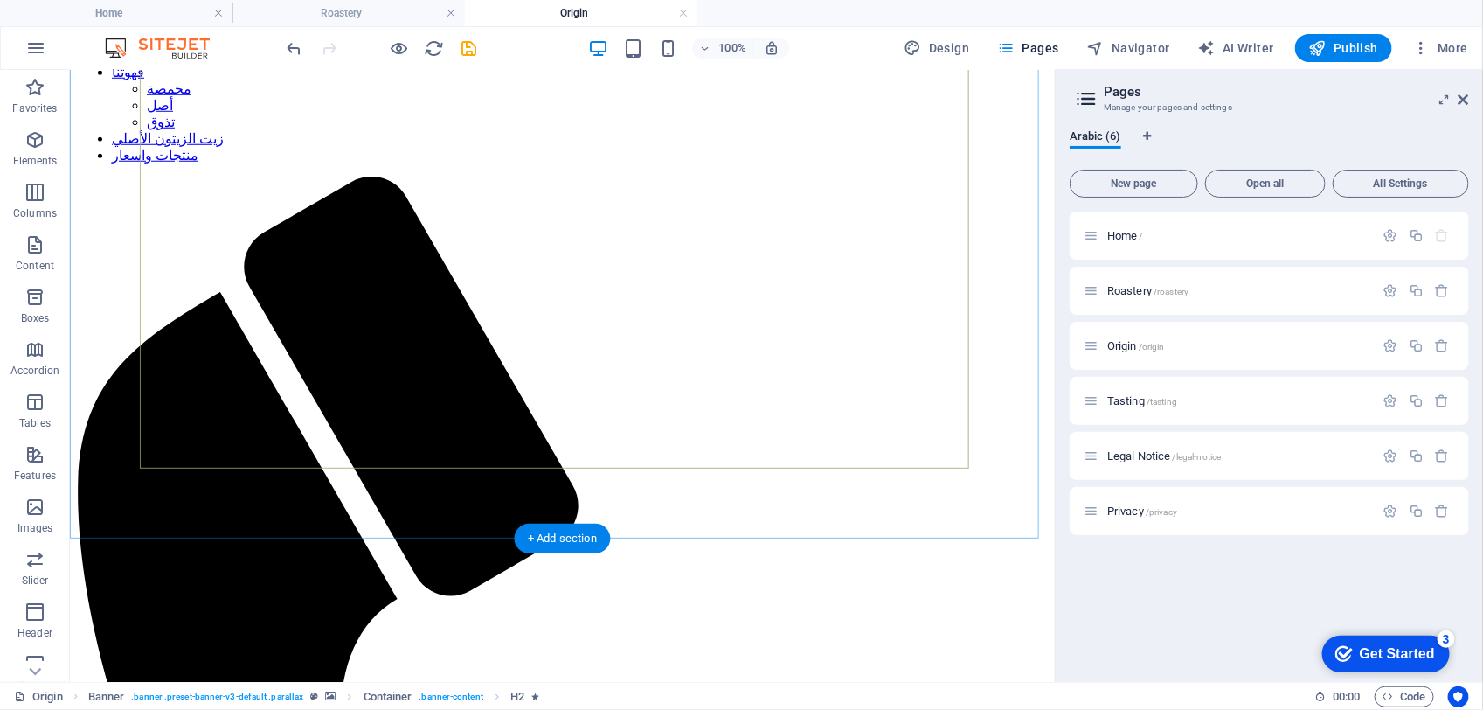
scroll to position [857, 0]
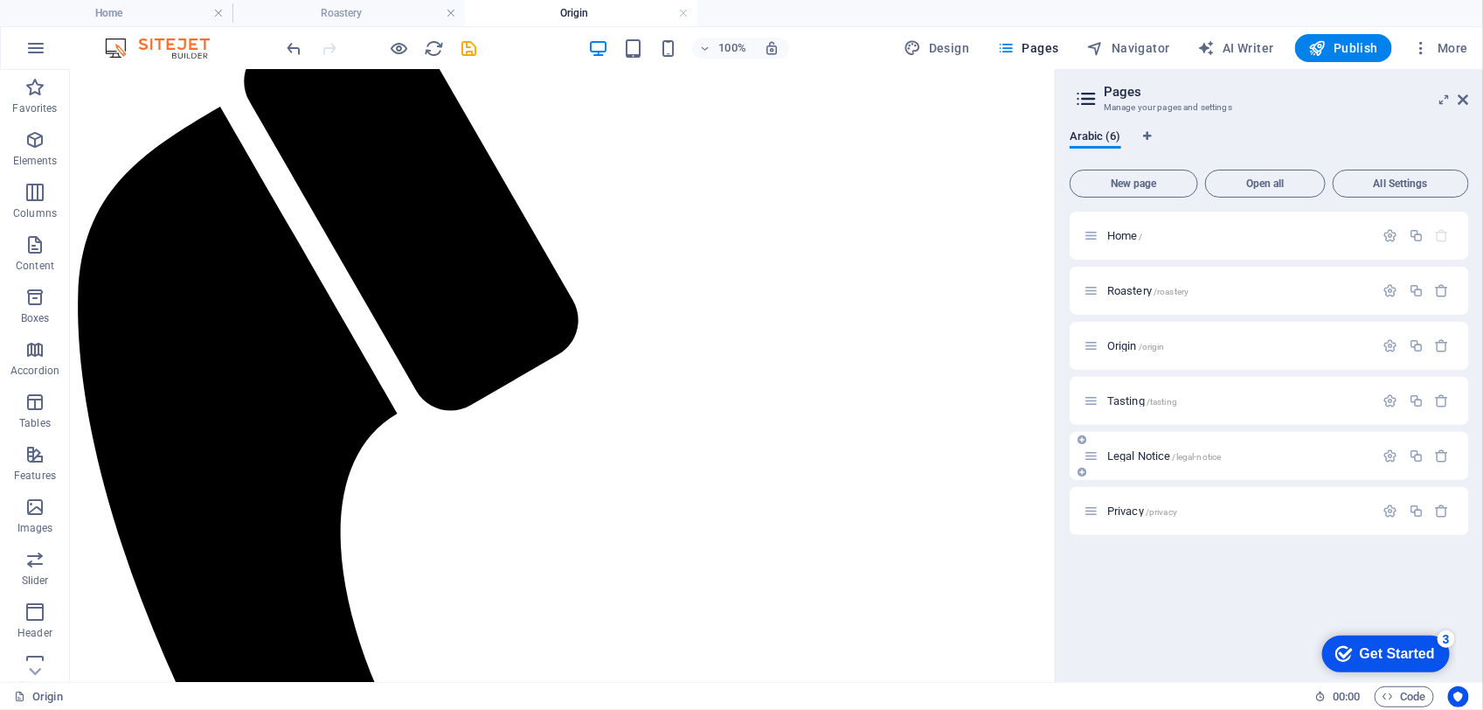
click at [1159, 399] on span "/tasting" at bounding box center [1162, 402] width 31 height 10
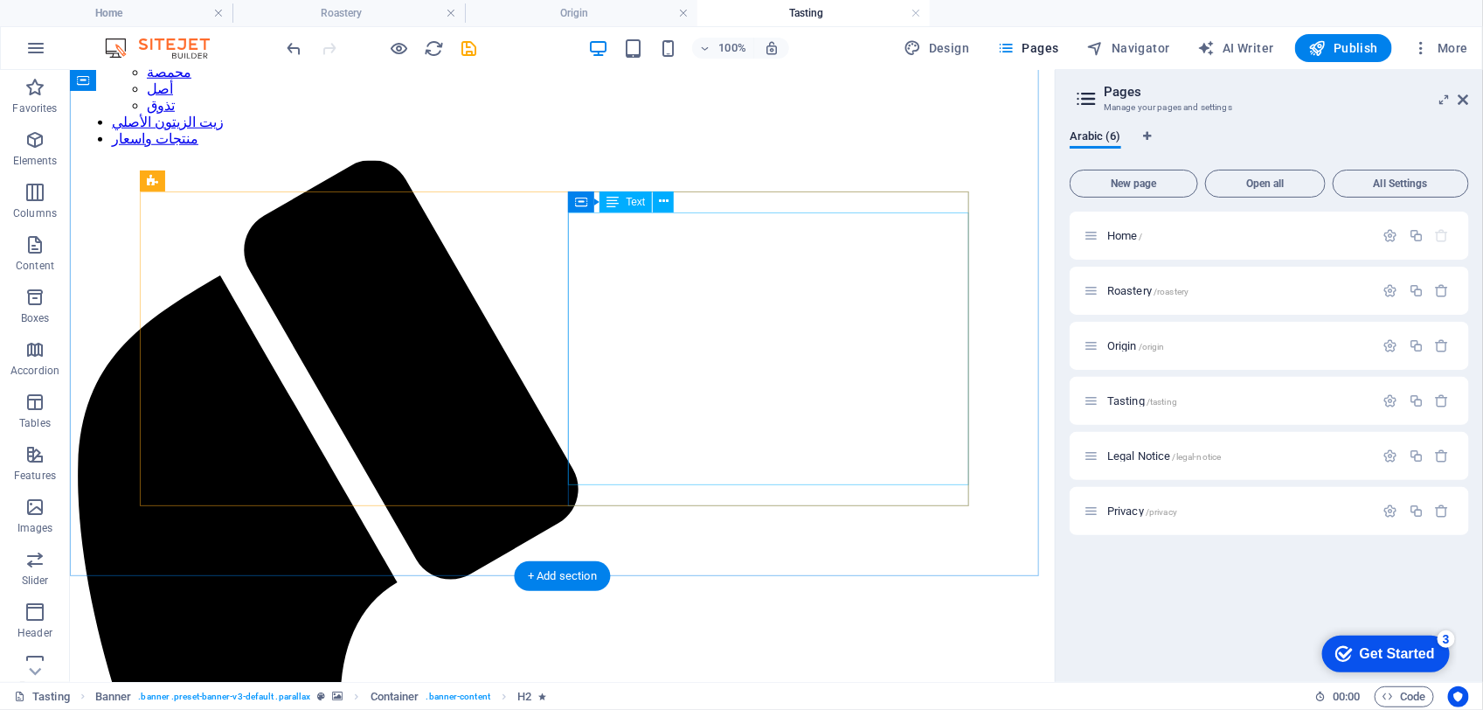
scroll to position [752, 0]
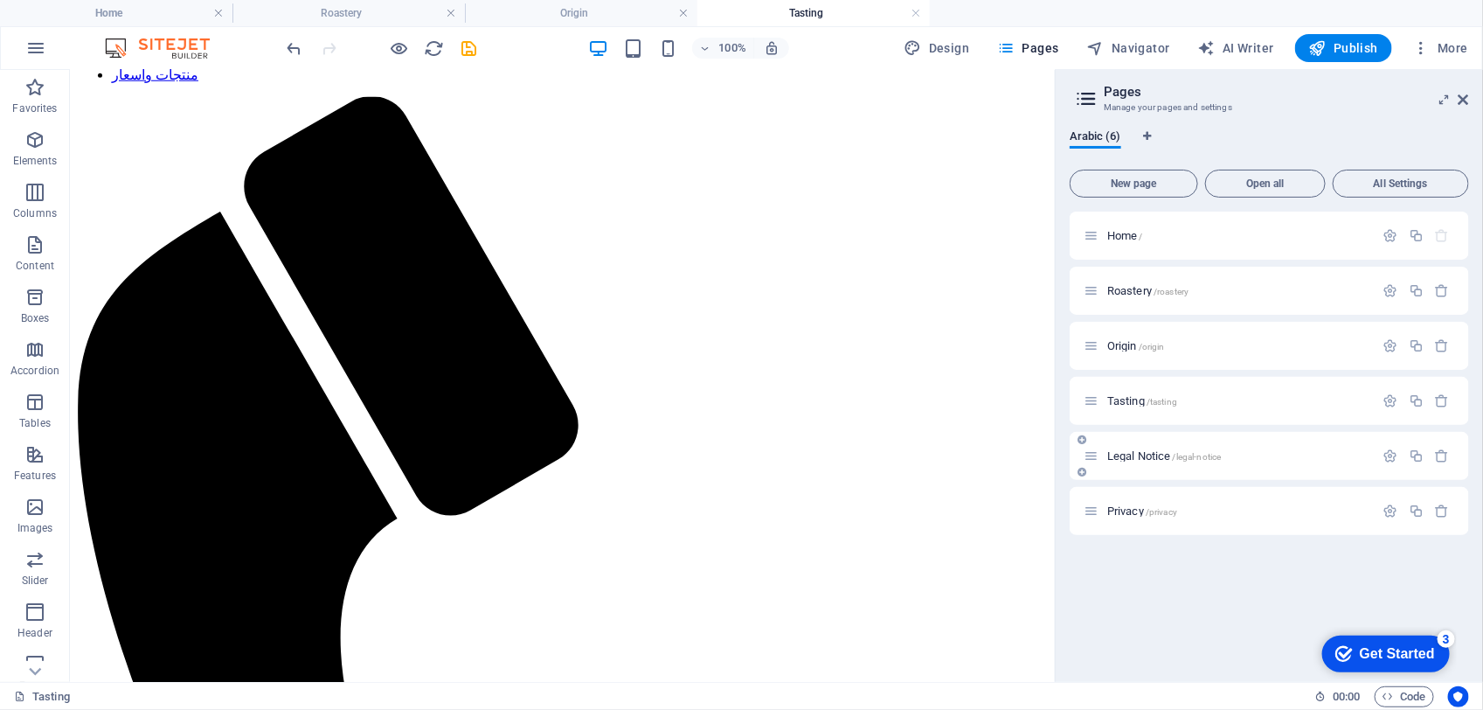
click at [1141, 456] on span "Legal Notice /legal-notice" at bounding box center [1164, 455] width 114 height 13
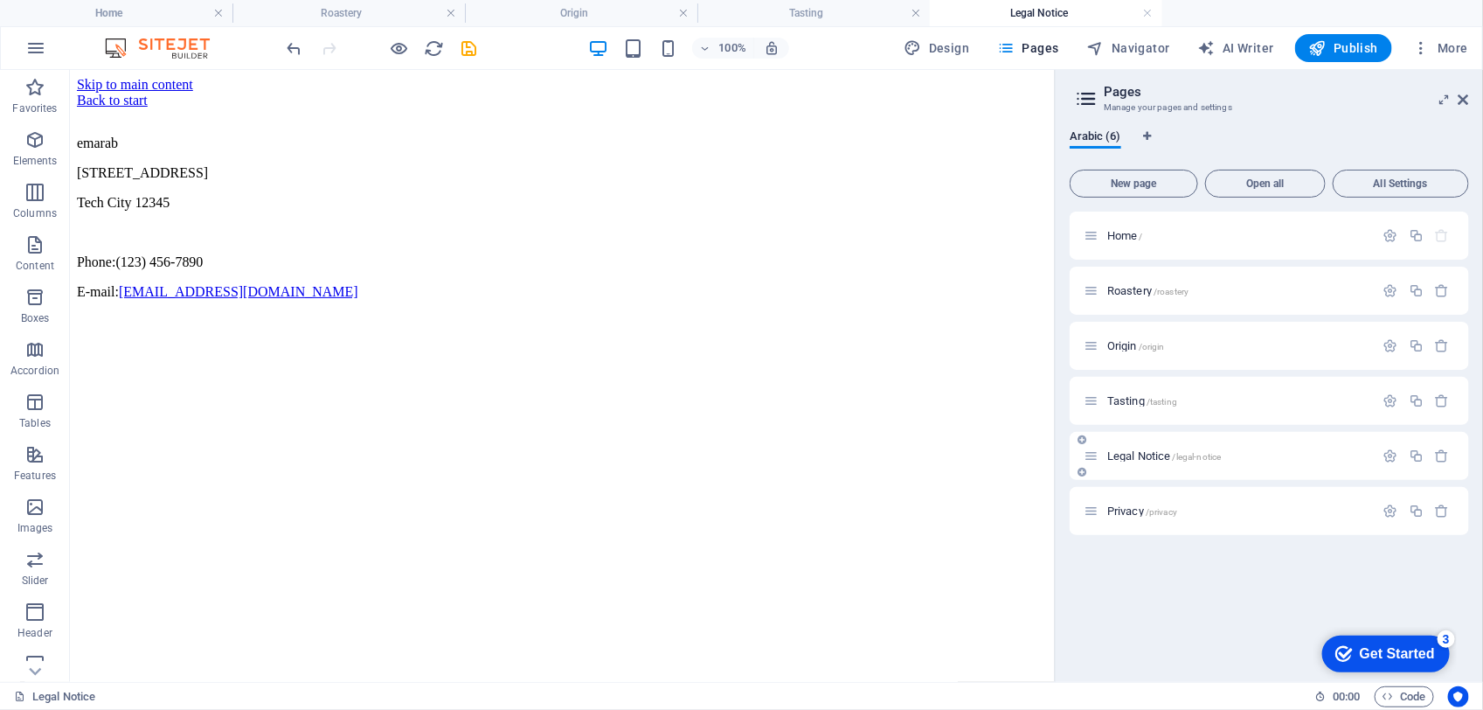
scroll to position [0, 0]
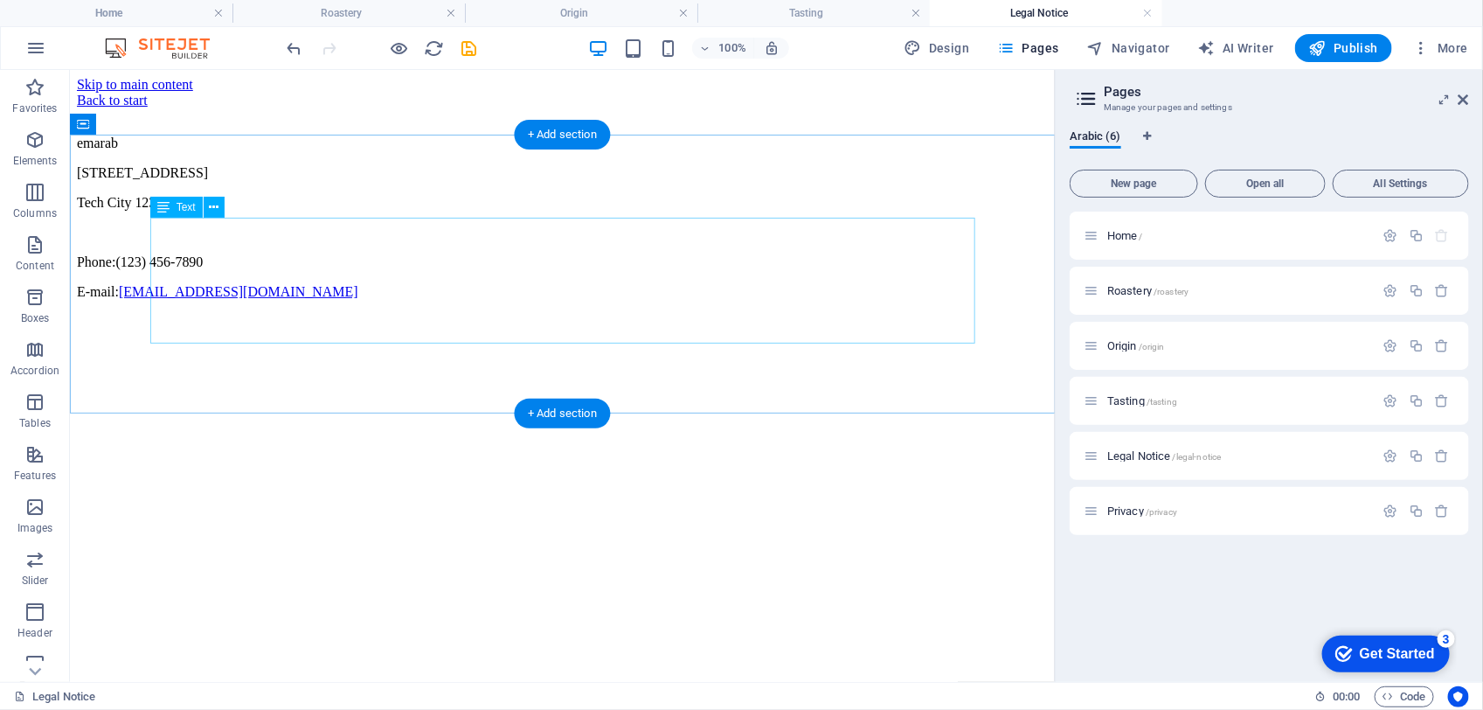
click at [224, 298] on div "emarab [STREET_ADDRESS] Phone: [PHONE_NUMBER] E-mail: [EMAIL_ADDRESS][DOMAIN_NA…" at bounding box center [561, 217] width 971 height 164
click at [236, 299] on div "emarab [STREET_ADDRESS] Phone: [PHONE_NUMBER] E-mail: [EMAIL_ADDRESS][DOMAIN_NA…" at bounding box center [561, 217] width 971 height 164
click at [260, 299] on div "emarab [STREET_ADDRESS] Phone: [PHONE_NUMBER] E-mail: [EMAIL_ADDRESS][DOMAIN_NA…" at bounding box center [561, 217] width 971 height 164
click at [262, 299] on div "emarab [STREET_ADDRESS] Phone: [PHONE_NUMBER] E-mail: [EMAIL_ADDRESS][DOMAIN_NA…" at bounding box center [561, 217] width 971 height 164
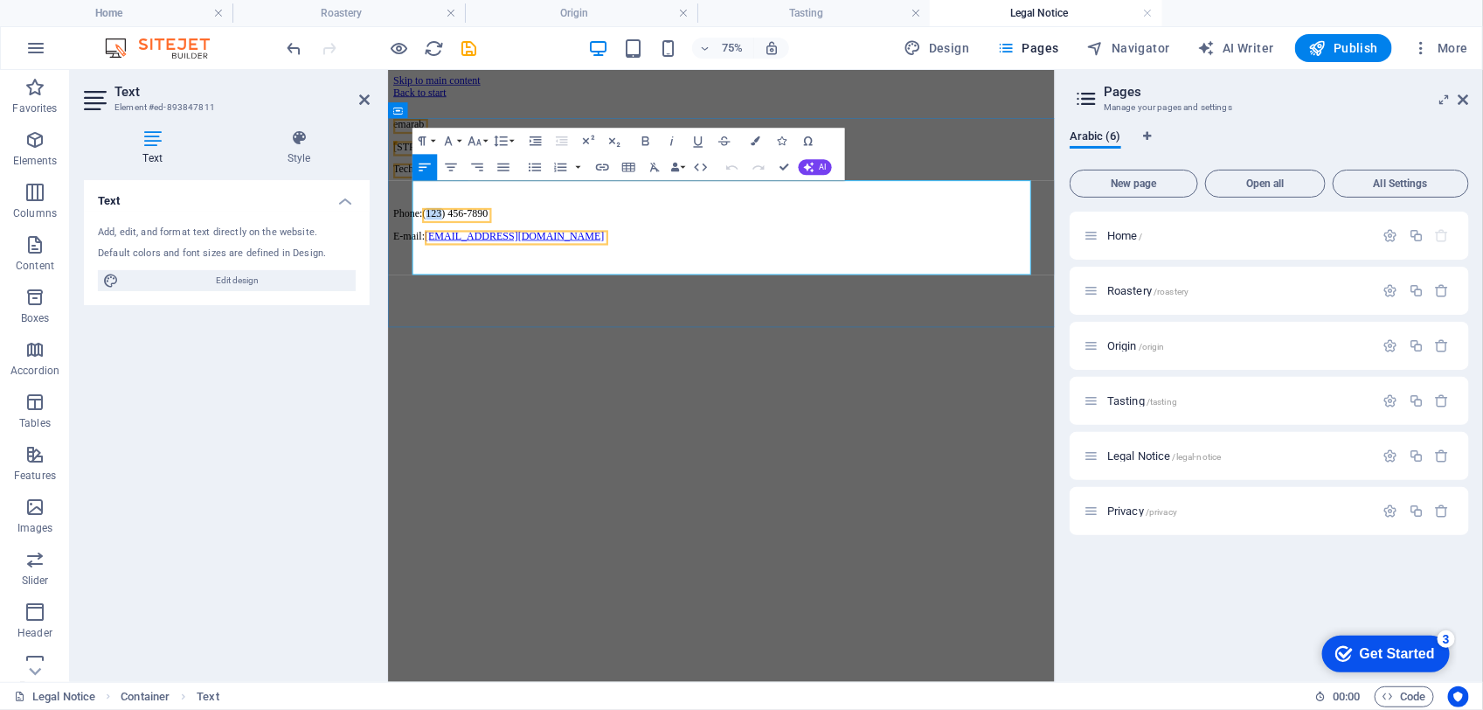
drag, startPoint x: 489, startPoint y: 310, endPoint x: 467, endPoint y: 312, distance: 21.9
click at [467, 268] on span "(123) 456-7890" at bounding box center [476, 260] width 87 height 15
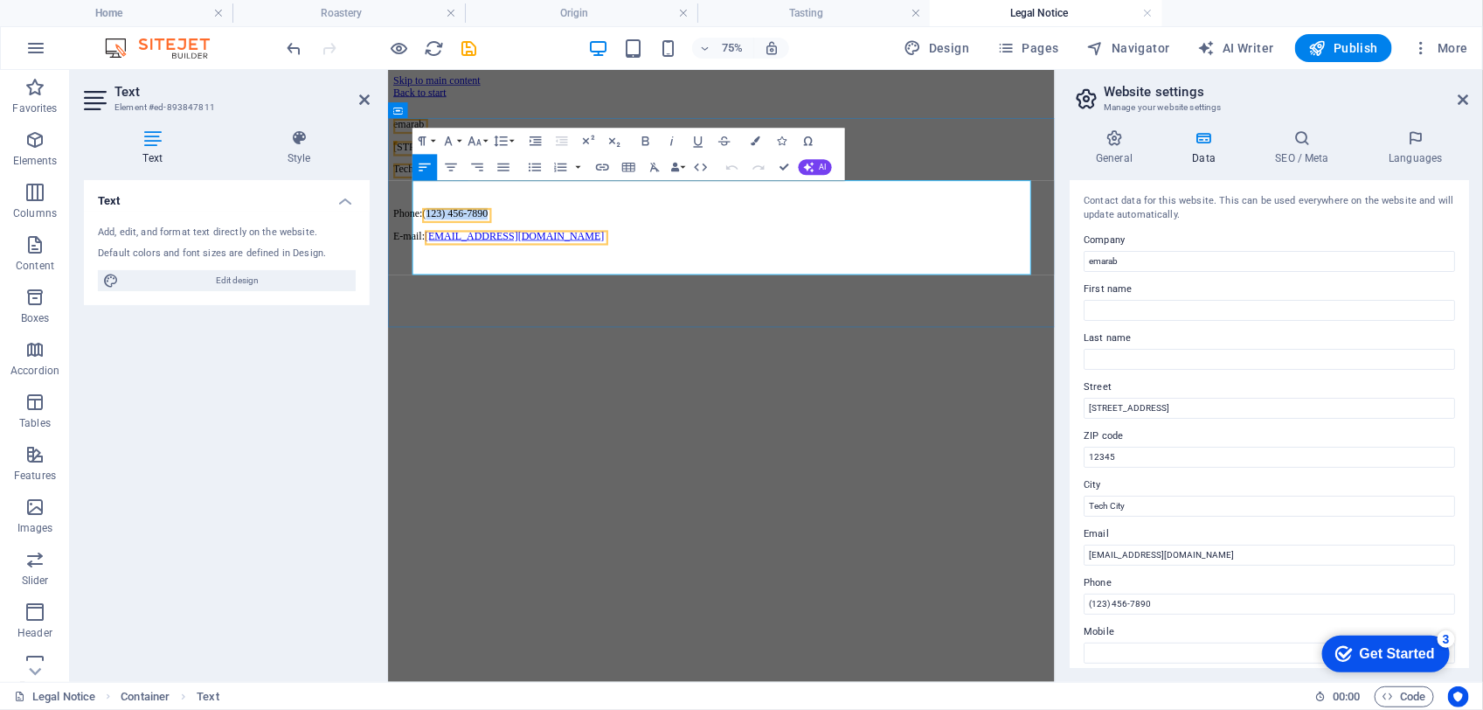
drag, startPoint x: 569, startPoint y: 308, endPoint x: 471, endPoint y: 308, distance: 97.9
click at [471, 269] on p "Phone: [PHONE_NUMBER]" at bounding box center [831, 261] width 875 height 16
click at [448, 209] on span "Tech City" at bounding box center [421, 201] width 54 height 15
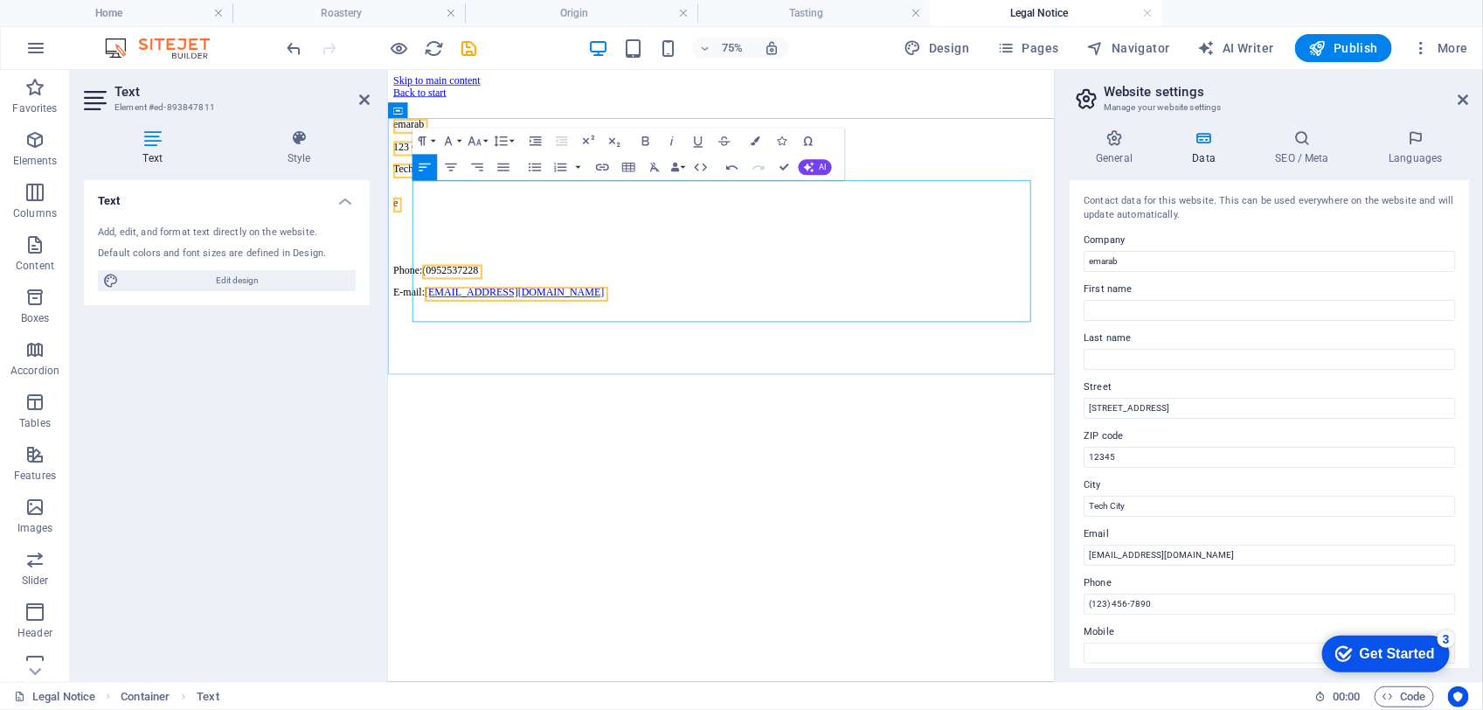
click at [517, 256] on div "emarab [STREET_ADDRESS] Phone: ([PHONE_NUMBER] E-mail: [EMAIL_ADDRESS][DOMAIN_N…" at bounding box center [831, 254] width 875 height 239
click at [517, 180] on p "123 Gadget Lan" at bounding box center [831, 172] width 875 height 16
click at [513, 180] on p "123 Gadget Lan" at bounding box center [831, 172] width 875 height 16
click at [475, 179] on span "123 Gadget Lan" at bounding box center [439, 171] width 90 height 15
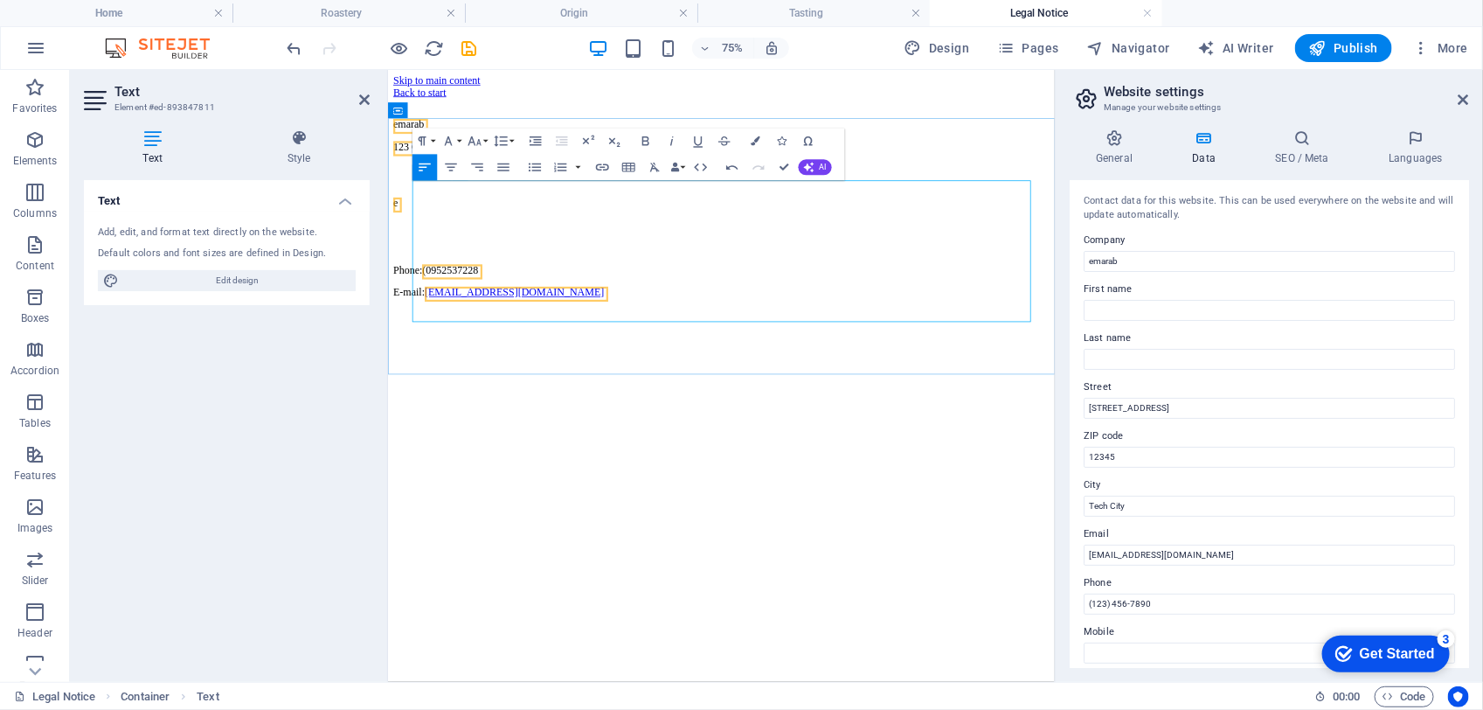
click at [475, 179] on span "123 Gadget Lan" at bounding box center [439, 171] width 90 height 15
click at [475, 225] on p at bounding box center [831, 218] width 875 height 16
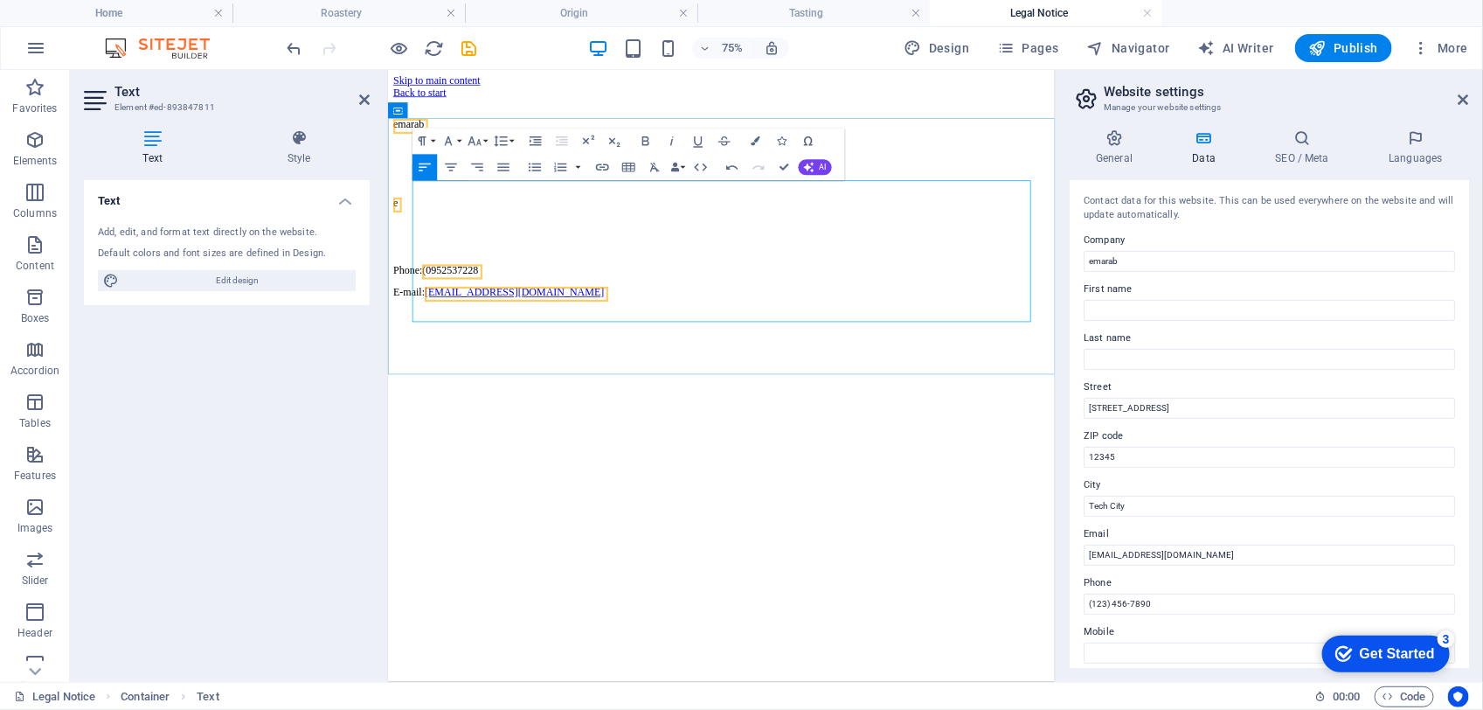
click at [438, 285] on p at bounding box center [831, 277] width 875 height 16
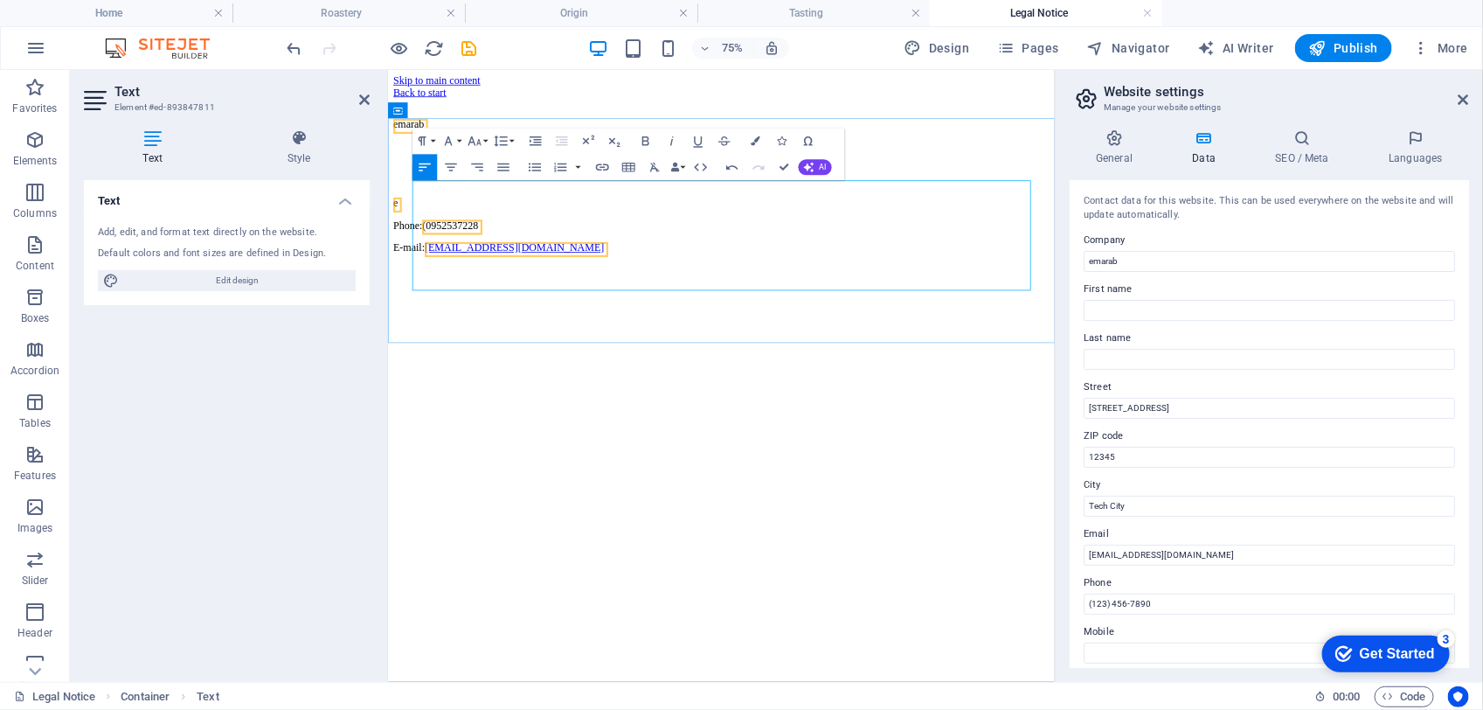
click at [438, 255] on p "e" at bounding box center [831, 247] width 875 height 16
drag, startPoint x: 425, startPoint y: 309, endPoint x: 417, endPoint y: 304, distance: 9.0
click at [417, 285] on div "emarab e Phone: ([PHONE_NUMBER] E-mail: [EMAIL_ADDRESS][DOMAIN_NAME]" at bounding box center [831, 196] width 875 height 177
click at [445, 210] on p at bounding box center [831, 202] width 875 height 16
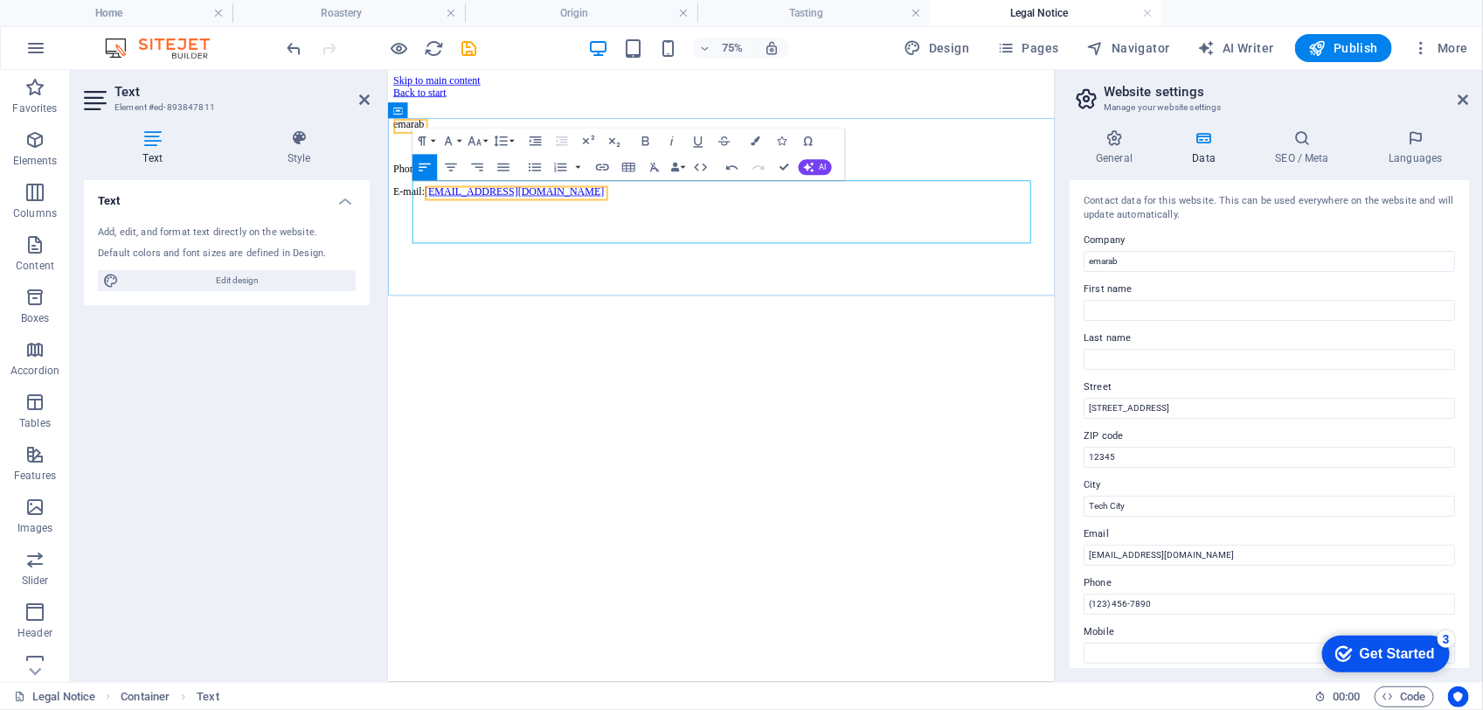
click at [443, 180] on p at bounding box center [831, 172] width 875 height 16
click at [442, 181] on p "ي" at bounding box center [831, 172] width 875 height 17
drag, startPoint x: 442, startPoint y: 253, endPoint x: 401, endPoint y: 253, distance: 41.1
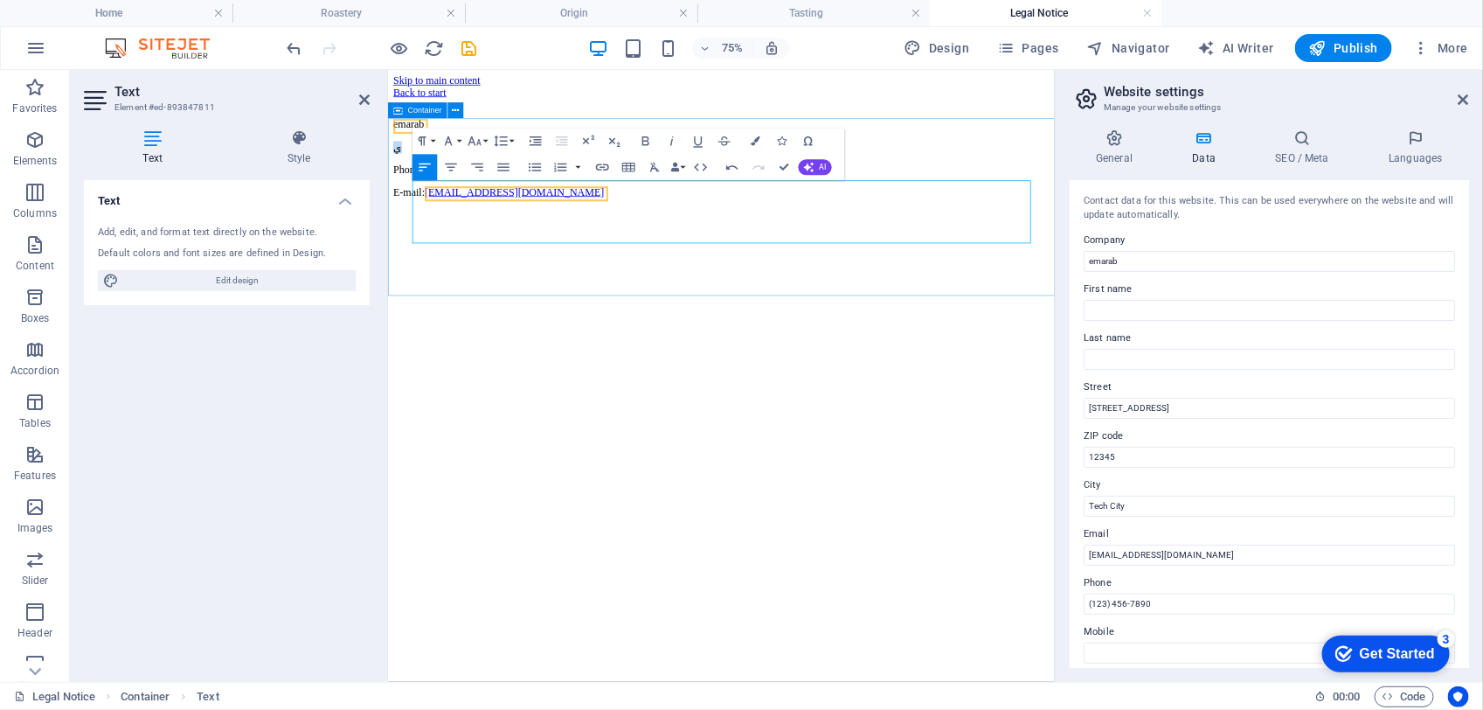
click at [401, 240] on div "emarab ي Phone: ([PHONE_NUMBER] E-mail: [EMAIL_ADDRESS][DOMAIN_NAME]" at bounding box center [831, 174] width 875 height 133
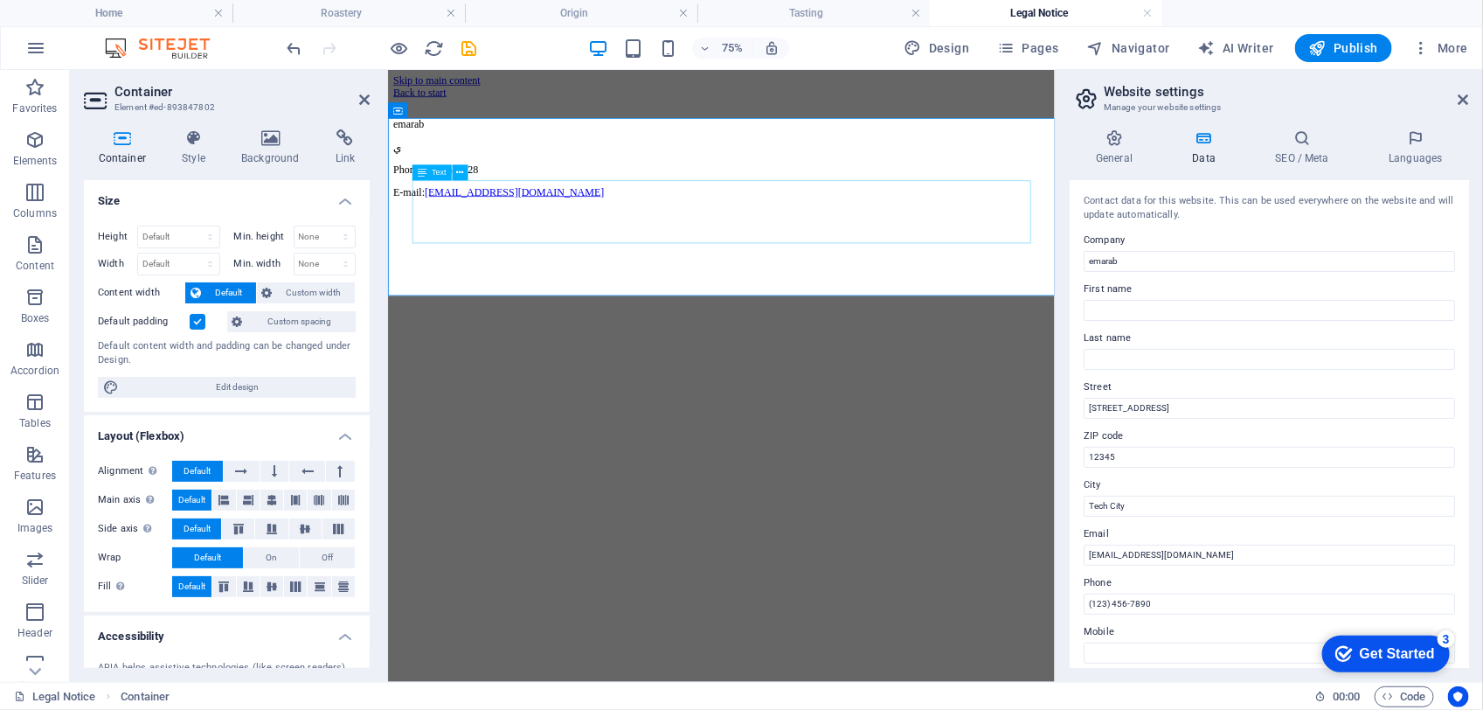
click at [439, 240] on div "emarab ي Phone: ([PHONE_NUMBER] E-mail: [EMAIL_ADDRESS][DOMAIN_NAME]" at bounding box center [831, 188] width 875 height 106
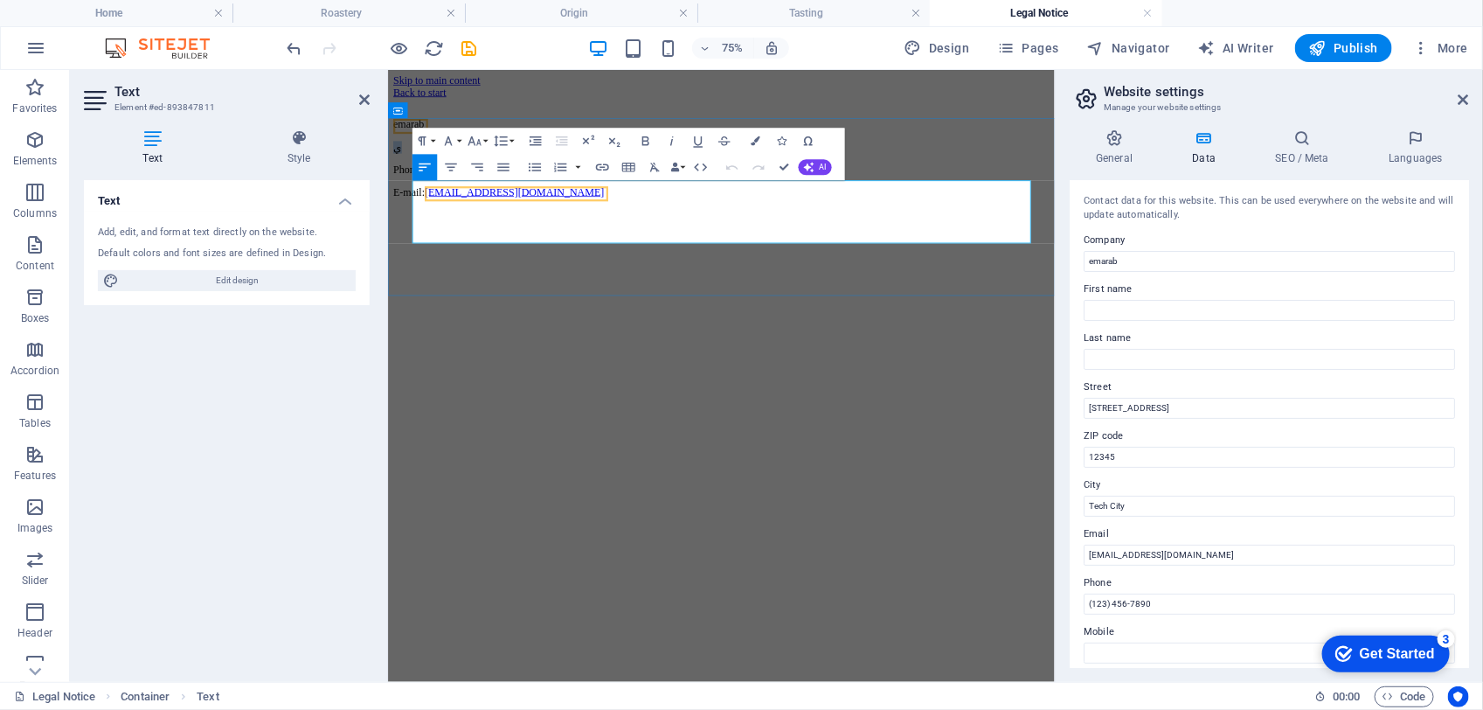
click at [420, 181] on p "ي" at bounding box center [831, 172] width 875 height 17
click at [361, 378] on div "Text Add, edit, and format text directly on the website. Default colors and fon…" at bounding box center [227, 424] width 286 height 488
drag, startPoint x: 452, startPoint y: 271, endPoint x: 430, endPoint y: 271, distance: 21.8
click at [430, 210] on p "Phone: ([PHONE_NUMBER]" at bounding box center [831, 202] width 875 height 16
click at [426, 212] on span "hon" at bounding box center [414, 202] width 24 height 17
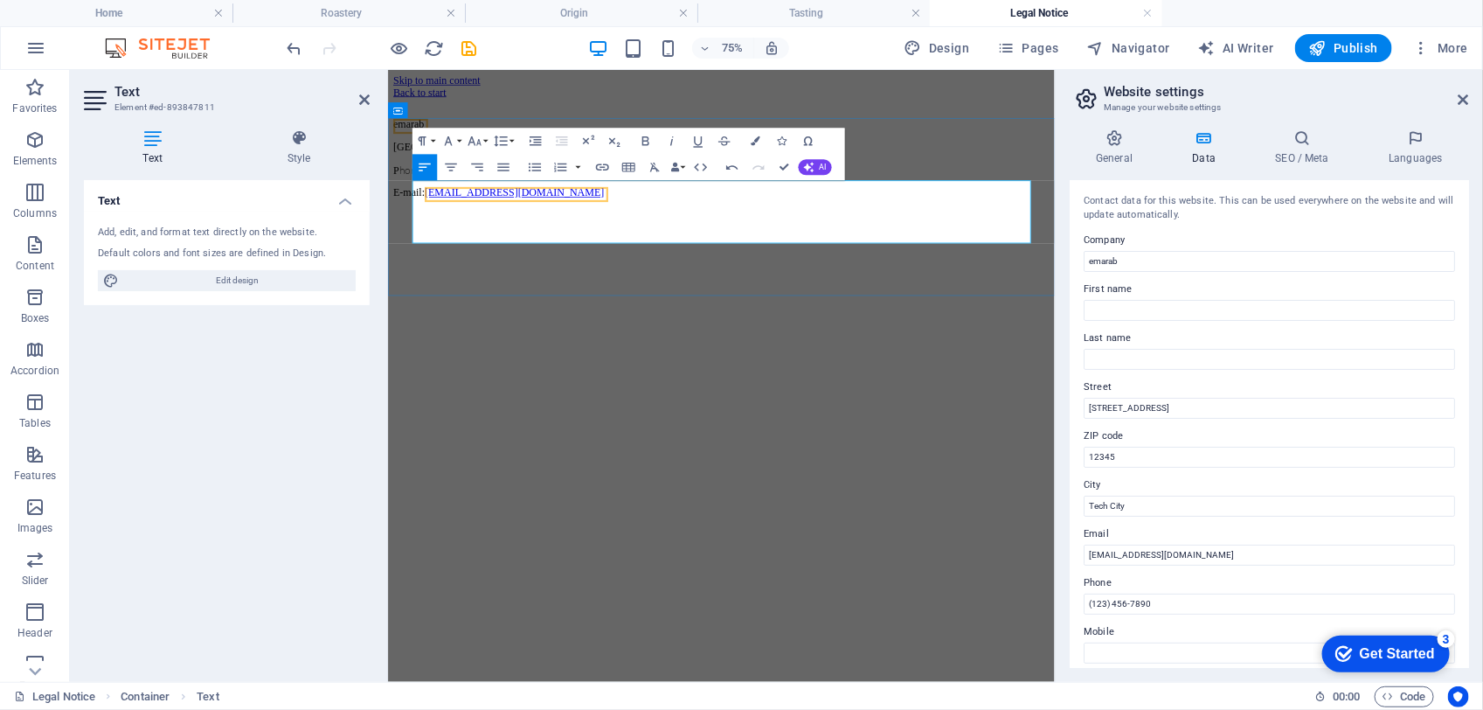
click at [452, 212] on p "P hon e: (0952537228" at bounding box center [831, 202] width 875 height 17
drag, startPoint x: 455, startPoint y: 265, endPoint x: 768, endPoint y: 285, distance: 313.5
click at [387, 255] on html "Skip to main content Back to start emarab دمشق P hon e: (0952537228 E-mail: [EM…" at bounding box center [831, 162] width 889 height 186
click at [435, 149] on span "emarab" at bounding box center [414, 142] width 41 height 15
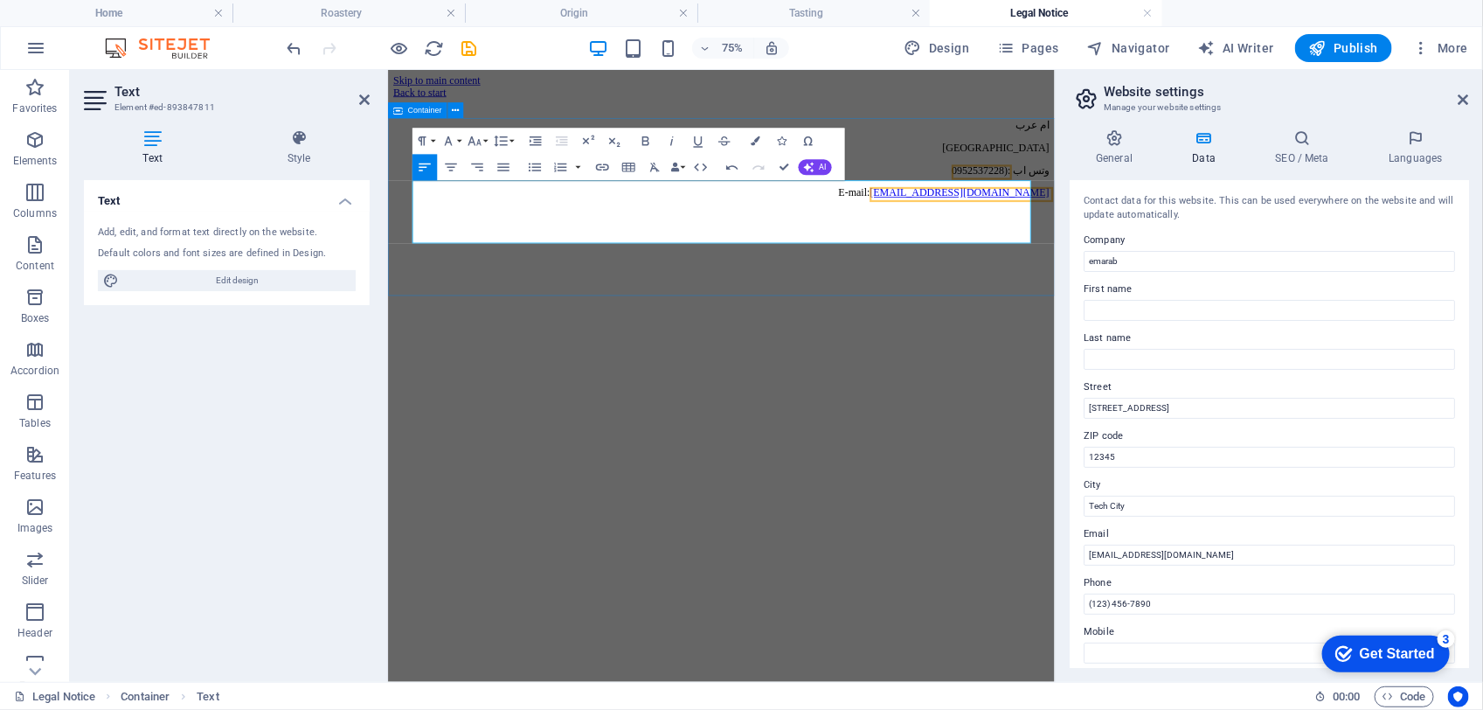
click at [1172, 142] on div "ام عرب دمشق وتس اب : (0952537228 E-mail: [EMAIL_ADDRESS][DOMAIN_NAME]" at bounding box center [831, 175] width 875 height 134
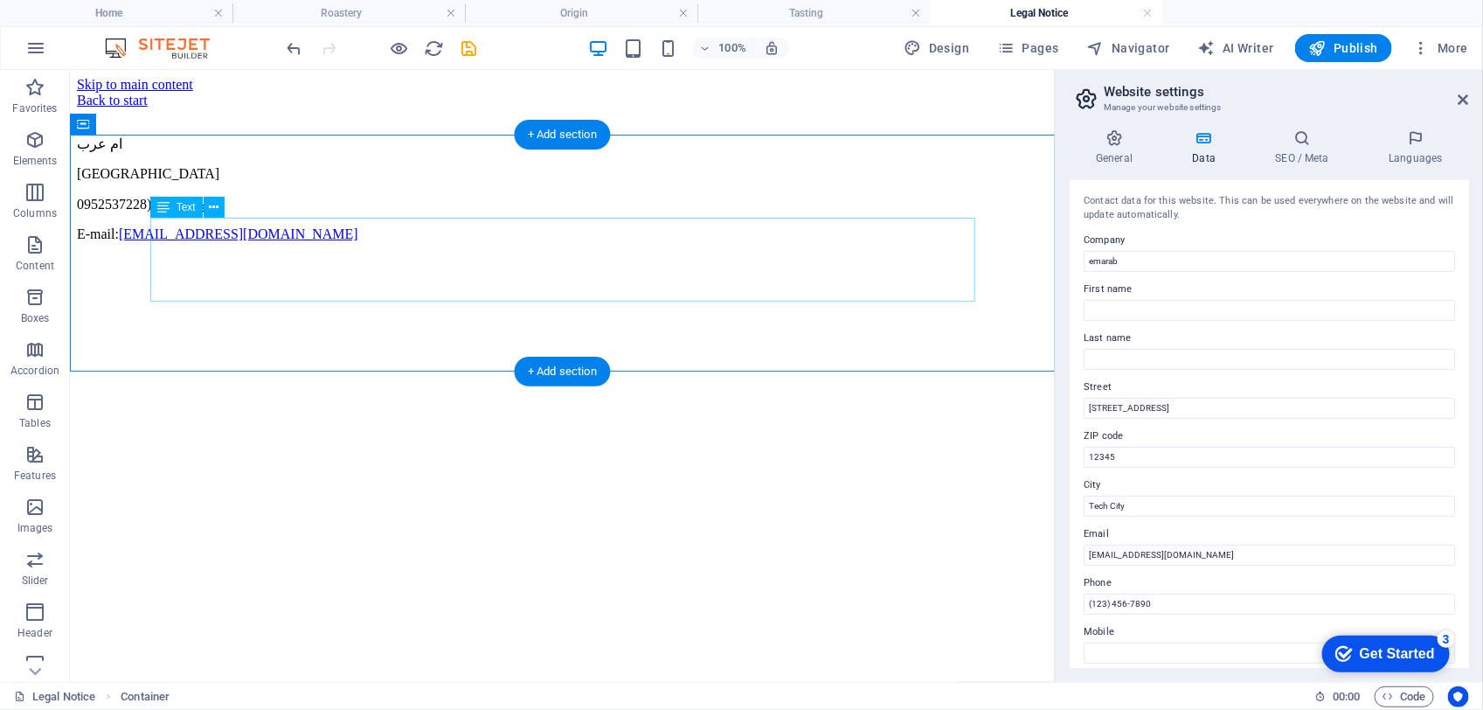
click at [150, 211] on span "(0952537228" at bounding box center [113, 203] width 74 height 15
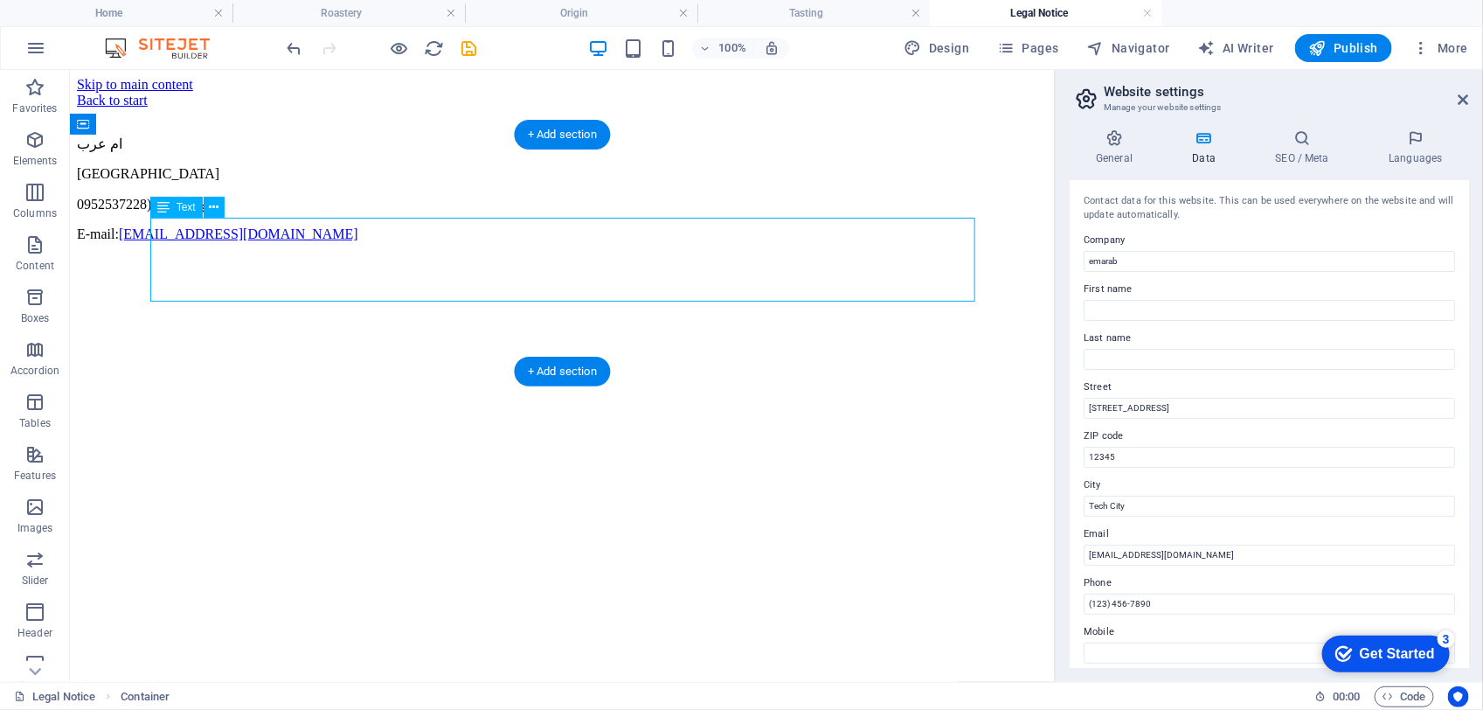
click at [150, 211] on span "(0952537228" at bounding box center [113, 203] width 74 height 15
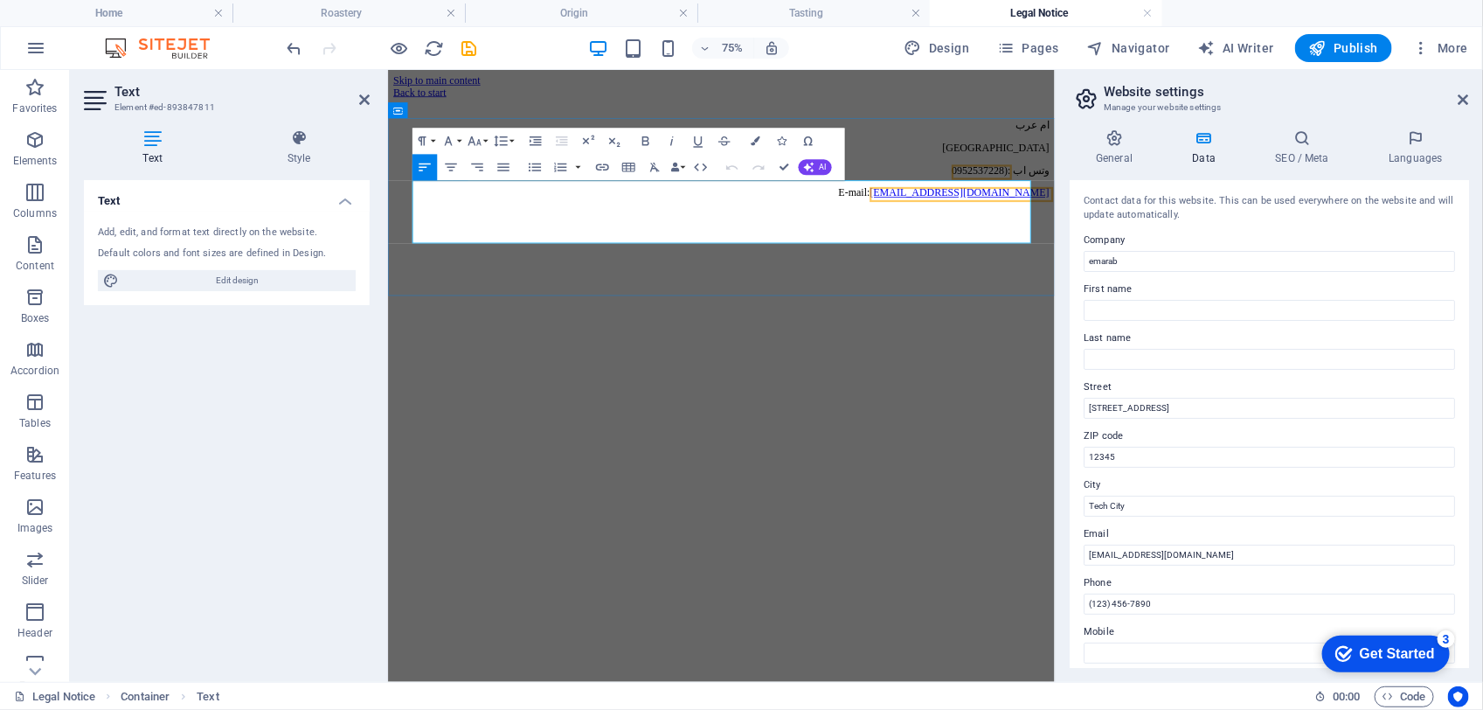
click at [1201, 212] on p "وتس اب : (0952537228" at bounding box center [831, 203] width 875 height 17
click at [1199, 212] on p "وتس اب : (0952537228" at bounding box center [831, 203] width 875 height 17
click at [1359, 40] on span "Publish" at bounding box center [1343, 47] width 69 height 17
